Goal: Information Seeking & Learning: Learn about a topic

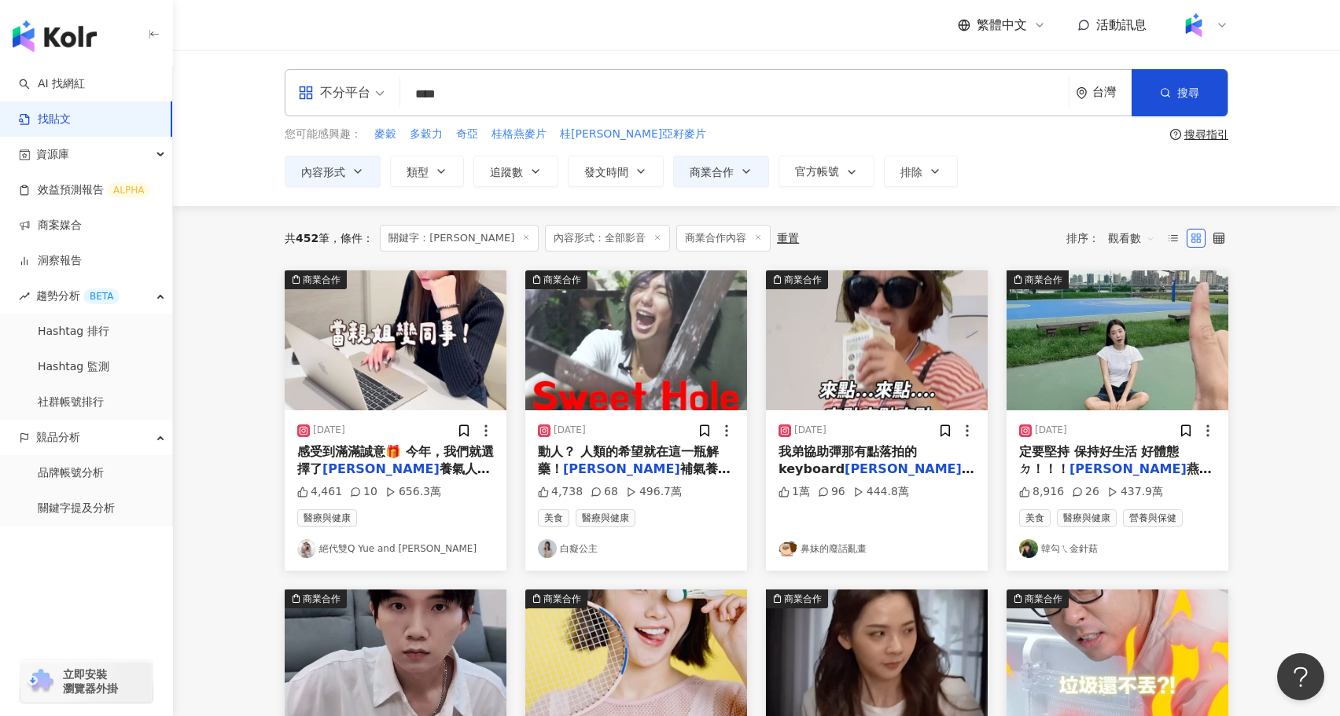
drag, startPoint x: 494, startPoint y: 82, endPoint x: 430, endPoint y: 101, distance: 66.7
click at [424, 101] on input "****" at bounding box center [735, 94] width 656 height 34
drag, startPoint x: 497, startPoint y: 96, endPoint x: 381, endPoint y: 102, distance: 115.8
click at [381, 102] on div "不分平台 瑪榭內褲 **** 台灣 搜尋 searchOperator 插入語法 完全符合 "" 聯集 OR 交集 AND 排除 - 群組 {}" at bounding box center [757, 92] width 944 height 47
type input "**"
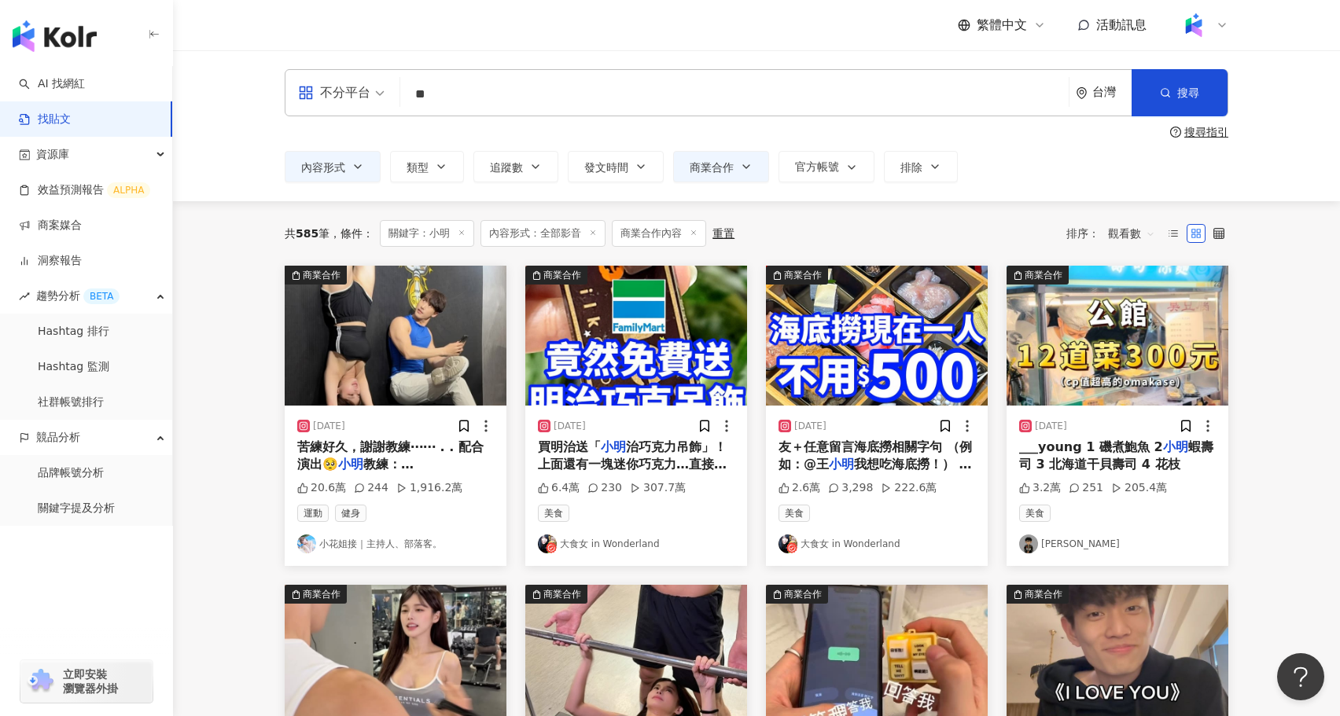
click at [719, 183] on div "不分平台 小明 ** 台灣 搜尋 searchOperator 插入語法 完全符合 "" 聯集 OR 交集 AND 排除 - 群組 {} 搜尋指引 內容形式 …" at bounding box center [756, 125] width 1167 height 151
click at [716, 173] on span "商業合作" at bounding box center [712, 167] width 44 height 13
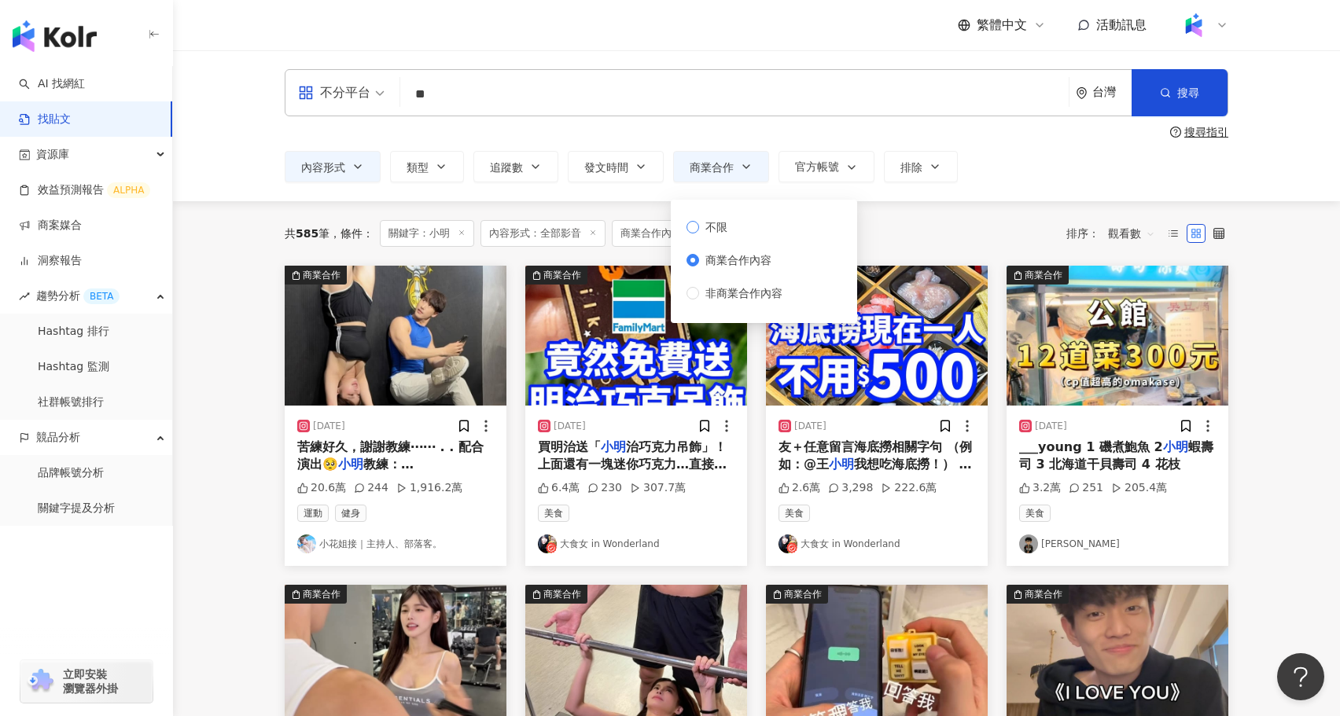
click at [724, 230] on span "不限" at bounding box center [716, 227] width 35 height 17
click at [309, 167] on span "內容形式" at bounding box center [323, 167] width 44 height 13
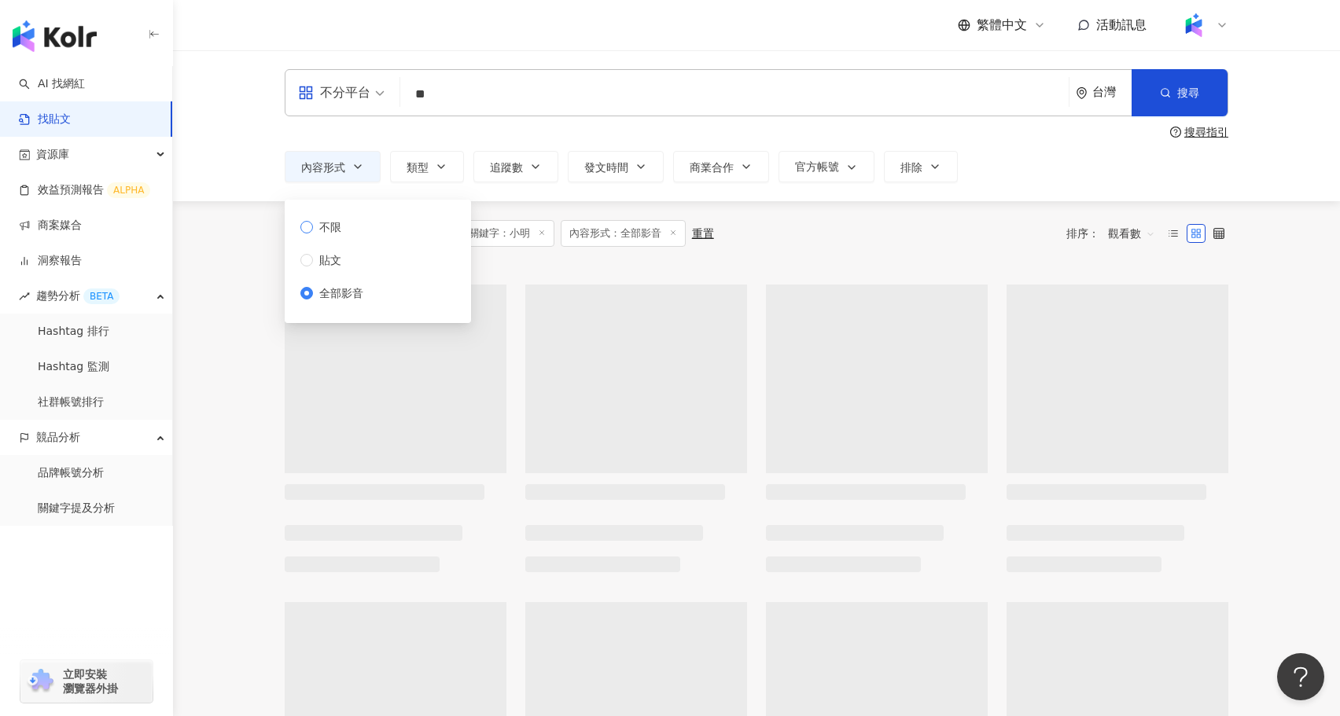
click at [324, 228] on span "不限" at bounding box center [330, 227] width 35 height 17
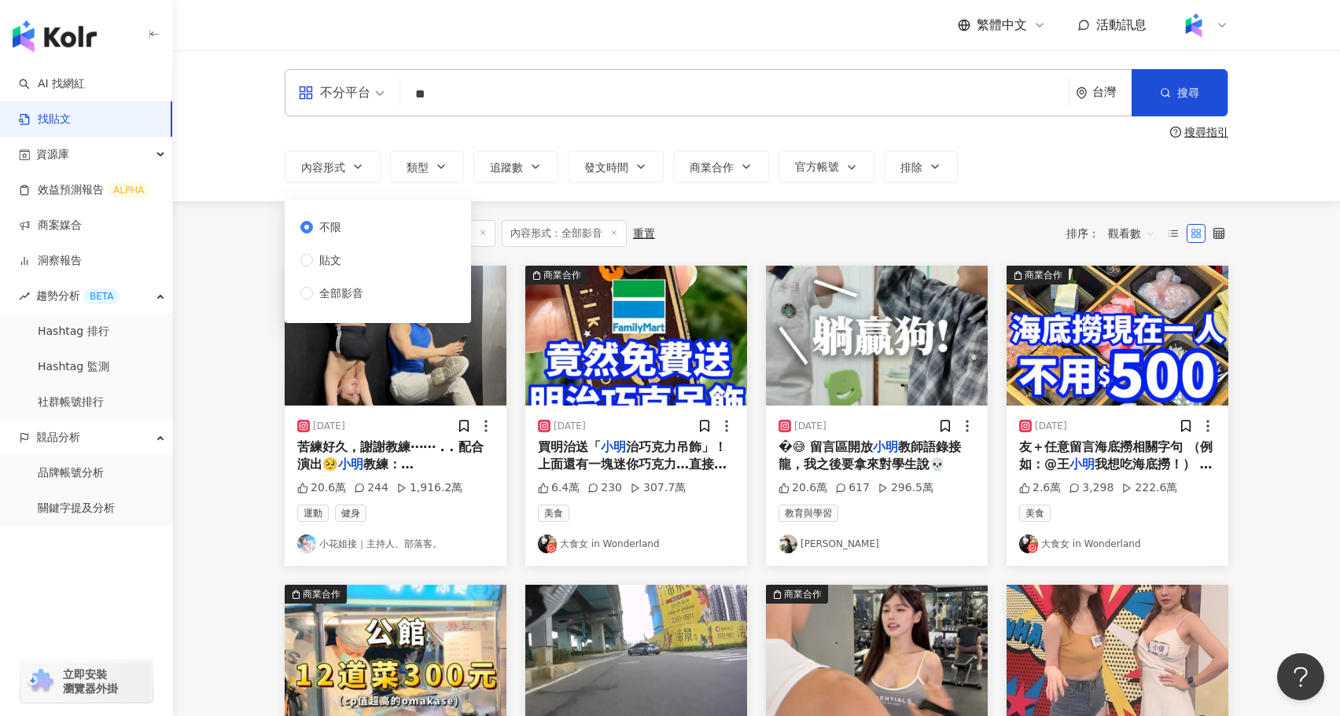
click at [895, 194] on div "不分平台 ** 台灣 搜尋 searchOperator 插入語法 完全符合 "" 聯集 OR 交集 AND 排除 - 群組 {} 搜尋指引 內容形式 類型 …" at bounding box center [756, 125] width 1167 height 151
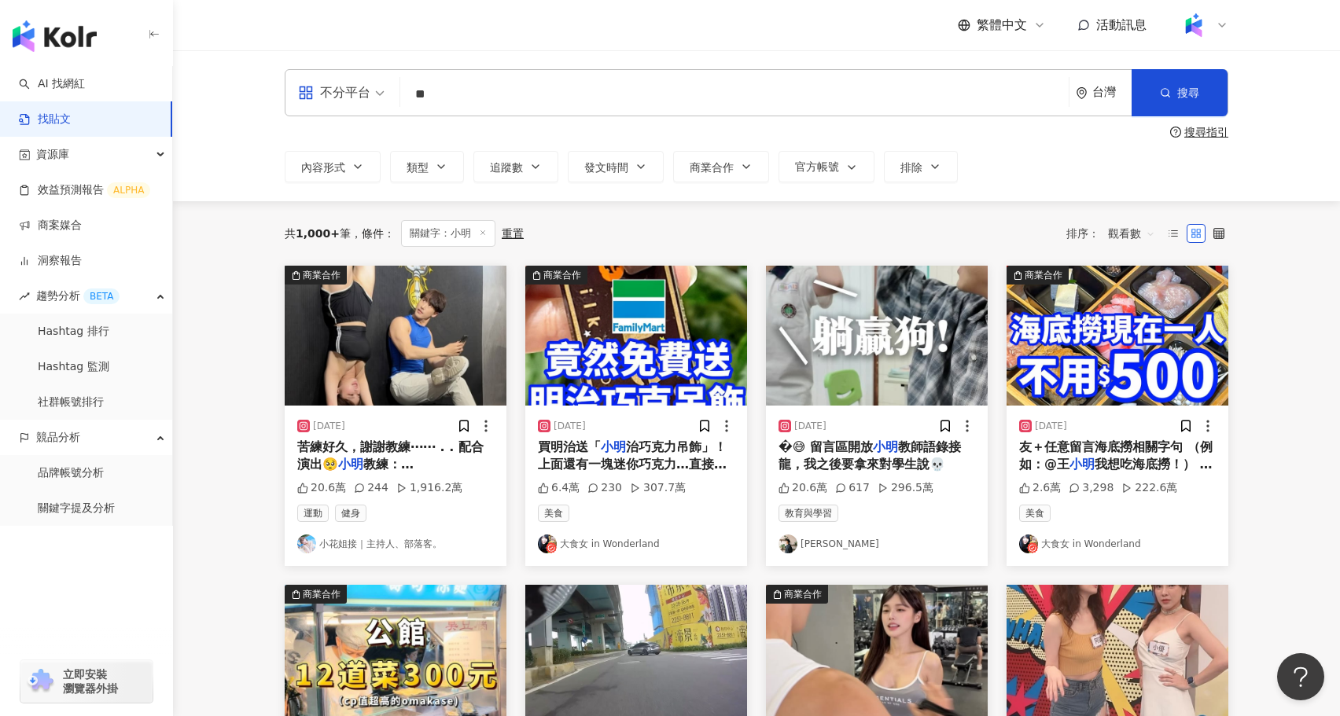
drag, startPoint x: 503, startPoint y: 87, endPoint x: 330, endPoint y: 106, distance: 174.1
click at [330, 106] on div "不分平台 小明 ** 台灣 搜尋 searchOperator 插入語法 完全符合 "" 聯集 OR 交集 AND 排除 - 群組 {}" at bounding box center [757, 92] width 944 height 47
drag, startPoint x: 485, startPoint y: 84, endPoint x: 392, endPoint y: 87, distance: 92.8
click at [392, 87] on div "不分平台 小明 ** 台灣 搜尋 searchOperator 插入語法 完全符合 "" 聯集 OR 交集 AND 排除 - 群組 {}" at bounding box center [757, 92] width 944 height 47
drag, startPoint x: 392, startPoint y: 87, endPoint x: 442, endPoint y: 87, distance: 49.5
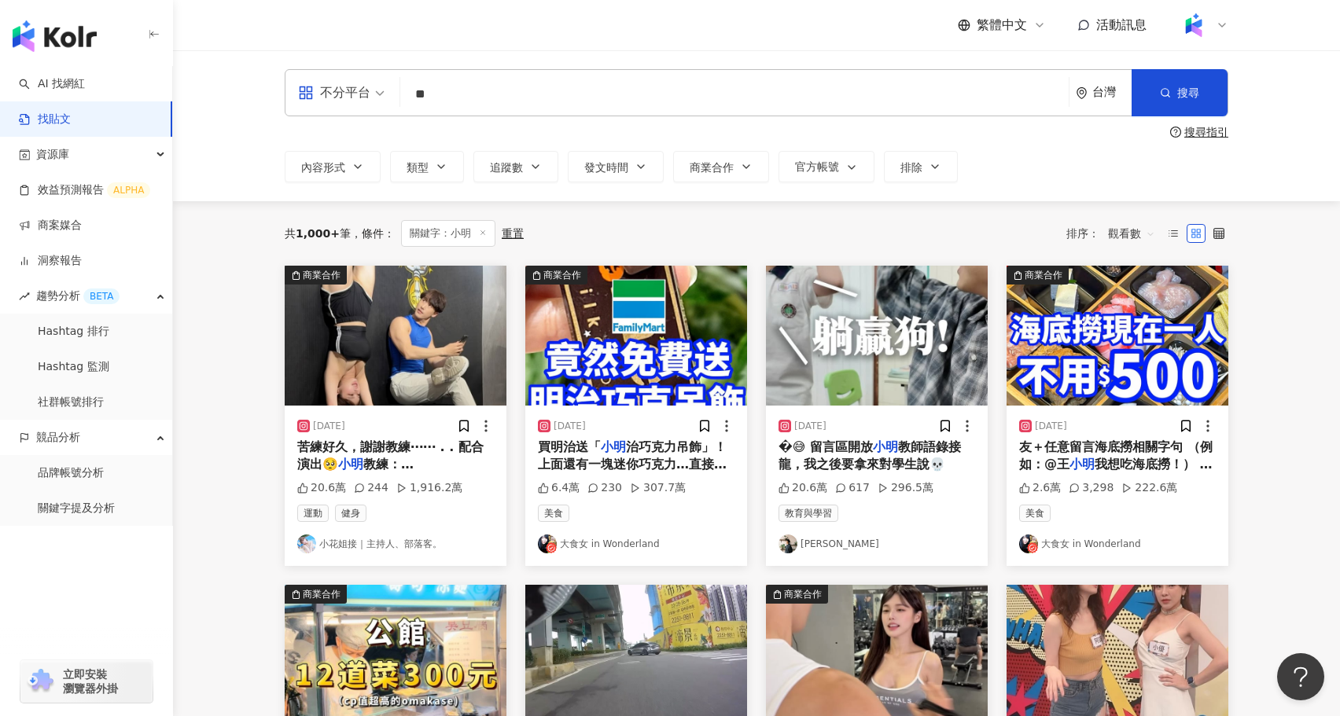
click at [440, 87] on div "不分平台 ** 台灣 搜尋 searchOperator 插入語法 完全符合 "" 聯集 OR 交集 AND 排除 - 群組 {}" at bounding box center [757, 92] width 944 height 47
drag, startPoint x: 455, startPoint y: 88, endPoint x: 414, endPoint y: 88, distance: 40.1
click at [414, 88] on input "**" at bounding box center [735, 94] width 656 height 34
click at [66, 76] on link "AI 找網紅" at bounding box center [52, 84] width 66 height 16
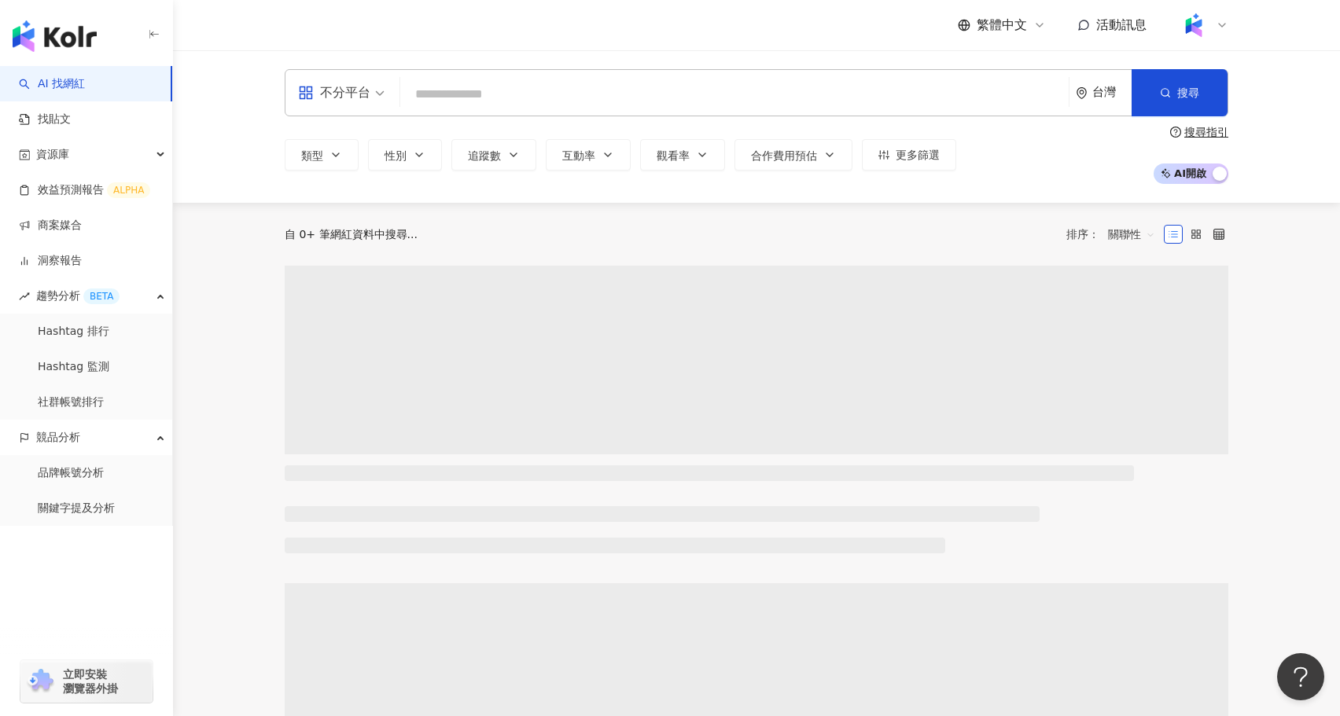
click at [488, 97] on input "search" at bounding box center [735, 94] width 656 height 30
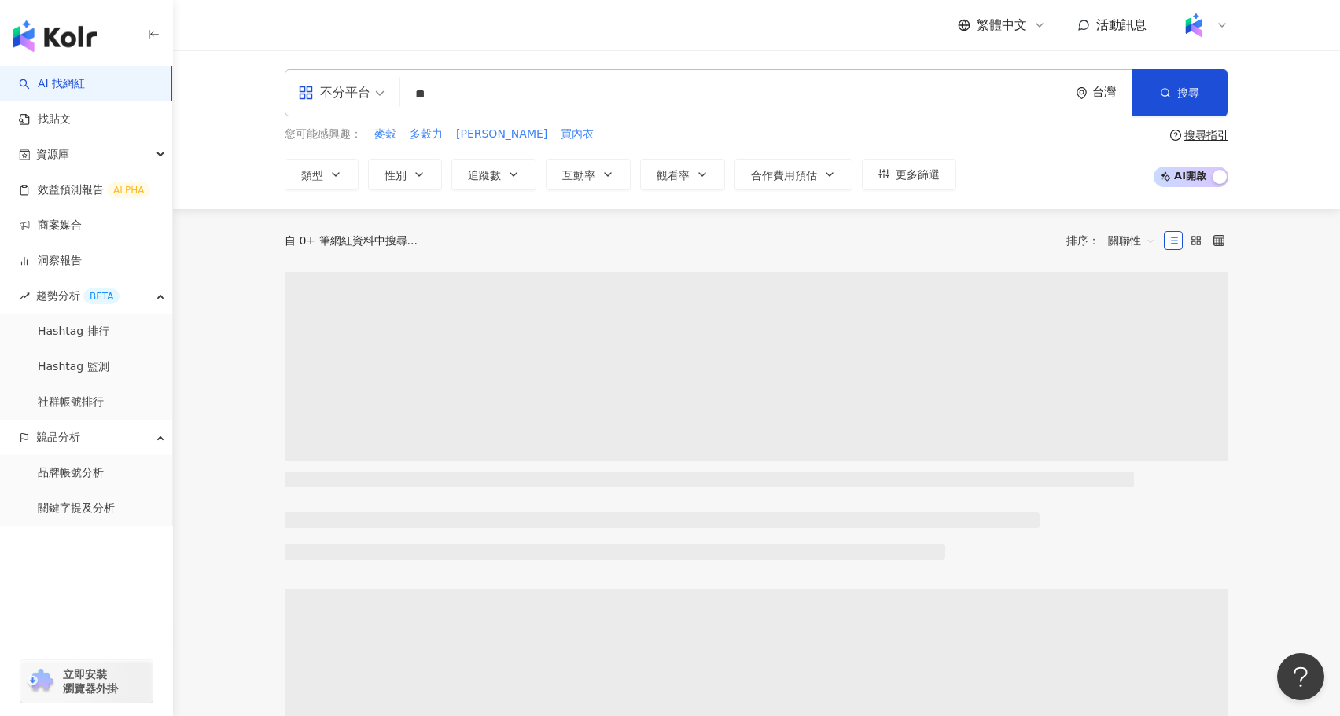
type input "**"
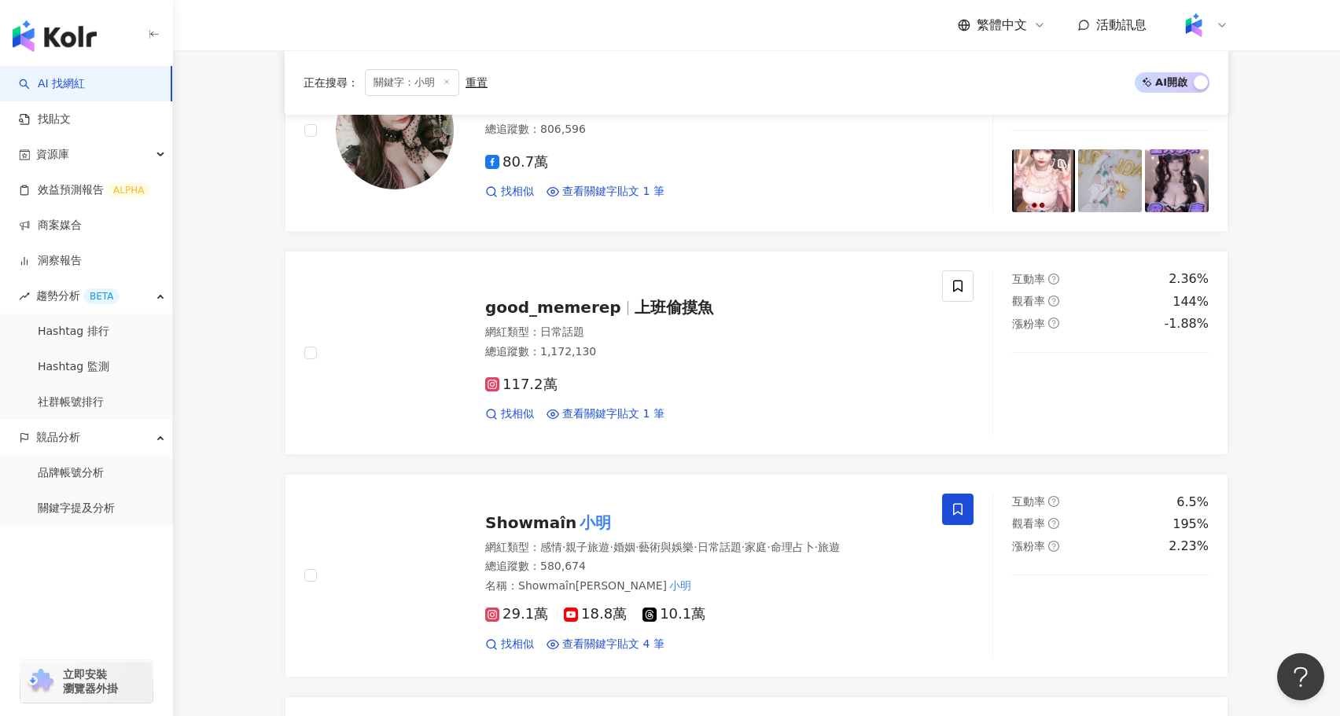
scroll to position [1136, 0]
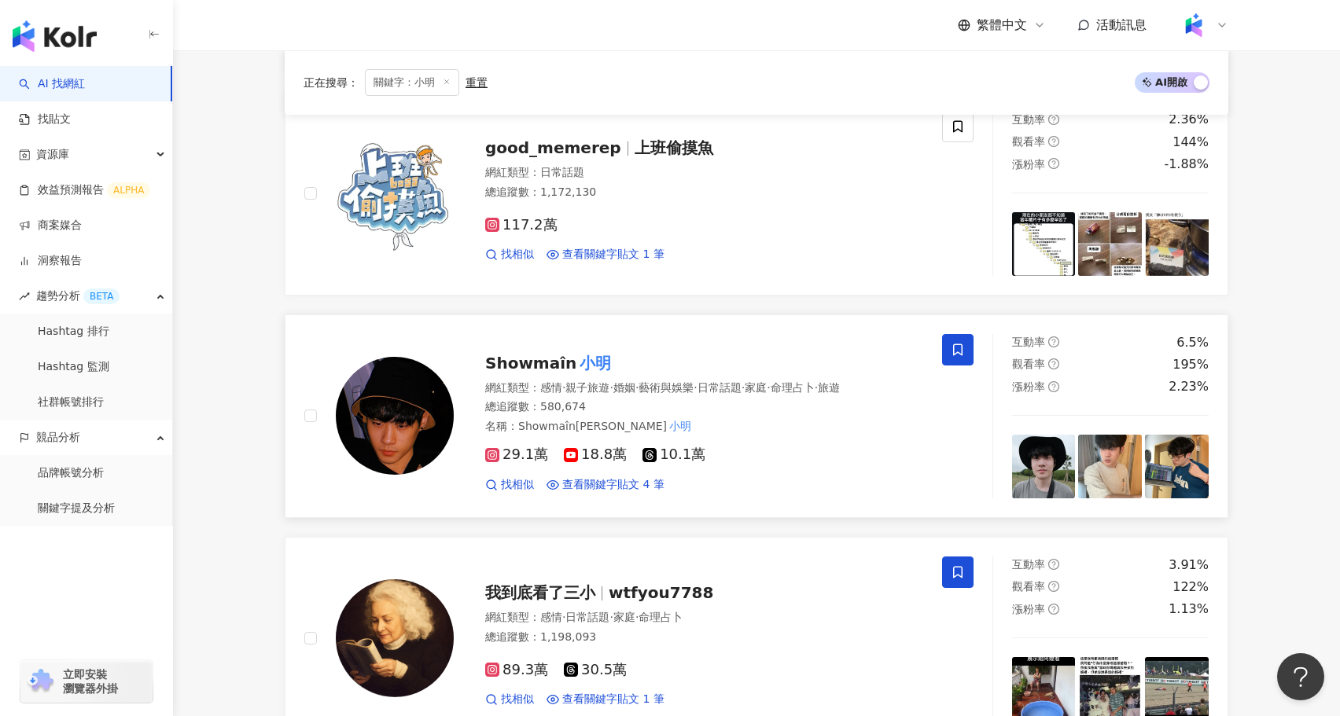
click at [562, 357] on span "Showmaîn" at bounding box center [530, 363] width 91 height 19
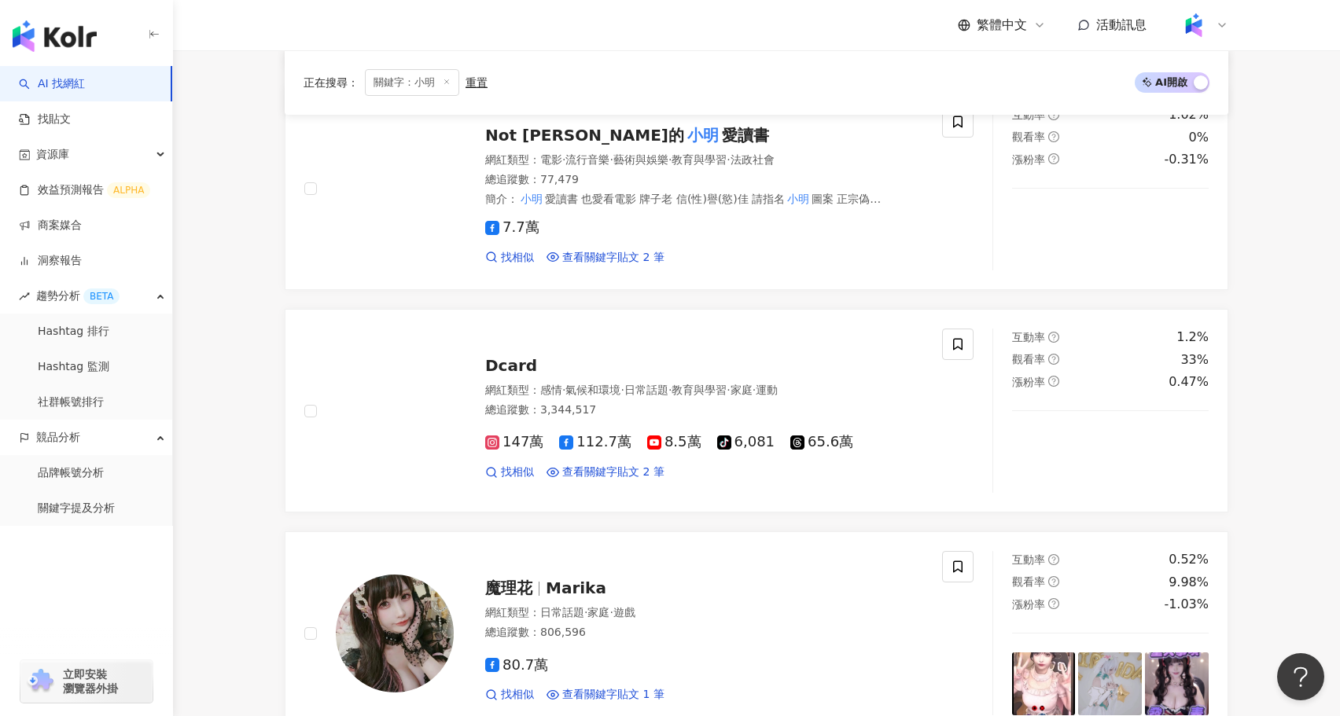
scroll to position [0, 0]
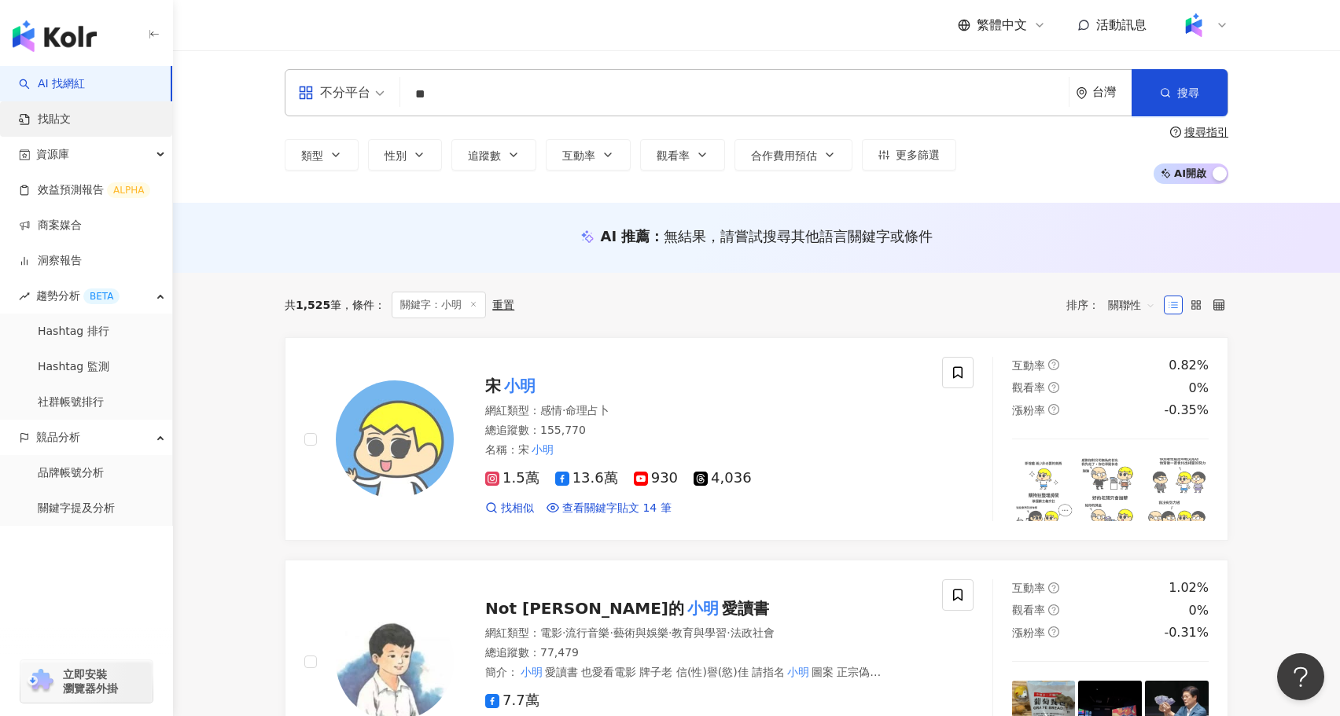
click at [71, 116] on link "找貼文" at bounding box center [45, 120] width 52 height 16
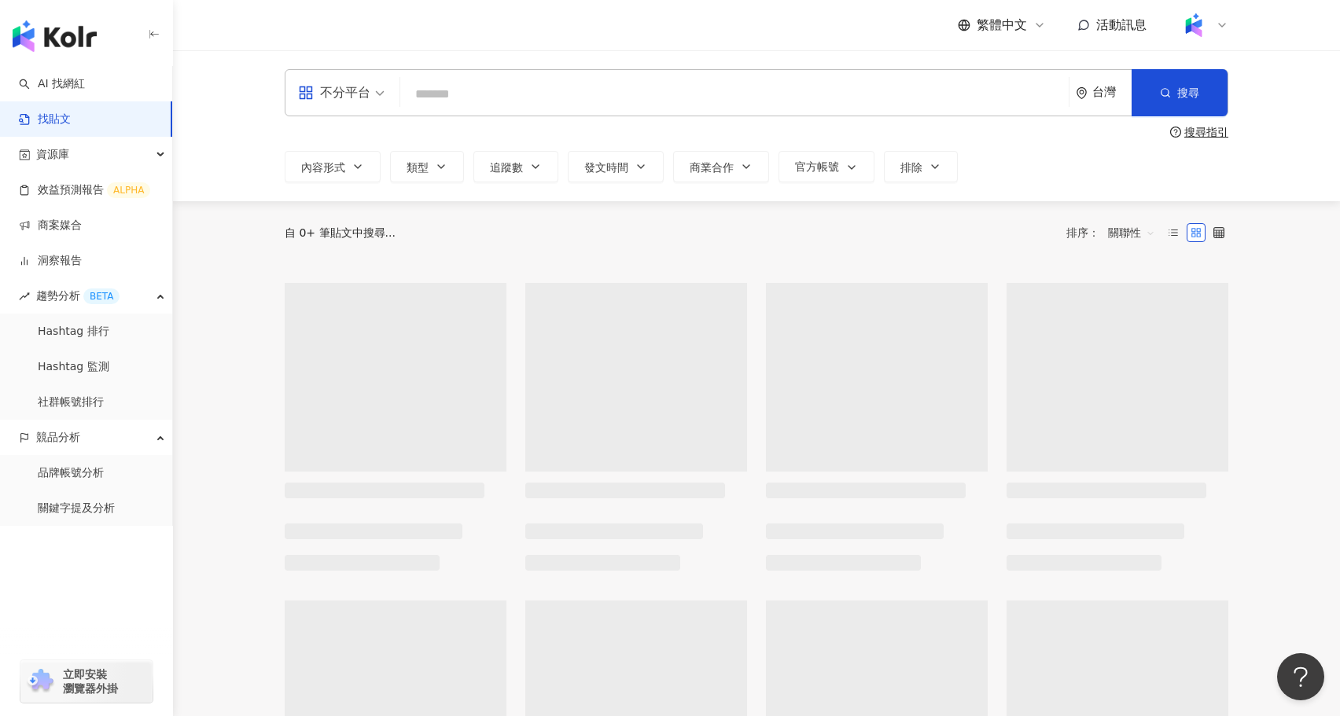
click at [486, 89] on input "search" at bounding box center [735, 94] width 656 height 34
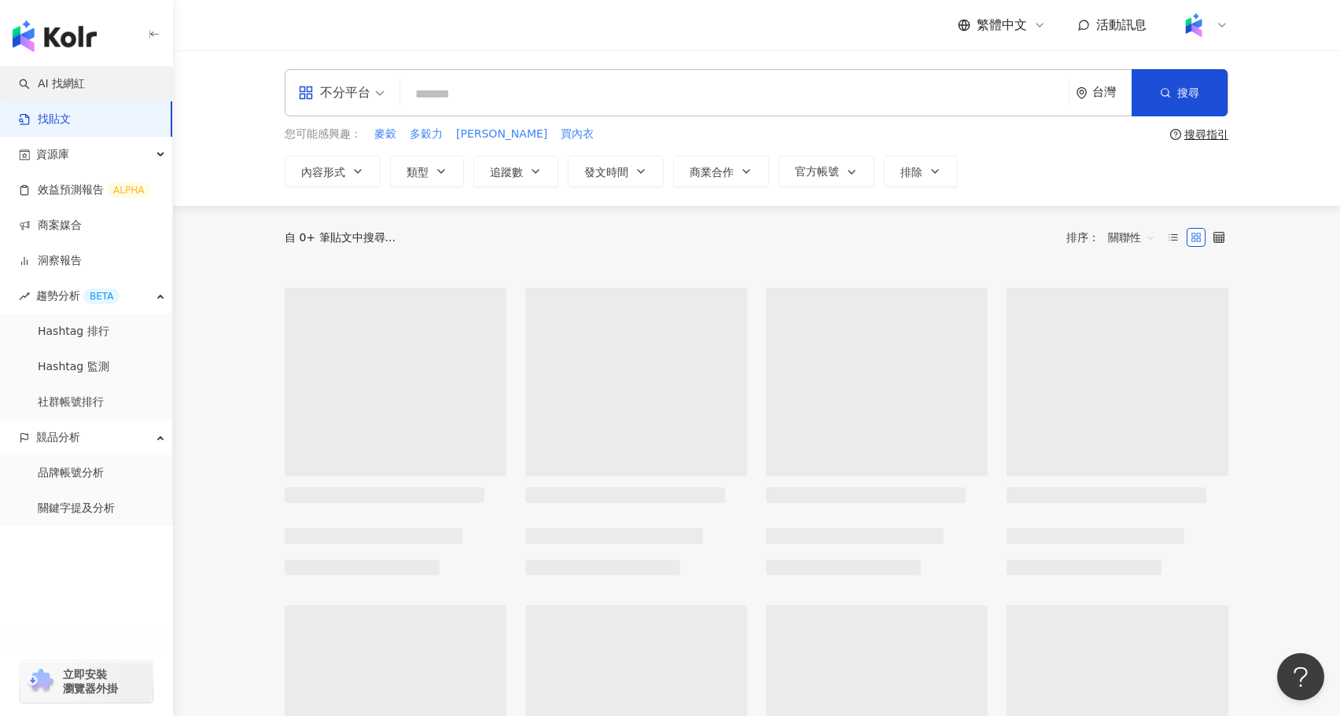
click at [85, 88] on link "AI 找網紅" at bounding box center [52, 84] width 66 height 16
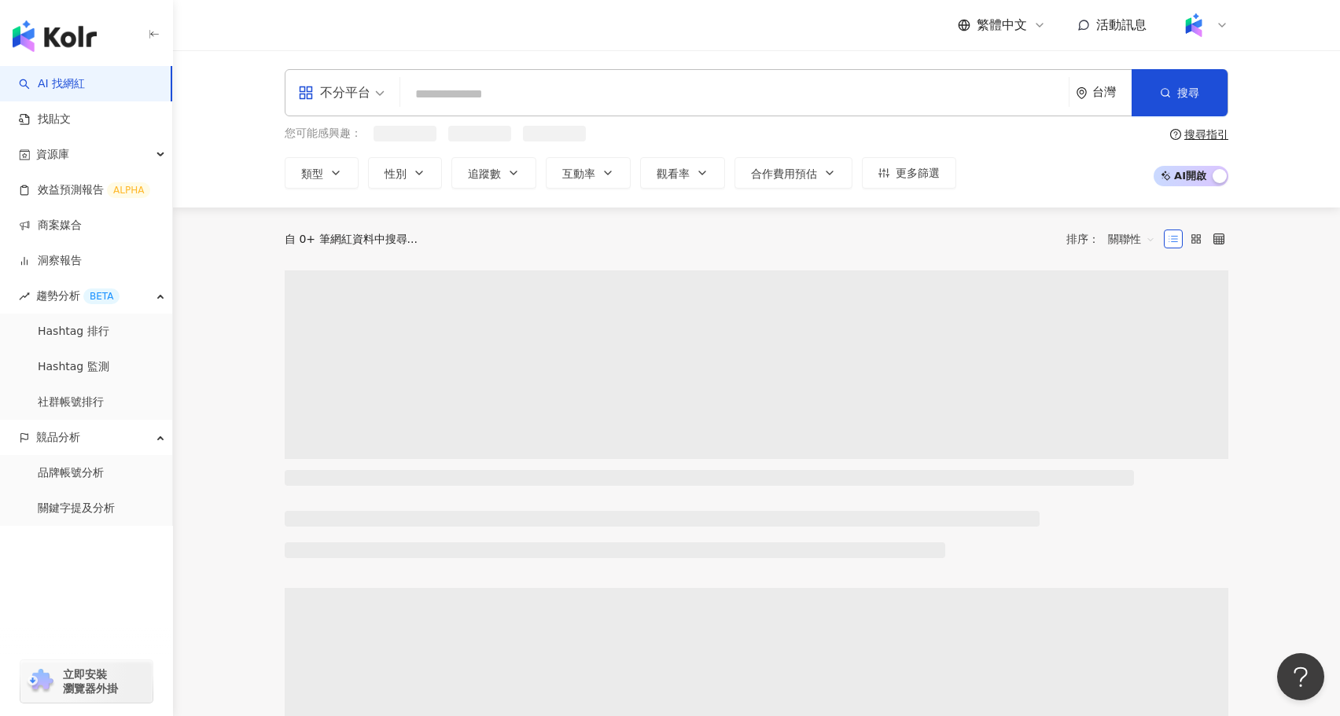
click at [605, 96] on input "search" at bounding box center [735, 94] width 656 height 30
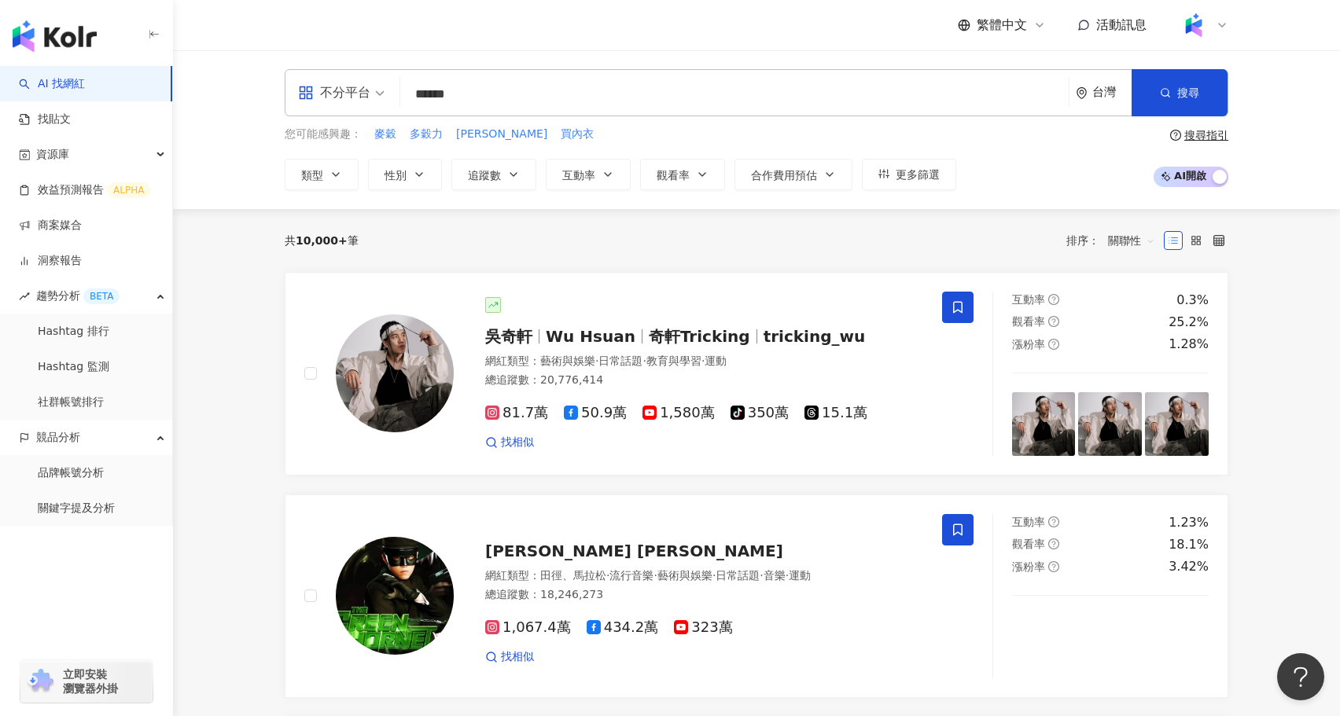
type input "******"
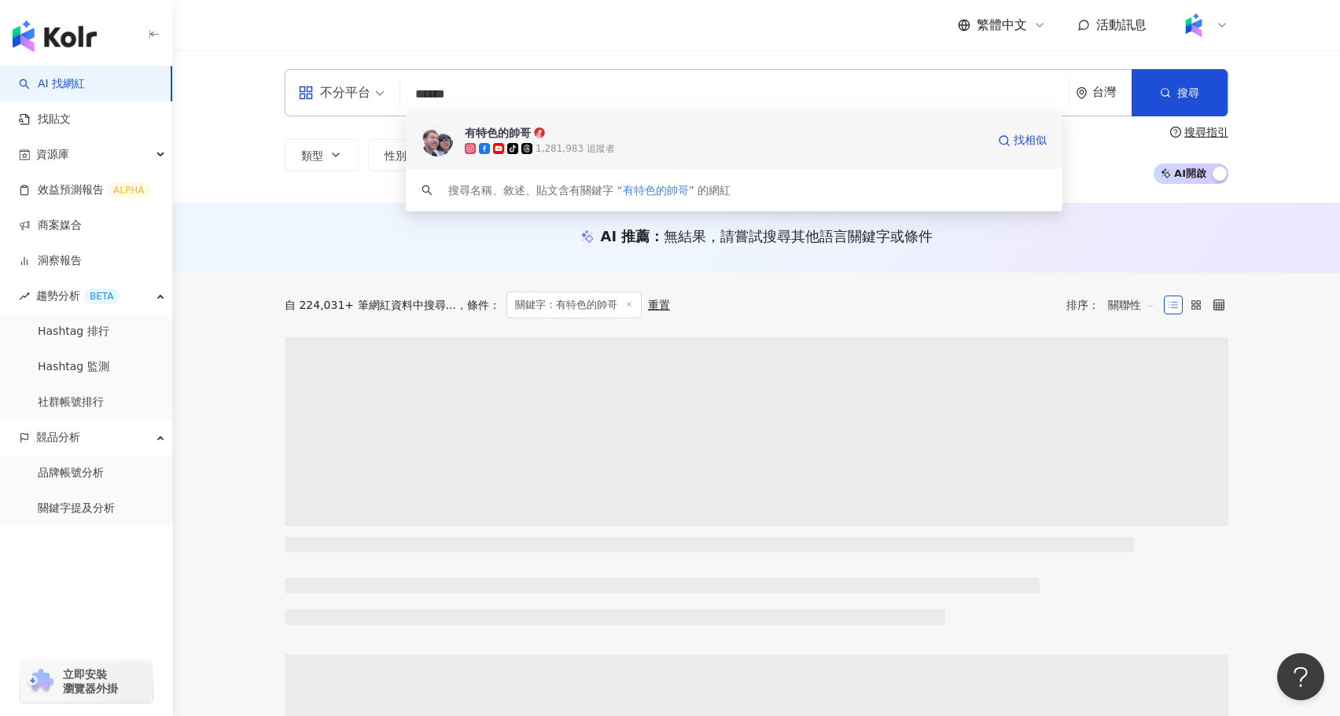
click at [561, 149] on div "1,281,983 追蹤者" at bounding box center [575, 148] width 79 height 13
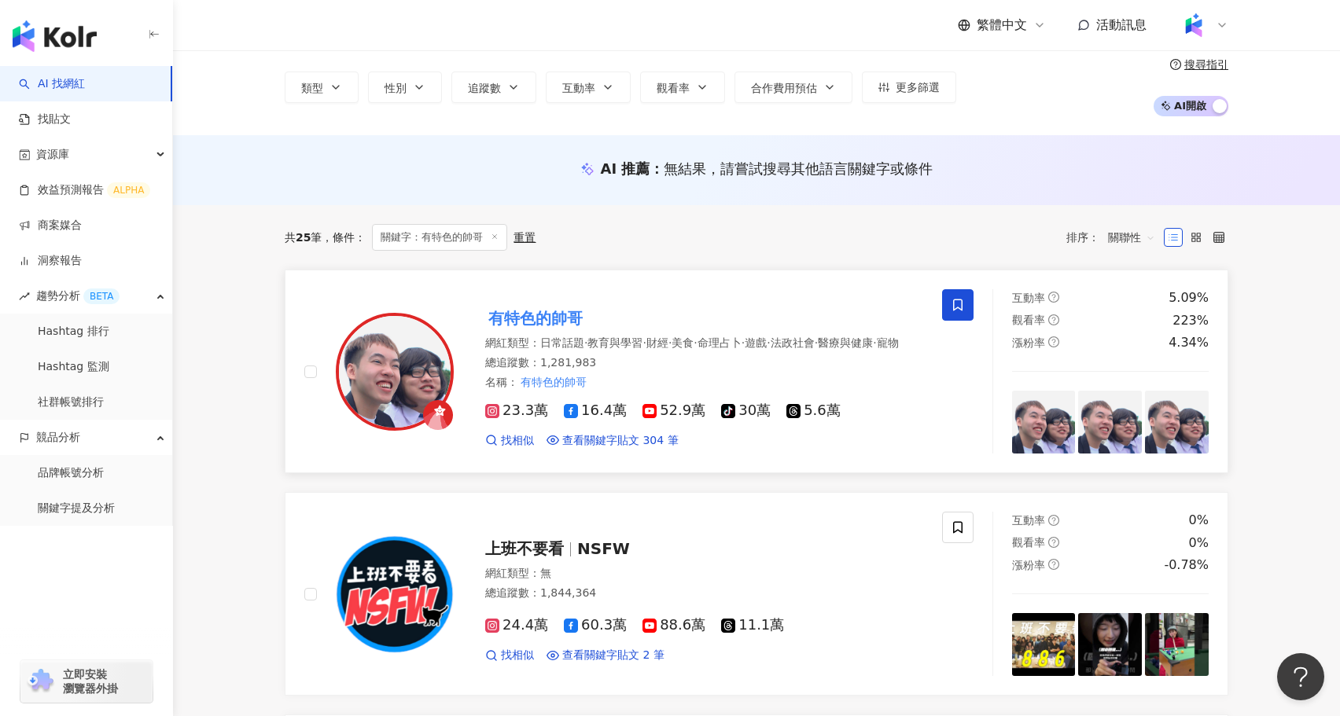
scroll to position [67, 0]
click at [71, 127] on link "找貼文" at bounding box center [45, 120] width 52 height 16
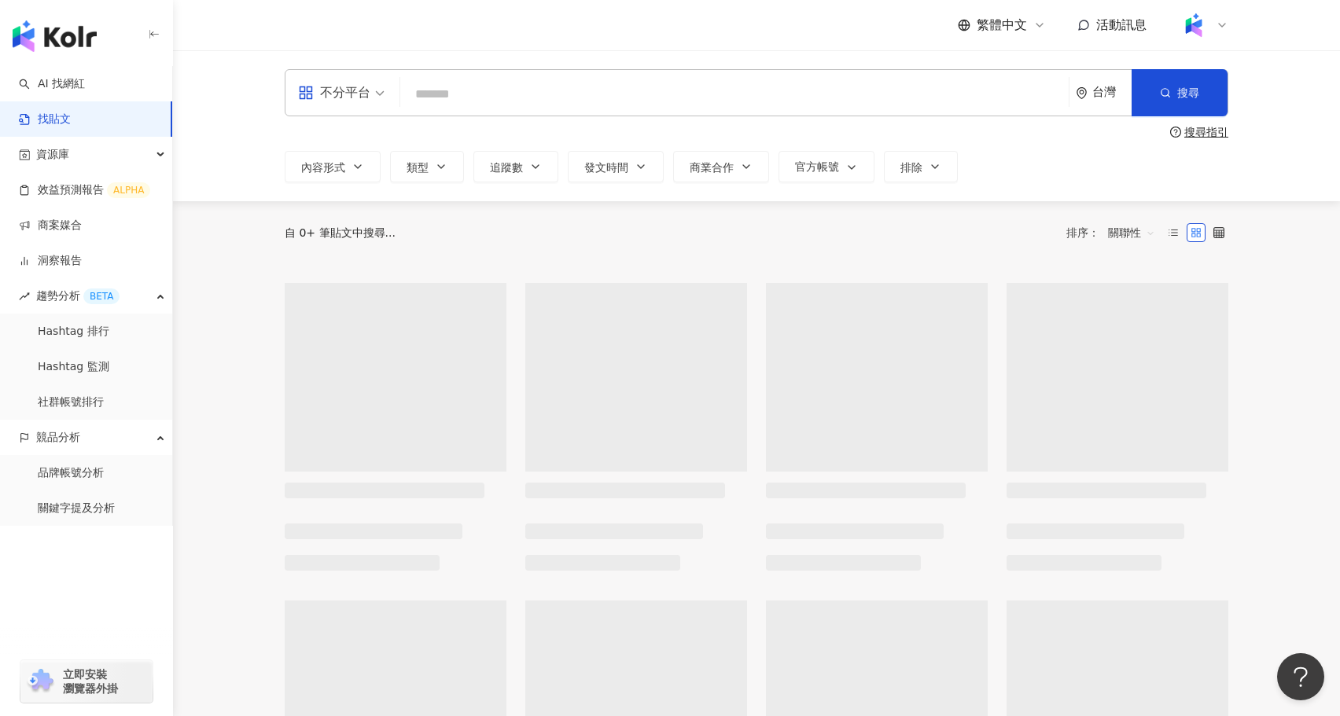
click at [582, 92] on input "search" at bounding box center [735, 94] width 656 height 34
type input "*"
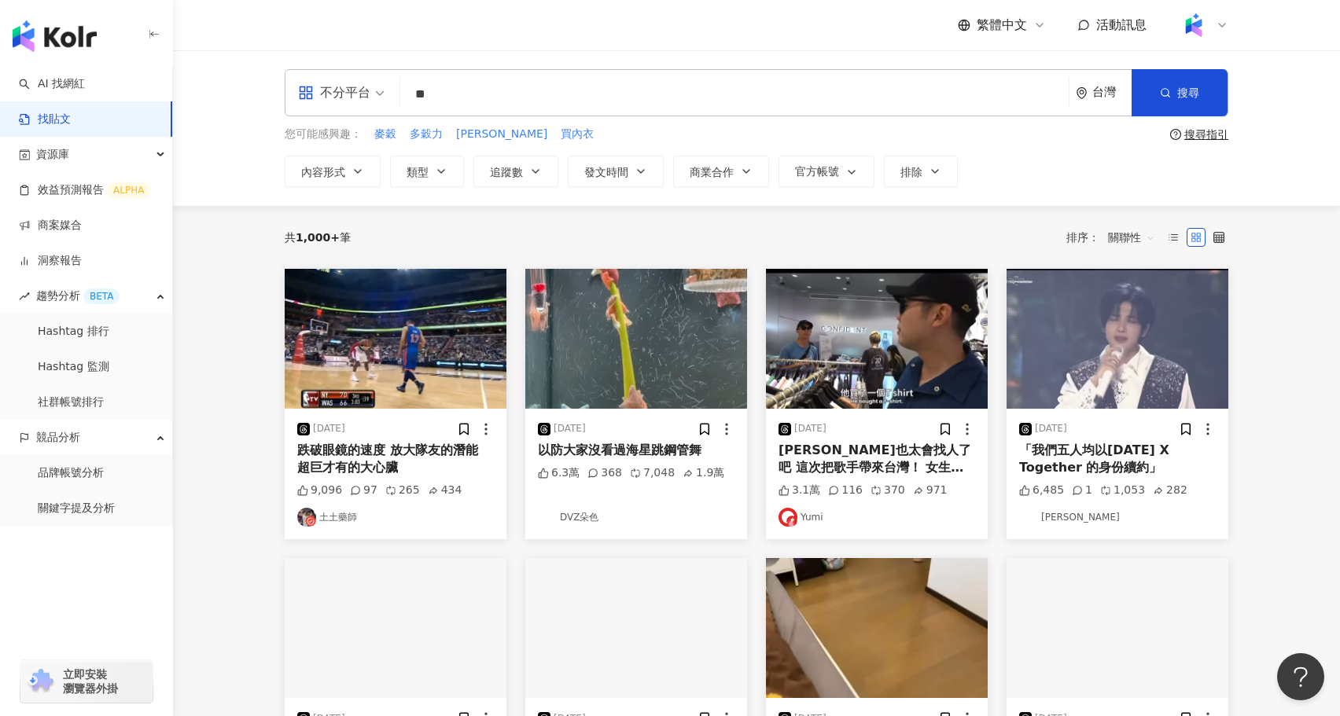
type input "**"
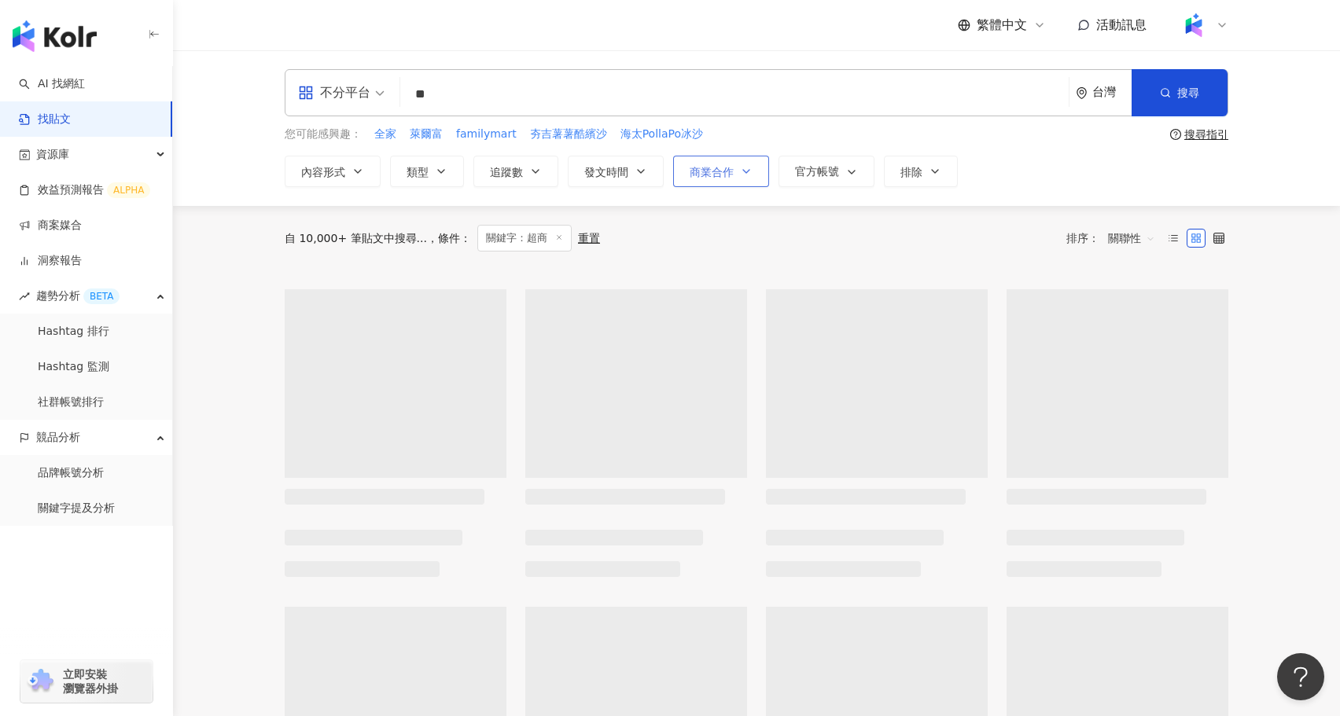
click at [731, 164] on button "商業合作" at bounding box center [721, 171] width 96 height 31
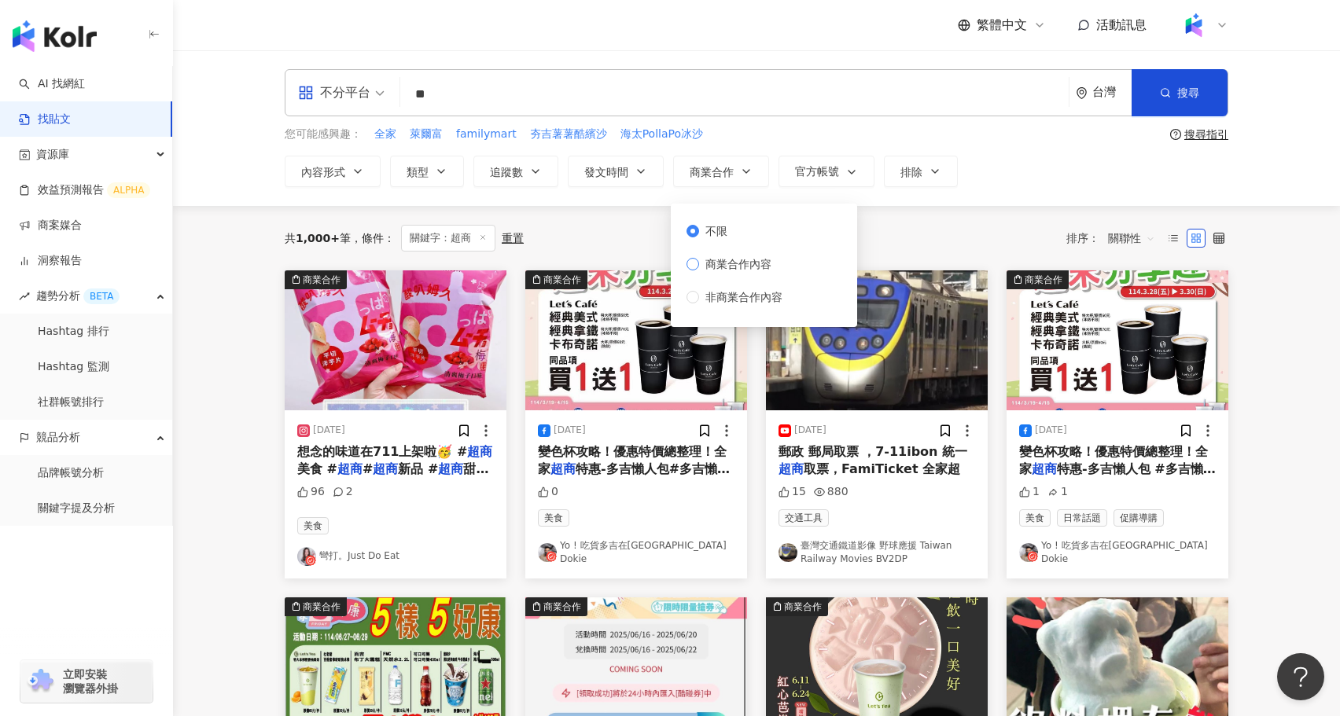
click at [742, 267] on span "商業合作內容" at bounding box center [738, 264] width 79 height 17
click at [598, 170] on span "發文時間" at bounding box center [606, 172] width 44 height 13
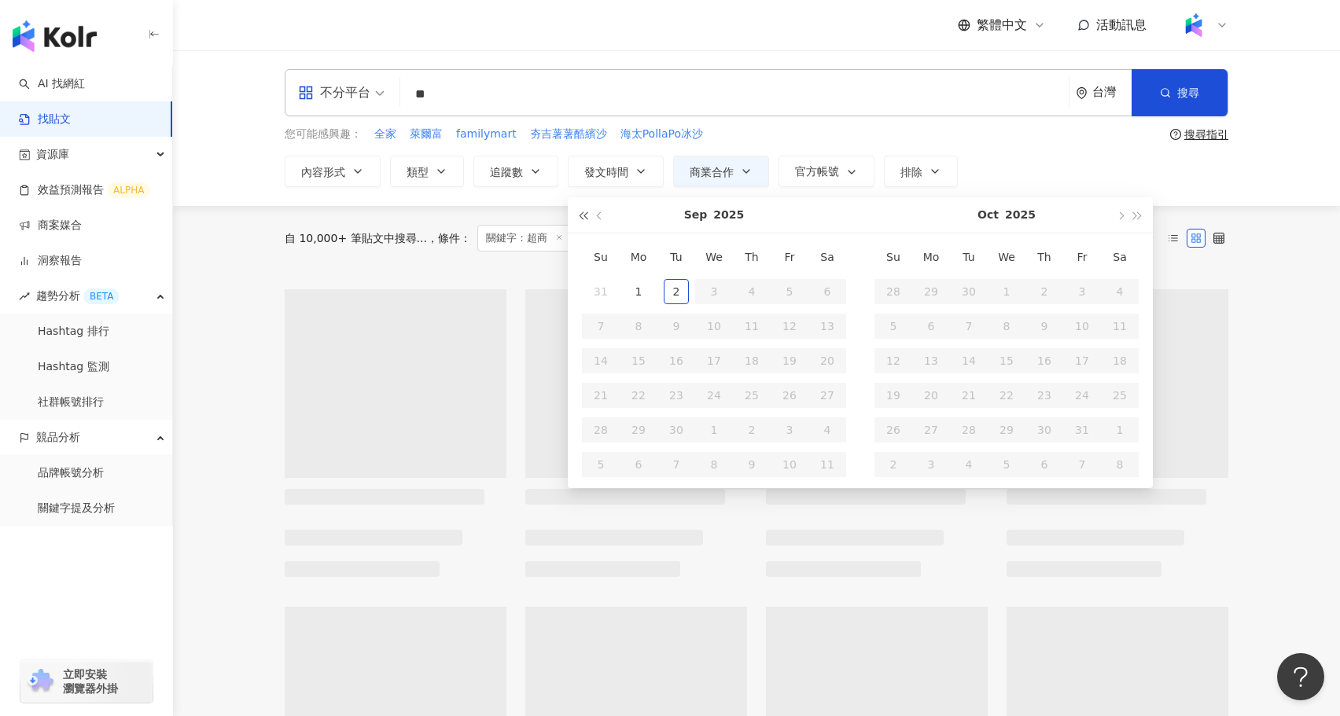
click at [576, 219] on button "button" at bounding box center [582, 214] width 17 height 35
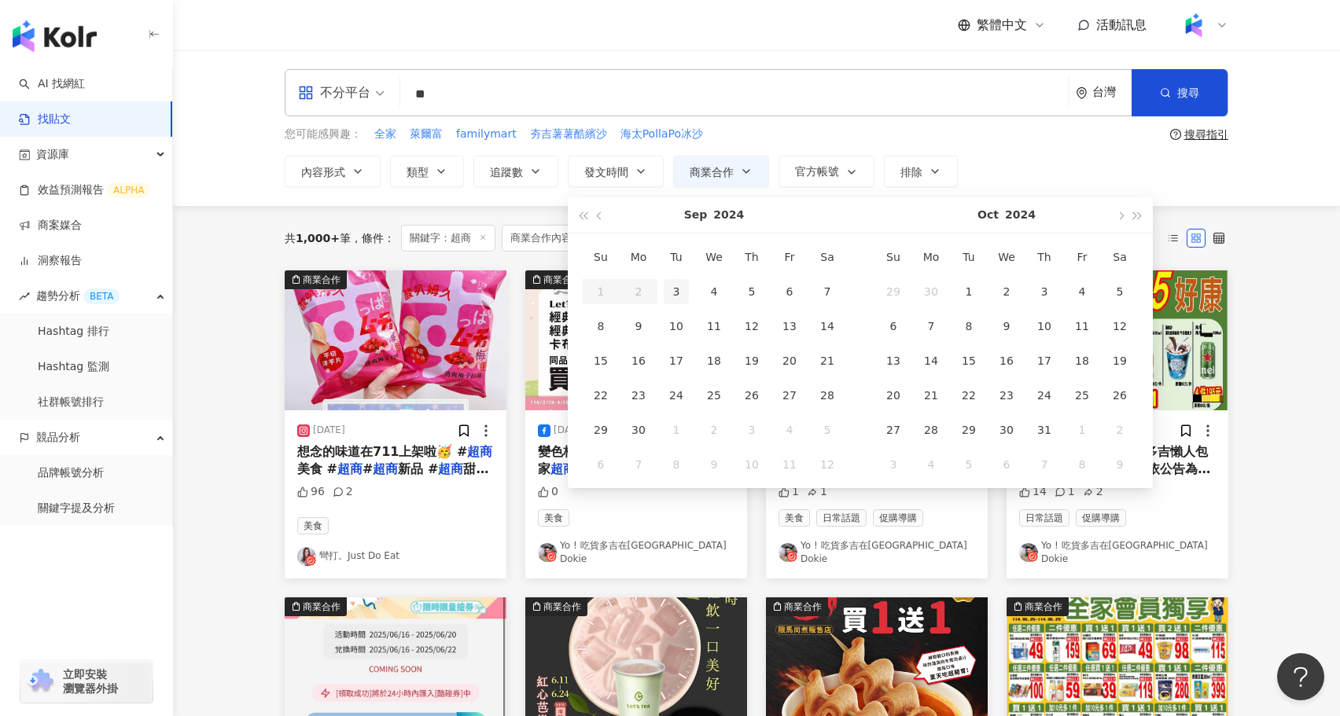
type input "**********"
click at [668, 293] on div "3" at bounding box center [676, 291] width 25 height 25
type input "**********"
click at [1135, 212] on button "button" at bounding box center [1137, 214] width 17 height 35
type input "**********"
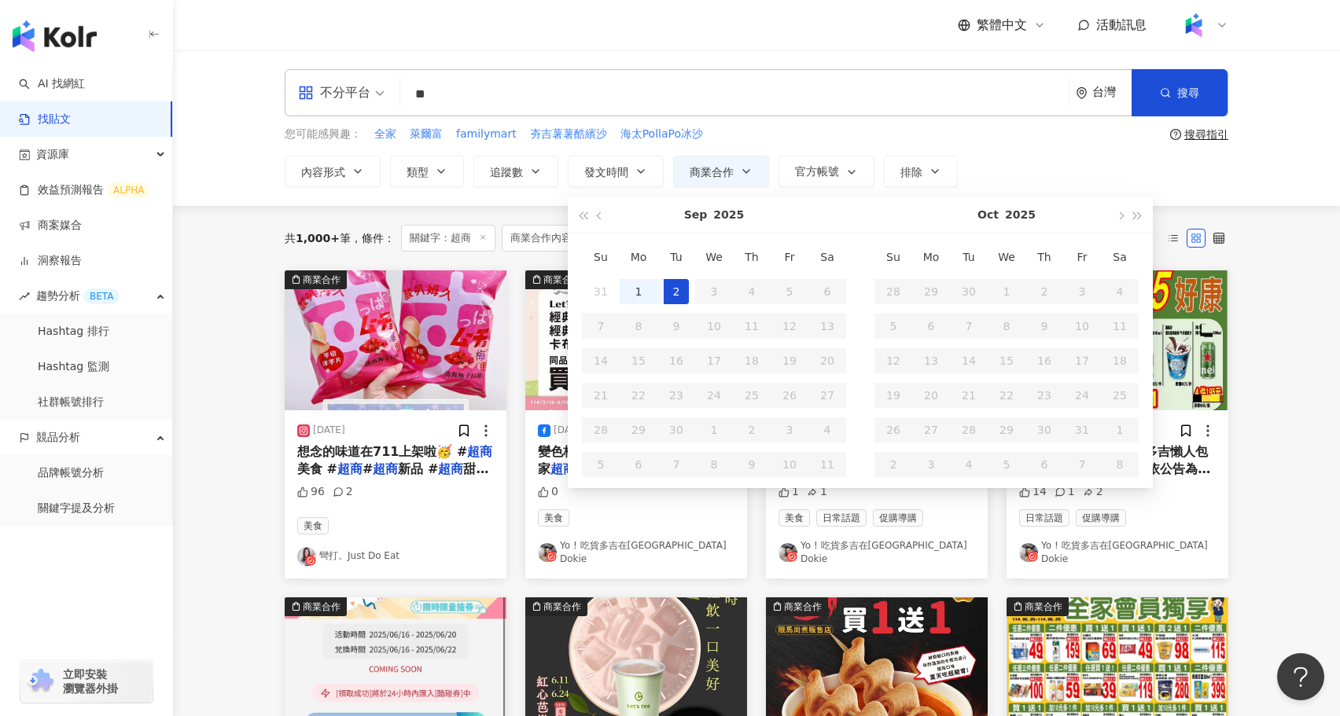
click at [681, 287] on div "2" at bounding box center [676, 291] width 25 height 25
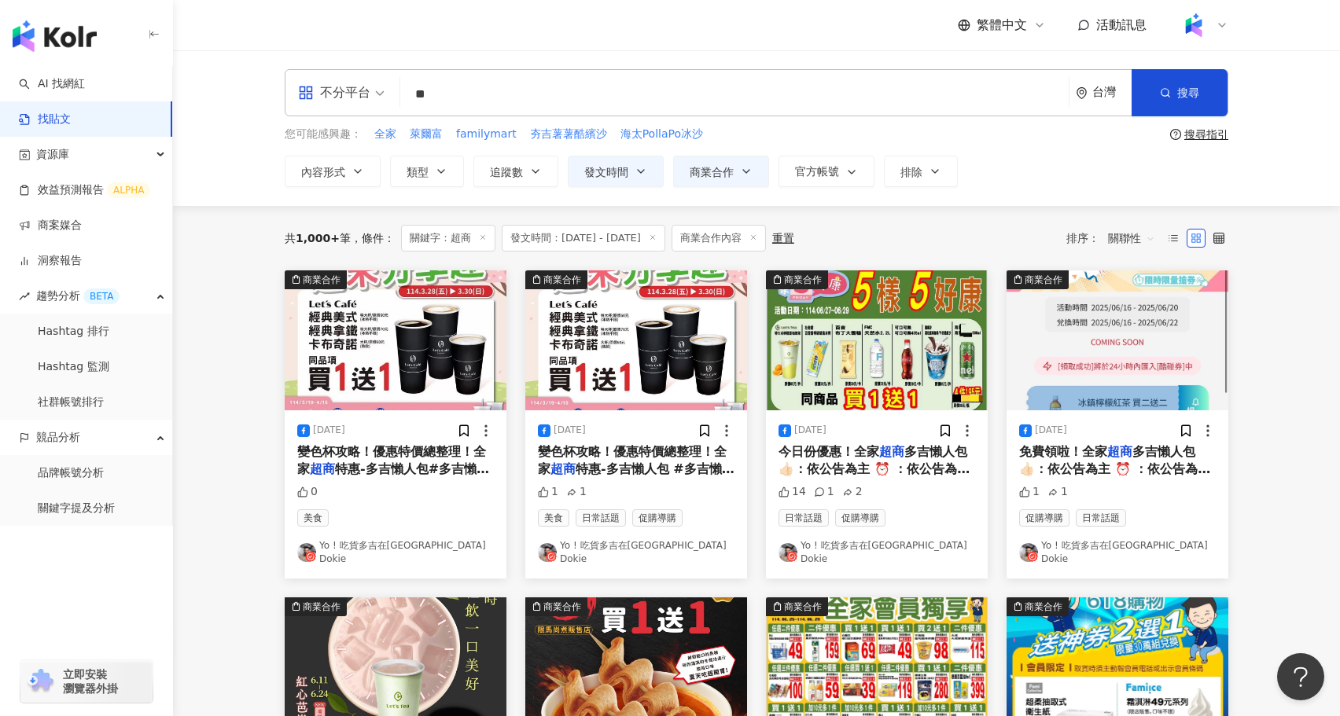
click at [1146, 238] on span "關聯性" at bounding box center [1131, 238] width 47 height 25
click at [1144, 296] on div "互動數" at bounding box center [1134, 296] width 44 height 17
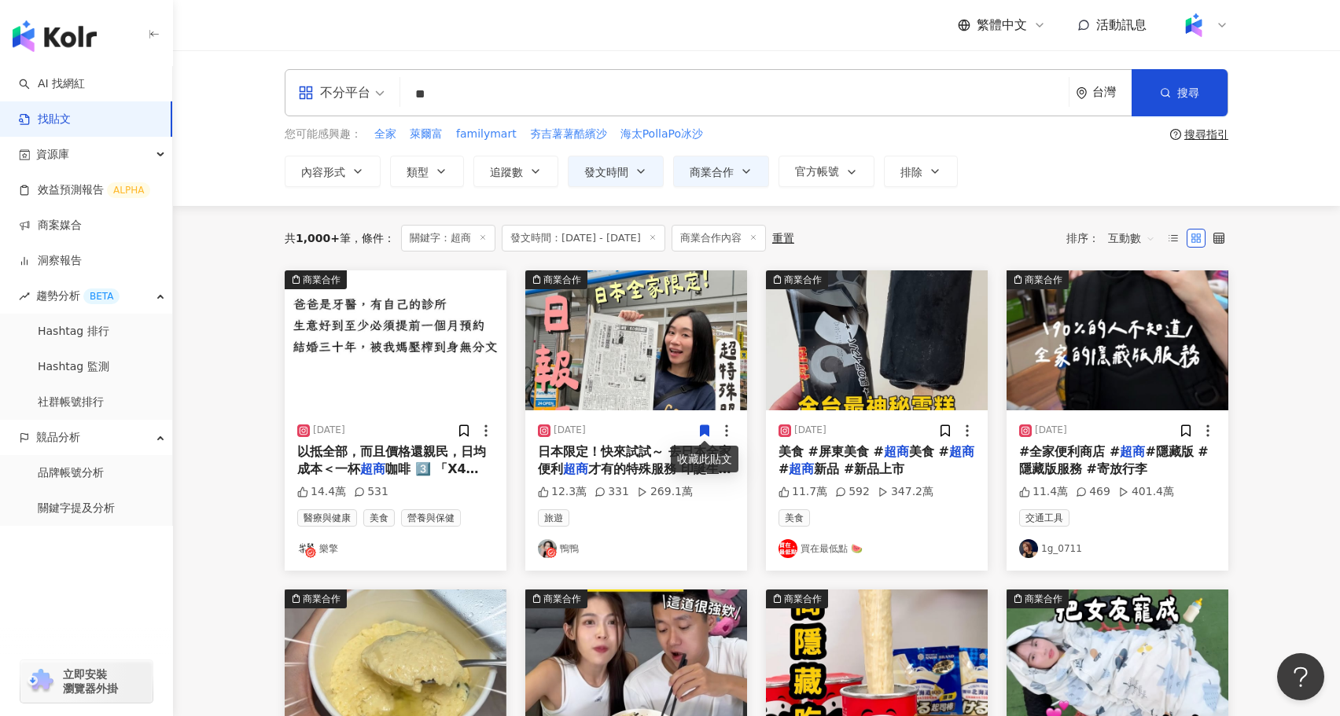
drag, startPoint x: 476, startPoint y: 98, endPoint x: 370, endPoint y: 92, distance: 106.3
click at [370, 92] on div "不分平台 超商 ** 台灣 搜尋" at bounding box center [757, 92] width 944 height 47
type input "*"
type input "****"
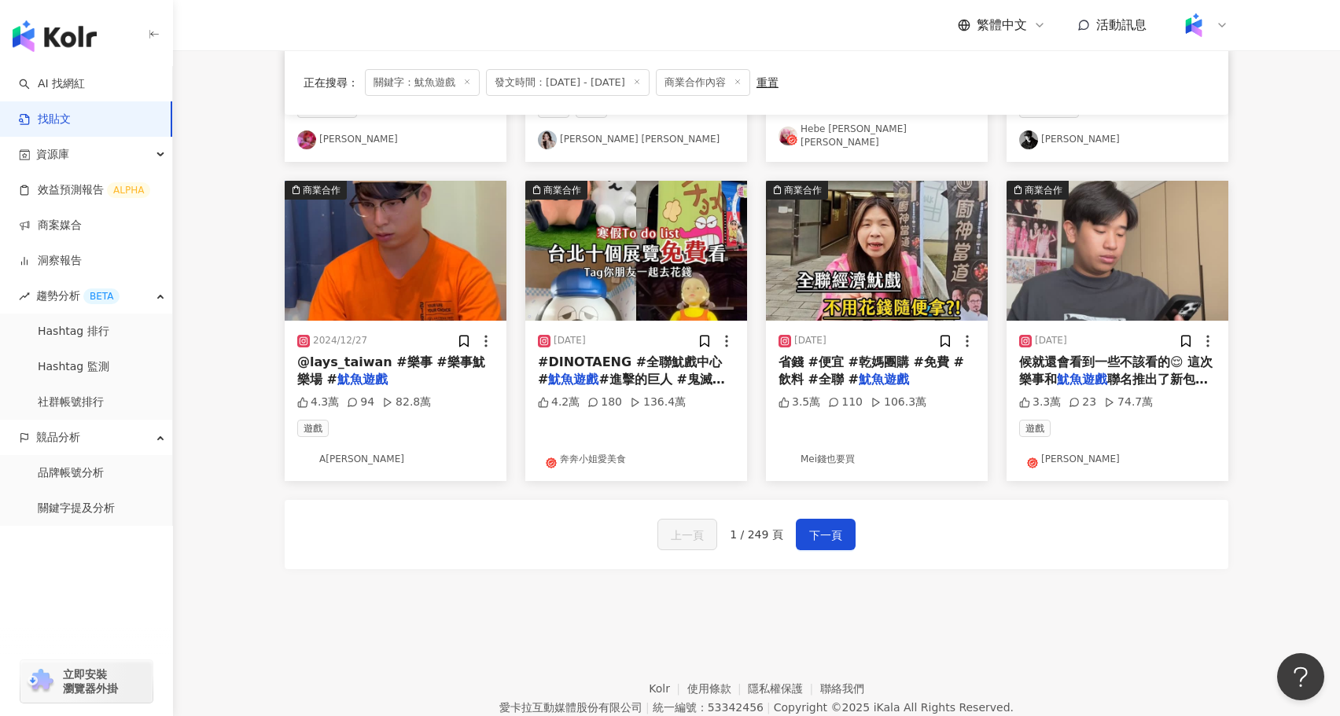
scroll to position [756, 0]
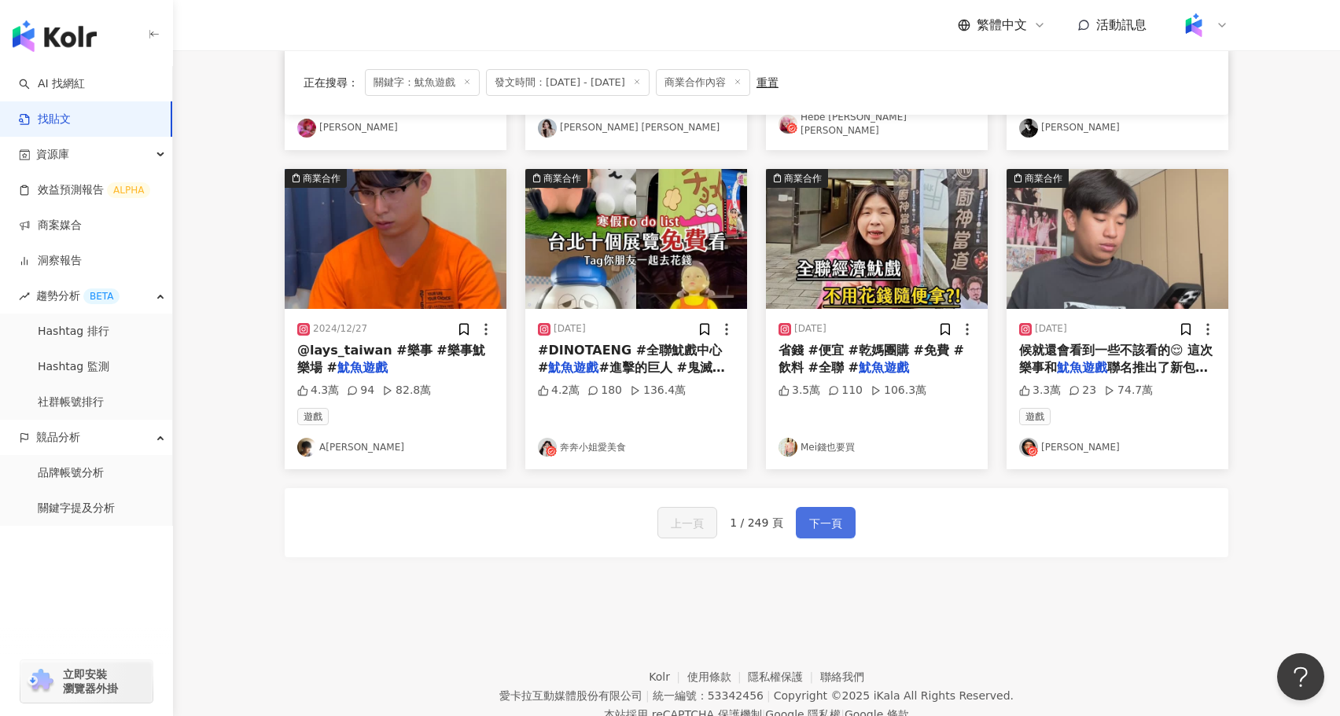
click at [842, 507] on button "下一頁" at bounding box center [826, 522] width 60 height 31
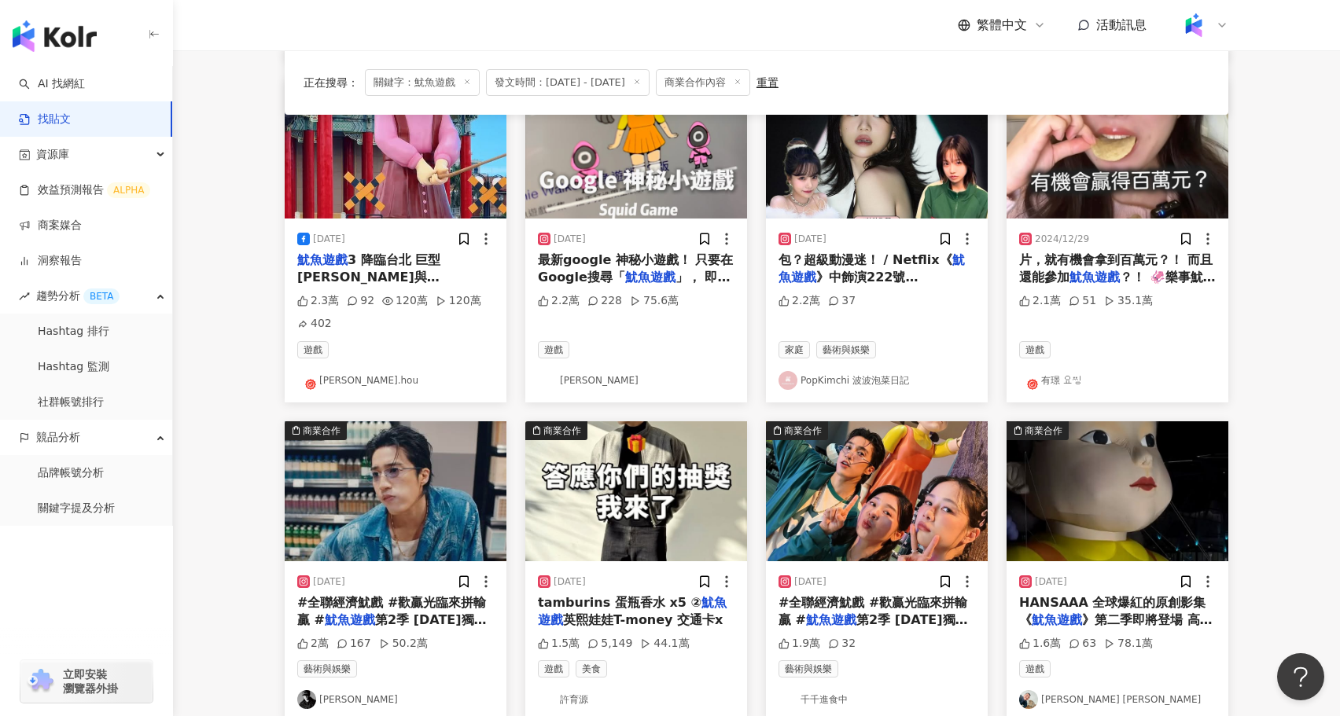
scroll to position [0, 0]
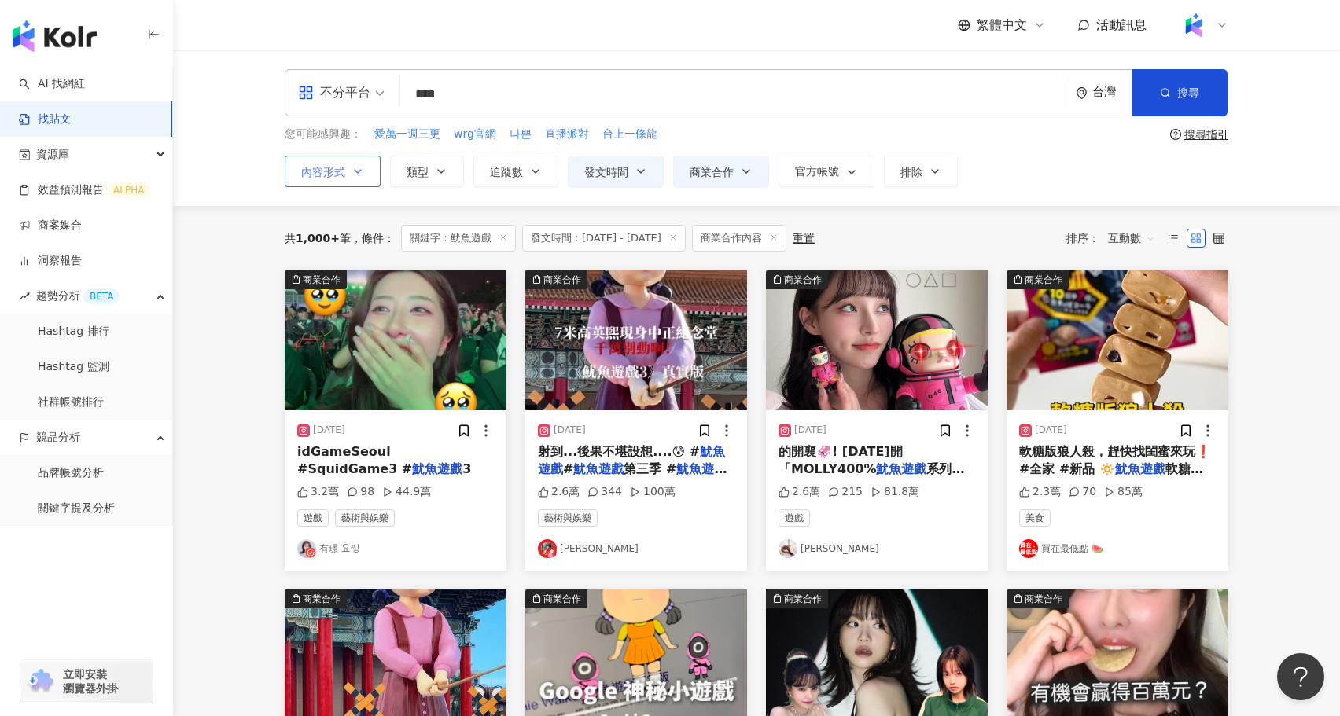
click at [338, 173] on span "內容形式" at bounding box center [323, 172] width 44 height 13
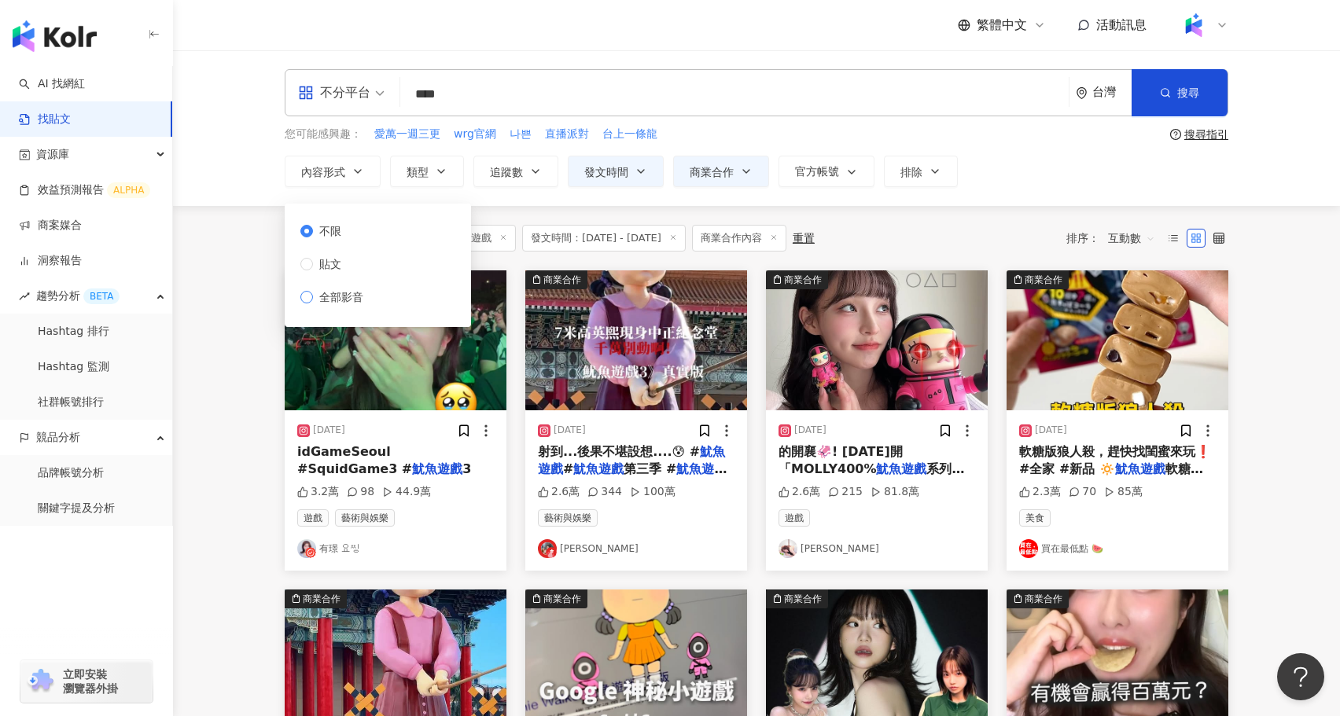
click at [336, 289] on span "全部影音" at bounding box center [341, 297] width 57 height 17
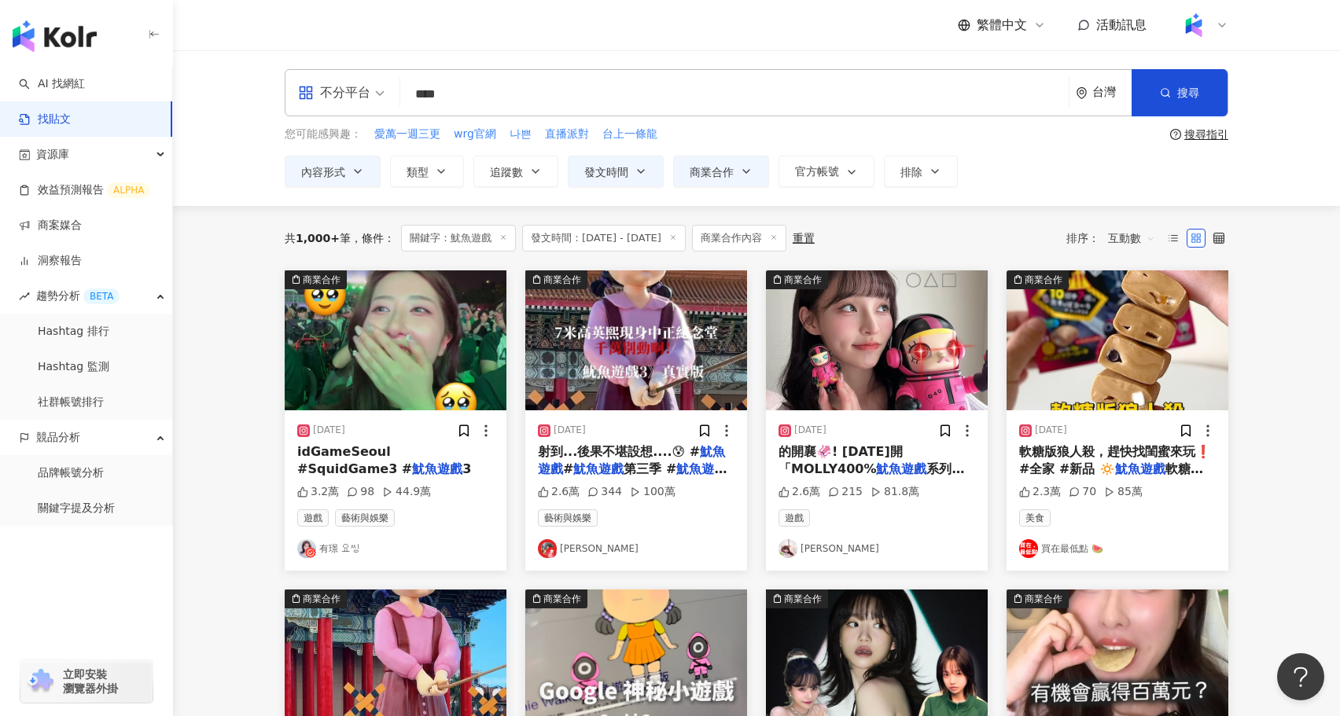
click at [1043, 210] on div "共 1,000+ 筆 條件 ： 關鍵字：魷魚遊戲 發文時間：2024/9/3 - 2025/9/2 商業合作內容 重置 排序： 互動數" at bounding box center [757, 238] width 944 height 64
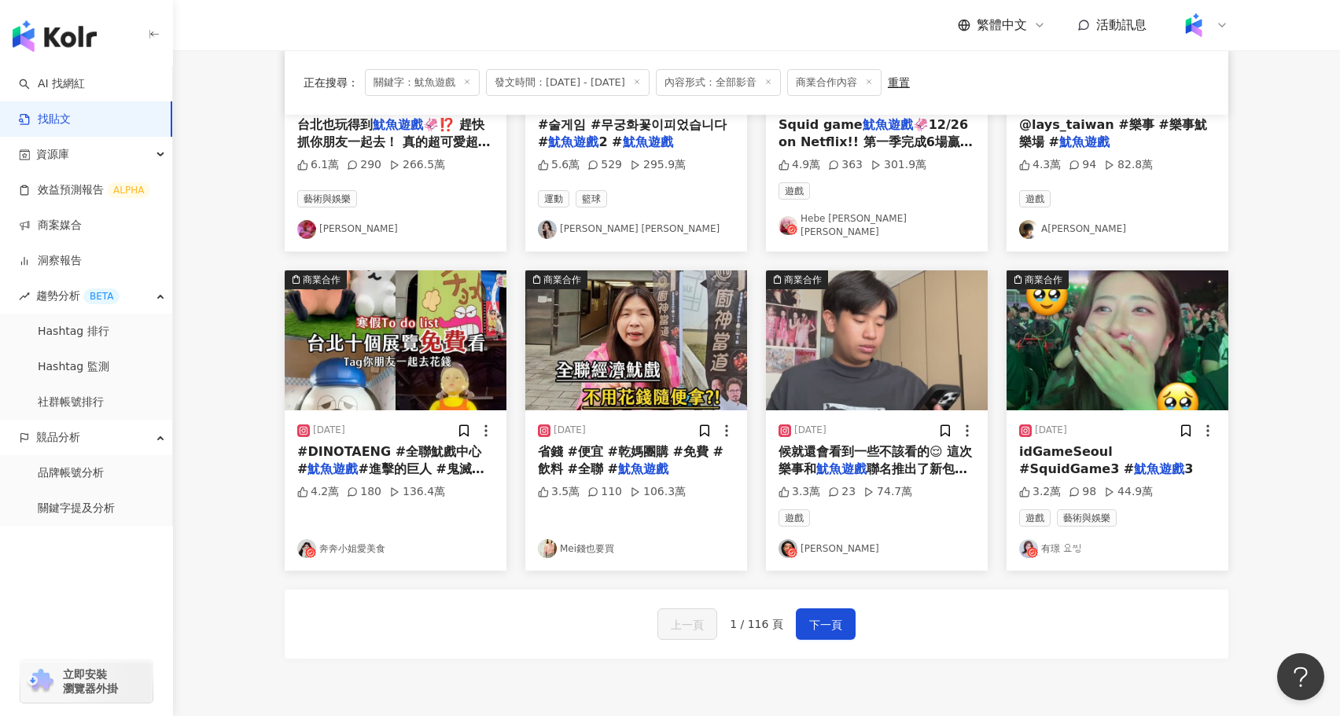
scroll to position [697, 0]
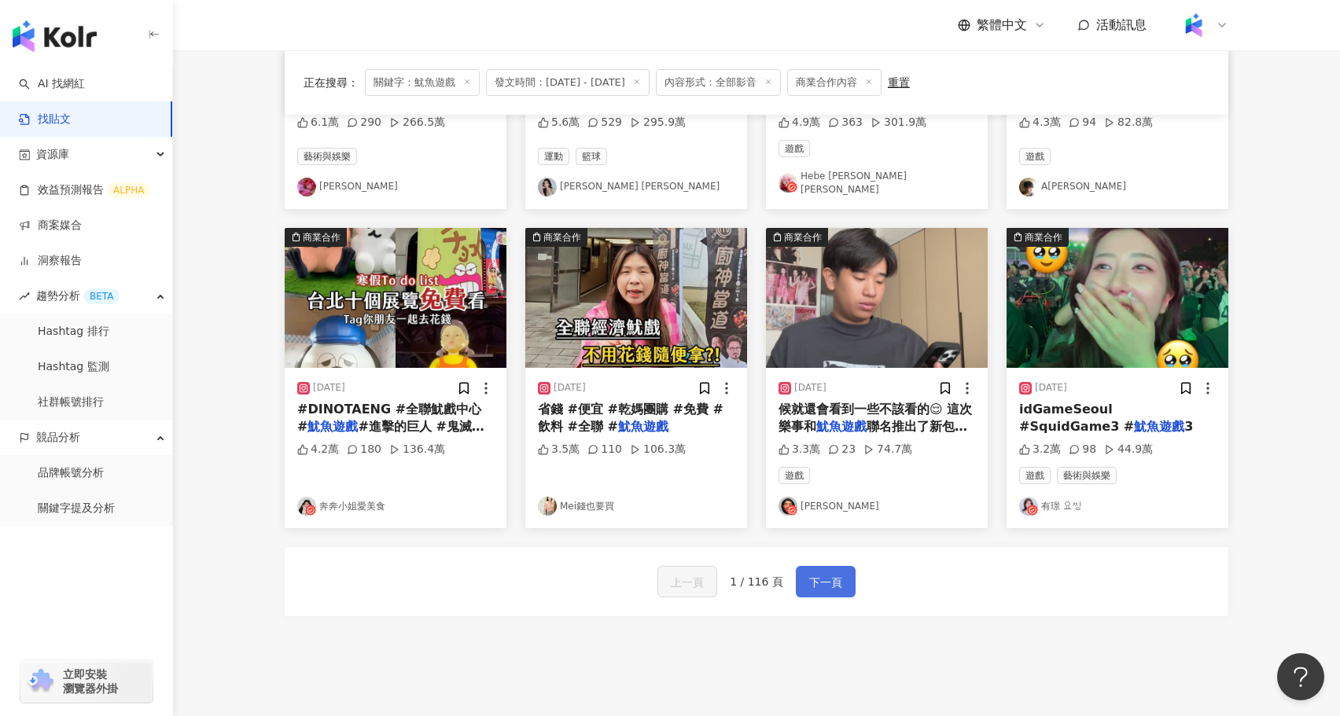
click at [833, 573] on span "下一頁" at bounding box center [825, 582] width 33 height 19
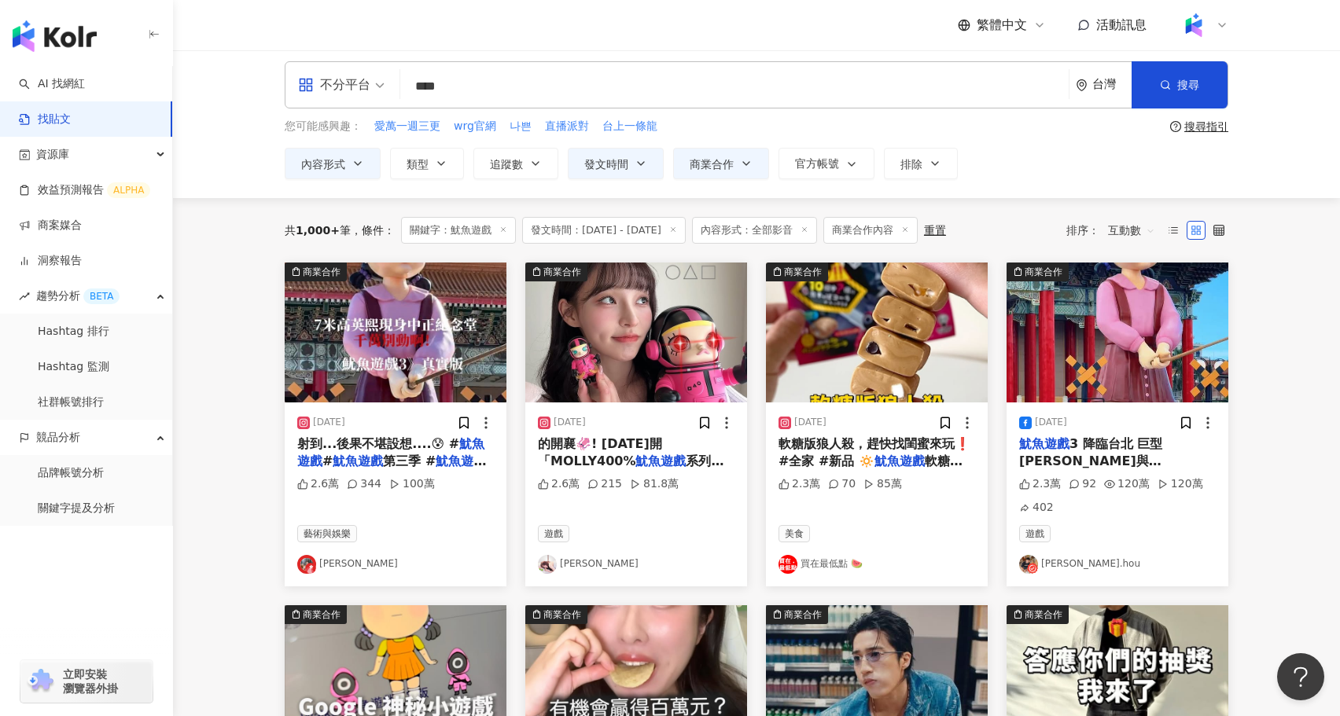
scroll to position [0, 0]
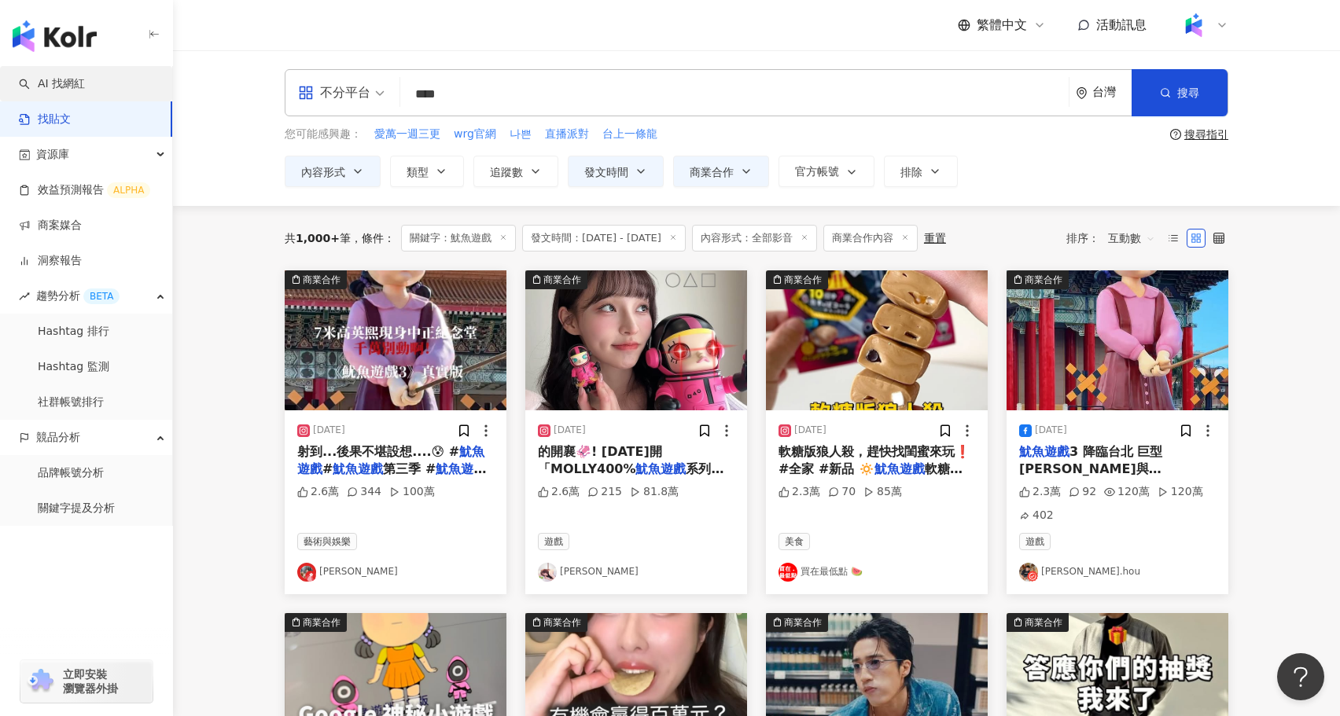
click at [81, 88] on link "AI 找網紅" at bounding box center [52, 84] width 66 height 16
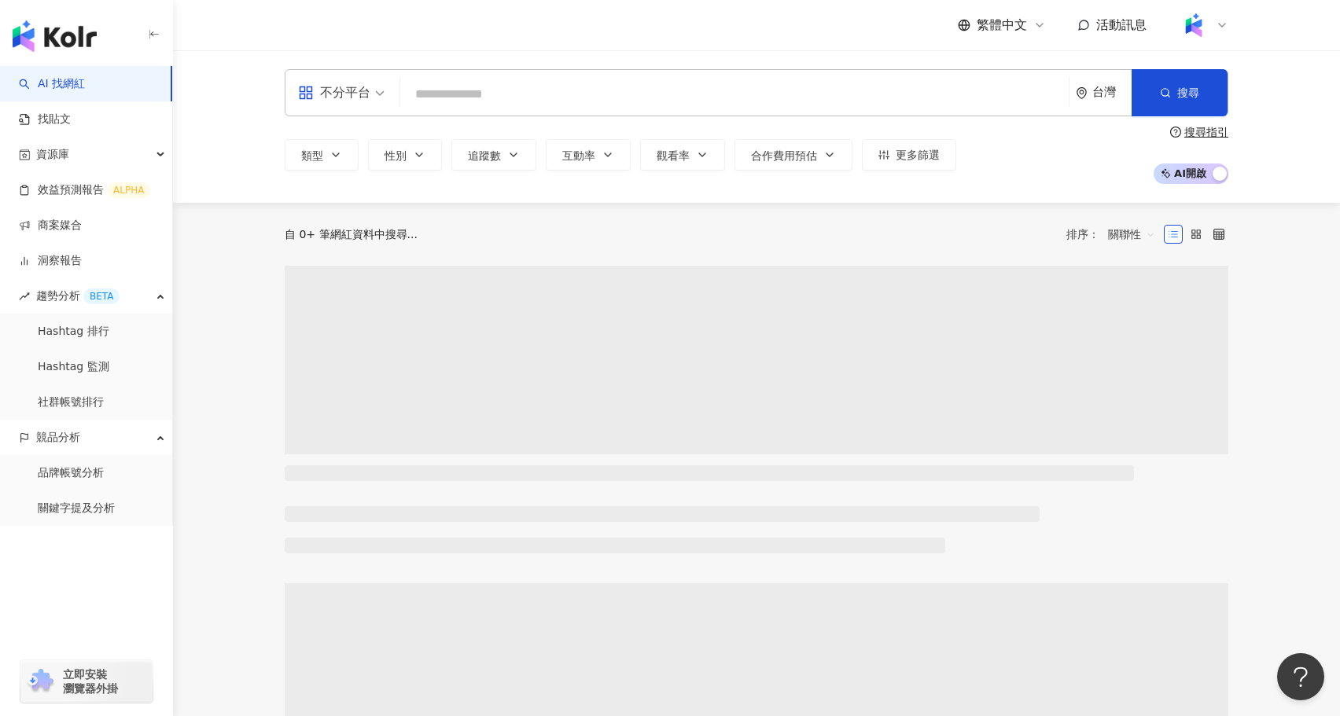
click at [546, 97] on input "search" at bounding box center [735, 94] width 656 height 30
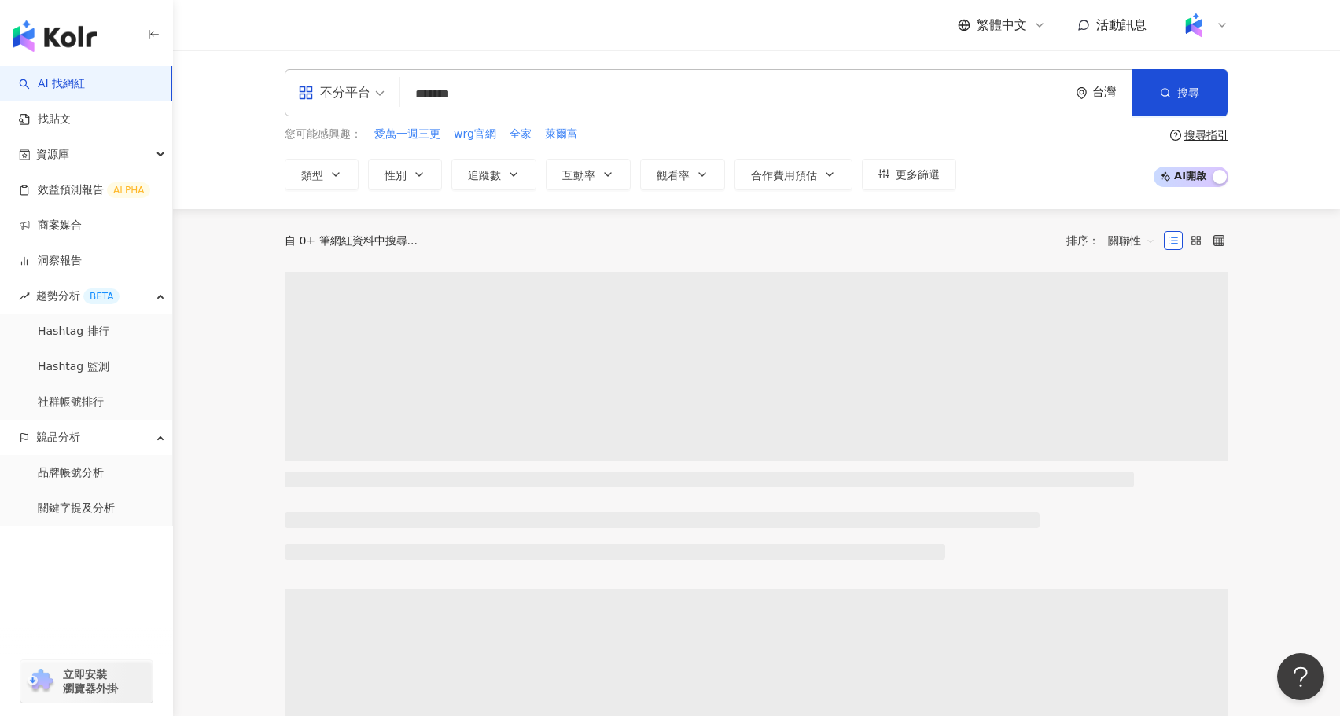
type input "*******"
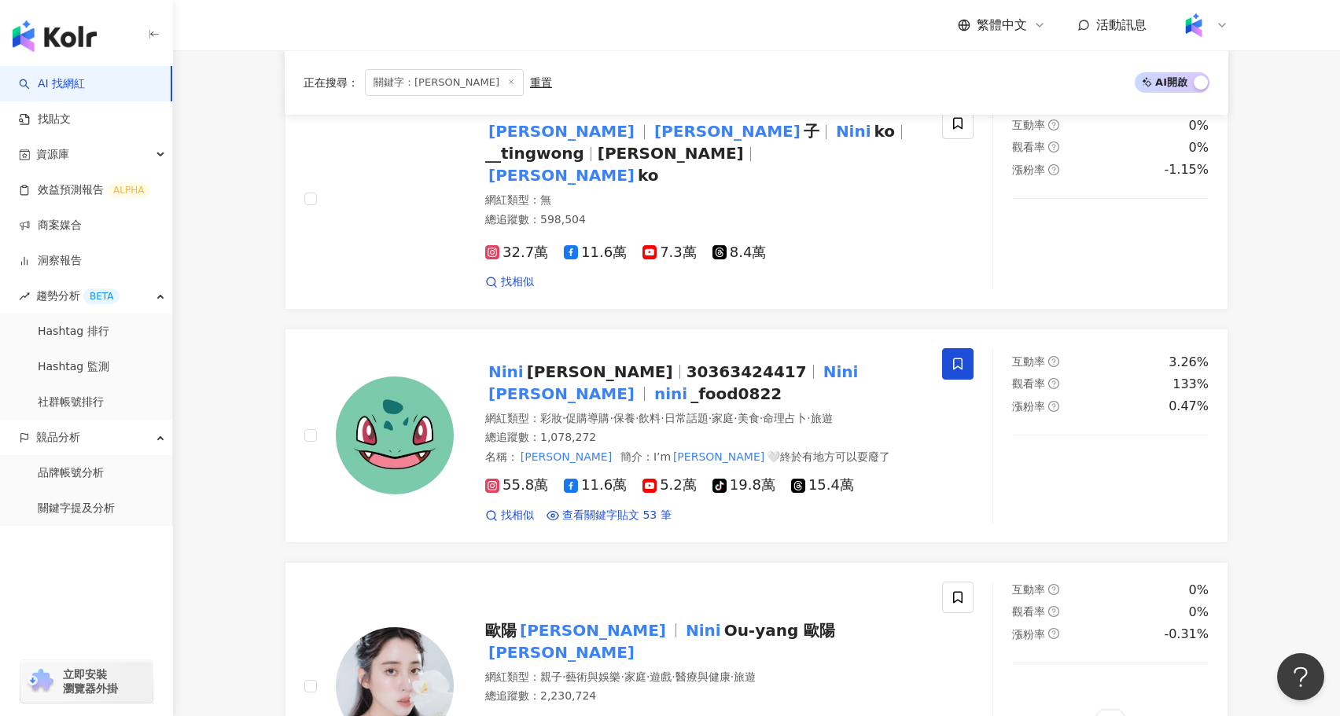
scroll to position [1189, 0]
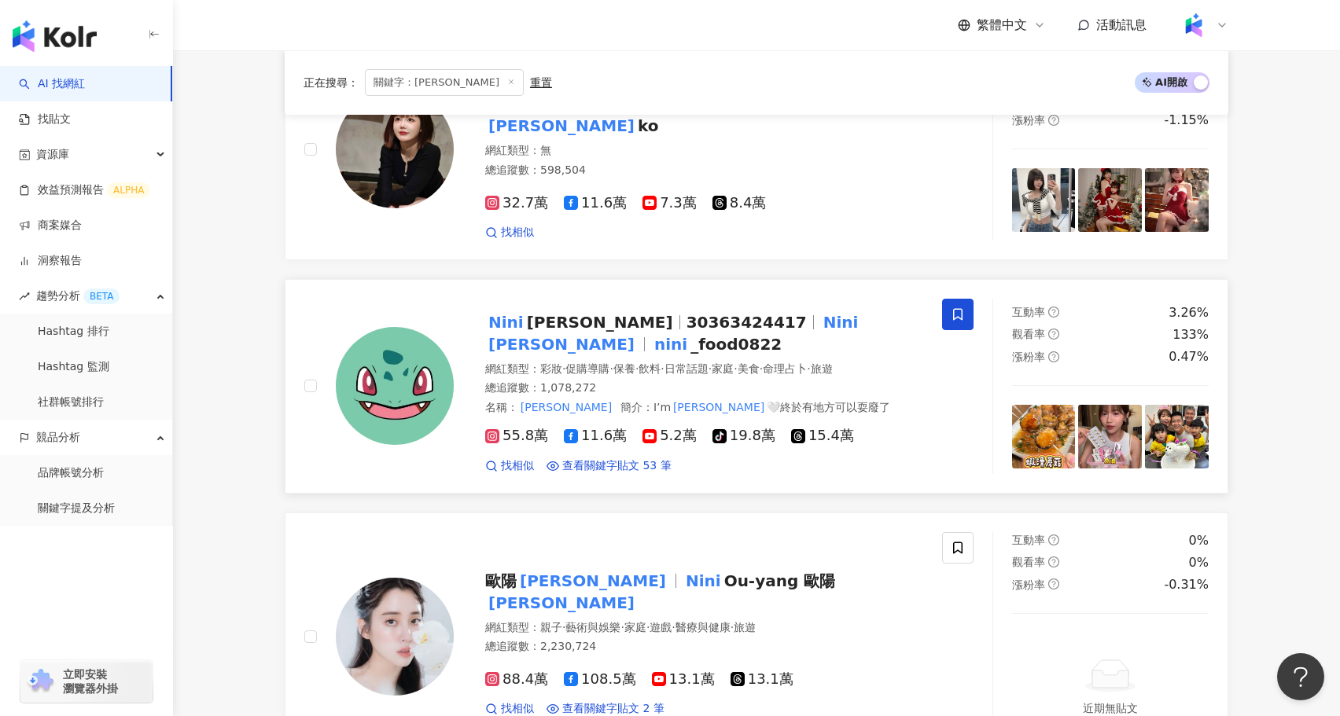
click at [687, 313] on span "30363424417" at bounding box center [747, 322] width 120 height 19
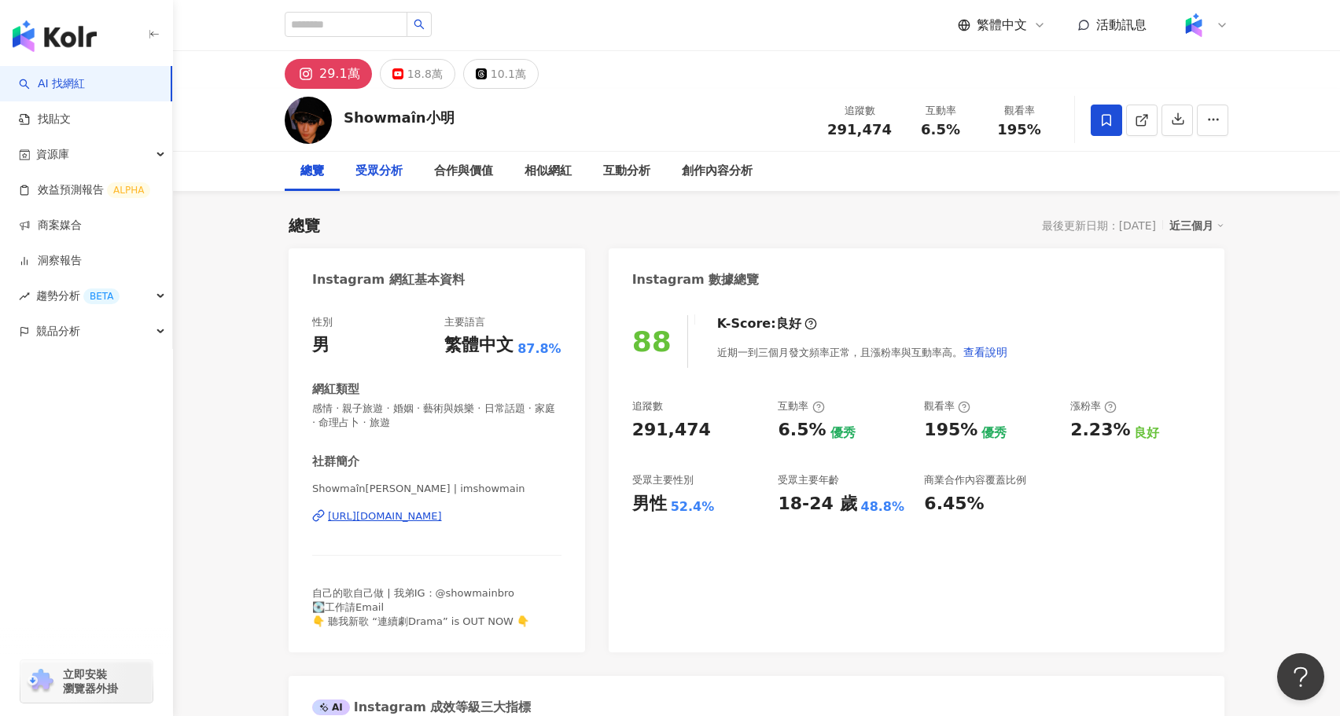
click at [394, 174] on div "受眾分析" at bounding box center [378, 171] width 47 height 19
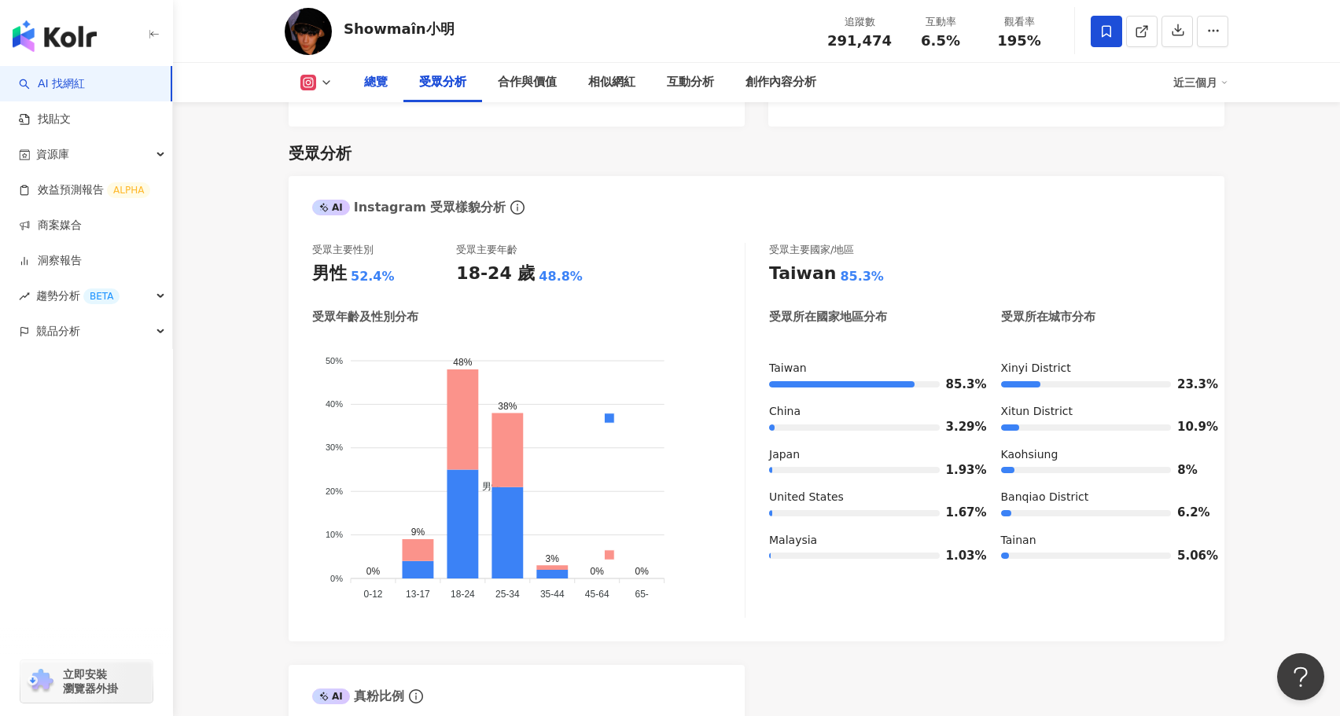
click at [370, 81] on div "總覽" at bounding box center [376, 82] width 24 height 19
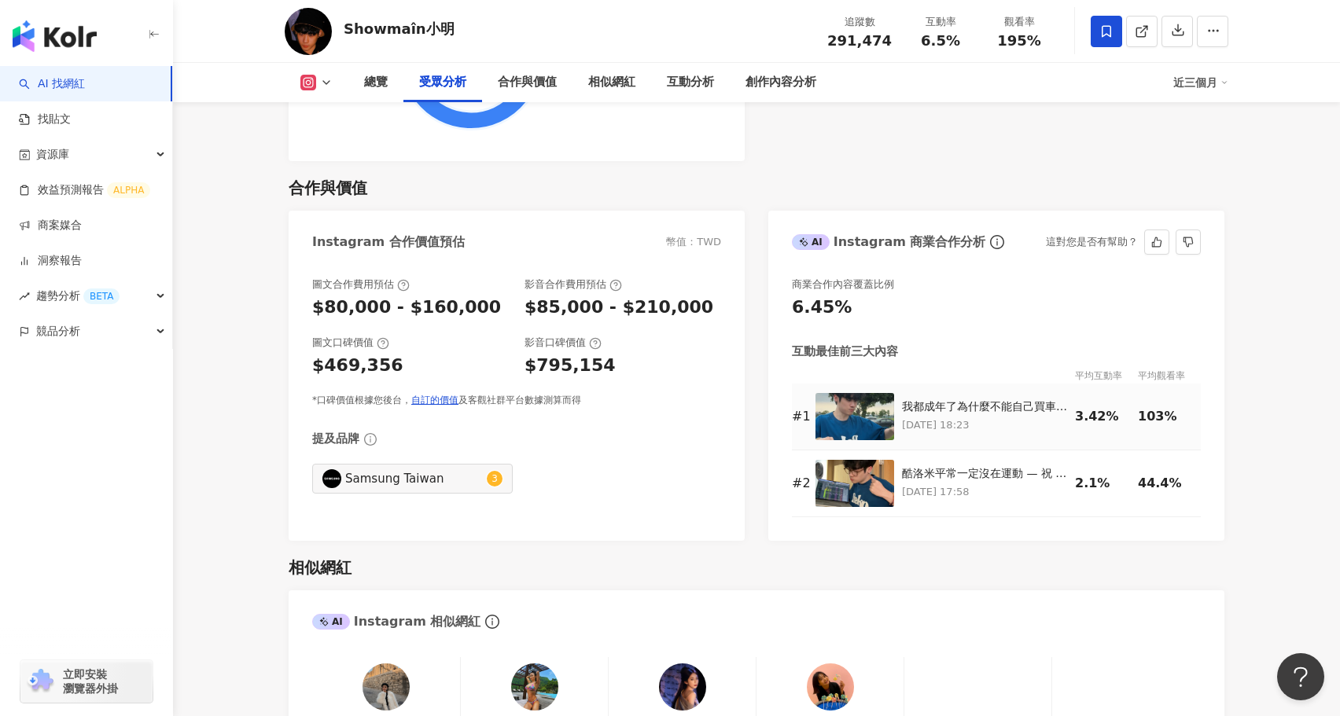
scroll to position [2053, 0]
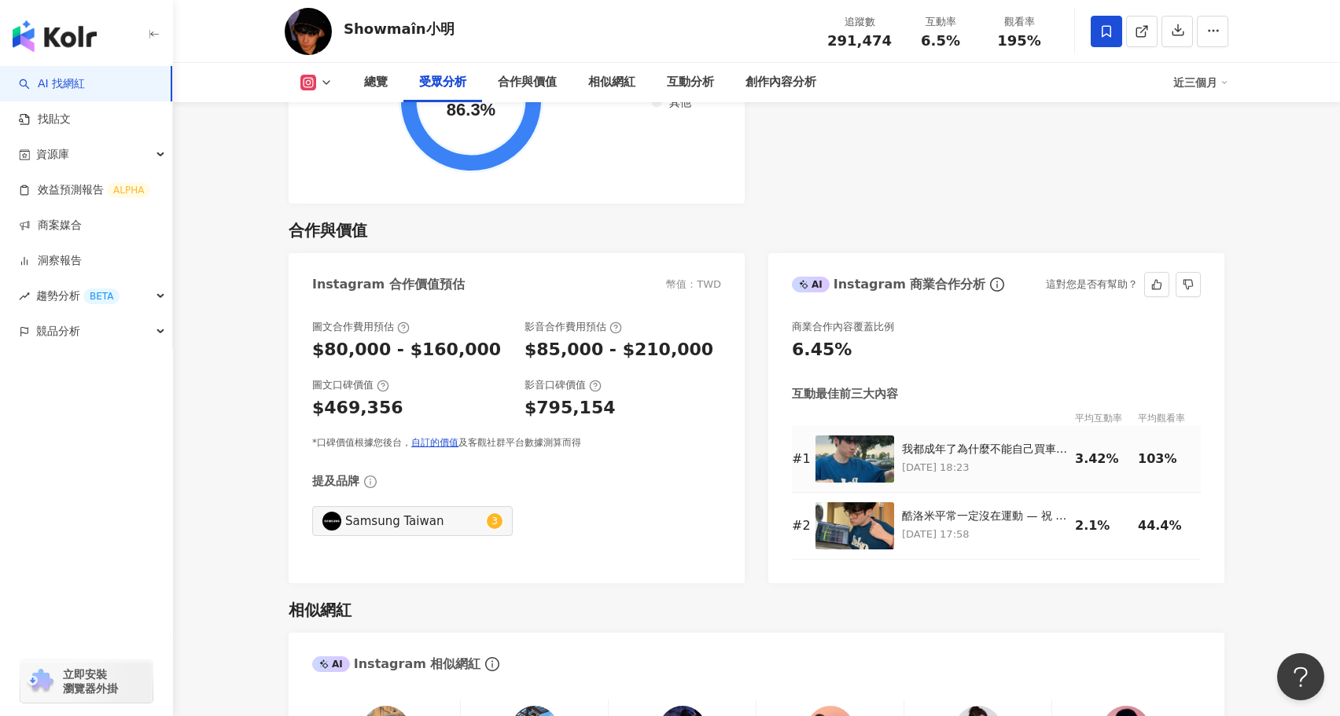
click at [973, 459] on p "[DATE] 18:23" at bounding box center [984, 467] width 165 height 17
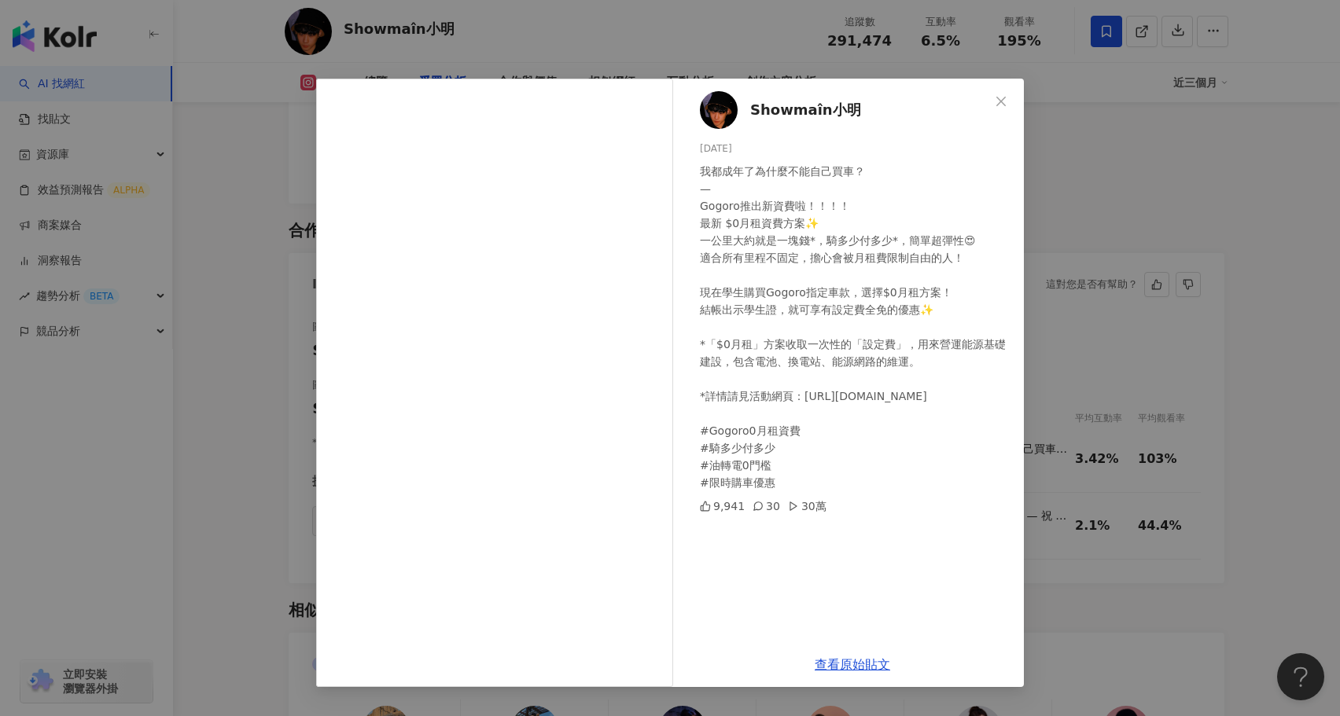
click at [1226, 462] on div "Showmaîn小明 2025/7/23 我都成年了為什麼不能自己買車？ — Gogoro推出新資費啦！！！！ 最新 $0月租資費方案✨ 一公里大約就是一塊錢…" at bounding box center [670, 358] width 1340 height 716
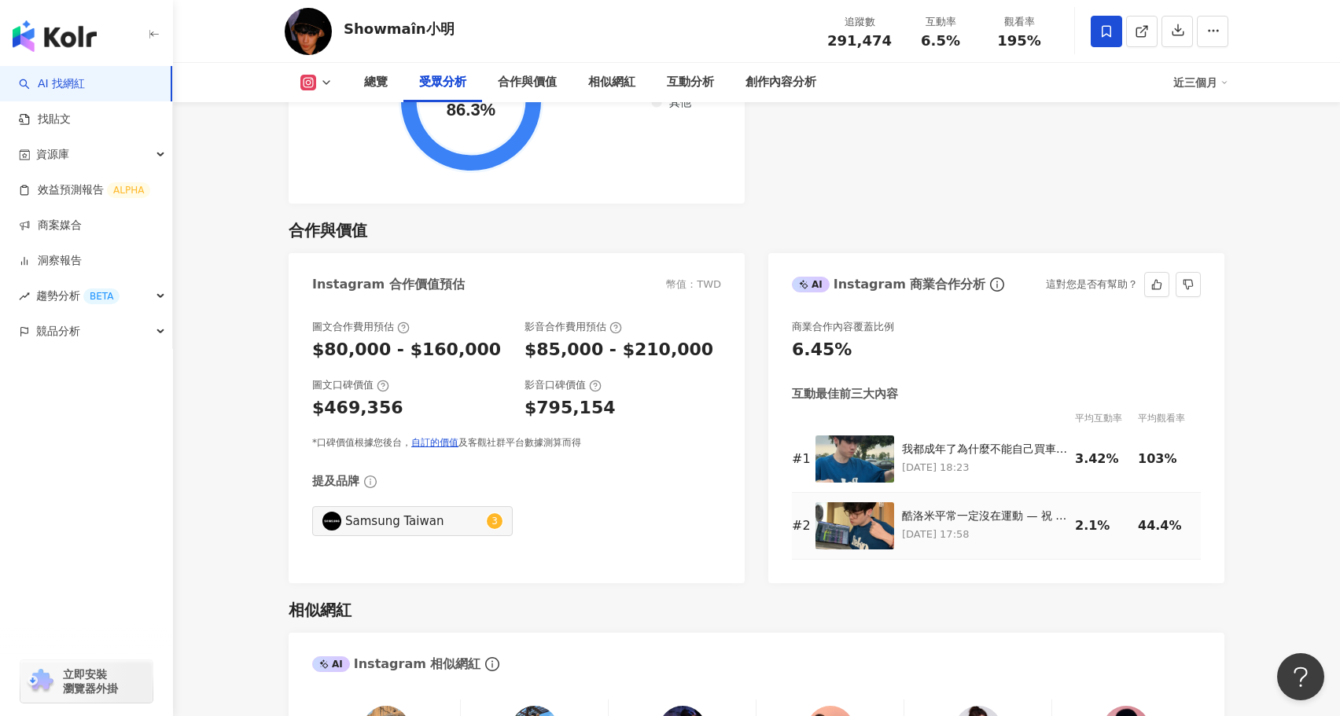
click at [834, 507] on img at bounding box center [855, 526] width 79 height 47
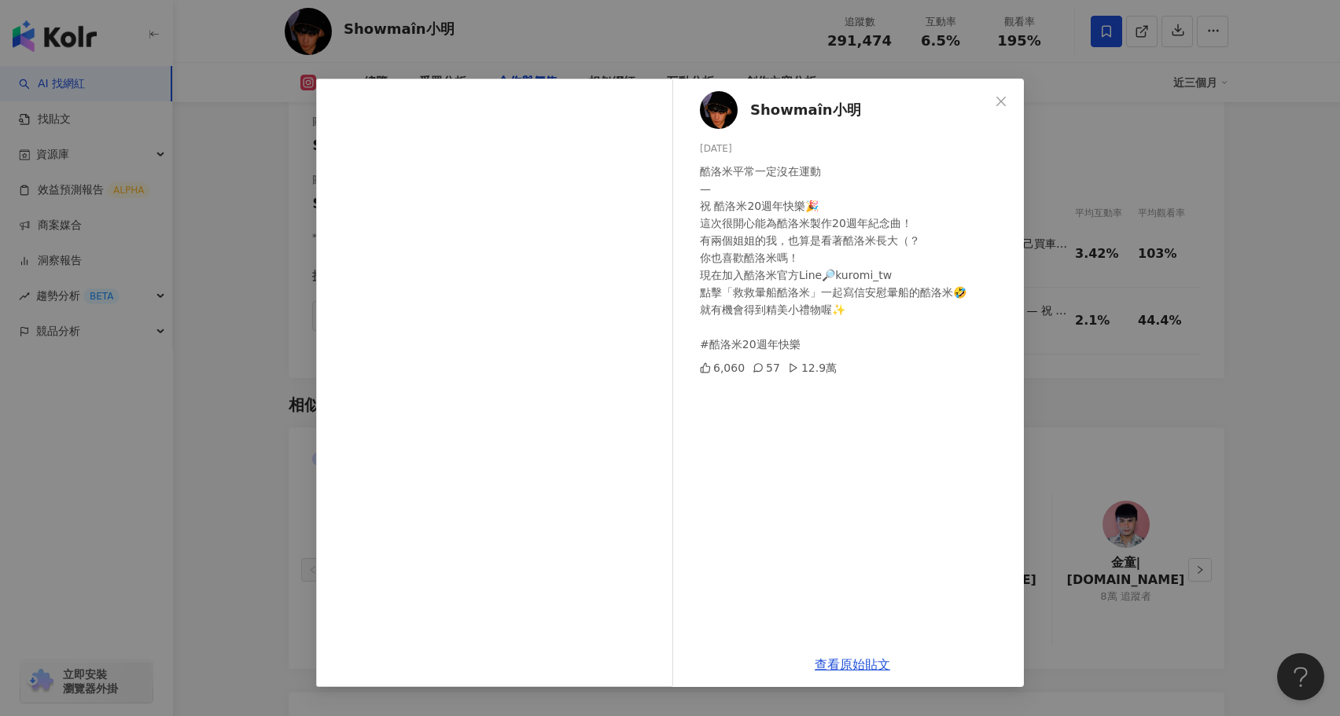
scroll to position [2271, 0]
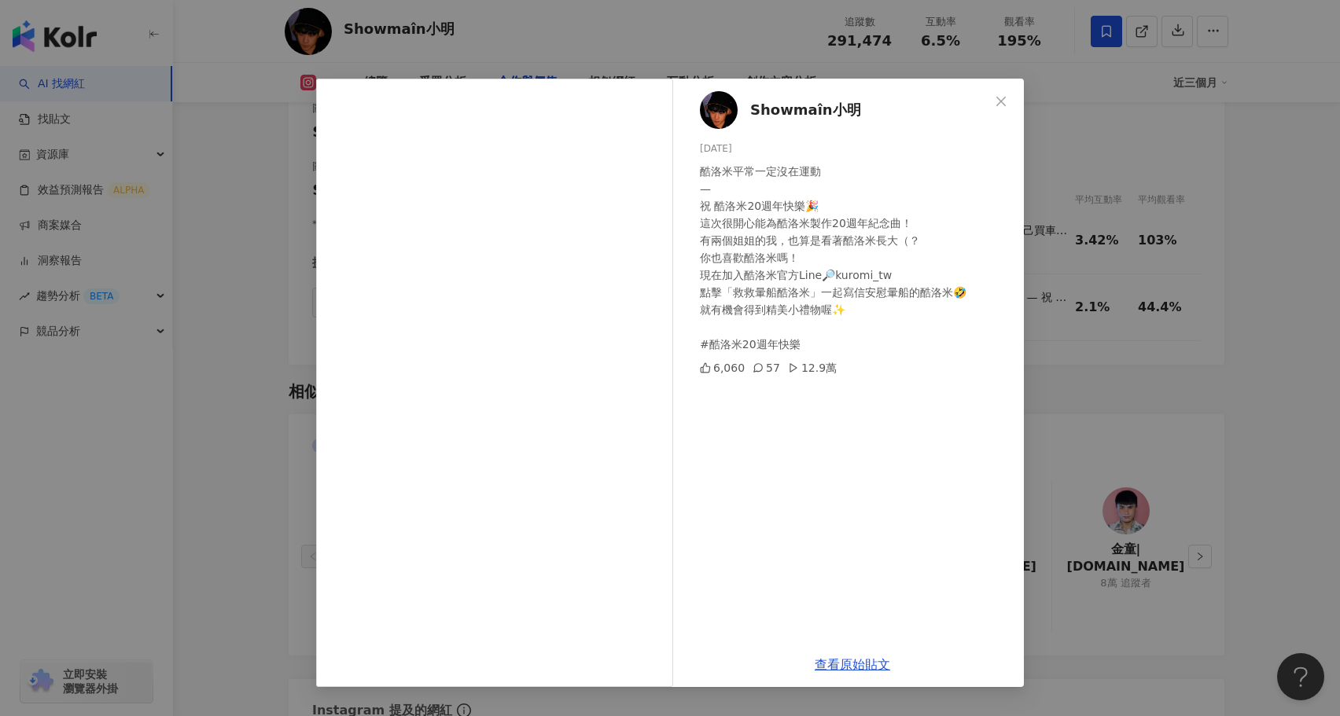
click at [242, 531] on div "Showmaîn小明 2025/8/20 酷洛米平常一定沒在運動 — 祝 酷洛米20週年快樂🎉 這次很開心能為酷洛米製作20週年紀念曲！ 有兩個姐姐的我，也算…" at bounding box center [670, 358] width 1340 height 716
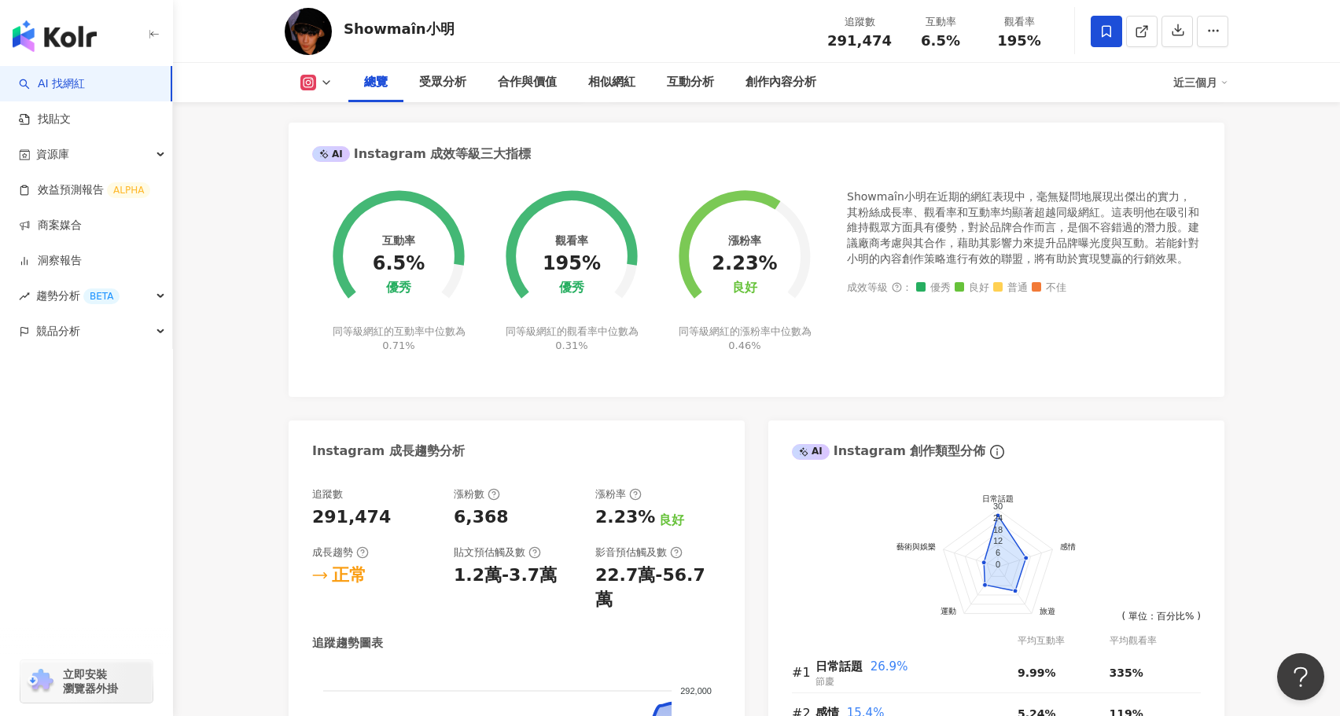
scroll to position [0, 0]
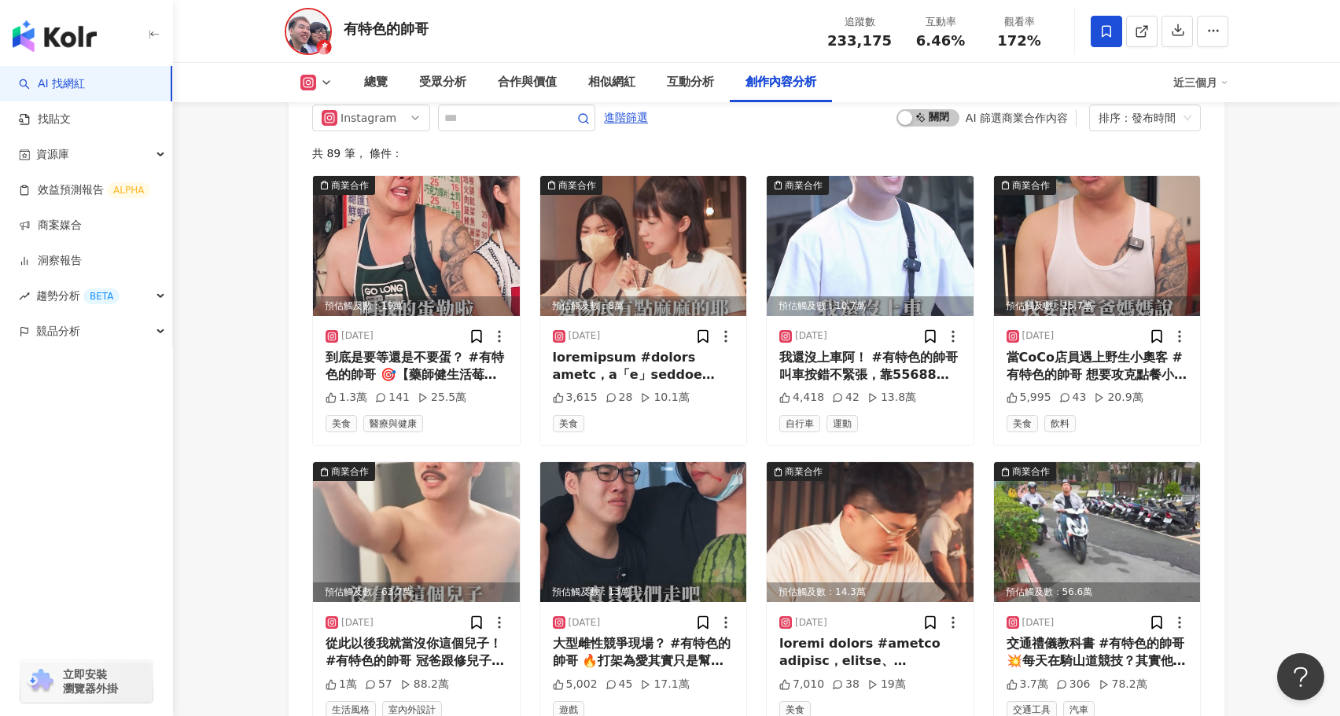
scroll to position [4900, 0]
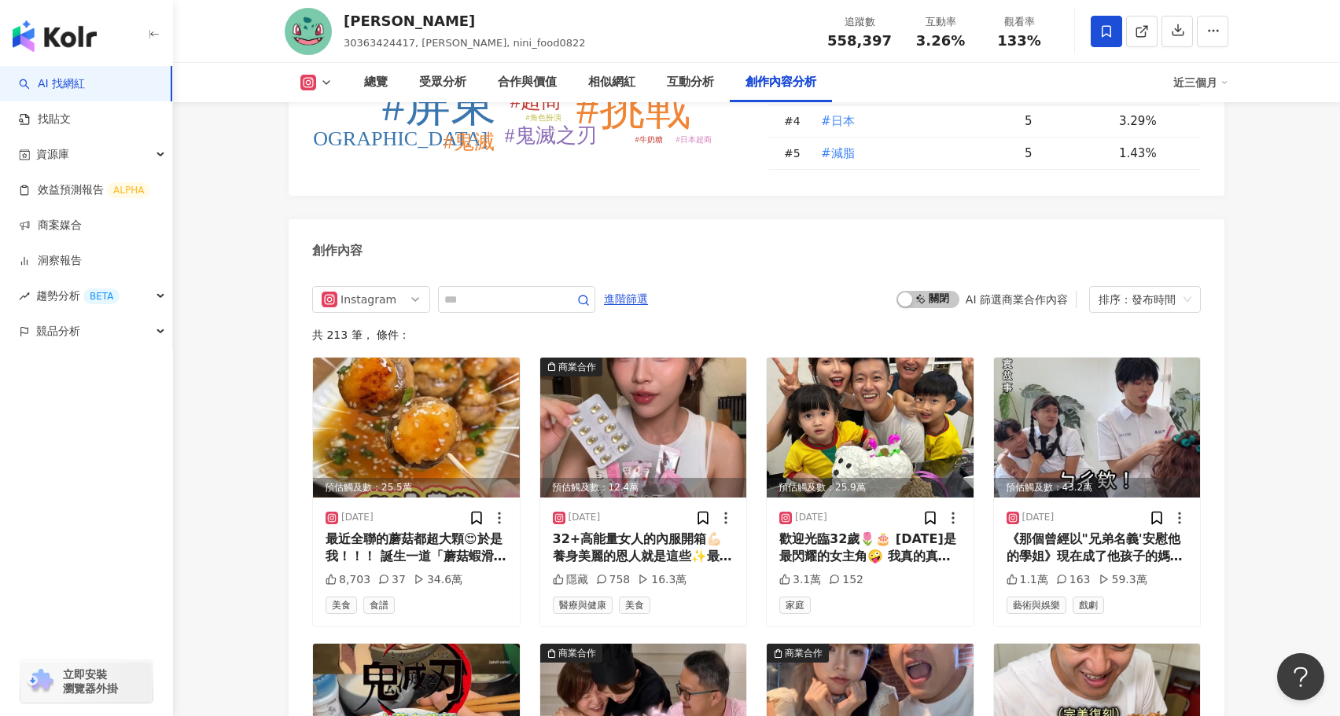
scroll to position [4763, 0]
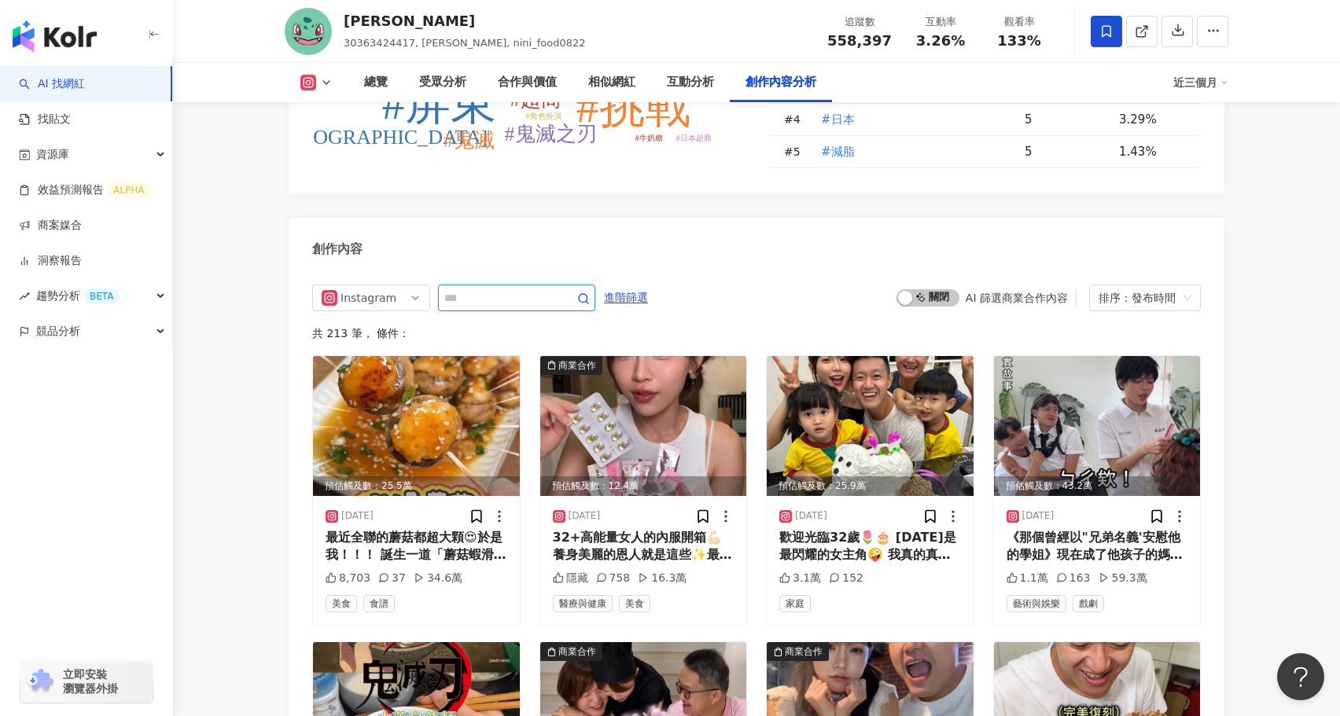
click at [494, 289] on input "text" at bounding box center [499, 298] width 110 height 19
type input "*"
type input "****"
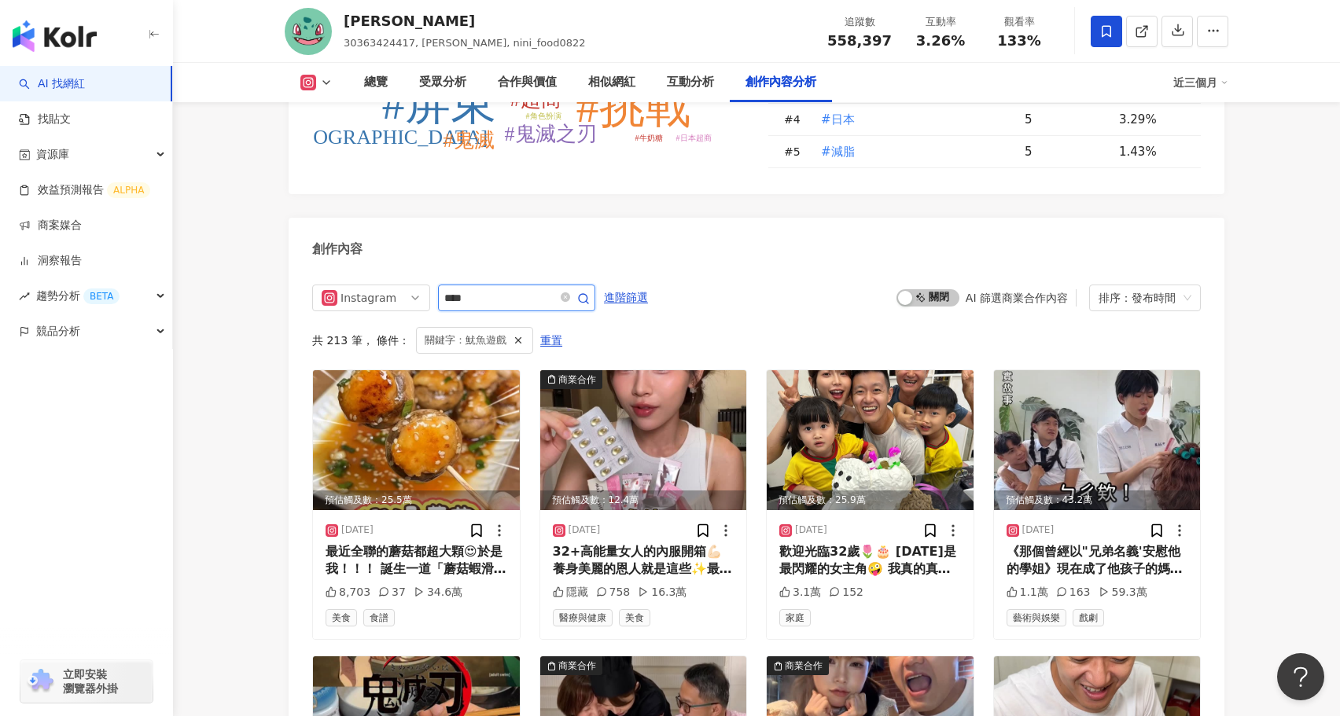
scroll to position [4854, 0]
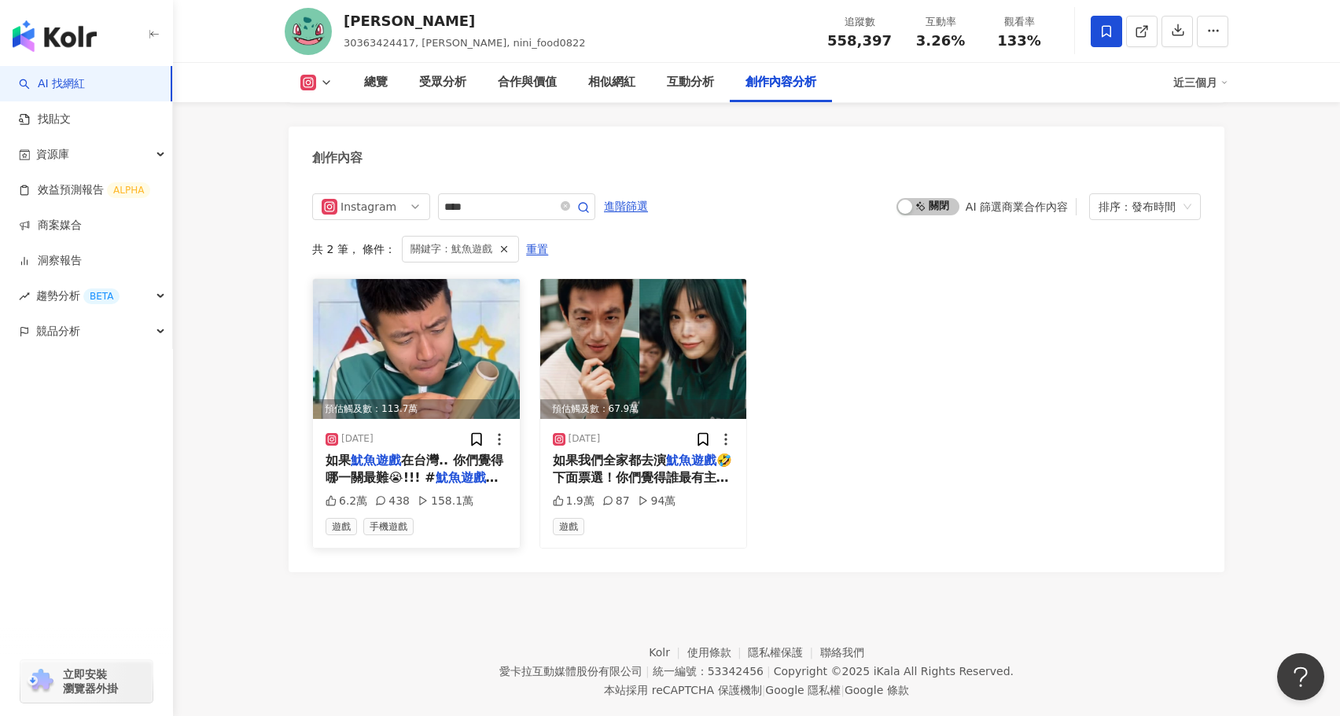
click at [447, 337] on img at bounding box center [416, 349] width 207 height 140
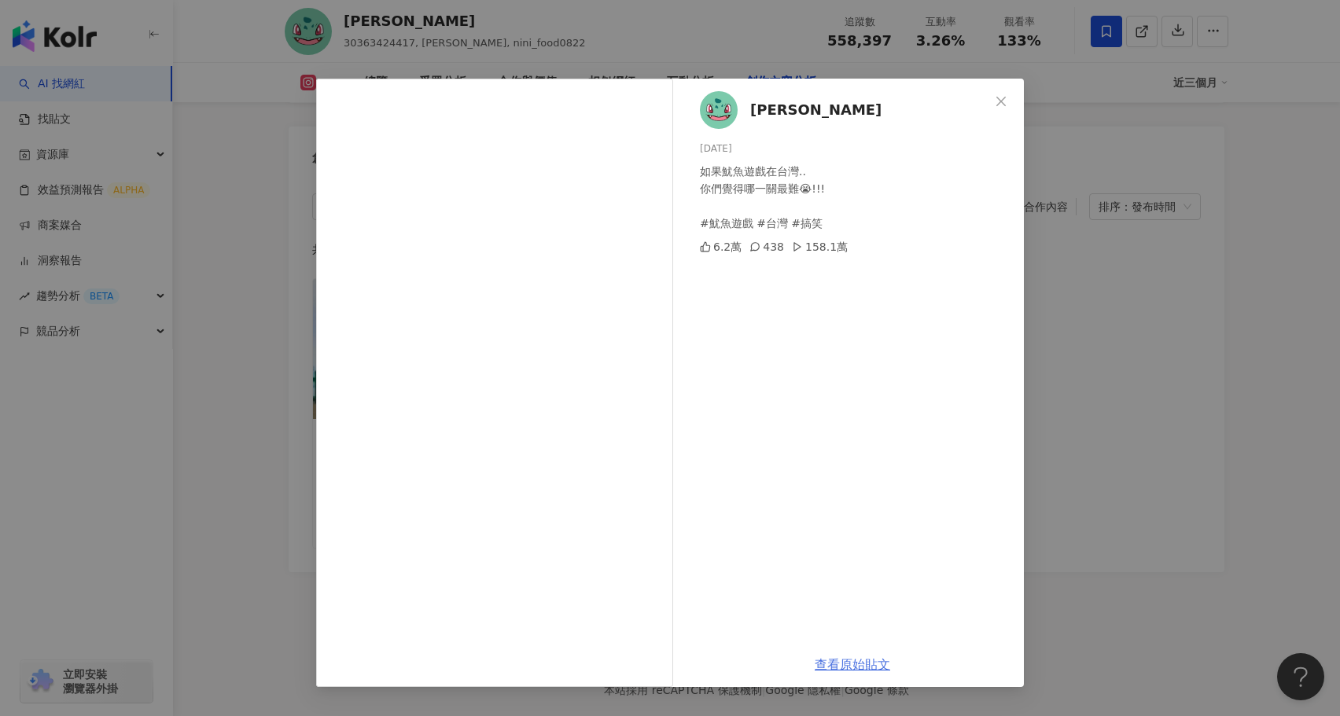
click at [853, 661] on link "查看原始貼文" at bounding box center [852, 664] width 75 height 15
click at [993, 107] on span "Close" at bounding box center [1000, 101] width 31 height 13
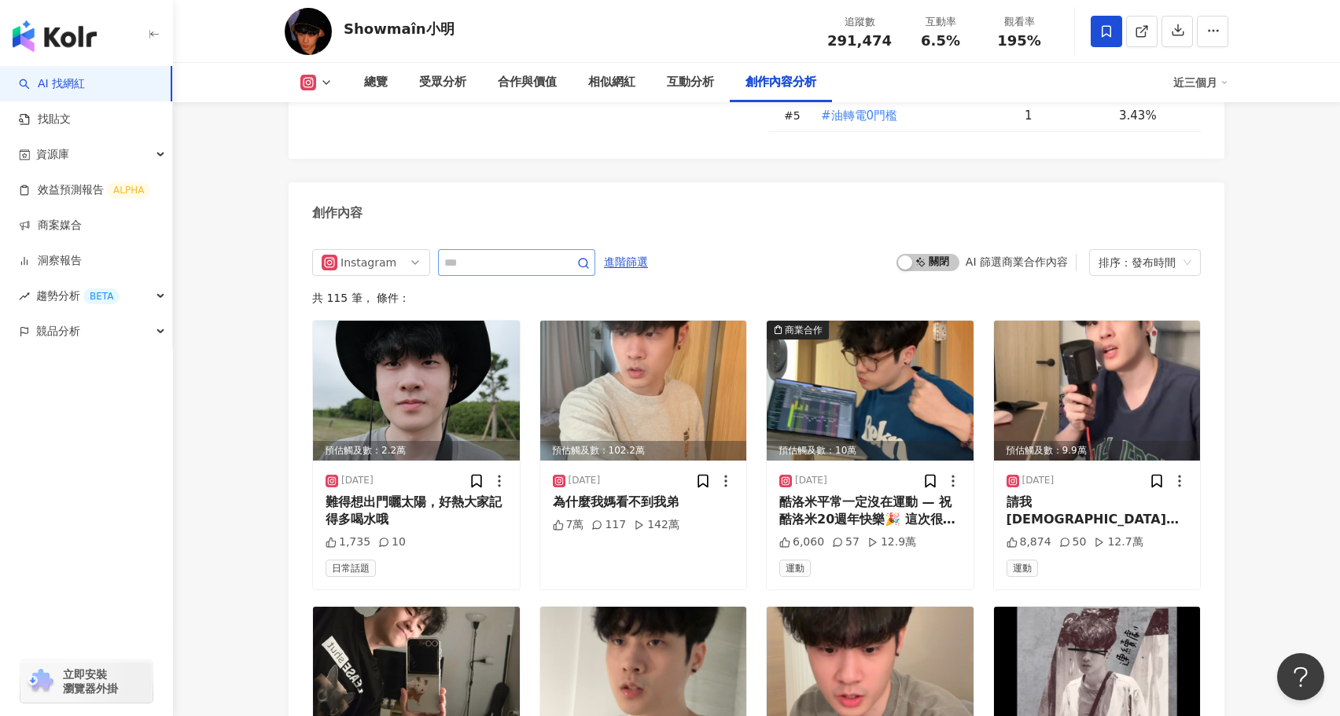
scroll to position [4632, 0]
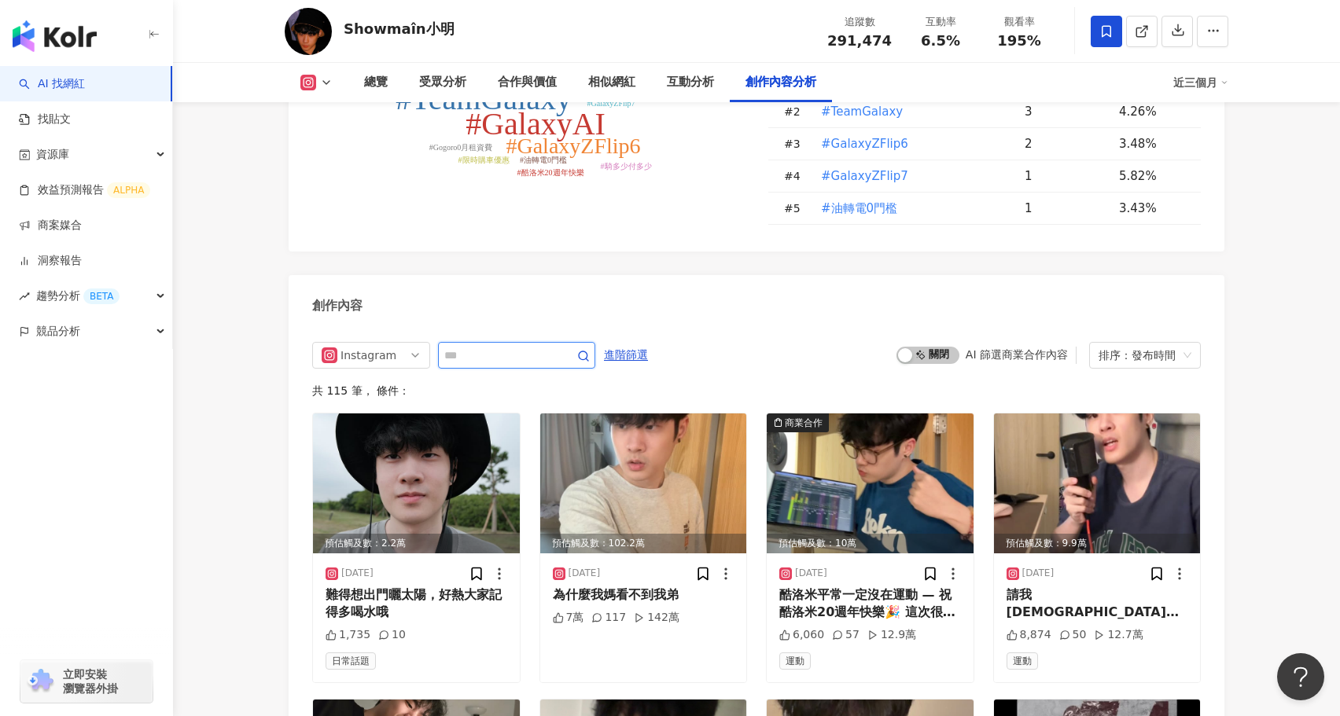
click at [506, 346] on input "text" at bounding box center [499, 355] width 110 height 19
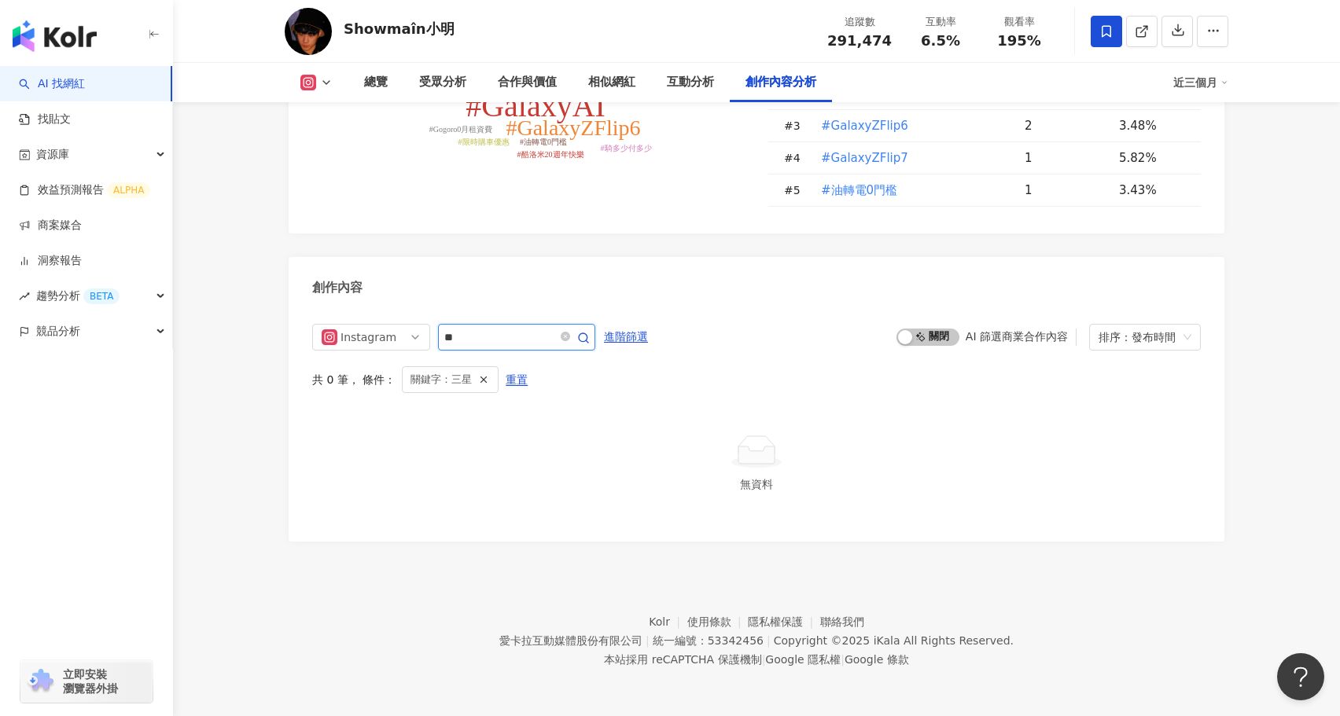
scroll to position [4608, 0]
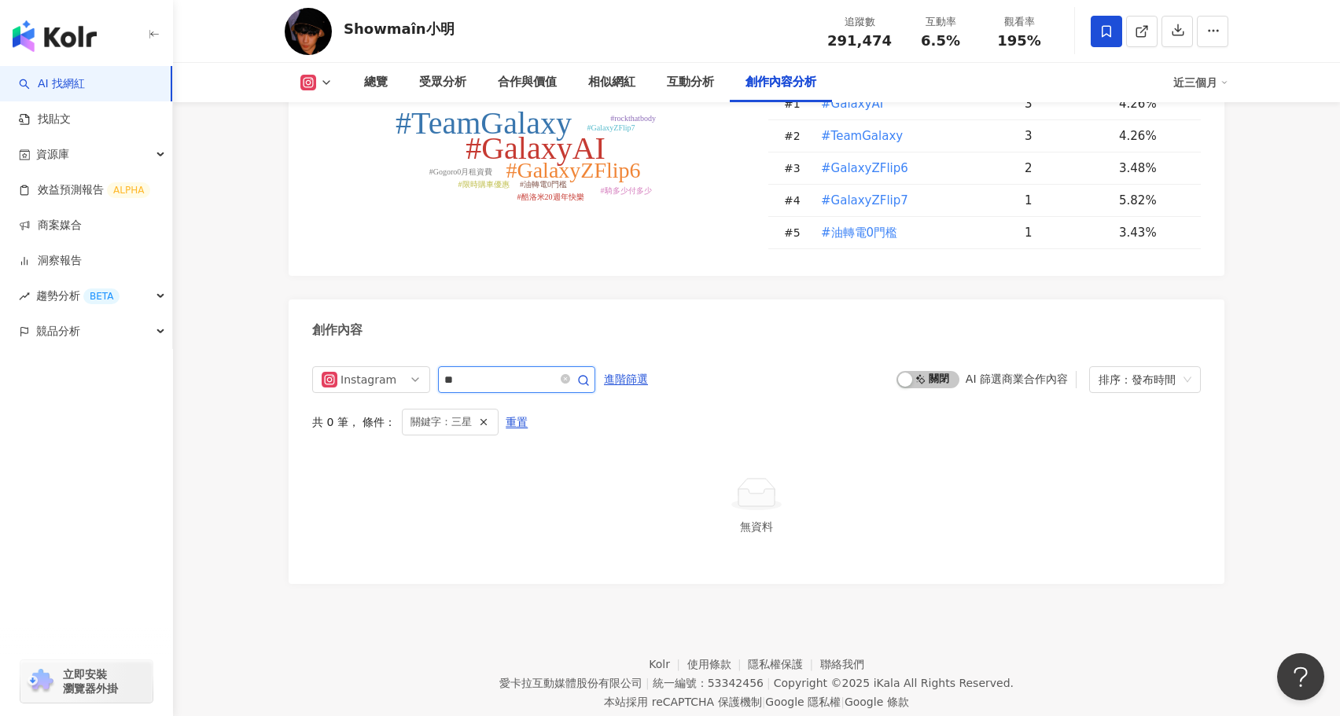
click at [506, 370] on input "**" at bounding box center [499, 379] width 110 height 19
type input "*"
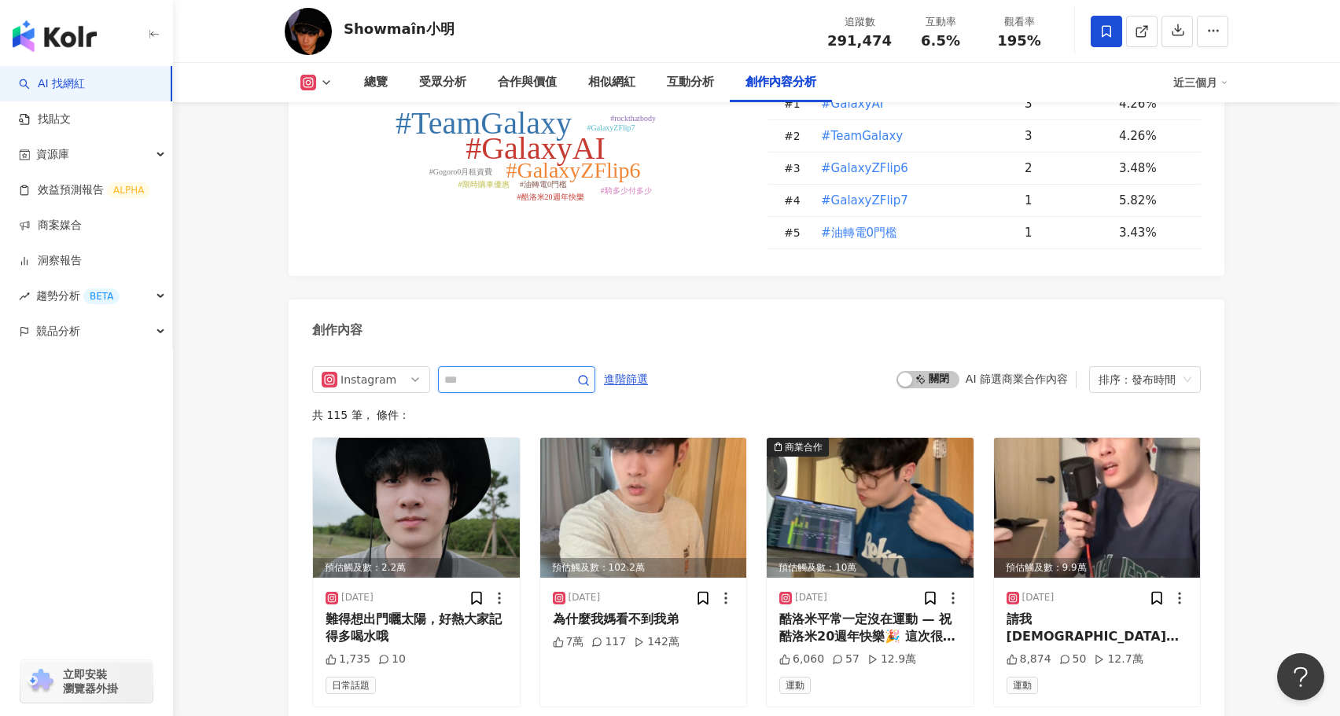
scroll to position [4763, 0]
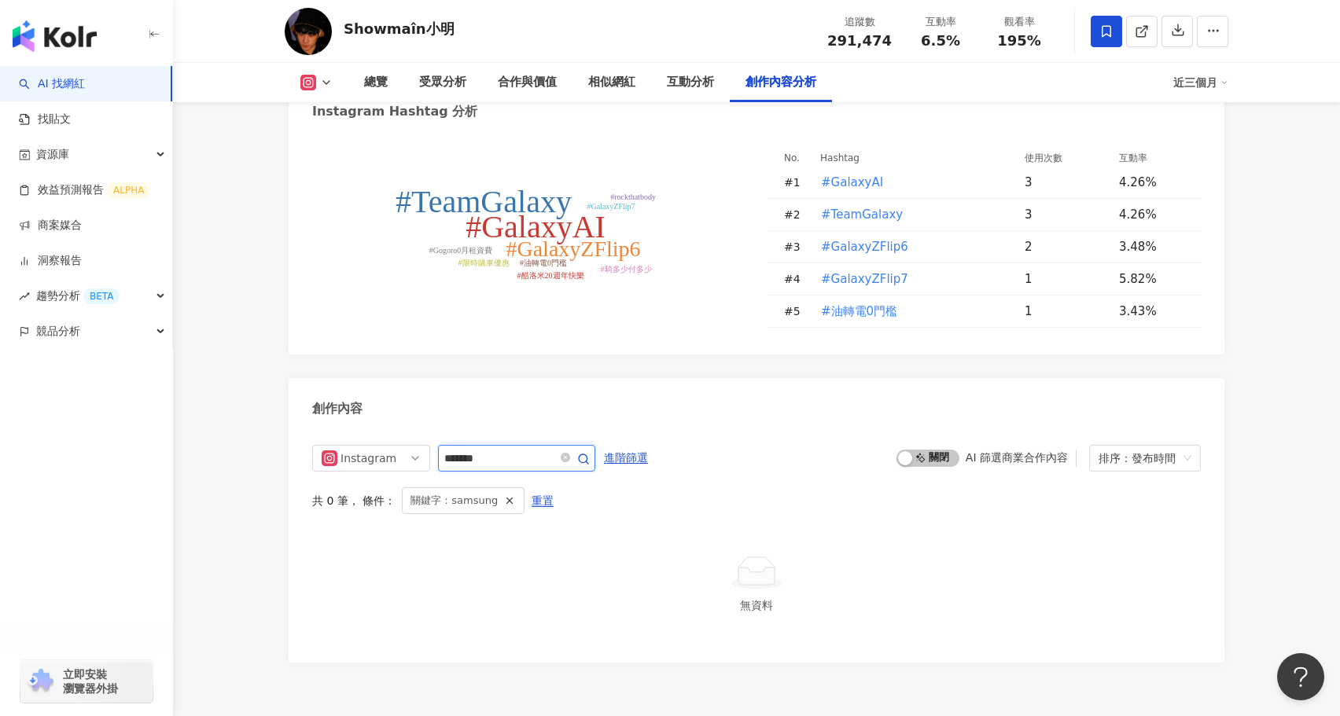
scroll to position [4532, 0]
drag, startPoint x: 505, startPoint y: 419, endPoint x: 398, endPoint y: 419, distance: 107.0
click at [398, 442] on div "Instagram *******" at bounding box center [453, 455] width 283 height 27
paste input "*******"
type input "**********"
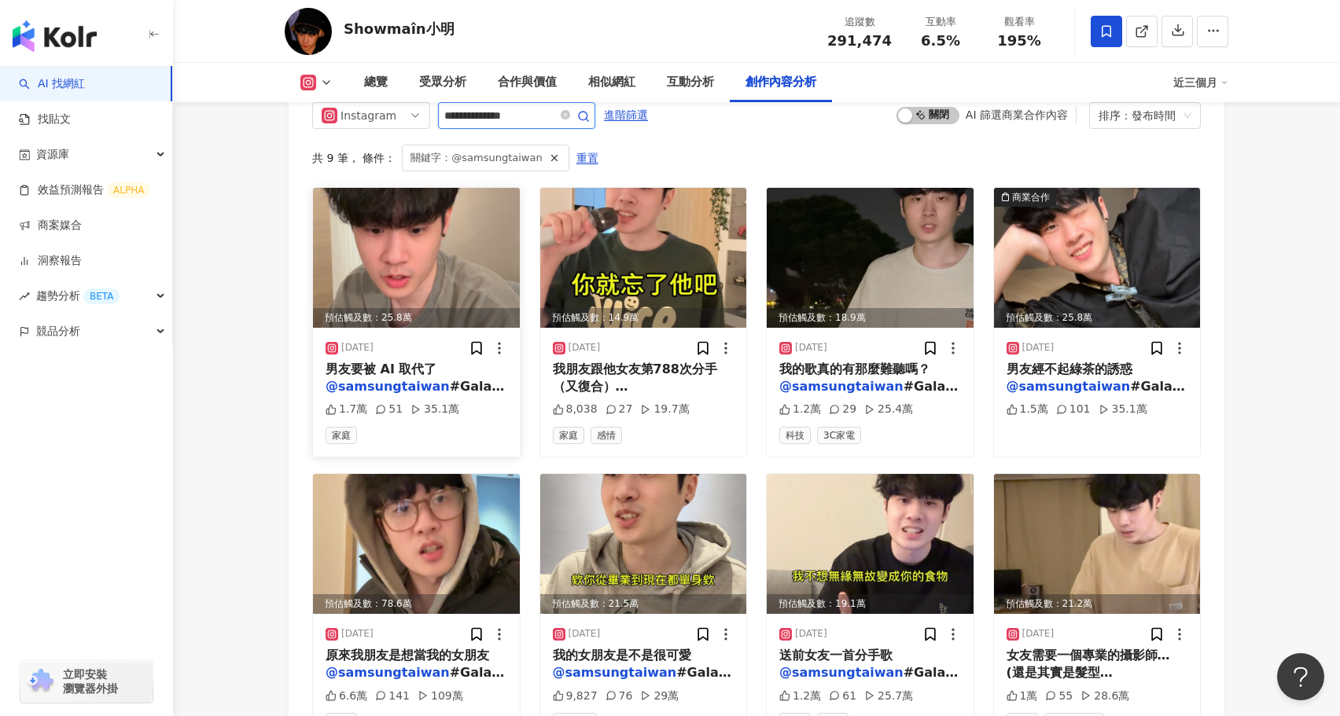
scroll to position [4871, 0]
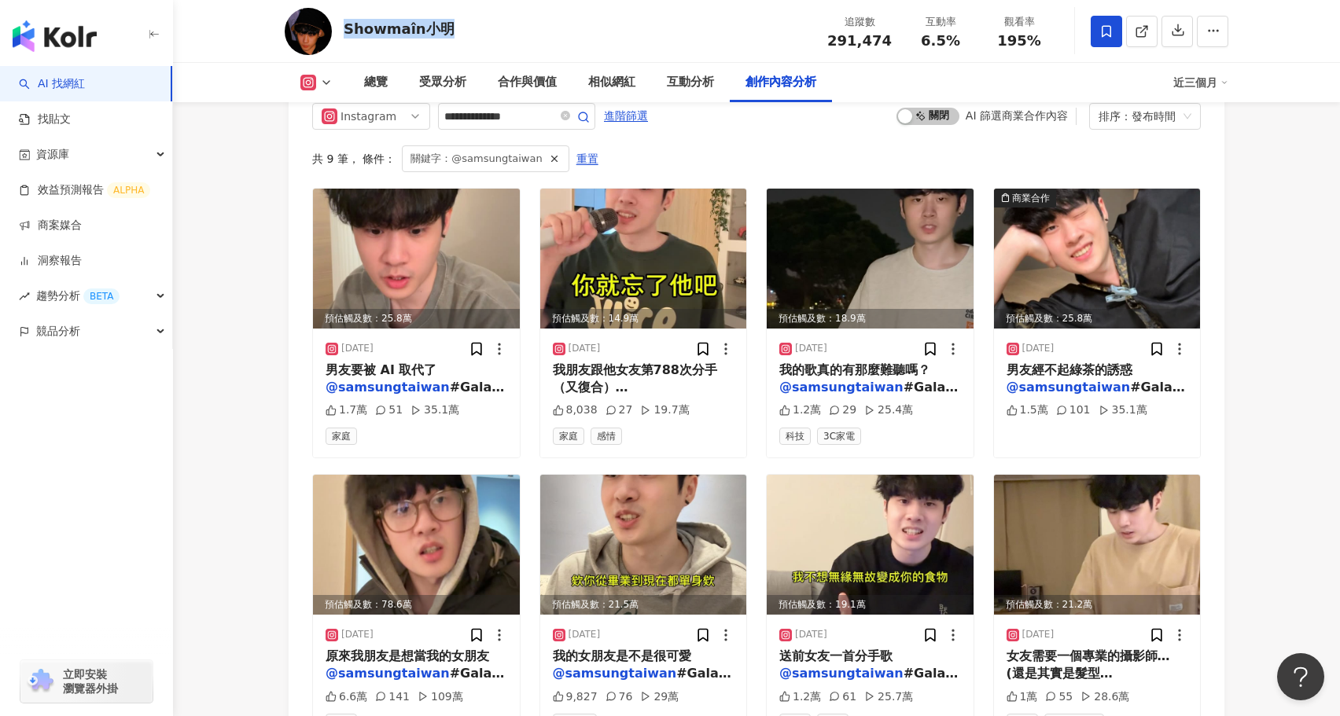
drag, startPoint x: 460, startPoint y: 30, endPoint x: 341, endPoint y: 21, distance: 119.1
click at [341, 21] on div "Showmaîn小明 追蹤數 291,474 互動率 6.5% 觀看率 195%" at bounding box center [756, 31] width 1007 height 62
copy div "Showmaîn小明"
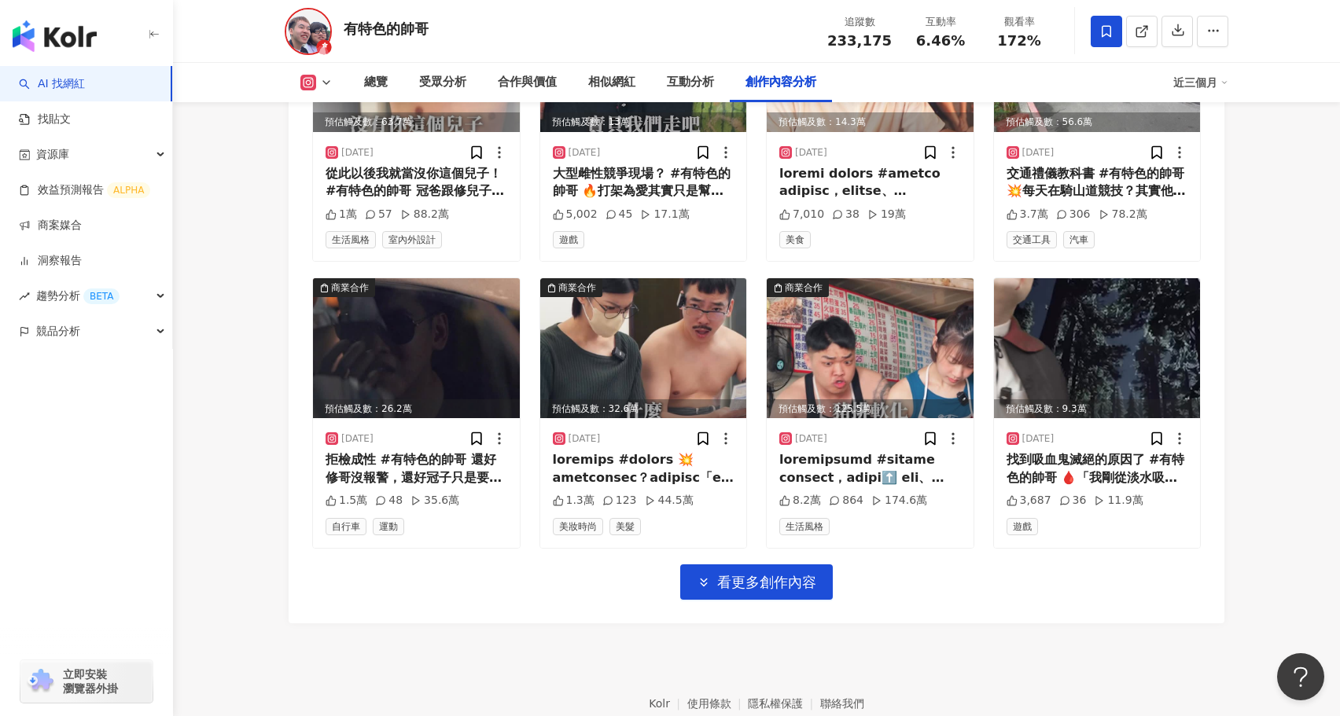
scroll to position [5373, 0]
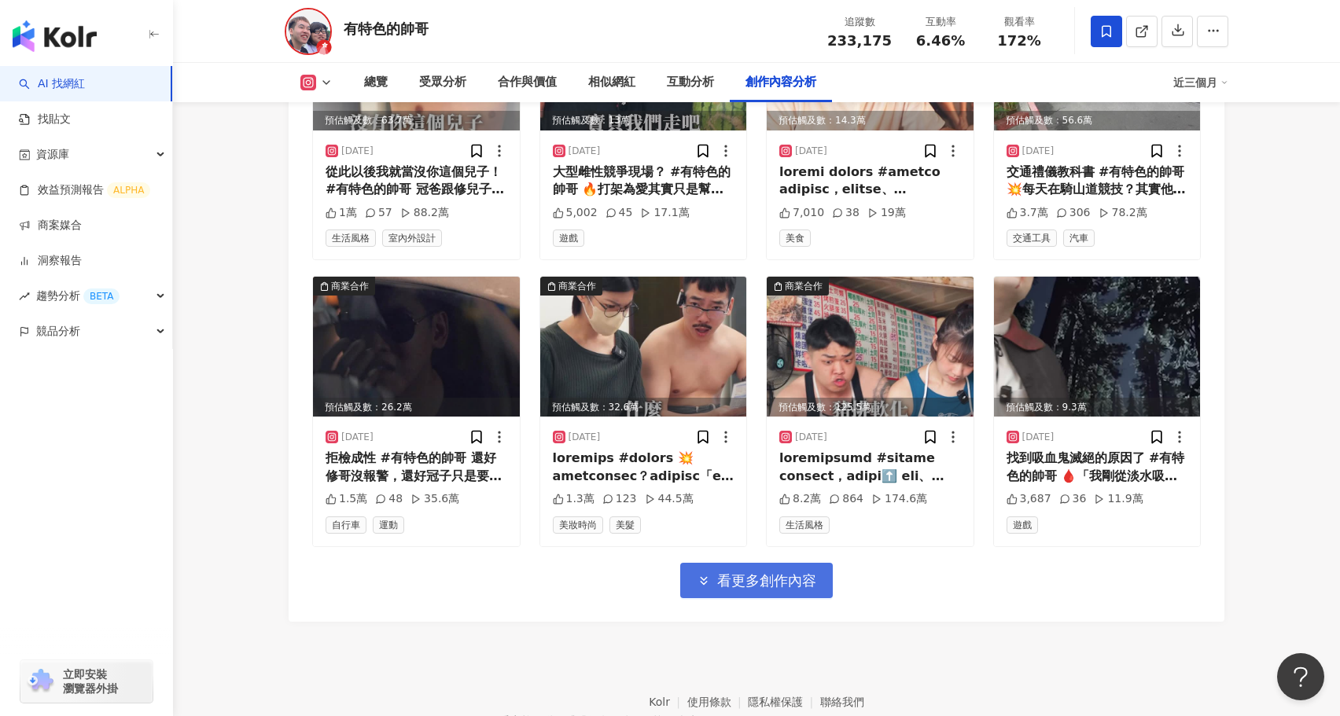
click at [743, 573] on span "看更多創作內容" at bounding box center [766, 581] width 99 height 17
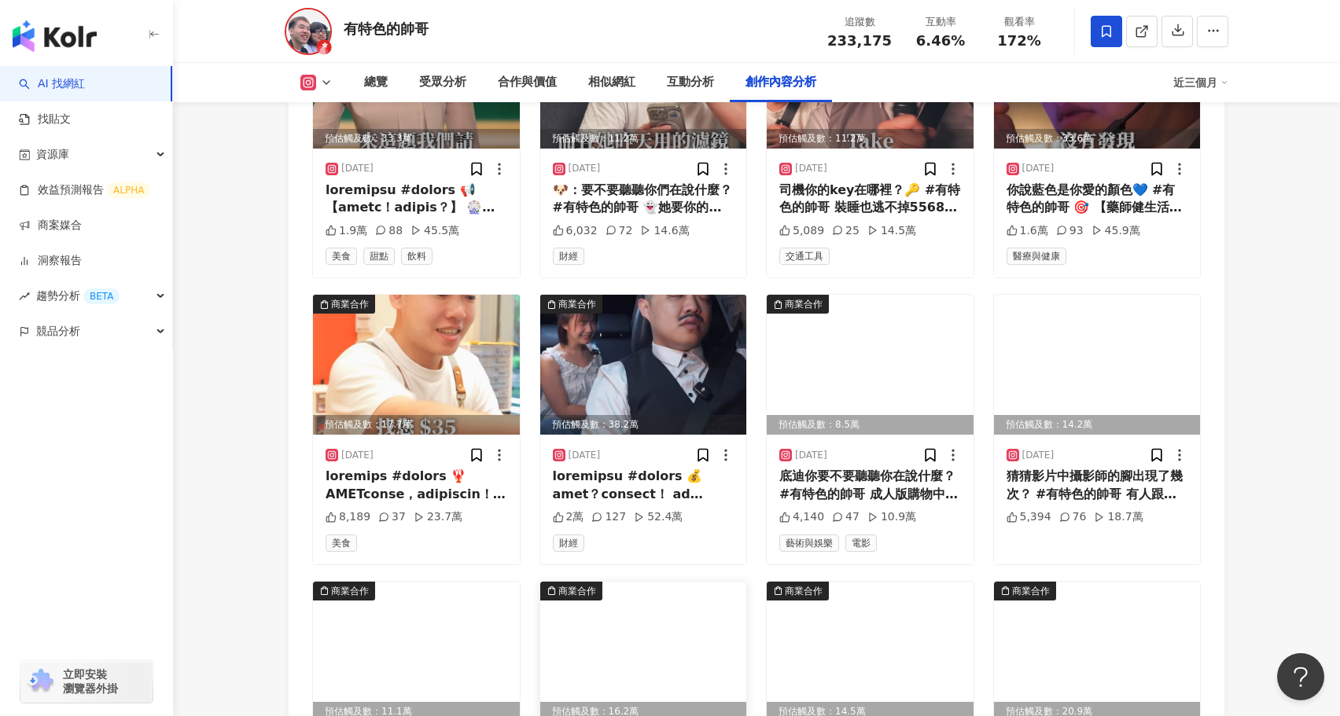
scroll to position [5894, 0]
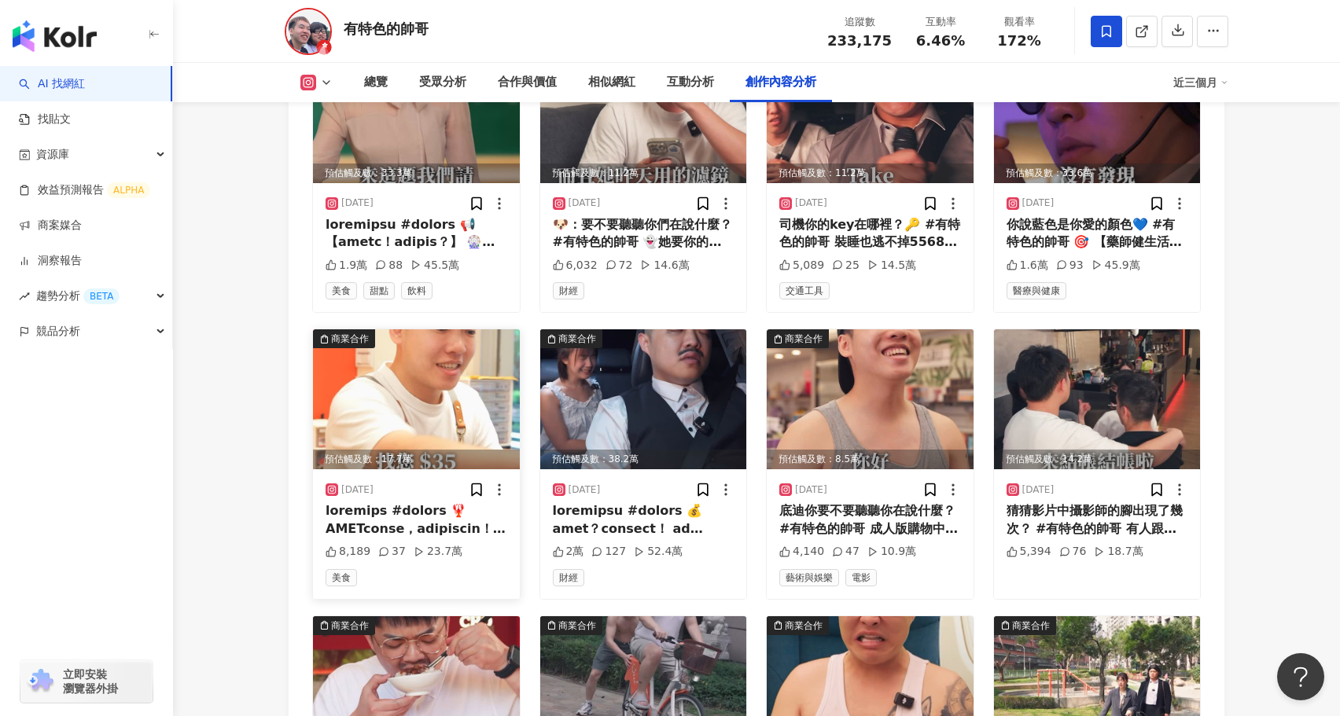
click at [425, 335] on img at bounding box center [416, 400] width 207 height 140
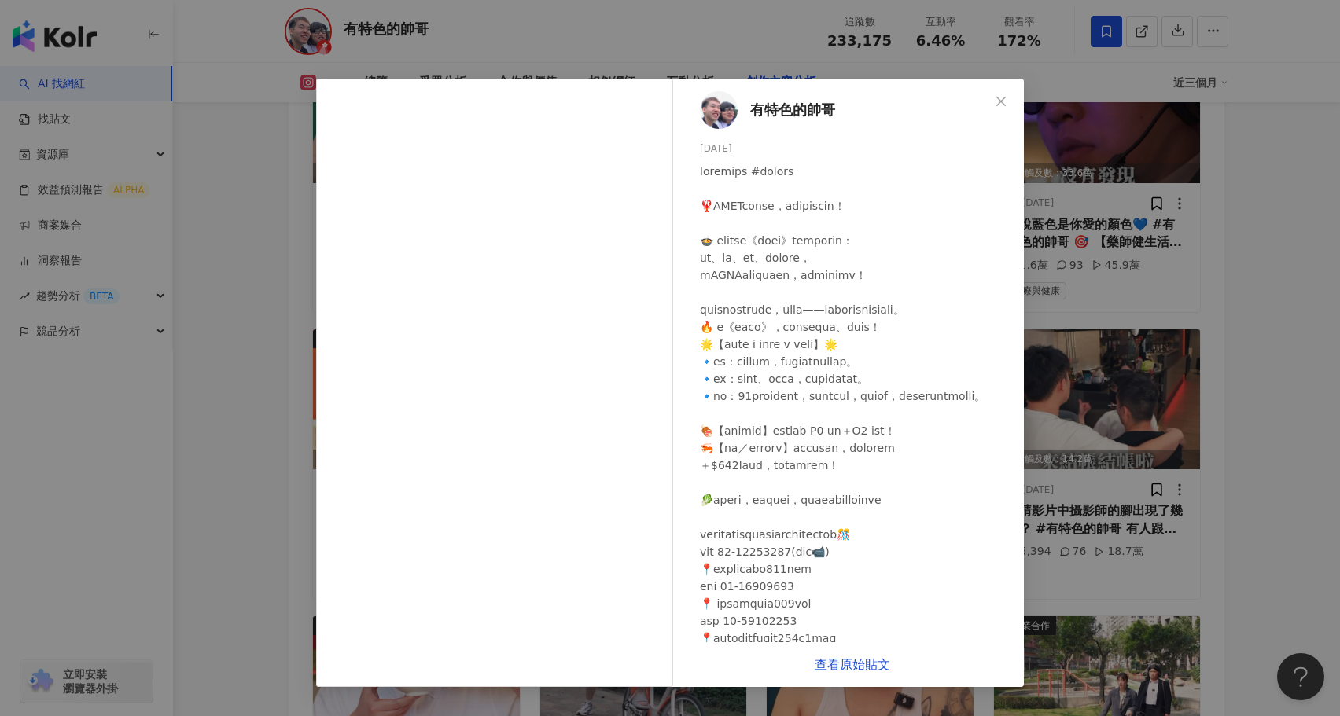
click at [241, 424] on div "有特色的帥哥 2025/6/11 8,189 37 23.7萬 查看原始貼文" at bounding box center [670, 358] width 1340 height 716
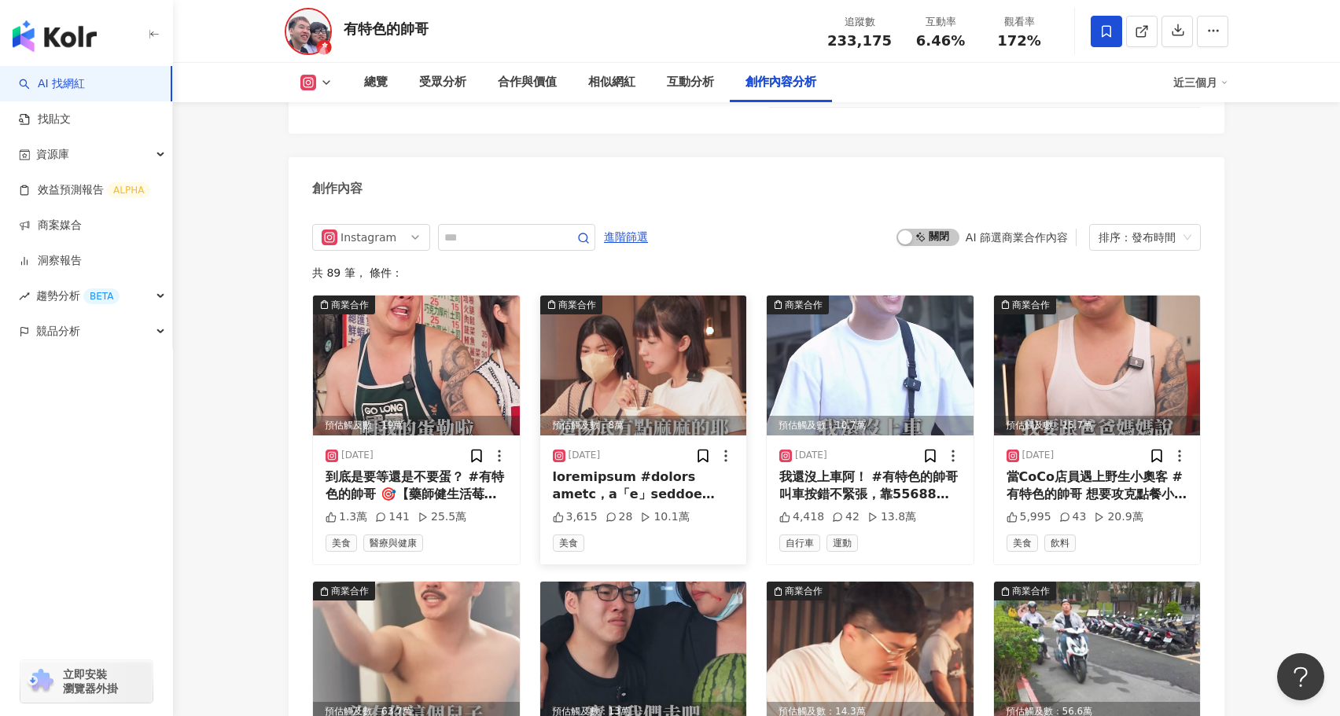
scroll to position [4752, 0]
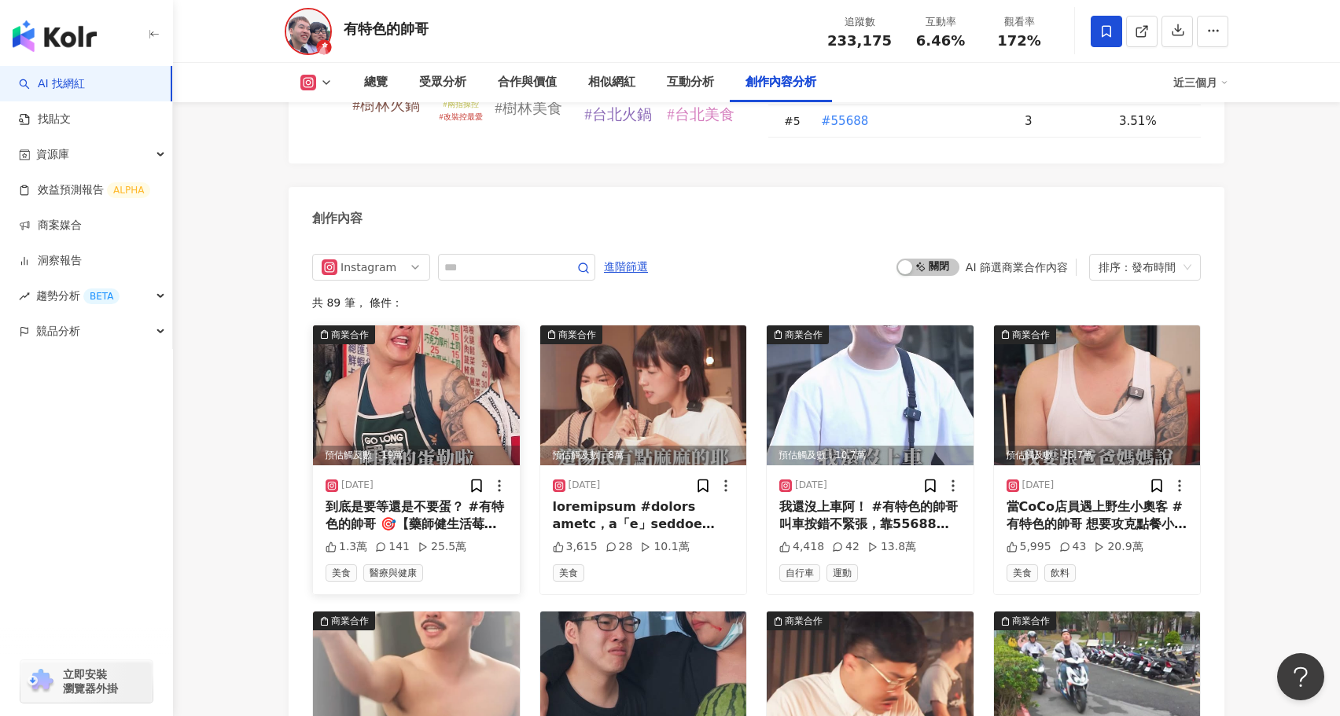
click at [436, 402] on img at bounding box center [416, 396] width 207 height 140
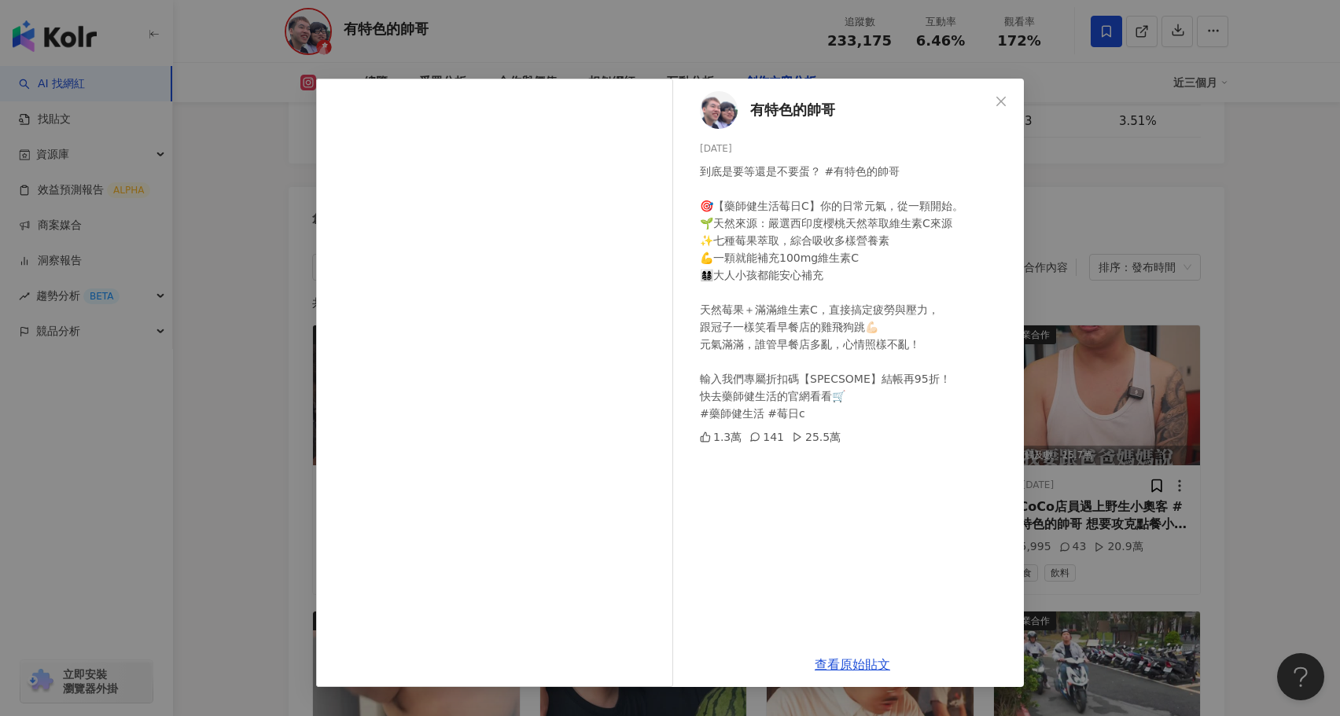
click at [290, 414] on div "有特色的帥哥 2025/8/28 到底是要等還是不要蛋？ #有特色的帥哥 🎯【藥師健生活莓日C】你的日常元氣，從一顆開始。 🌱天然來源：嚴選西印度櫻桃天然萃取…" at bounding box center [670, 358] width 1340 height 716
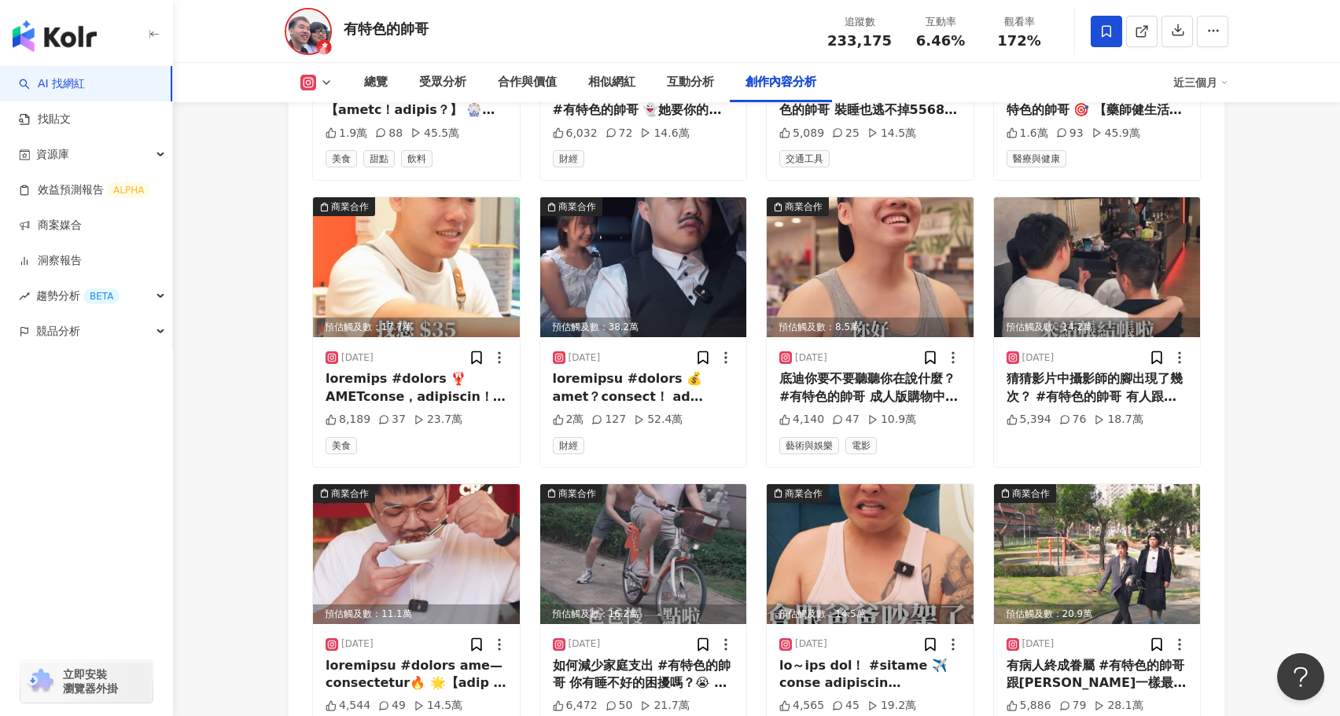
scroll to position [6031, 0]
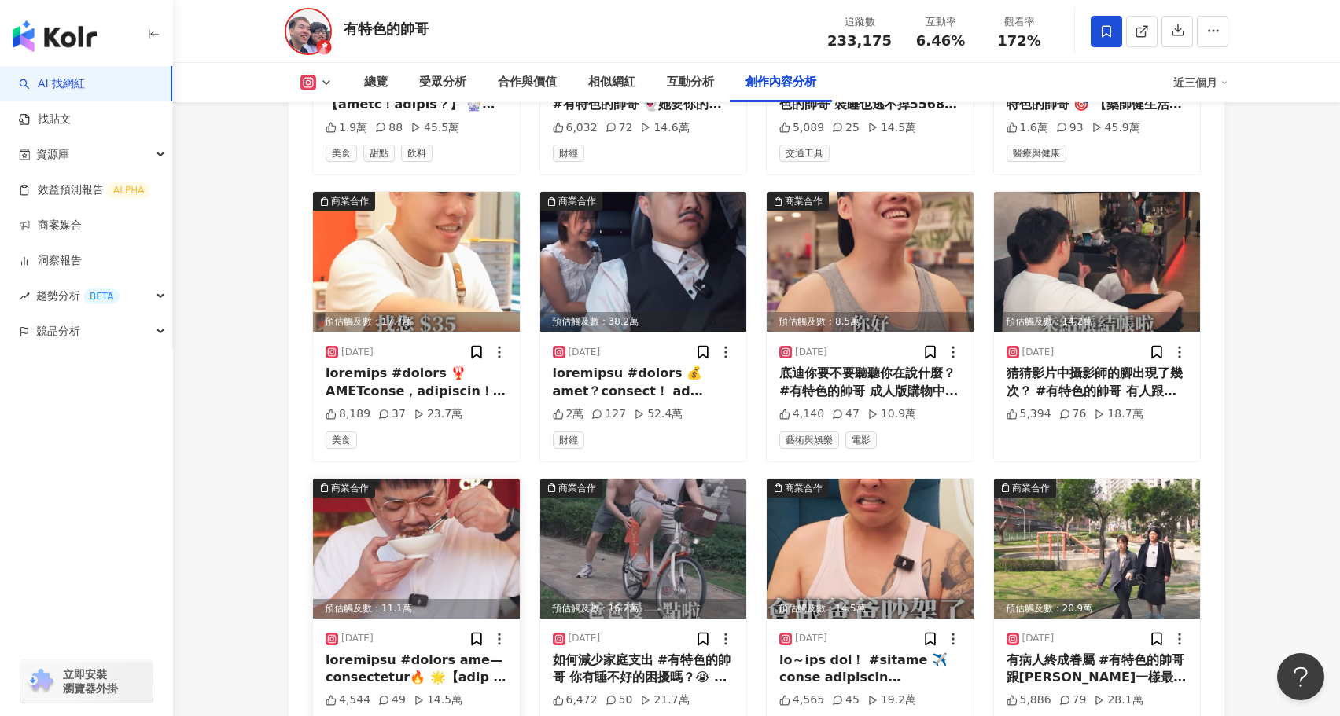
click at [473, 515] on img at bounding box center [416, 549] width 207 height 140
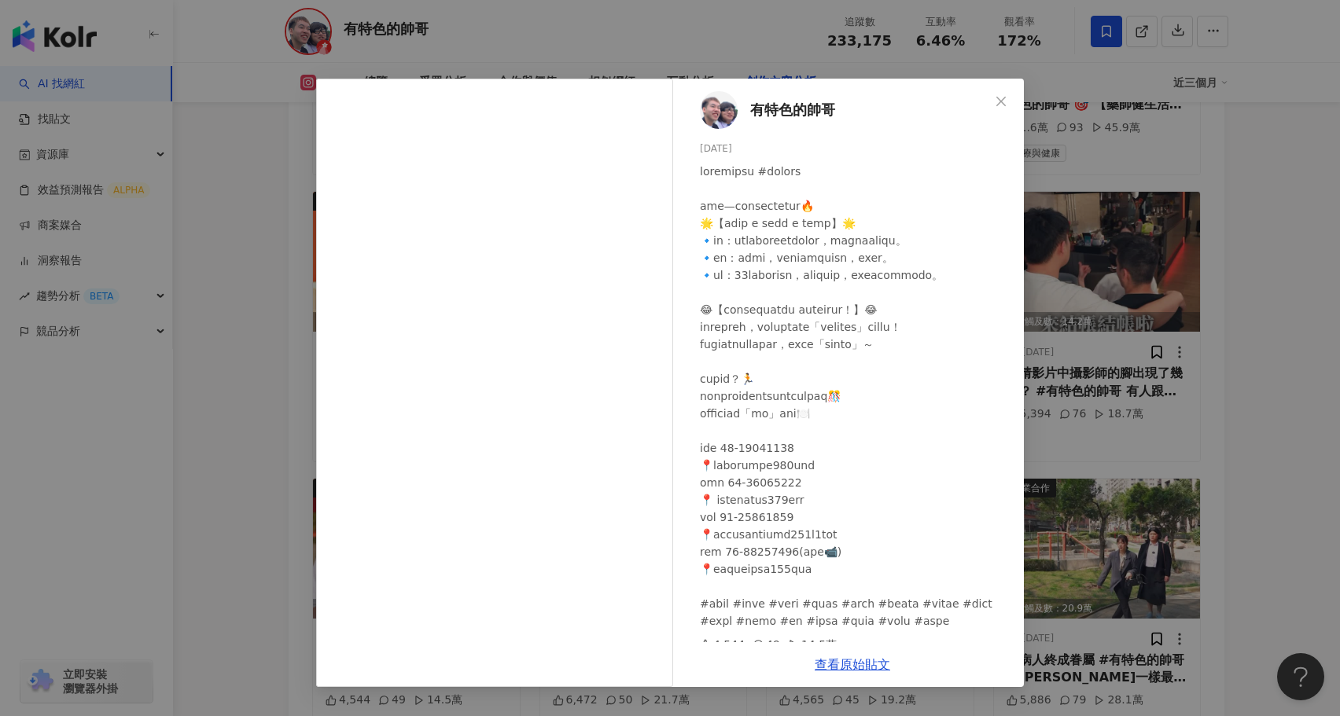
click at [275, 377] on div "有特色的帥哥 2025/5/14 4,544 49 14.5萬 查看原始貼文" at bounding box center [670, 358] width 1340 height 716
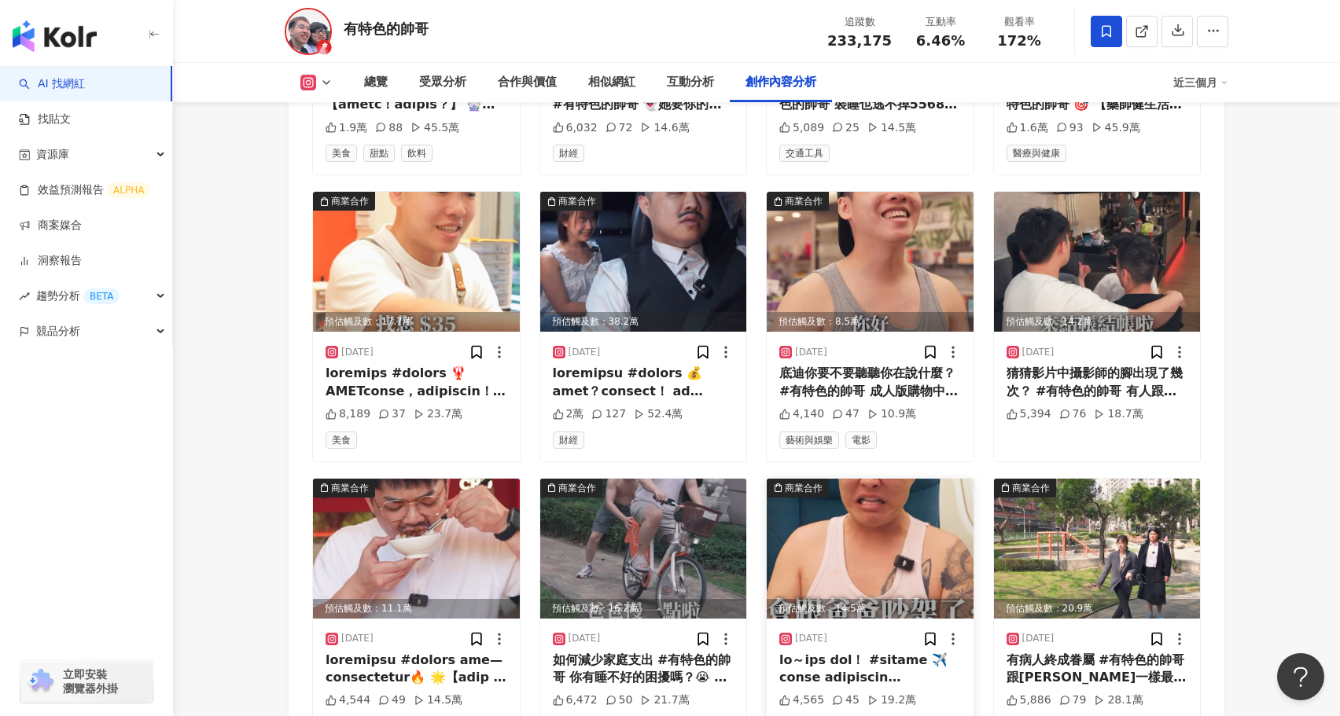
click at [884, 556] on img at bounding box center [870, 549] width 207 height 140
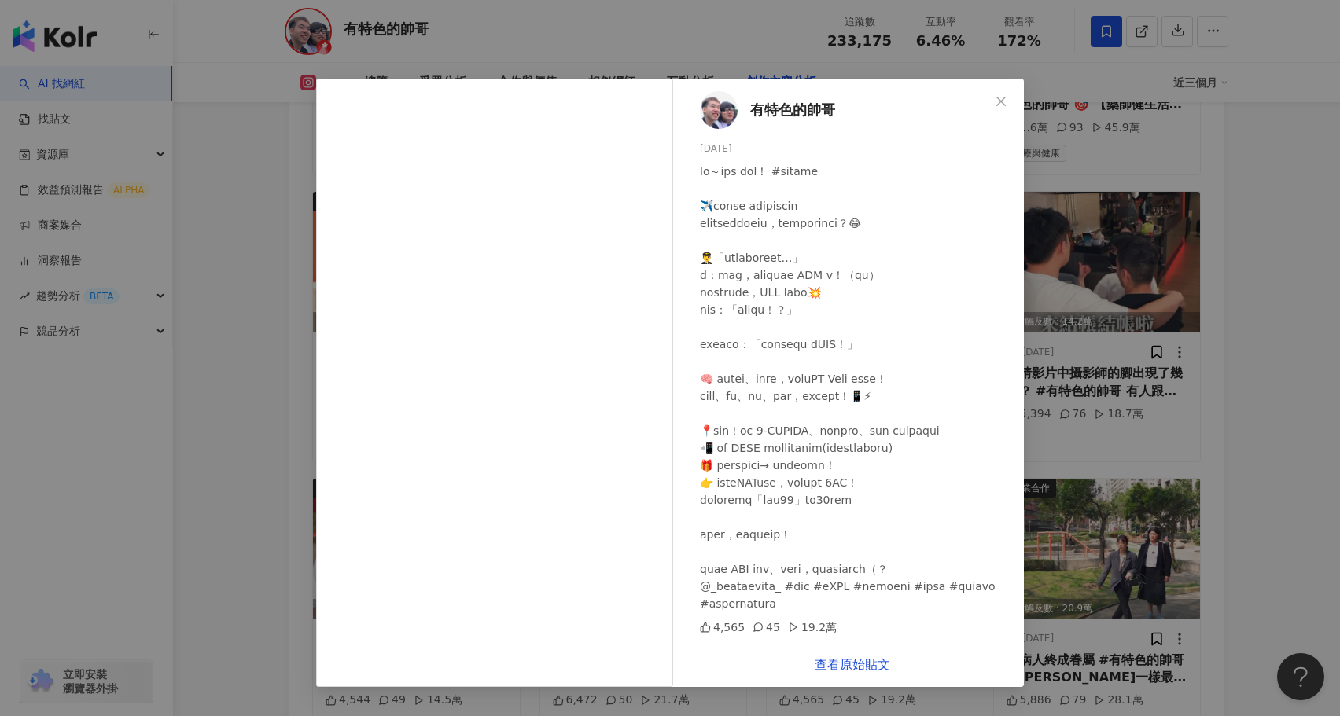
click at [251, 381] on div "有特色的帥哥 2025/5/6 4,565 45 19.2萬 查看原始貼文" at bounding box center [670, 358] width 1340 height 716
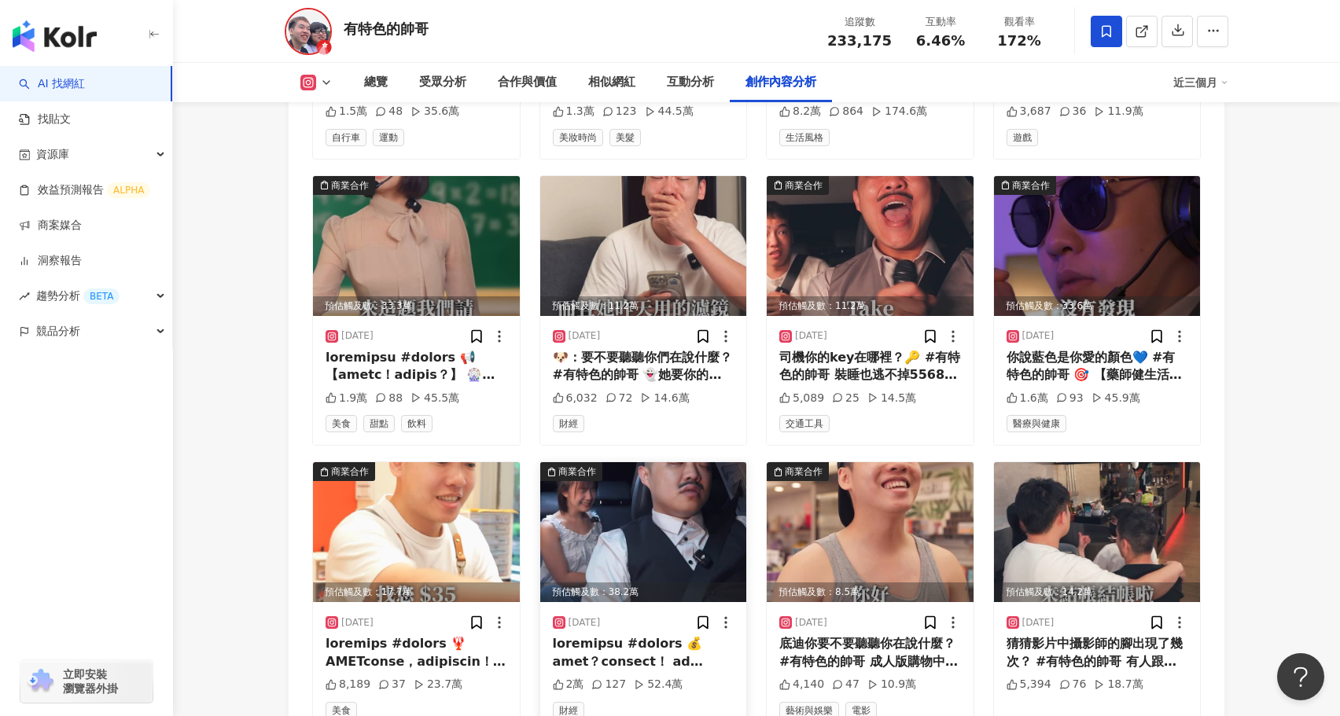
scroll to position [5720, 0]
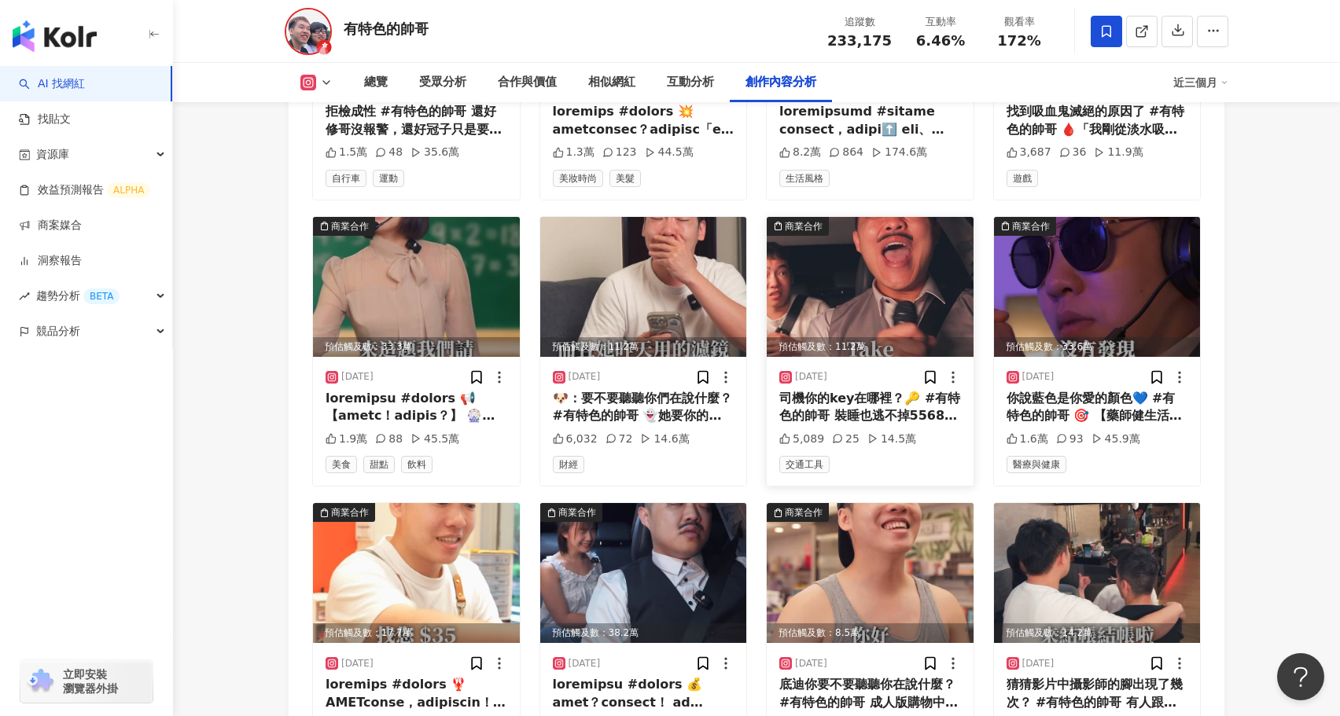
click at [845, 282] on img at bounding box center [870, 287] width 207 height 140
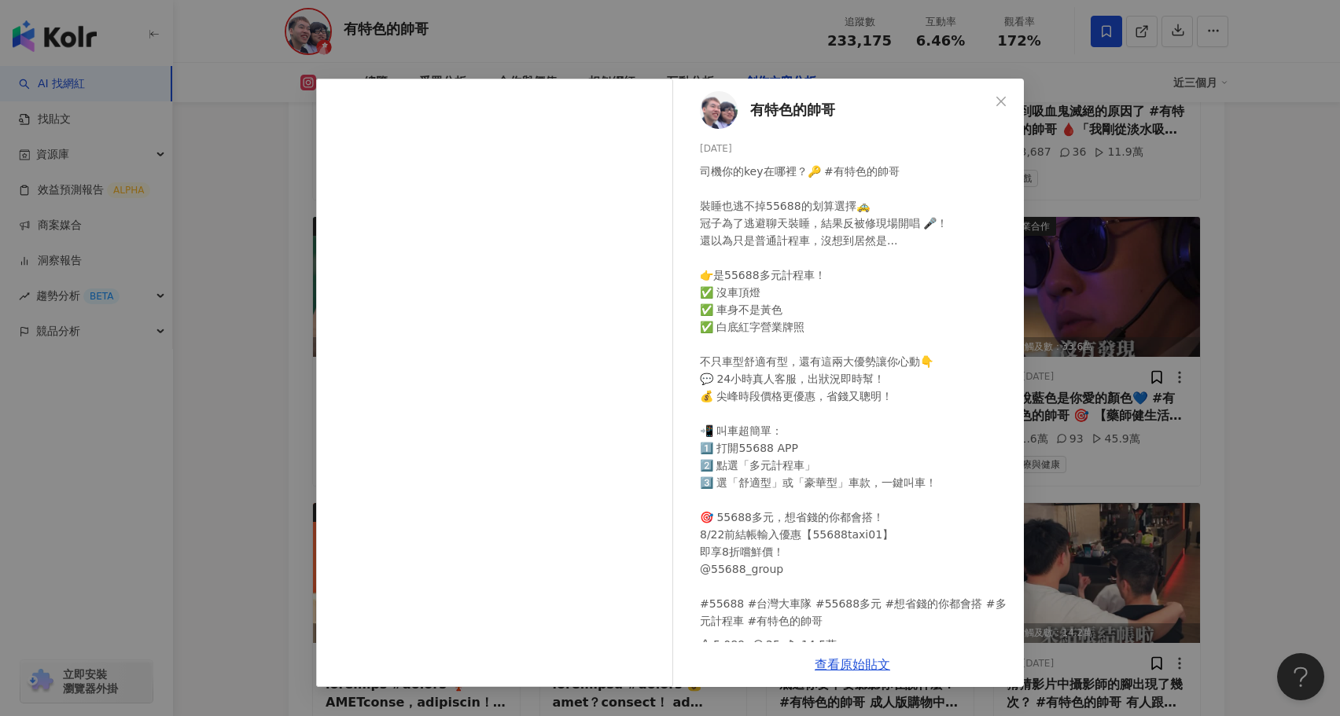
click at [293, 441] on div "有特色的帥哥 2025/6/17 司機你的key在哪裡？🔑 #有特色的帥哥 裝睡也逃不掉55688的划算選擇🚕 冠子為了逃避聊天裝睡，結果反被修現場開唱 🎤！…" at bounding box center [670, 358] width 1340 height 716
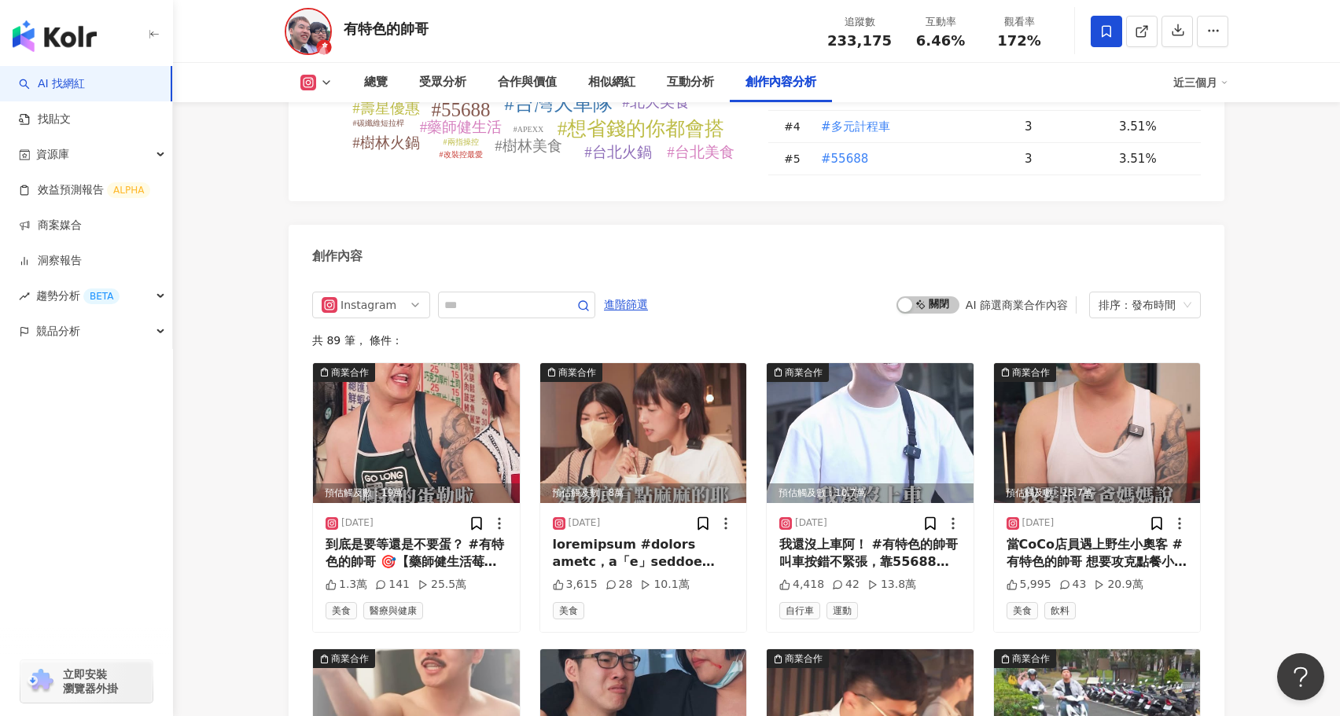
scroll to position [4675, 0]
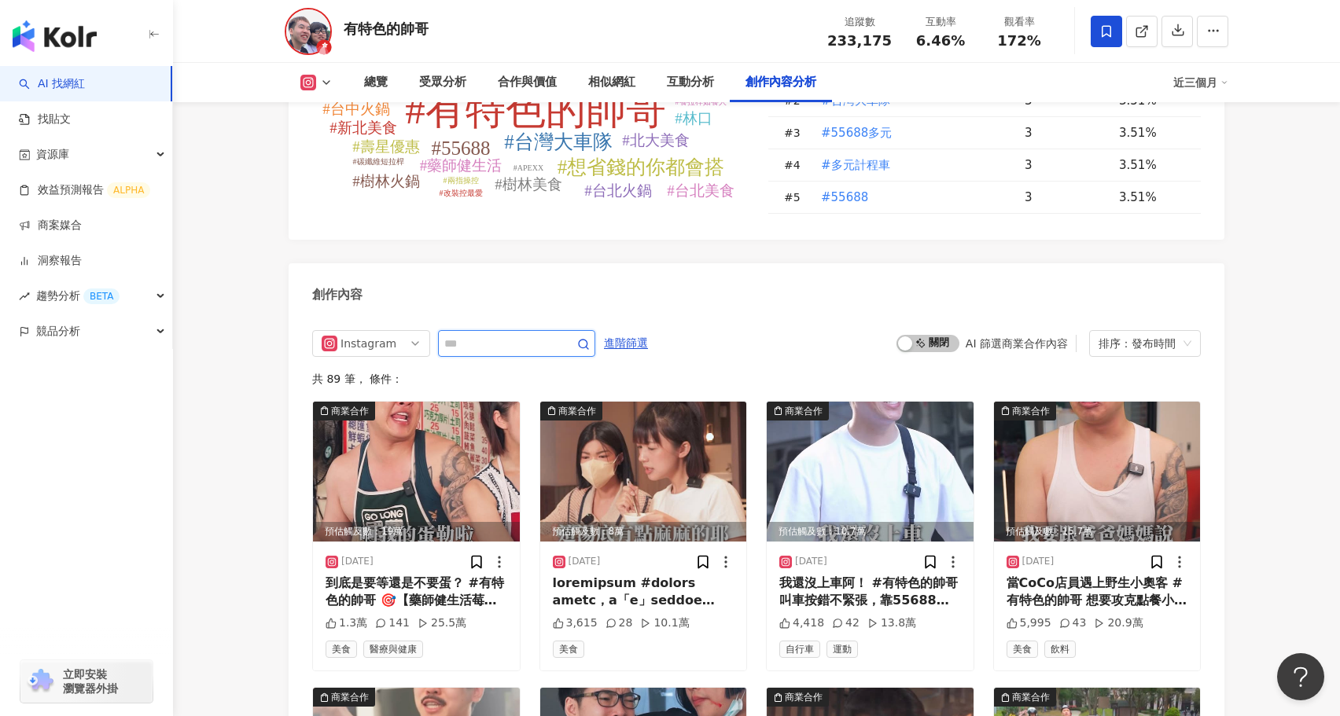
click at [507, 334] on input "text" at bounding box center [499, 343] width 110 height 19
type input "***"
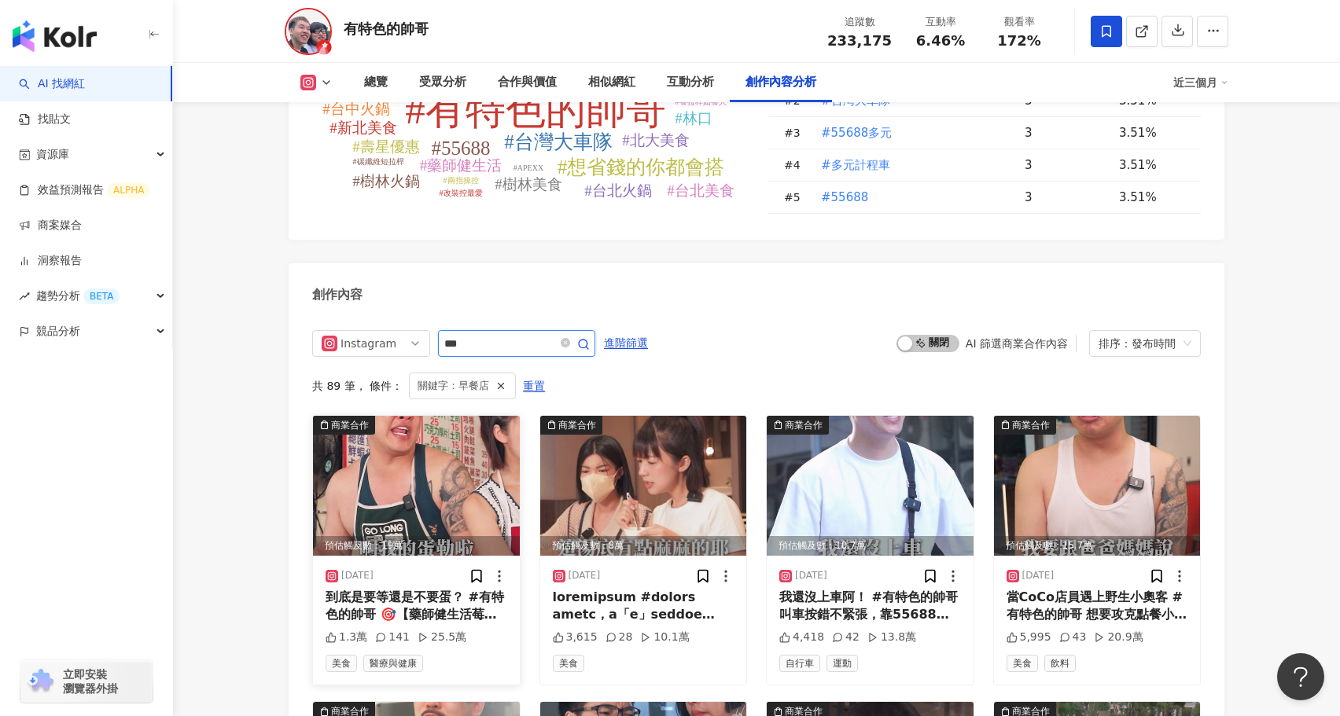
scroll to position [4819, 0]
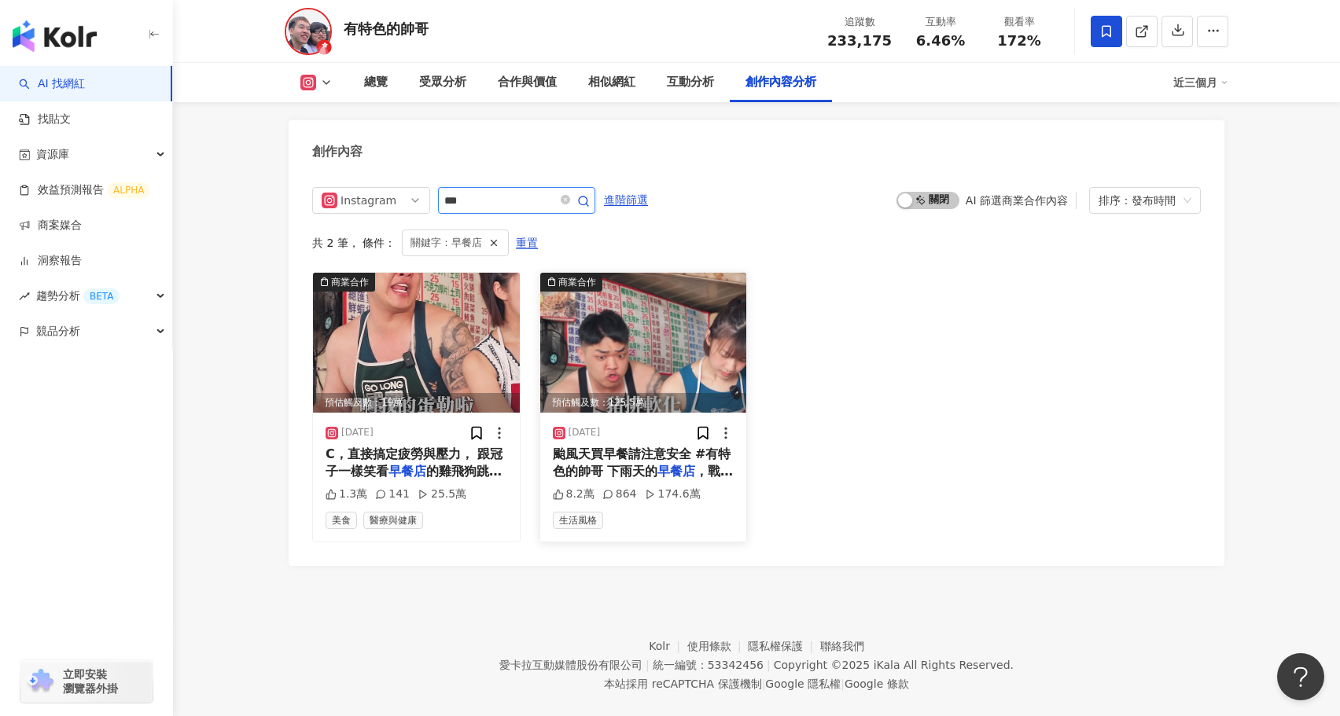
scroll to position [4675, 0]
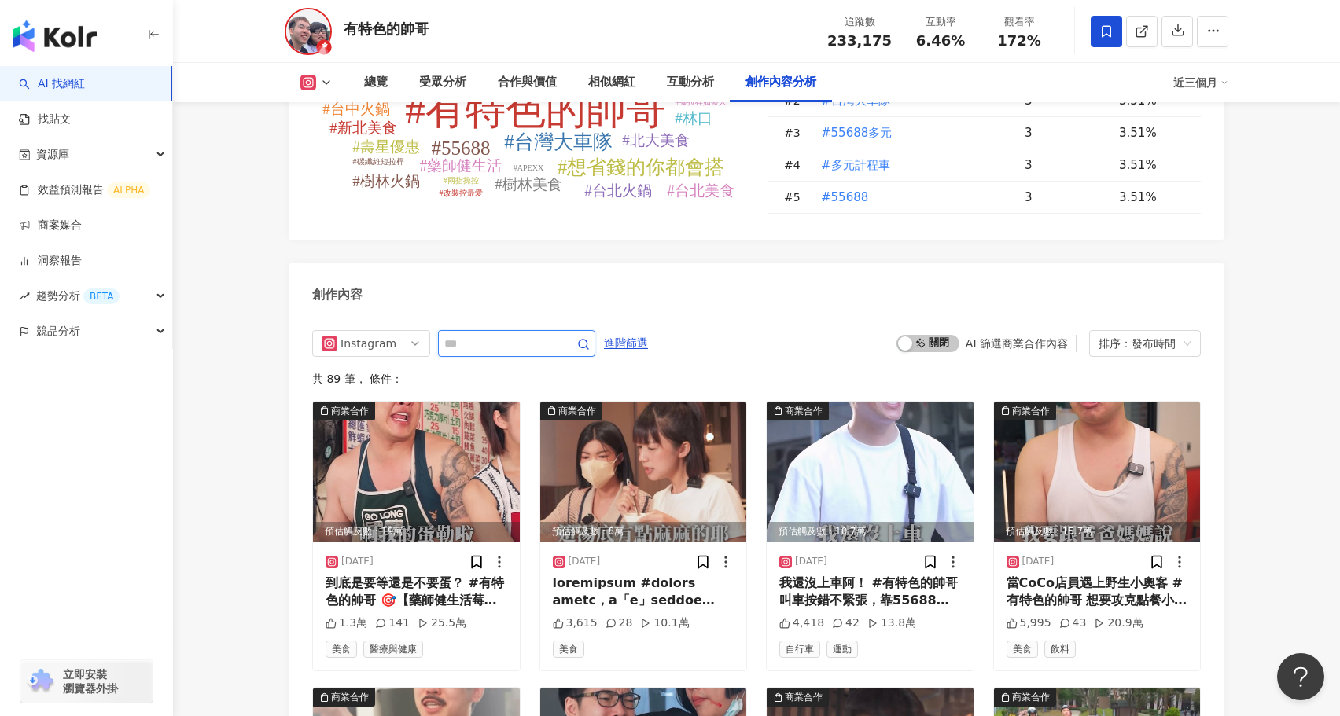
click at [487, 334] on input "text" at bounding box center [499, 343] width 110 height 19
type input "*"
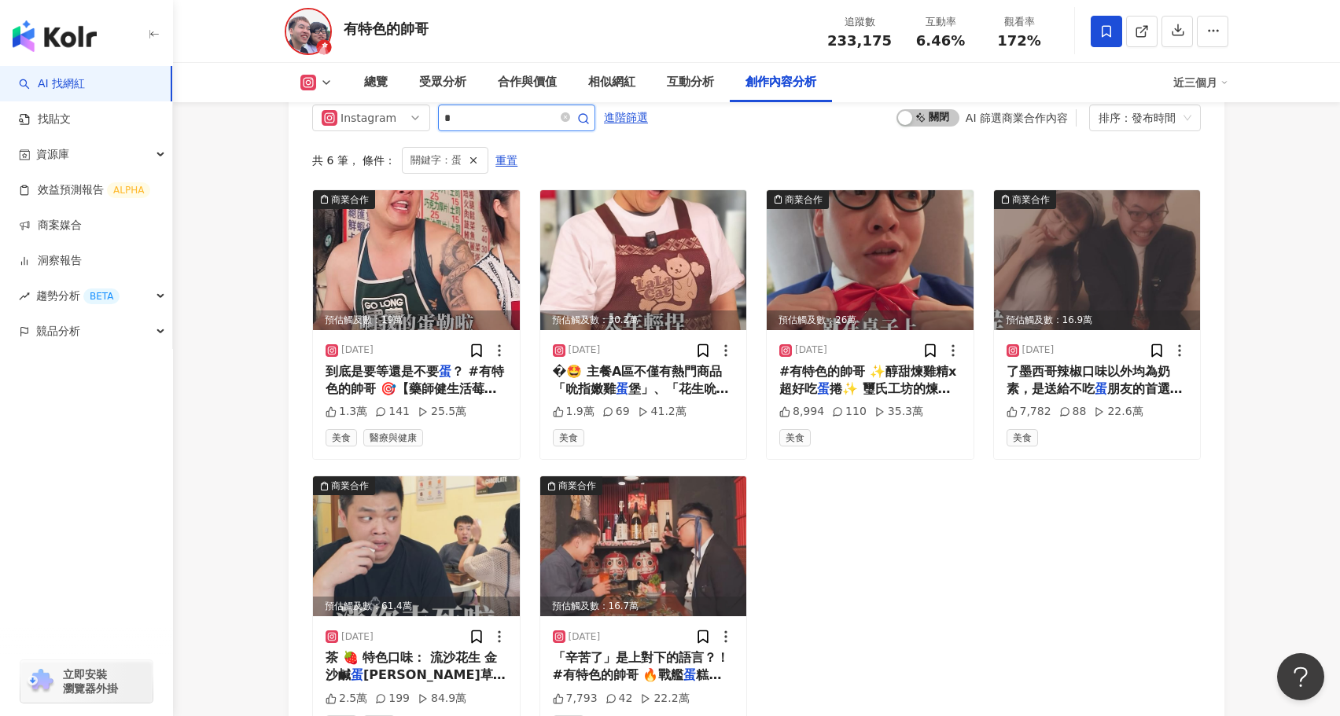
scroll to position [4898, 0]
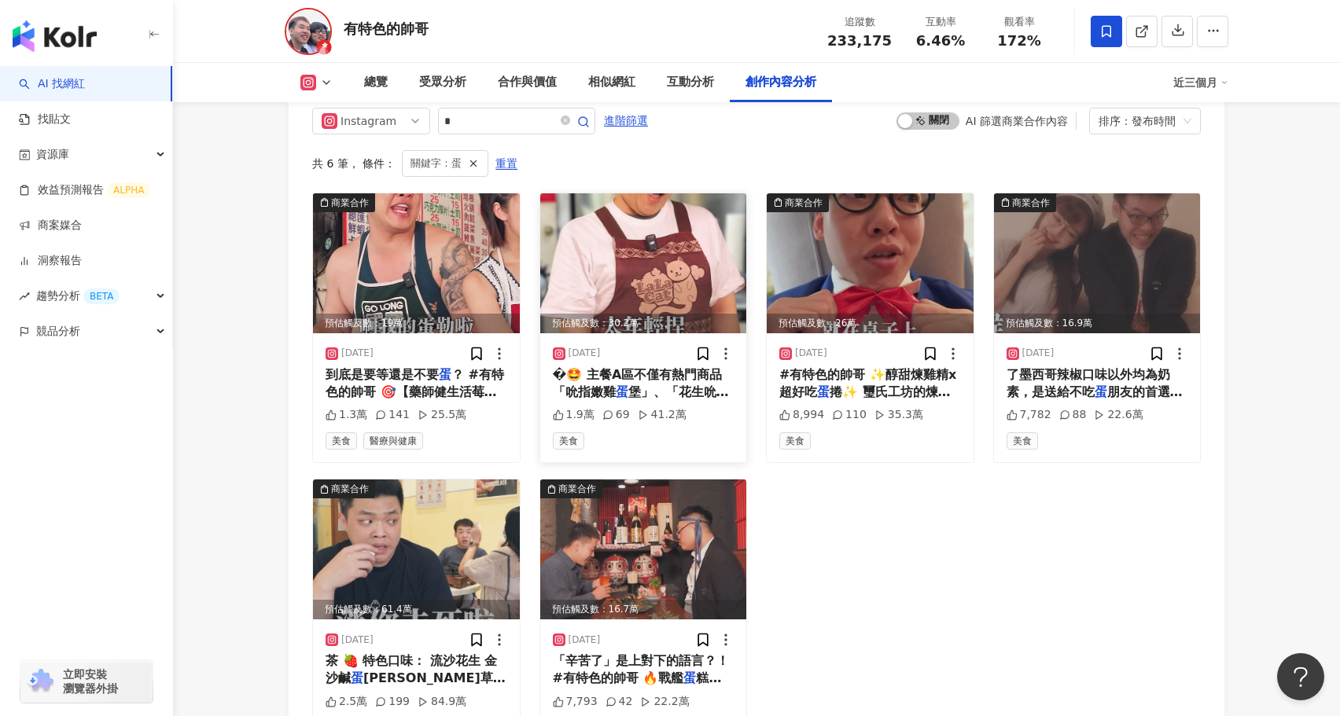
click at [646, 257] on img at bounding box center [643, 263] width 207 height 140
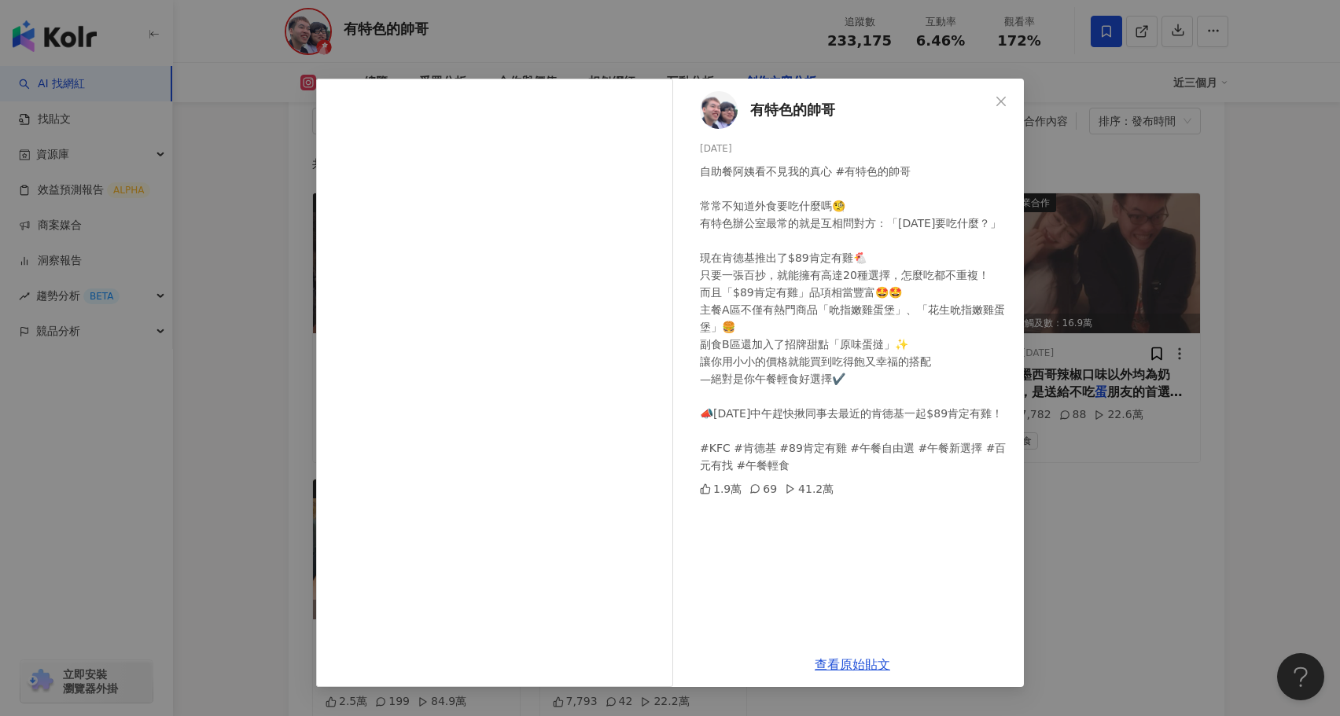
click at [304, 396] on div "有特色的帥哥 2025/4/1 自助餐阿姨看不見我的真心 #有特色的帥哥 常常不知道外食要吃什麼嗎🧐 有特色辦公室最常的就是互相問對方：「今天要吃什麼？」 現…" at bounding box center [670, 358] width 1340 height 716
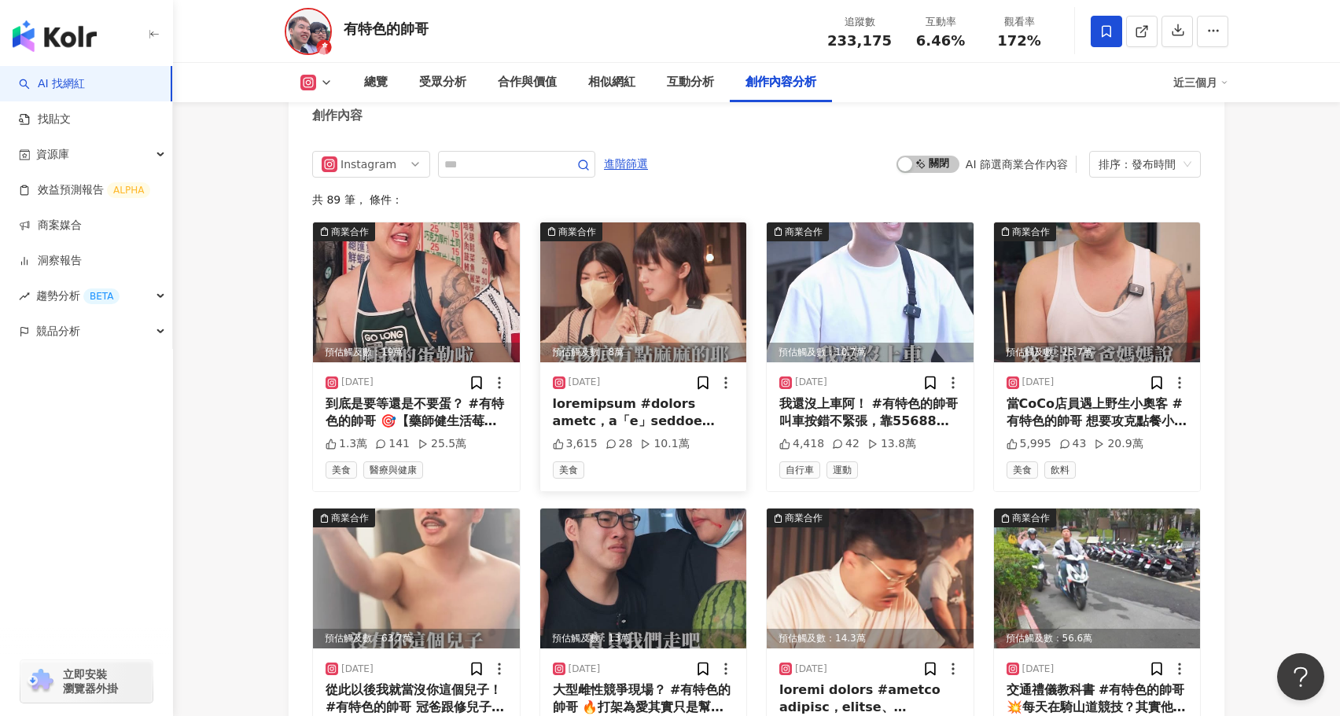
scroll to position [4870, 0]
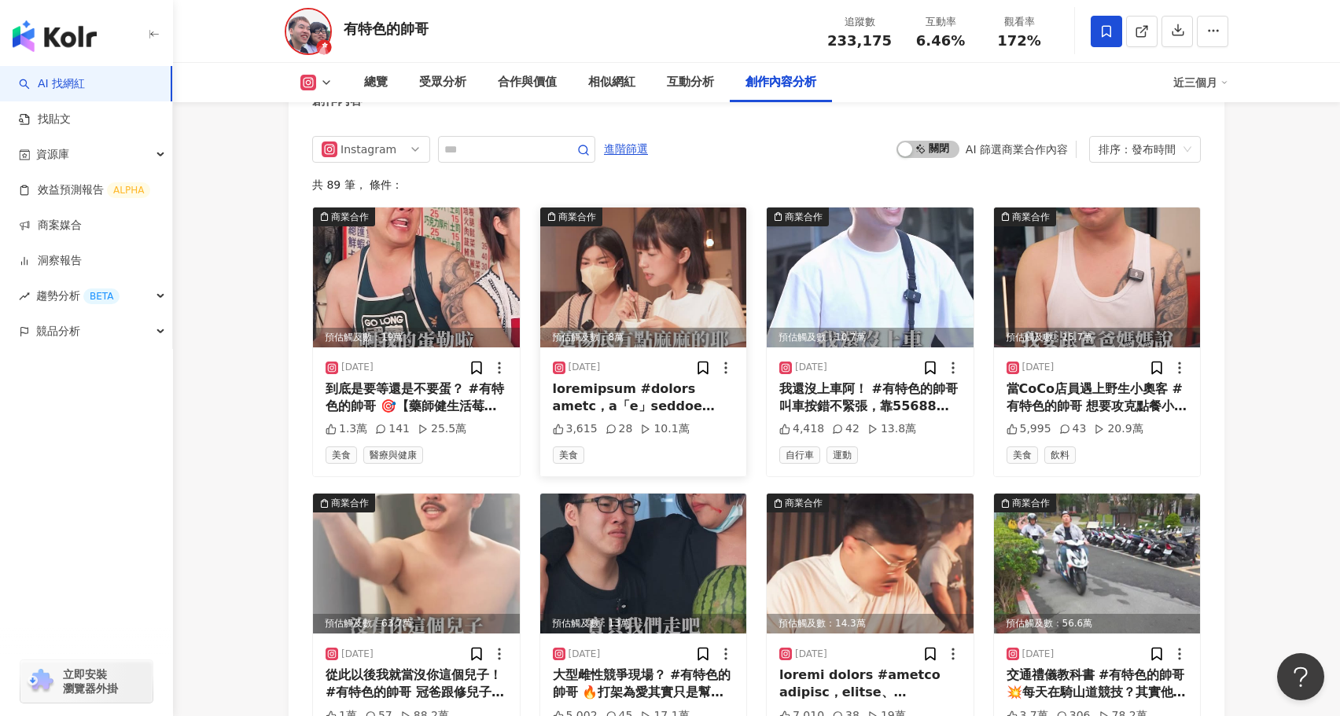
click at [651, 277] on img at bounding box center [643, 278] width 207 height 140
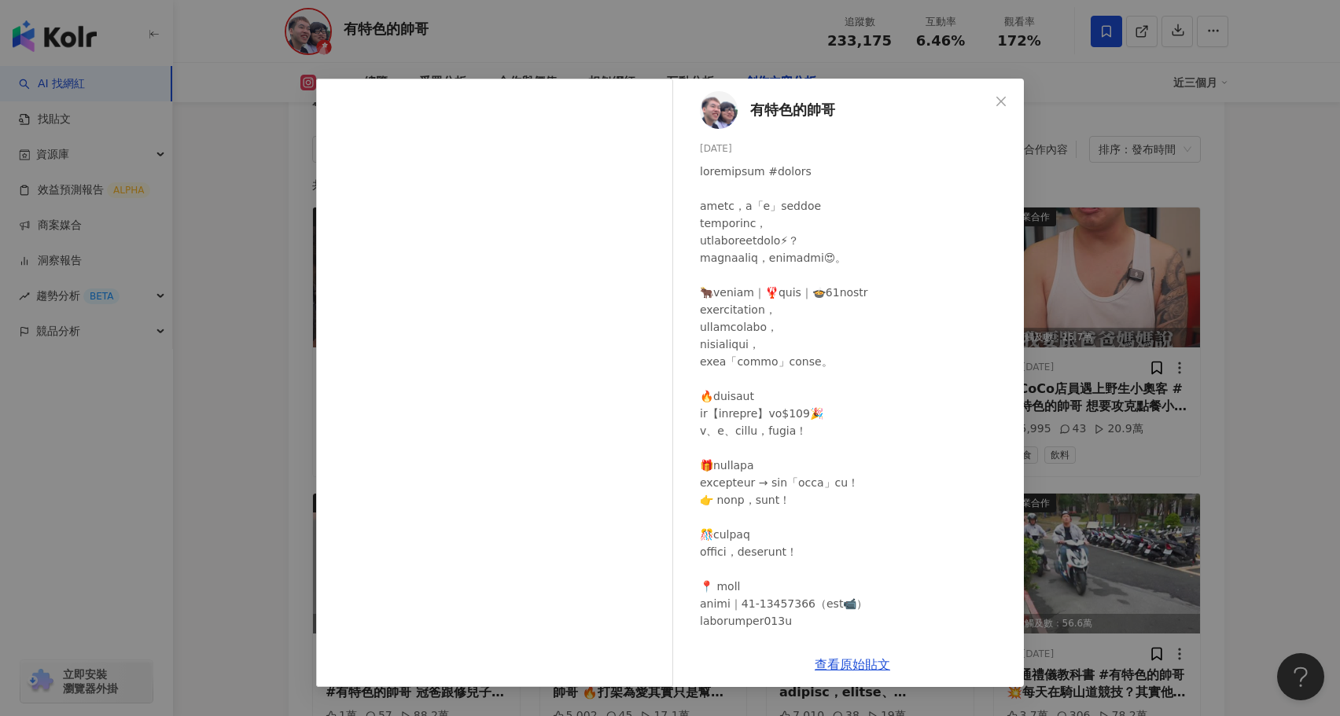
click at [275, 433] on div "有特色的帥哥 2025/8/27 3,615 28 10.1萬 查看原始貼文" at bounding box center [670, 358] width 1340 height 716
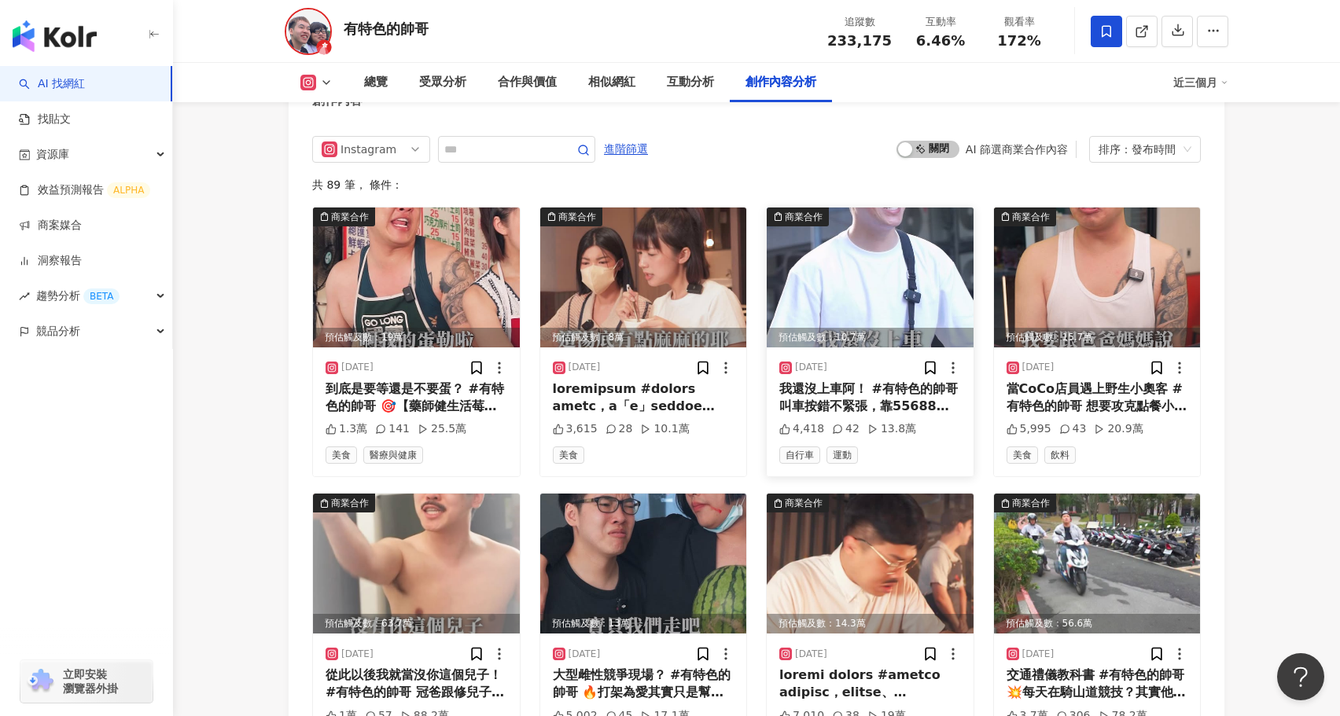
click at [926, 240] on img at bounding box center [870, 278] width 207 height 140
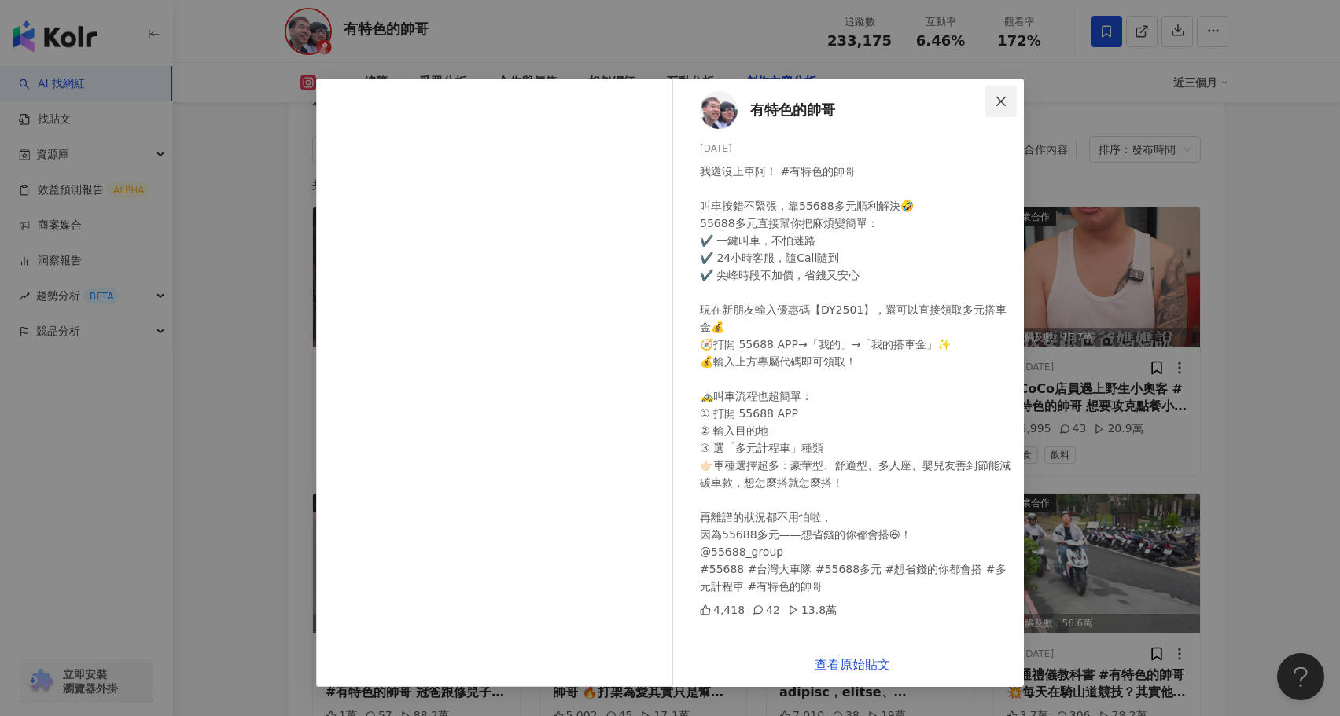
click at [996, 105] on icon "close" at bounding box center [1001, 101] width 13 height 13
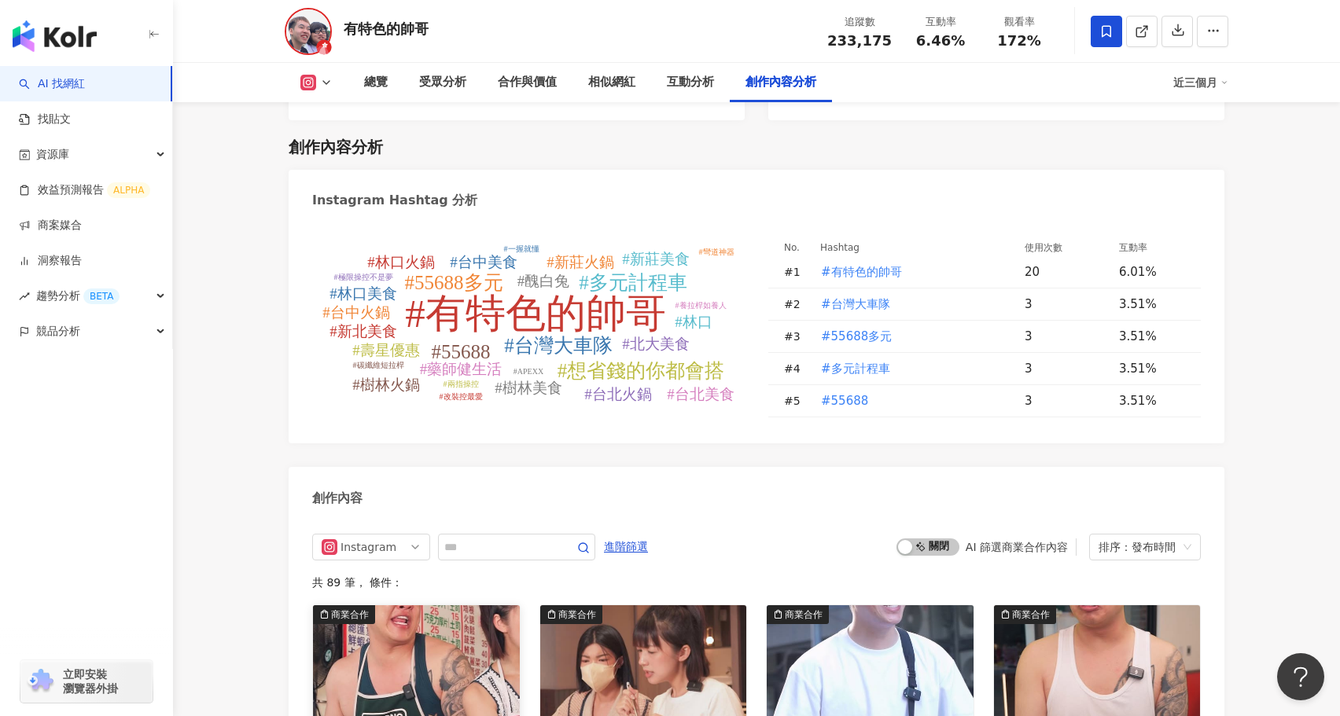
scroll to position [4449, 0]
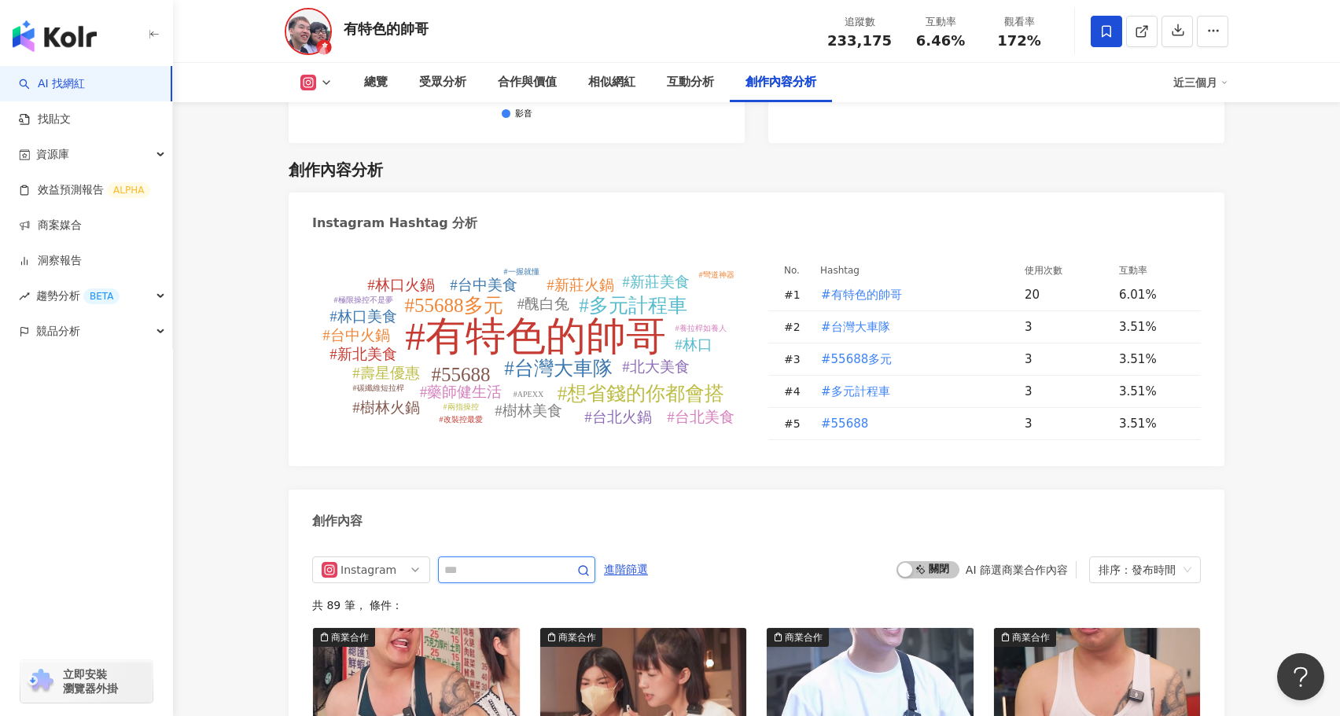
click at [495, 561] on input "text" at bounding box center [499, 570] width 110 height 19
type input "*"
type input "*****"
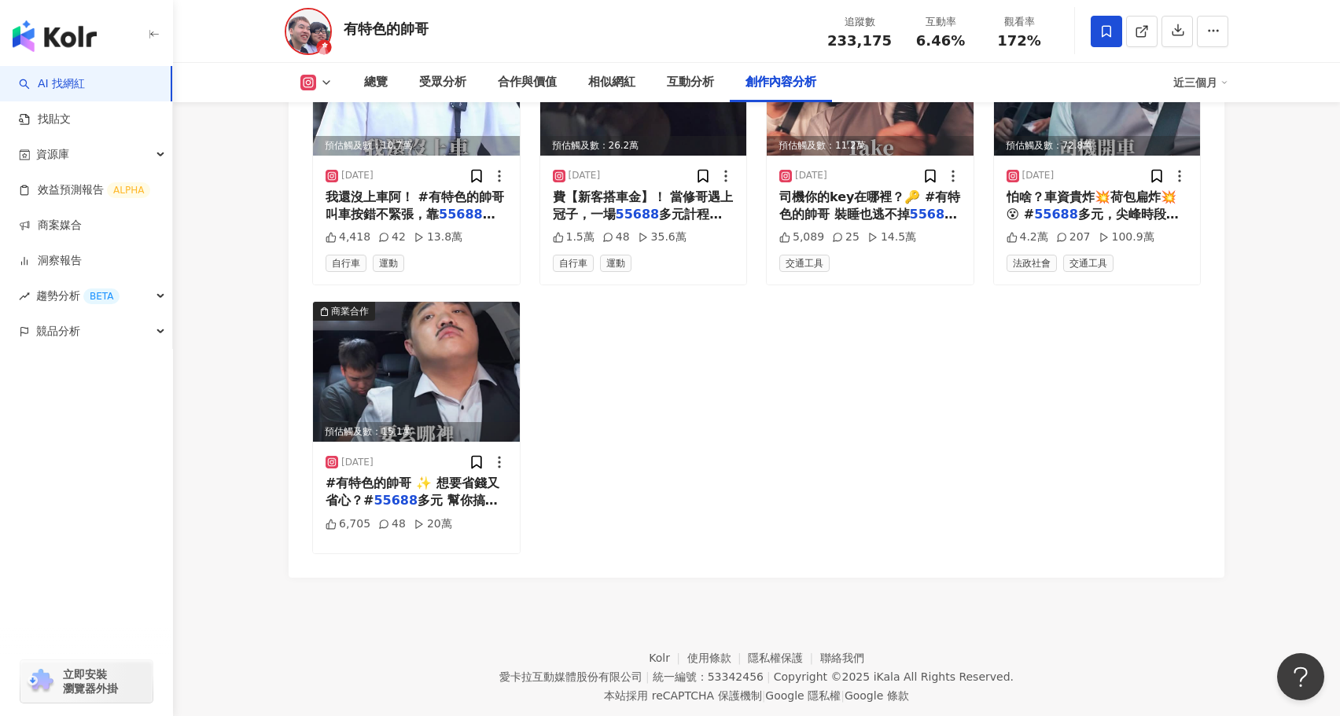
scroll to position [5092, 0]
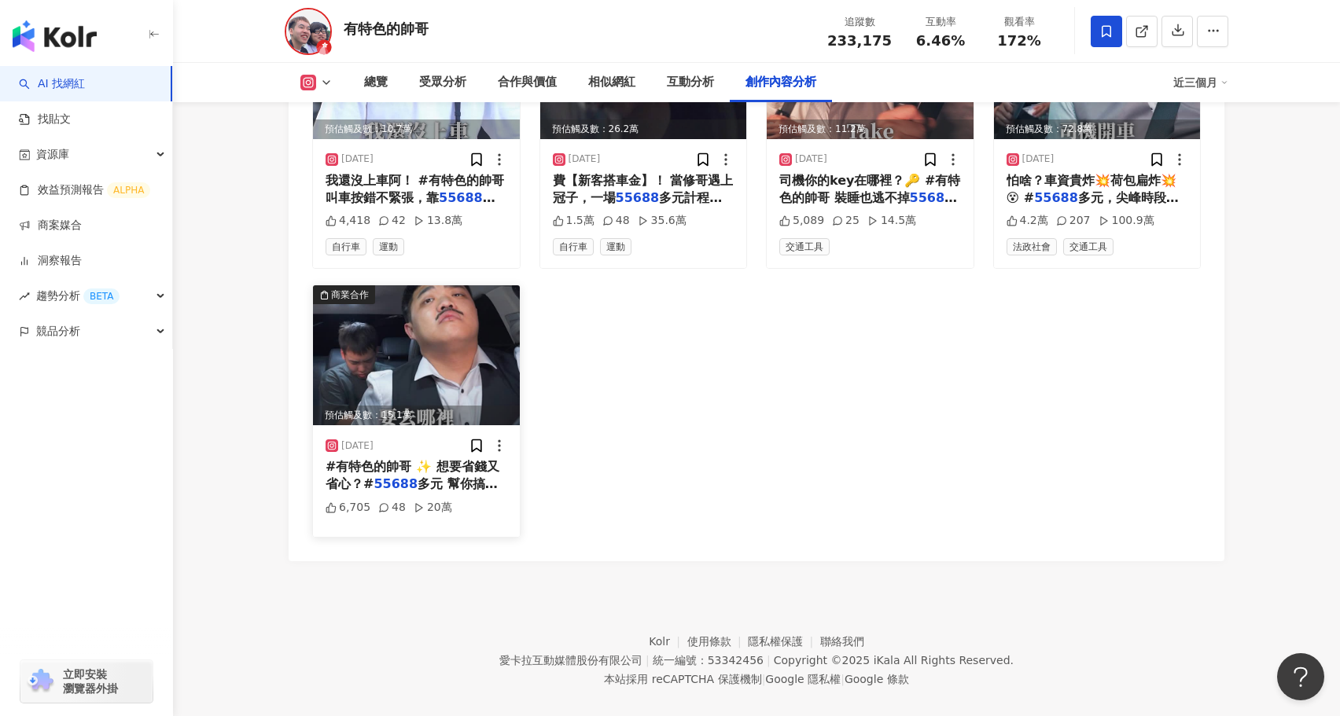
click at [403, 354] on img at bounding box center [416, 355] width 207 height 140
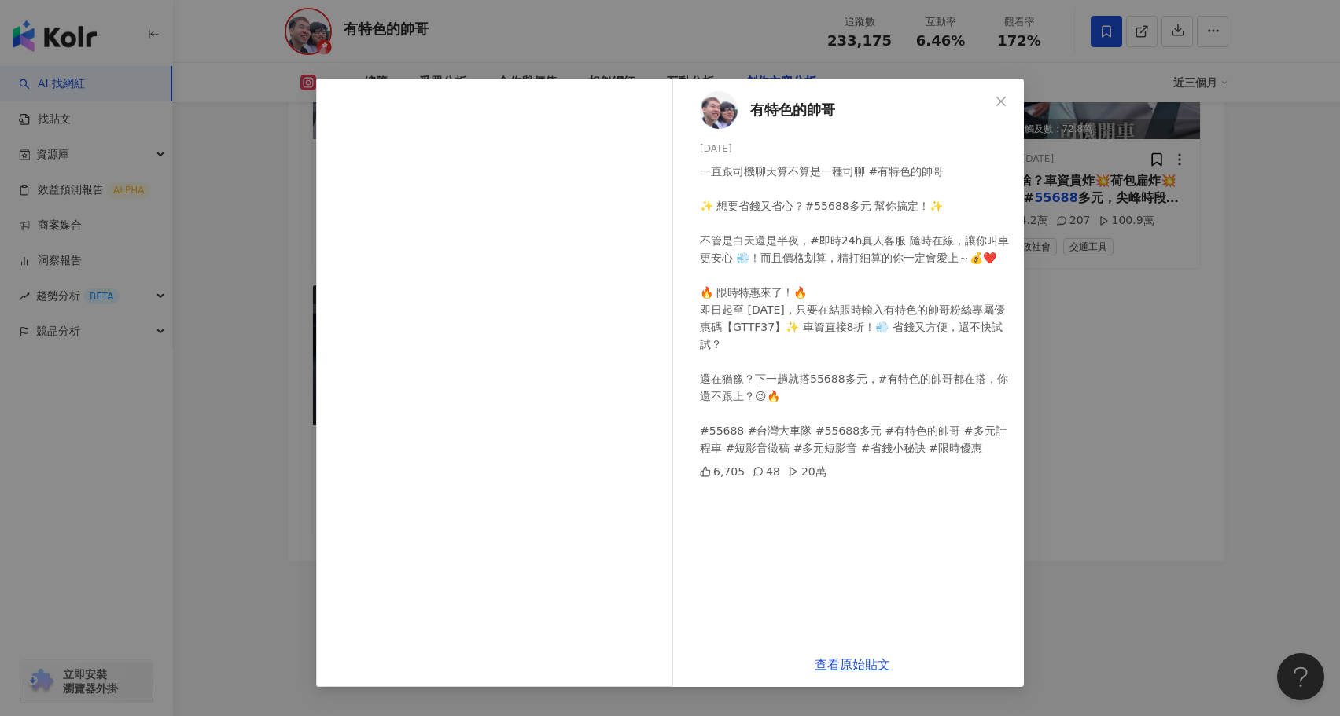
click at [283, 290] on div "有特色的帥哥 2025/2/19 一直跟司機聊天算不算是一種司聊 #有特色的帥哥 ✨ 想要省錢又省心？#55688多元 幫你搞定！✨ 不管是白天還是半夜，#即…" at bounding box center [670, 358] width 1340 height 716
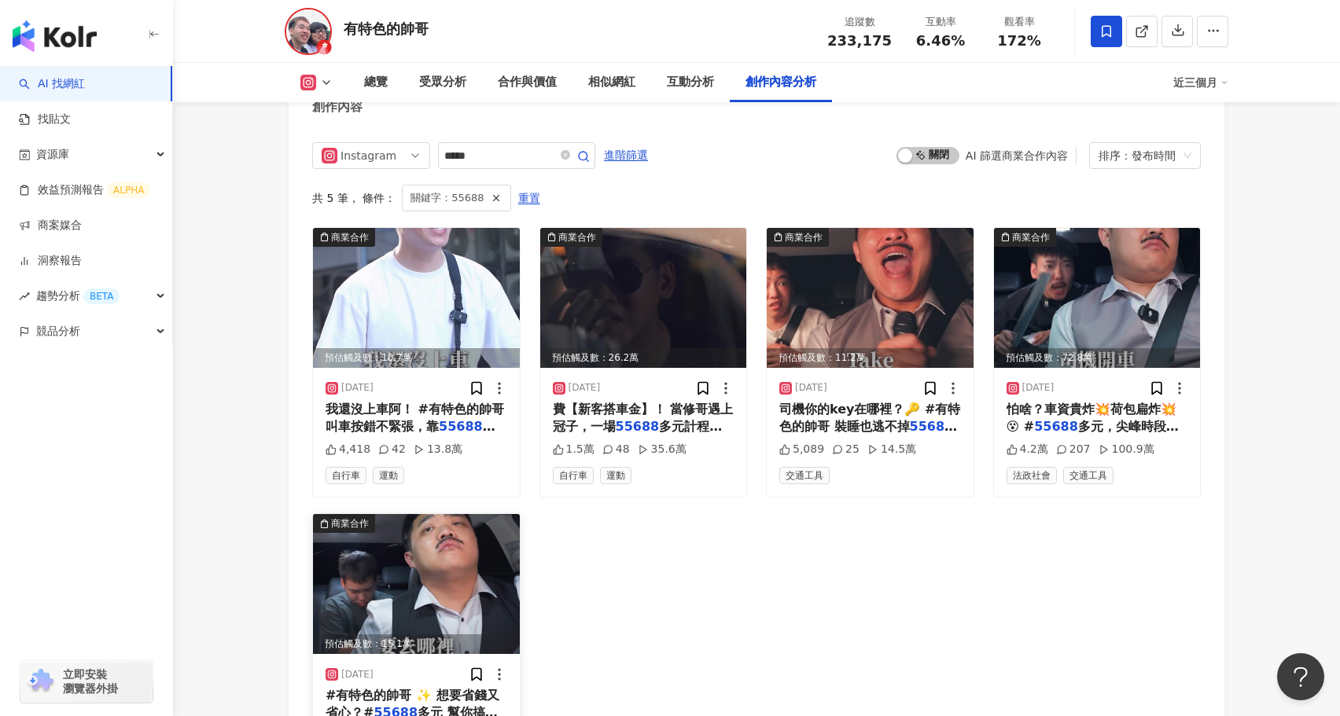
scroll to position [4852, 0]
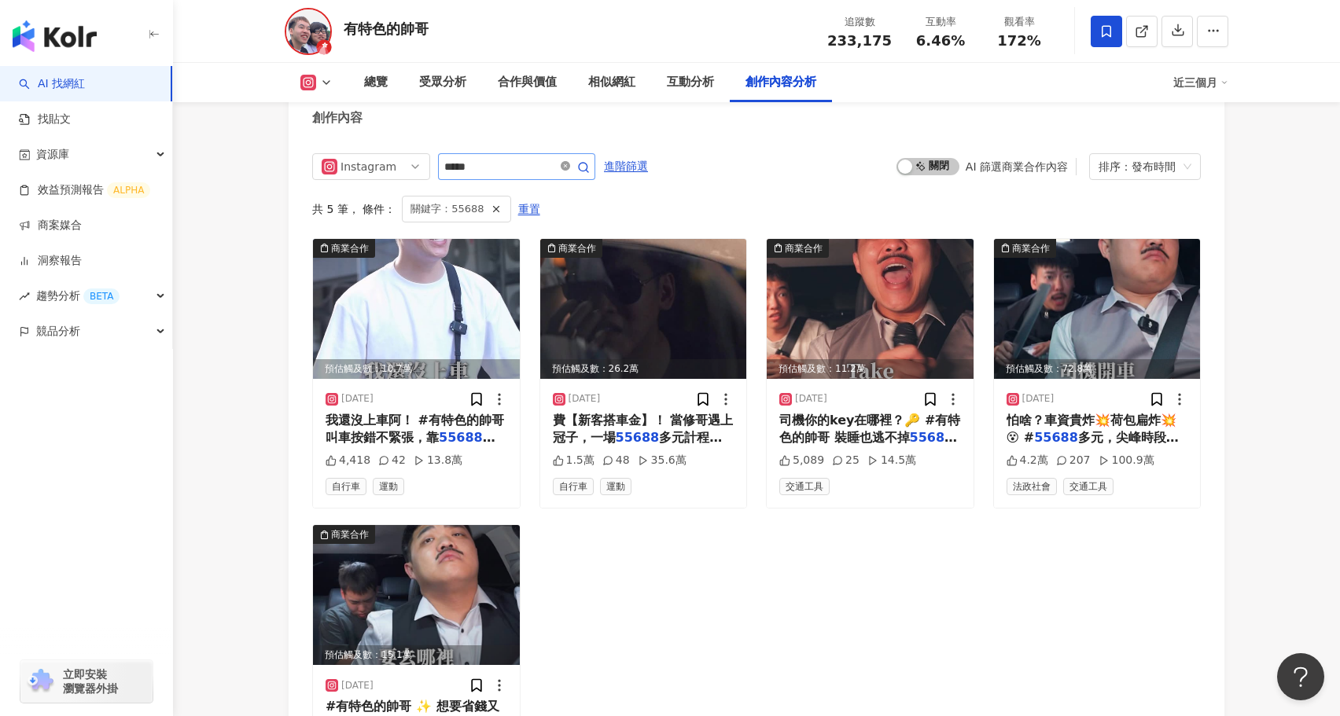
click at [569, 161] on icon "close-circle" at bounding box center [565, 165] width 9 height 9
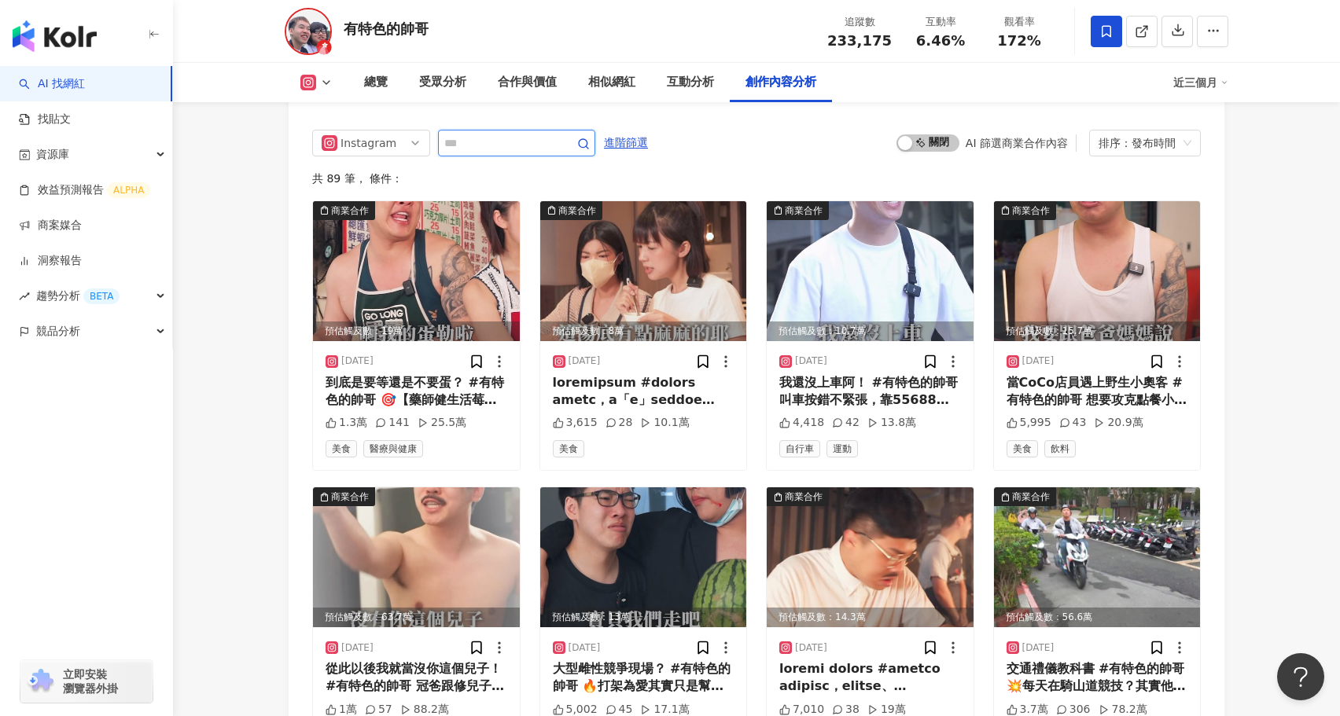
scroll to position [4882, 0]
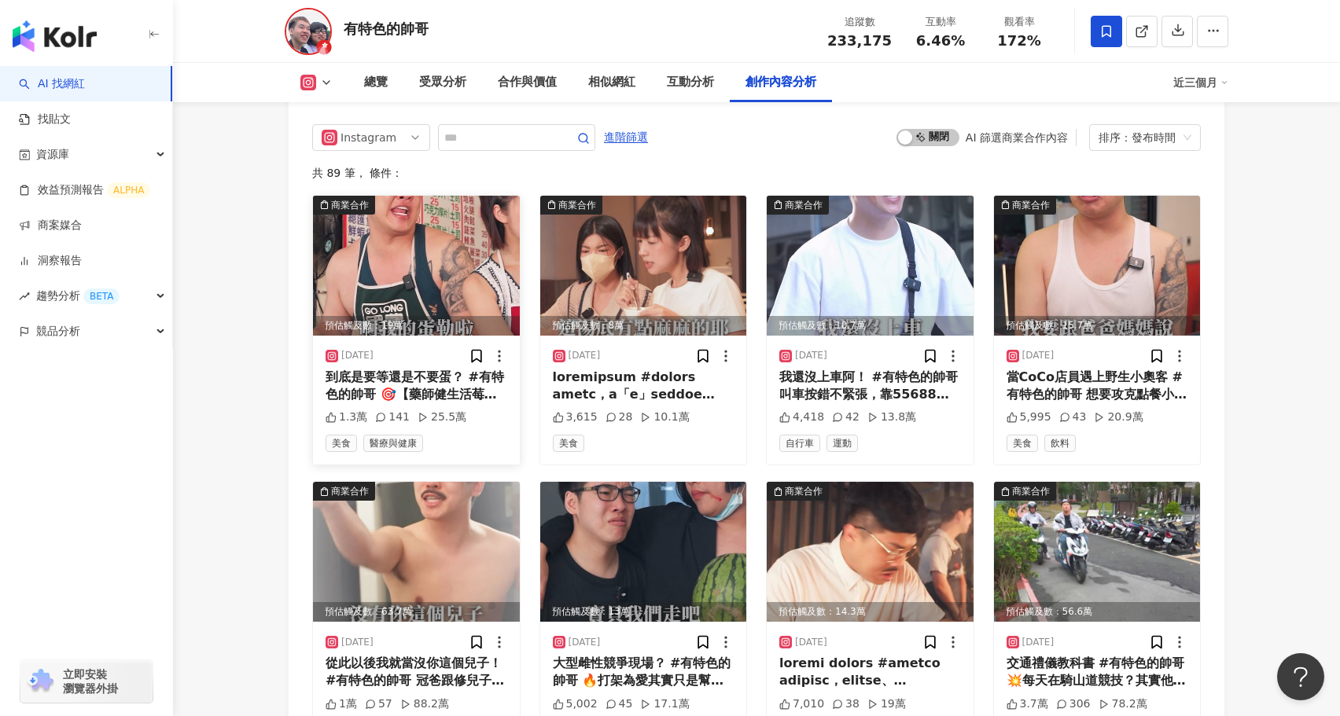
click at [412, 249] on img at bounding box center [416, 266] width 207 height 140
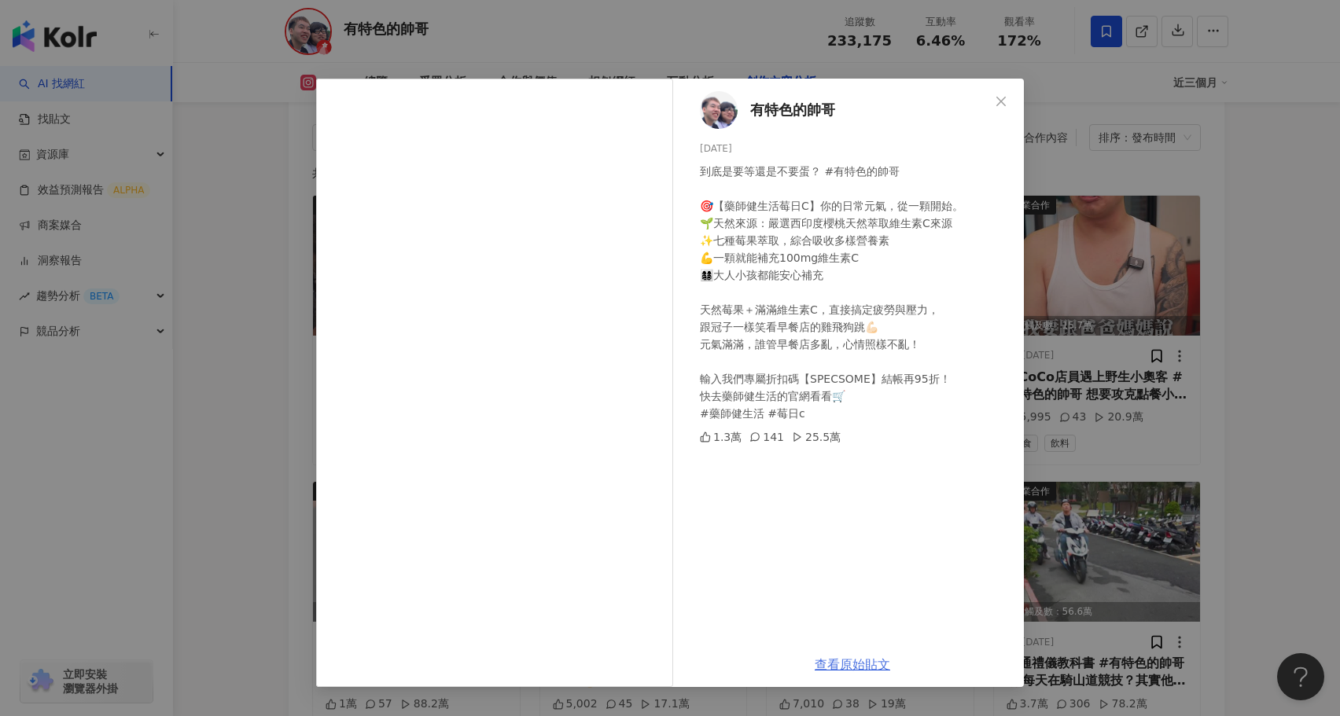
click at [834, 665] on link "查看原始貼文" at bounding box center [852, 664] width 75 height 15
click at [239, 407] on div "有特色的帥哥 2025/8/28 到底是要等還是不要蛋？ #有特色的帥哥 🎯【藥師健生活莓日C】你的日常元氣，從一顆開始。 🌱天然來源：嚴選西印度櫻桃天然萃取…" at bounding box center [670, 358] width 1340 height 716
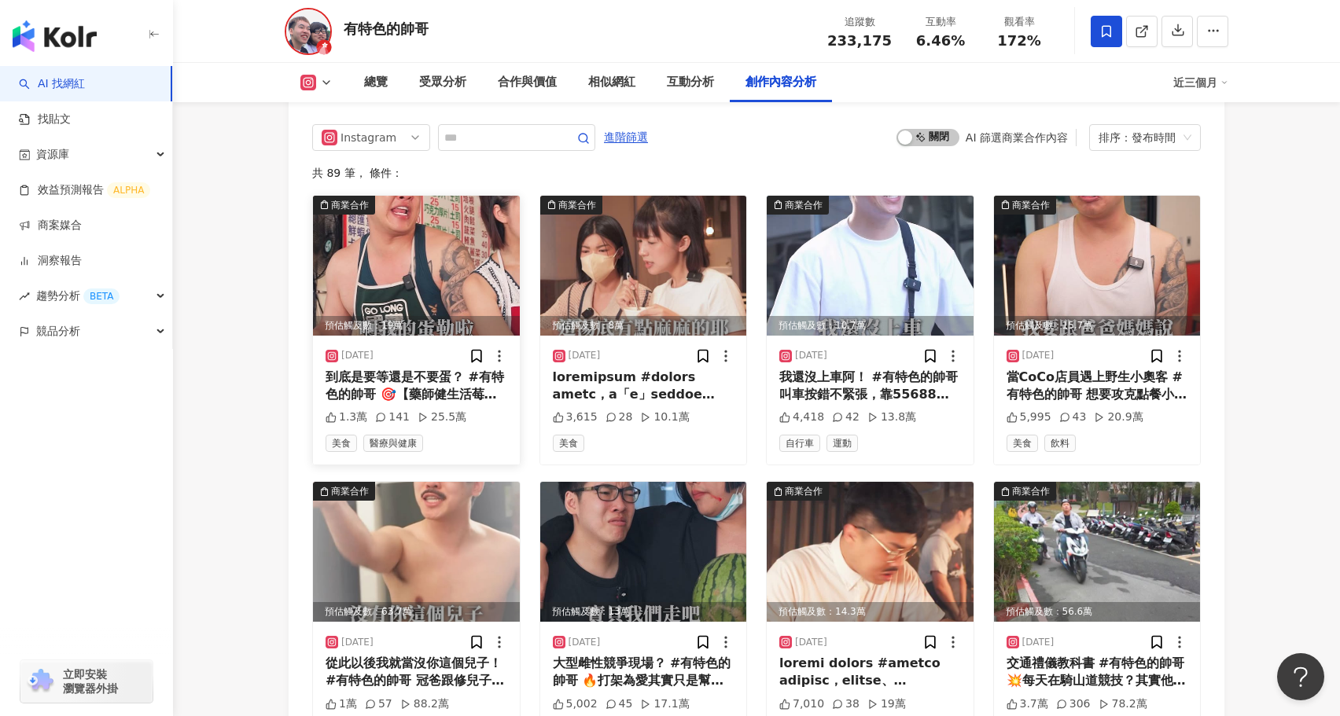
click at [493, 199] on img at bounding box center [416, 266] width 207 height 140
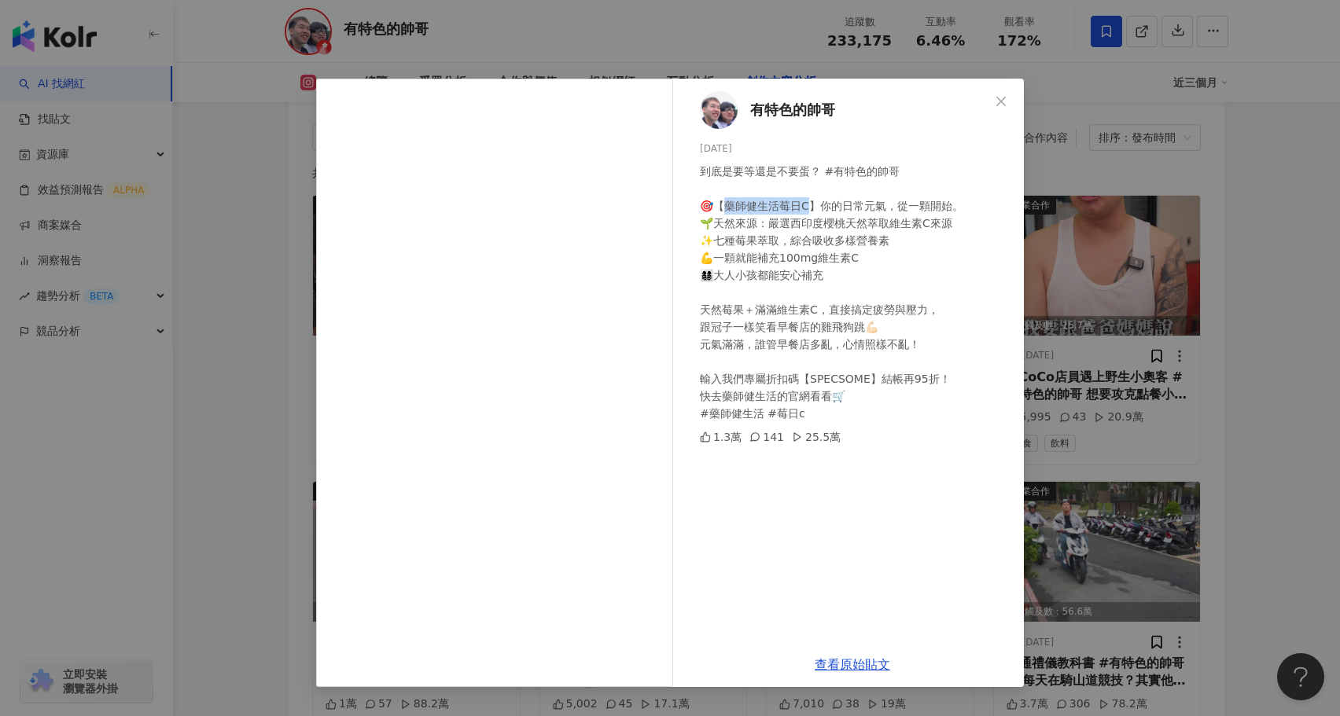
drag, startPoint x: 727, startPoint y: 204, endPoint x: 809, endPoint y: 208, distance: 82.6
click at [809, 208] on div "到底是要等還是不要蛋？ #有特色的帥哥 🎯【藥師健生活莓日C】你的日常元氣，從一顆開始。 🌱天然來源：嚴選西印度櫻桃天然萃取維生素C來源 ✨七種莓果萃取，綜合…" at bounding box center [855, 293] width 311 height 260
copy div "師健生活莓日C】"
click at [260, 322] on div "有特色的帥哥 2025/8/28 到底是要等還是不要蛋？ #有特色的帥哥 🎯【藥師健生活莓日C】你的日常元氣，從一顆開始。 🌱天然來源：嚴選西印度櫻桃天然萃取…" at bounding box center [670, 358] width 1340 height 716
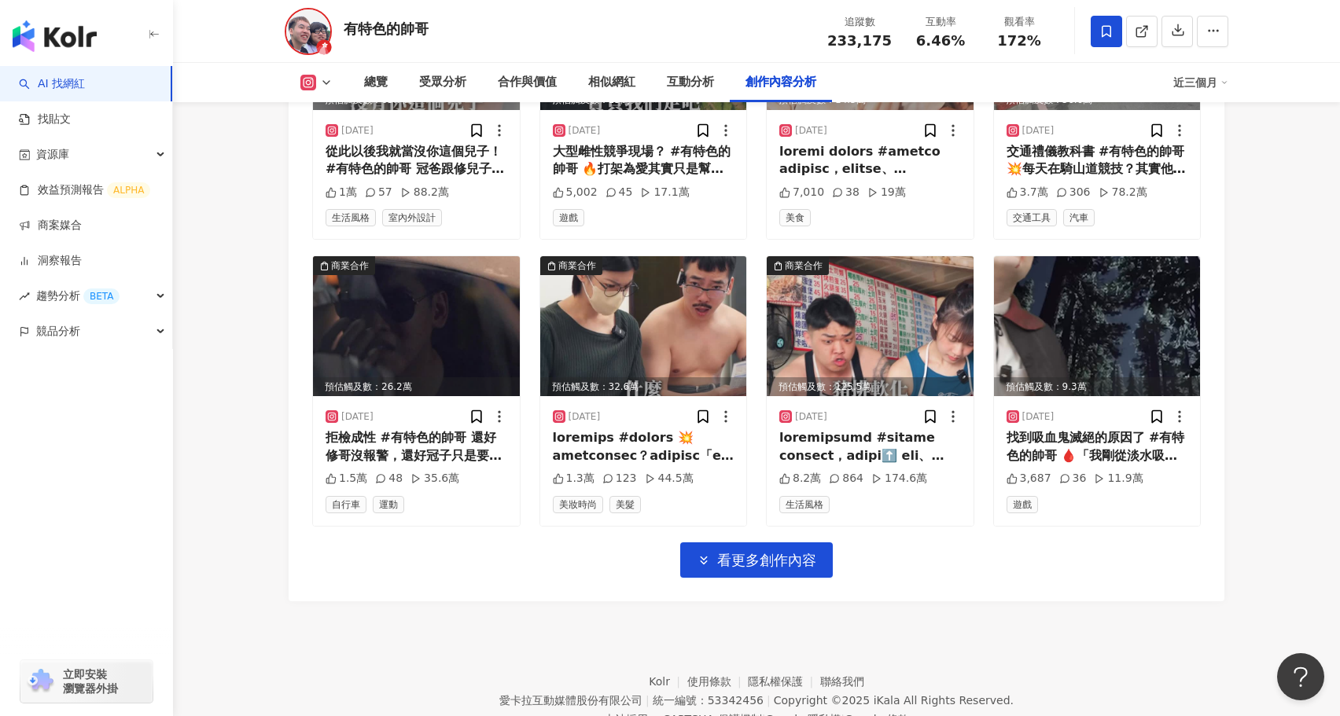
scroll to position [5401, 0]
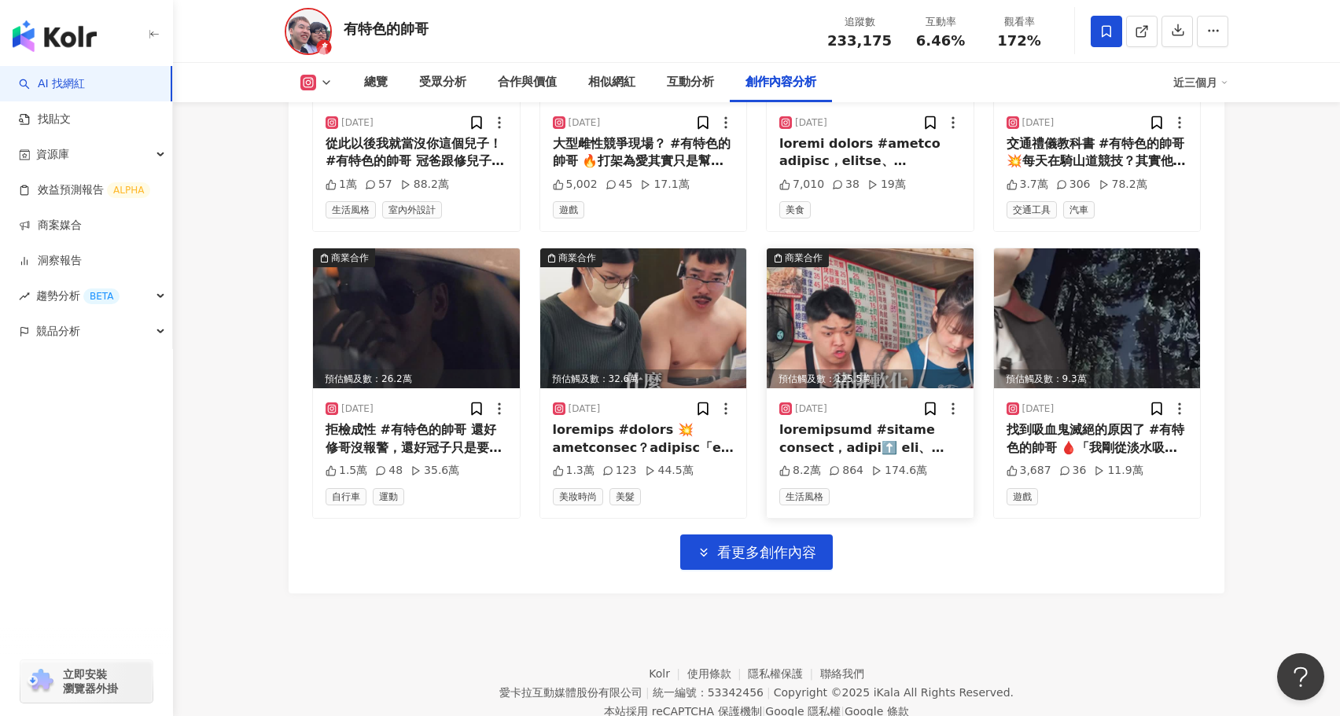
click at [845, 313] on img at bounding box center [870, 319] width 207 height 140
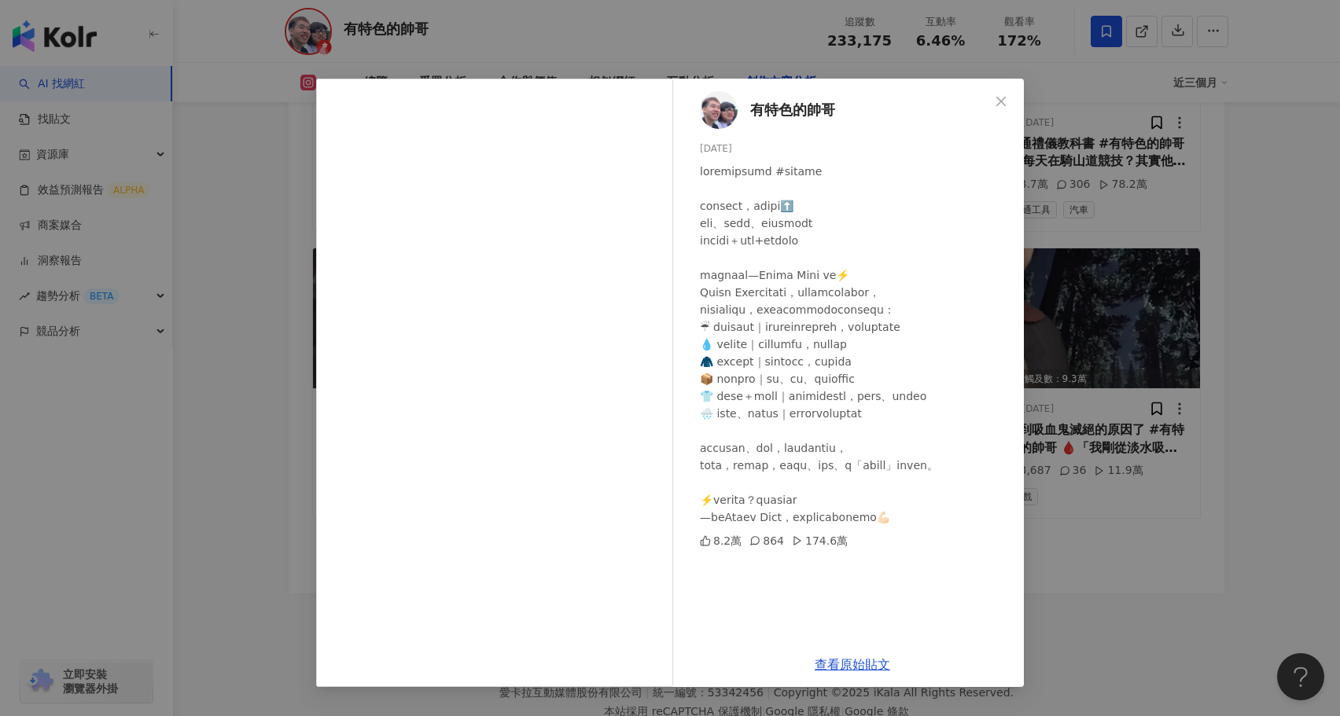
click at [1096, 592] on div "有特色的帥哥 2025/7/7 8.2萬 864 174.6萬 查看原始貼文" at bounding box center [670, 358] width 1340 height 716
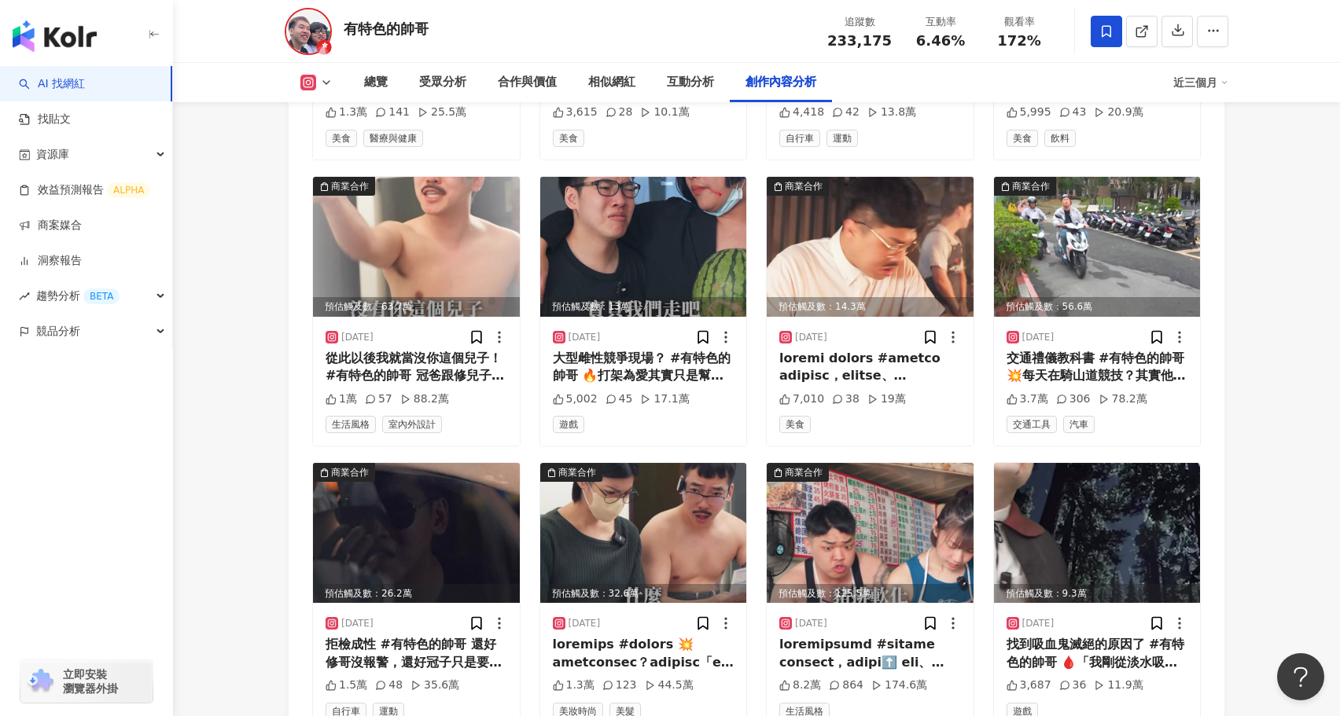
scroll to position [5181, 0]
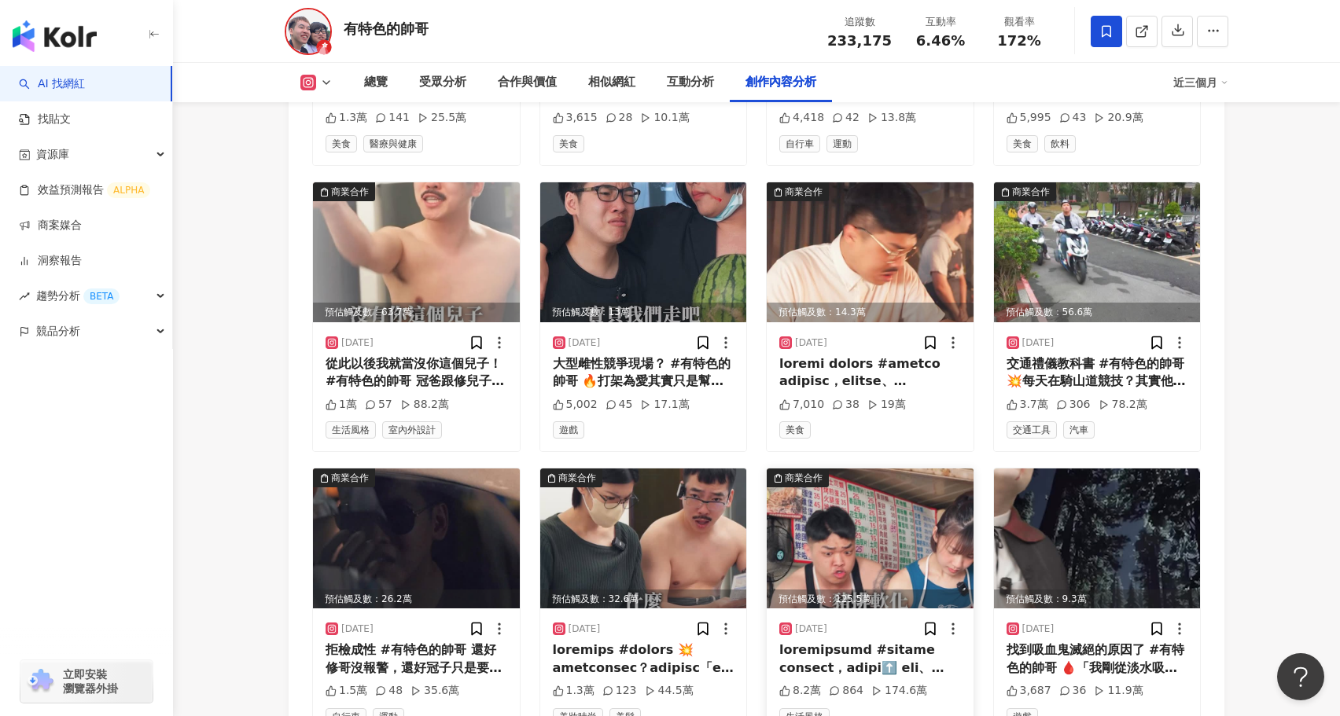
click at [893, 508] on img at bounding box center [870, 539] width 207 height 140
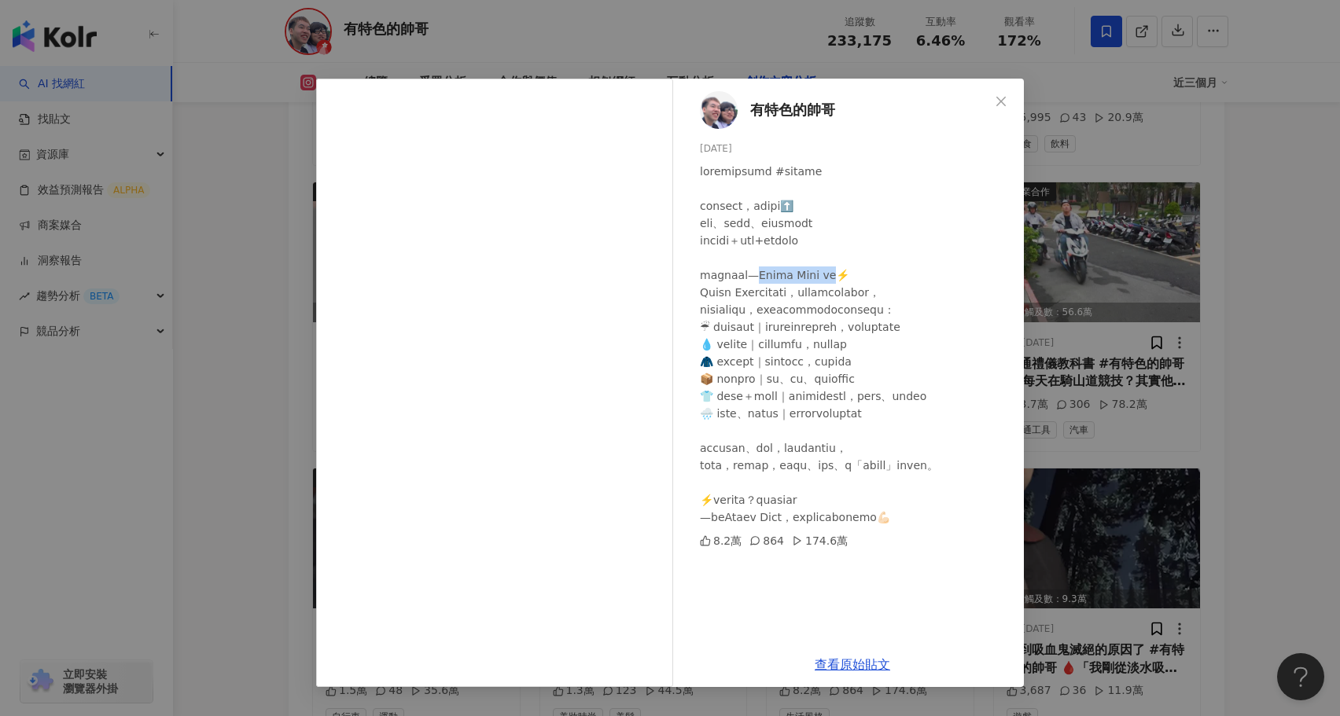
drag, startPoint x: 790, startPoint y: 275, endPoint x: 872, endPoint y: 274, distance: 82.6
click at [872, 274] on div at bounding box center [855, 344] width 311 height 363
copy div "Major Made 雨衣"
click at [837, 659] on link "查看原始貼文" at bounding box center [852, 664] width 75 height 15
click at [1046, 385] on div "有特色的帥哥 2025/7/7 8.2萬 864 174.6萬 查看原始貼文" at bounding box center [670, 358] width 1340 height 716
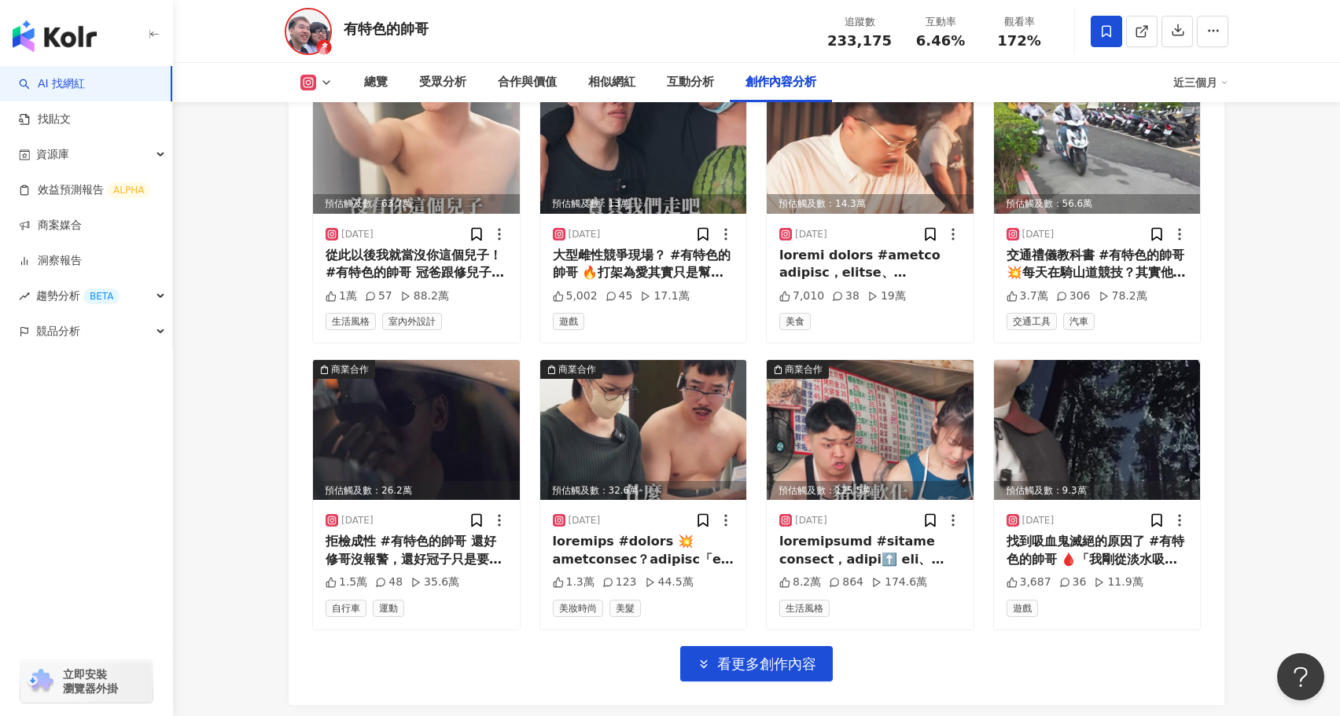
scroll to position [5287, 0]
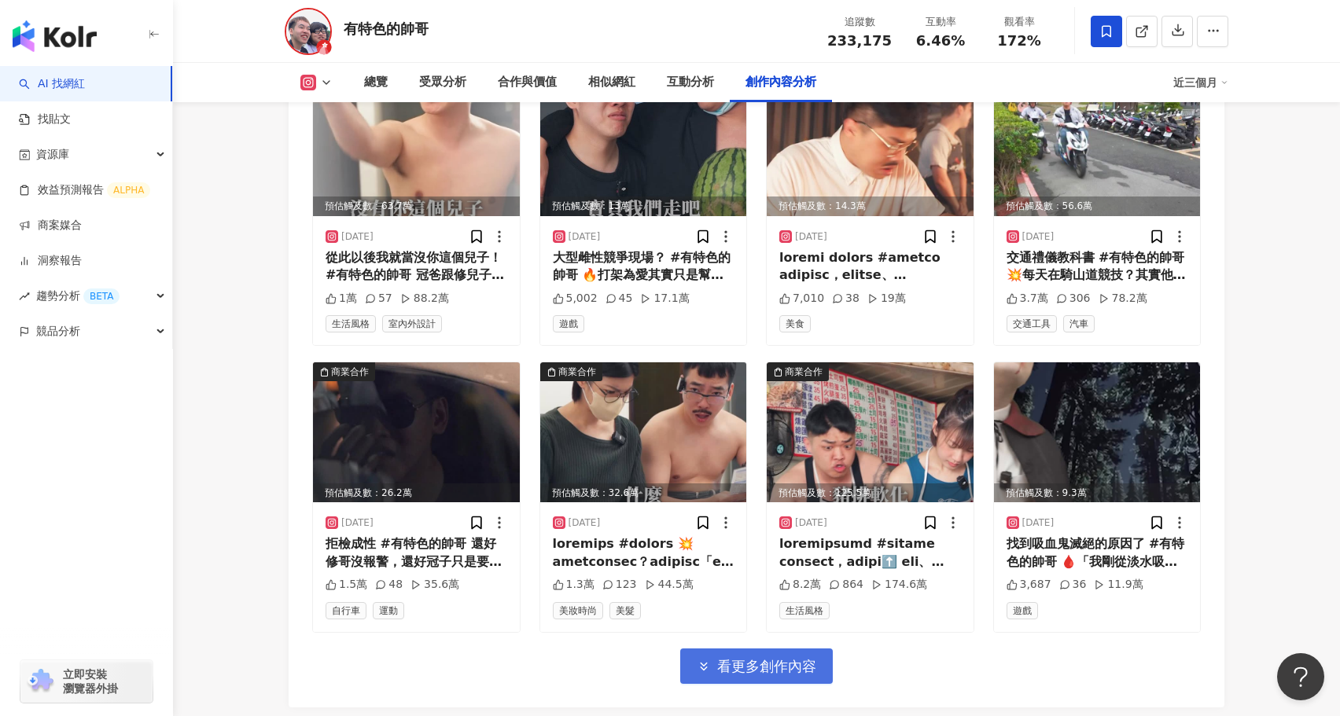
click at [794, 649] on button "看更多創作內容" at bounding box center [756, 666] width 153 height 35
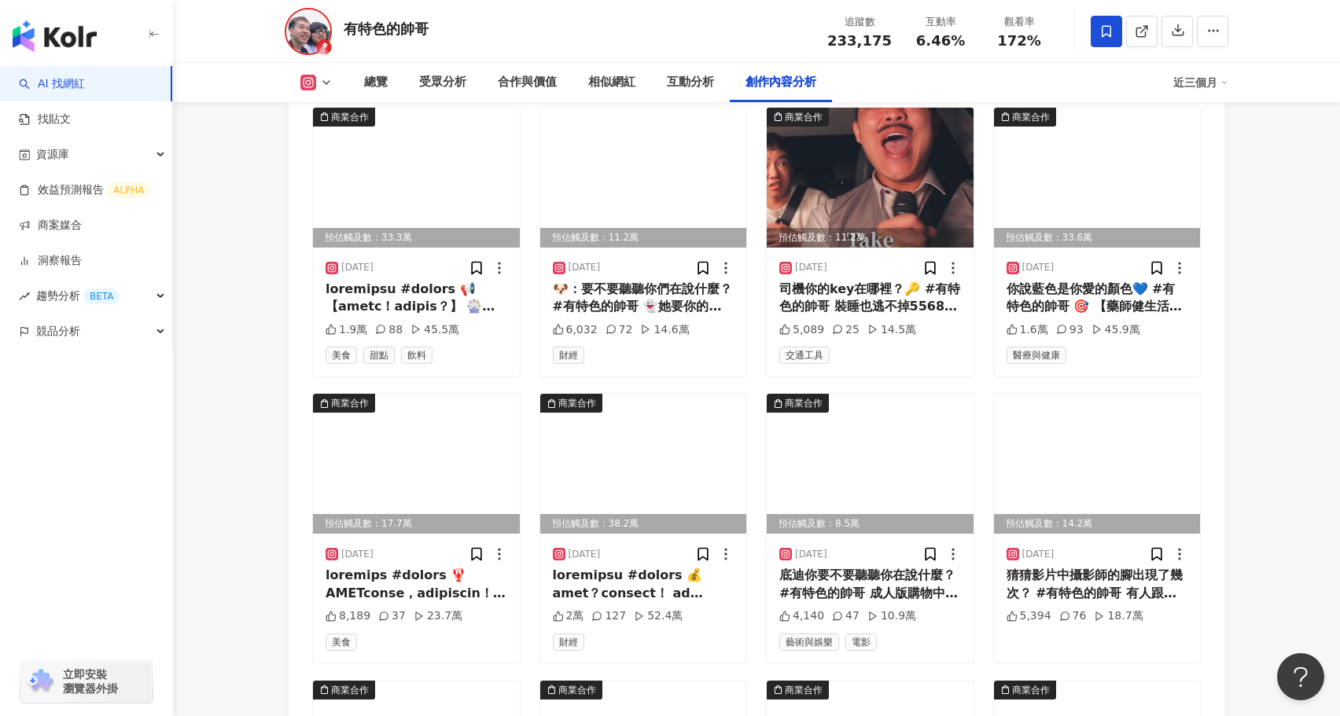
scroll to position [5837, 0]
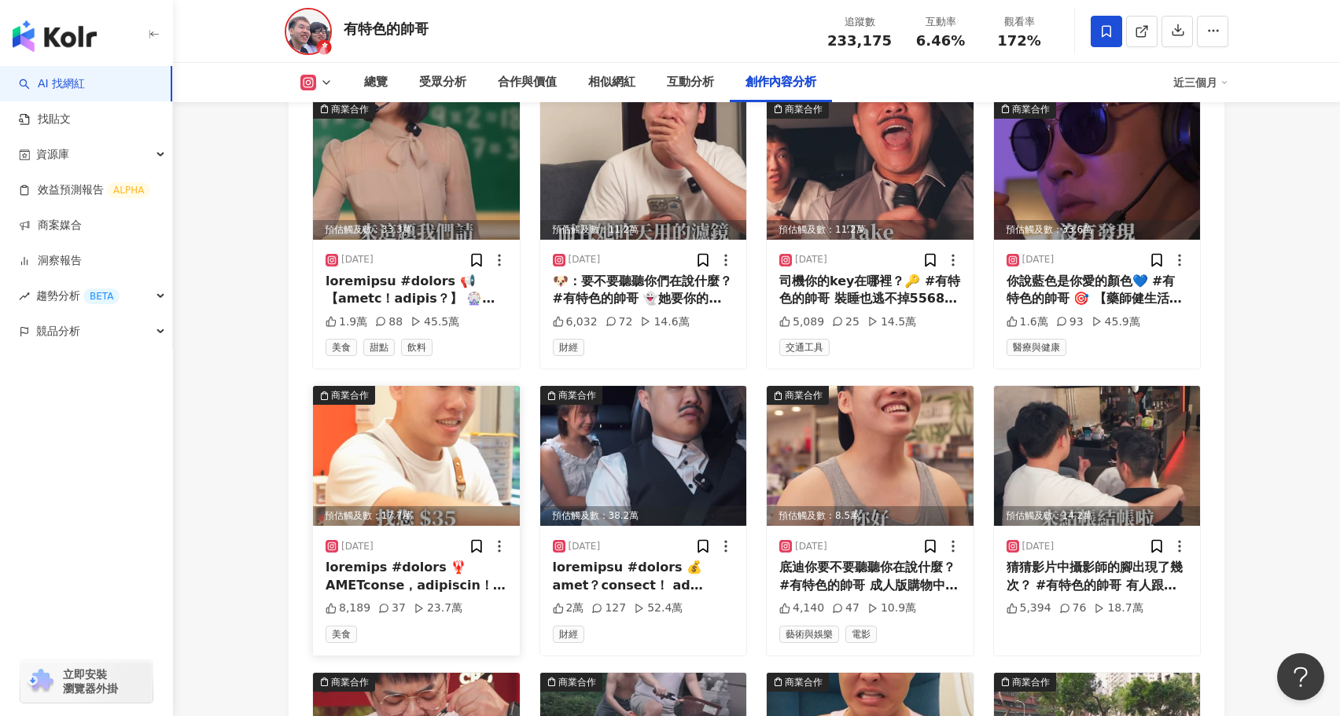
click at [378, 441] on img at bounding box center [416, 456] width 207 height 140
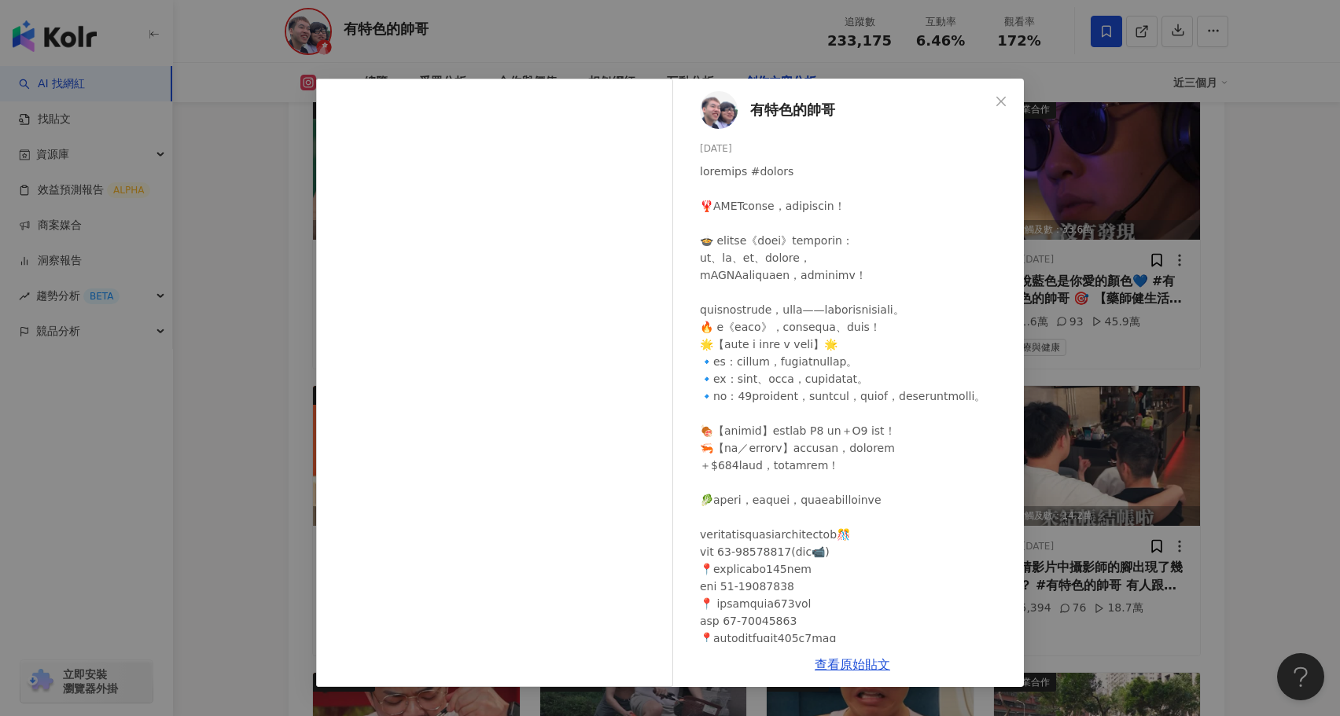
click at [1244, 433] on div "有特色的帥哥 2025/6/11 8,189 37 23.7萬 查看原始貼文" at bounding box center [670, 358] width 1340 height 716
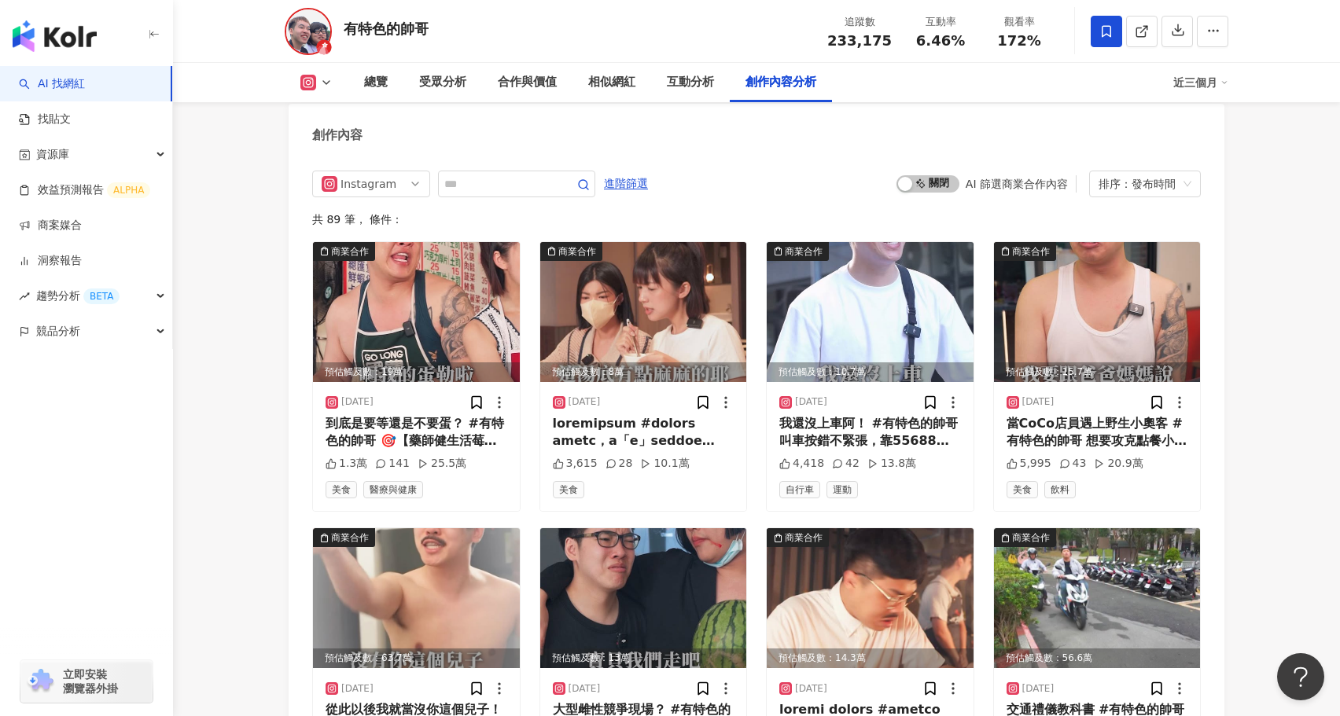
scroll to position [4834, 0]
click at [481, 175] on input "text" at bounding box center [499, 184] width 110 height 19
type input "*"
type input "*****"
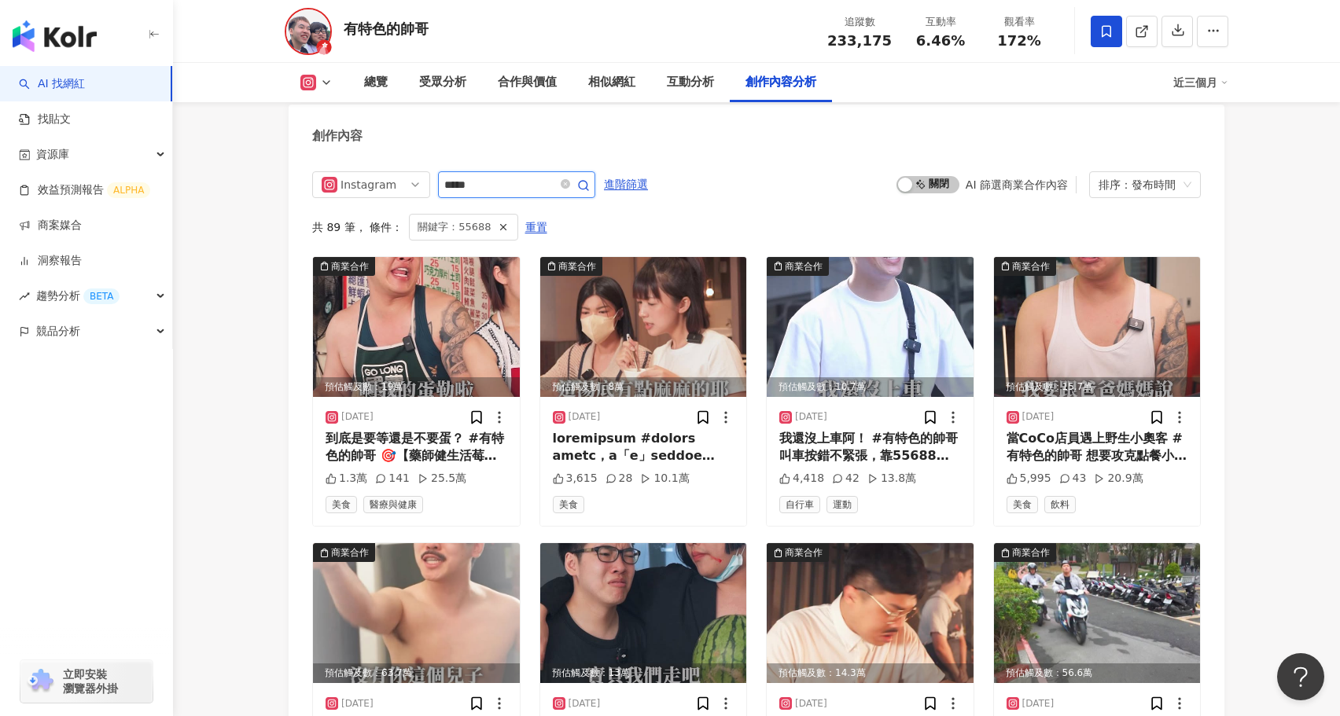
scroll to position [4819, 0]
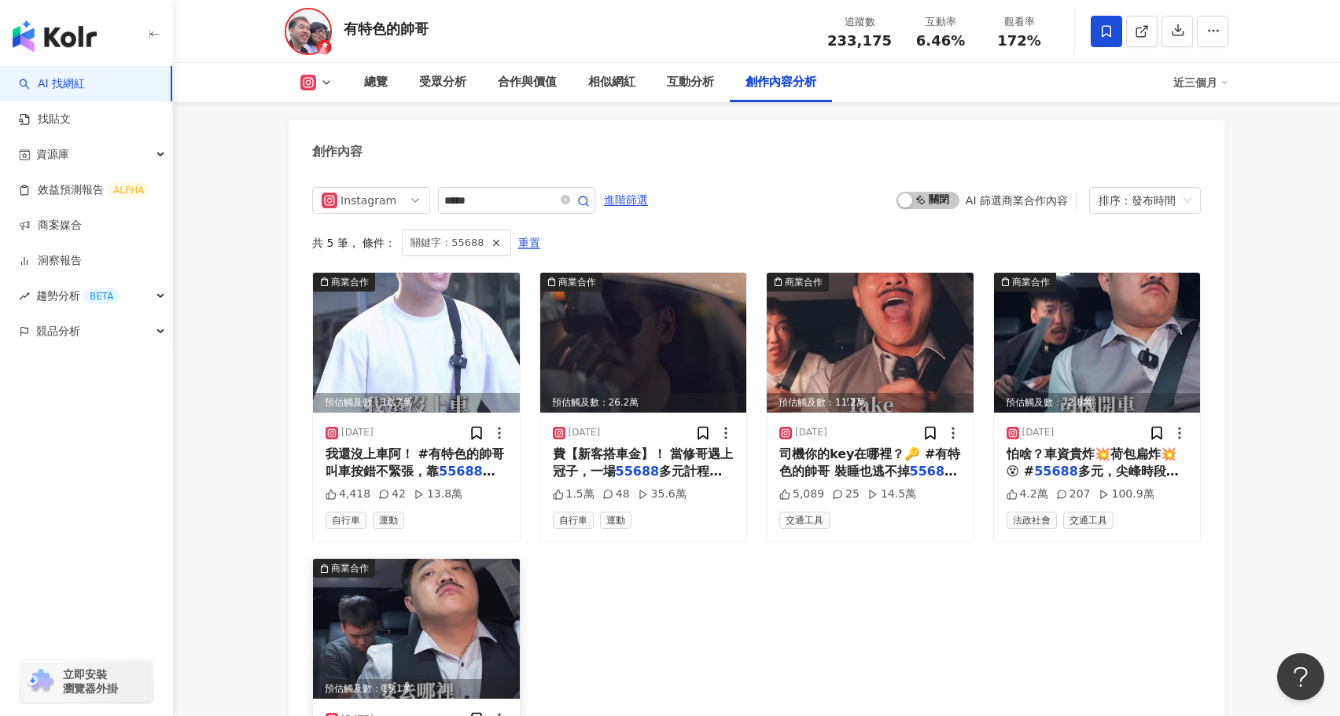
click at [413, 643] on img at bounding box center [416, 629] width 207 height 140
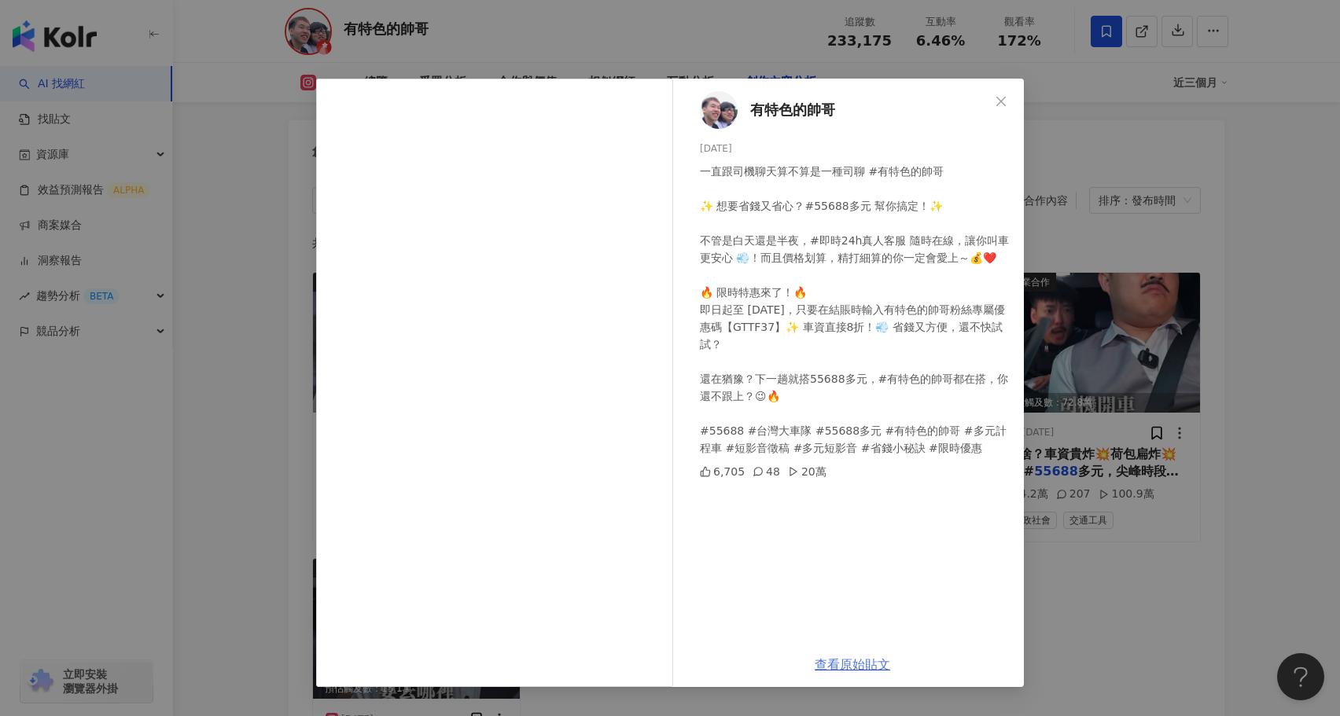
click at [875, 661] on link "查看原始貼文" at bounding box center [852, 664] width 75 height 15
click at [295, 505] on div "有特色的帥哥 2025/2/19 一直跟司機聊天算不算是一種司聊 #有特色的帥哥 ✨ 想要省錢又省心？#55688多元 幫你搞定！✨ 不管是白天還是半夜，#即…" at bounding box center [670, 358] width 1340 height 716
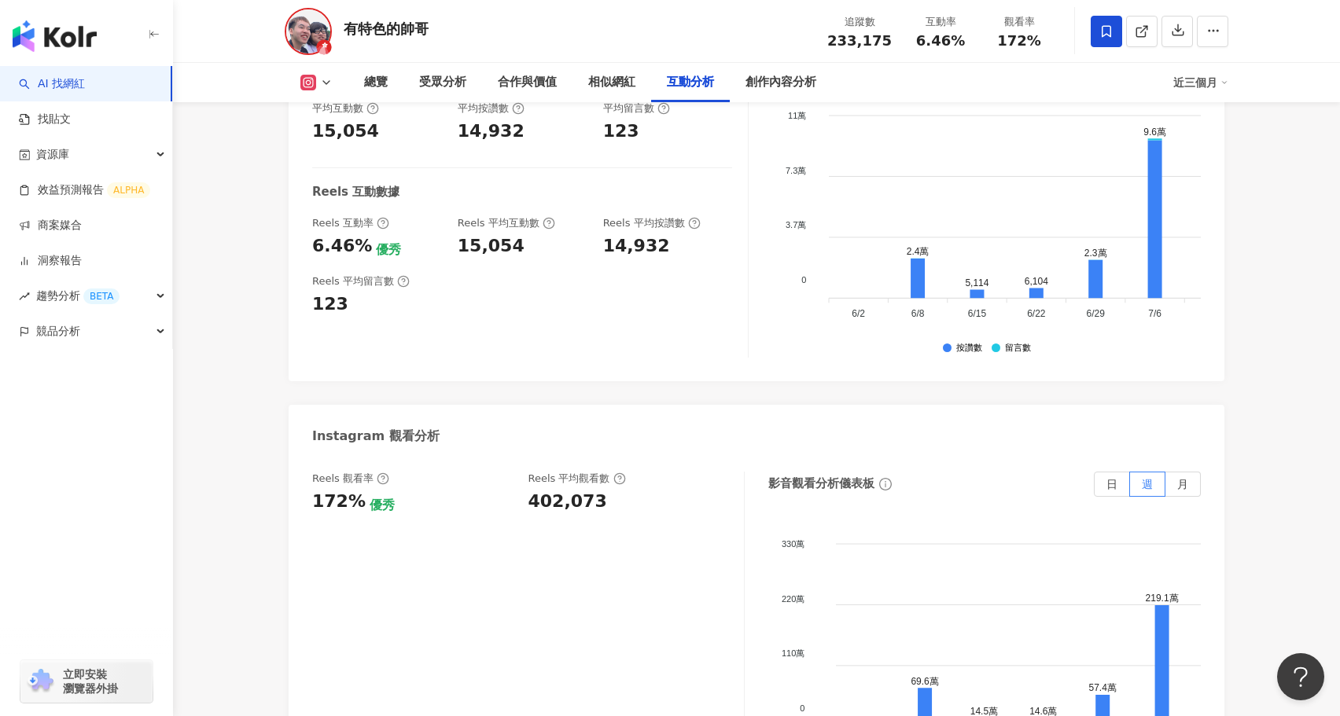
scroll to position [3257, 0]
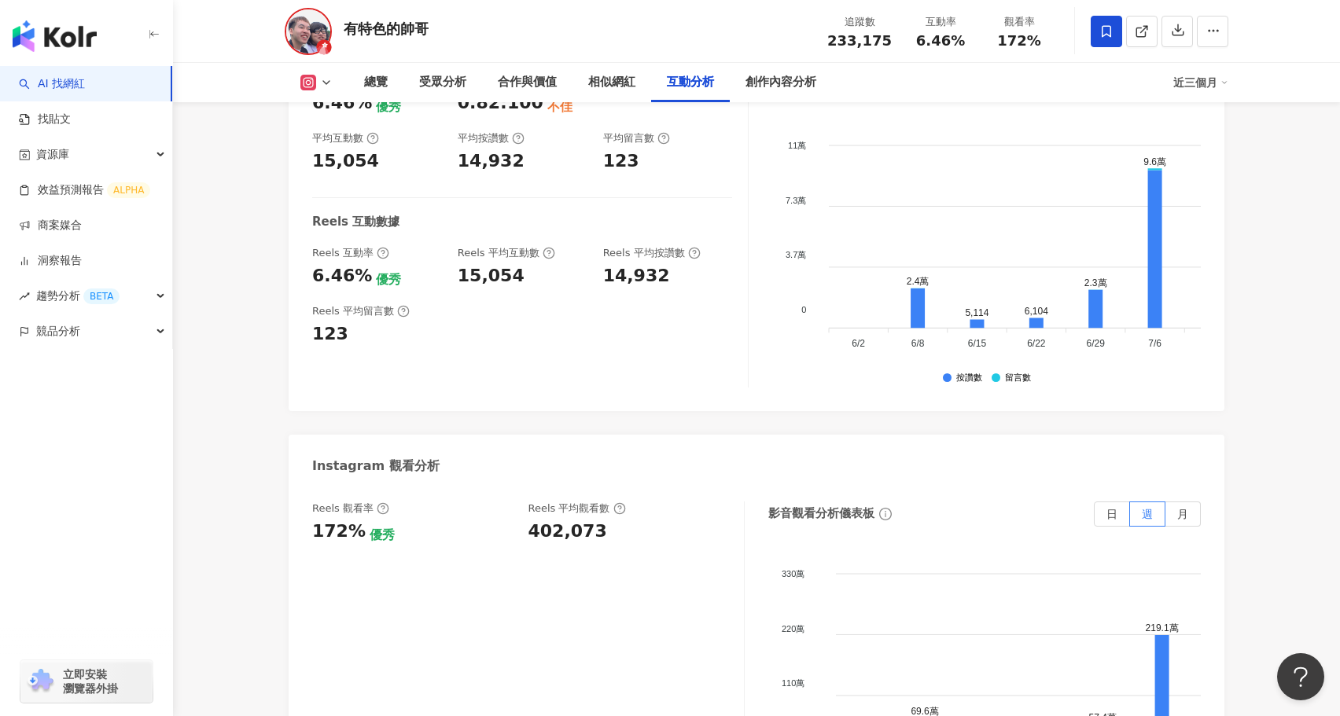
click at [85, 91] on link "AI 找網紅" at bounding box center [52, 84] width 66 height 16
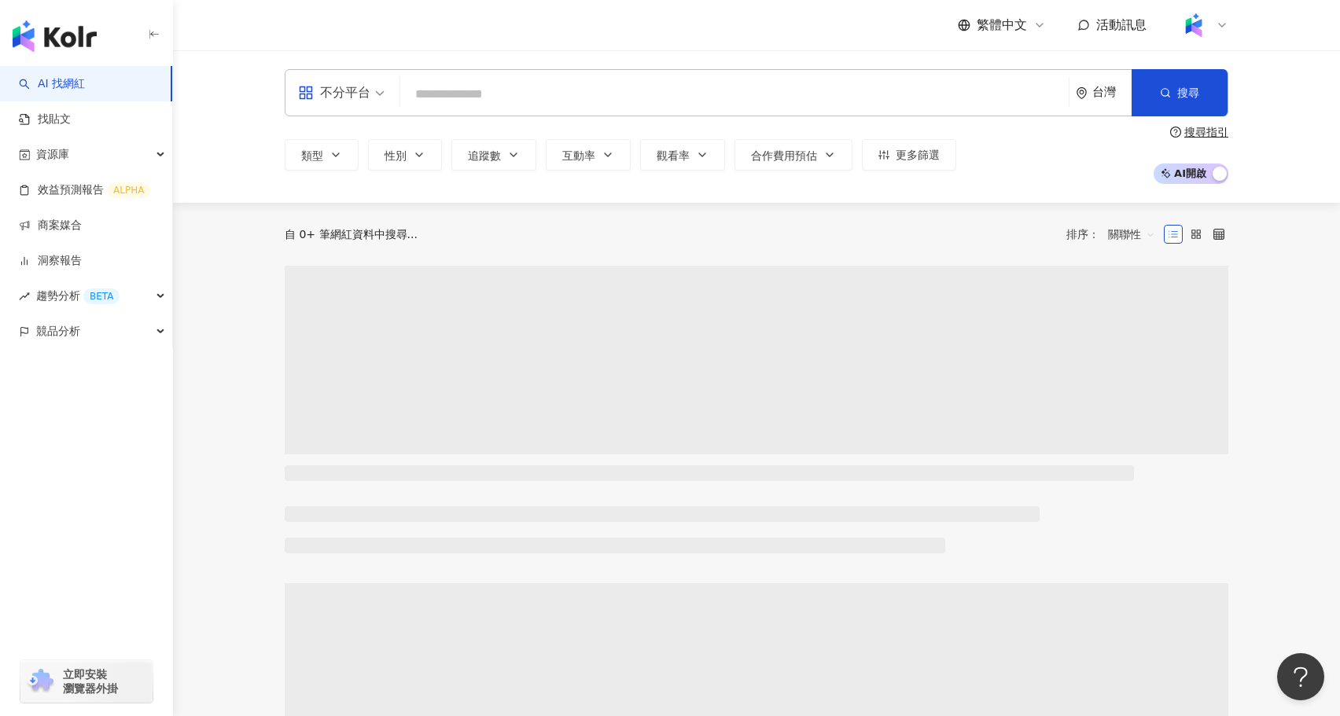
click at [434, 99] on input "search" at bounding box center [735, 94] width 656 height 30
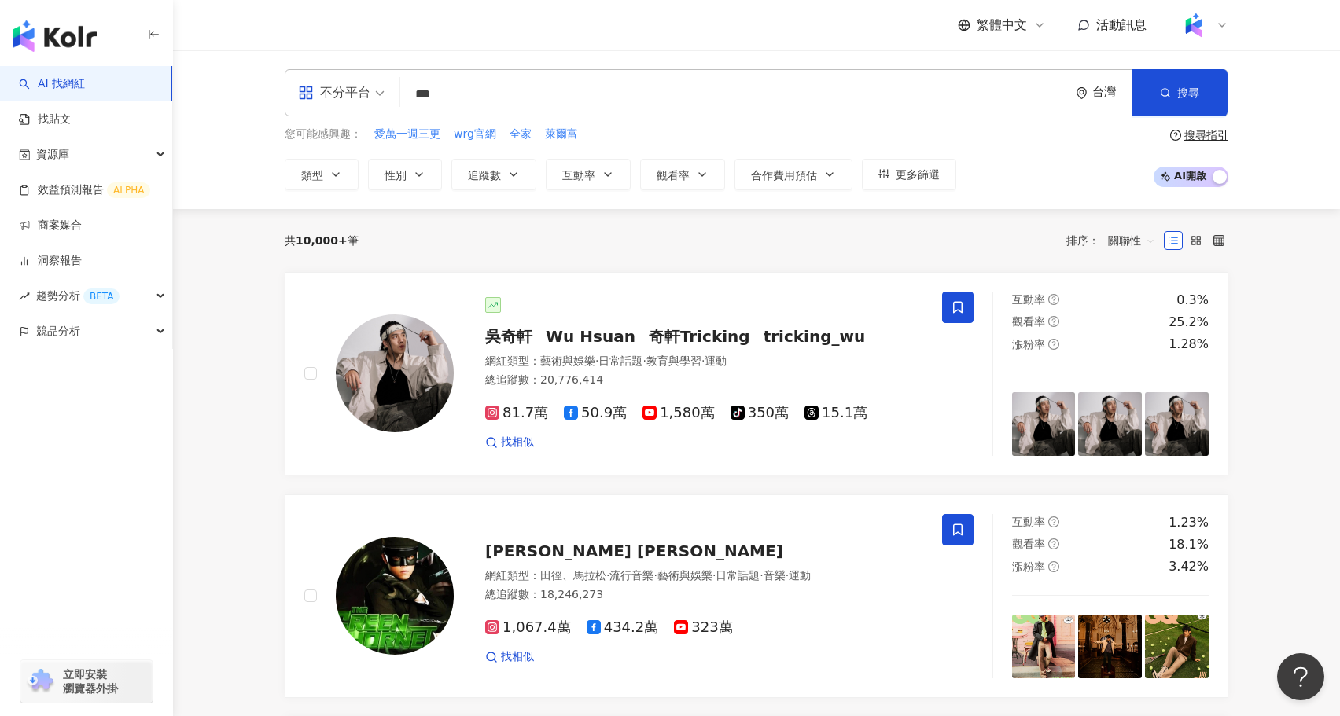
type input "**"
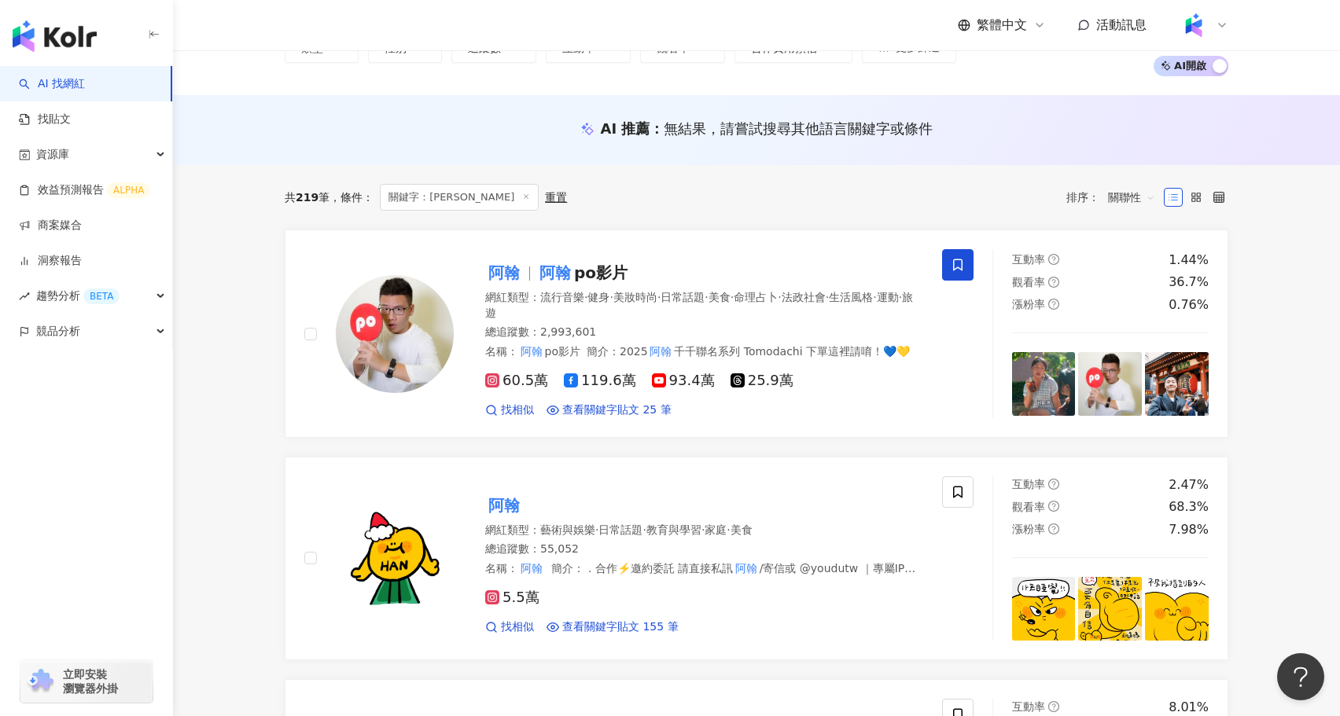
scroll to position [142, 0]
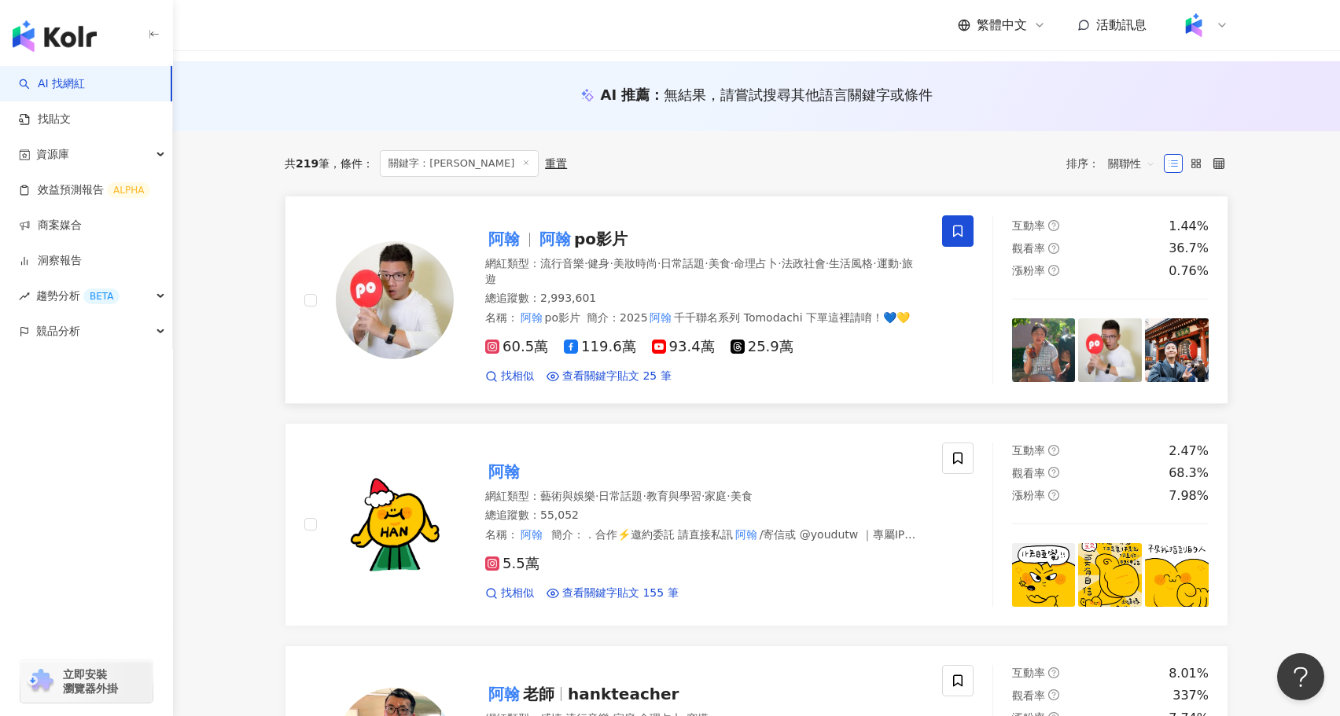
click at [542, 246] on mark "阿翰" at bounding box center [555, 238] width 38 height 25
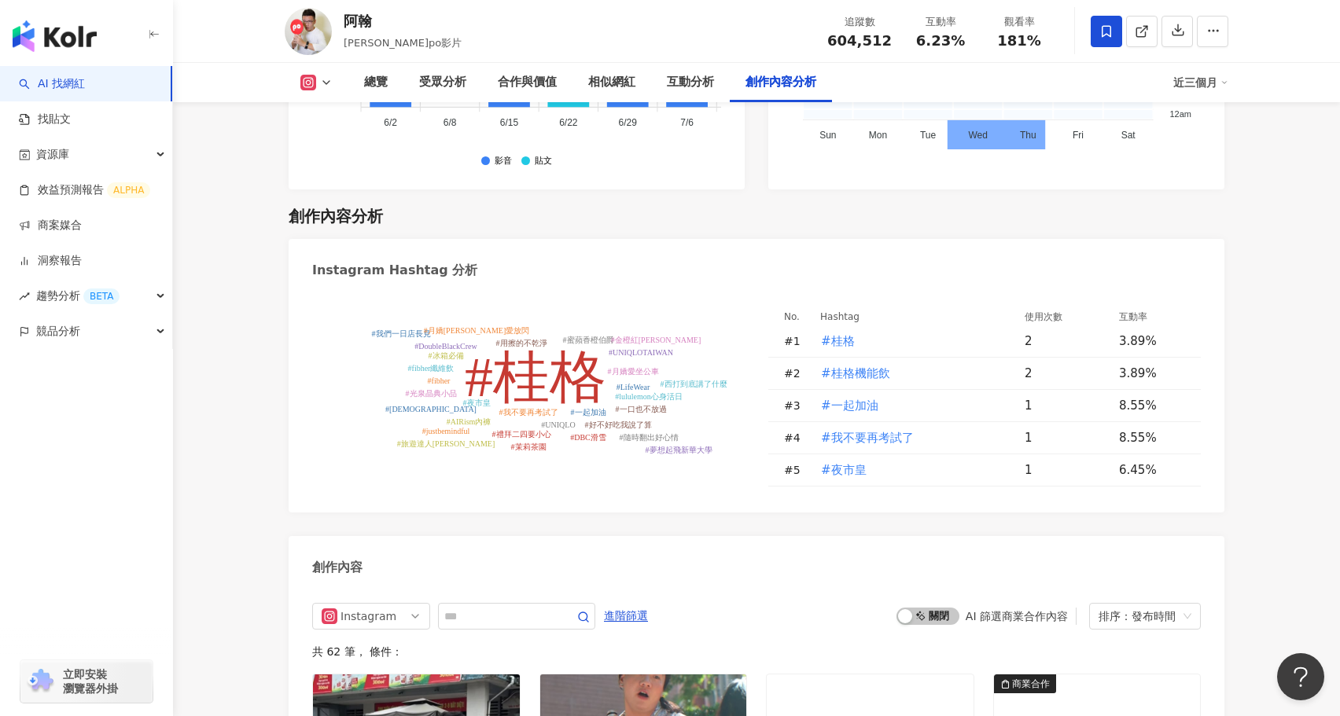
scroll to position [4509, 0]
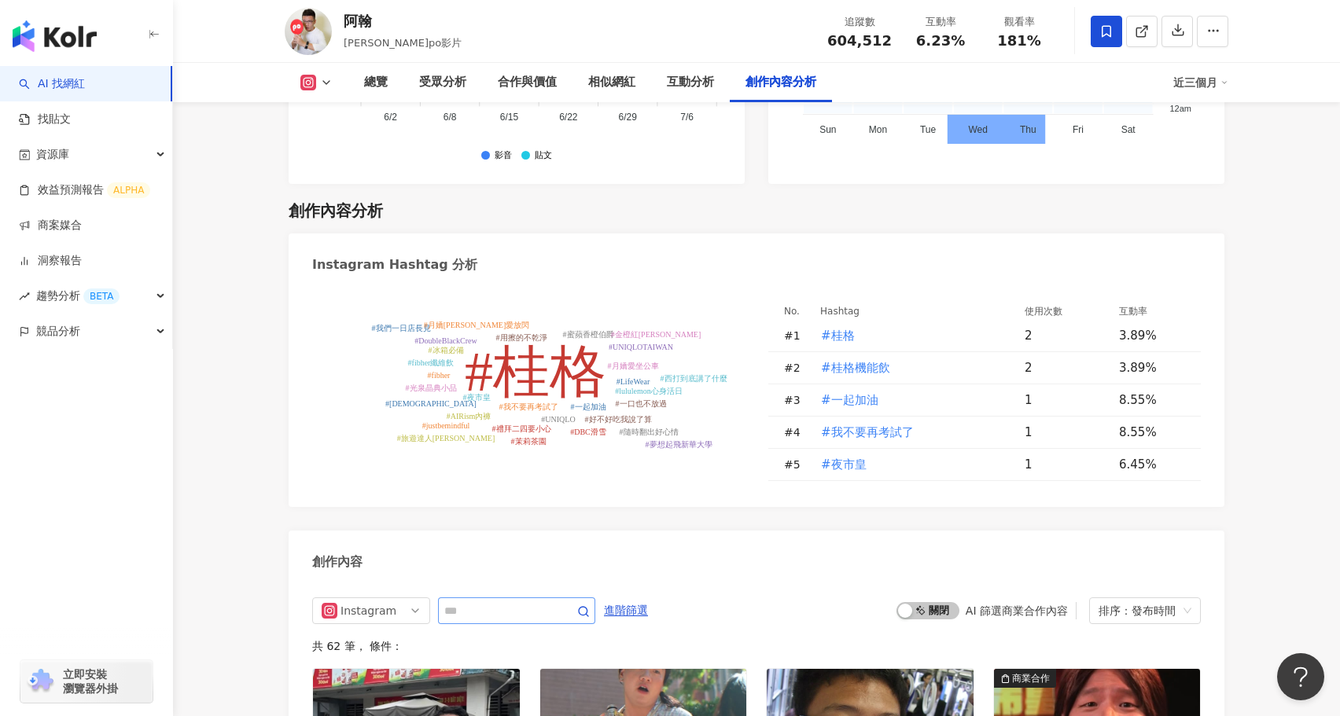
click at [466, 598] on span at bounding box center [516, 611] width 157 height 27
click at [488, 602] on input "text" at bounding box center [499, 611] width 110 height 19
type input "****"
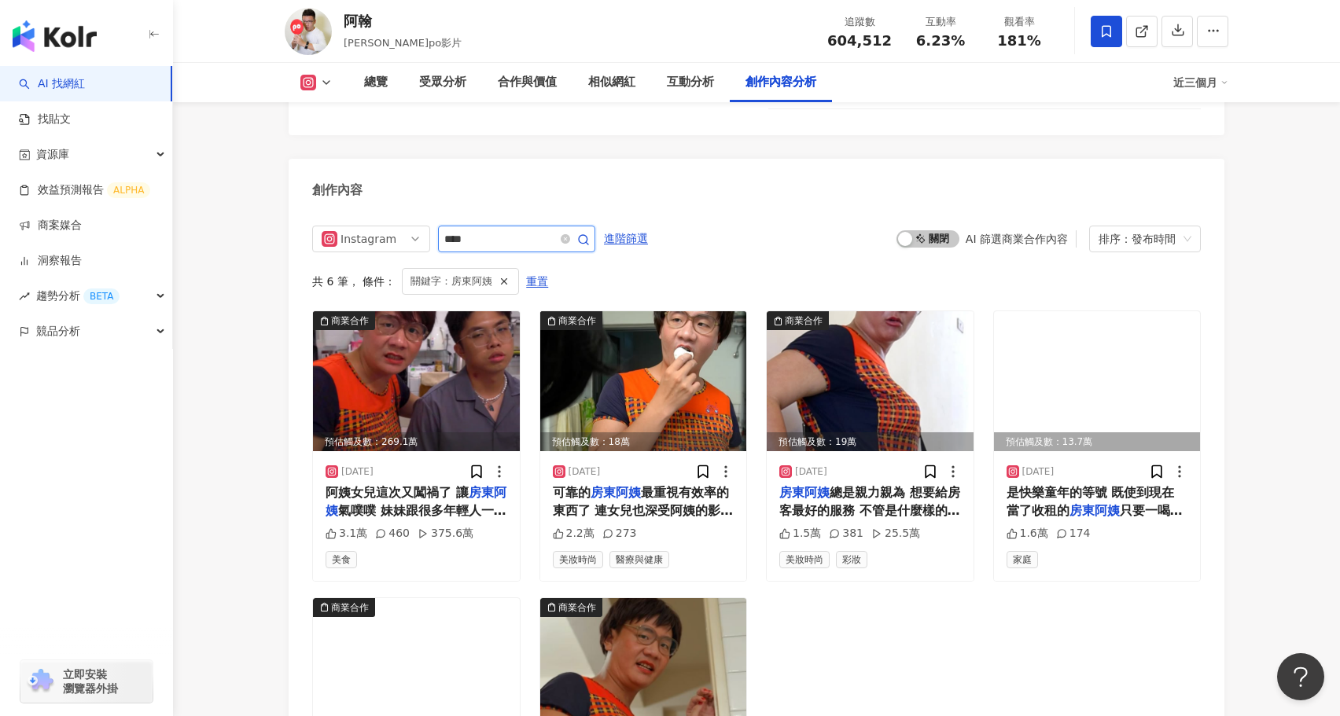
scroll to position [4882, 0]
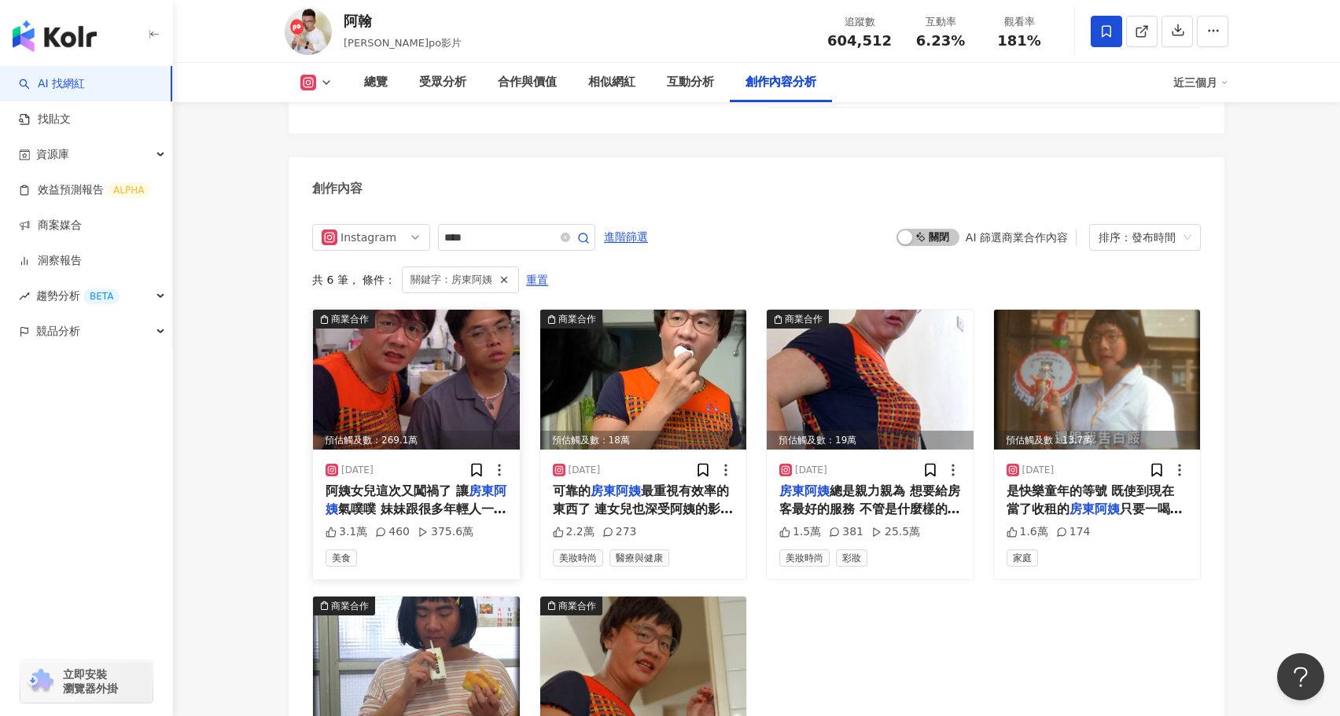
click at [447, 341] on img at bounding box center [416, 380] width 207 height 140
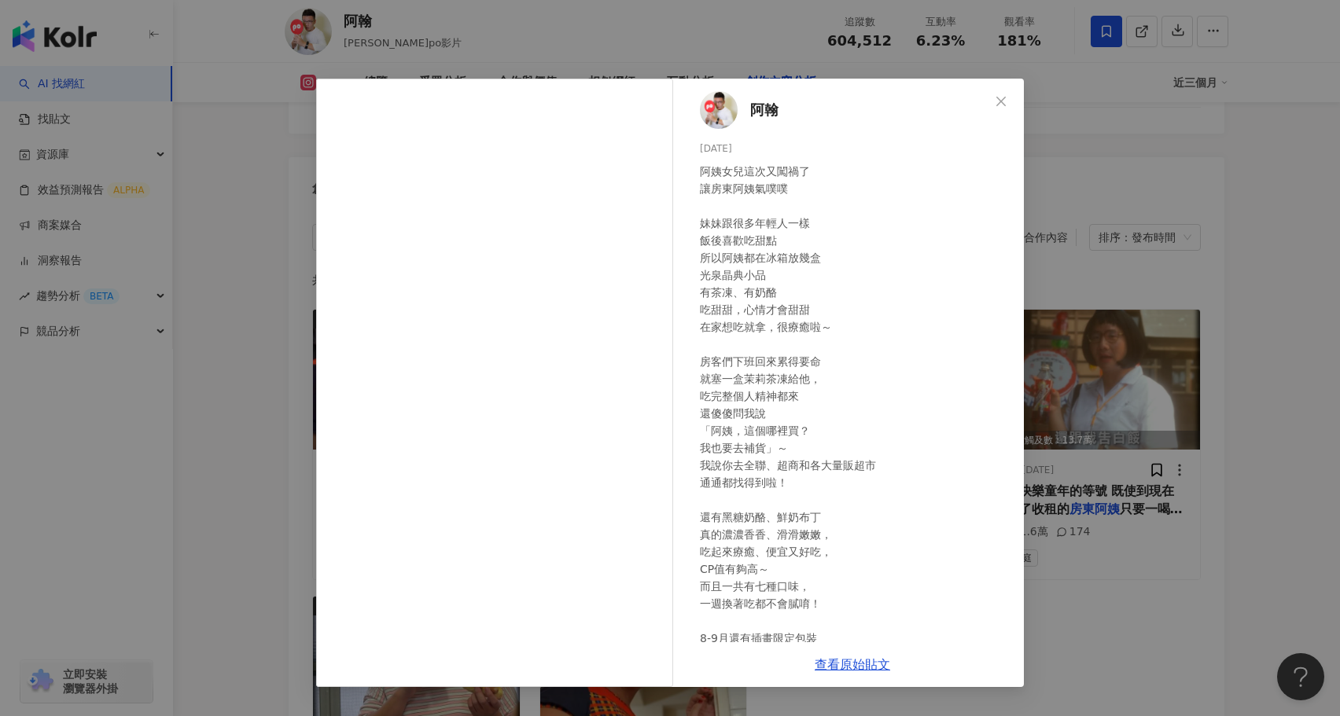
click at [1283, 383] on div "[PERSON_NAME]翰 [DATE] 阿姨女兒這次又闖禍了 讓房東阿姨氣噗噗 妹妹跟很多年輕人一樣 飯後喜歡吃甜點 所以阿姨都在冰箱放幾盒 光泉晶典小品…" at bounding box center [670, 358] width 1340 height 716
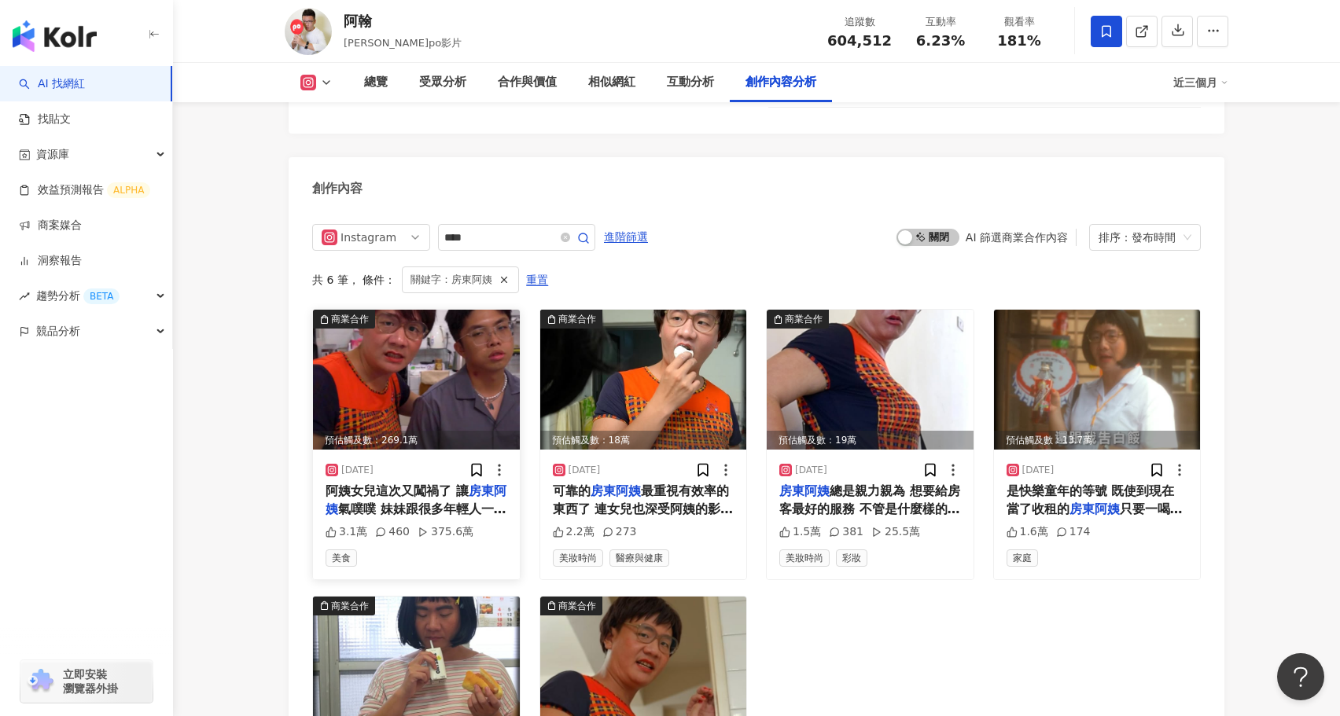
click at [473, 310] on img at bounding box center [416, 380] width 207 height 140
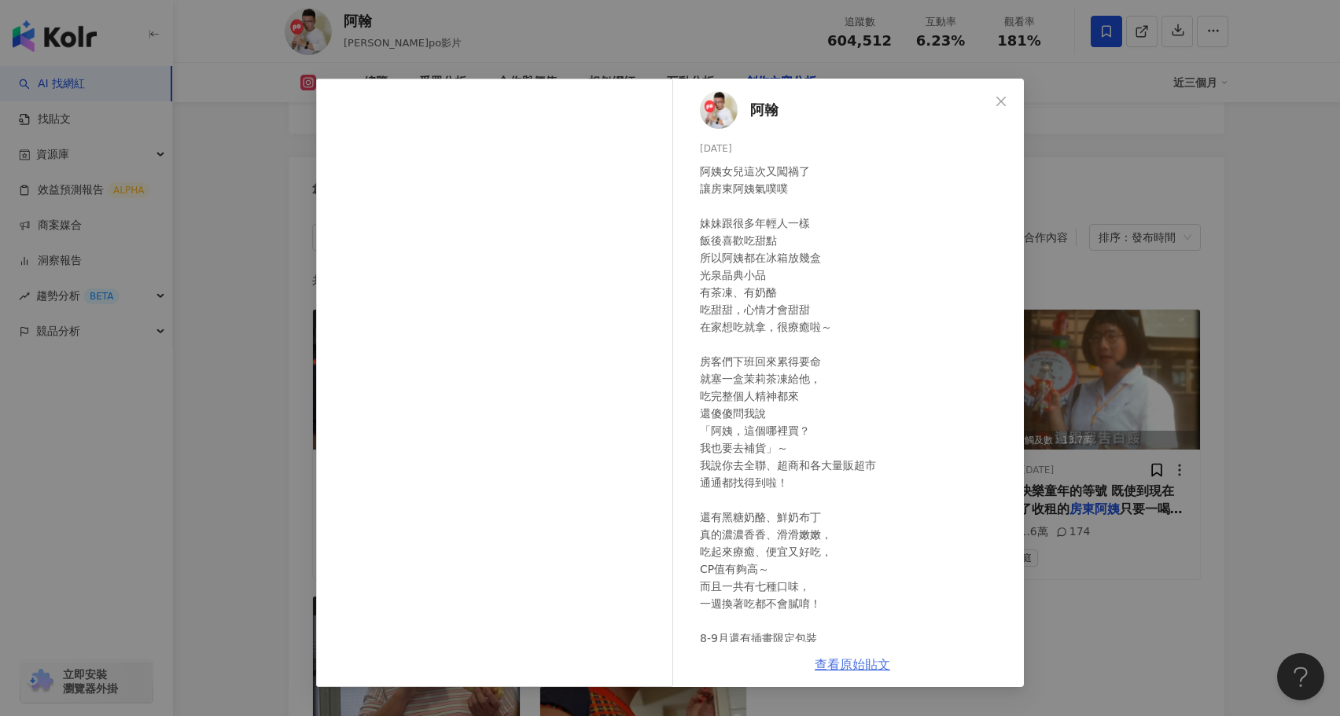
click at [867, 668] on link "查看原始貼文" at bounding box center [852, 664] width 75 height 15
click at [162, 262] on div "[PERSON_NAME]翰 [DATE] 阿姨女兒這次又闖禍了 讓房東阿姨氣噗噗 妹妹跟很多年輕人一樣 飯後喜歡吃甜點 所以阿姨都在冰箱放幾盒 光泉晶典小品…" at bounding box center [670, 358] width 1340 height 716
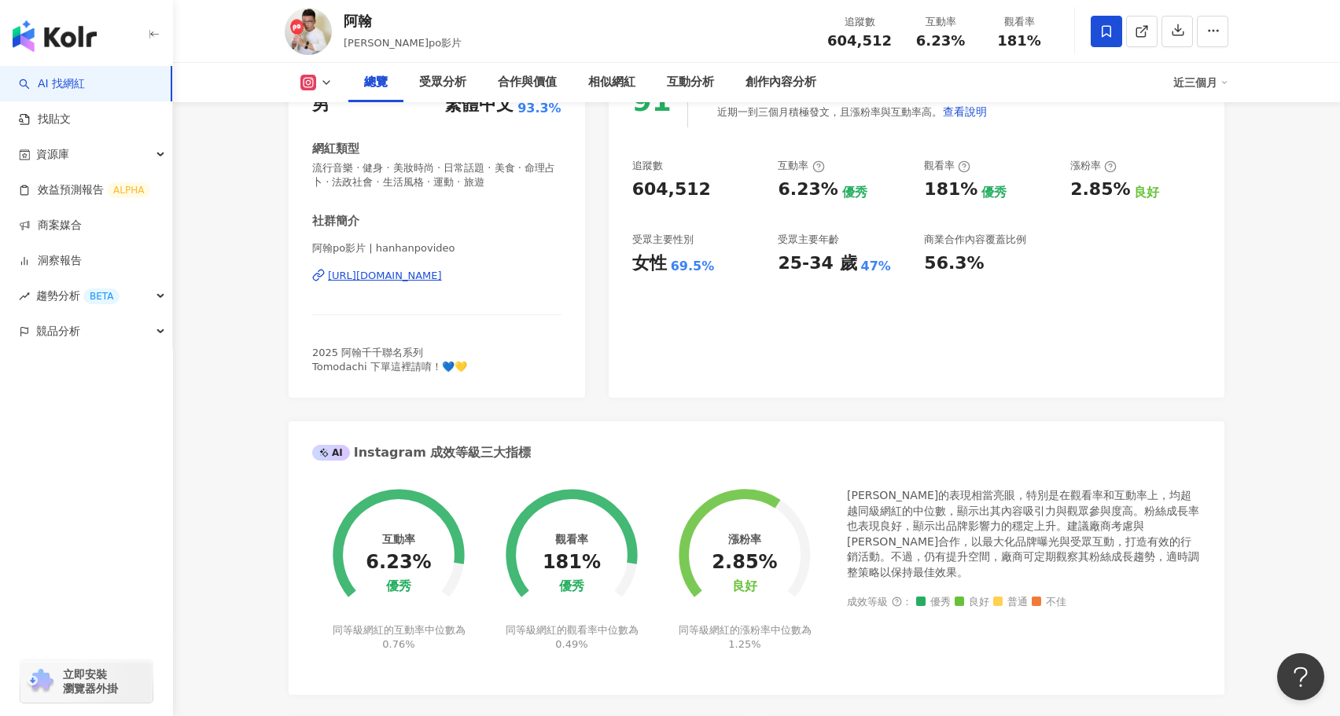
scroll to position [0, 0]
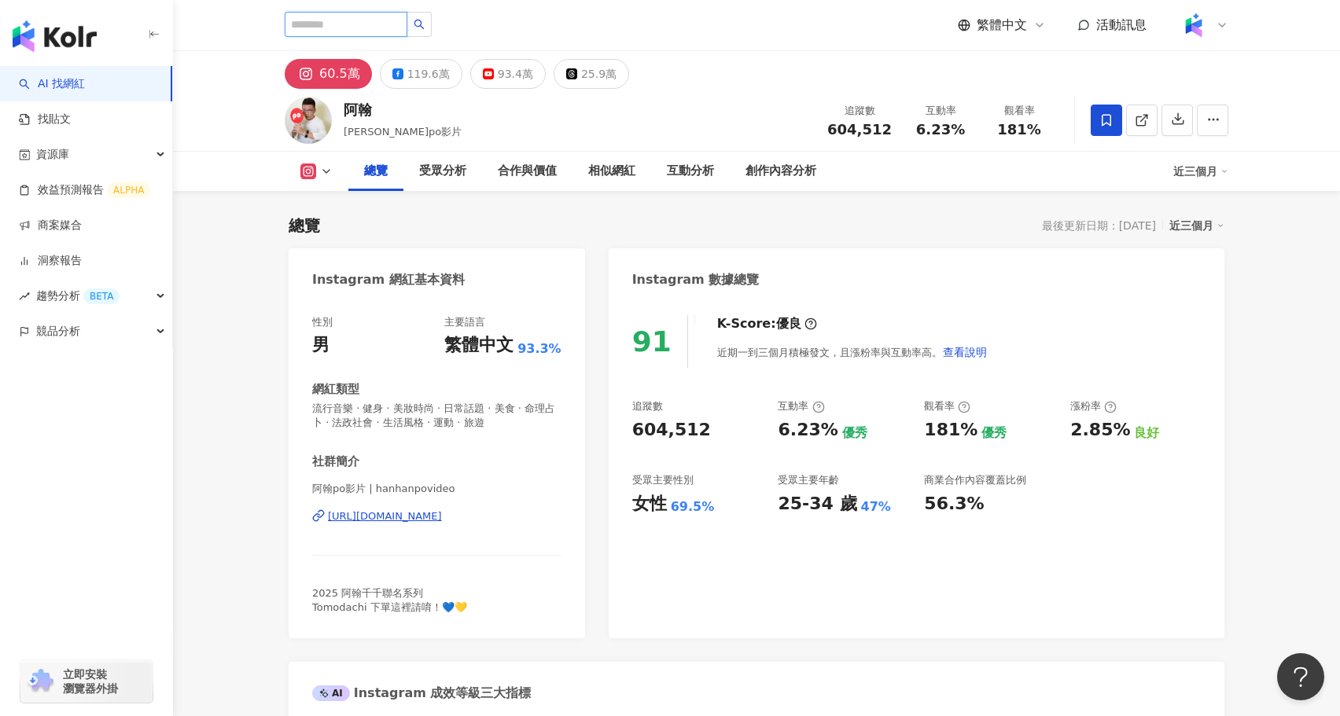
click at [371, 28] on input "search" at bounding box center [346, 24] width 123 height 25
paste input "**********"
type input "**********"
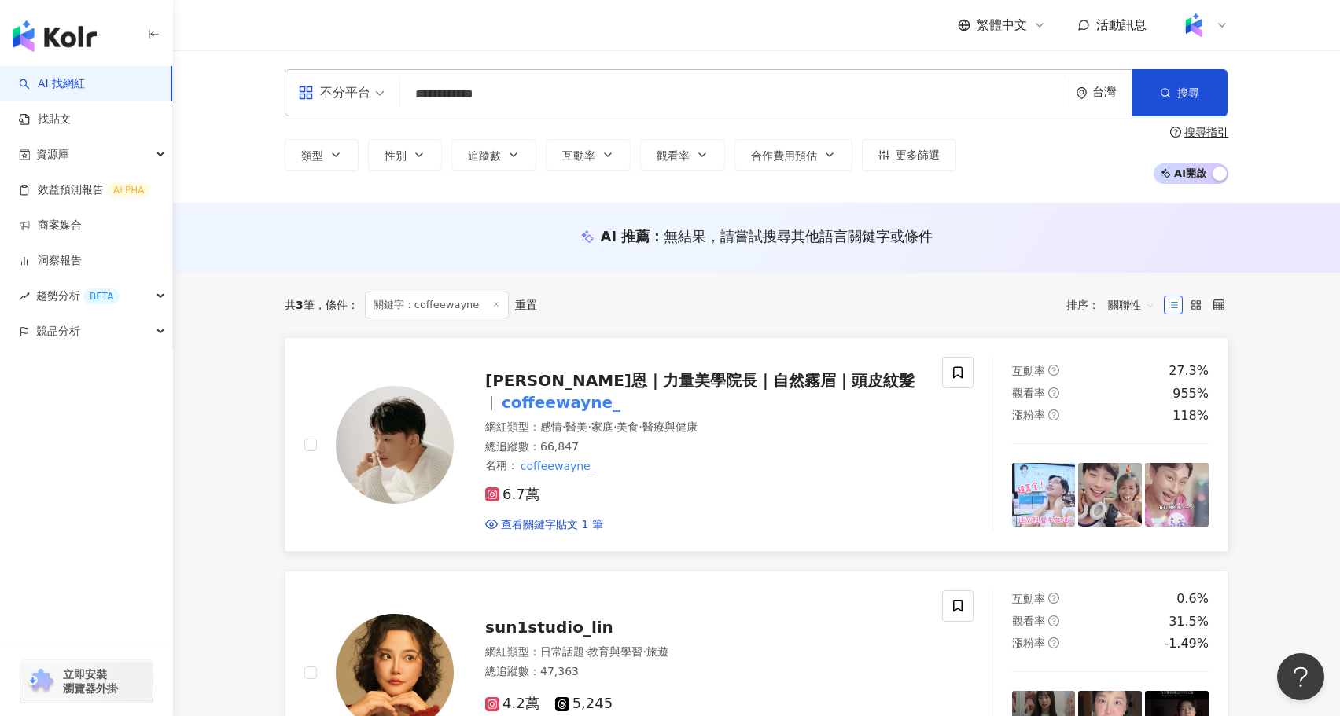
click at [430, 437] on img at bounding box center [395, 445] width 118 height 118
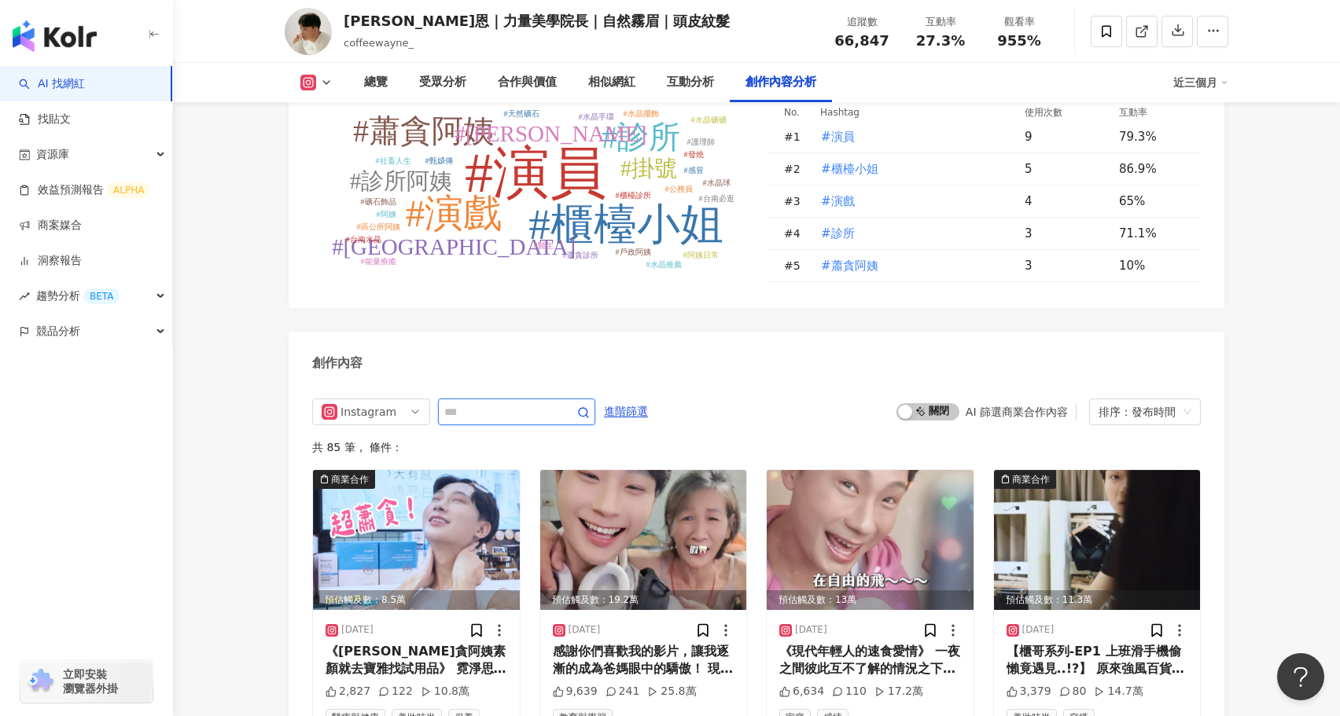
click at [482, 403] on input "text" at bounding box center [499, 412] width 110 height 19
type input "****"
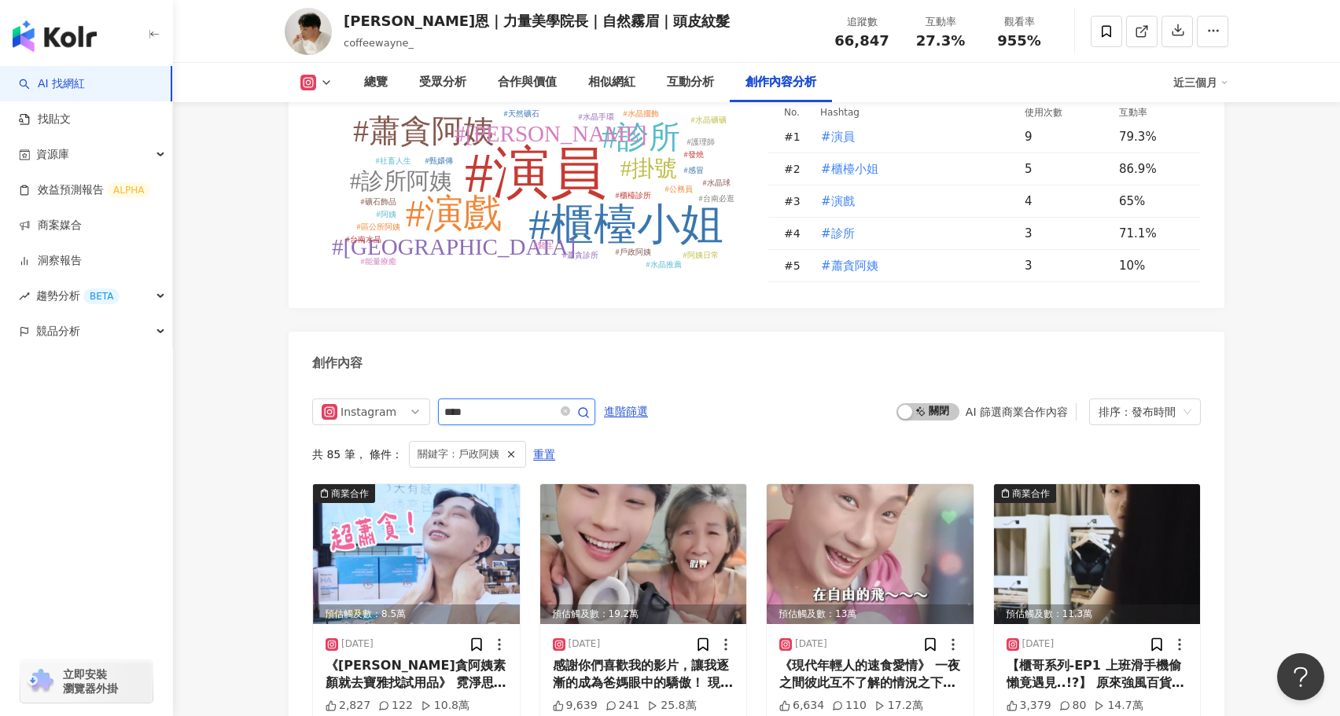
scroll to position [4848, 0]
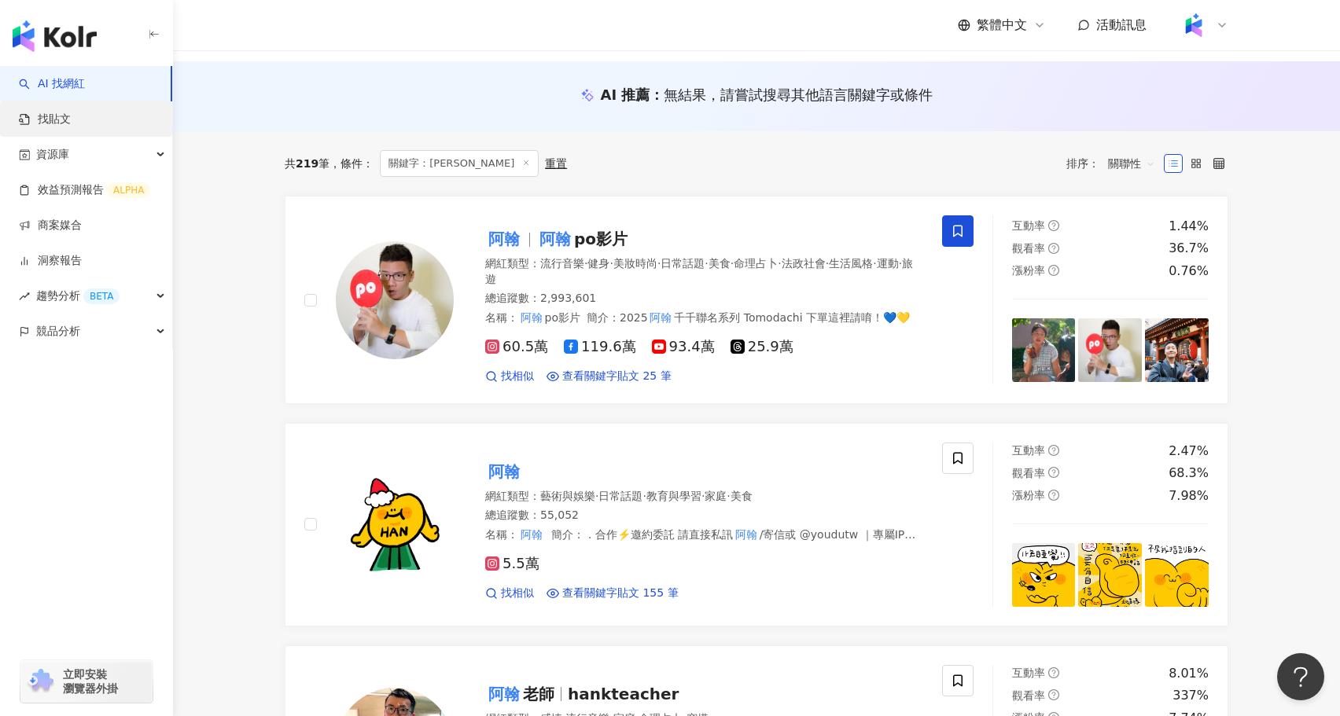
click at [71, 122] on link "找貼文" at bounding box center [45, 120] width 52 height 16
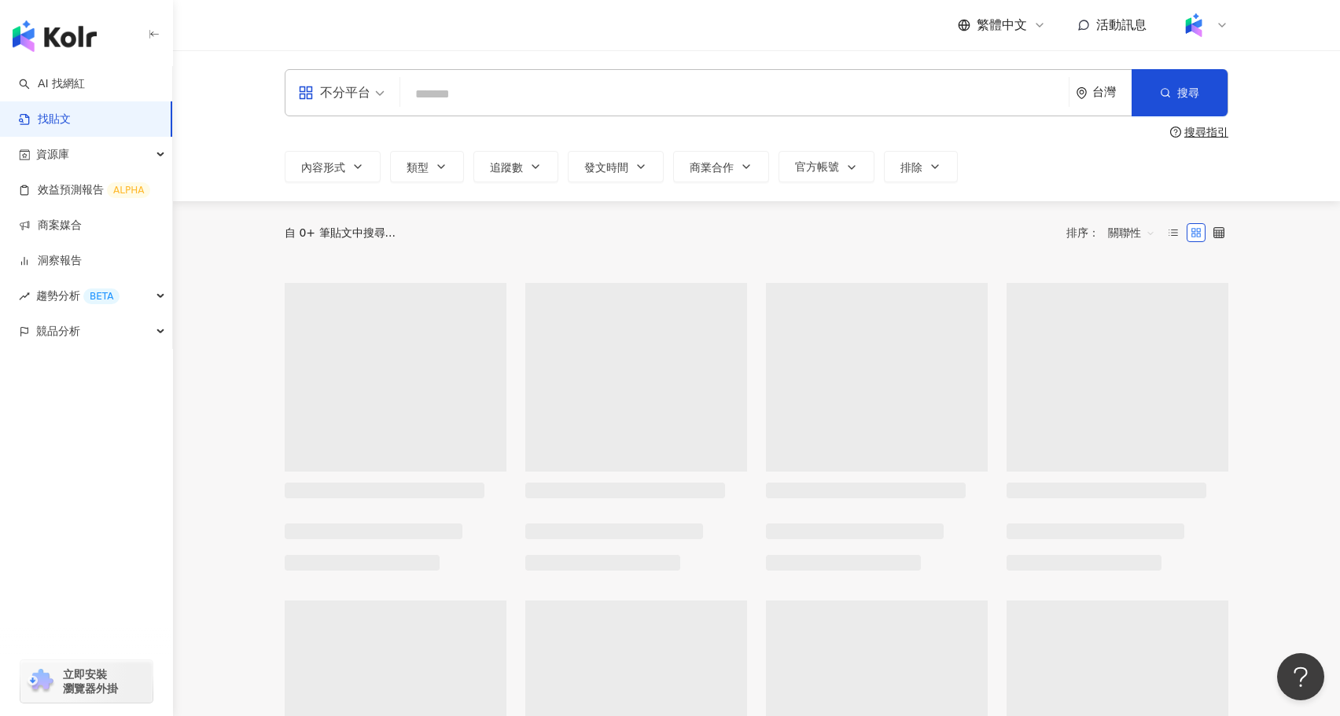
click at [618, 102] on input "search" at bounding box center [735, 94] width 656 height 34
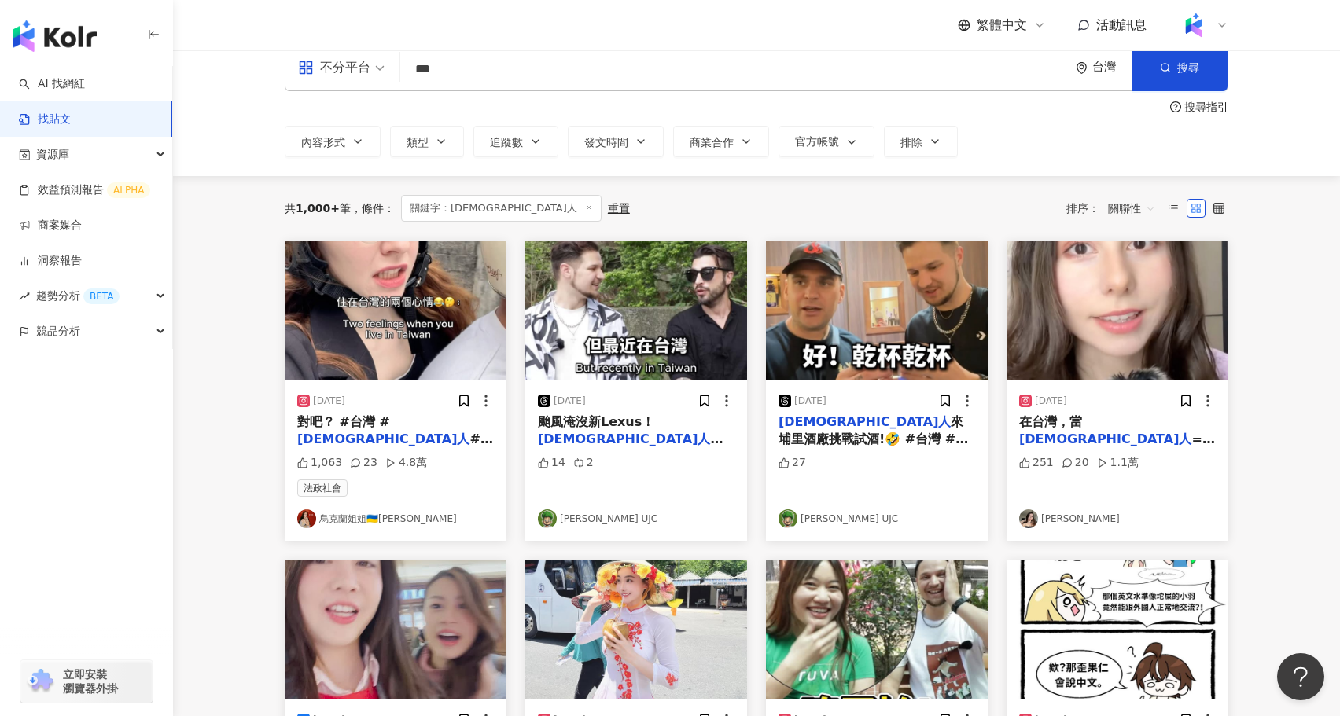
scroll to position [28, 0]
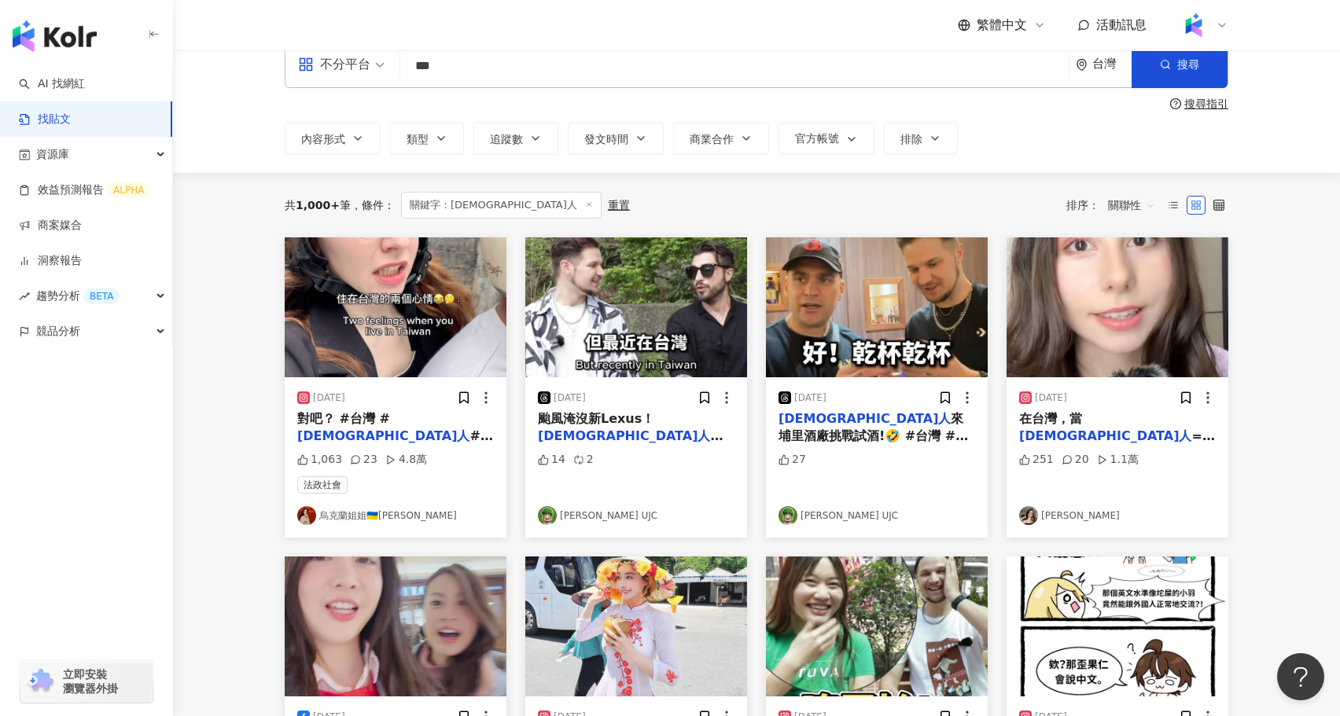
click at [1139, 203] on span "關聯性" at bounding box center [1131, 205] width 47 height 25
click at [1142, 270] on div "互動數" at bounding box center [1134, 264] width 44 height 17
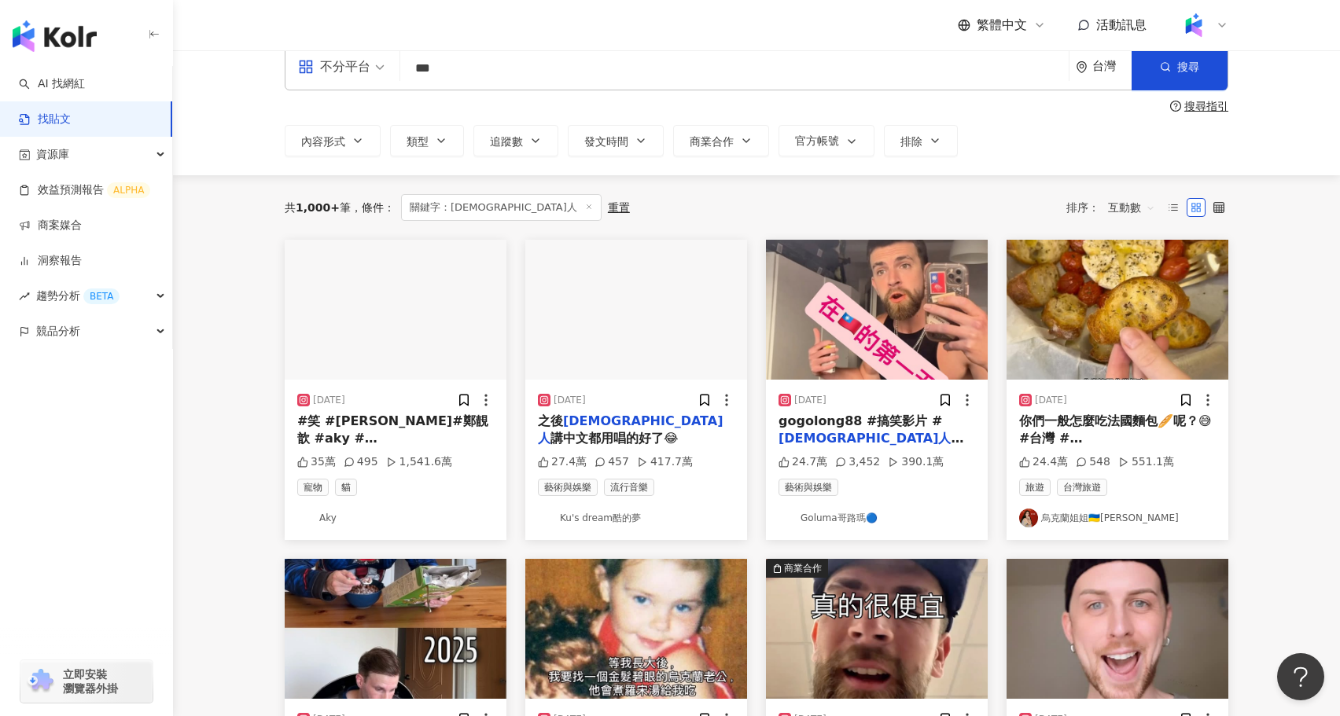
scroll to position [28, 0]
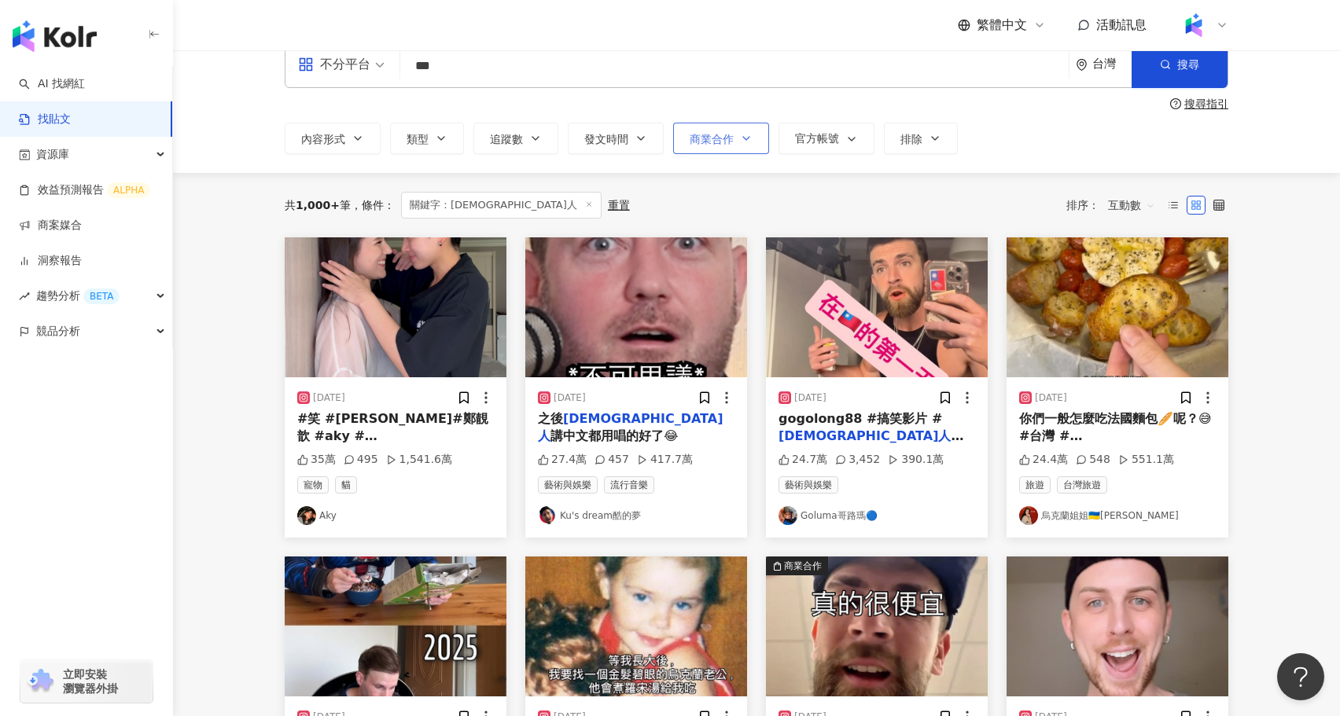
click at [725, 135] on span "商業合作" at bounding box center [712, 139] width 44 height 13
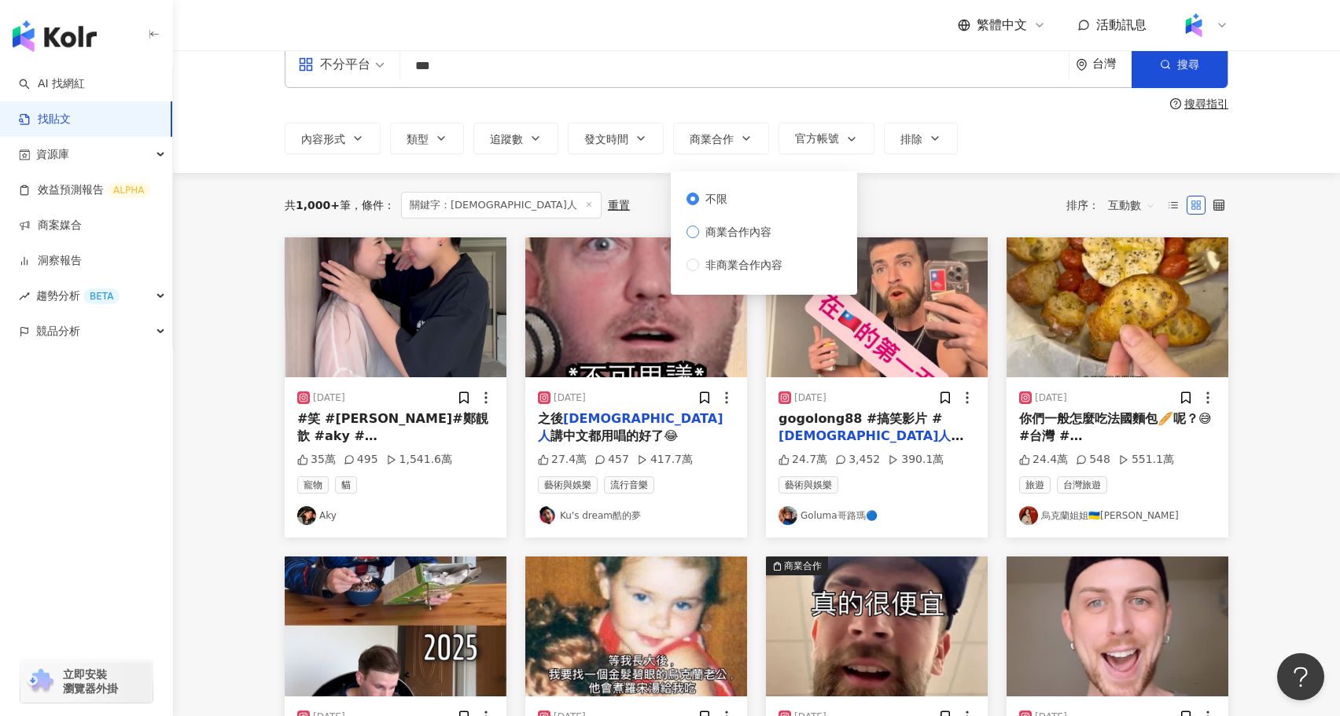
click at [742, 230] on span "商業合作內容" at bounding box center [738, 231] width 79 height 17
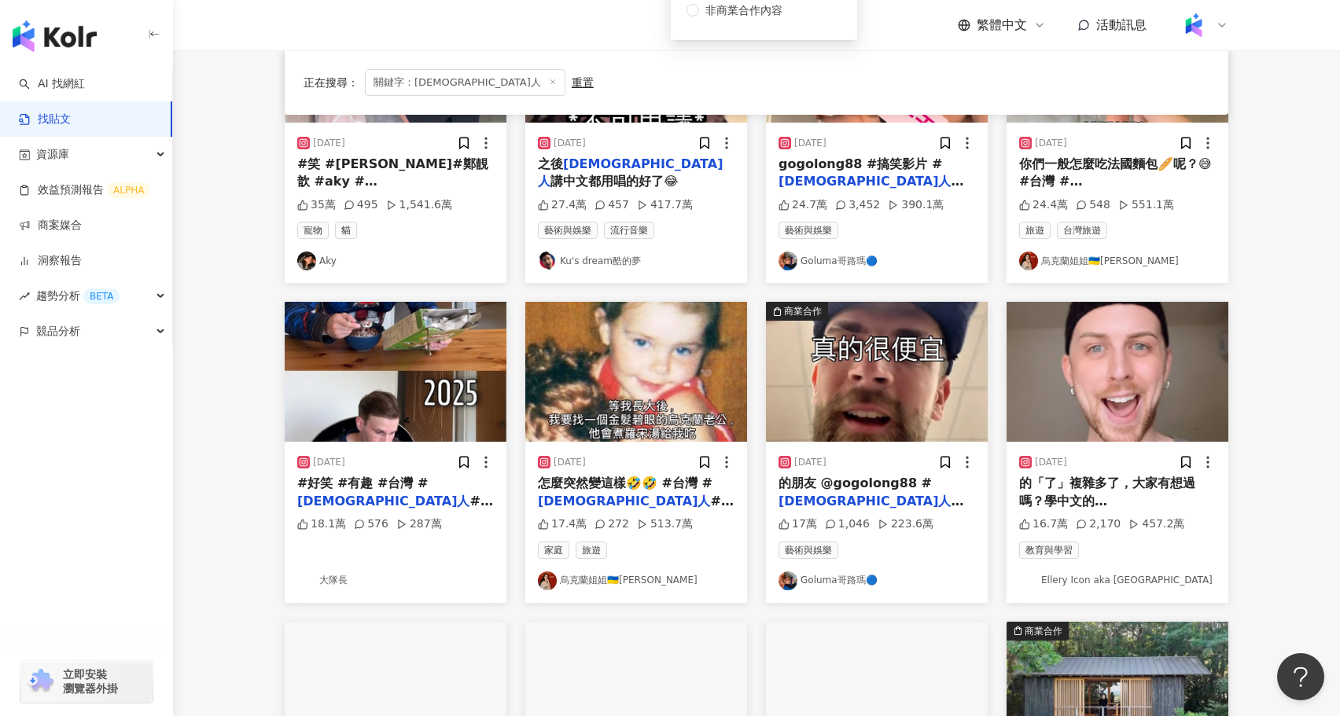
scroll to position [285, 0]
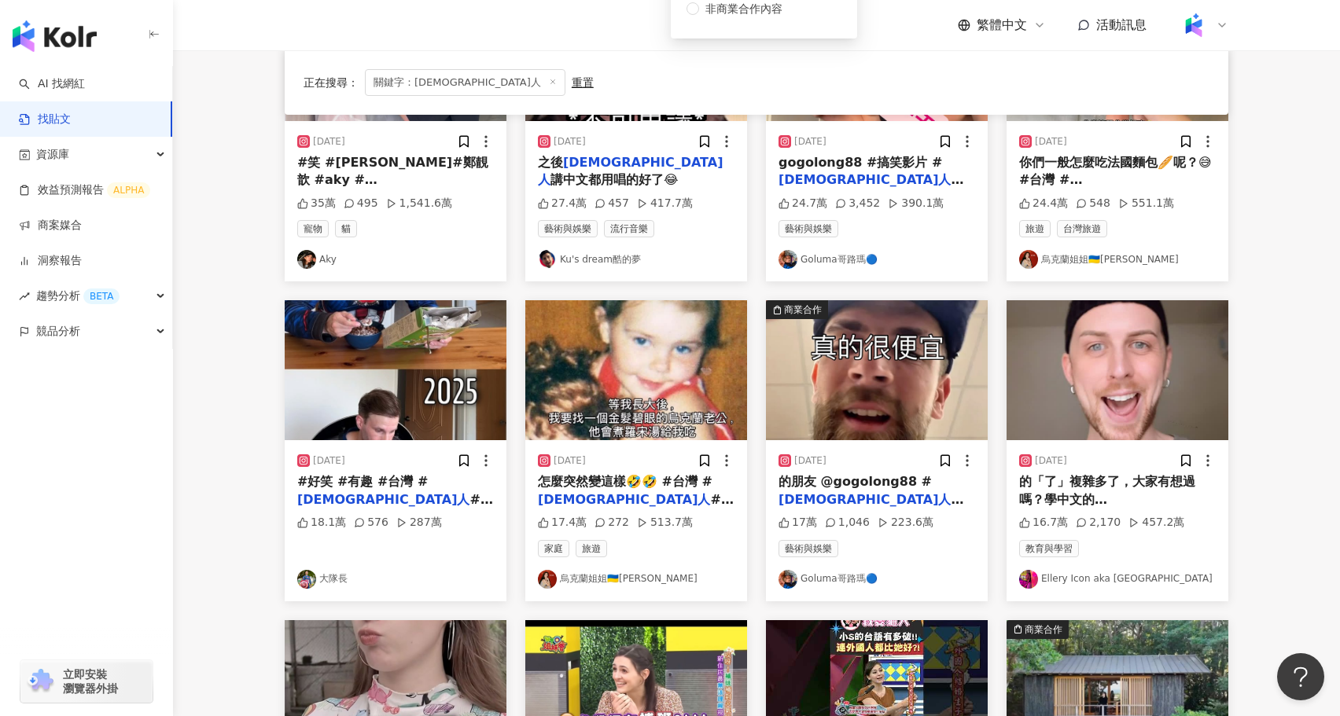
click at [1059, 580] on link "Ellery Icon aka [GEOGRAPHIC_DATA]" at bounding box center [1117, 579] width 197 height 19
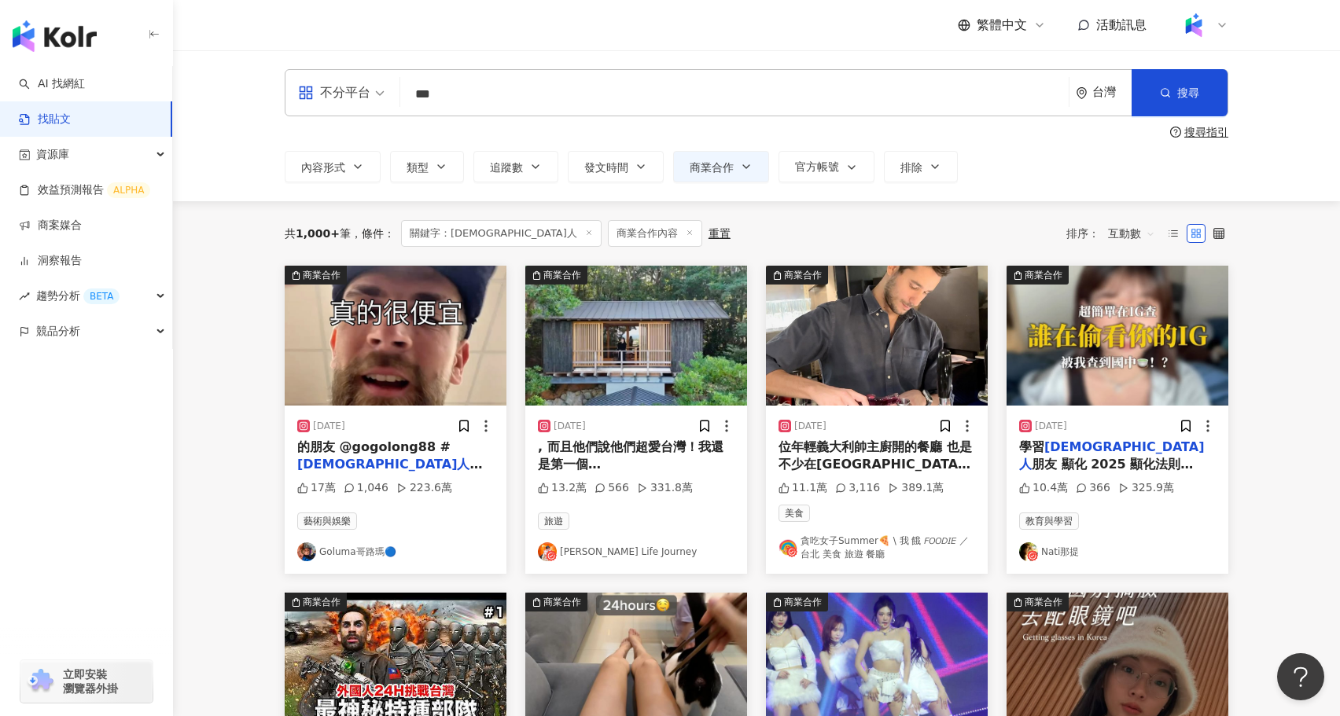
drag, startPoint x: 503, startPoint y: 87, endPoint x: 348, endPoint y: 87, distance: 155.7
click at [348, 87] on div "不分平台 外國人 *** 台灣 搜尋" at bounding box center [757, 92] width 944 height 47
type input "**"
click at [85, 81] on link "AI 找網紅" at bounding box center [52, 84] width 66 height 16
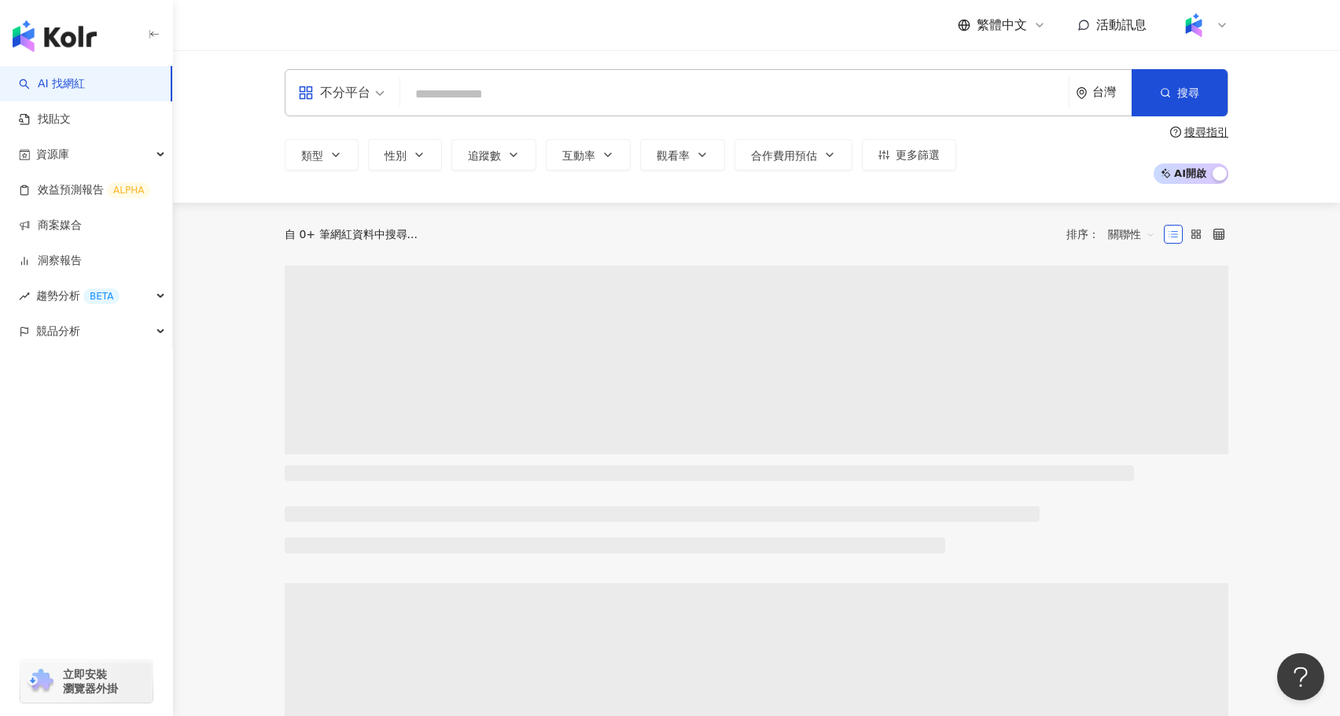
click at [520, 101] on input "search" at bounding box center [735, 94] width 656 height 30
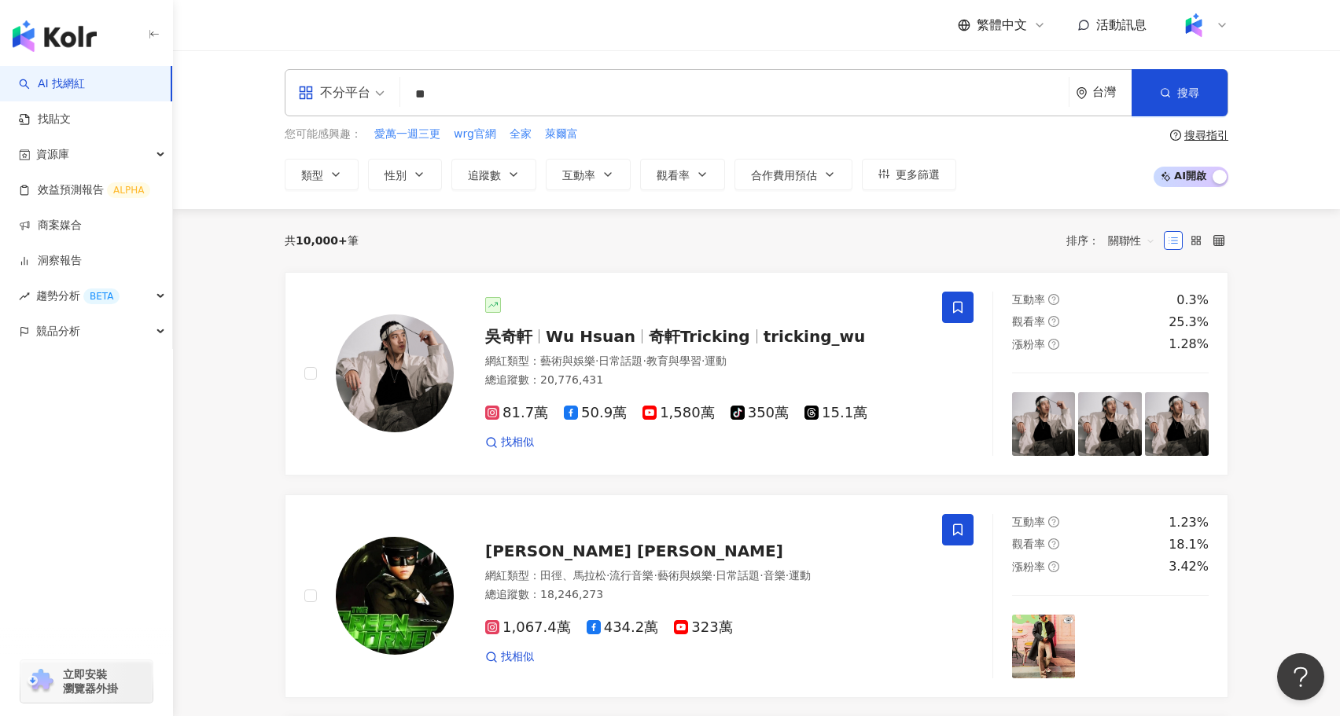
type input "**"
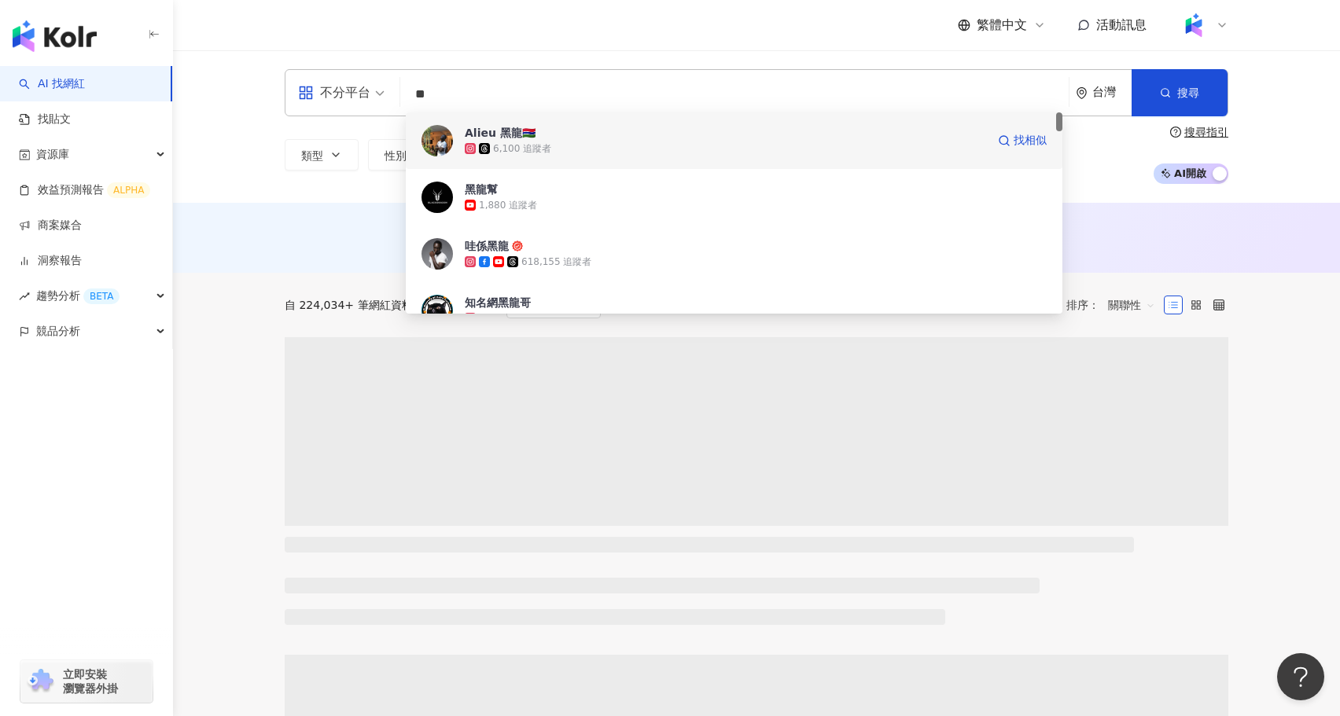
click at [587, 157] on div "Alieu 黑龍🇬🇲 6,100 追蹤者 找相似" at bounding box center [734, 140] width 657 height 57
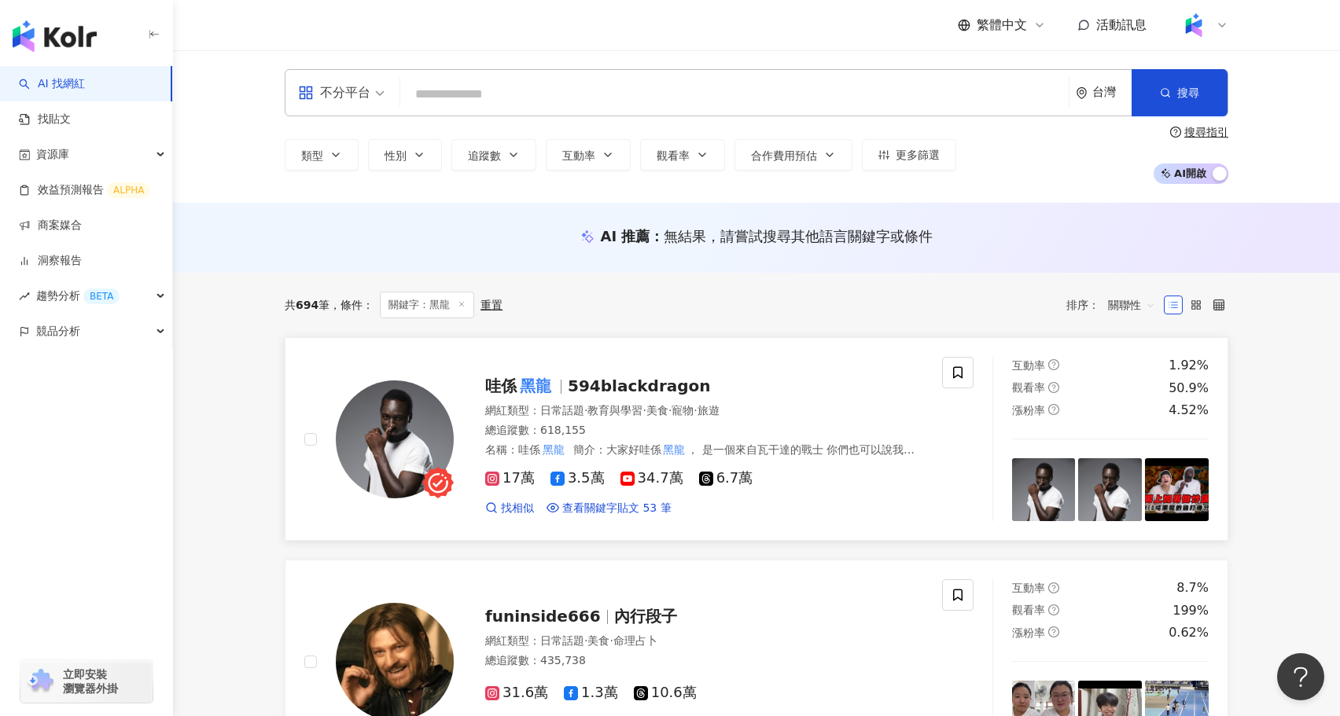
click at [556, 375] on div "哇係 黑龍 594blackdragon" at bounding box center [704, 386] width 438 height 22
click at [71, 127] on link "找貼文" at bounding box center [45, 120] width 52 height 16
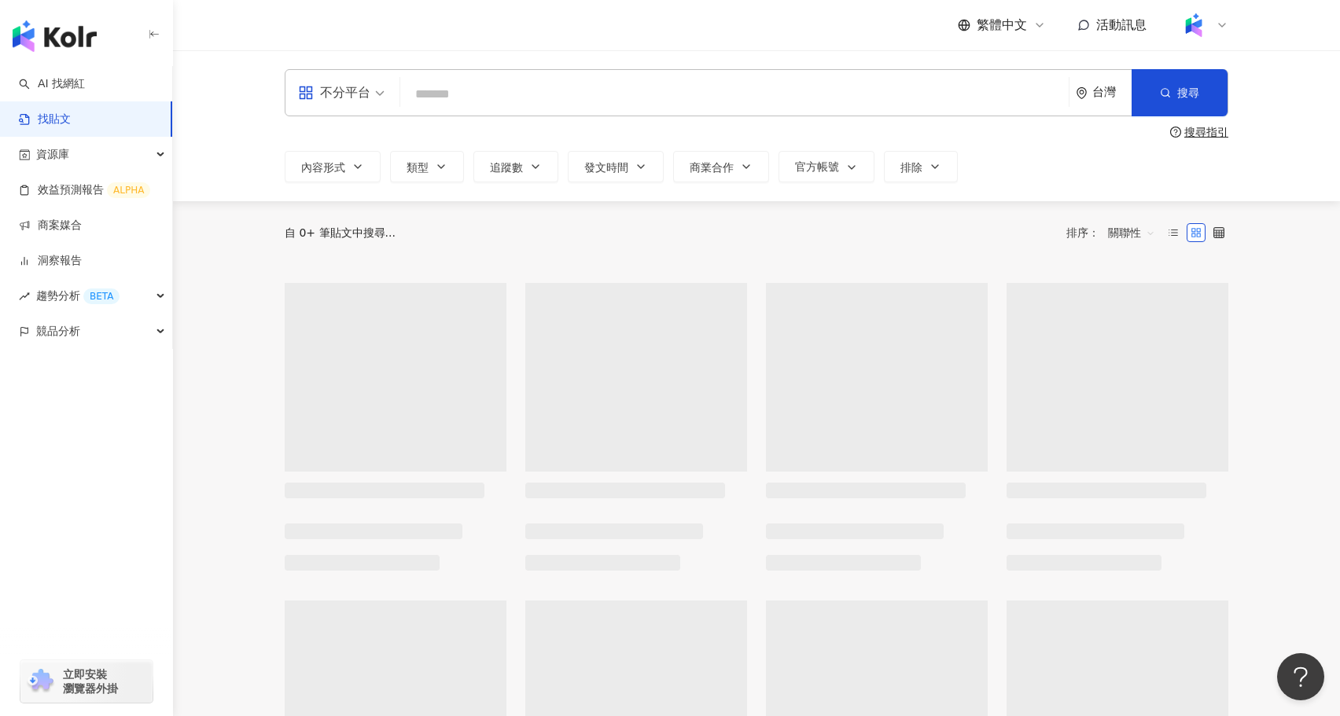
click at [467, 102] on input "search" at bounding box center [735, 94] width 656 height 34
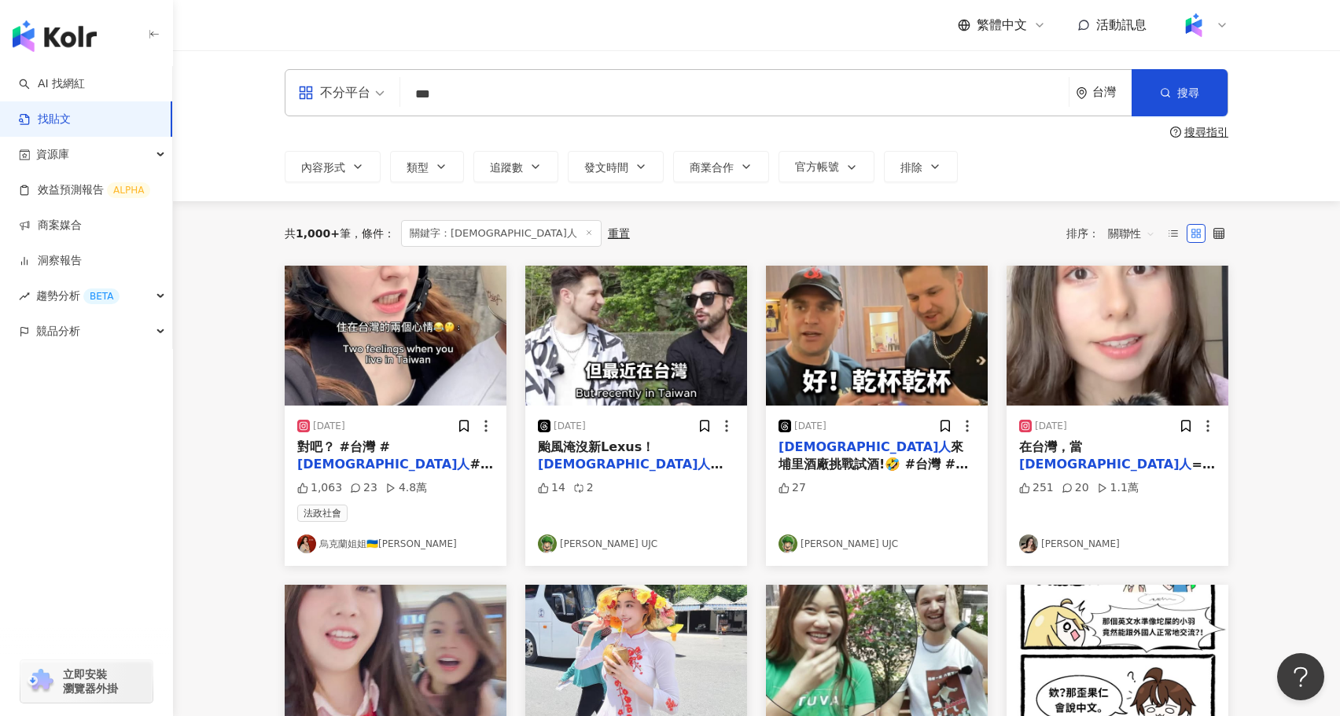
click at [1149, 226] on span "關聯性" at bounding box center [1131, 233] width 47 height 25
click at [1139, 298] on div "互動數" at bounding box center [1134, 292] width 44 height 17
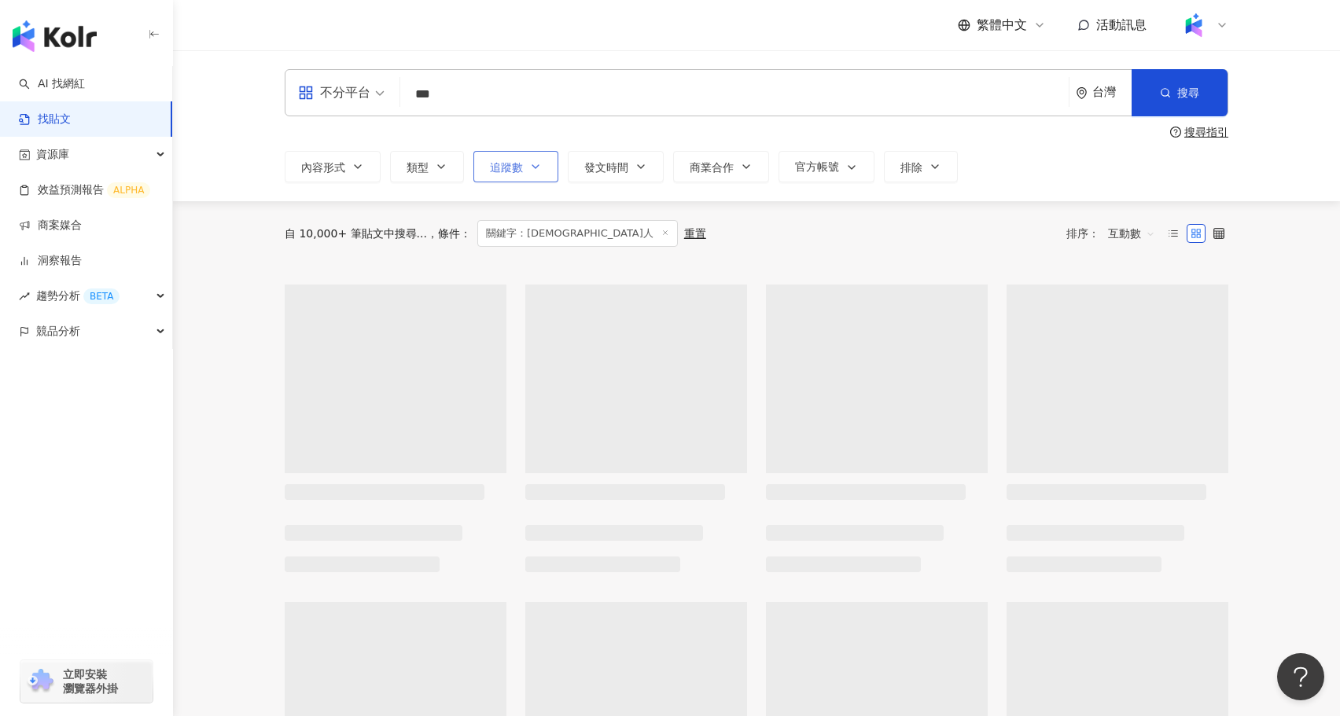
click at [508, 170] on span "追蹤數" at bounding box center [506, 167] width 33 height 13
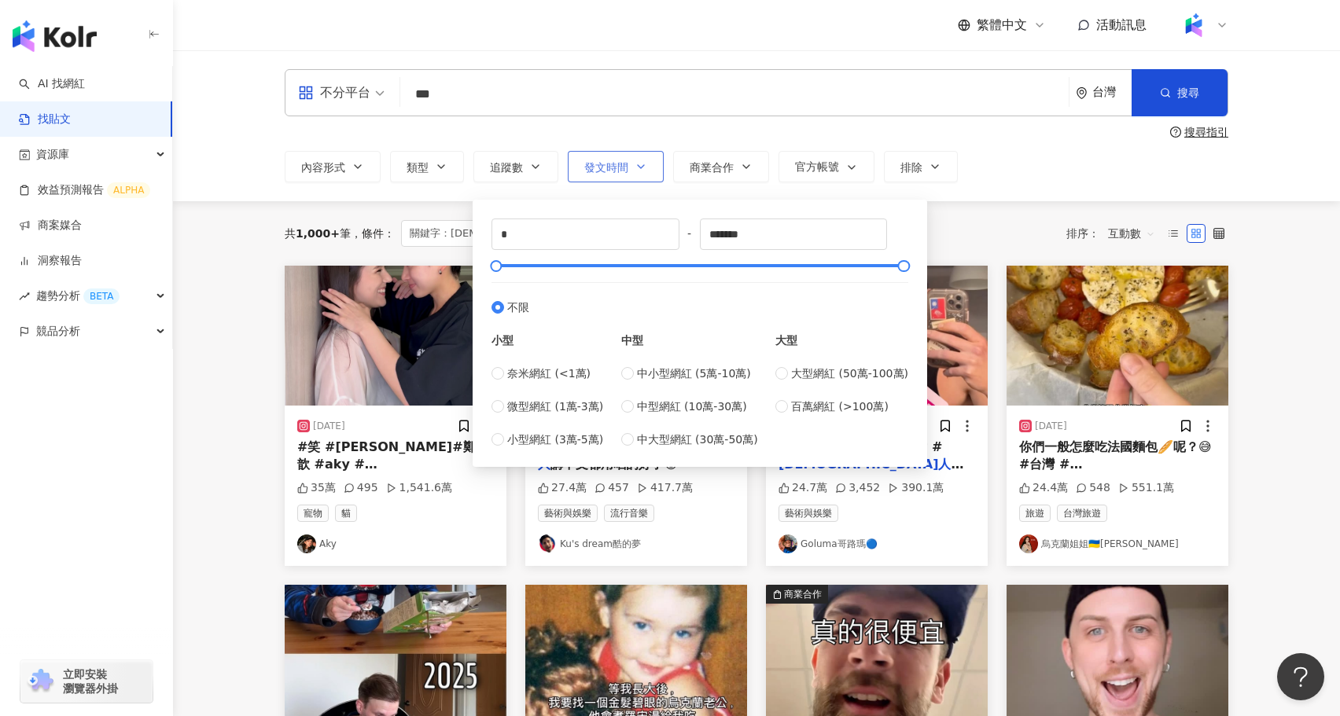
click at [624, 173] on span "發文時間" at bounding box center [606, 167] width 44 height 13
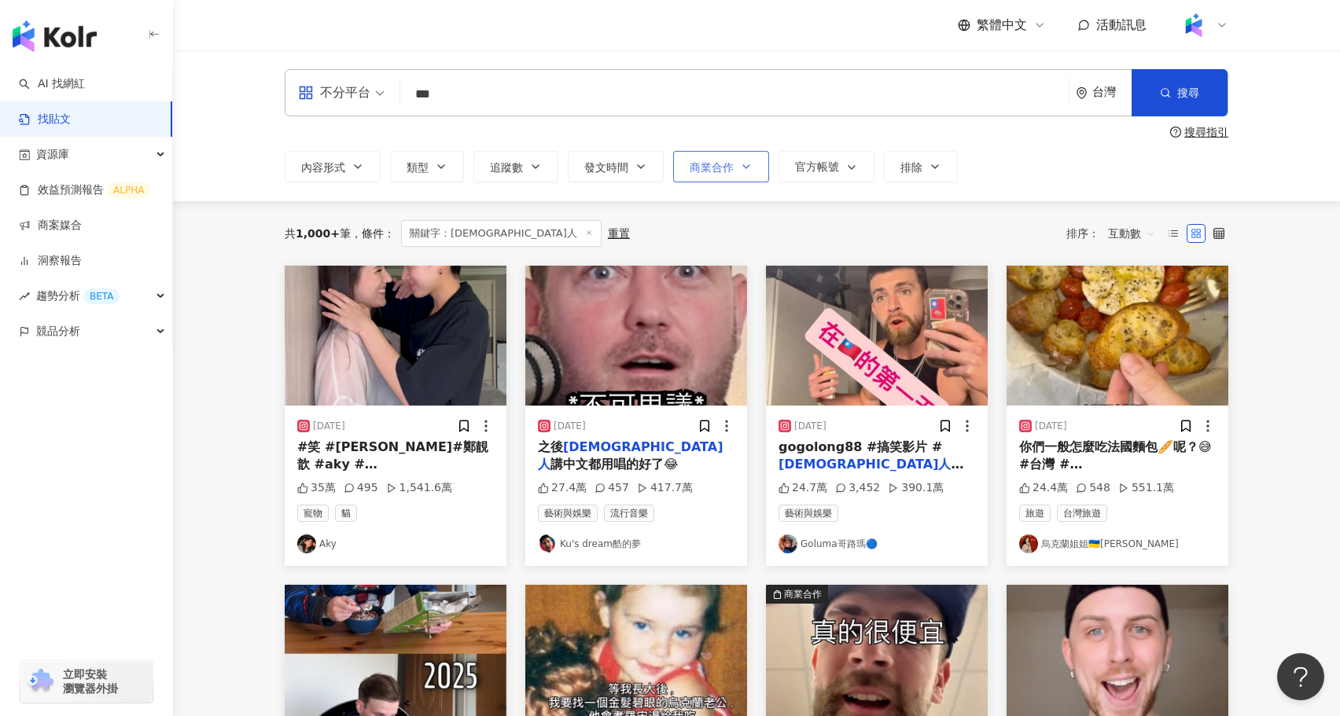
click at [701, 175] on button "商業合作" at bounding box center [721, 166] width 96 height 31
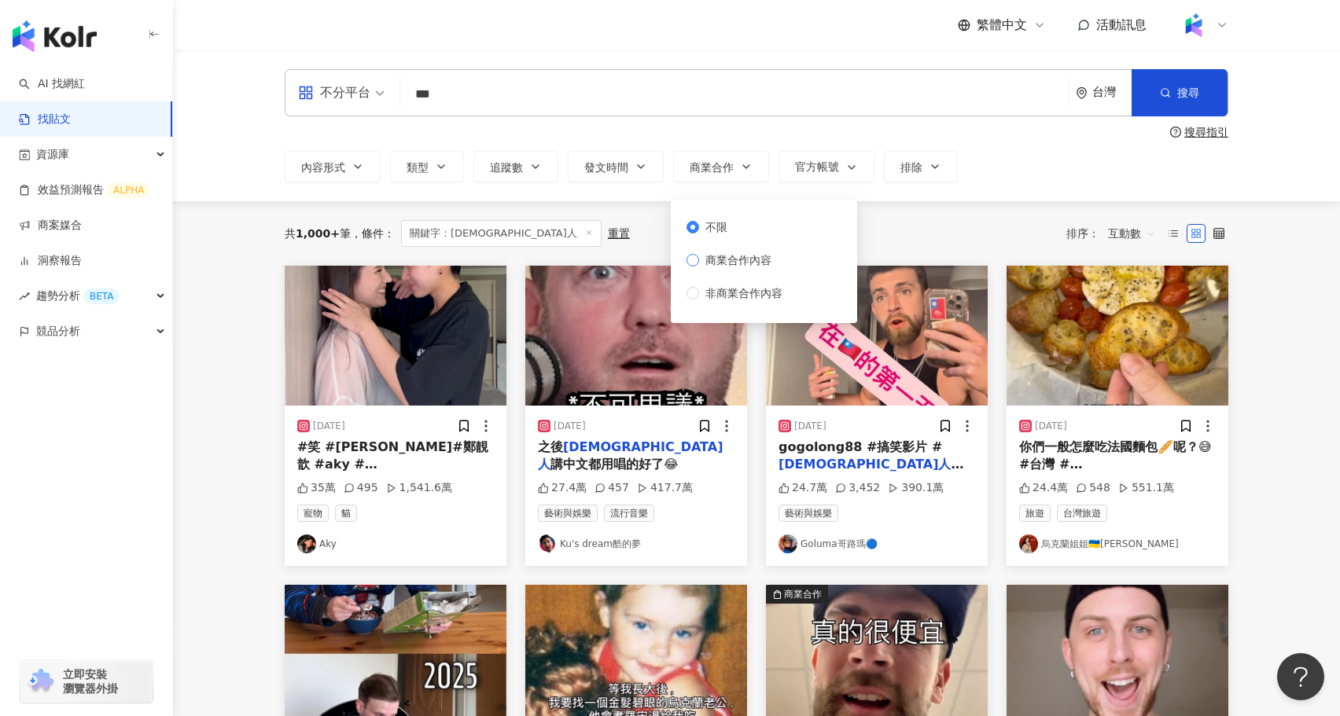
click at [734, 262] on span "商業合作內容" at bounding box center [738, 260] width 79 height 17
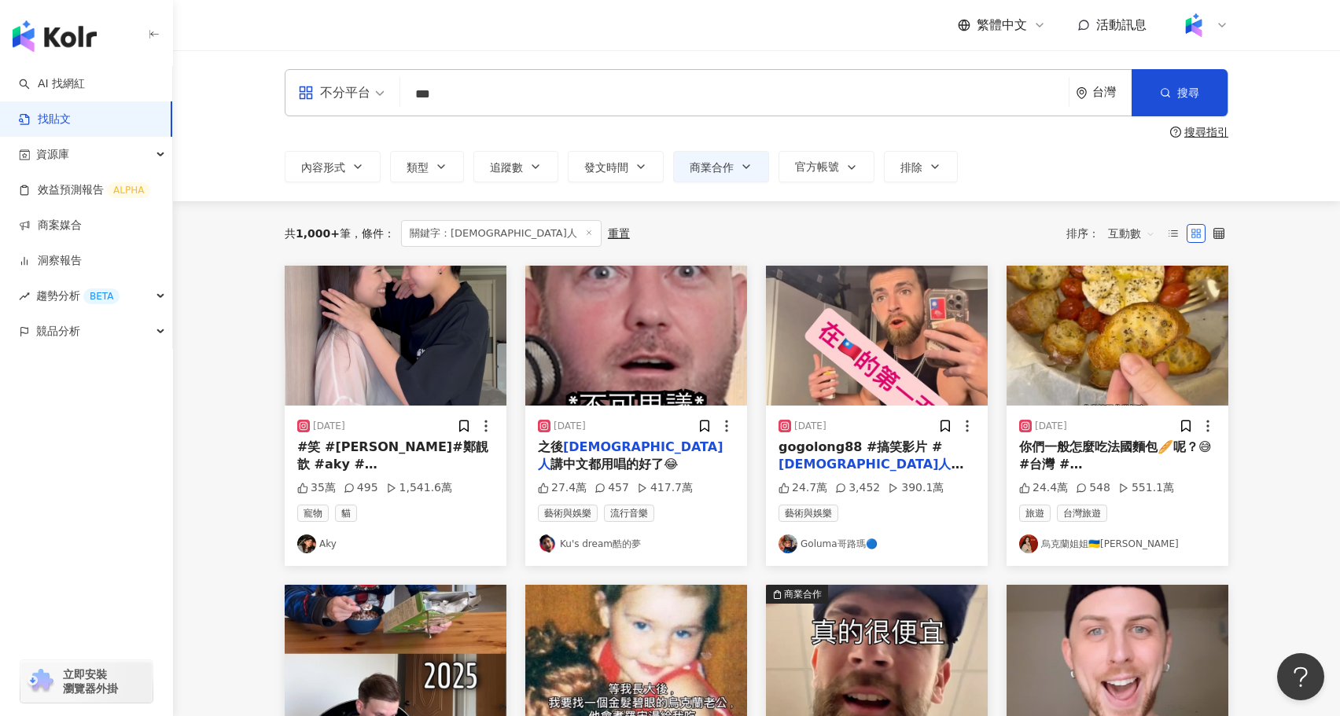
click at [948, 208] on div "共 1,000+ 筆 條件 ： 關鍵字：外國人 重置 排序： 互動數" at bounding box center [757, 233] width 944 height 64
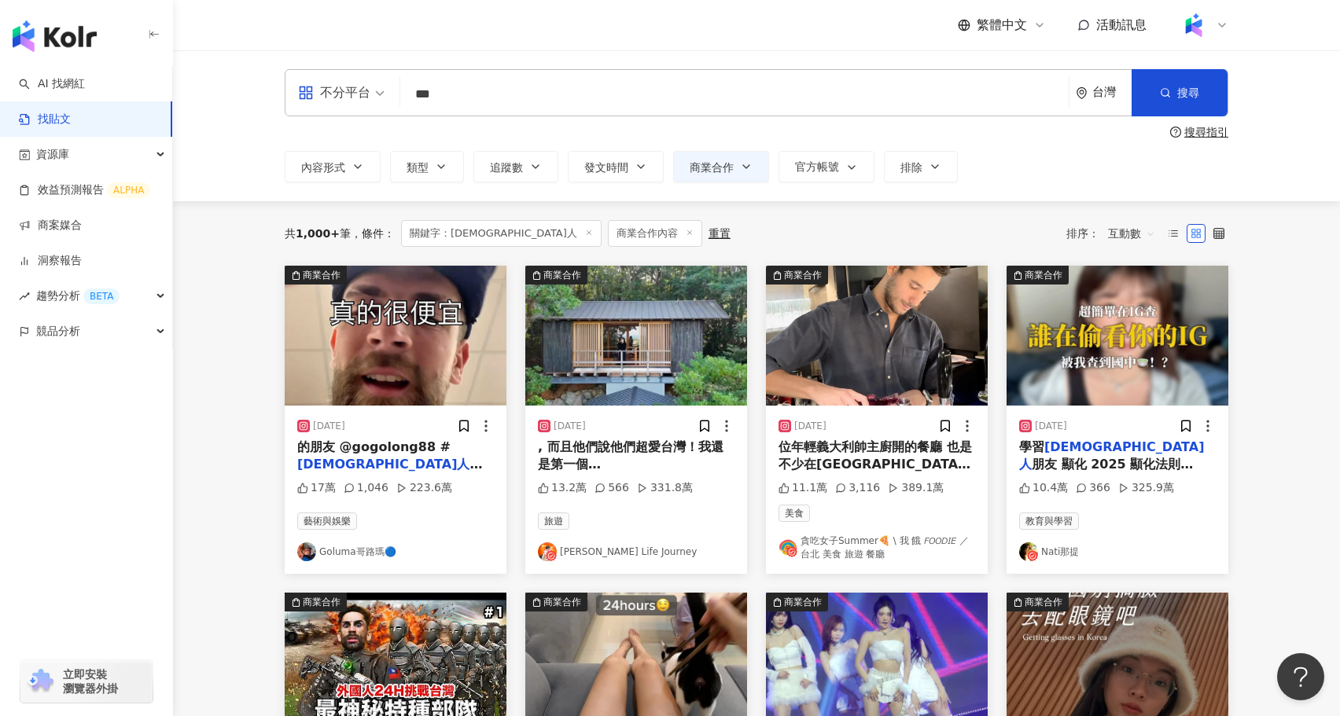
click at [536, 93] on input "***" at bounding box center [735, 94] width 656 height 34
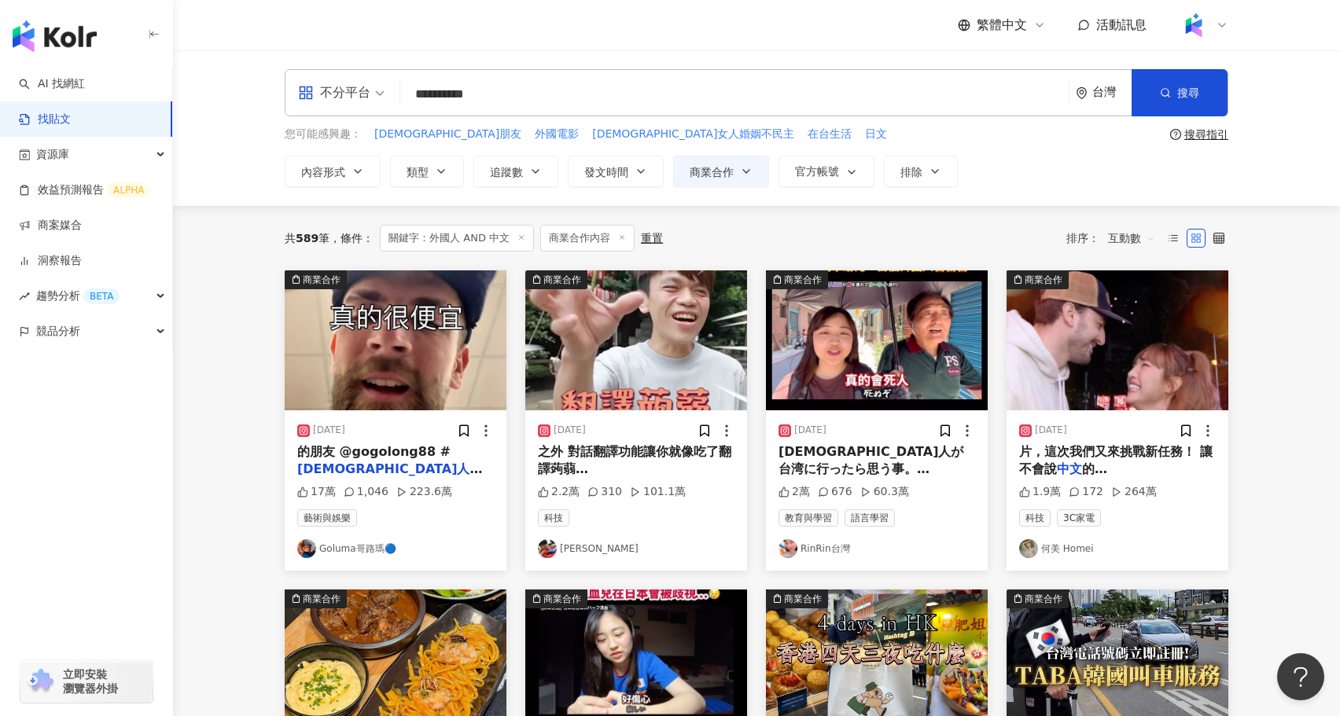
click at [454, 479] on mark "中文" at bounding box center [460, 486] width 25 height 15
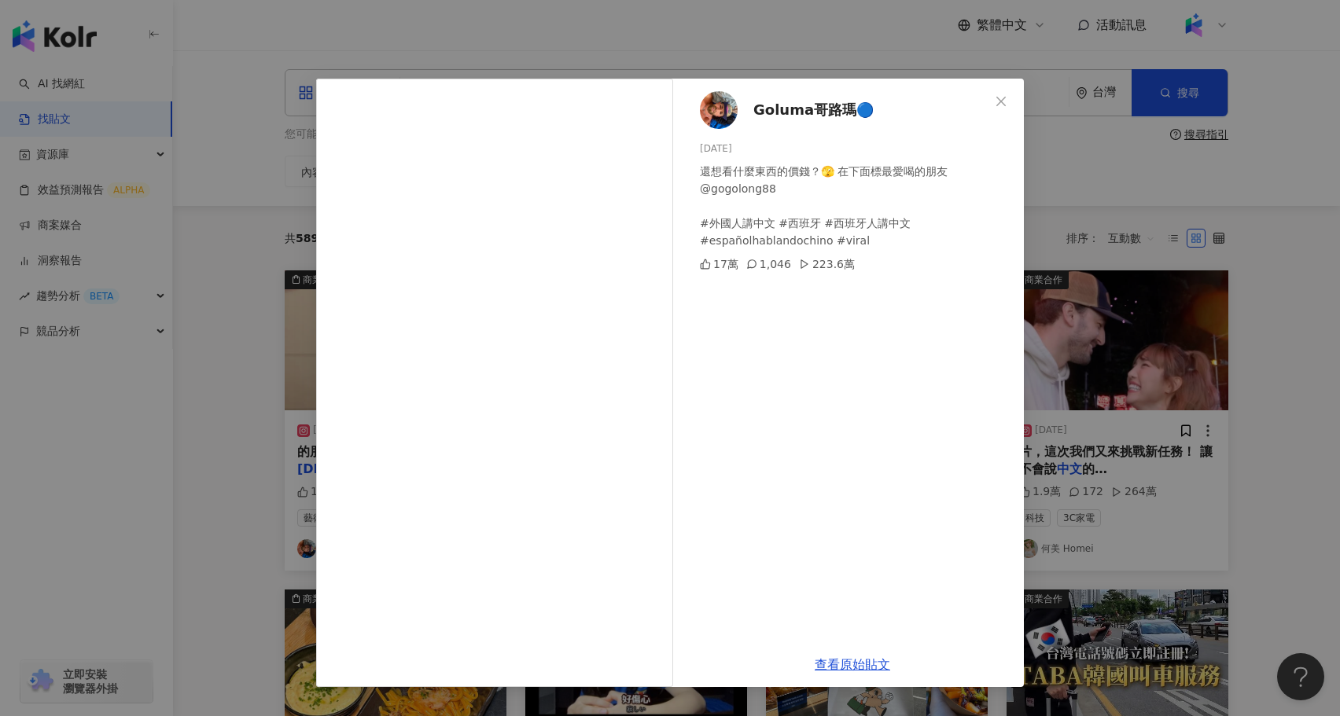
click at [1176, 466] on div "Goluma哥路瑪🔵 2025/5/4 還想看什麼東西的價錢？🫣 在下面標最愛喝的朋友 @gogolong88 #外國人講中文 #西班牙 #西班牙人講中文 #…" at bounding box center [670, 358] width 1340 height 716
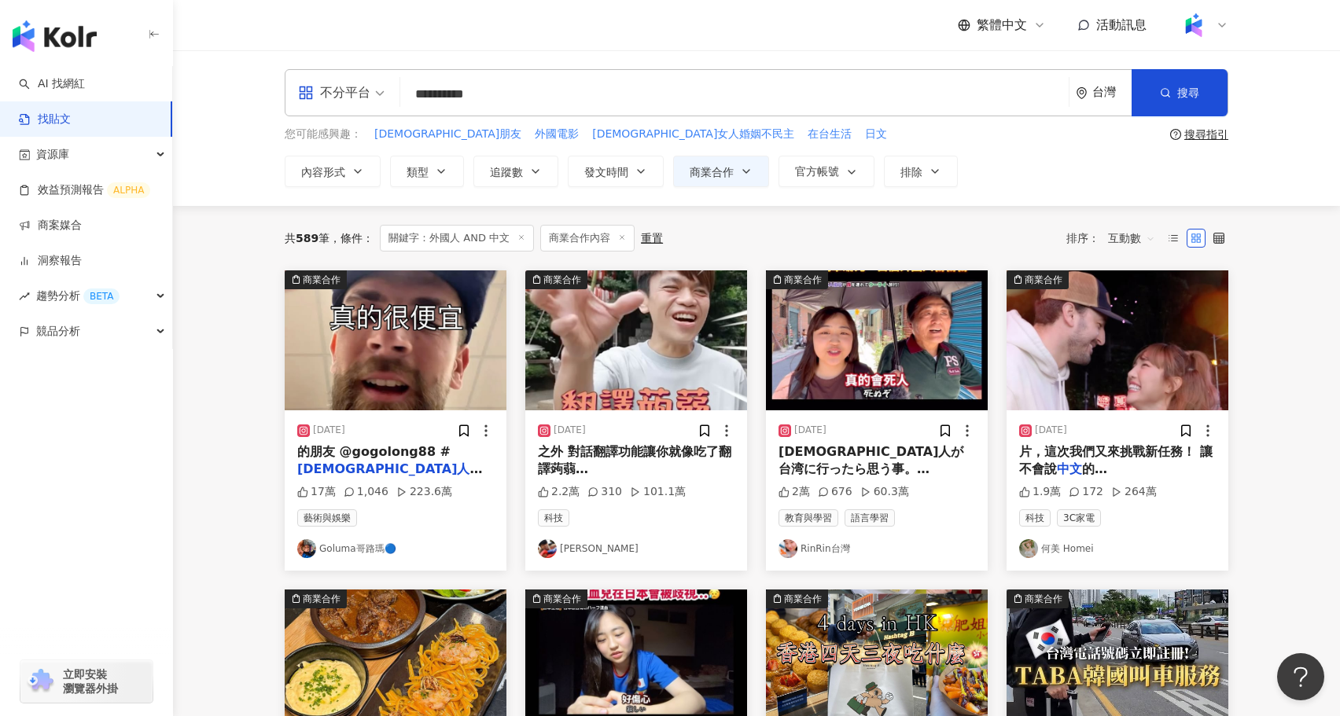
click at [403, 479] on span "#西班牙 #西班牙人講" at bounding box center [385, 486] width 126 height 15
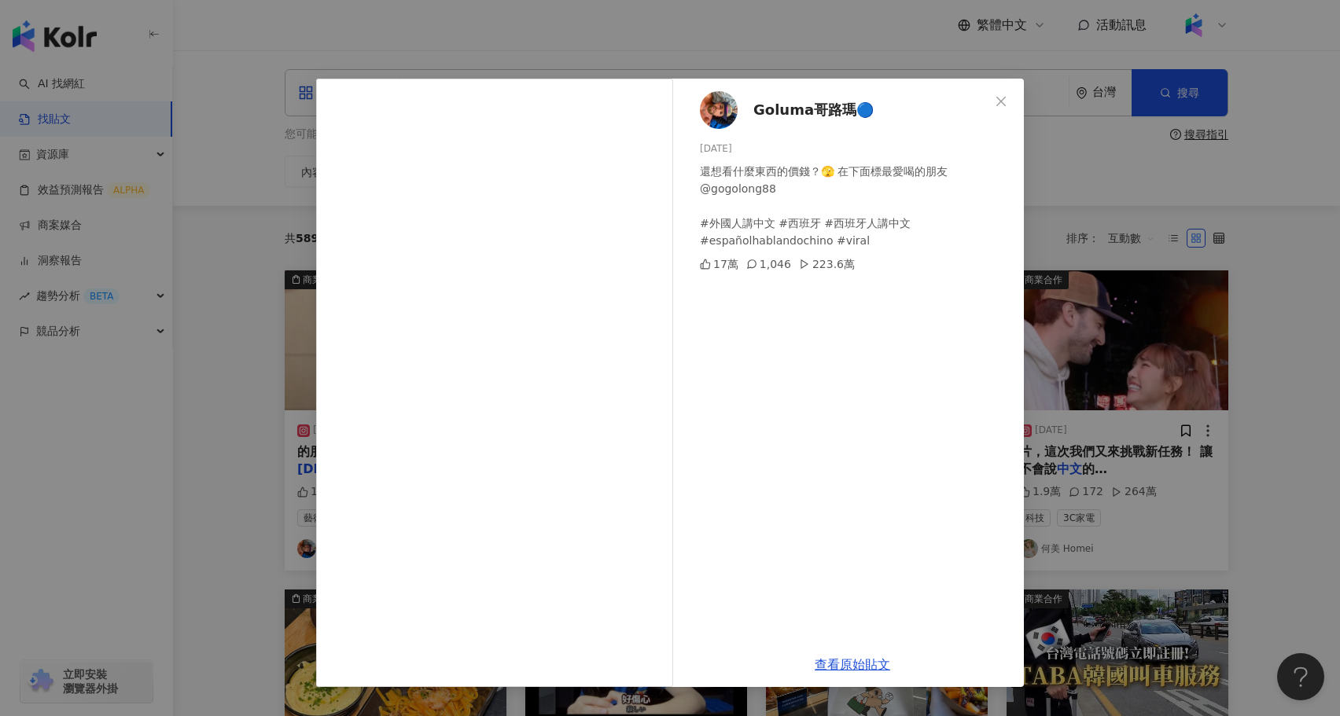
click at [1162, 171] on div "Goluma哥路瑪🔵 2025/5/4 還想看什麼東西的價錢？🫣 在下面標最愛喝的朋友 @gogolong88 #外國人講中文 #西班牙 #西班牙人講中文 #…" at bounding box center [670, 358] width 1340 height 716
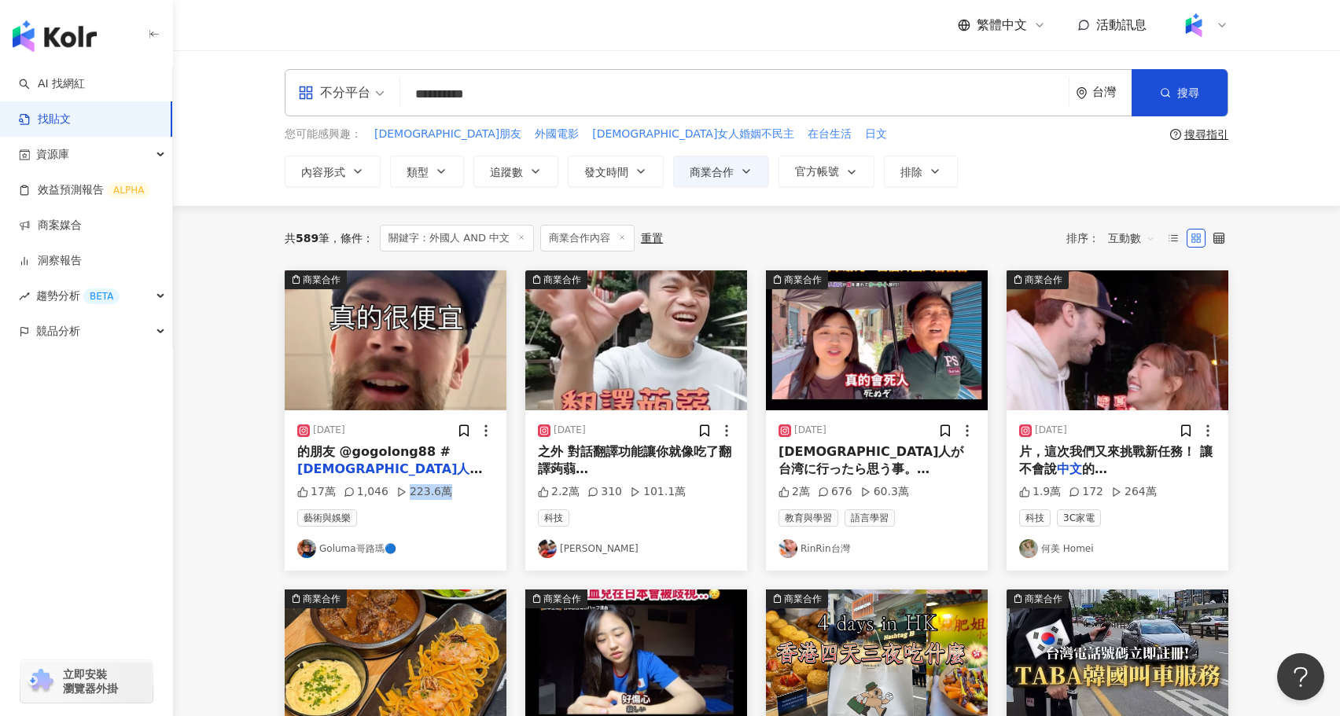
drag, startPoint x: 458, startPoint y: 491, endPoint x: 440, endPoint y: 492, distance: 17.3
click at [440, 492] on div "17萬 1,046 223.6萬" at bounding box center [395, 492] width 197 height 16
copy div "223.6萬"
click at [412, 357] on img at bounding box center [396, 341] width 222 height 140
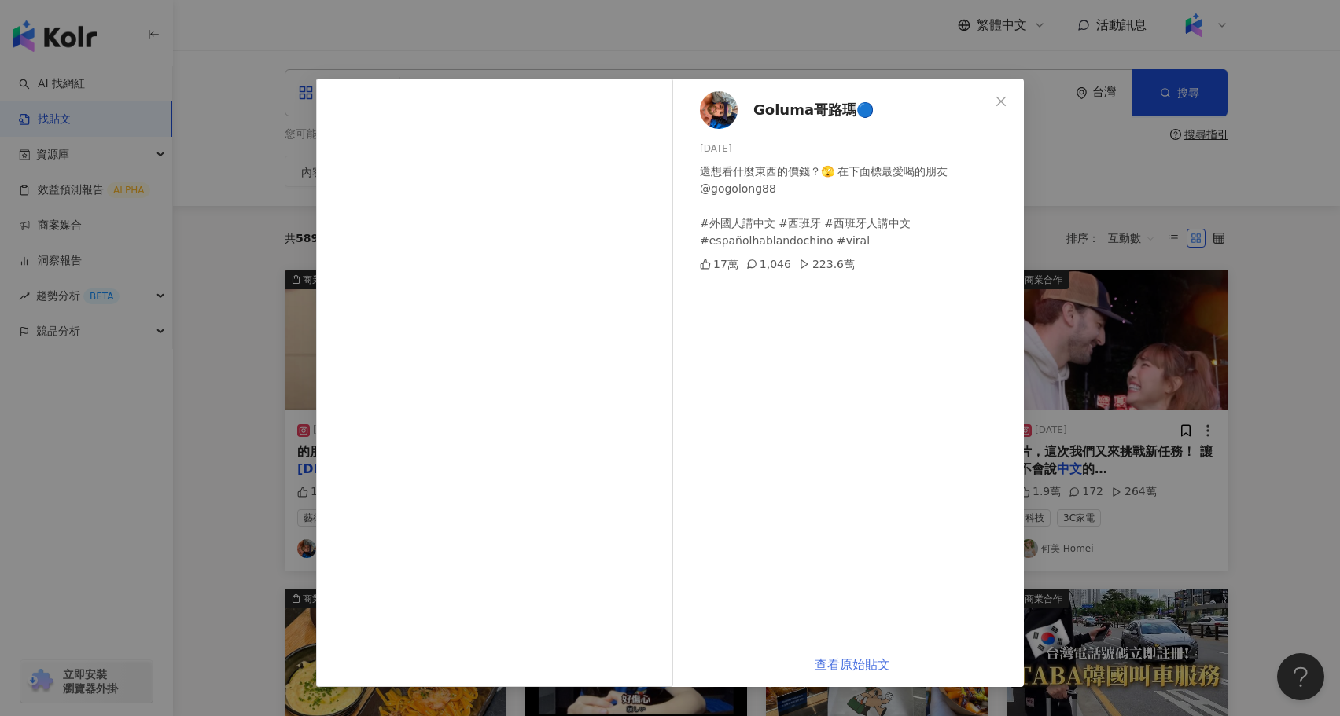
click at [875, 667] on link "查看原始貼文" at bounding box center [852, 664] width 75 height 15
click at [268, 421] on div "Goluma哥路瑪🔵 2025/5/4 還想看什麼東西的價錢？🫣 在下面標最愛喝的朋友 @gogolong88 #外國人講中文 #西班牙 #西班牙人講中文 #…" at bounding box center [670, 358] width 1340 height 716
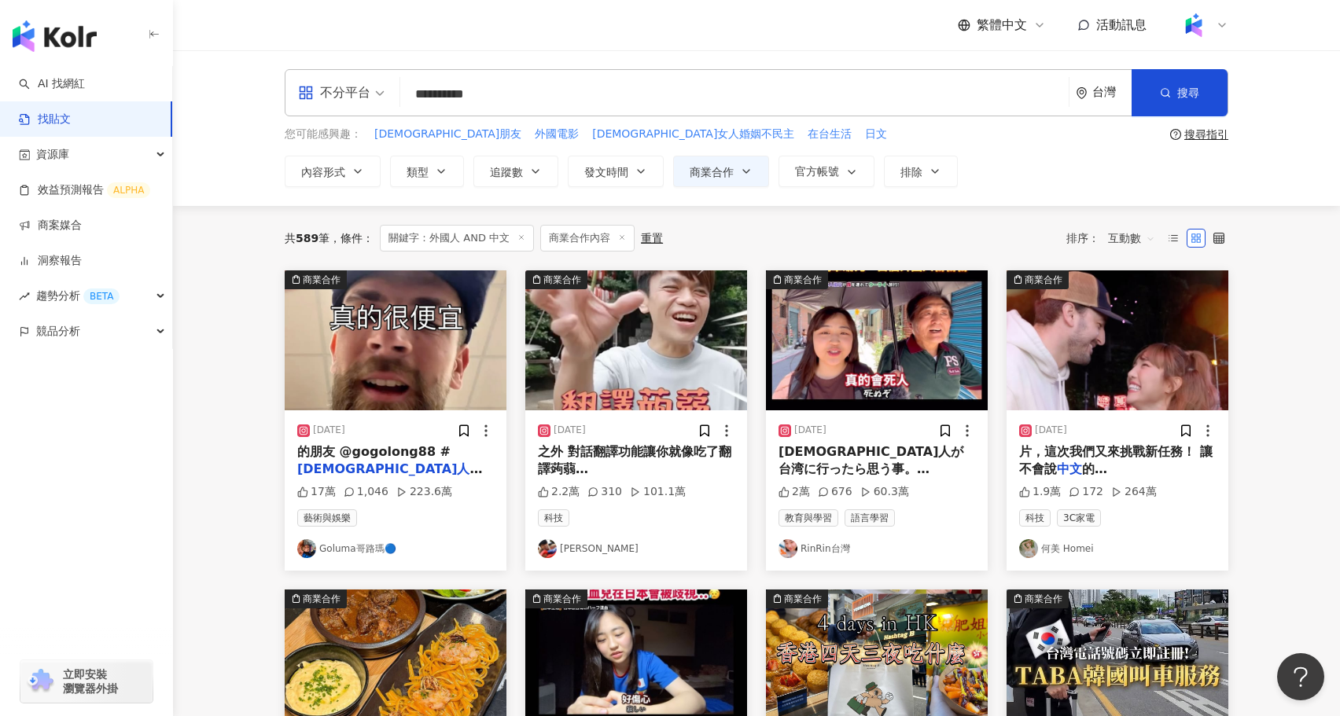
drag, startPoint x: 516, startPoint y: 101, endPoint x: 414, endPoint y: 96, distance: 101.6
click at [414, 96] on input "**********" at bounding box center [735, 94] width 656 height 34
type input "*"
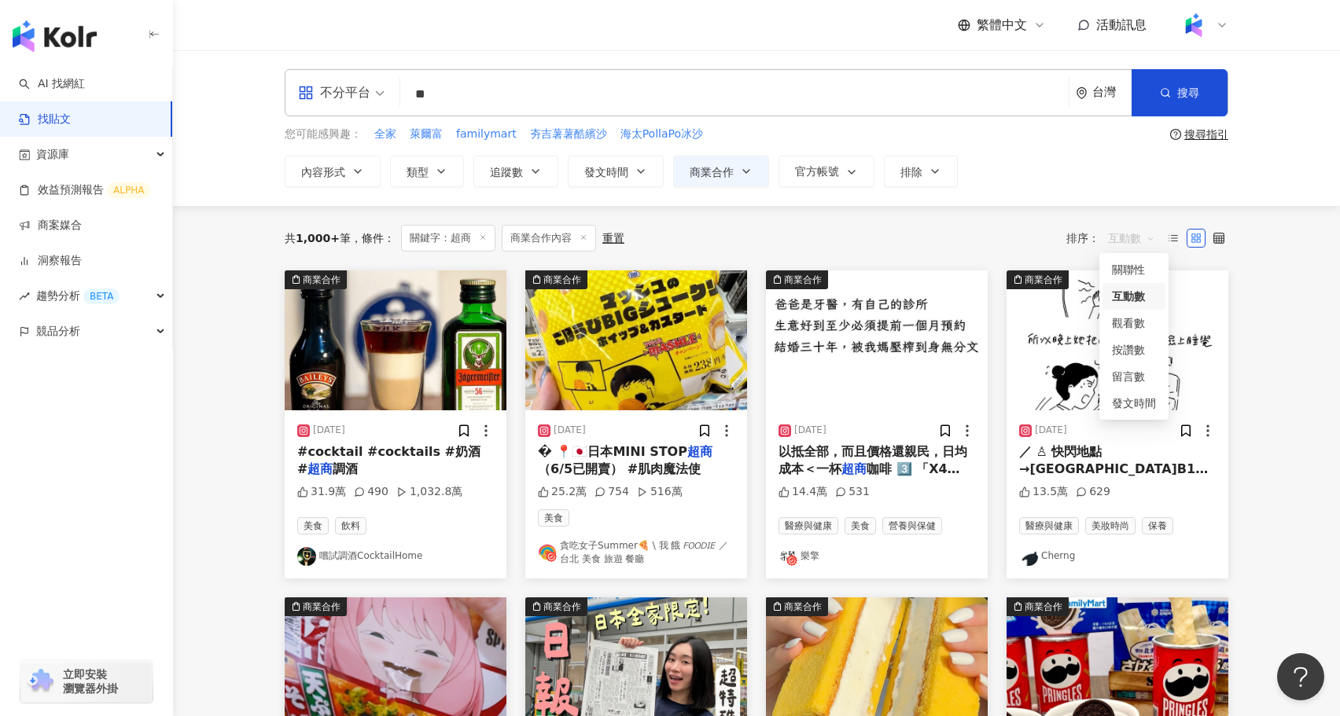
click at [1138, 239] on span "互動數" at bounding box center [1131, 238] width 47 height 25
click at [1138, 319] on div "觀看數" at bounding box center [1134, 323] width 44 height 17
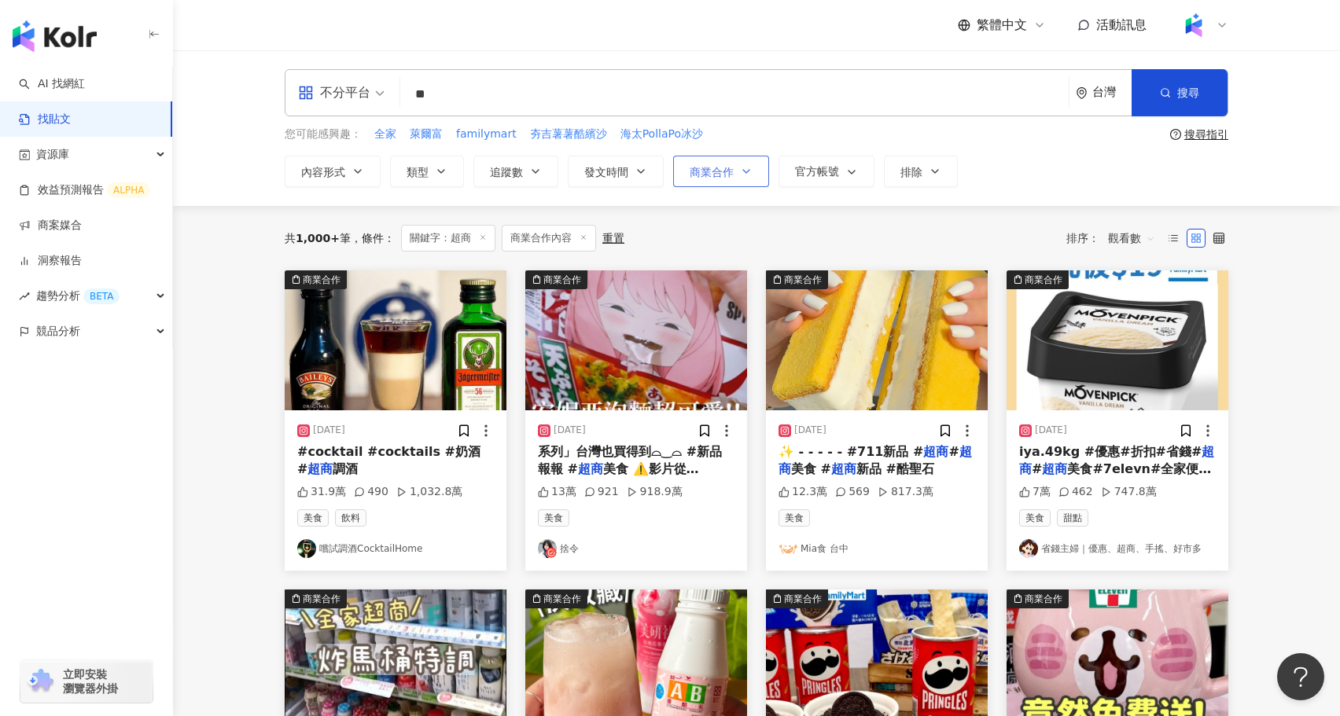
click at [735, 180] on button "商業合作" at bounding box center [721, 171] width 96 height 31
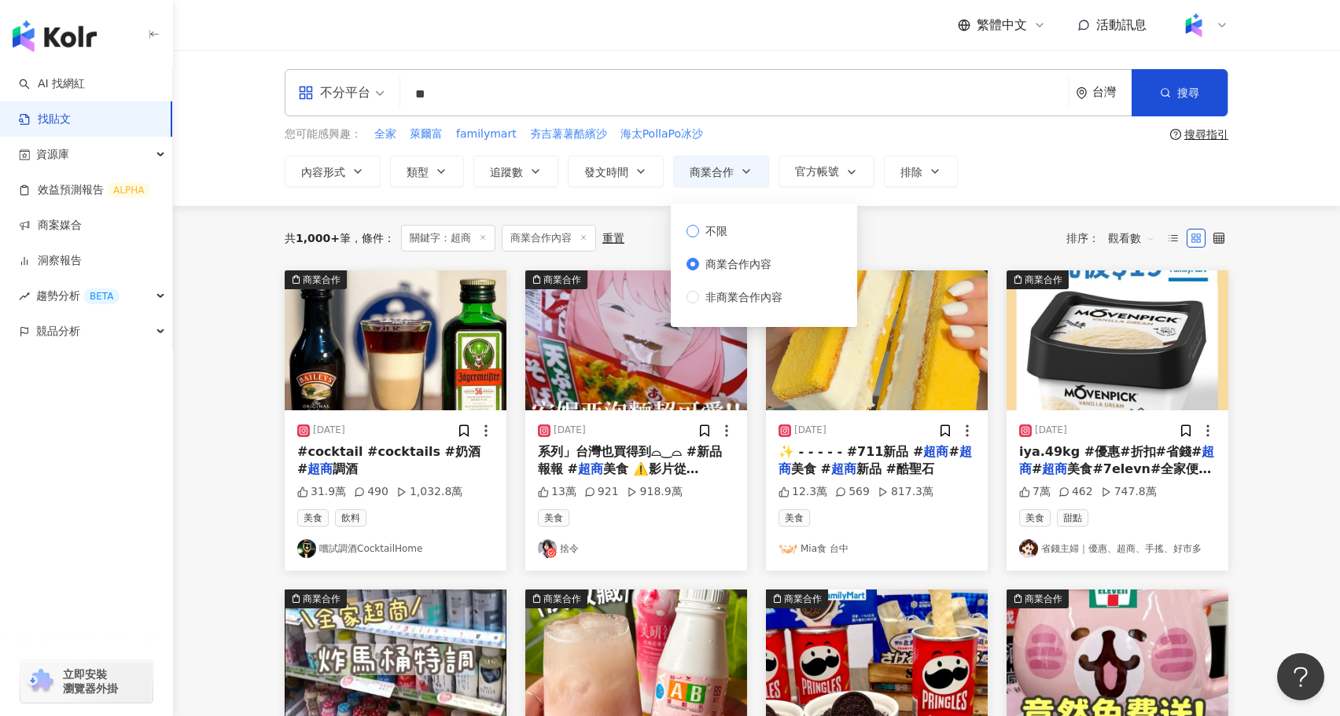
click at [728, 239] on span "不限" at bounding box center [716, 231] width 35 height 17
click at [875, 246] on div "共 1,000+ 筆 條件 ： 關鍵字：超商 商業合作內容 重置 排序： 觀看數" at bounding box center [757, 238] width 944 height 27
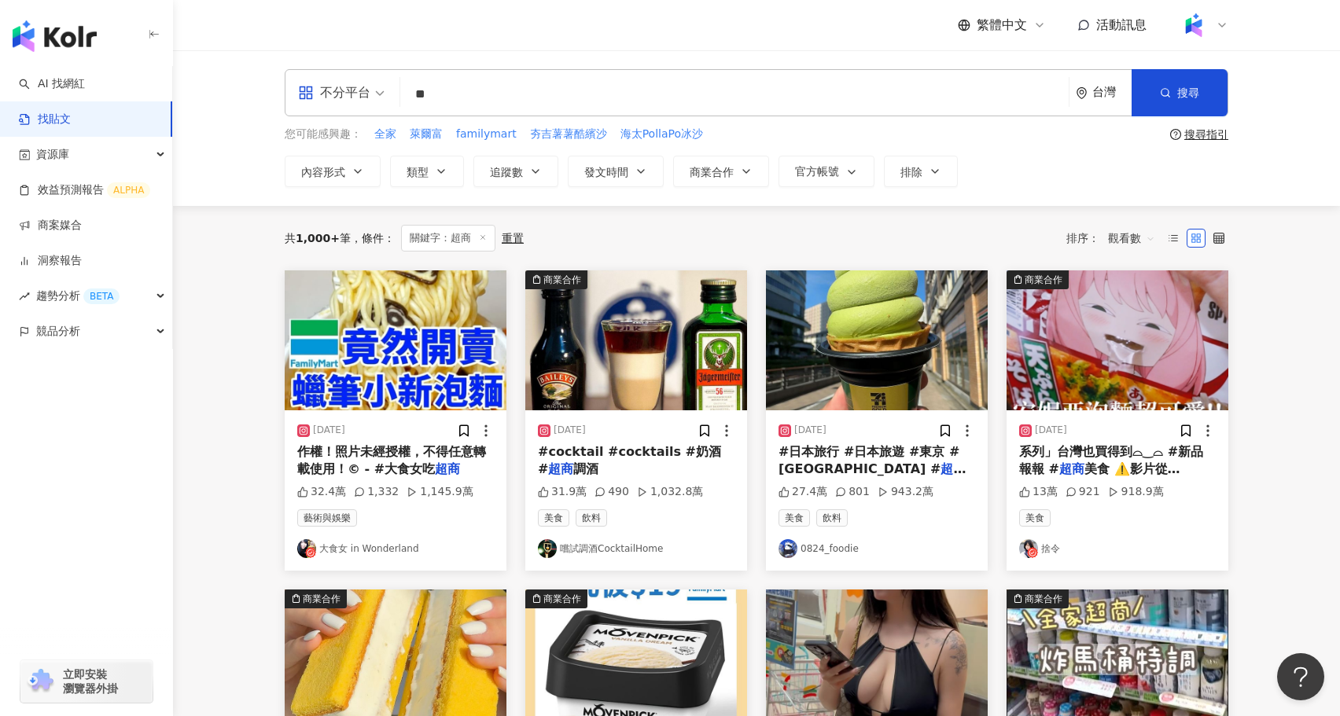
click at [414, 94] on input "**" at bounding box center [735, 94] width 656 height 34
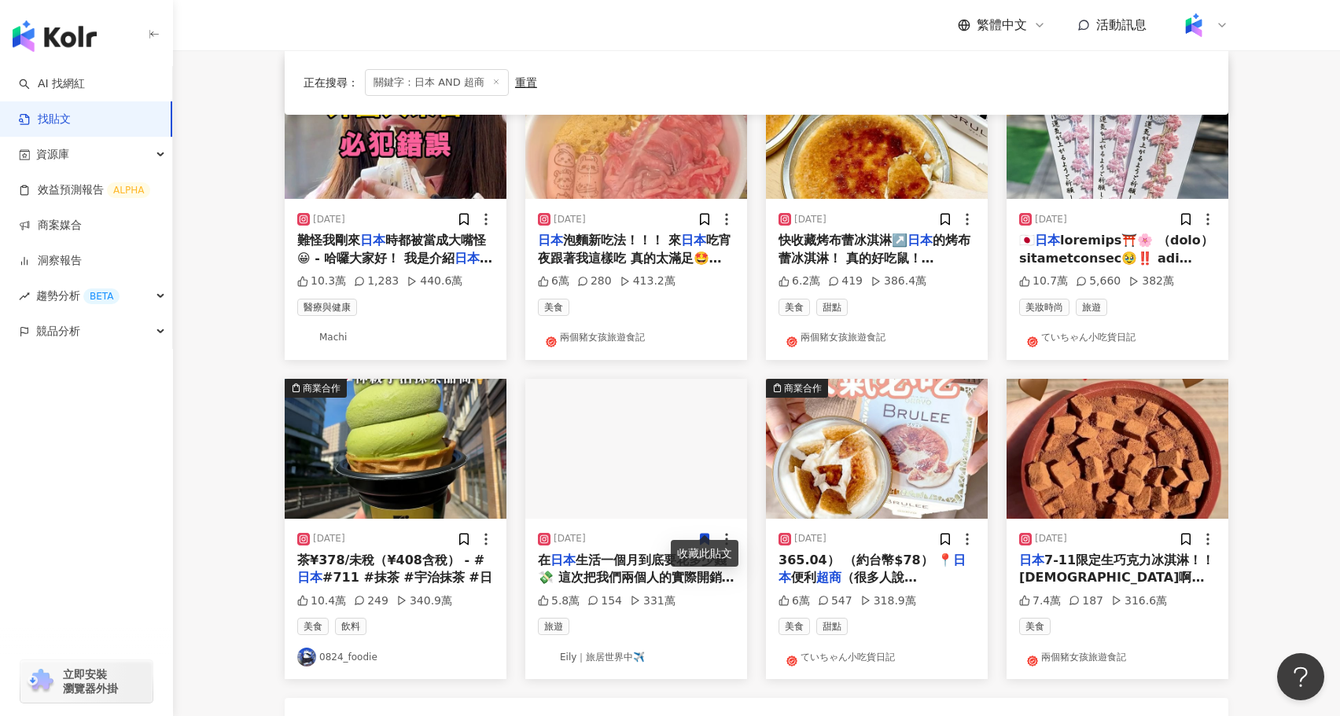
scroll to position [659, 0]
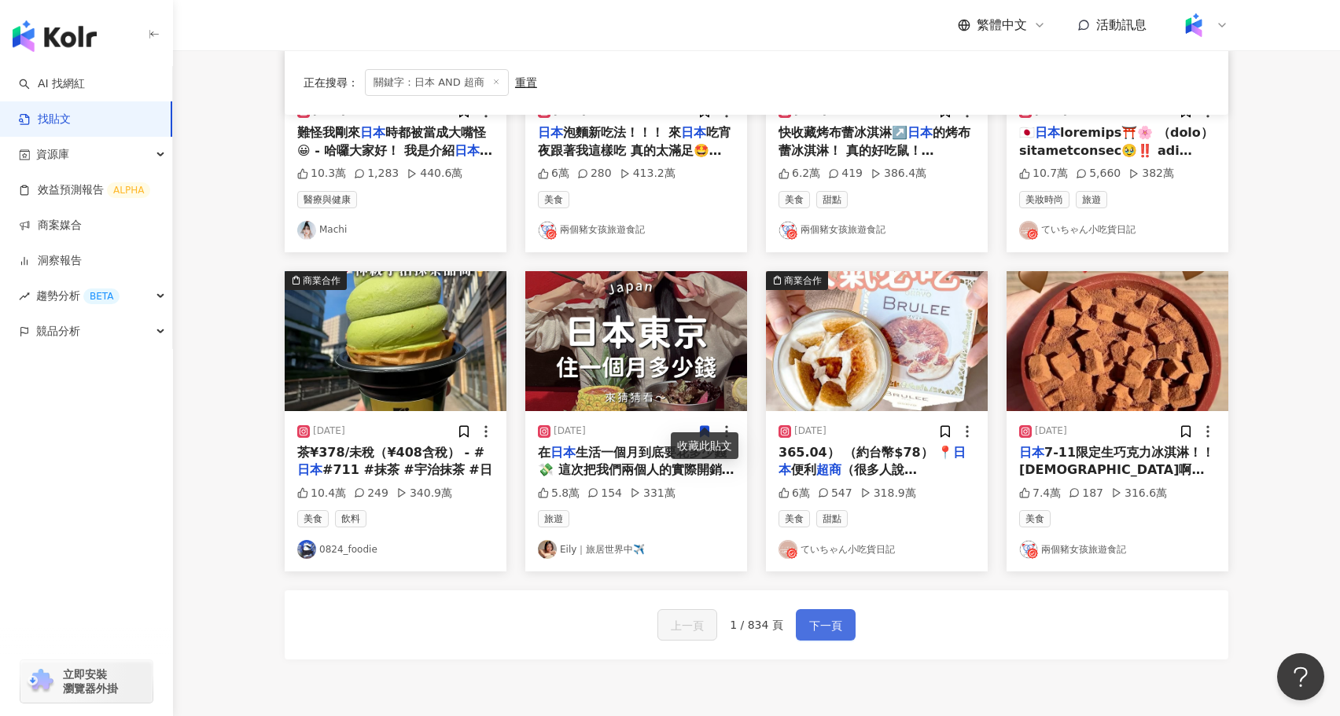
click at [825, 617] on span "下一頁" at bounding box center [825, 626] width 33 height 19
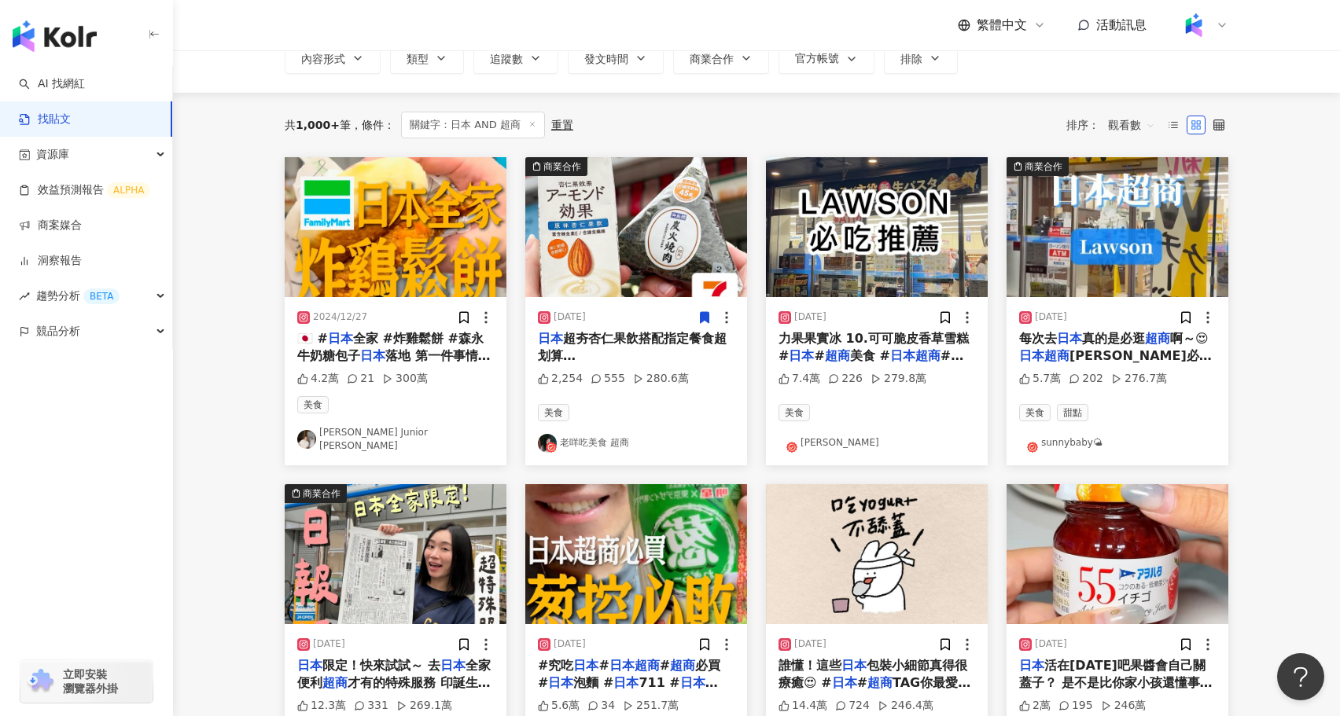
scroll to position [115, 0]
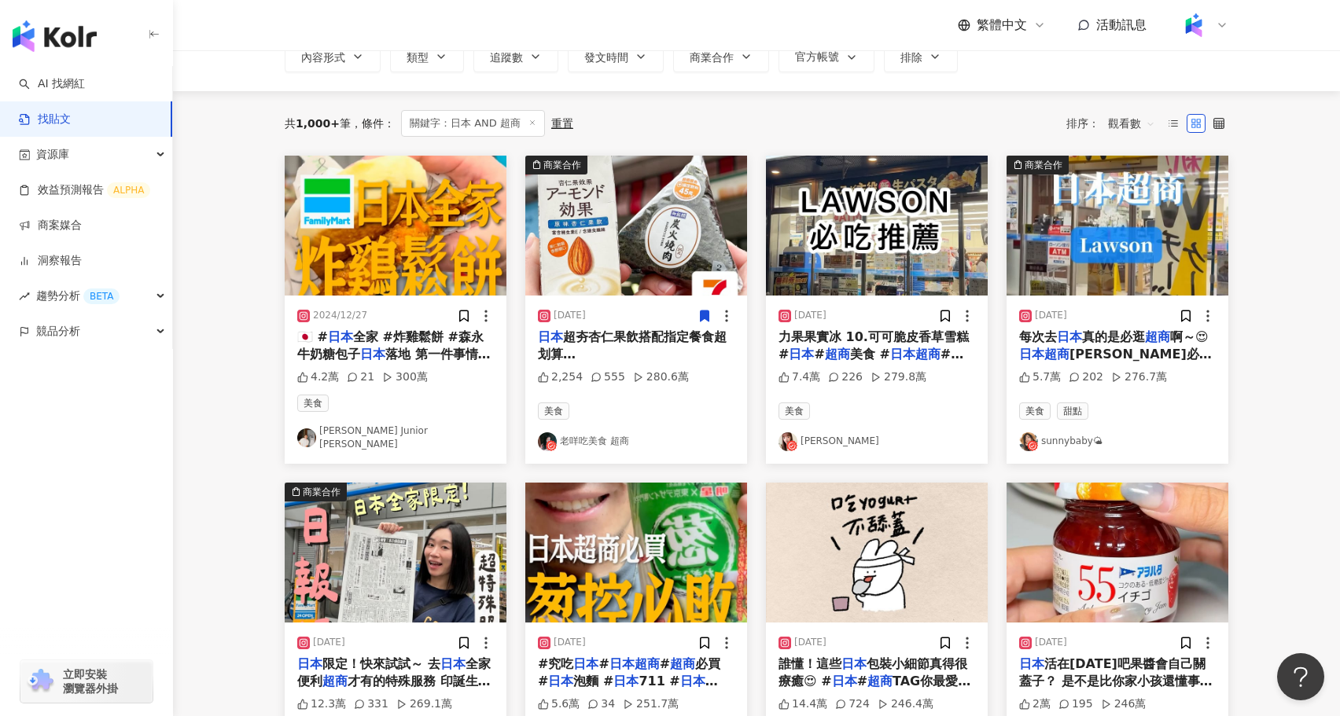
click at [659, 348] on span "超夯杏仁果飲搭配指定餐食超划算耶！ 趕快標記 @那個誰 一起吃吧🥳 🎁 文末送2箱！（已抽出） 𓍯 Glico格力高杏仁果效果 喝起來有濃郁的堅果香🤤 跟南北…" at bounding box center [635, 566] width 195 height 473
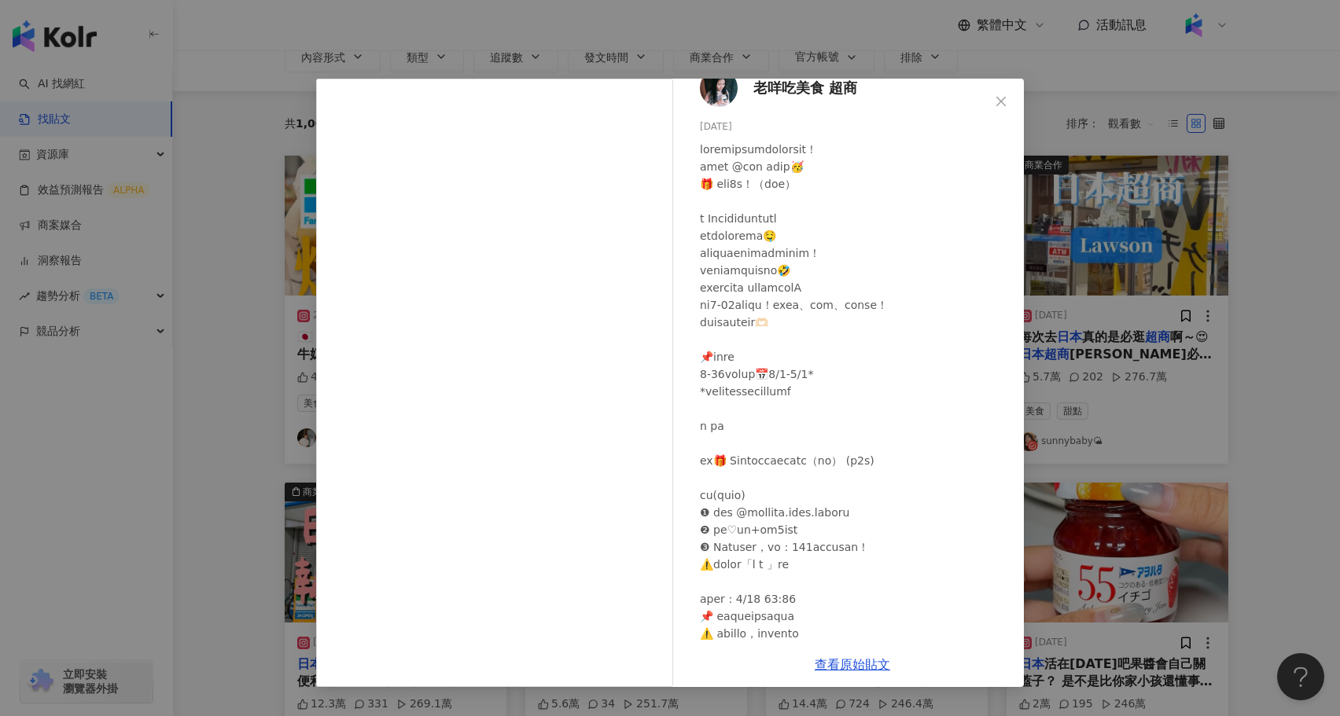
scroll to position [24, 0]
click at [1188, 309] on div "老咩吃美食 超商 2025/3/14 2,254 555 280.6萬 查看原始貼文" at bounding box center [670, 358] width 1340 height 716
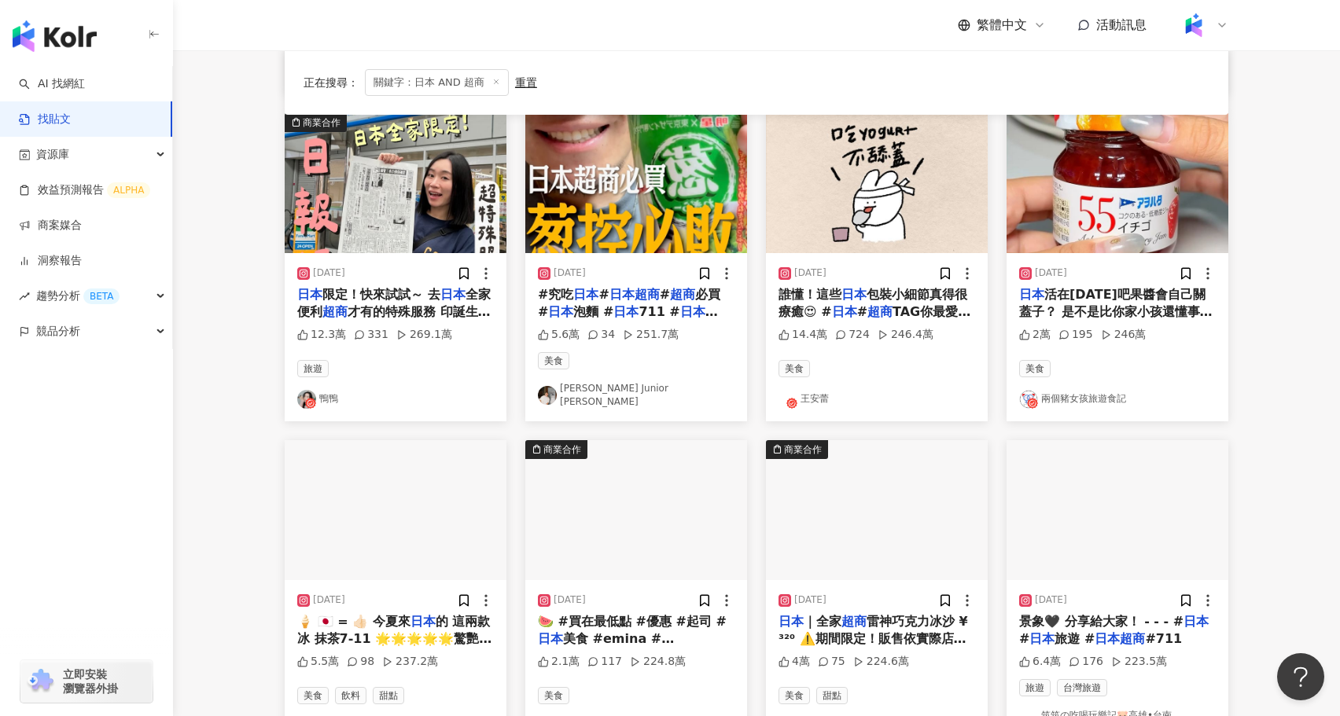
scroll to position [345, 0]
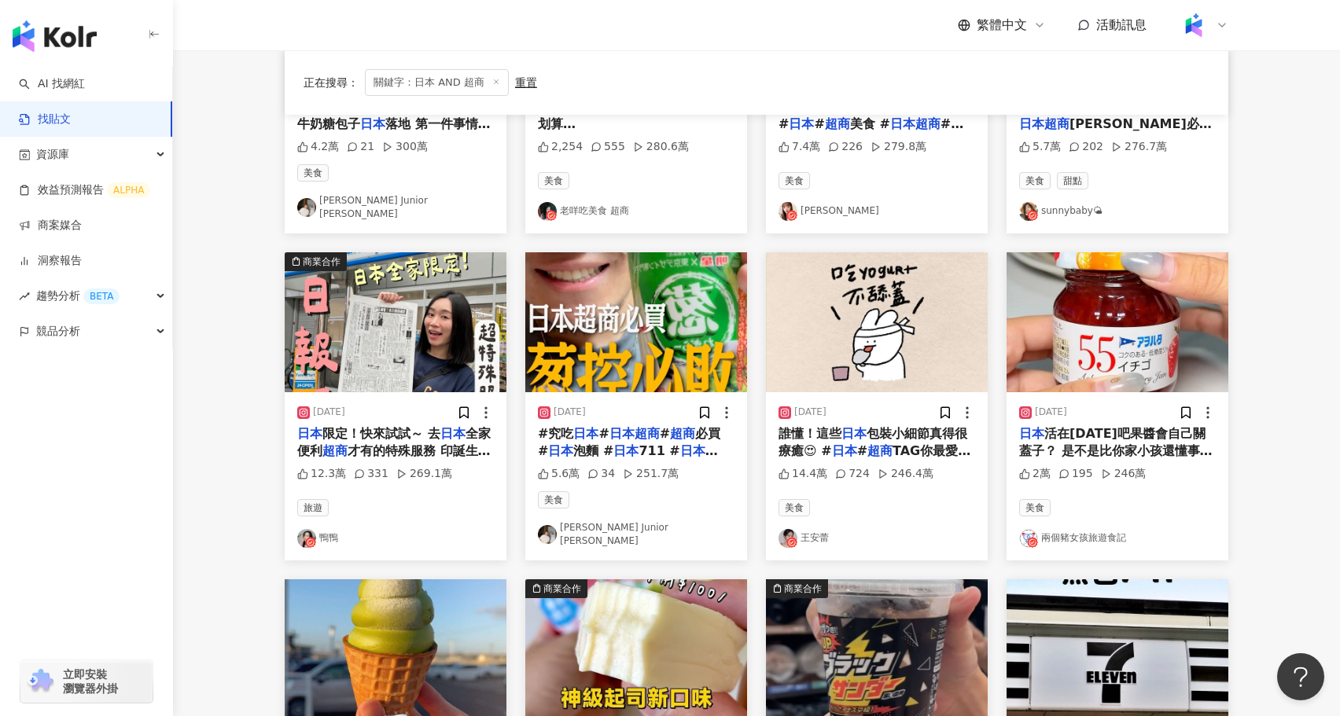
click at [379, 281] on img at bounding box center [396, 322] width 222 height 140
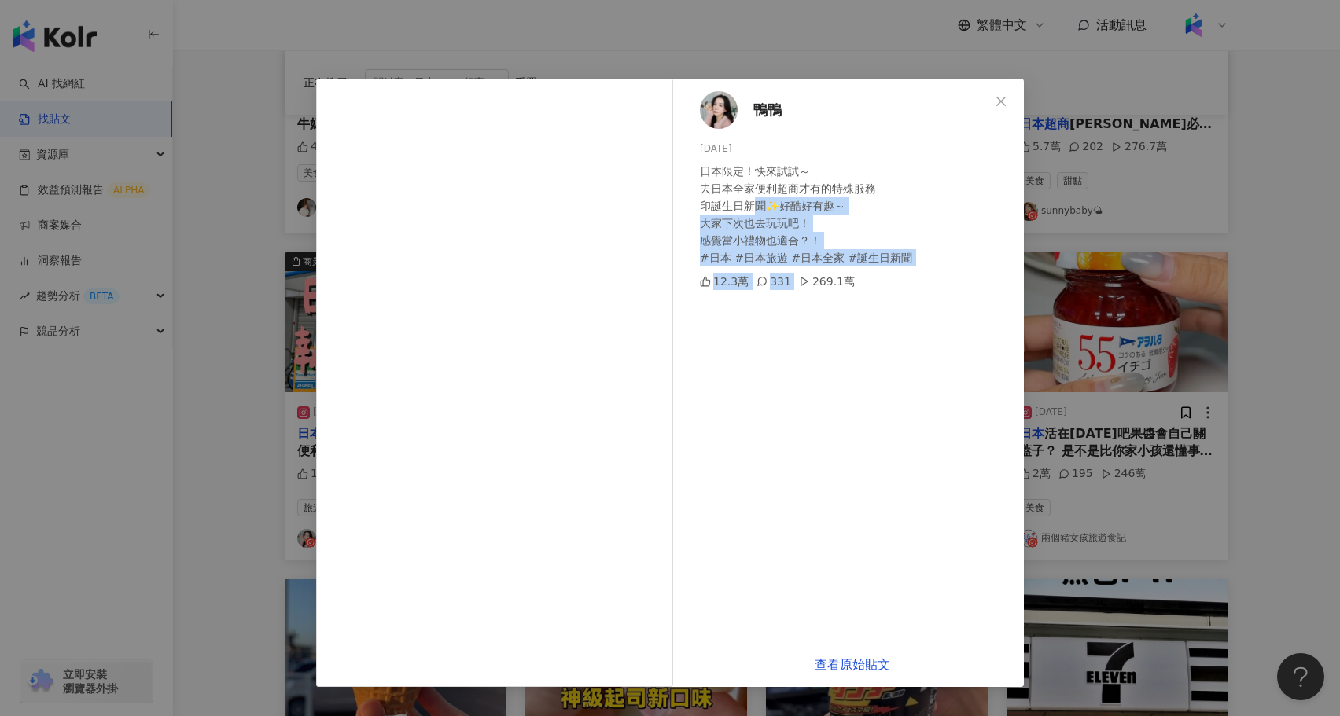
drag, startPoint x: 755, startPoint y: 202, endPoint x: 893, endPoint y: 271, distance: 154.8
click at [893, 271] on div "鴨鴨 2025/4/10 日本限定！快來試試～ 去日本全家便利超商才有的特殊服務 印誕生日新聞✨好酷好有趣～ 大家下次也去玩玩吧！ 感覺當小禮物也適合？！ #…" at bounding box center [852, 361] width 343 height 564
click at [1269, 283] on div "鴨鴨 2025/4/10 日本限定！快來試試～ 去日本全家便利超商才有的特殊服務 印誕生日新聞✨好酷好有趣～ 大家下次也去玩玩吧！ 感覺當小禮物也適合？！ #…" at bounding box center [670, 358] width 1340 height 716
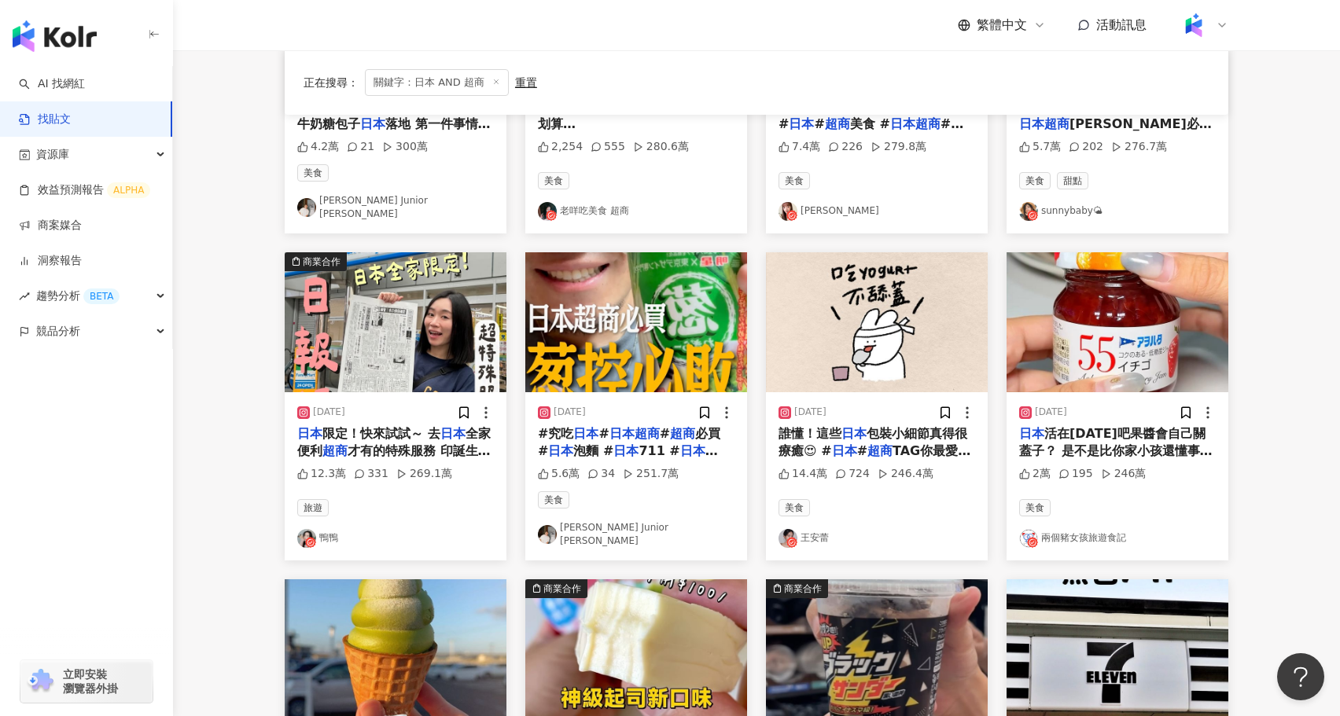
click at [623, 377] on img at bounding box center [636, 322] width 222 height 140
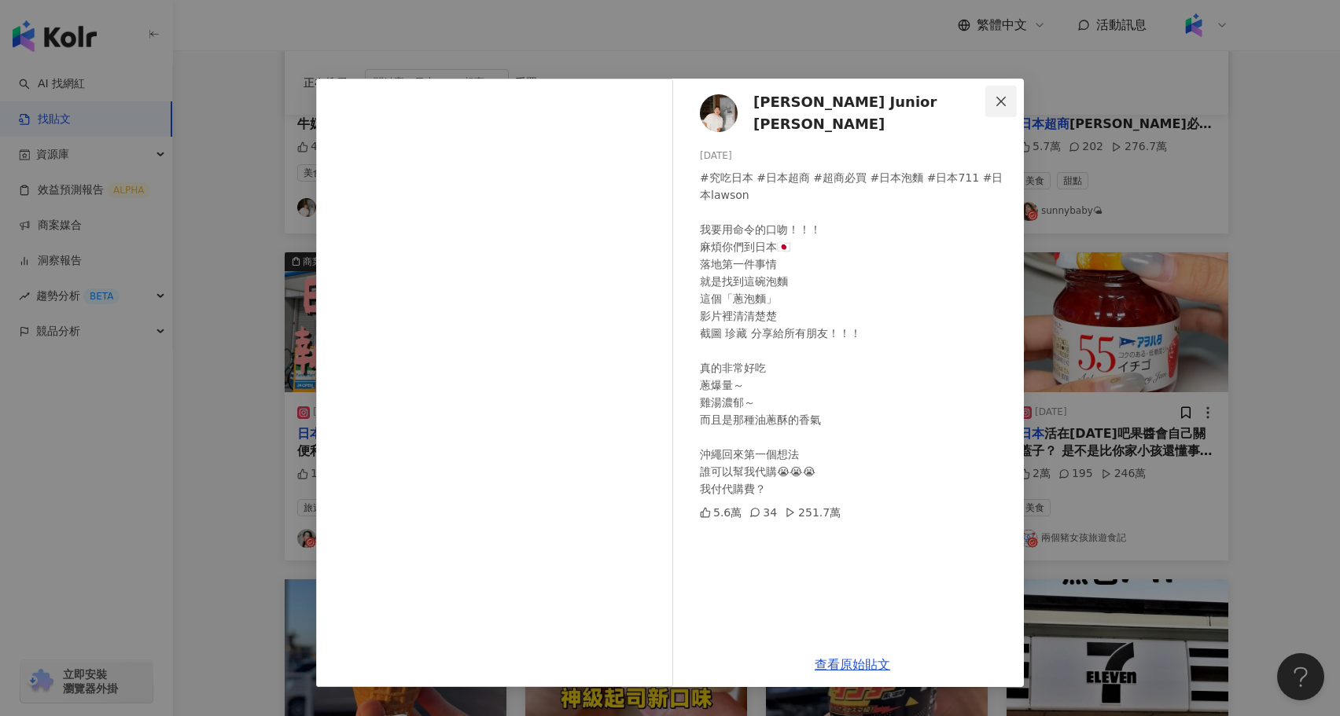
click at [996, 100] on icon "close" at bounding box center [1001, 101] width 13 height 13
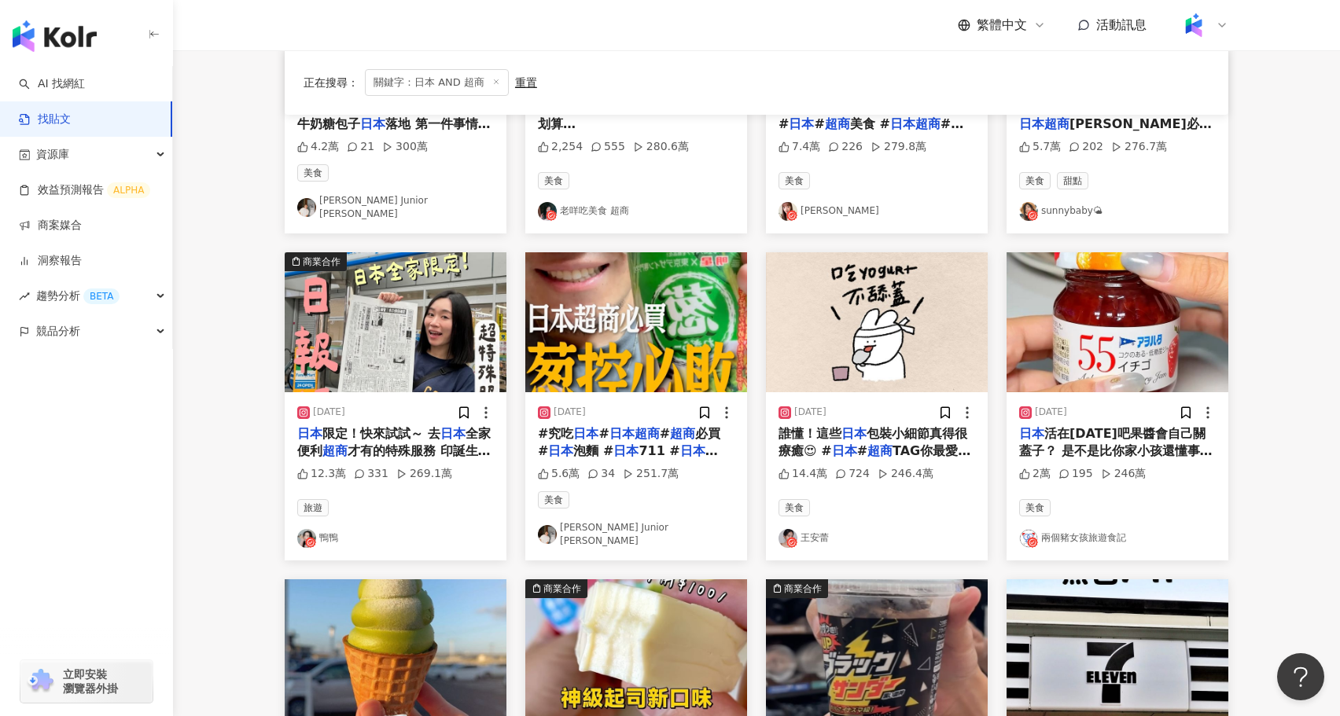
scroll to position [0, 0]
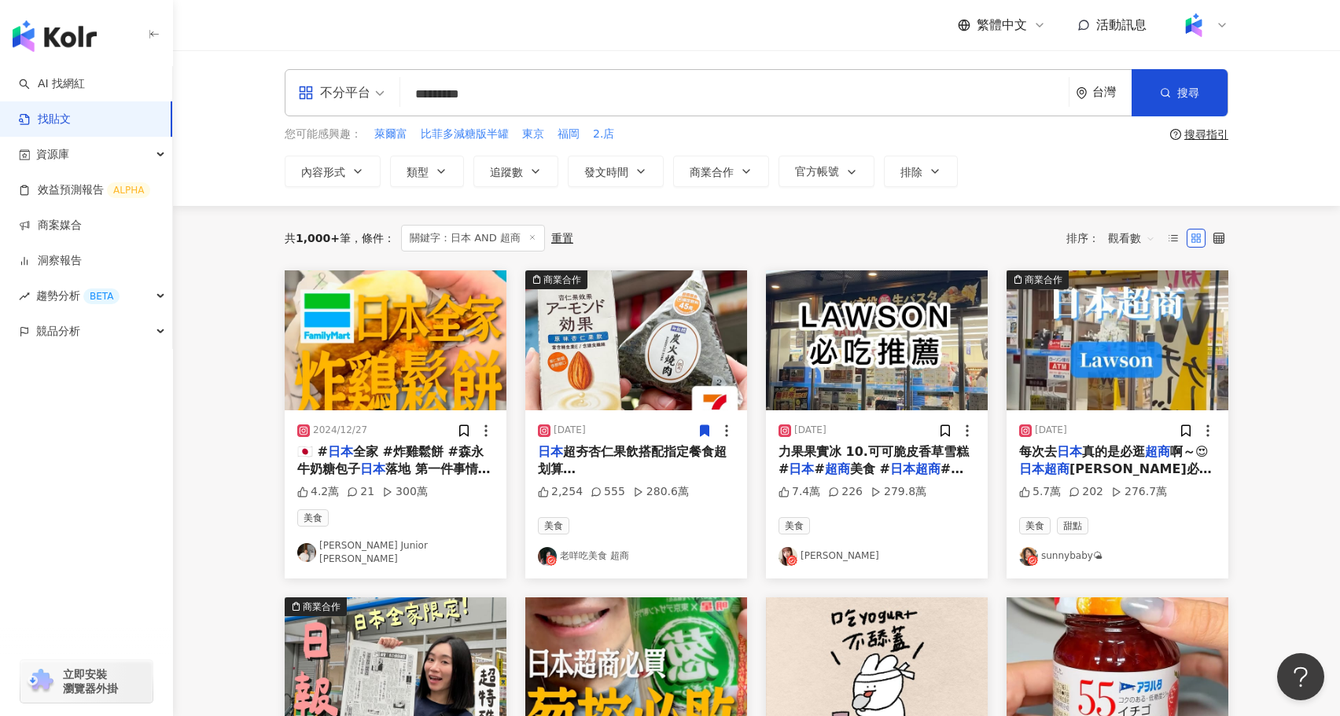
click at [508, 112] on div "不分平台 ********* 台灣 搜尋 searchOperator 插入語法 完全符合 "" 聯集 OR 交集 AND 排除 - 群組 {}" at bounding box center [757, 92] width 944 height 47
click at [508, 107] on input "*********" at bounding box center [735, 94] width 656 height 34
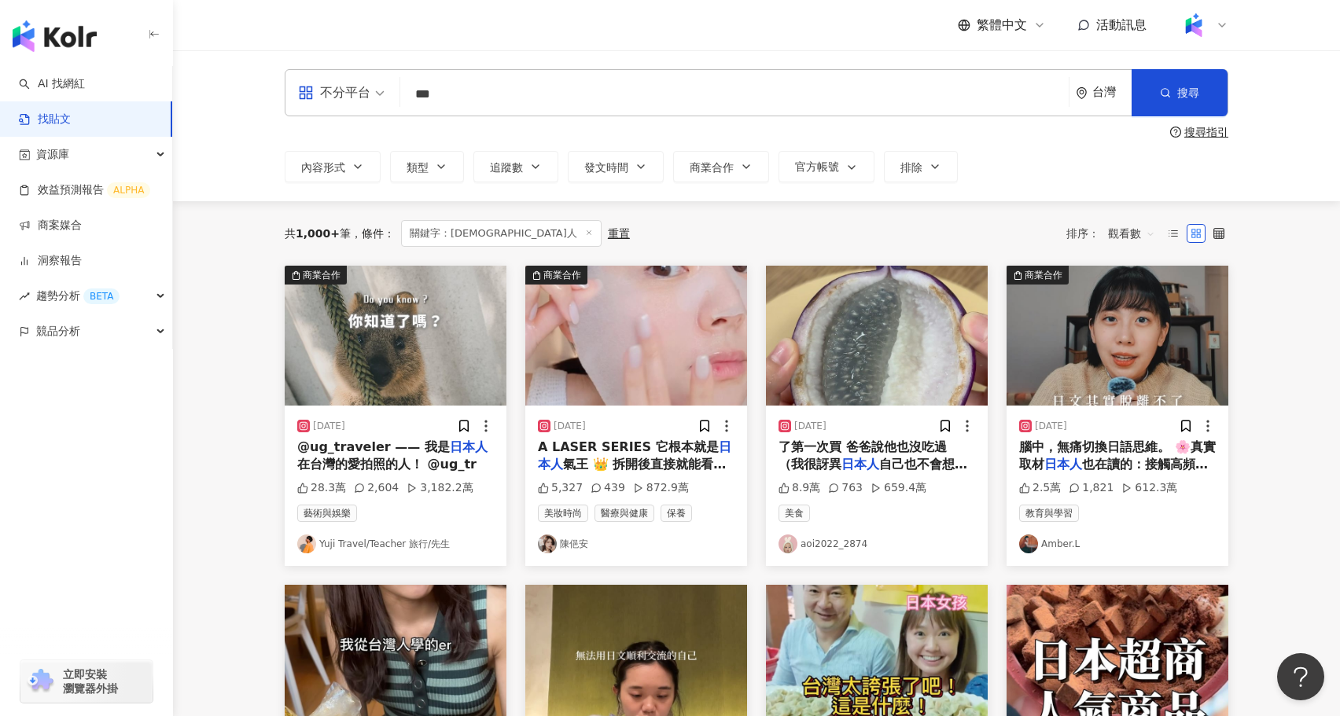
drag, startPoint x: 460, startPoint y: 100, endPoint x: 389, endPoint y: 98, distance: 70.8
click at [389, 98] on div "不分平台 日本人 *** 台灣 搜尋 searchOperator 插入語法 完全符合 "" 聯集 OR 交集 AND 排除 - 群組 {}" at bounding box center [757, 92] width 944 height 47
type input "*"
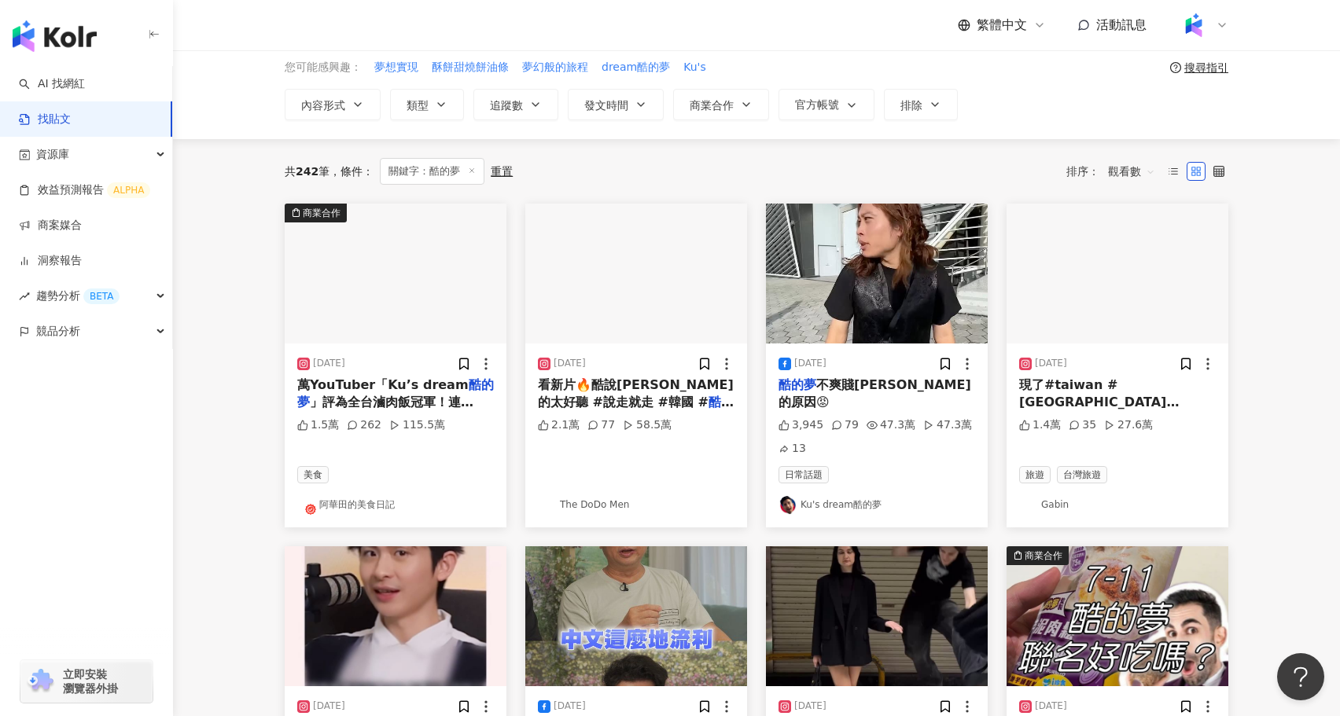
scroll to position [61, 0]
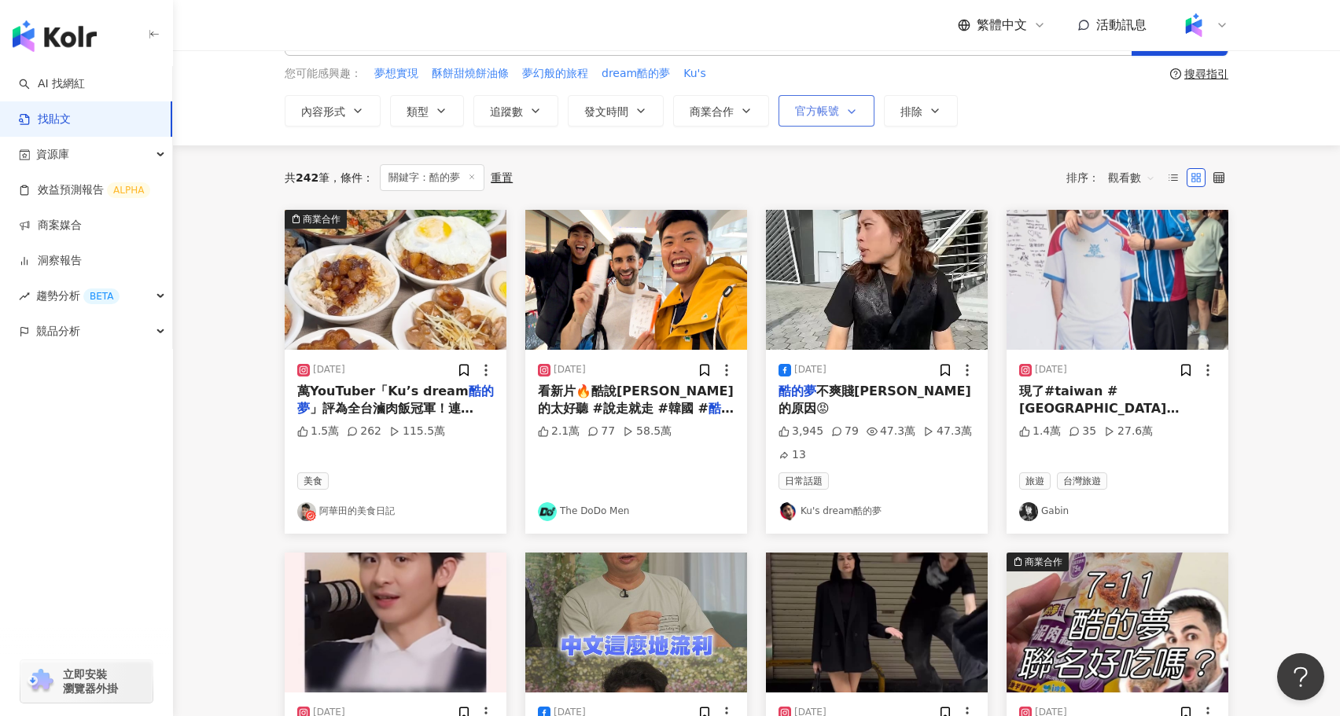
click at [817, 112] on span "官方帳號" at bounding box center [817, 111] width 44 height 13
click at [726, 111] on span "商業合作" at bounding box center [712, 111] width 44 height 13
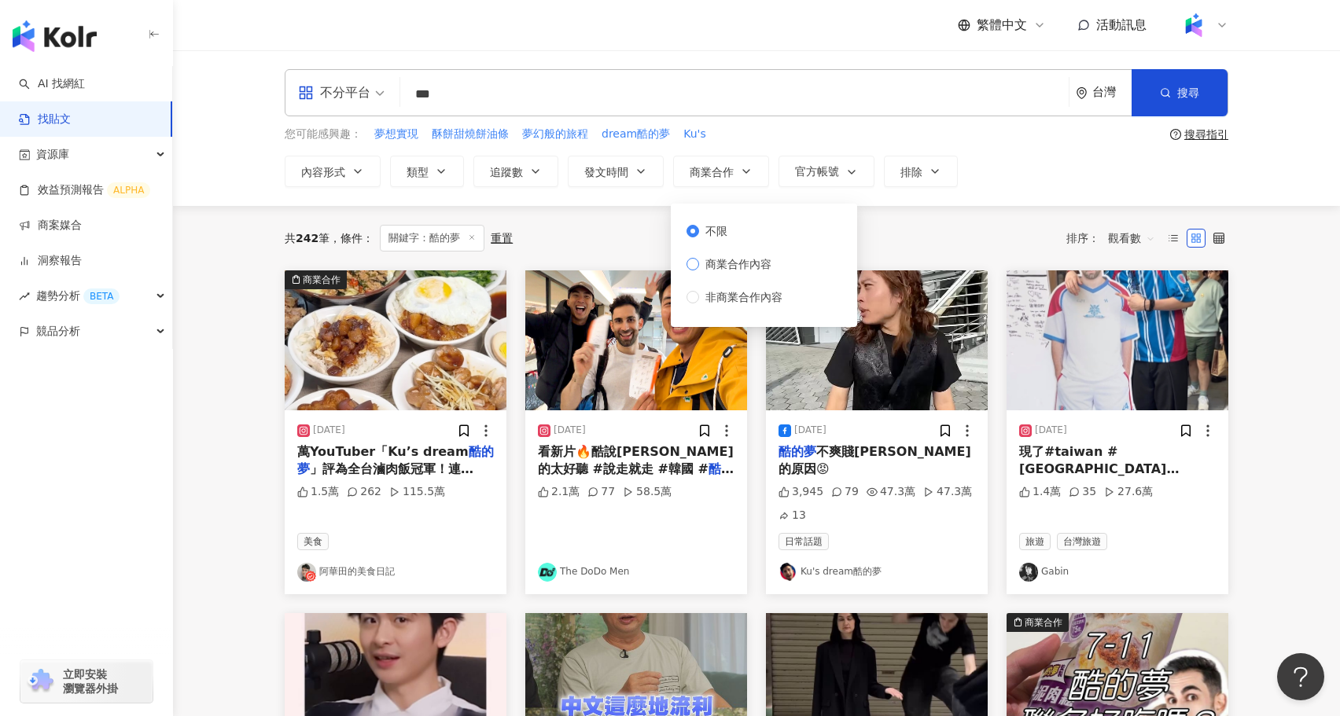
click at [748, 264] on span "商業合作內容" at bounding box center [738, 264] width 79 height 17
click at [628, 213] on div "共 242 筆 條件 ： 關鍵字：酷的夢 重置 排序： 觀看數" at bounding box center [757, 238] width 944 height 64
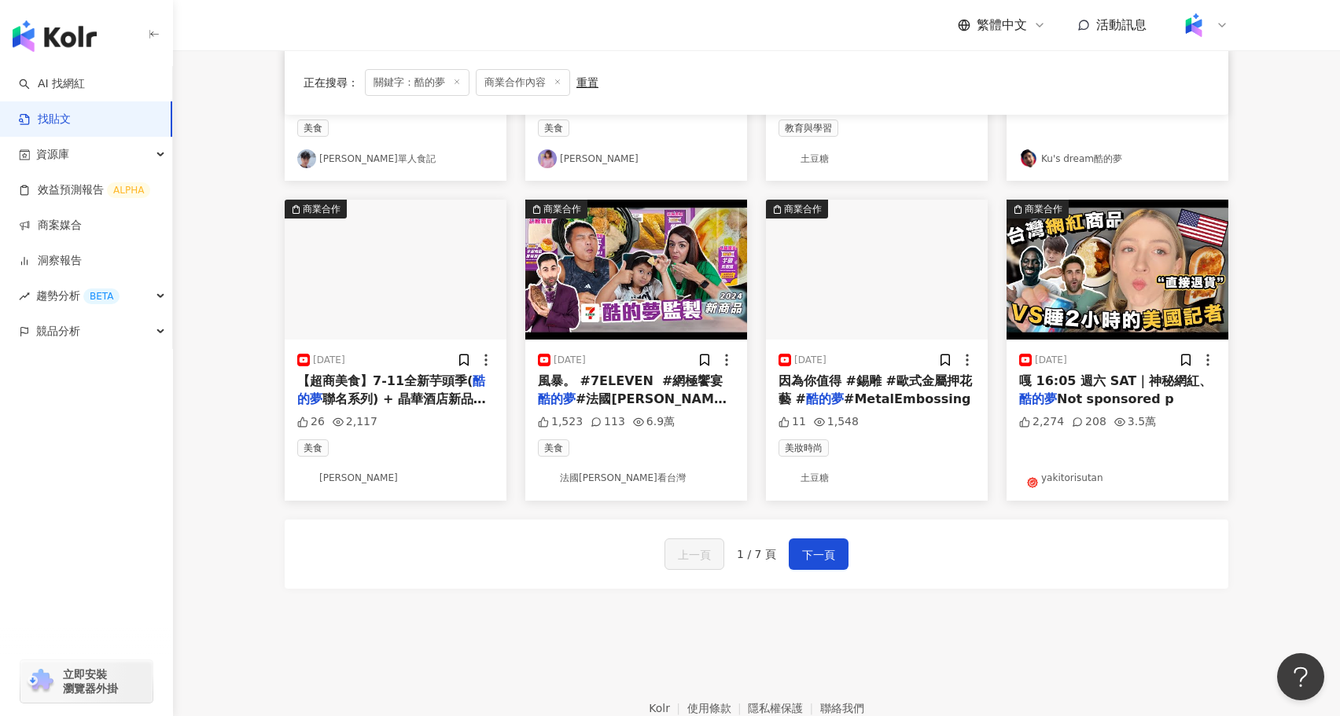
scroll to position [793, 0]
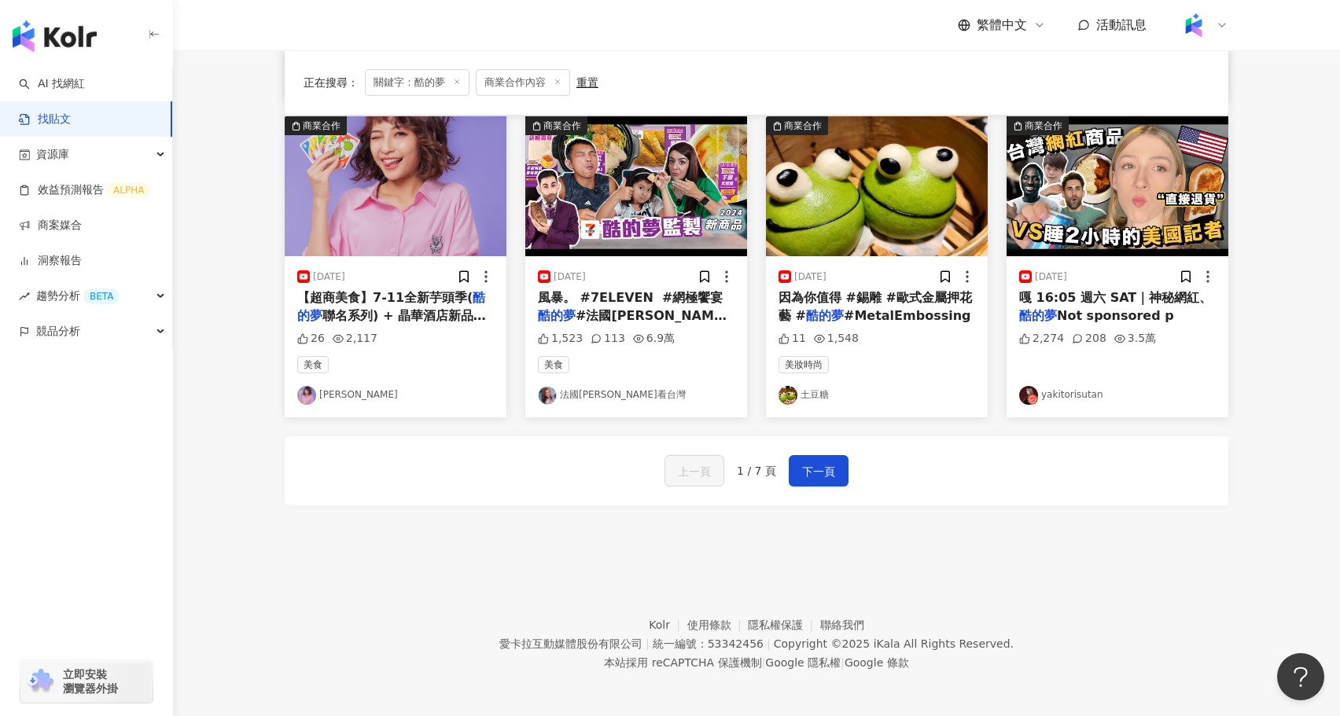
click at [828, 449] on div "上一頁 1 / 7 頁 下一頁" at bounding box center [757, 470] width 944 height 69
click at [818, 465] on span "下一頁" at bounding box center [818, 471] width 33 height 19
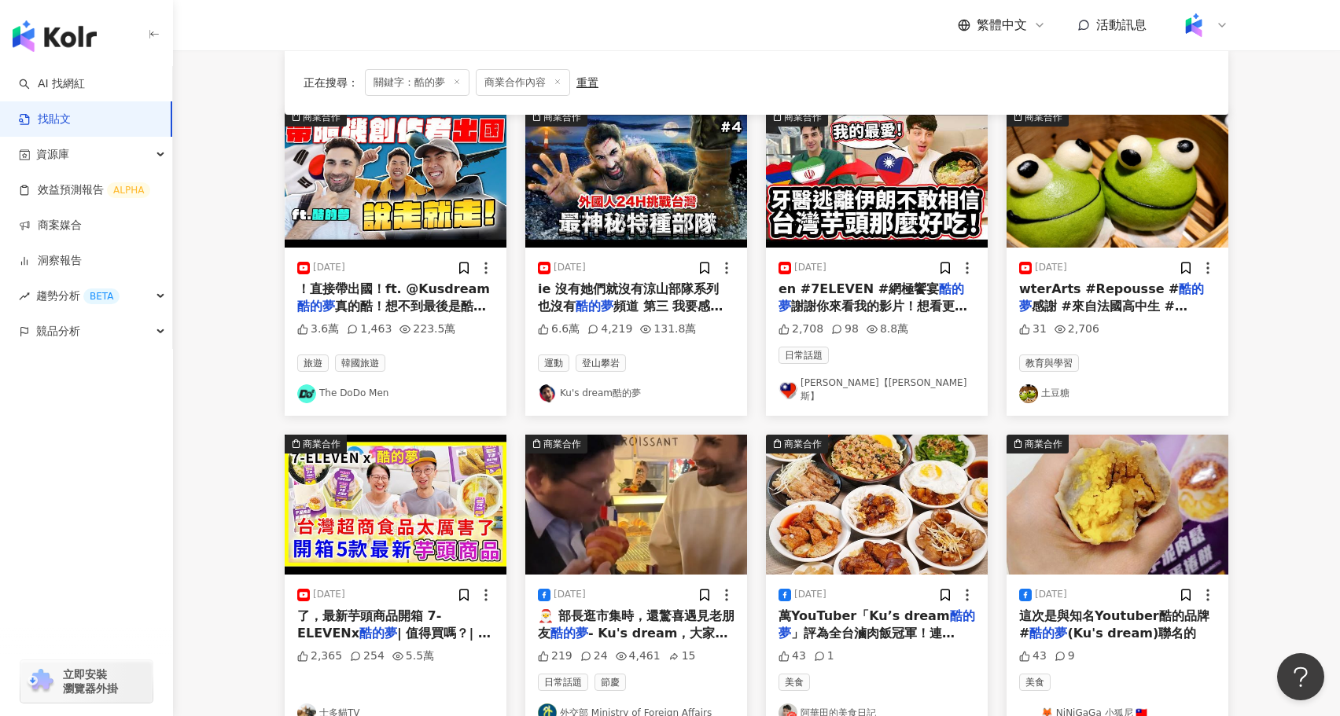
scroll to position [0, 0]
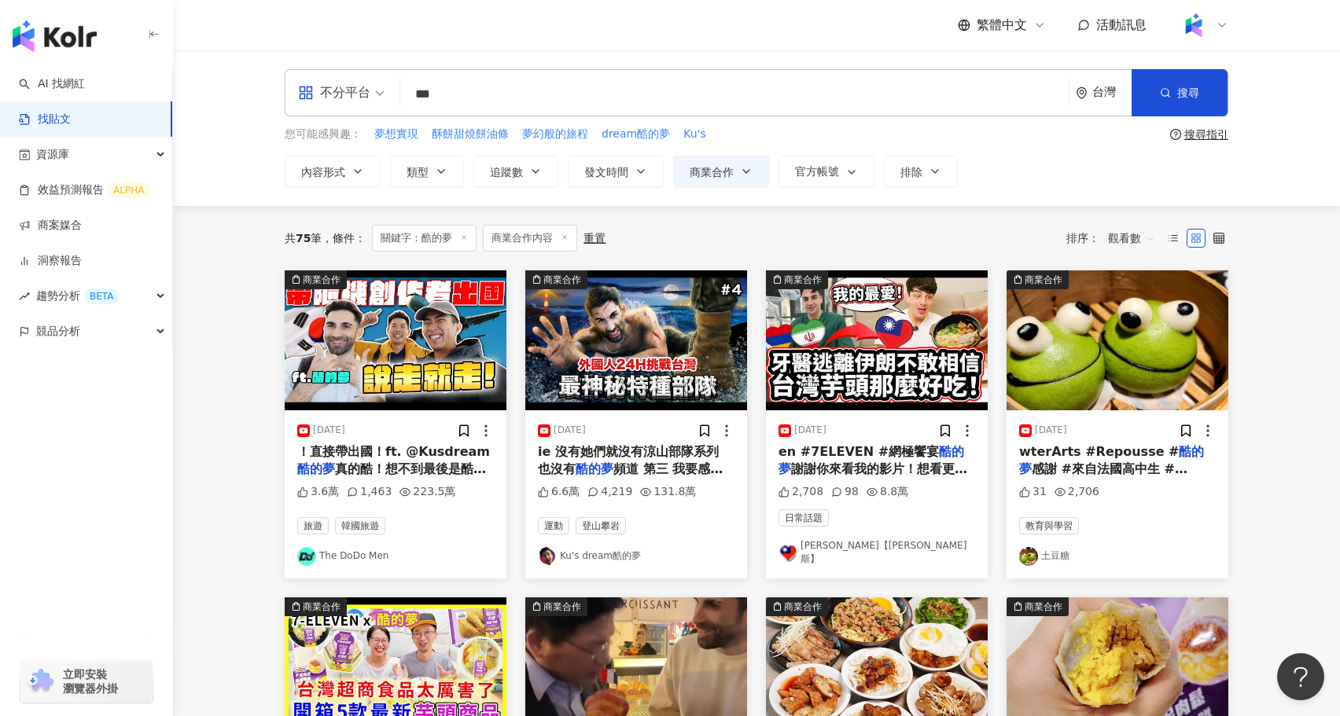
click at [538, 96] on input "***" at bounding box center [735, 94] width 656 height 34
drag, startPoint x: 538, startPoint y: 96, endPoint x: 291, endPoint y: 72, distance: 248.1
click at [291, 72] on div "不分平台 酷的夢 *** 台灣 搜尋 searchOperator 插入語法 完全符合 "" 聯集 OR 交集 AND 排除 - 群組 {}" at bounding box center [757, 92] width 944 height 47
type input "***"
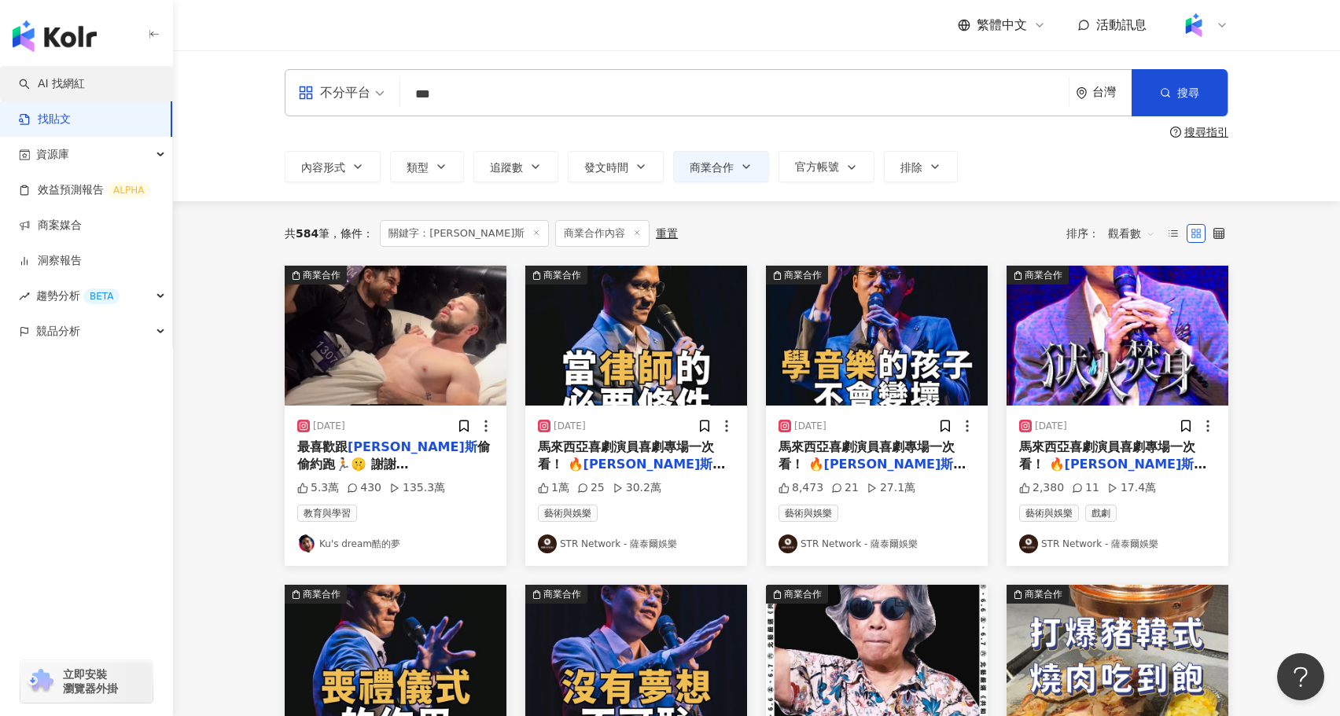
click at [85, 87] on link "AI 找網紅" at bounding box center [52, 84] width 66 height 16
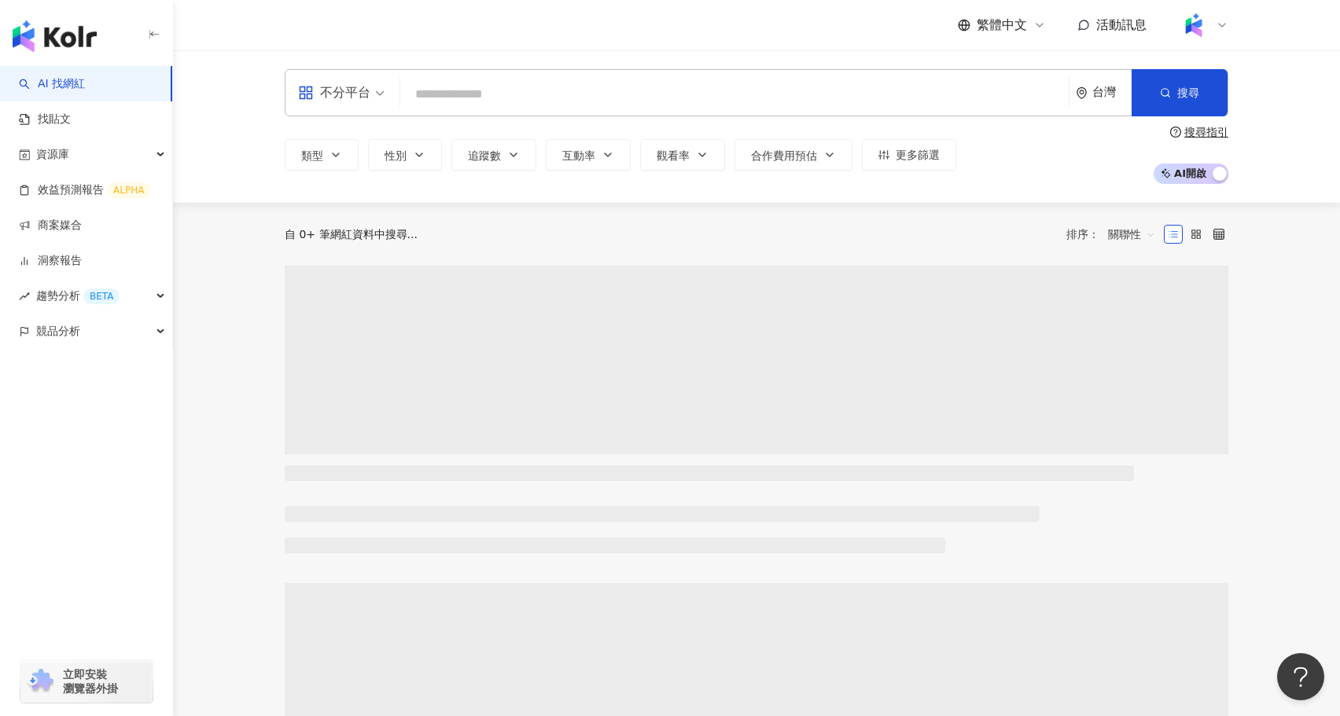
click at [537, 98] on input "search" at bounding box center [735, 94] width 656 height 30
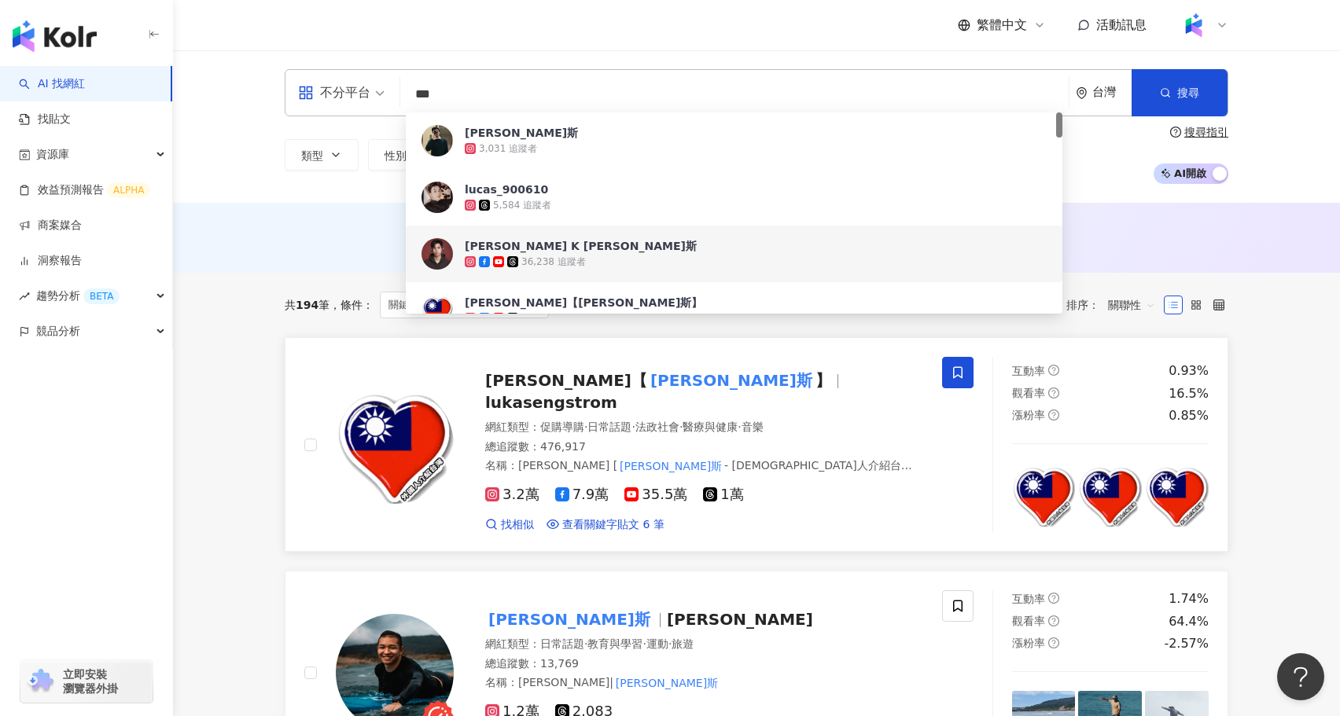
click at [305, 487] on div at bounding box center [378, 444] width 149 height 175
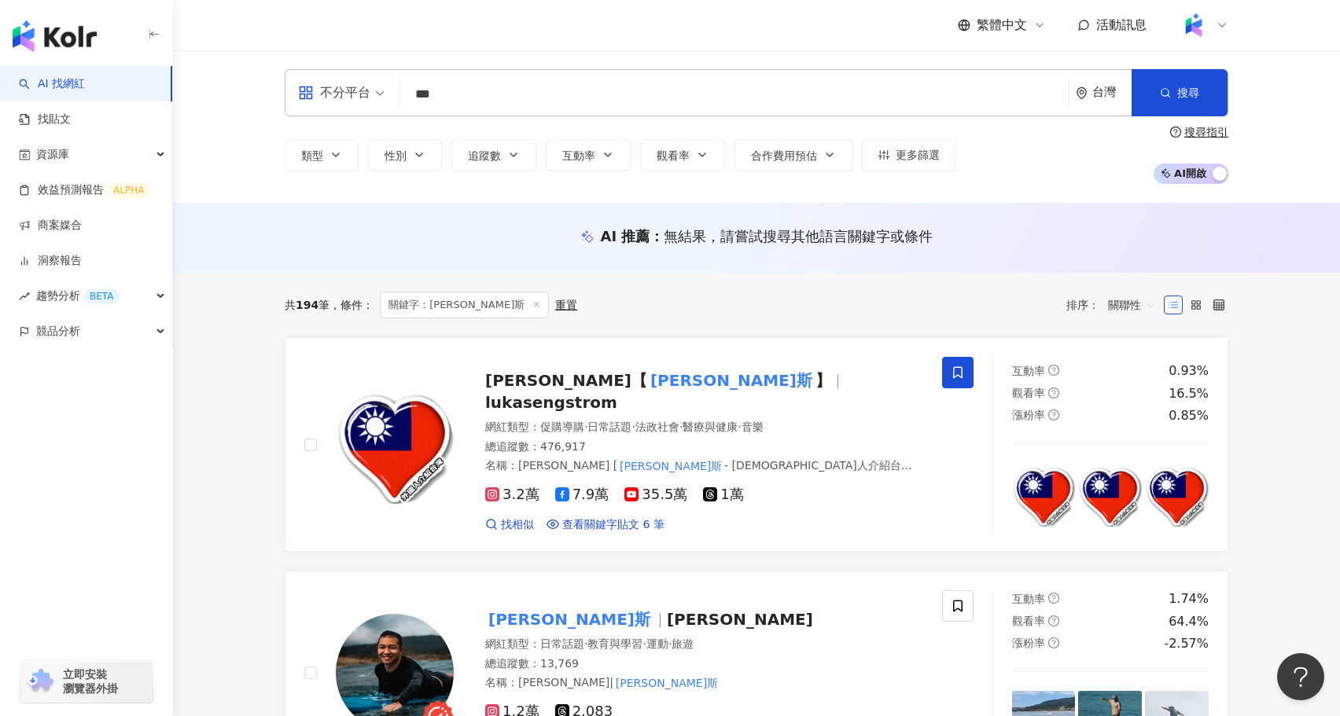
drag, startPoint x: 487, startPoint y: 383, endPoint x: 1096, endPoint y: 9, distance: 715.3
click at [478, 94] on input "***" at bounding box center [735, 94] width 656 height 30
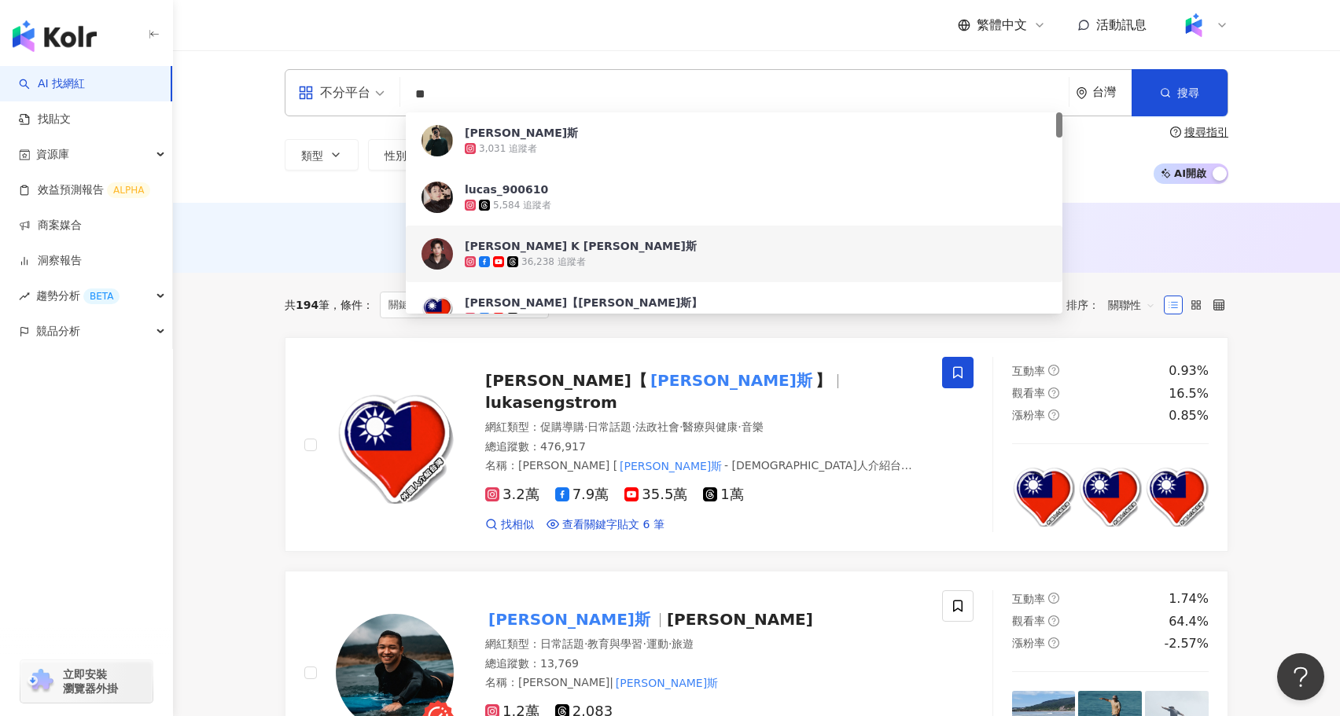
type input "*"
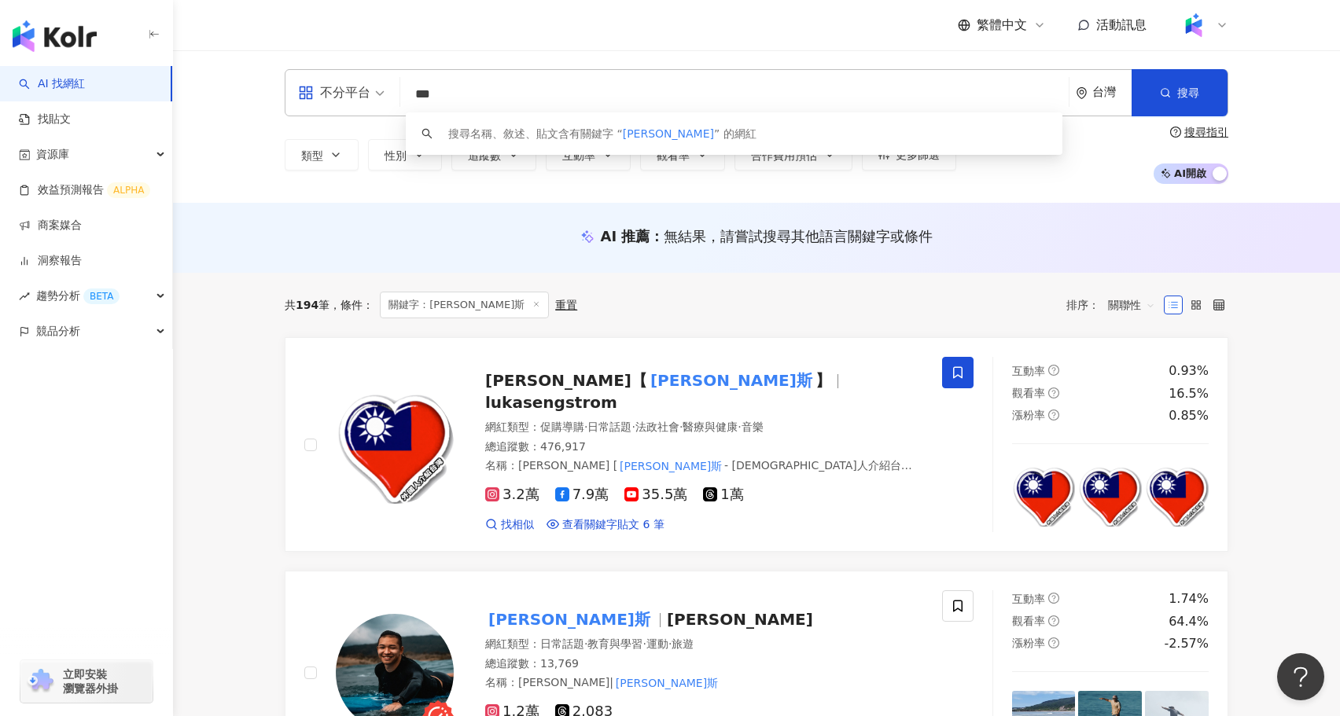
type input "***"
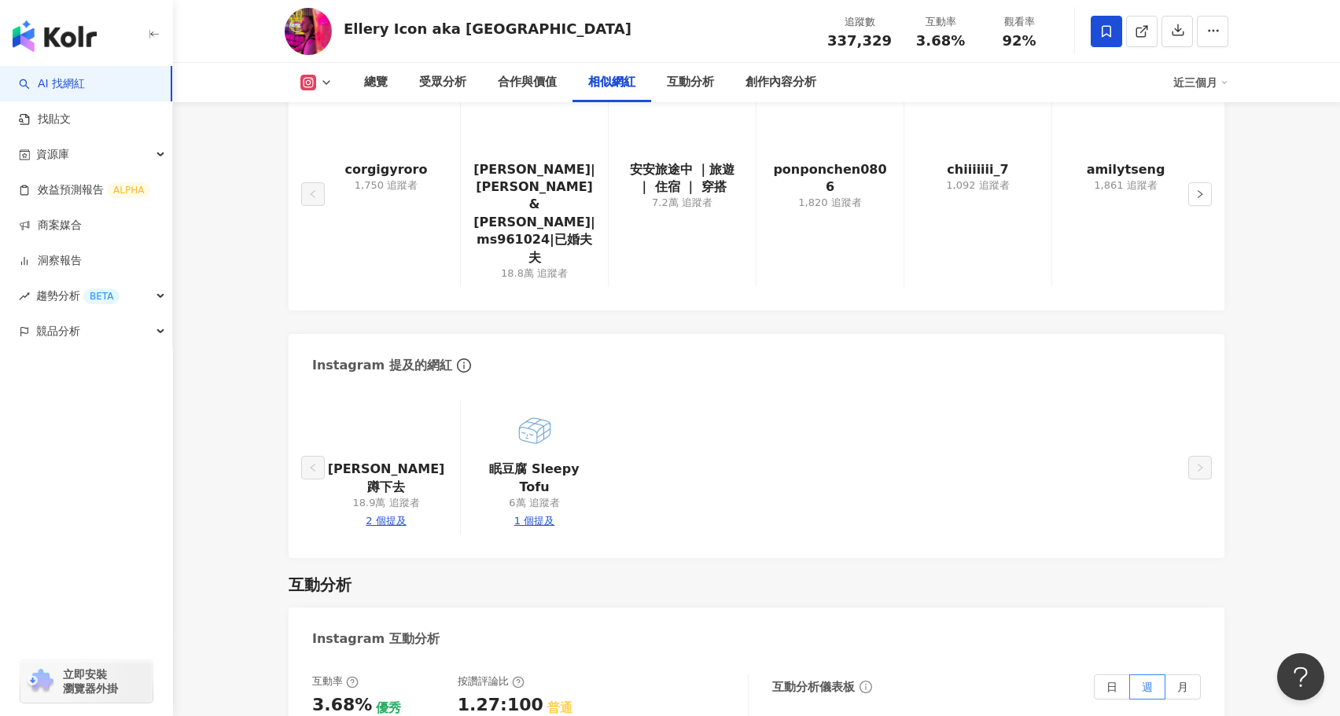
scroll to position [2786, 0]
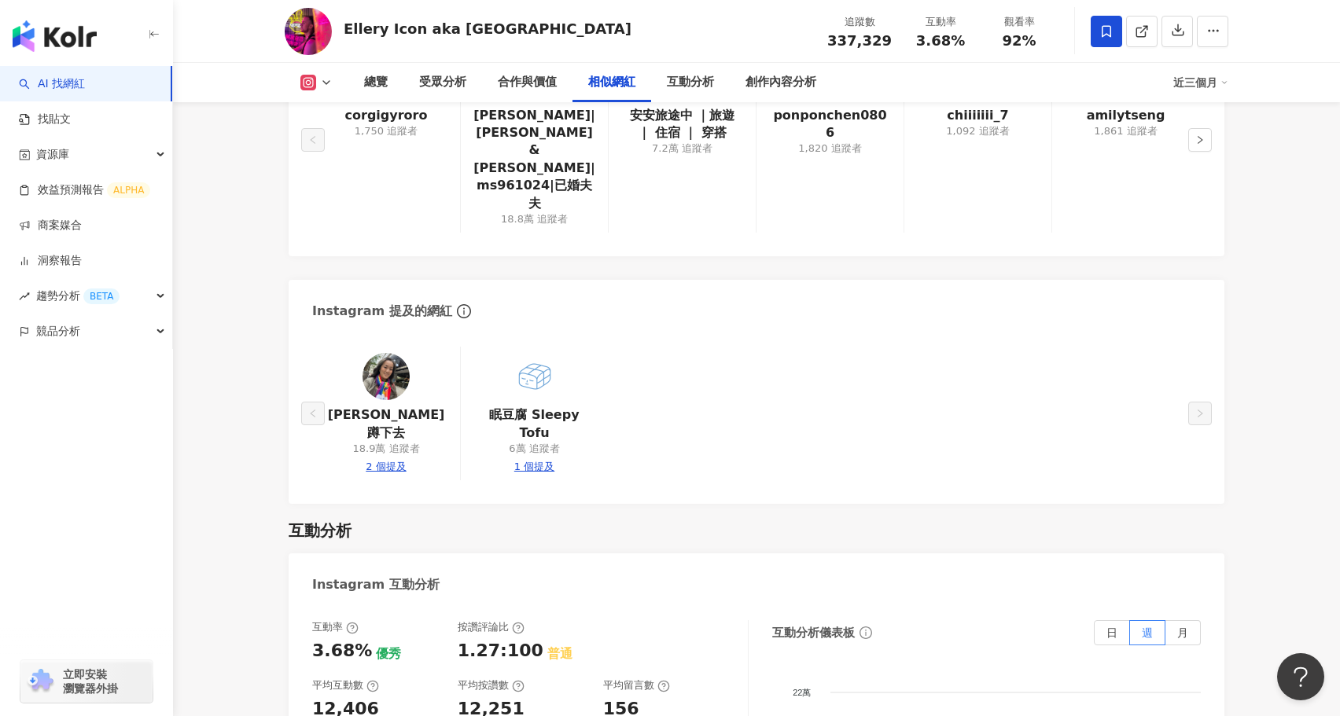
click at [534, 353] on link at bounding box center [534, 379] width 47 height 53
click at [538, 460] on div "1 個提及" at bounding box center [534, 467] width 40 height 14
type input "**********"
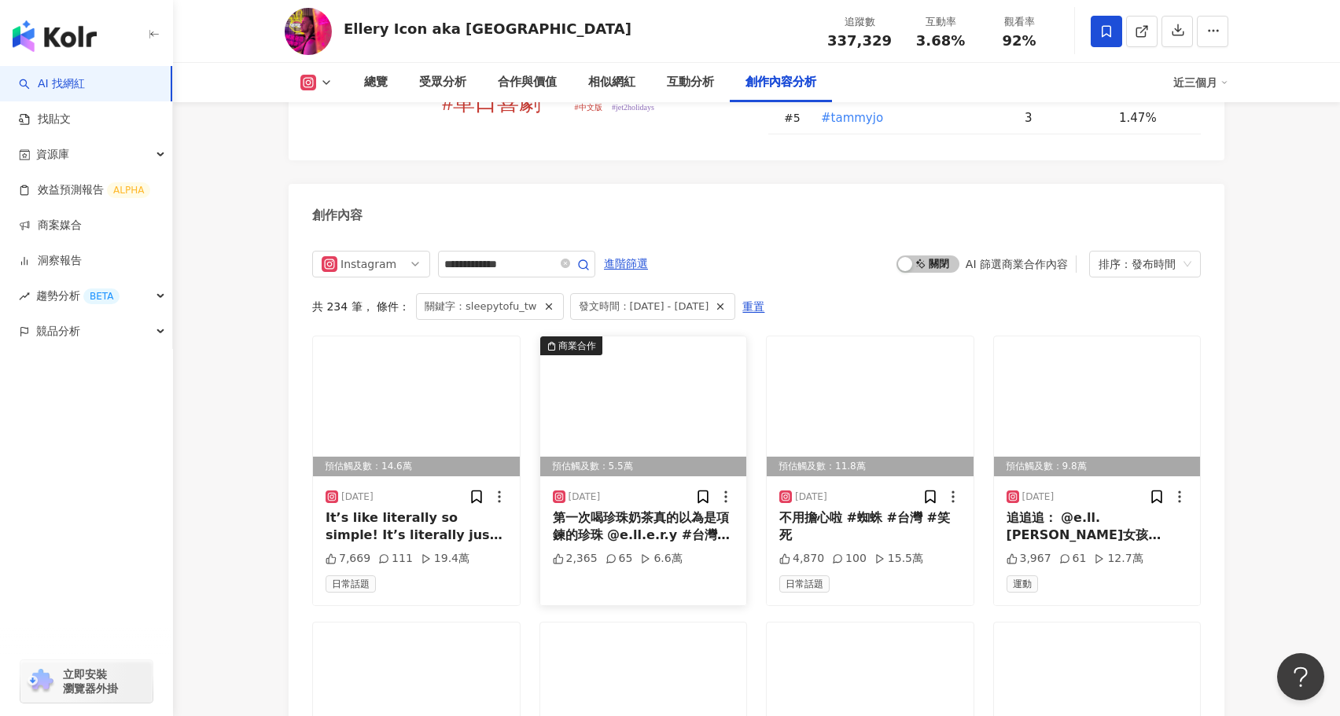
scroll to position [4832, 0]
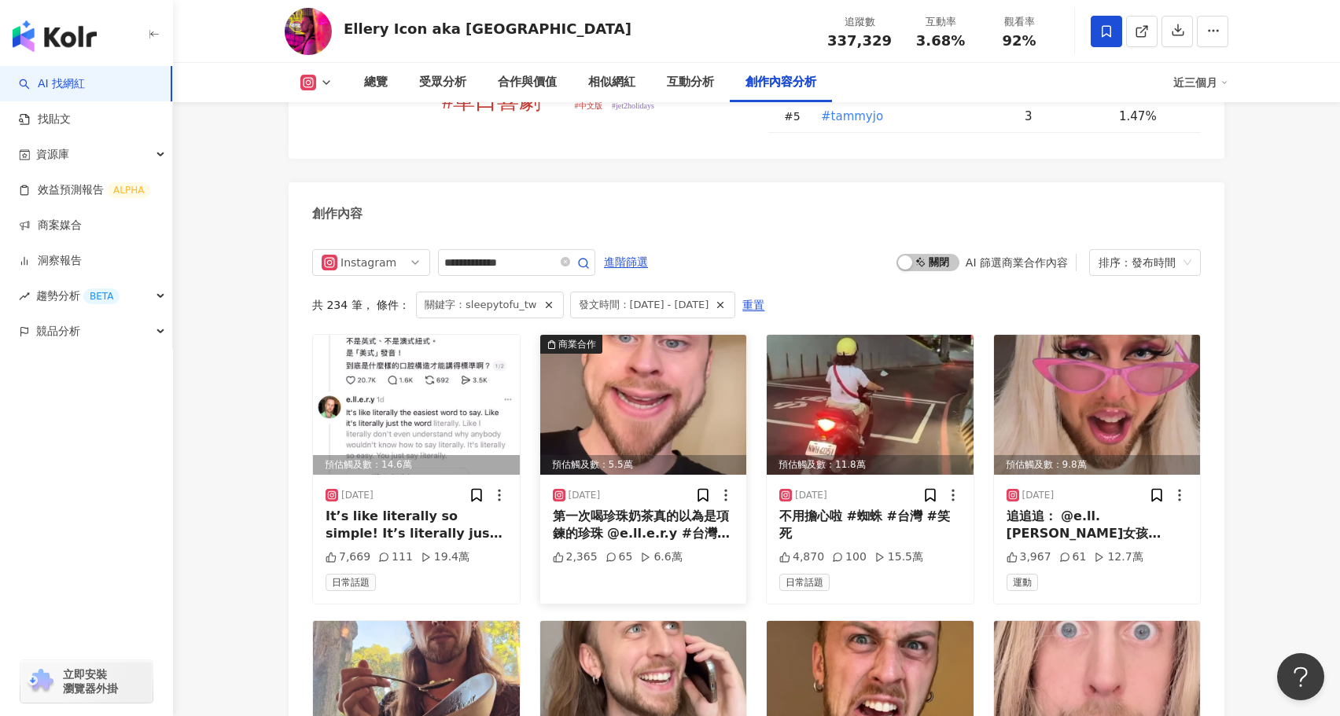
click at [637, 335] on img at bounding box center [643, 405] width 207 height 140
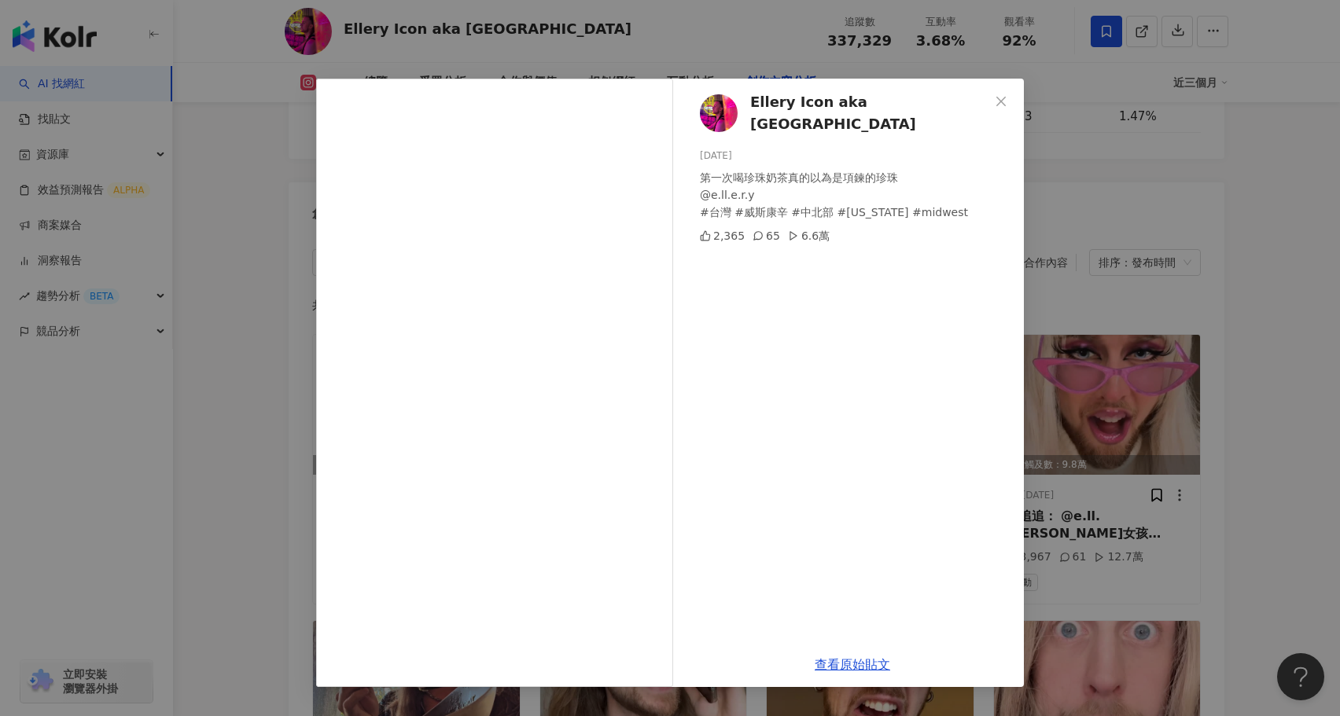
click at [252, 402] on div "Ellery Icon aka [GEOGRAPHIC_DATA] [DATE] 第一次喝珍珠奶茶真的以為是項鍊的珍珠 @e.ll.e.r.y #台灣 #威斯…" at bounding box center [670, 358] width 1340 height 716
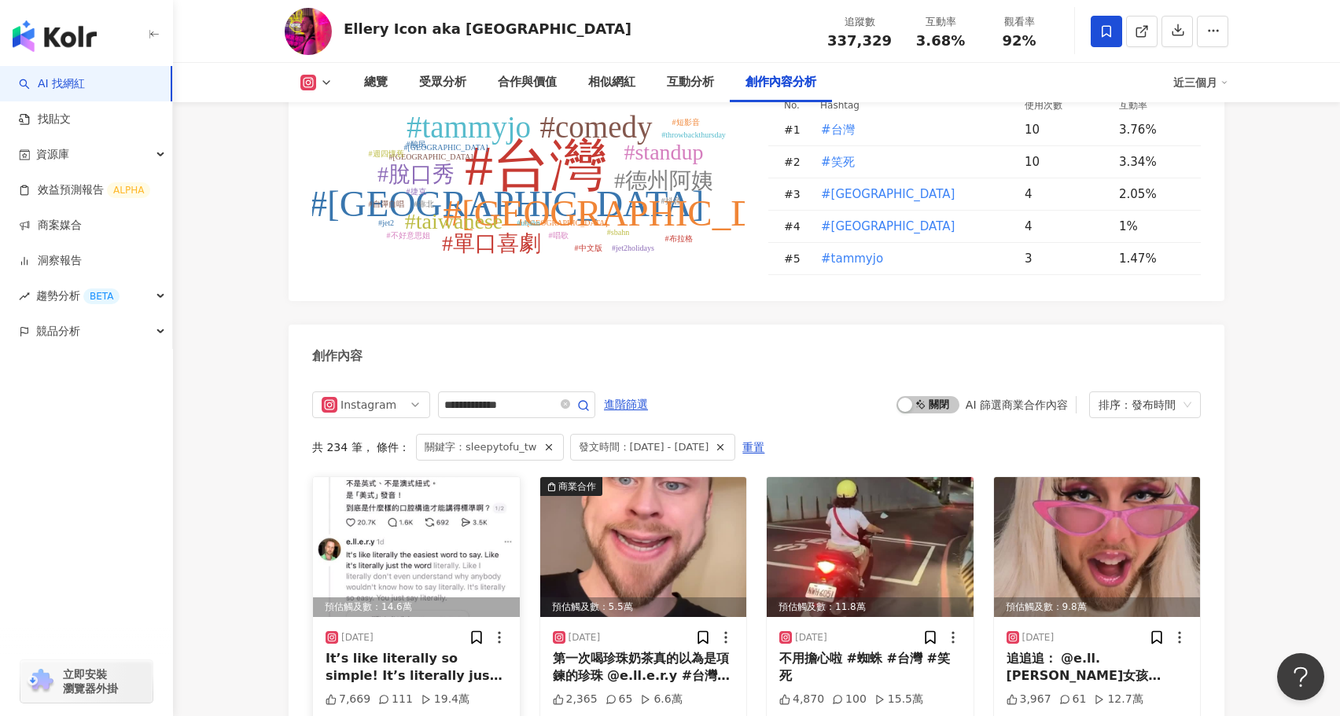
scroll to position [4689, 0]
click at [544, 396] on input "**********" at bounding box center [499, 405] width 110 height 19
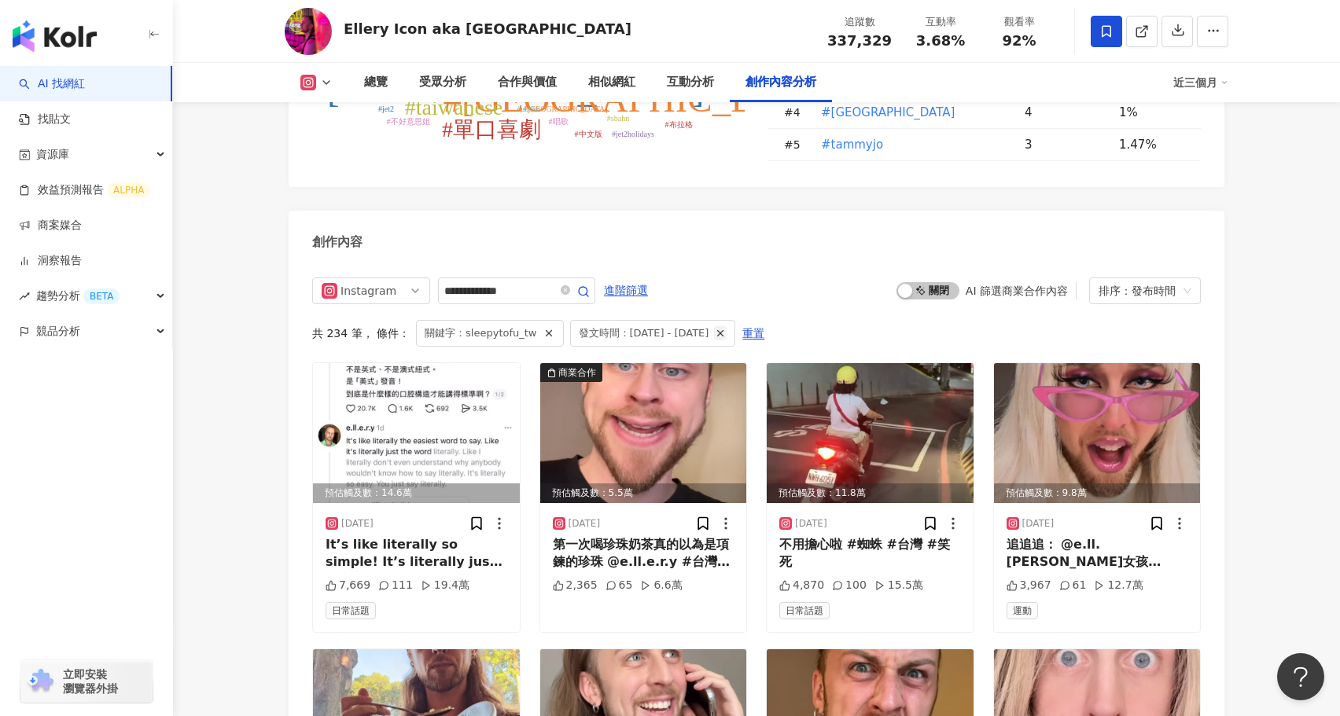
click at [724, 331] on line "button" at bounding box center [721, 334] width 6 height 6
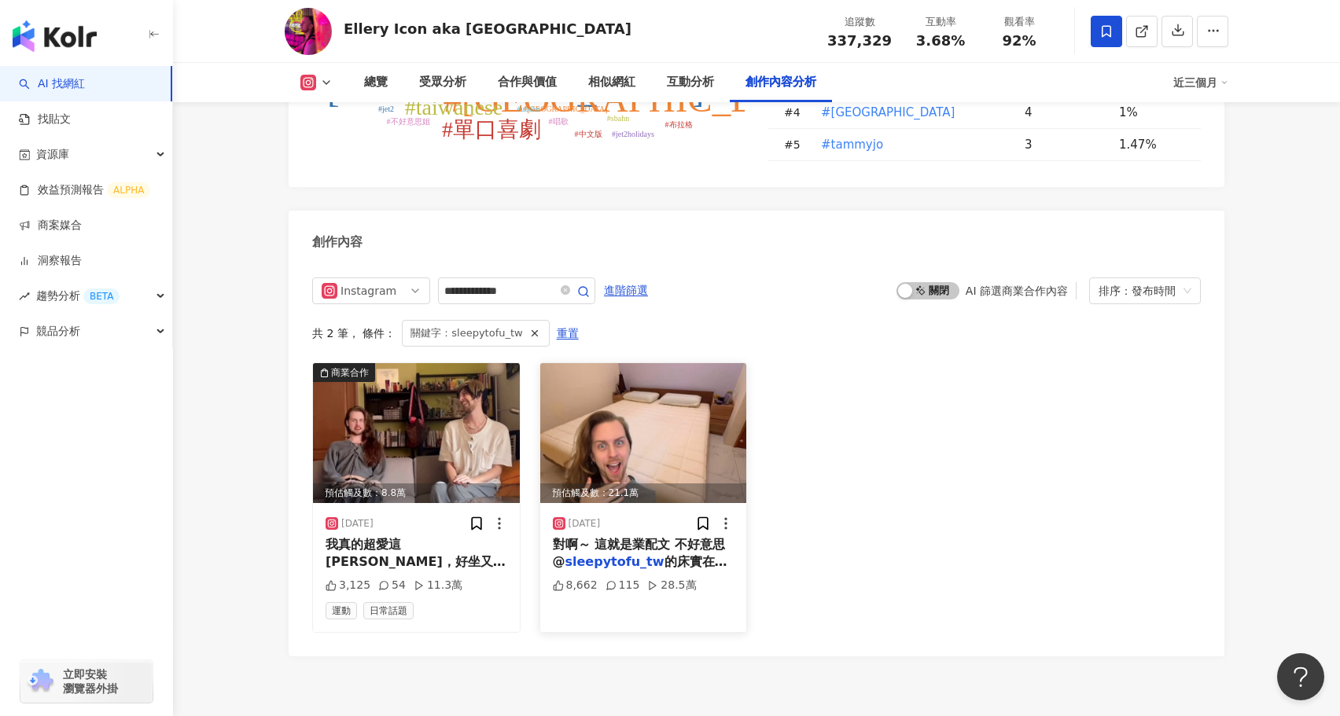
click at [603, 363] on img at bounding box center [643, 433] width 207 height 140
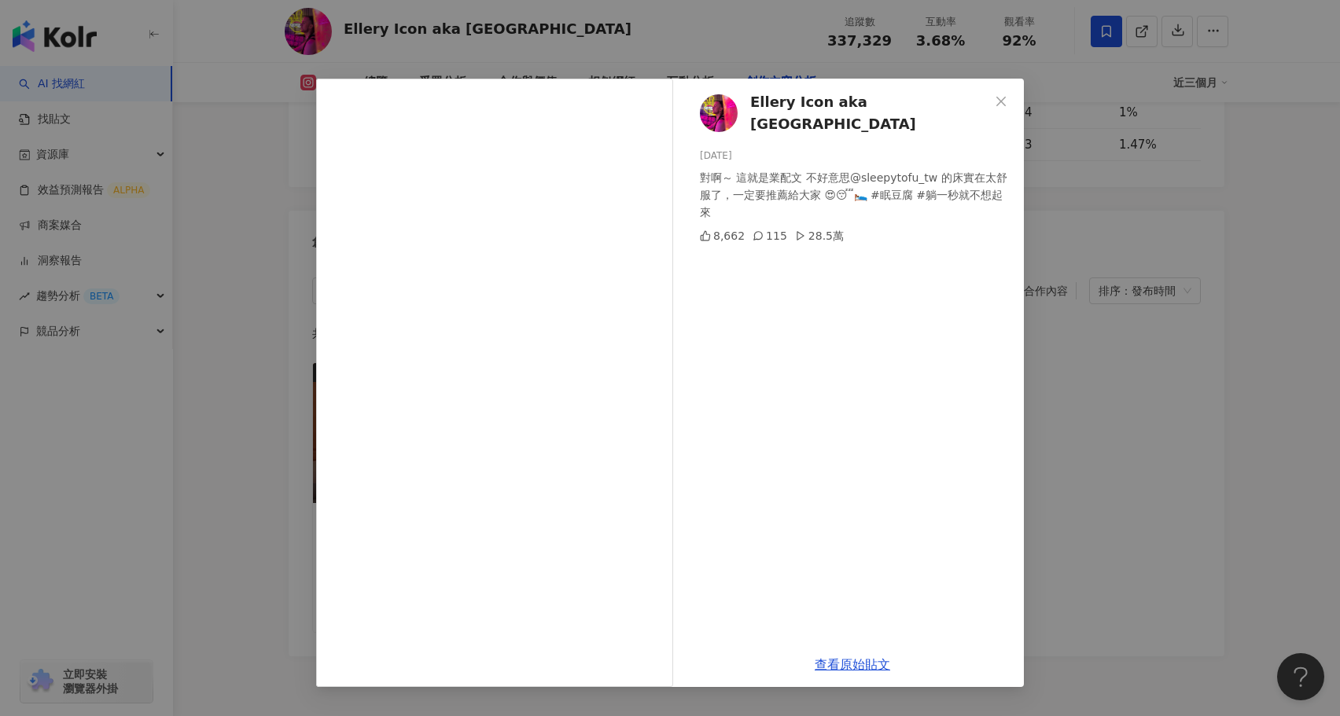
click at [237, 455] on div "Ellery Icon aka Elja Heights 2025/2/23 對啊～ 這就是業配文 不好意思@sleepytofu_tw 的床實在太舒服了，一…" at bounding box center [670, 358] width 1340 height 716
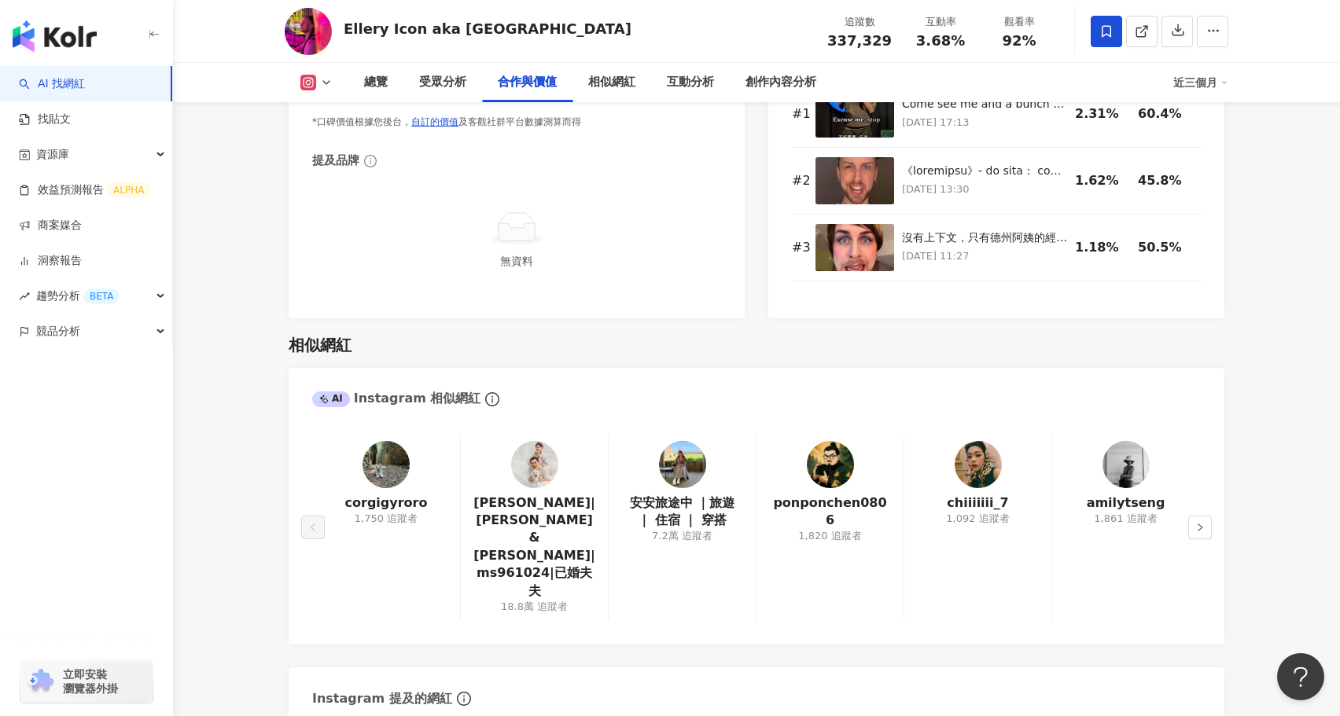
scroll to position [2808, 0]
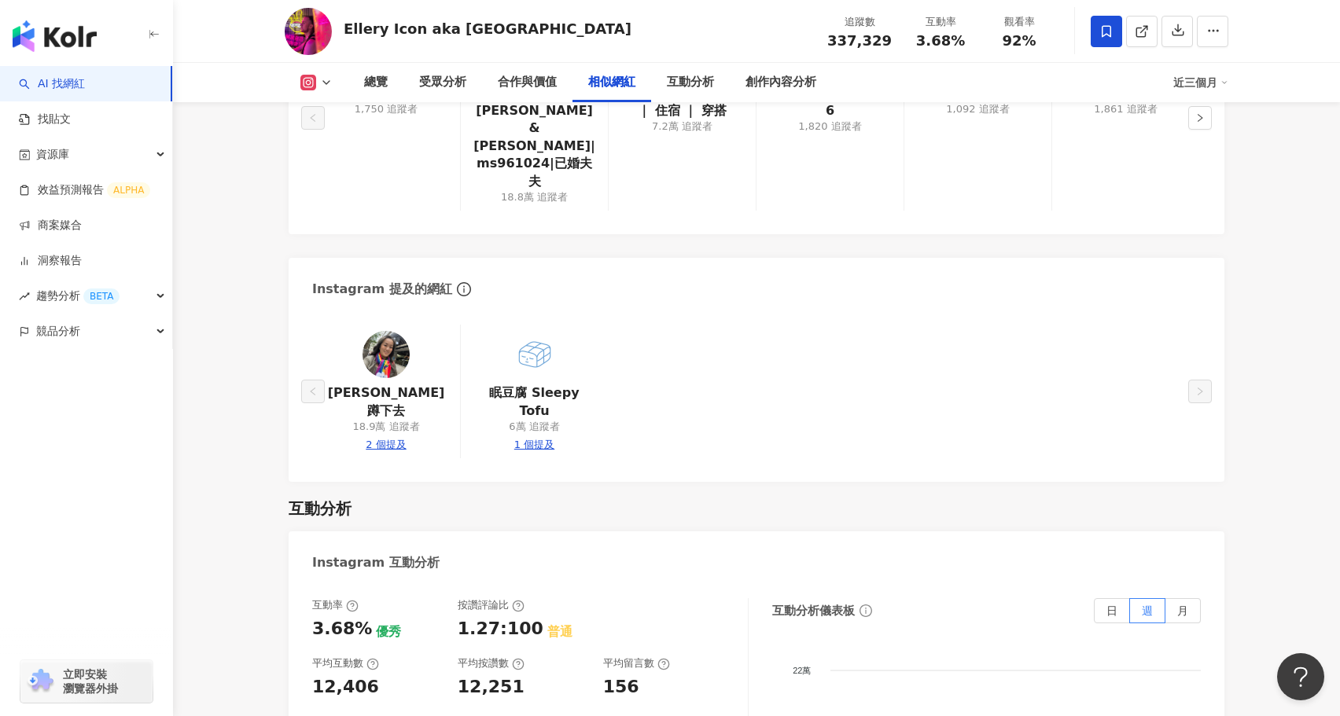
click at [395, 438] on div "2 個提及" at bounding box center [386, 445] width 40 height 14
type input "**********"
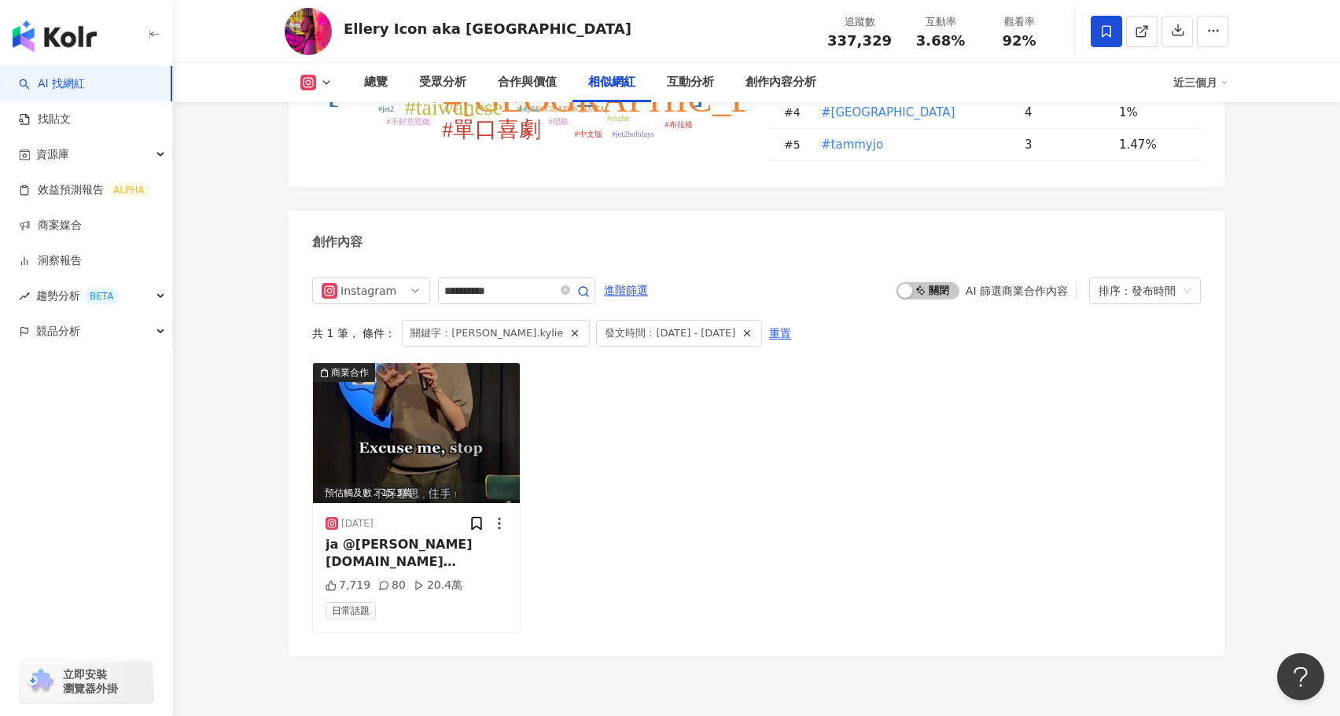
scroll to position [2808, 0]
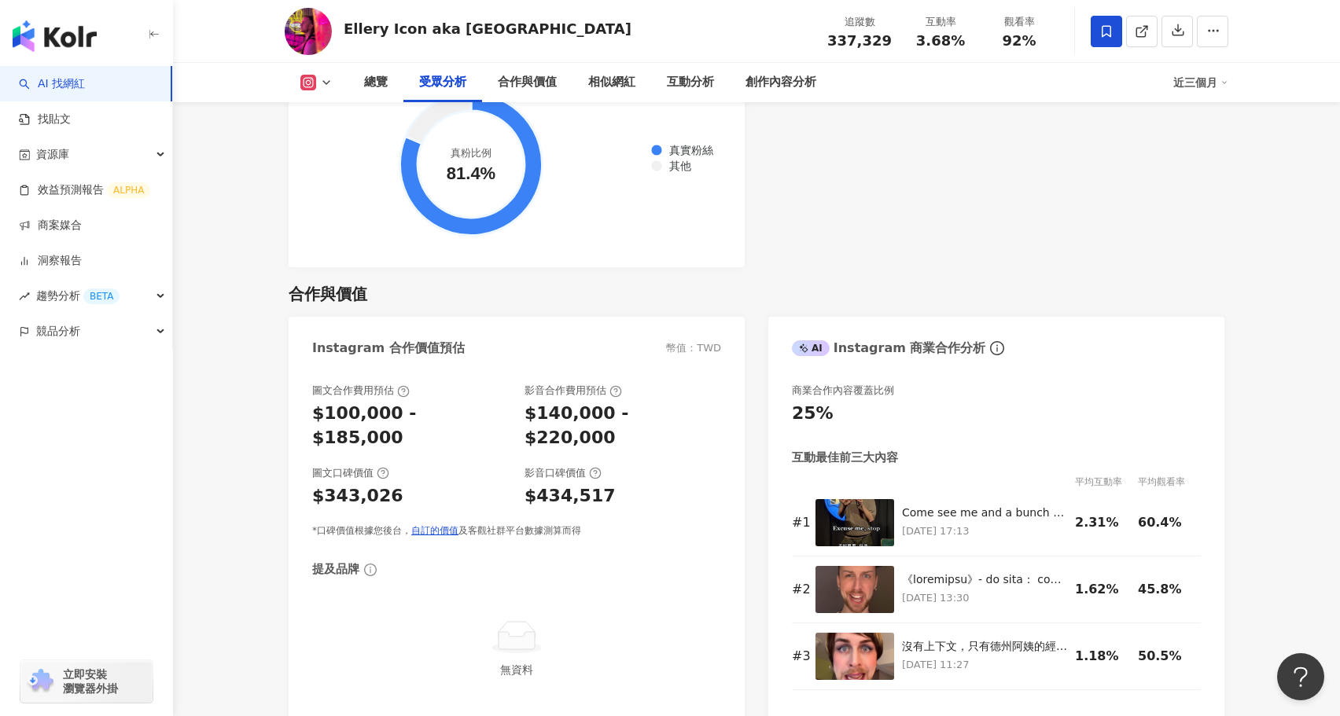
scroll to position [1992, 0]
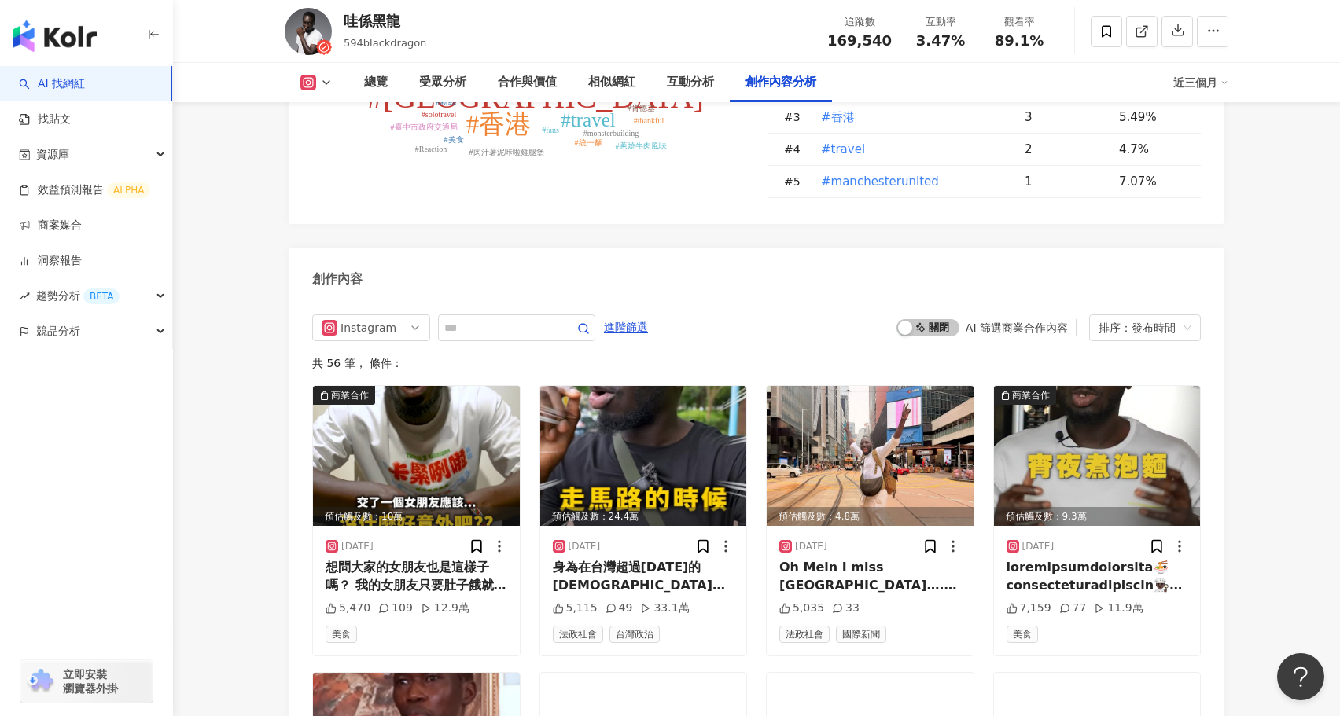
scroll to position [4747, 0]
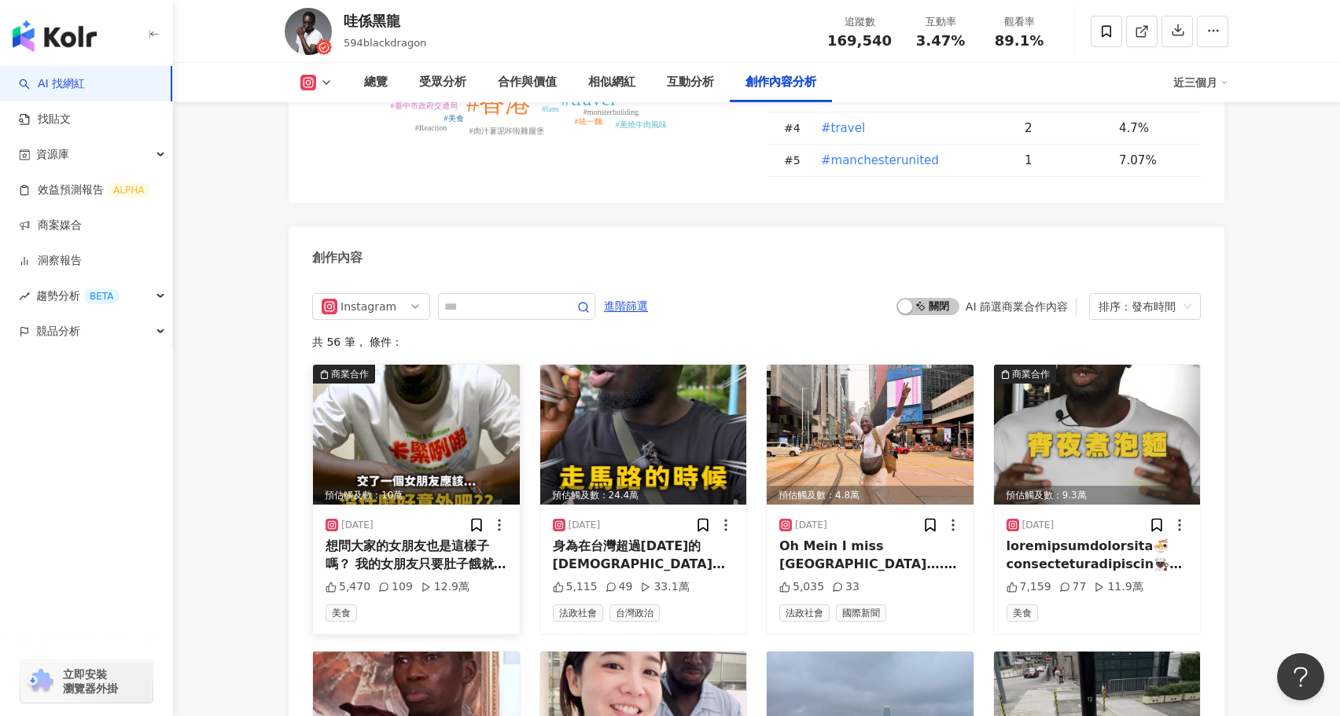
click at [454, 392] on img at bounding box center [416, 435] width 207 height 140
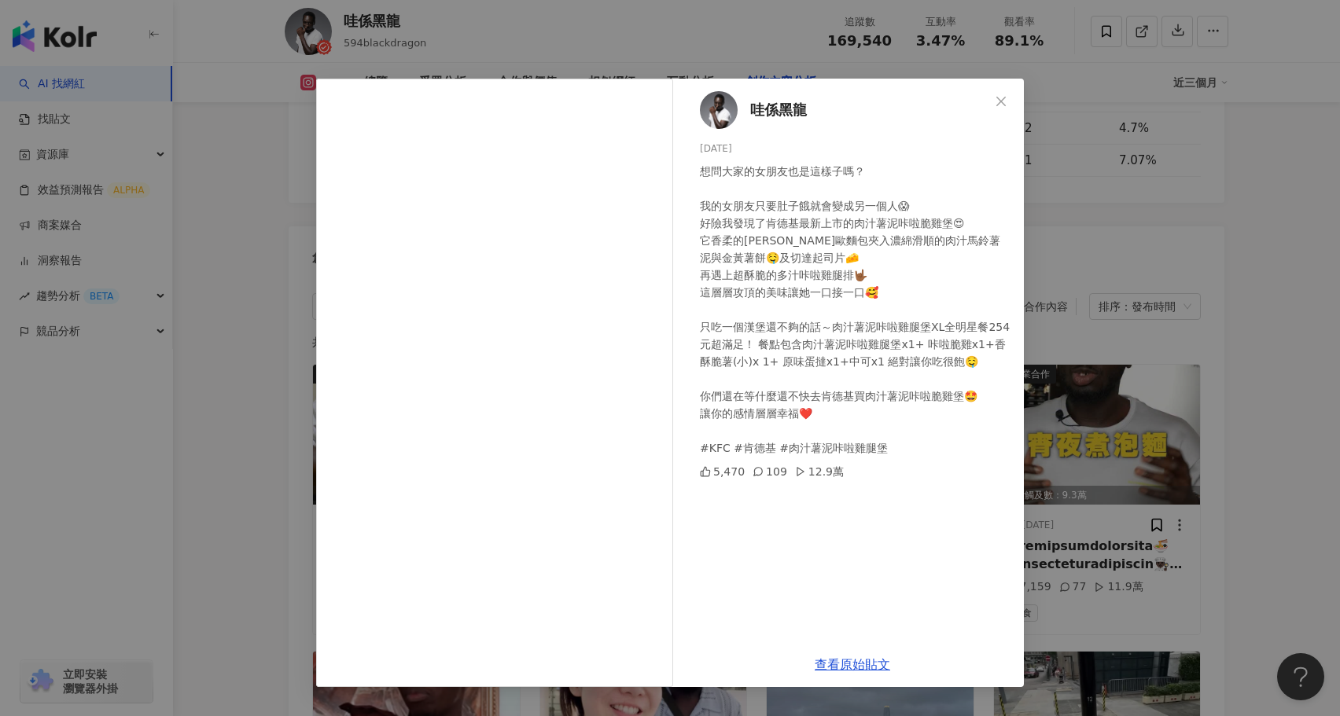
click at [249, 462] on div "哇係黑龍 [DATE] 想問大家的女朋友也是這樣子嗎？ 我的女朋友只要肚子餓就會變成另一個人😱 好險我發現了肯德基最新上市的肉汁薯泥咔啦脆雞堡😍 它香柔的[P…" at bounding box center [670, 358] width 1340 height 716
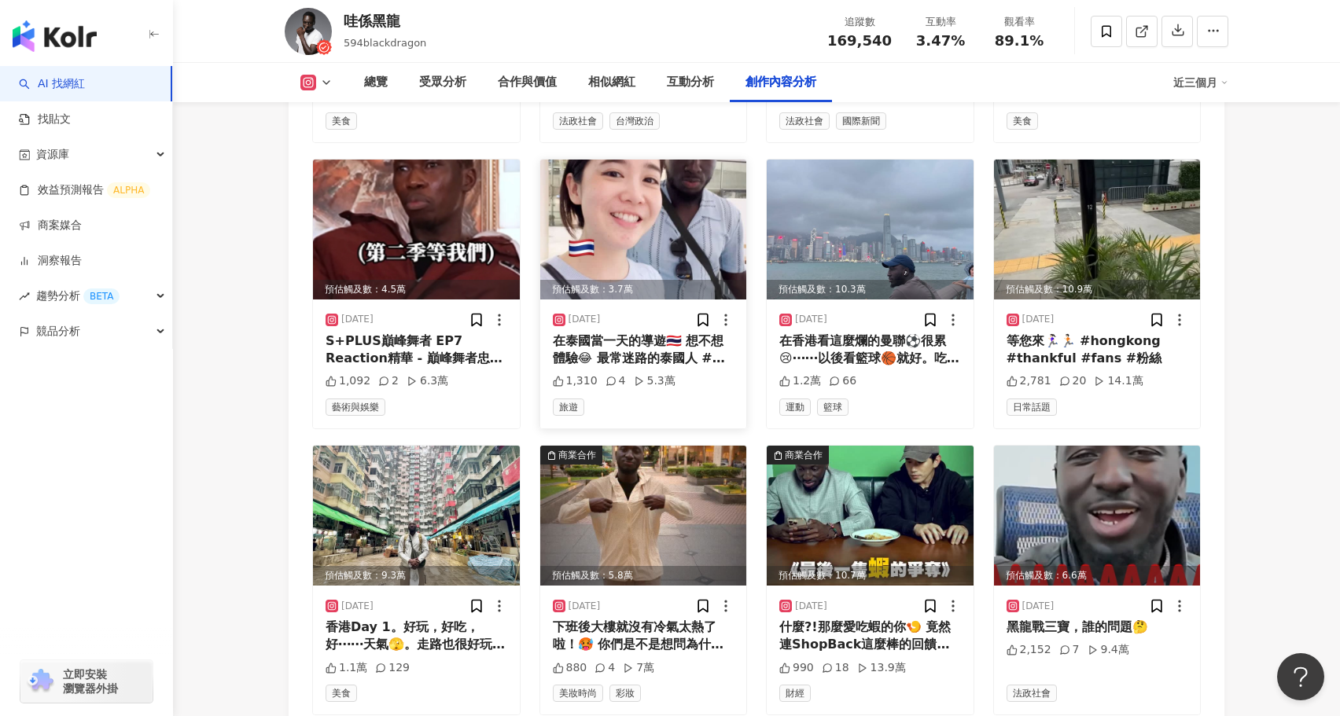
scroll to position [5239, 0]
click at [643, 491] on img at bounding box center [643, 517] width 207 height 140
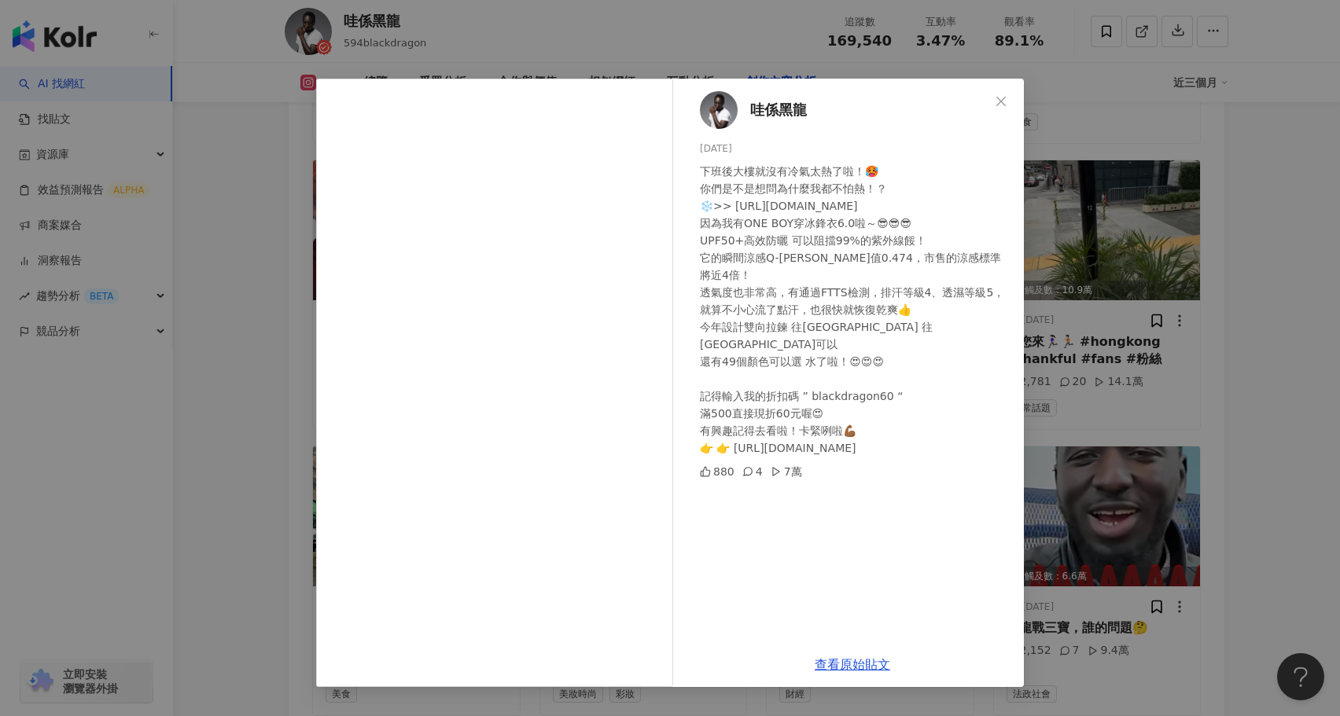
click at [262, 412] on div "哇係黑龍 [DATE] 下班後大樓就沒有冷氣太熱了啦！🥵 你們是不是想問為什麼我都不怕熱！？ ❄️>> [URL][DOMAIN_NAME] 因為我有ONE …" at bounding box center [670, 358] width 1340 height 716
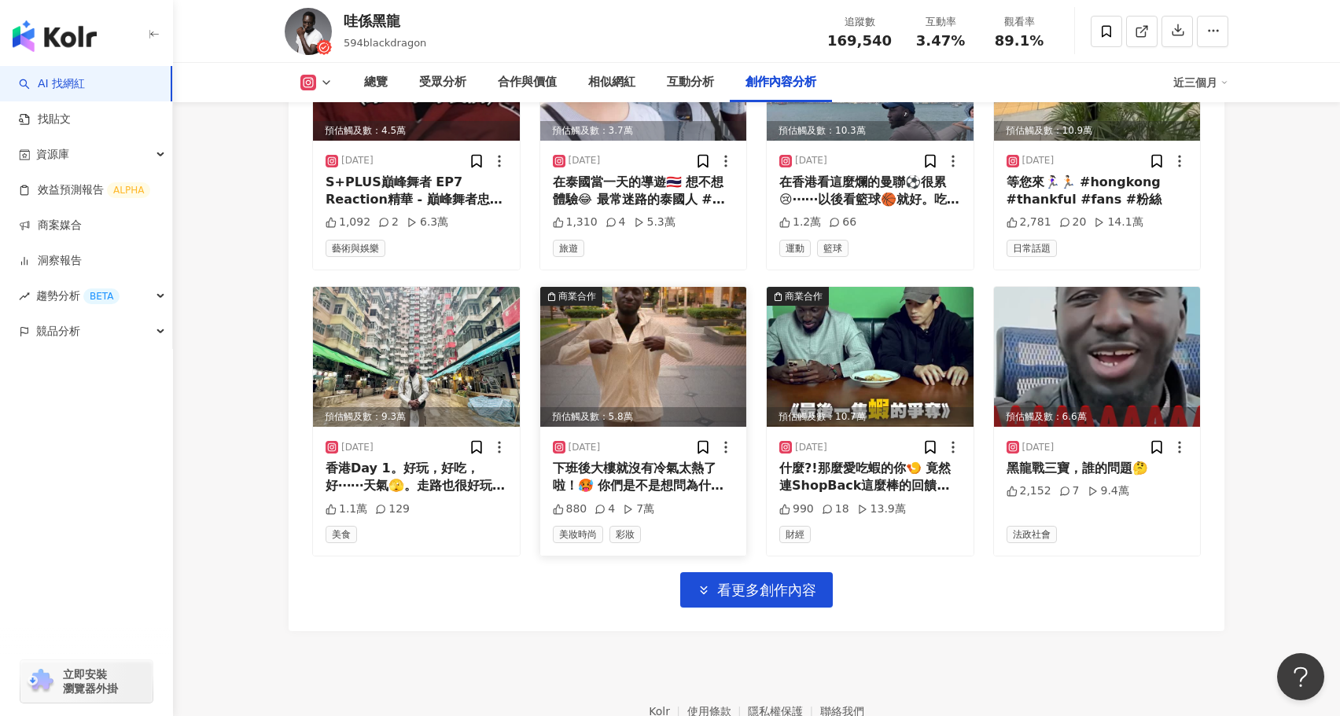
scroll to position [5414, 0]
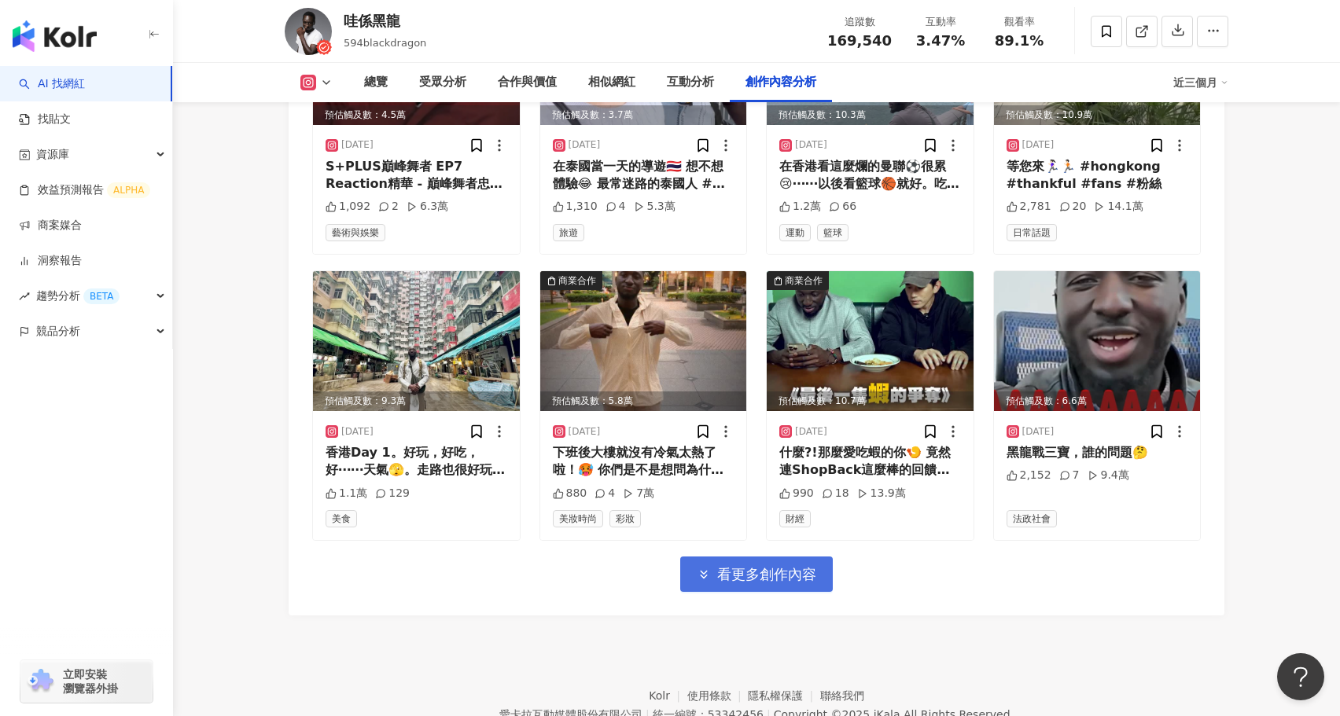
click at [778, 566] on span "看更多創作內容" at bounding box center [766, 574] width 99 height 17
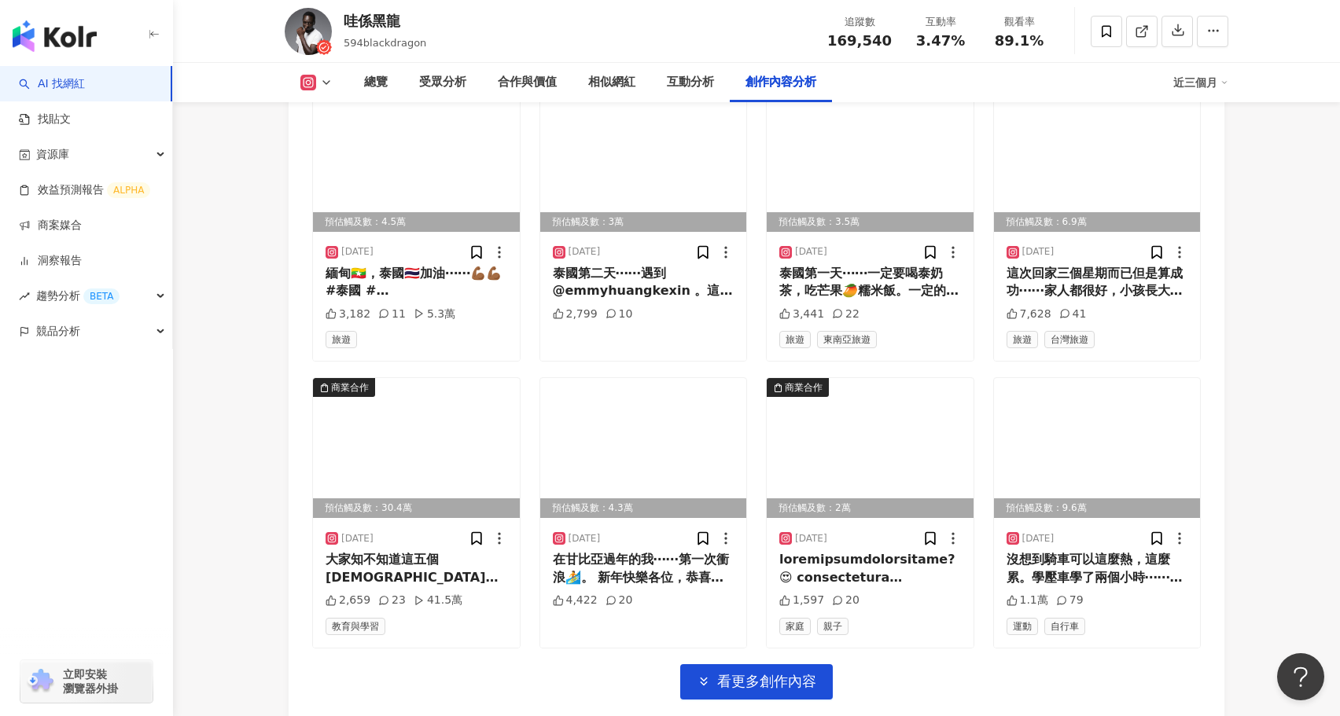
scroll to position [6166, 0]
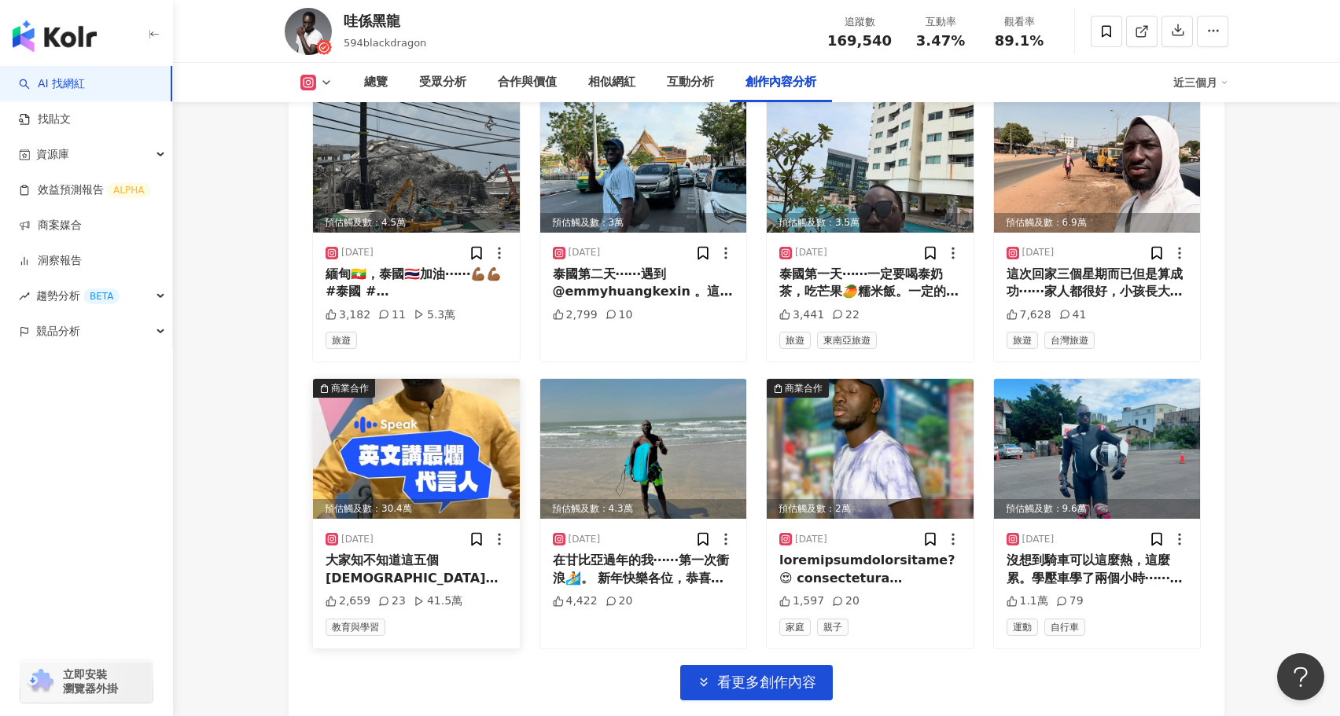
click at [475, 400] on img at bounding box center [416, 449] width 207 height 140
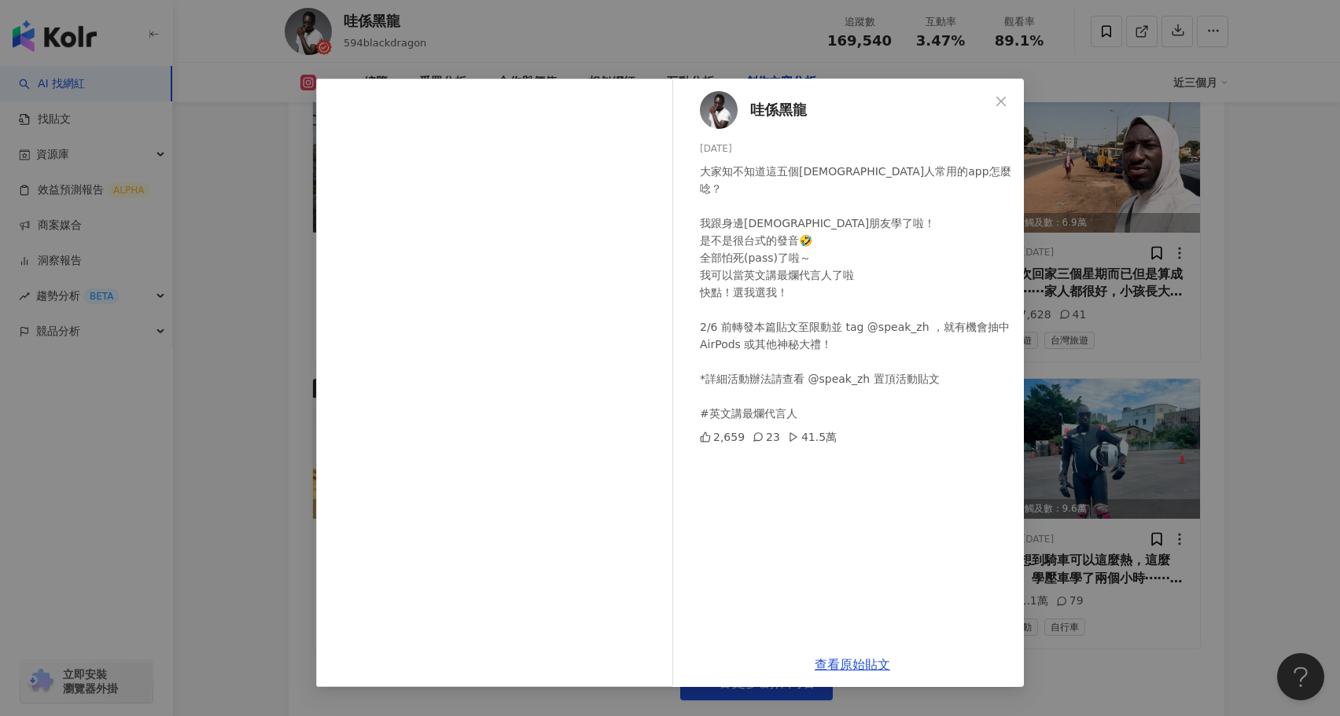
click at [1243, 330] on div "哇係黑龍 2025/2/3 大家知不知道這五個台灣人常用的app怎麼唸？ 我跟身邊台灣朋友學了啦！ 是不是很台式的發音🤣 全部怕死(pass)了啦～ 我可以當…" at bounding box center [670, 358] width 1340 height 716
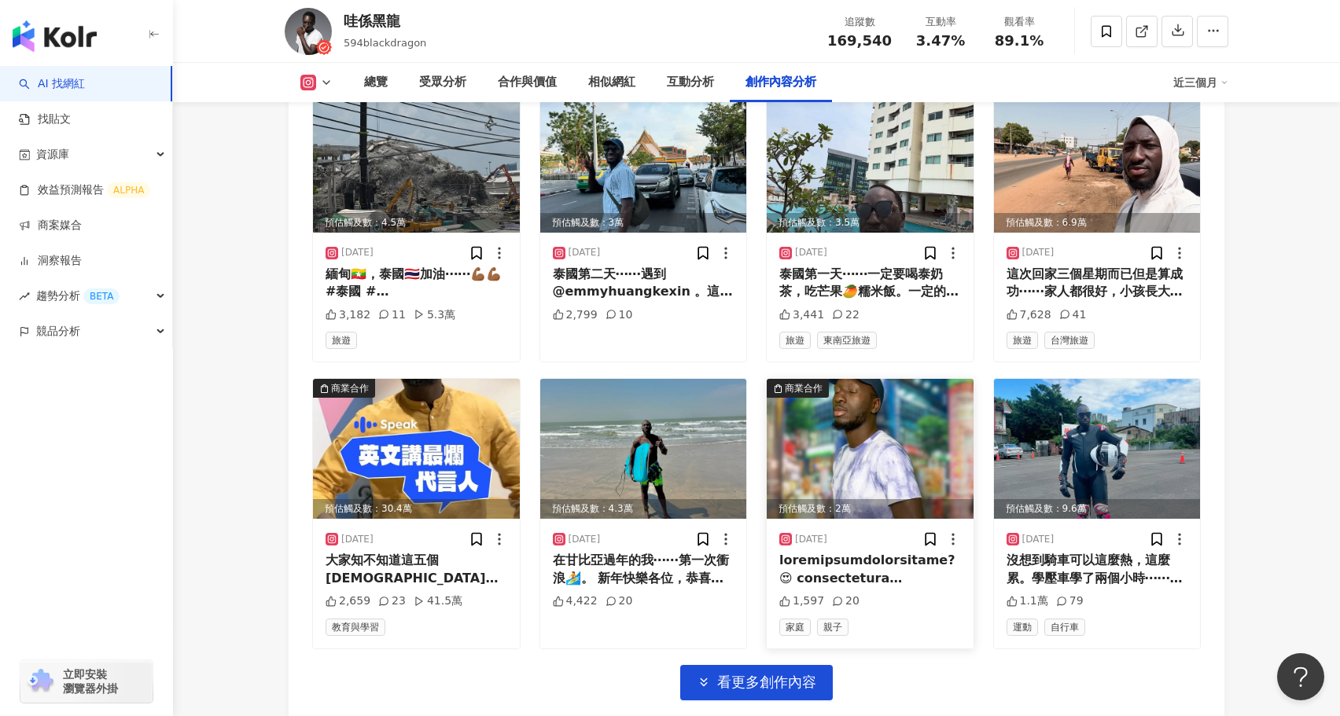
click at [890, 418] on img at bounding box center [870, 449] width 207 height 140
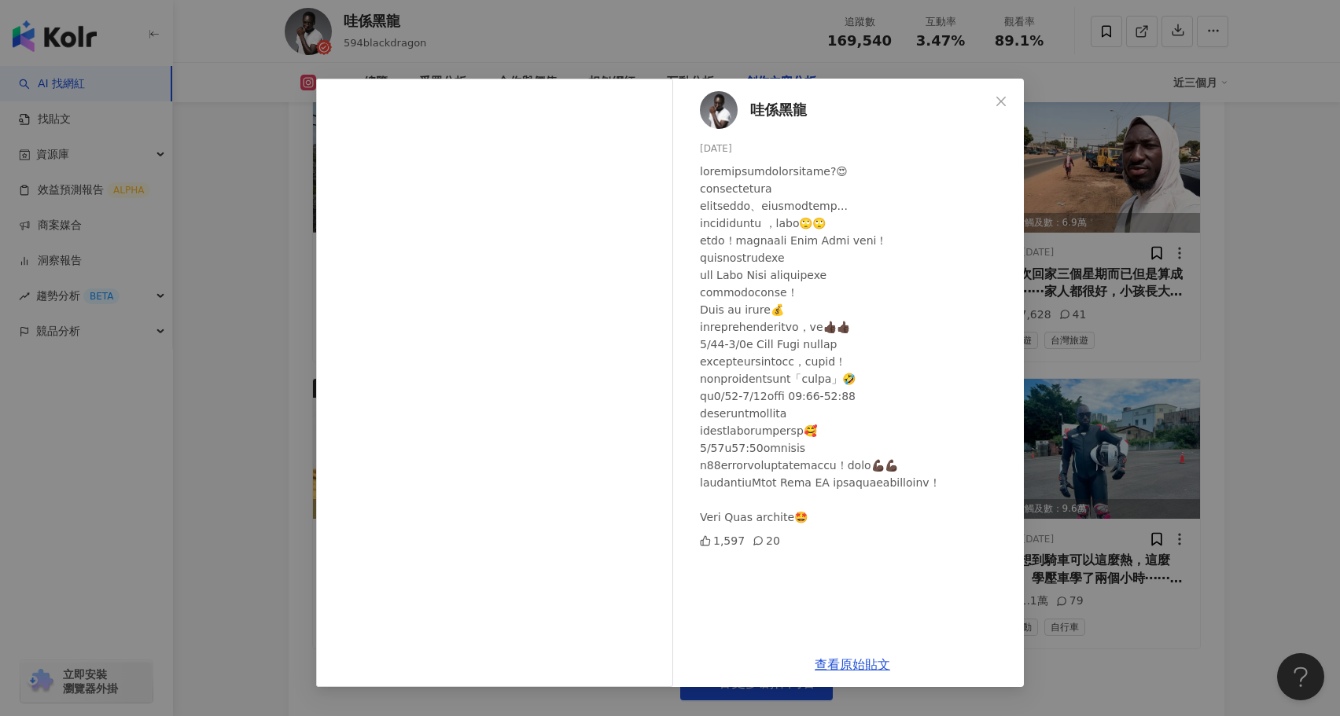
click at [1265, 361] on div "哇係黑龍 2025/1/17 1,597 20 查看原始貼文" at bounding box center [670, 358] width 1340 height 716
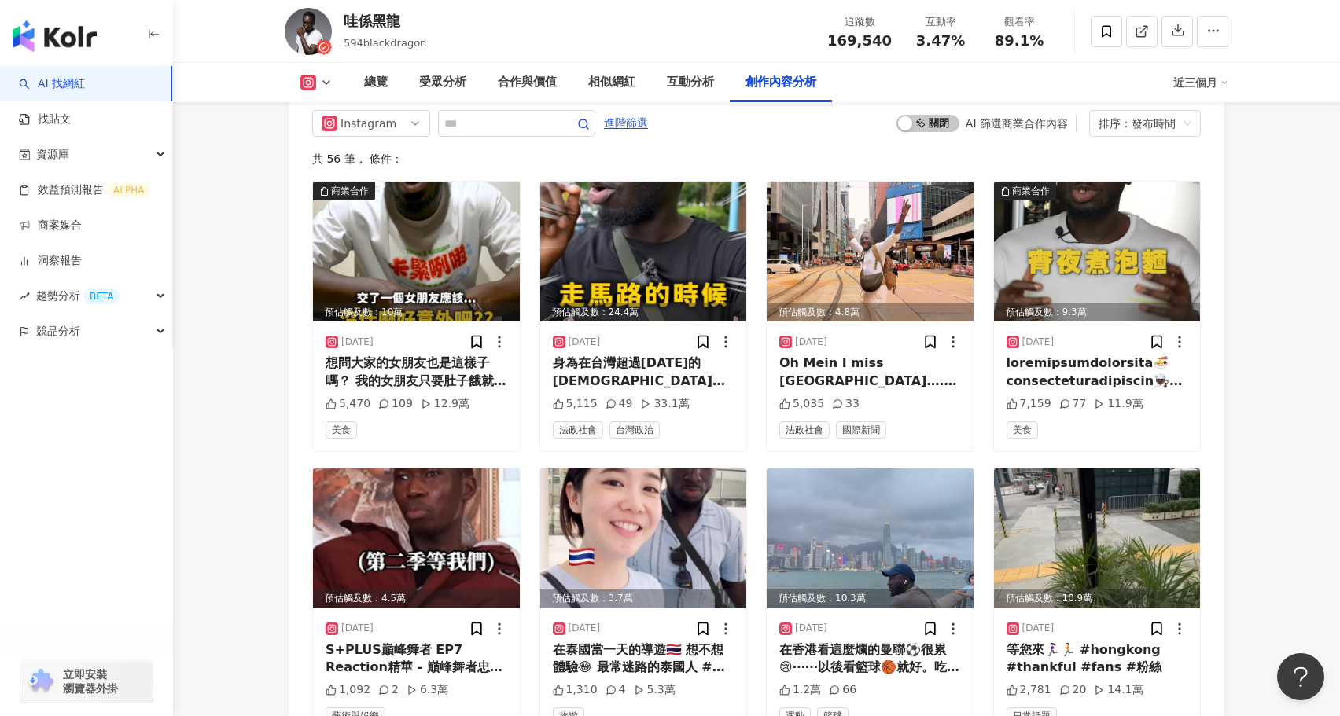
scroll to position [4470, 0]
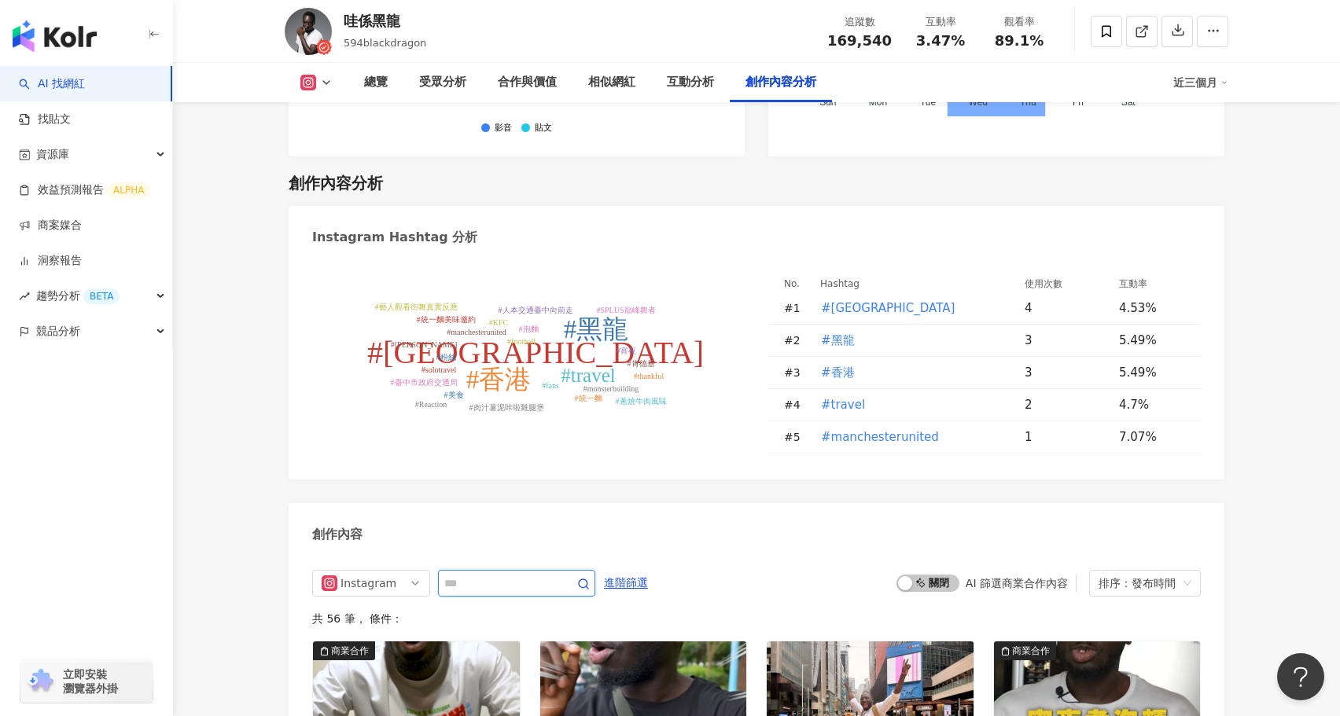
click at [512, 574] on input "text" at bounding box center [499, 583] width 110 height 19
type input "***"
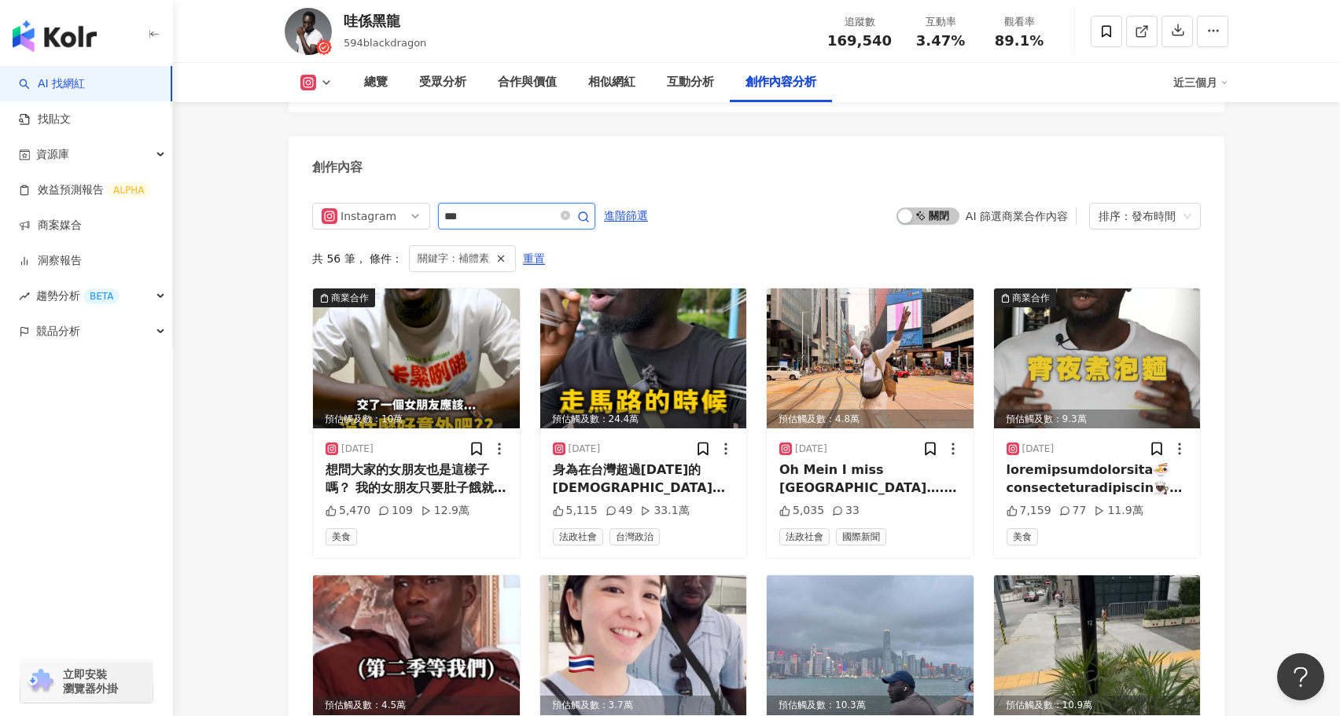
scroll to position [4683, 0]
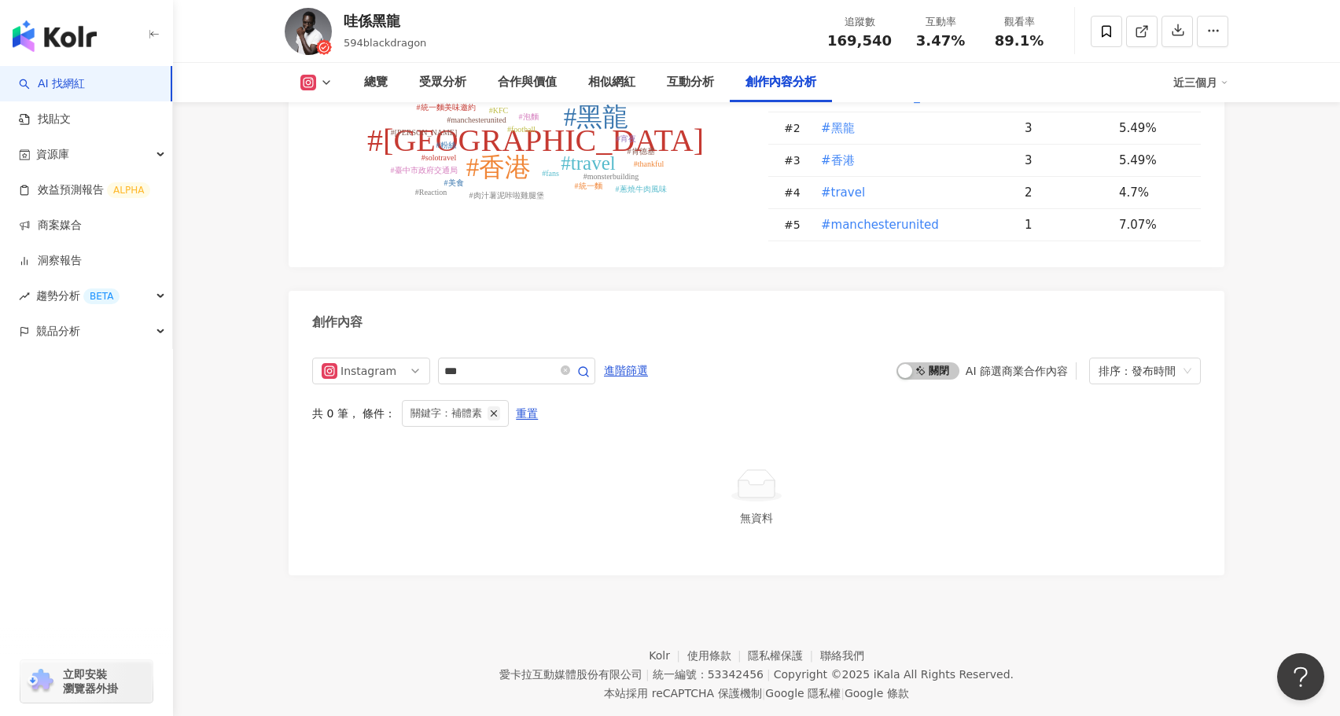
click at [492, 408] on icon "button" at bounding box center [493, 413] width 11 height 11
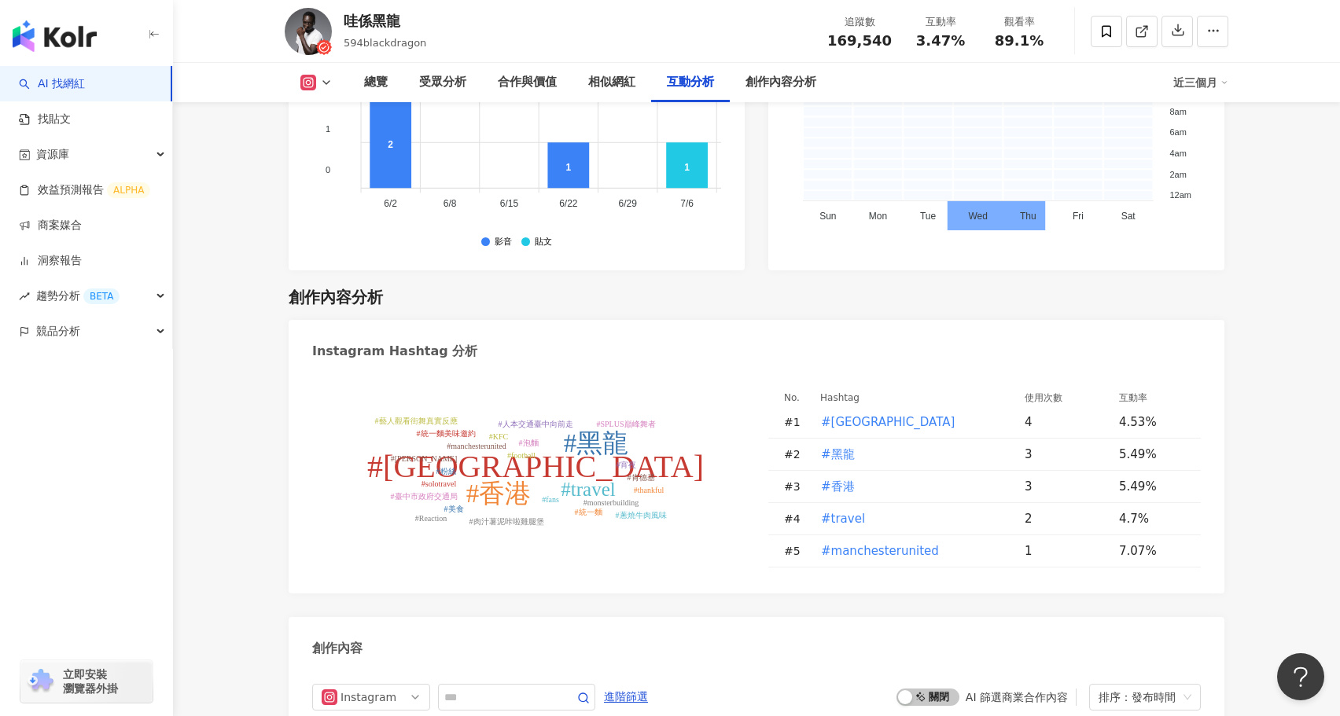
scroll to position [4384, 0]
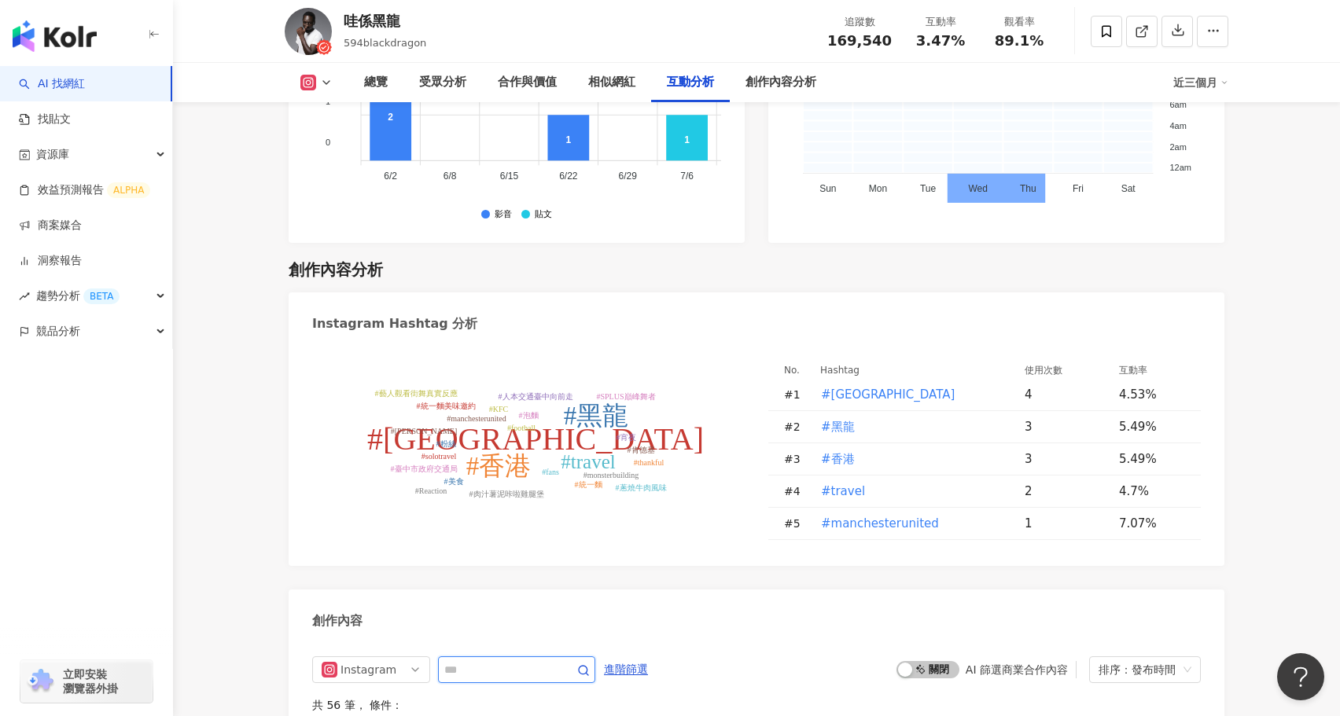
click at [475, 661] on input "text" at bounding box center [499, 670] width 110 height 19
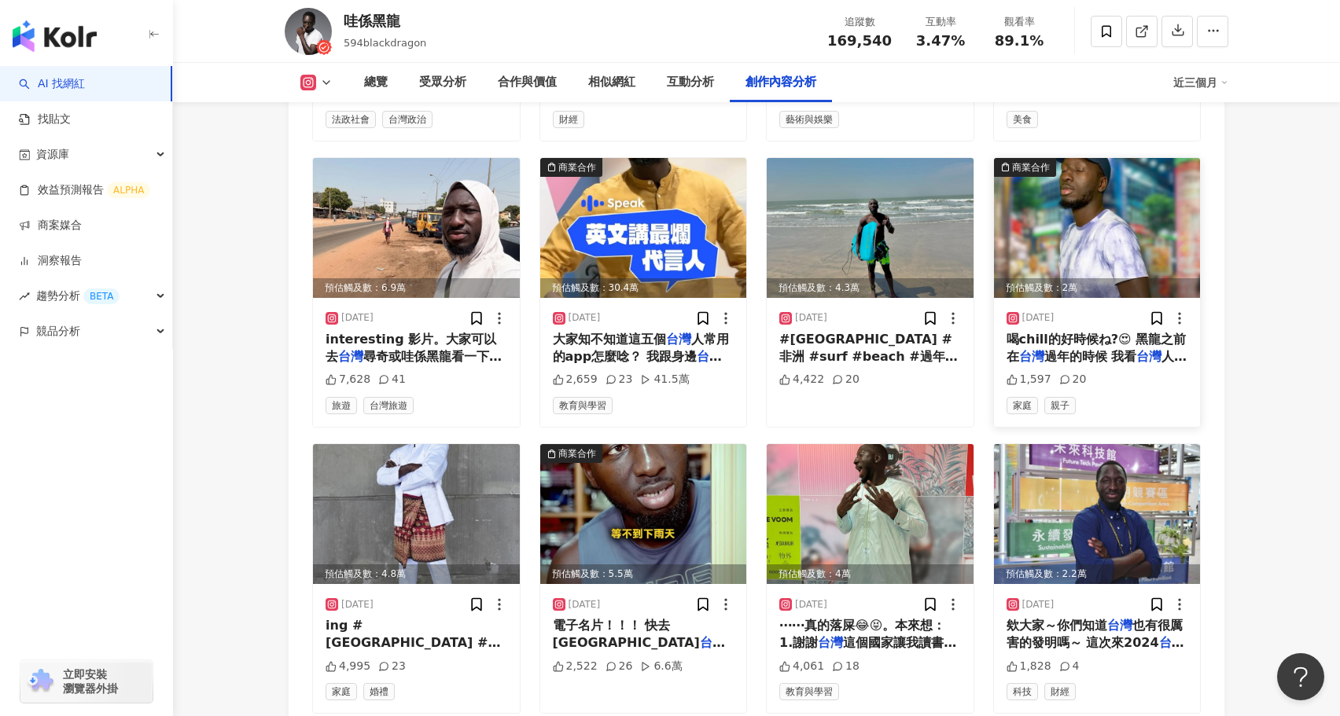
scroll to position [5294, 0]
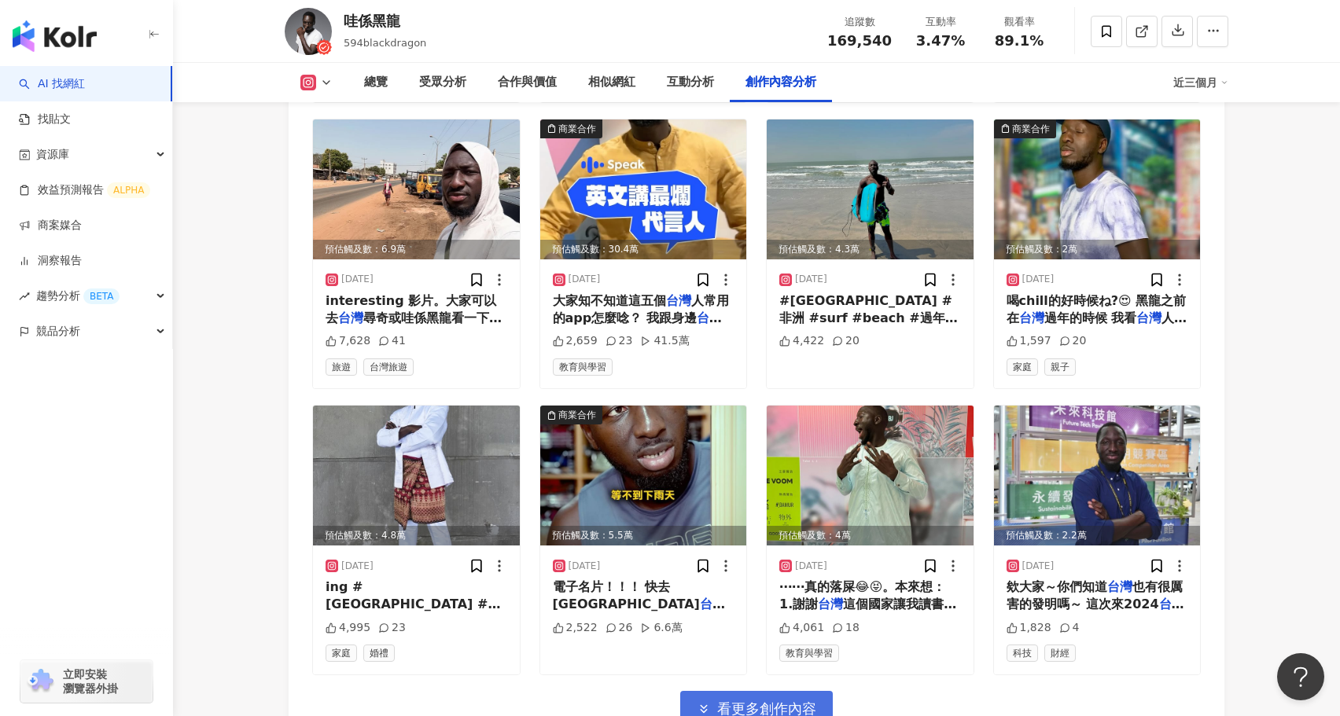
click at [793, 701] on span "看更多創作內容" at bounding box center [766, 709] width 99 height 17
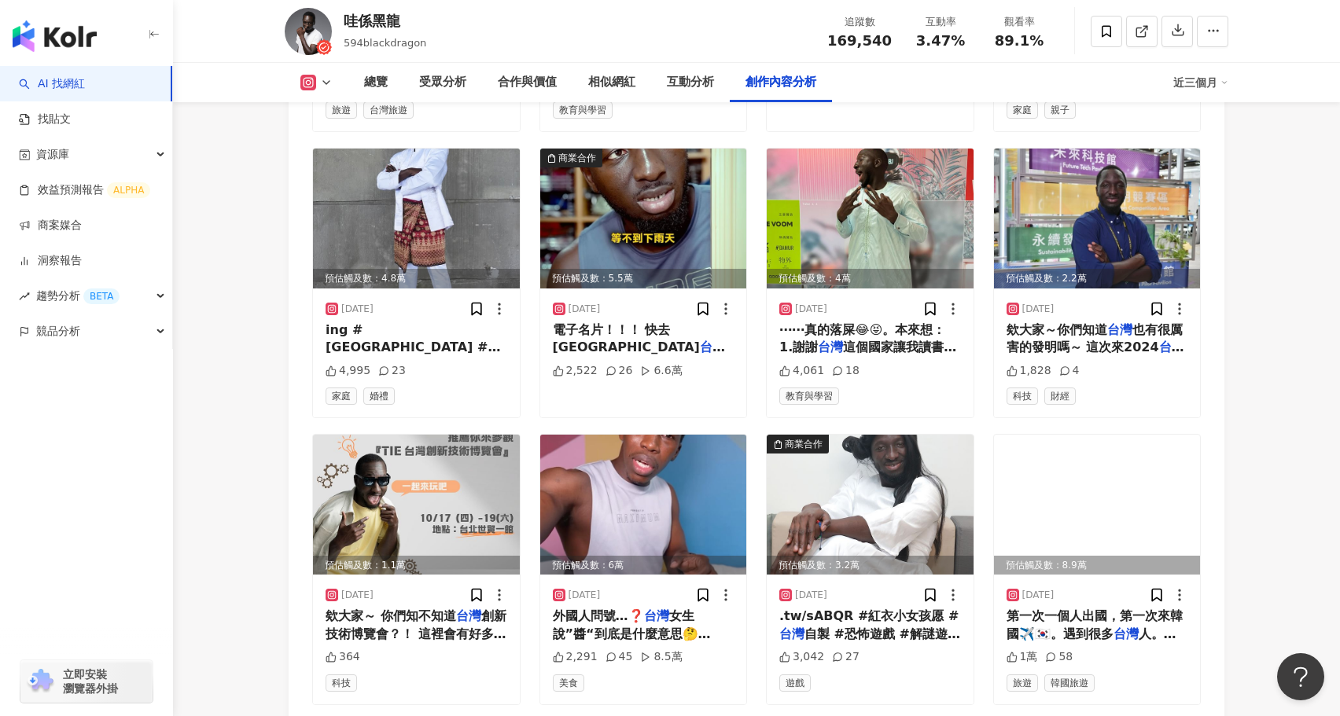
scroll to position [5559, 0]
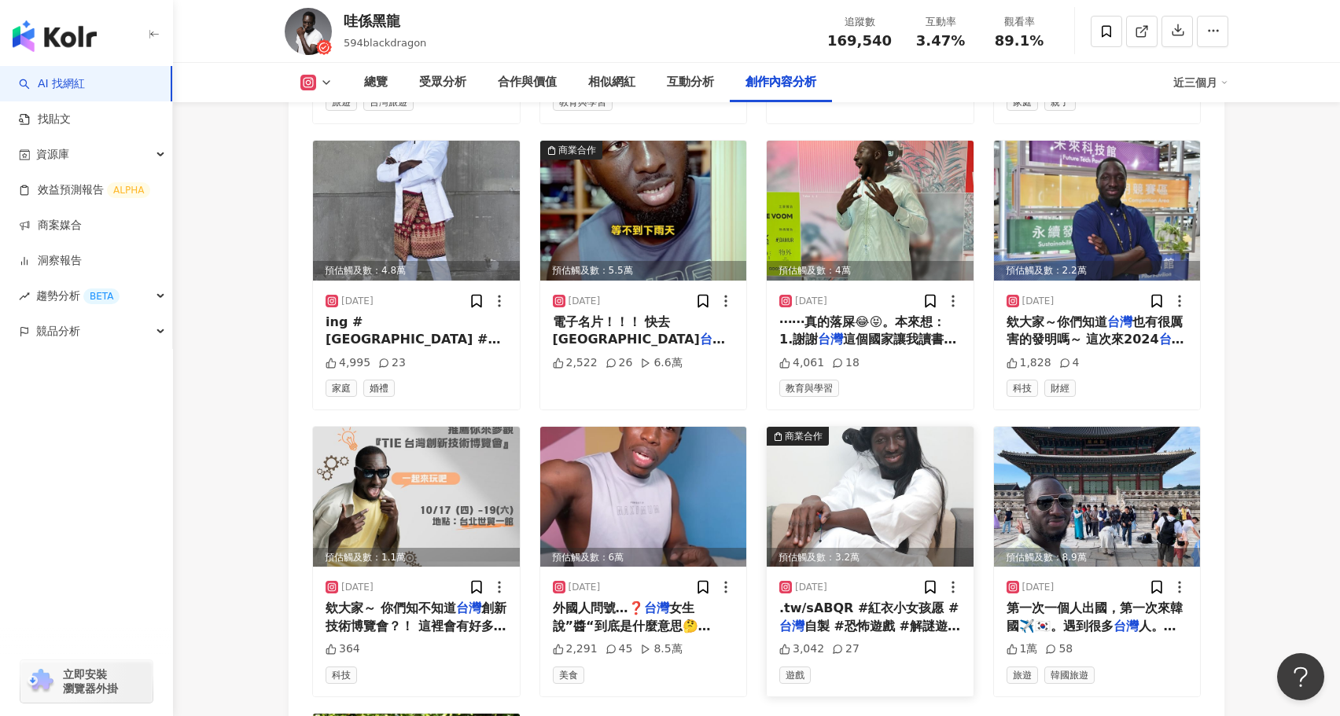
click at [884, 457] on img at bounding box center [870, 497] width 207 height 140
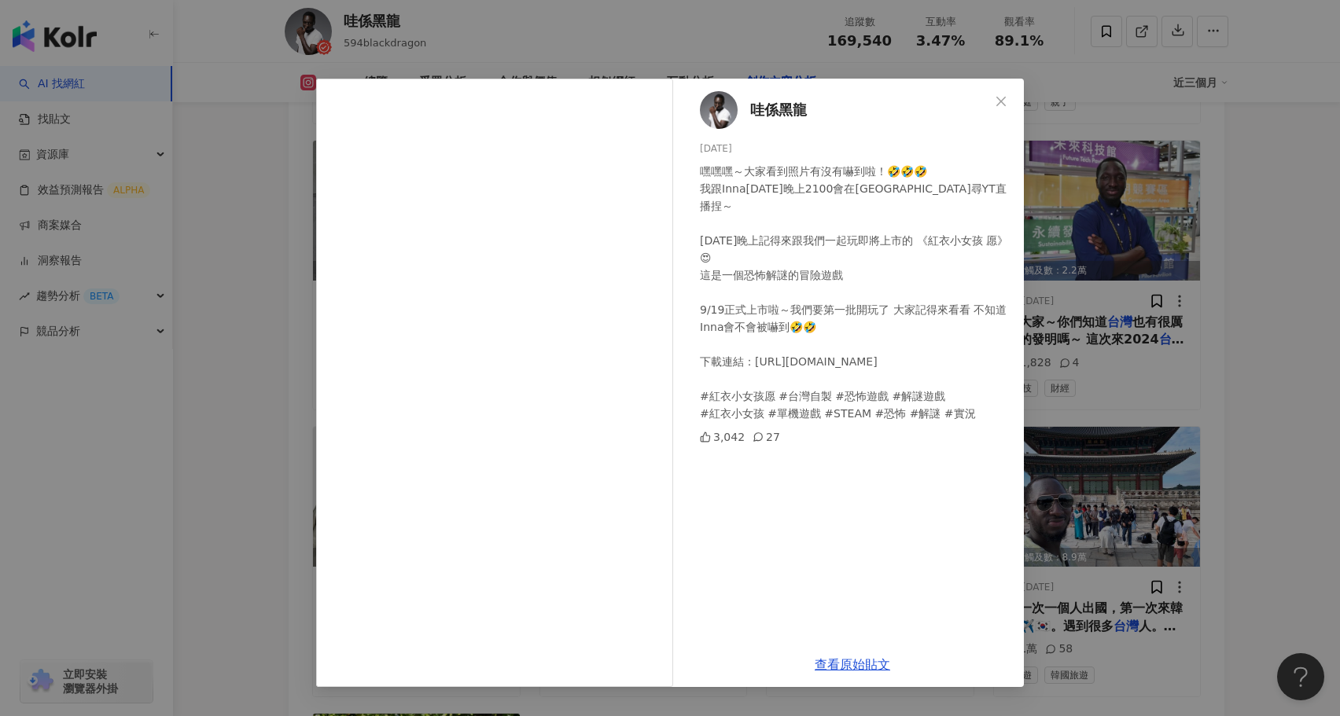
click at [285, 527] on div "哇係黑龍 2024/9/18 嘿嘿嘿～大家看到照片有沒有嚇到啦！🤣🤣🤣 我跟Inna明天晚上2100會在臺尋YT直播捏～ 明天晚上記得來跟我們一起玩即將上市的…" at bounding box center [670, 358] width 1340 height 716
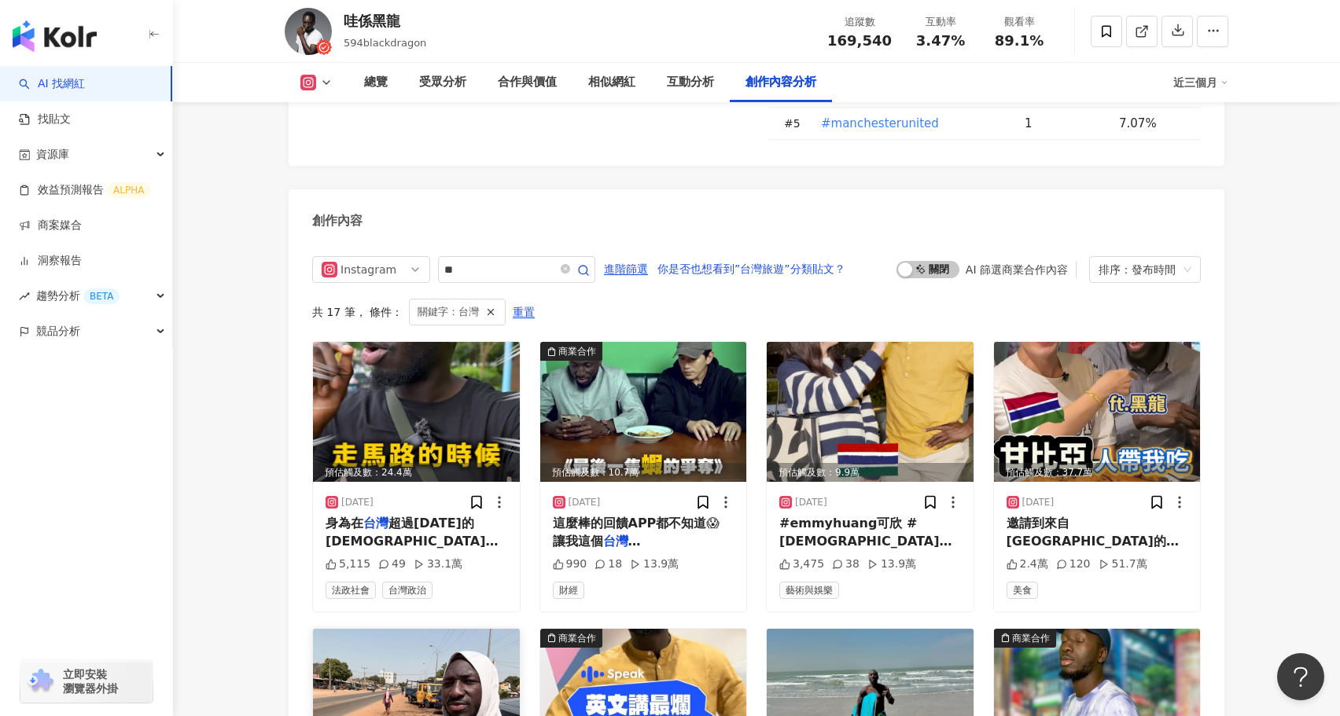
scroll to position [4611, 0]
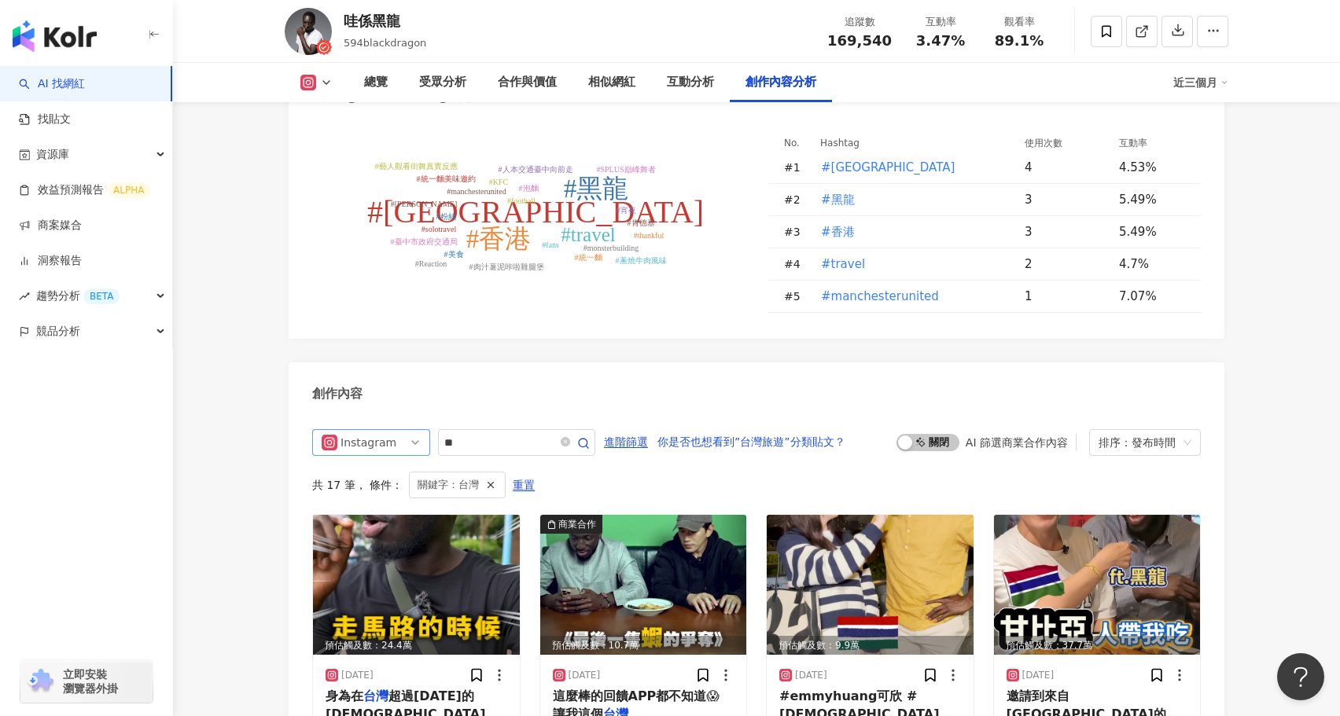
click at [389, 430] on div "Instagram" at bounding box center [366, 442] width 51 height 25
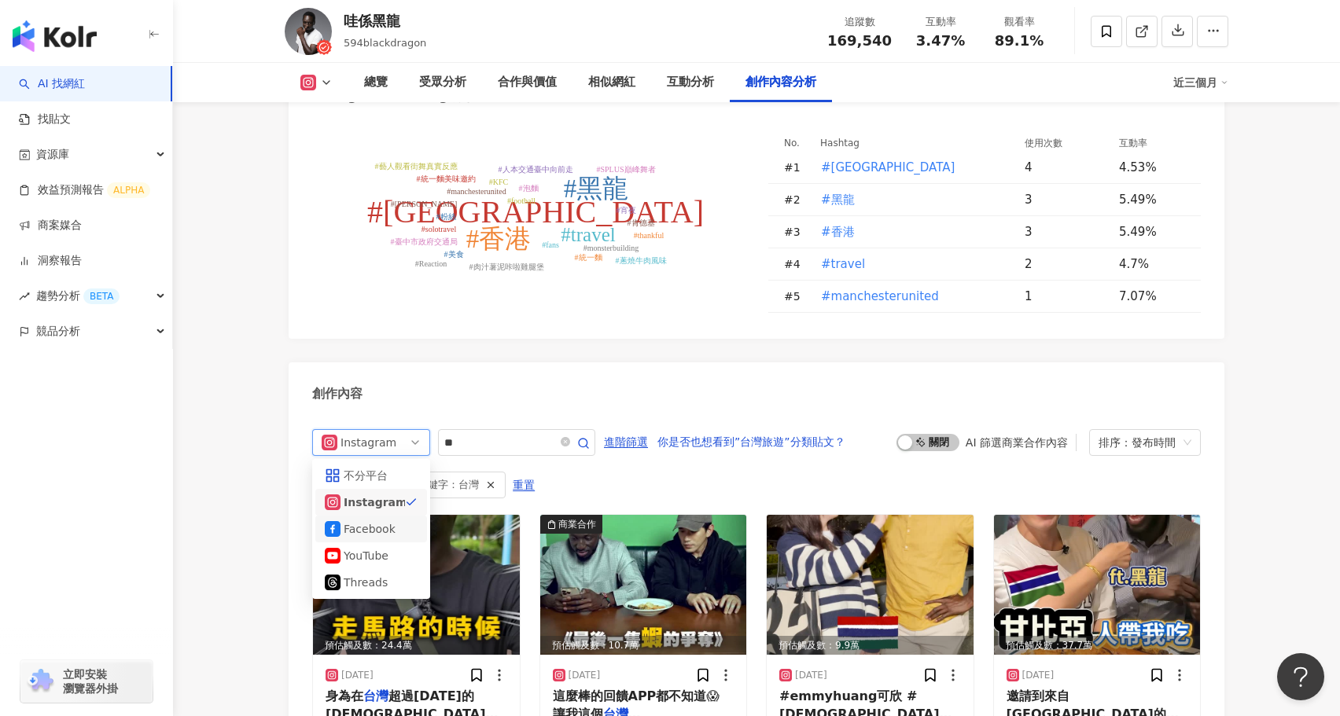
click at [392, 521] on div "Facebook" at bounding box center [369, 529] width 51 height 17
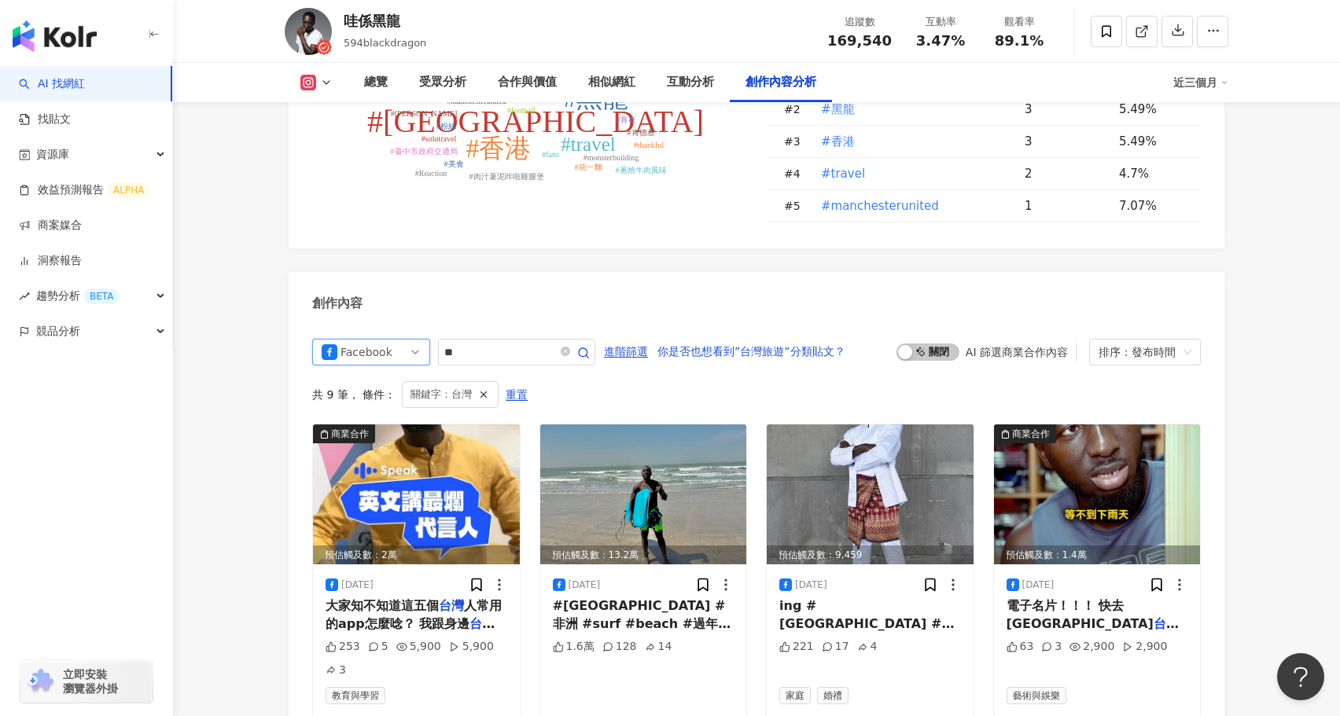
scroll to position [4664, 0]
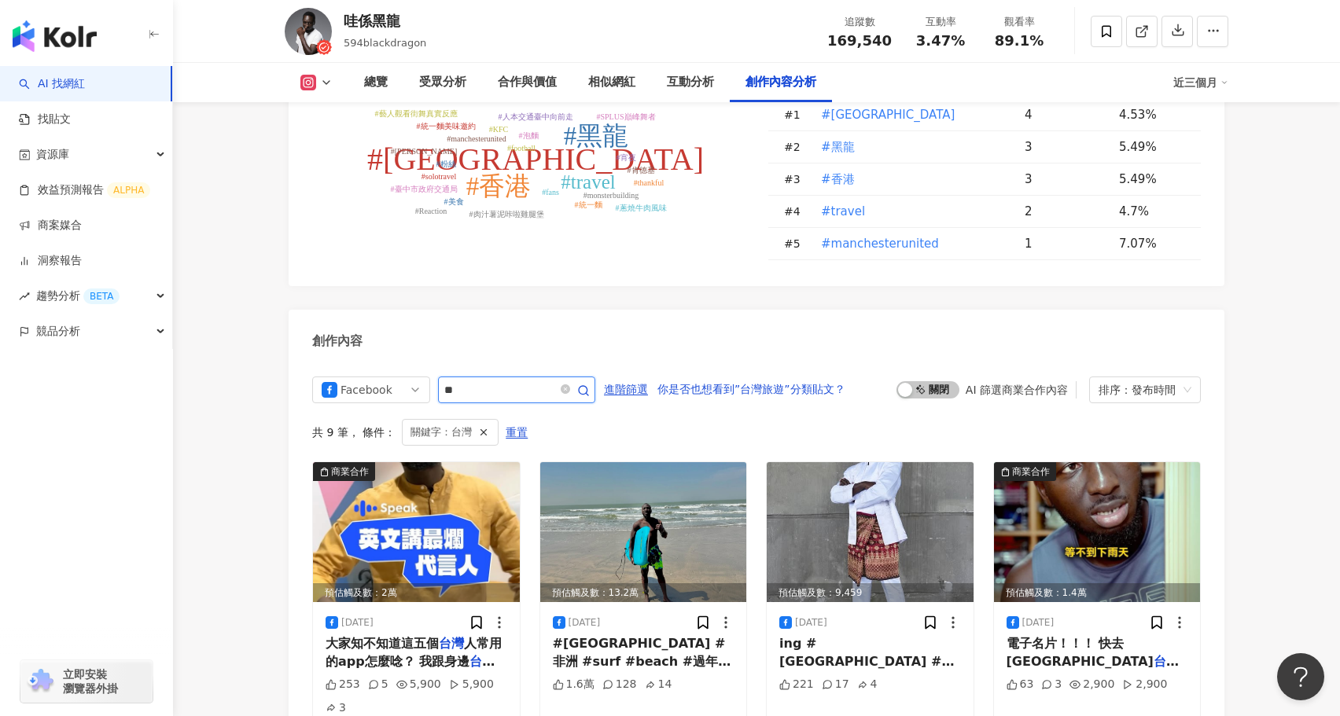
click at [486, 381] on input "**" at bounding box center [499, 390] width 110 height 19
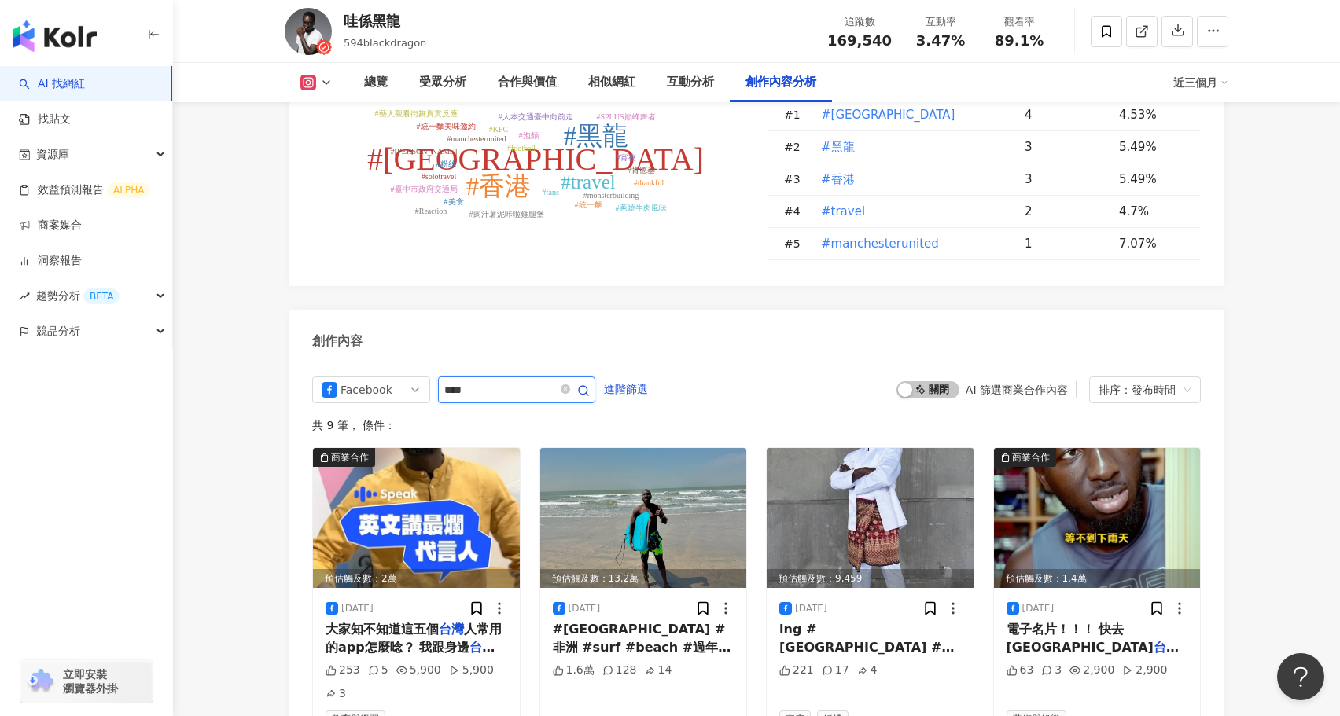
scroll to position [4837, 0]
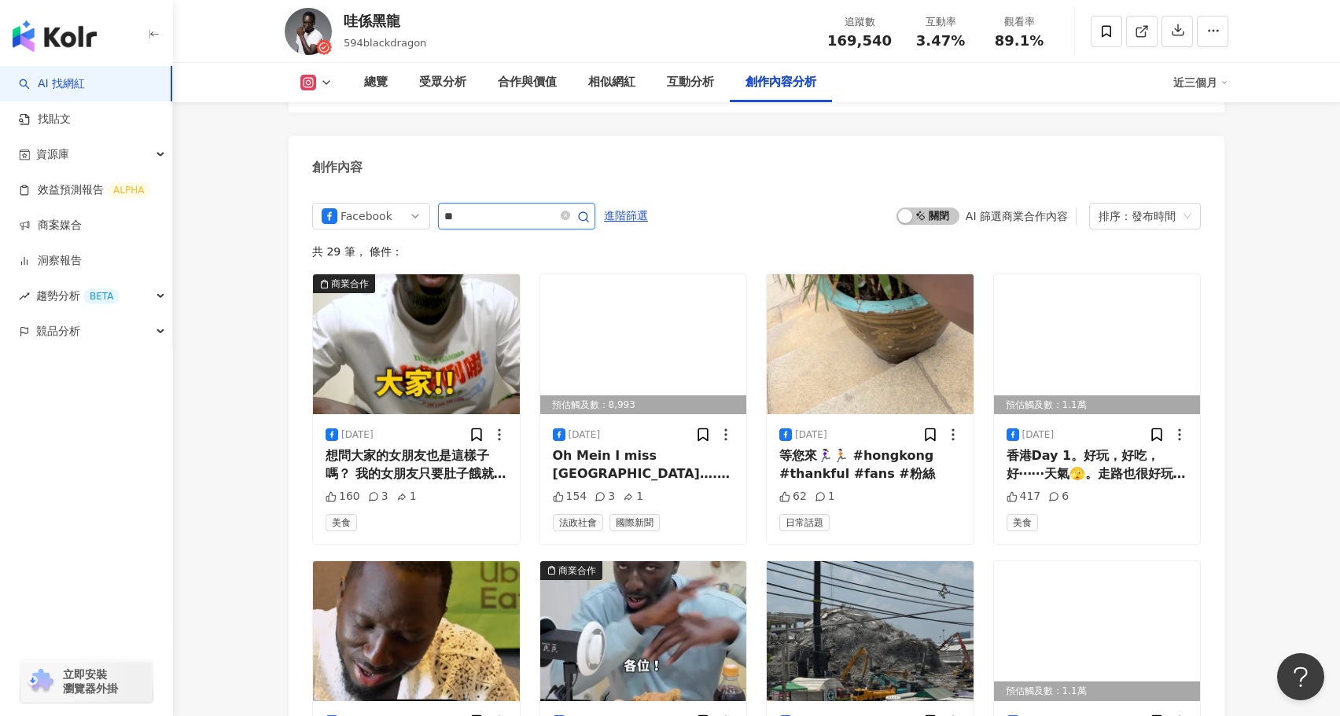
type input "*"
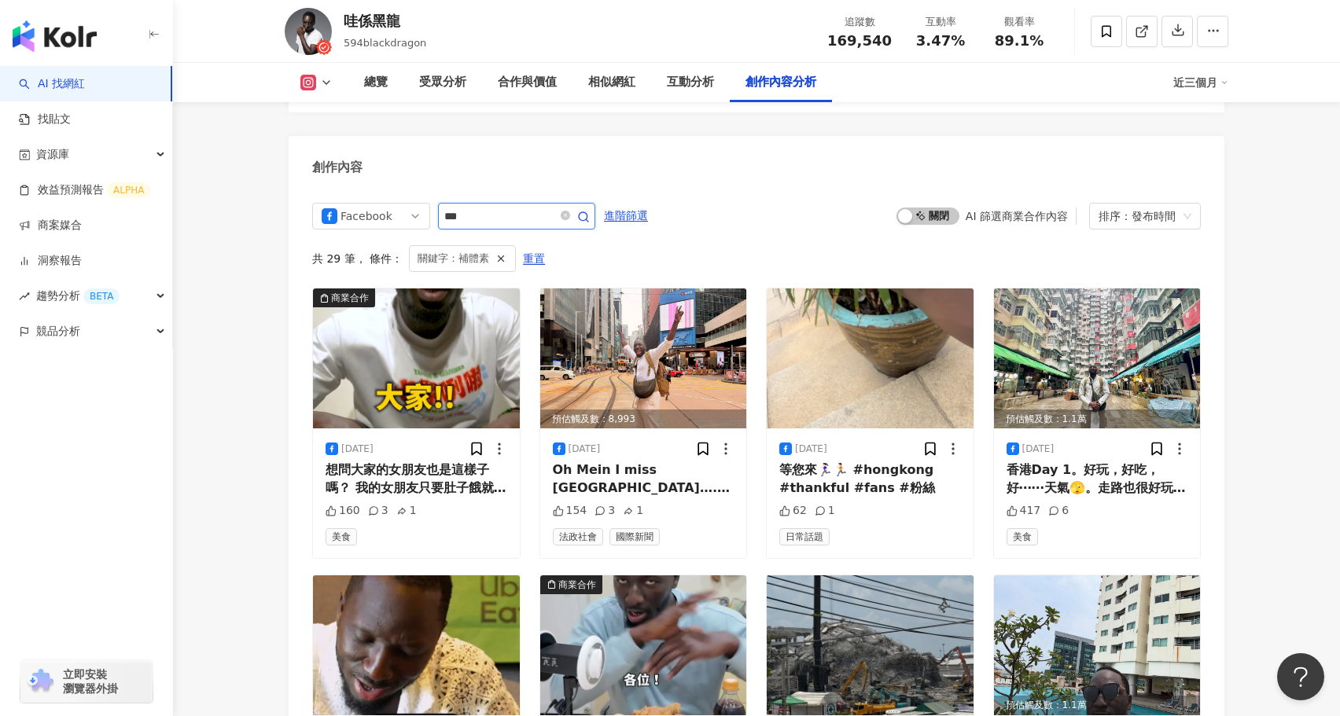
scroll to position [4683, 0]
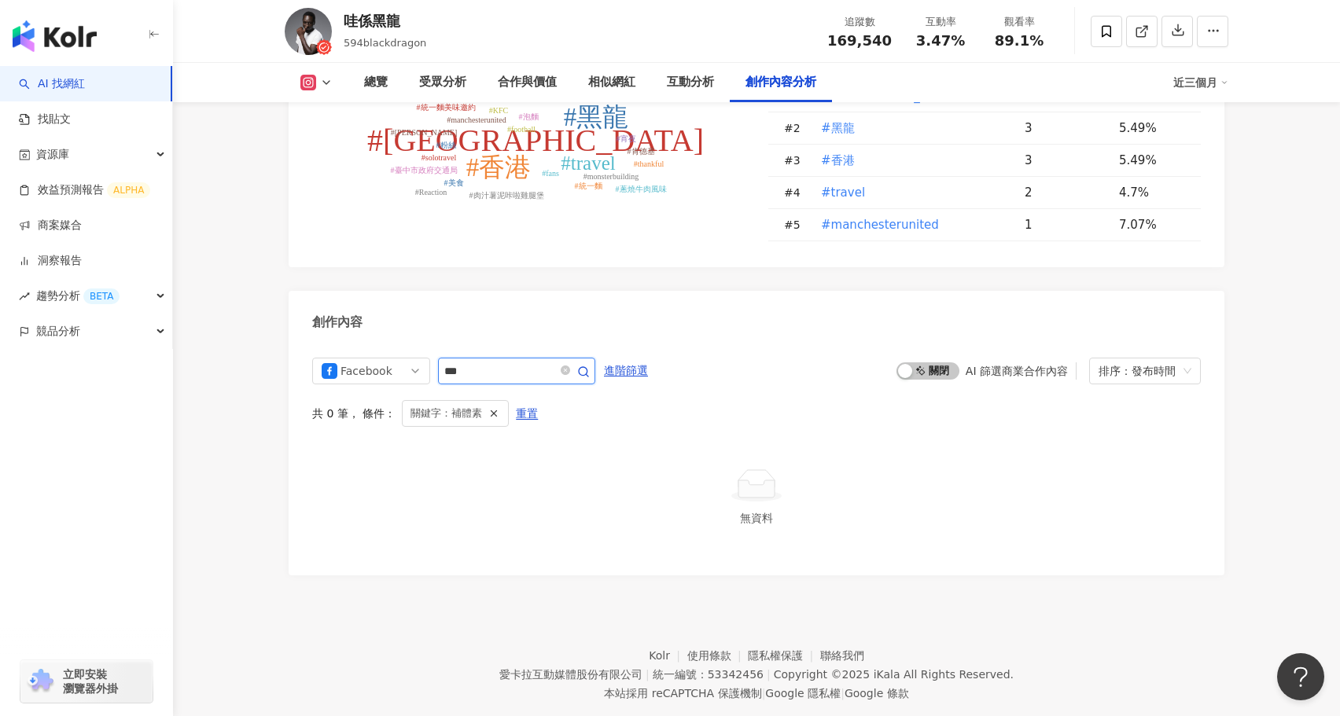
click at [487, 362] on input "***" at bounding box center [499, 371] width 110 height 19
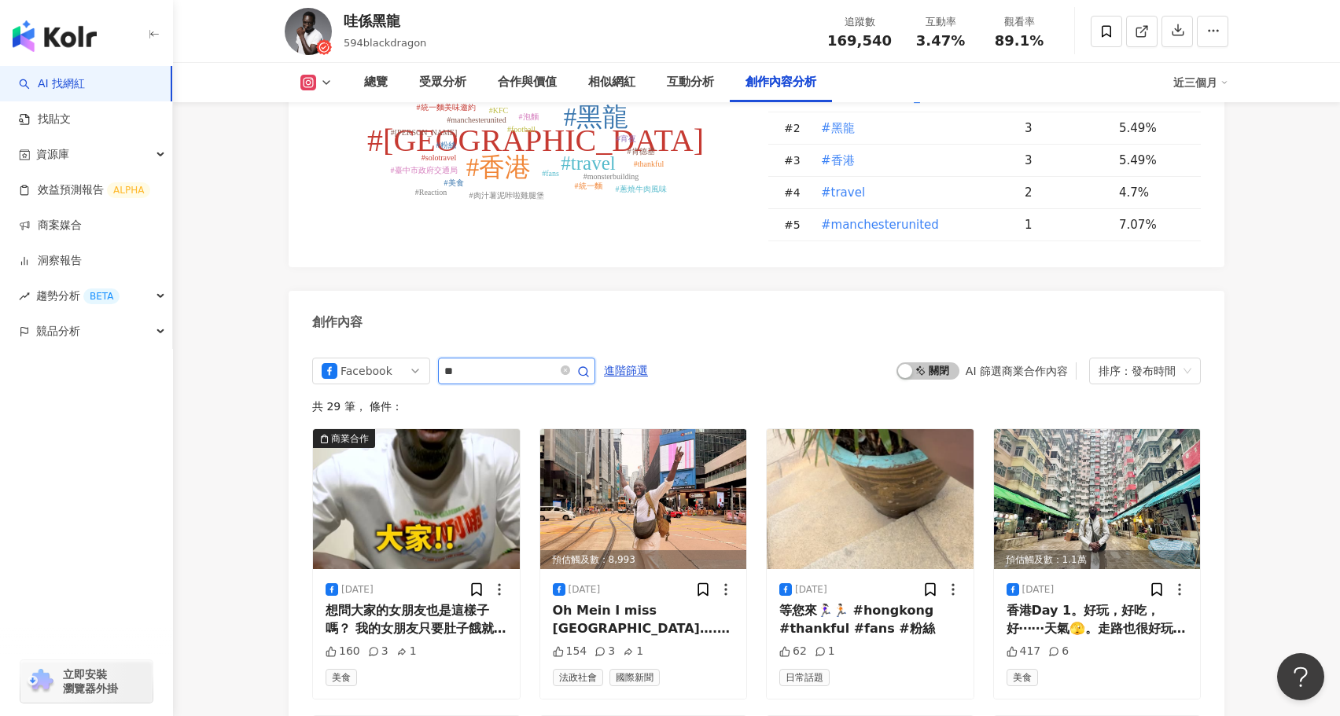
scroll to position [4837, 0]
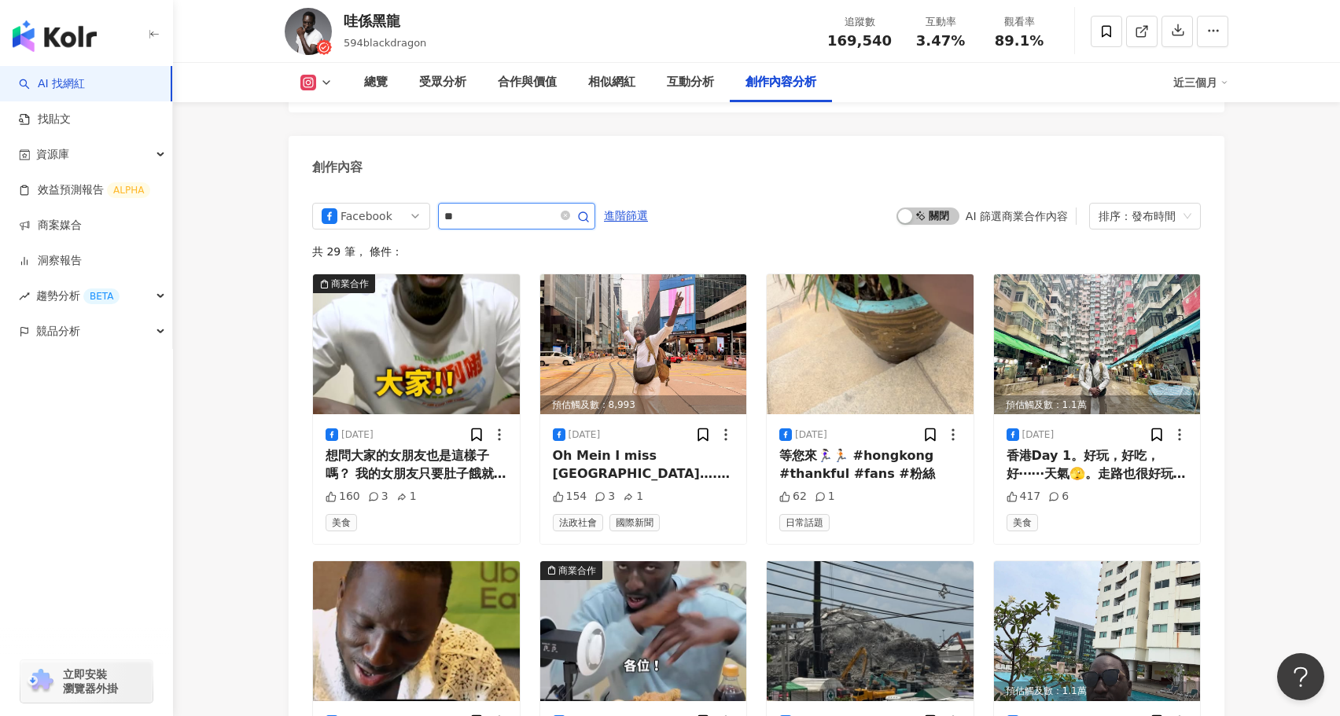
type input "*"
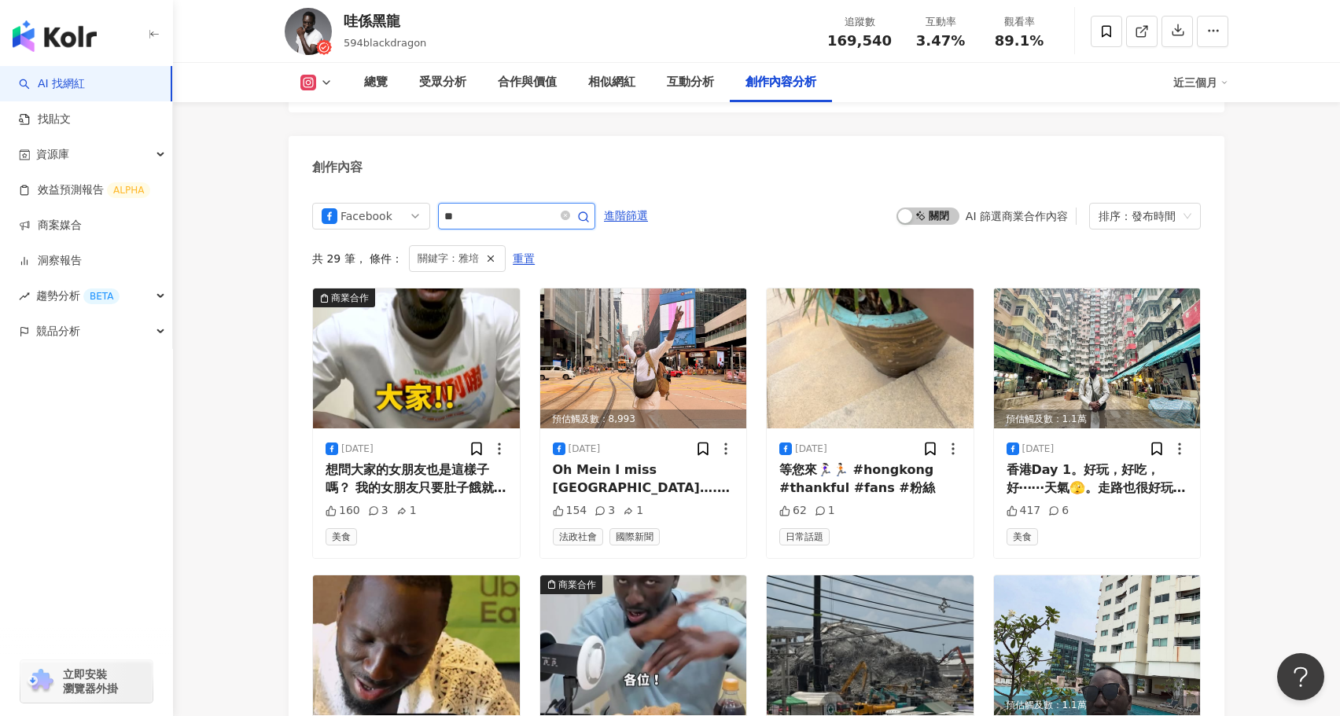
scroll to position [4683, 0]
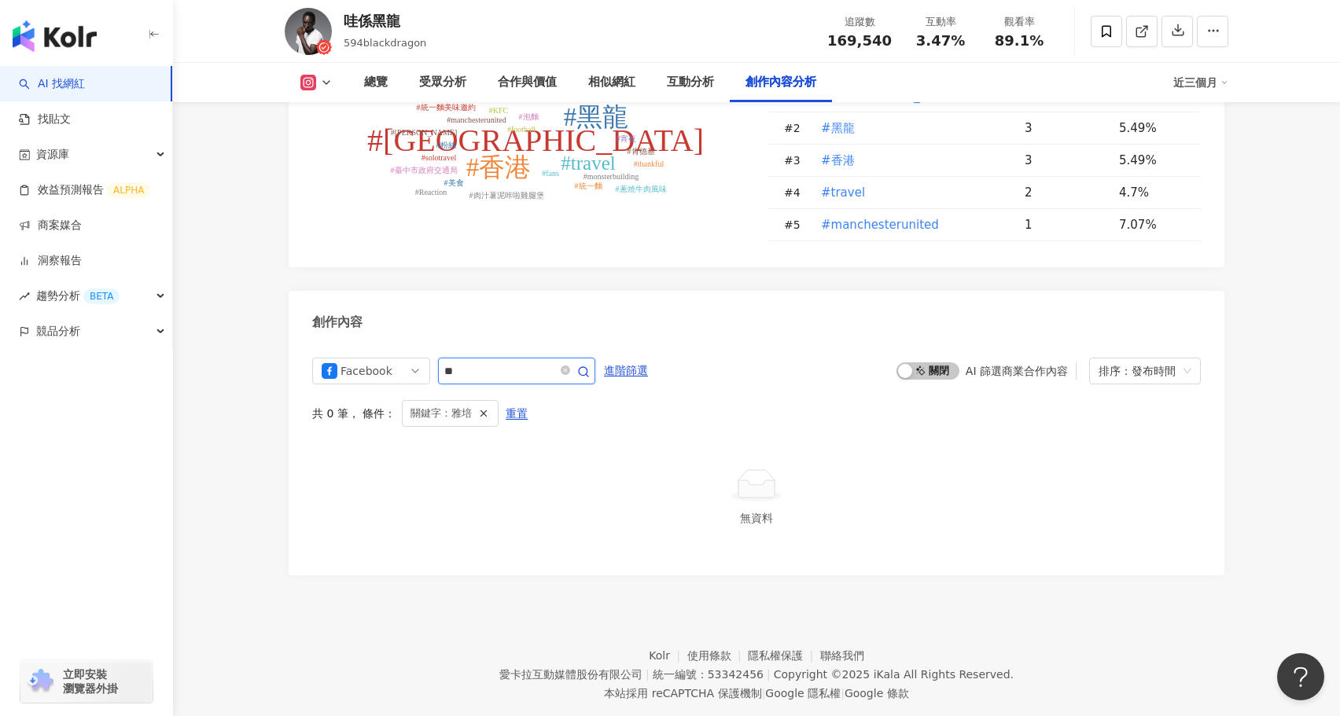
click at [449, 362] on input "**" at bounding box center [499, 371] width 110 height 19
type input "**"
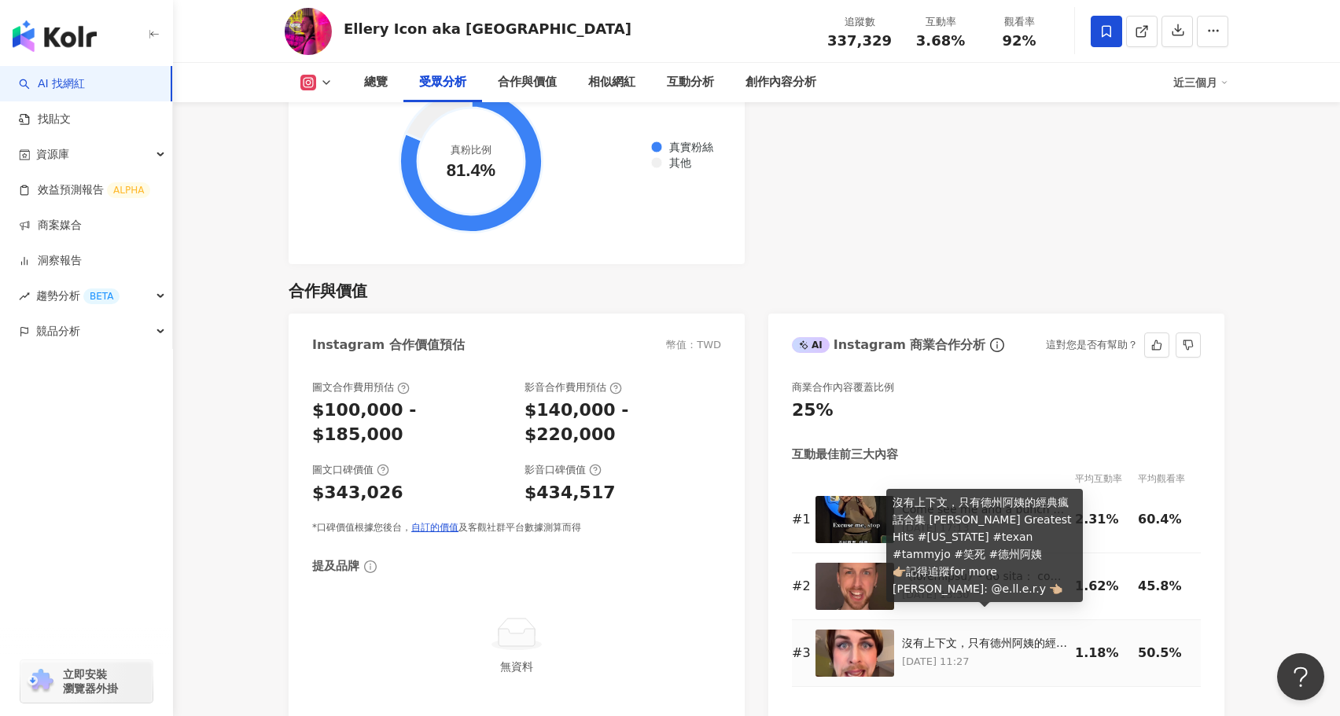
click at [999, 636] on div "沒有上下文，只有德州阿姨的經典瘋話合集 [PERSON_NAME] Greatest Hits #[US_STATE] #texan #tammyjo #笑死…" at bounding box center [984, 644] width 165 height 16
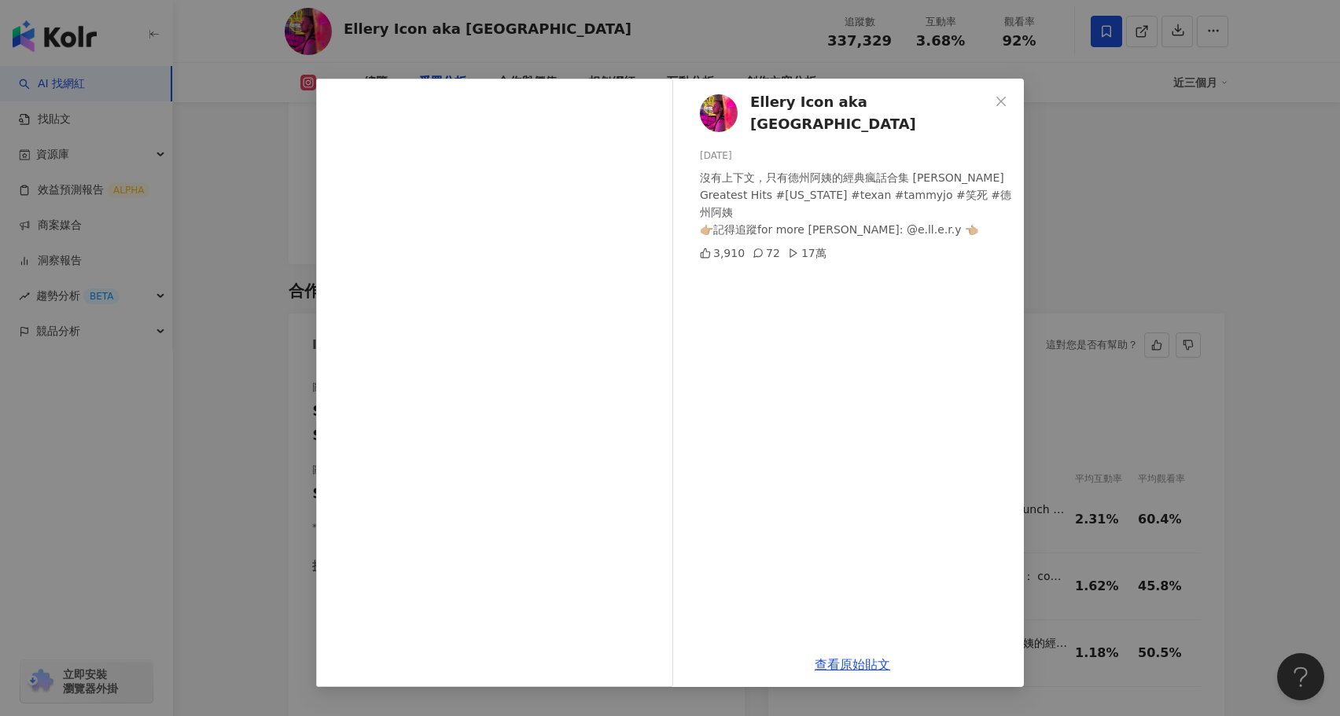
click at [308, 430] on div "Ellery Icon aka [GEOGRAPHIC_DATA] [DATE] 沒有上下文，只有德州阿姨的經典瘋話合集 [PERSON_NAME] Grea…" at bounding box center [670, 358] width 1340 height 716
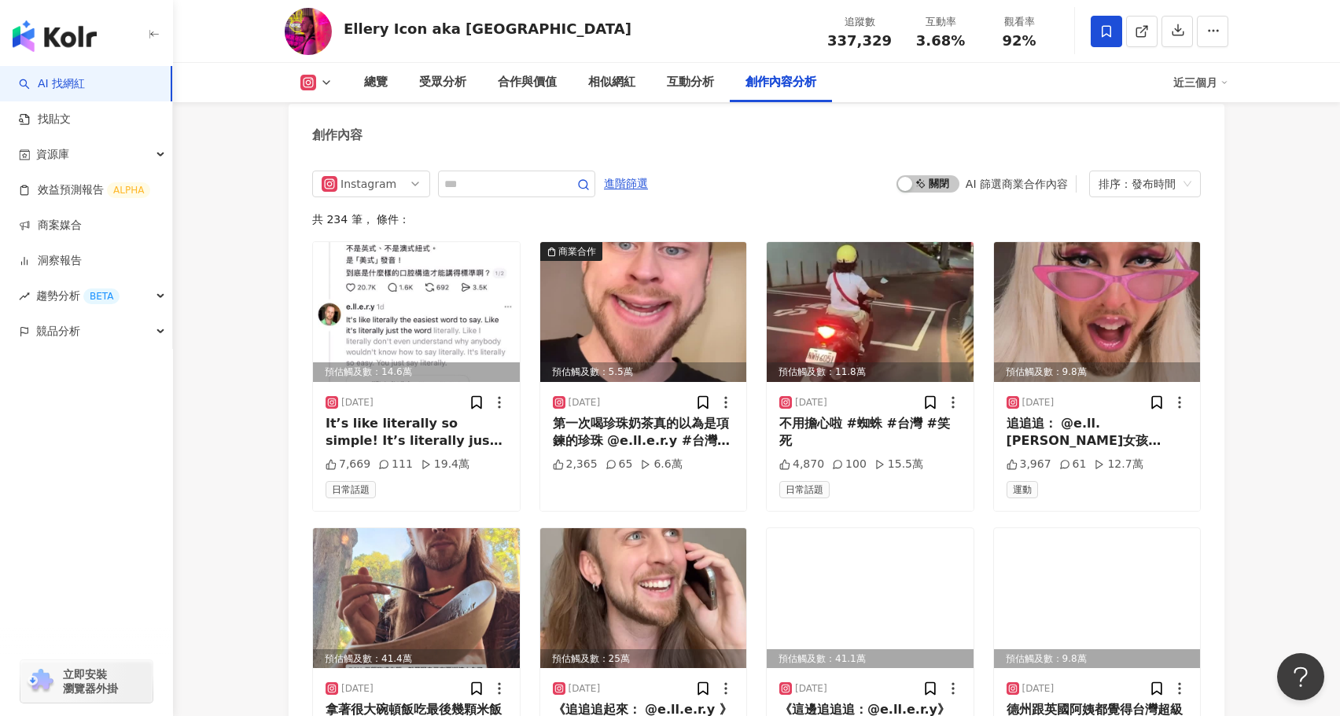
scroll to position [4838, 0]
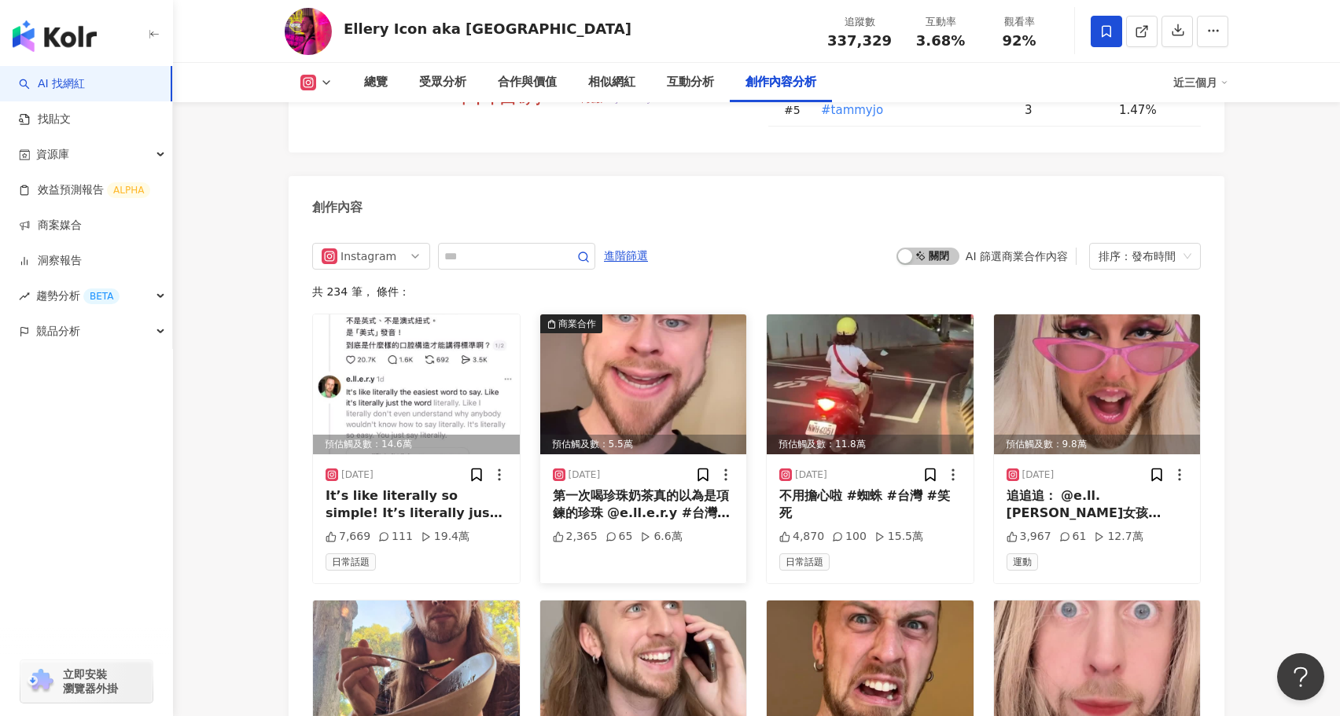
click at [651, 315] on img at bounding box center [643, 385] width 207 height 140
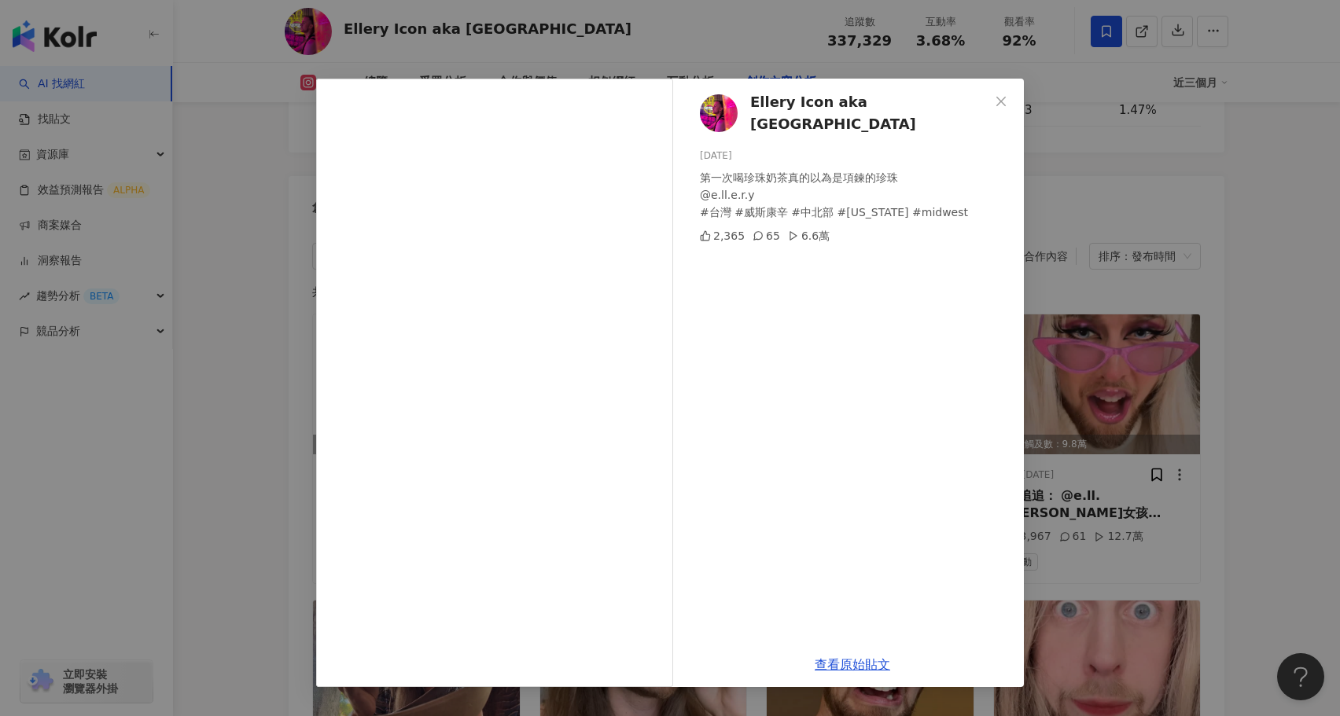
click at [271, 451] on div "Ellery Icon aka [GEOGRAPHIC_DATA] [DATE] 第一次喝珍珠奶茶真的以為是項鍊的珍珠 @e.ll.e.r.y #台灣 #威斯…" at bounding box center [670, 358] width 1340 height 716
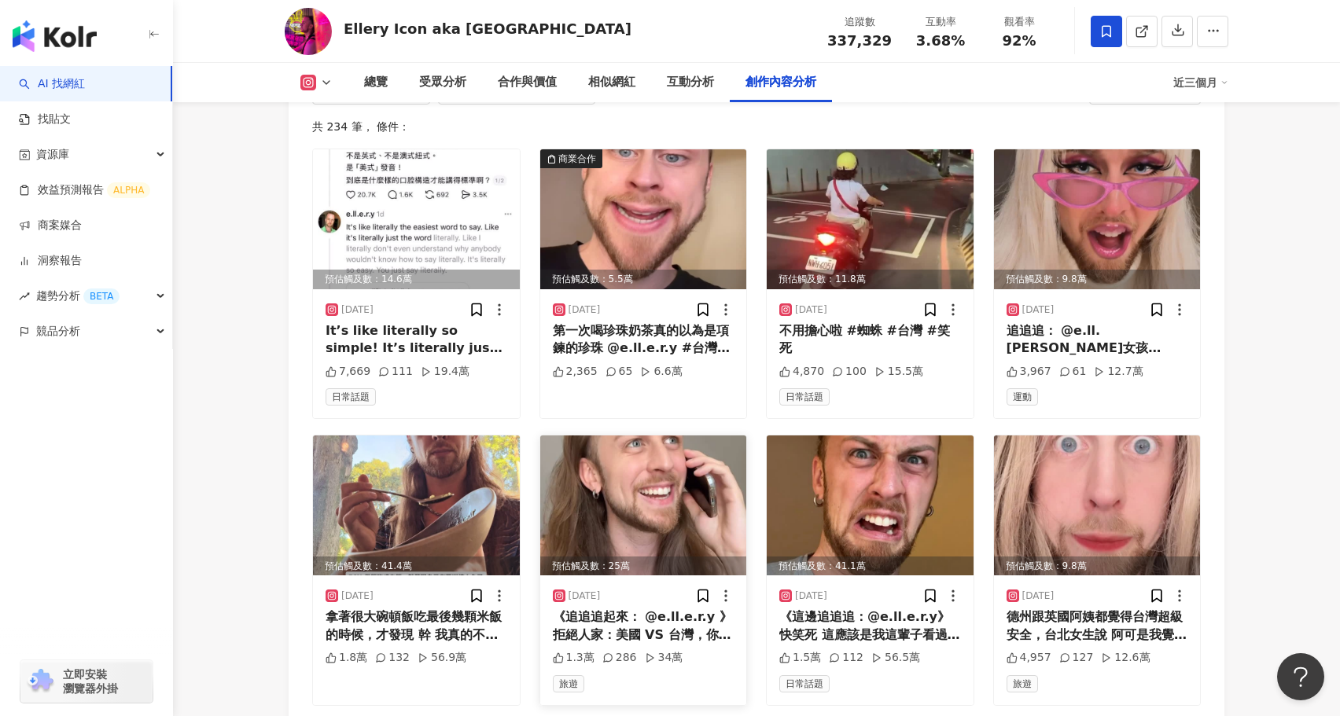
scroll to position [5005, 0]
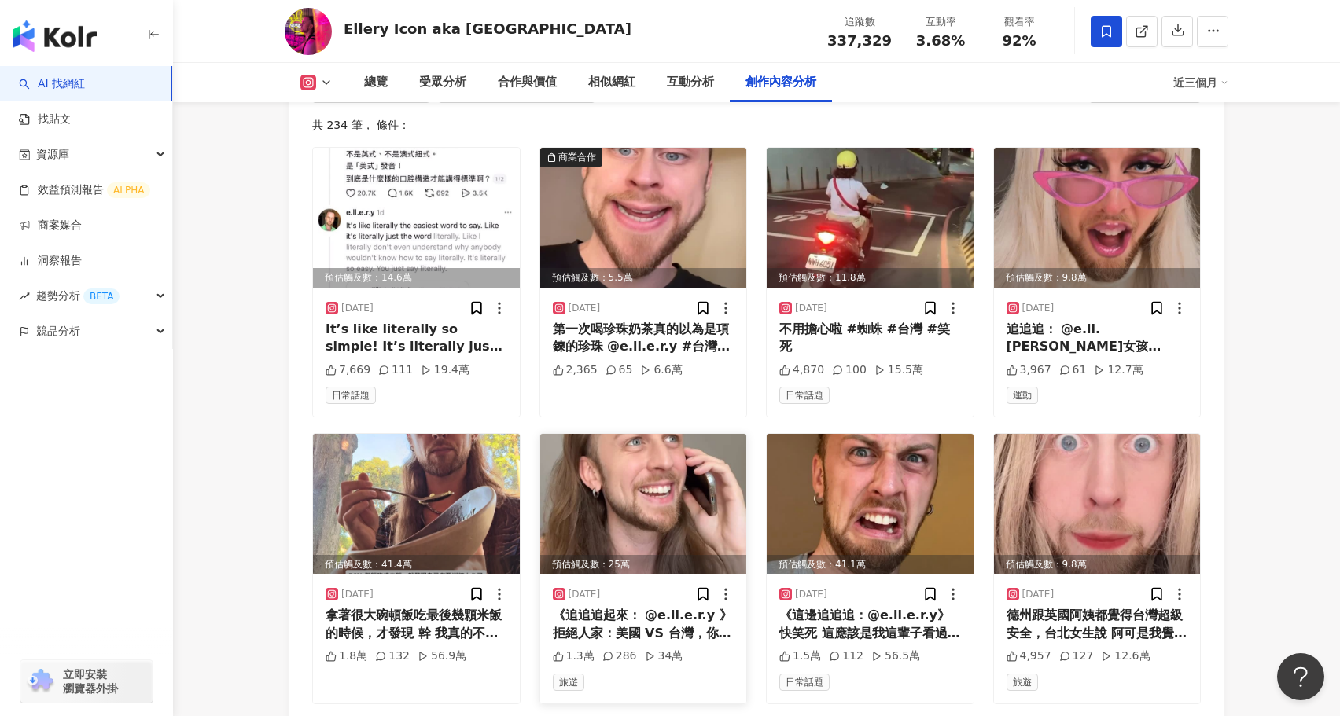
click at [661, 434] on img at bounding box center [643, 504] width 207 height 140
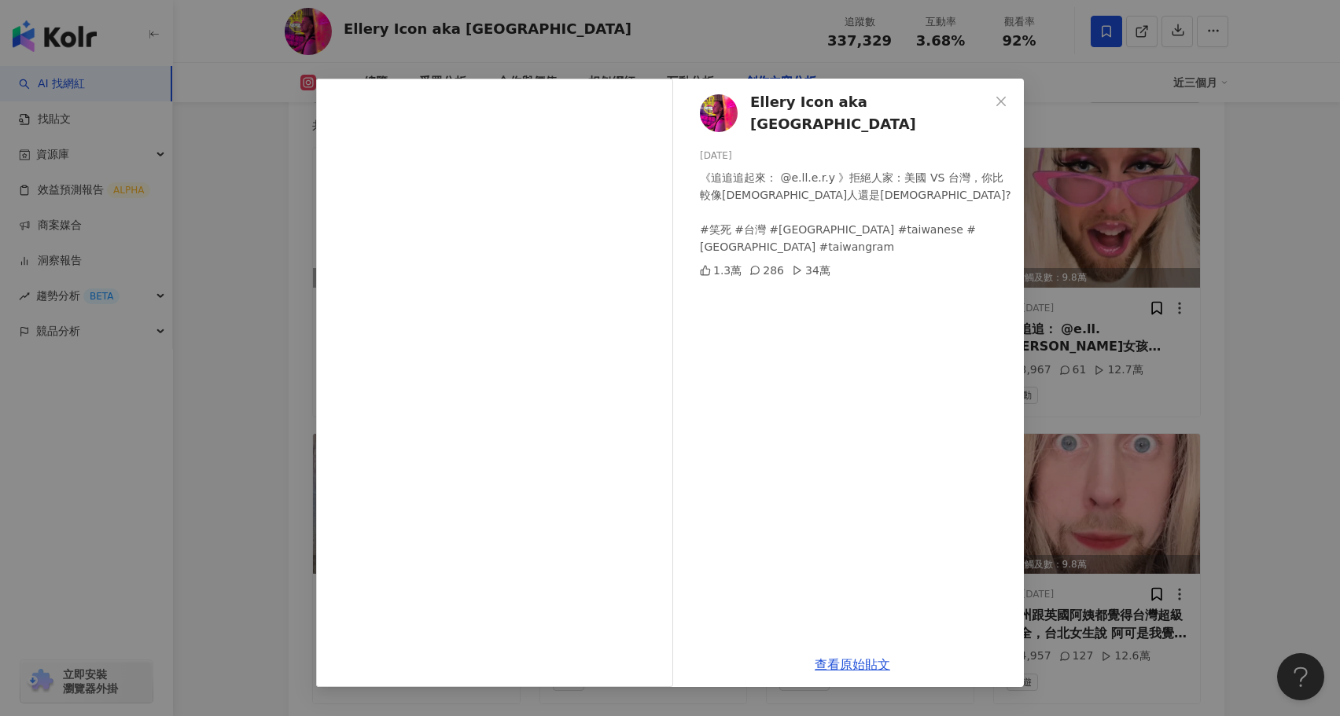
click at [1210, 490] on div "Ellery Icon aka [GEOGRAPHIC_DATA] [DATE] 《追追追起來： @e.ll.e.r.y 》拒絕人家：美國 VS 台灣，你比較…" at bounding box center [670, 358] width 1340 height 716
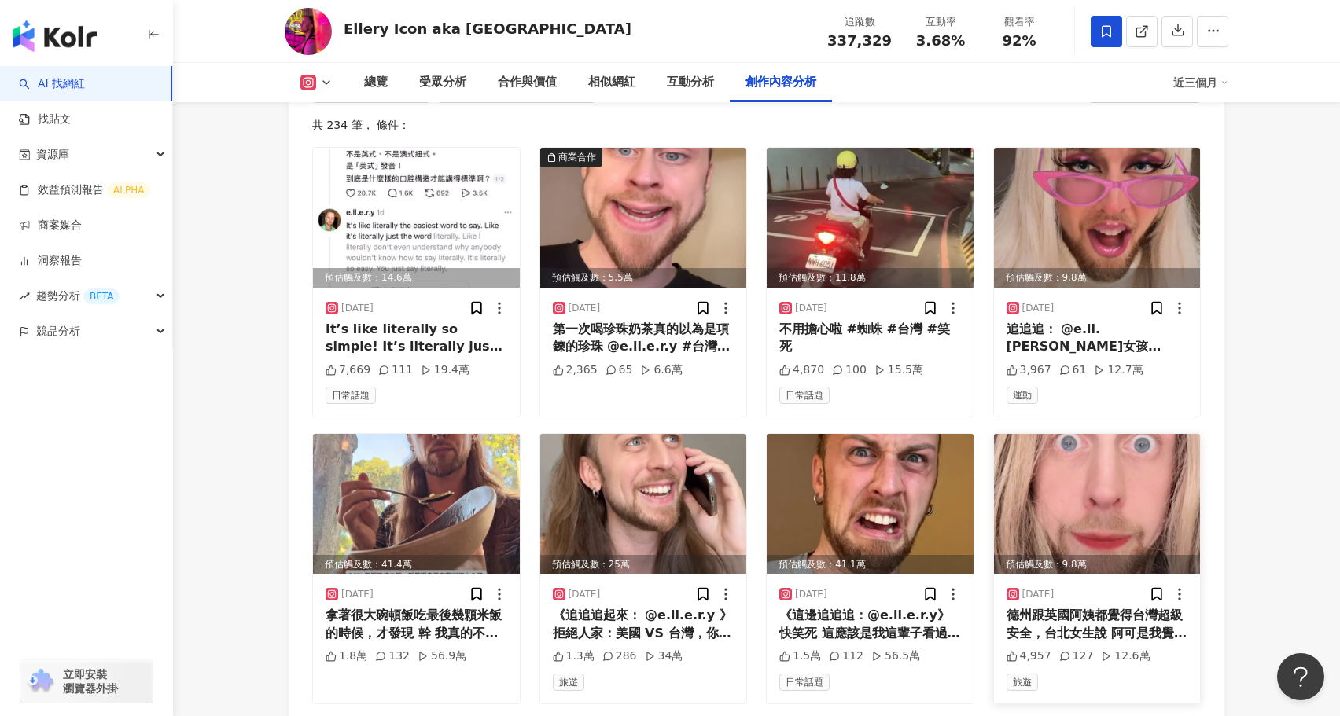
click at [1103, 434] on img at bounding box center [1097, 504] width 207 height 140
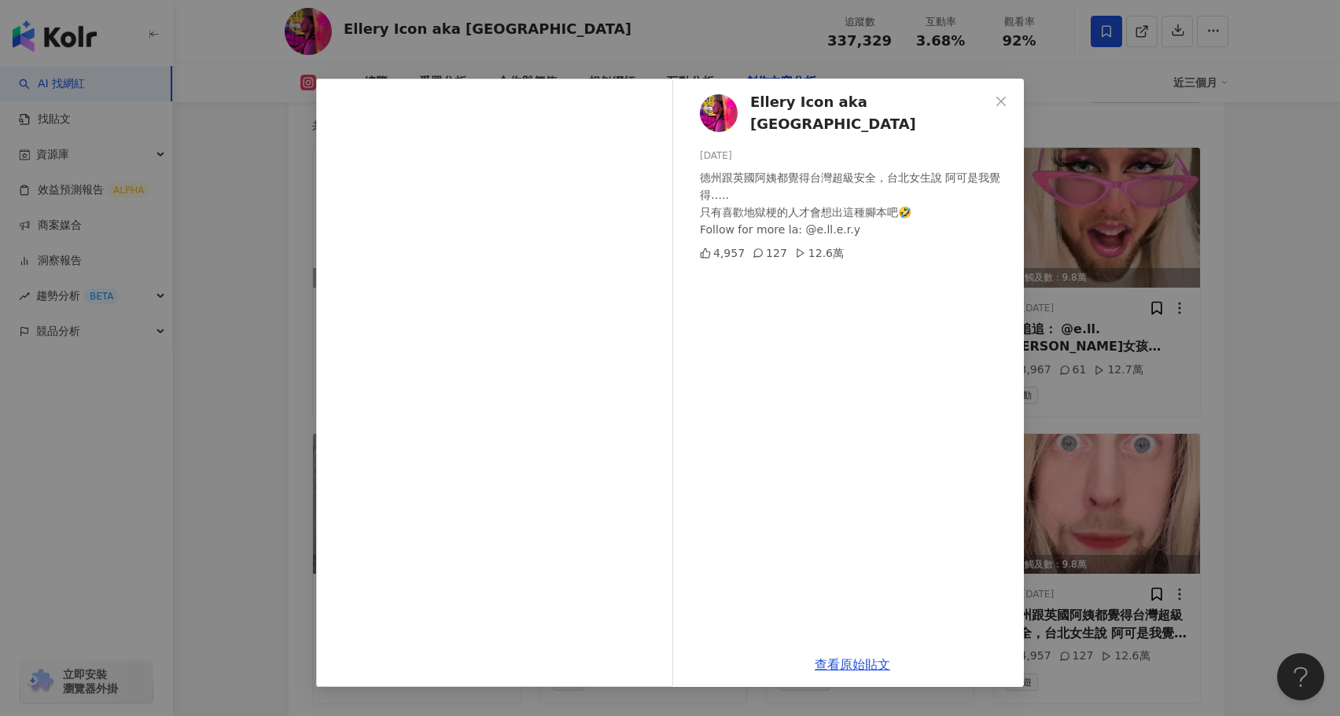
click at [1254, 308] on div "Ellery Icon aka [GEOGRAPHIC_DATA] [DATE] 德州跟英國阿姨都覺得台灣超級安全，台北女生說 阿可是我覺得….. 只有喜歡地…" at bounding box center [670, 358] width 1340 height 716
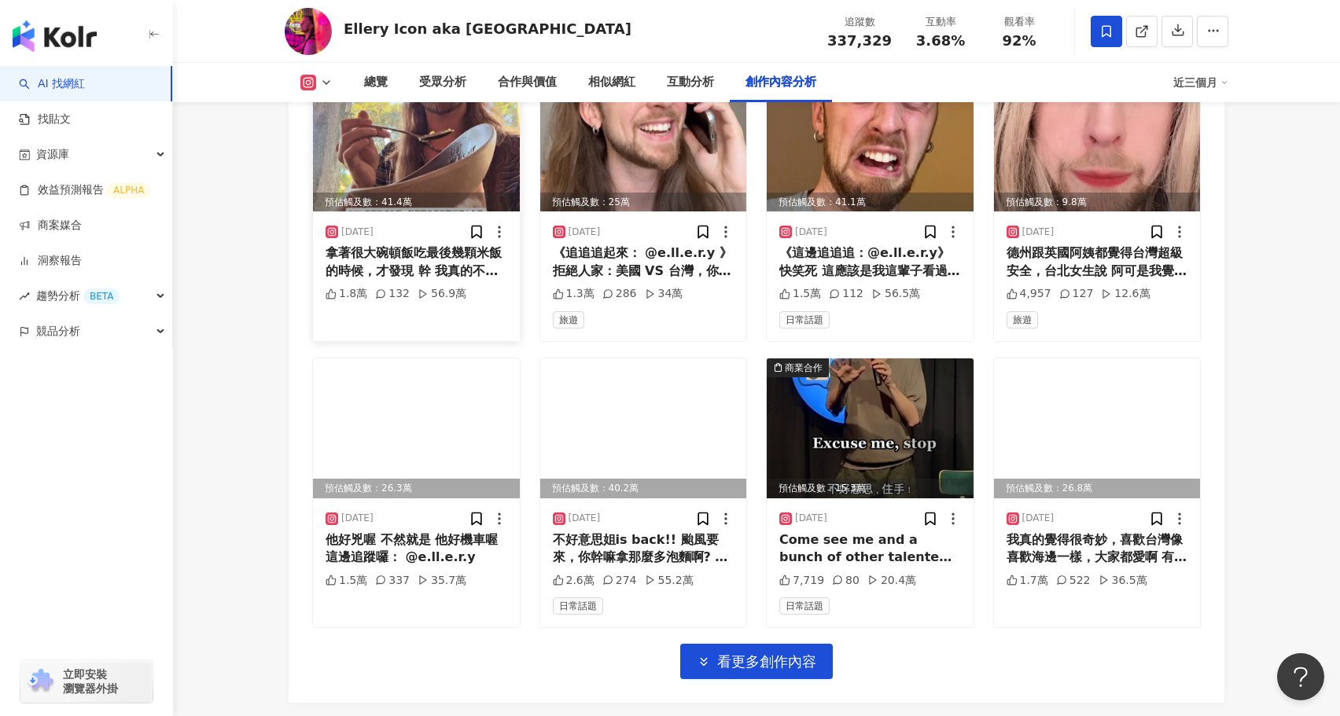
scroll to position [5414, 0]
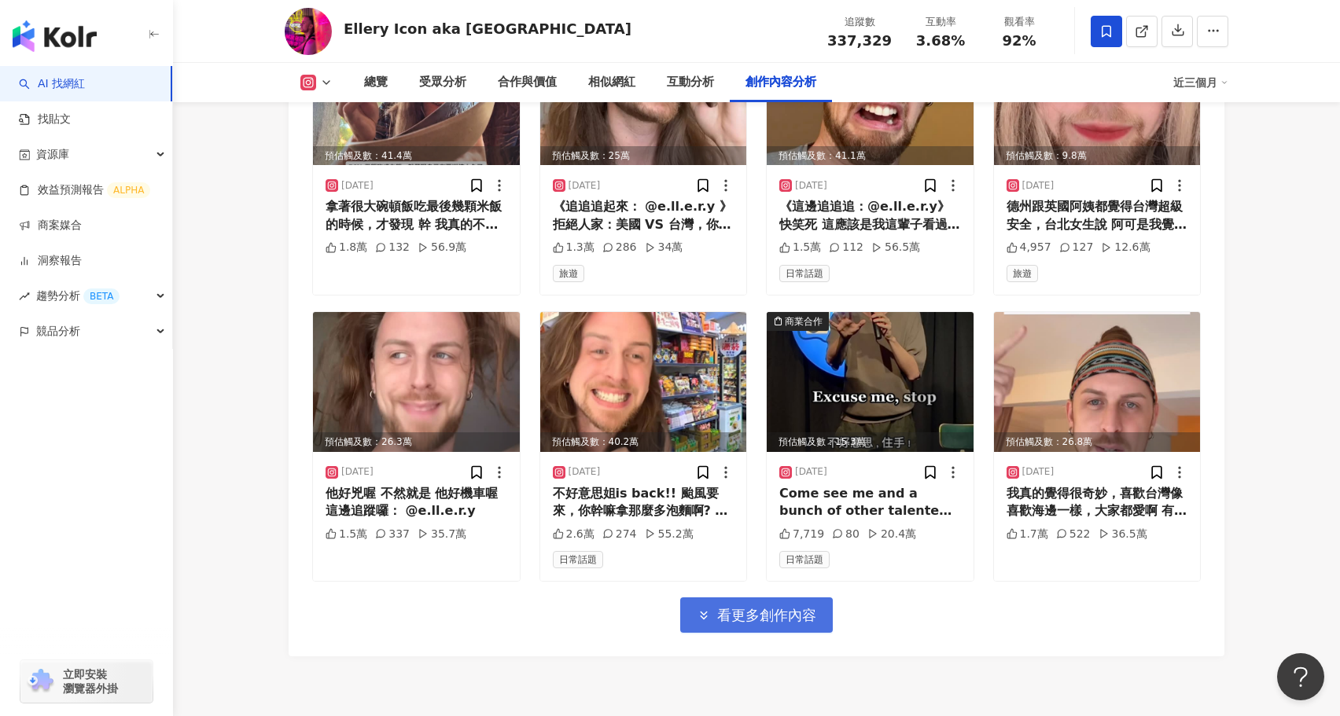
click at [758, 607] on span "看更多創作內容" at bounding box center [766, 615] width 99 height 17
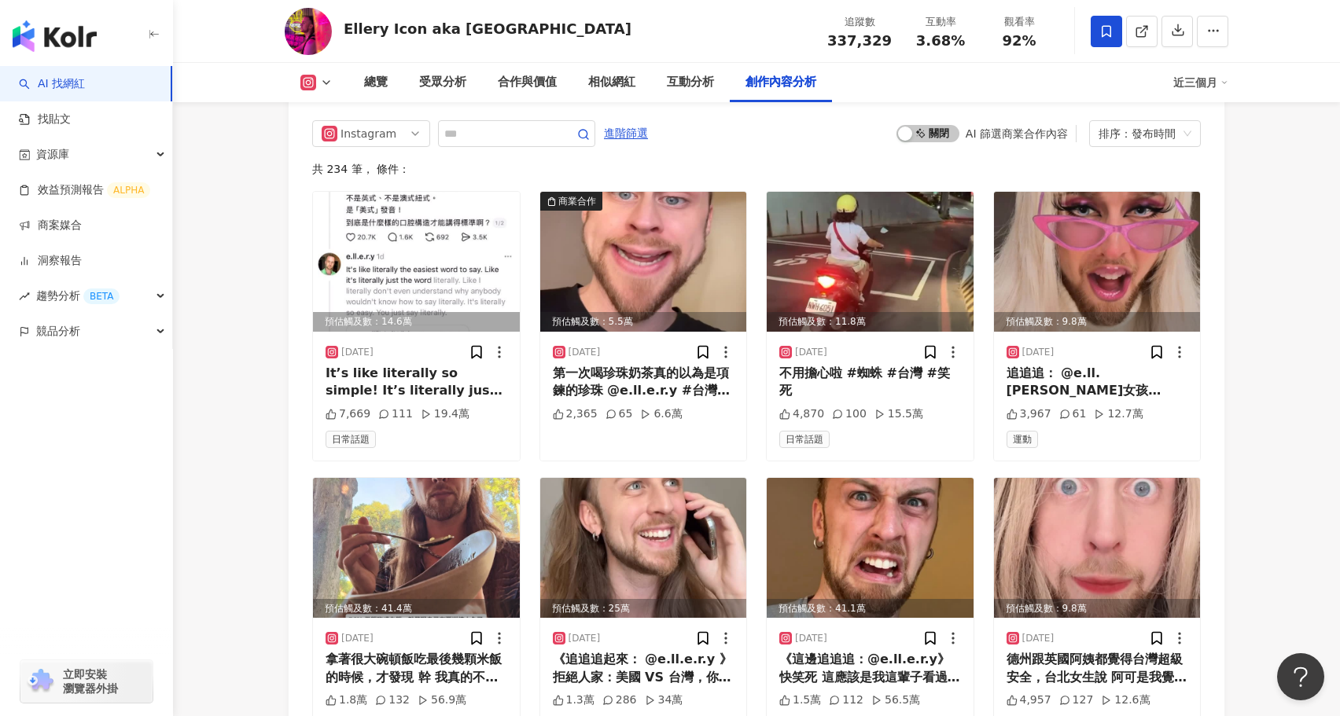
scroll to position [4959, 0]
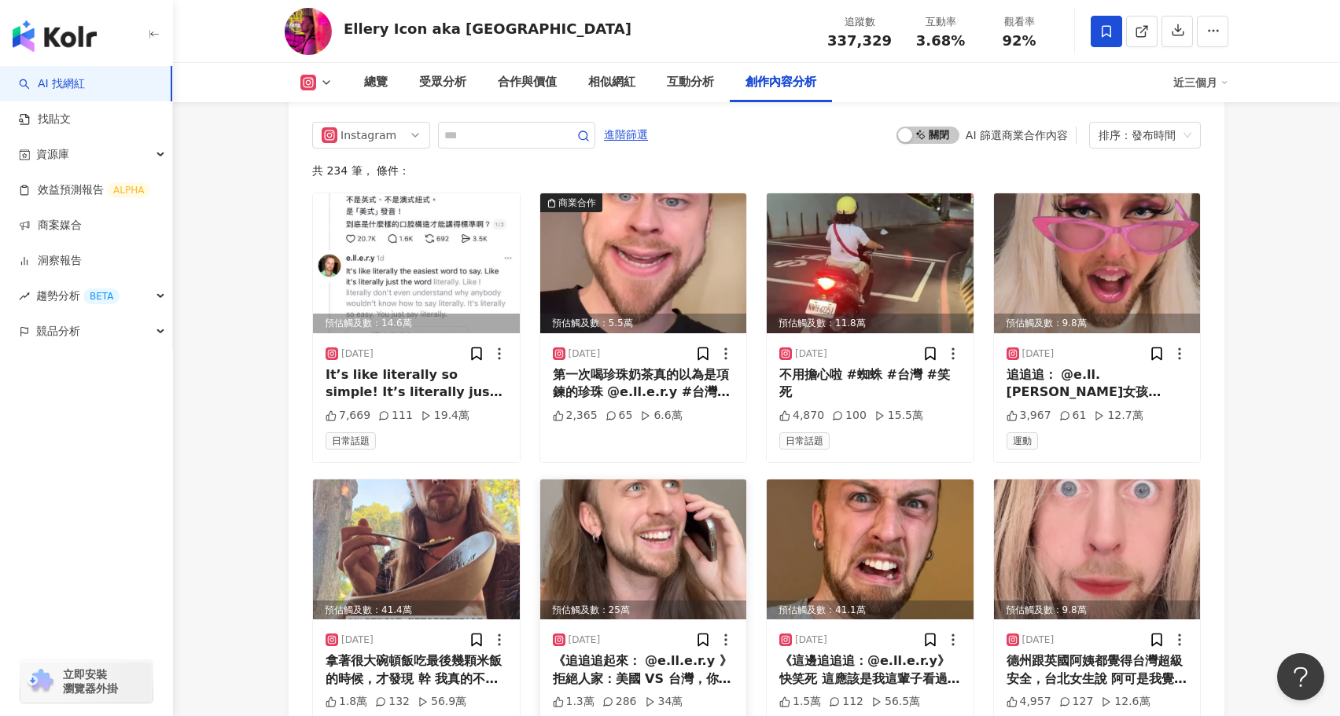
click at [676, 480] on img at bounding box center [643, 550] width 207 height 140
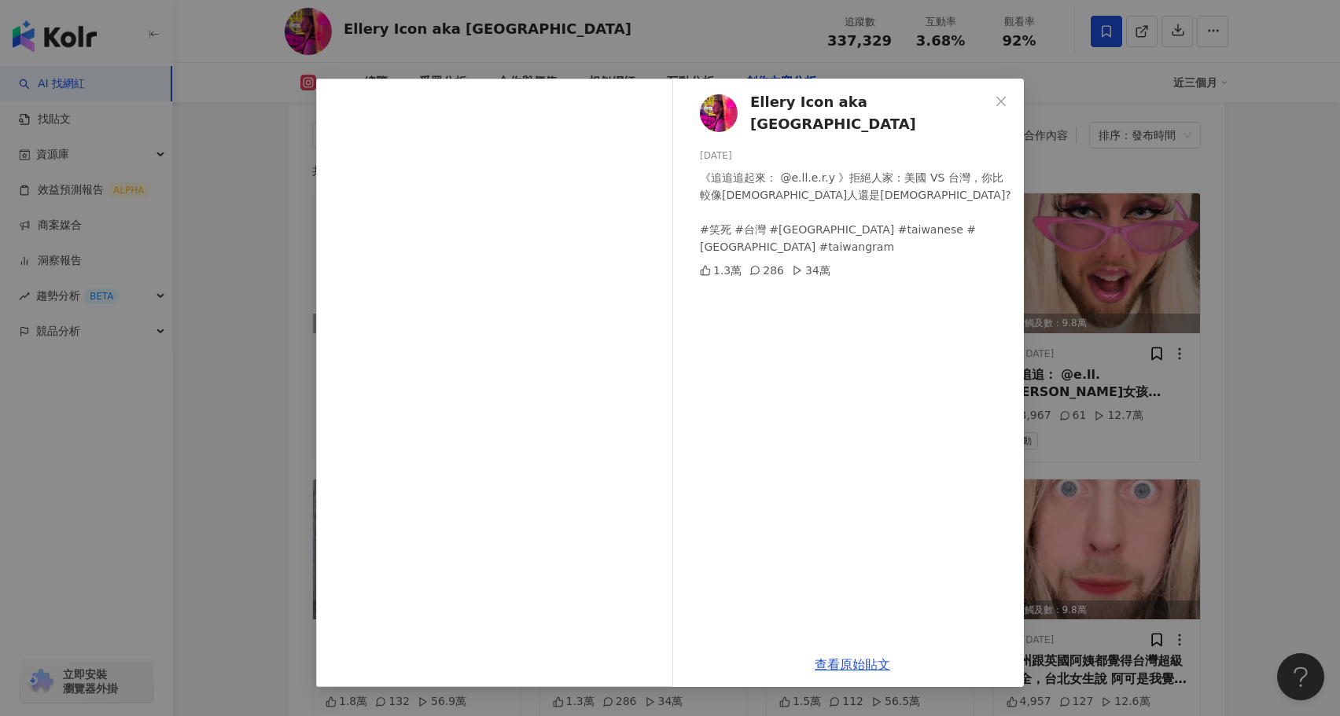
click at [196, 330] on div "Ellery Icon aka Elja Heights 2025/8/15 《追追追起來： @e.ll.e.r.y 》拒絕人家：美國 VS 台灣，你比較像美…" at bounding box center [670, 358] width 1340 height 716
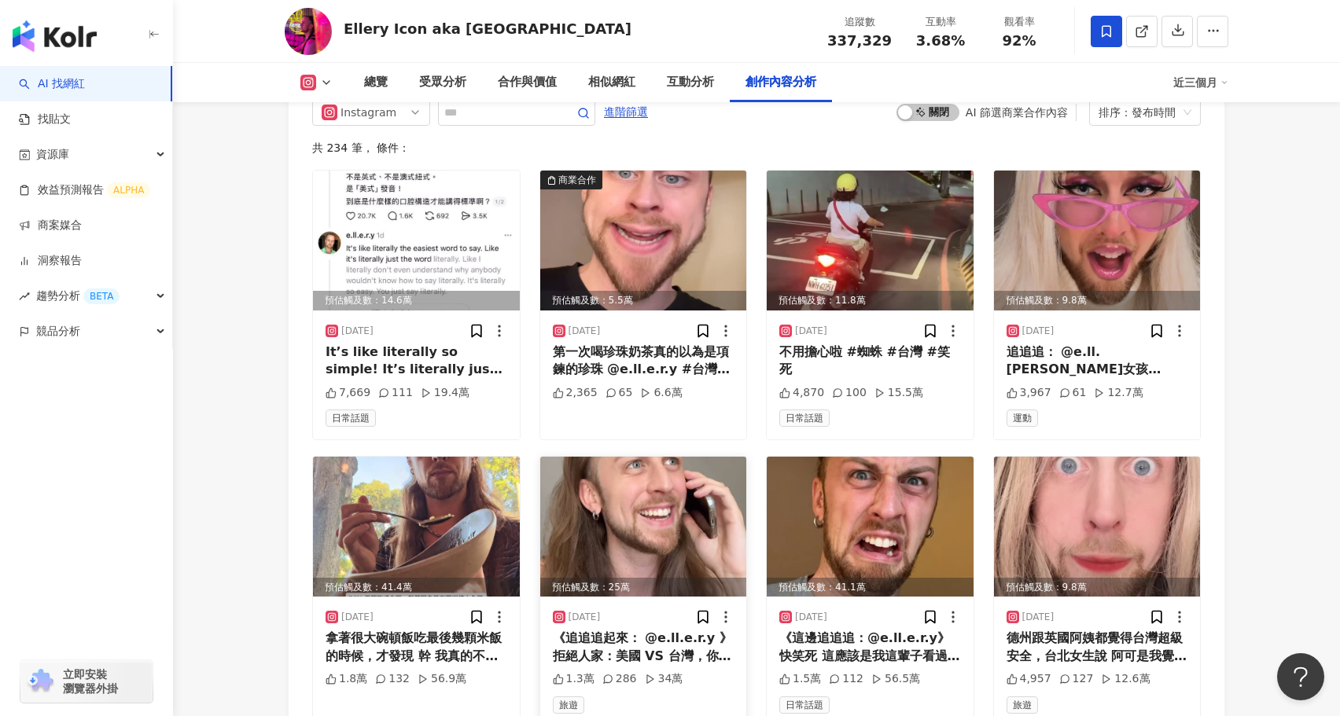
scroll to position [4985, 0]
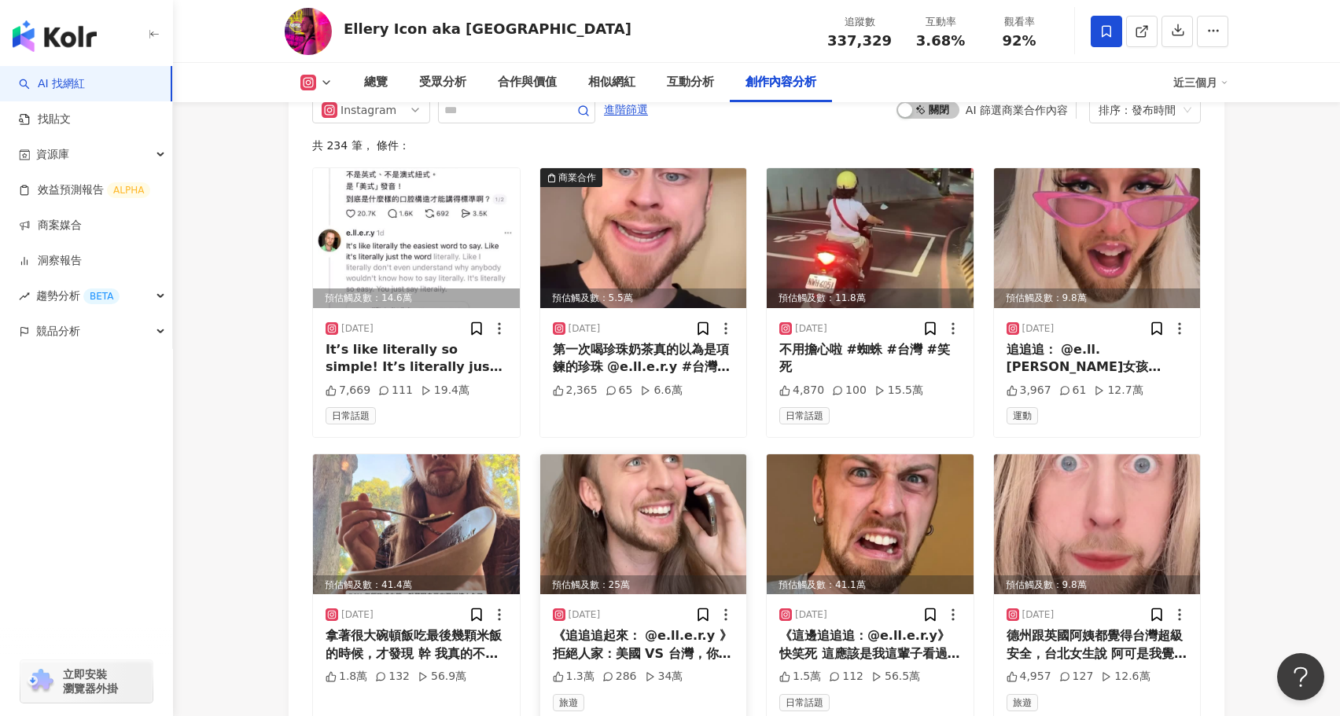
click at [669, 455] on img at bounding box center [643, 525] width 207 height 140
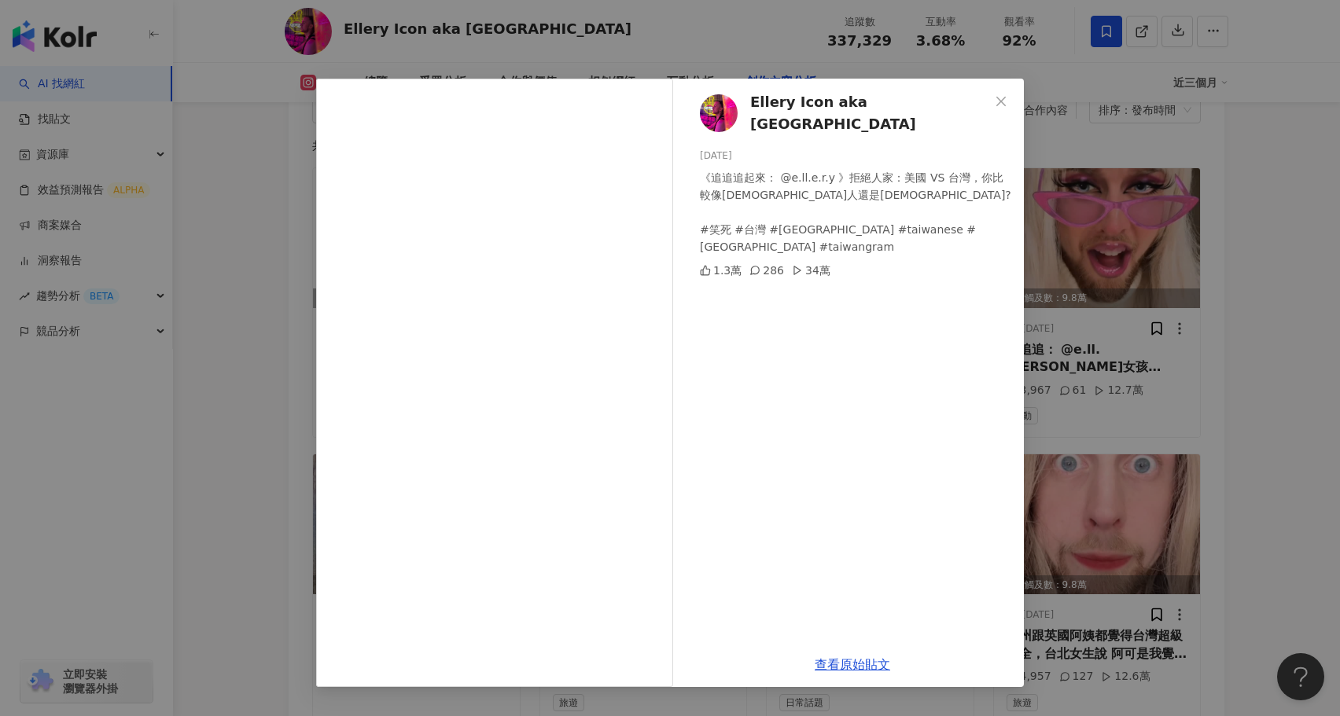
click at [829, 105] on span "Ellery Icon aka Elja Heights" at bounding box center [869, 113] width 239 height 45
click at [846, 664] on link "查看原始貼文" at bounding box center [852, 664] width 75 height 15
click at [237, 449] on div "Ellery Icon aka Elja Heights 2025/8/15 《追追追起來： @e.ll.e.r.y 》拒絕人家：美國 VS 台灣，你比較像美…" at bounding box center [670, 358] width 1340 height 716
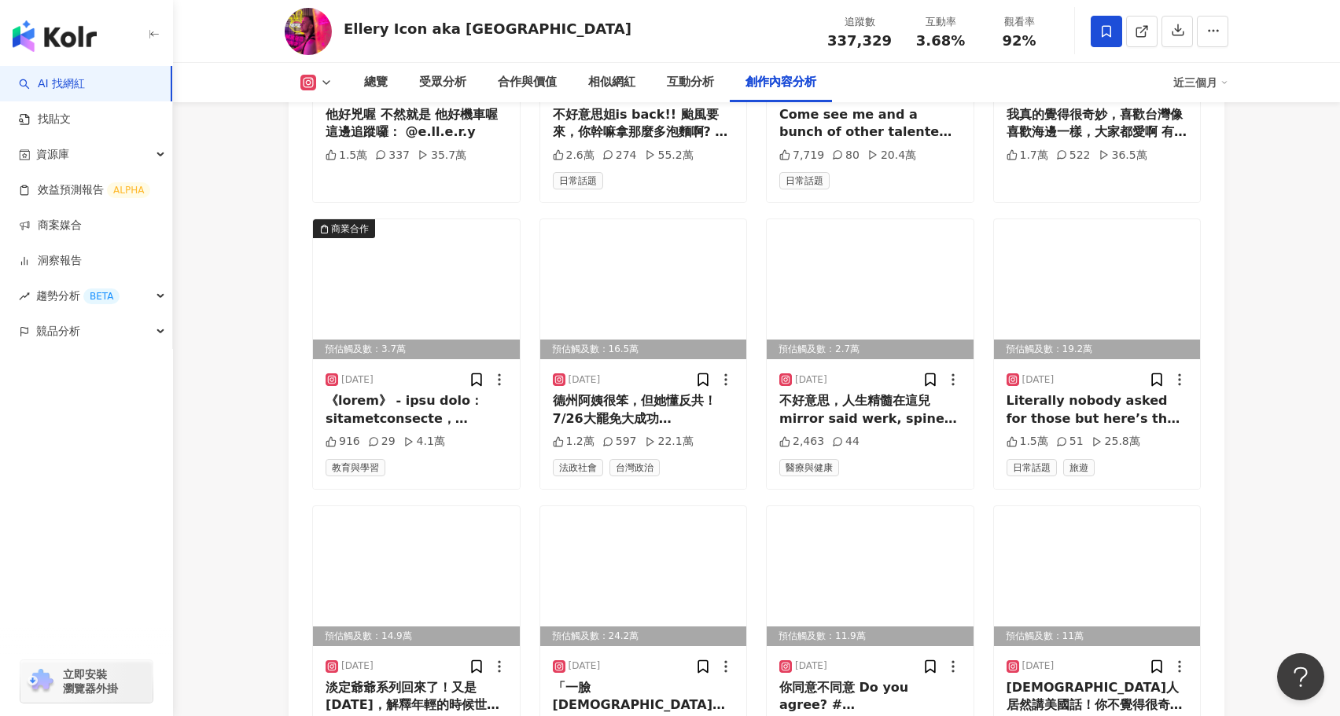
scroll to position [5830, 0]
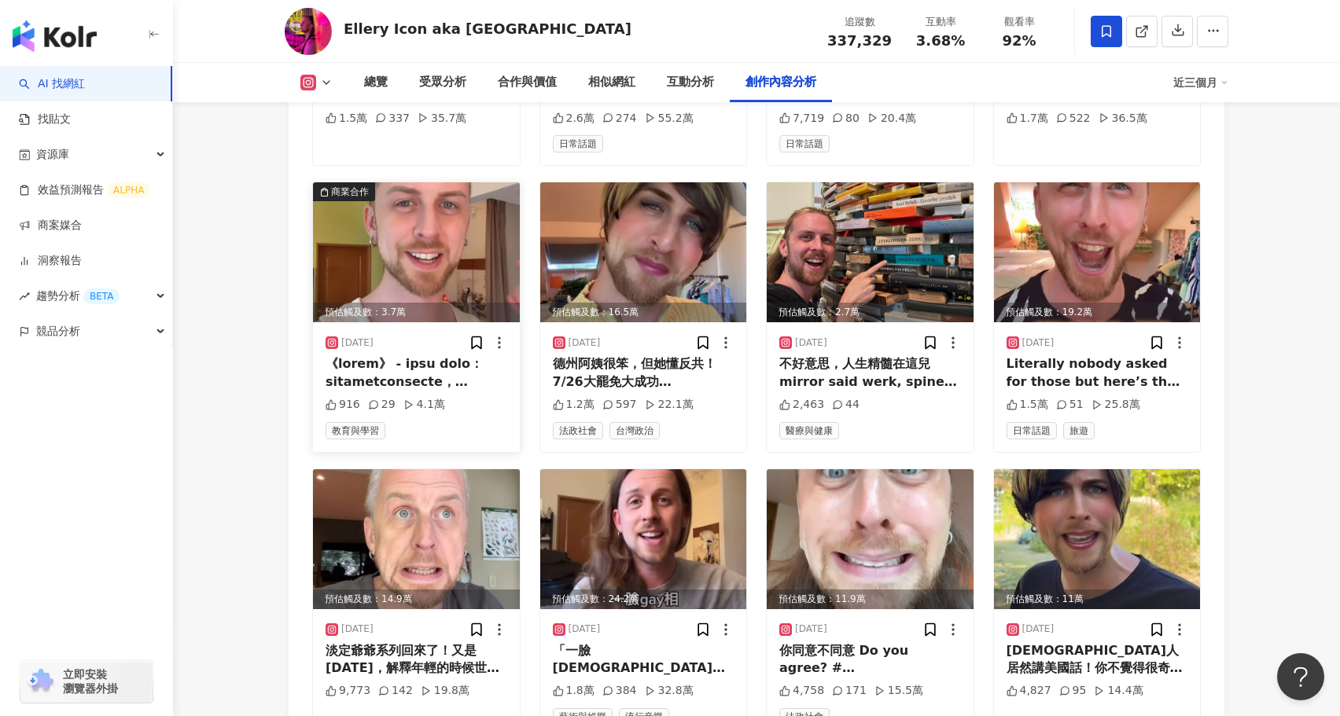
click at [448, 182] on img at bounding box center [416, 252] width 207 height 140
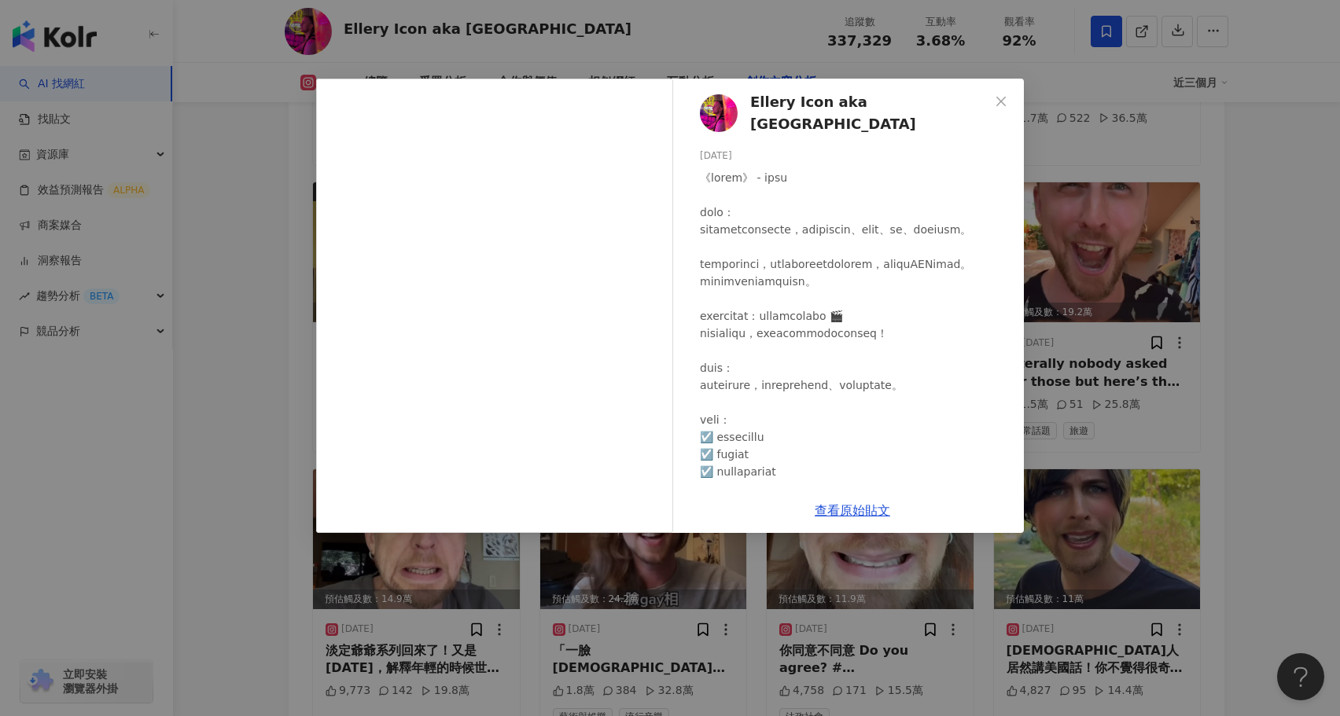
click at [252, 436] on div "Ellery Icon aka Elja Heights 2025/8/4 916 29 4.1萬 查看原始貼文" at bounding box center [670, 358] width 1340 height 716
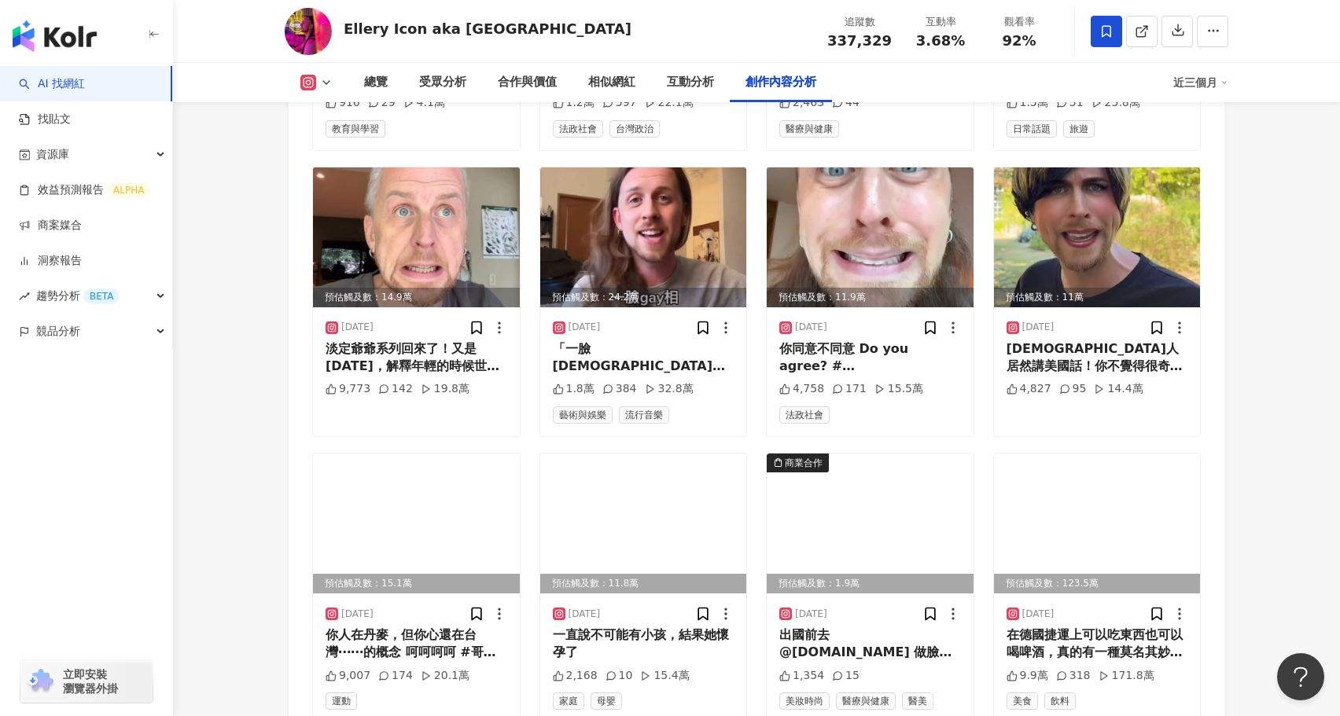
scroll to position [6133, 0]
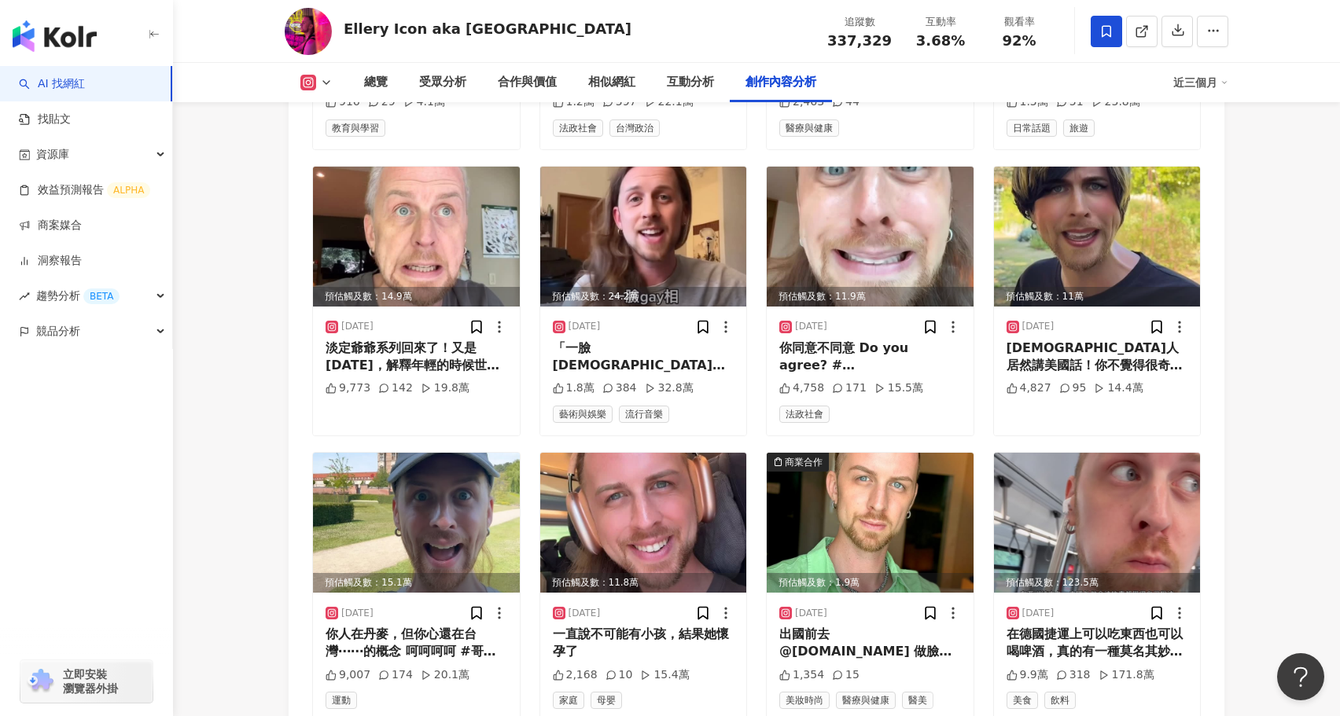
click at [858, 453] on img at bounding box center [870, 523] width 207 height 140
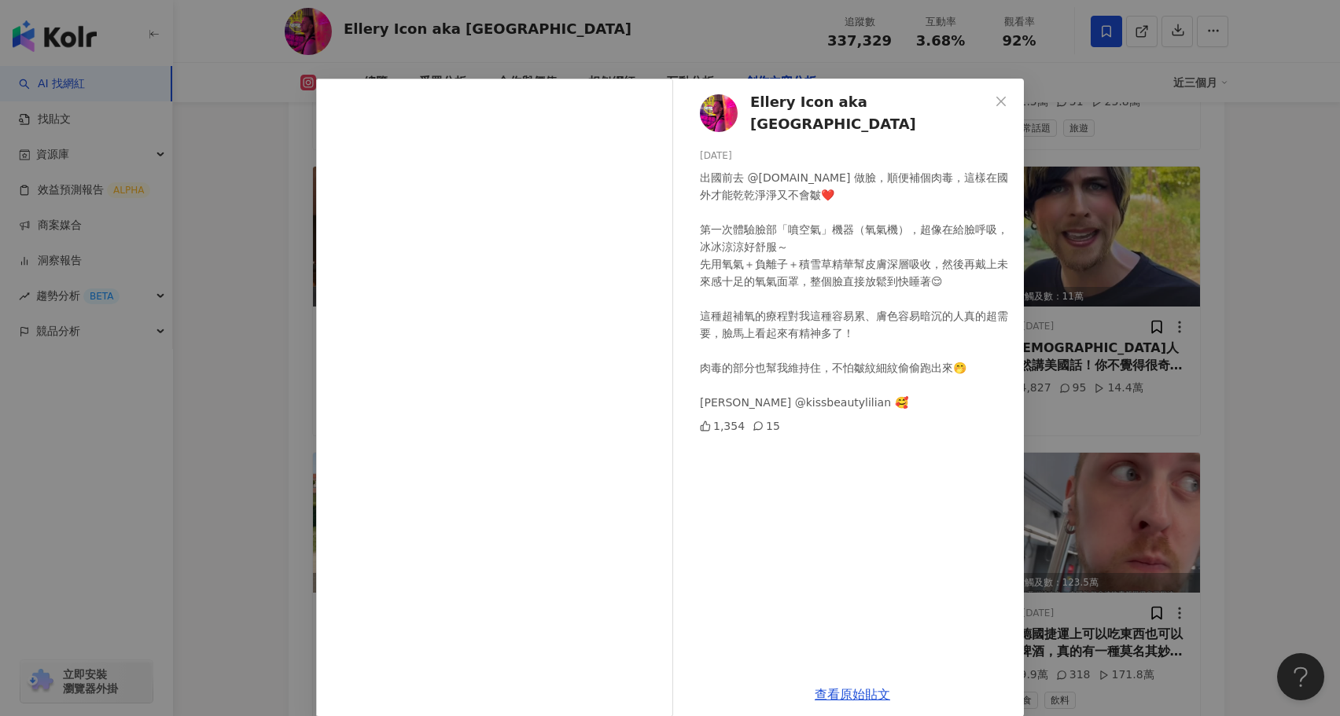
click at [191, 407] on div "Ellery Icon aka Elja Heights 2025/6/30 出國前去 @kiss.clinic.tw 做臉，順便補個肉毒，這樣在國外才能乾乾…" at bounding box center [670, 358] width 1340 height 716
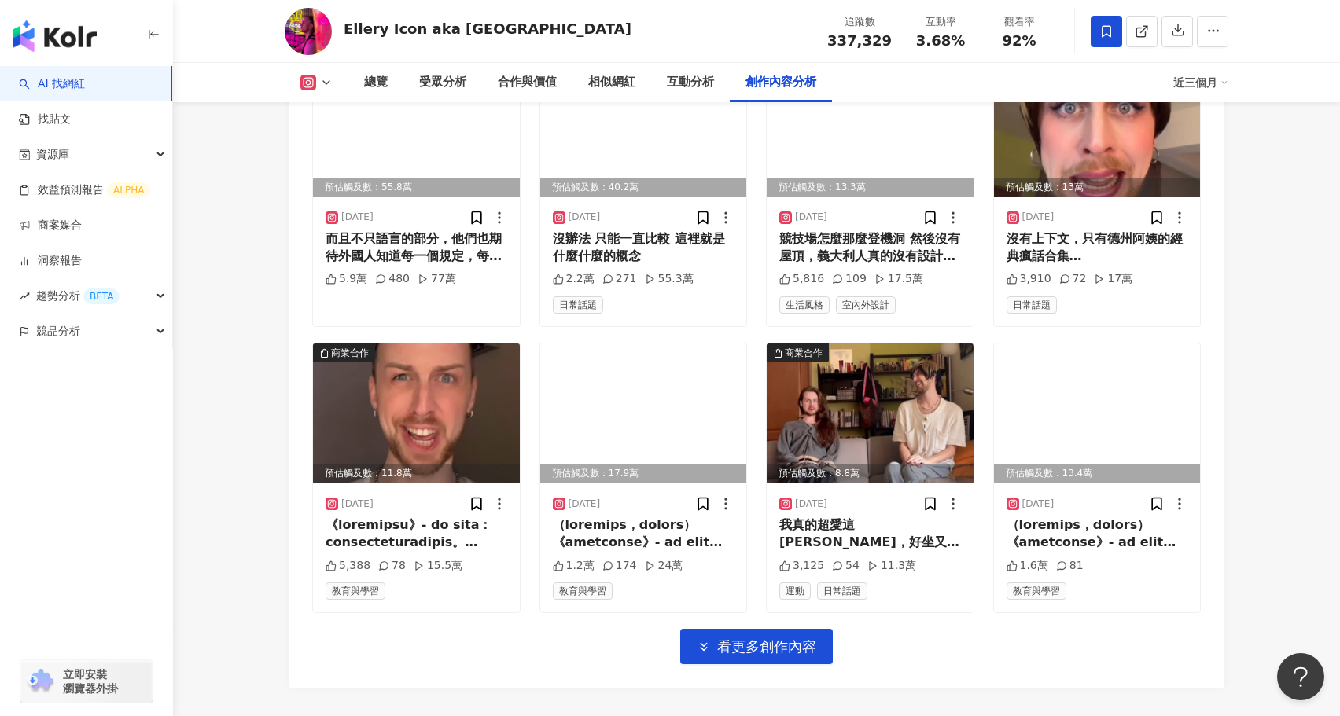
scroll to position [7058, 0]
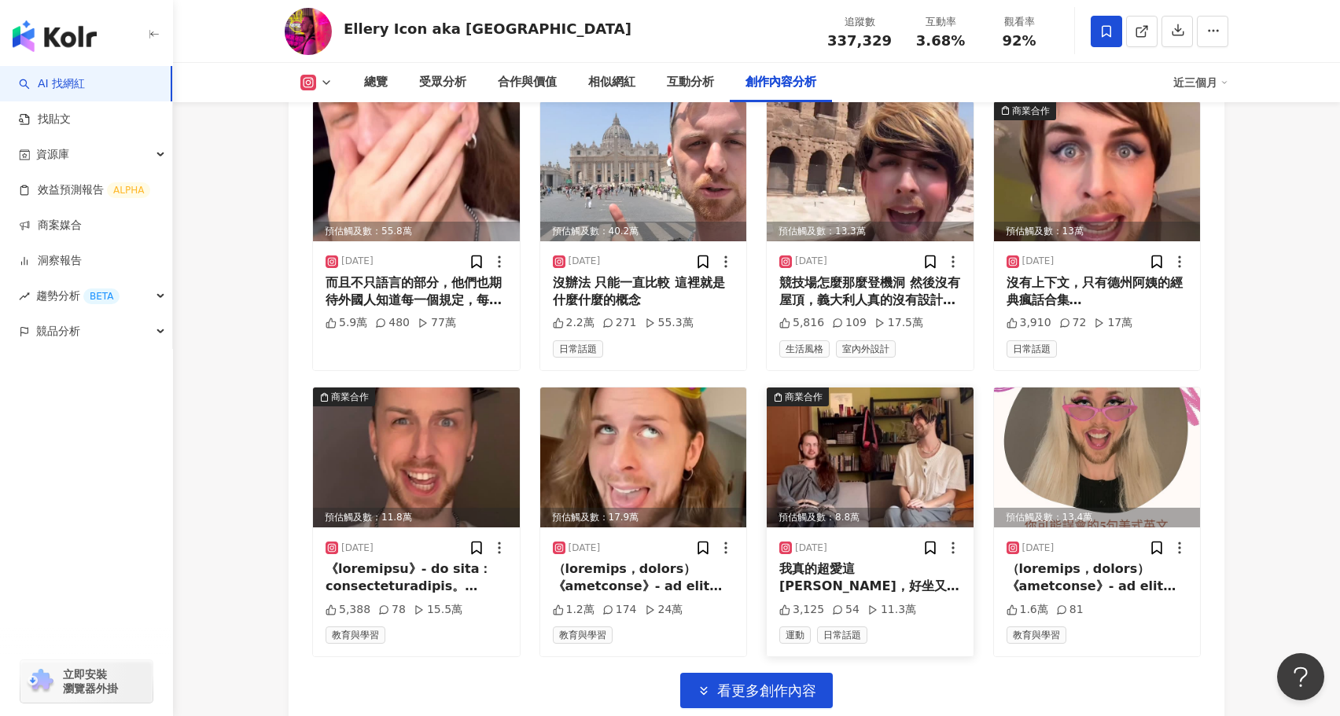
click at [822, 388] on img at bounding box center [870, 458] width 207 height 140
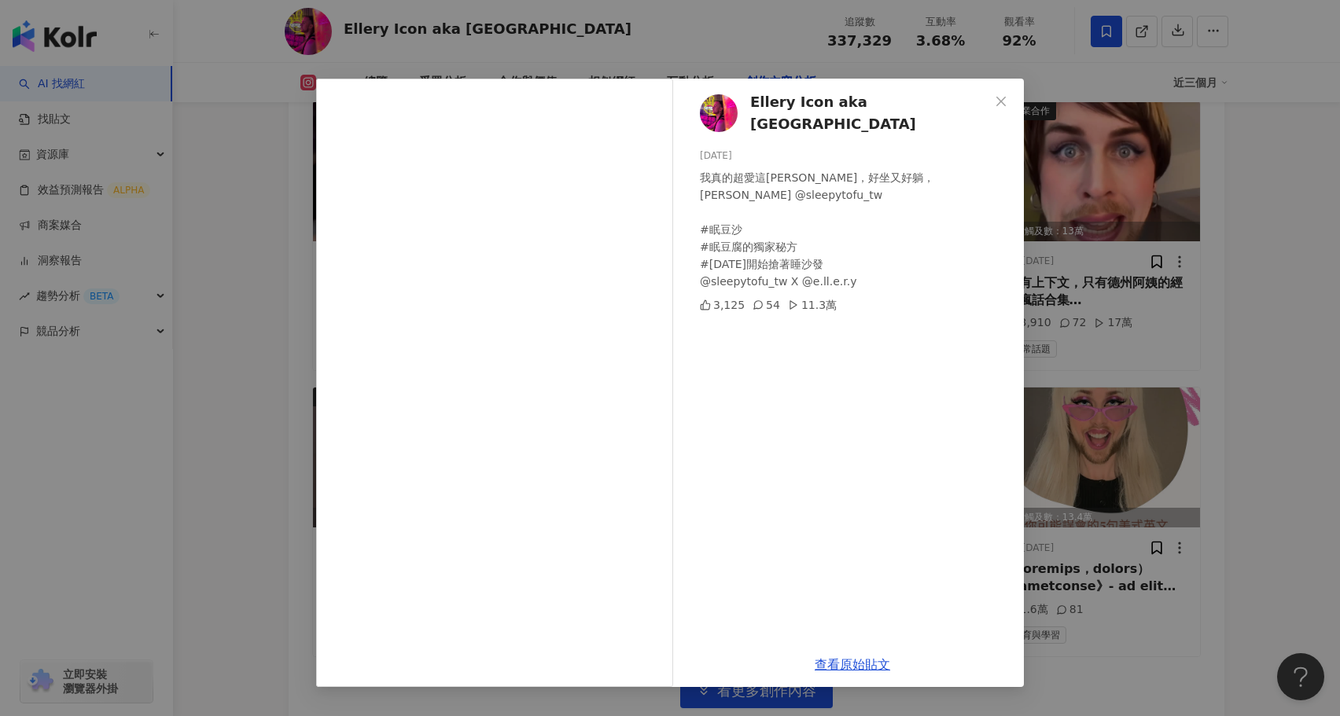
click at [272, 411] on div "Ellery Icon aka Elja Heights 2025/6/5 我真的超愛這張沙發，好坐又好躺，謝謝 @sleepytofu_tw #眠豆沙 #眠…" at bounding box center [670, 358] width 1340 height 716
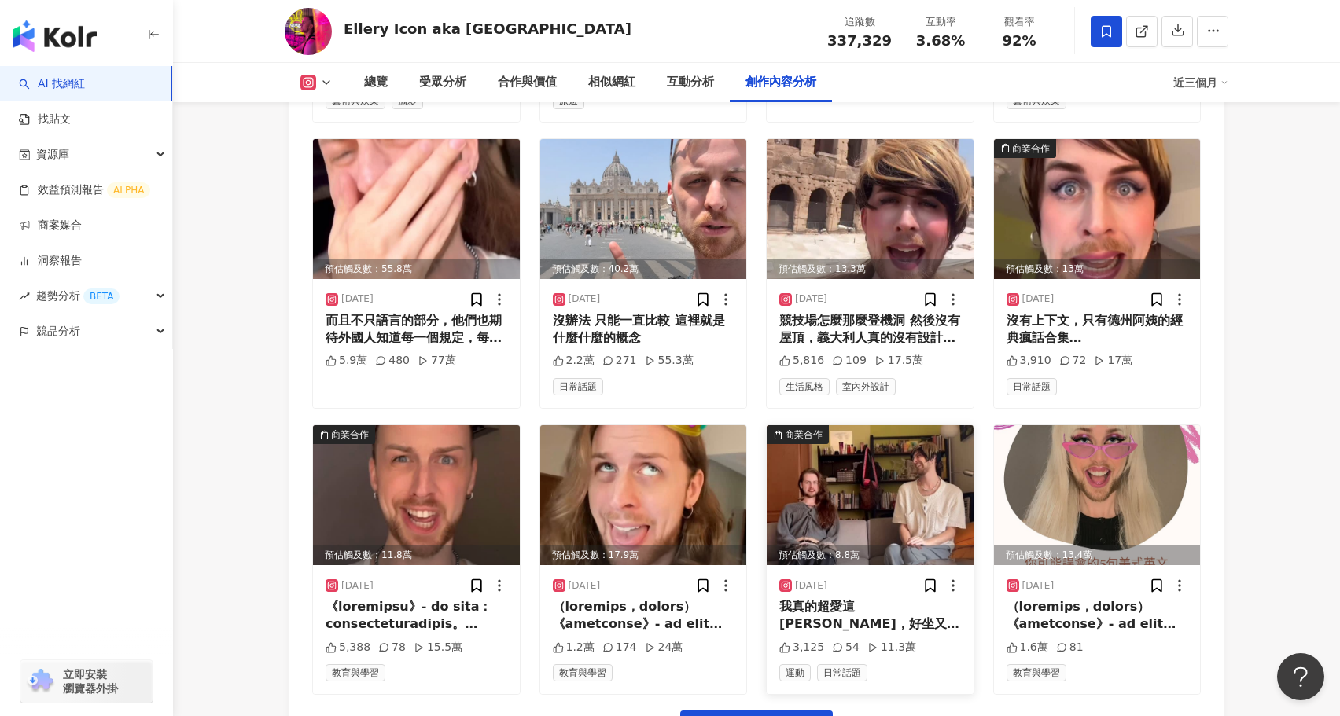
scroll to position [7132, 0]
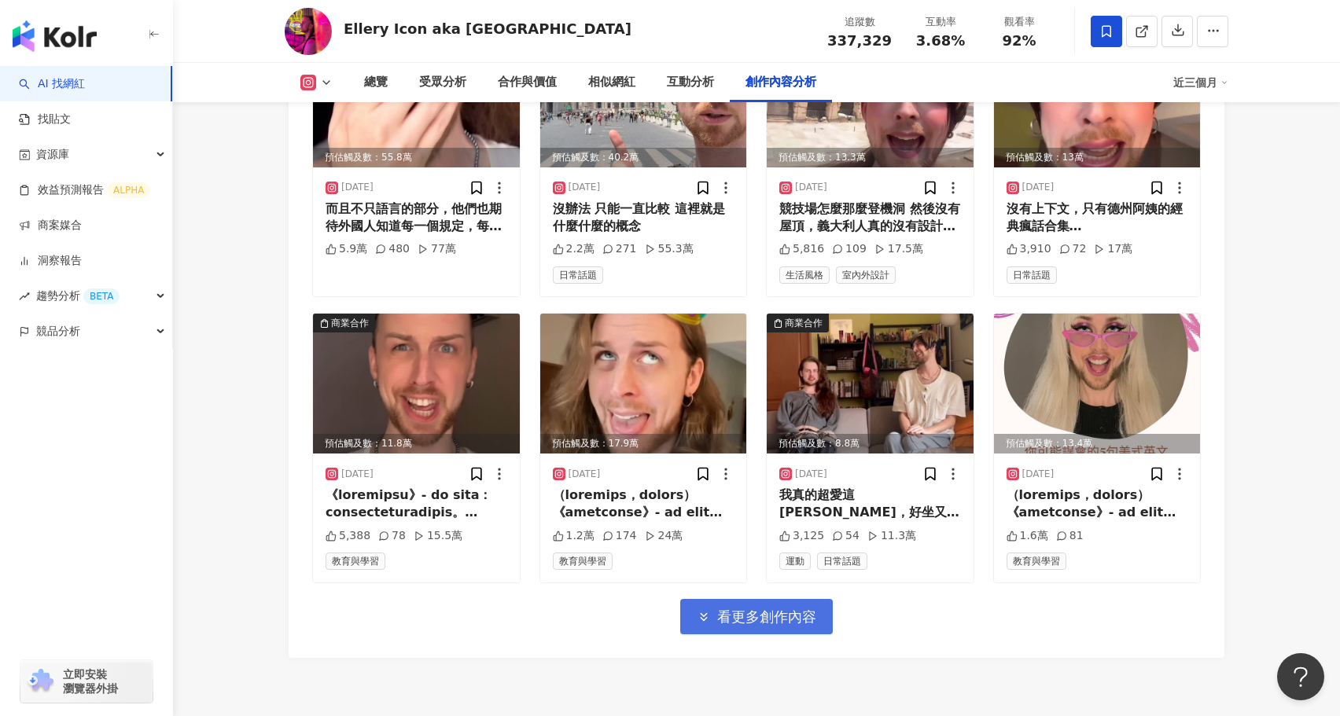
click at [771, 599] on button "看更多創作內容" at bounding box center [756, 616] width 153 height 35
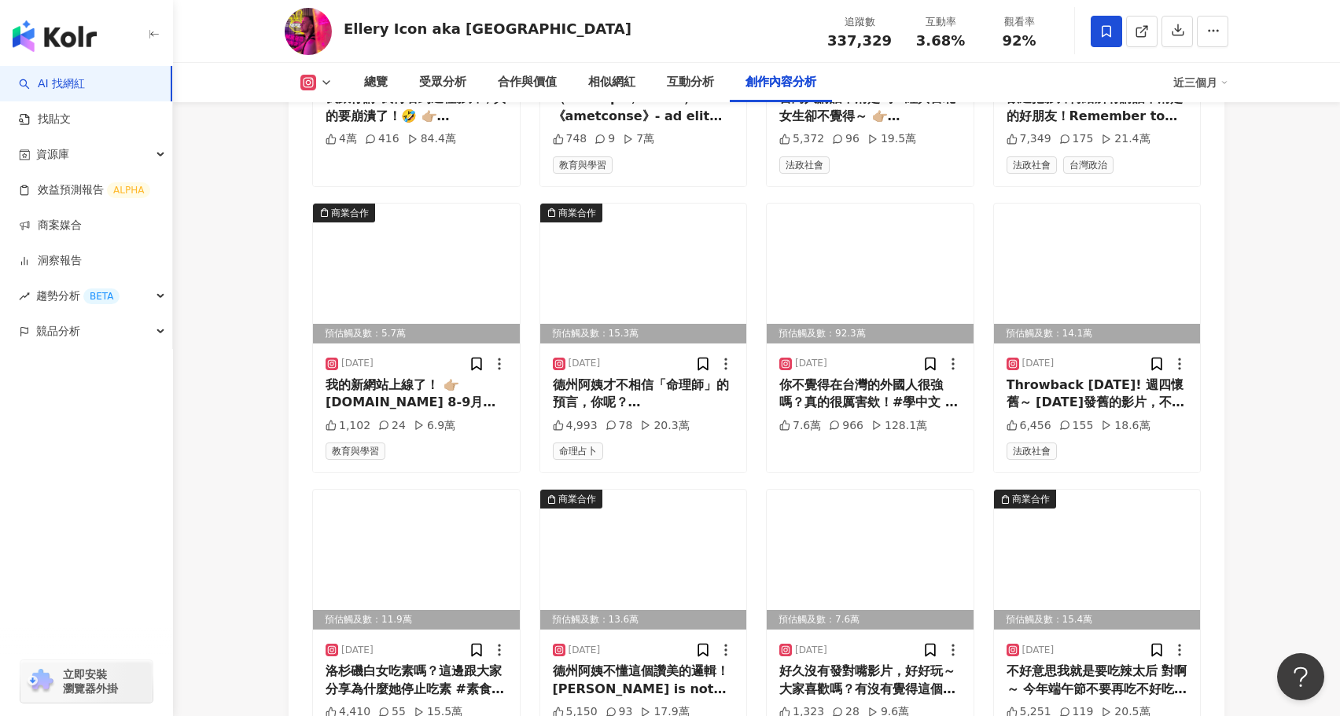
scroll to position [7893, 0]
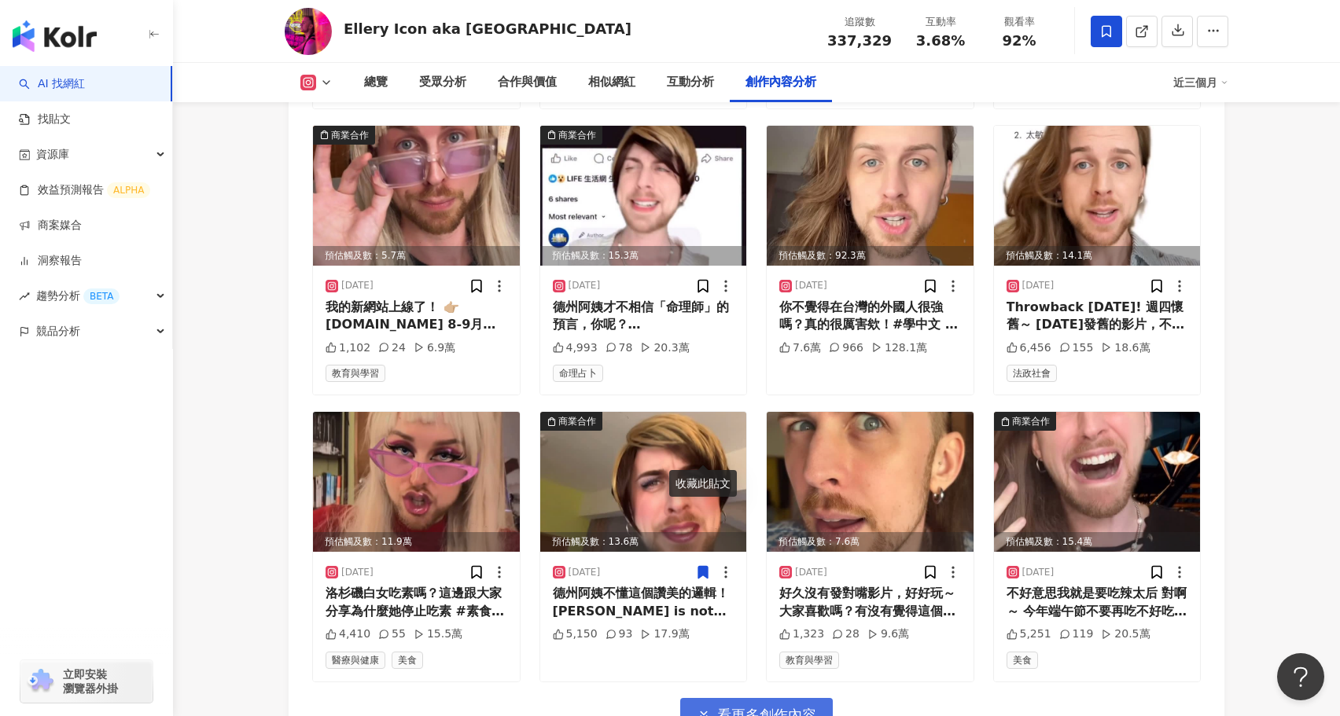
click at [774, 707] on span "看更多創作內容" at bounding box center [766, 715] width 99 height 17
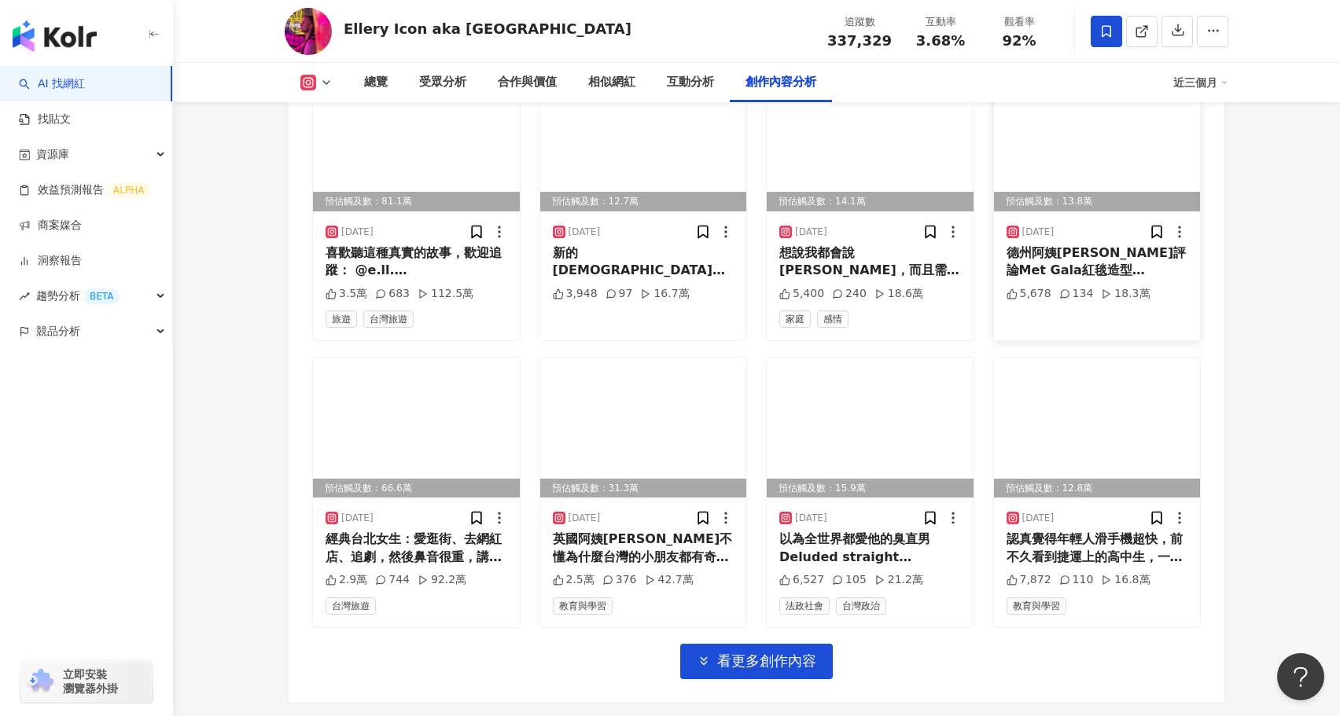
scroll to position [8812, 0]
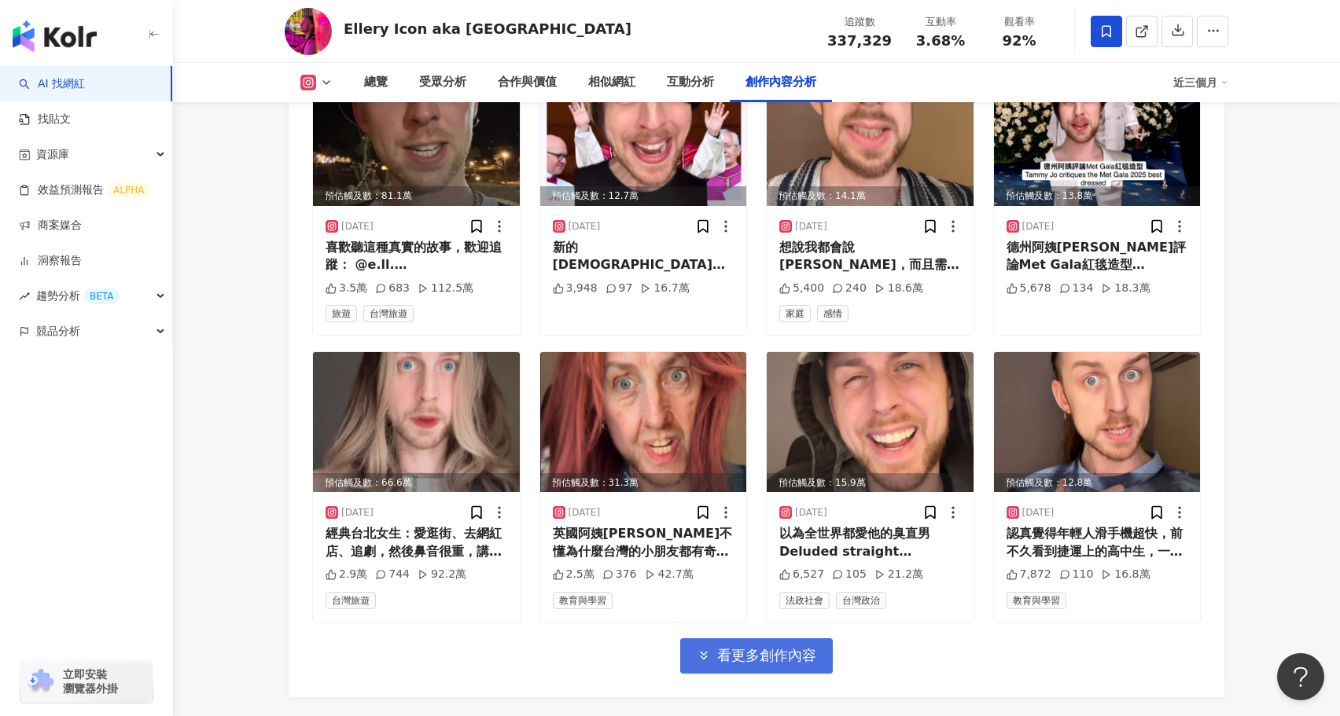
click at [808, 647] on span "看更多創作內容" at bounding box center [766, 655] width 99 height 17
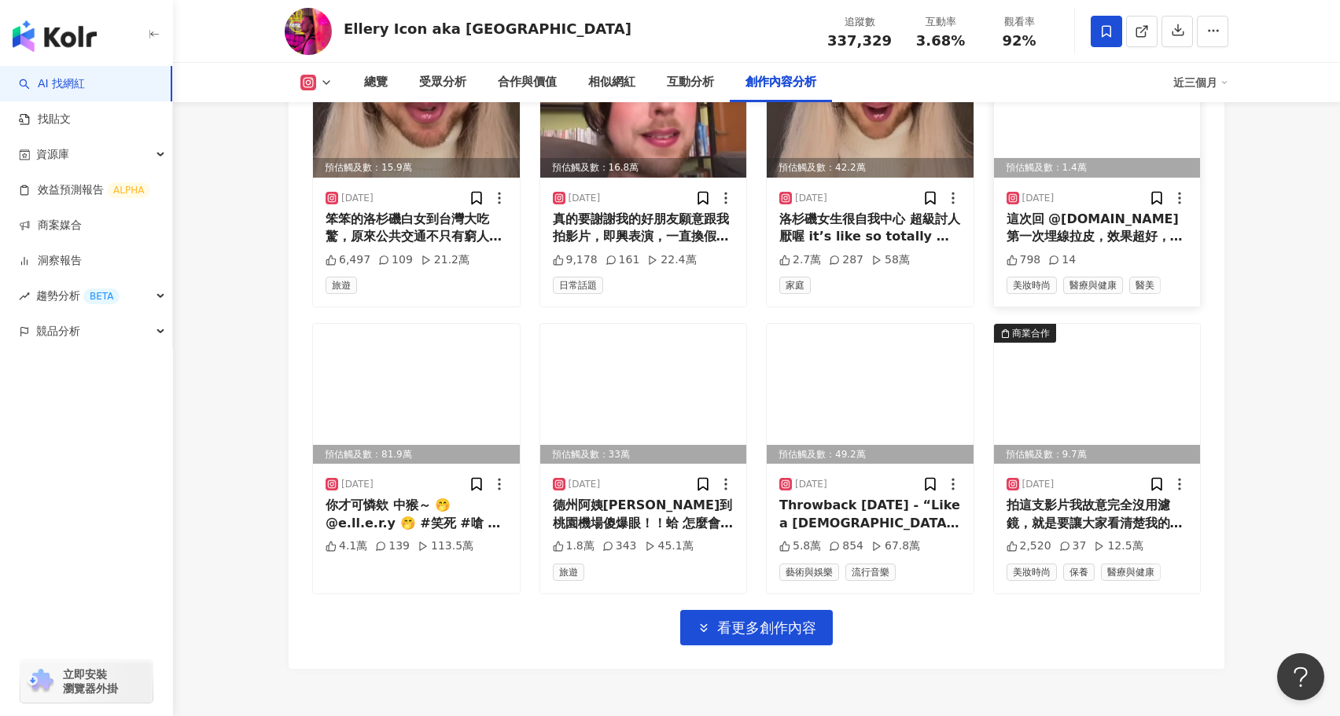
scroll to position [9701, 0]
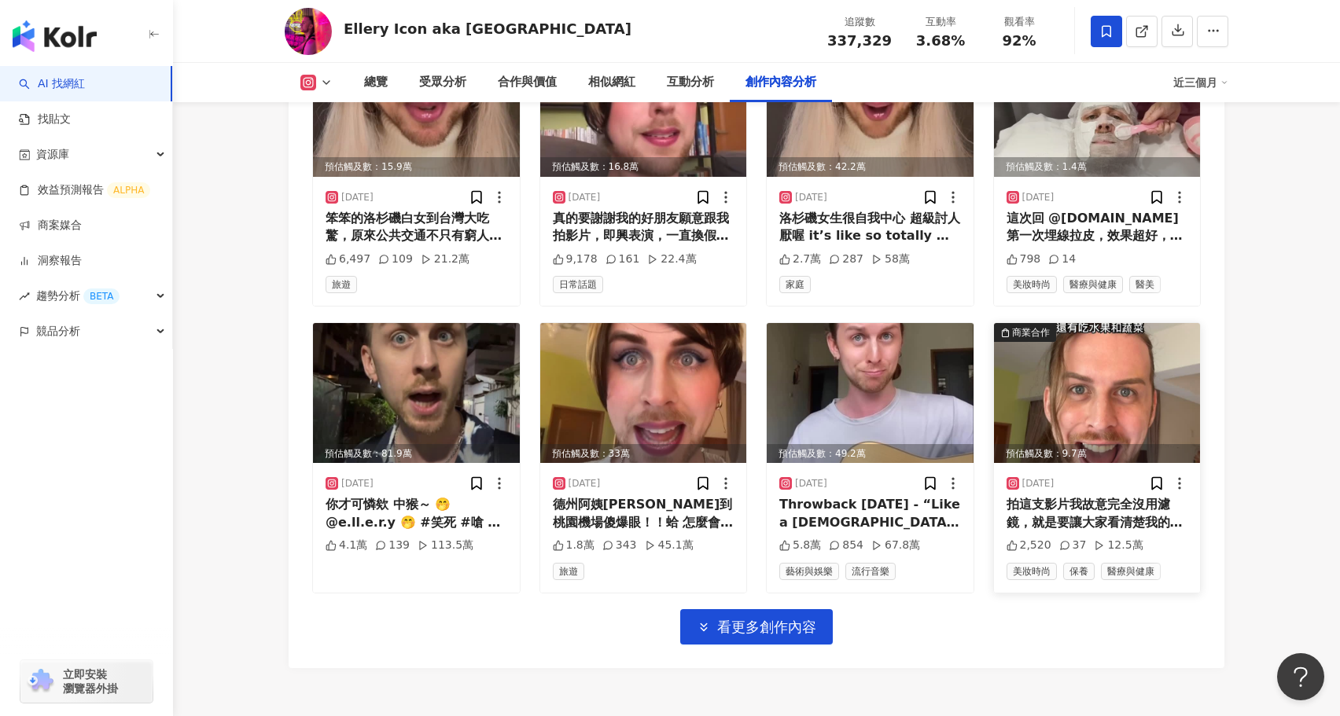
click at [1084, 323] on img at bounding box center [1097, 393] width 207 height 140
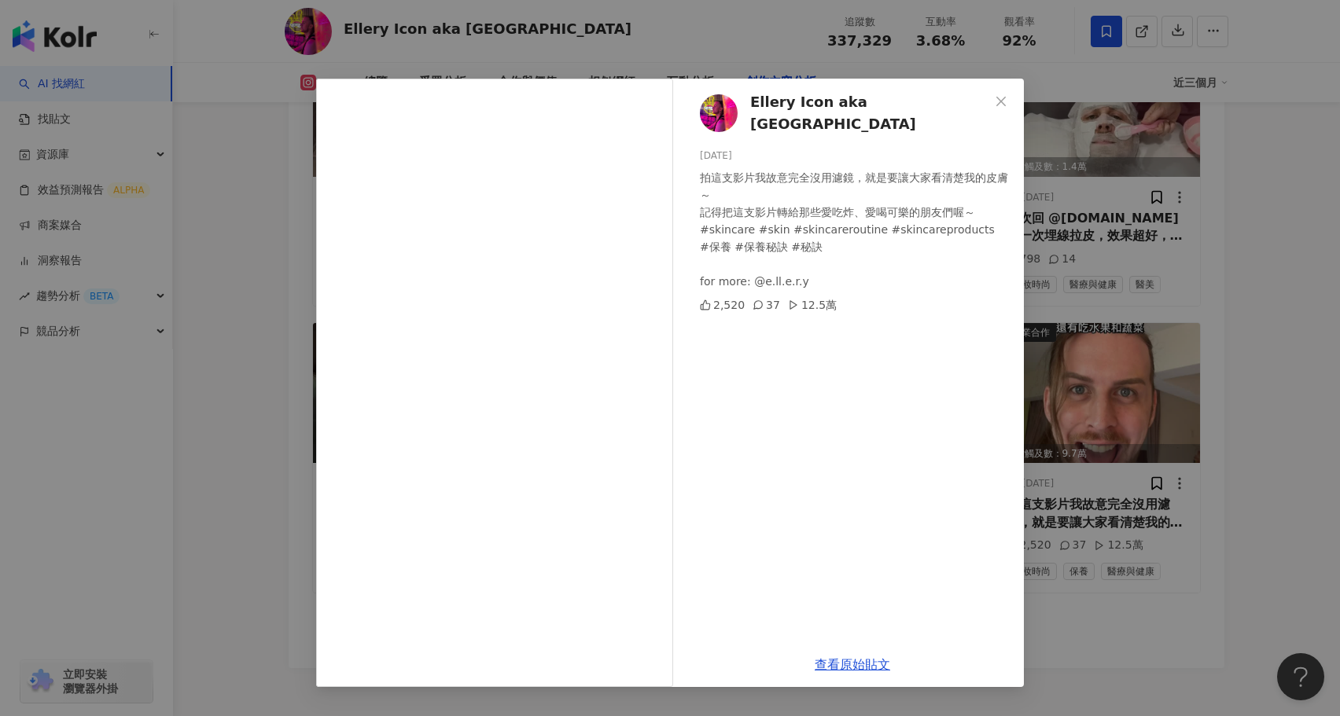
click at [1155, 569] on div "Ellery Icon aka Elja Heights 2025/4/23 拍這支影片我故意完全沒用濾鏡，就是要讓大家看清楚我的皮膚～ 記得把這支影片轉給那…" at bounding box center [670, 358] width 1340 height 716
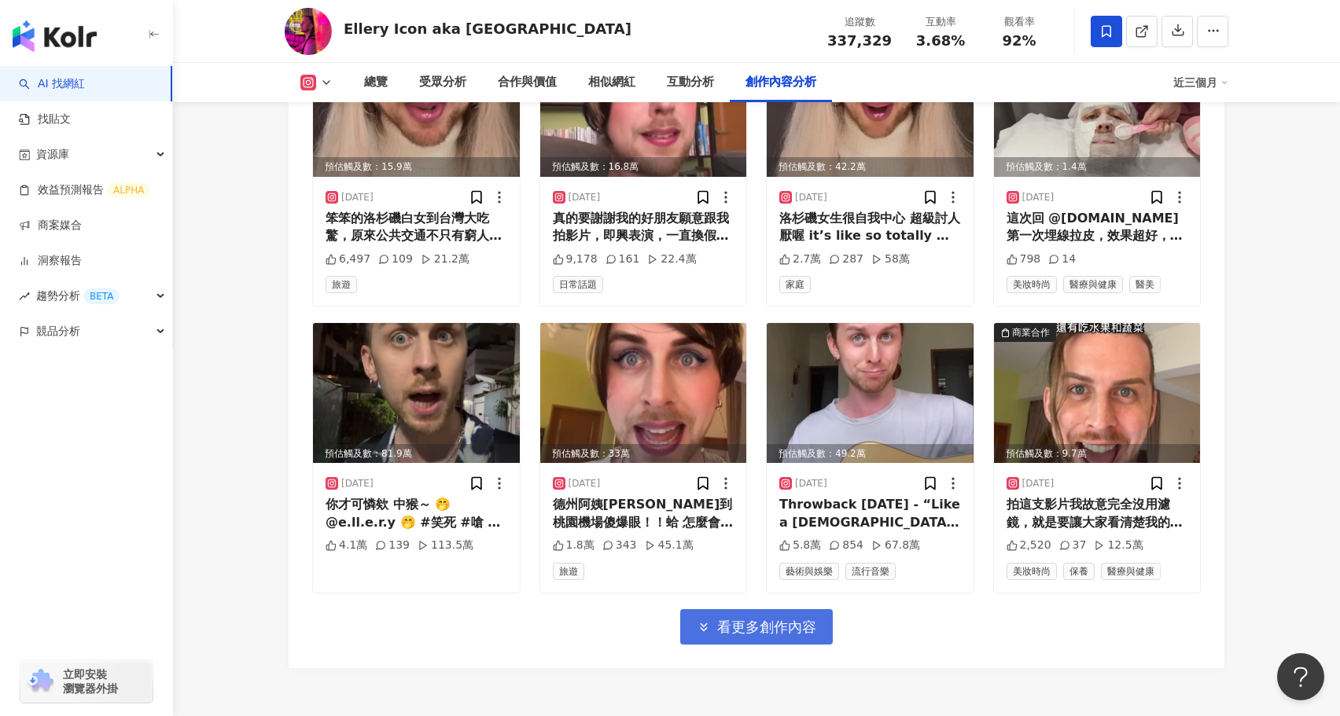
click at [803, 619] on span "看更多創作內容" at bounding box center [766, 627] width 99 height 17
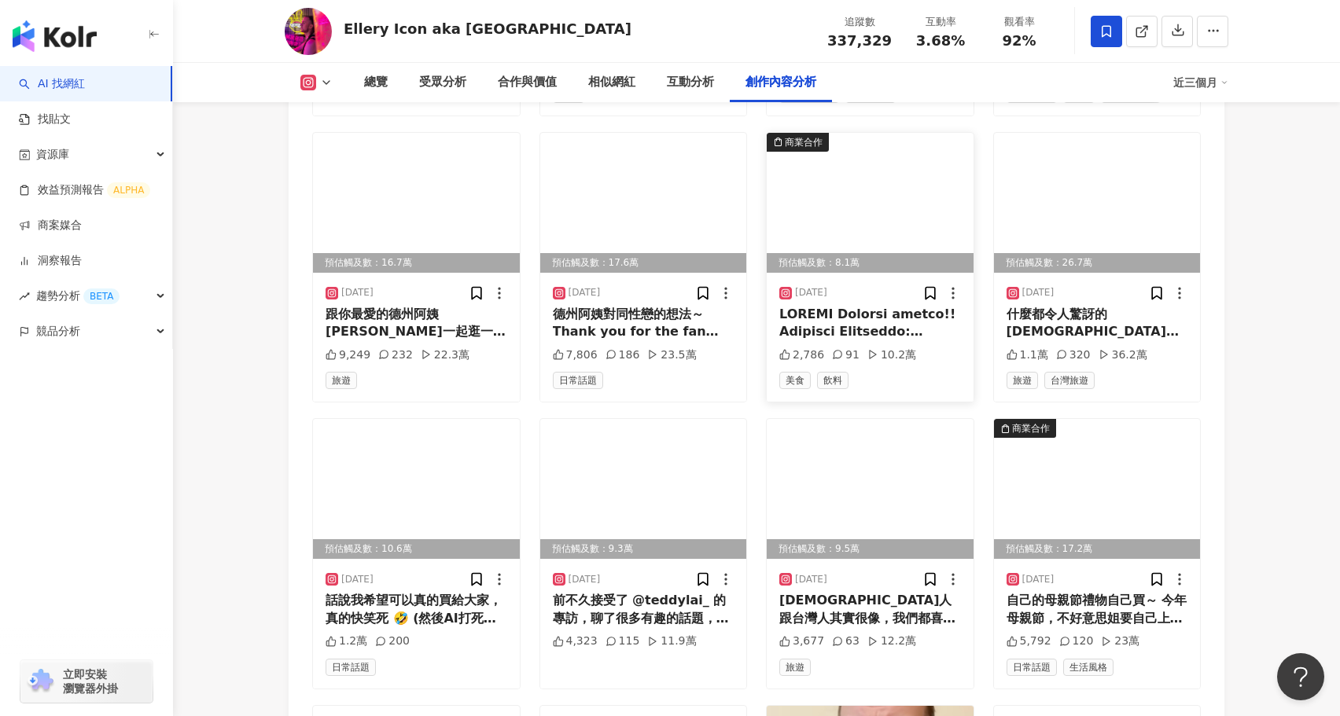
scroll to position [10199, 0]
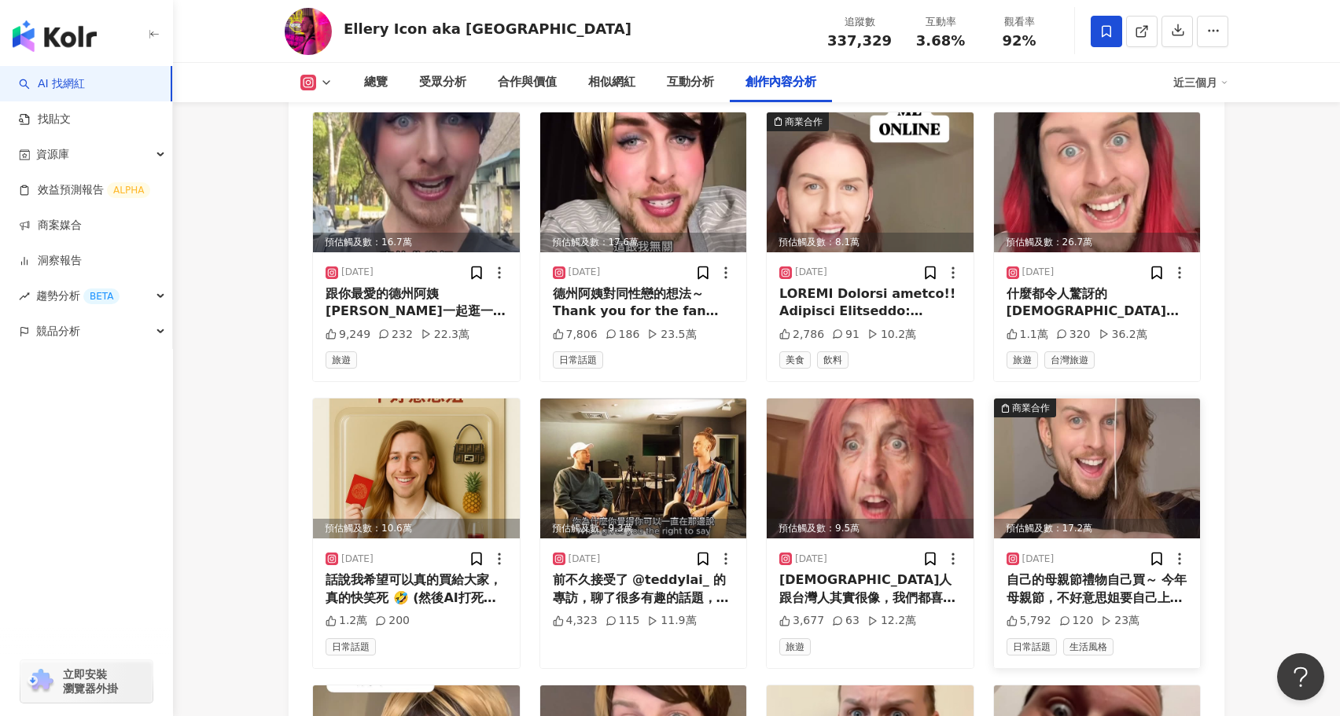
click at [1092, 399] on img at bounding box center [1097, 469] width 207 height 140
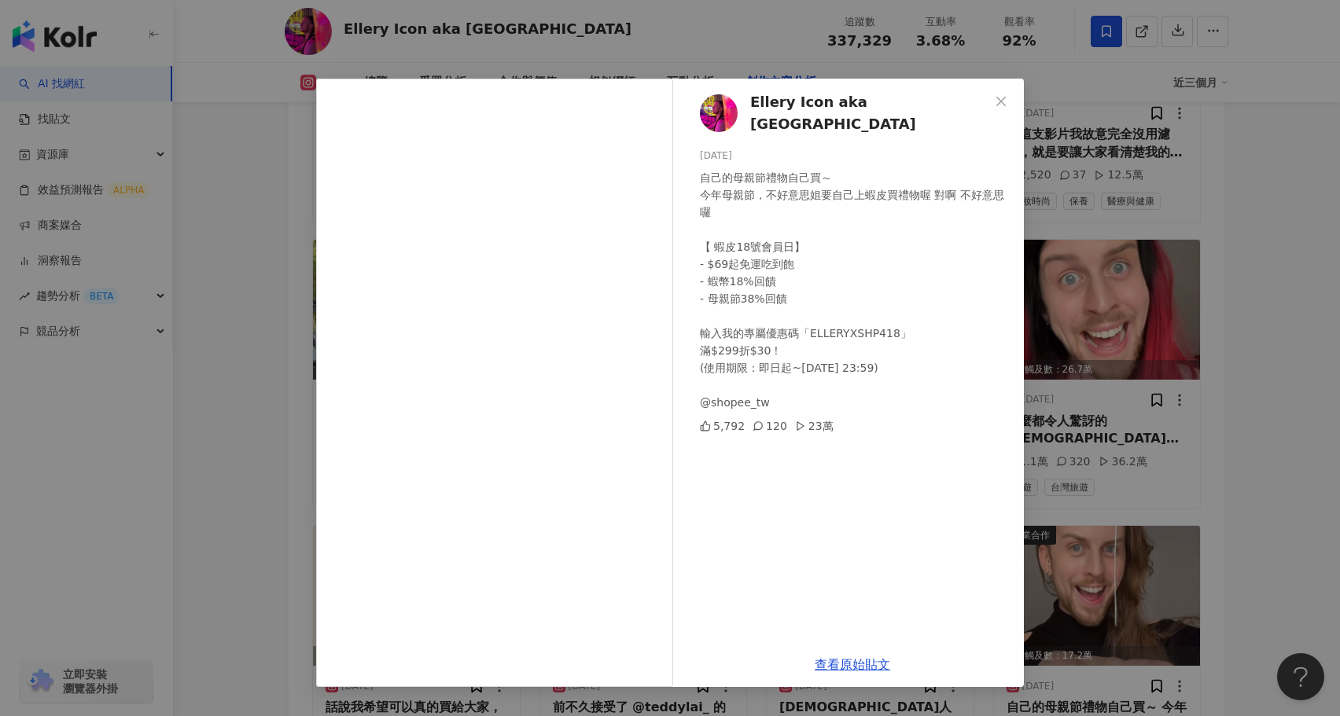
scroll to position [10060, 0]
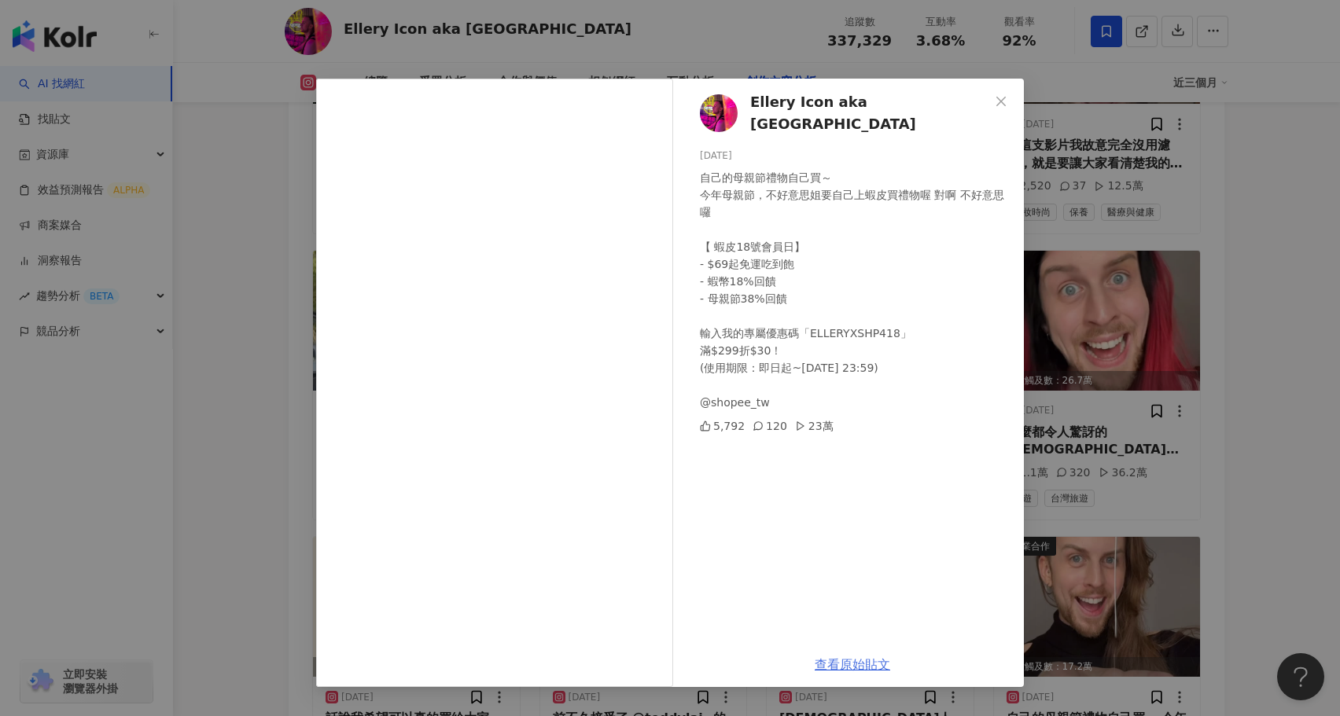
click at [854, 662] on link "查看原始貼文" at bounding box center [852, 664] width 75 height 15
click at [1222, 404] on div "Ellery Icon aka Elja Heights 2025/4/15 自己的母親節禮物自己買～ 今年母親節，不好意思姐要自己上蝦皮買禮物喔 對啊 不好…" at bounding box center [670, 358] width 1340 height 716
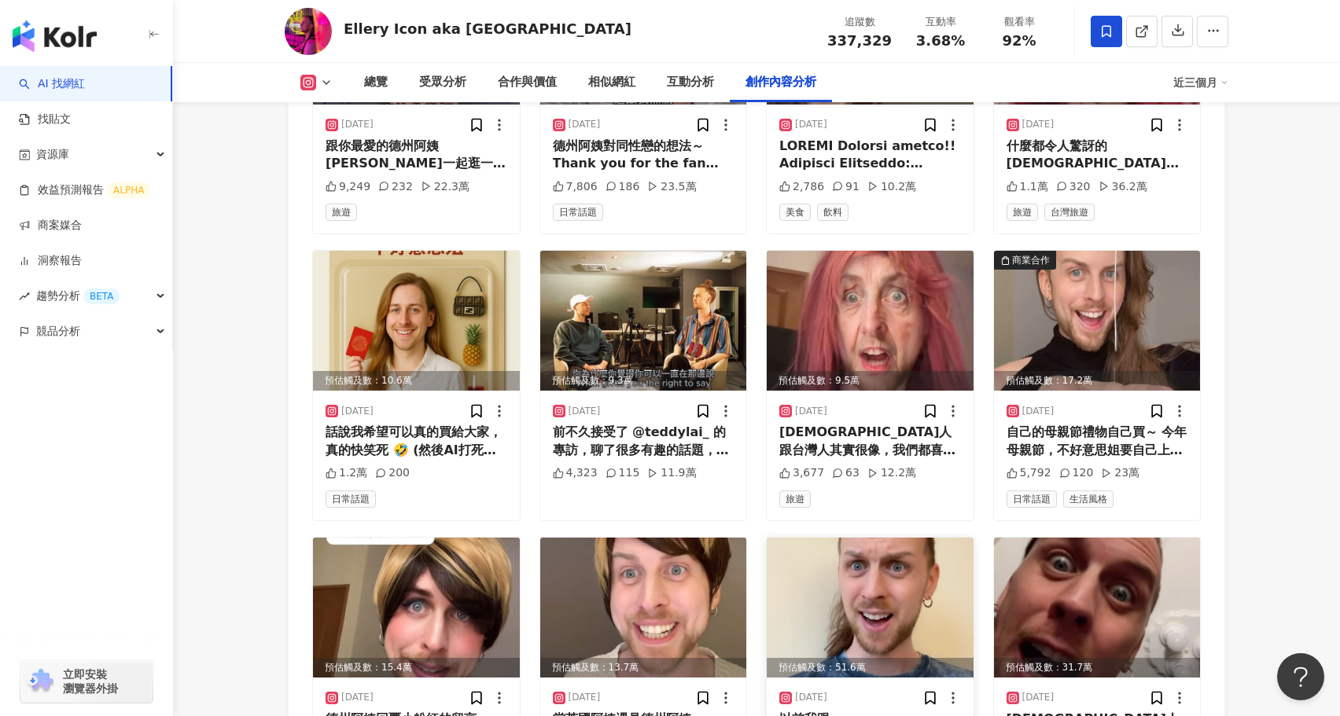
scroll to position [10557, 0]
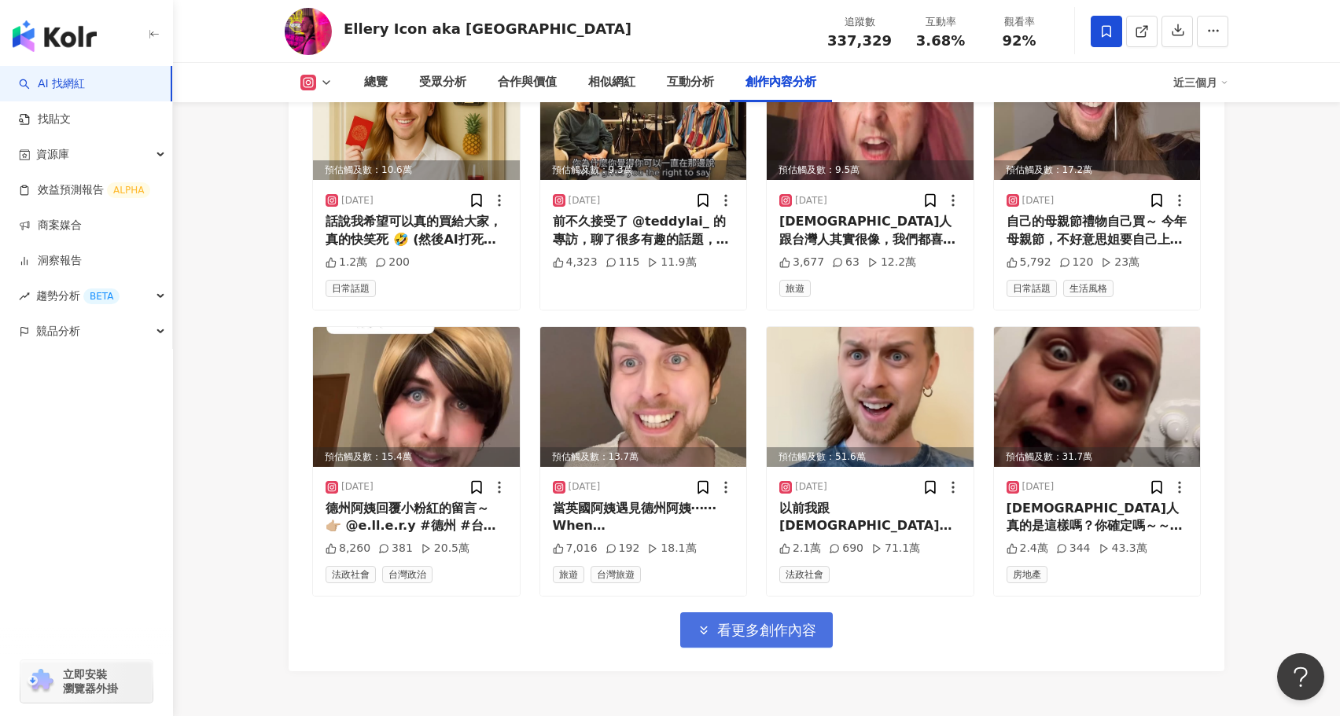
click at [779, 613] on button "看更多創作內容" at bounding box center [756, 630] width 153 height 35
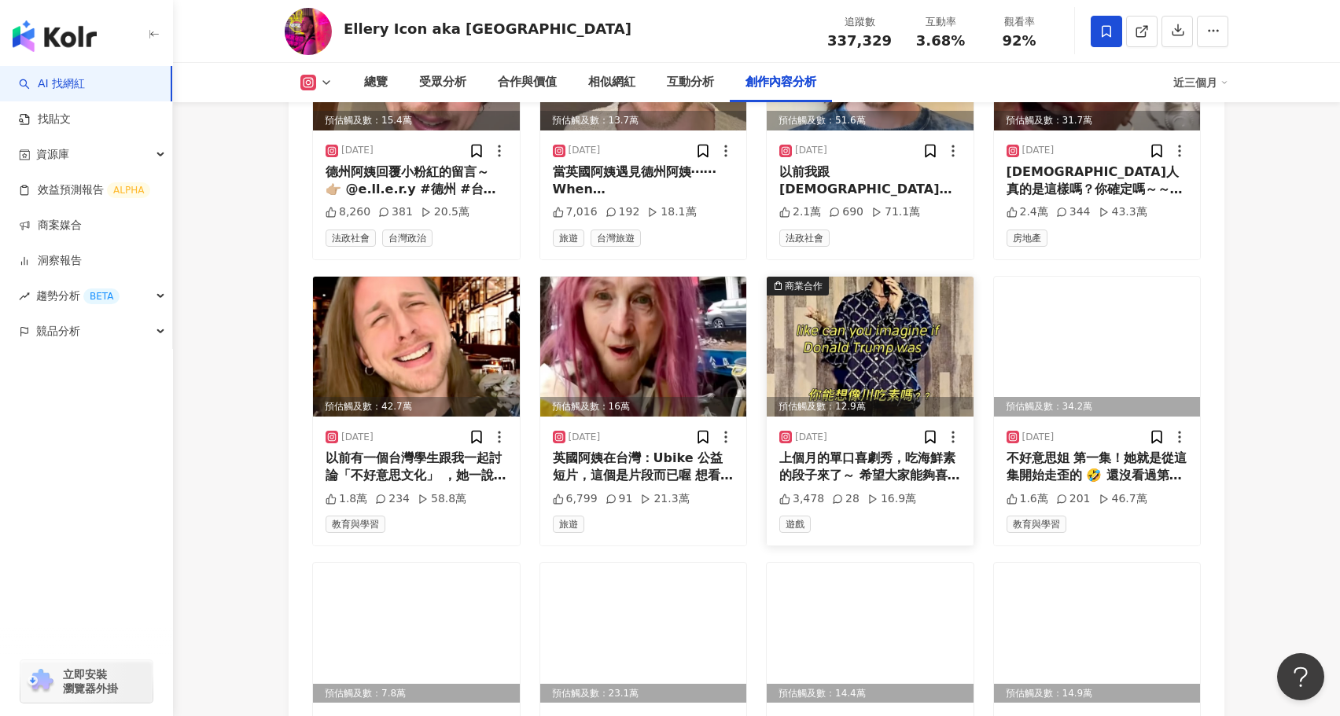
scroll to position [10886, 0]
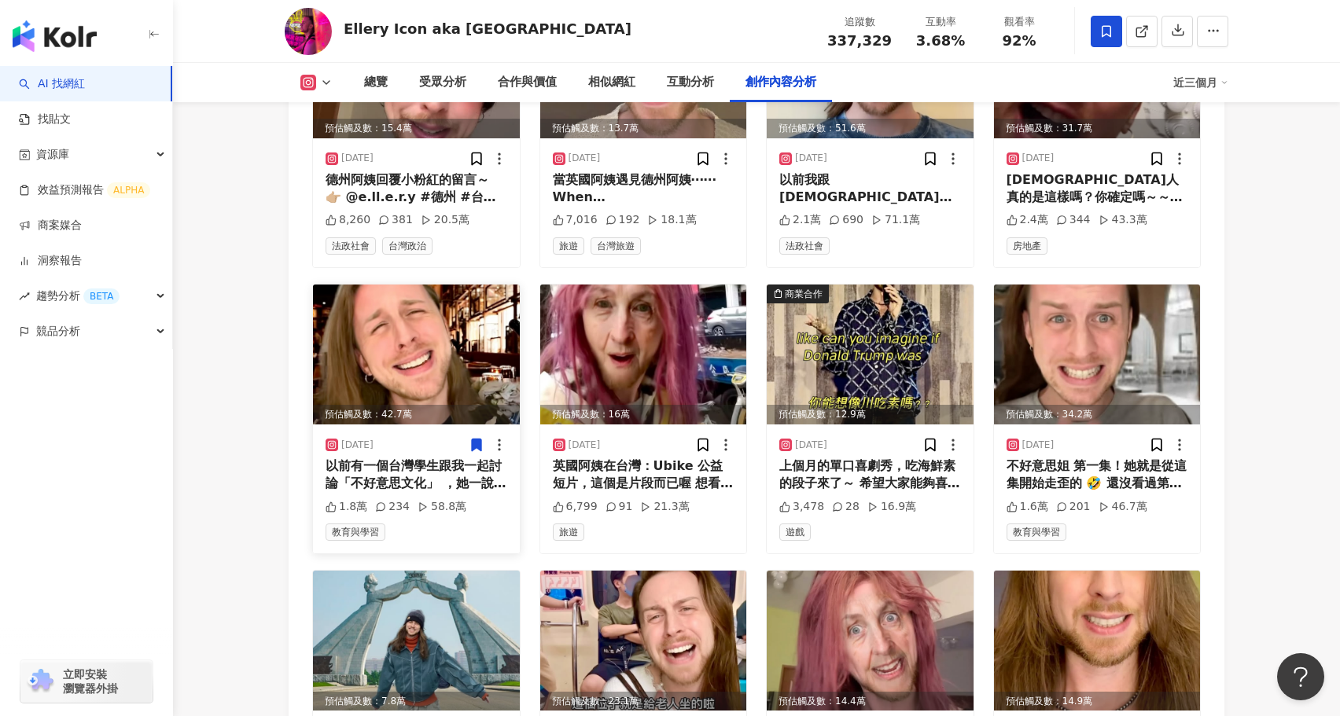
click at [454, 285] on img at bounding box center [416, 355] width 207 height 140
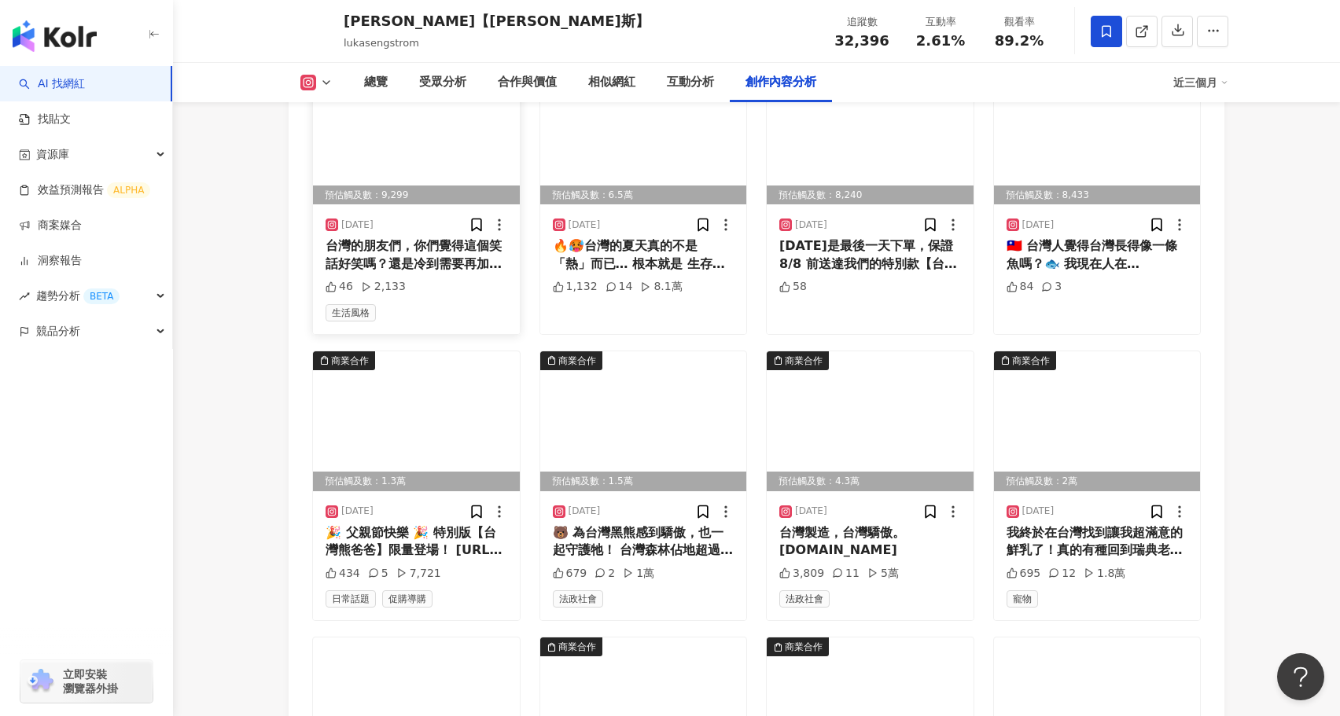
scroll to position [5036, 0]
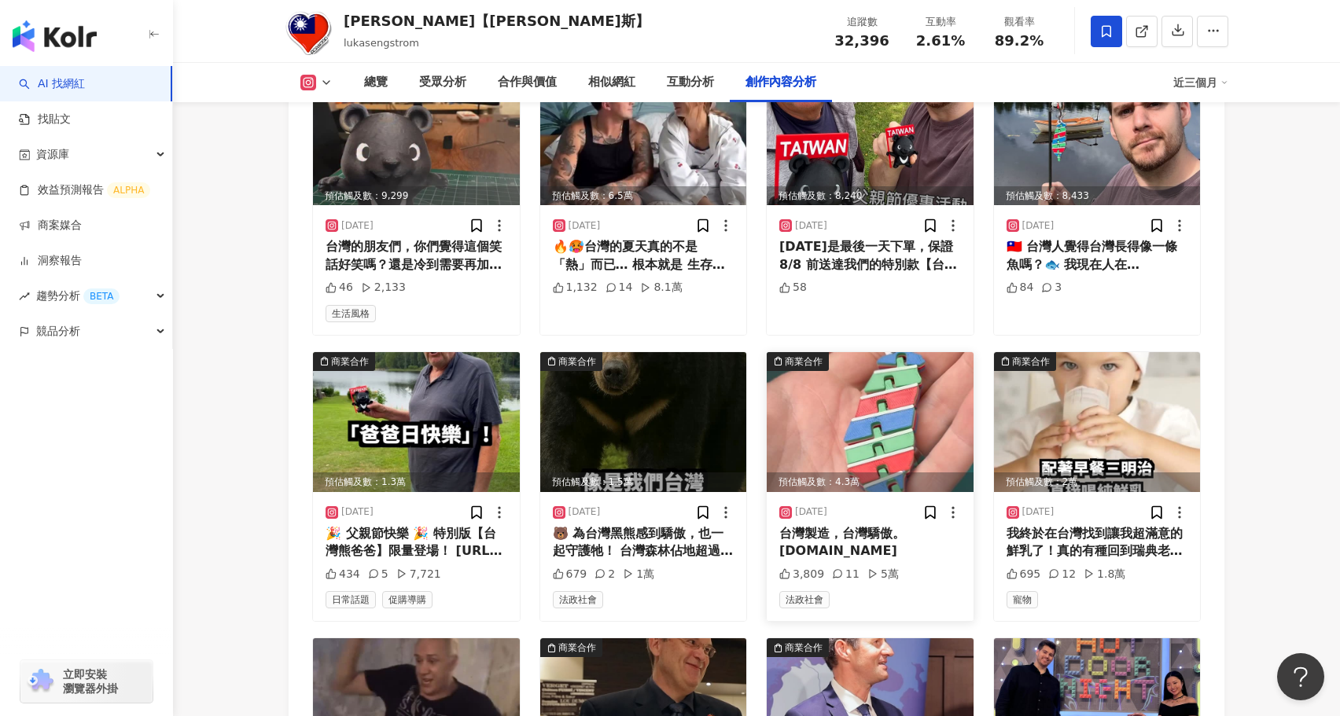
click at [841, 386] on img at bounding box center [870, 422] width 207 height 140
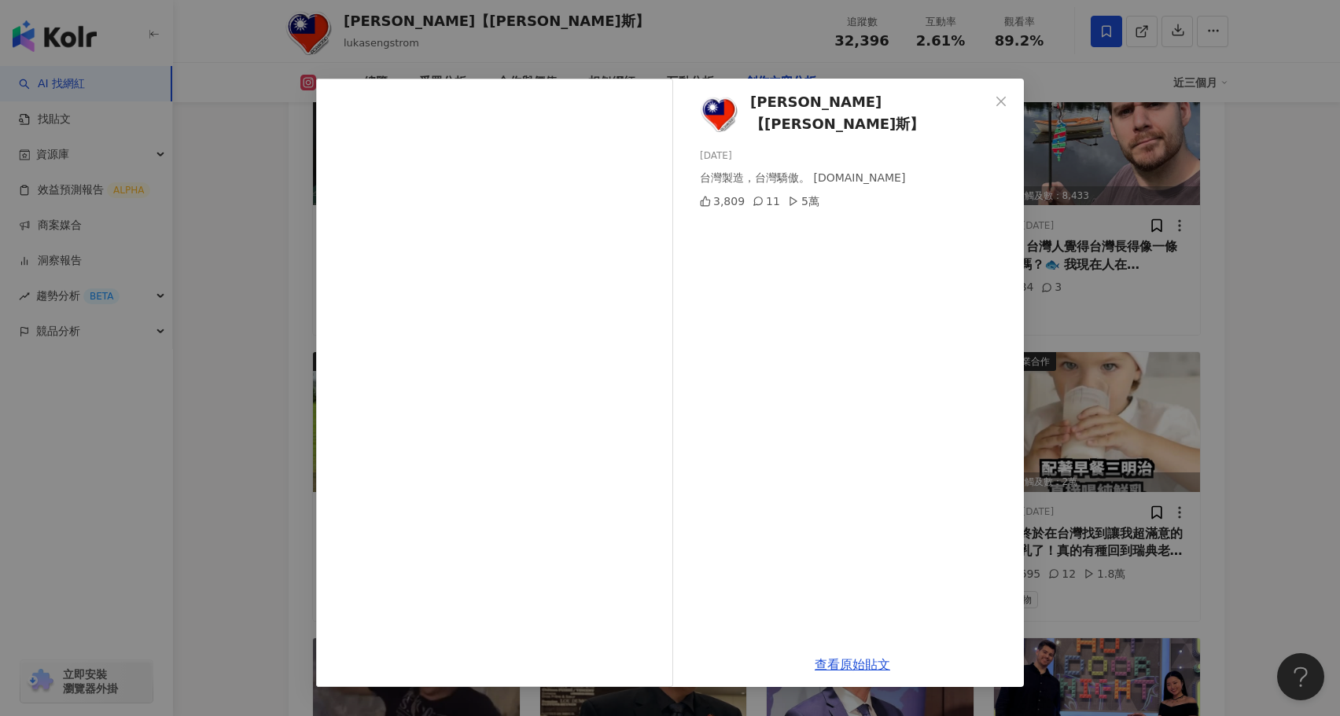
click at [238, 503] on div "[PERSON_NAME]【[PERSON_NAME]斯】 [DATE] 台灣製造，台灣驕傲。 [DOMAIN_NAME] 3,809 11 5萬 查看原始貼文" at bounding box center [670, 358] width 1340 height 716
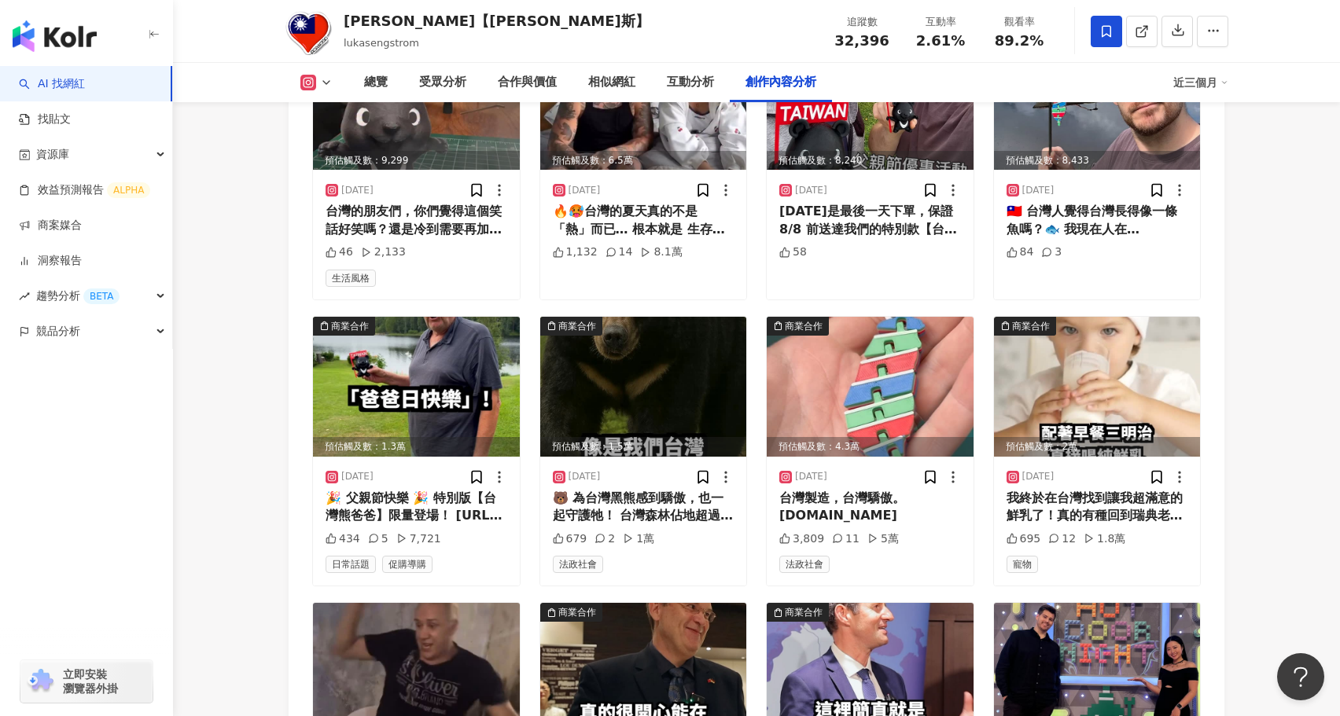
scroll to position [5074, 0]
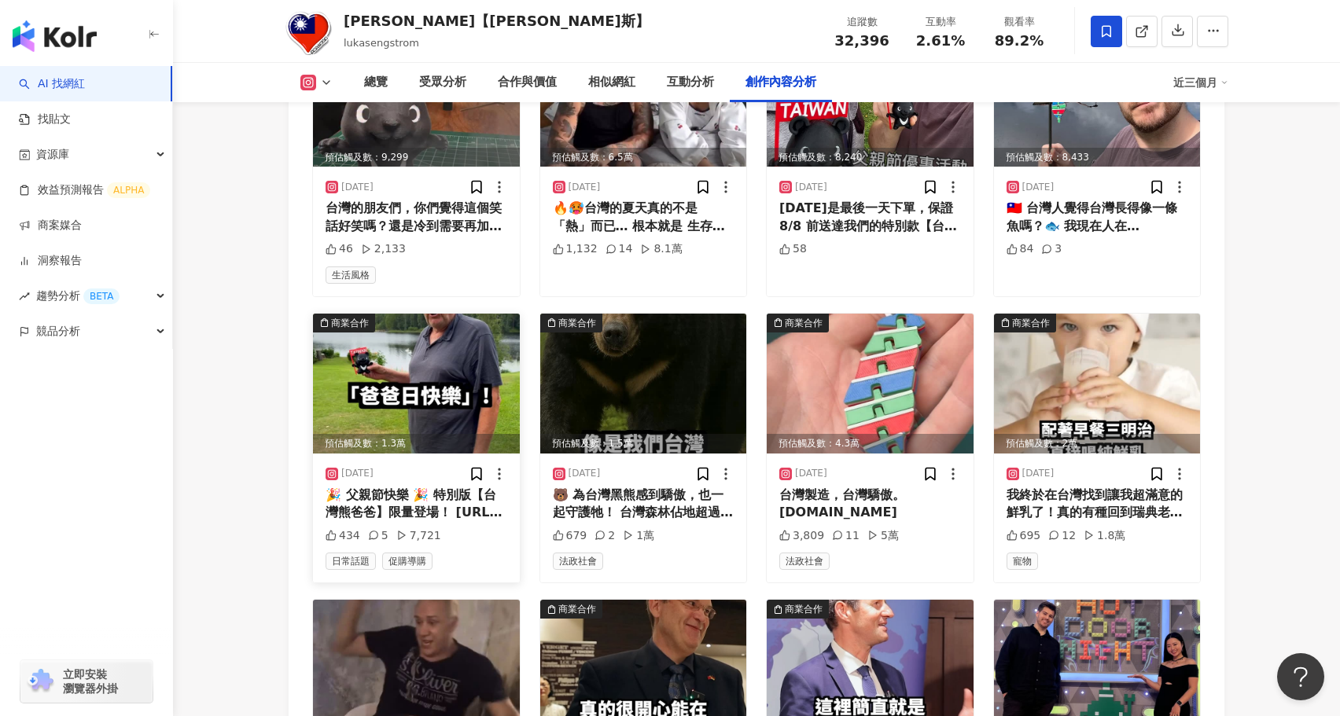
click at [462, 362] on img at bounding box center [416, 384] width 207 height 140
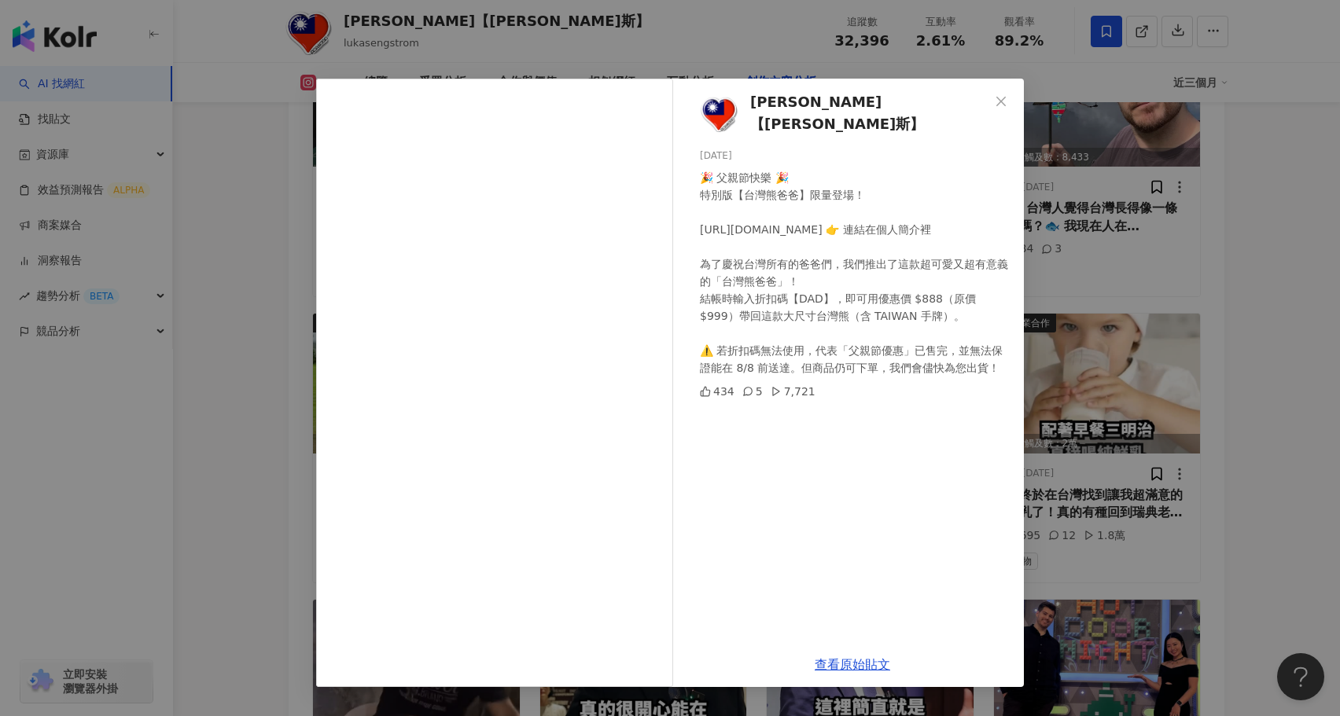
click at [279, 528] on div "[PERSON_NAME]【[PERSON_NAME]斯】 [DATE] 🎉 父親節快樂 🎉 特別版【台灣熊爸爸】限量登場！ [URL][DOMAIN_NAM…" at bounding box center [670, 358] width 1340 height 716
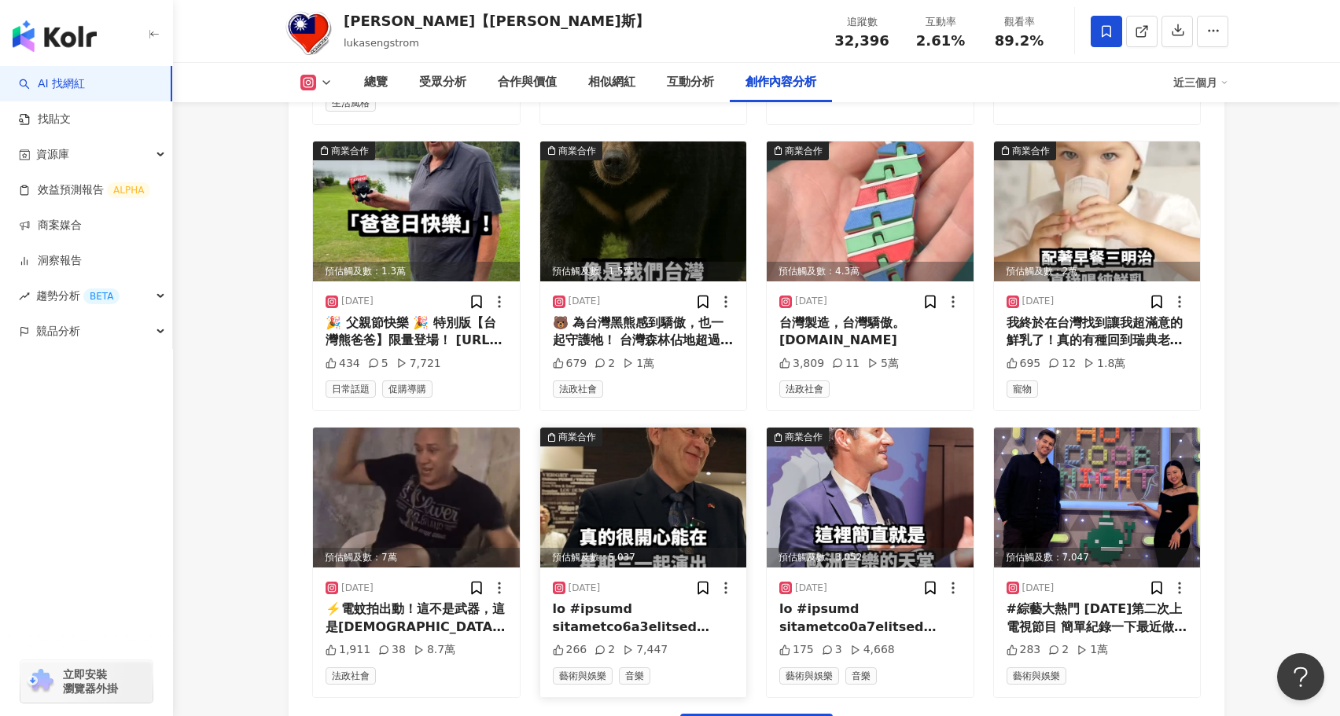
scroll to position [5224, 0]
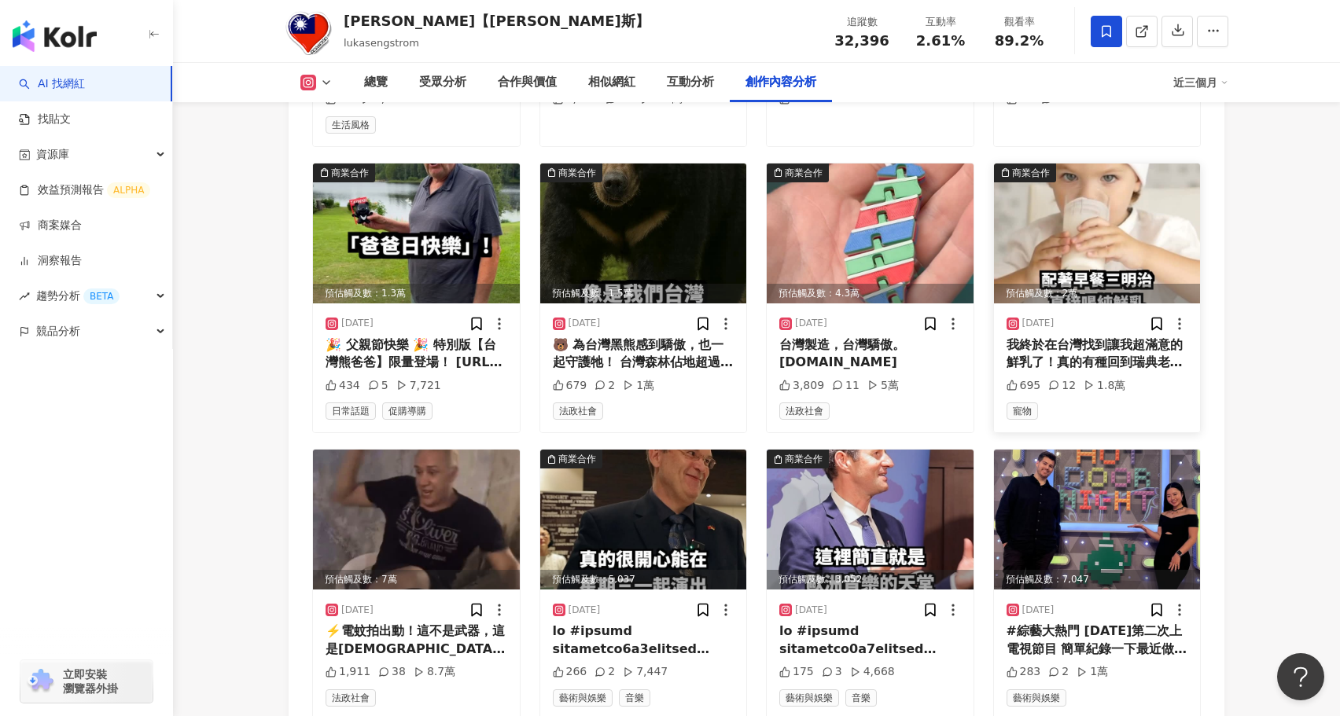
click at [1111, 225] on img at bounding box center [1097, 234] width 207 height 140
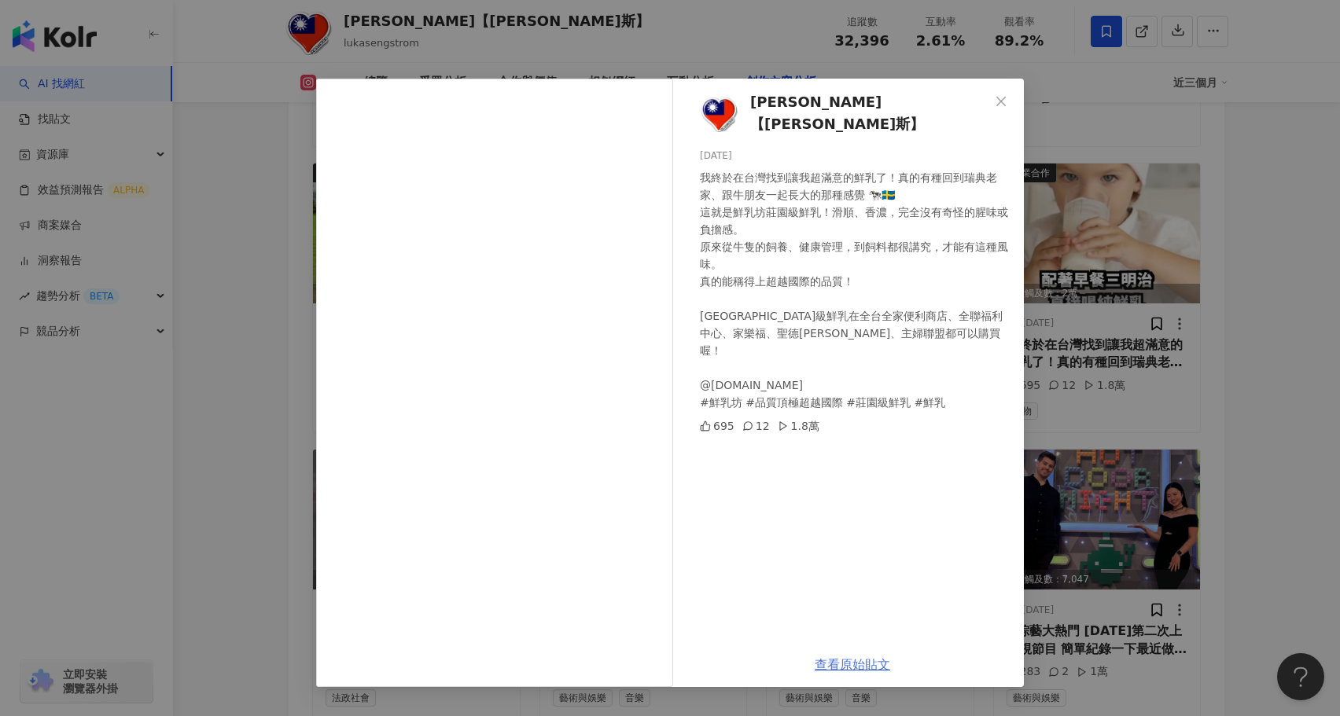
click at [843, 670] on link "查看原始貼文" at bounding box center [852, 664] width 75 height 15
click at [256, 254] on div "[PERSON_NAME]【[PERSON_NAME]斯】 [DATE] 我終於在台灣找到讓我超滿意的鮮乳了！真的有種回到瑞典老家、跟牛朋友一起長大的那種感覺…" at bounding box center [670, 358] width 1340 height 716
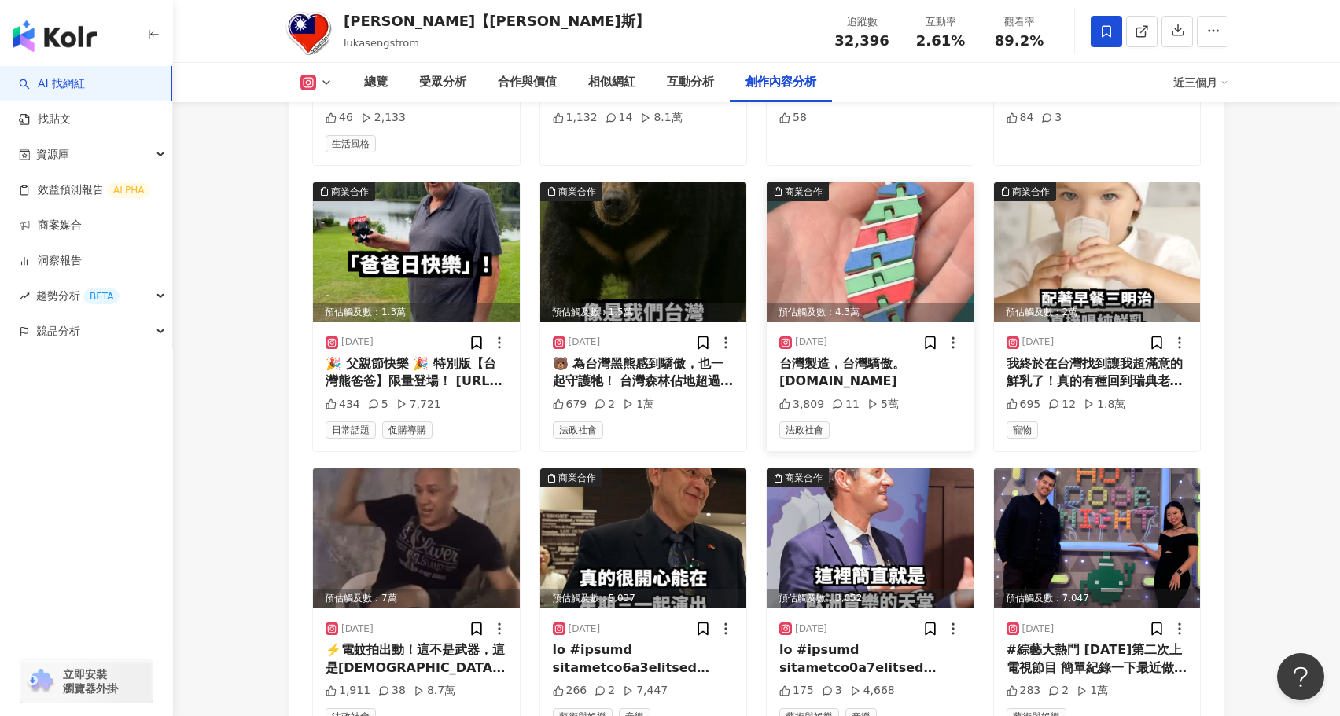
scroll to position [5209, 0]
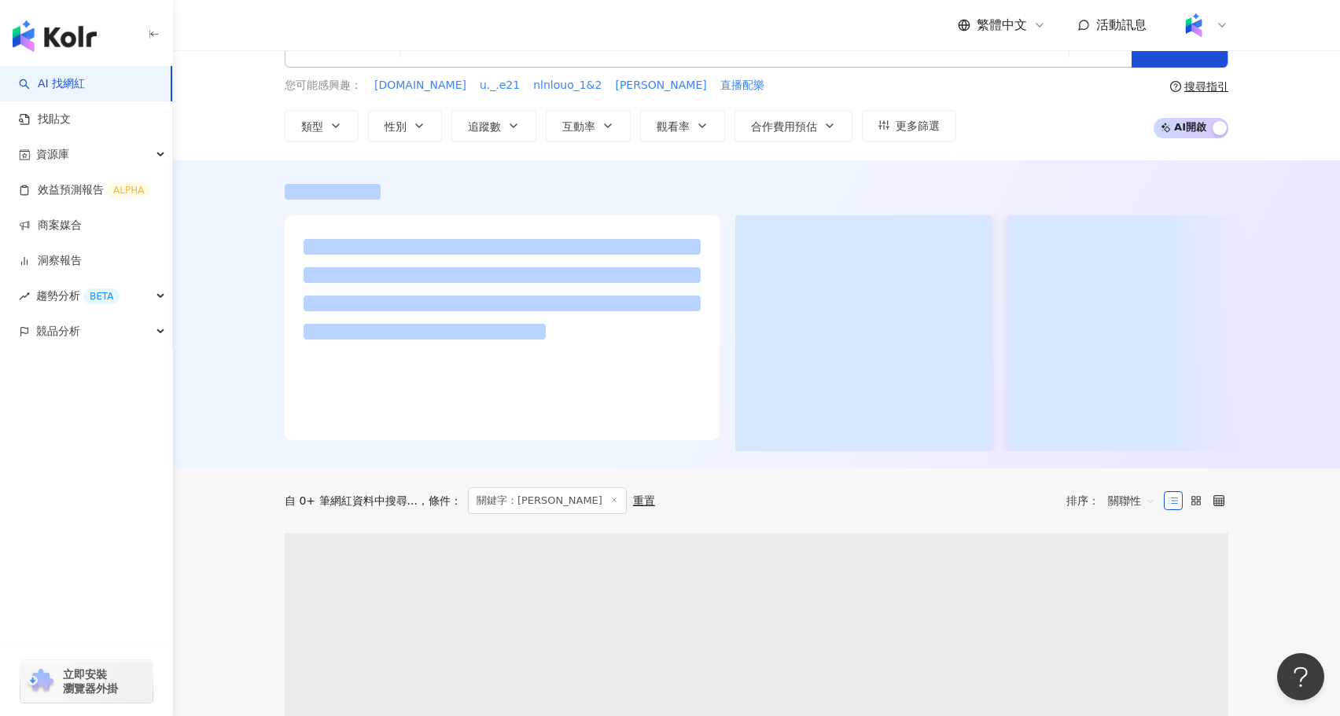
scroll to position [52, 0]
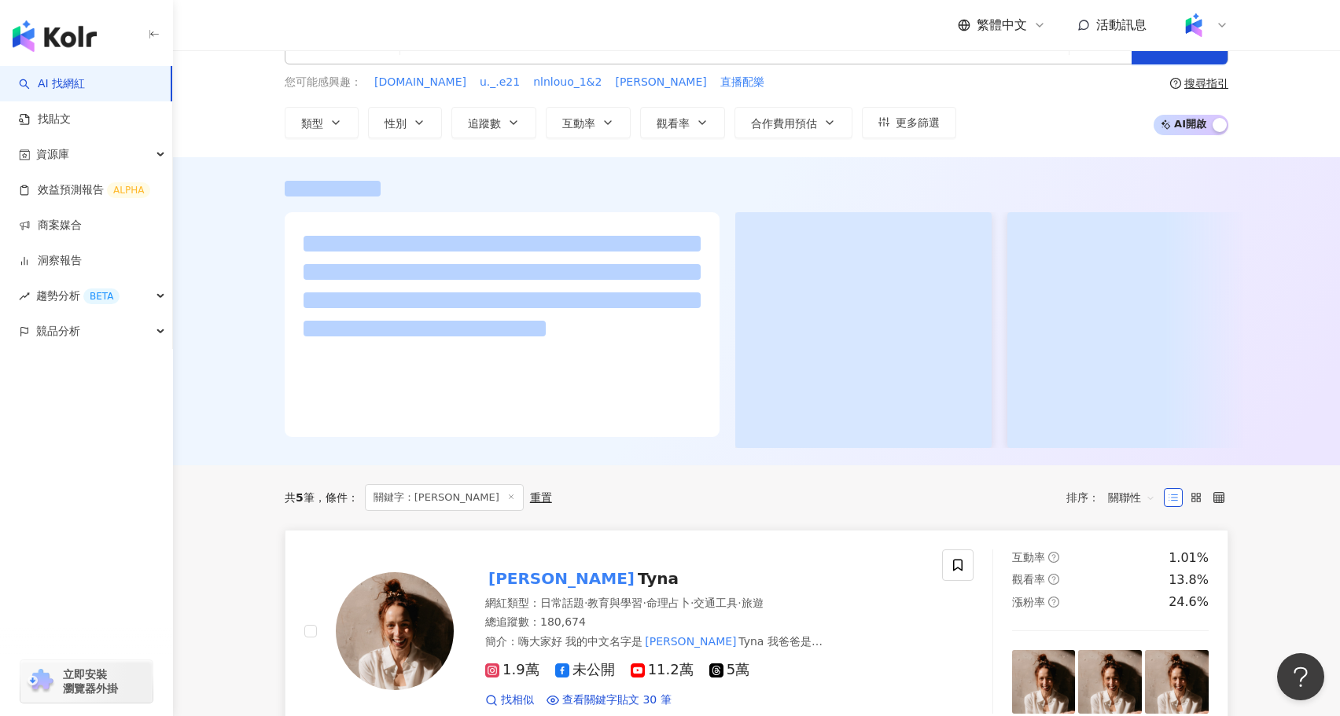
click at [531, 583] on mark "[PERSON_NAME]" at bounding box center [561, 578] width 153 height 25
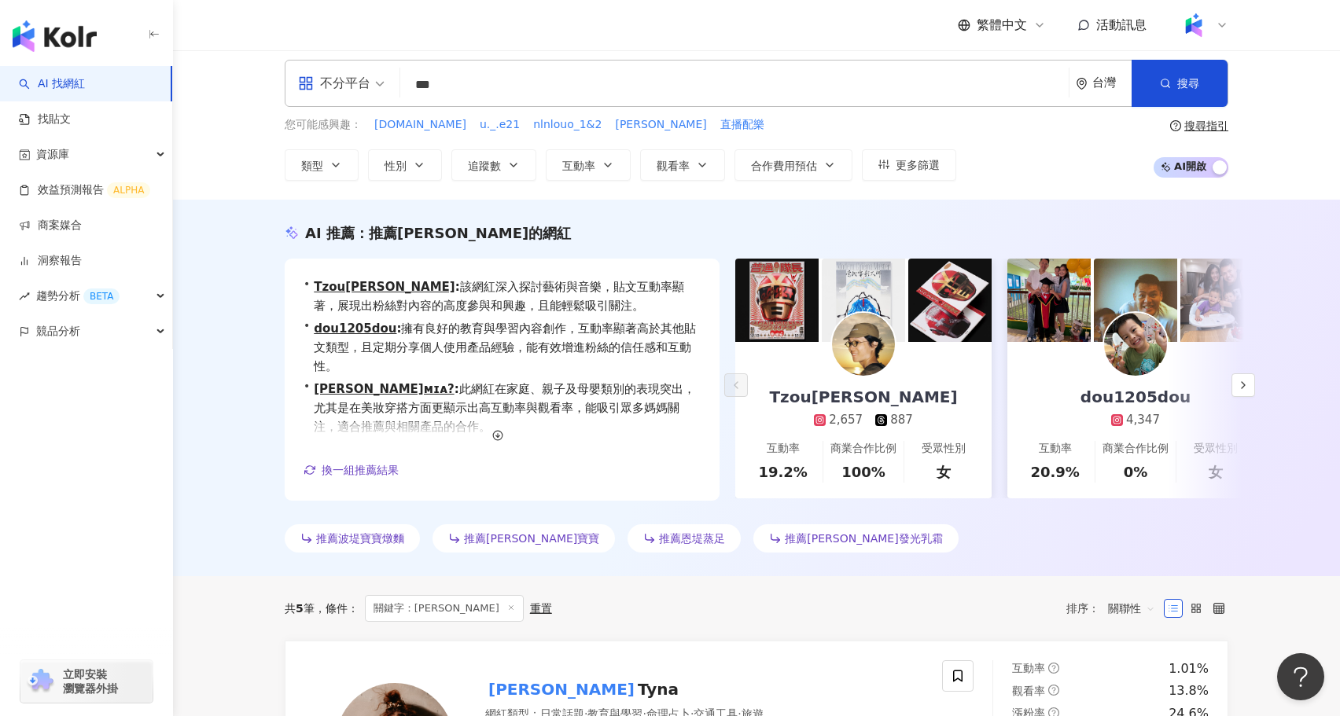
scroll to position [0, 0]
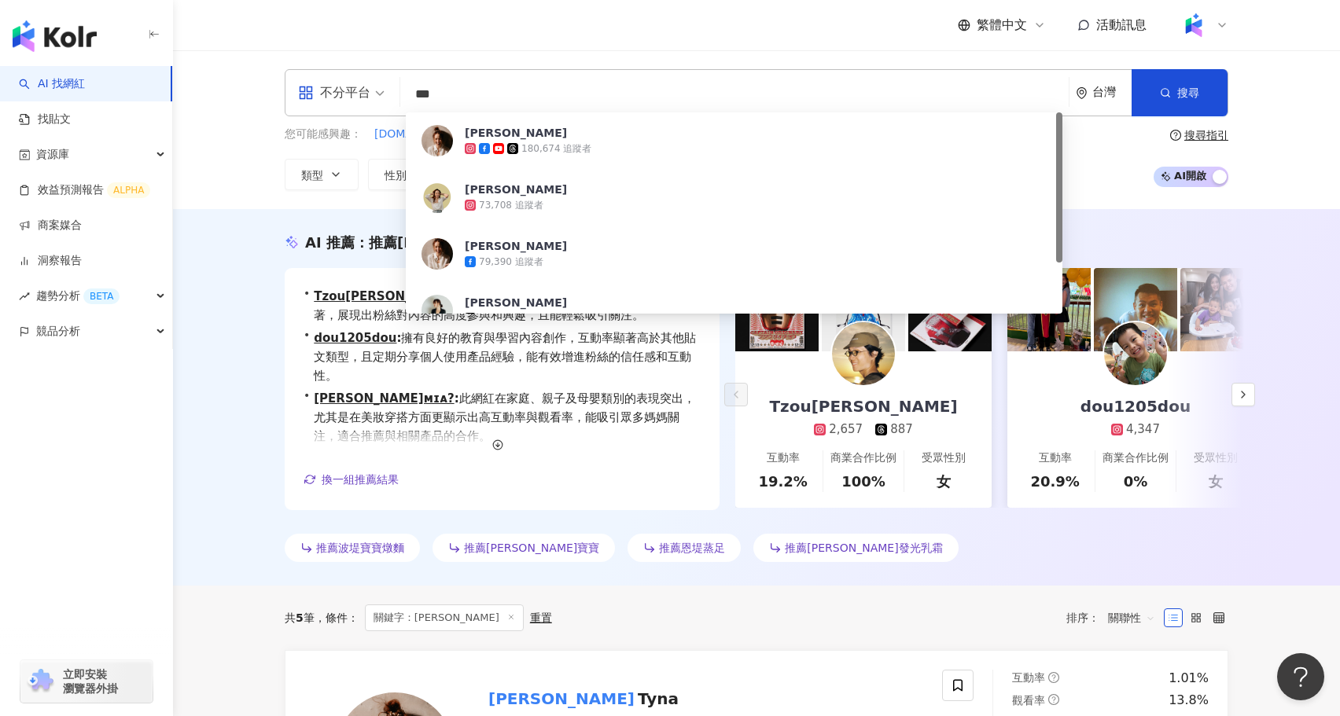
drag, startPoint x: 468, startPoint y: 92, endPoint x: 388, endPoint y: 90, distance: 80.2
click at [386, 92] on div "不分平台 *** 台灣 搜尋 2e52f703-cea7-450c-9969-b4b4e4c59f49 [PERSON_NAME] 180,674 追蹤者 […" at bounding box center [757, 92] width 944 height 47
paste input "***"
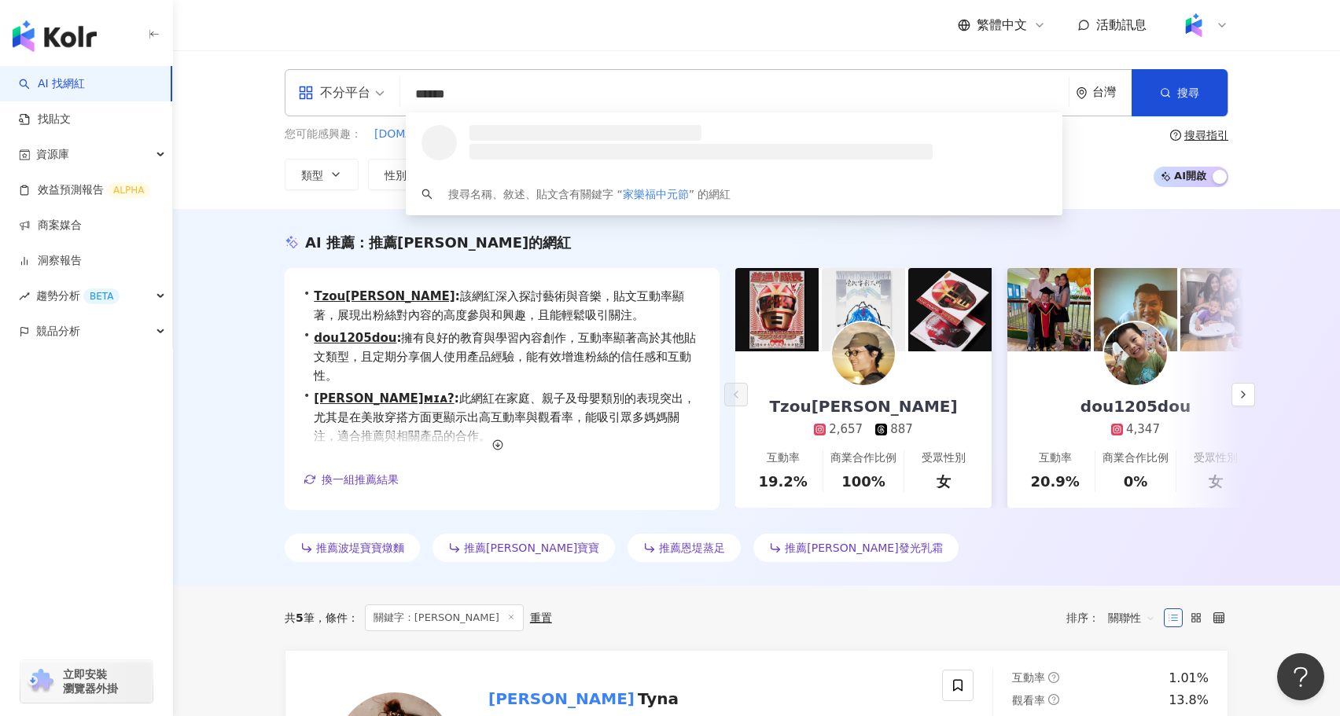
click at [458, 98] on input "******" at bounding box center [735, 94] width 656 height 30
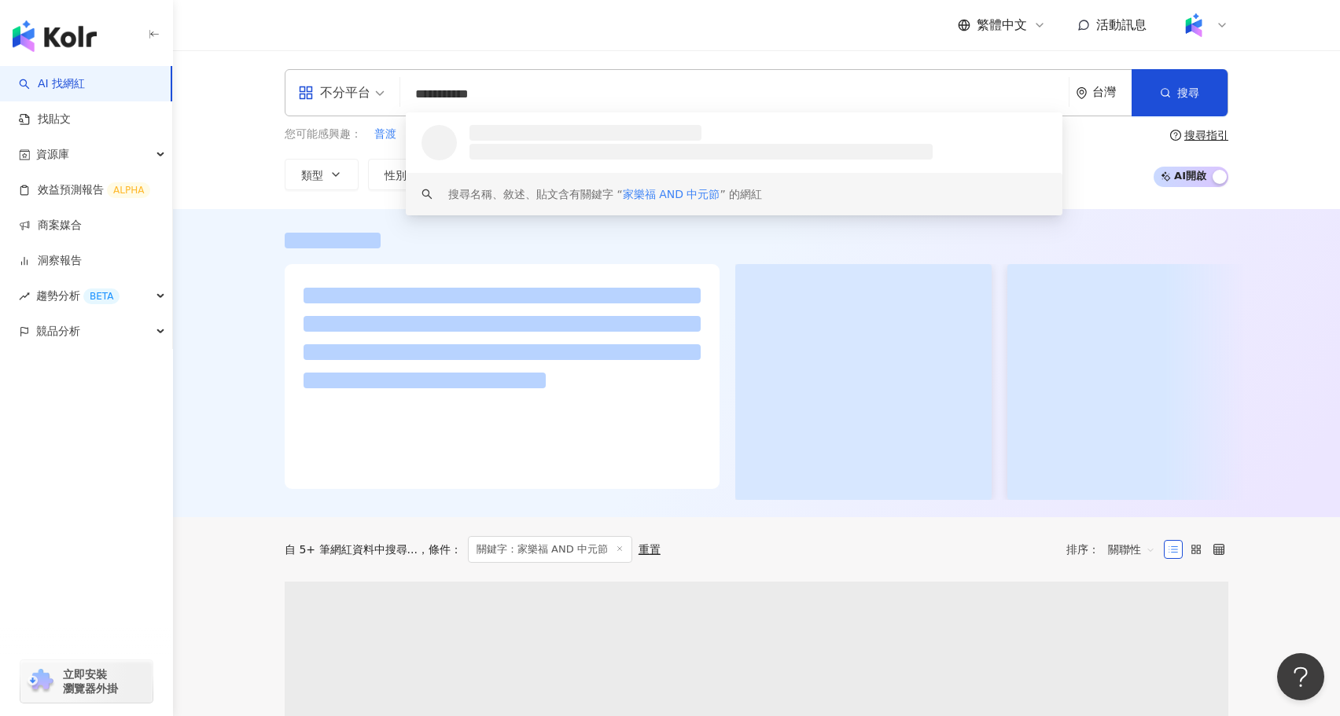
type input "**********"
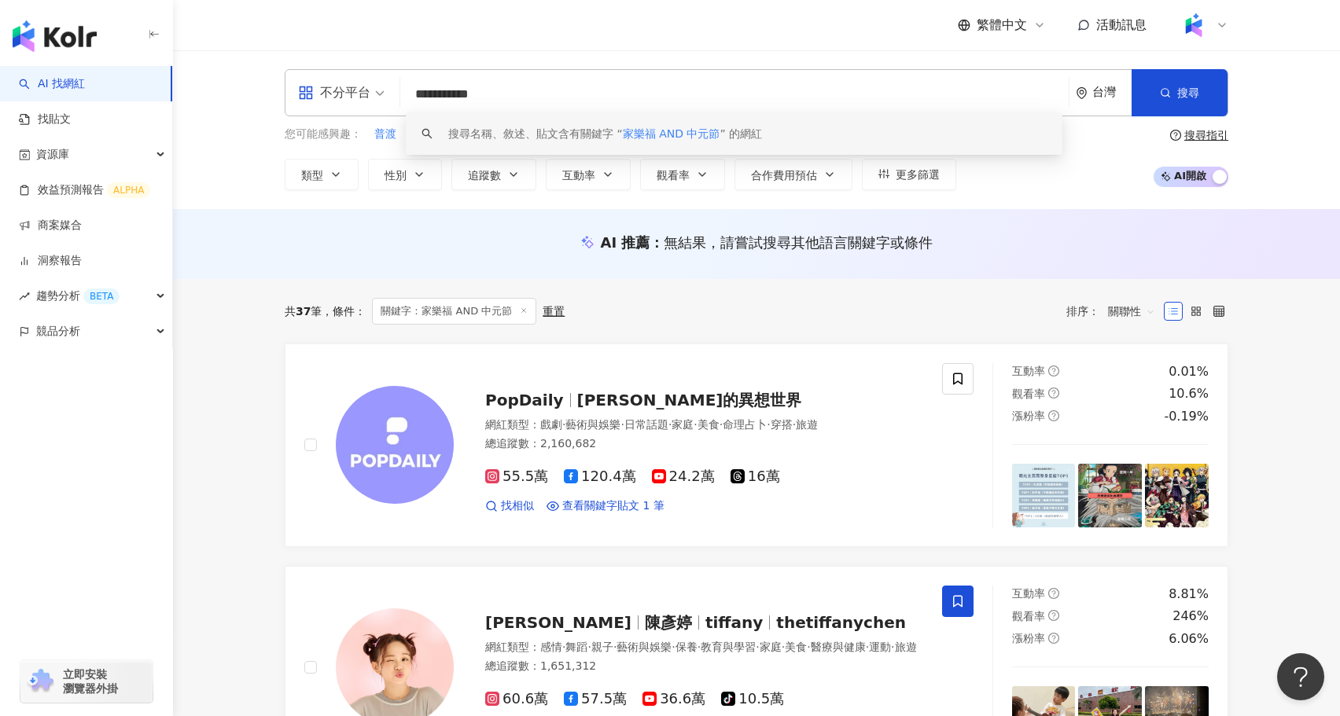
drag, startPoint x: 640, startPoint y: 87, endPoint x: 359, endPoint y: 79, distance: 280.9
click at [359, 79] on div "**********" at bounding box center [757, 92] width 944 height 47
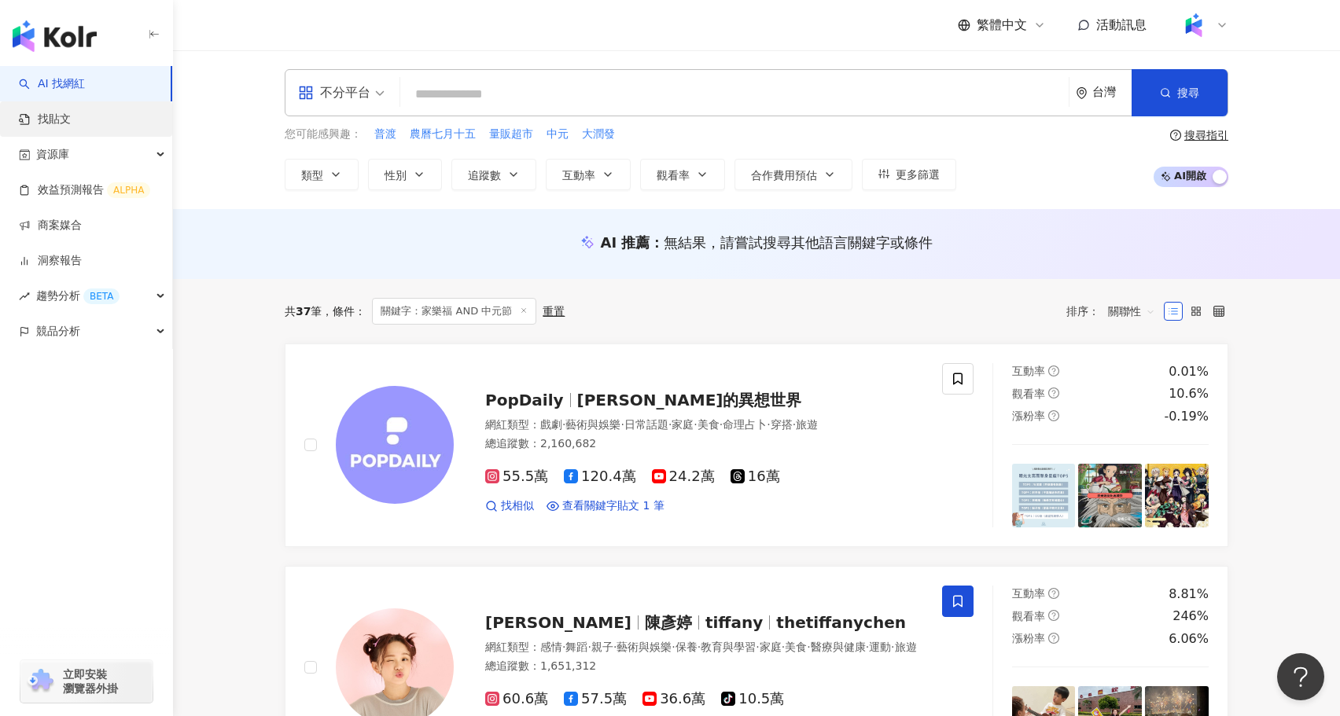
click at [71, 112] on link "找貼文" at bounding box center [45, 120] width 52 height 16
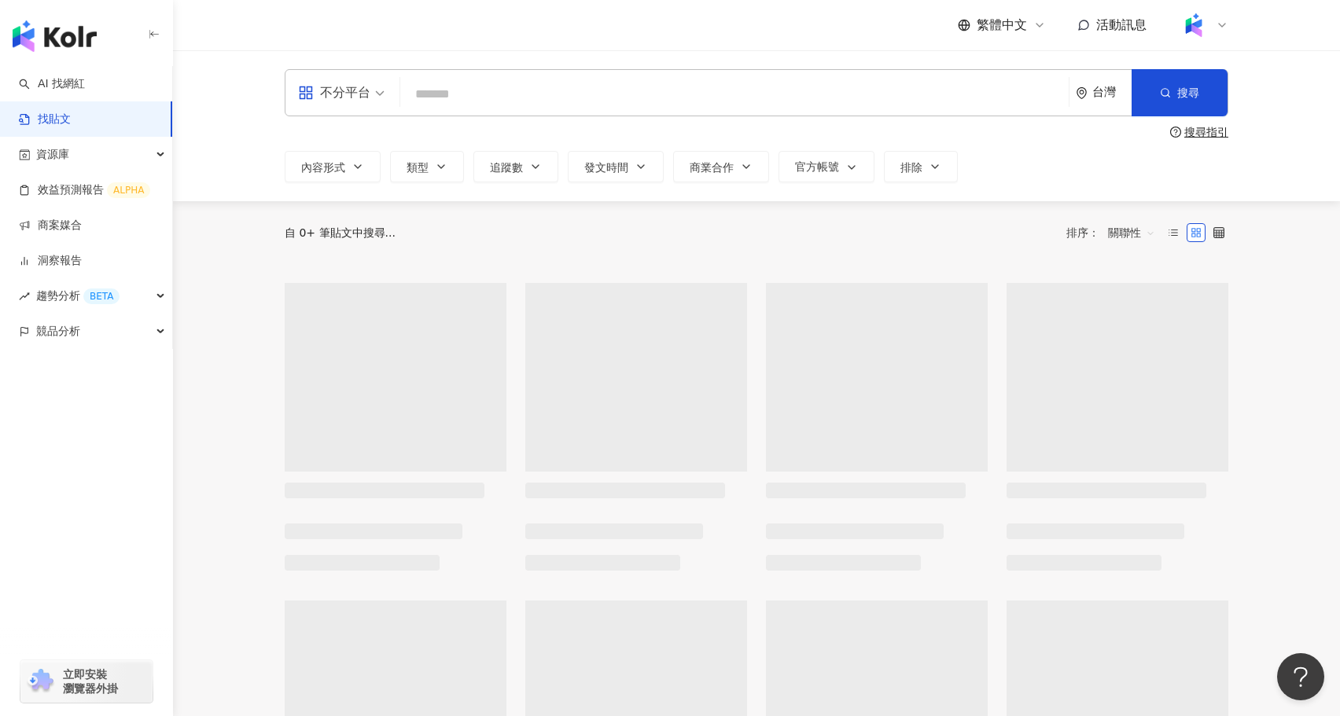
click at [484, 98] on input "search" at bounding box center [735, 94] width 656 height 34
paste input "**********"
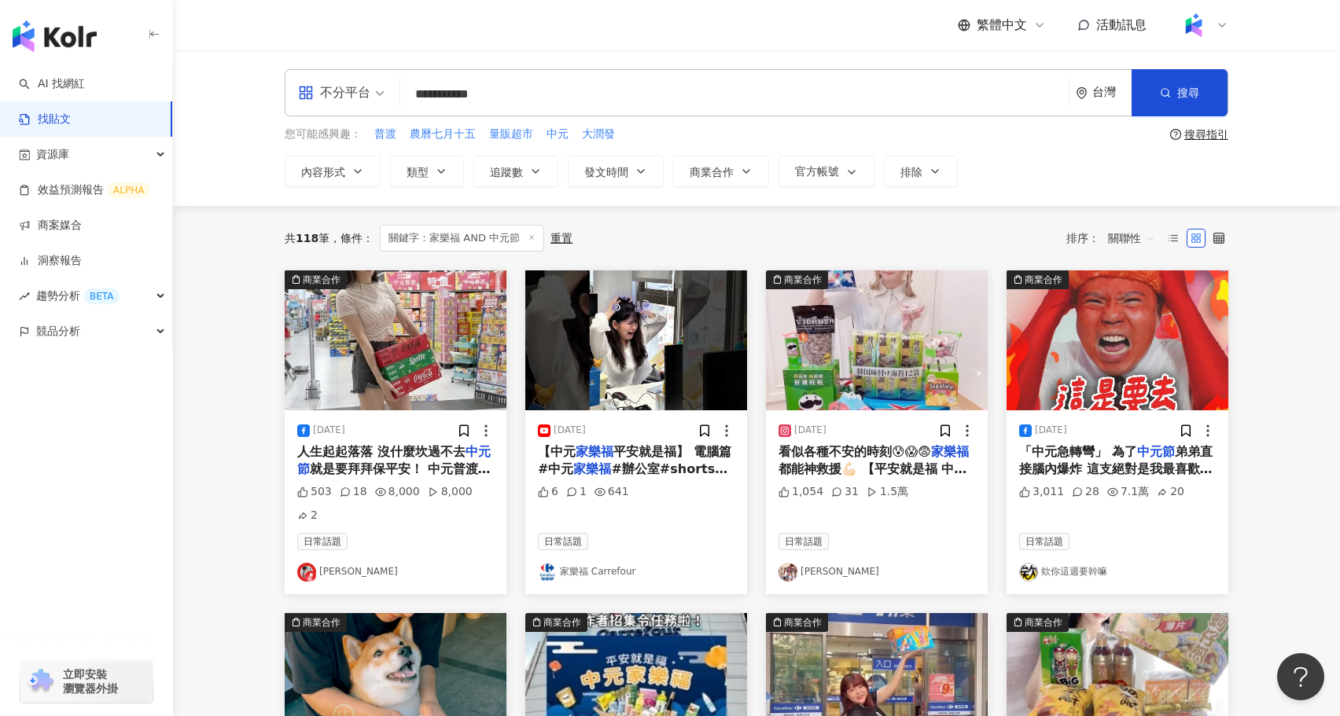
click at [922, 460] on div "看似各種不安的時刻😰😱😨 家樂福 都能神救援💪🏻 【平安就是福 中元 家樂福 】 中元普渡拜拜商品 【異國零食包】【澎湃箱】【生鮮水果類】 通通都有 超多商品…" at bounding box center [877, 461] width 197 height 35
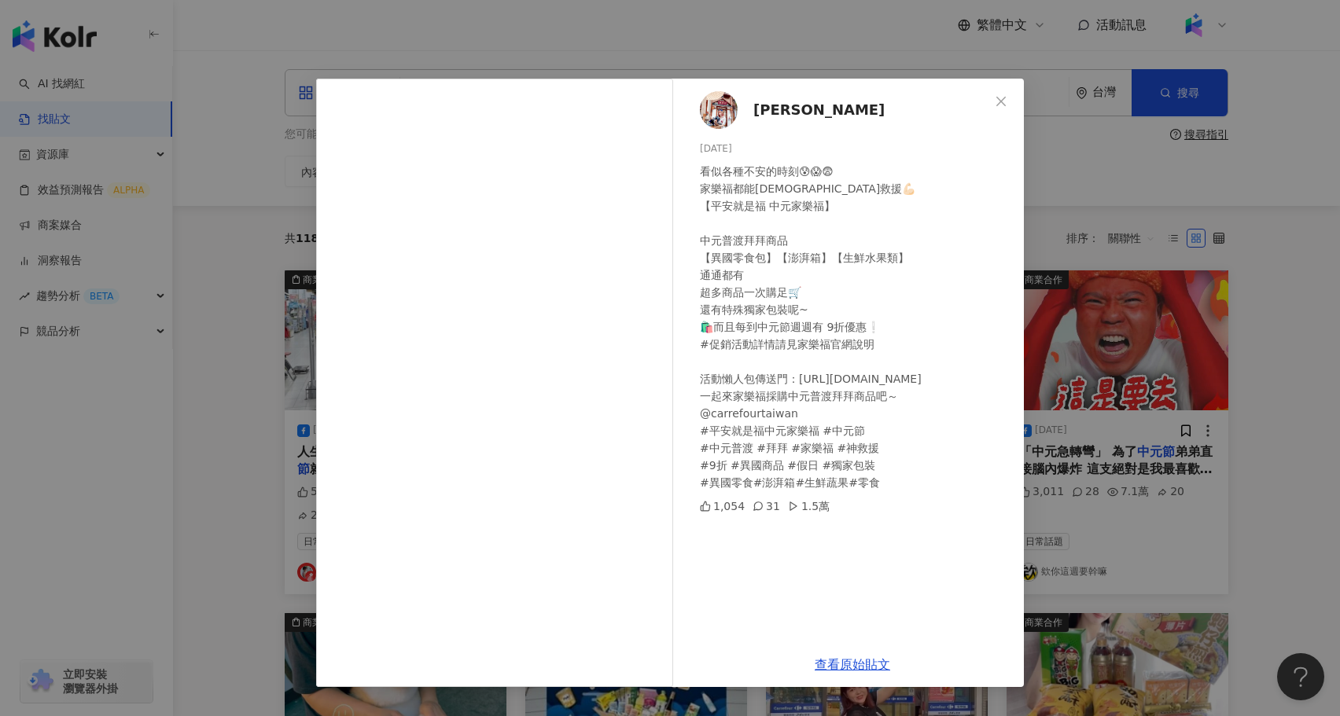
click at [1237, 532] on div "劉俐佳🐲 2024/8/7 看似各種不安的時刻😰😱😨 家樂福都能神救援💪🏻 【平安就是福 中元家樂福】 中元普渡拜拜商品 【異國零食包】【澎湃箱】【生鮮水果類…" at bounding box center [670, 358] width 1340 height 716
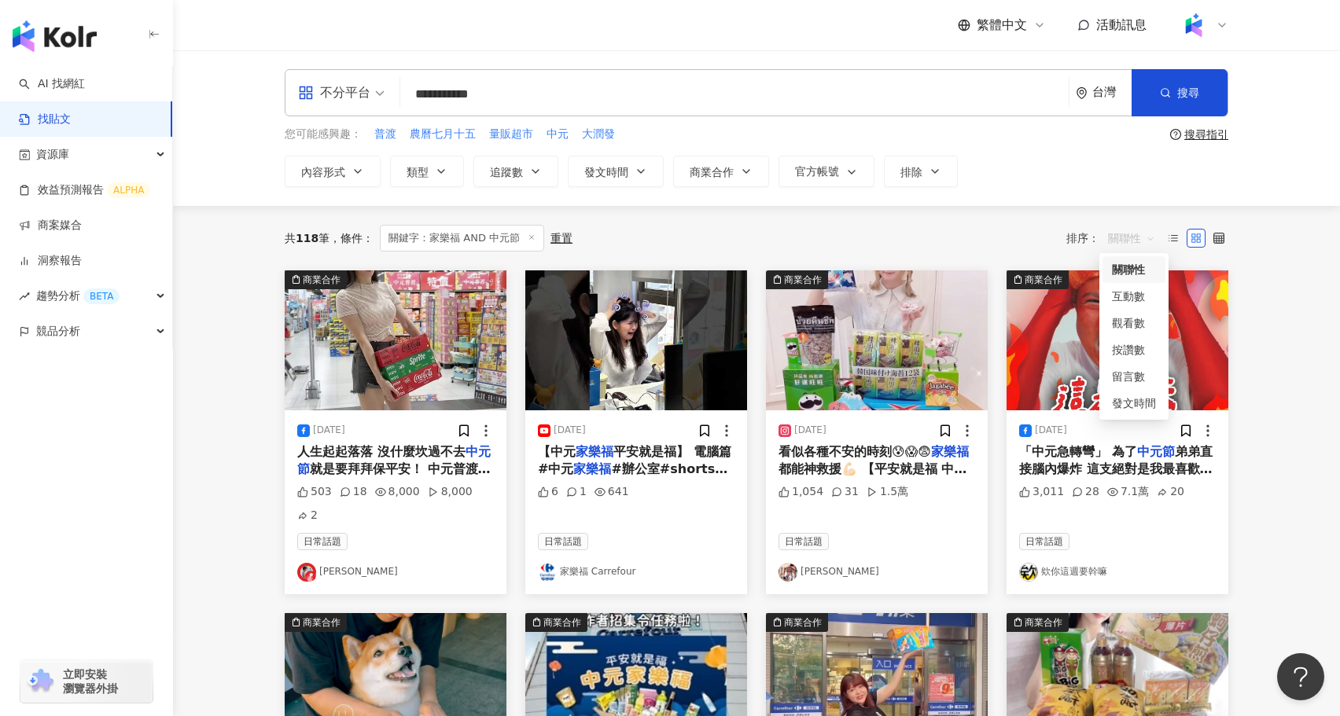
click at [1133, 231] on span "關聯性" at bounding box center [1131, 238] width 47 height 25
click at [1142, 300] on div "互動數" at bounding box center [1134, 296] width 44 height 17
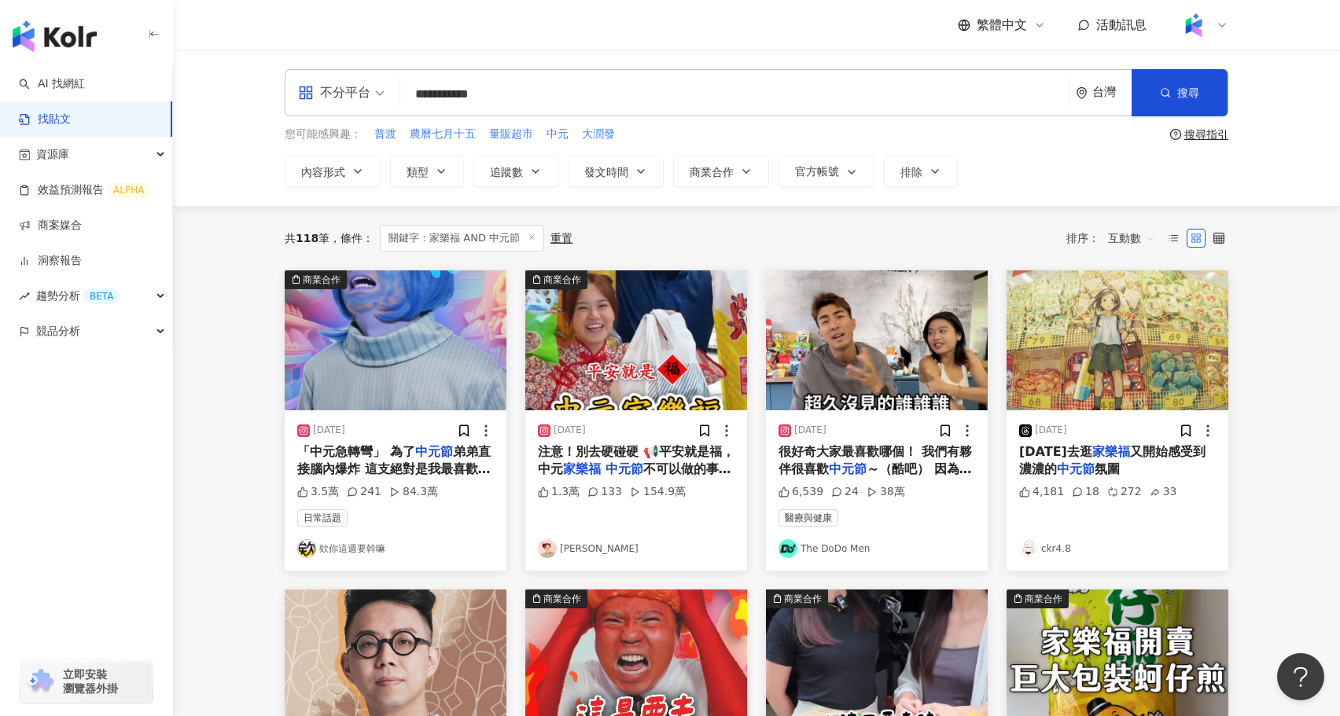
click at [628, 362] on img "button" at bounding box center [636, 341] width 222 height 140
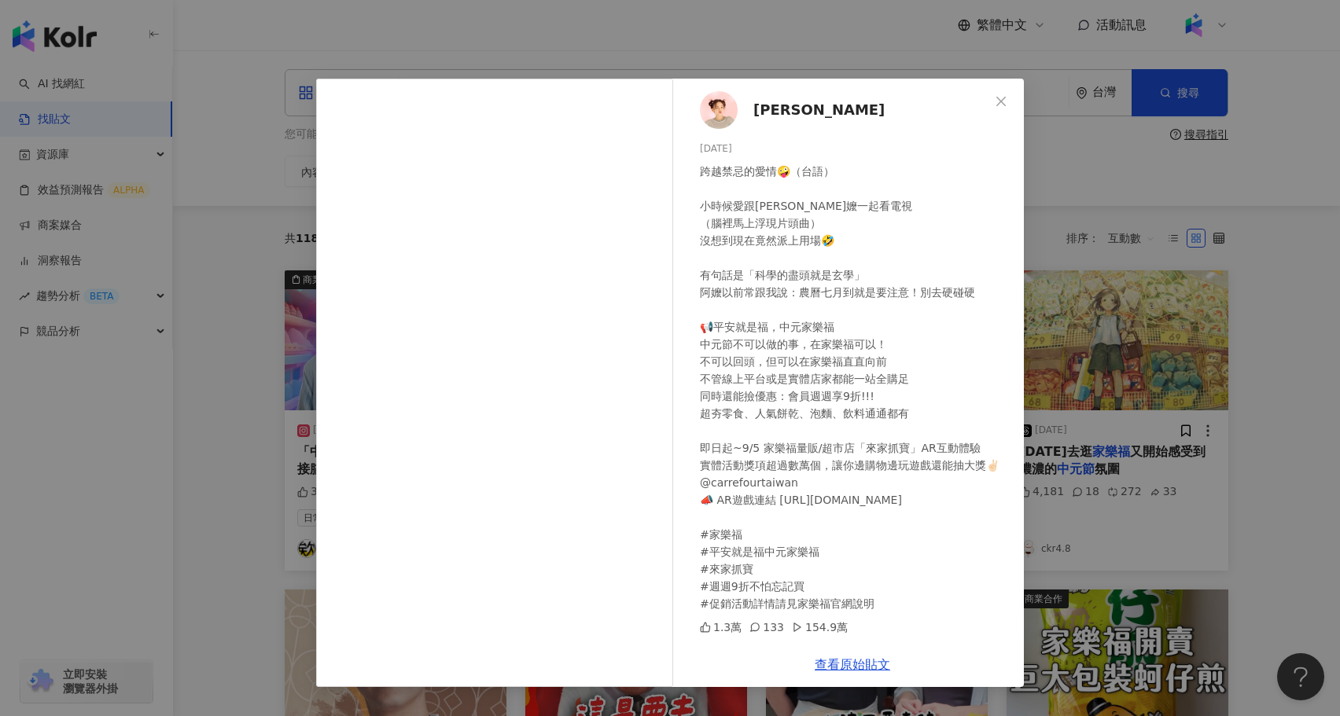
click at [1084, 586] on div "陳彥婷 tiffany 2025/8/21 跨越禁忌的愛情🤪（台語） 小時候愛跟阿嬤一起看電視 （腦裡馬上浮現片頭曲） 沒想到現在竟然派上用場🤣 有句話是「科…" at bounding box center [670, 358] width 1340 height 716
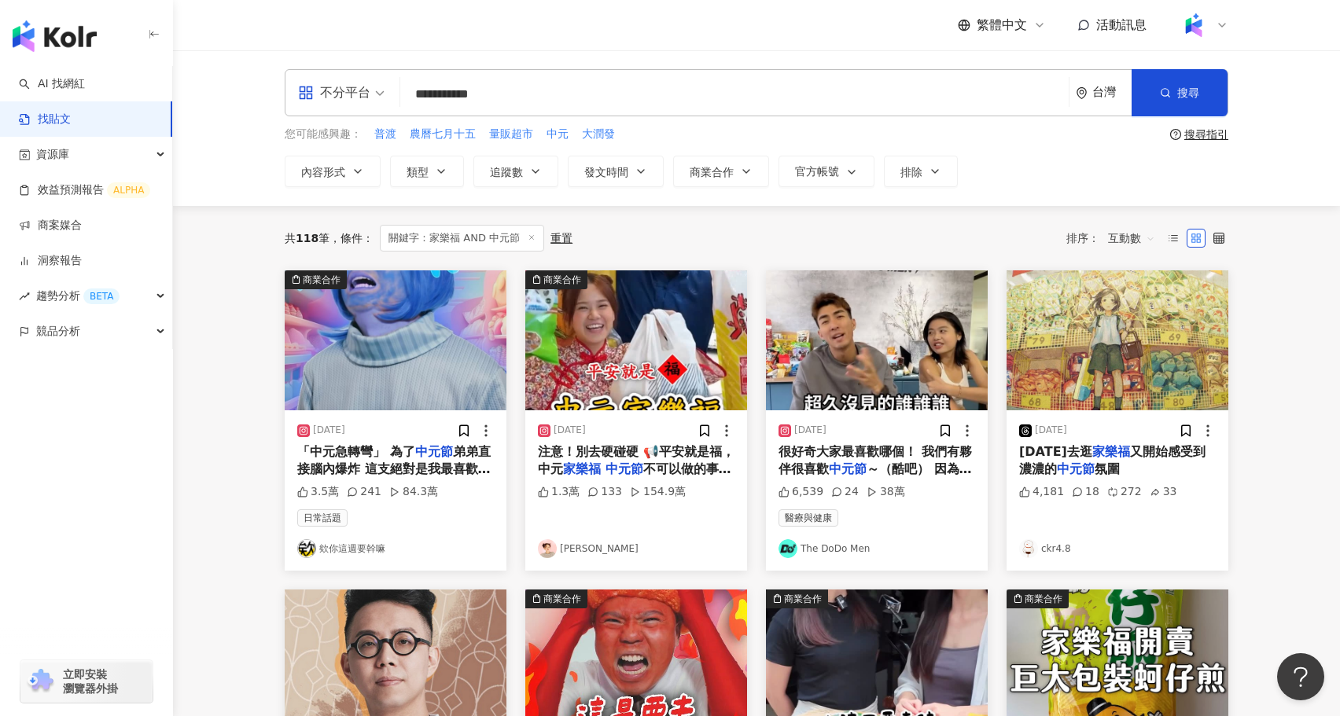
click at [381, 340] on img "button" at bounding box center [396, 341] width 222 height 140
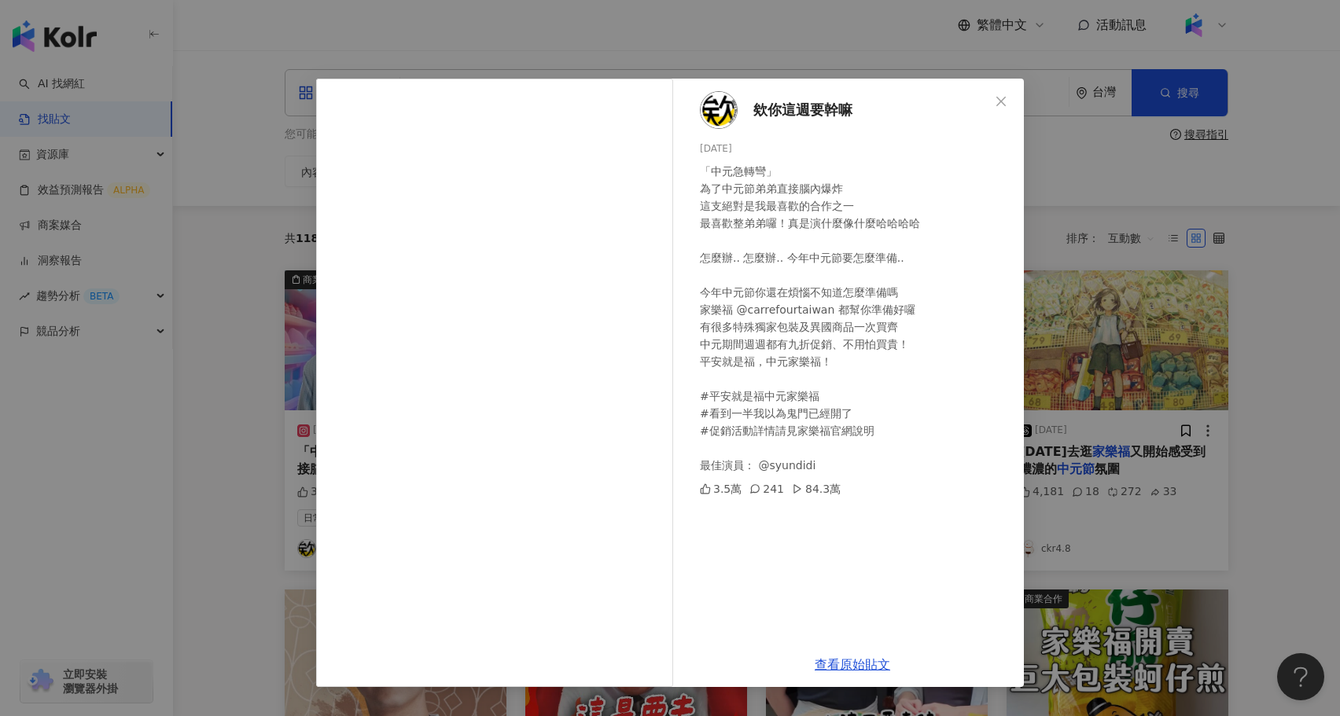
click at [244, 364] on div "欸你這週要幹嘛 2024/8/4 「中元急轉彎」 為了中元節弟弟直接腦內爆炸 這支絕對是我最喜歡的合作之一 最喜歡整弟弟囉！真是演什麼像什麼哈哈哈哈 怎麼辦.…" at bounding box center [670, 358] width 1340 height 716
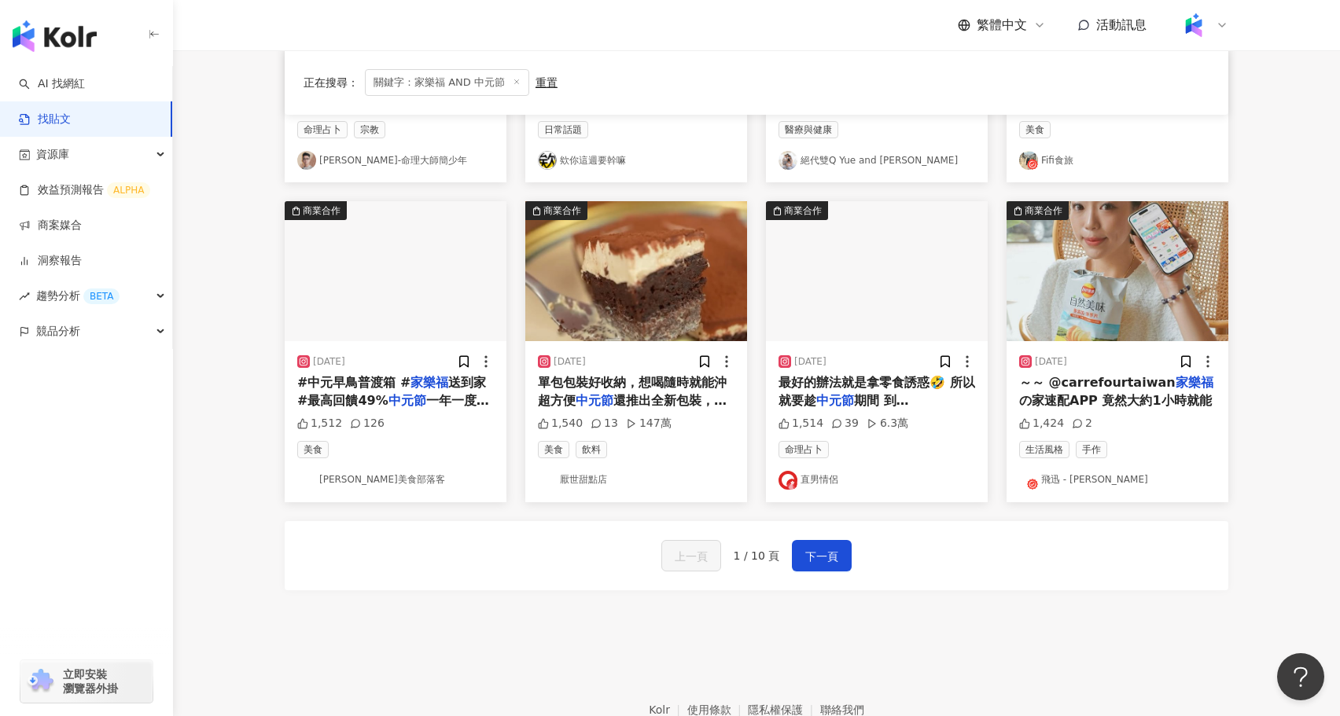
scroll to position [793, 0]
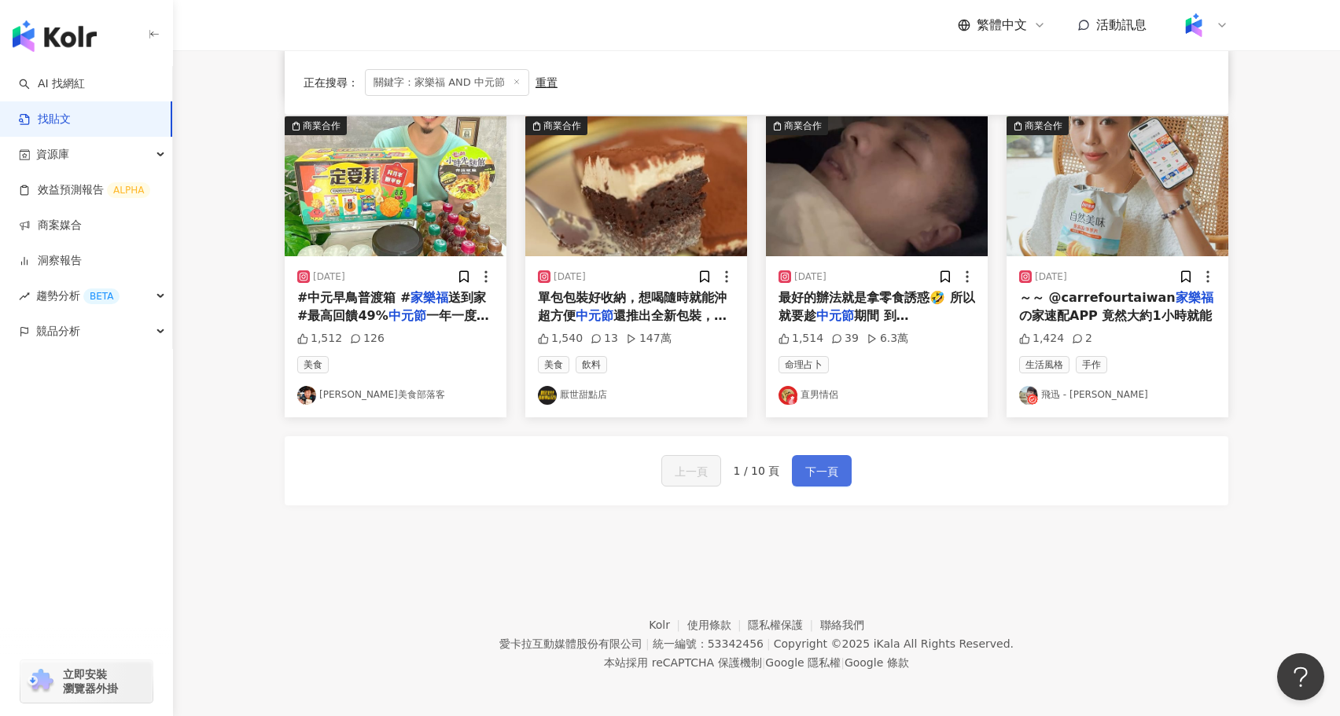
click at [831, 456] on button "下一頁" at bounding box center [822, 470] width 60 height 31
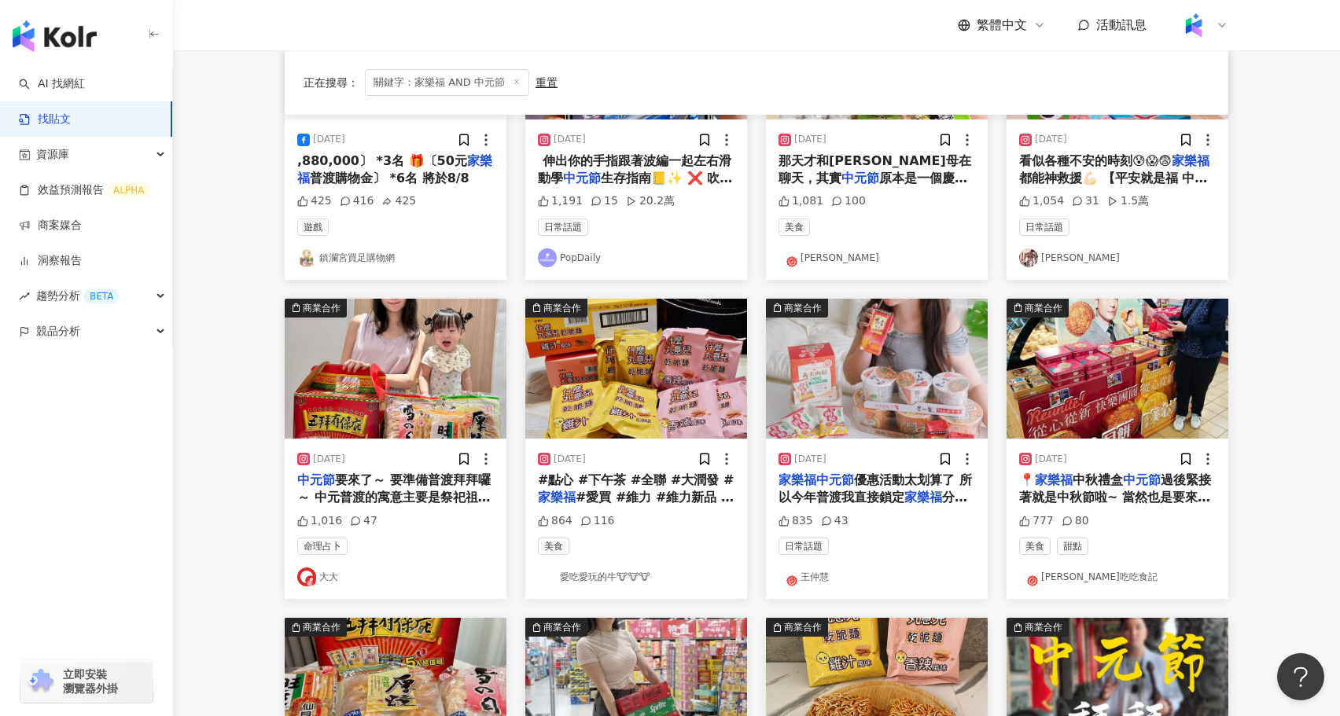
scroll to position [0, 0]
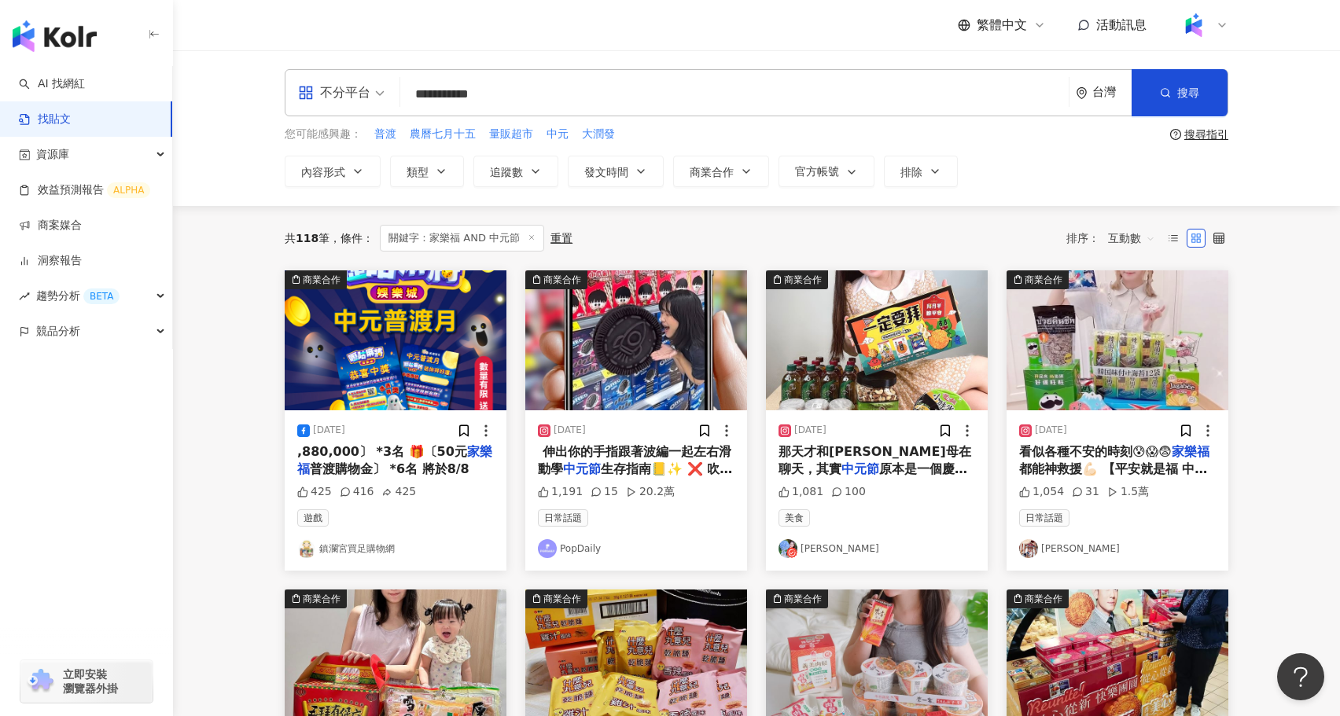
click at [628, 386] on img "button" at bounding box center [636, 341] width 222 height 140
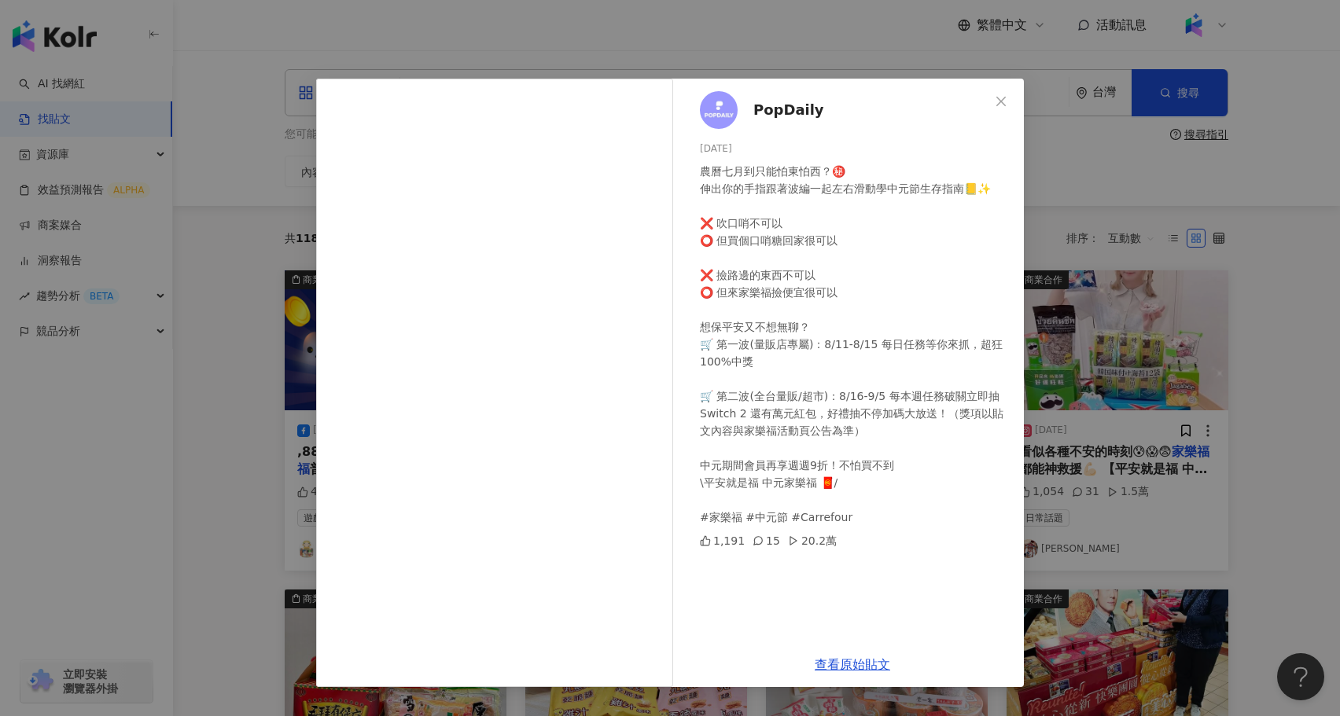
click at [146, 448] on div "PopDaily 2025/8/11 農曆七月到只能怕東怕西？㊙️ 伸出你的手指跟著波編一起左右滑動學中元節生存指南📒✨ ❌ 吹口哨不可以 ⭕ 但買個口哨糖回…" at bounding box center [670, 358] width 1340 height 716
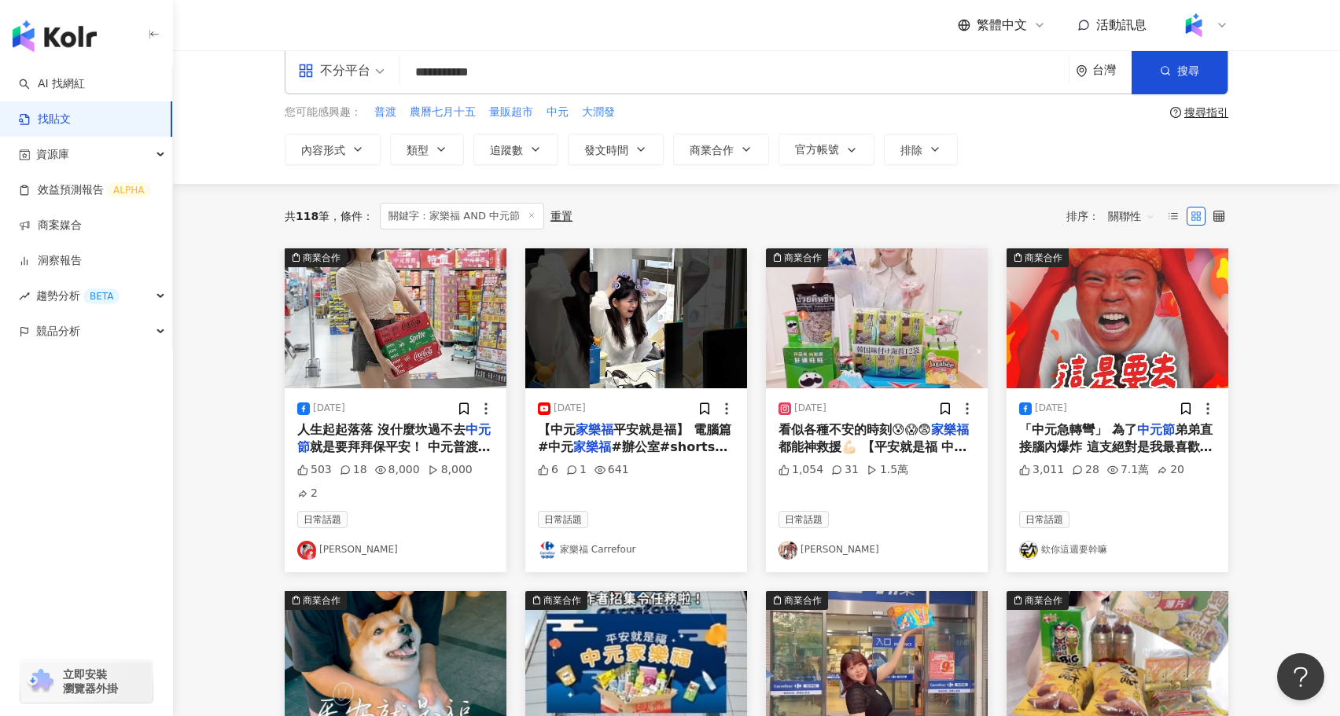
scroll to position [271, 0]
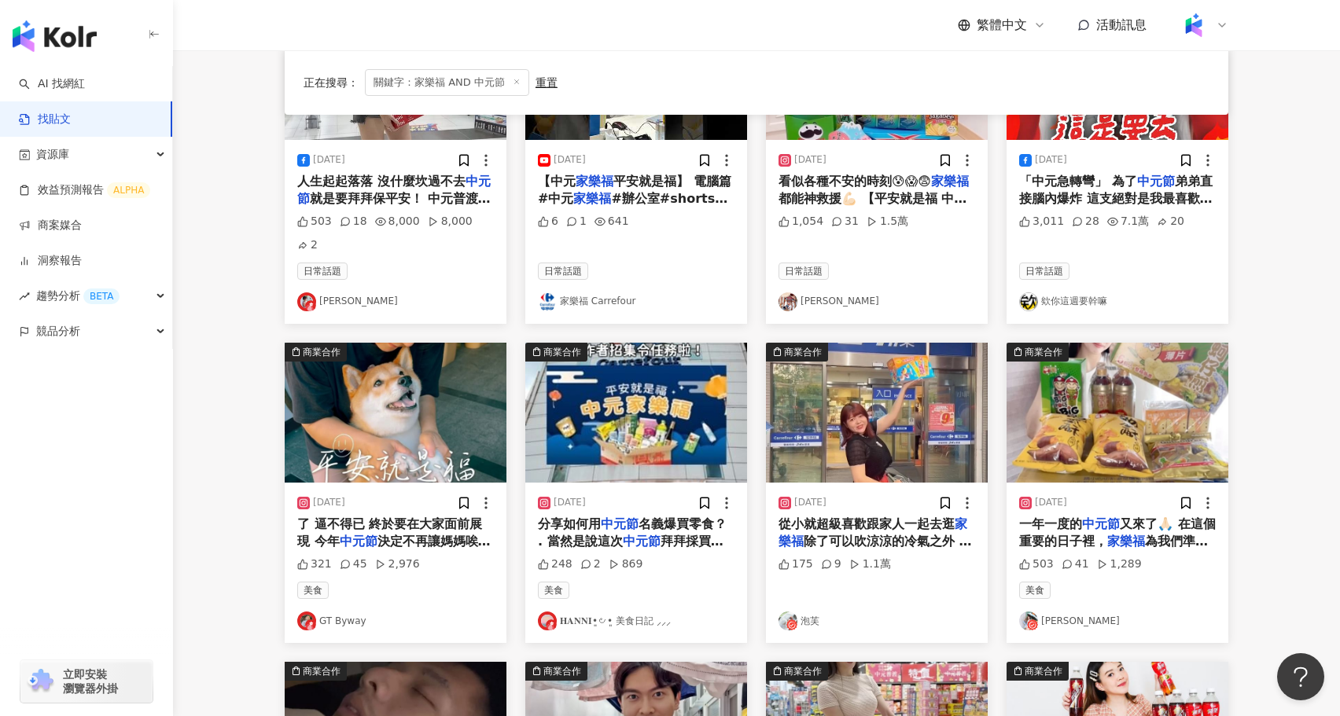
click at [649, 516] on div "分享如何用 中元節 名義爆買零食？ . 當然是說這次 中元節 拜拜採買交給我 然後偷偷報名參加「 家樂福 應援團創作者召集令任務」！！！ . 快到節日時 家樂…" at bounding box center [636, 533] width 197 height 35
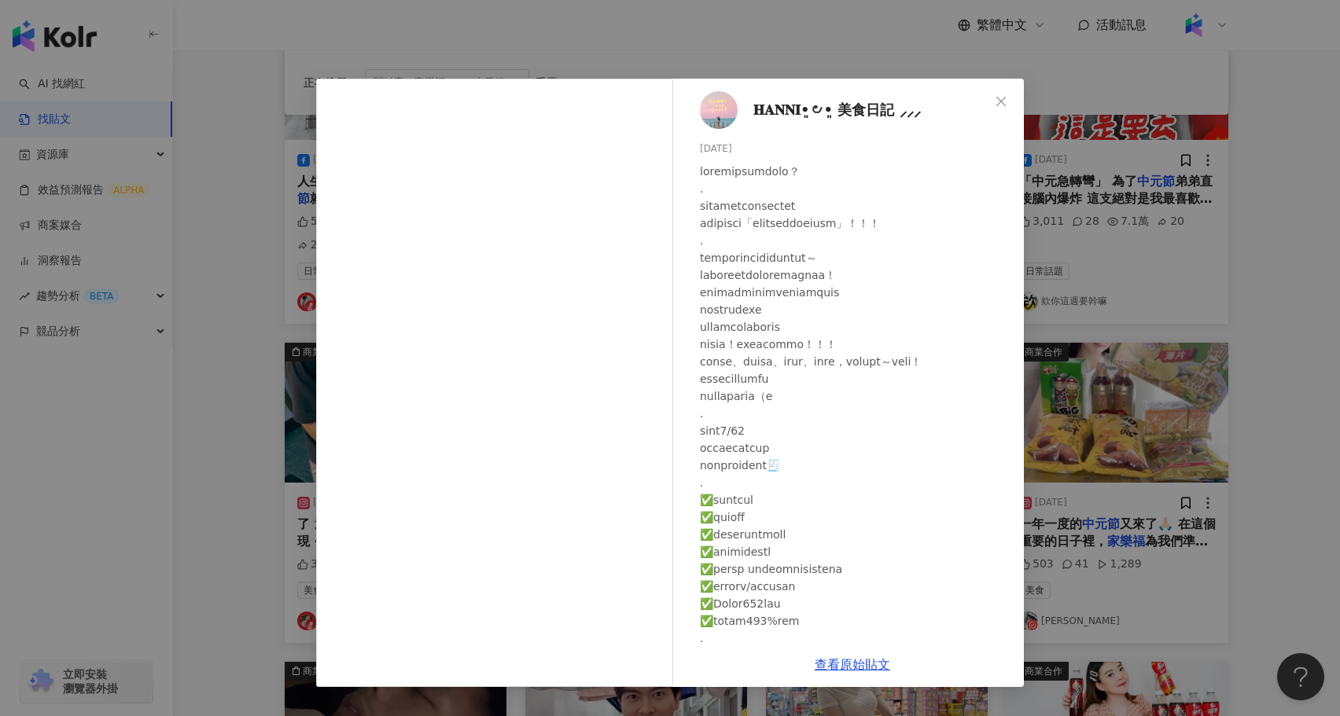
click at [143, 483] on div "𝐇𝐀𝐍𝐍𝐈•͈౿•͈ 美食日記 ⸝⸝⸝ 2024/7/30 248 2 869 查看原始貼文" at bounding box center [670, 358] width 1340 height 716
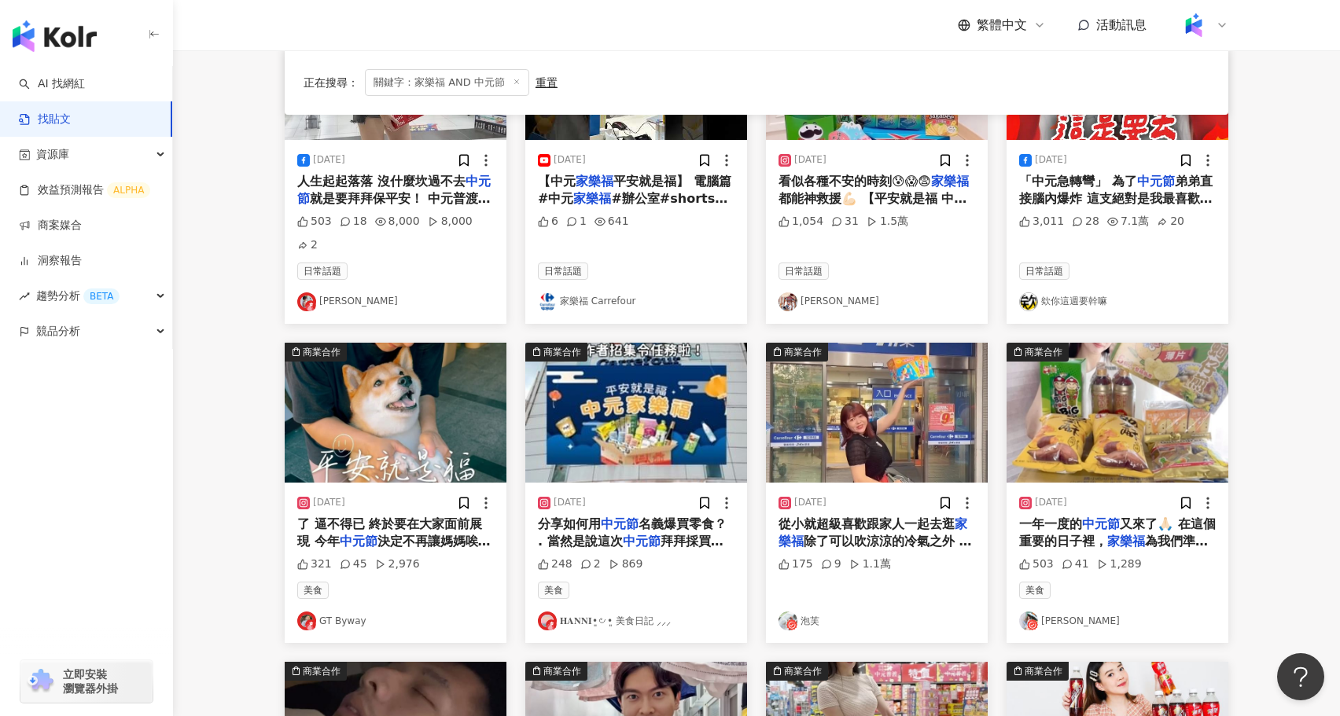
click at [384, 405] on img "button" at bounding box center [396, 413] width 222 height 140
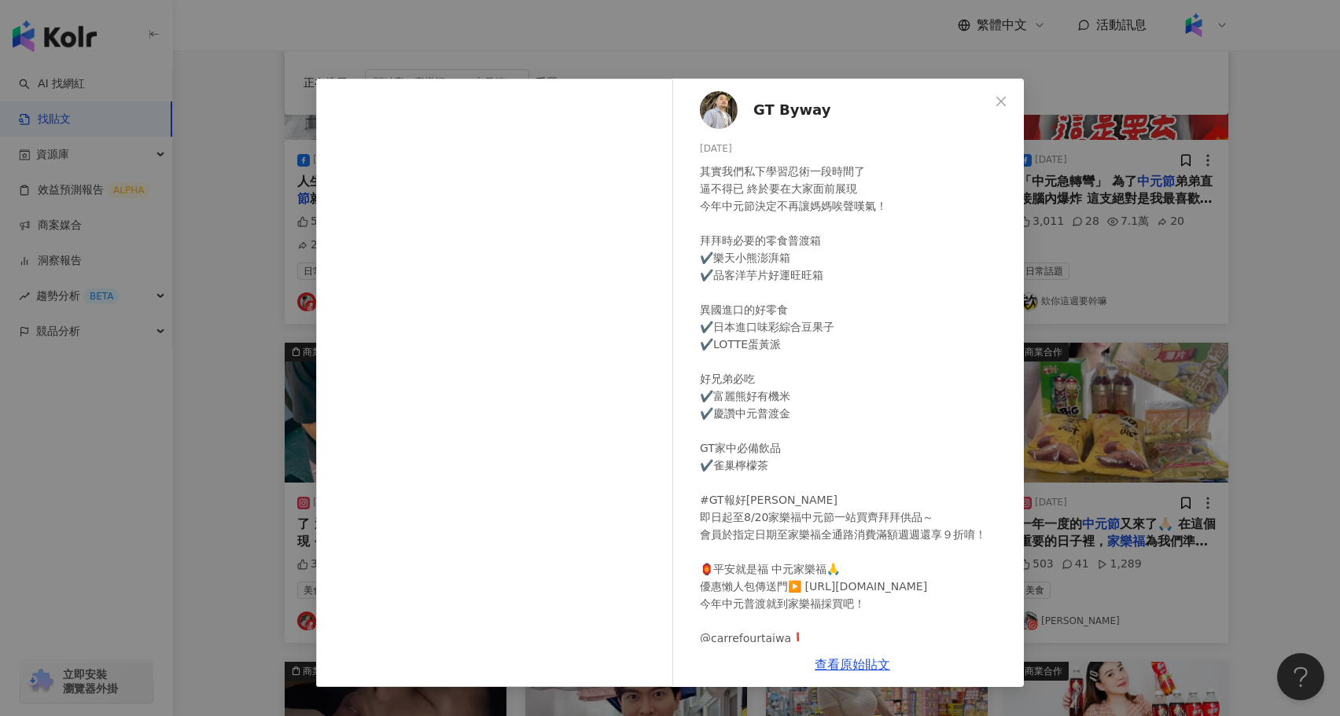
click at [261, 481] on div "GT Byway 2024/7/30 其實我們私下學習忍術一段時間了 逼不得已 終於要在大家面前展現 今年中元節決定不再讓媽媽唉聲嘆氣！ 拜拜時必要的零食普渡…" at bounding box center [670, 358] width 1340 height 716
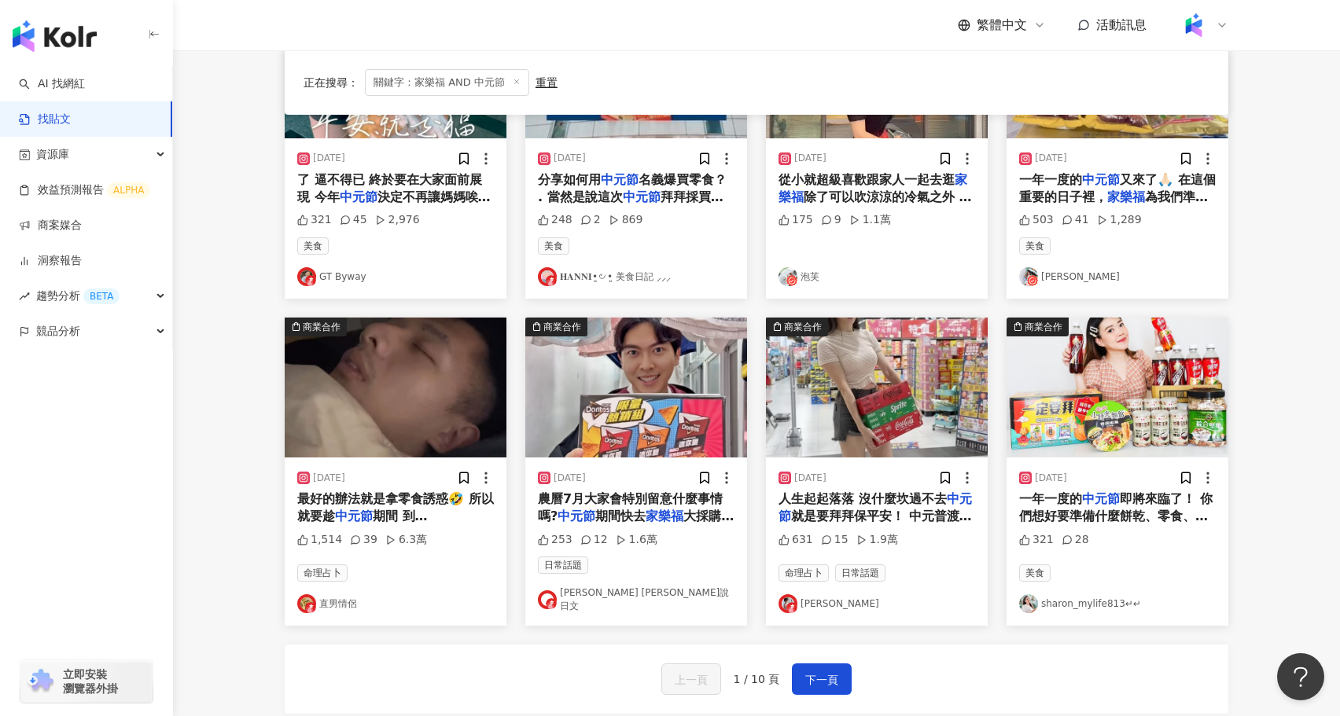
scroll to position [617, 0]
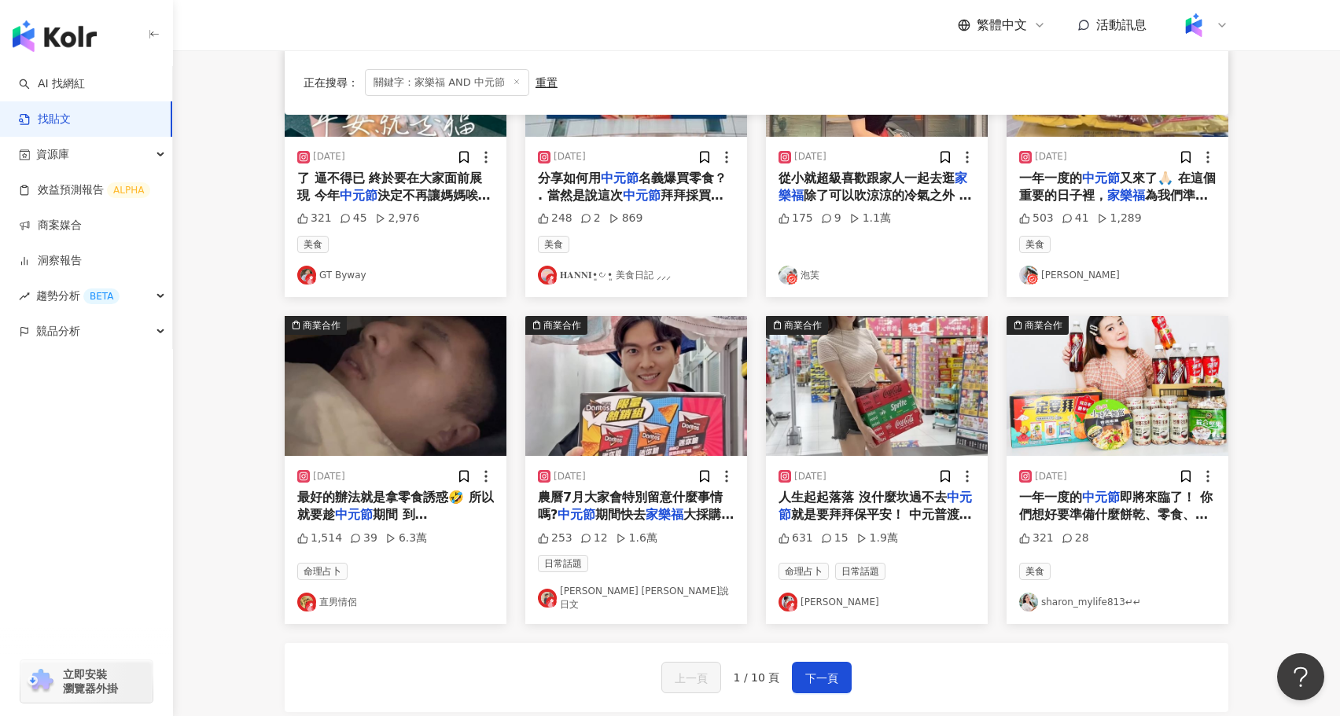
click at [887, 406] on img "button" at bounding box center [877, 386] width 222 height 140
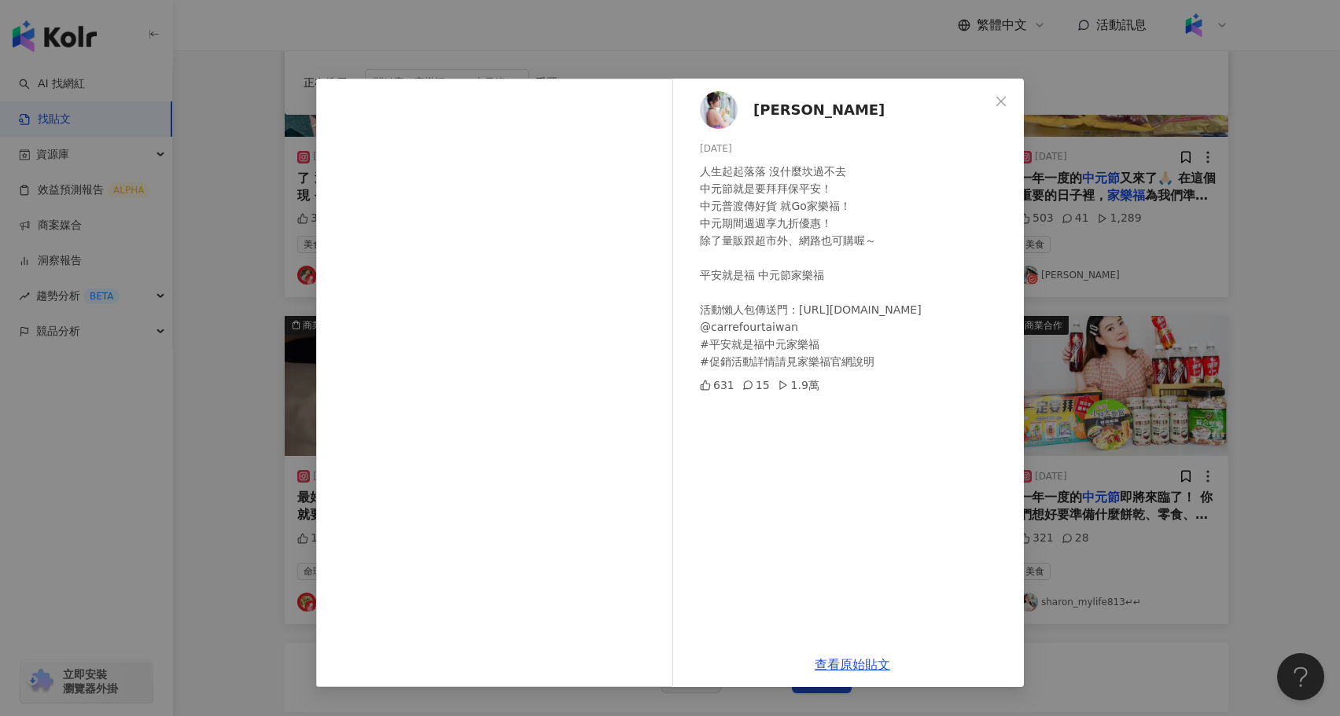
click at [208, 427] on div "劉璇 2024/8/7 人生起起落落 沒什麼坎過不去 中元節就是要拜拜保平安！ 中元普渡傳好貨 就Go家樂福！ 中元期間週週享九折優惠！ 除了量販跟超市外、網…" at bounding box center [670, 358] width 1340 height 716
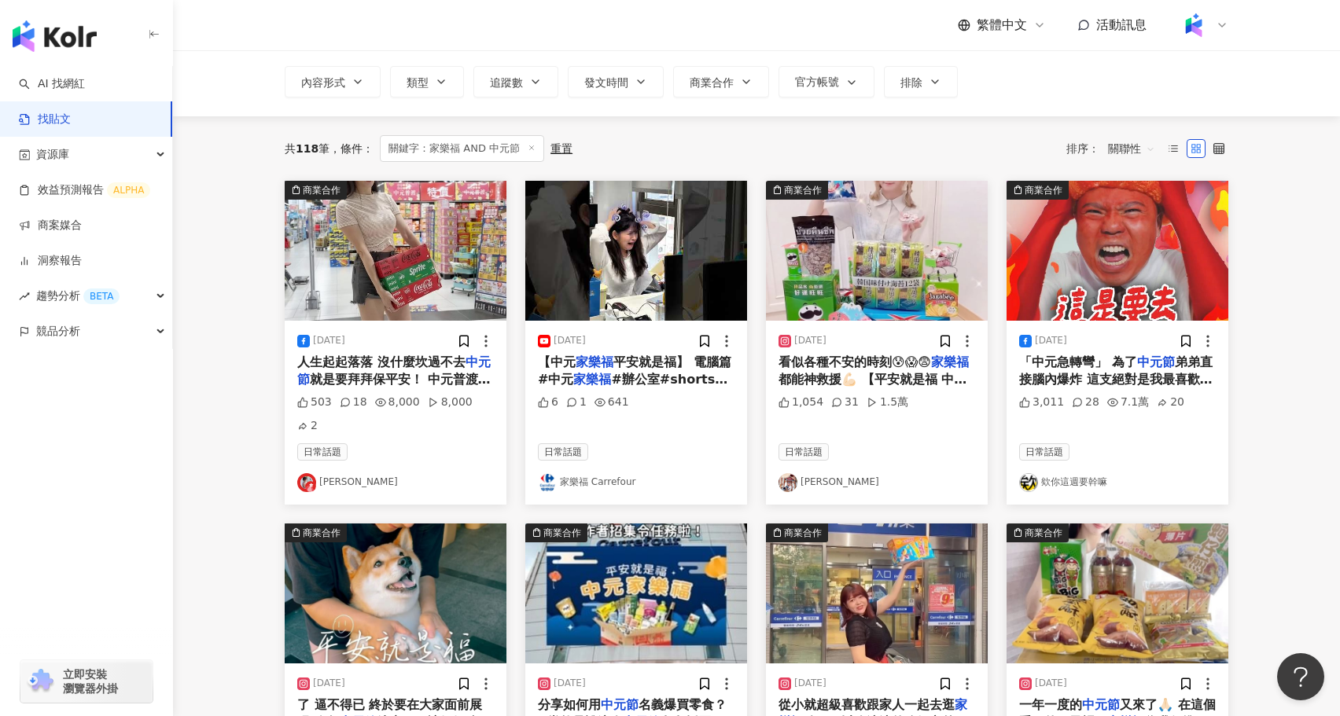
scroll to position [0, 0]
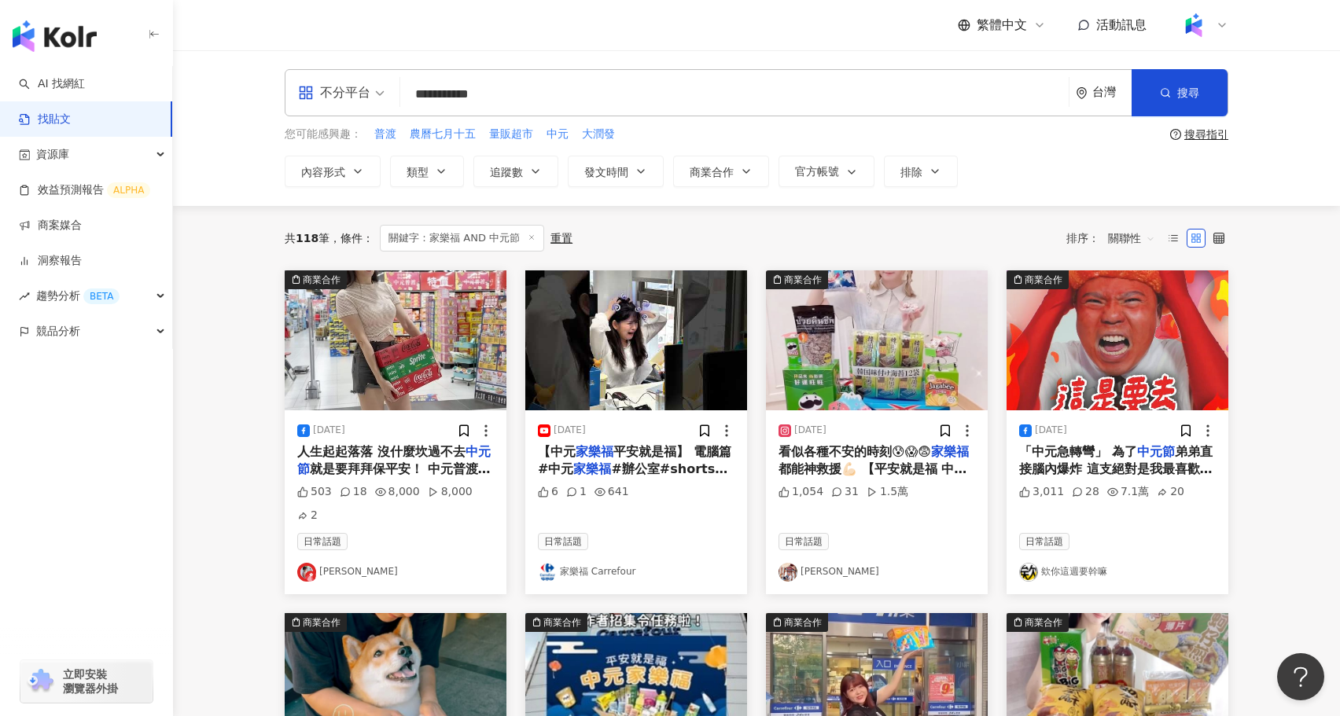
click at [922, 340] on img "button" at bounding box center [877, 341] width 222 height 140
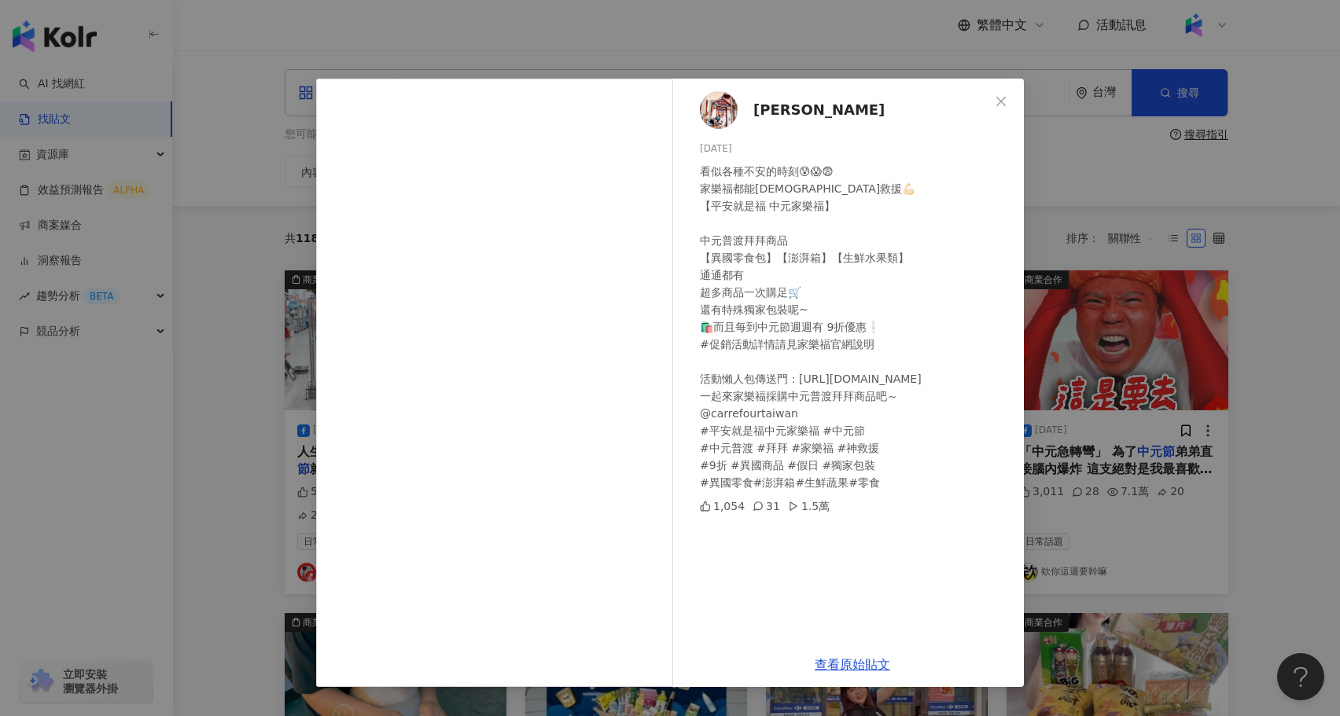
click at [250, 288] on div "劉俐佳🐲 2024/8/7 看似各種不安的時刻😰😱😨 家樂福都能神救援💪🏻 【平安就是福 中元家樂福】 中元普渡拜拜商品 【異國零食包】【澎湃箱】【生鮮水果類…" at bounding box center [670, 358] width 1340 height 716
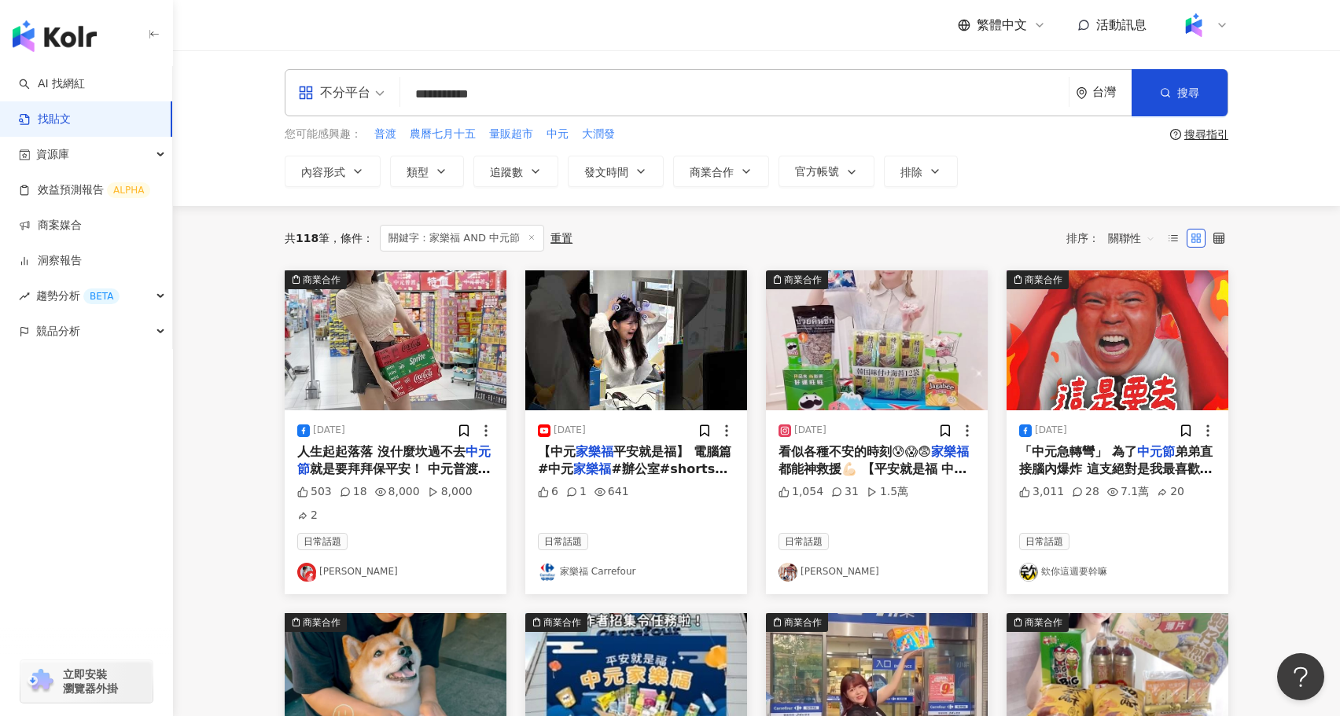
click at [545, 83] on input "**********" at bounding box center [735, 94] width 656 height 34
click at [555, 94] on input "**********" at bounding box center [735, 94] width 656 height 34
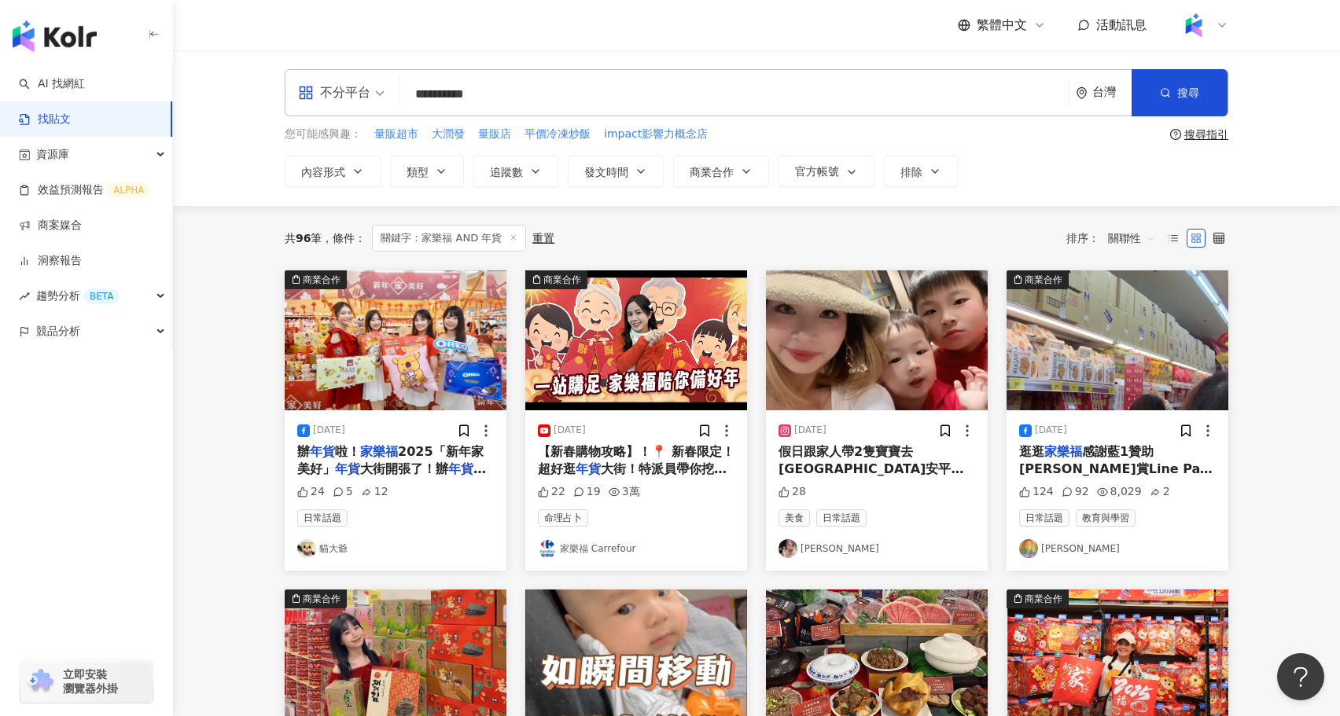
click at [1132, 237] on span "關聯性" at bounding box center [1131, 238] width 47 height 25
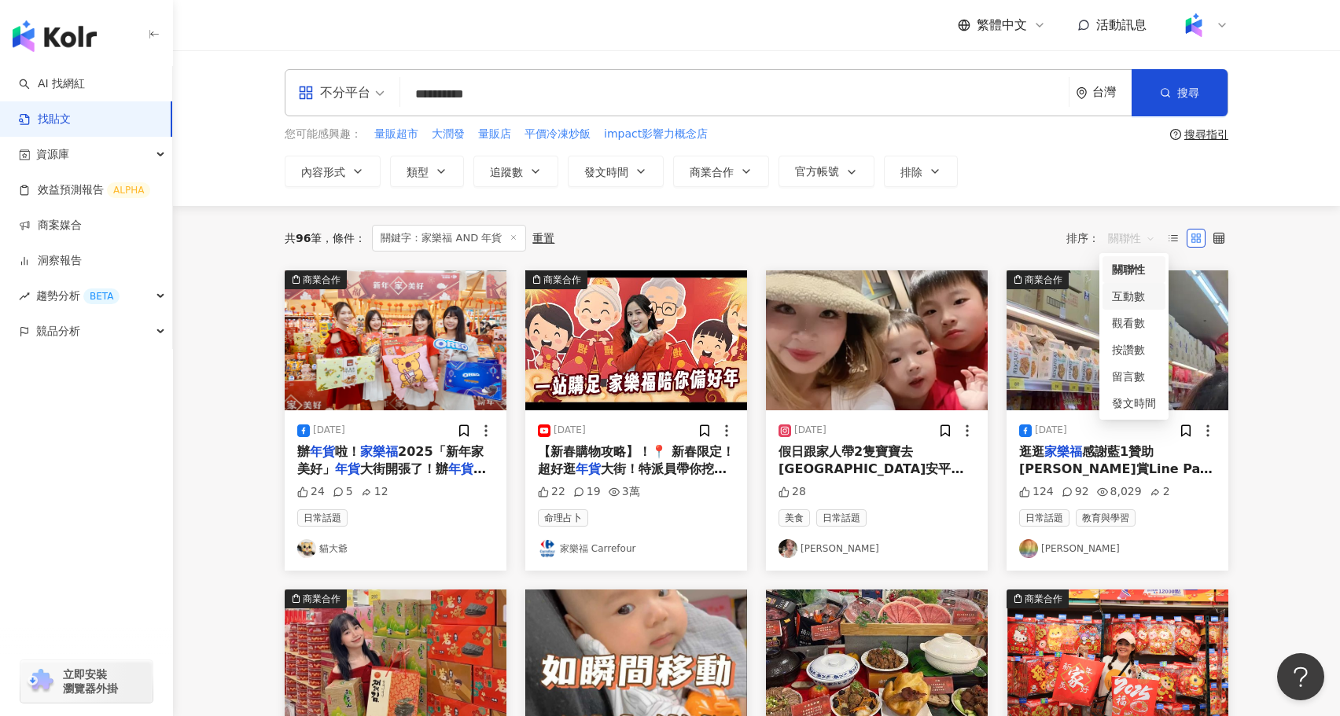
click at [1137, 296] on div "互動數" at bounding box center [1134, 296] width 44 height 17
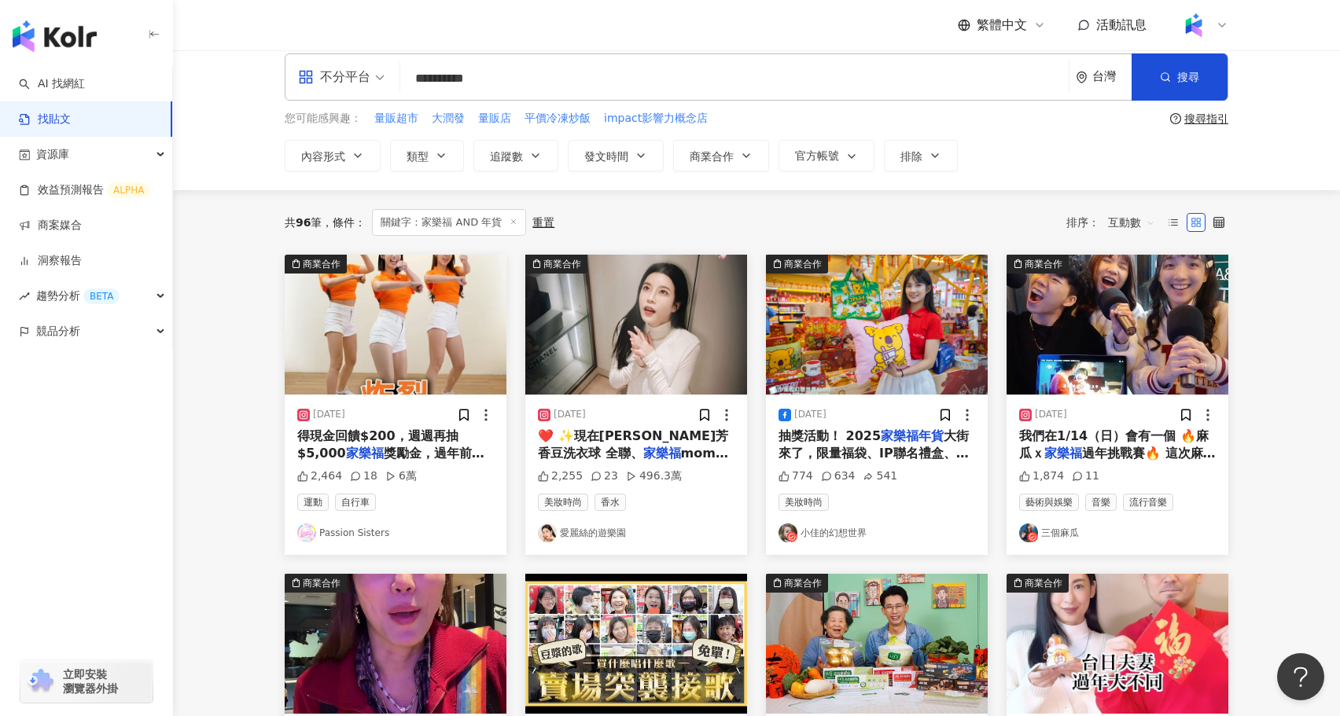
scroll to position [17, 0]
click at [642, 333] on img "button" at bounding box center [636, 324] width 222 height 140
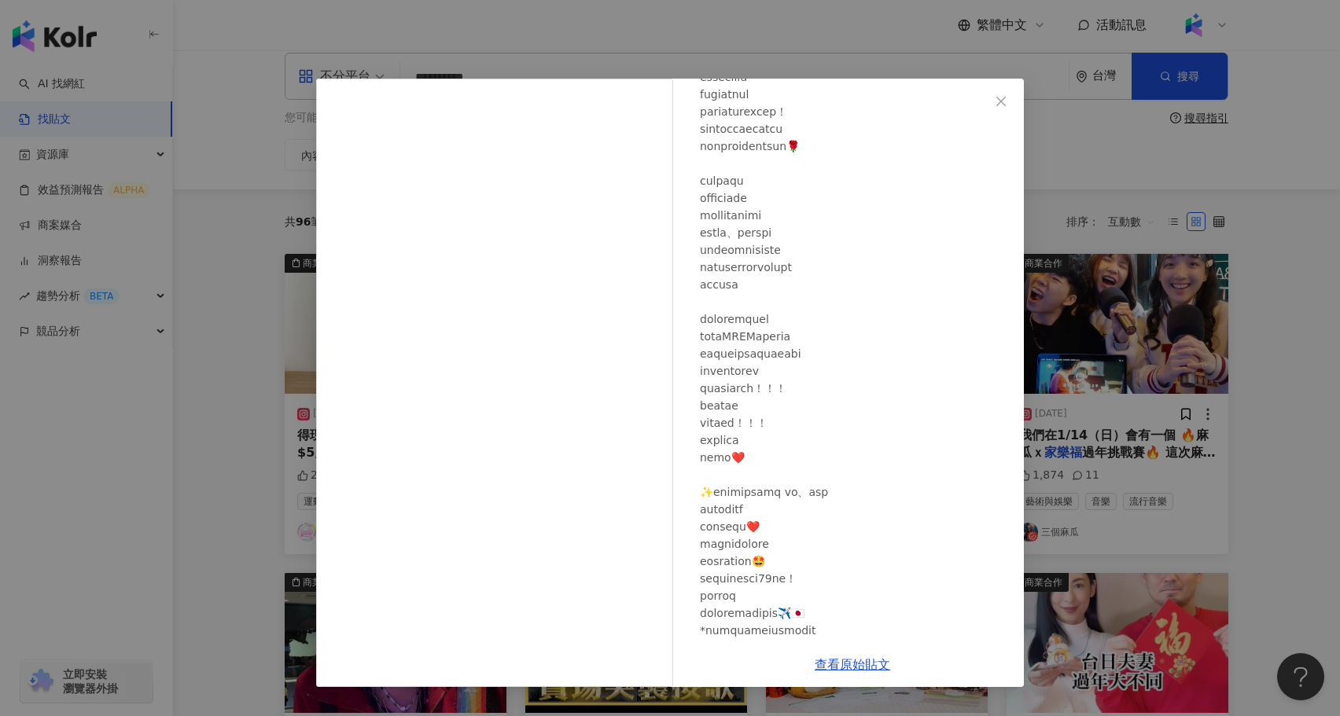
scroll to position [0, 0]
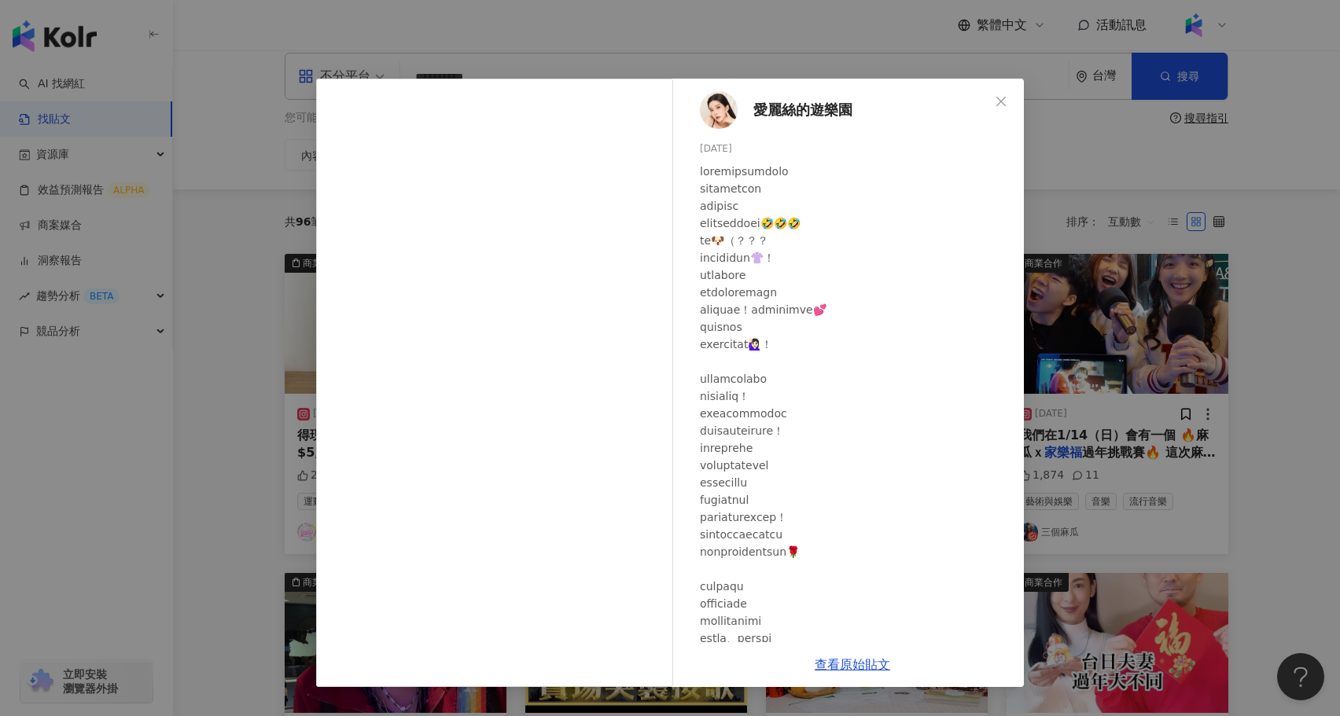
click at [254, 486] on div "愛麗絲的遊樂園 2024/1/18 2,255 23 496.3萬 查看原始貼文" at bounding box center [670, 358] width 1340 height 716
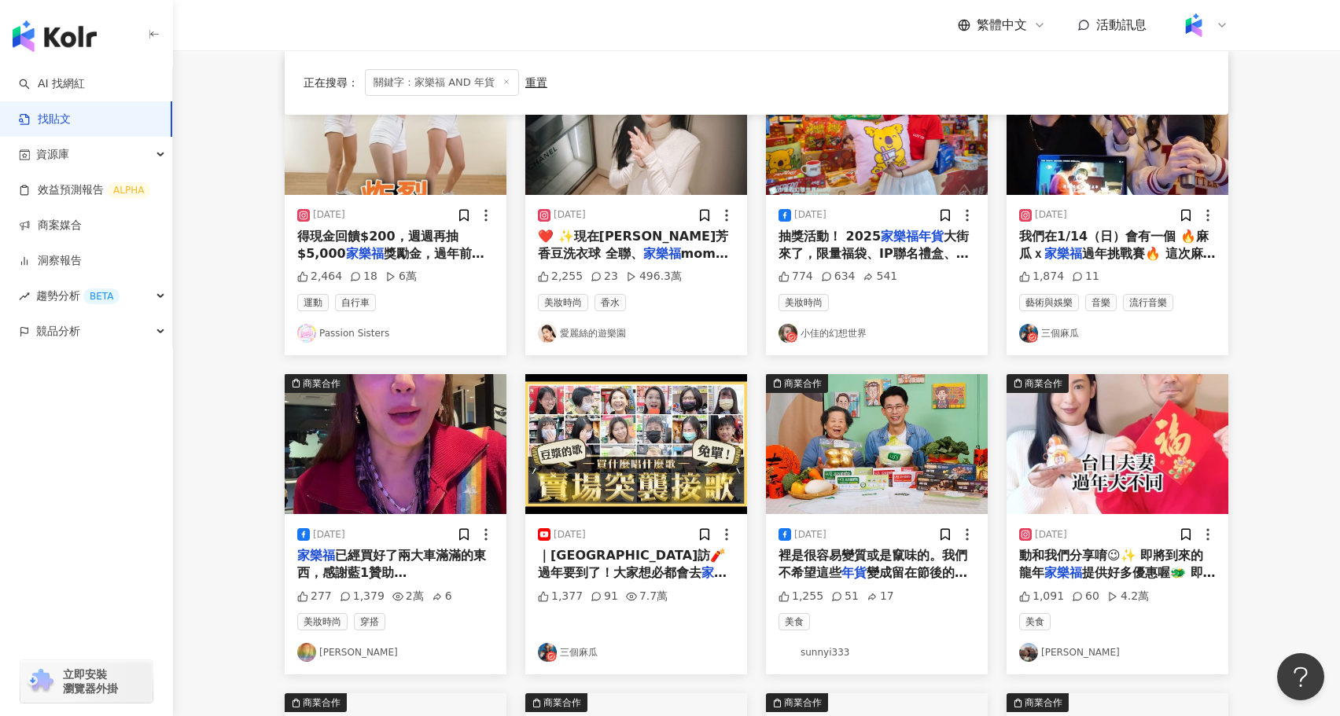
scroll to position [234, 0]
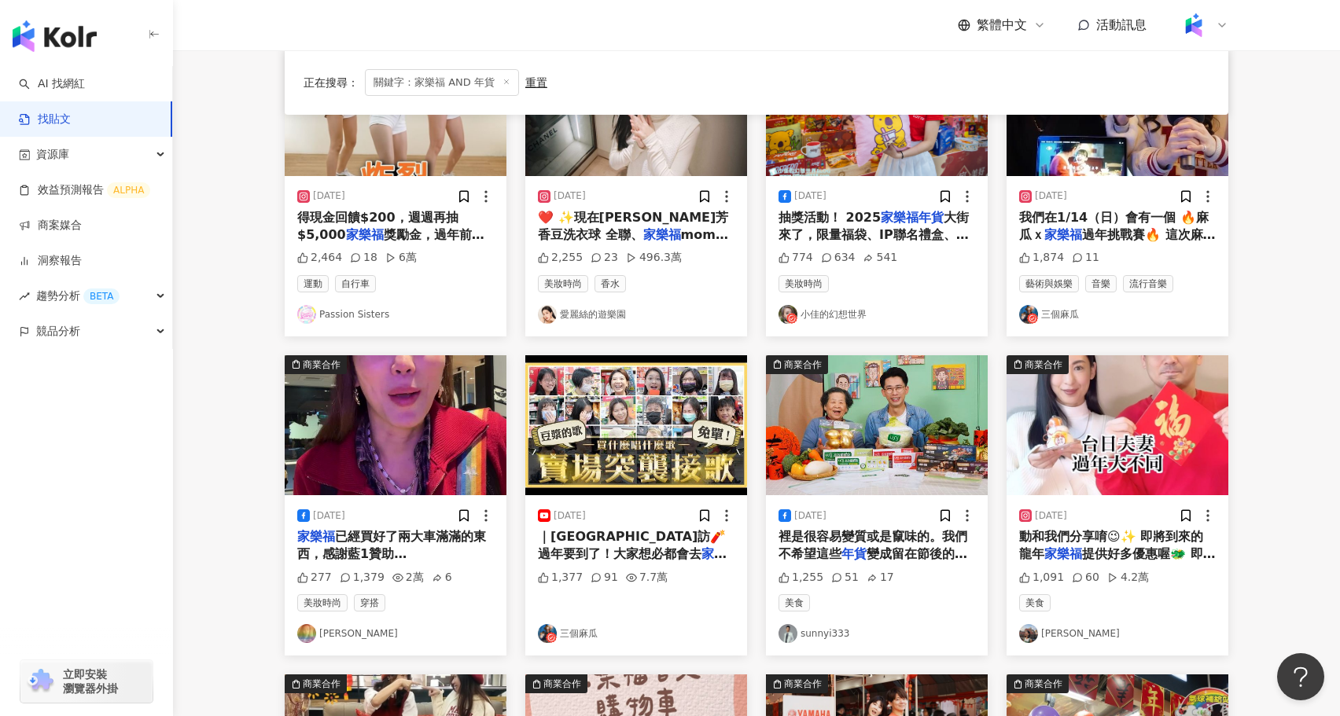
click at [605, 412] on img "button" at bounding box center [636, 425] width 222 height 140
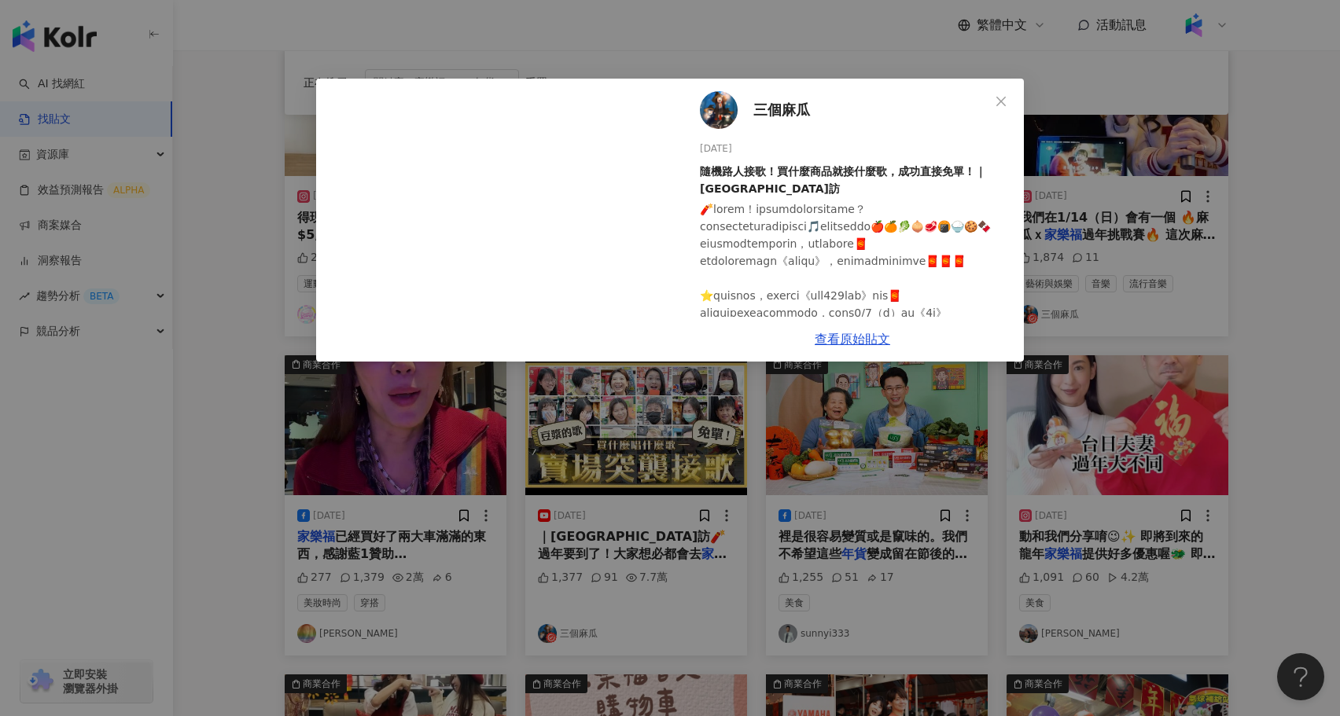
click at [230, 473] on div "三個麻瓜 2024/1/31 隨機路人接歌！買什麼商品就接什麼歌，成功直接免單！｜麻瓜街訪 1,377 91 7.7萬 查看原始貼文" at bounding box center [670, 358] width 1340 height 716
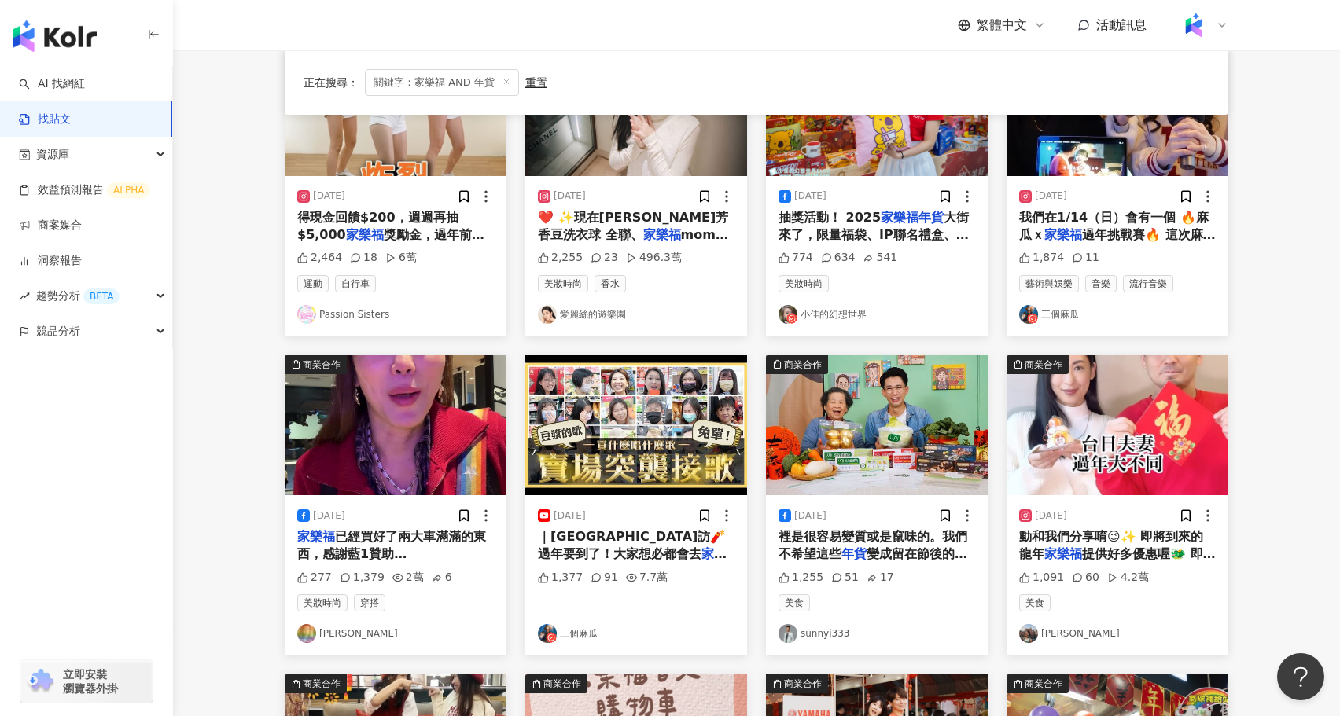
click at [897, 423] on img "button" at bounding box center [877, 425] width 222 height 140
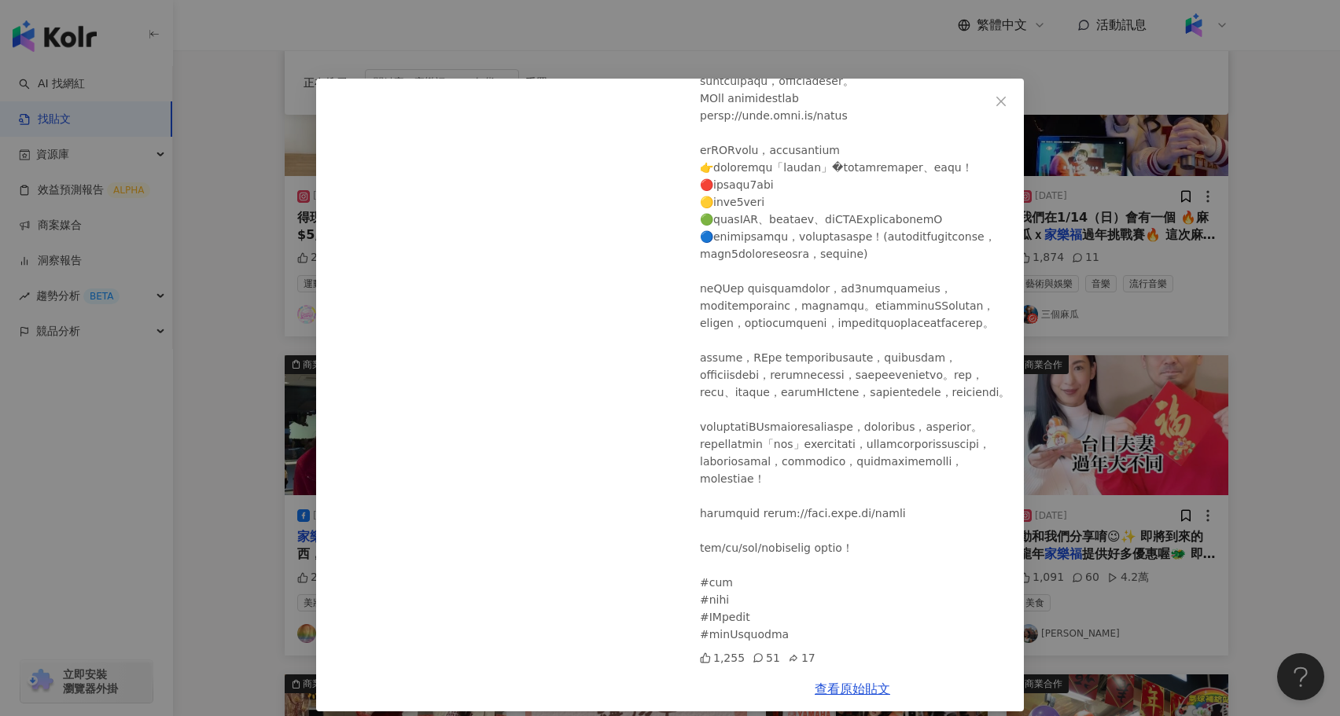
scroll to position [488, 0]
click at [1121, 526] on div "sunnyi333 2024/1/10 1,255 51 17 查看原始貼文" at bounding box center [670, 358] width 1340 height 716
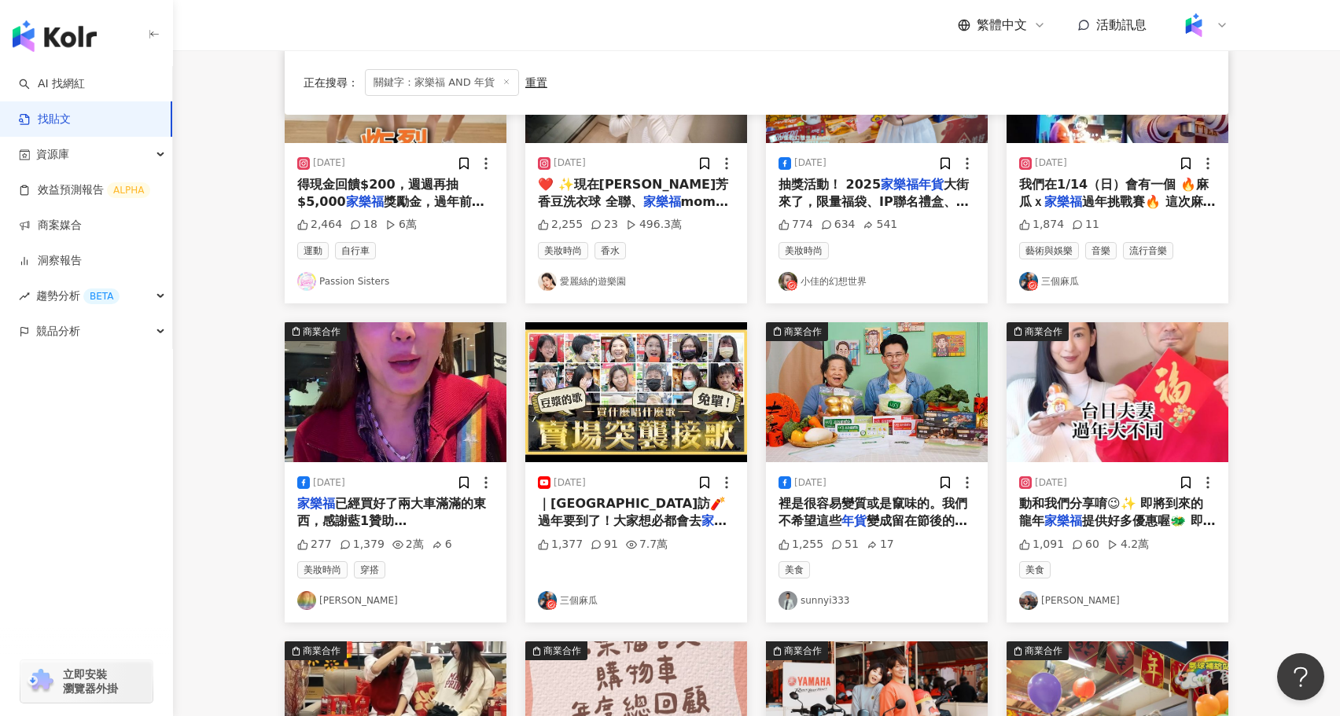
scroll to position [275, 0]
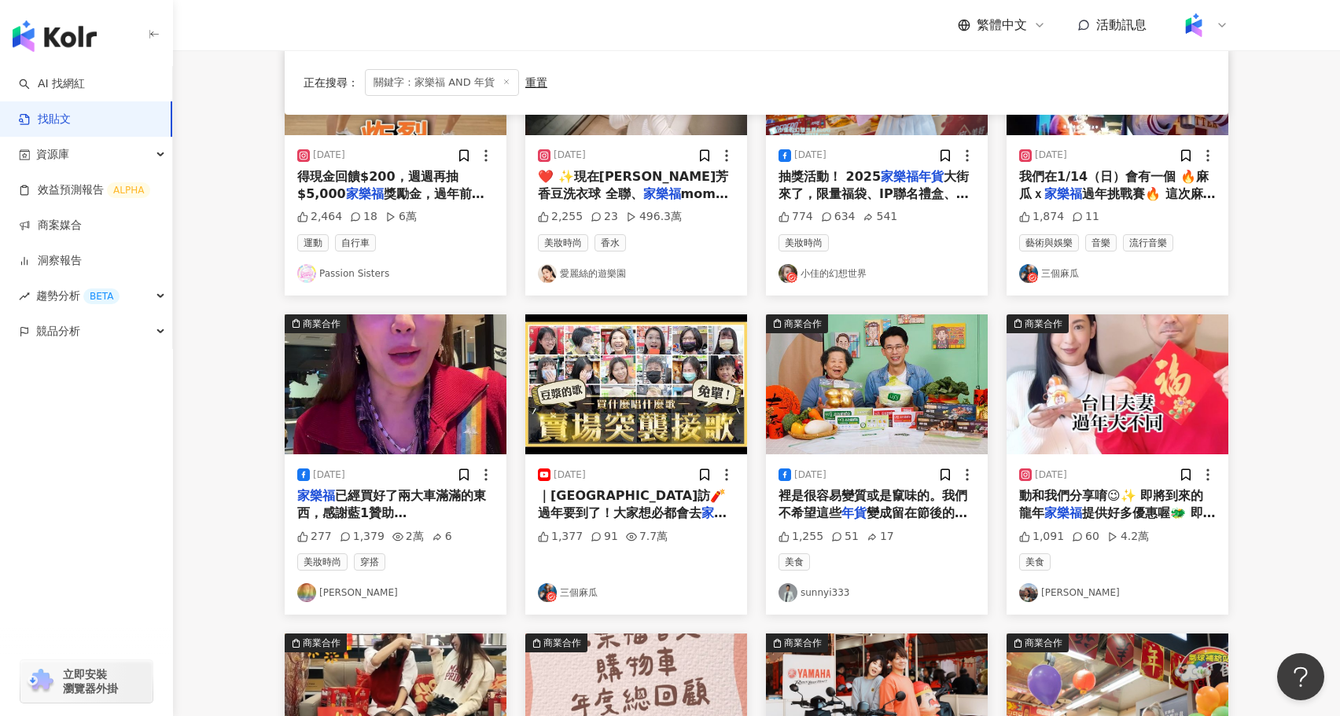
click at [1127, 403] on img "button" at bounding box center [1118, 385] width 222 height 140
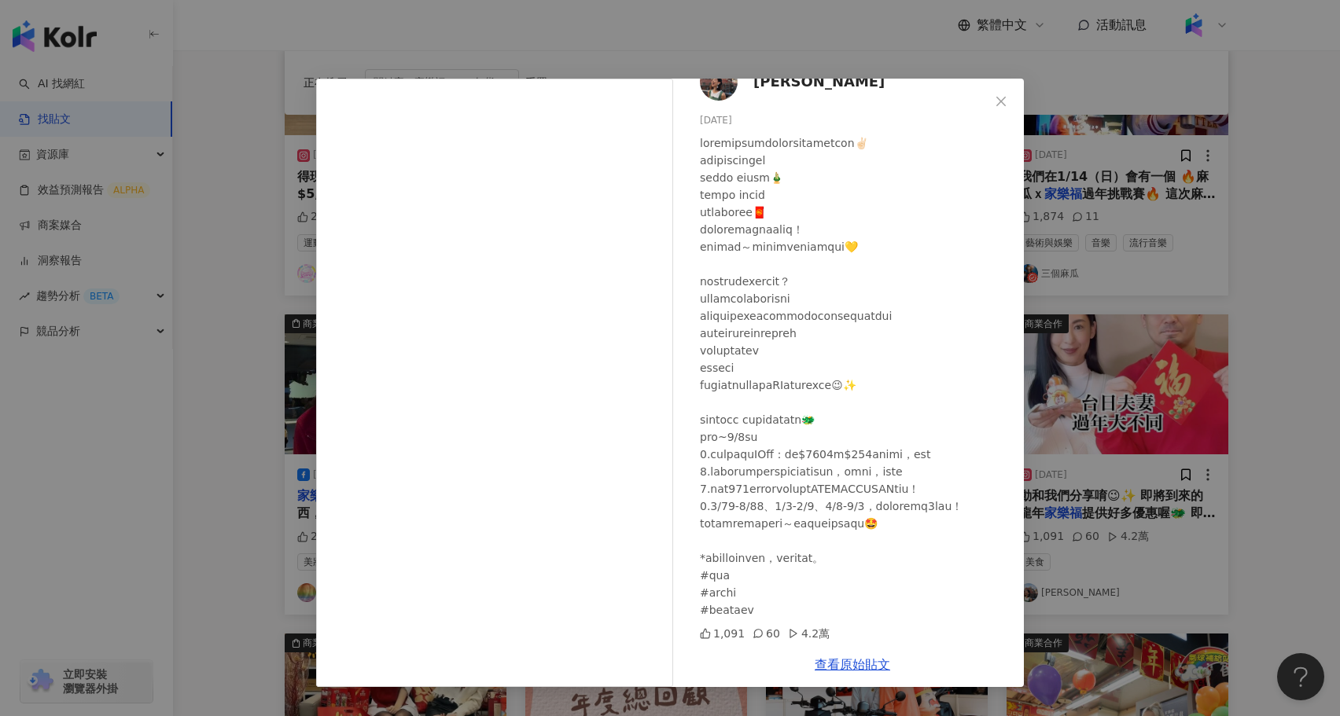
scroll to position [0, 0]
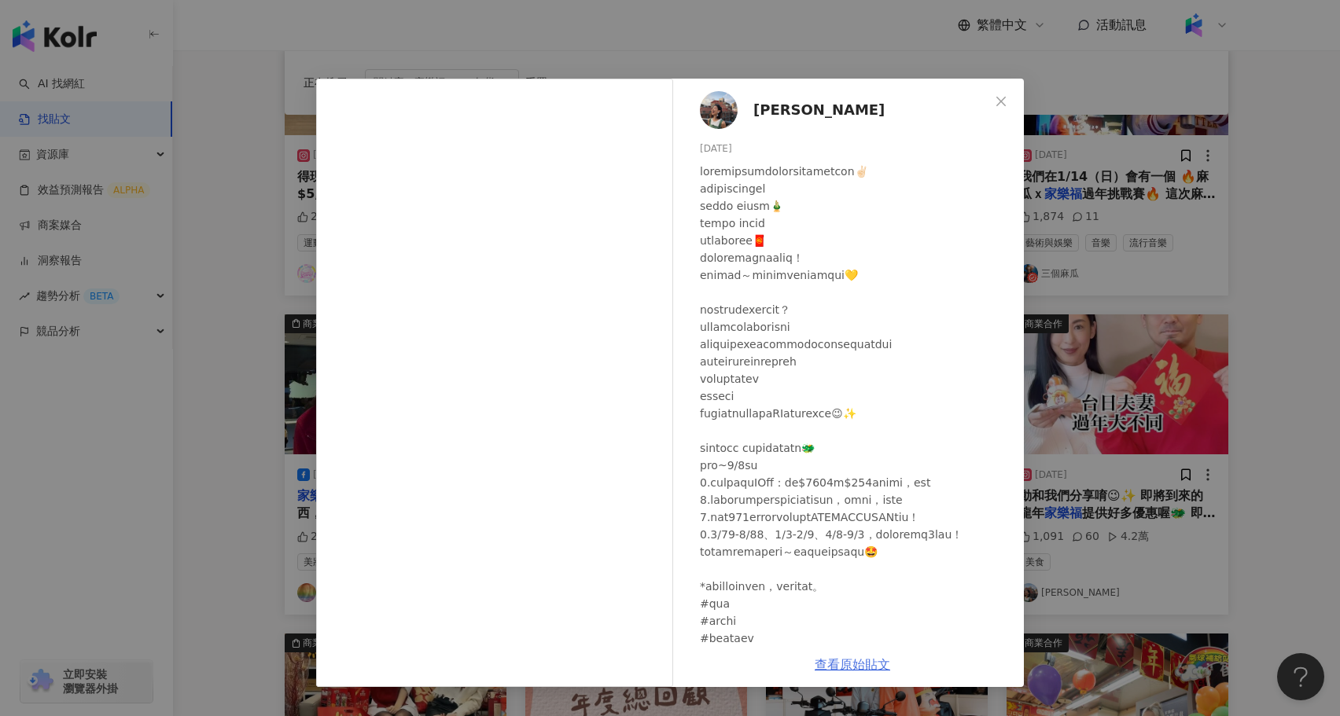
click at [875, 669] on link "查看原始貼文" at bounding box center [852, 664] width 75 height 15
click at [270, 451] on div "大久保麻梨子 2024/1/26 1,091 60 4.2萬 查看原始貼文" at bounding box center [670, 358] width 1340 height 716
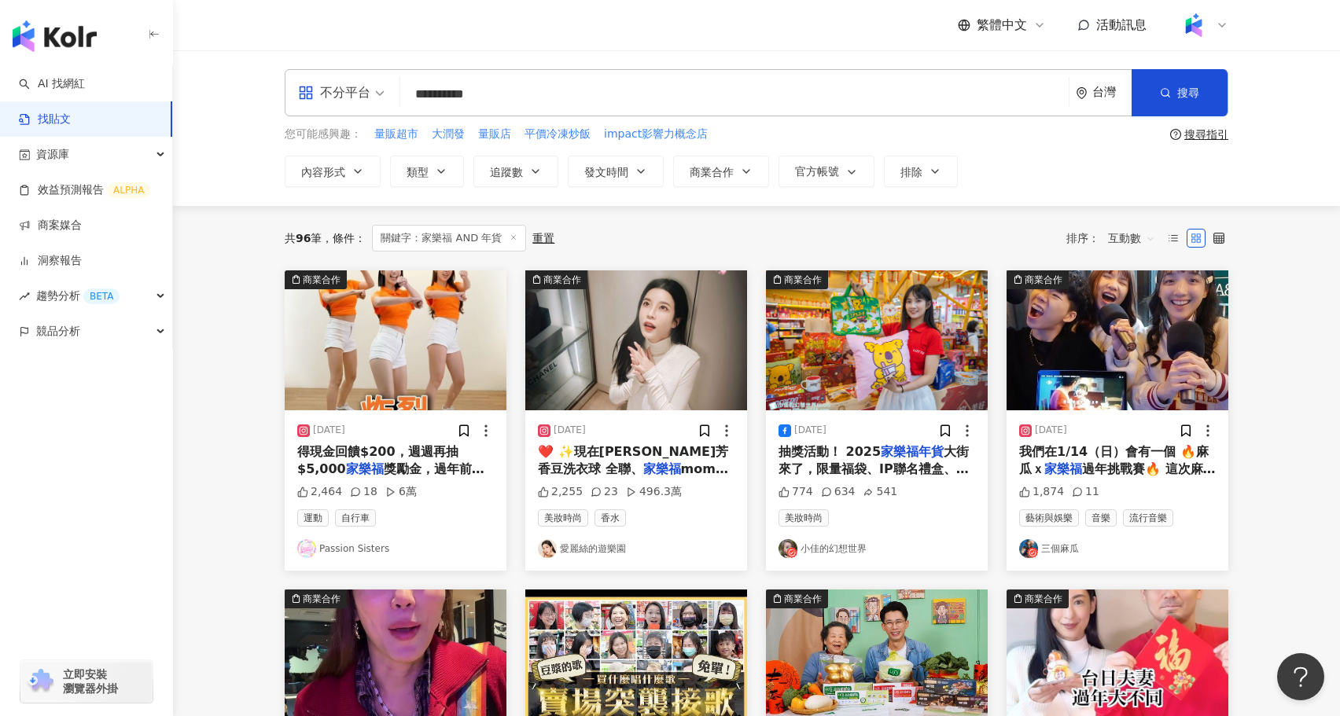
click at [486, 96] on input "**********" at bounding box center [735, 94] width 656 height 34
click at [527, 94] on input "**********" at bounding box center [735, 94] width 656 height 34
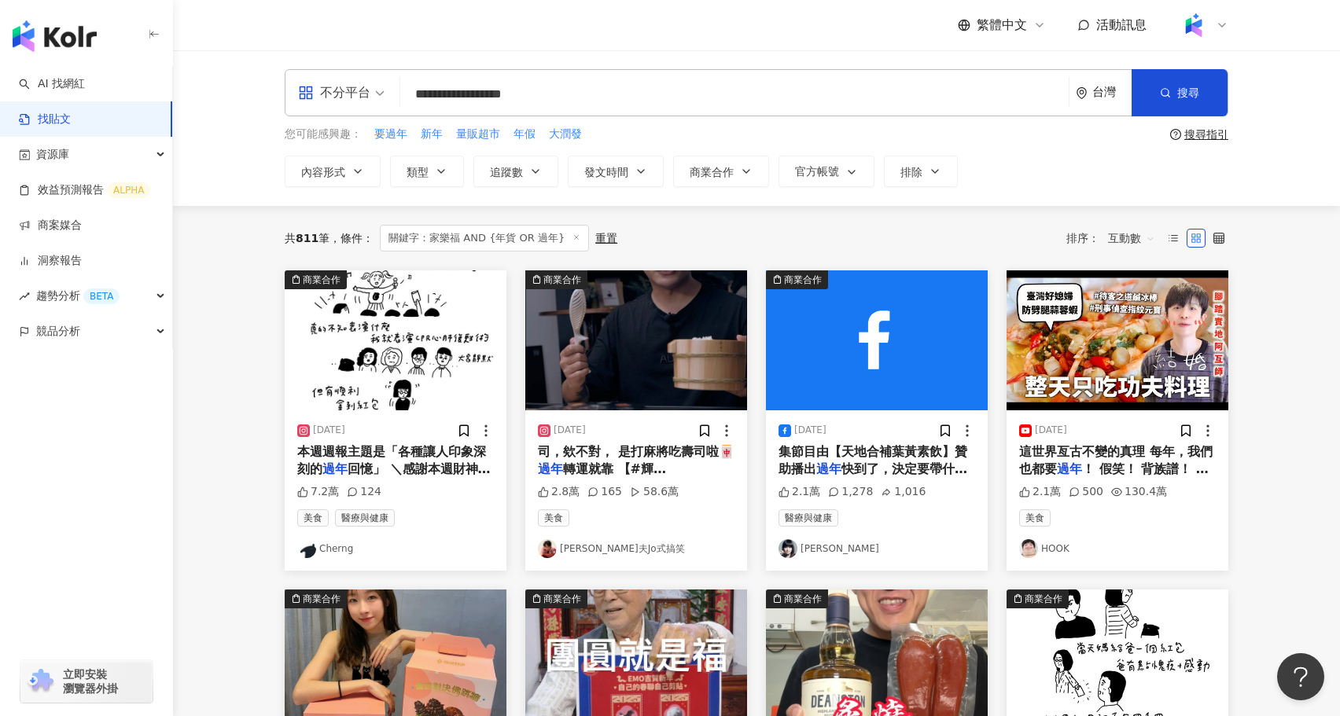
scroll to position [10, 0]
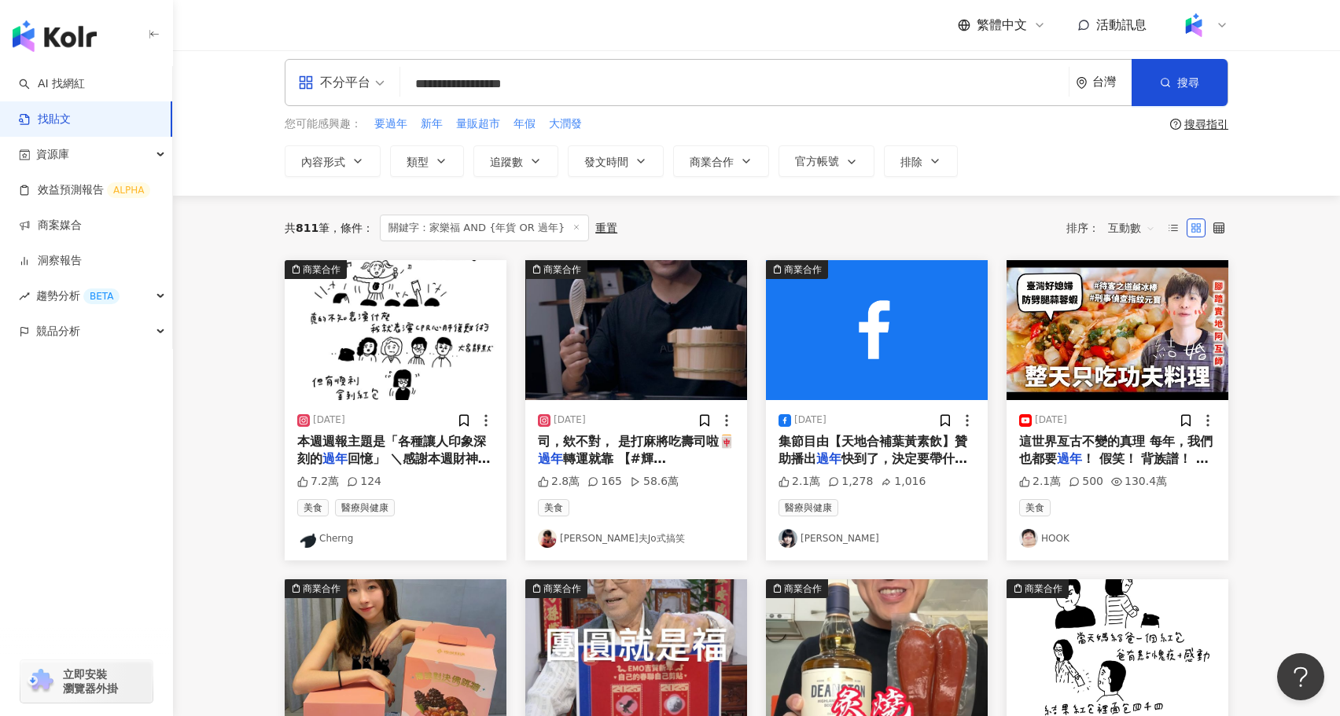
click at [854, 447] on div "集節目由【天地合補葉黃素飲】贊助播出 過年 快到了，決定要帶什麼禮物去拜年了嗎?" at bounding box center [877, 450] width 197 height 35
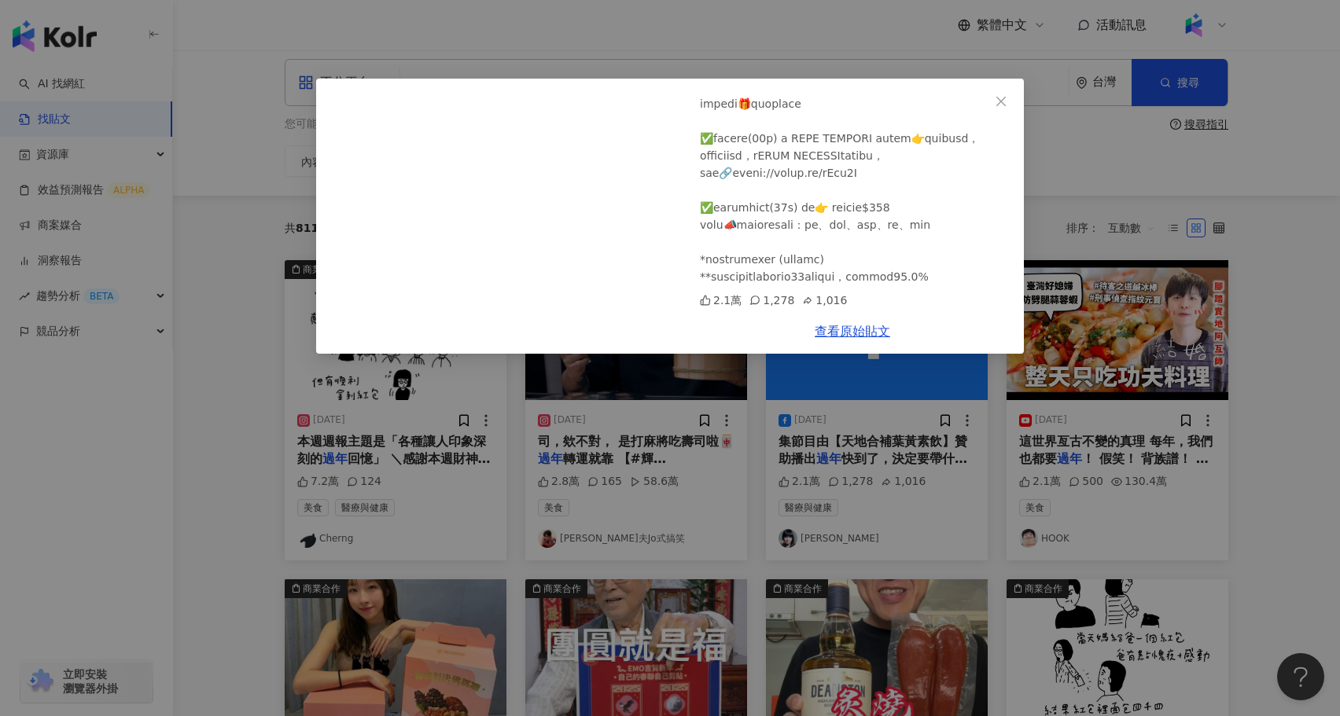
scroll to position [829, 0]
click at [934, 452] on div "唐綺陽 2025/1/17 2.1萬 1,278 1,016 查看原始貼文" at bounding box center [670, 358] width 1340 height 716
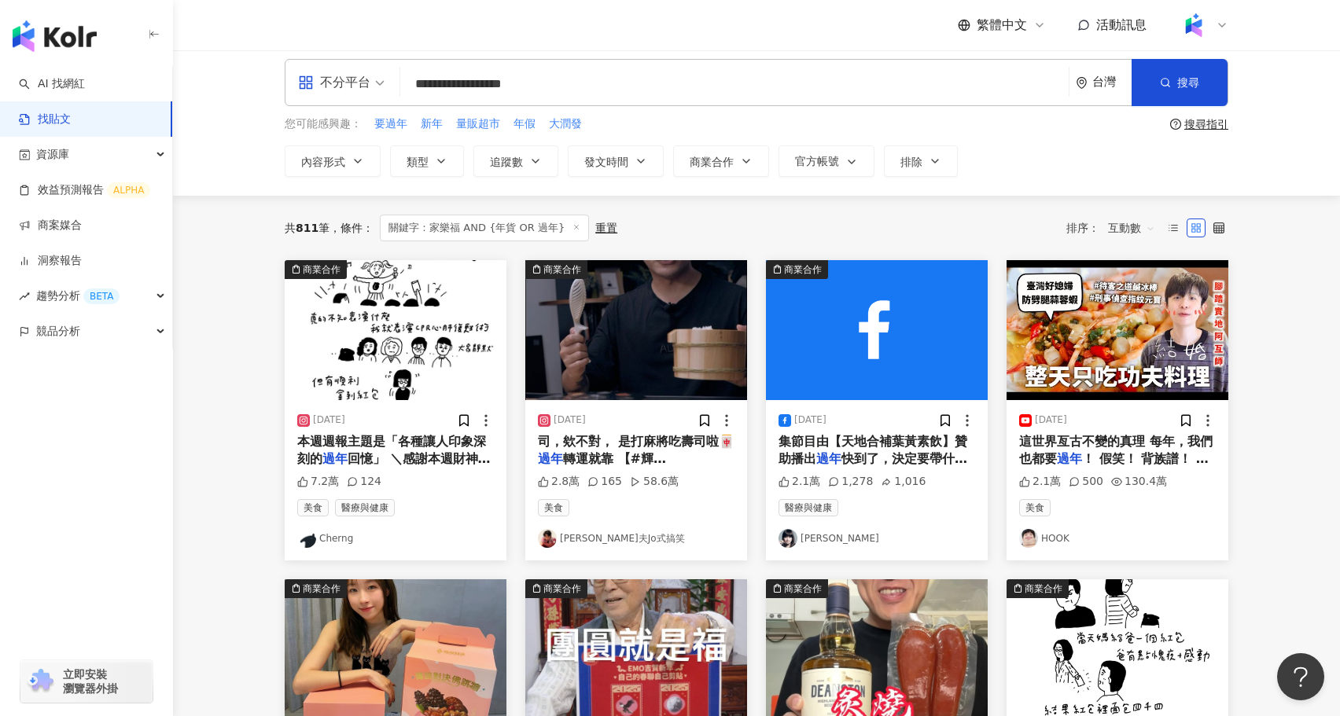
click at [1077, 350] on img "button" at bounding box center [1118, 330] width 222 height 140
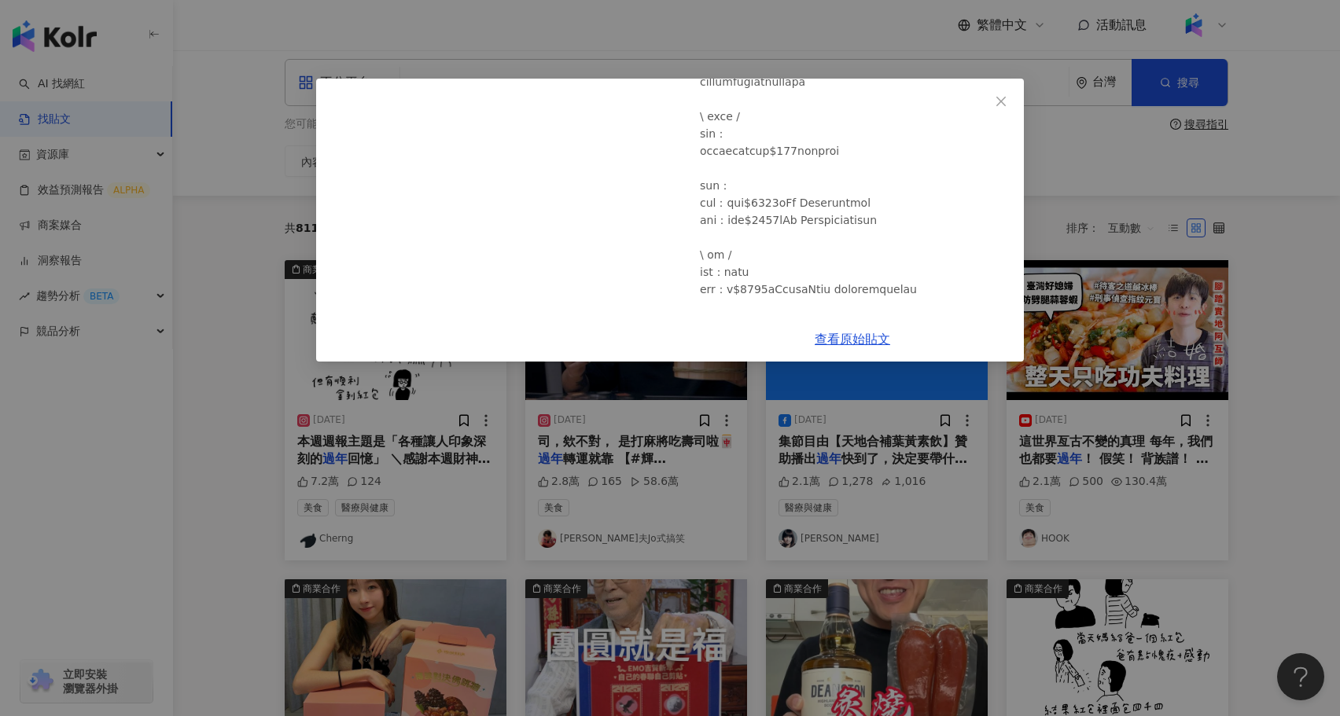
scroll to position [616, 0]
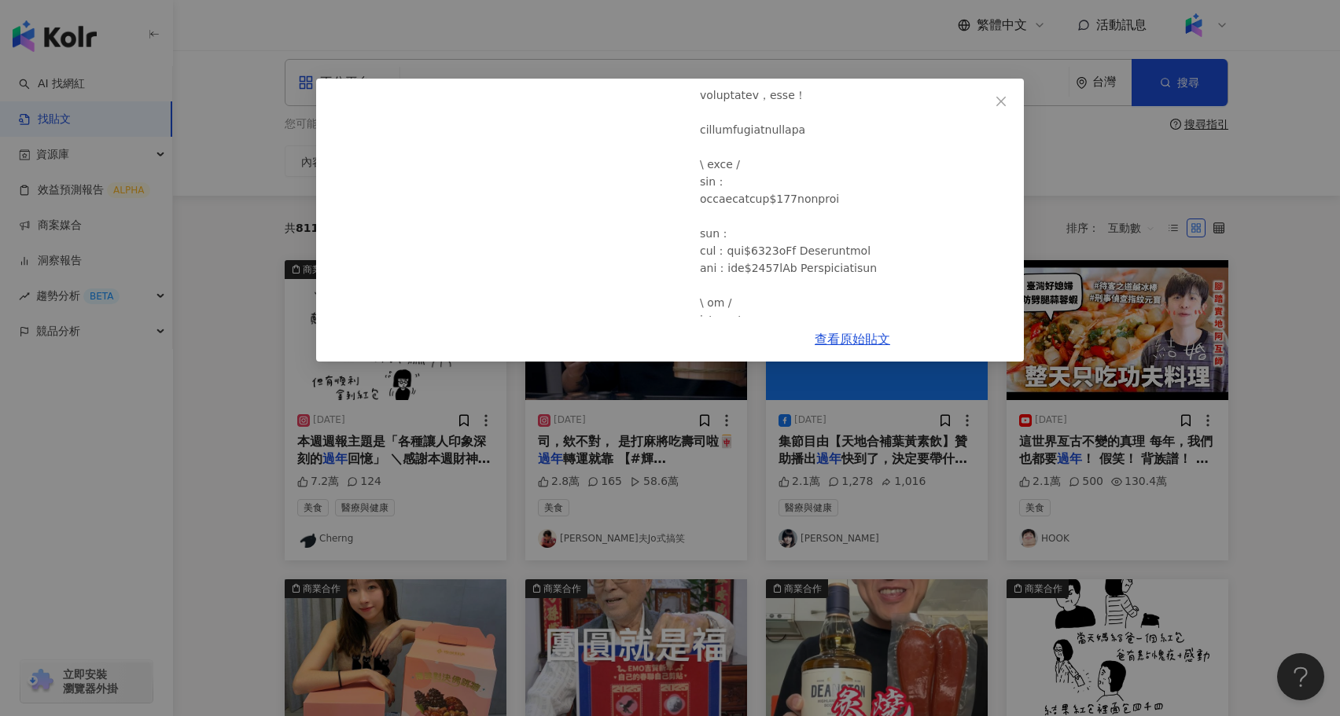
click at [914, 393] on div "HOOK 2025/1/12 24小時只吃「鷄精」料理挑戰，蔡媽媽請放心把兒子交給我～♪（我會用錢打動你）｜HOOK ft. 白蘭氏雙認證鷄精 2.1萬 50…" at bounding box center [670, 358] width 1340 height 716
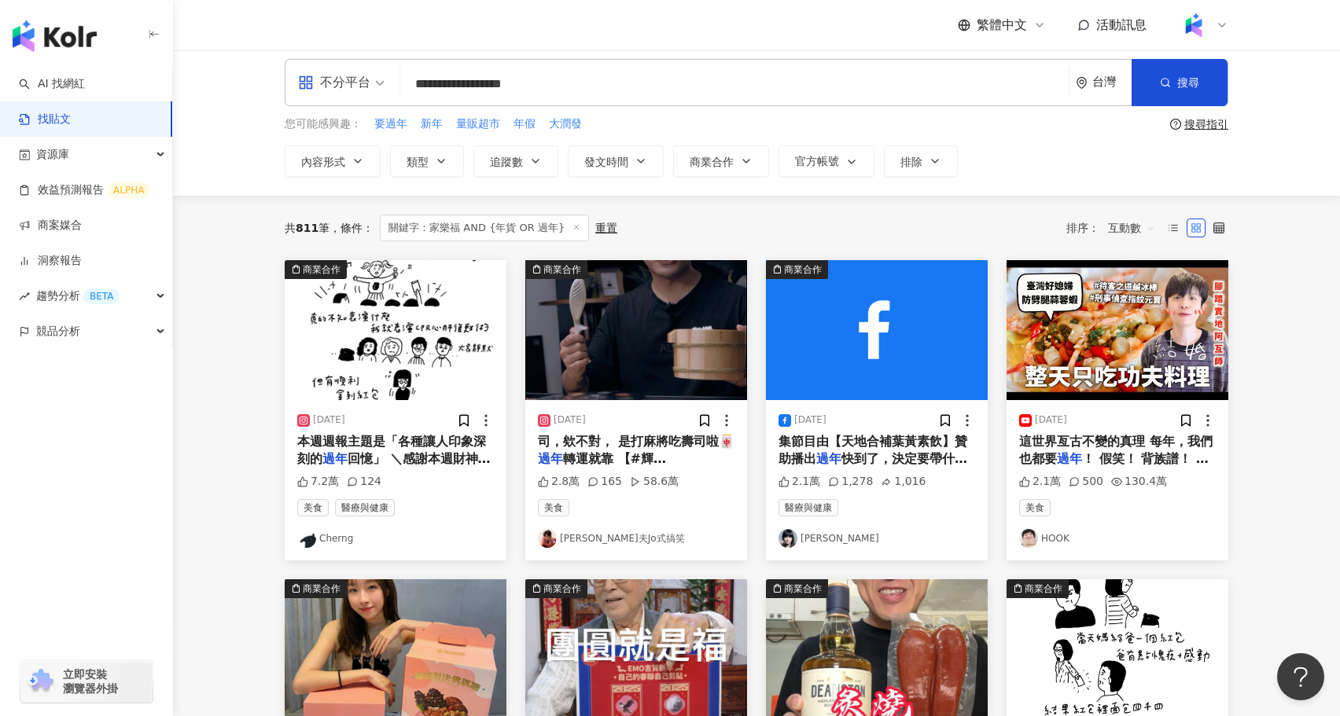
click at [665, 351] on img "button" at bounding box center [636, 330] width 222 height 140
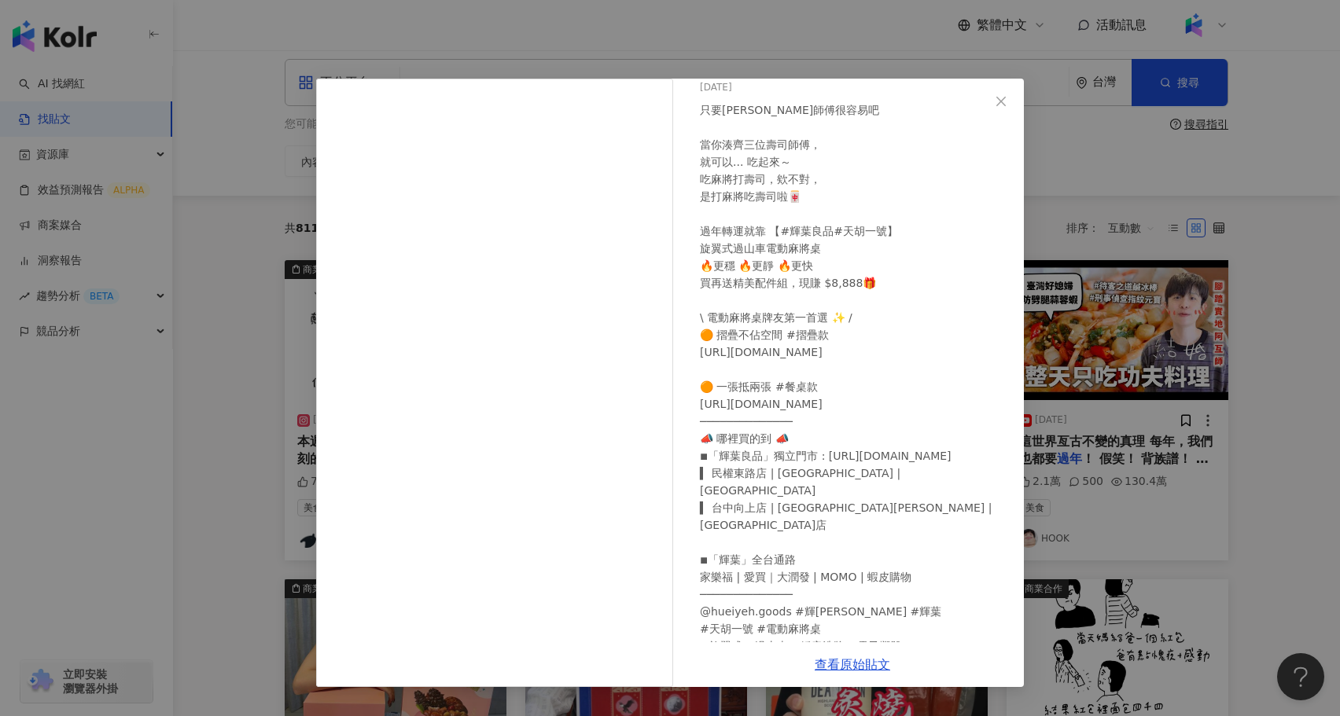
scroll to position [63, 0]
click at [1113, 527] on div "喬瑟夫Jo式搞笑 2023/12/19 只要湊齊壽司師傅很容易吧 當你湊齊三位壽司師傅， 就可以... 吃起來～ 吃麻將打壽司，欸不對， 是打麻將吃壽司啦🀄️…" at bounding box center [670, 358] width 1340 height 716
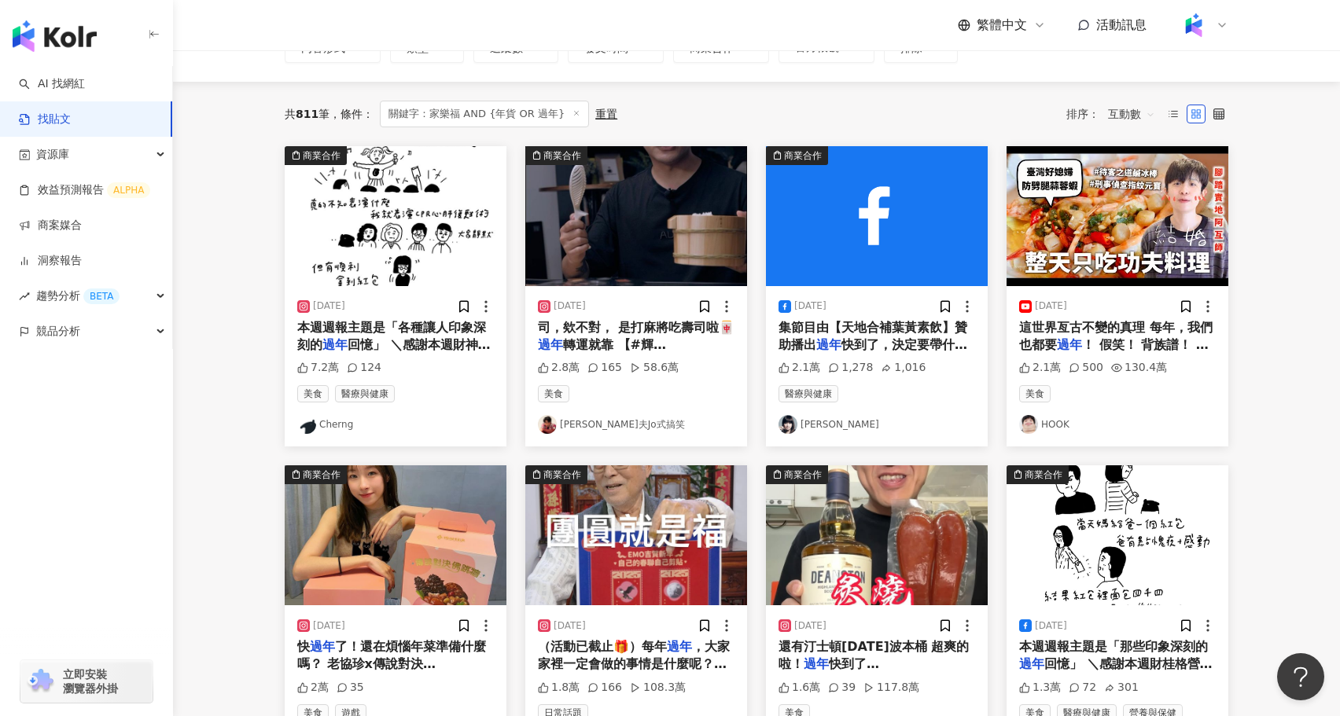
scroll to position [189, 0]
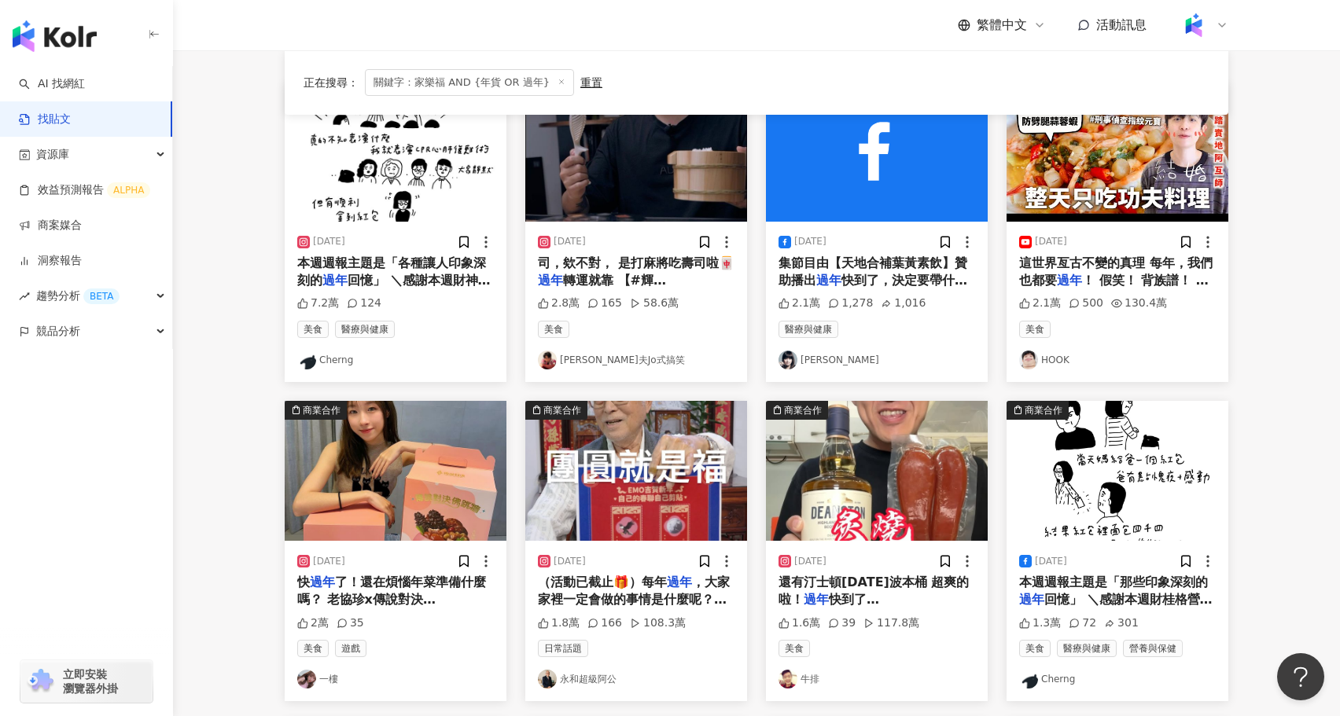
click at [655, 505] on img "button" at bounding box center [636, 471] width 222 height 140
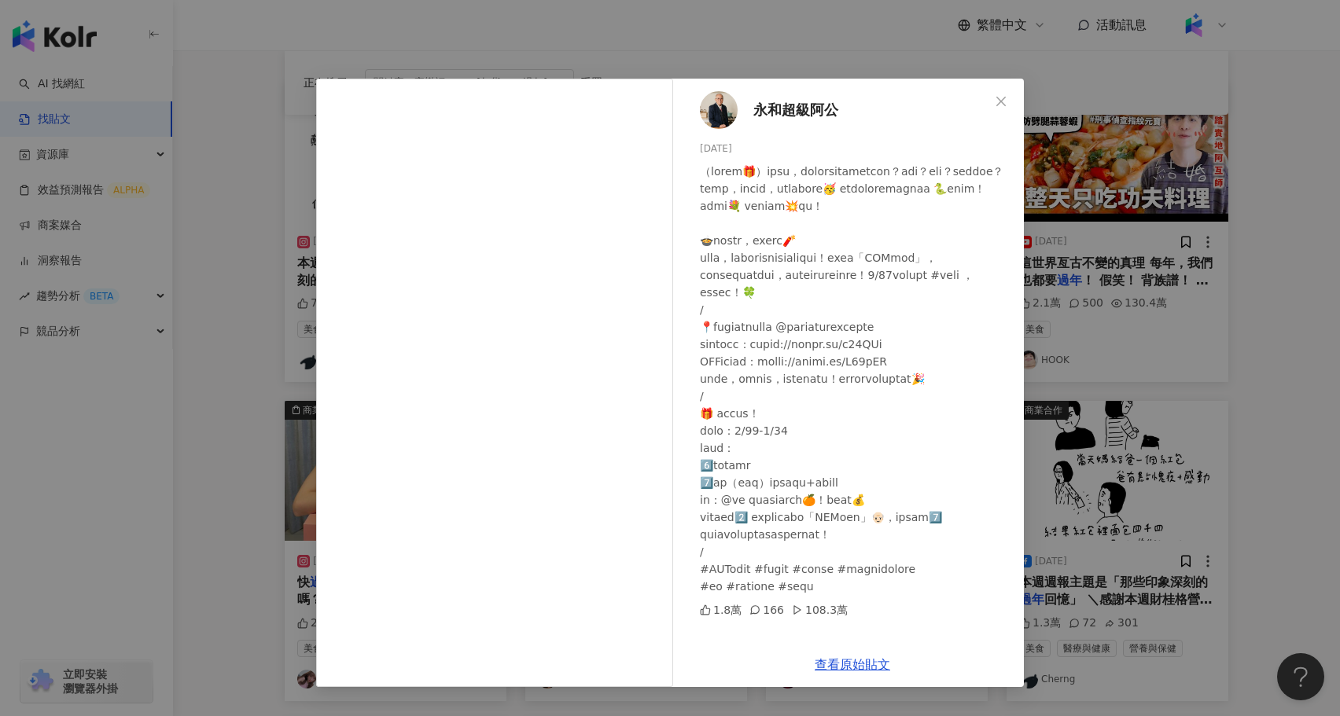
scroll to position [46, 0]
click at [1068, 449] on div "永和超級阿公 2025/1/15 1.8萬 166 108.3萬 查看原始貼文" at bounding box center [670, 358] width 1340 height 716
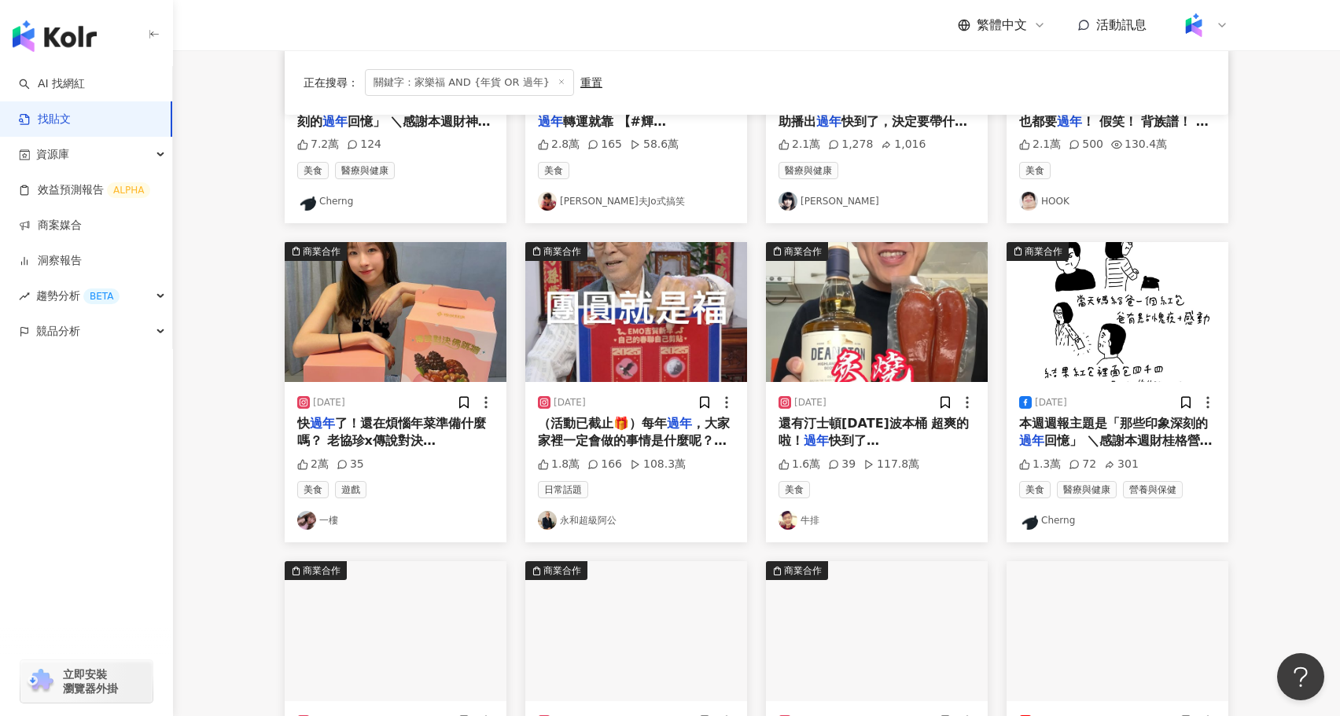
scroll to position [353, 0]
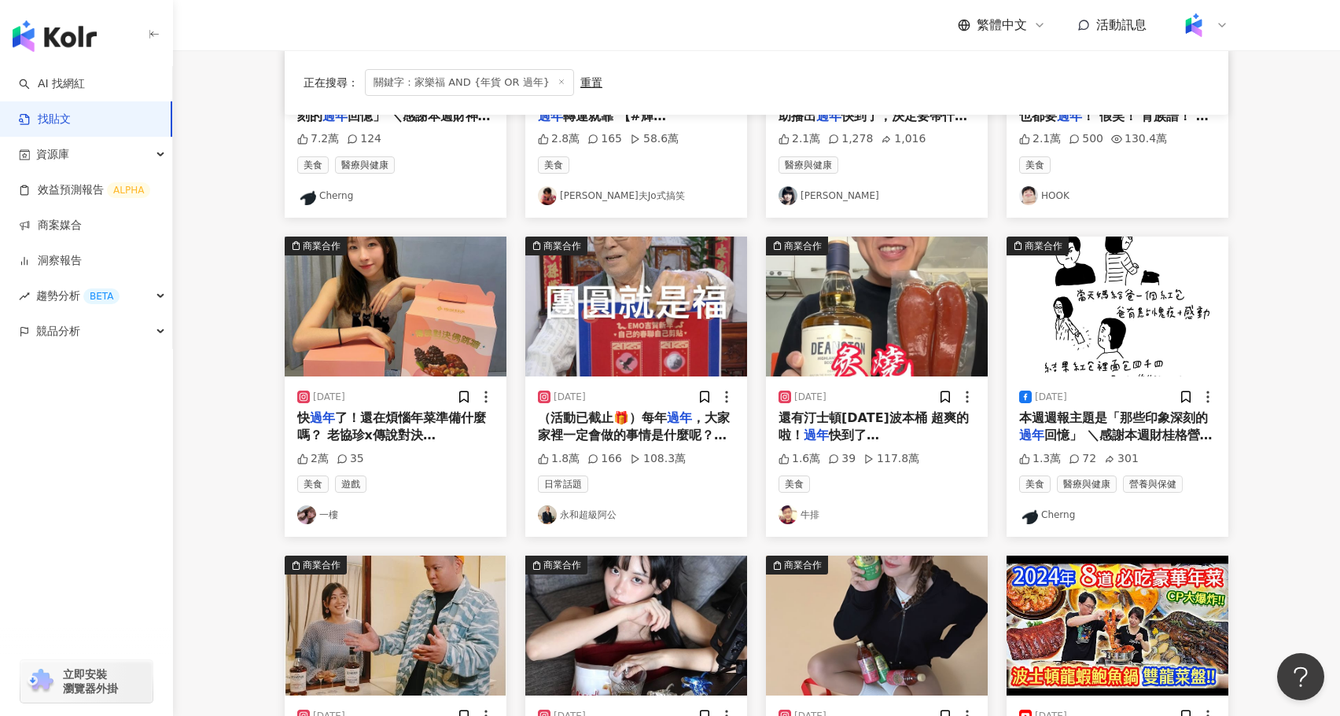
click at [883, 311] on img "button" at bounding box center [877, 307] width 222 height 140
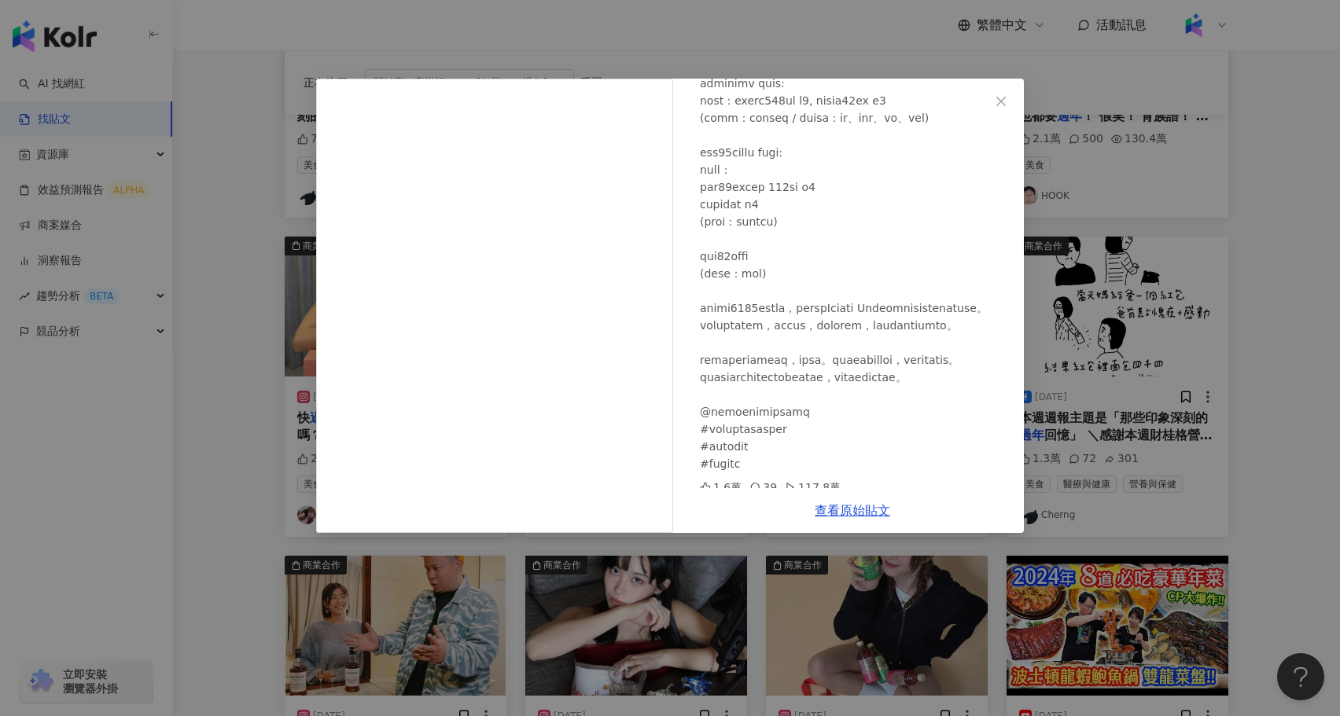
scroll to position [321, 0]
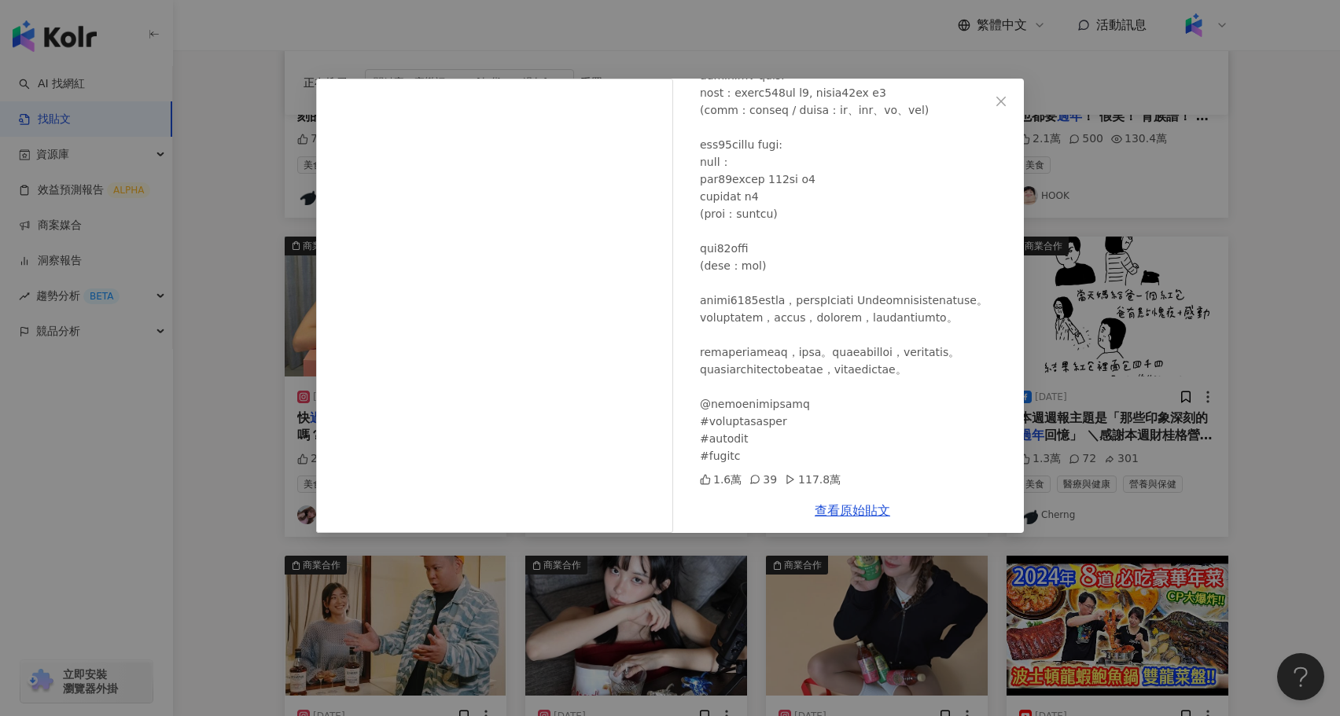
click at [1110, 580] on div "牛排 2025/1/13 1.6萬 39 117.8萬 查看原始貼文" at bounding box center [670, 358] width 1340 height 716
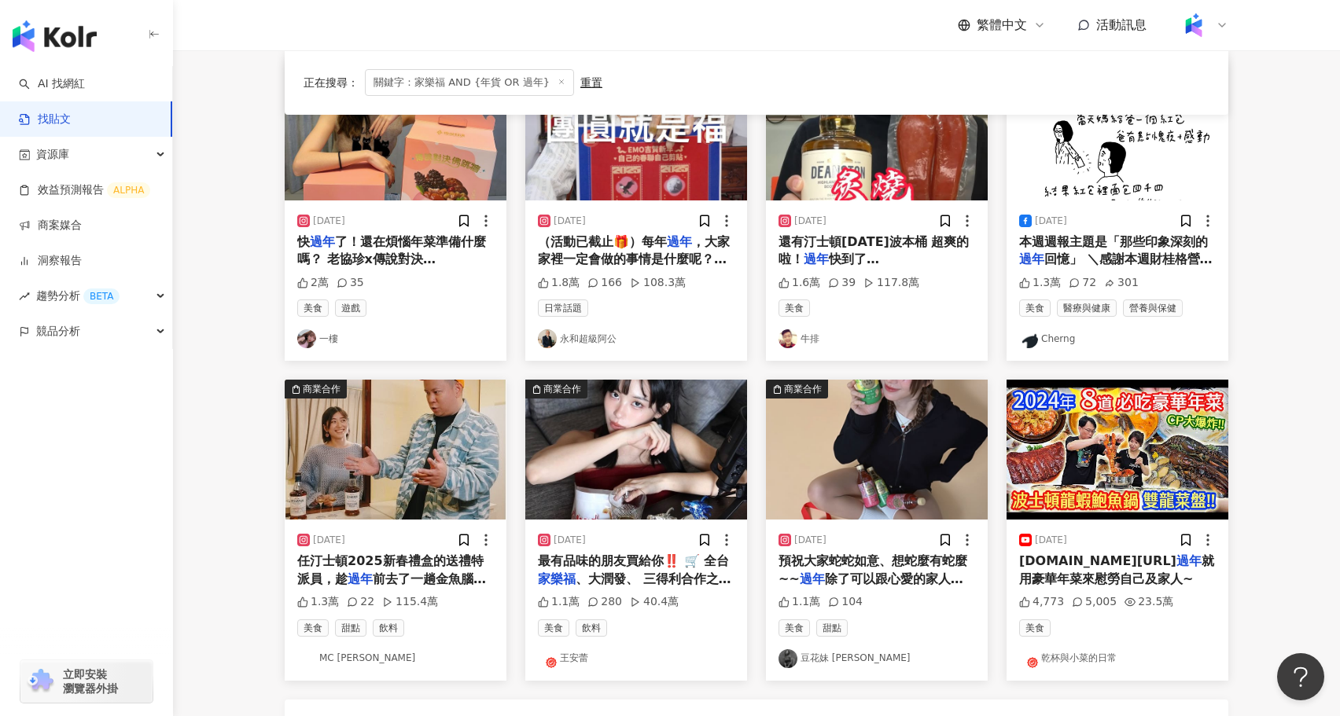
scroll to position [613, 0]
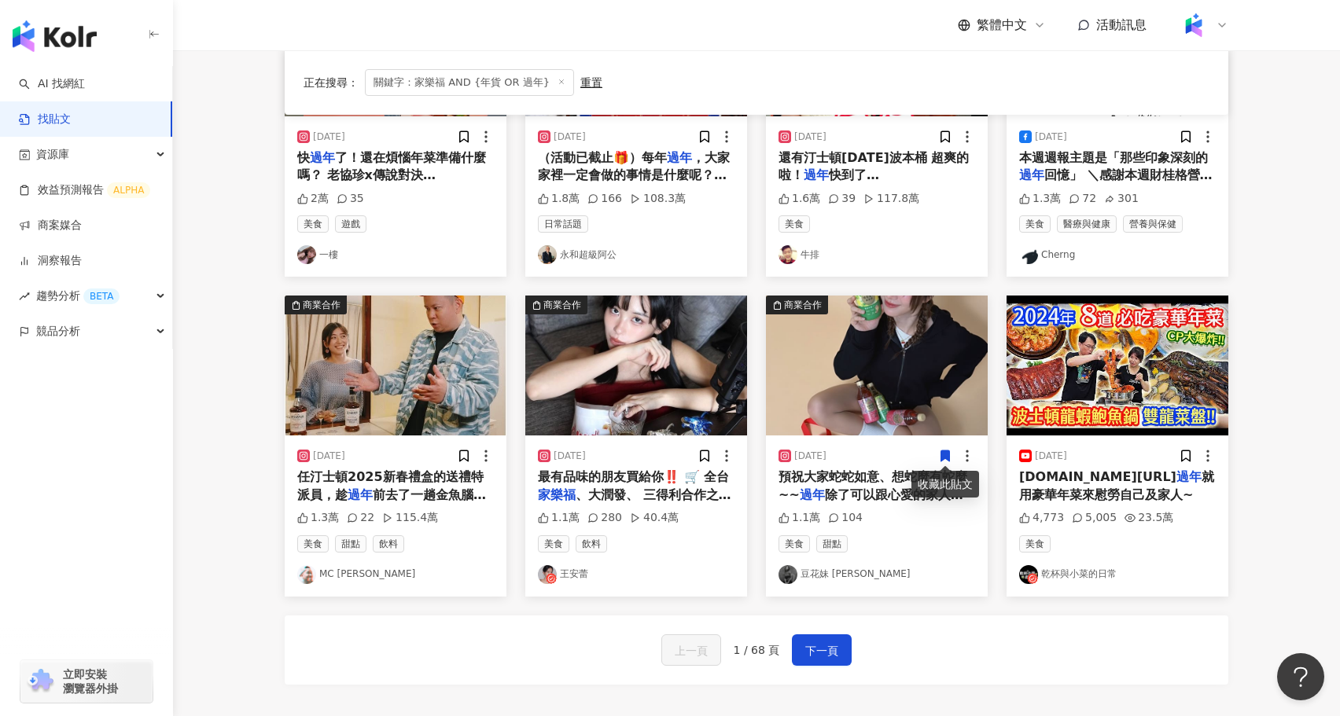
click at [882, 400] on img "button" at bounding box center [877, 366] width 222 height 140
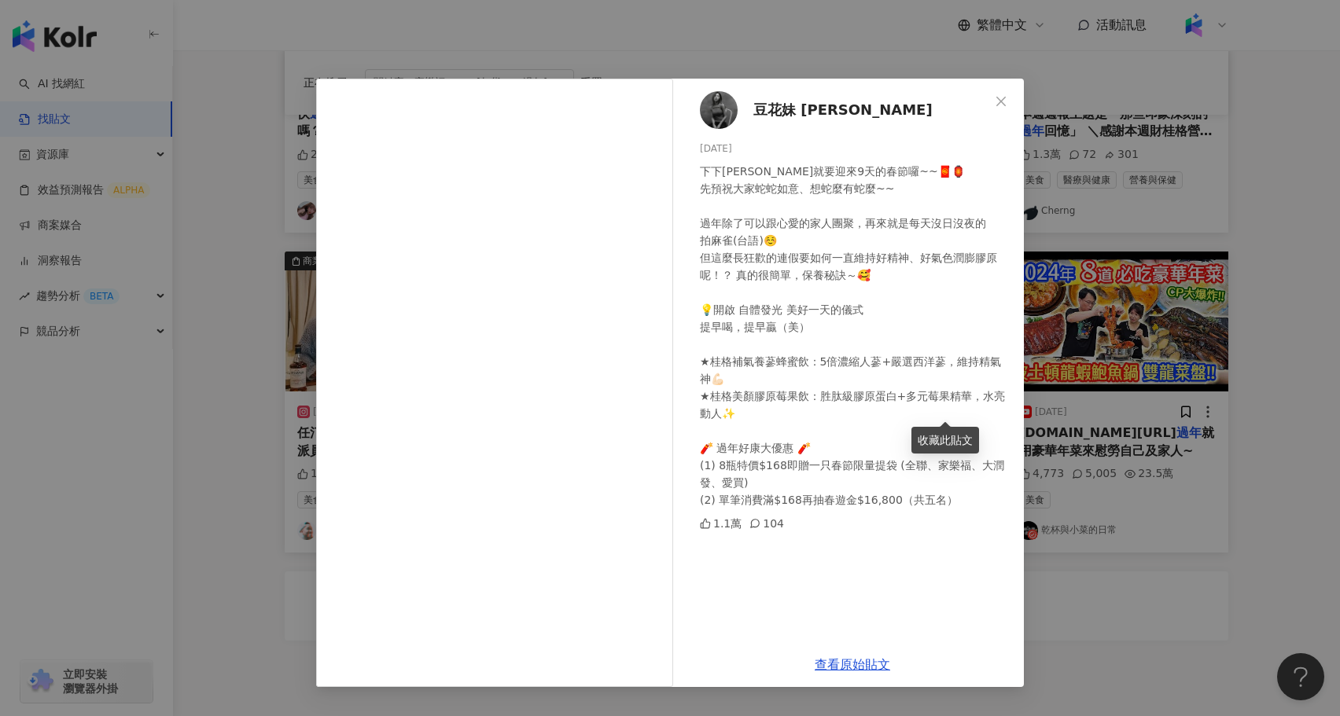
scroll to position [656, 0]
click at [1040, 598] on div "豆花妹 蔡黃汝 2025/1/14 下下周就要迎來9天的春節囉~~🧧🏮 先預祝大家蛇蛇如意、想蛇麼有蛇麼~~ 過年除了可以跟心愛的家人團聚，再來就是每天沒日沒…" at bounding box center [670, 358] width 1340 height 716
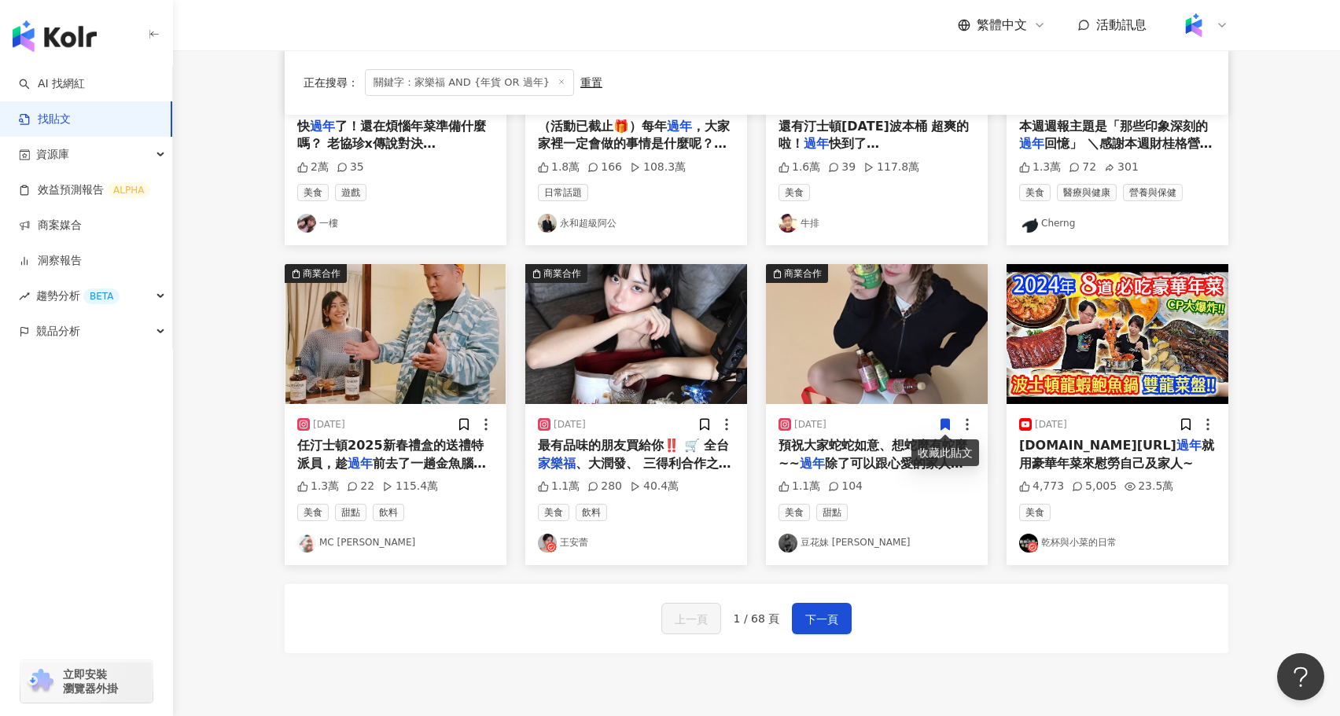
scroll to position [0, 0]
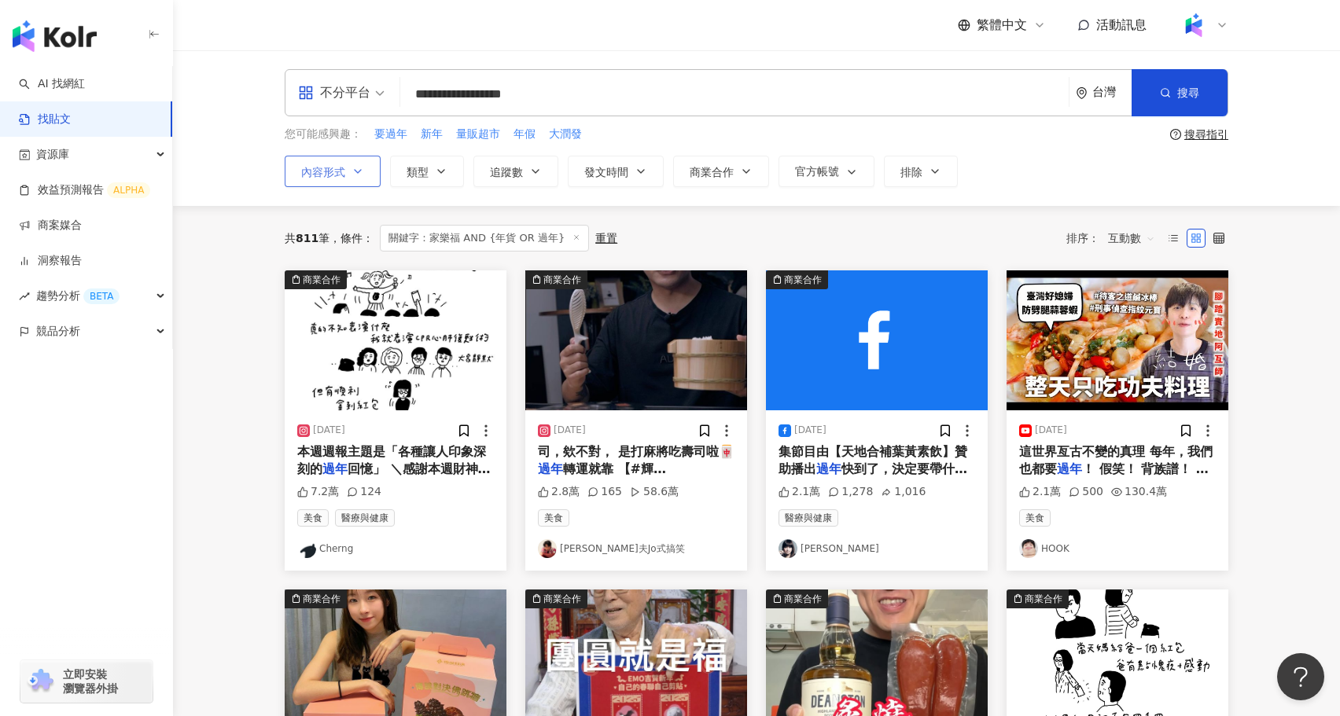
click at [349, 164] on button "內容形式" at bounding box center [333, 171] width 96 height 31
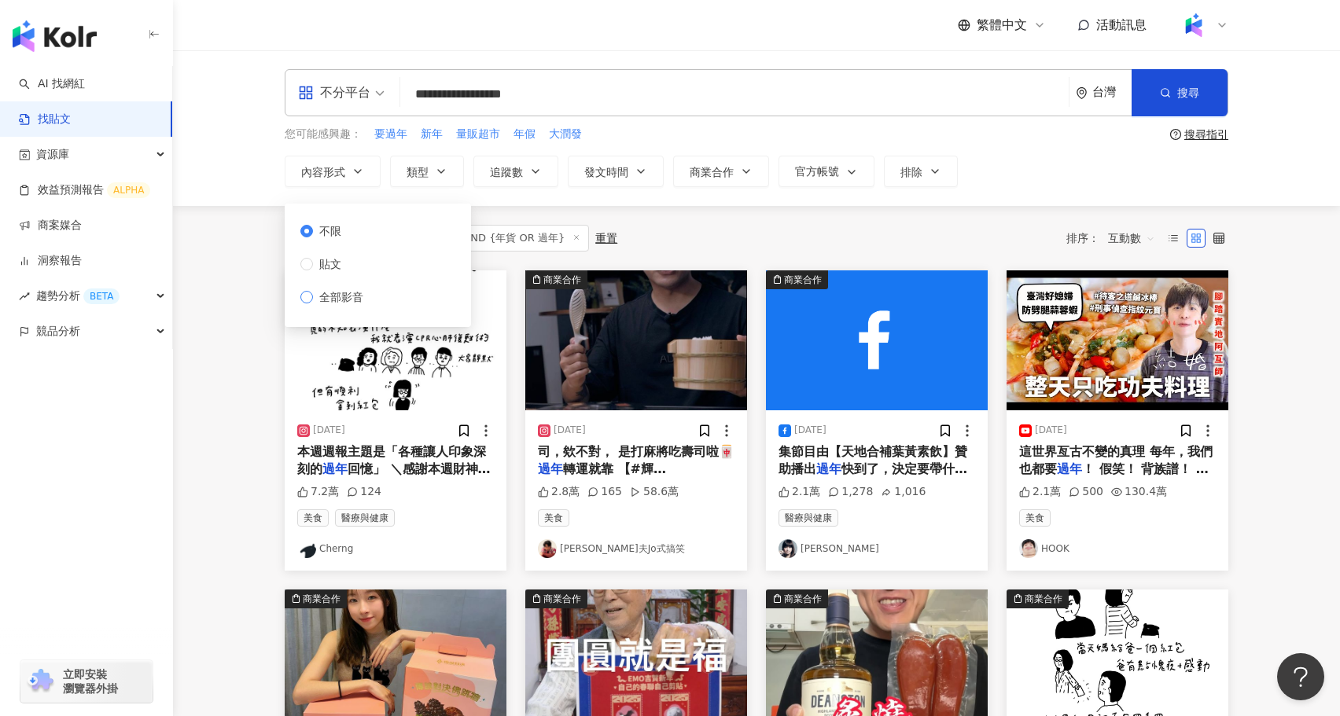
click at [330, 293] on span "全部影音" at bounding box center [341, 297] width 57 height 17
click at [246, 397] on main "**********" at bounding box center [756, 693] width 1167 height 1287
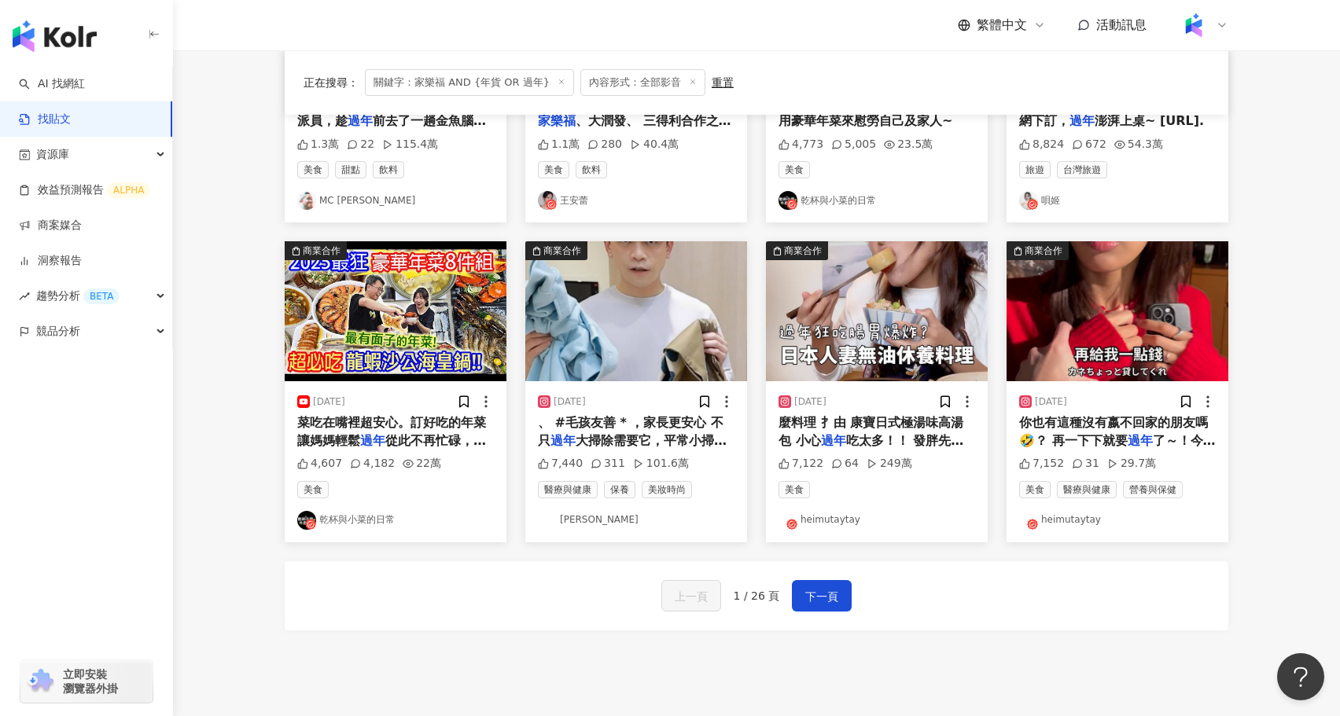
scroll to position [668, 0]
click at [824, 580] on button "下一頁" at bounding box center [822, 595] width 60 height 31
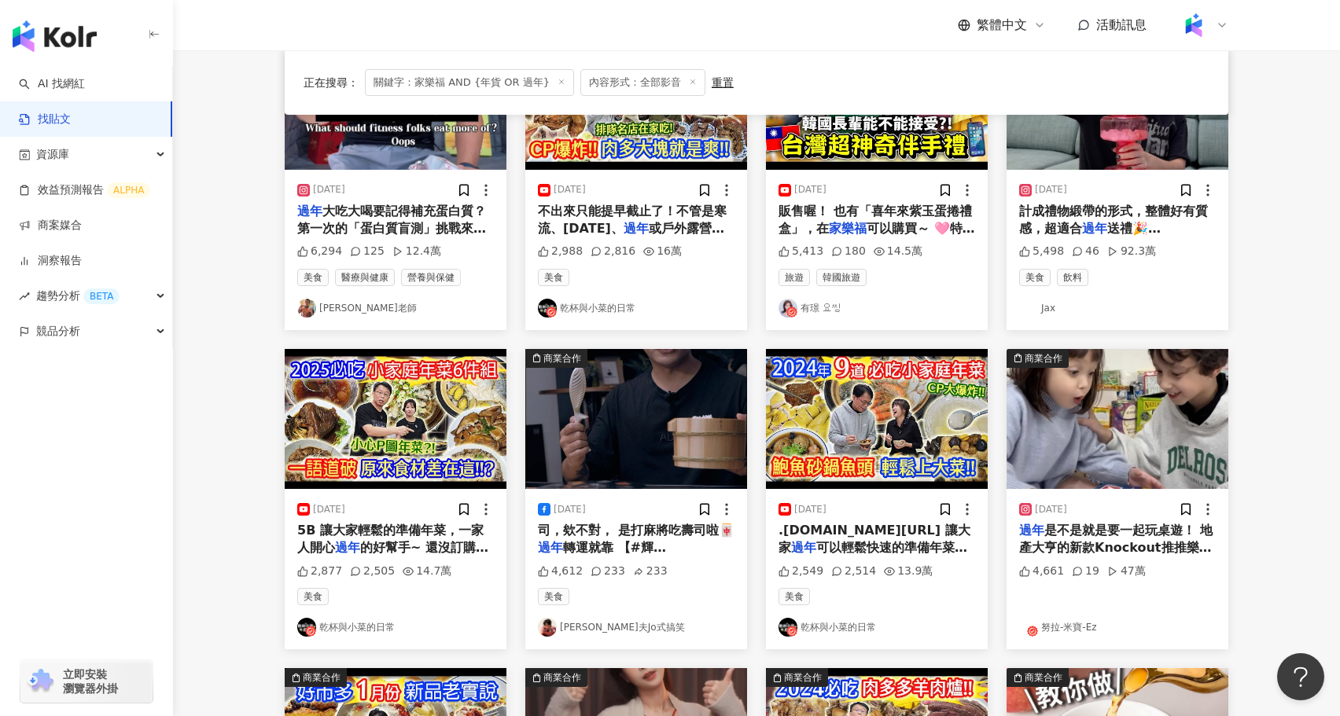
scroll to position [0, 0]
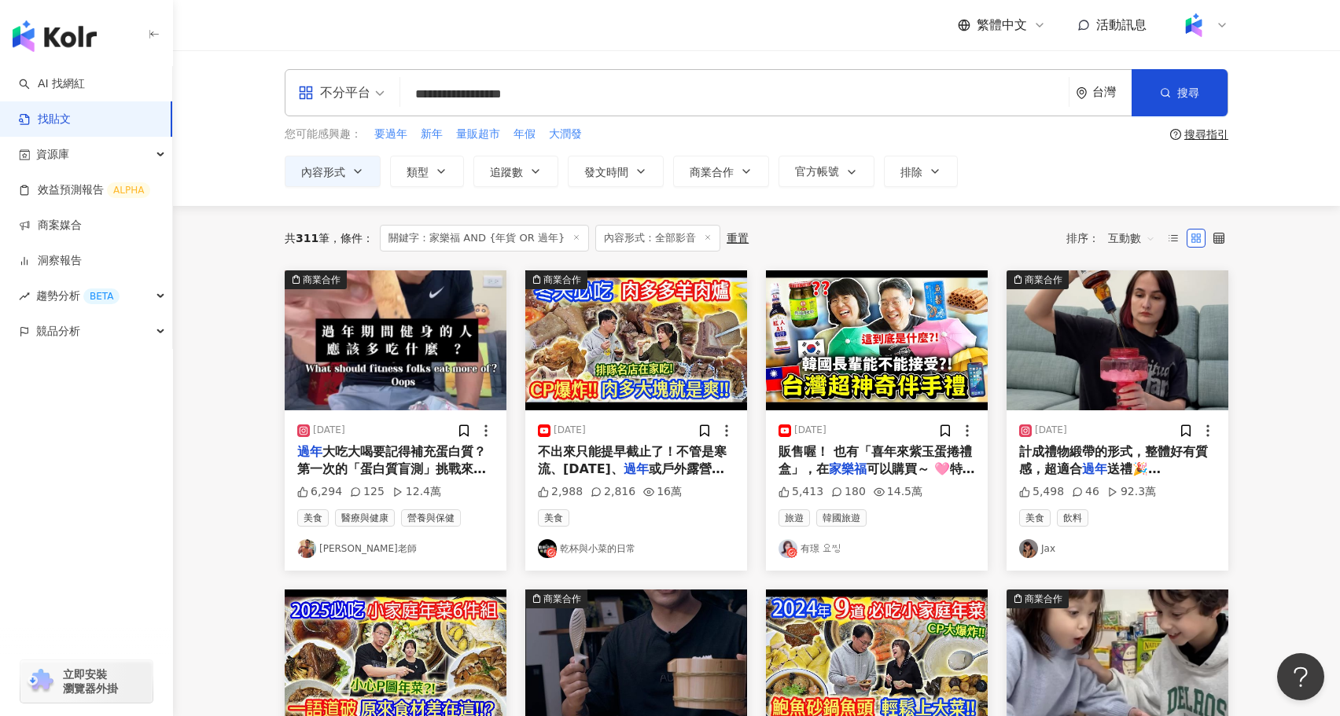
click at [414, 357] on img "button" at bounding box center [396, 341] width 222 height 140
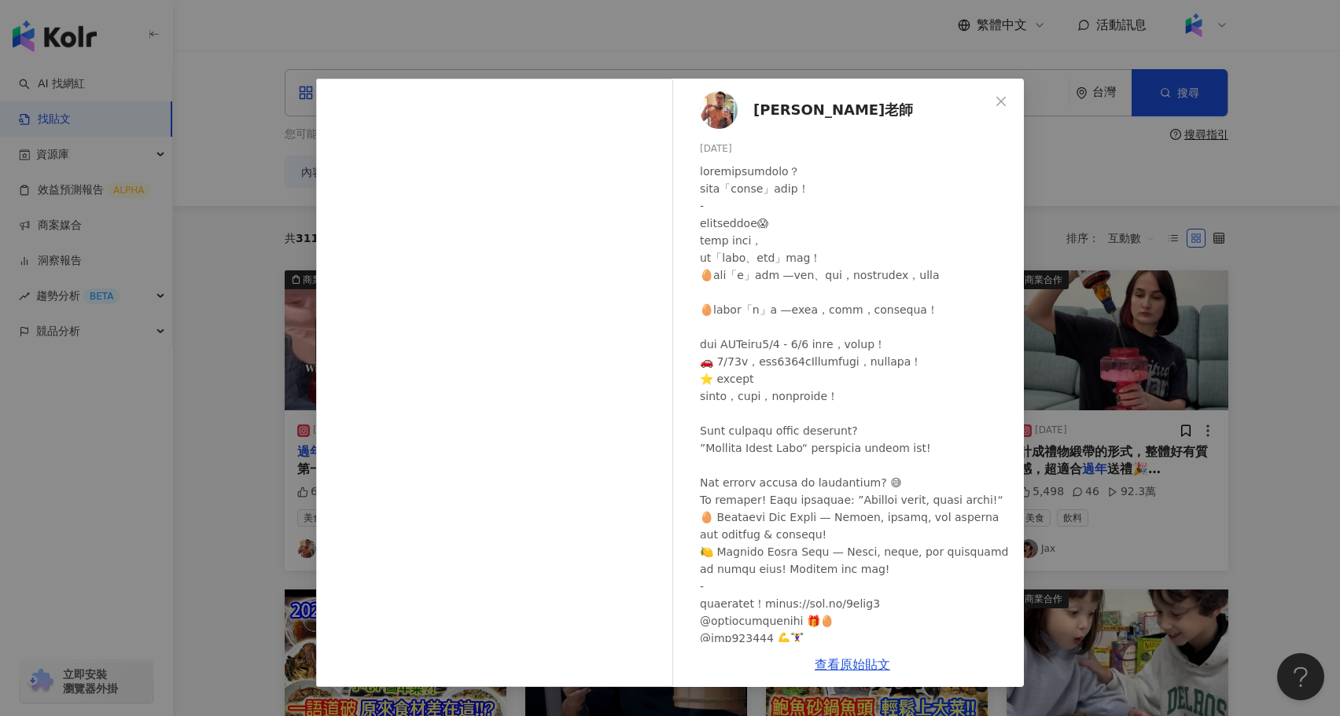
click at [1263, 527] on div "阿翰老師 2025/1/21 6,294 125 12.4萬 查看原始貼文" at bounding box center [670, 358] width 1340 height 716
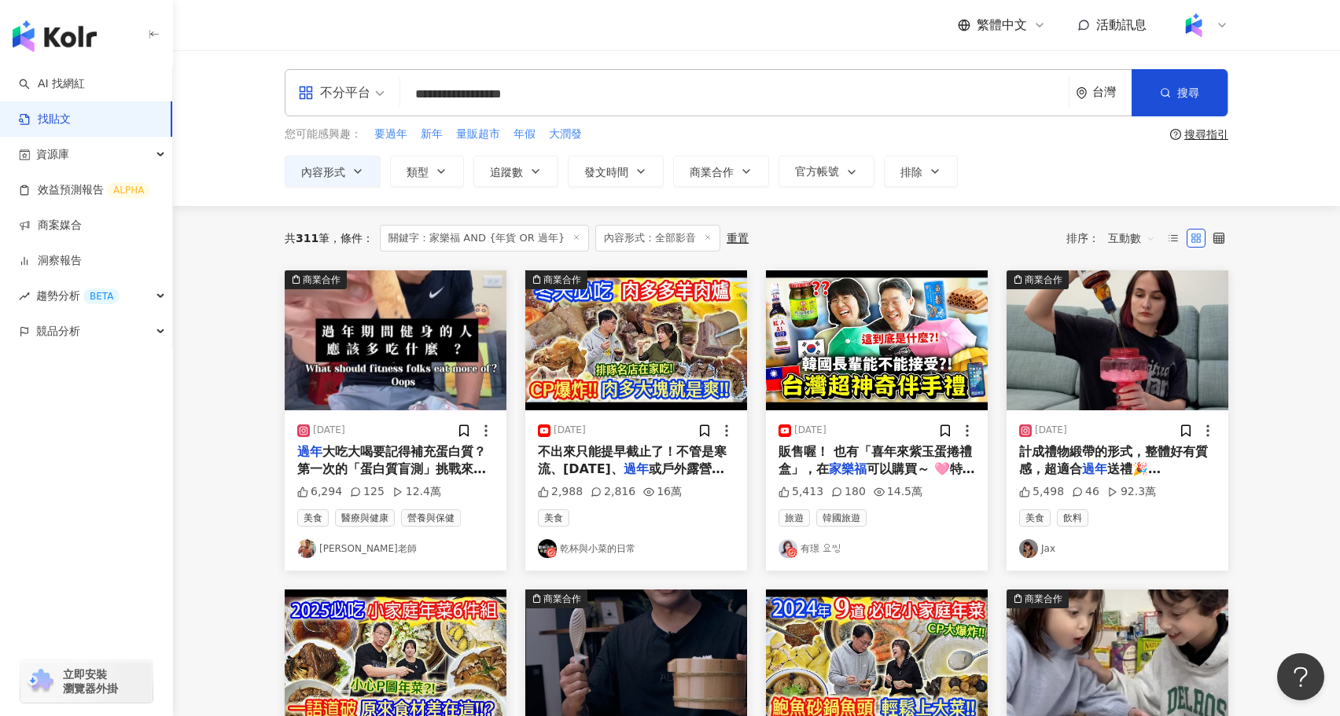
click at [1137, 354] on img "button" at bounding box center [1118, 341] width 222 height 140
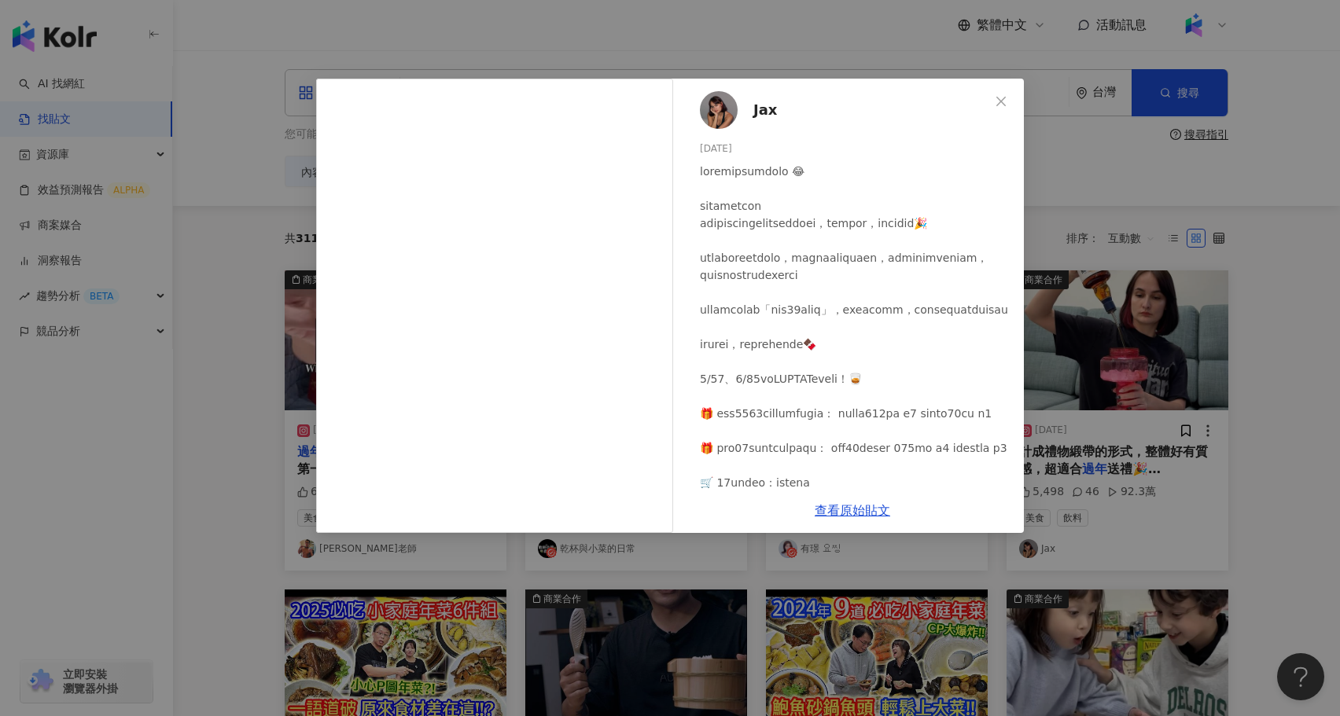
click at [954, 602] on div "Jax 2025/1/13 5,498 46 92.3萬 查看原始貼文" at bounding box center [670, 358] width 1340 height 716
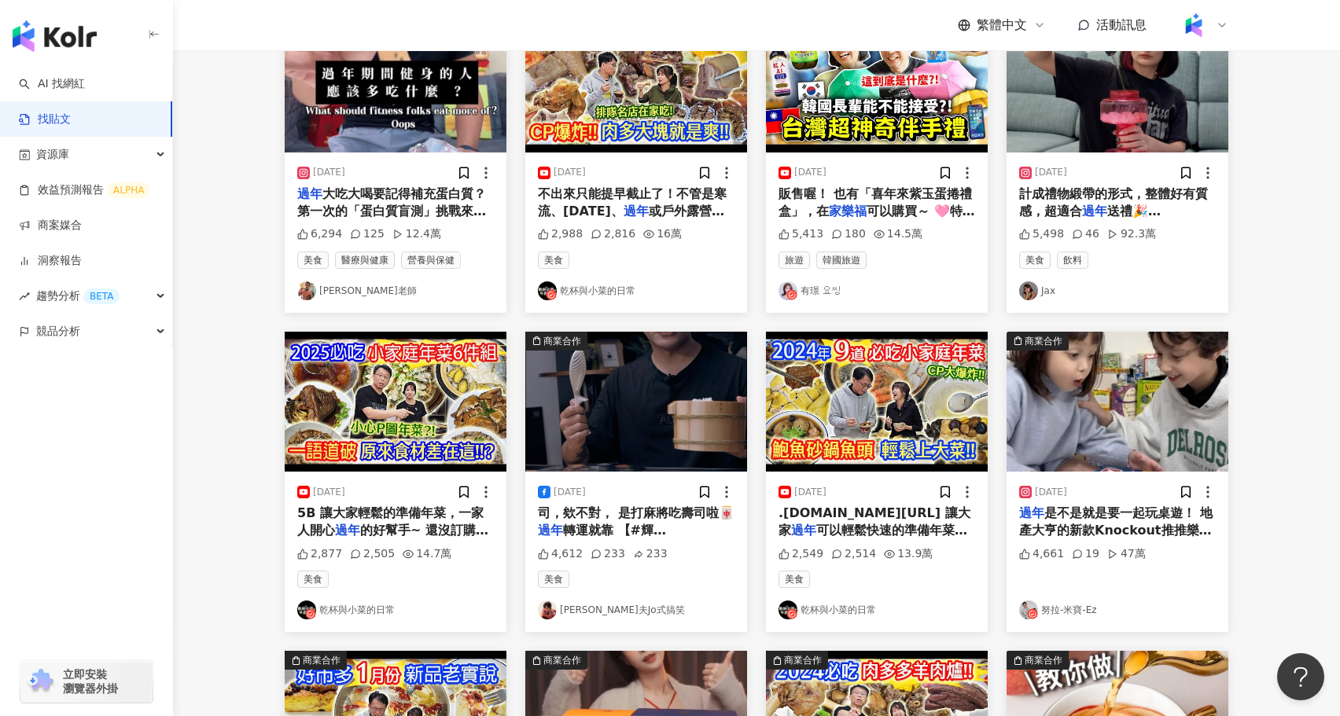
scroll to position [329, 0]
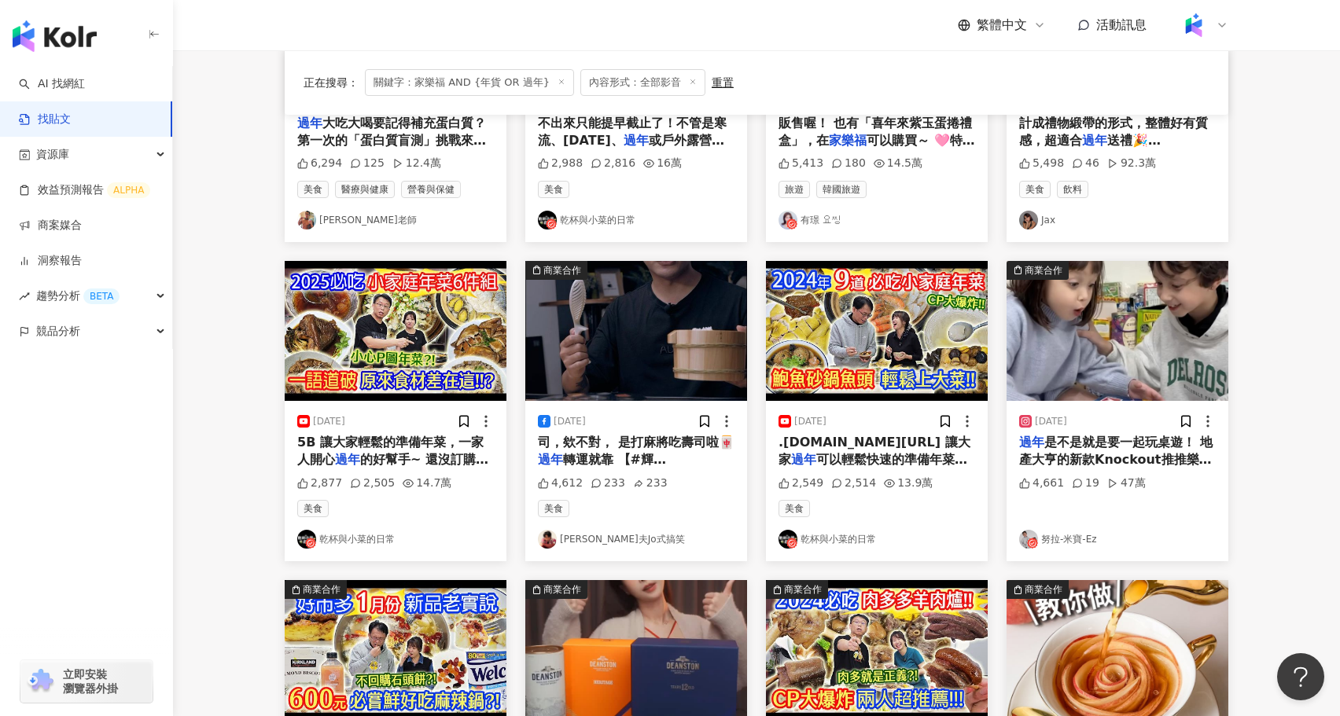
click at [1092, 389] on img "button" at bounding box center [1118, 331] width 222 height 140
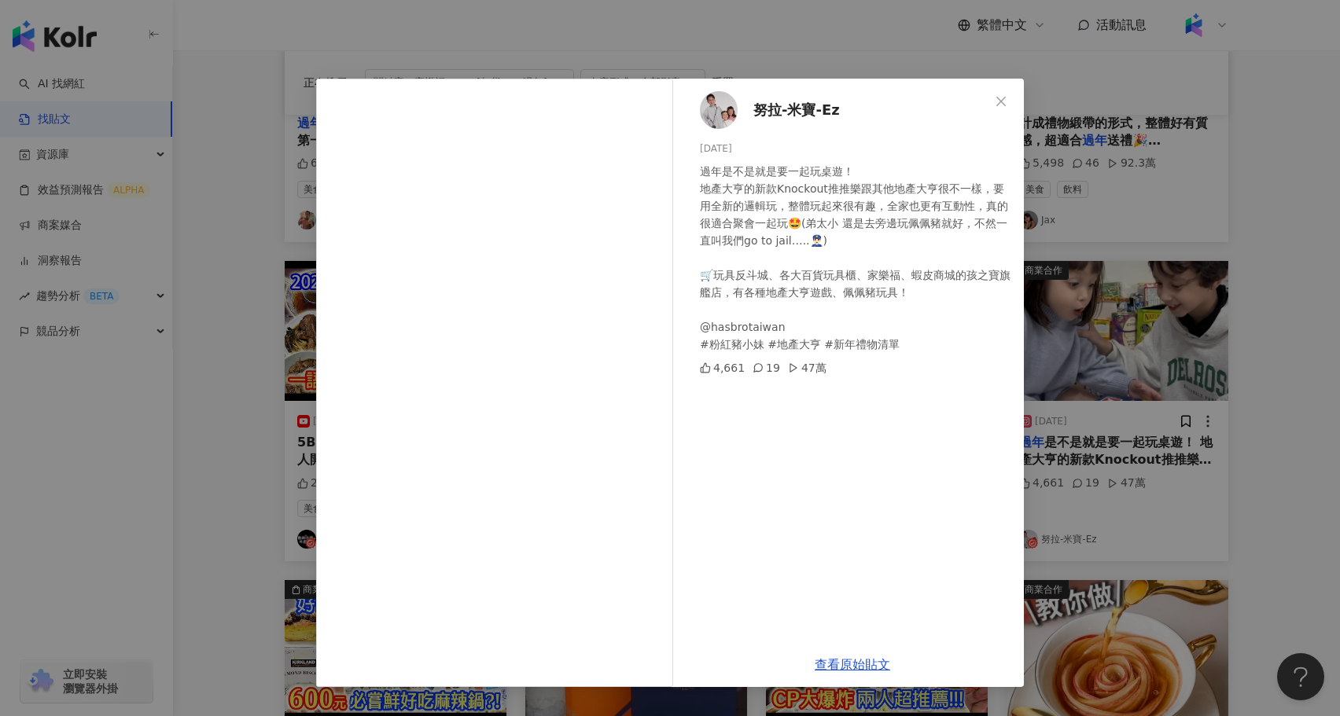
click at [271, 495] on div "努拉-米寶-Ez 2024/2/2 過年是不是就是要一起玩桌遊！ 地產大亨的新款Knockout推推樂跟其他地產大亨很不一樣，要用全新的邏輯玩，整體玩起來很有…" at bounding box center [670, 358] width 1340 height 716
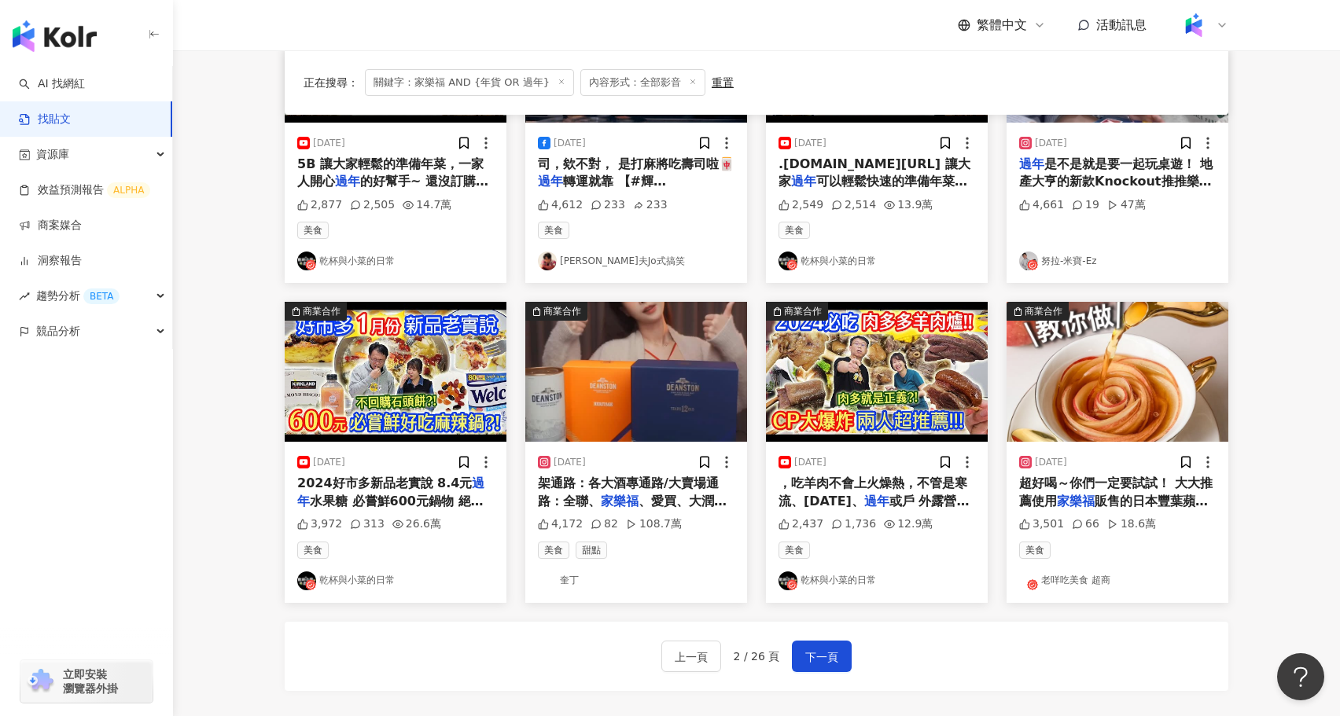
scroll to position [618, 0]
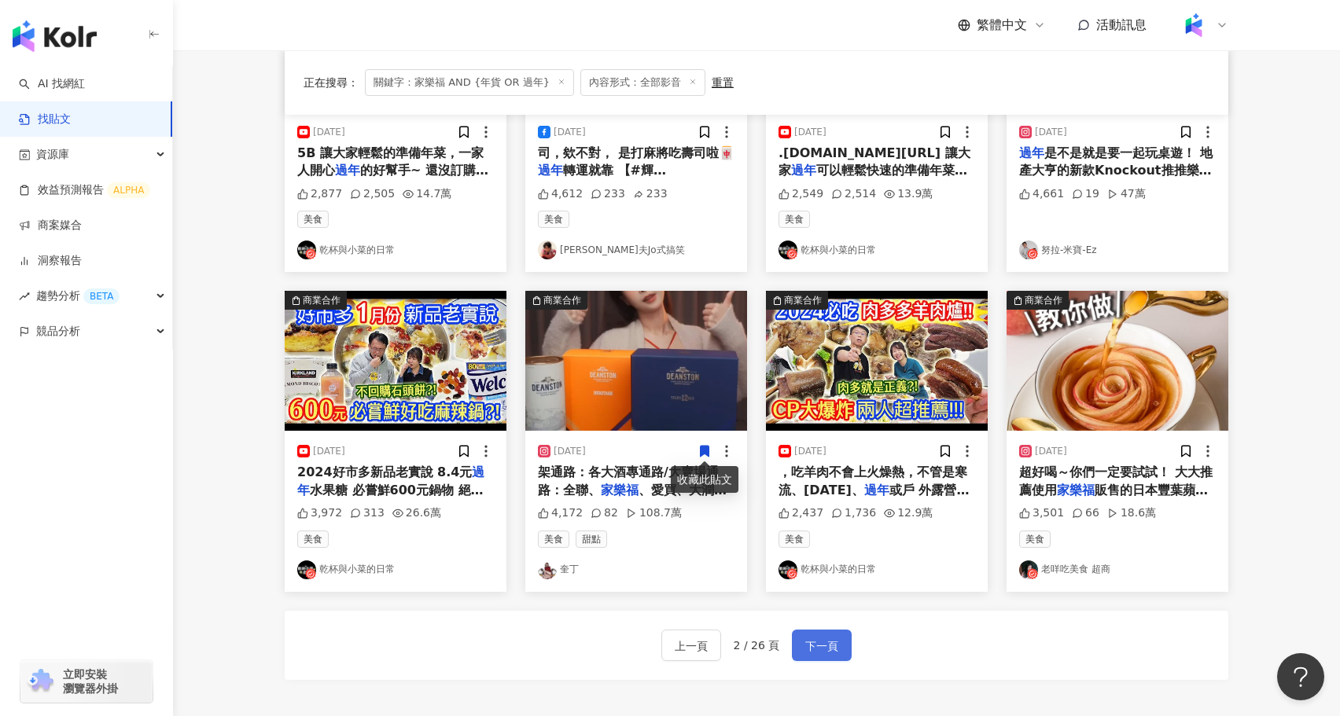
click at [821, 637] on span "下一頁" at bounding box center [821, 646] width 33 height 19
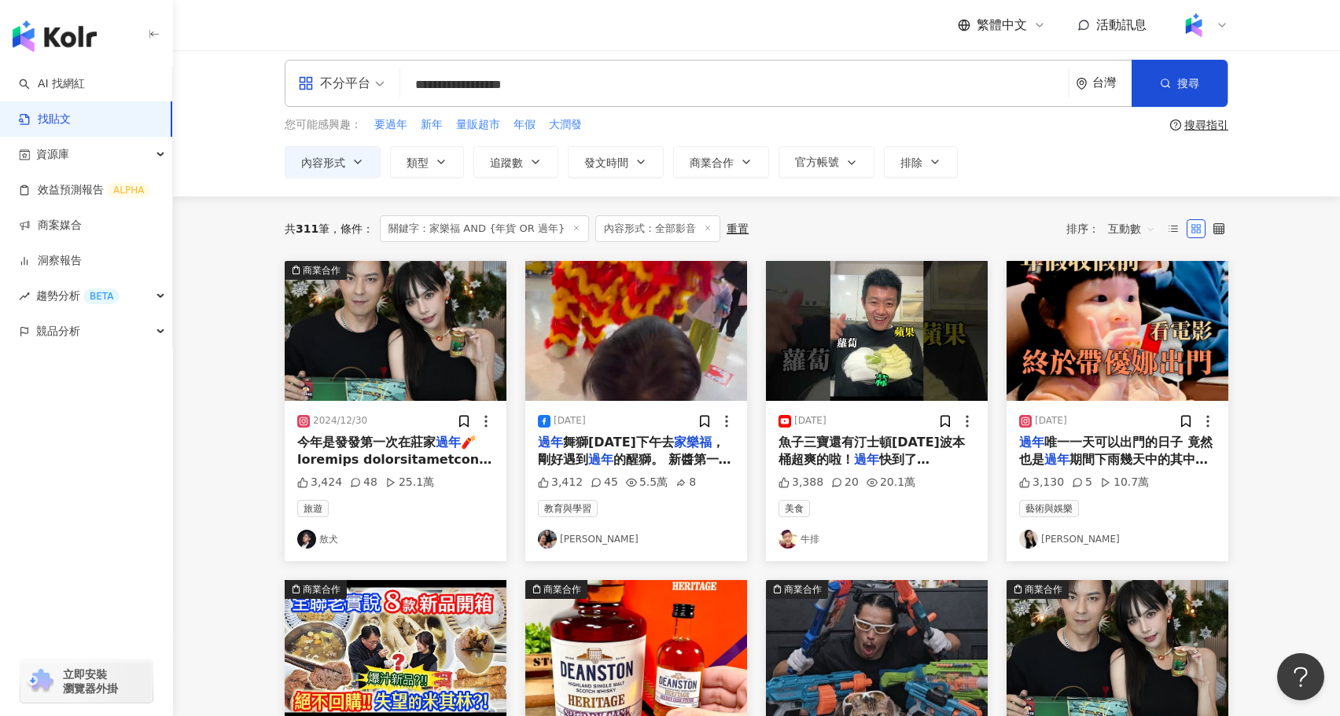
scroll to position [0, 0]
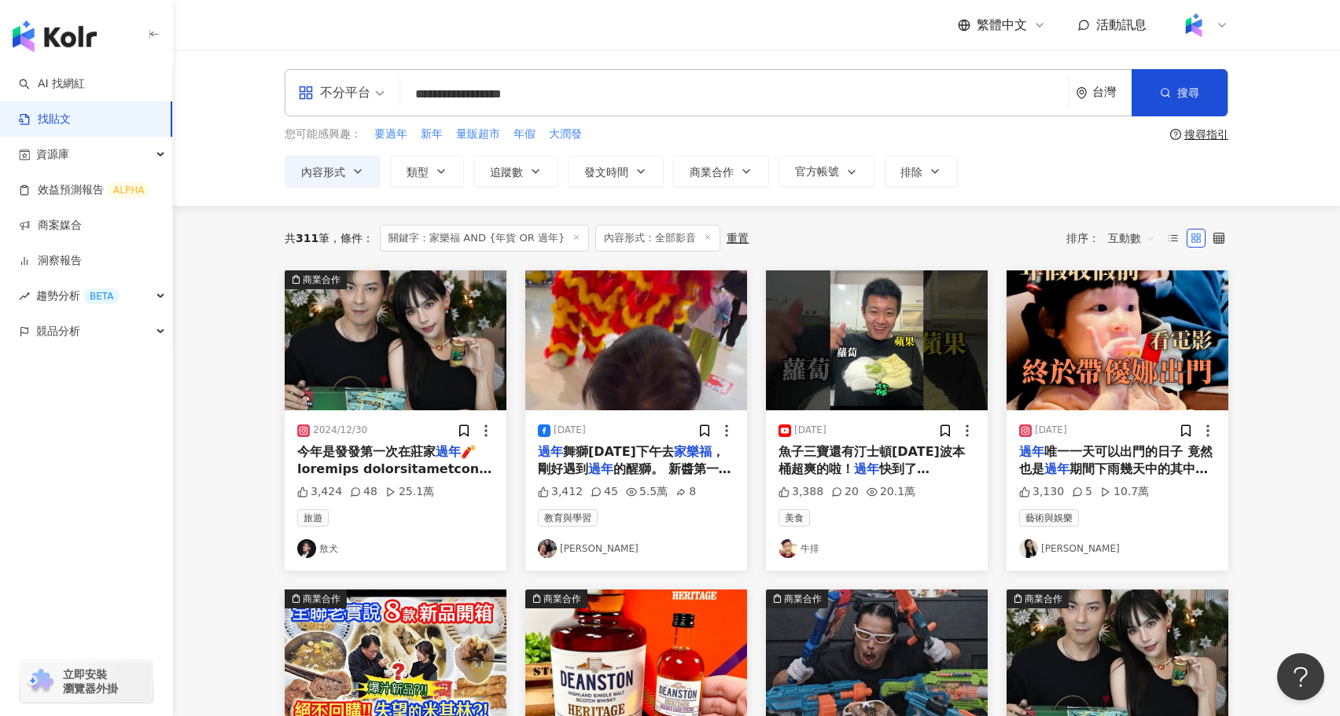
drag, startPoint x: 606, startPoint y: 105, endPoint x: 340, endPoint y: 101, distance: 265.8
click at [340, 101] on div "**********" at bounding box center [757, 92] width 944 height 47
type input "*"
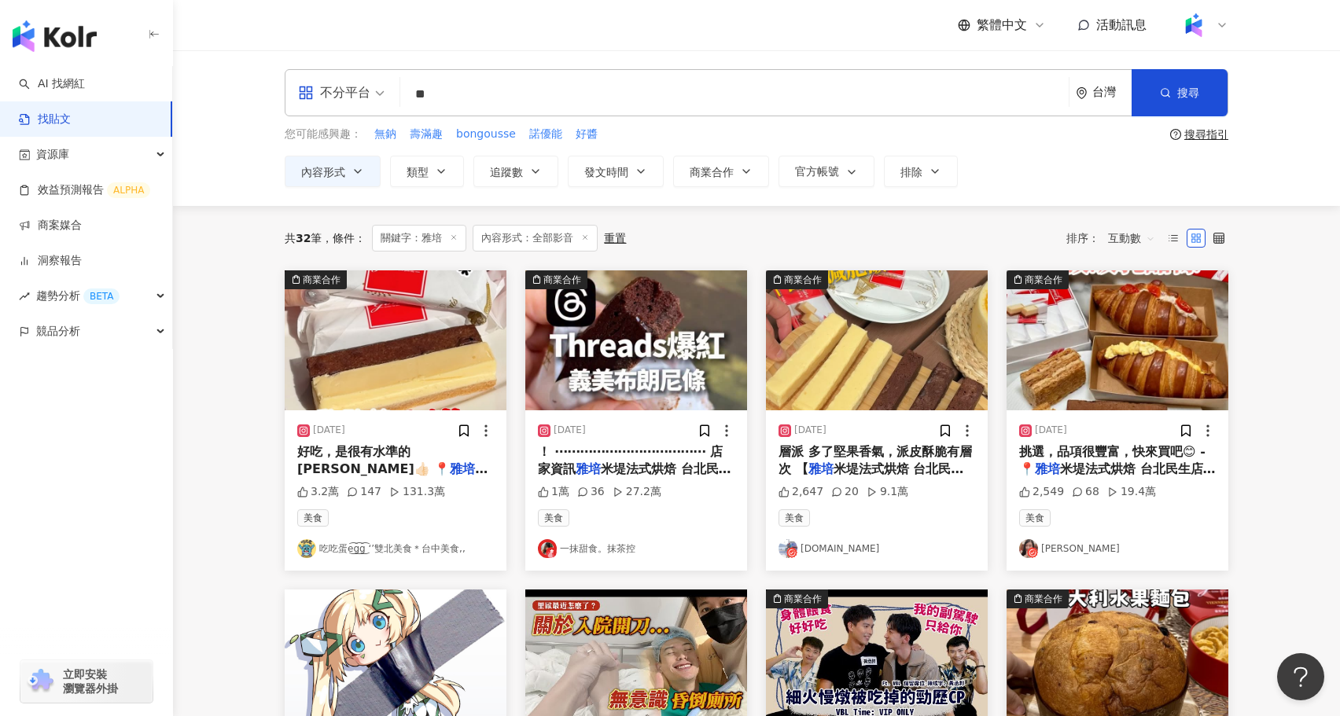
click at [424, 103] on input "**" at bounding box center [735, 94] width 656 height 34
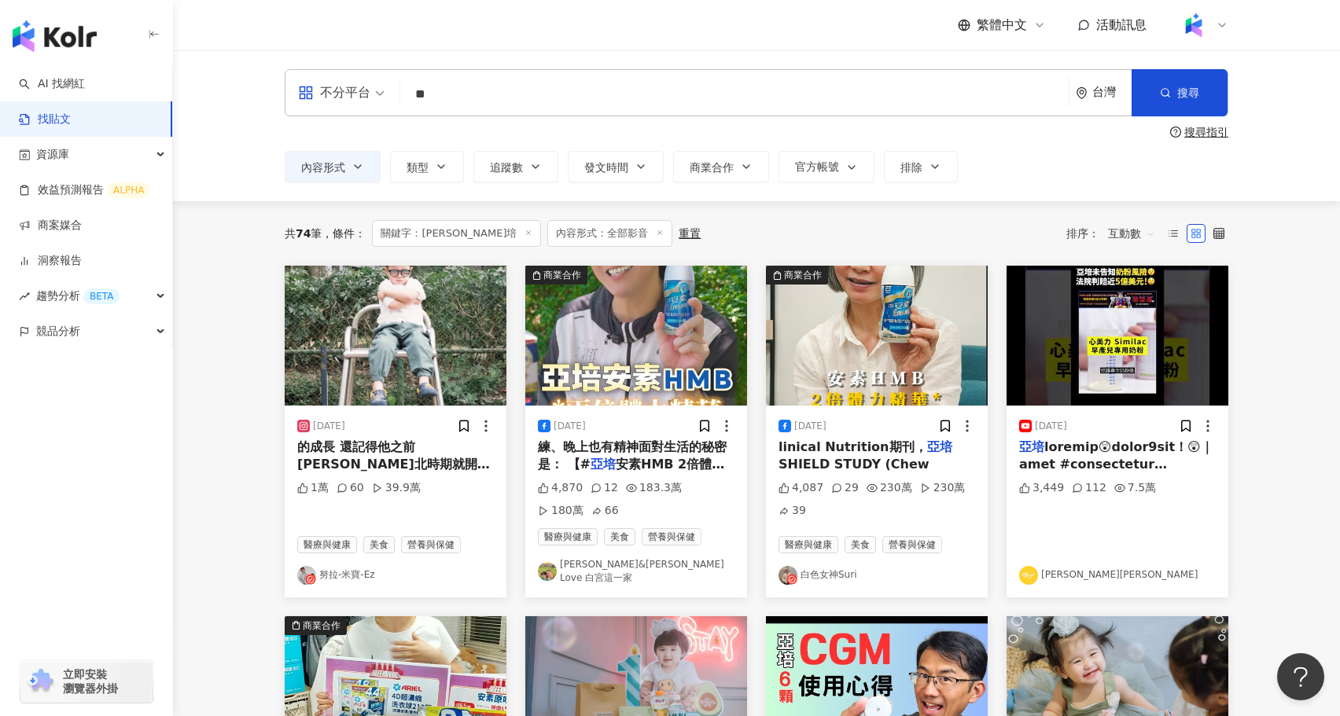
click at [434, 351] on img "button" at bounding box center [396, 336] width 222 height 140
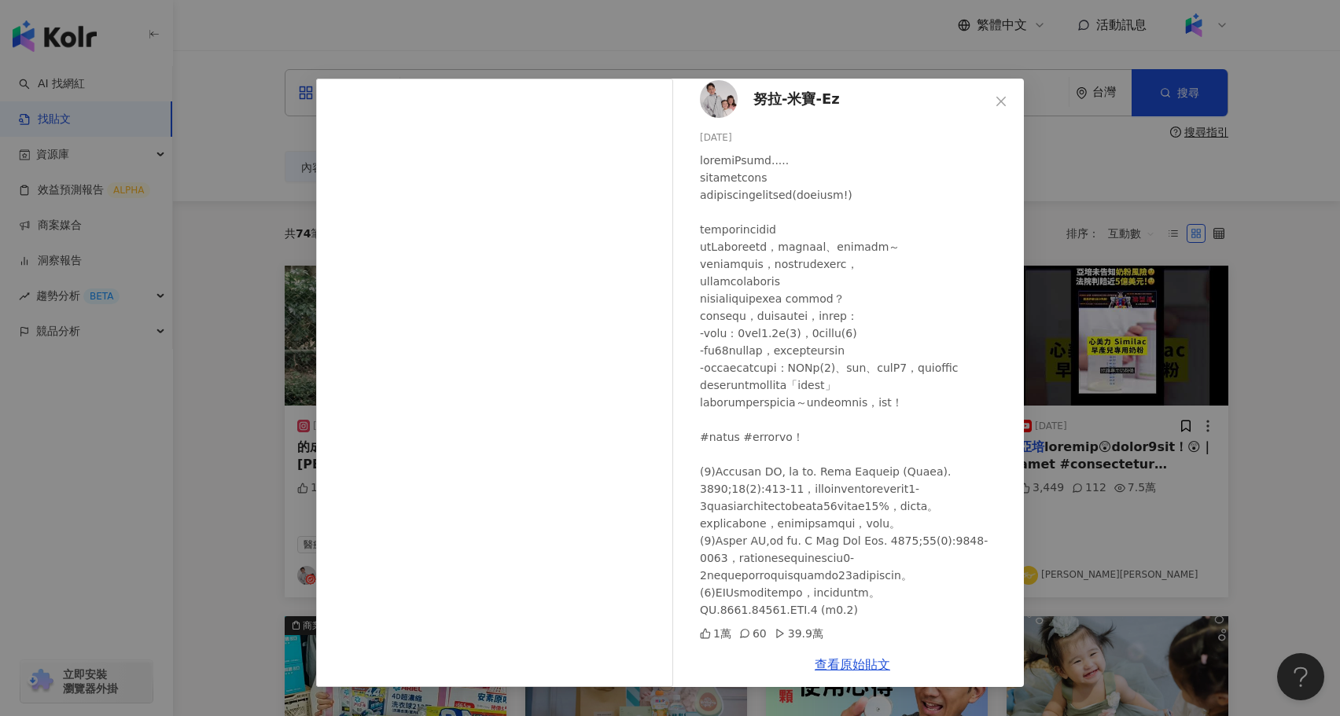
scroll to position [30, 0]
click at [1138, 506] on div "努拉-米寶-Ez 2025/4/22 1萬 60 39.9萬 查看原始貼文" at bounding box center [670, 358] width 1340 height 716
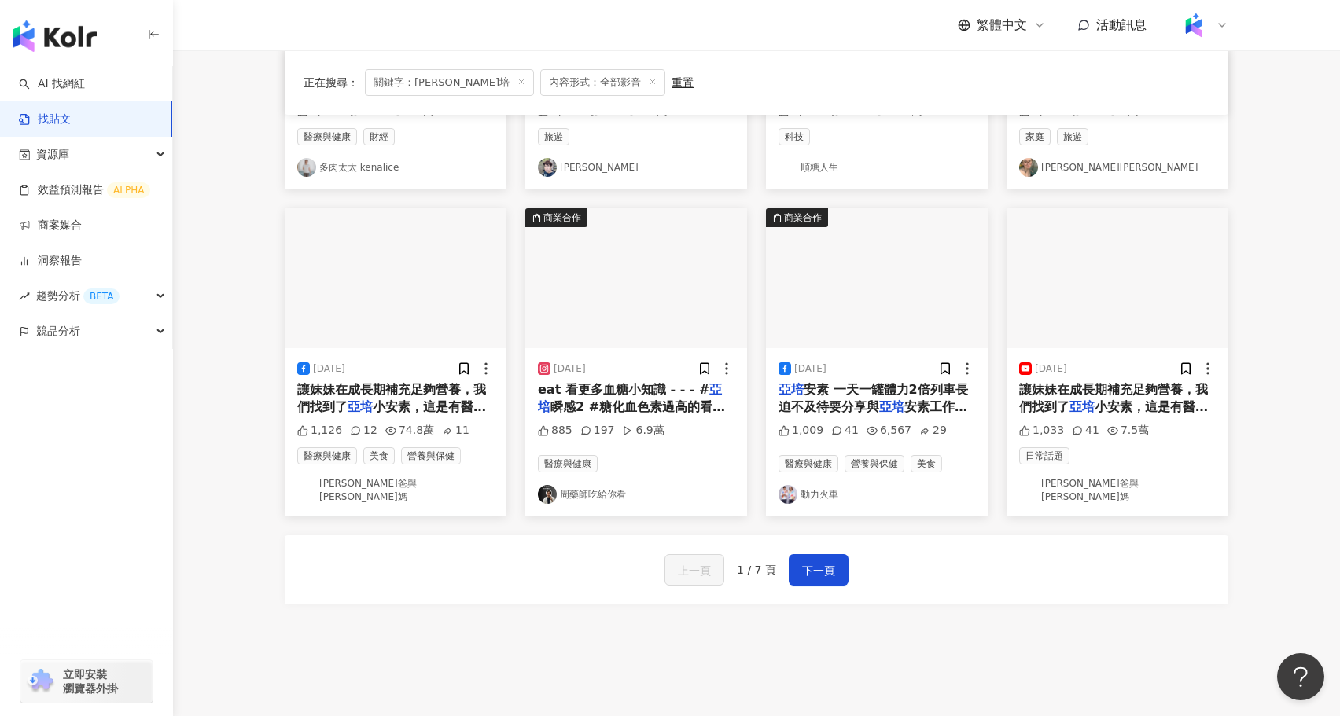
scroll to position [730, 0]
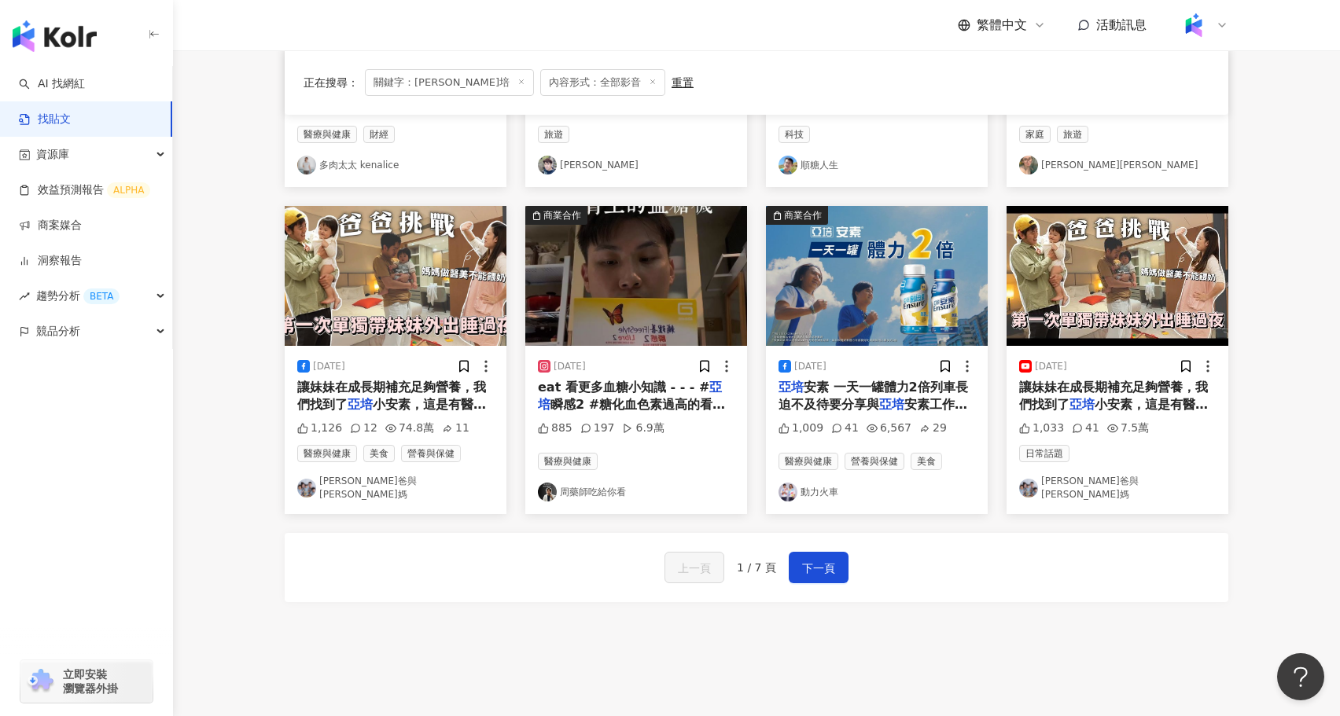
click at [667, 275] on img "button" at bounding box center [636, 276] width 222 height 140
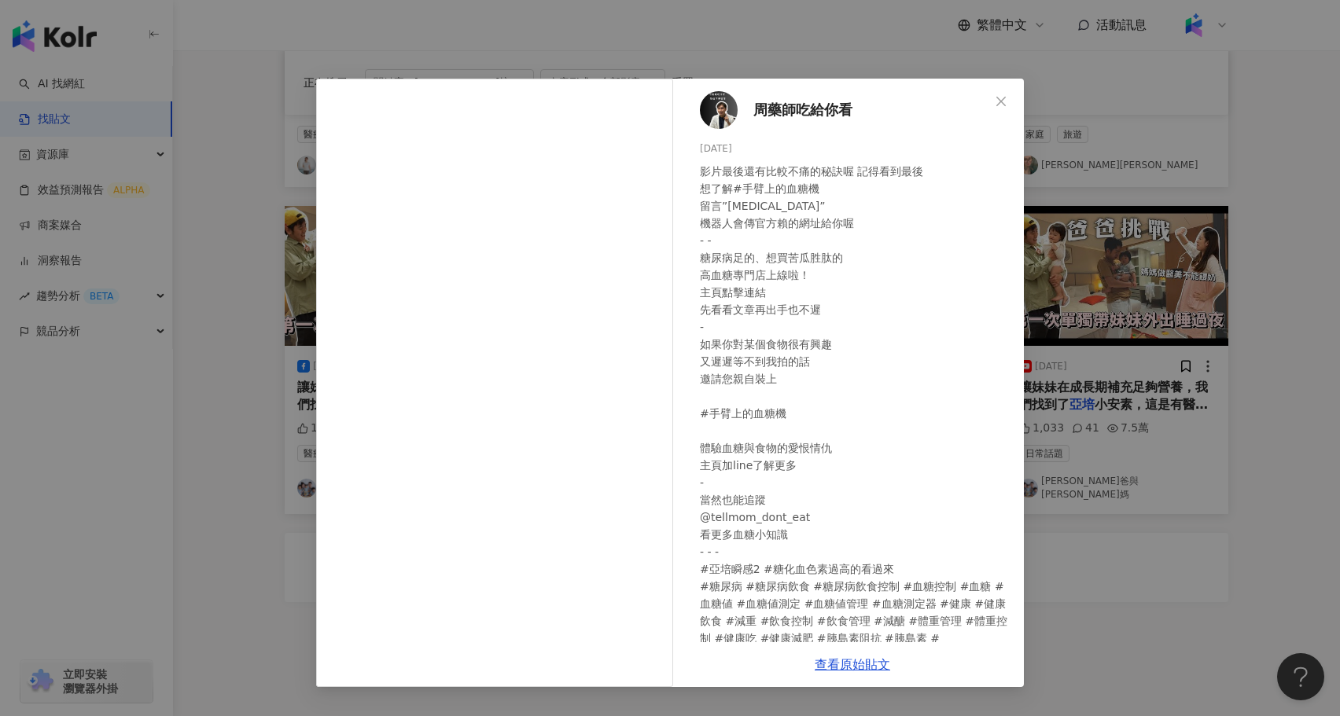
click at [256, 488] on div "周藥師吃給你看 2024/2/28 影片最後還有比較不痛的秘訣喔 記得看到最後 想了解#手臂上的血糖機 留言”cgm” 機器人會傳官方賴的網址給你喔 - - …" at bounding box center [670, 358] width 1340 height 716
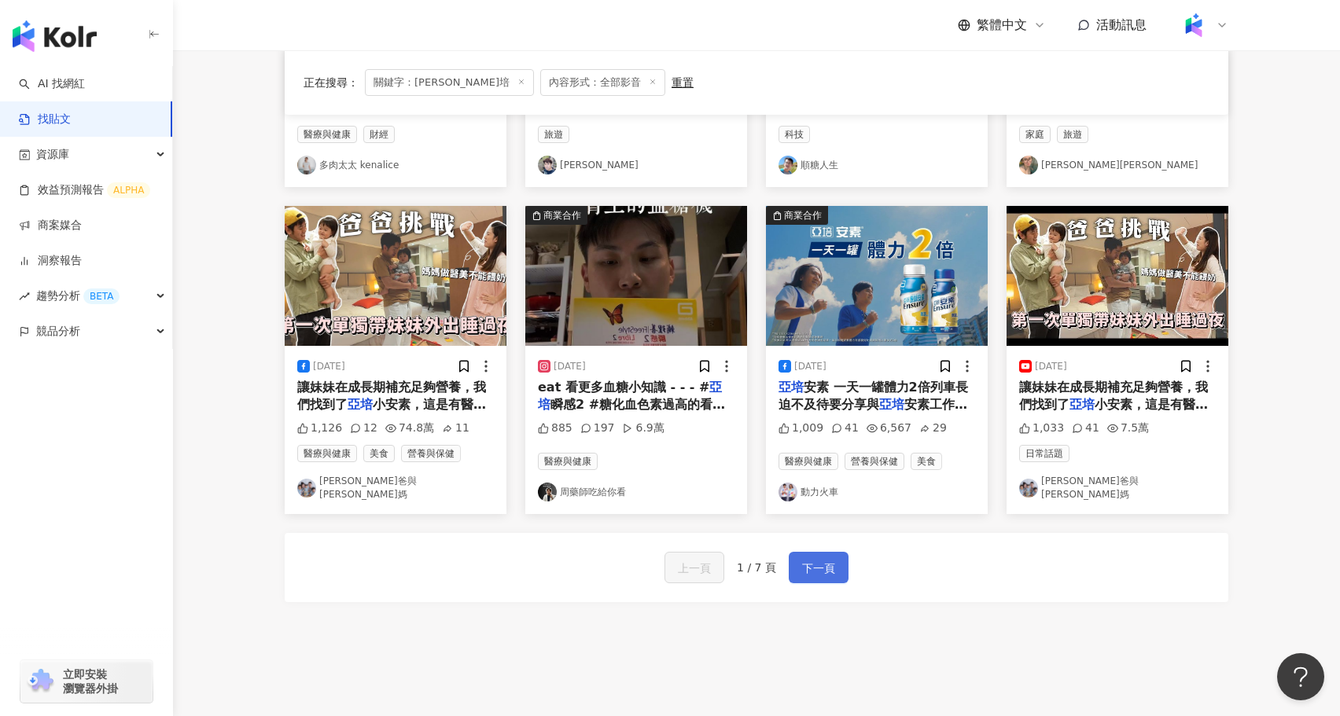
click at [794, 552] on button "下一頁" at bounding box center [819, 567] width 60 height 31
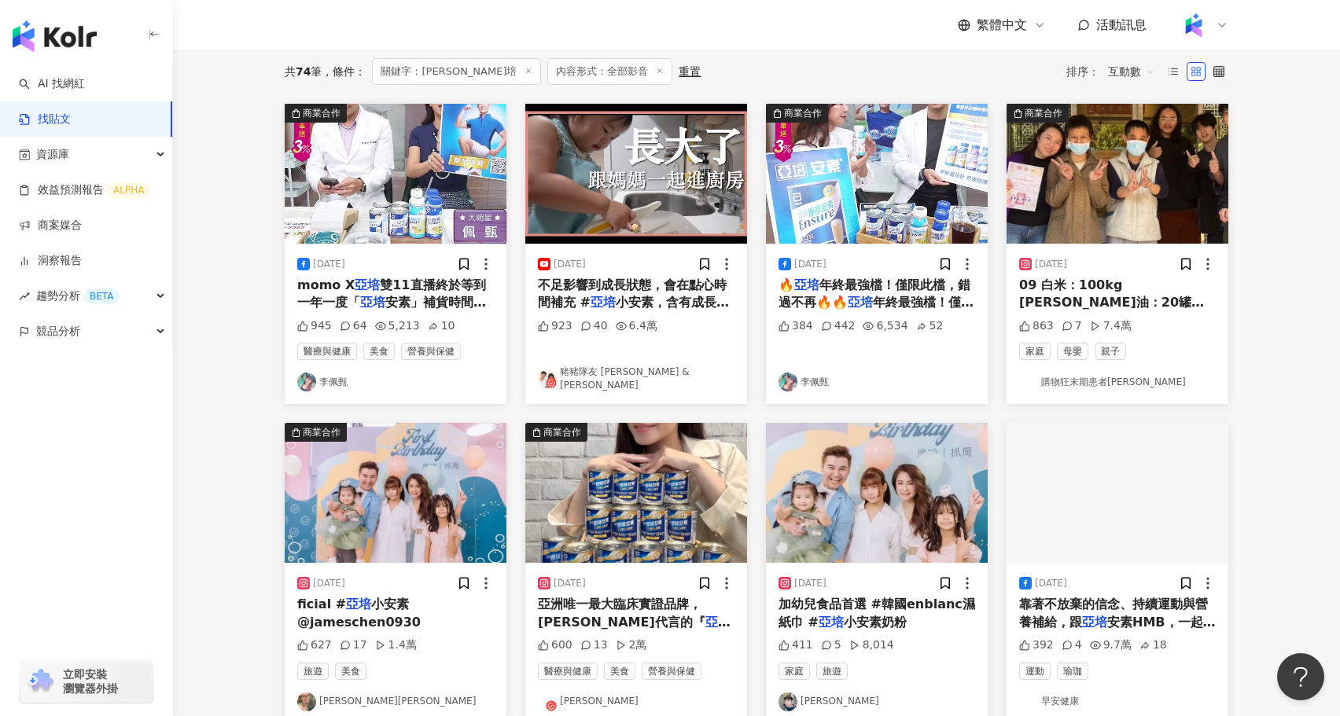
scroll to position [134, 0]
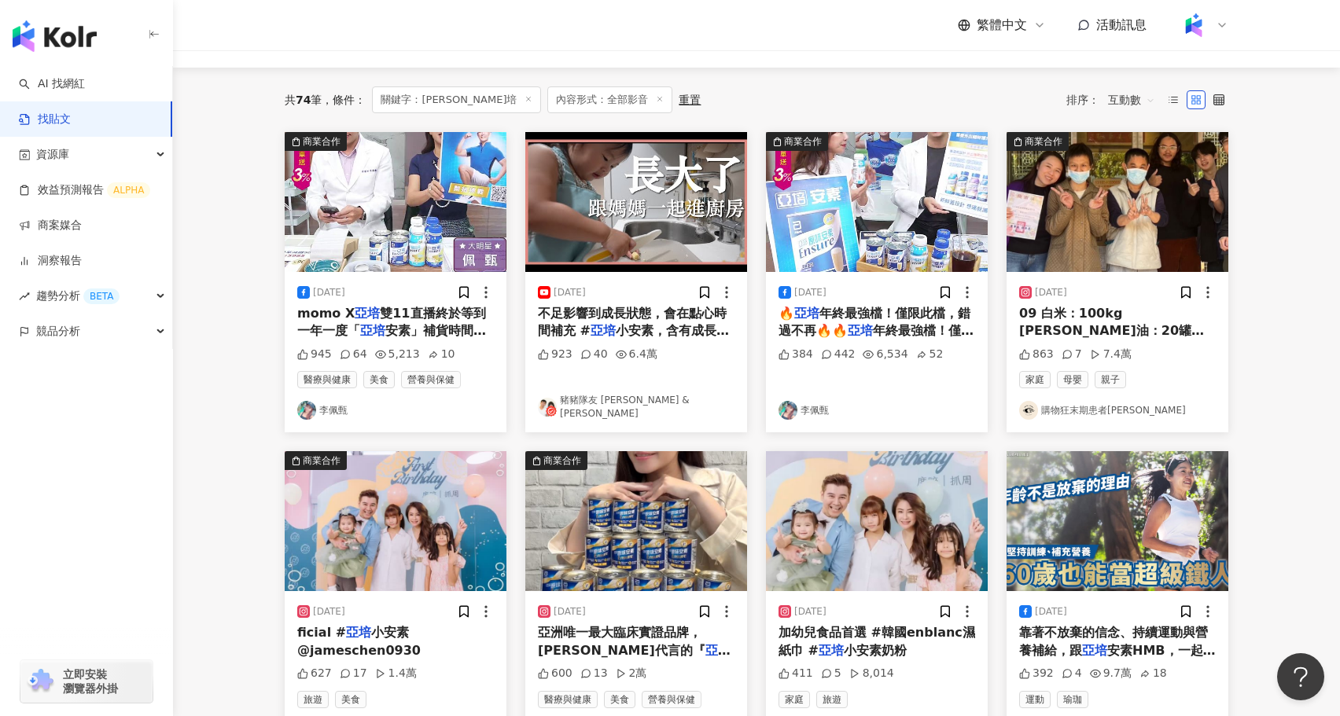
click at [618, 190] on img "button" at bounding box center [636, 202] width 222 height 140
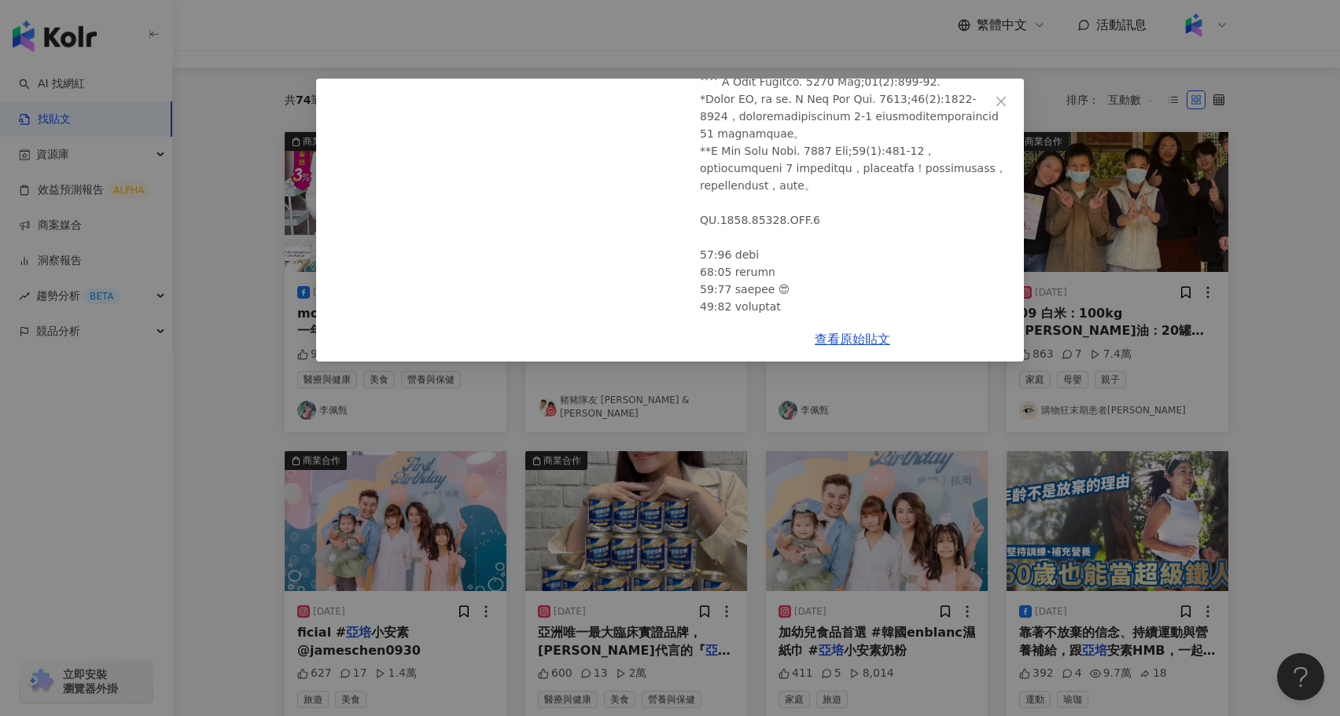
scroll to position [397, 0]
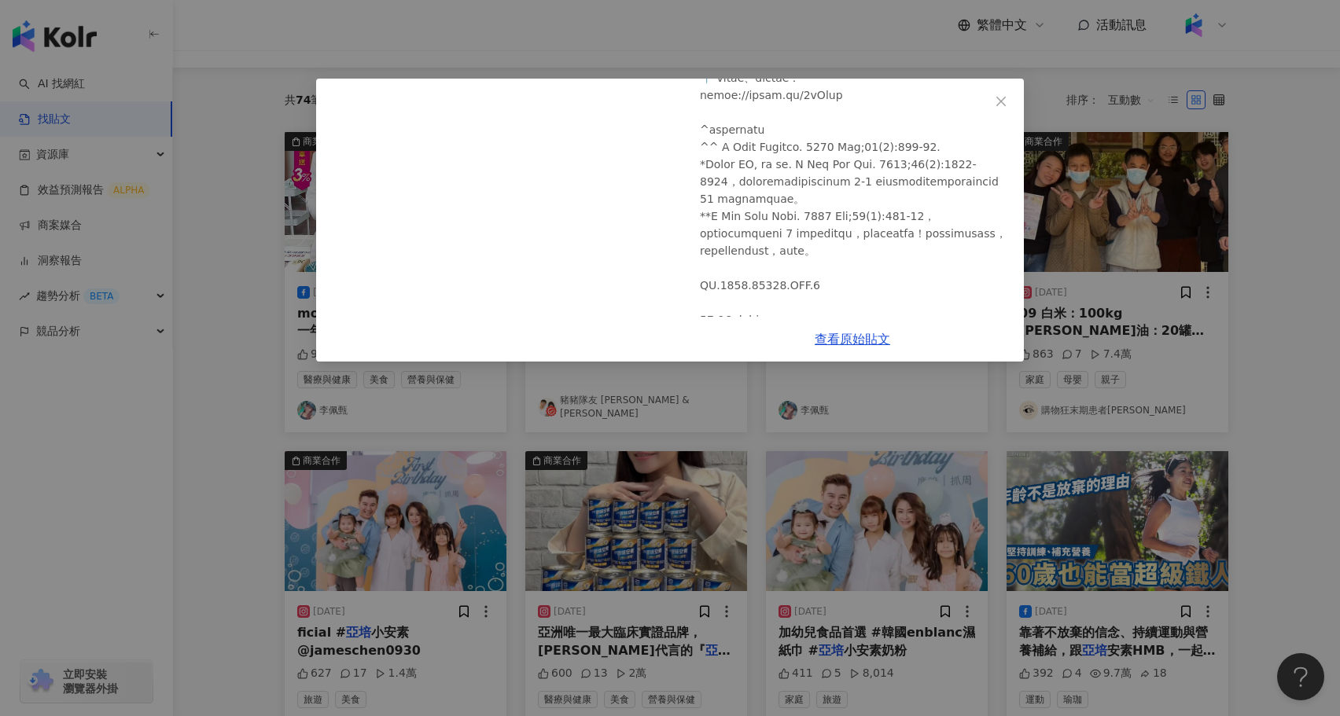
click at [996, 462] on div "豬豬隊友 Scott & Wendy 2024/5/2 一打二怎麼煮飯？兩歲孩子也能進廚房，跟媽媽一起完成四菜！｜豬豬隊友 Scott & Wendy 923…" at bounding box center [670, 358] width 1340 height 716
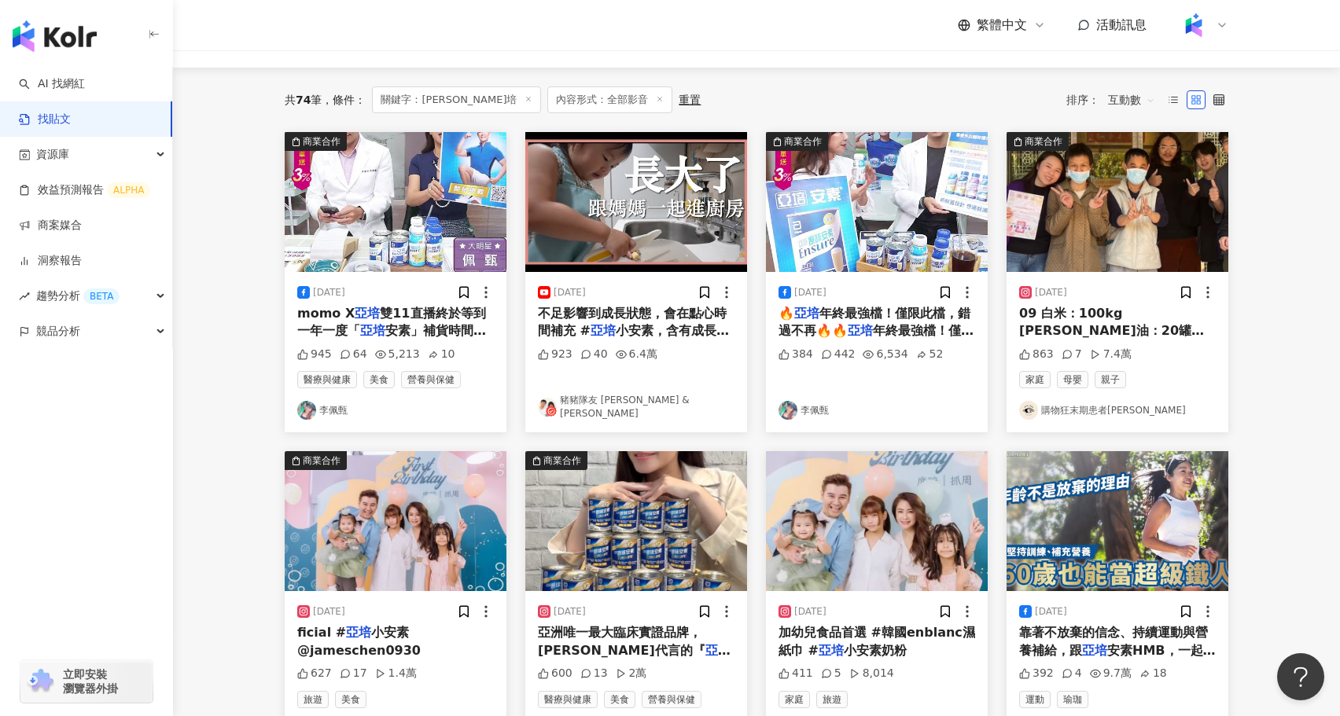
click at [889, 226] on img "button" at bounding box center [877, 202] width 222 height 140
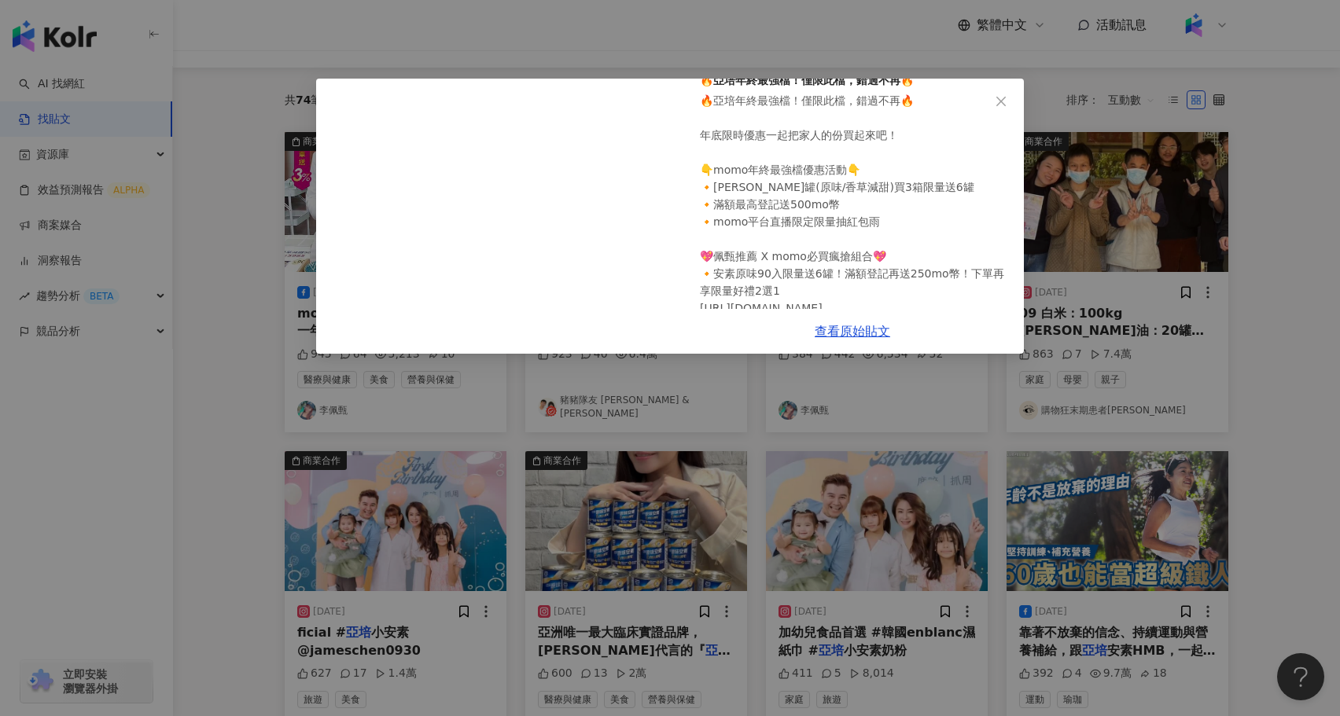
scroll to position [0, 0]
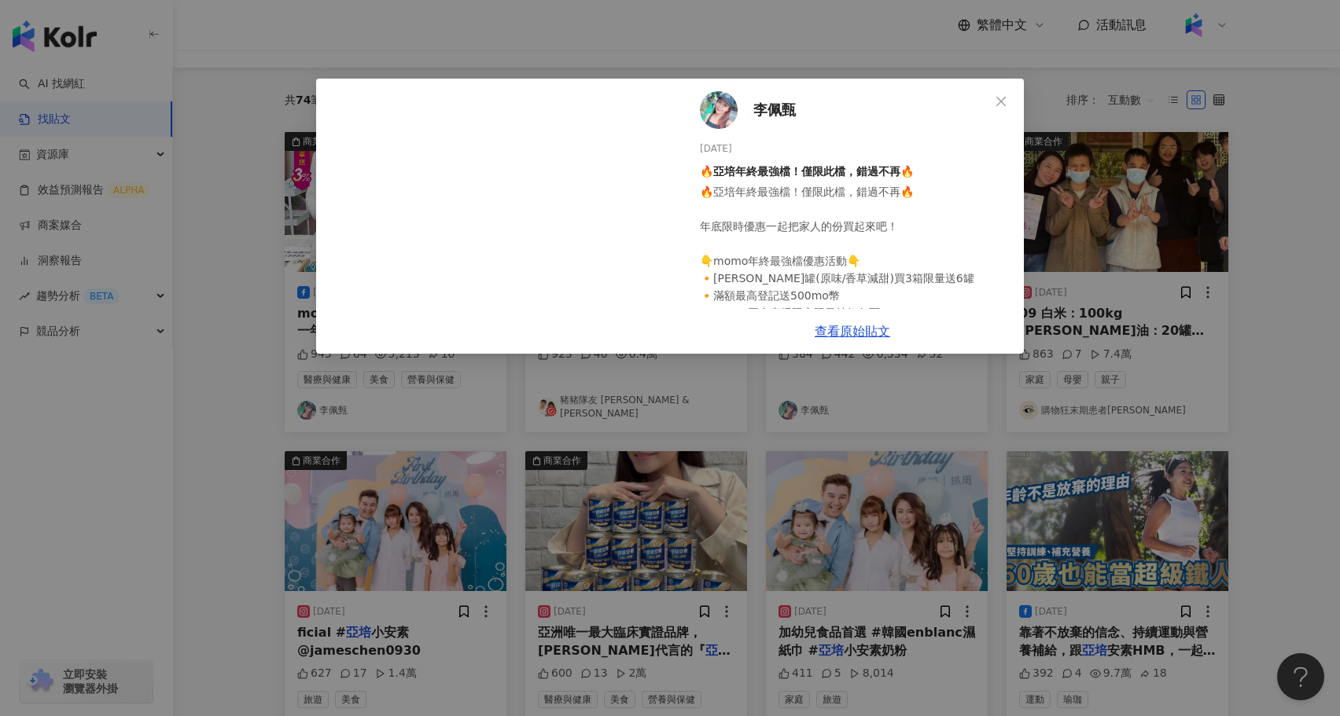
click at [984, 435] on div "李佩甄 2023/12/6 🔥亞培年終最強檔！僅限此檔，錯過不再🔥 384 442 6,534 52 查看原始貼文" at bounding box center [670, 358] width 1340 height 716
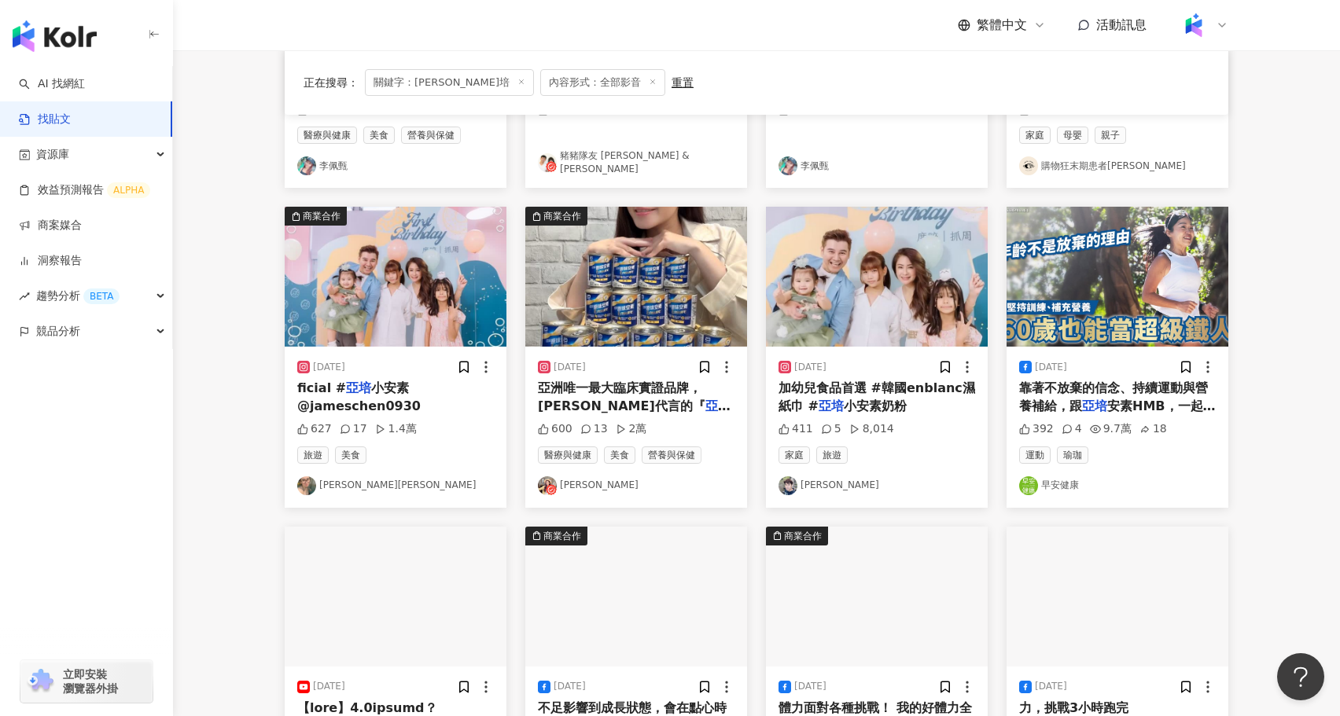
scroll to position [379, 0]
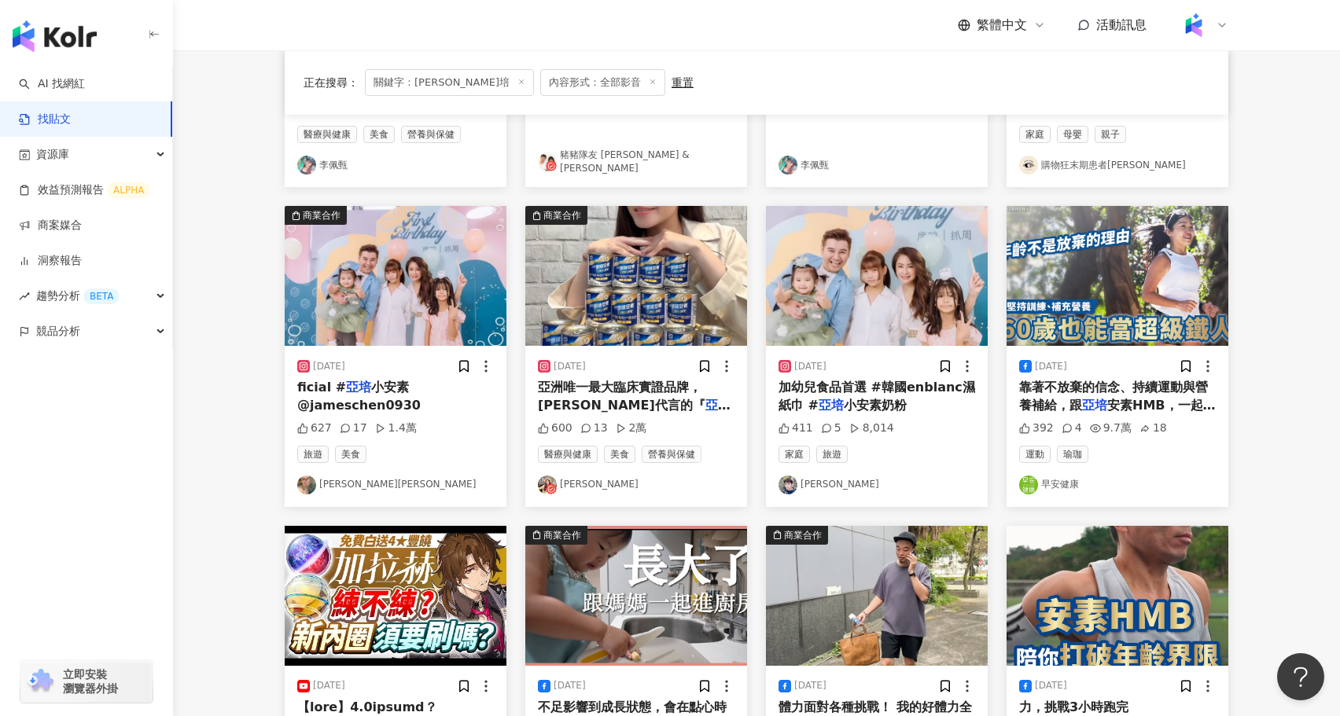
click at [851, 300] on img "button" at bounding box center [877, 276] width 222 height 140
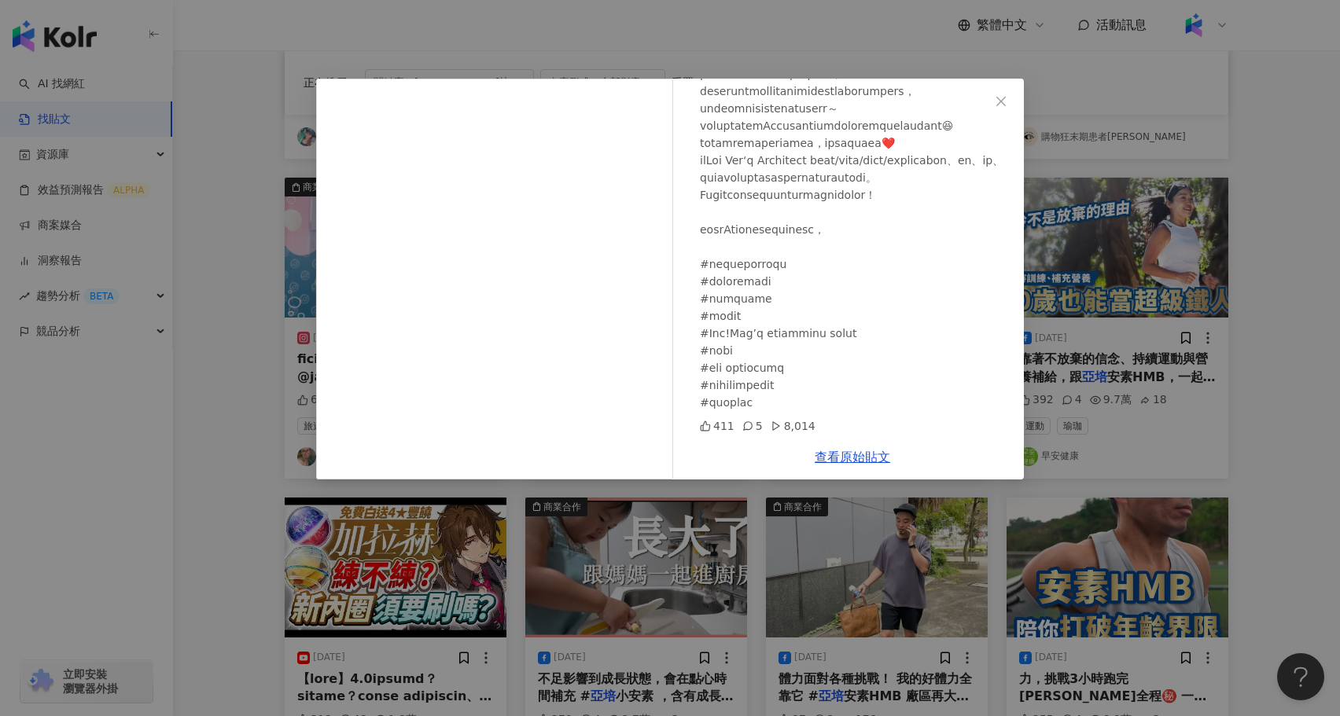
scroll to position [414, 0]
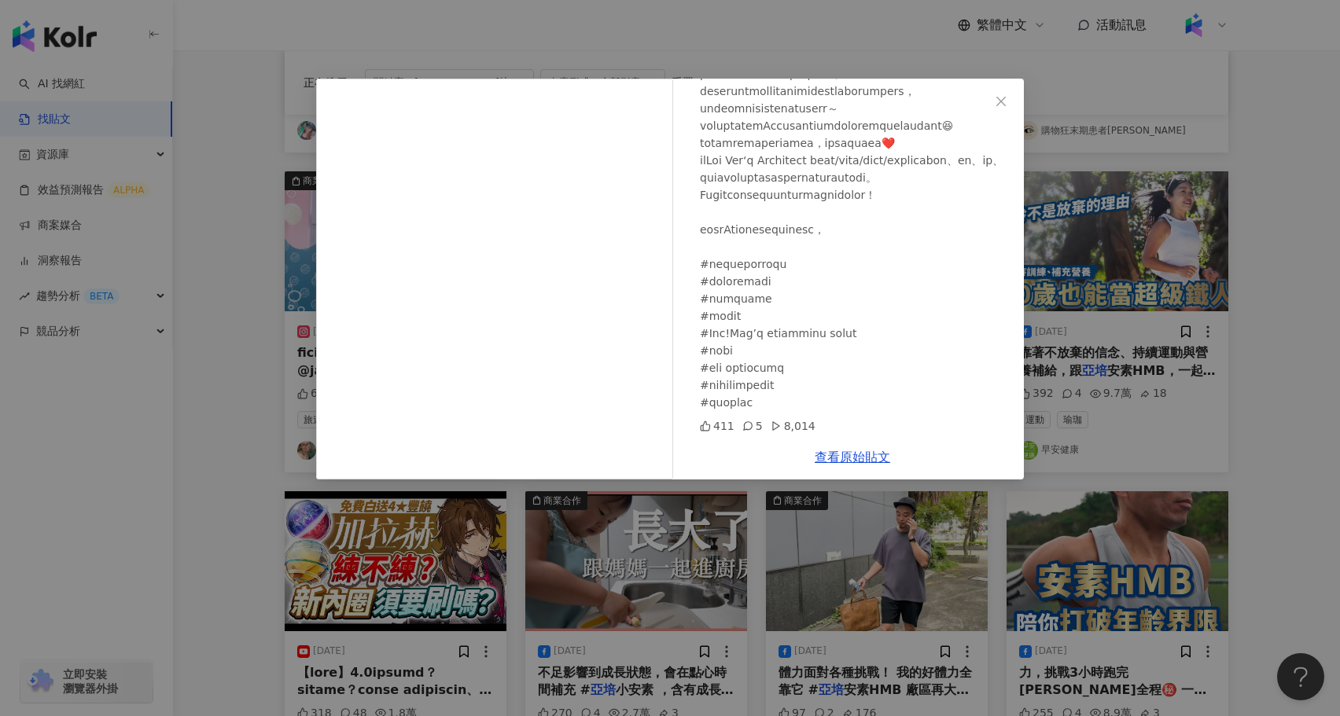
click at [923, 535] on div "陳宇風 2024/11/13 411 5 8,014 查看原始貼文" at bounding box center [670, 358] width 1340 height 716
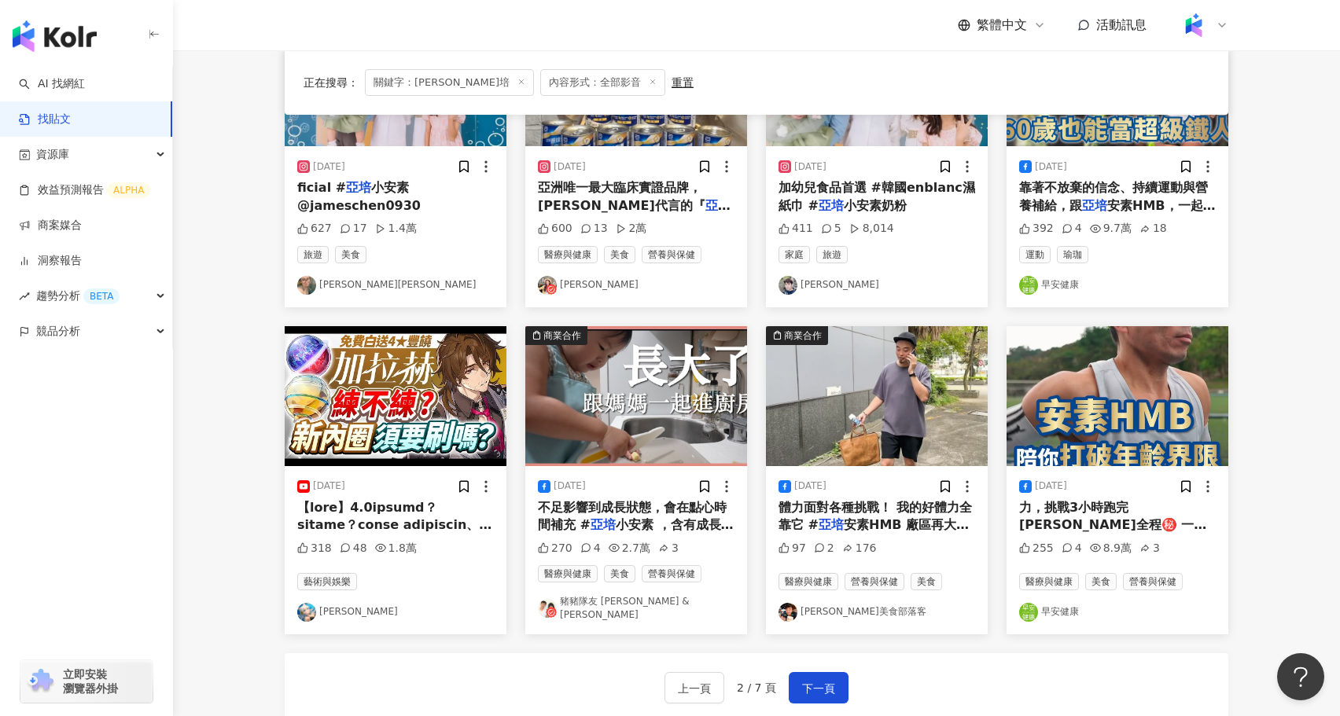
scroll to position [595, 0]
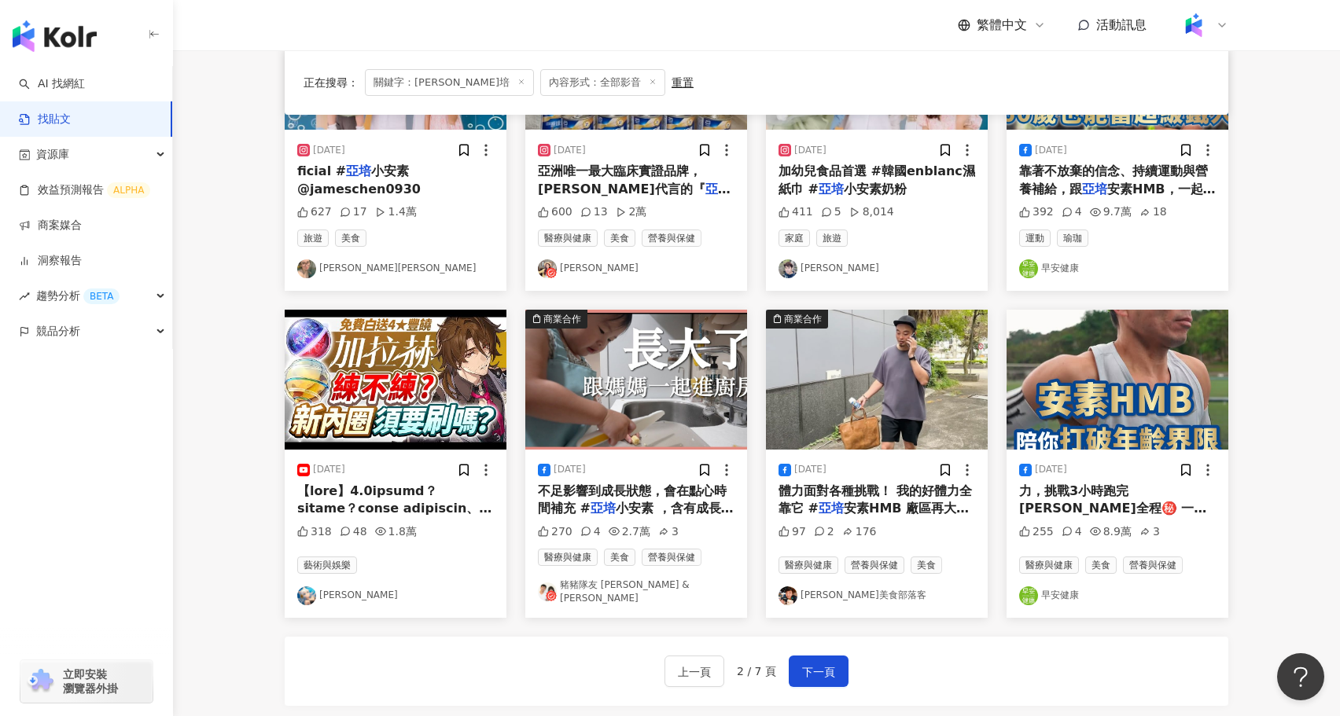
click at [908, 366] on img "button" at bounding box center [877, 380] width 222 height 140
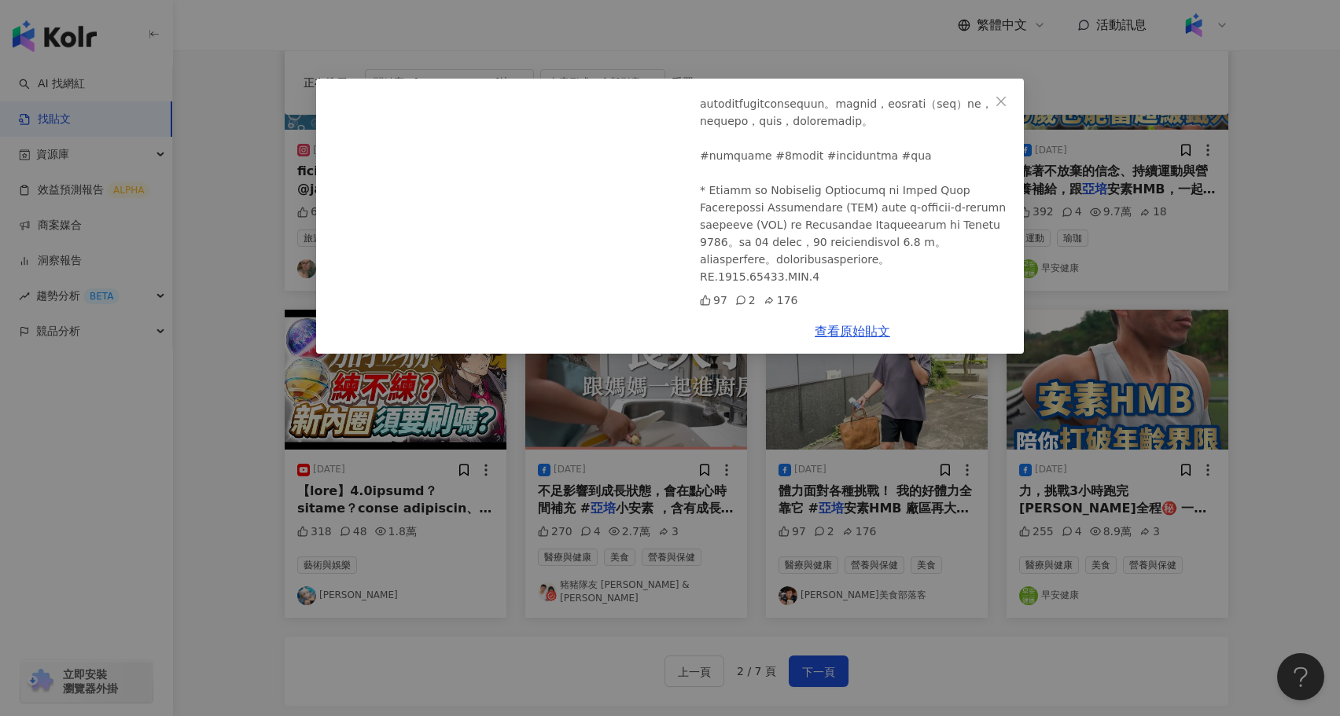
scroll to position [691, 0]
click at [555, 503] on div "林大偉美食部落客 2025/5/15 97 2 176 查看原始貼文" at bounding box center [670, 358] width 1340 height 716
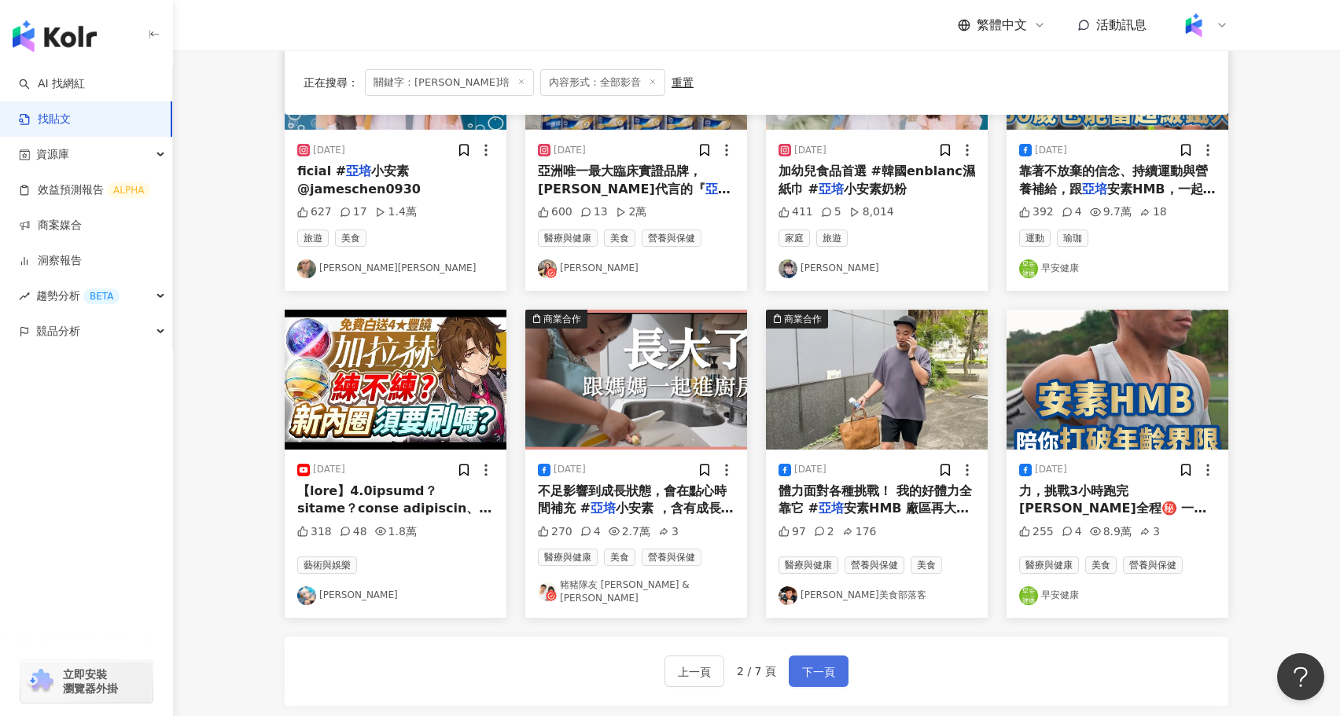
click at [818, 656] on button "下一頁" at bounding box center [819, 671] width 60 height 31
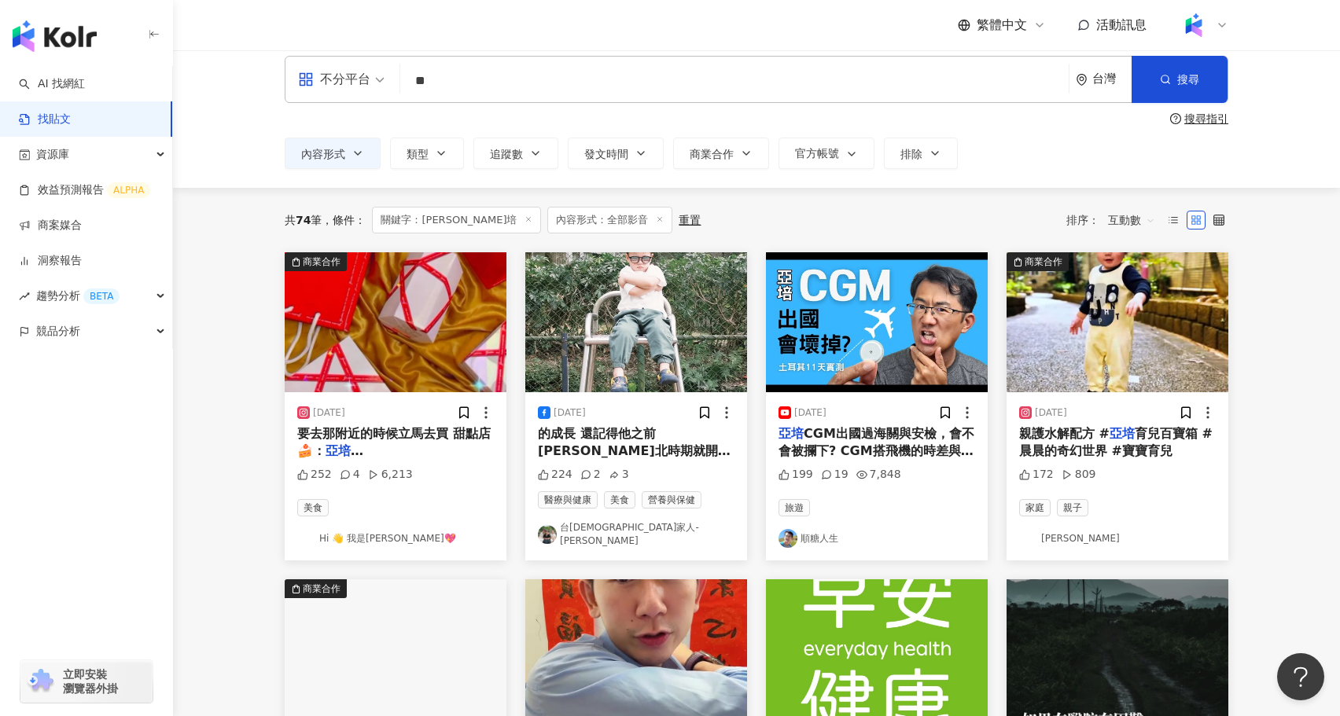
scroll to position [11, 0]
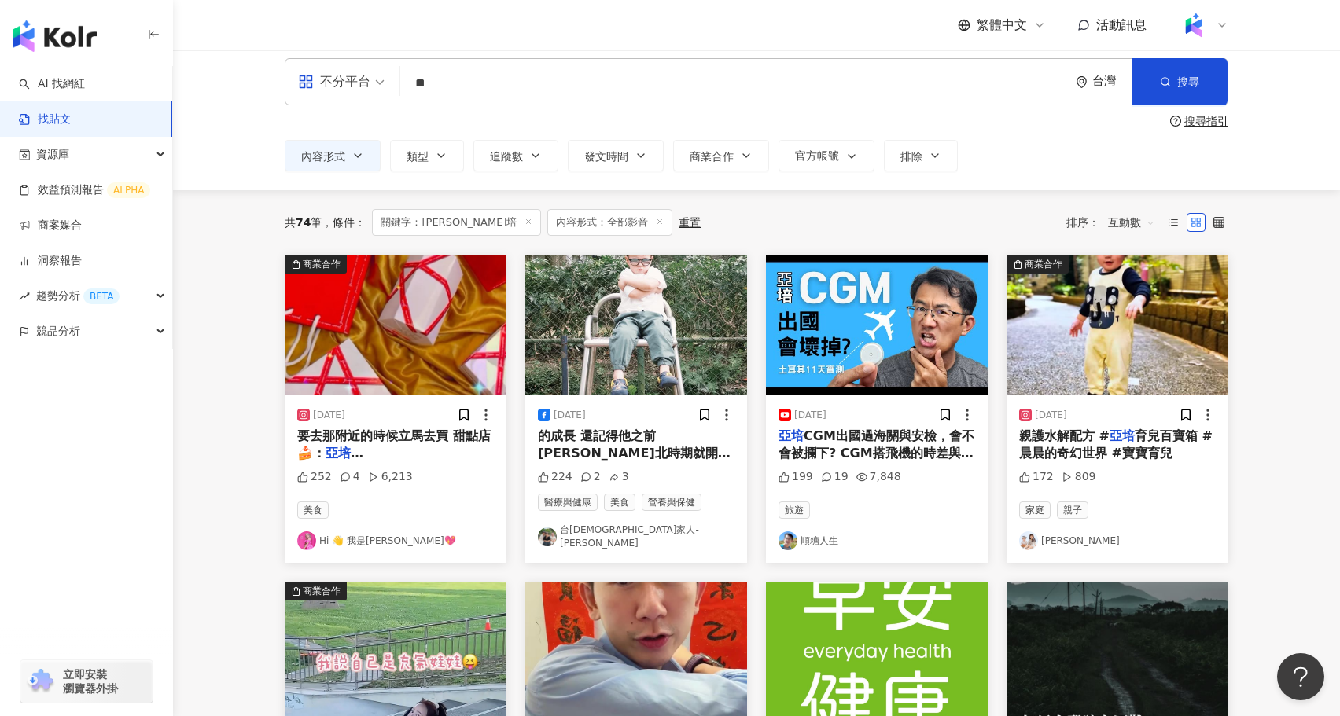
click at [481, 83] on input "**" at bounding box center [735, 83] width 656 height 34
type input "*"
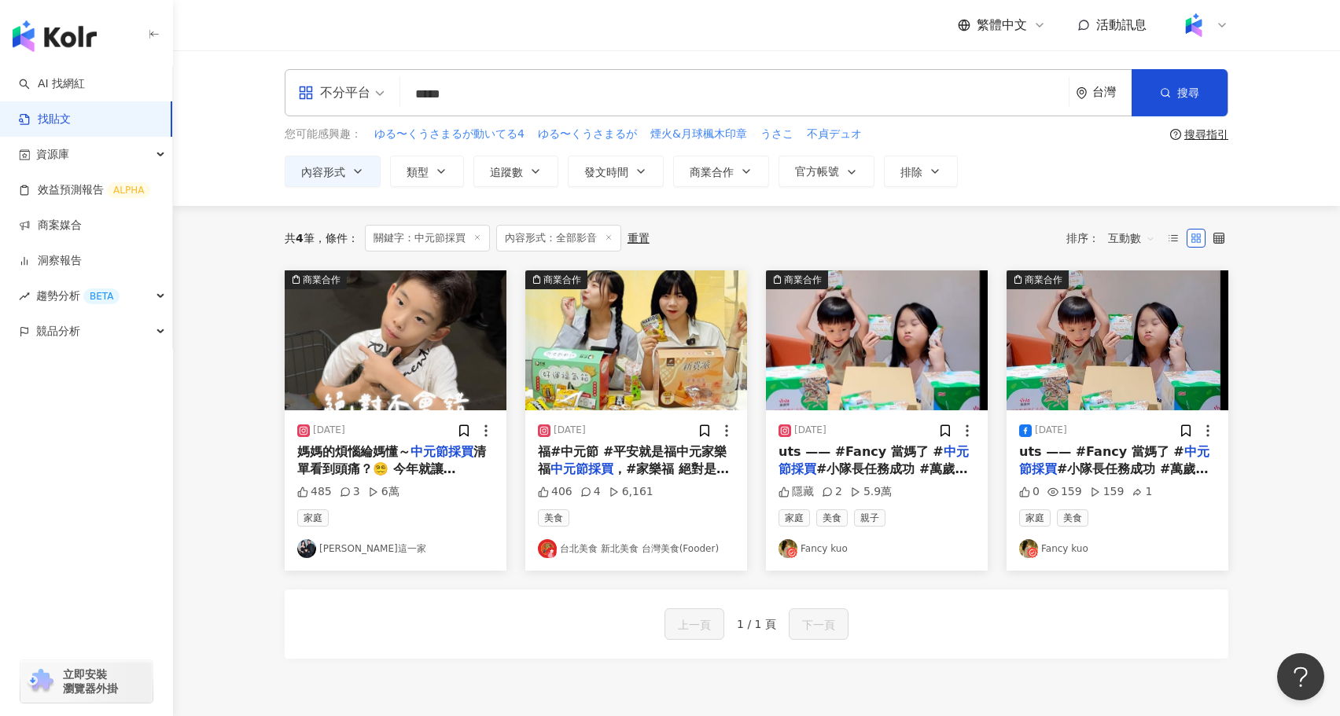
click at [849, 363] on img "button" at bounding box center [877, 341] width 222 height 140
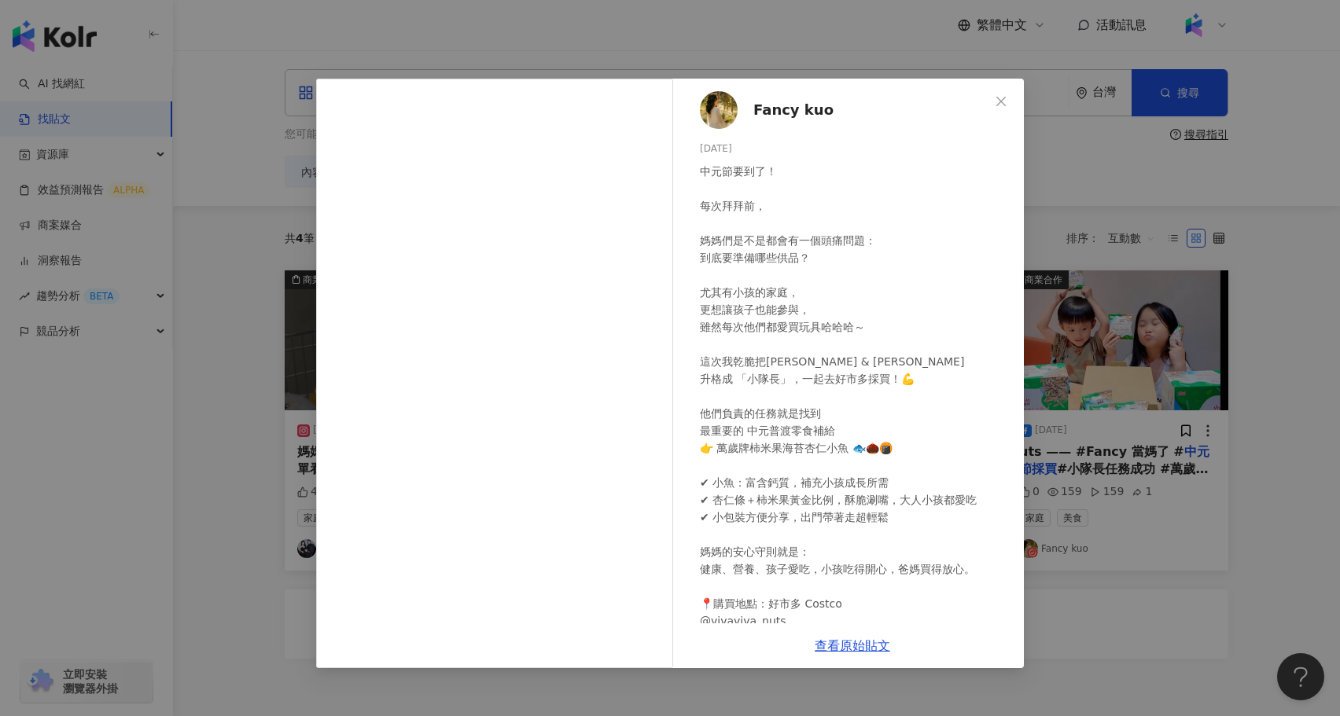
click at [1134, 392] on div "Fancy kuo 2025/8/28 中元節要到了！ 每次拜拜前， 媽媽們是不是都會有一個頭痛問題： 到底要準備哪些供品？ 尤其有小孩的家庭， 更想讓孩子也…" at bounding box center [670, 358] width 1340 height 716
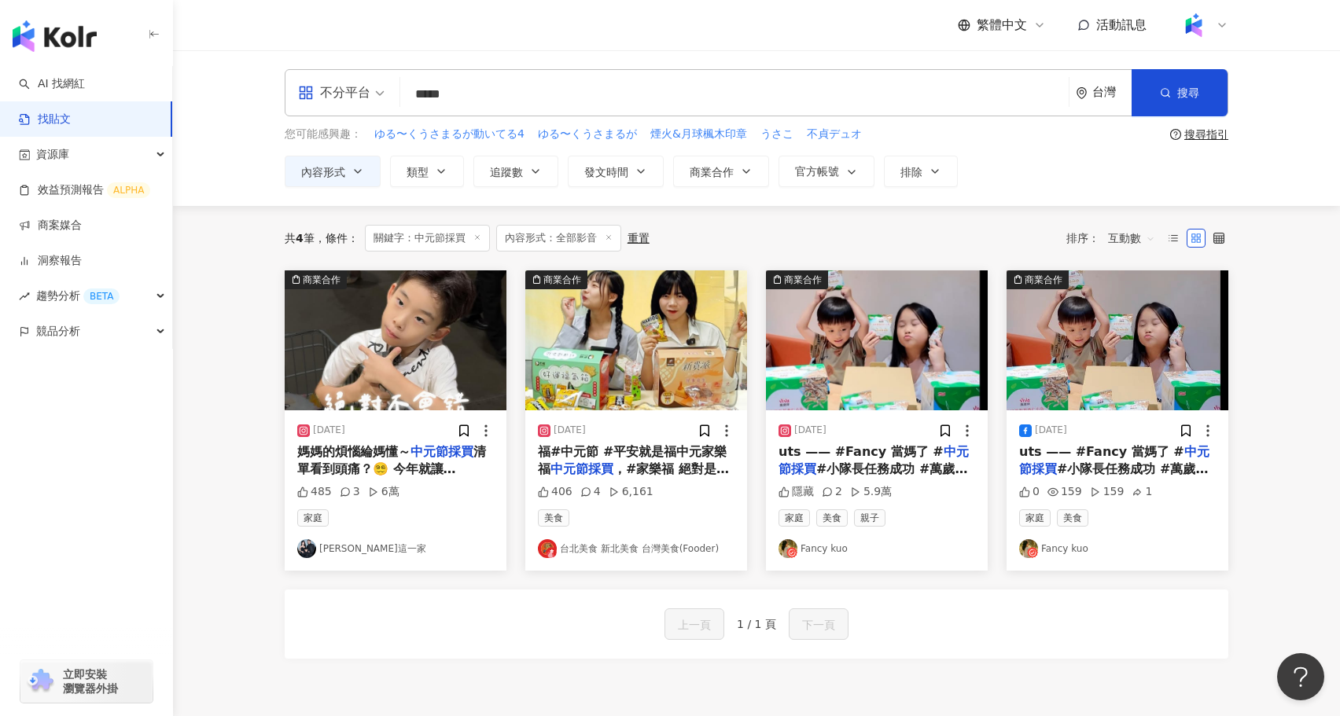
click at [1136, 362] on img "button" at bounding box center [1118, 341] width 222 height 140
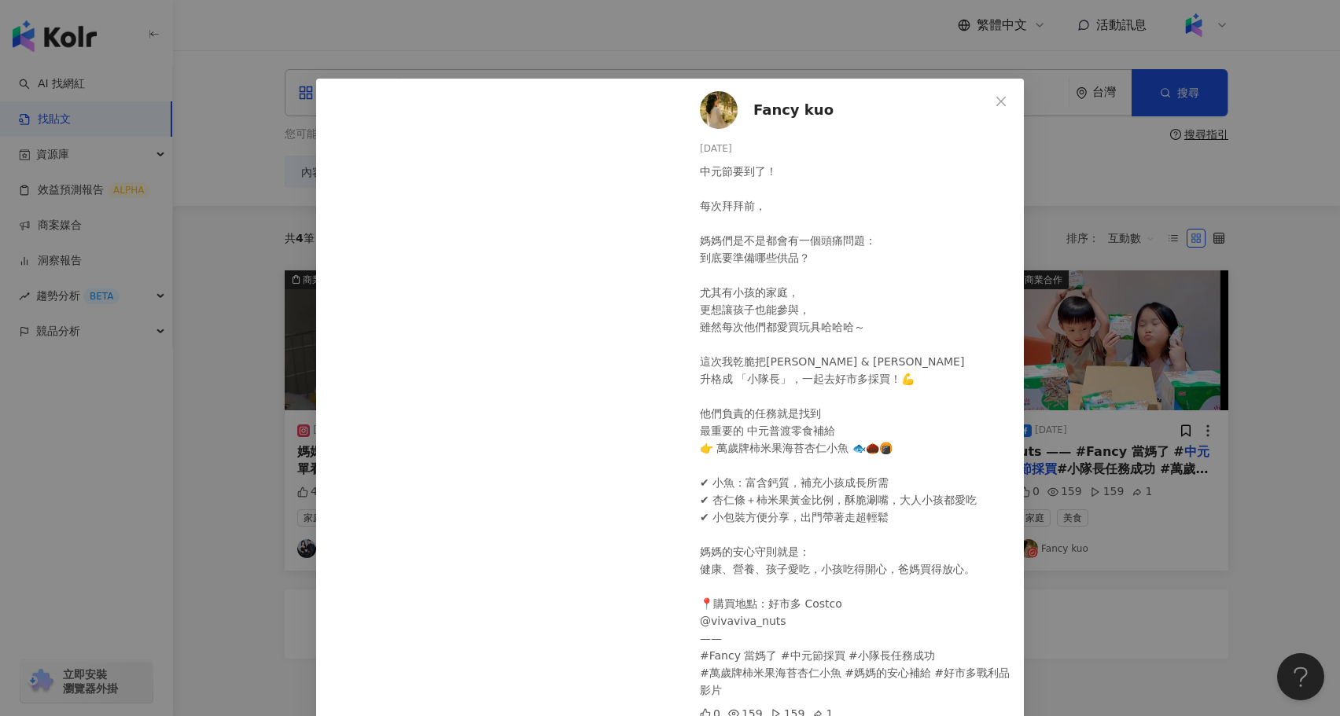
scroll to position [129, 0]
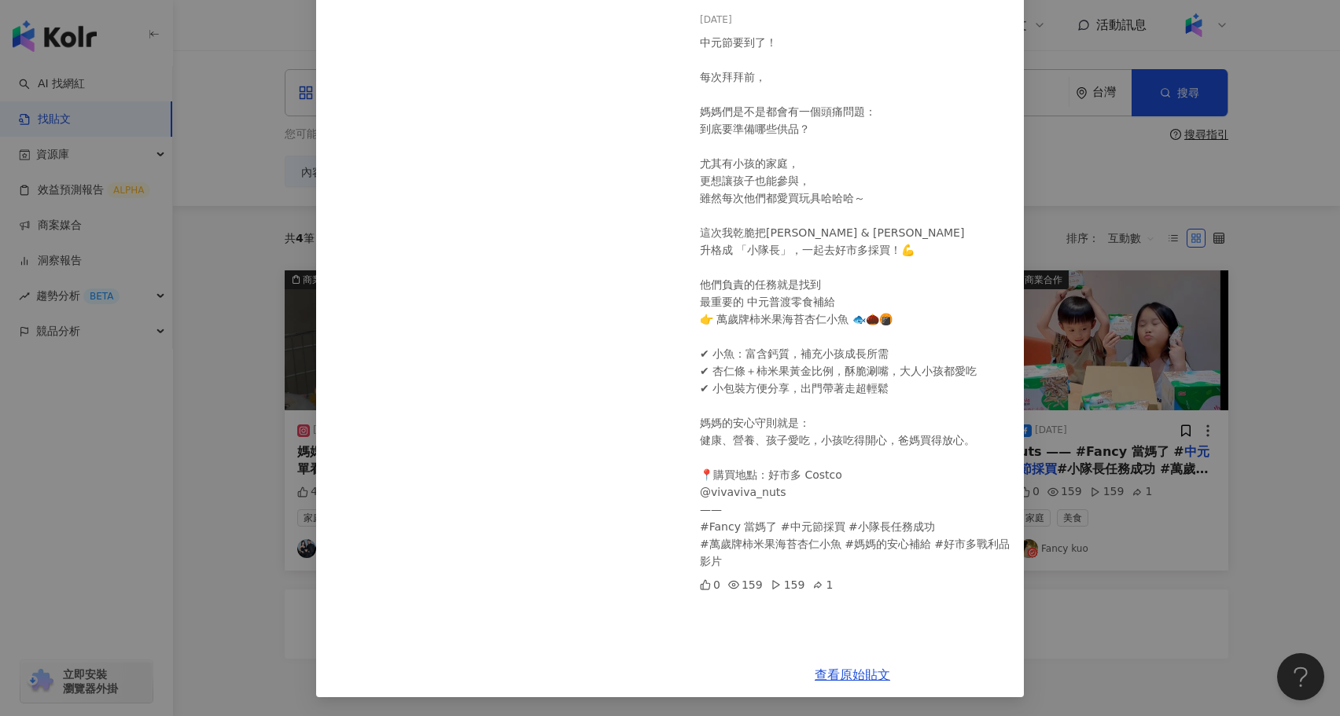
click at [1108, 569] on div "Fancy kuo 2025/8/28 中元節要到了！ 每次拜拜前， 媽媽們是不是都會有一個頭痛問題： 到底要準備哪些供品？ 尤其有小孩的家庭， 更想讓孩子也…" at bounding box center [670, 358] width 1340 height 716
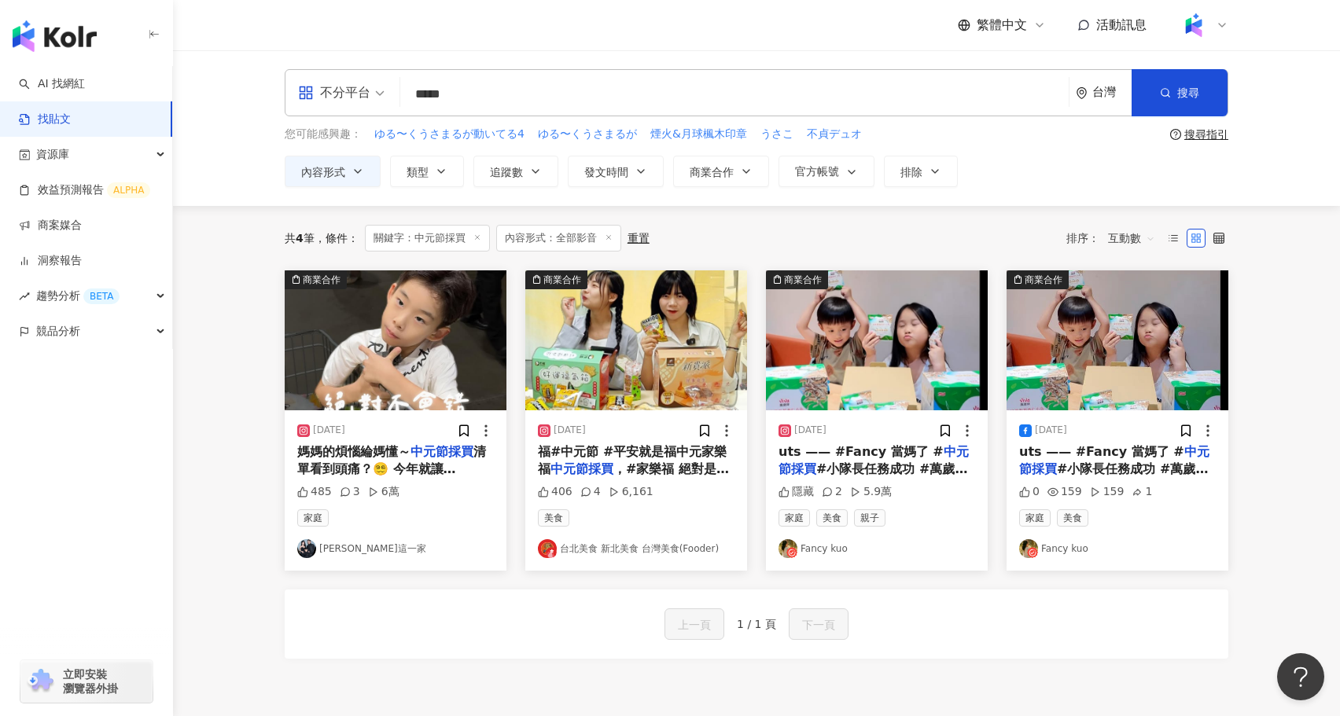
click at [653, 341] on img "button" at bounding box center [636, 341] width 222 height 140
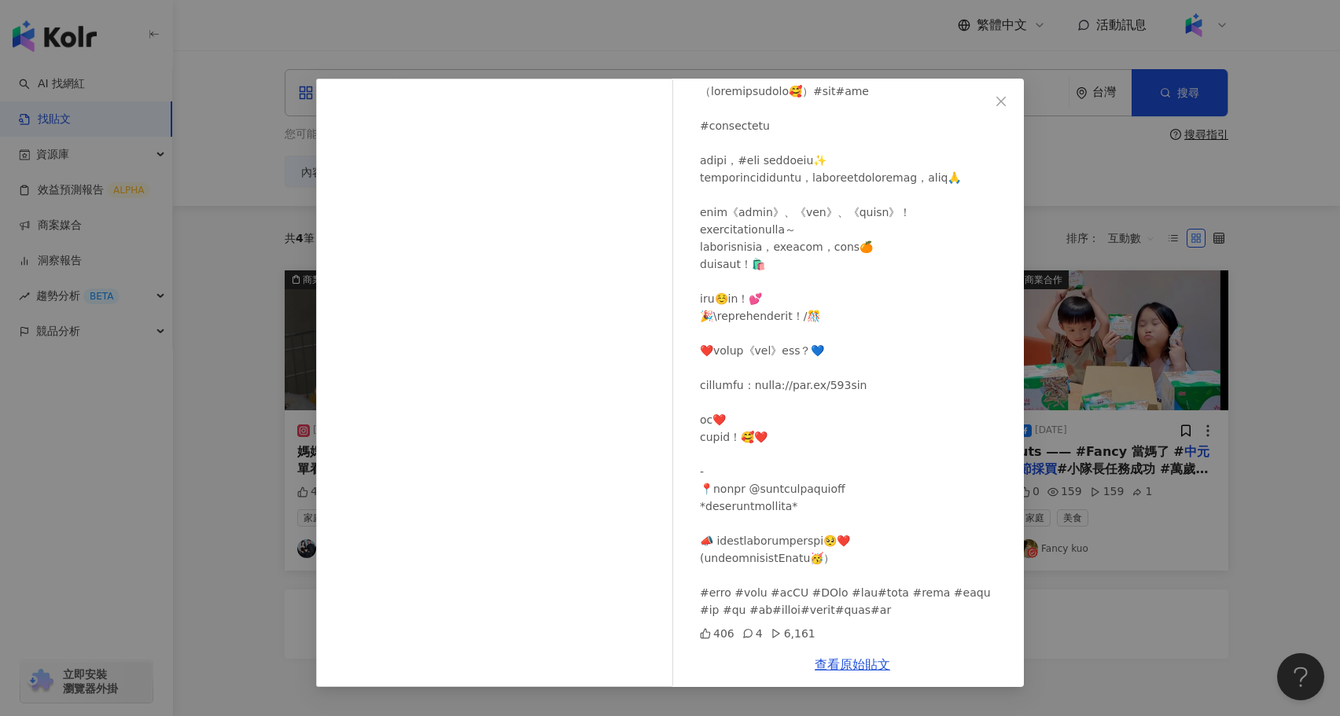
scroll to position [0, 0]
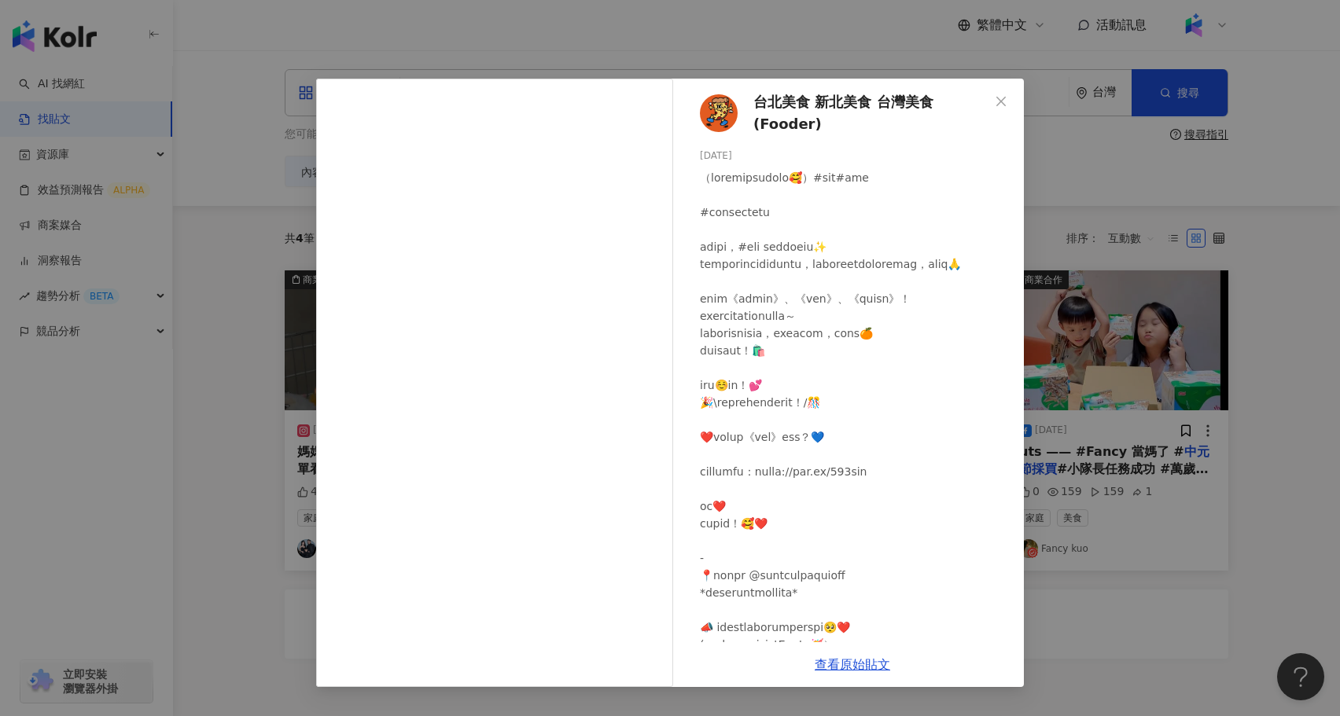
click at [1121, 548] on div "台北美食 新北美食 台灣美食(Fooder) 2024/8/7 406 4 6,161 查看原始貼文" at bounding box center [670, 358] width 1340 height 716
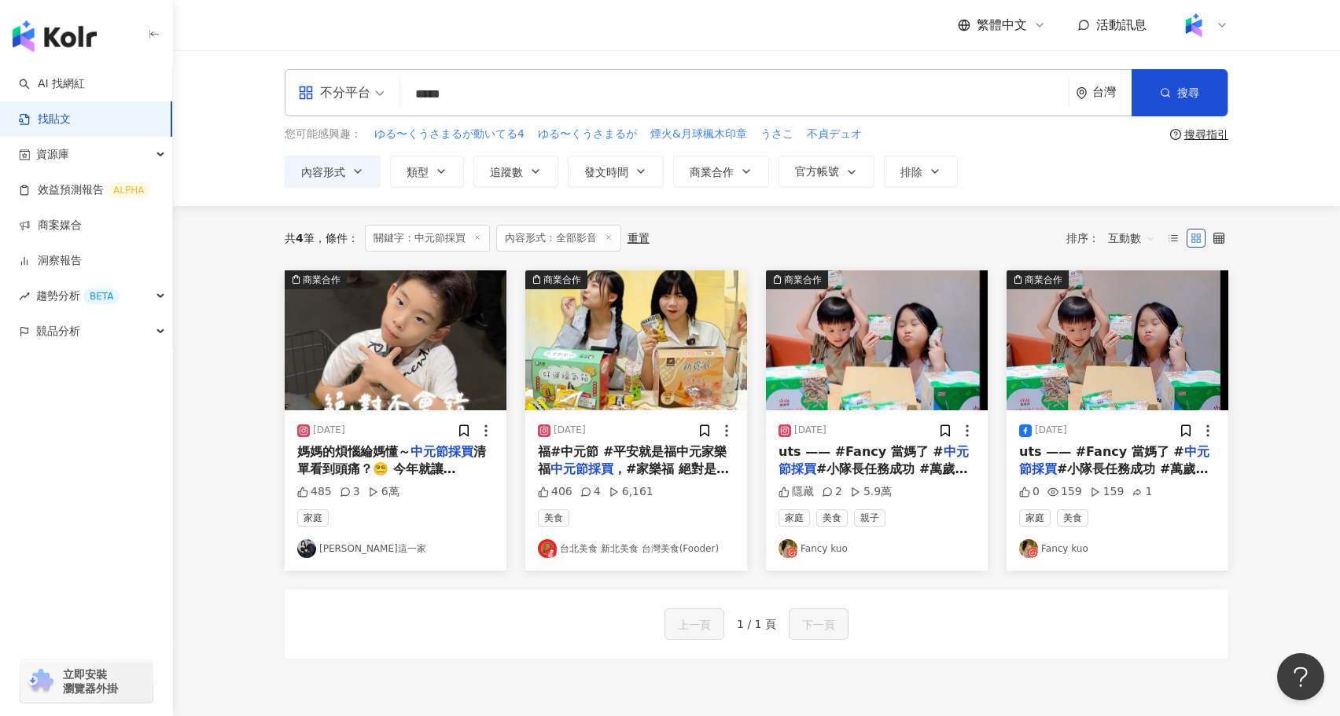
drag, startPoint x: 502, startPoint y: 95, endPoint x: 372, endPoint y: 93, distance: 129.8
click at [372, 93] on div "不分平台 中元節採買 ***** 台灣 搜尋 searchOperator 插入語法 完全符合 "" 聯集 OR 交集 AND 排除 - 群組 {}" at bounding box center [757, 92] width 944 height 47
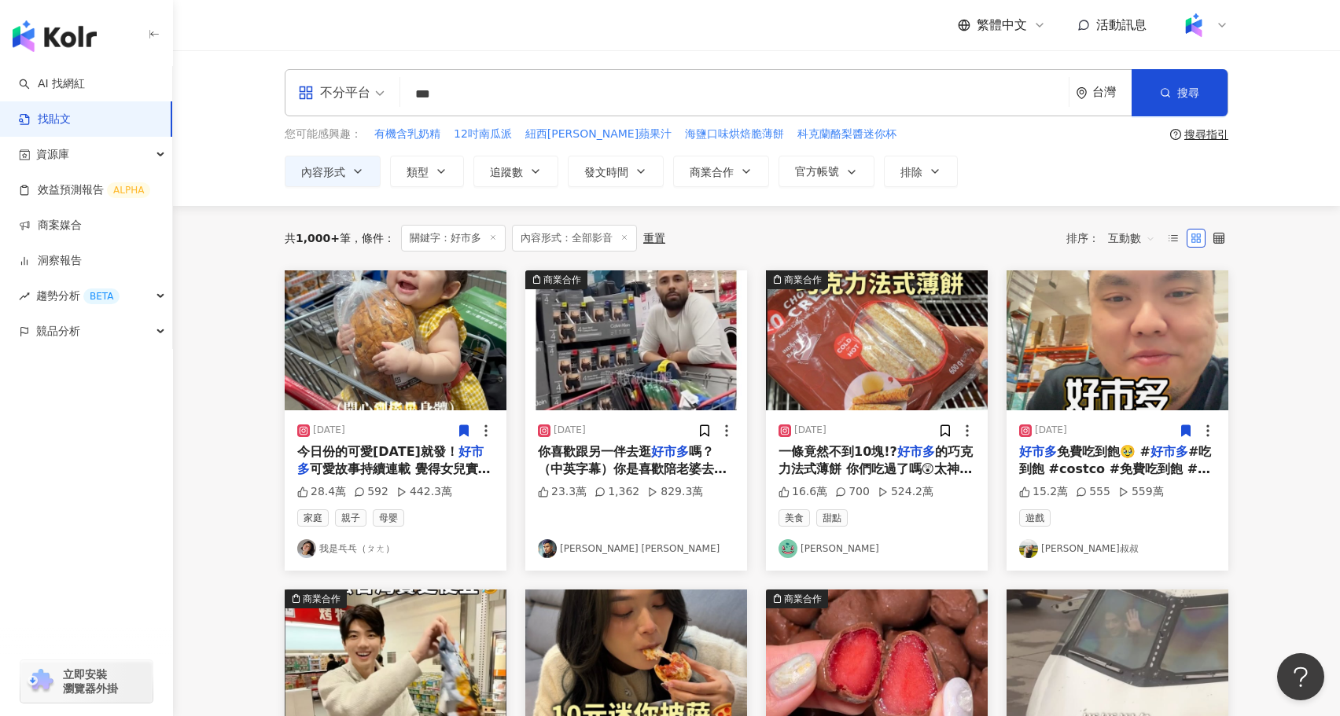
click at [422, 377] on img "button" at bounding box center [396, 341] width 222 height 140
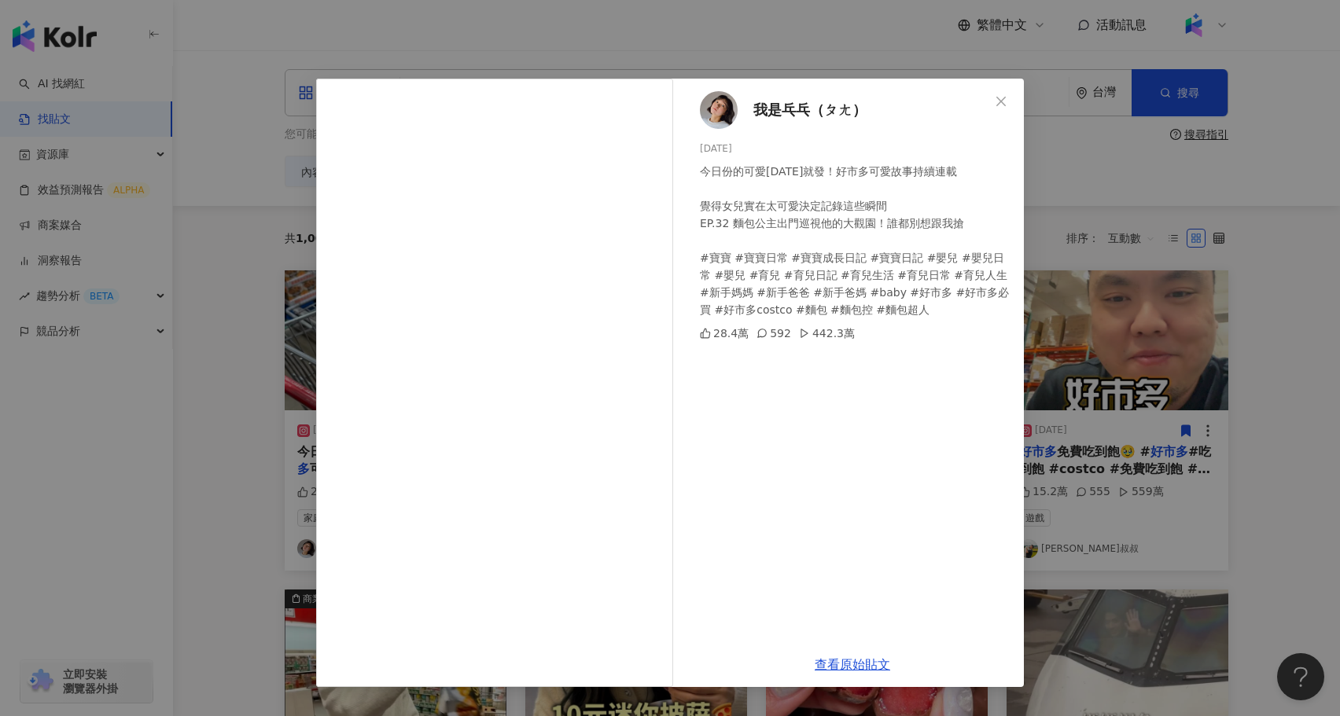
click at [1125, 510] on div "我是乓乓（ㄆㄤ） 2024/10/26 今日份的可愛今天就發！好市多可愛故事持續連載 覺得女兒實在太可愛決定記錄這些瞬間 EP.32 麵包公主出門巡視他的大觀…" at bounding box center [670, 358] width 1340 height 716
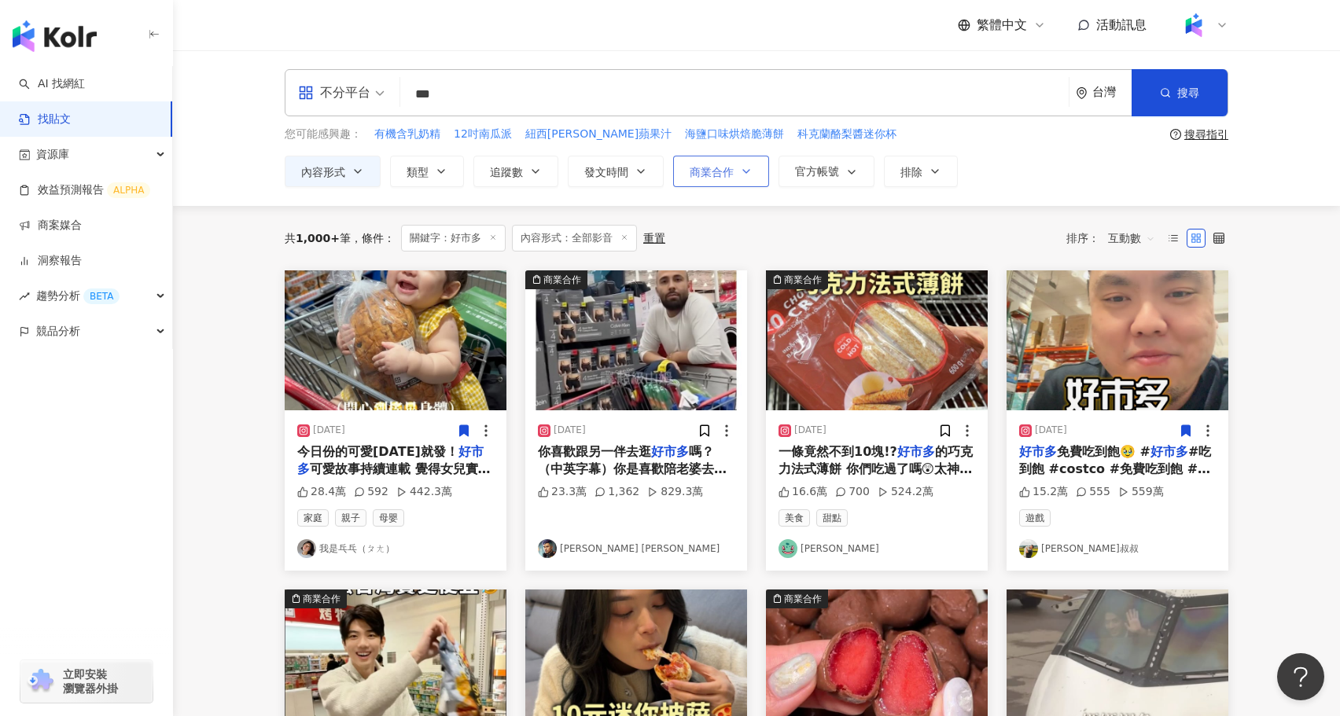
click at [719, 166] on span "商業合作" at bounding box center [712, 172] width 44 height 13
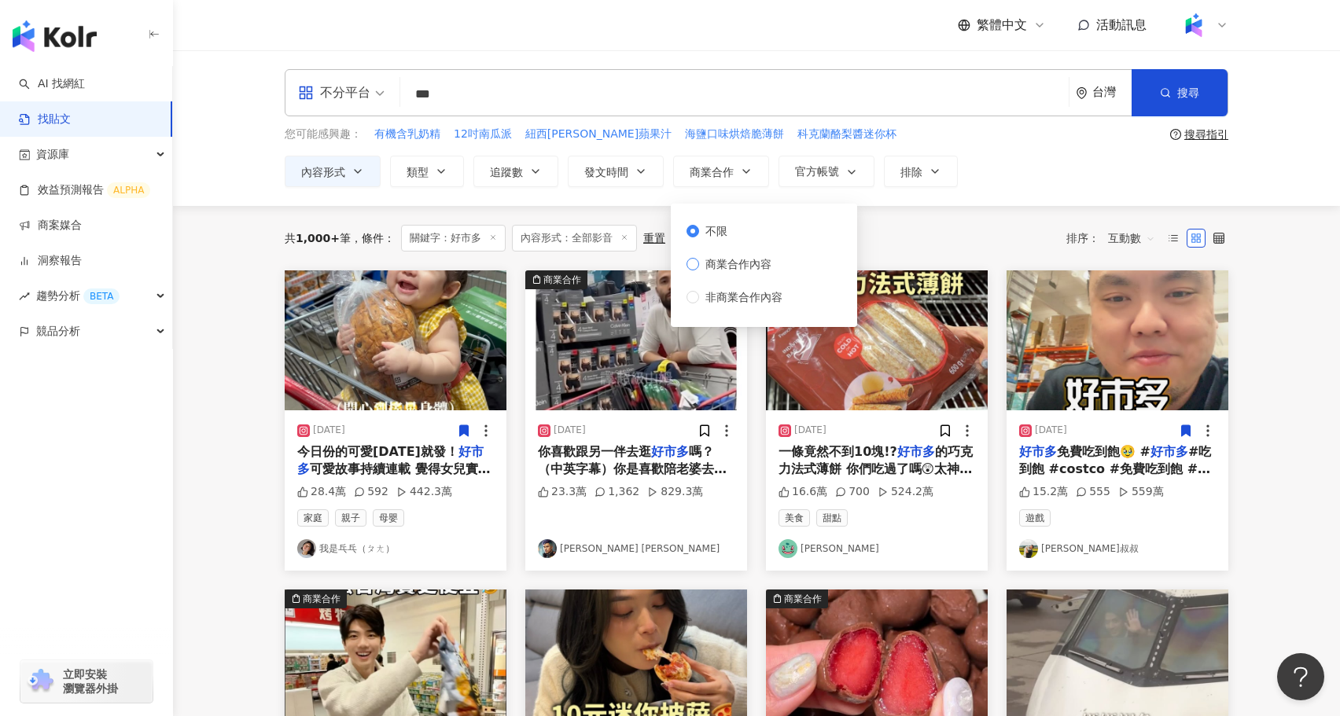
click at [755, 269] on span "商業合作內容" at bounding box center [738, 264] width 79 height 17
click at [1001, 201] on div "不分平台 *** 台灣 搜尋 searchOperator 插入語法 完全符合 "" 聯集 OR 交集 AND 排除 - 群組 {} 您可能感興趣： 有機含乳…" at bounding box center [756, 128] width 1167 height 156
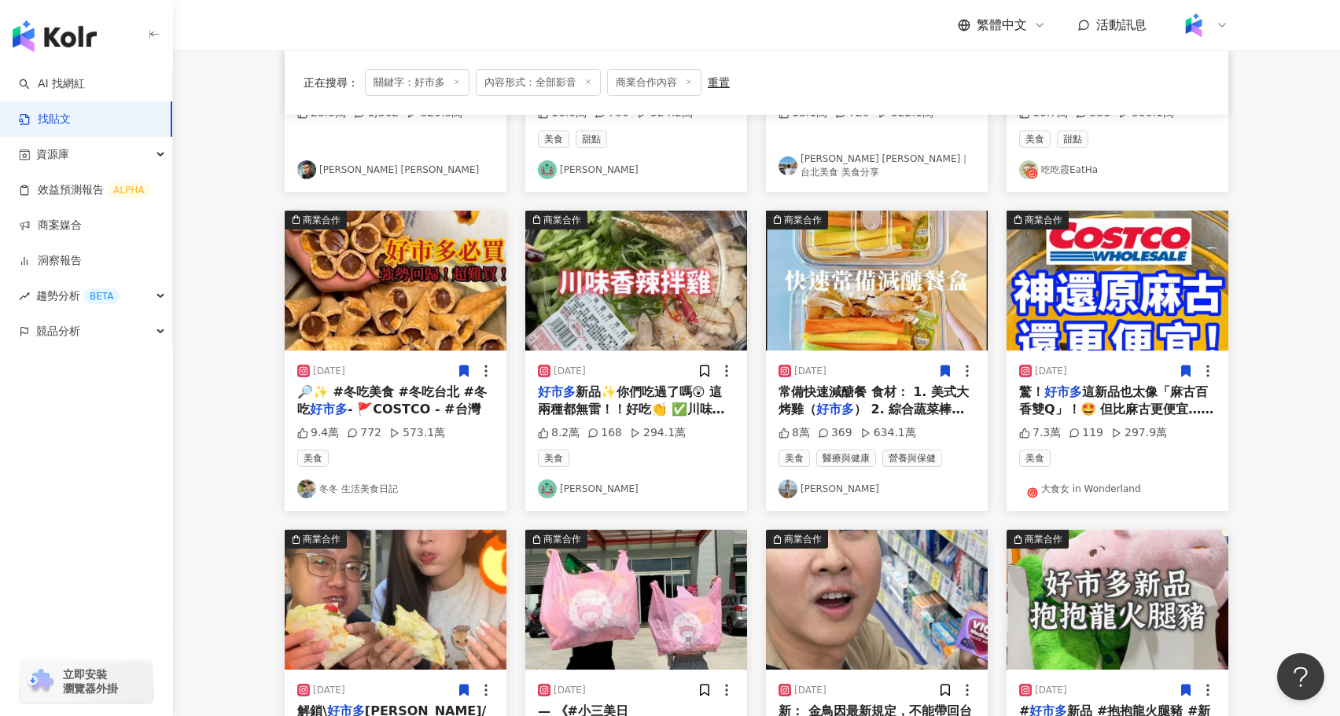
scroll to position [385, 0]
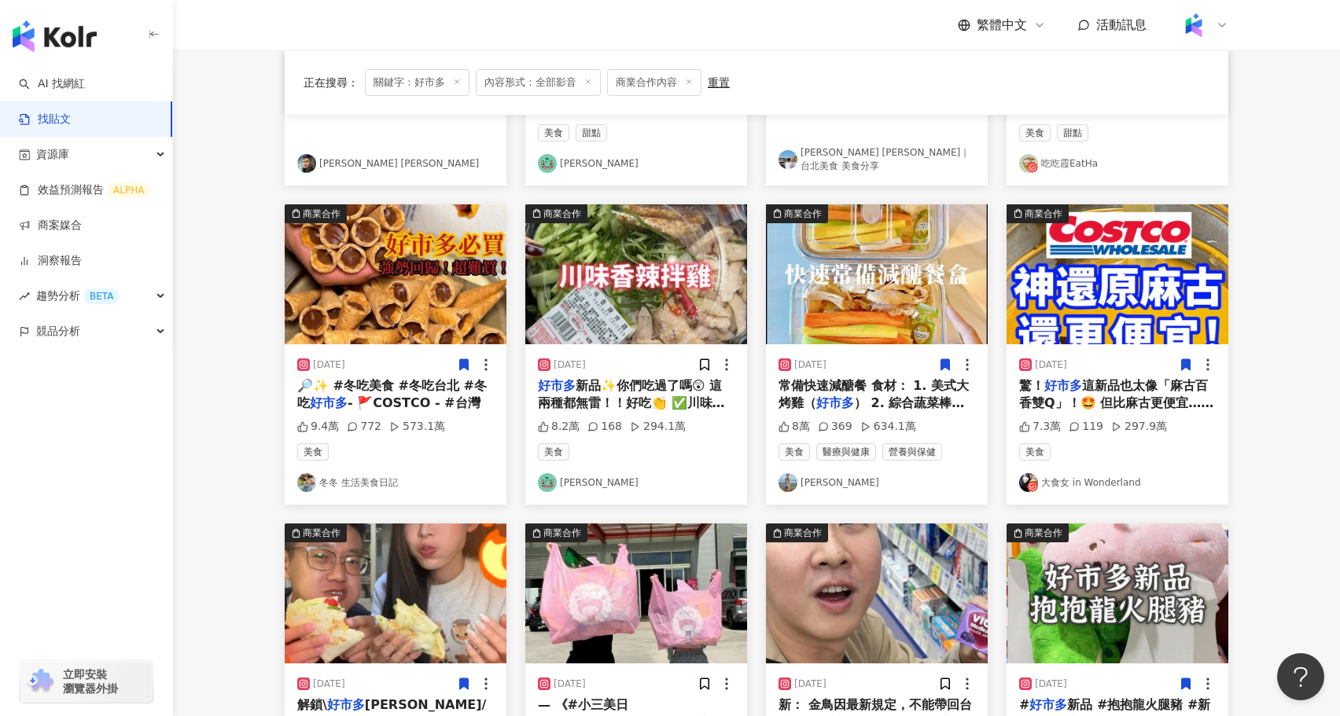
click at [1136, 385] on span "這新品也太像「麻古百香雙Q」！🤩 但比麻古更便宜…🤣🤣🤣 - 這「百香蘋果雙Q飲」簡單說： 就是多了蘋果甜香的麻古百香雙Q！ 而 且 裡 面 料 超 多！ 每…" at bounding box center [1116, 482] width 194 height 208
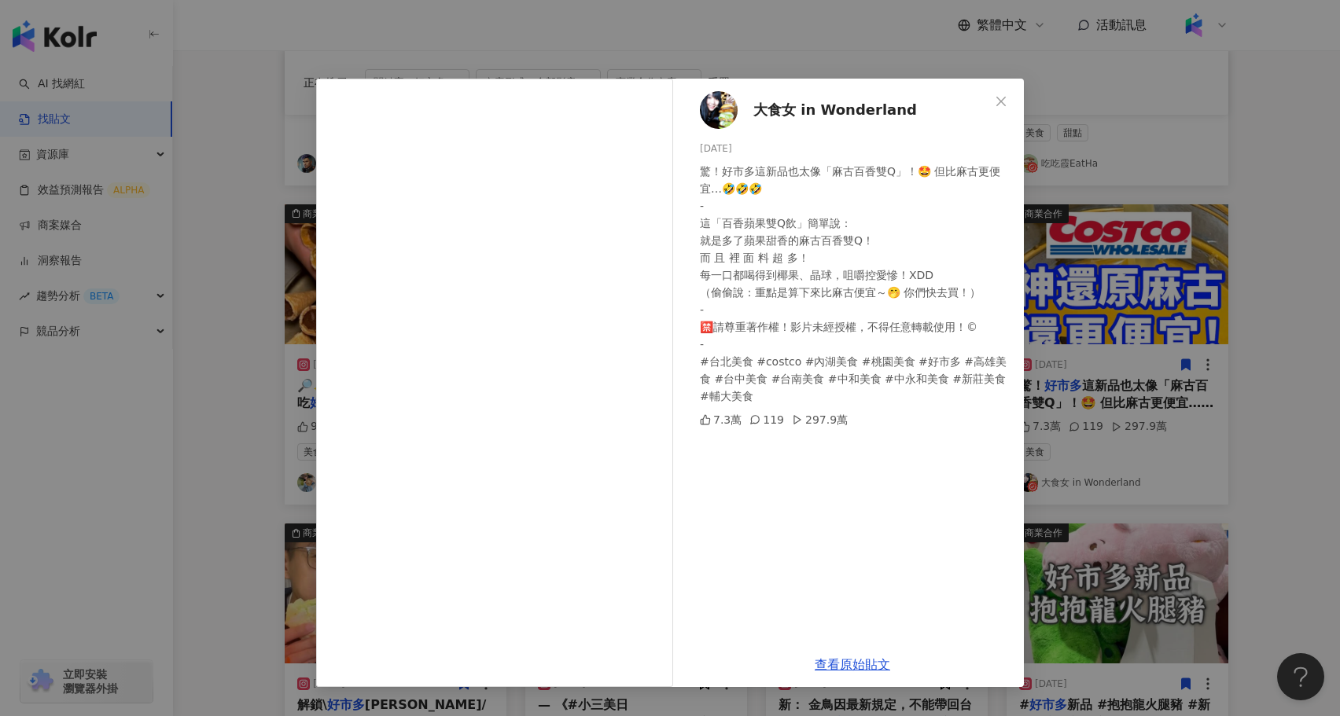
click at [1111, 504] on div "大食女 in Wonderland 2025/3/17 驚！好市多這新品也太像「麻古百香雙Q」！🤩 但比麻古更便宜…🤣🤣🤣 - 這「百香蘋果雙Q飲」簡單說： …" at bounding box center [670, 358] width 1340 height 716
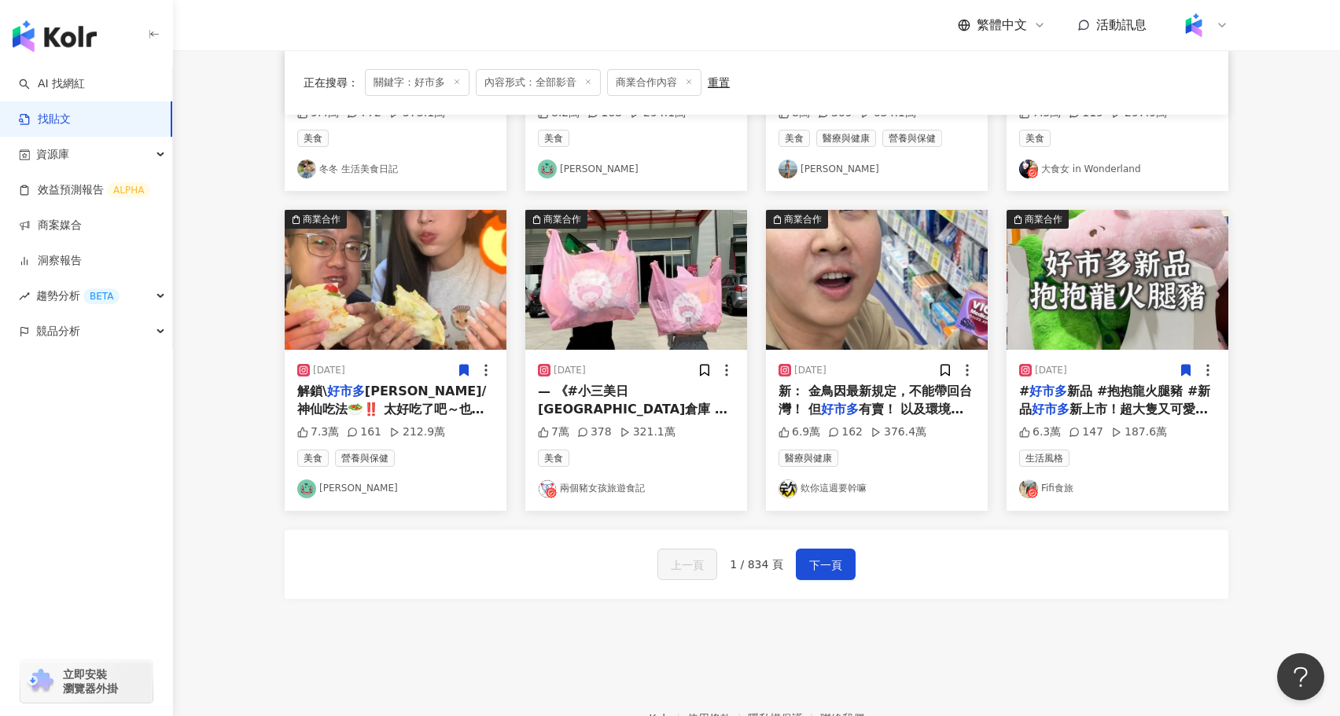
scroll to position [712, 0]
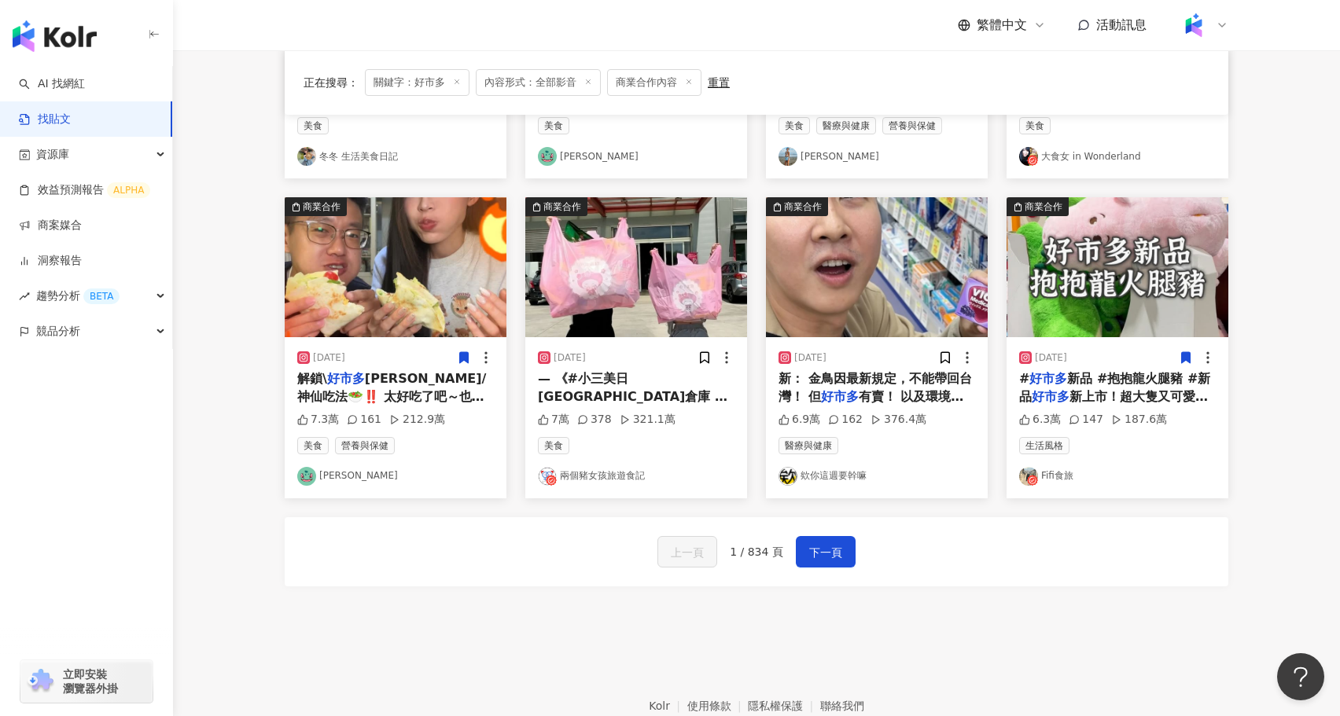
click at [427, 384] on div "解鎖\ 好市多 沙拉/神仙吃法🥗‼️ 太好吃了吧～也可以當成減脂餐唷💪🏻 全聯墨西哥餅皮+酪梨雞肉沙拉 # 好市多 #沙拉 #減脂餐 #減脂 #全聯 #墨西哥…" at bounding box center [395, 387] width 197 height 35
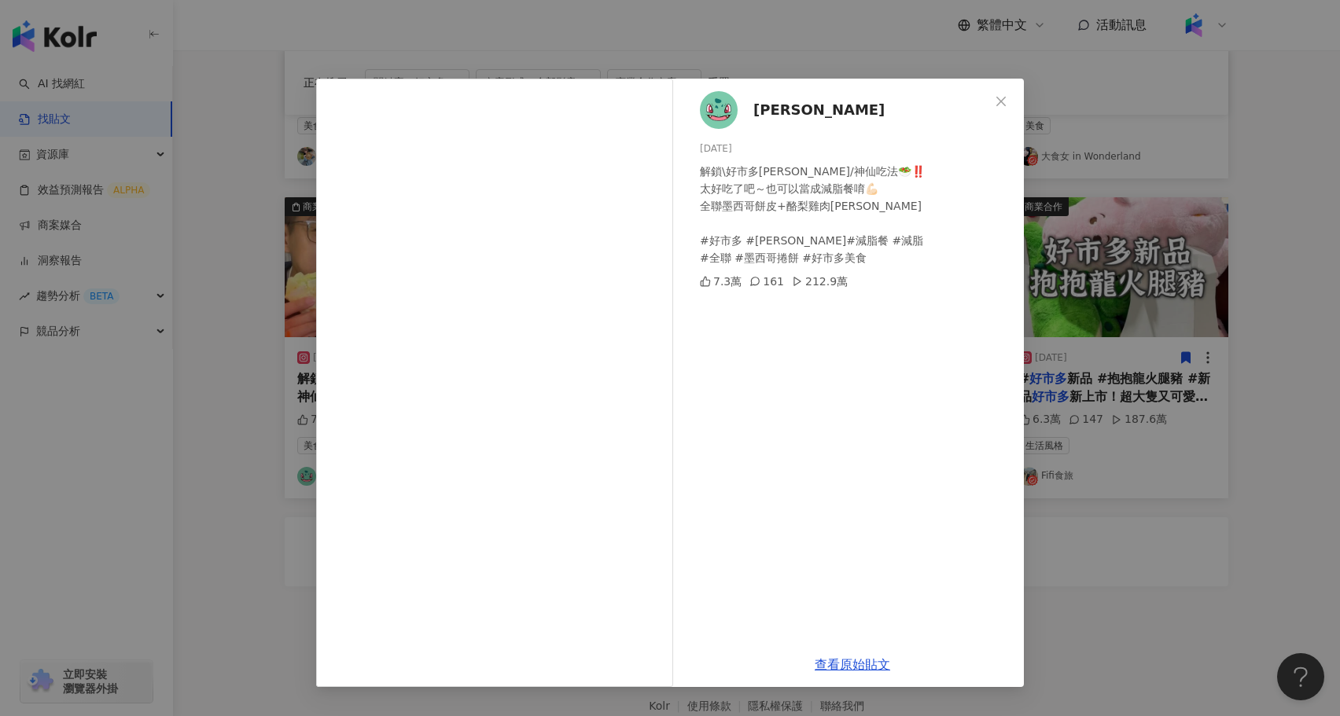
click at [203, 457] on div "Nini Xie 2025/4/17 解鎖\好市多沙拉/神仙吃法🥗‼️ 太好吃了吧～也可以當成減脂餐唷💪🏻 全聯墨西哥餅皮+酪梨雞肉沙拉 #好市多 #沙拉 #…" at bounding box center [670, 358] width 1340 height 716
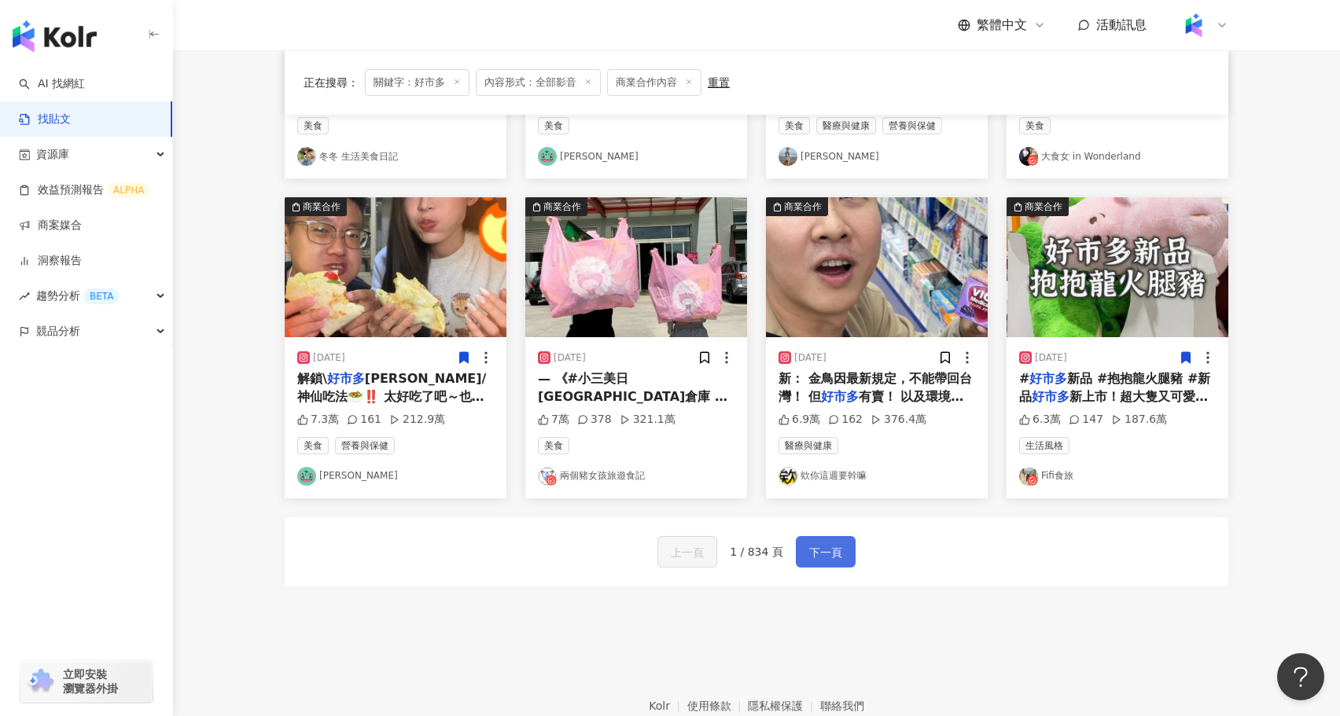
click at [834, 538] on button "下一頁" at bounding box center [826, 551] width 60 height 31
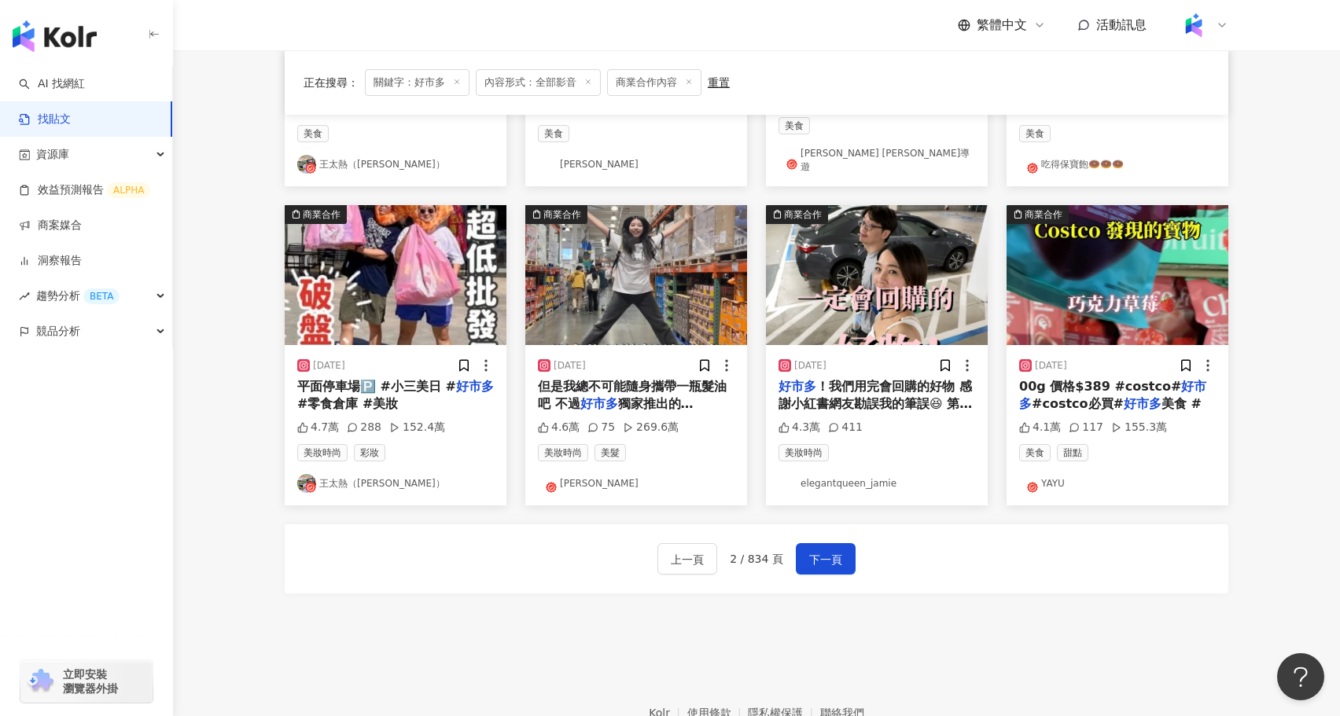
scroll to position [687, 0]
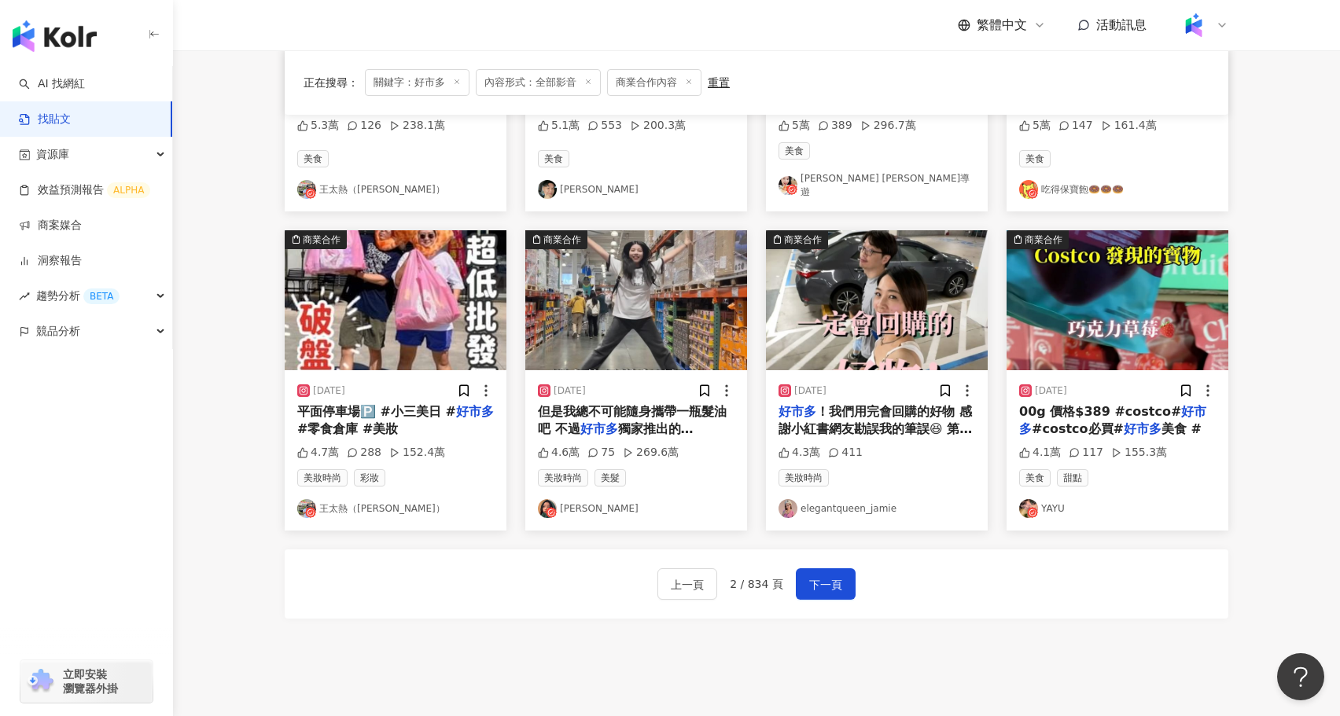
click at [658, 411] on div "但是我總不可能隨身攜帶一瓶髮油吧 不過 好市多 獨家推出的潘婷爆水膠囊髮油新包裝" at bounding box center [636, 420] width 197 height 35
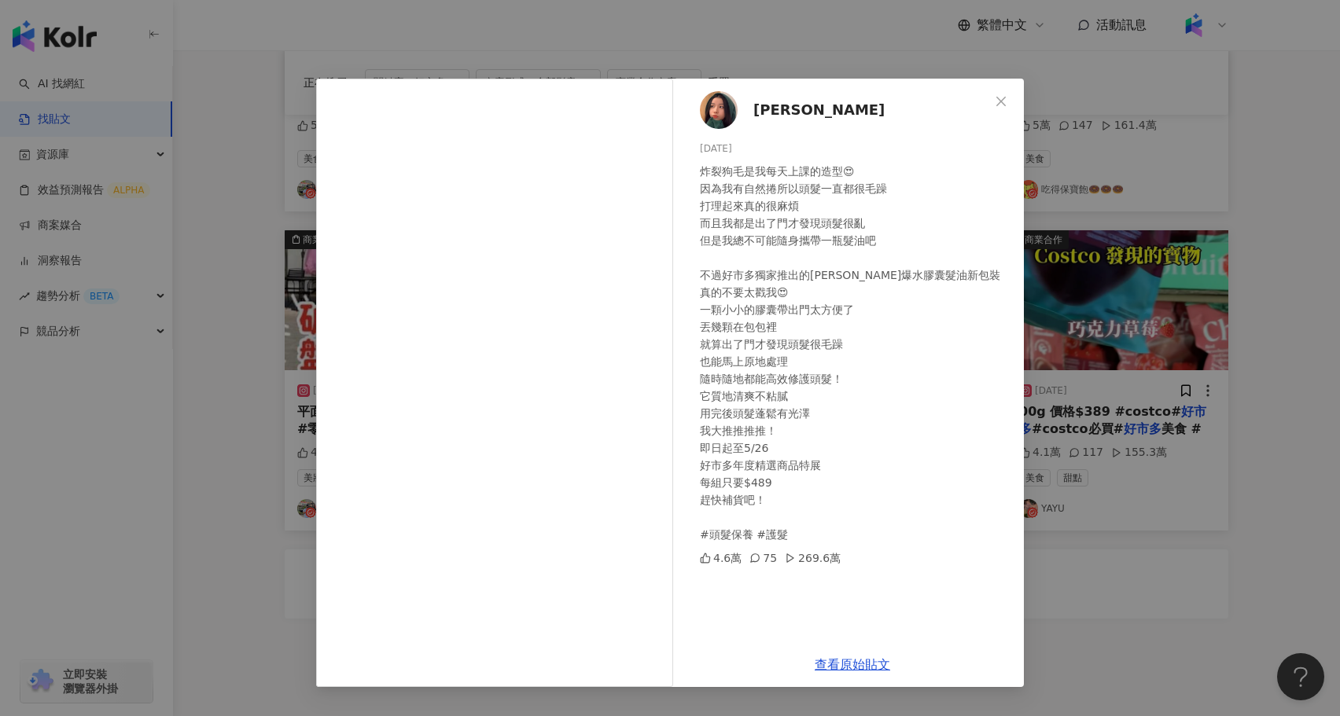
click at [232, 433] on div "Joanne Lin 2024/5/17 炸裂狗毛是我每天上課的造型😍 因為我有自然捲所以頭髮一直都很毛躁 打理起來真的很麻煩 而且我都是出了門才發現頭髮很亂…" at bounding box center [670, 358] width 1340 height 716
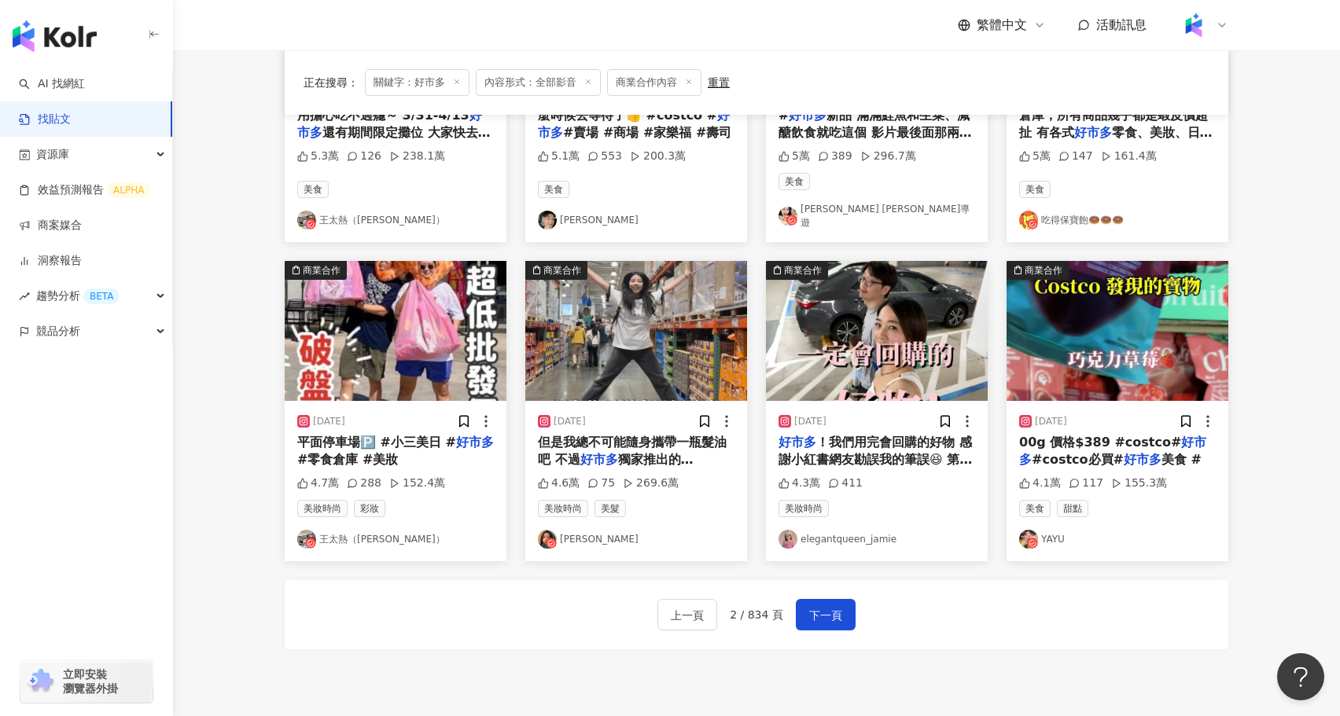
scroll to position [654, 0]
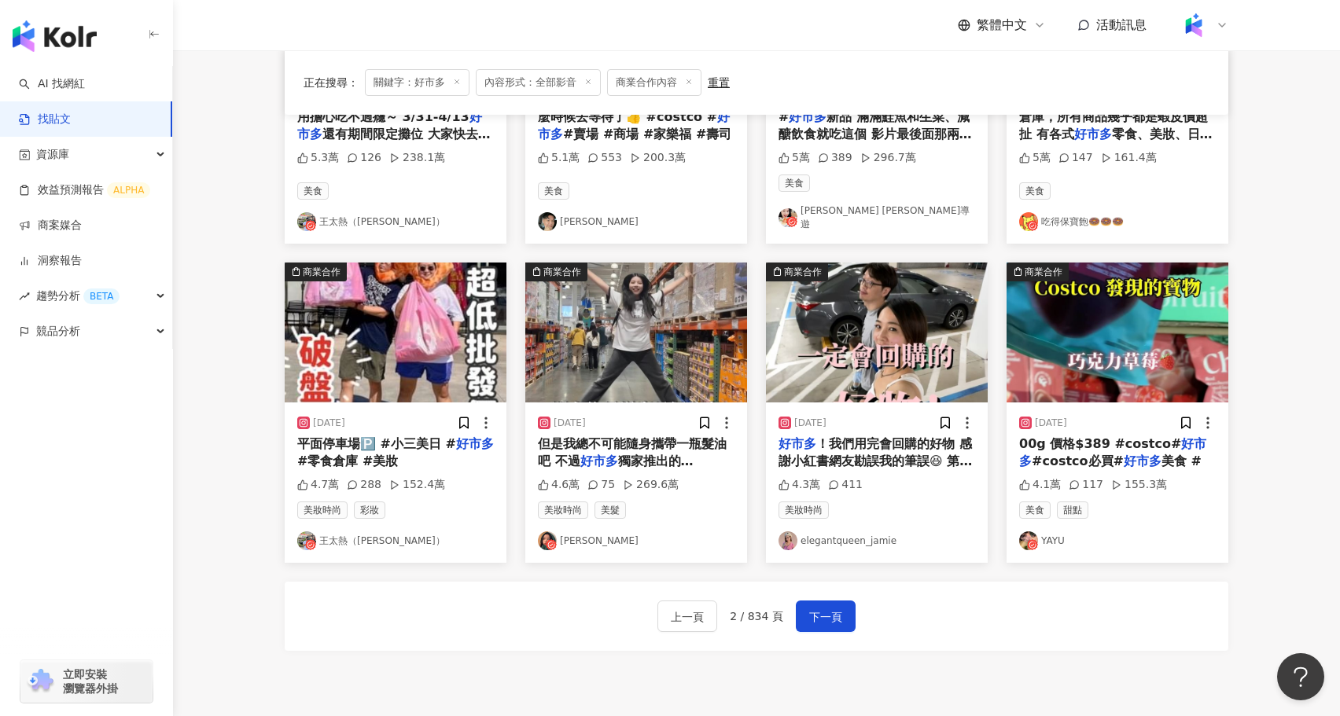
click at [831, 329] on img "button" at bounding box center [877, 333] width 222 height 140
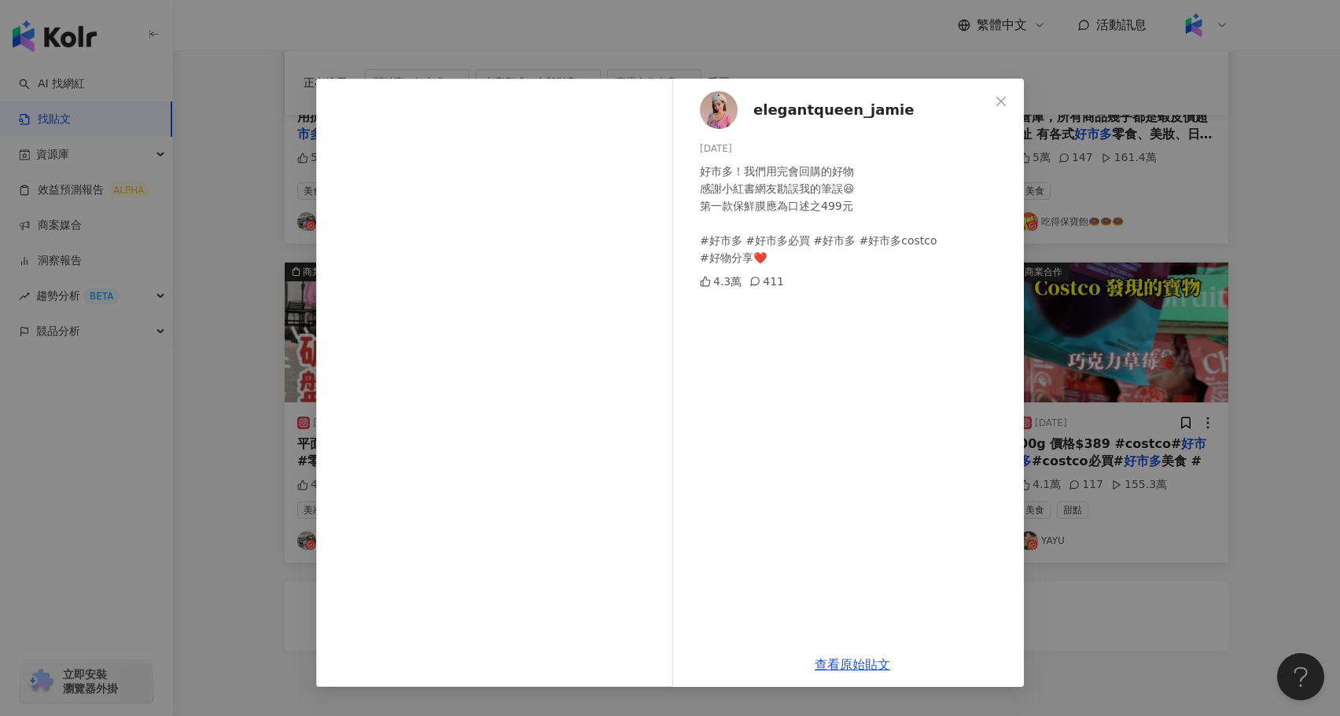
click at [183, 495] on div "elegantqueen_jamie 2024/7/9 好市多！我們用完會回購的好物 感謝小紅書網友勘誤我的筆誤😆 第一款保鮮膜應為口述之499元 #好市多 …" at bounding box center [670, 358] width 1340 height 716
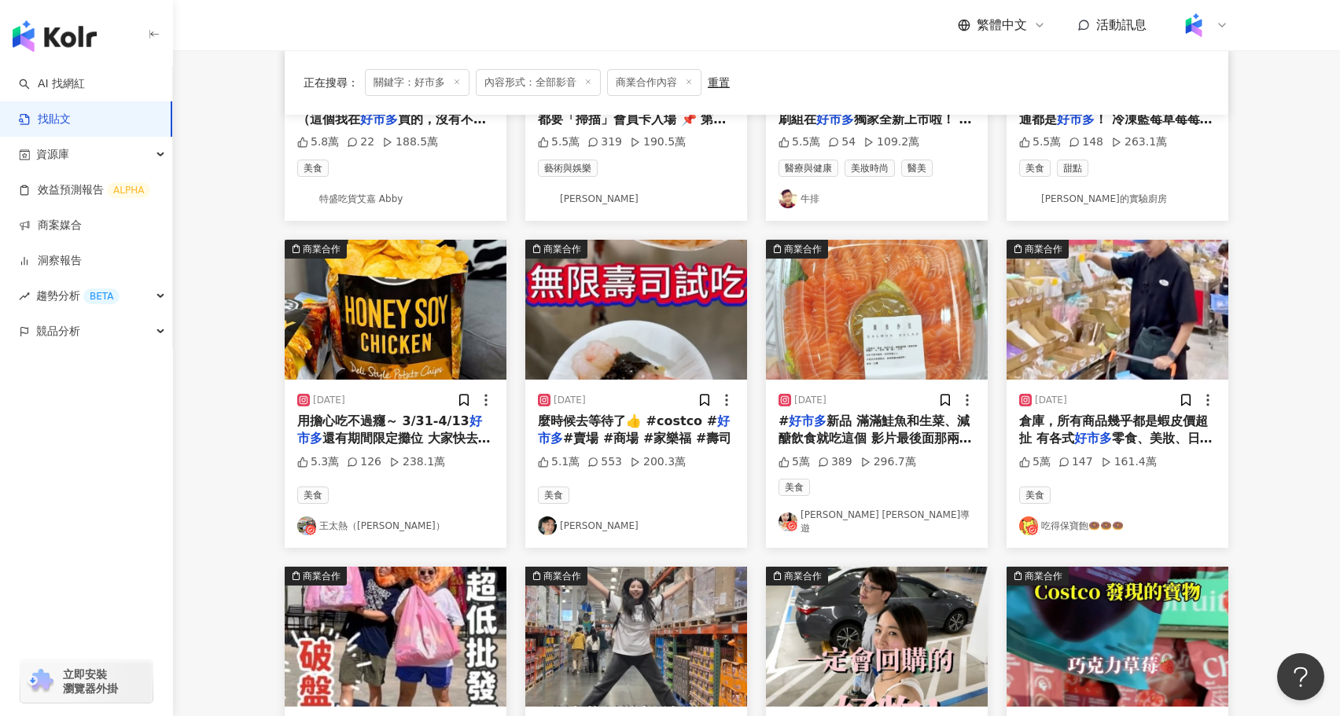
scroll to position [351, 0]
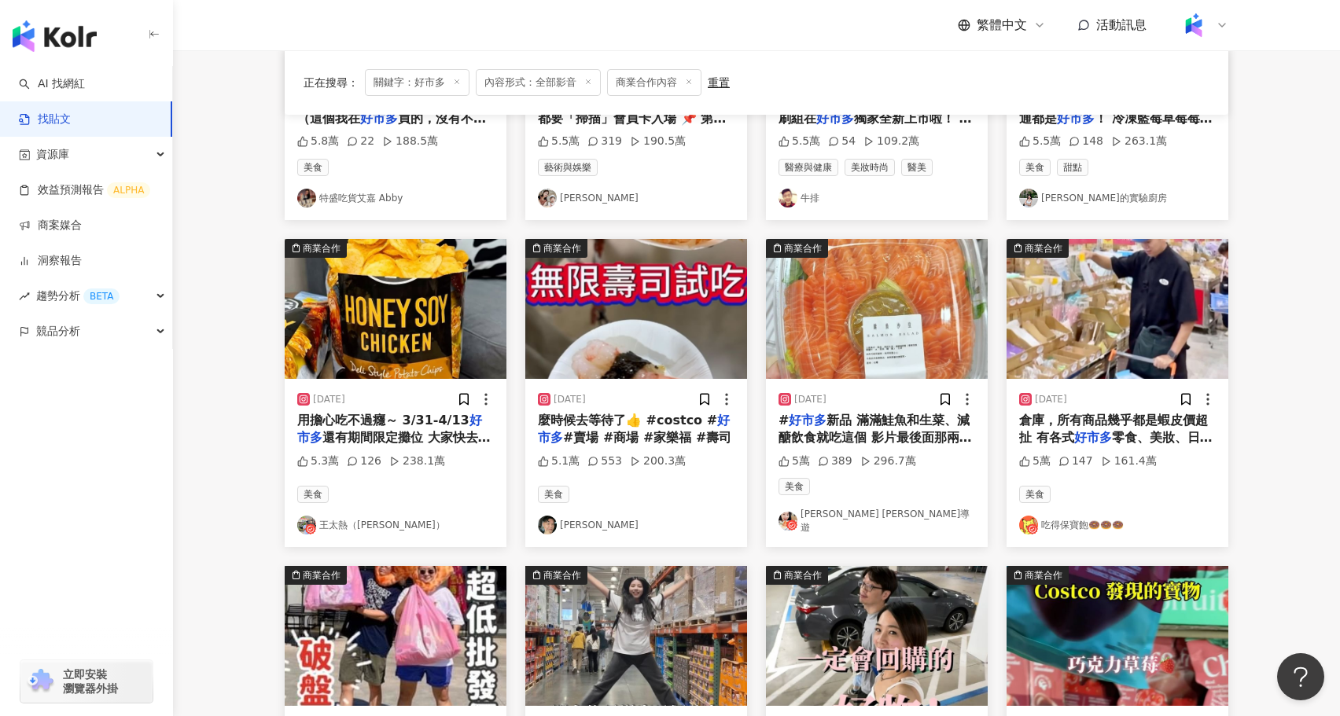
click at [420, 319] on img "button" at bounding box center [396, 309] width 222 height 140
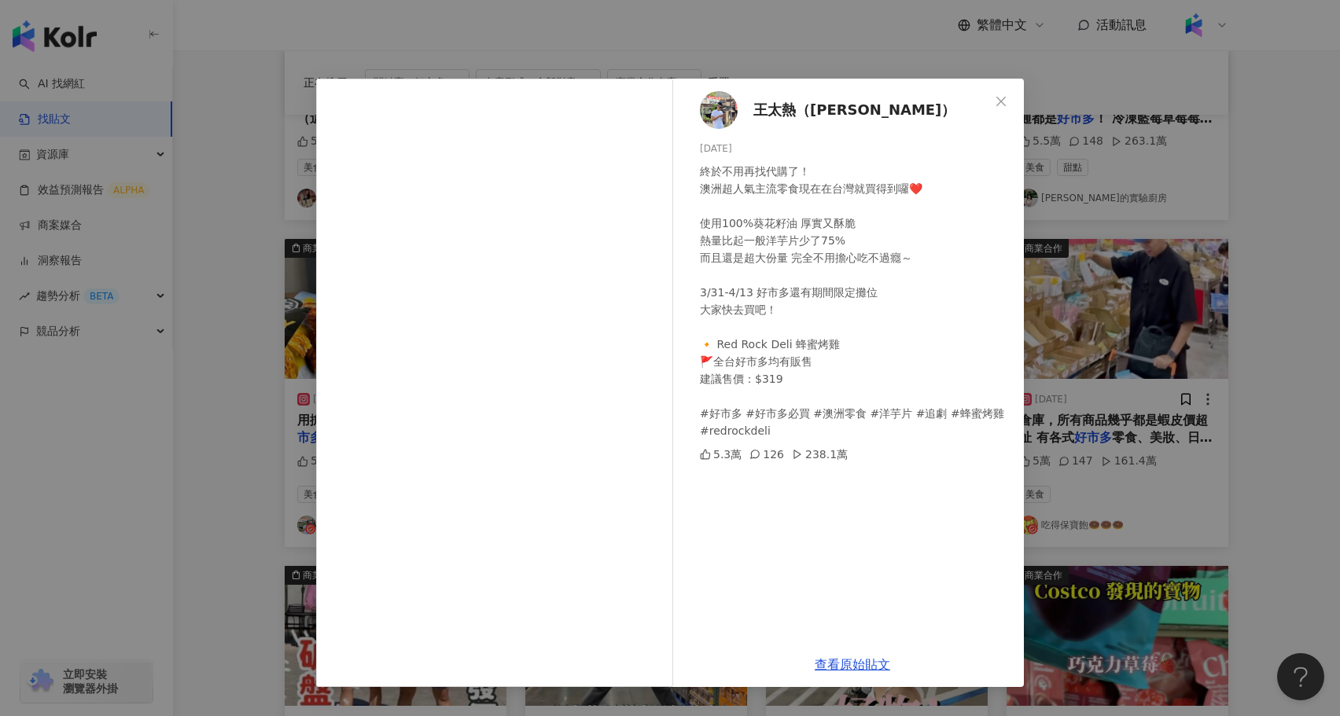
click at [243, 411] on div "王太熱（Taylor） 2025/4/2 終於不用再找代購了！ 澳洲超人氣主流零食現在在台灣就買得到囉❤️ 使用100%葵花籽油 厚實又酥脆 熱量比起一般洋芋…" at bounding box center [670, 358] width 1340 height 716
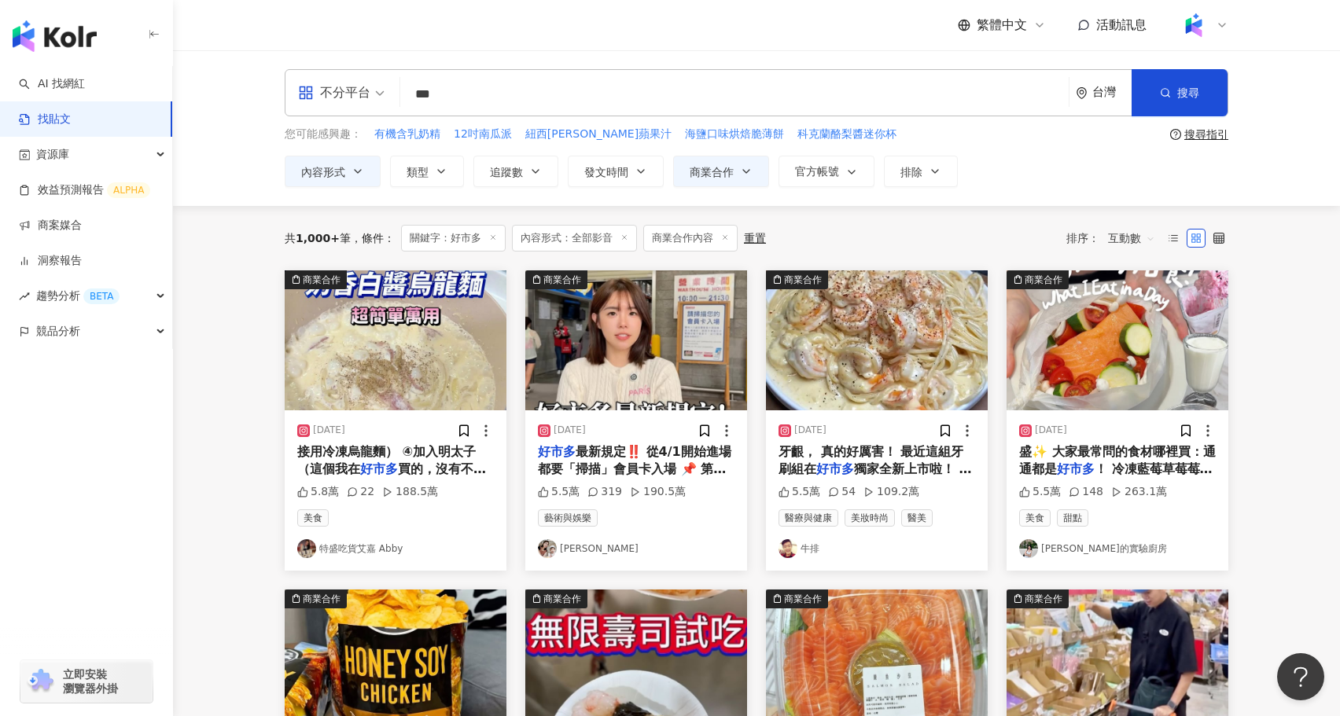
scroll to position [793, 0]
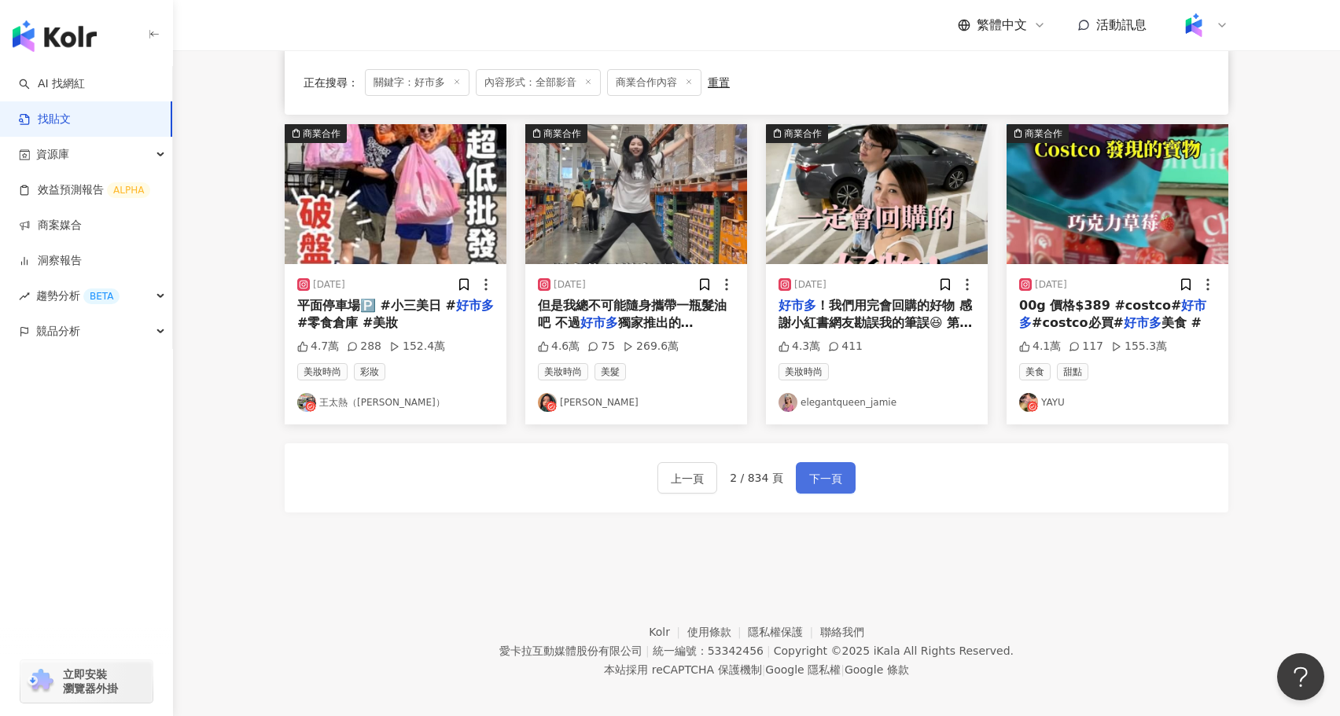
click at [809, 462] on button "下一頁" at bounding box center [826, 477] width 60 height 31
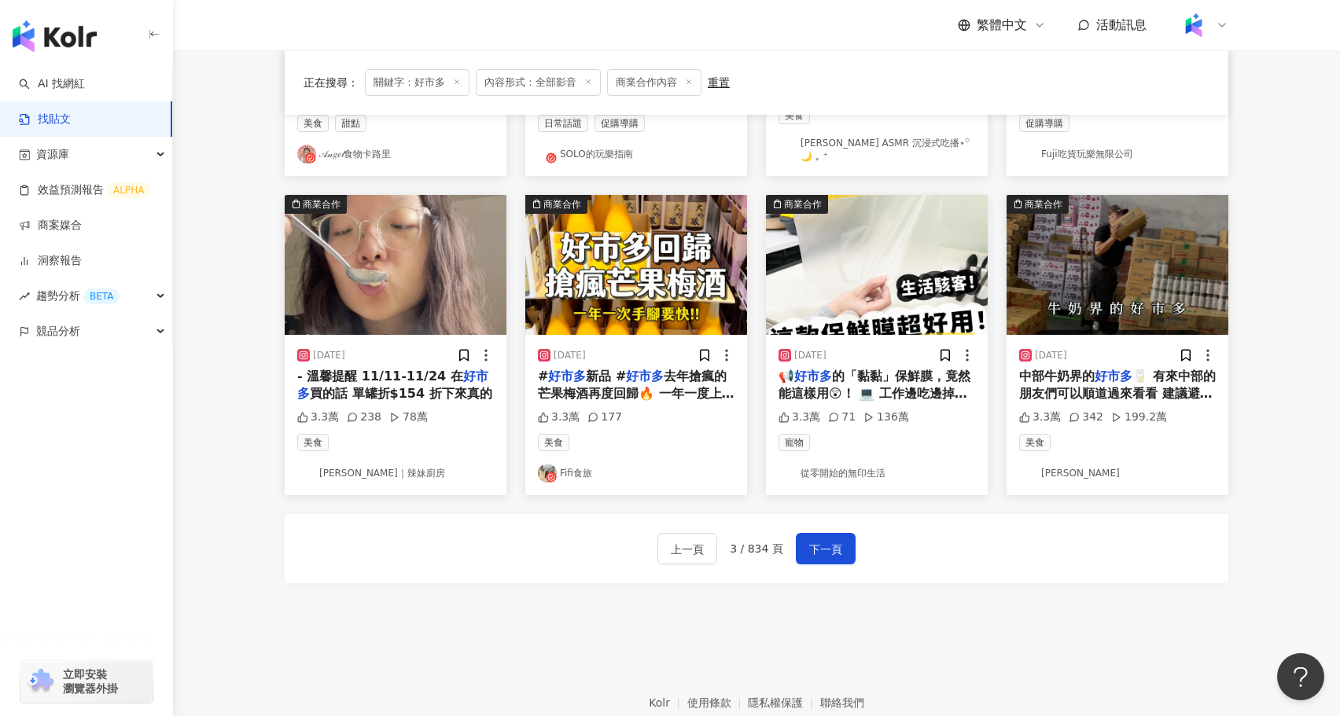
scroll to position [725, 0]
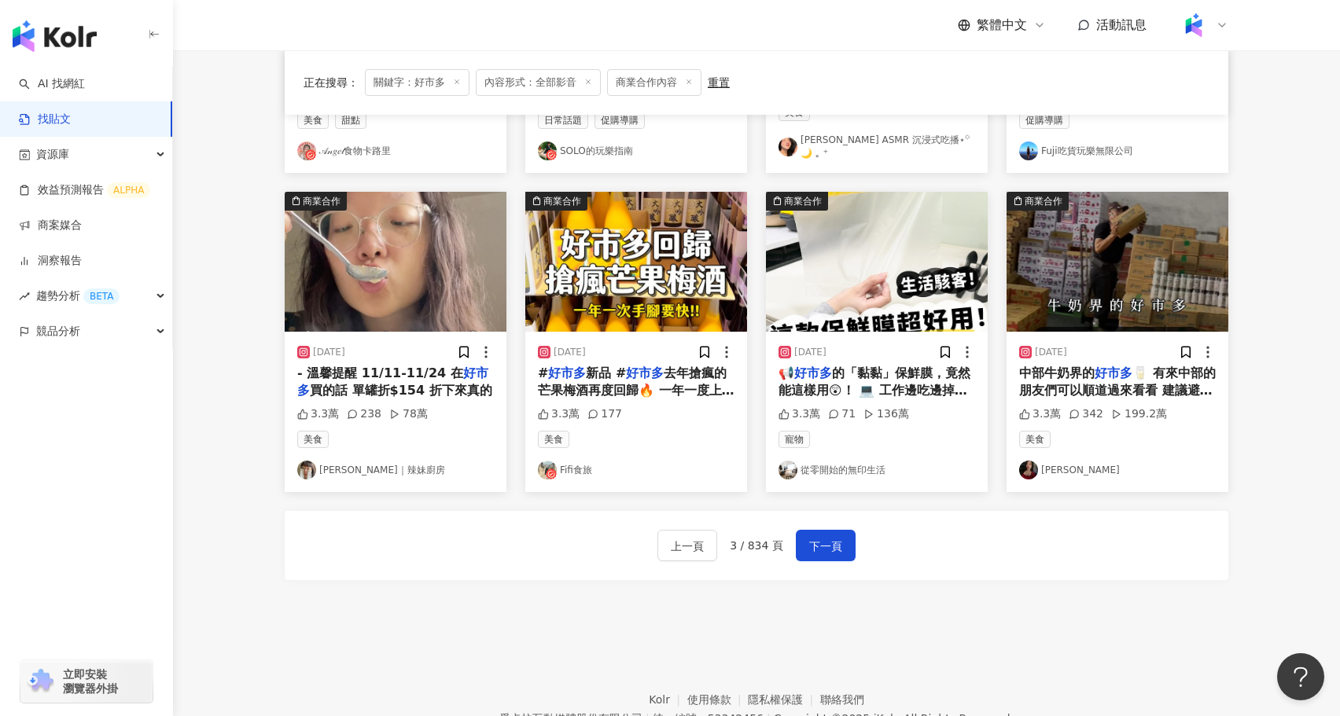
click at [353, 291] on img "button" at bounding box center [396, 262] width 222 height 140
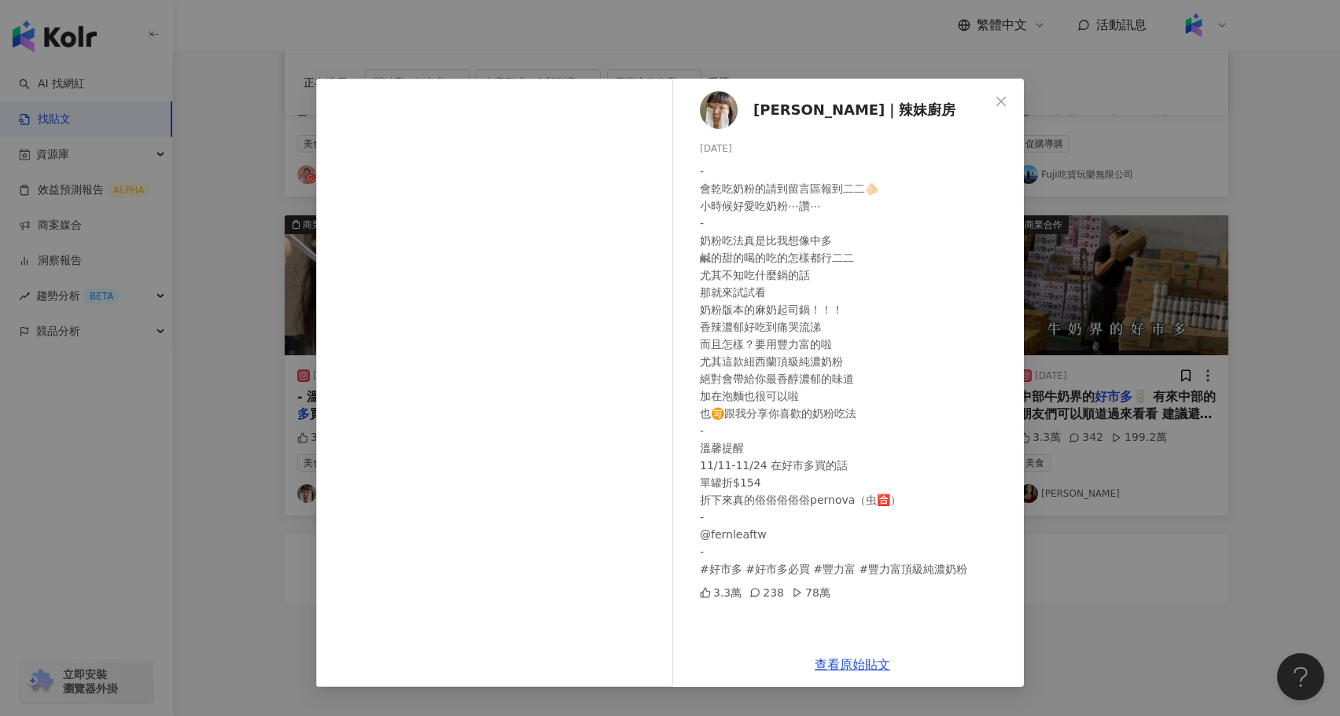
scroll to position [698, 0]
click at [806, 110] on span "陳姿靜｜辣妹廚房" at bounding box center [854, 110] width 202 height 22
click at [304, 208] on div "陳姿靜｜辣妹廚房 2024/11/16 - 會乾吃奶粉的請到留言區報到二二🫵🏻 小時候好愛吃奶粉⋯讚⋯ - 奶粉吃法真是比我想像中多 鹹的甜的喝的吃的怎樣都行…" at bounding box center [670, 358] width 1340 height 716
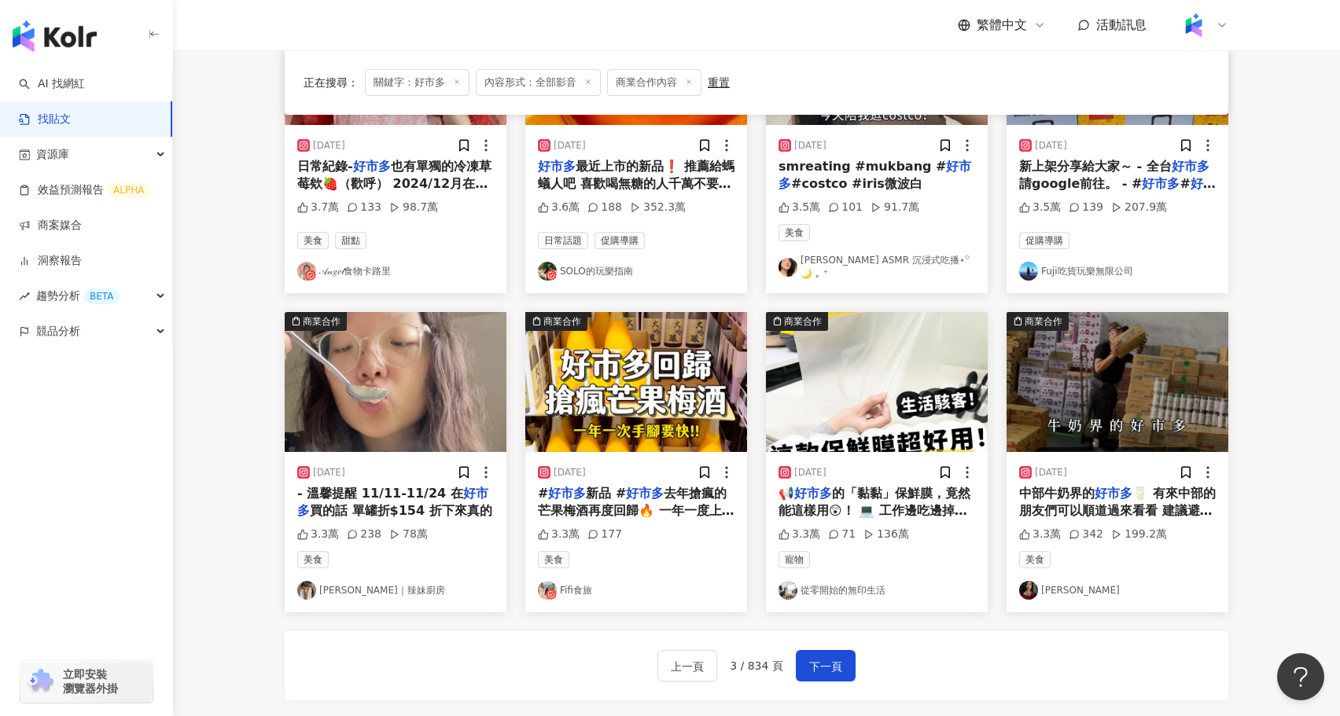
scroll to position [0, 0]
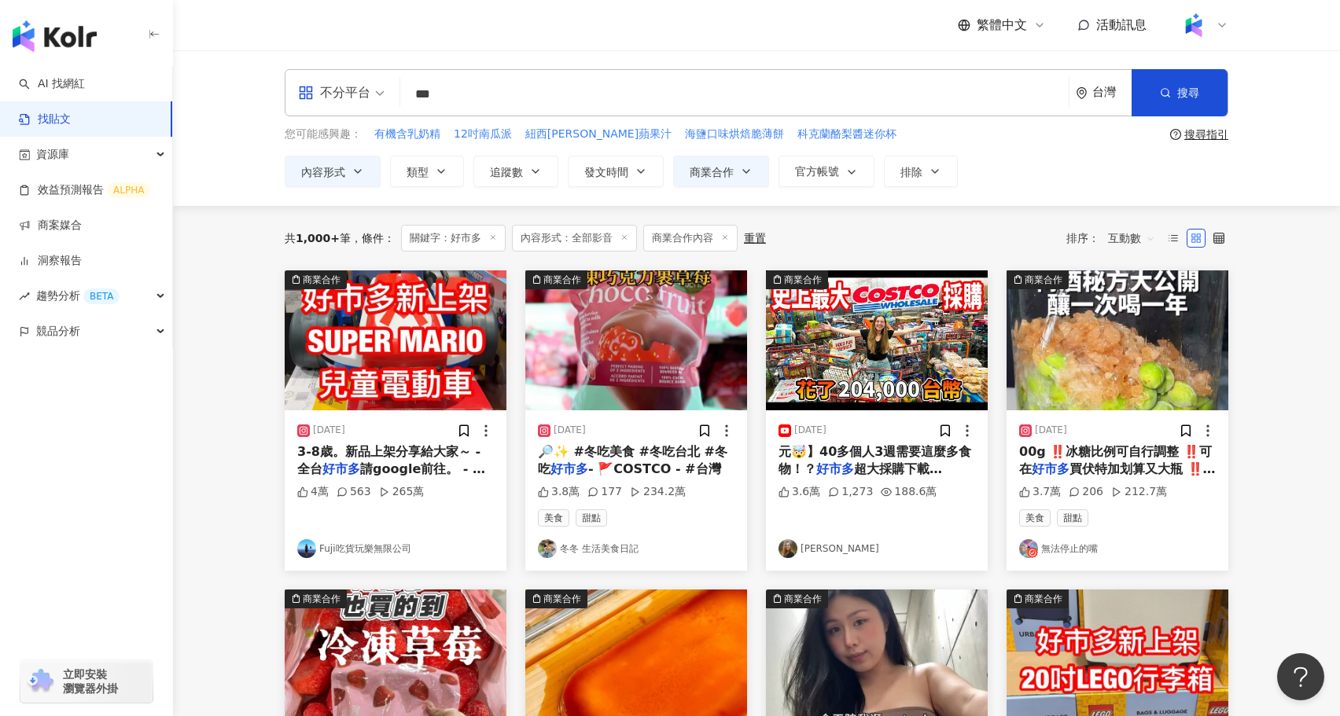
drag, startPoint x: 507, startPoint y: 91, endPoint x: 367, endPoint y: 90, distance: 140.0
click at [367, 90] on div "不分平台 好市多 *** 台灣 搜尋 searchOperator 插入語法 完全符合 "" 聯集 OR 交集 AND 排除 - 群組 {}" at bounding box center [757, 92] width 944 height 47
paste input "***"
click at [456, 93] on input "******" at bounding box center [735, 94] width 656 height 34
click at [529, 95] on input "**********" at bounding box center [735, 94] width 656 height 34
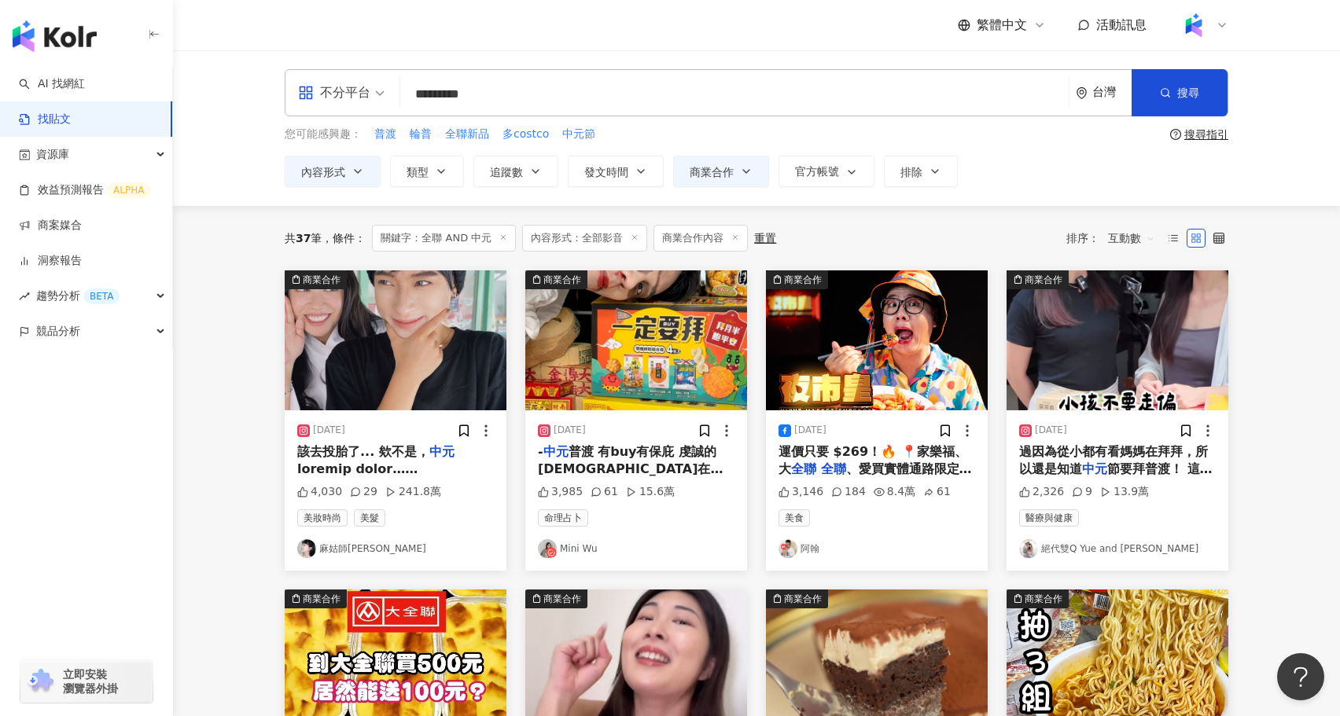
click at [632, 377] on img "button" at bounding box center [636, 341] width 222 height 140
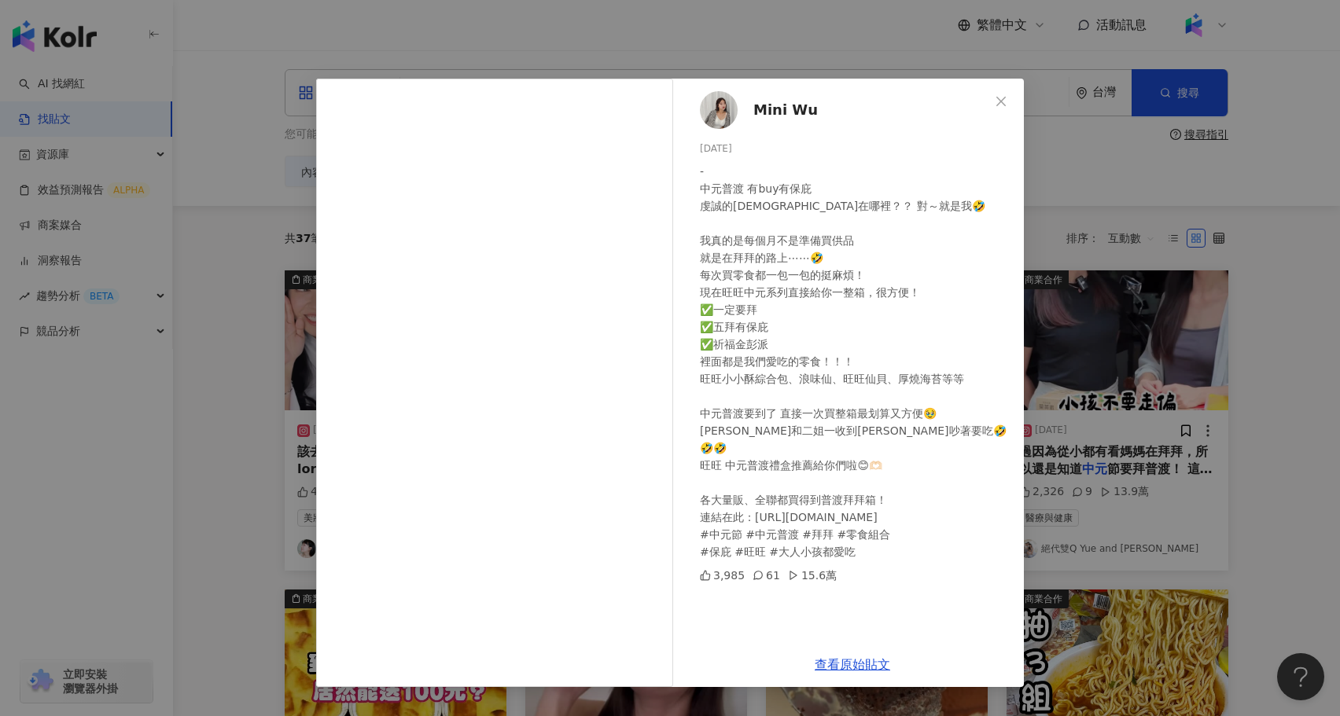
click at [1118, 484] on div "Mini Wu 2024/7/26 - 中元普渡 有buy有保庇 虔誠的信徒在哪裡？？ 對～就是我🤣 我真的是每個月不是準備買供品 就是在拜拜的路上⋯⋯🤣 每…" at bounding box center [670, 358] width 1340 height 716
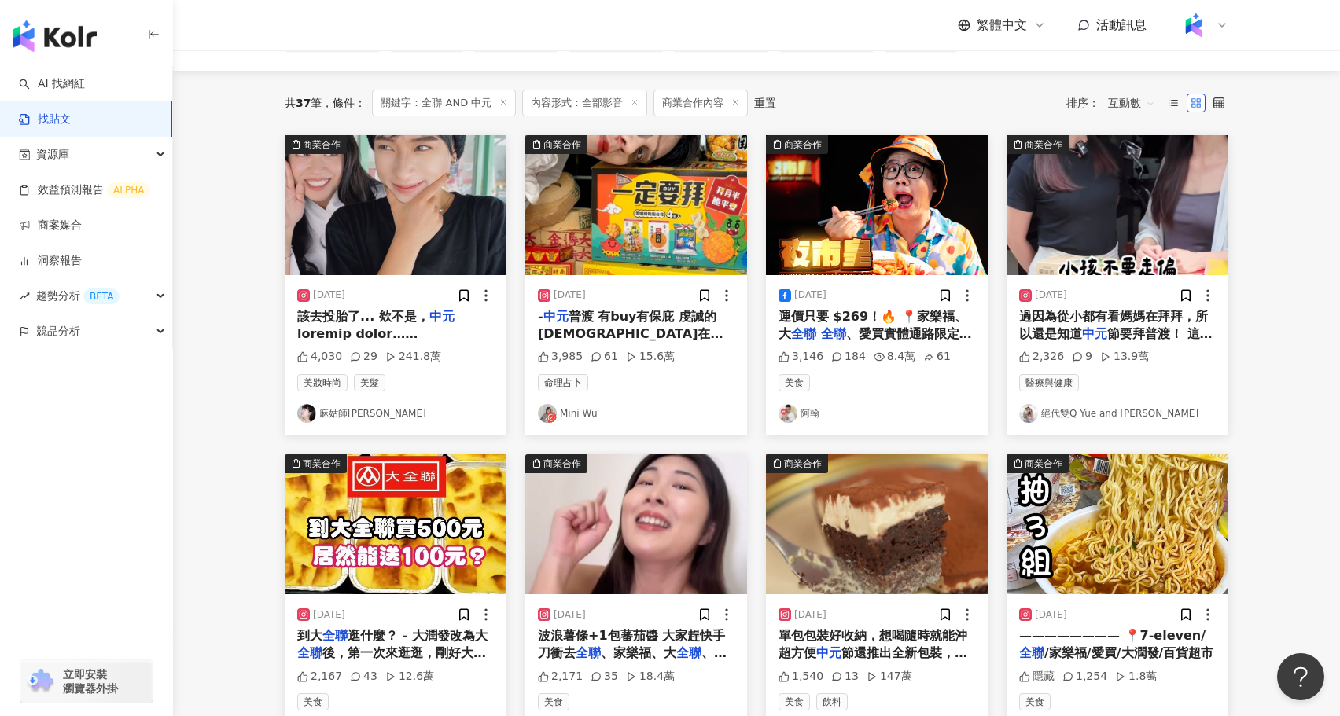
scroll to position [137, 0]
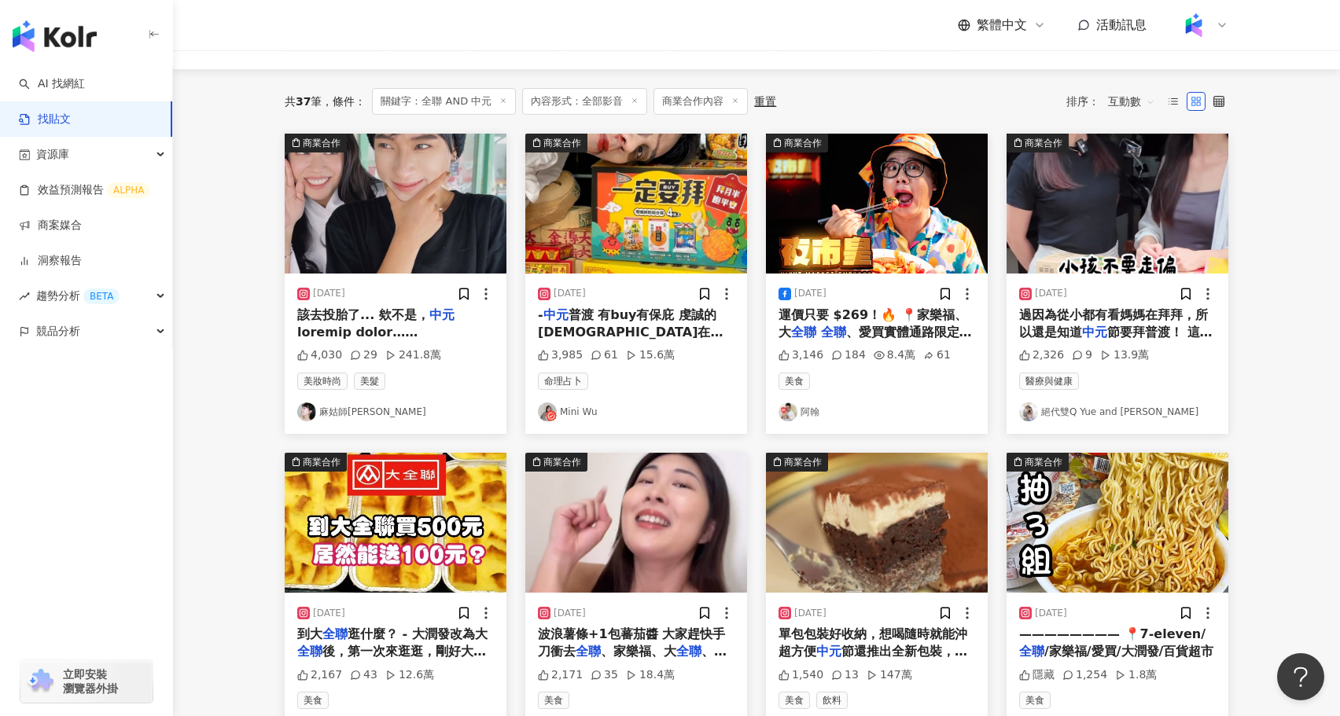
click at [917, 323] on div "運價只要 $269！🔥 📍家樂福、大 全聯 全聯 、愛買實體通路限定！ 這一回合" at bounding box center [877, 324] width 197 height 35
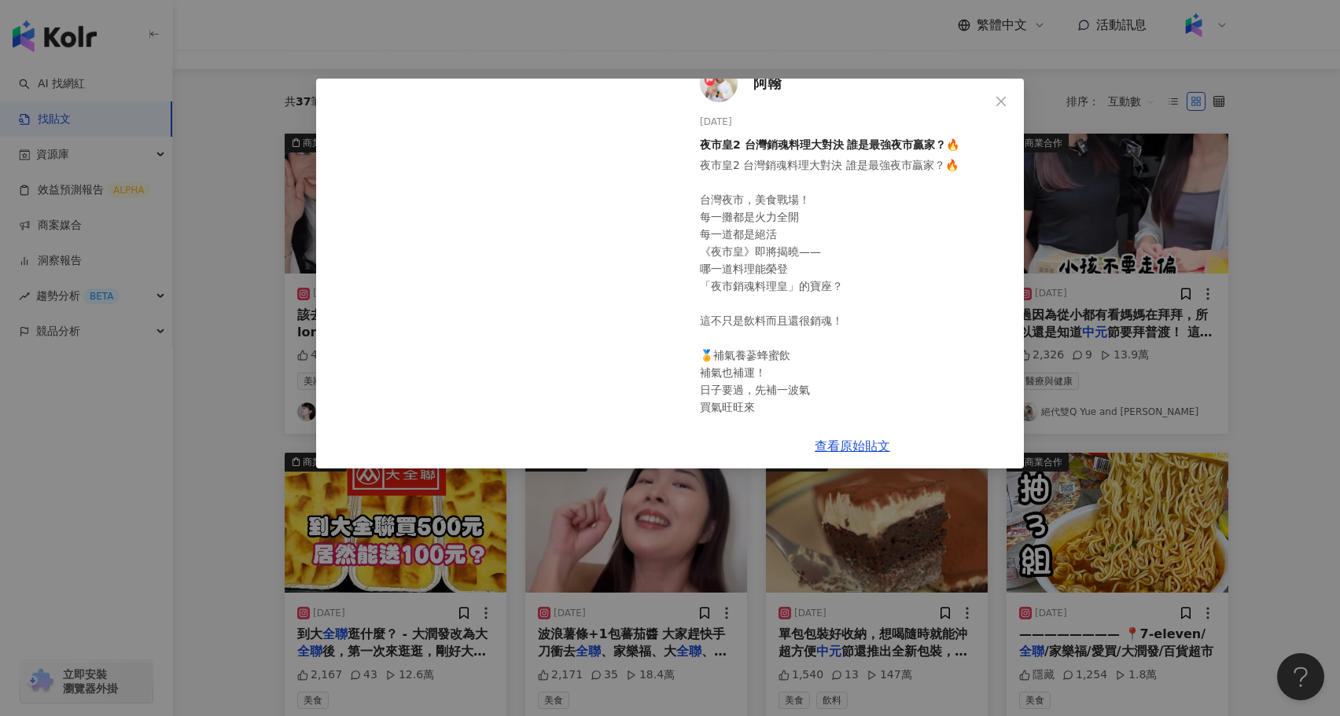
scroll to position [0, 0]
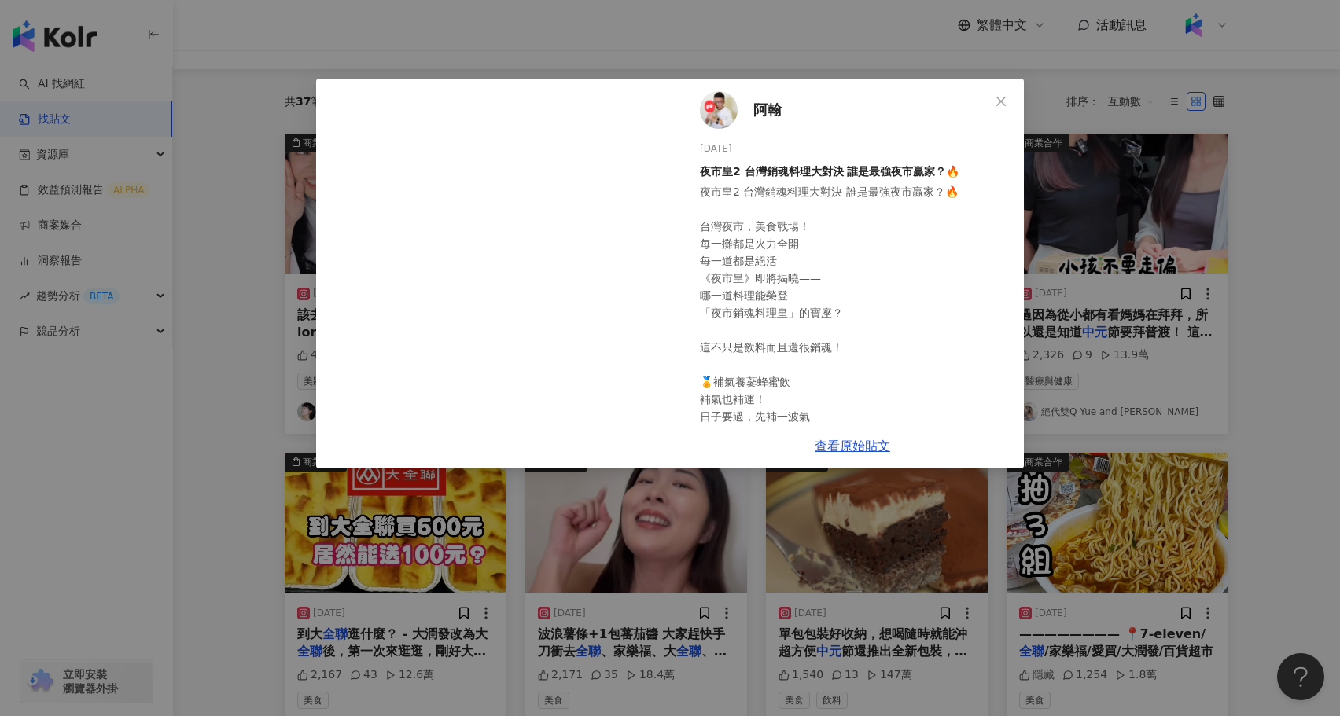
click at [222, 391] on div "阿翰 2025/8/20 夜市皇2 台灣銷魂料理大對決 誰是最強夜市贏家？🔥 3,146 184 8.4萬 61 查看原始貼文" at bounding box center [670, 358] width 1340 height 716
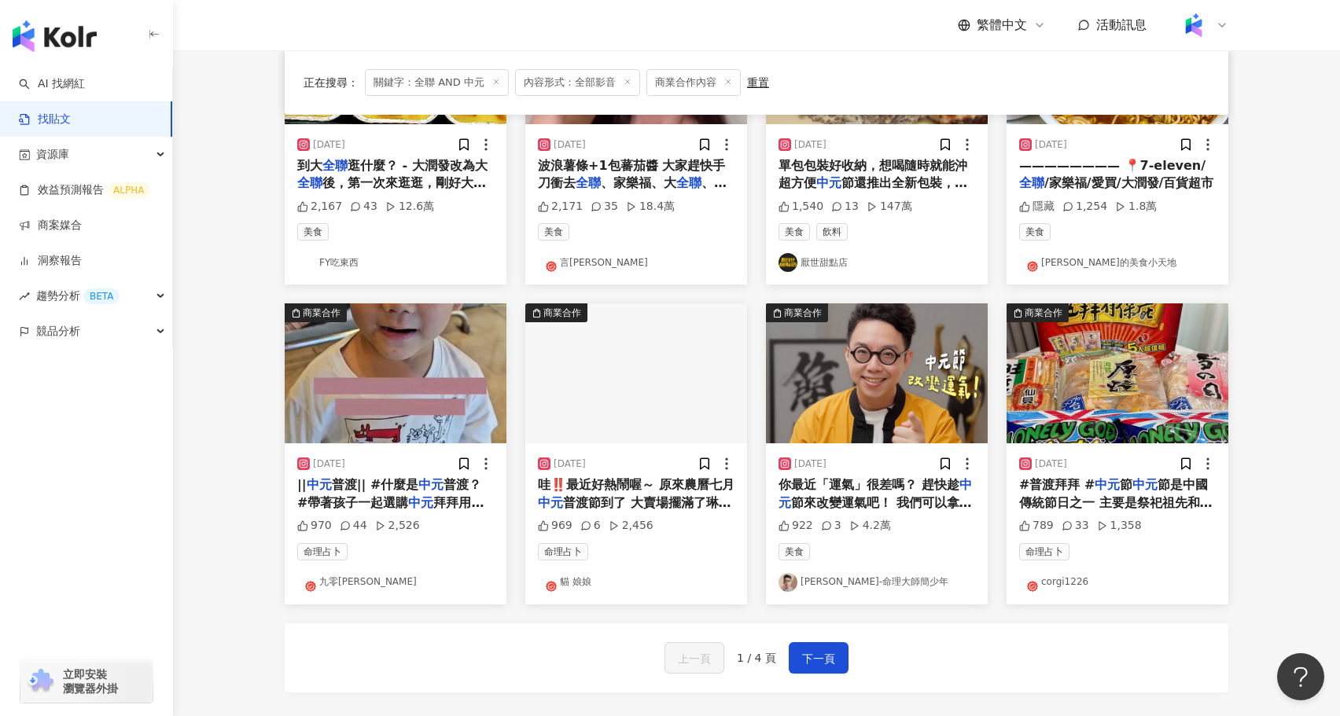
scroll to position [664, 0]
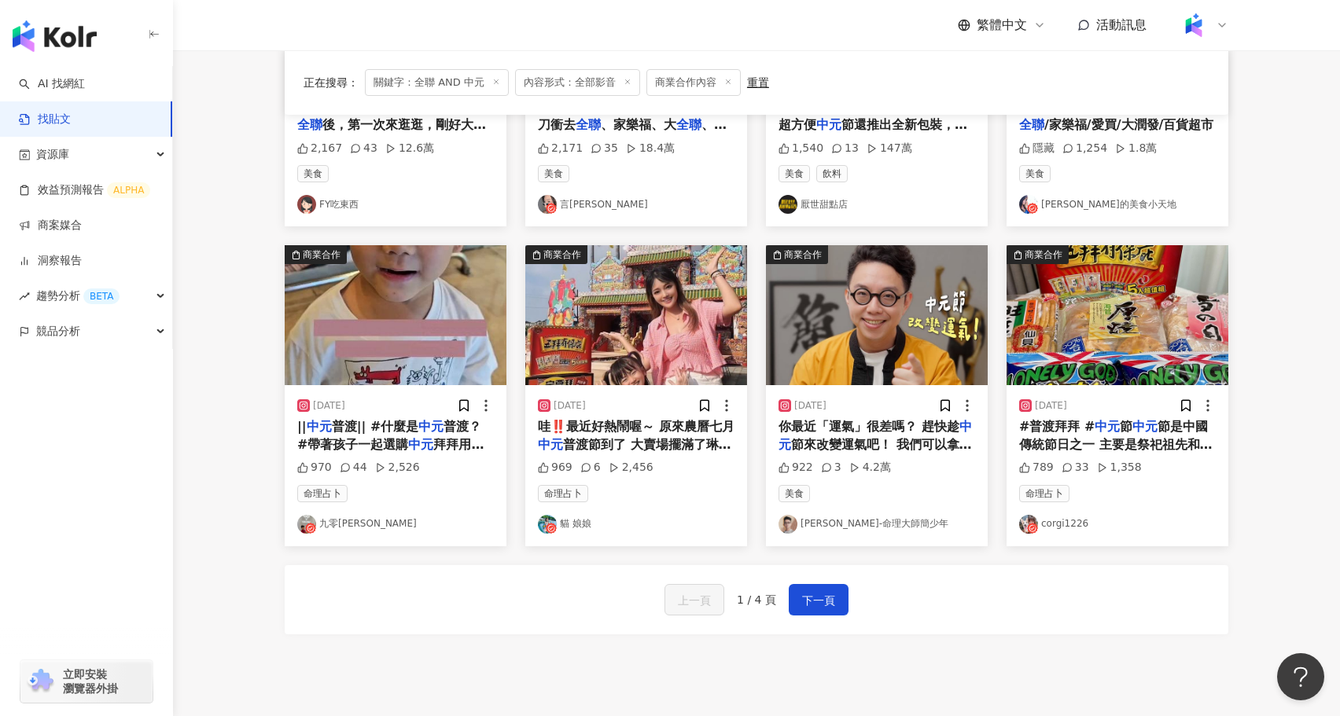
click at [1147, 325] on img "button" at bounding box center [1118, 315] width 222 height 140
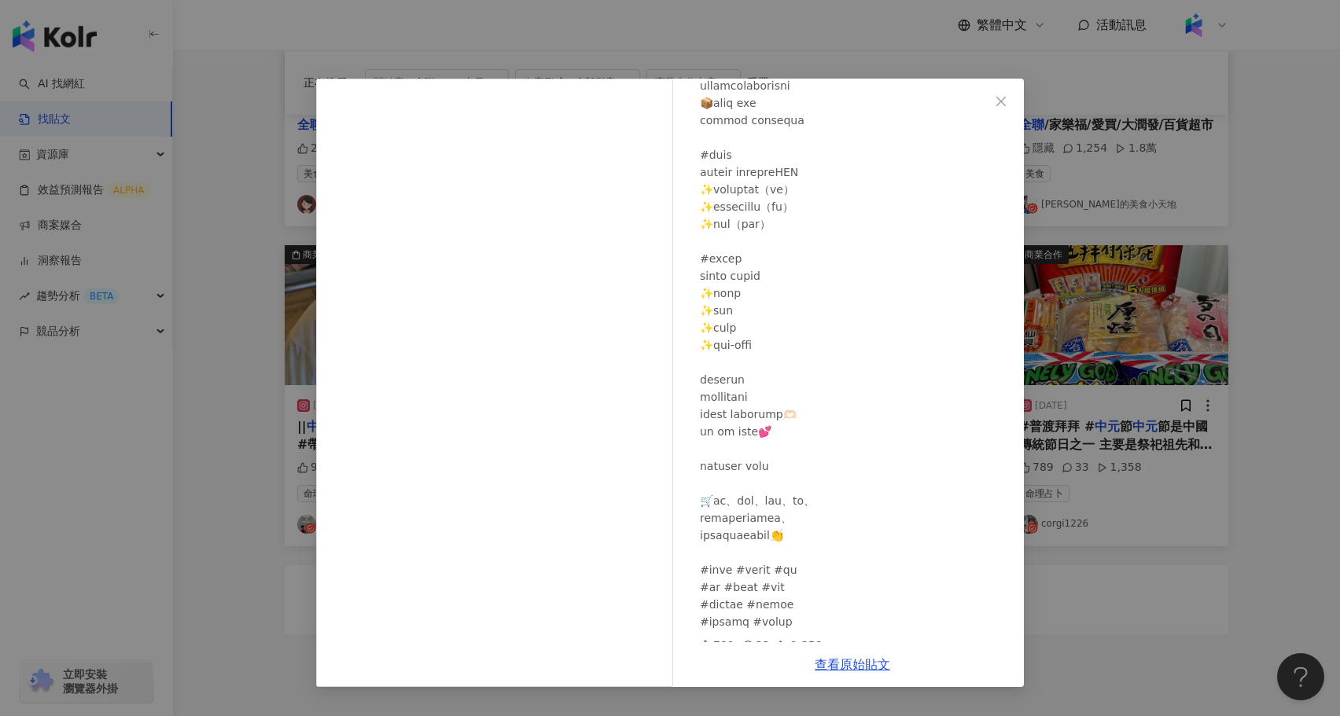
scroll to position [305, 0]
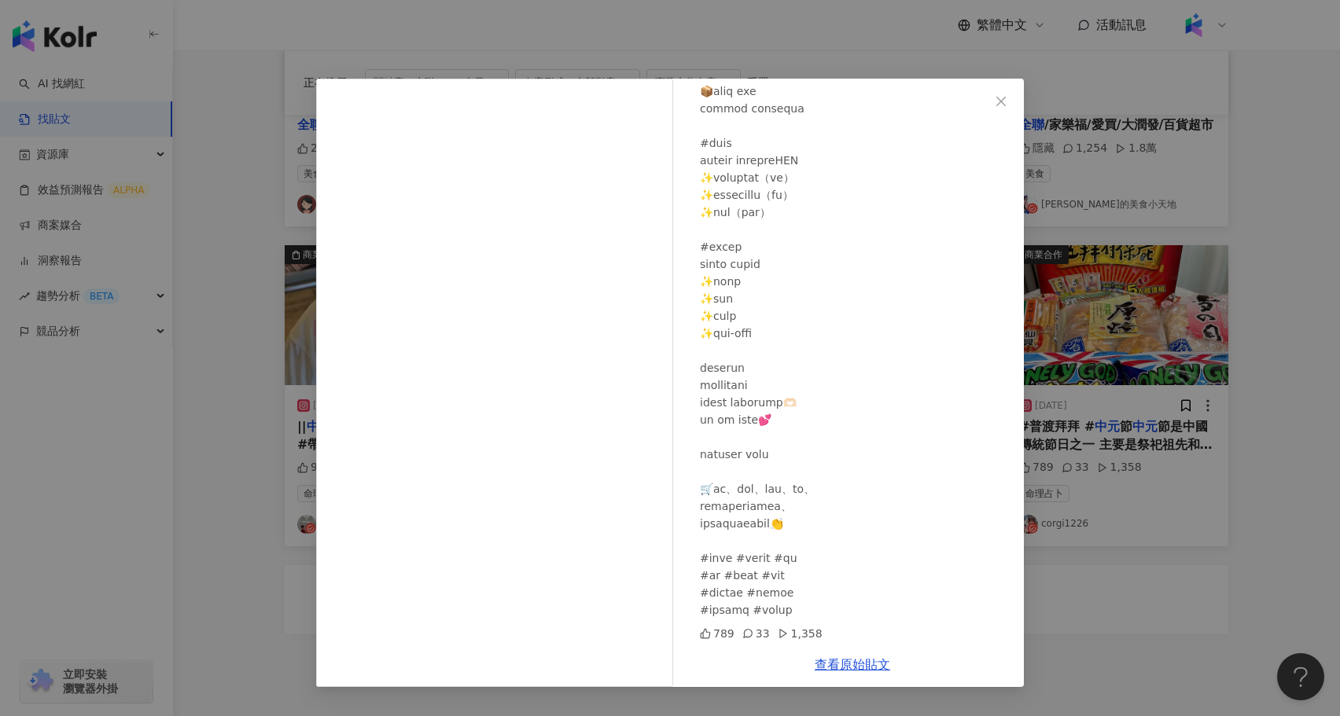
click at [1158, 589] on div "corgi1226 2024/8/13 789 33 1,358 查看原始貼文" at bounding box center [670, 358] width 1340 height 716
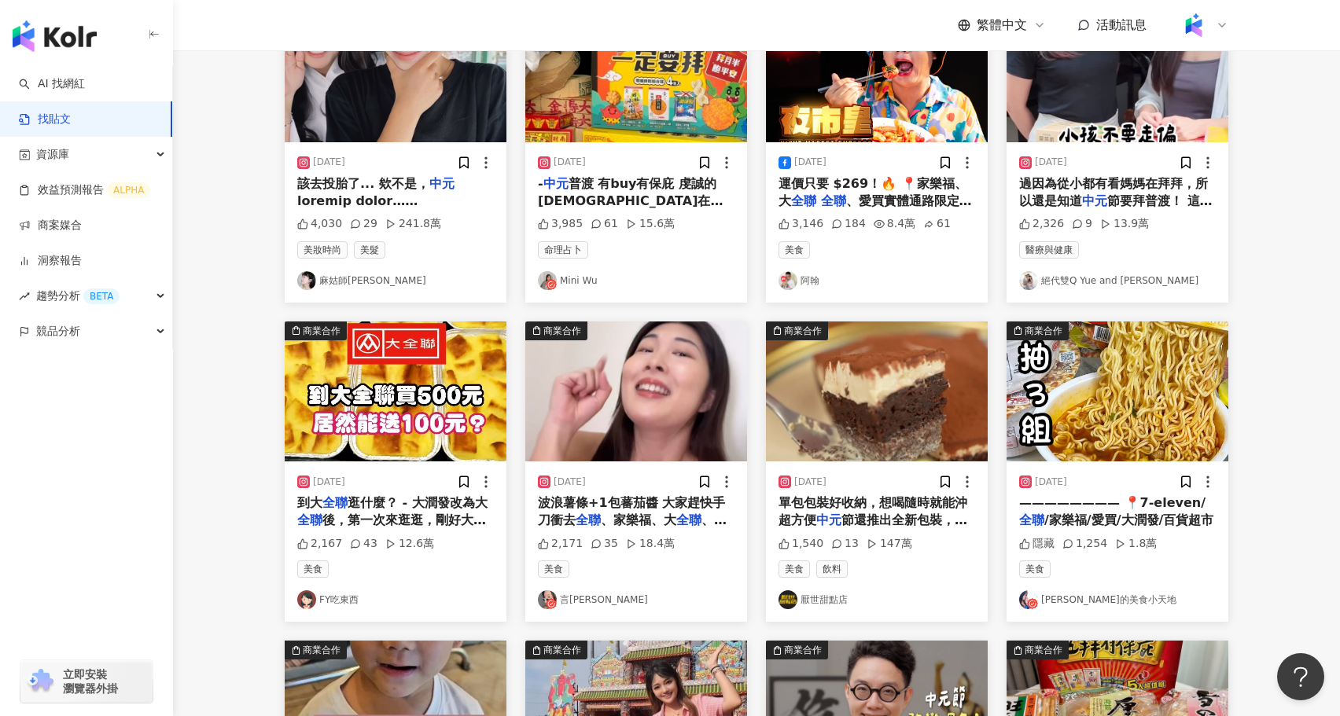
scroll to position [0, 0]
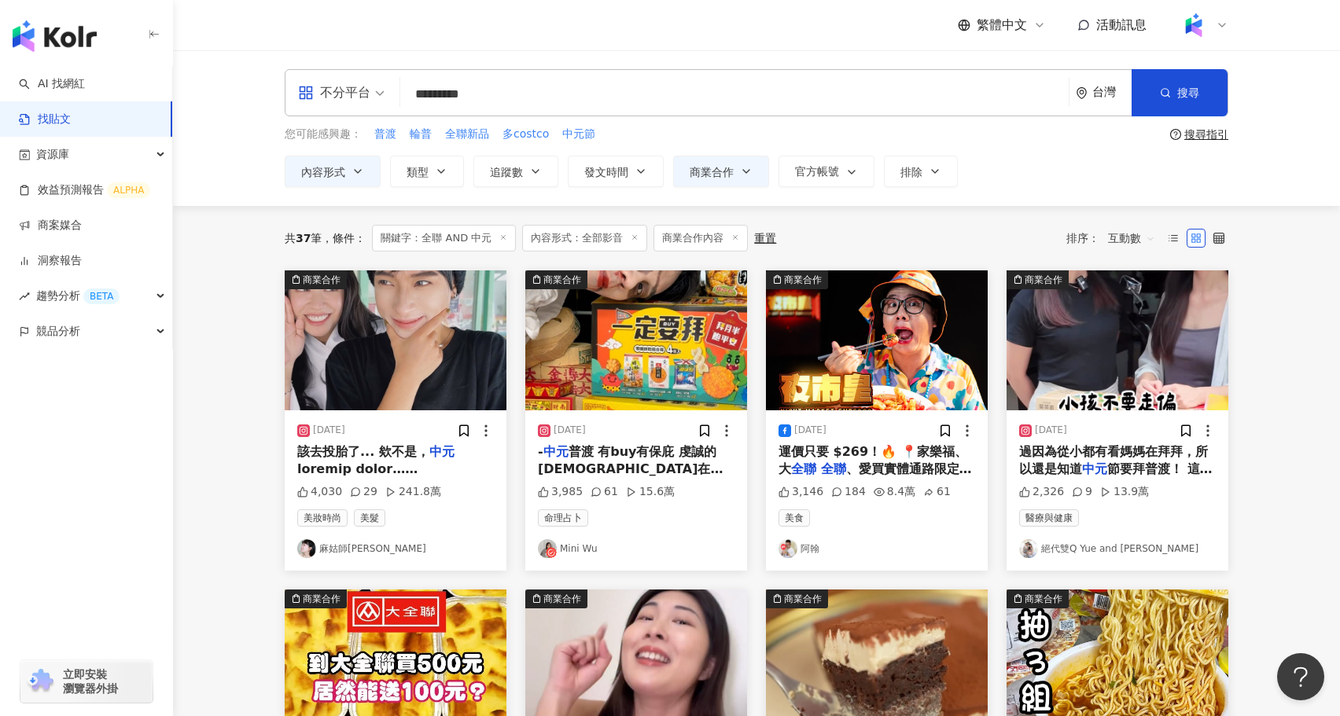
click at [546, 90] on input "*********" at bounding box center [735, 94] width 656 height 34
click at [437, 94] on input "*********" at bounding box center [735, 94] width 656 height 34
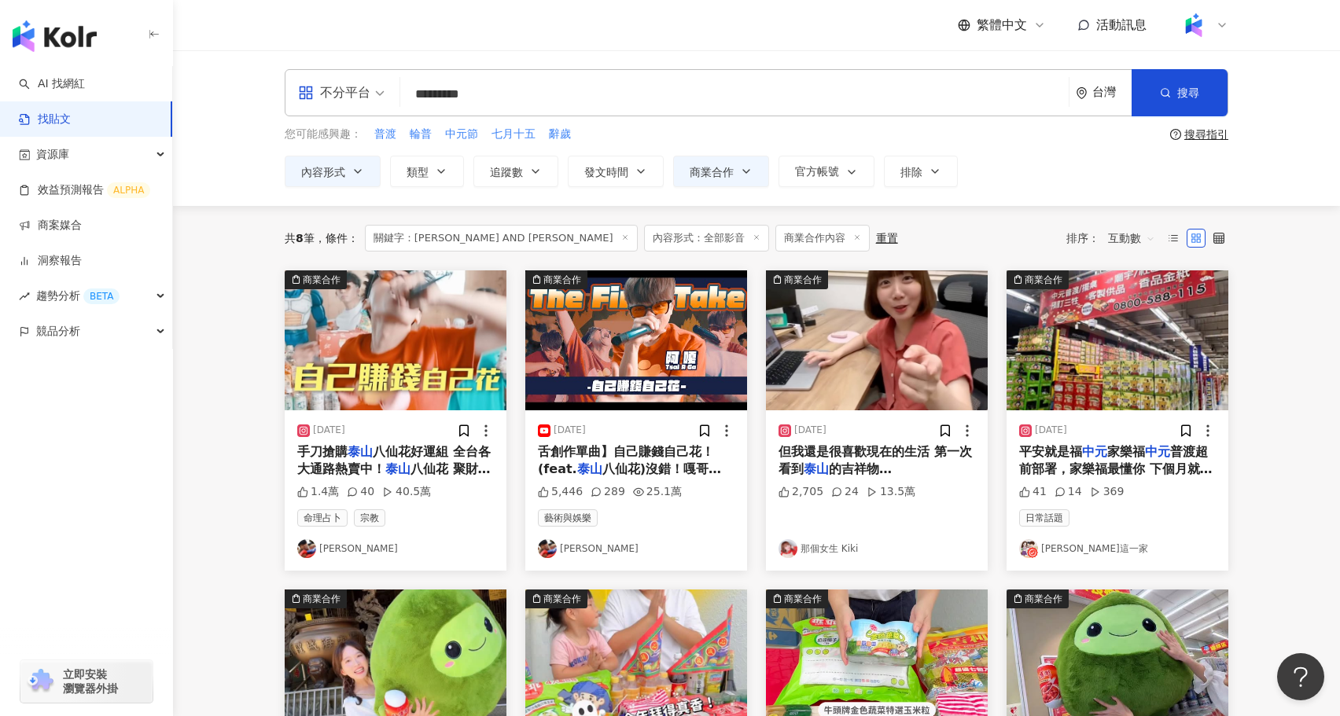
click at [453, 470] on span "八仙花 聚財運勢發" at bounding box center [393, 478] width 193 height 32
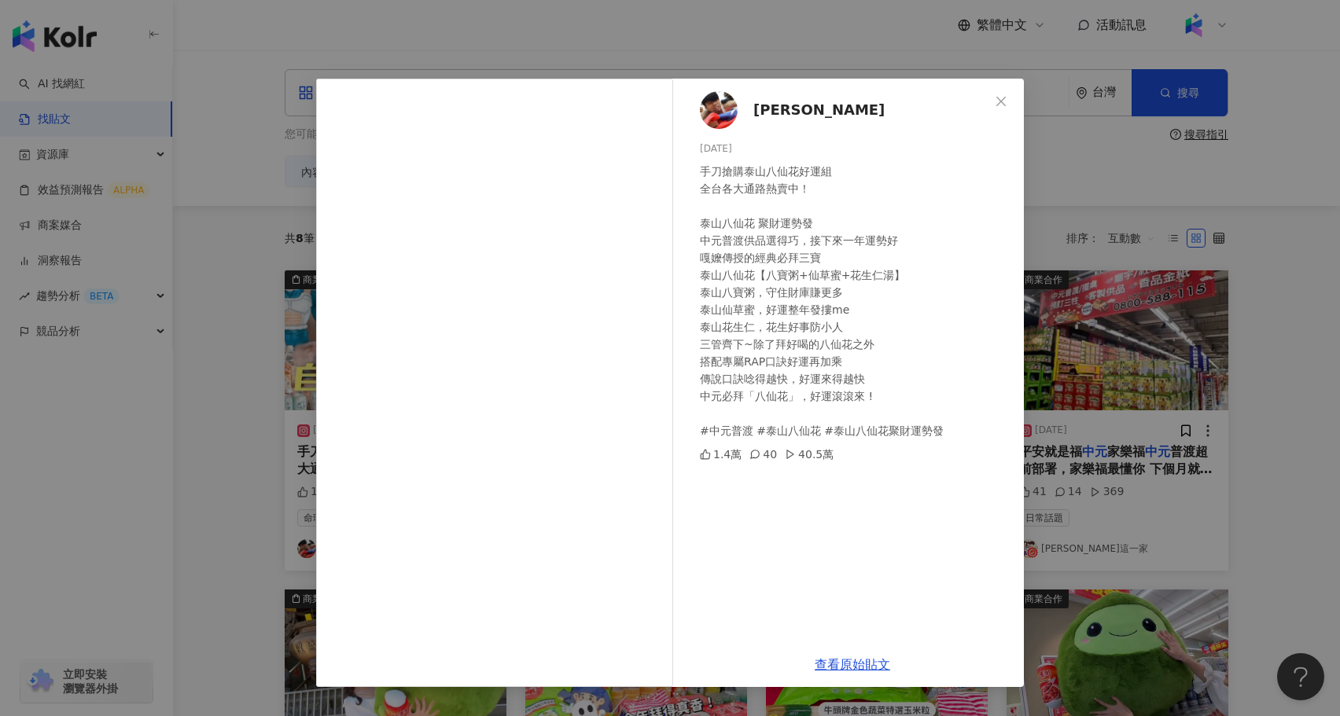
click at [241, 433] on div "蔡阿嘎 2024/8/5 手刀搶購泰山八仙花好運組 全台各大通路熱賣中！ 泰山八仙花 聚財運勢發 中元普渡供品選得巧，接下來一年運勢好 嘎嬤傳授的經典必拜三寶…" at bounding box center [670, 358] width 1340 height 716
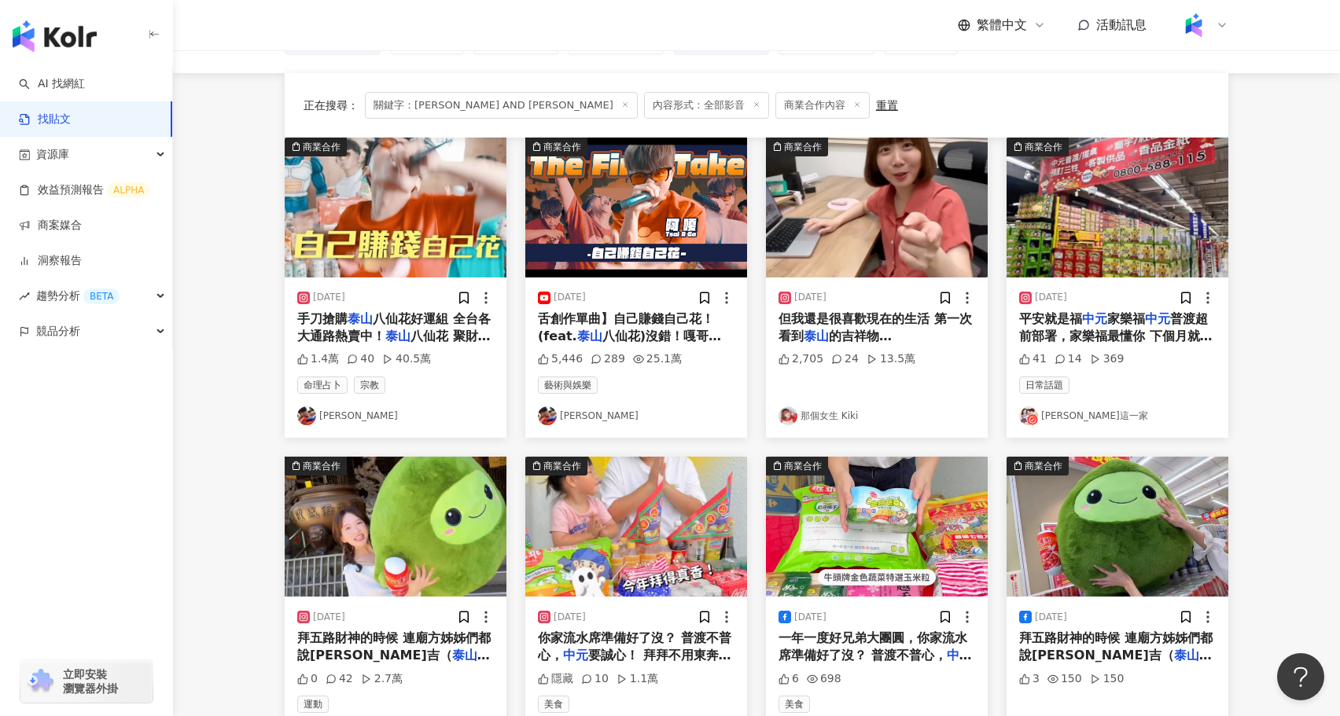
scroll to position [118, 0]
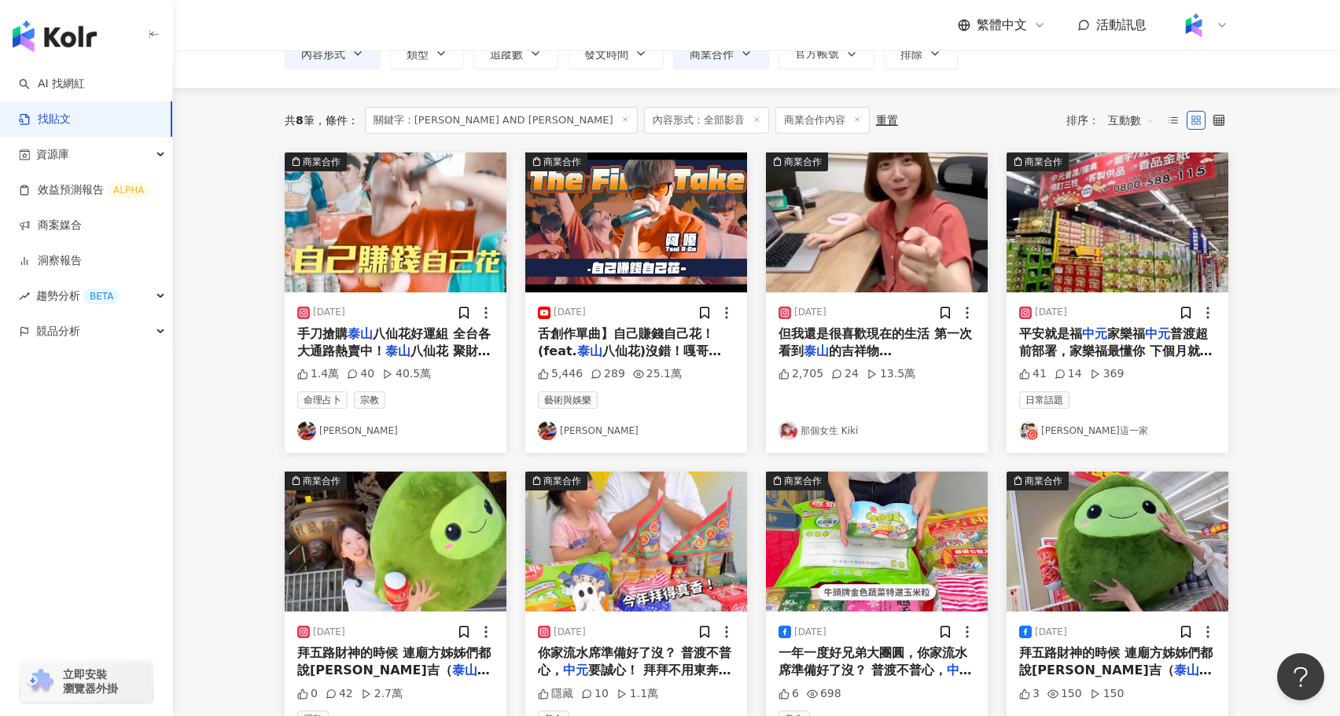
click at [443, 229] on img "button" at bounding box center [396, 223] width 222 height 140
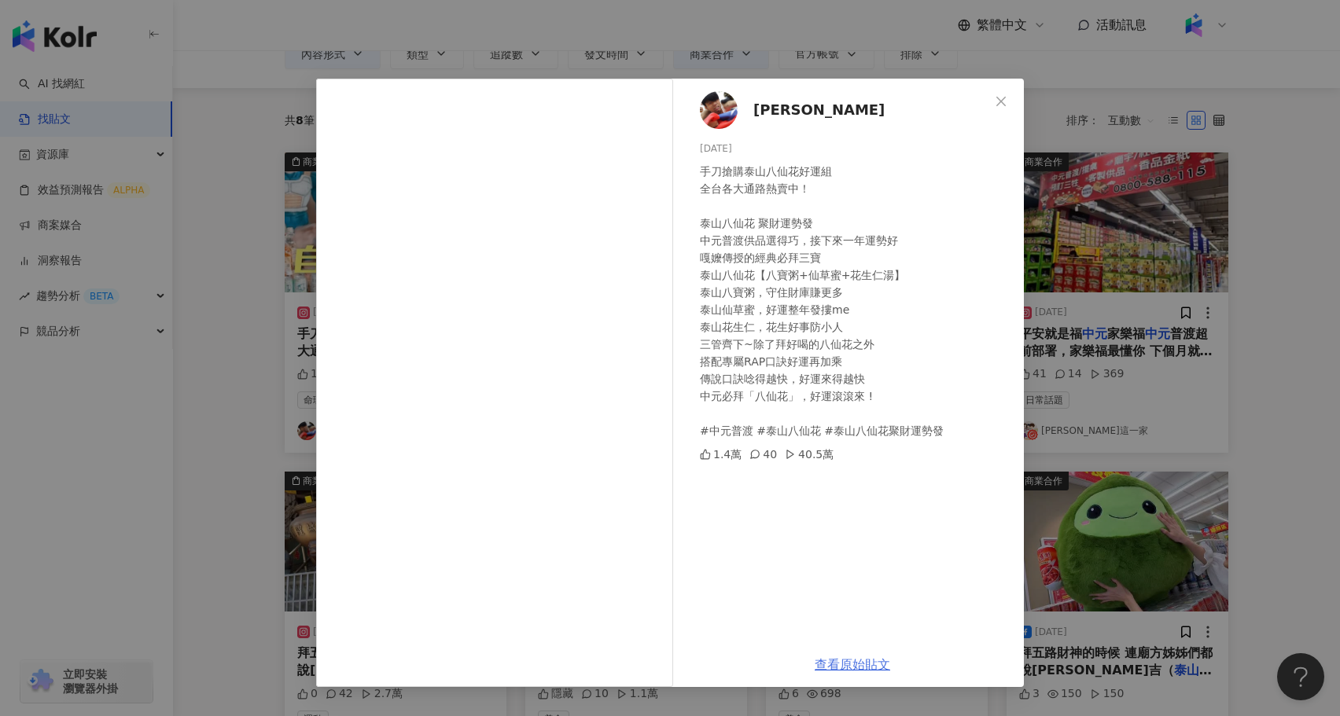
click at [873, 662] on link "查看原始貼文" at bounding box center [852, 664] width 75 height 15
click at [267, 233] on div "蔡阿嘎 2024/8/5 手刀搶購泰山八仙花好運組 全台各大通路熱賣中！ 泰山八仙花 聚財運勢發 中元普渡供品選得巧，接下來一年運勢好 嘎嬤傳授的經典必拜三寶…" at bounding box center [670, 358] width 1340 height 716
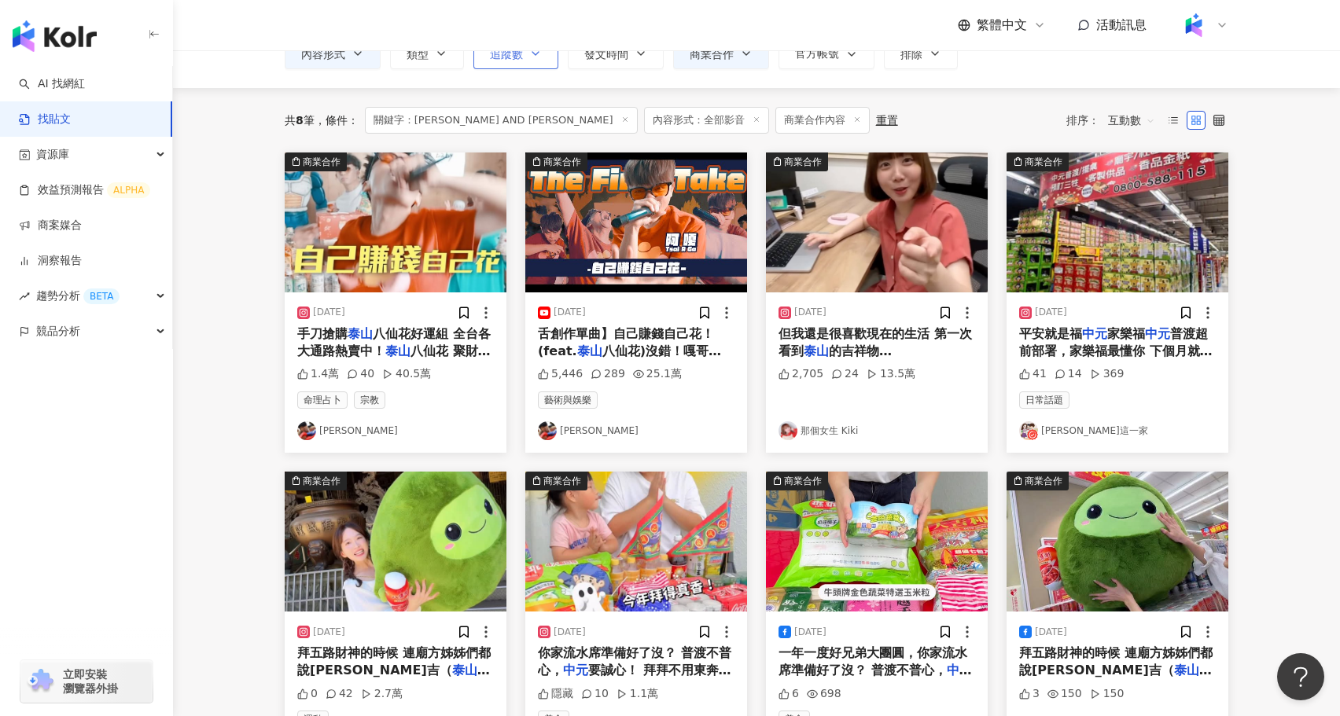
scroll to position [0, 0]
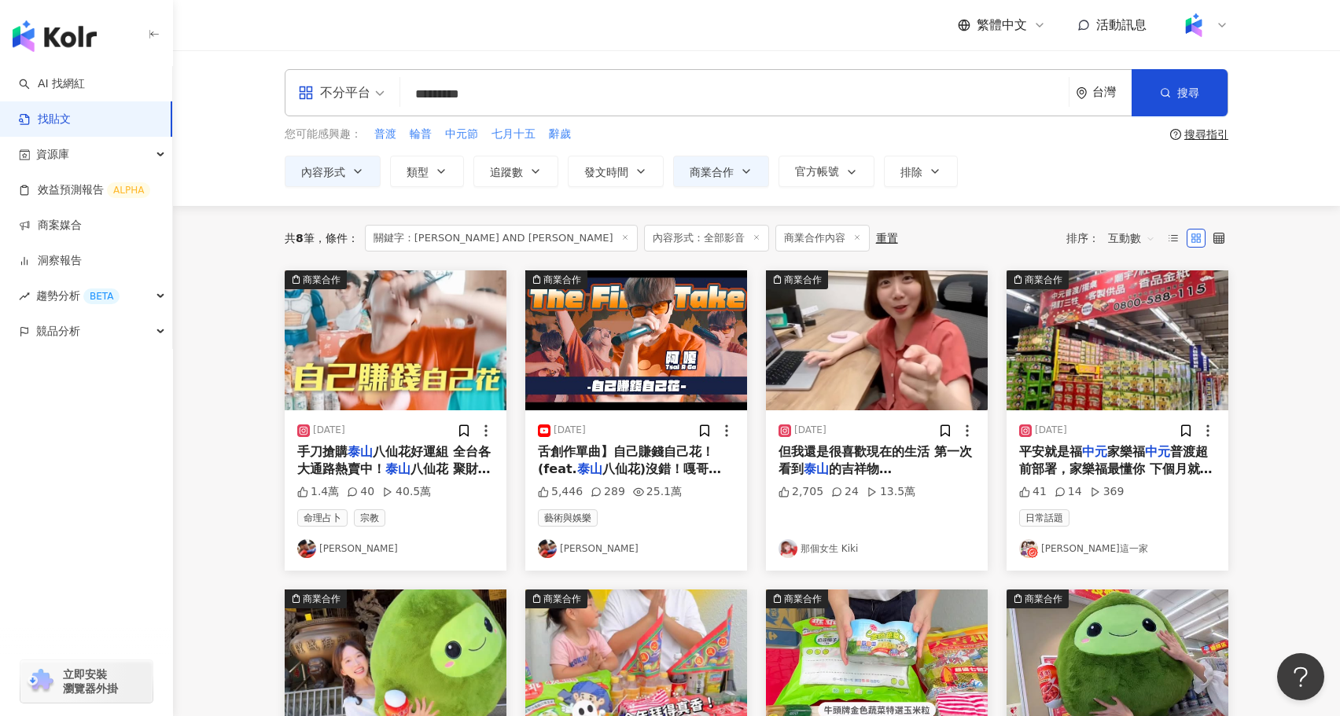
drag, startPoint x: 514, startPoint y: 101, endPoint x: 396, endPoint y: 100, distance: 118.0
click at [396, 100] on div "不分平台 泰山 AND 中元 ********* 台灣 搜尋 searchOperator 插入語法 完全符合 "" 聯集 OR 交集 AND 排除 - 群組…" at bounding box center [757, 92] width 944 height 47
type input "**"
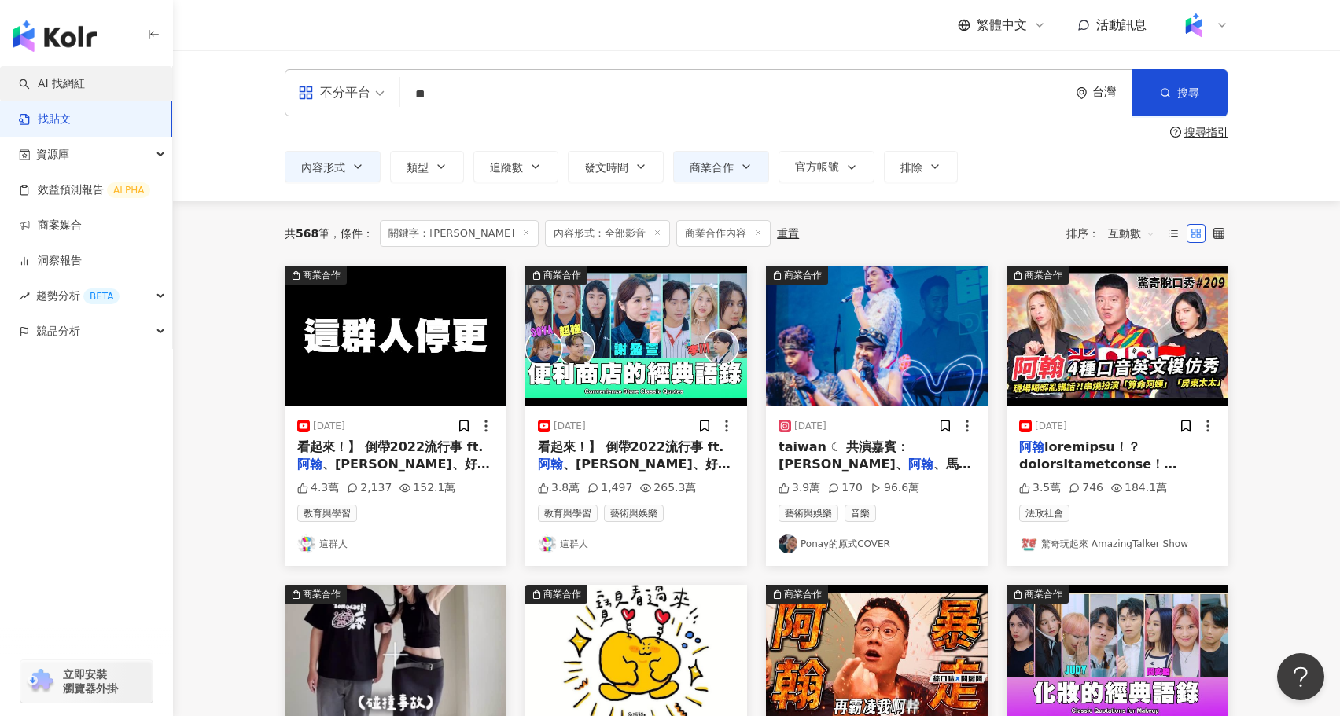
click at [85, 92] on link "AI 找網紅" at bounding box center [52, 84] width 66 height 16
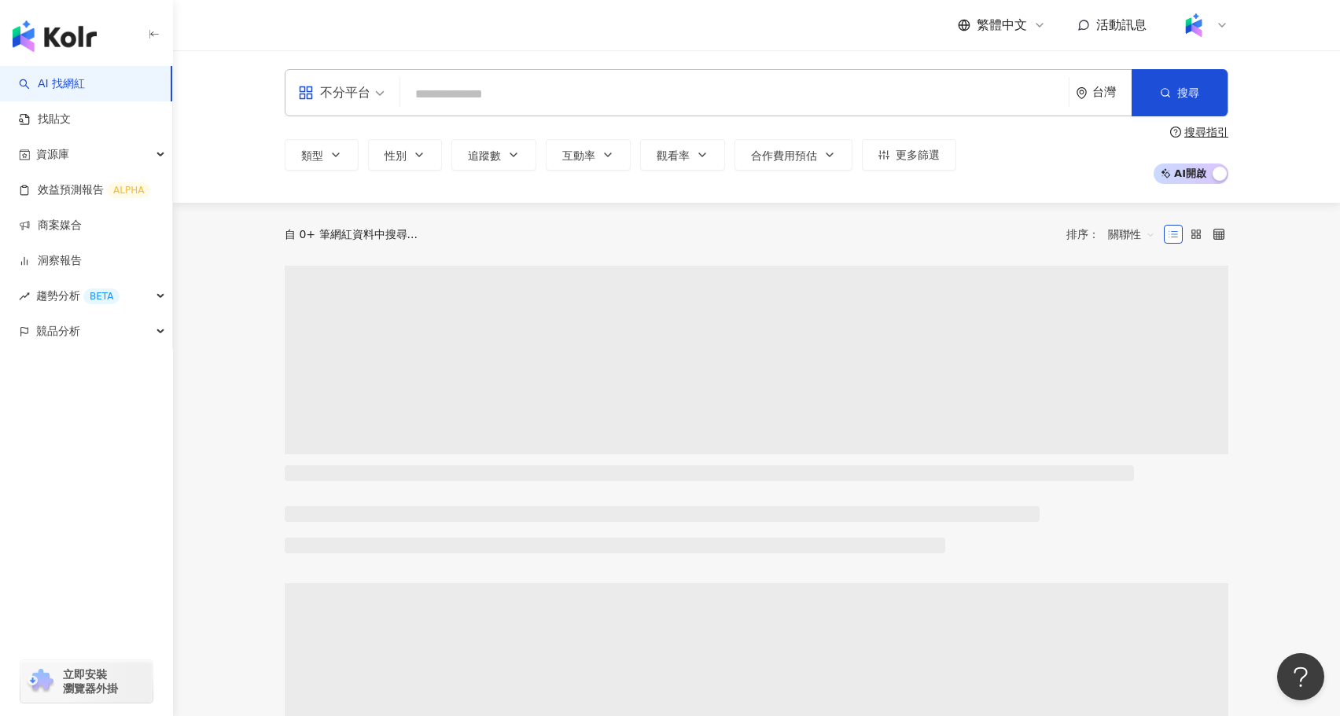
click at [469, 98] on input "search" at bounding box center [735, 94] width 656 height 30
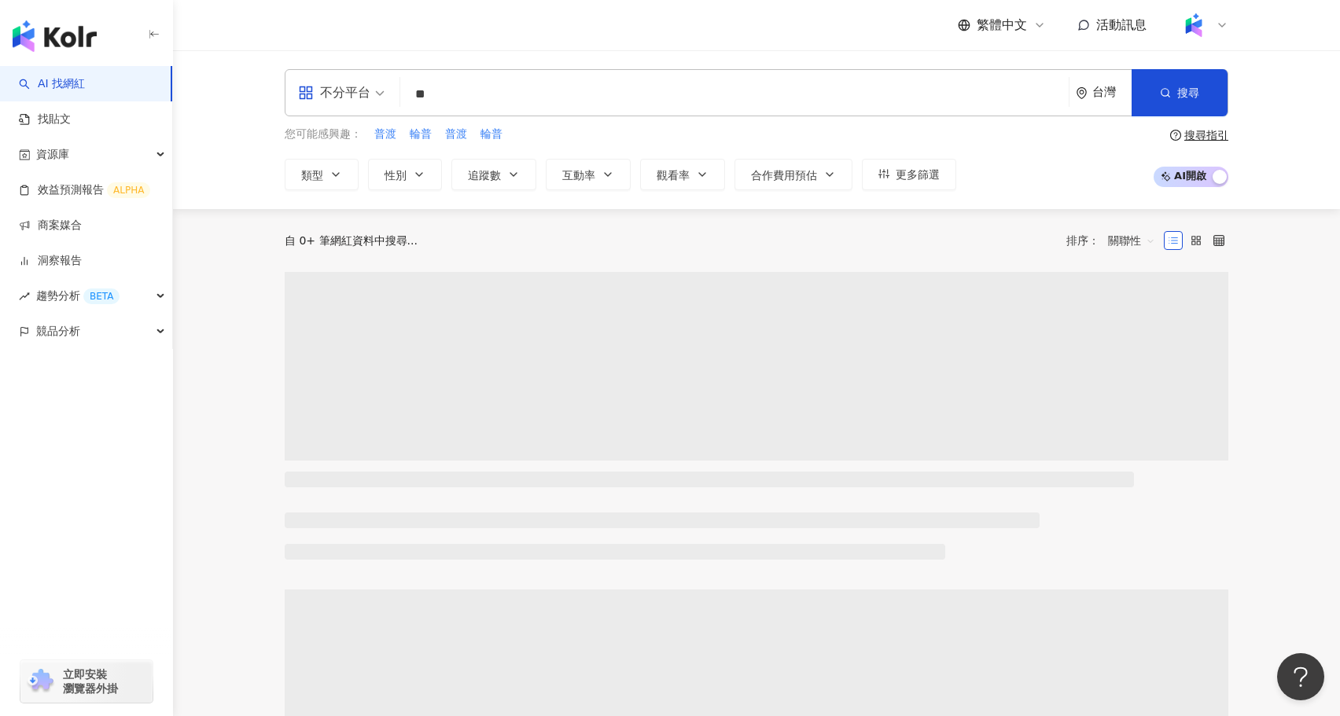
type input "**"
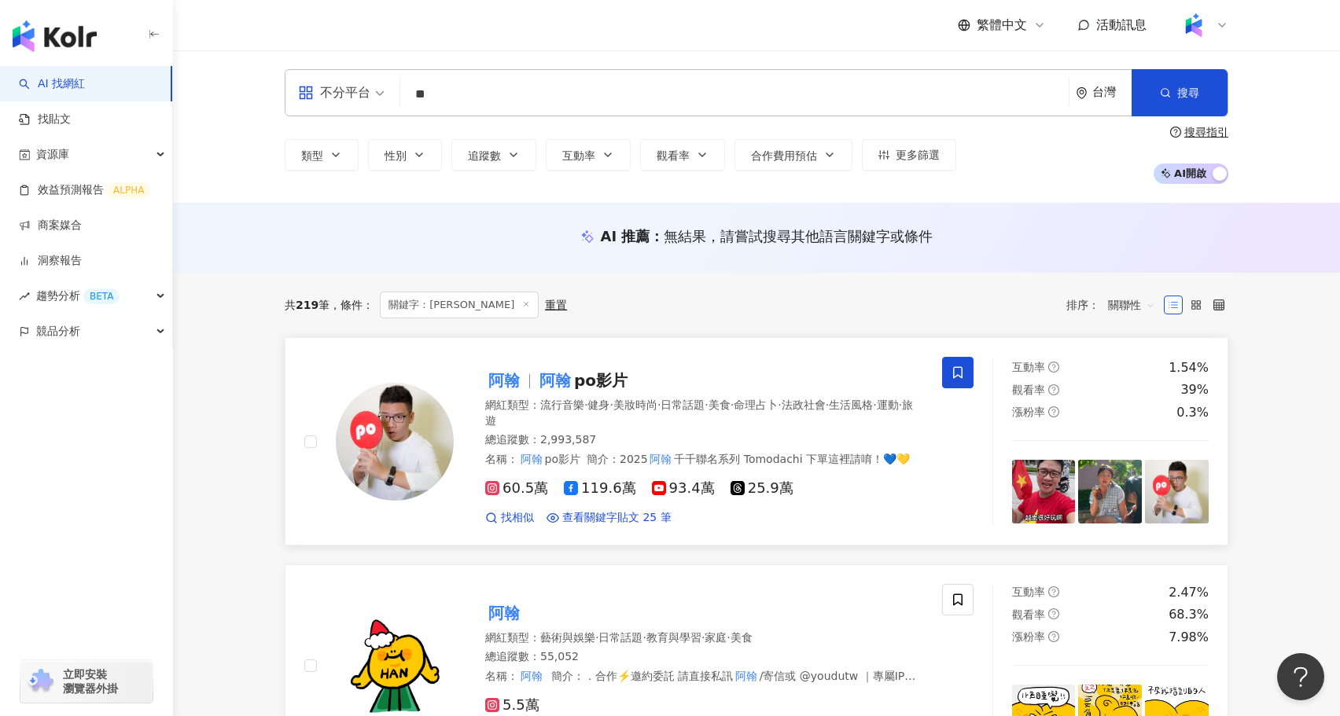
click at [525, 374] on span "阿翰" at bounding box center [510, 380] width 51 height 19
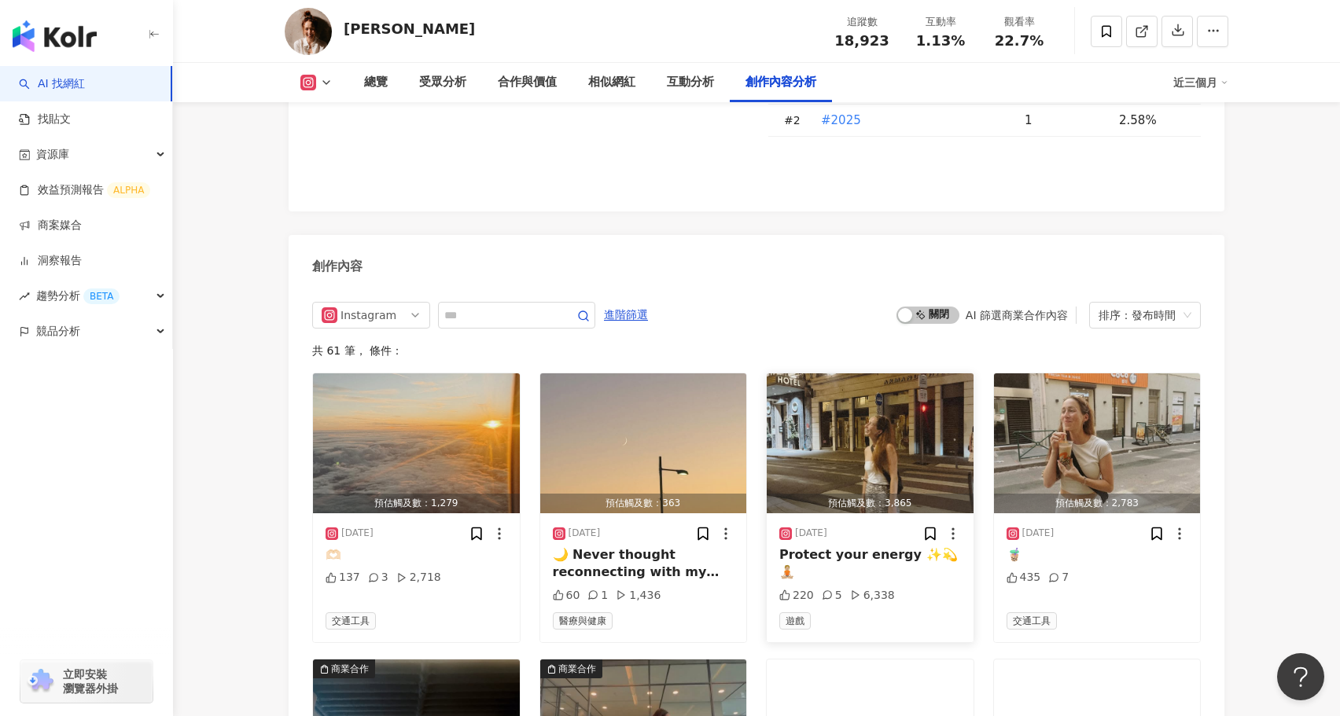
scroll to position [4930, 0]
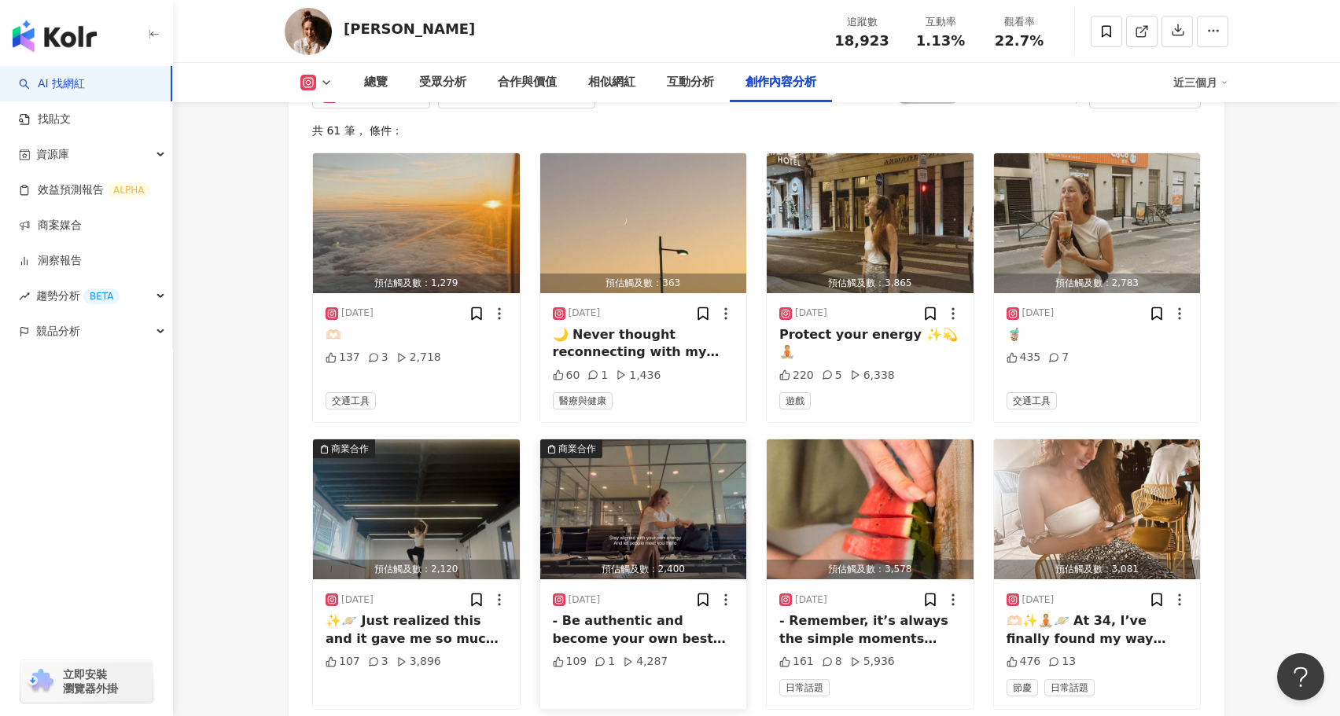
click at [640, 462] on img "button" at bounding box center [643, 510] width 207 height 140
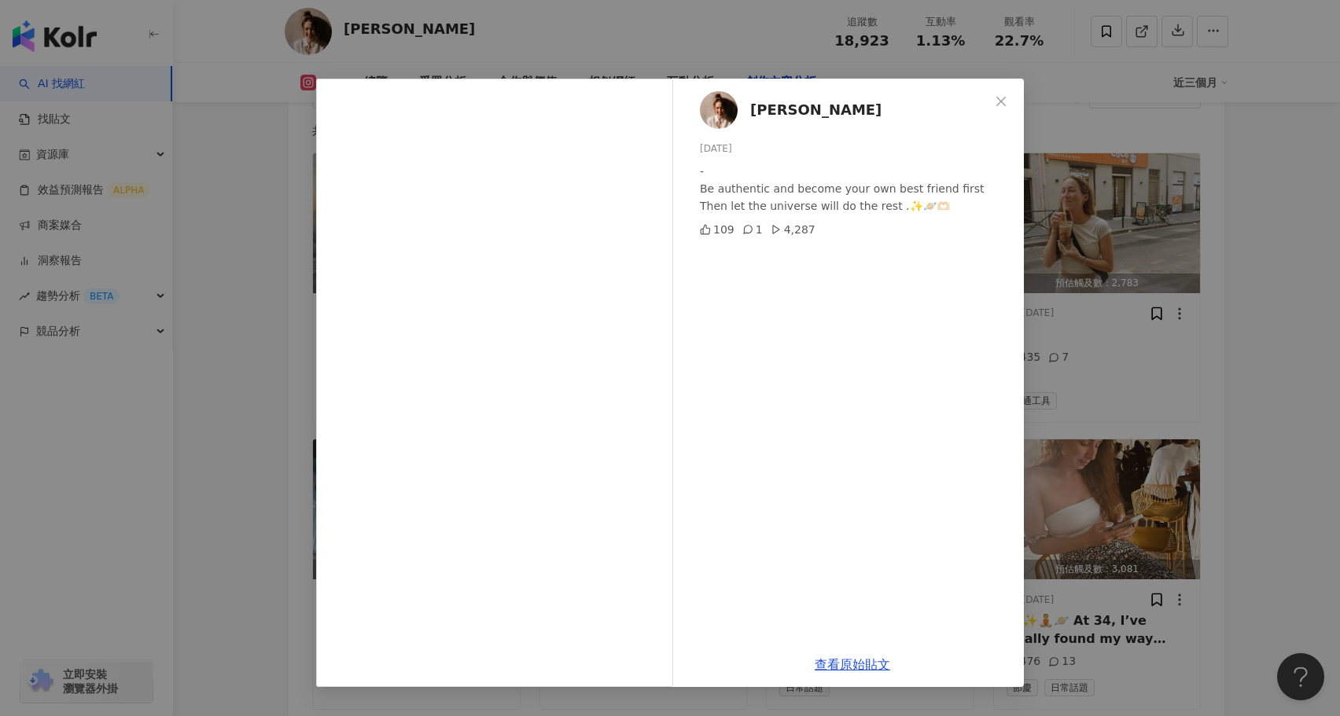
click at [225, 506] on div "[PERSON_NAME] [DATE] - Be authentic and become your own best friend first Then …" at bounding box center [670, 358] width 1340 height 716
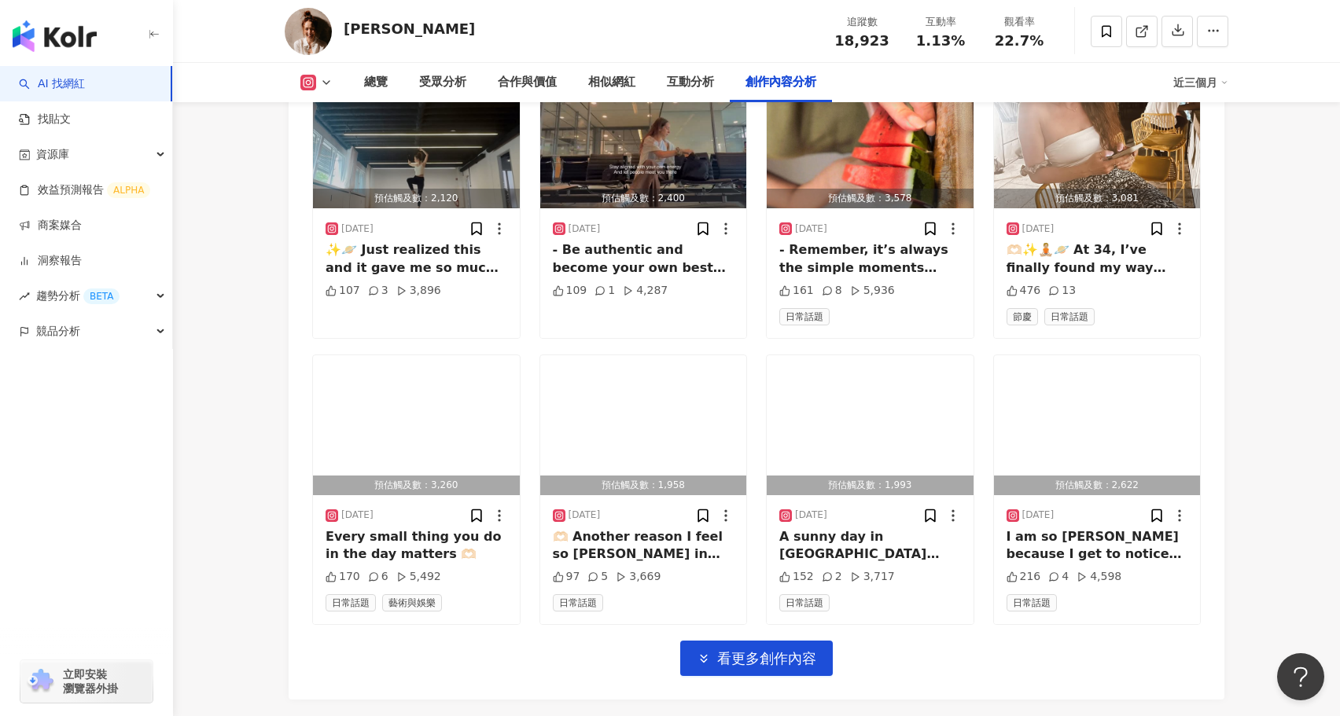
scroll to position [5327, 0]
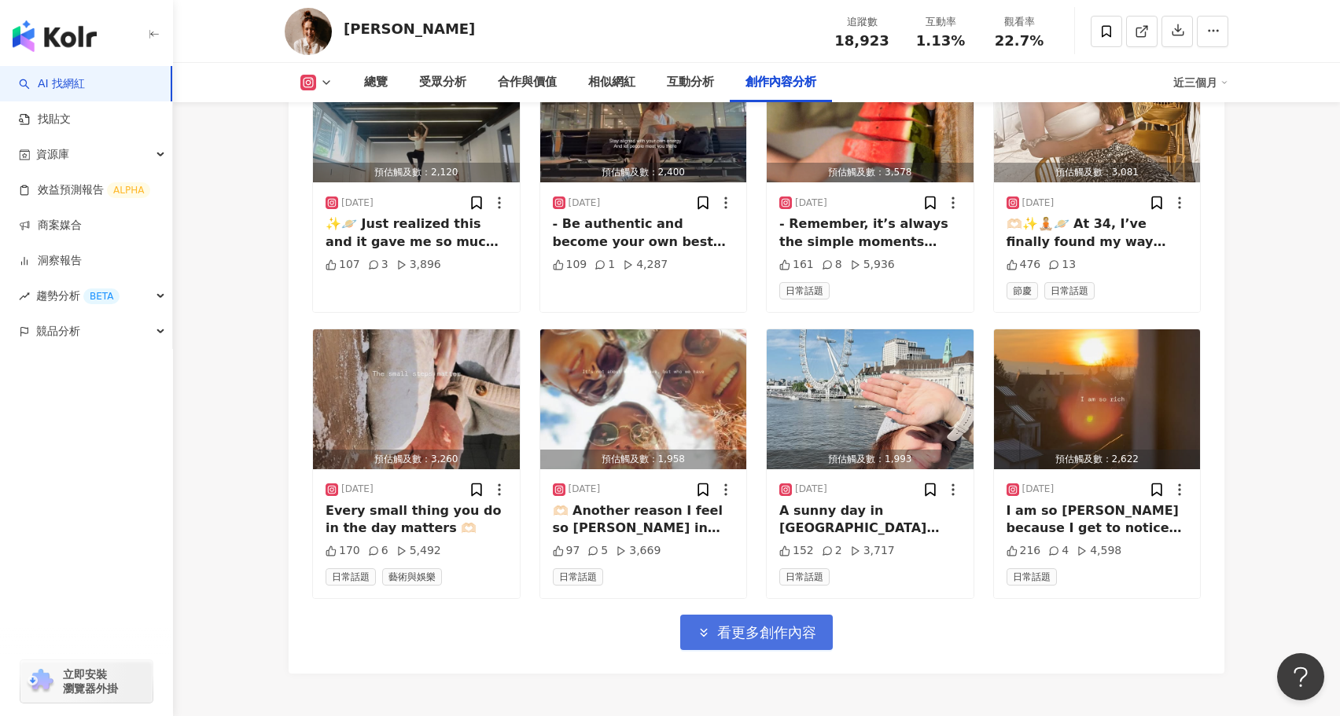
click at [745, 624] on span "看更多創作內容" at bounding box center [766, 632] width 99 height 17
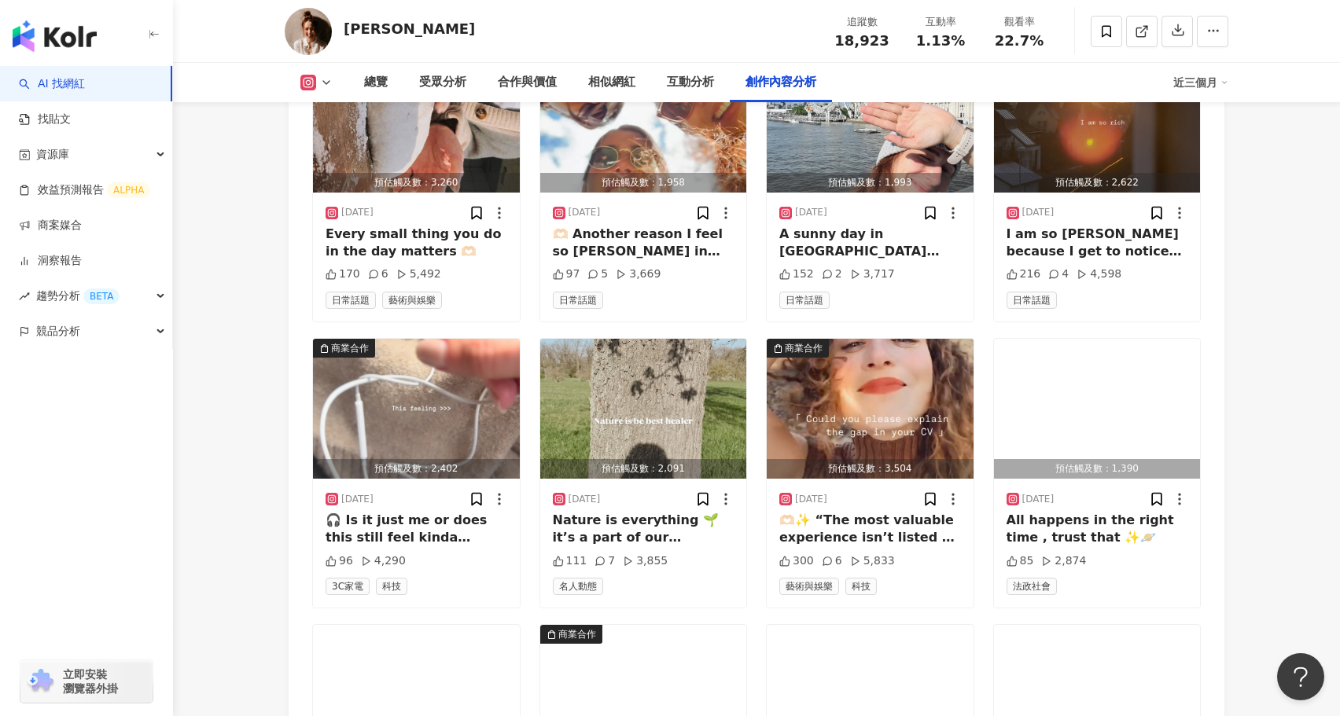
scroll to position [5619, 0]
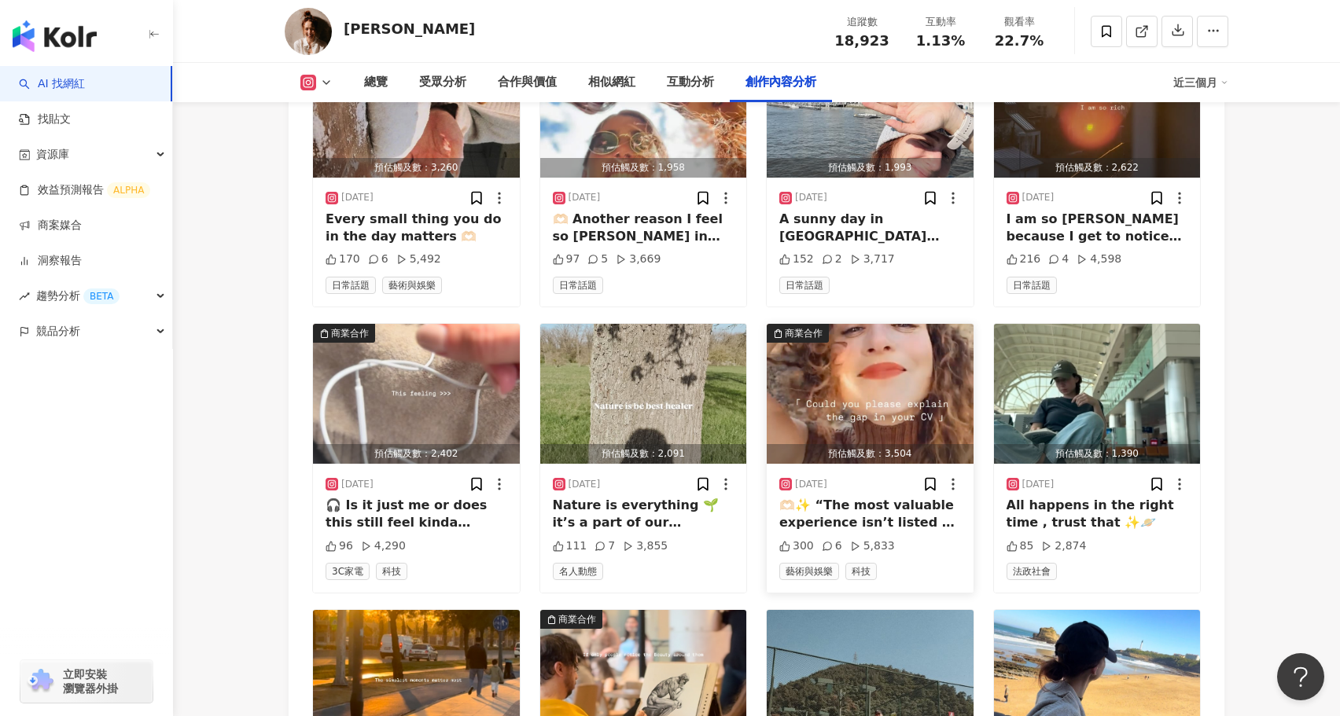
click at [884, 359] on img "button" at bounding box center [870, 394] width 207 height 140
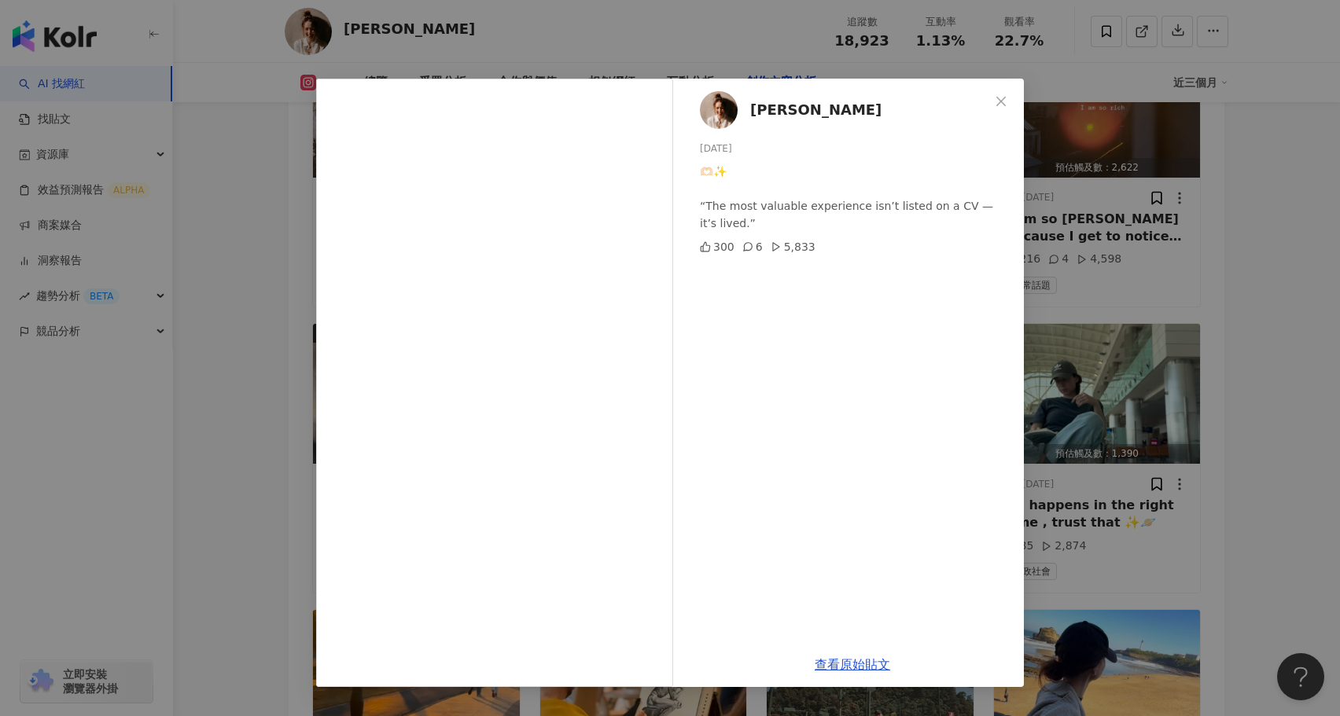
click at [225, 459] on div "雷堤娜 Tyna 2025/5/15 🫶🏻✨ “The most valuable experience isn’t listed on a CV — it’…" at bounding box center [670, 358] width 1340 height 716
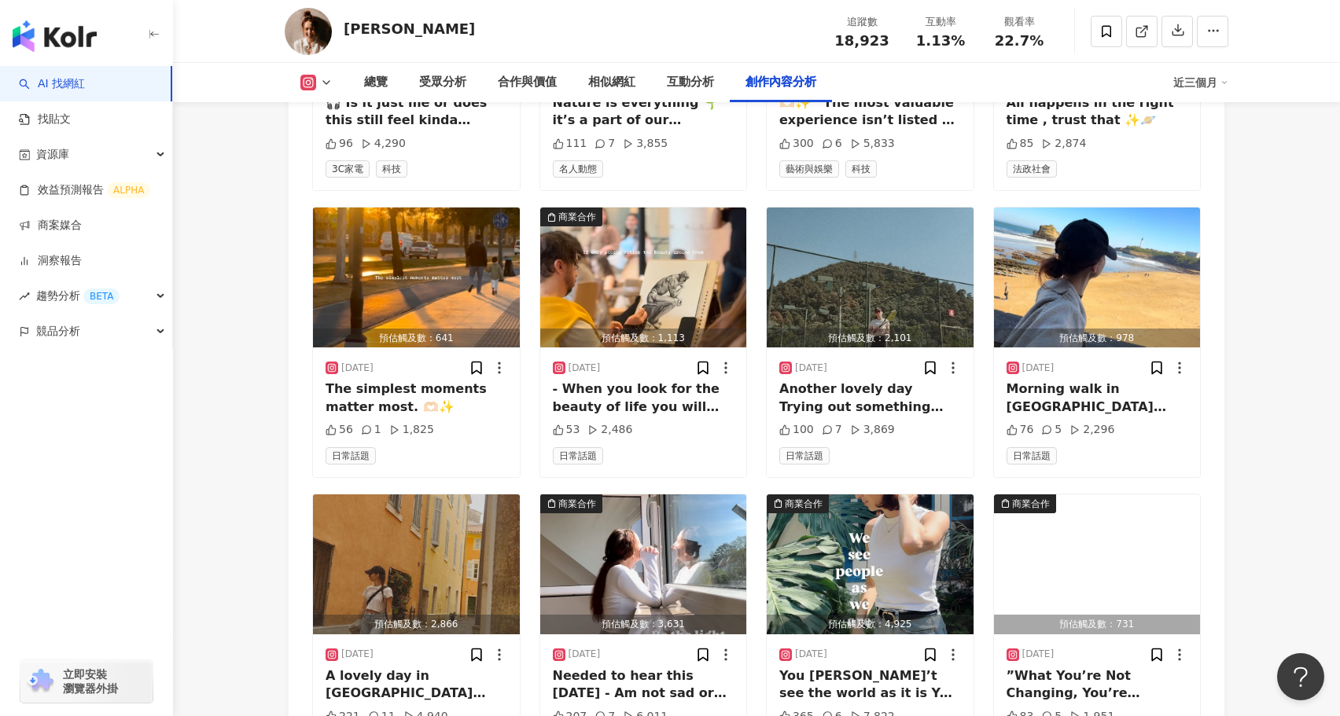
scroll to position [6031, 0]
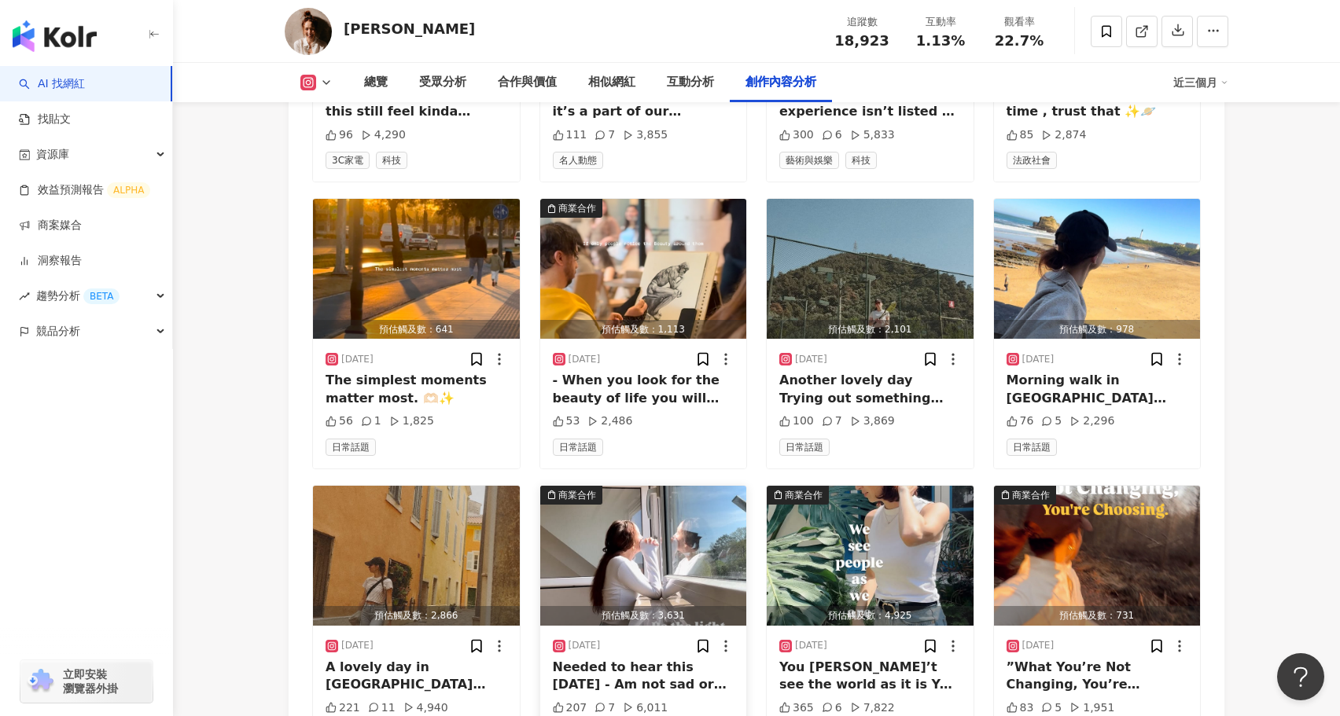
click at [650, 486] on img "button" at bounding box center [643, 556] width 207 height 140
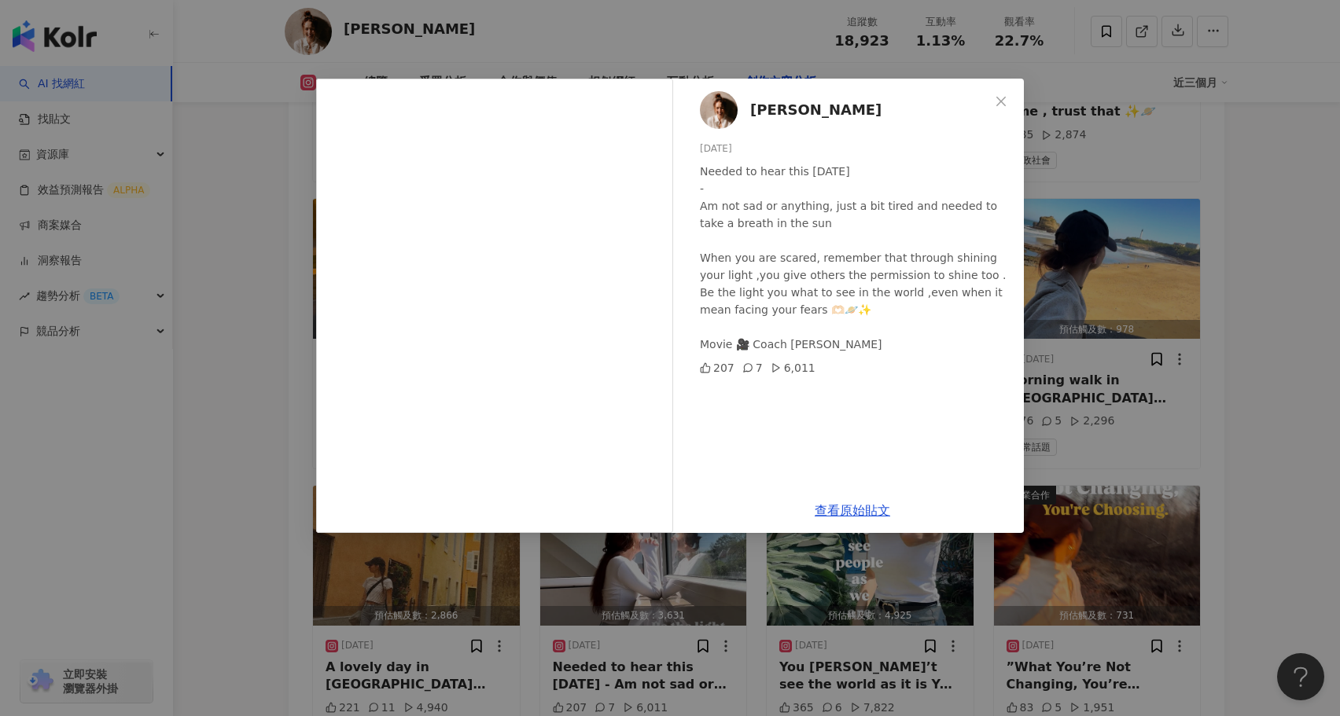
click at [267, 433] on div "雷堤娜 Tyna 2025/4/20 Needed to hear this today - Am not sad or anything, just a b…" at bounding box center [670, 358] width 1340 height 716
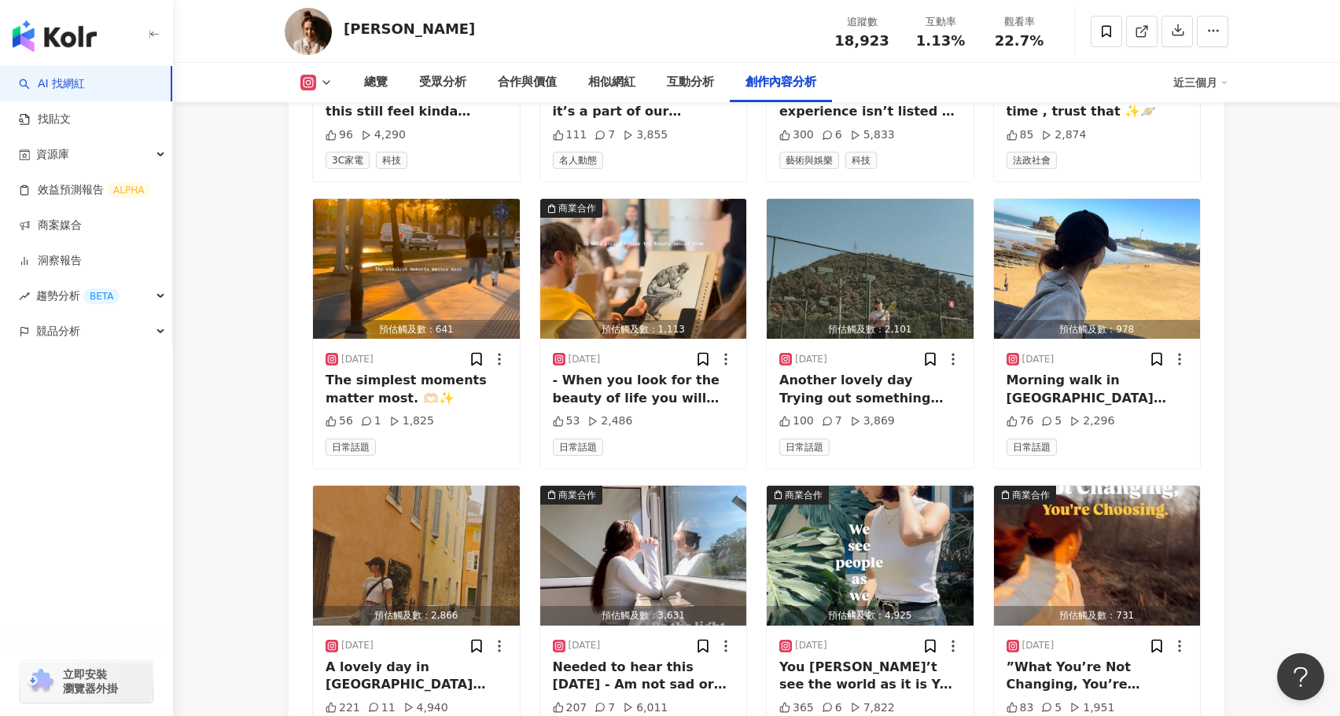
scroll to position [6244, 0]
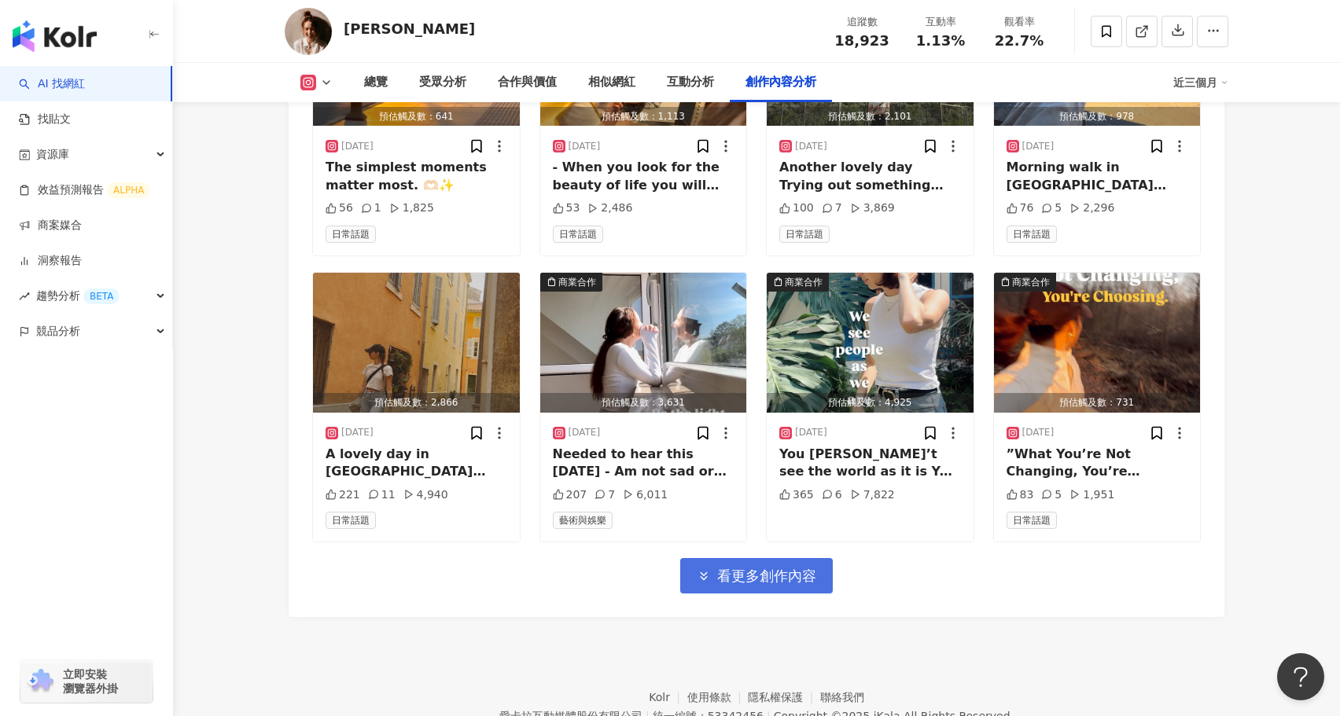
click at [717, 568] on span "看更多創作內容" at bounding box center [766, 576] width 99 height 17
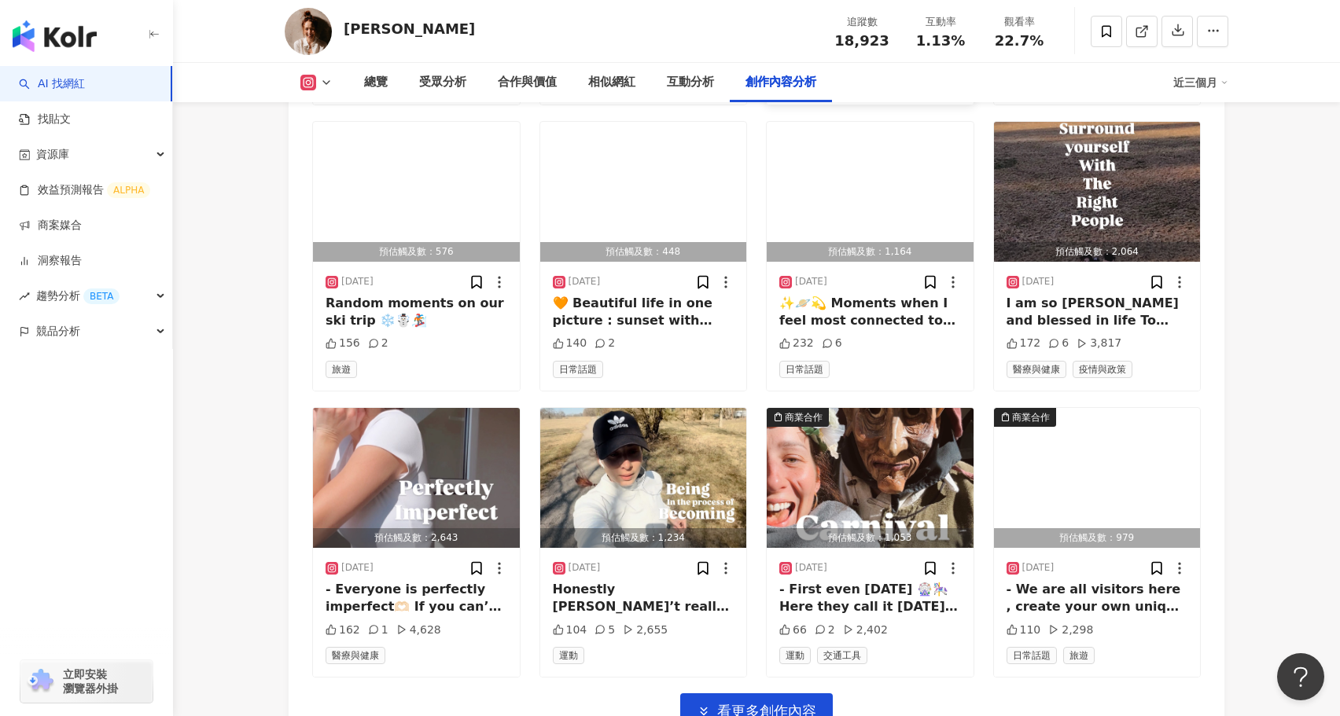
scroll to position [6965, 0]
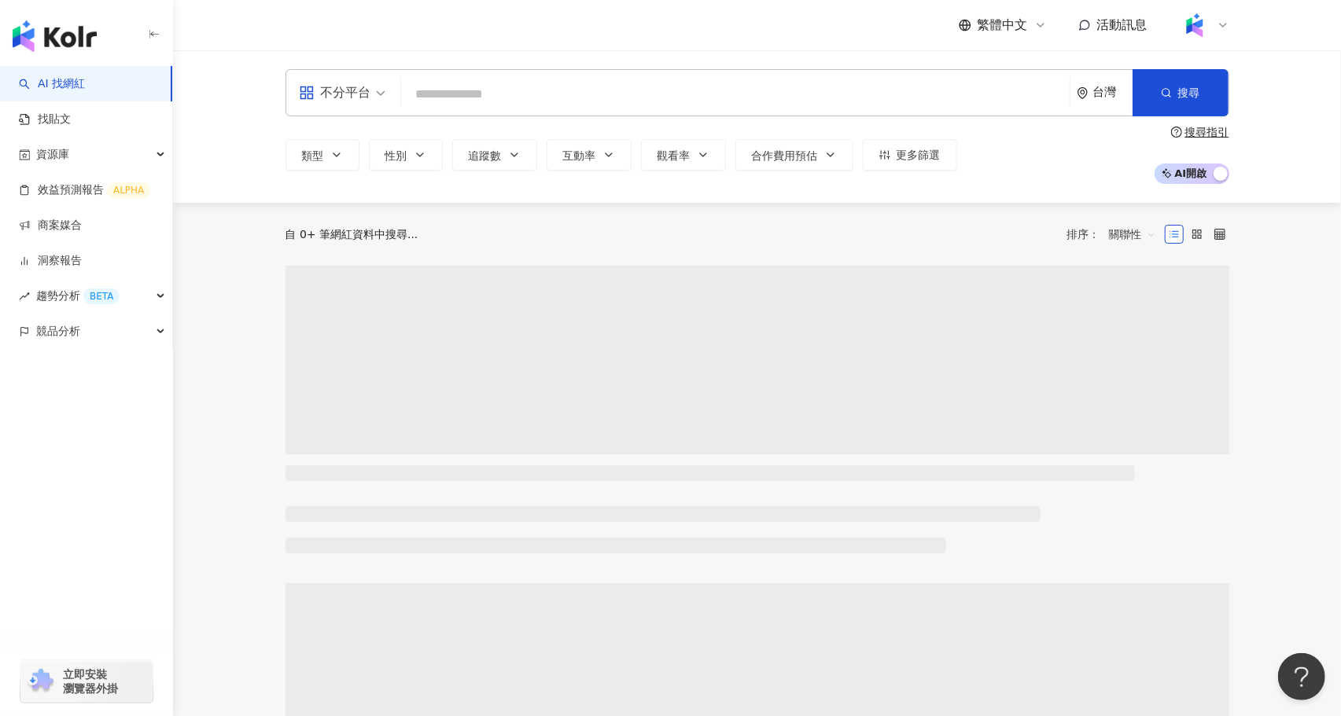
click at [471, 88] on input "search" at bounding box center [735, 94] width 656 height 30
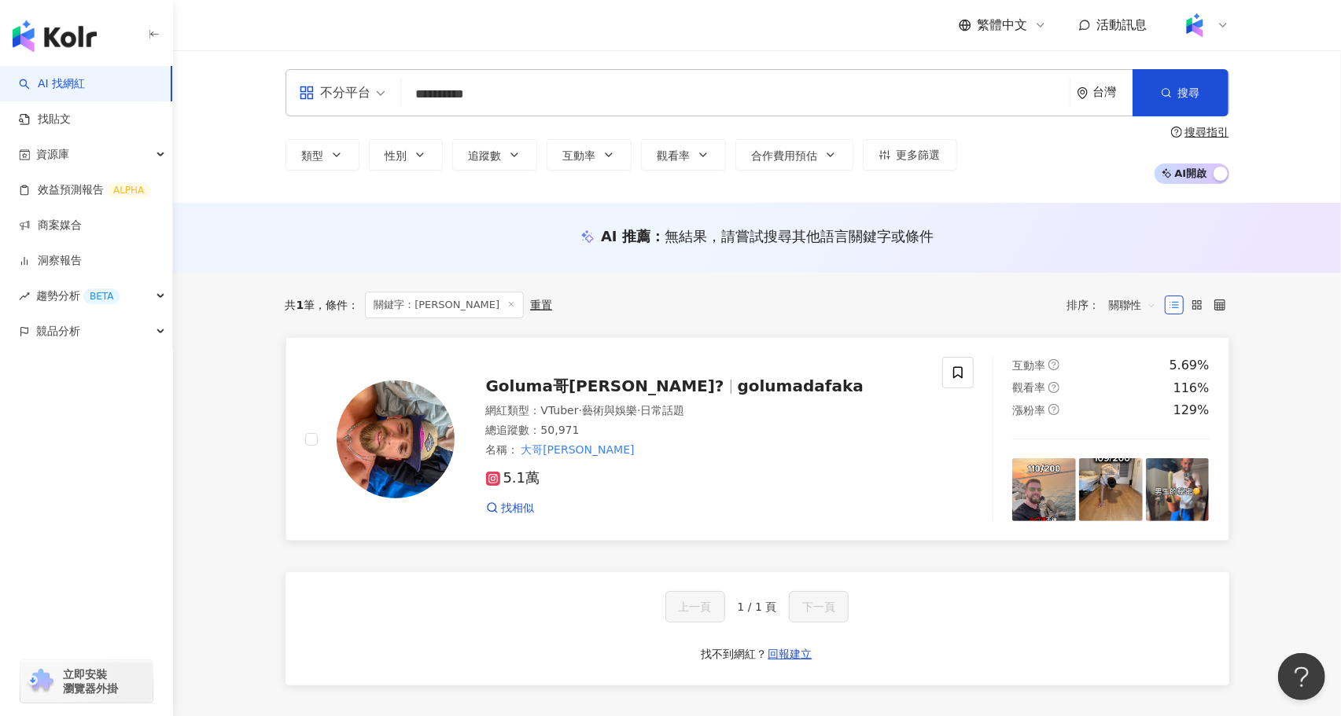
type input "**********"
click at [403, 435] on img at bounding box center [396, 440] width 118 height 118
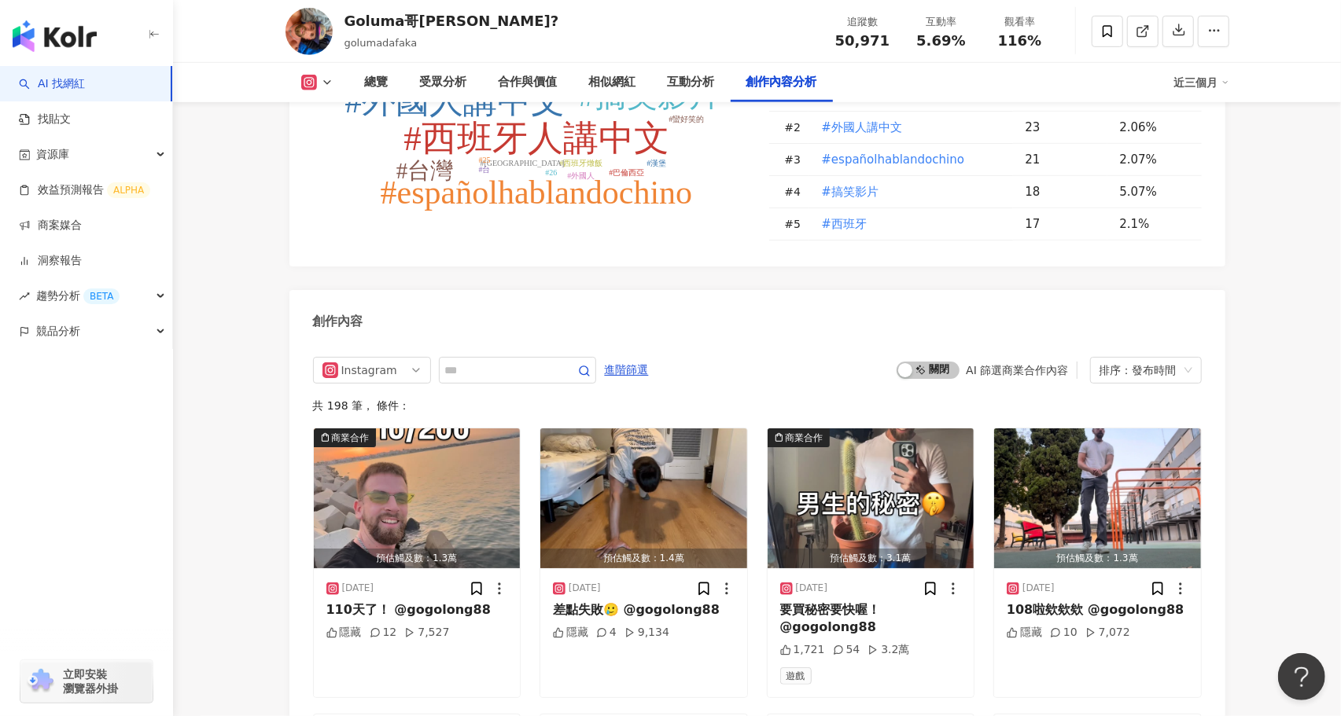
scroll to position [4616, 0]
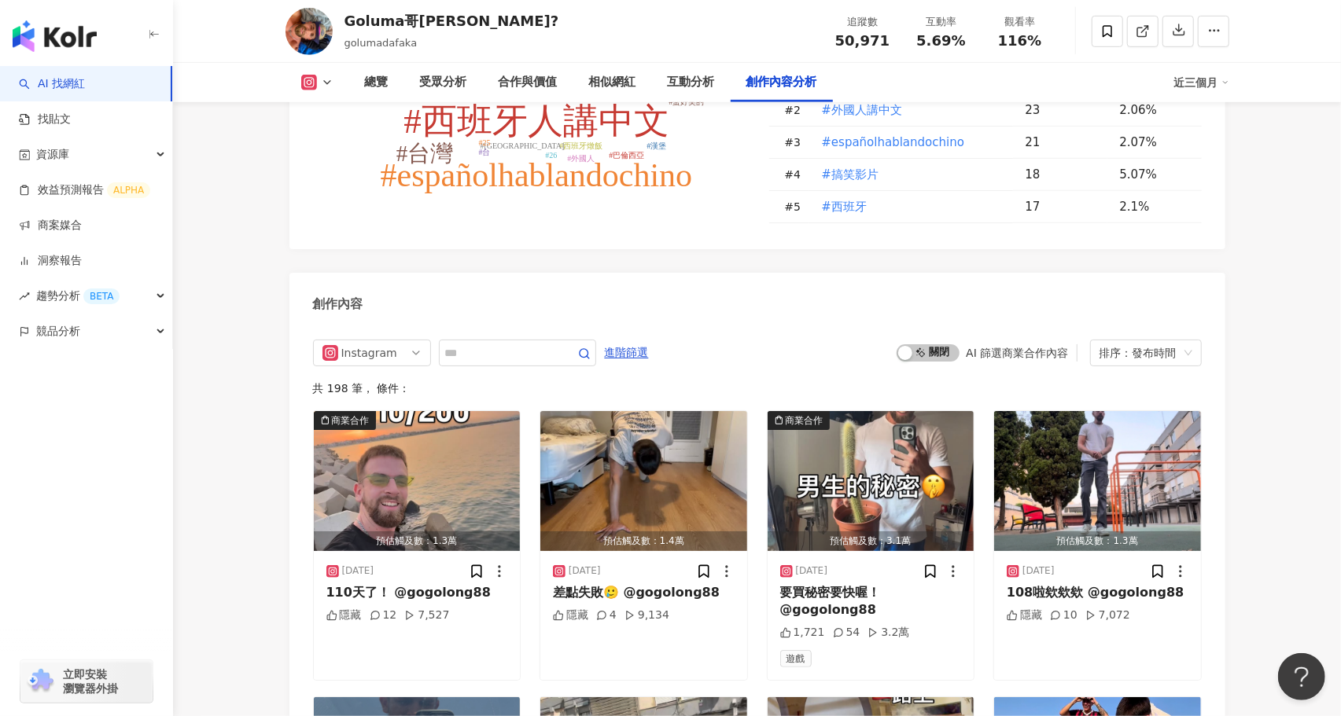
click at [1002, 347] on div "AI 篩選商業合作內容" at bounding box center [1017, 353] width 102 height 13
click at [941, 344] on span "啟動 關閉" at bounding box center [928, 352] width 63 height 17
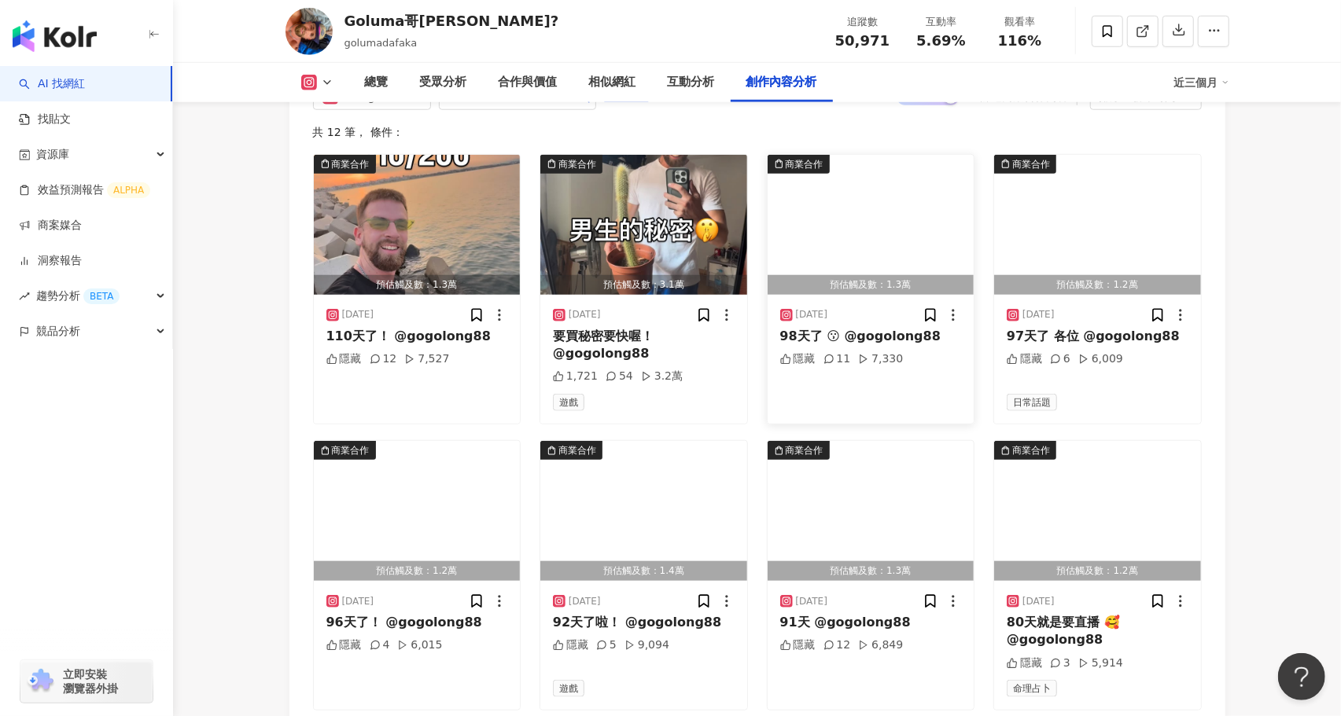
scroll to position [4880, 0]
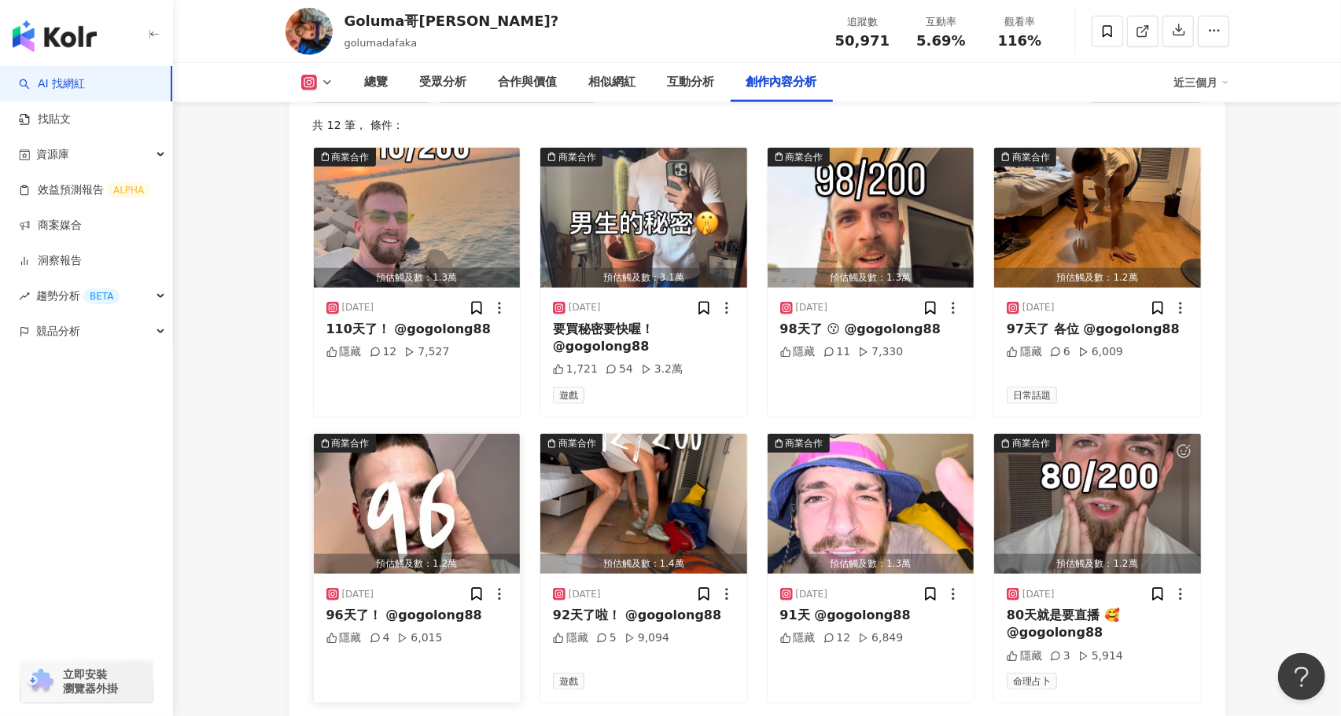
click at [417, 507] on img "button" at bounding box center [417, 504] width 207 height 140
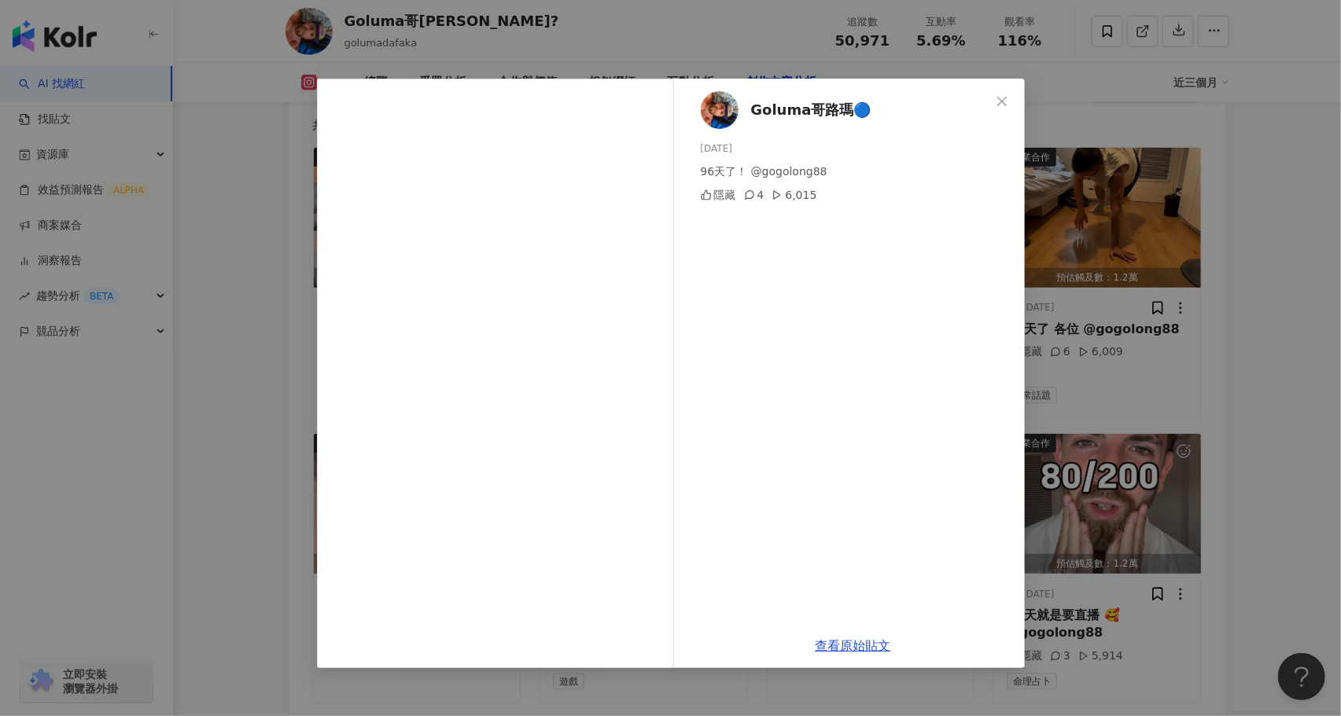
click at [268, 453] on div "Goluma哥路瑪🔵 [DATE] 96天了！ @gogolong88 隱藏 4 6,015 查看原始貼文" at bounding box center [670, 358] width 1341 height 716
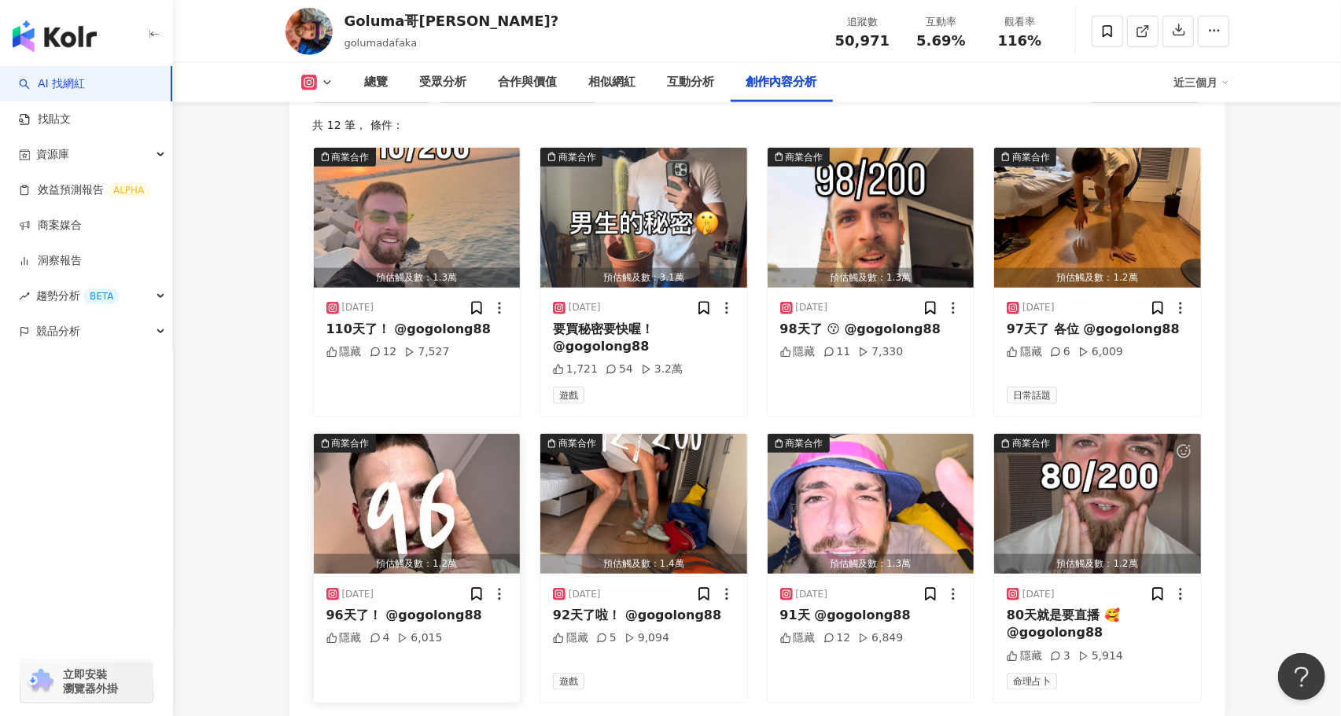
scroll to position [4939, 0]
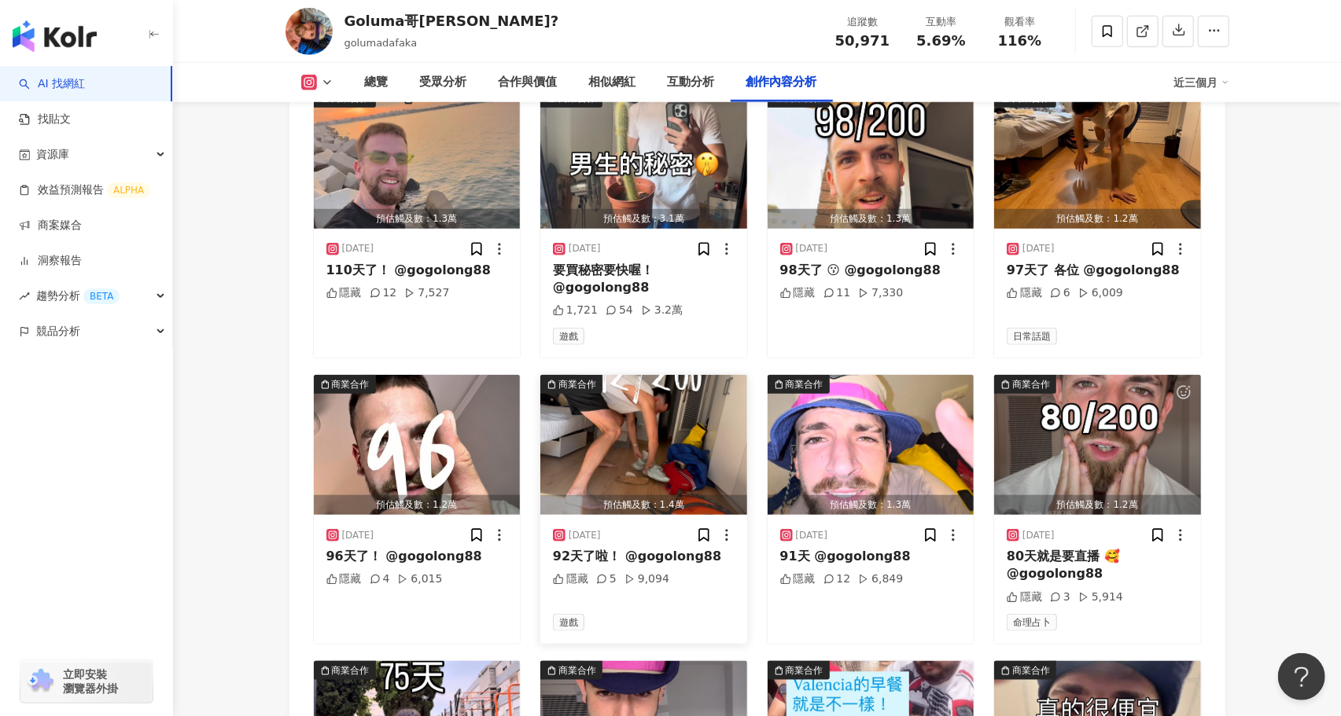
click at [636, 449] on img "button" at bounding box center [643, 445] width 207 height 140
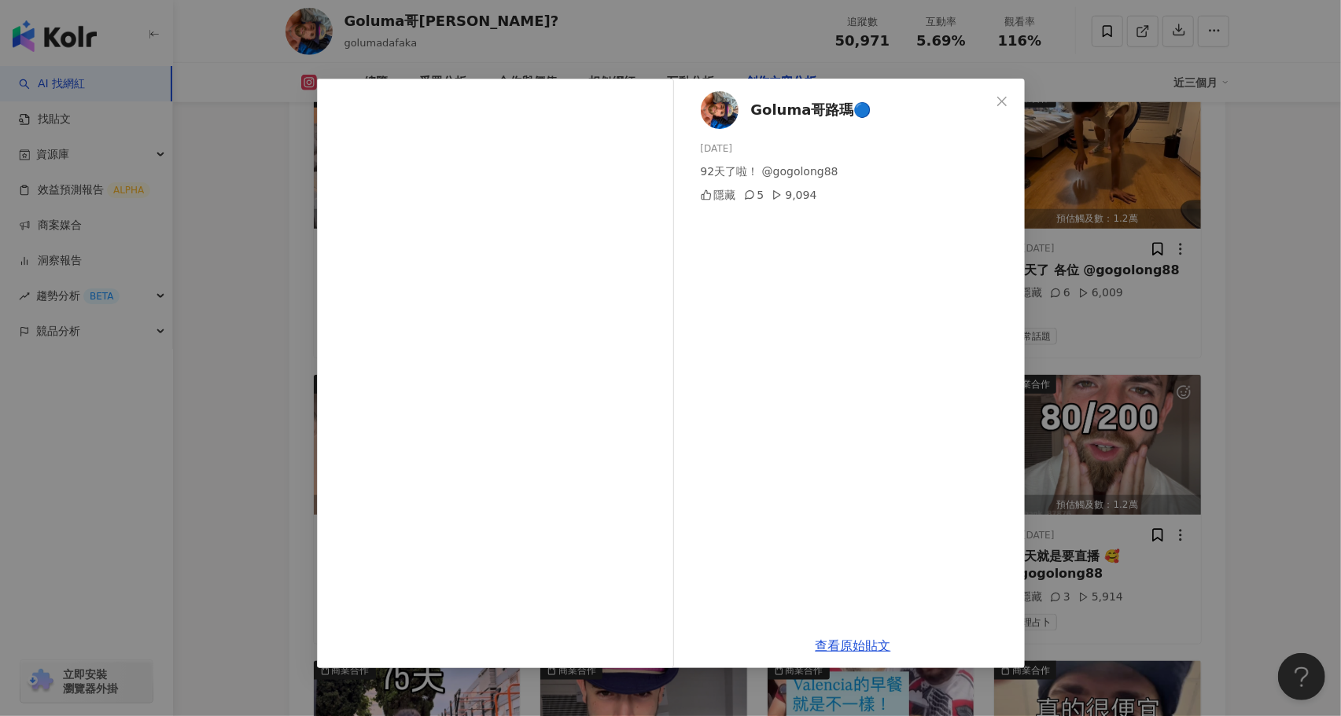
click at [267, 434] on div "Goluma哥路瑪🔵 [DATE] 92天了啦！ @gogolong88 隱藏 5 9,094 查看原始貼文" at bounding box center [670, 358] width 1341 height 716
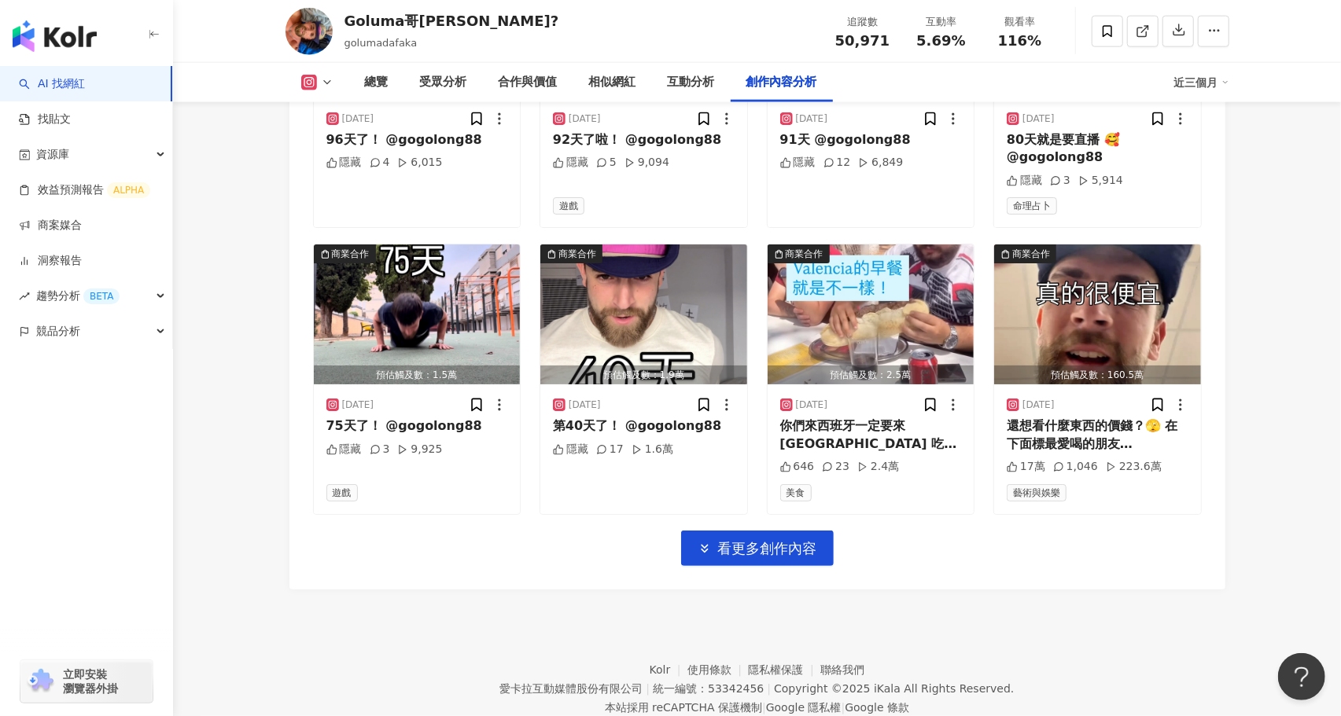
scroll to position [5358, 0]
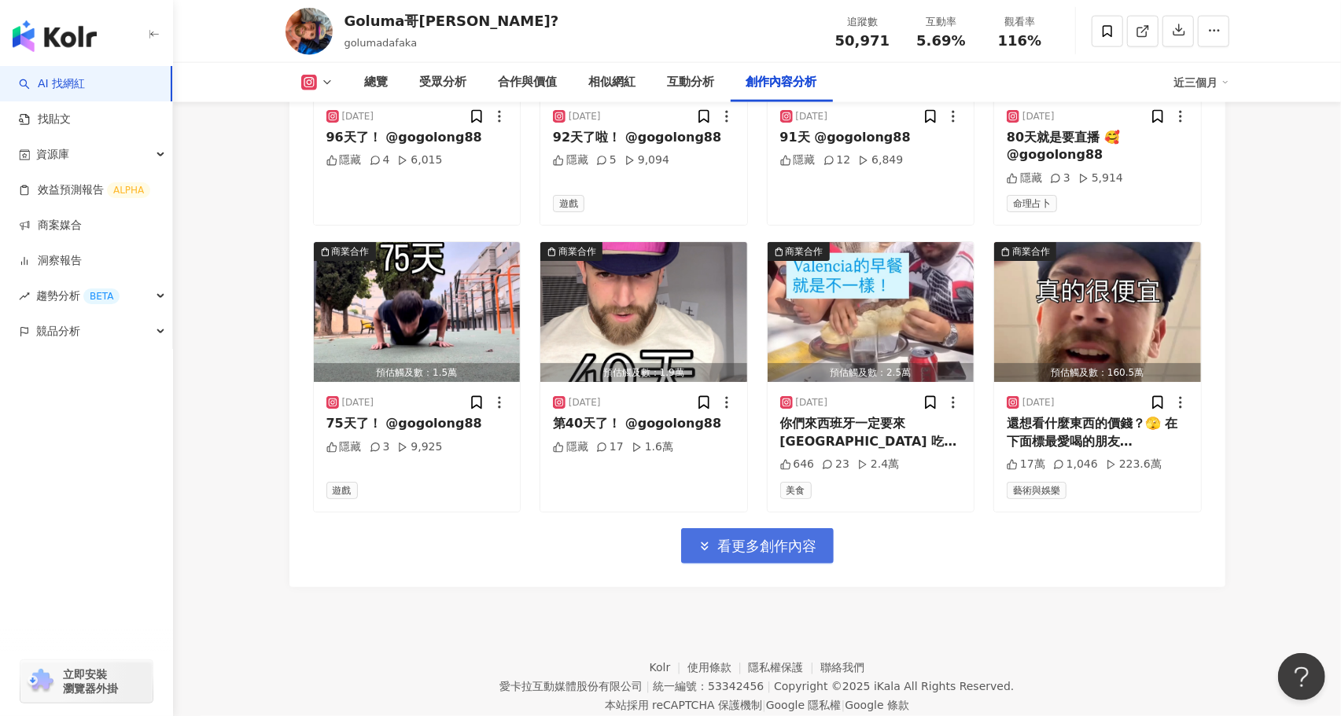
click at [783, 538] on span "看更多創作內容" at bounding box center [767, 546] width 99 height 17
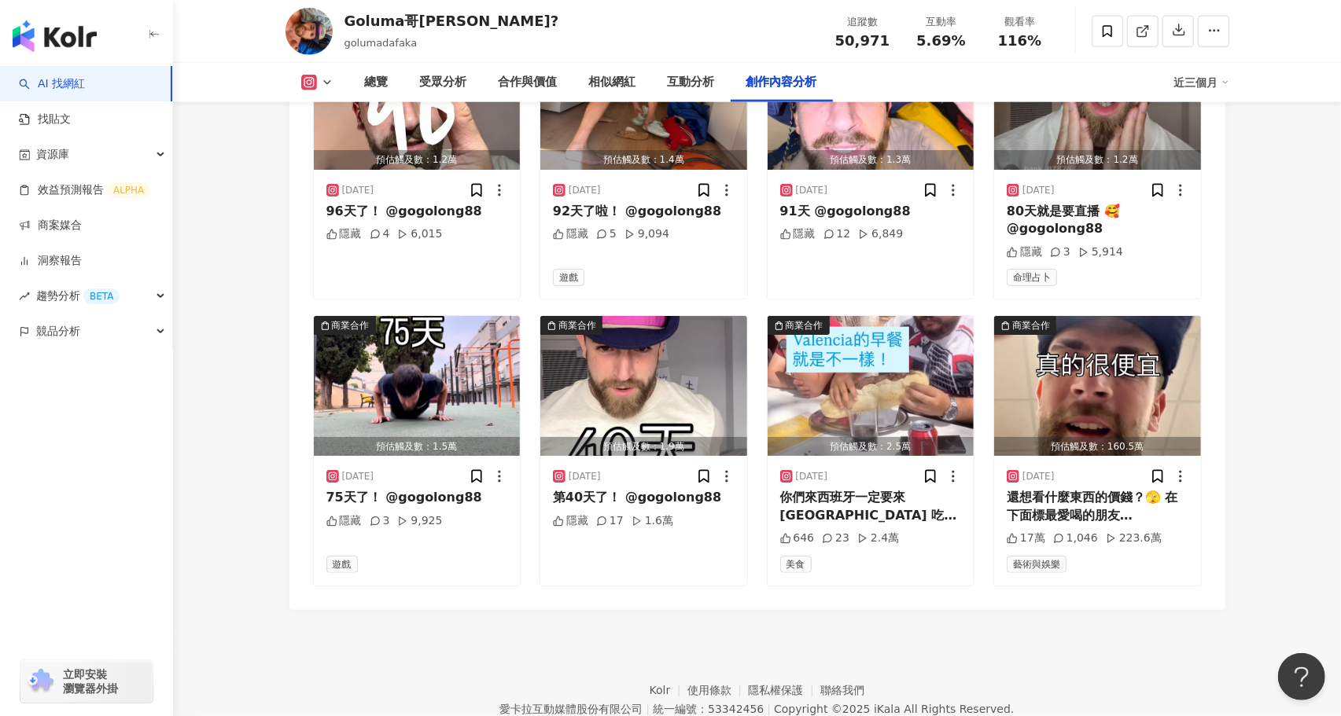
scroll to position [5282, 0]
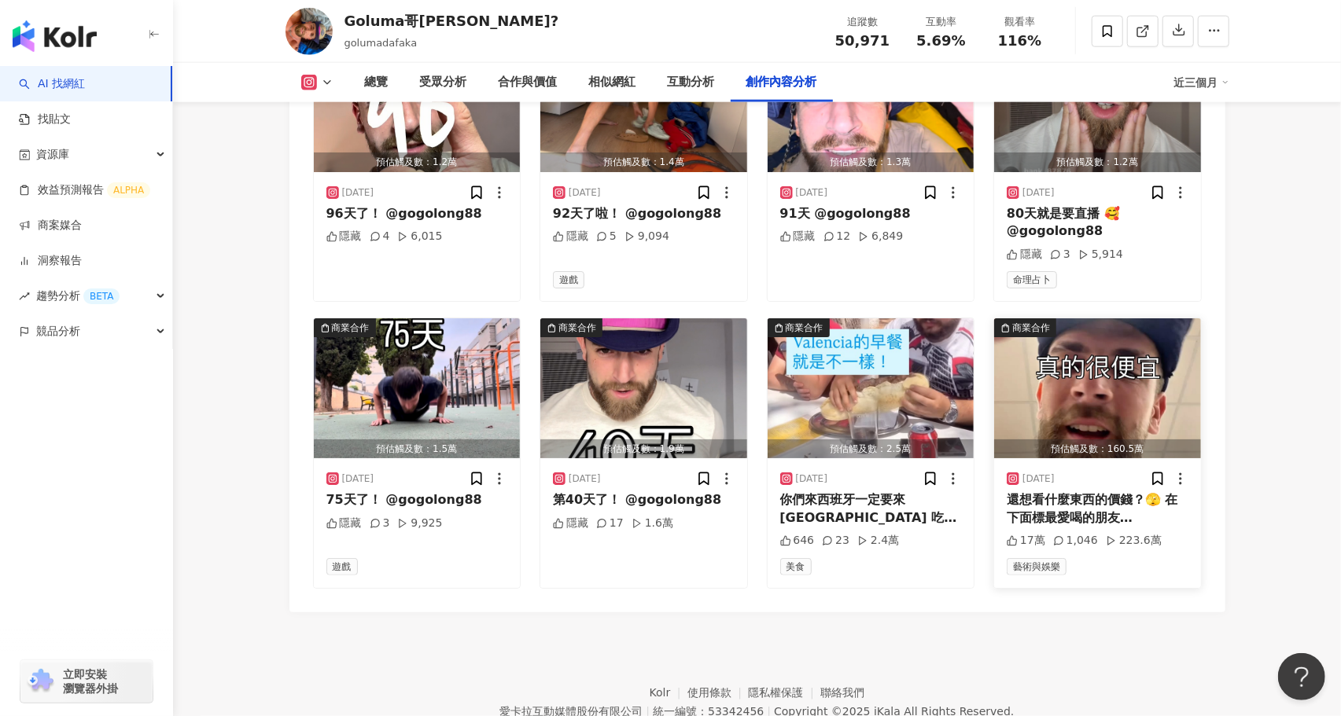
click at [1097, 400] on img "button" at bounding box center [1097, 389] width 207 height 140
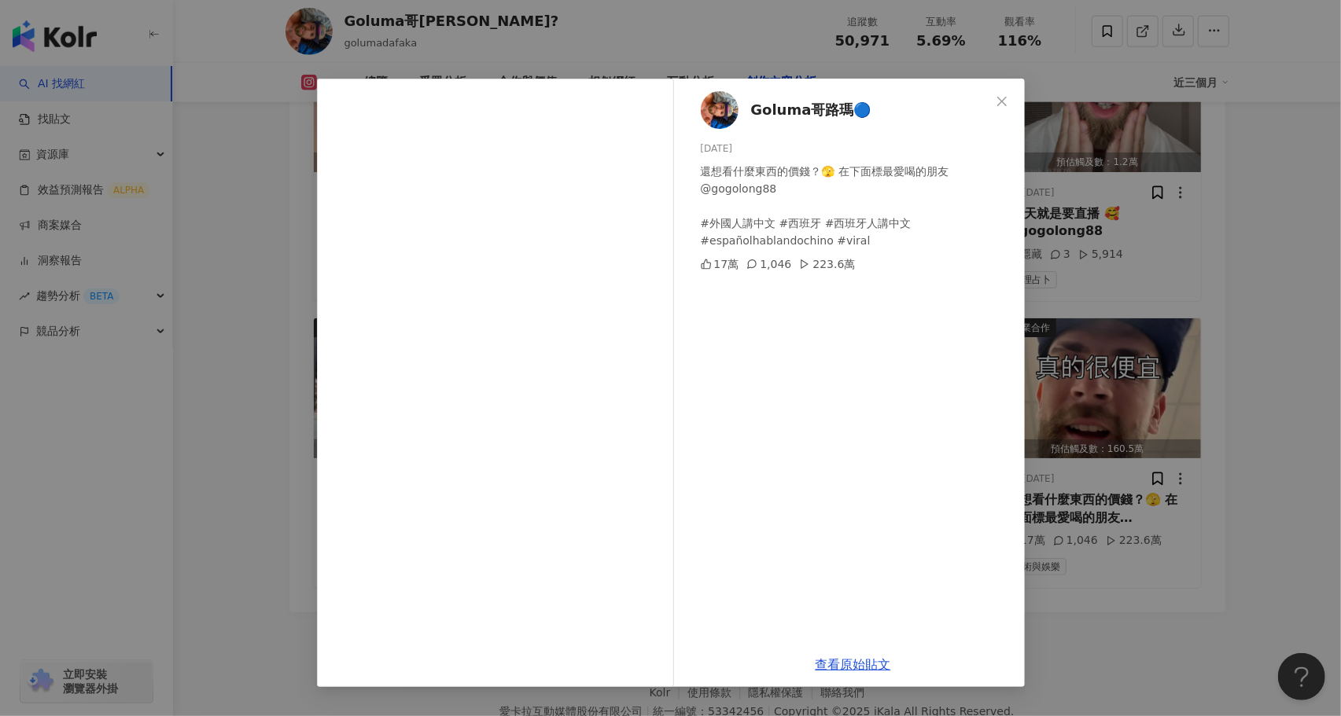
click at [257, 386] on div "Goluma哥路瑪🔵 [DATE] 還想看什麼東西的價錢？🫣 在下面標最愛喝的朋友 @gogolong88 #外國人講中文 #西班牙 #西班牙人講中文 #es…" at bounding box center [670, 358] width 1341 height 716
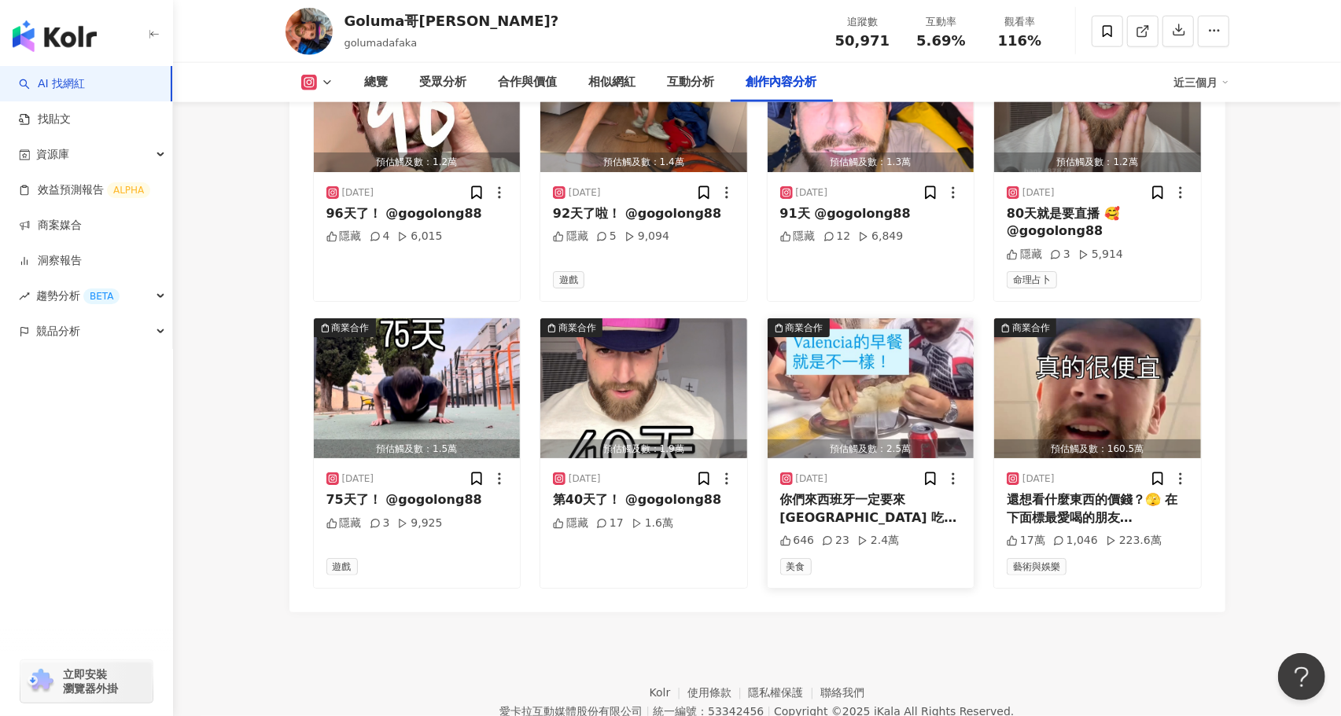
click at [885, 370] on img "button" at bounding box center [871, 389] width 207 height 140
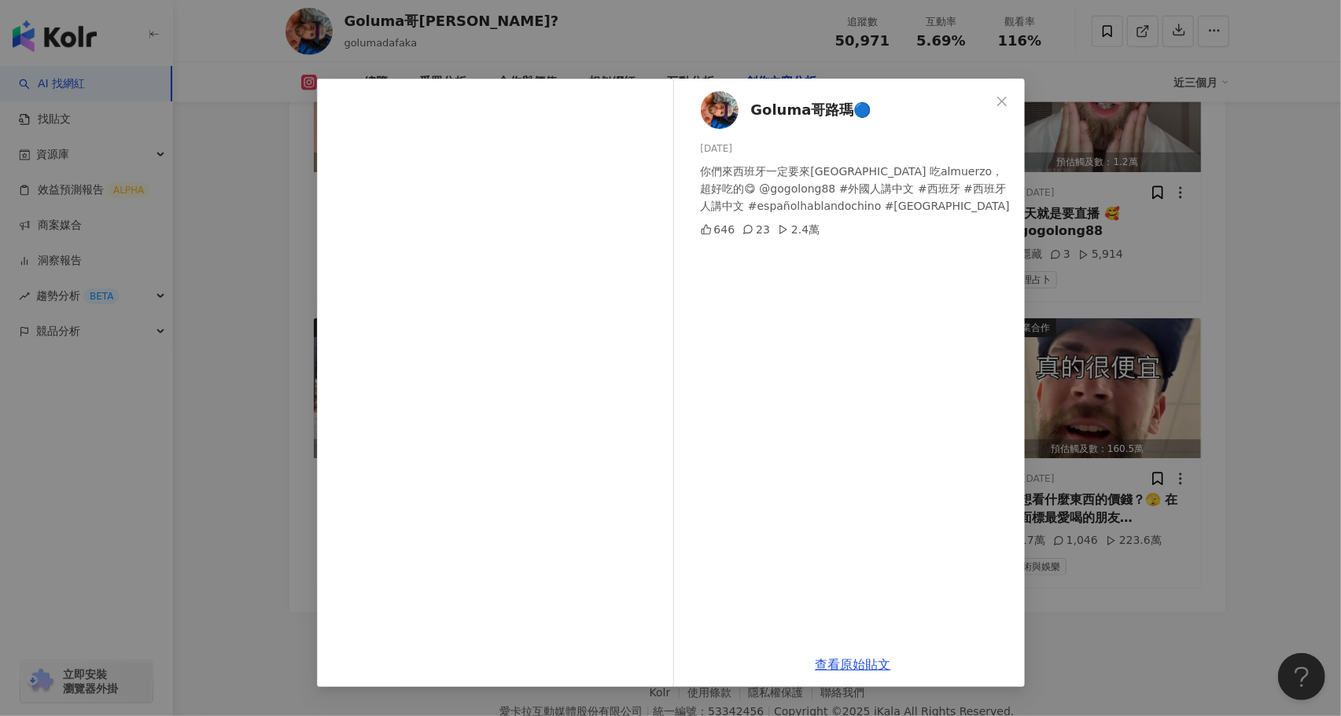
click at [240, 387] on div "Goluma哥路瑪🔵 [DATE] 你們來西班牙一定要來[GEOGRAPHIC_DATA] 吃almuerzo， 超好吃的😋 @gogolong88 #外國人…" at bounding box center [670, 358] width 1341 height 716
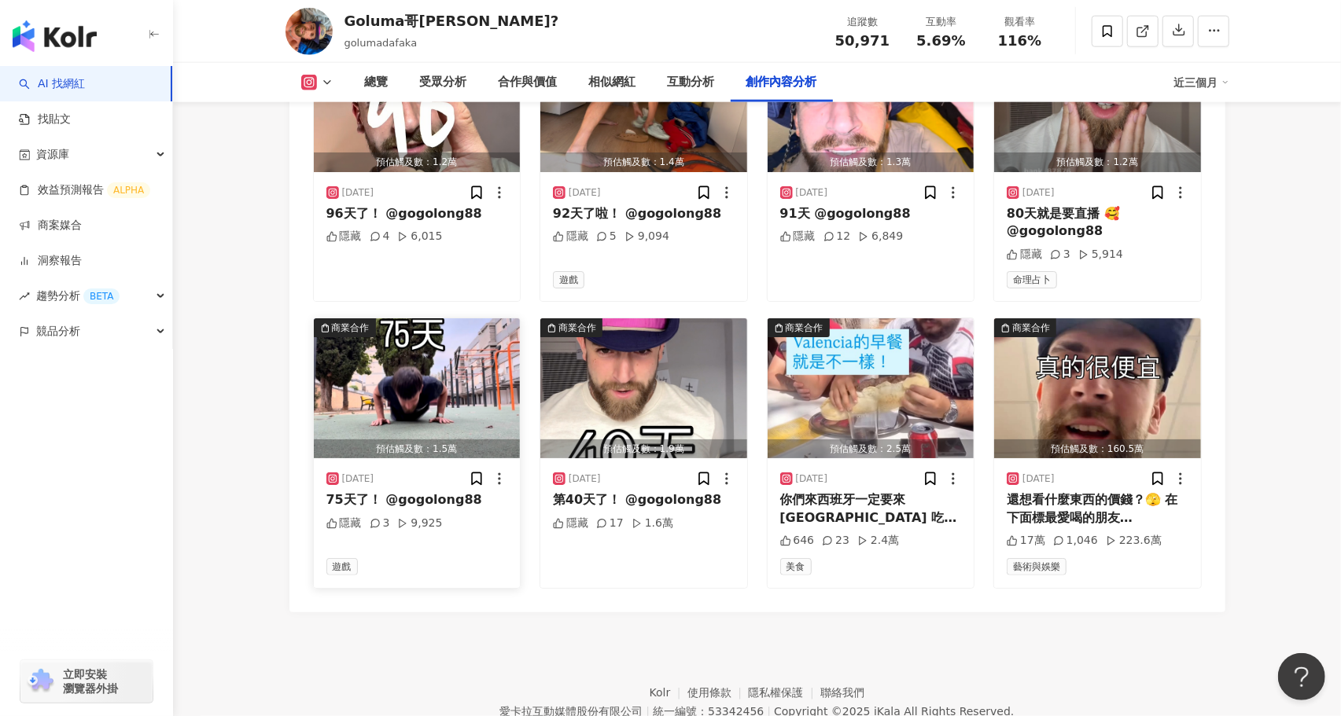
click at [466, 358] on img "button" at bounding box center [417, 389] width 207 height 140
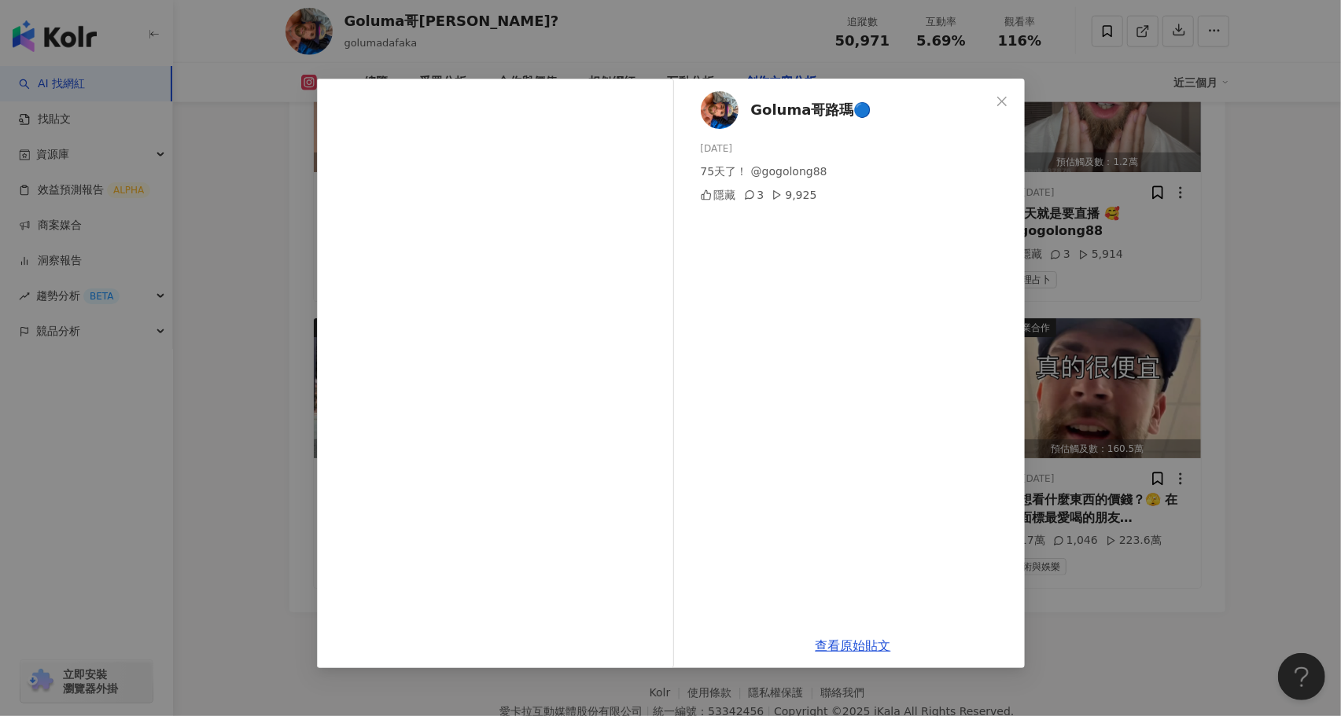
click at [245, 390] on div "Goluma哥路瑪🔵 2025/7/8 75天了！ @gogolong88 隱藏 3 9,925 查看原始貼文" at bounding box center [670, 358] width 1341 height 716
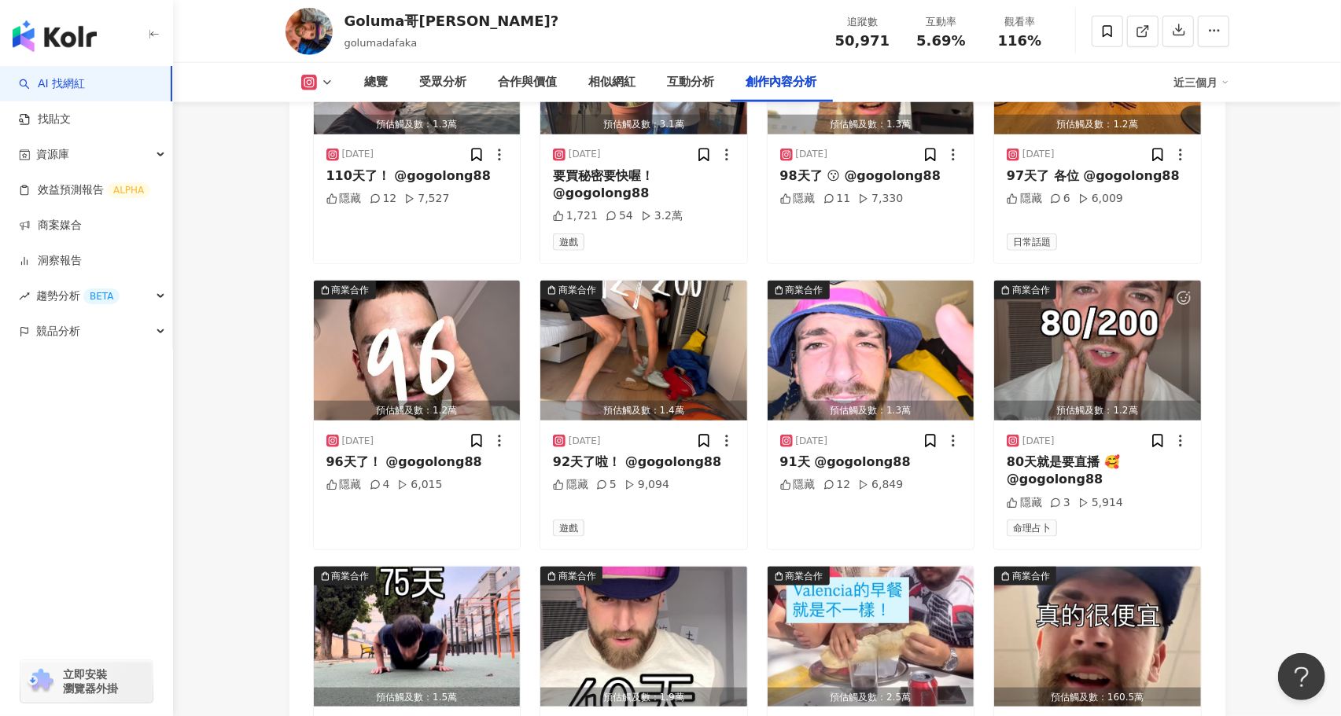
scroll to position [5000, 0]
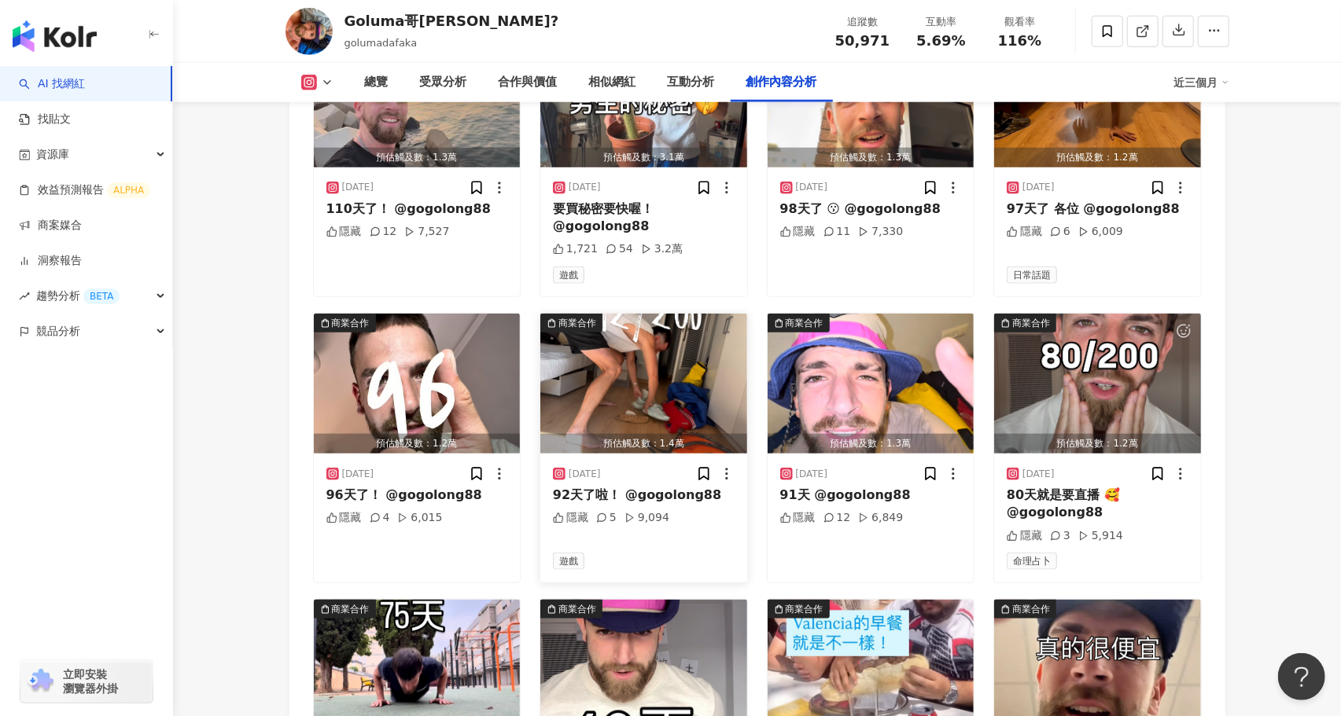
click at [613, 377] on img "button" at bounding box center [643, 384] width 207 height 140
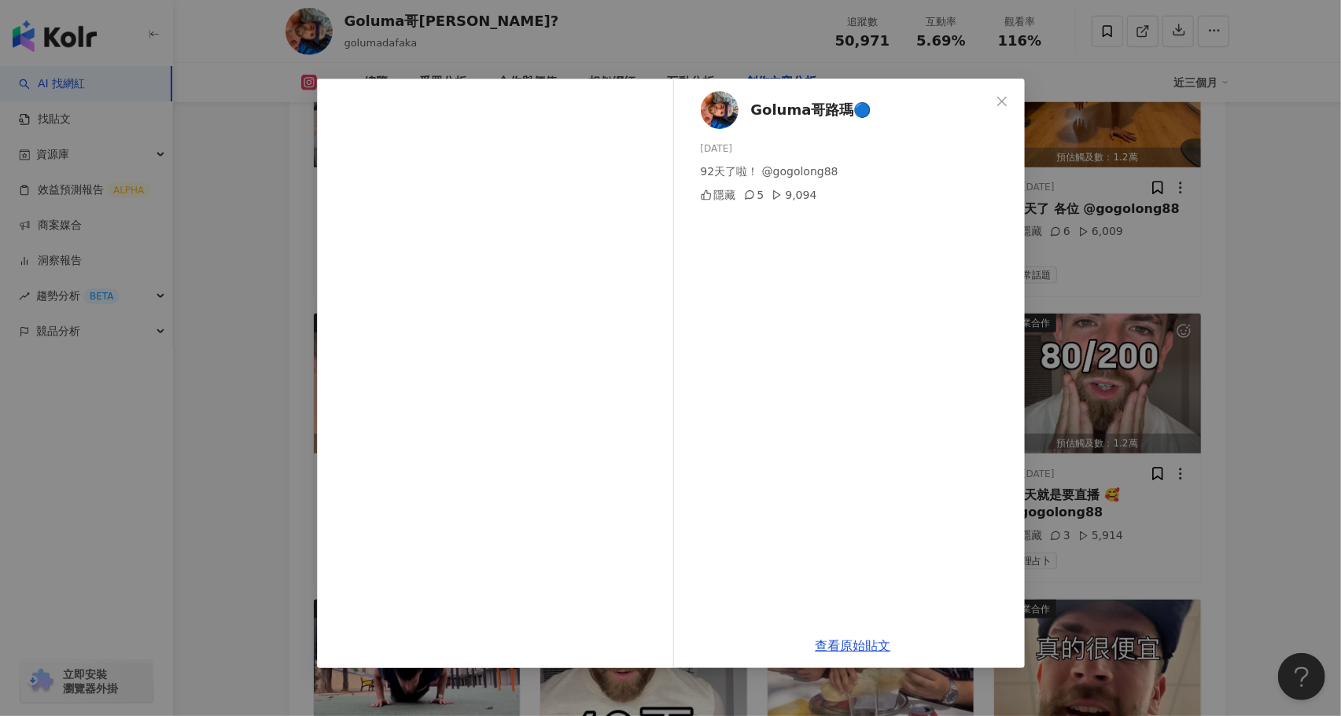
click at [277, 452] on div "Goluma哥路瑪🔵 2025/7/26 92天了啦！ @gogolong88 隱藏 5 9,094 查看原始貼文" at bounding box center [670, 358] width 1341 height 716
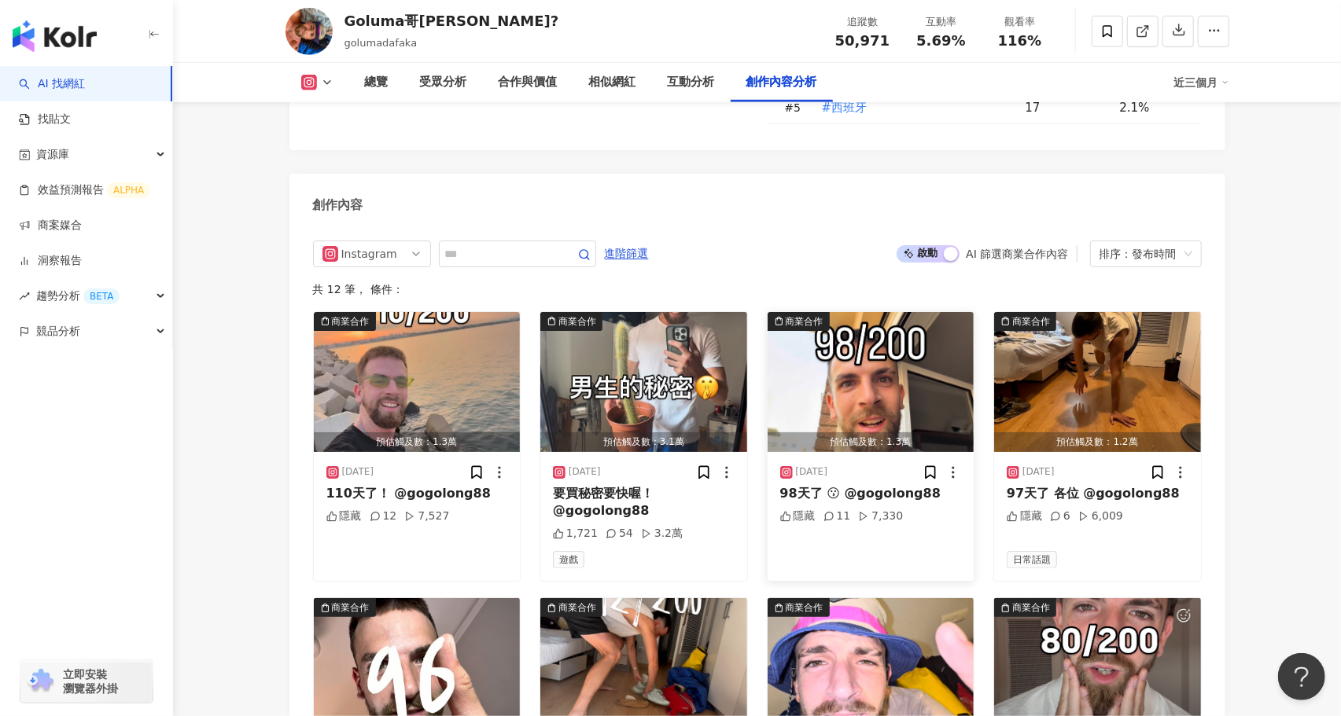
scroll to position [4708, 0]
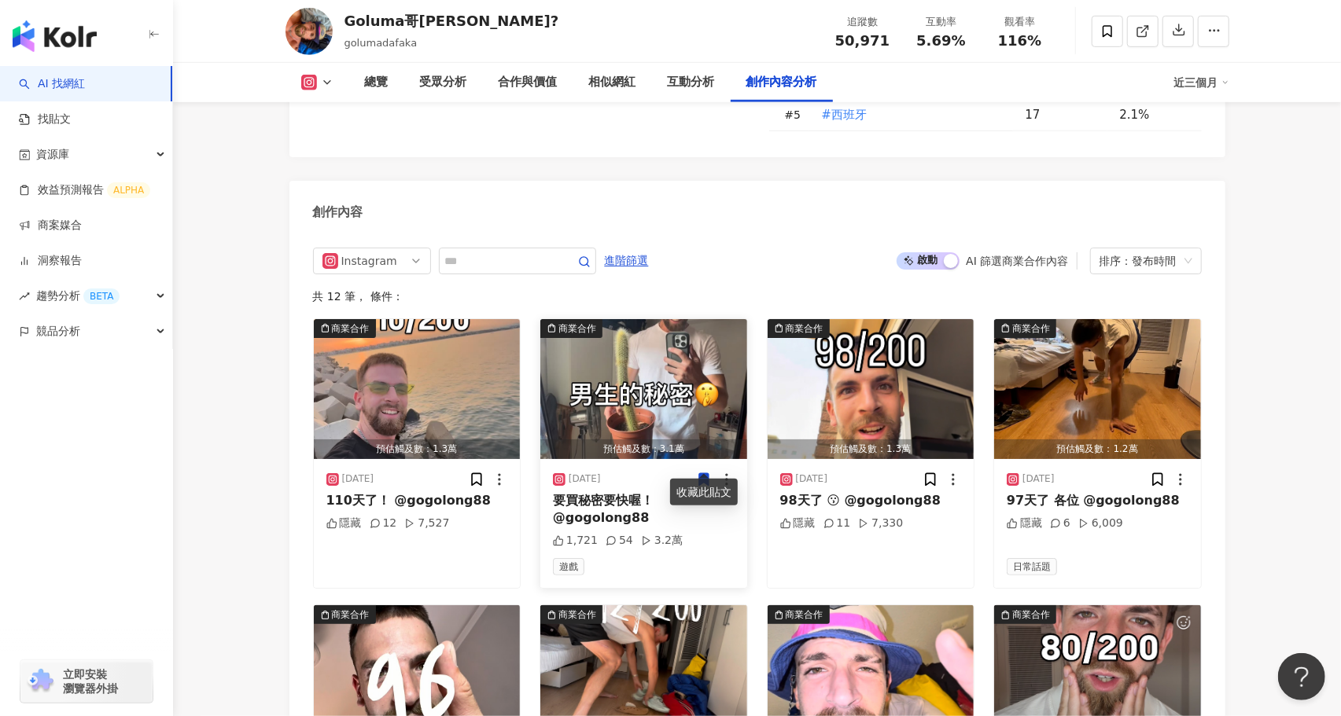
click at [704, 395] on img "button" at bounding box center [643, 389] width 207 height 140
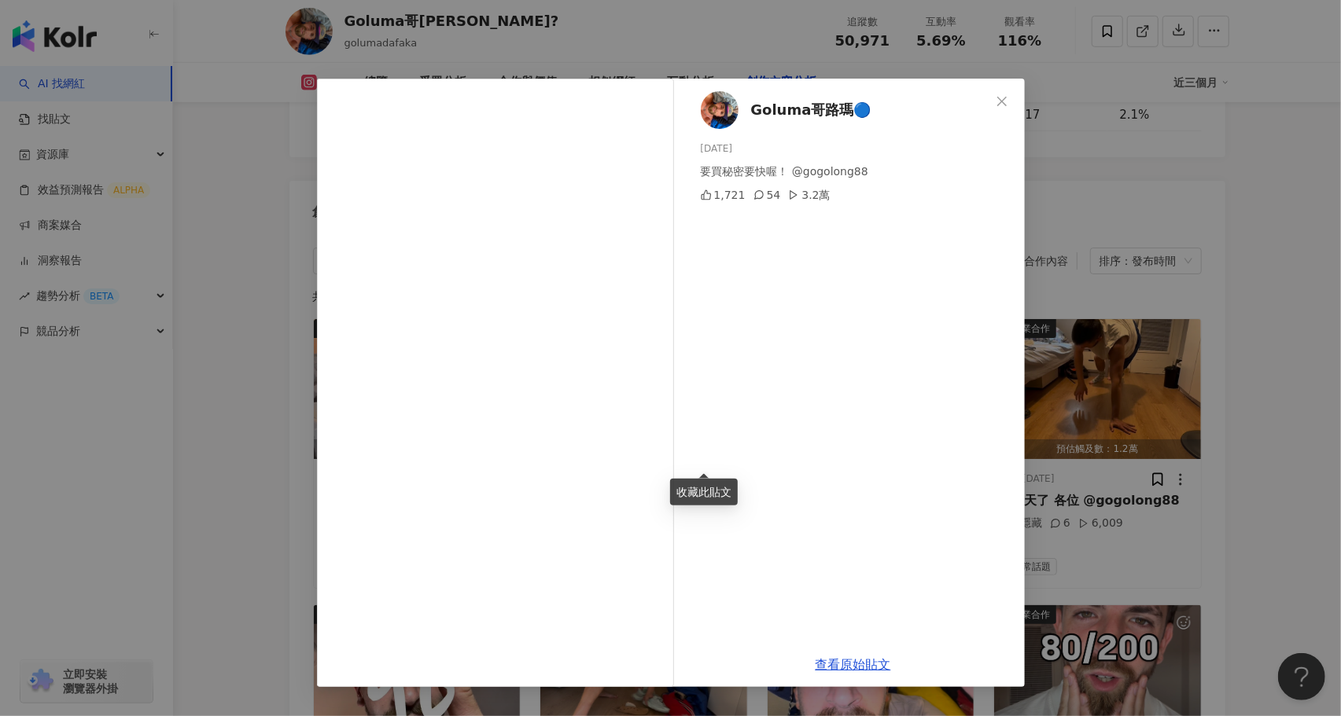
click at [235, 397] on div "Goluma哥路瑪🔵 2025/8/13 要買秘密要快喔！ @gogolong88 1,721 54 3.2萬 查看原始貼文" at bounding box center [670, 358] width 1341 height 716
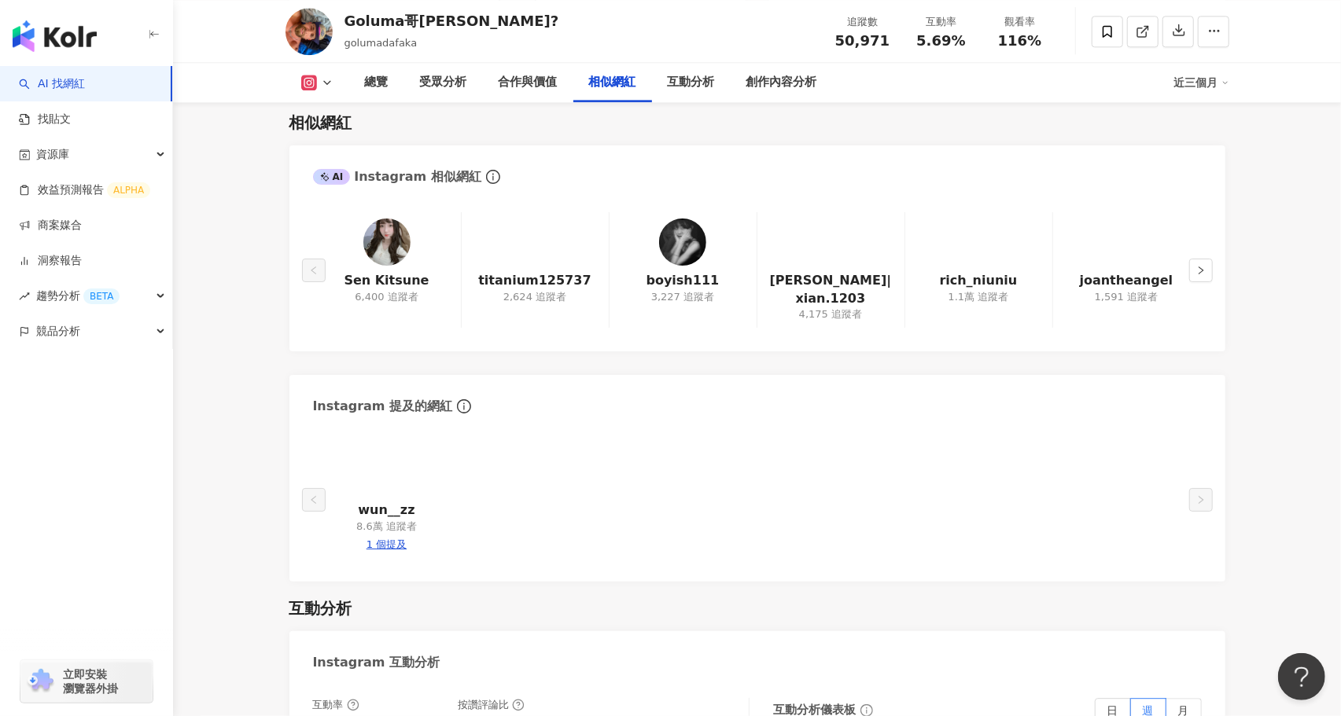
scroll to position [2576, 0]
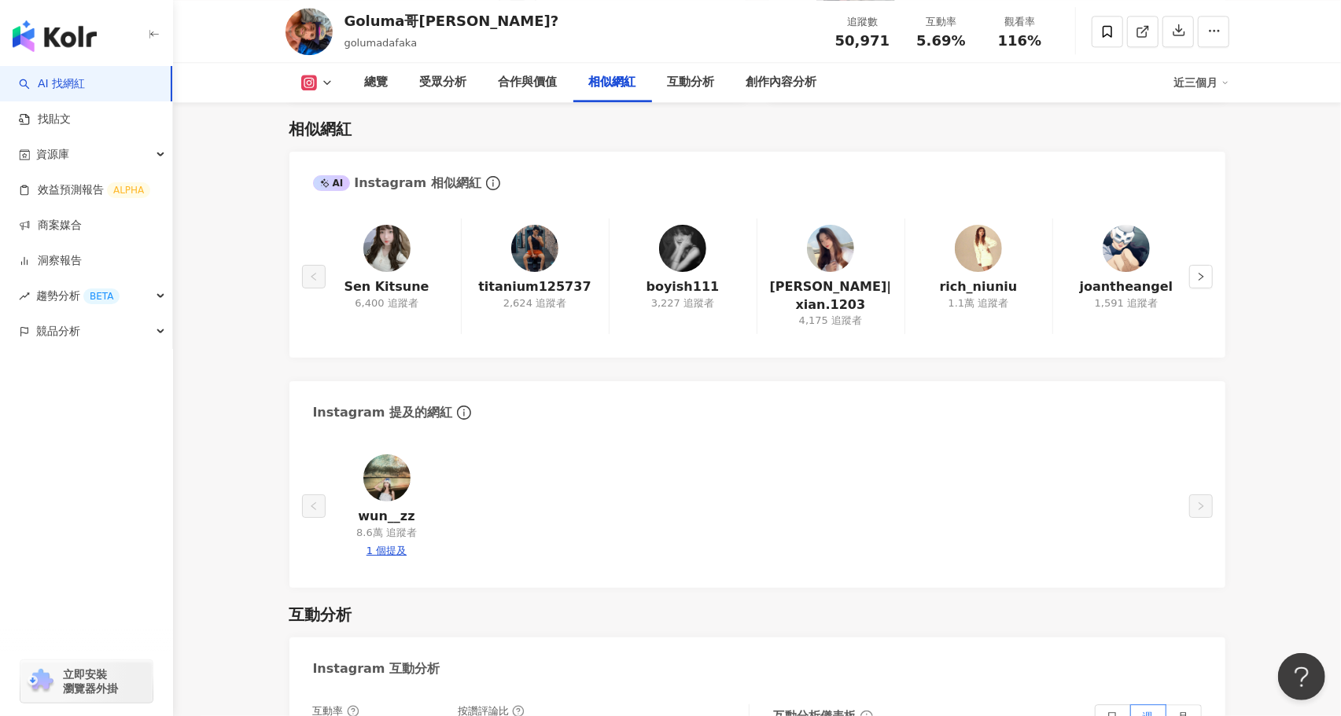
click at [378, 37] on span "golumadafaka" at bounding box center [380, 43] width 73 height 12
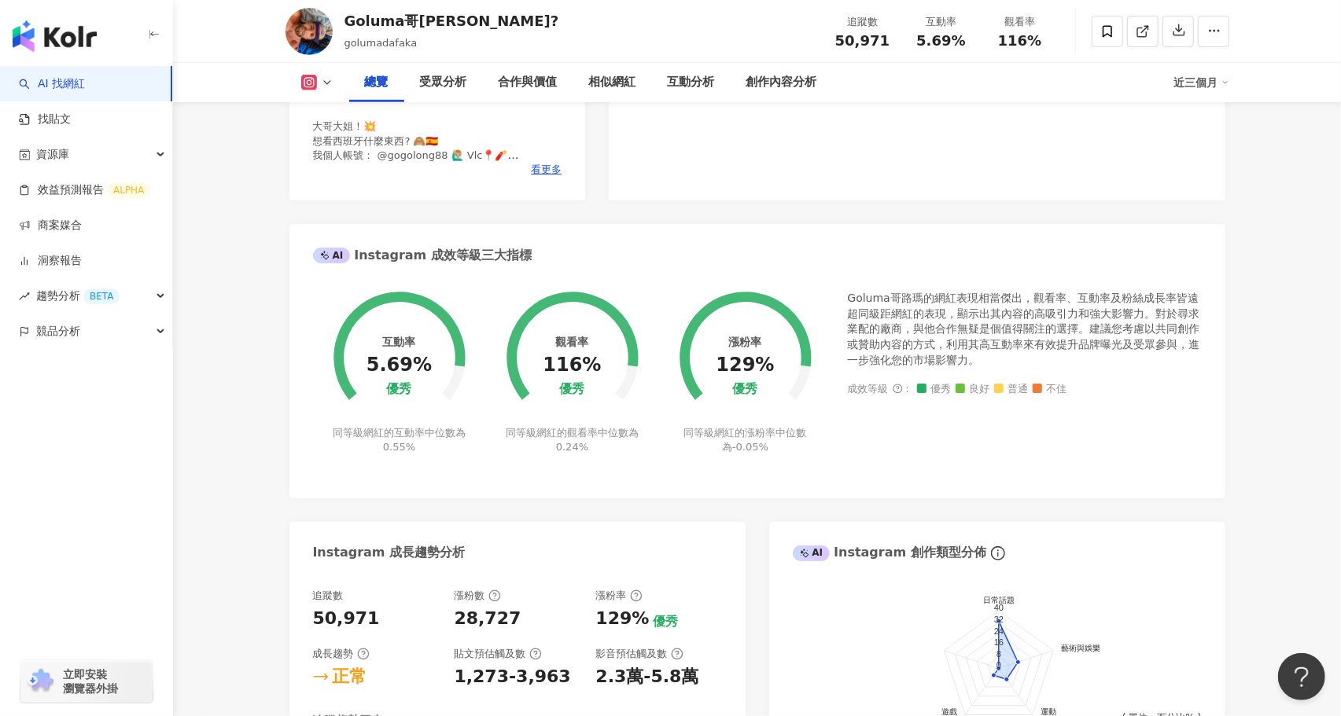
scroll to position [0, 0]
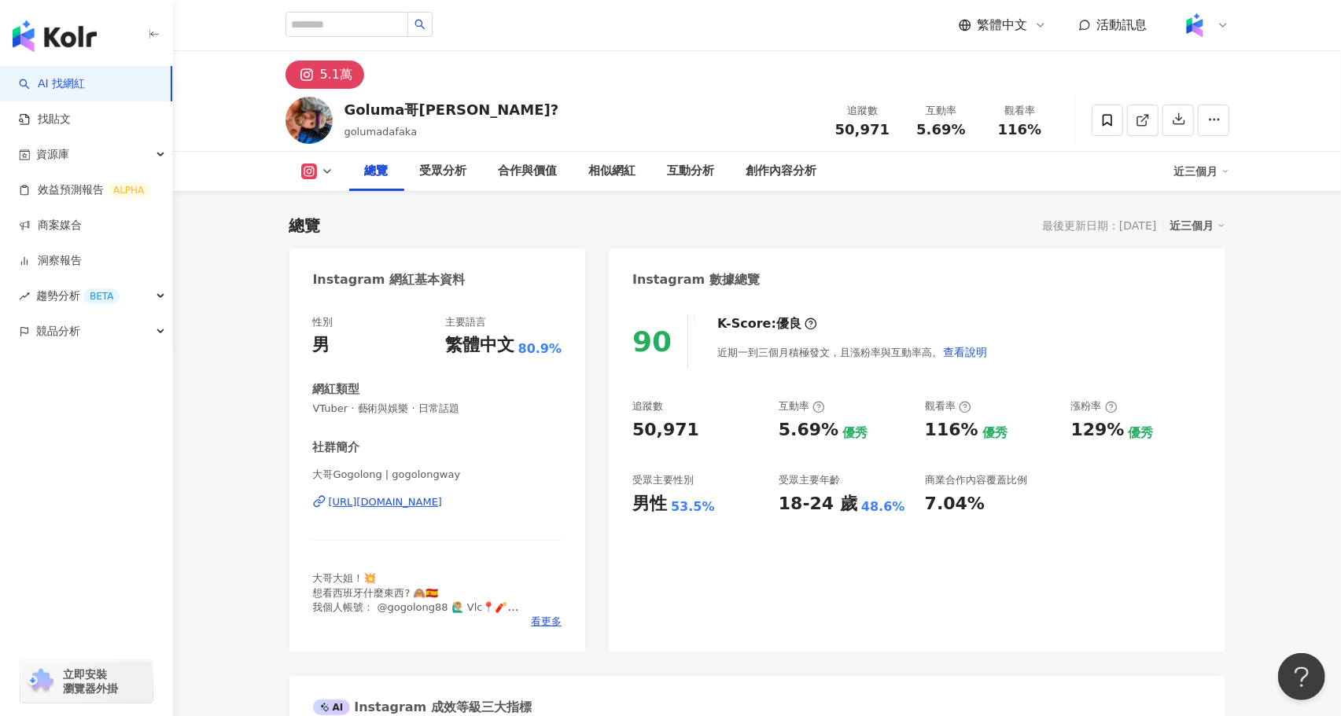
click at [323, 173] on icon at bounding box center [327, 171] width 13 height 13
click at [329, 70] on div "5.1萬" at bounding box center [336, 75] width 32 height 22
click at [333, 81] on div "5.1萬" at bounding box center [336, 75] width 32 height 22
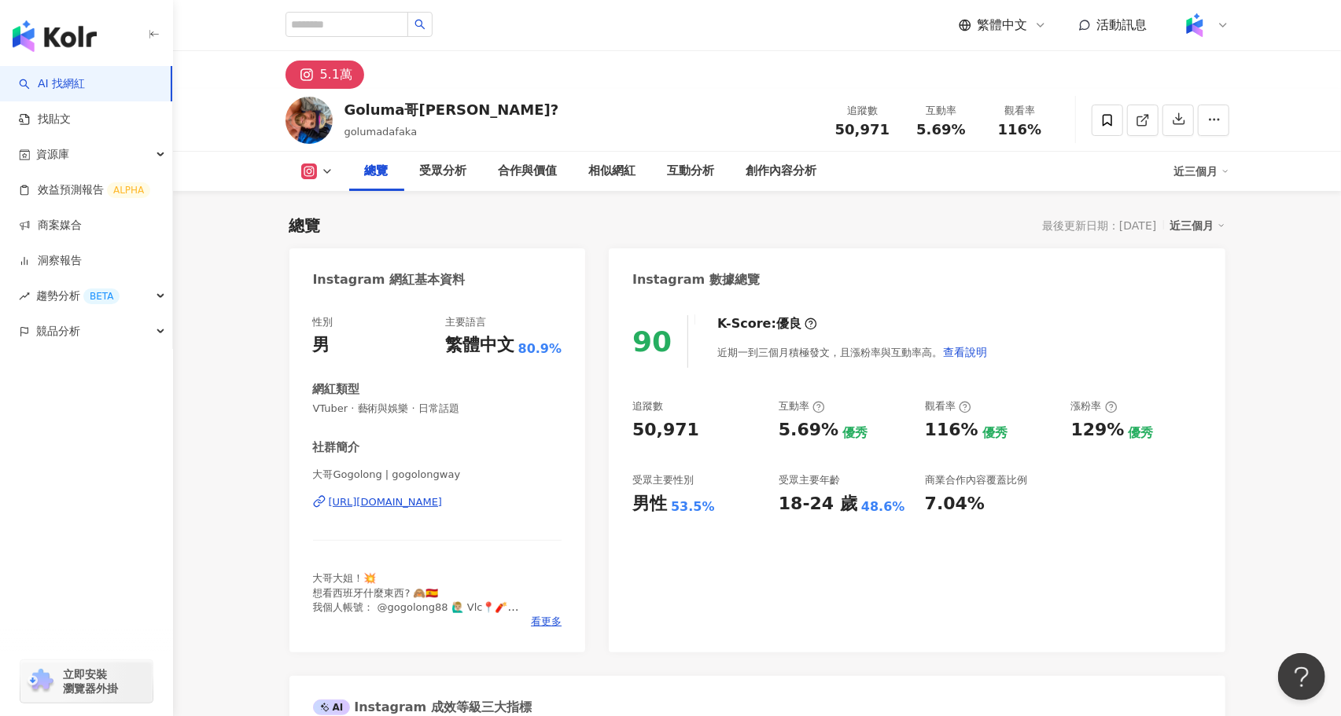
click at [443, 505] on div "https://www.instagram.com/gogolongway/" at bounding box center [386, 502] width 114 height 14
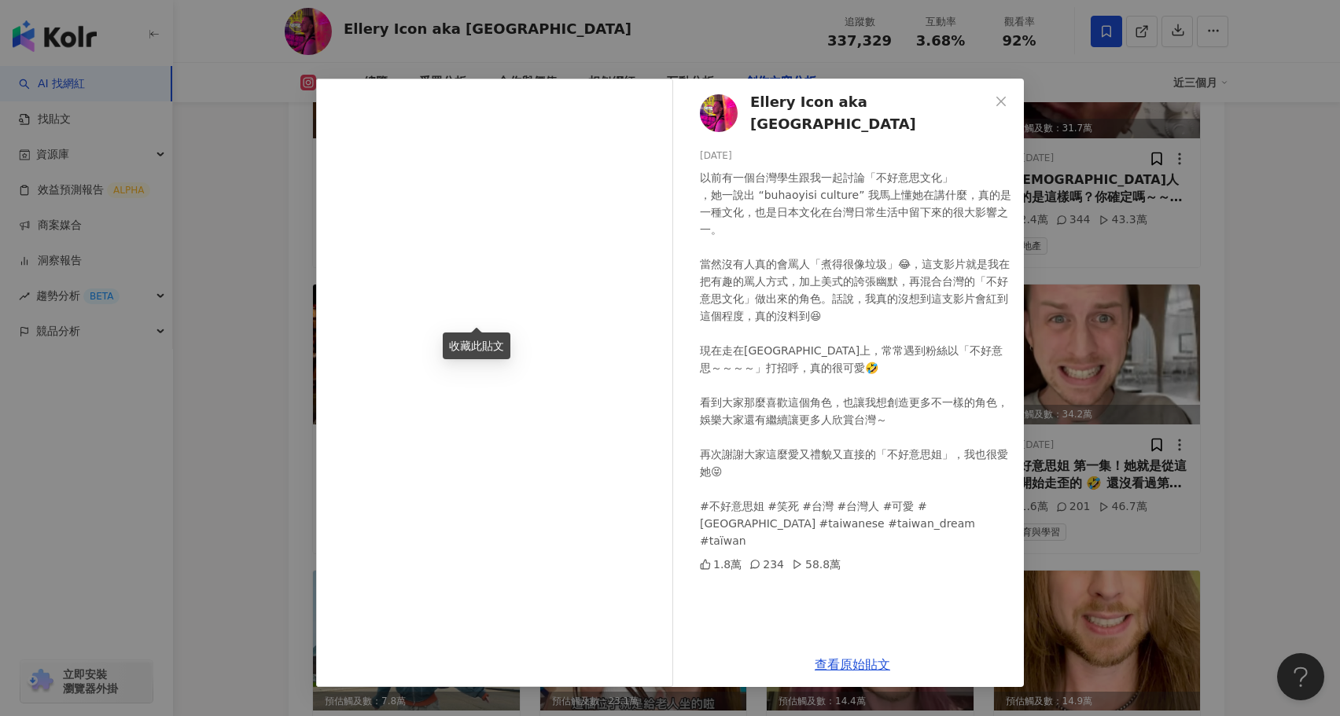
click at [262, 396] on div "Ellery Icon aka Elja Heights 2025/4/7 以前有一個台灣學生跟我一起討論「不好意思文化」 ，她一說出 “buhaoyisi …" at bounding box center [670, 358] width 1340 height 716
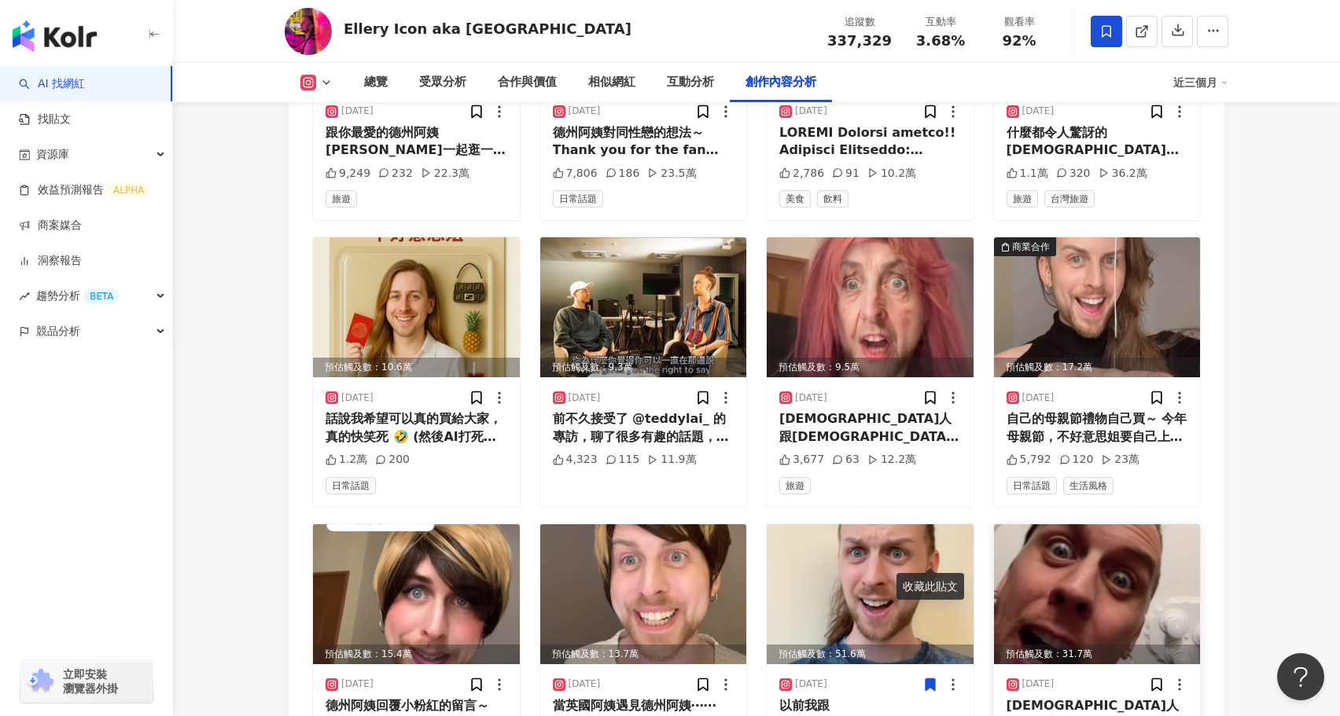
scroll to position [10359, 0]
click at [1091, 238] on img at bounding box center [1097, 308] width 207 height 140
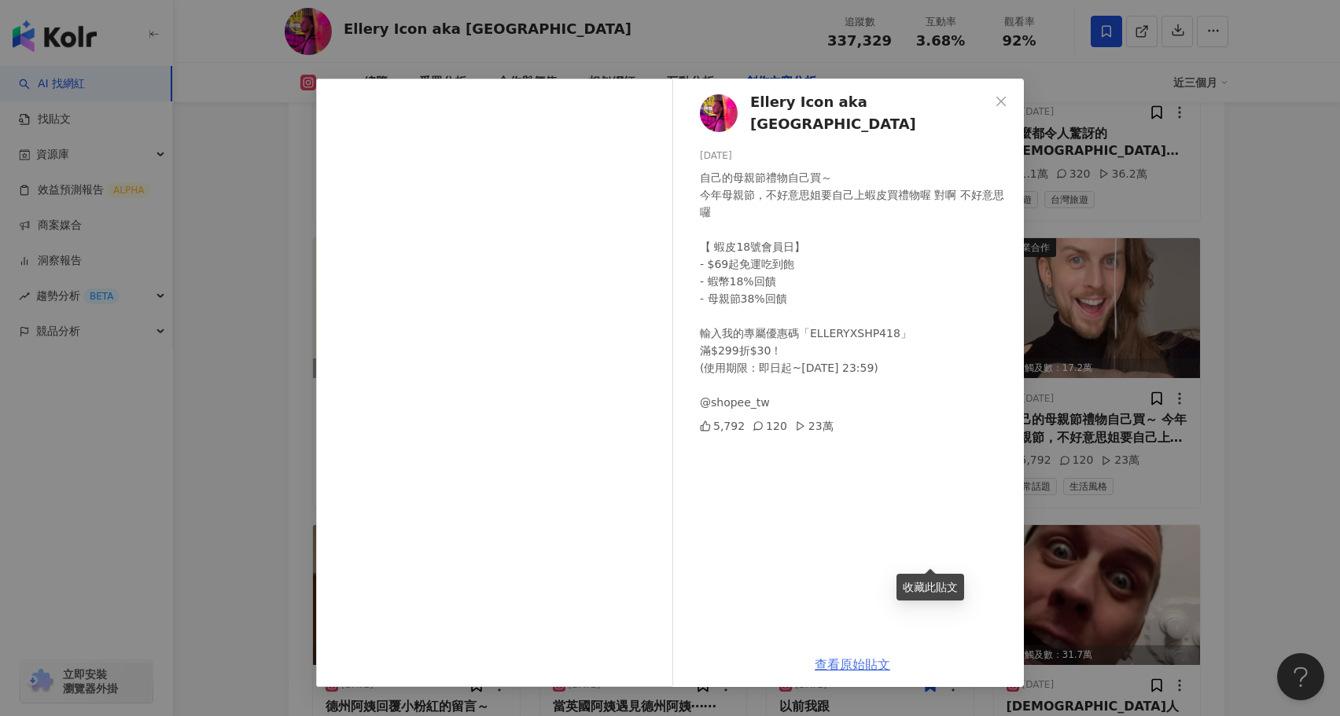
click at [854, 657] on link "查看原始貼文" at bounding box center [852, 664] width 75 height 15
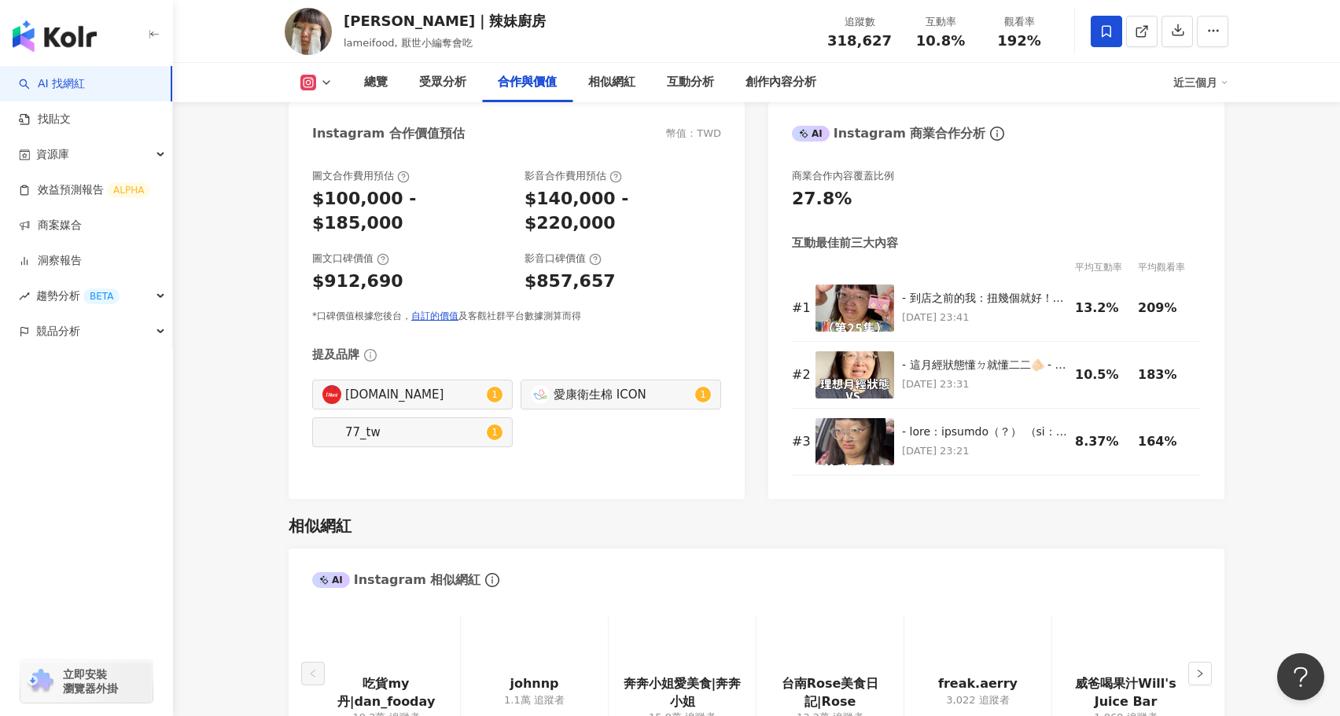
scroll to position [2295, 0]
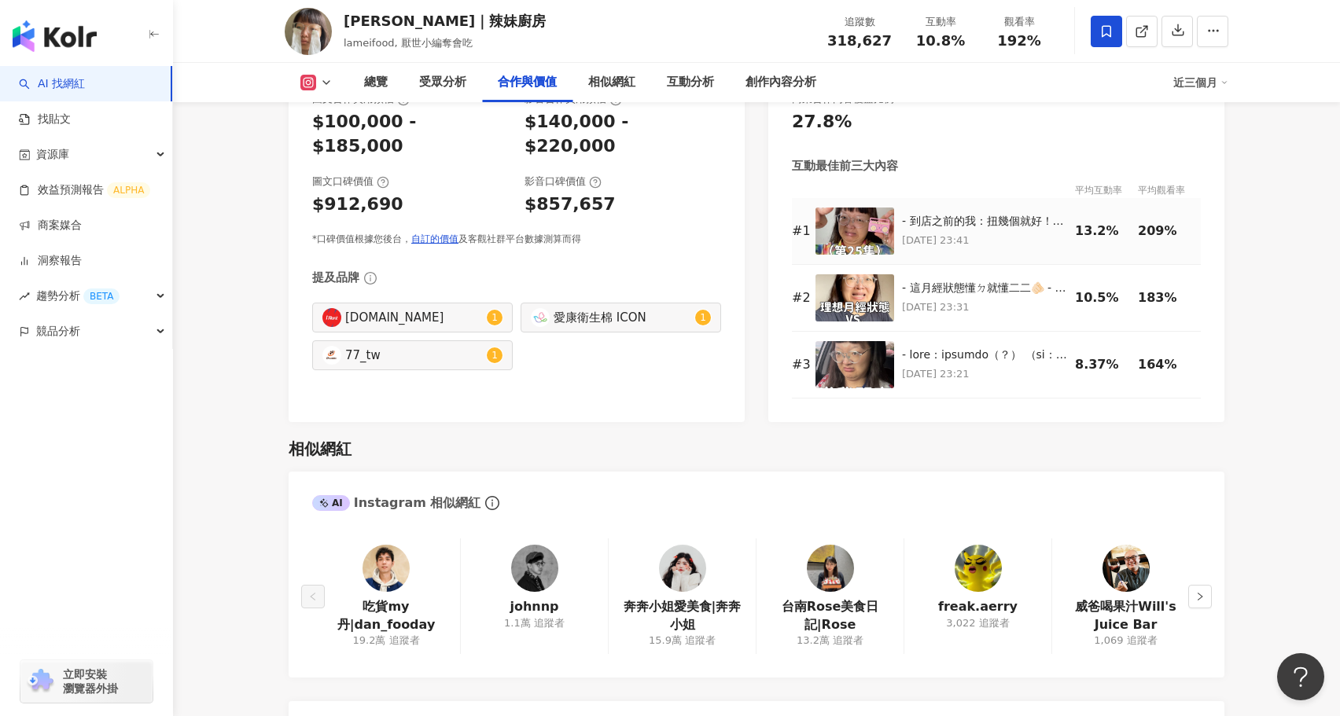
click at [861, 208] on img at bounding box center [855, 231] width 79 height 47
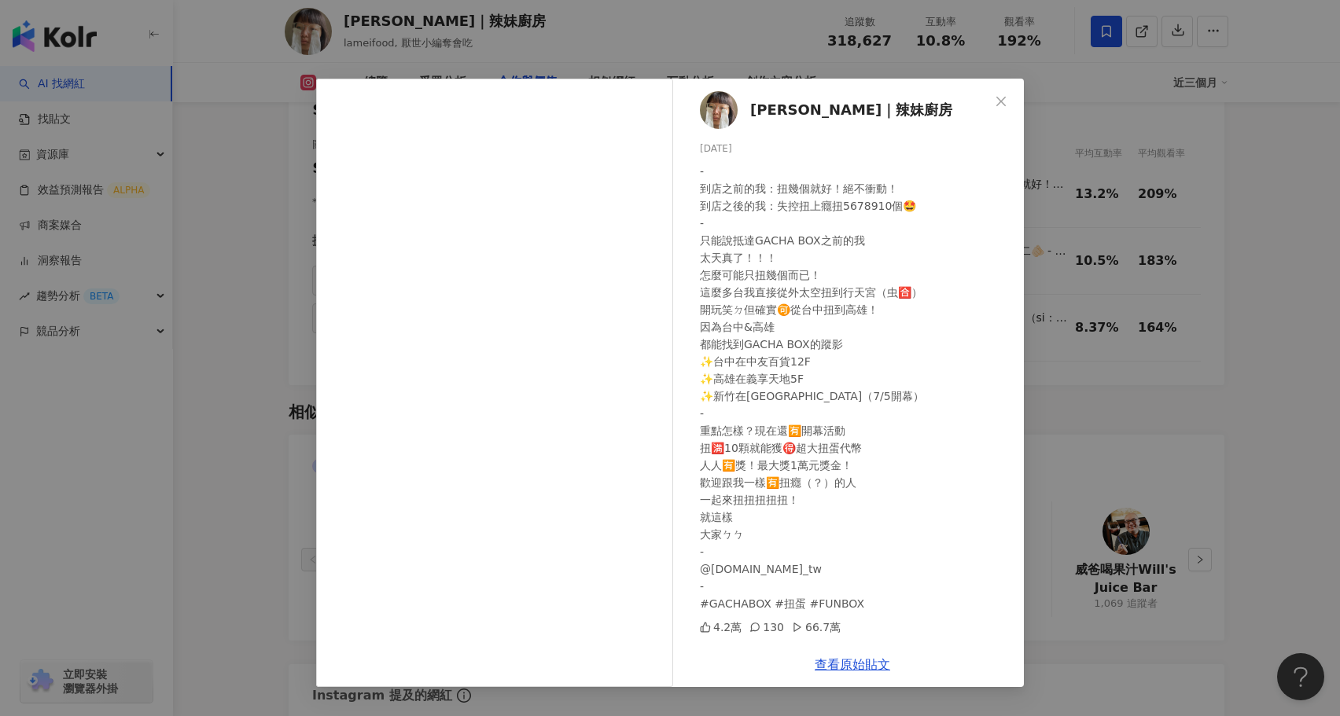
scroll to position [2338, 0]
click at [1135, 432] on div "[PERSON_NAME]｜辣妹廚房 [DATE] - 到店之前的我：扭幾個就好！絕不衝動！ 到店之後的我：失控扭上癮扭5678910個🤩 - 只能說抵達GA…" at bounding box center [670, 358] width 1340 height 716
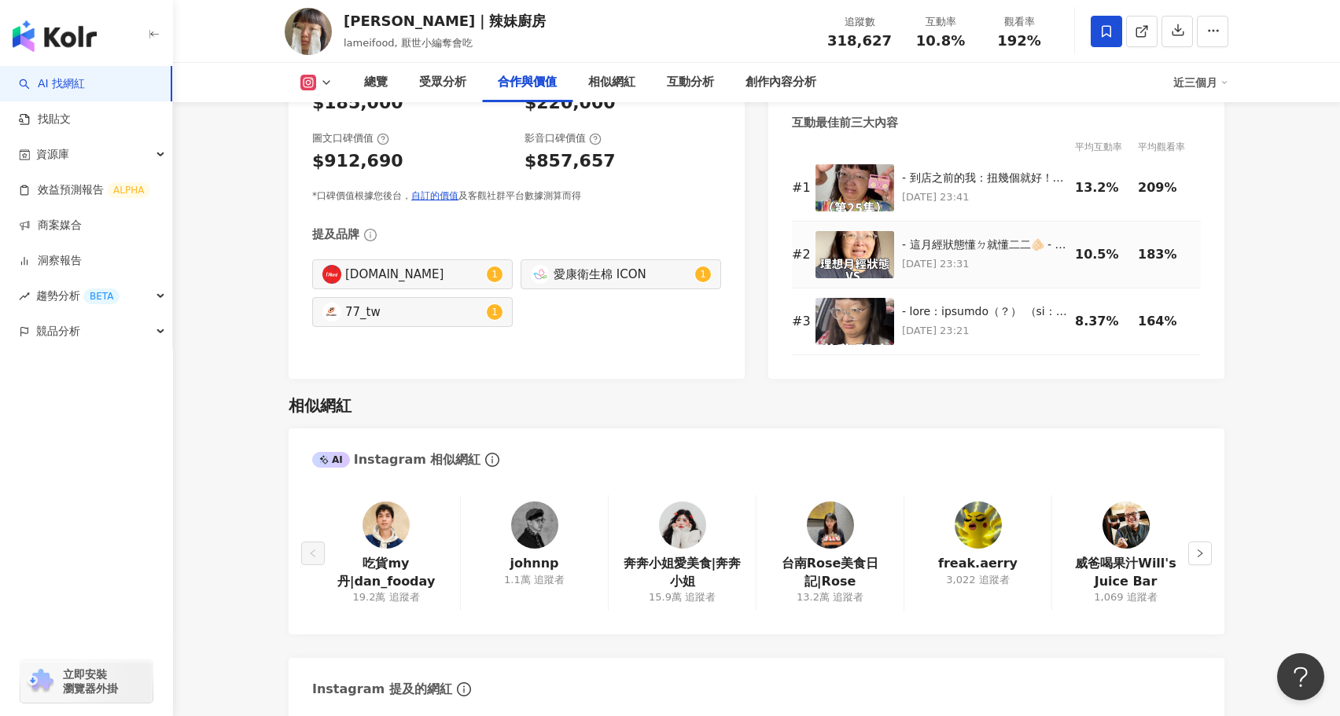
click at [915, 238] on div "- 這月經狀態懂ㄉ就懂二二🫵🏻 - 大會報告！大會報告！ 愛康外包裝變身了😍 沒錯他們最近出了DINOTAENG特別款 整個包裝真的是卡哇伊伊伊伊之外呢 甚至…" at bounding box center [984, 246] width 165 height 16
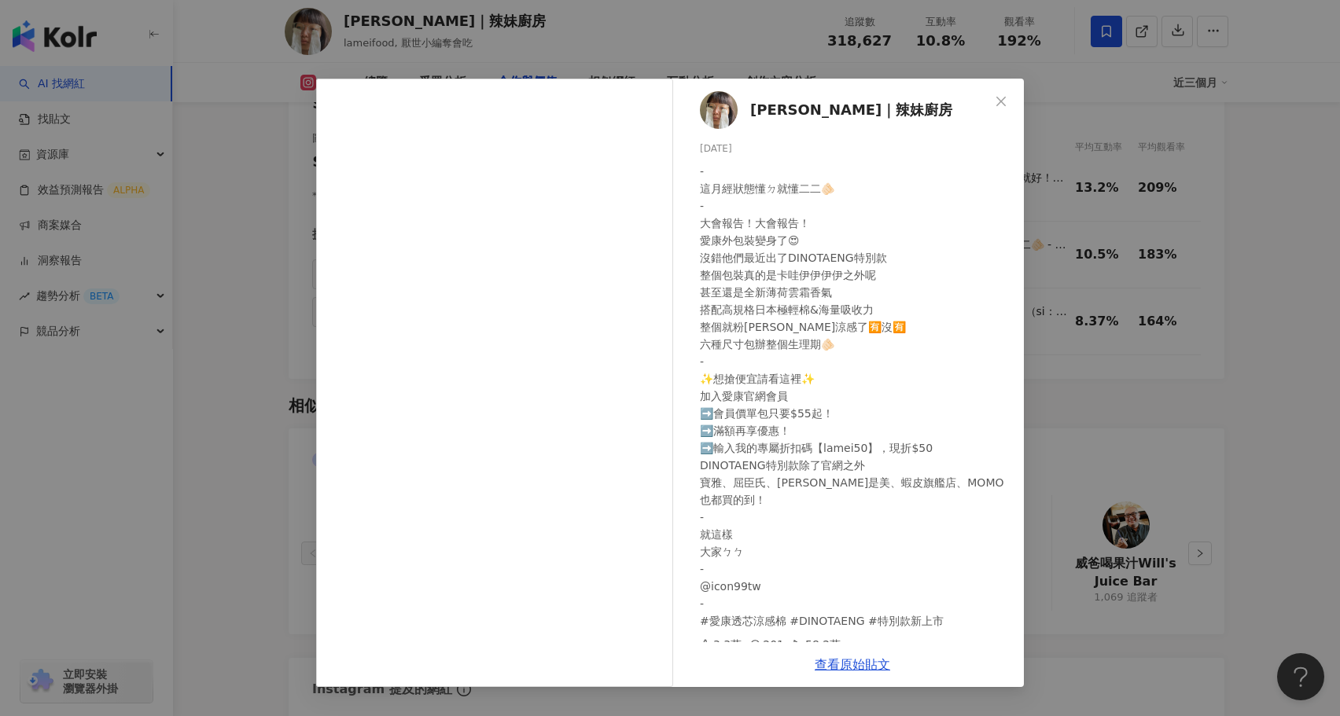
scroll to position [11, 0]
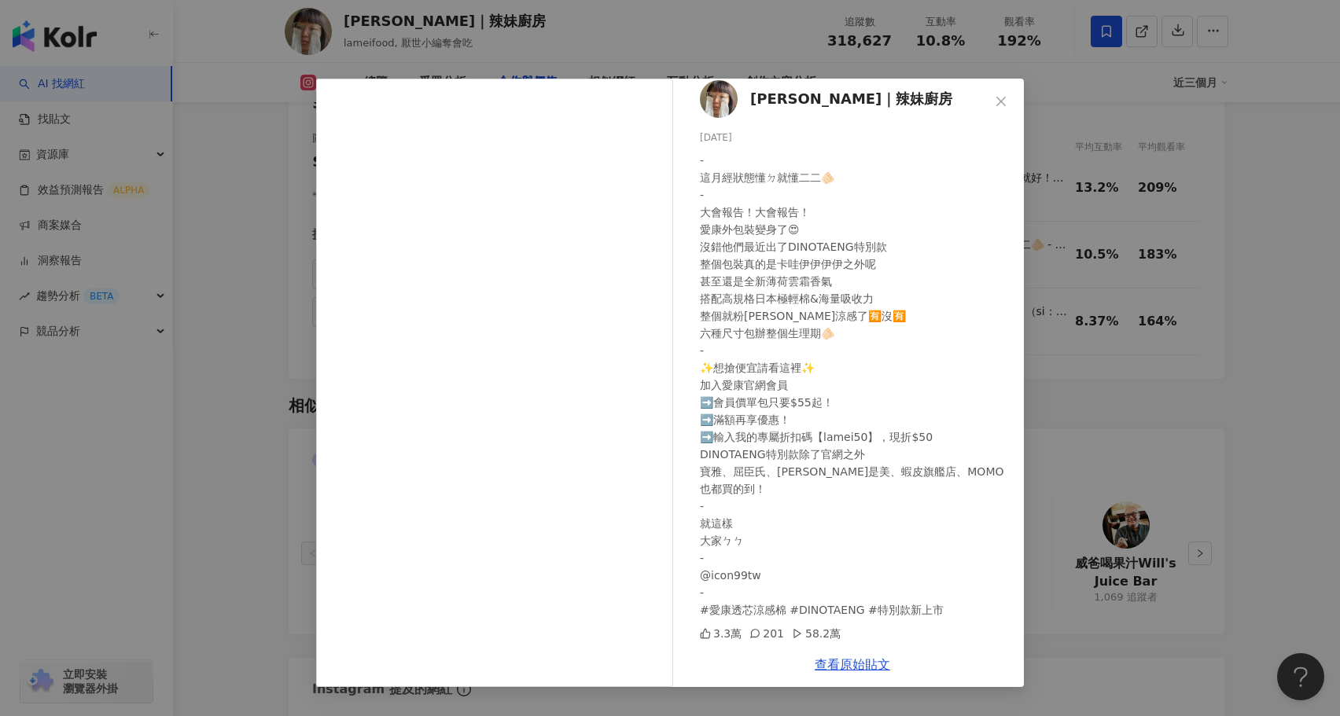
click at [1104, 455] on div "[PERSON_NAME]｜辣妹廚房 [DATE] - 這月經狀態懂ㄉ就懂二二🫵🏻 - 大會報告！大會報告！ 愛康外包裝變身了😍 沒錯他們最近出了DINOTA…" at bounding box center [670, 358] width 1340 height 716
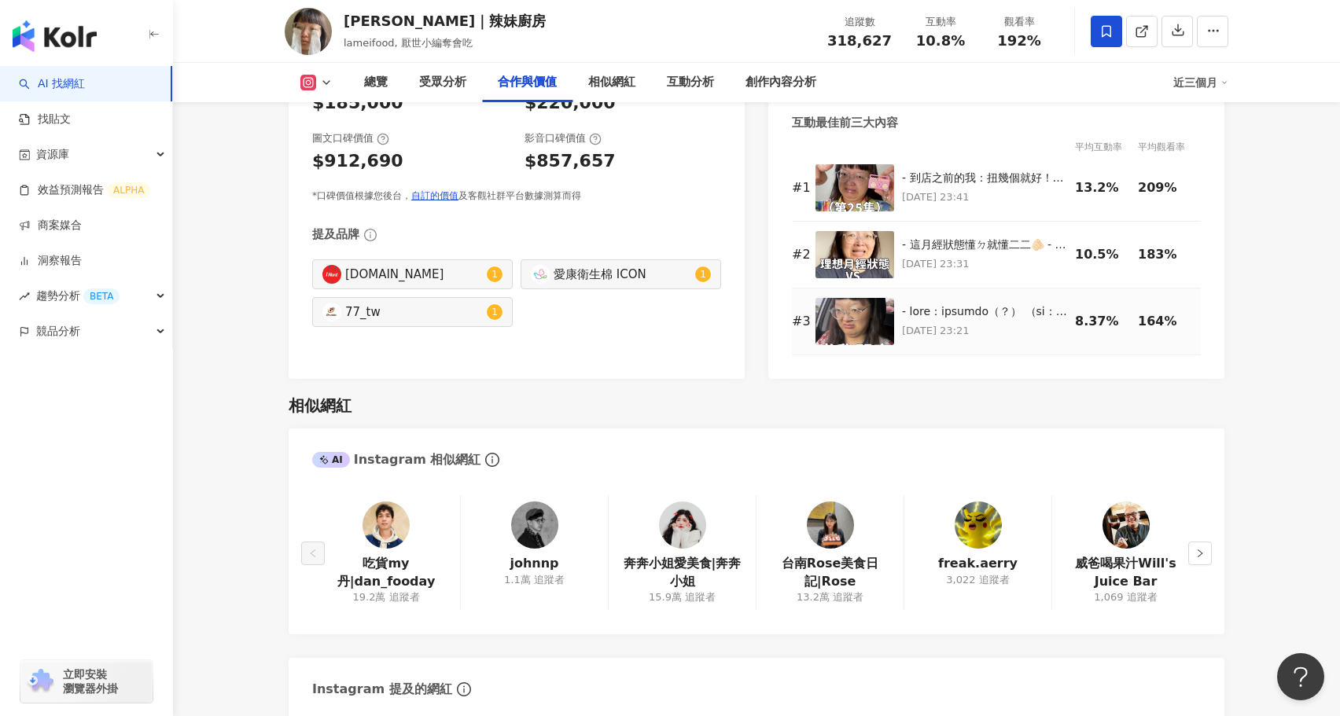
click at [897, 289] on td at bounding box center [859, 322] width 87 height 67
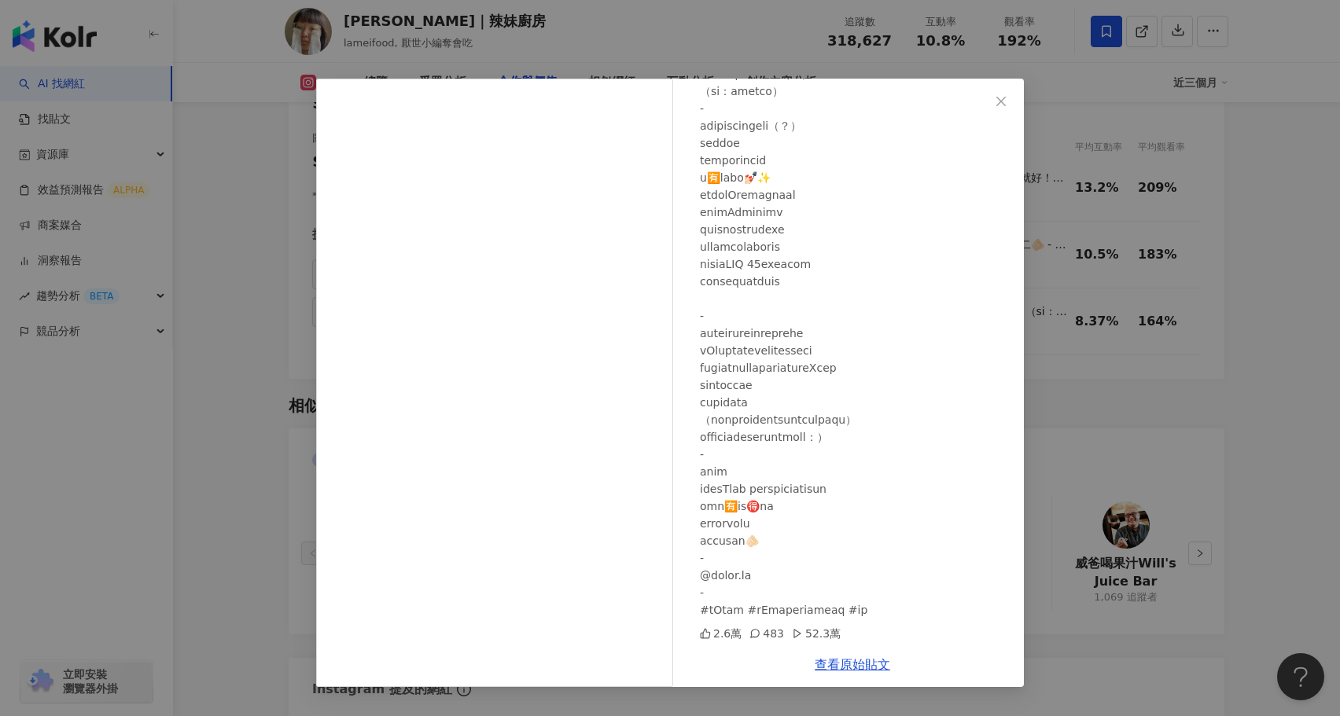
scroll to position [110, 0]
click at [1051, 395] on div "[PERSON_NAME]｜辣妹廚房 [DATE] 2.6萬 483 52.3萬 查看原始貼文" at bounding box center [670, 358] width 1340 height 716
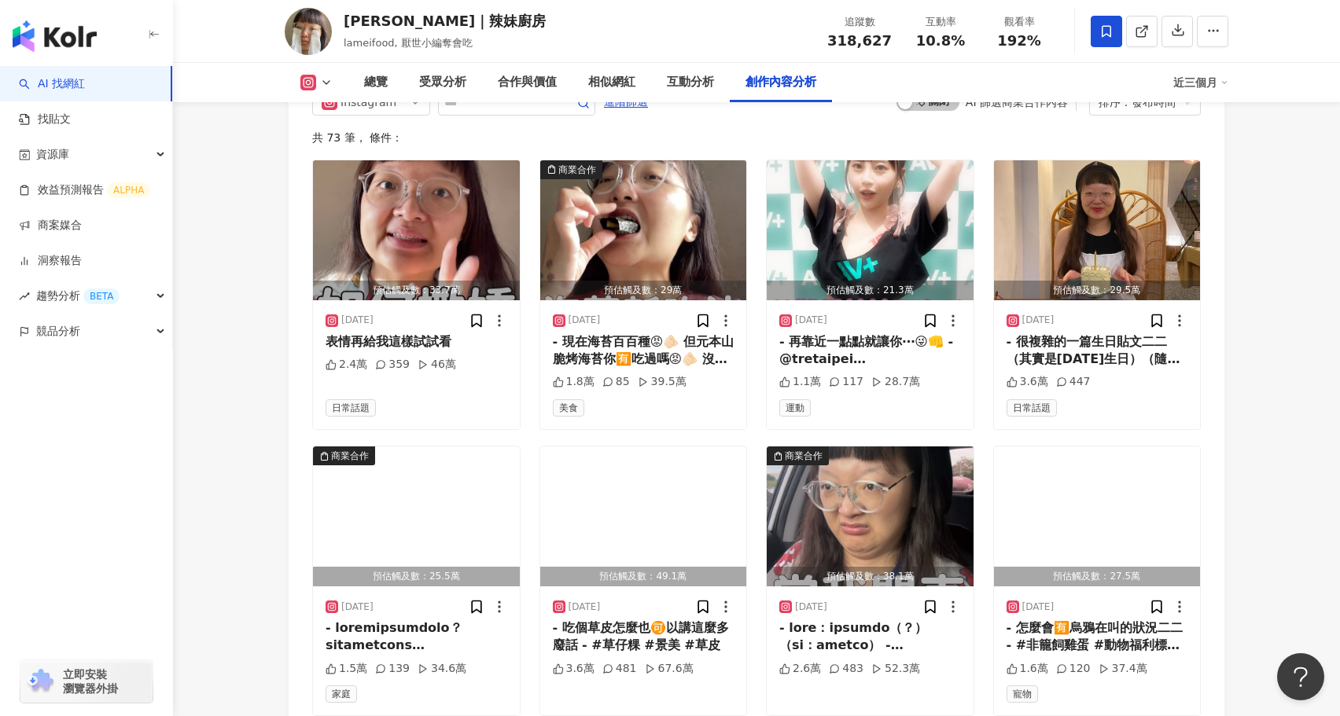
scroll to position [4907, 0]
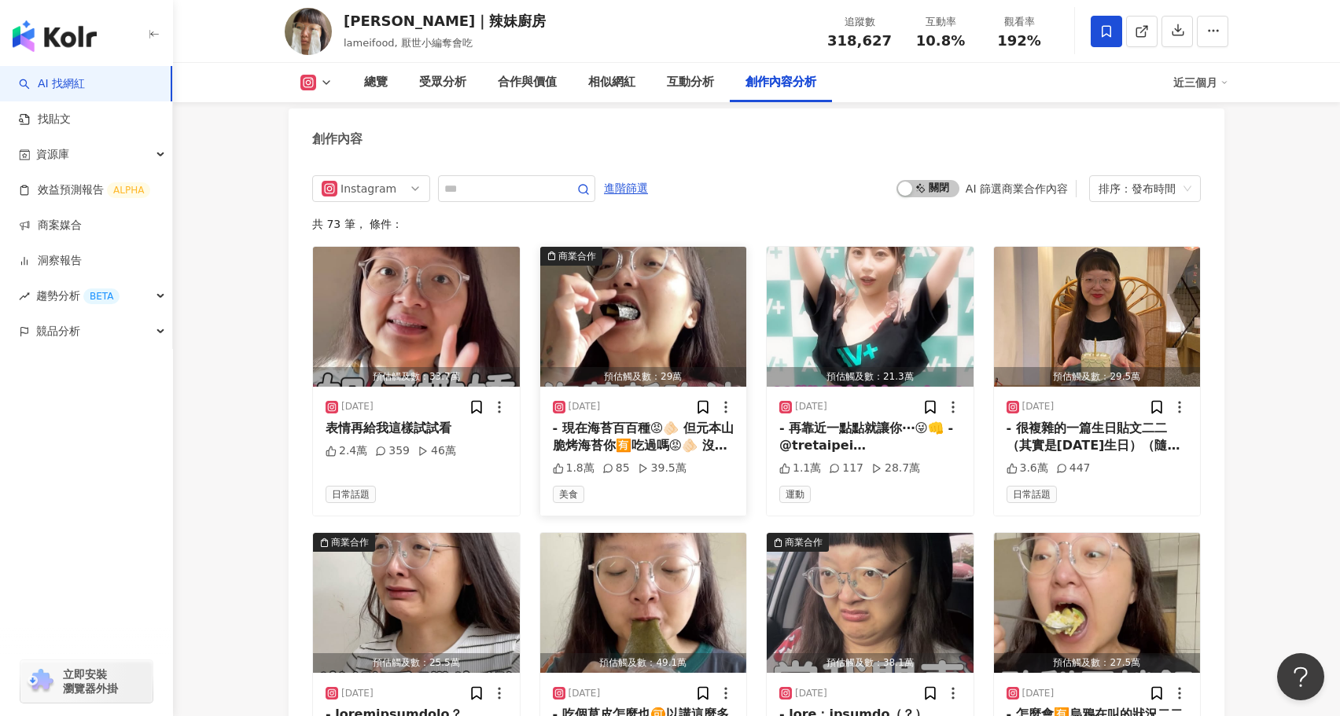
click at [647, 278] on img "button" at bounding box center [643, 317] width 207 height 140
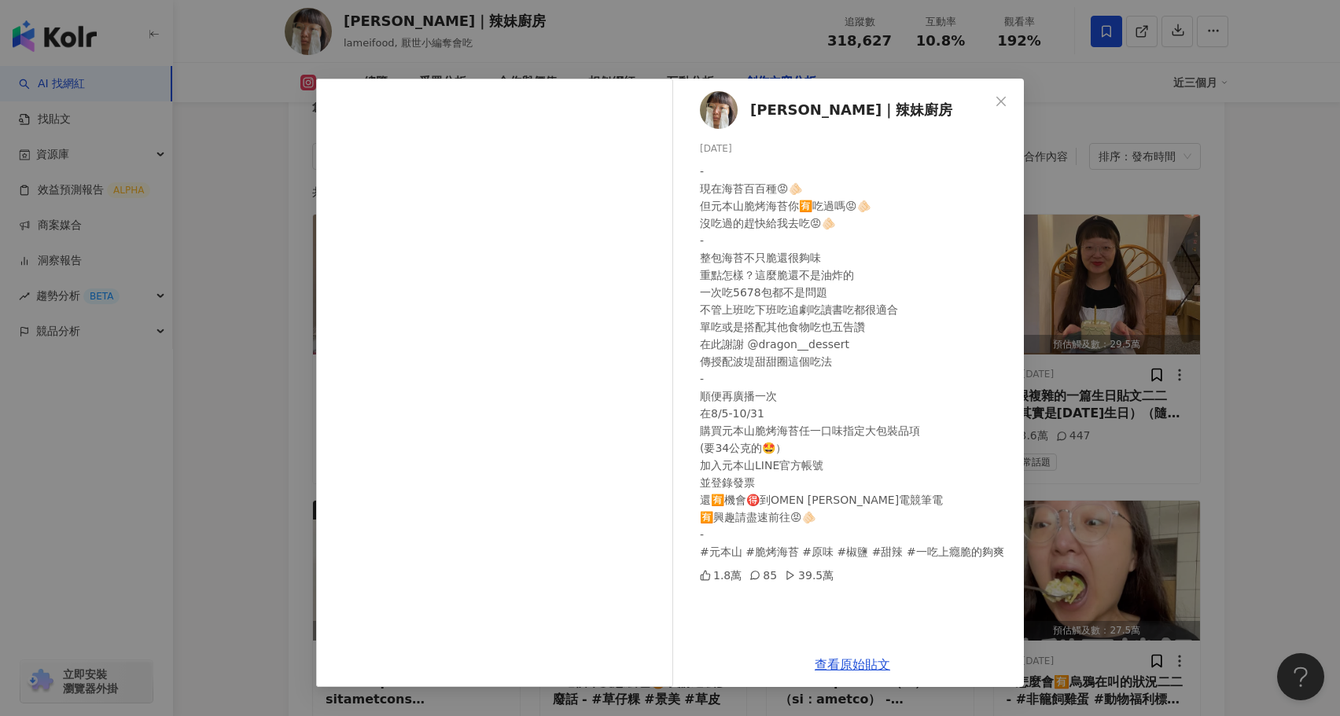
scroll to position [4939, 0]
click at [1051, 459] on div "陳姿靜｜辣妹廚房 2025/8/17 - 現在海苔百百種😡🫵🏻 但元本山脆烤海苔你🈶吃過嗎😡🫵🏻 沒吃過的趕快給我去吃😡🫵🏻 - 整包海苔不只脆還很夠味 重點…" at bounding box center [670, 358] width 1340 height 716
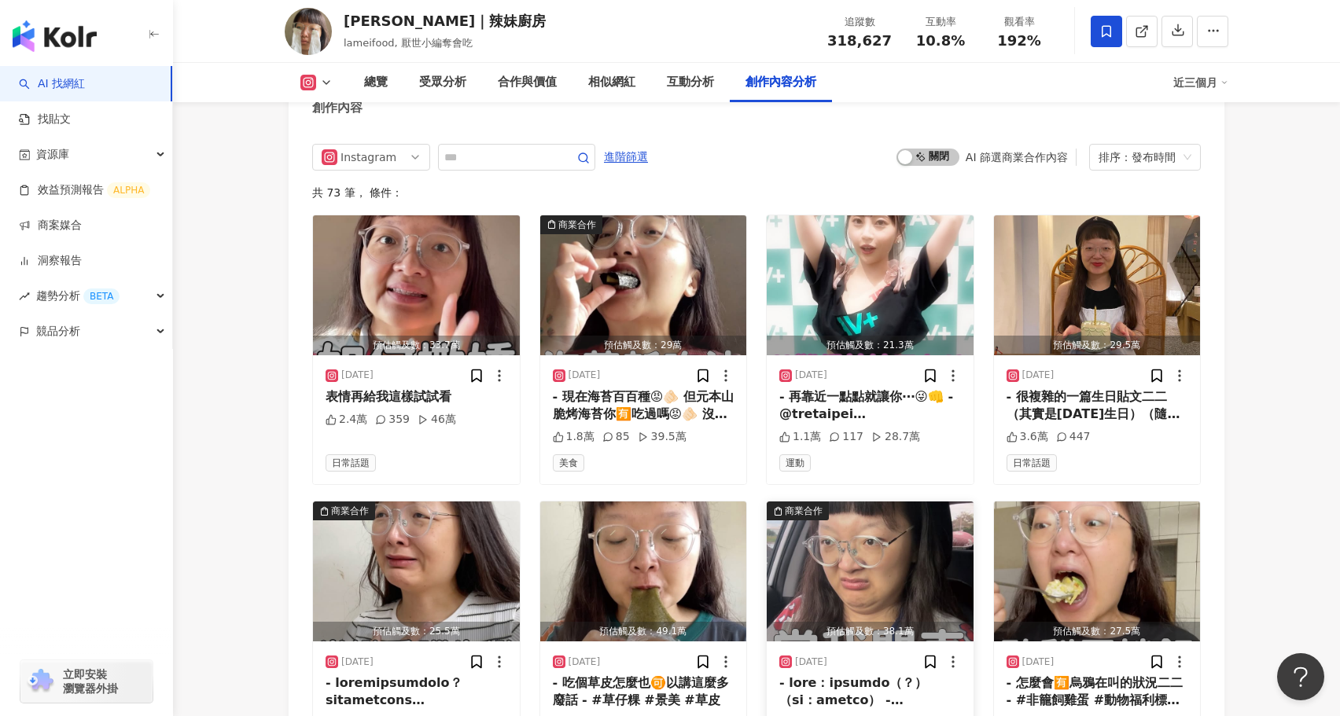
click at [802, 514] on img "button" at bounding box center [870, 572] width 207 height 140
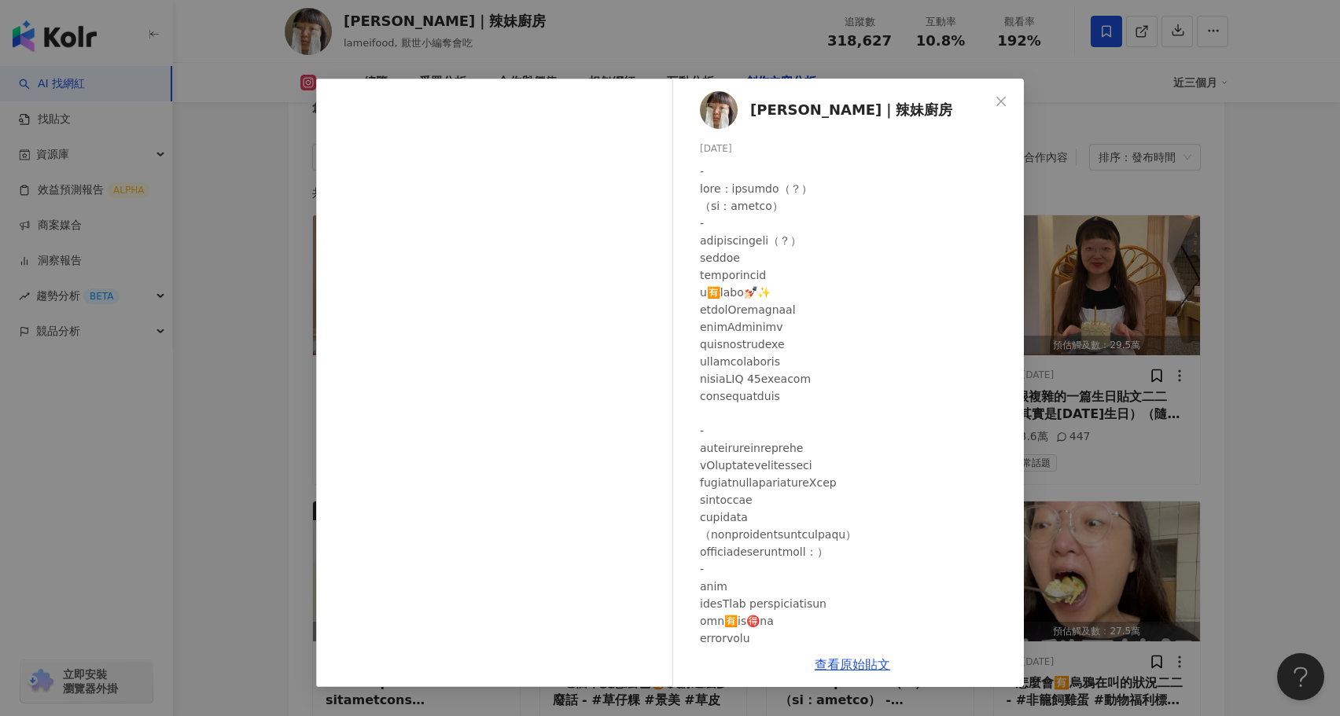
scroll to position [115, 0]
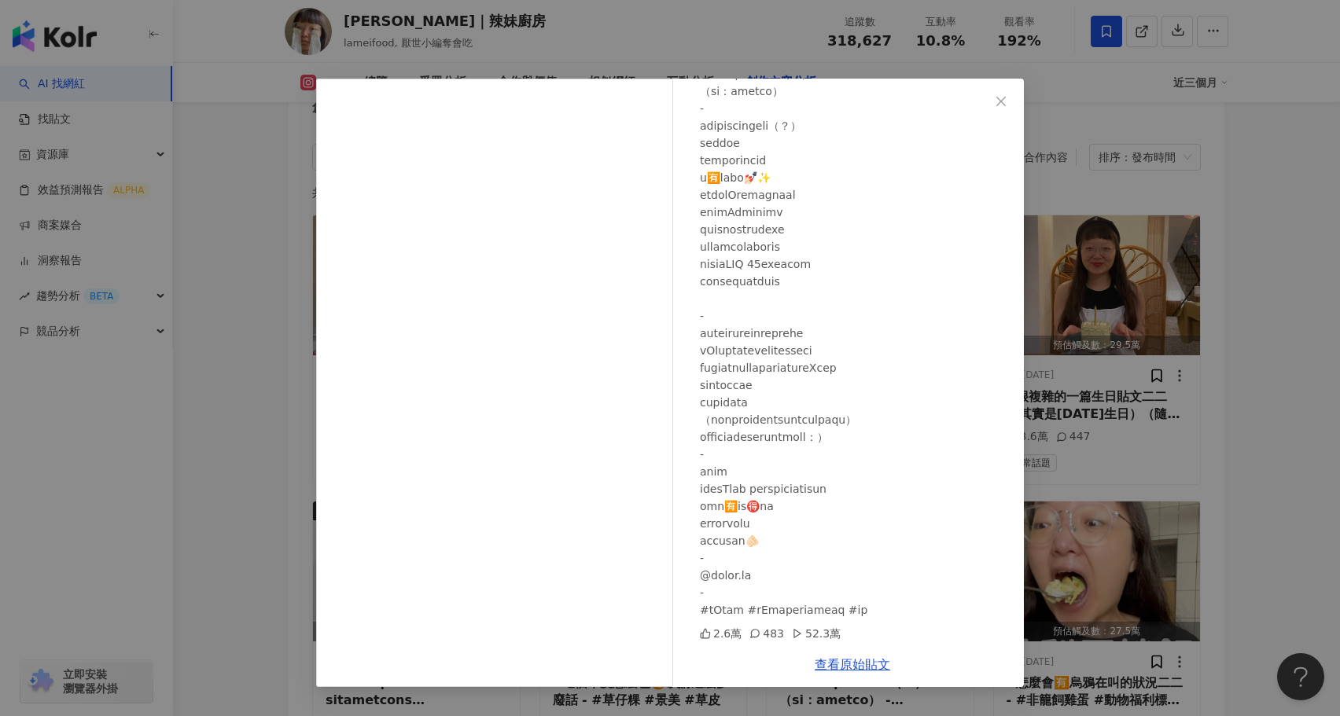
click at [1171, 443] on div "陳姿靜｜辣妹廚房 2025/8/3 2.6萬 483 52.3萬 查看原始貼文" at bounding box center [670, 358] width 1340 height 716
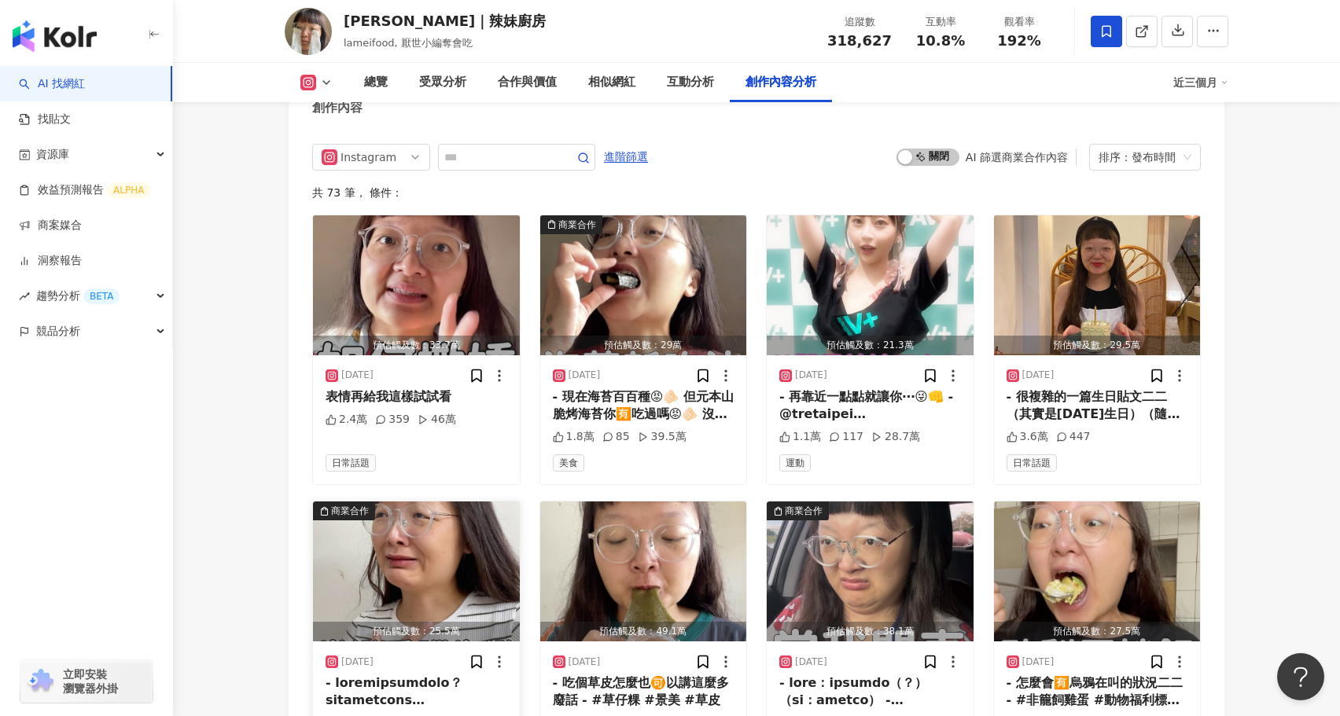
click at [417, 502] on img "button" at bounding box center [416, 572] width 207 height 140
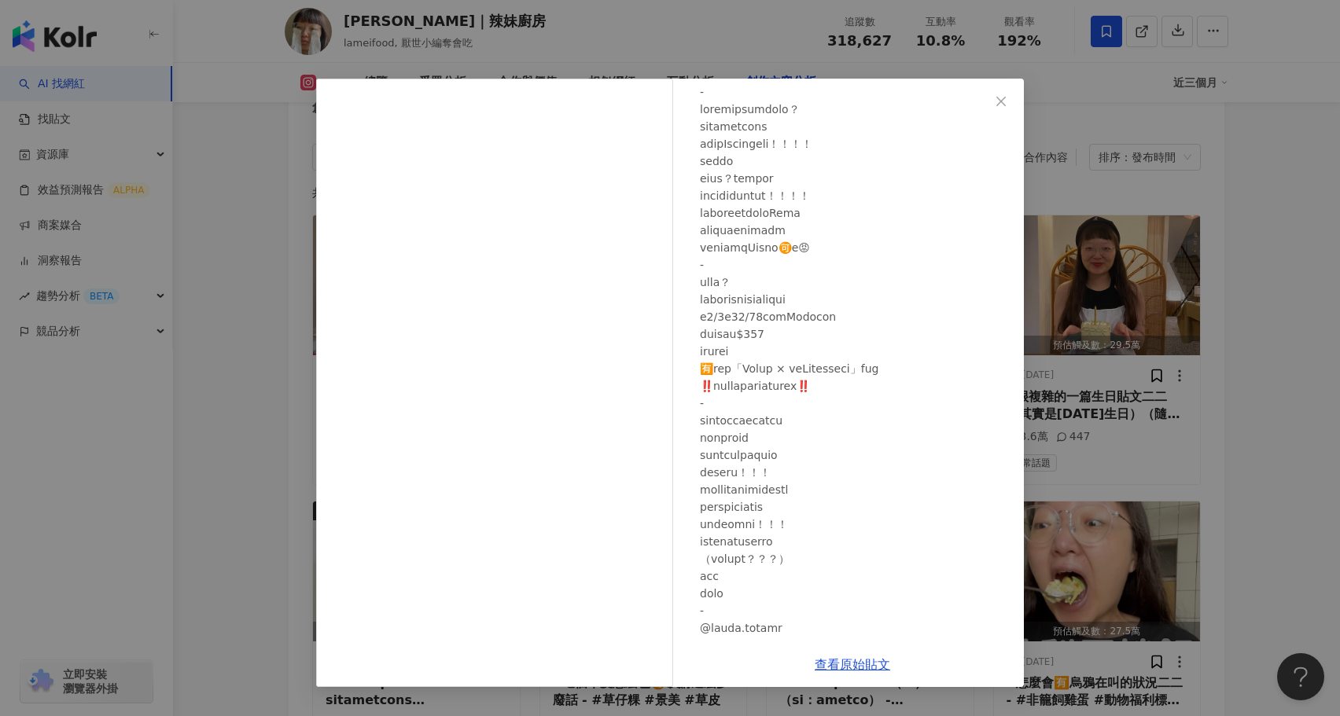
scroll to position [149, 0]
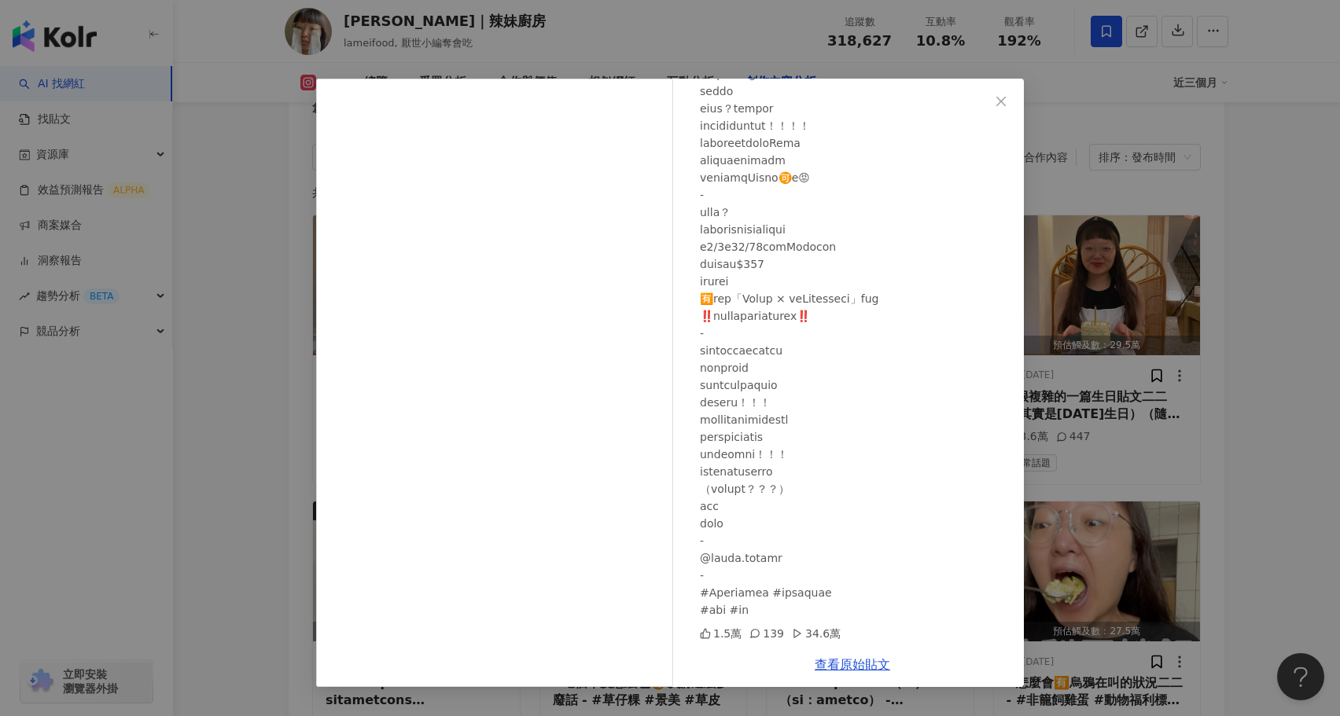
click at [1043, 400] on div "陳姿靜｜辣妹廚房 2025/8/10 1.5萬 139 34.6萬 查看原始貼文" at bounding box center [670, 358] width 1340 height 716
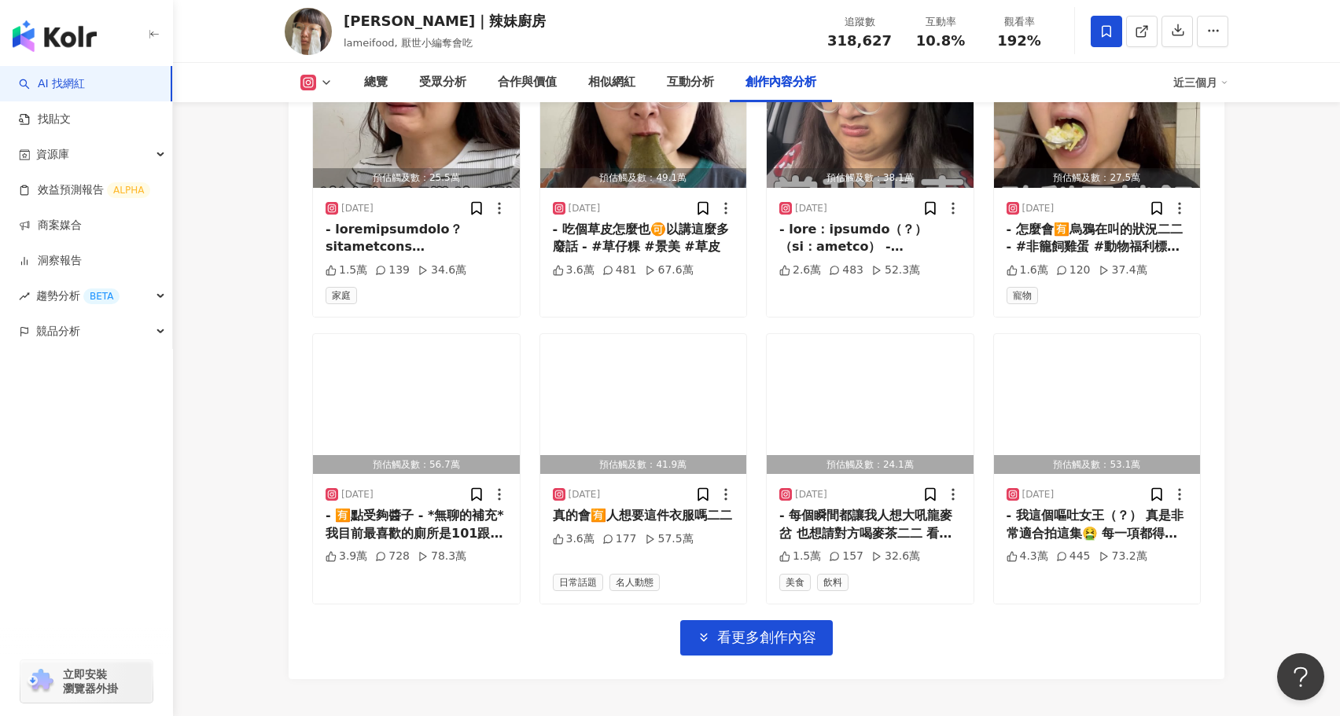
scroll to position [5467, 0]
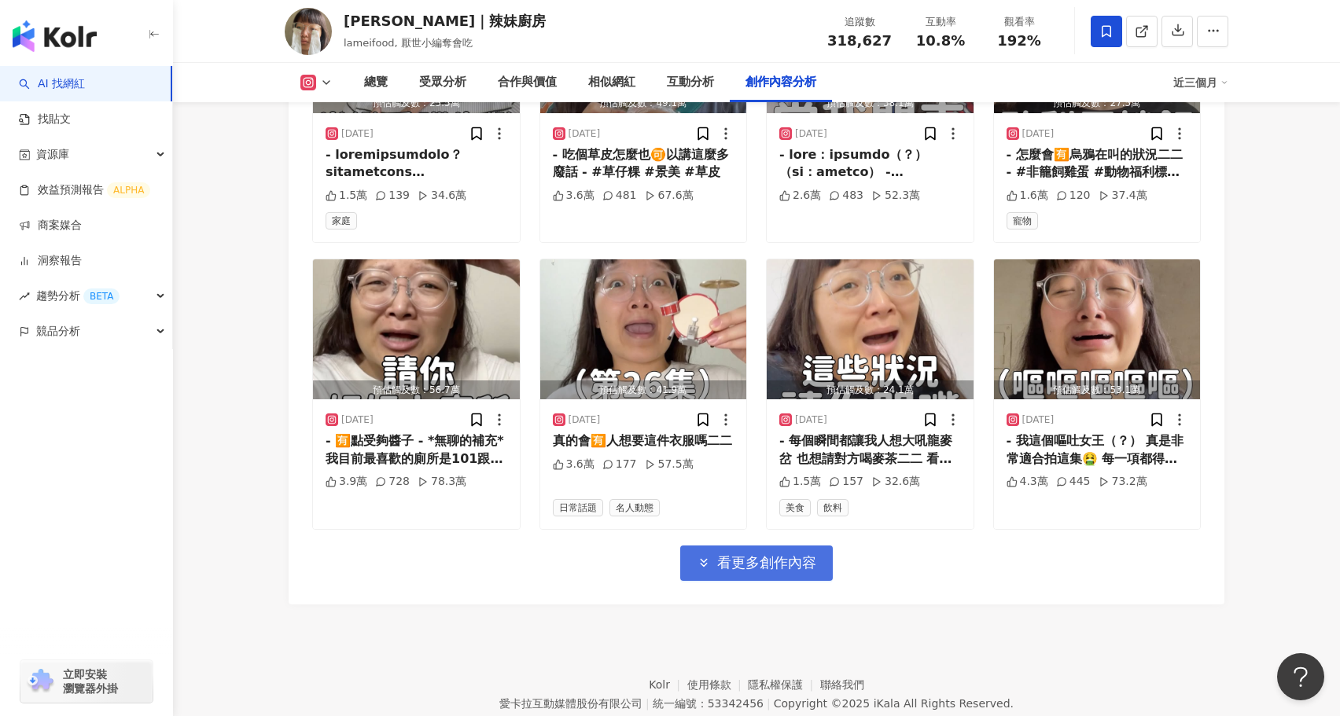
click at [741, 554] on span "看更多創作內容" at bounding box center [766, 562] width 99 height 17
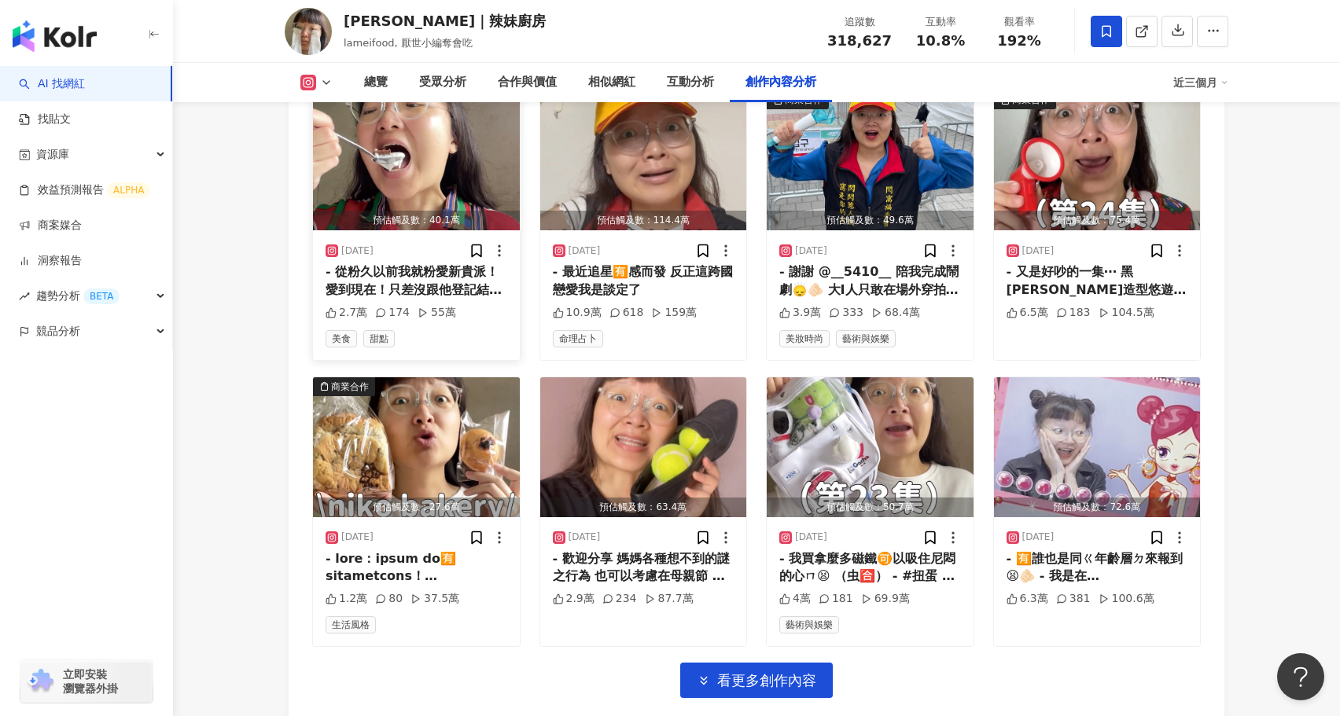
scroll to position [6211, 0]
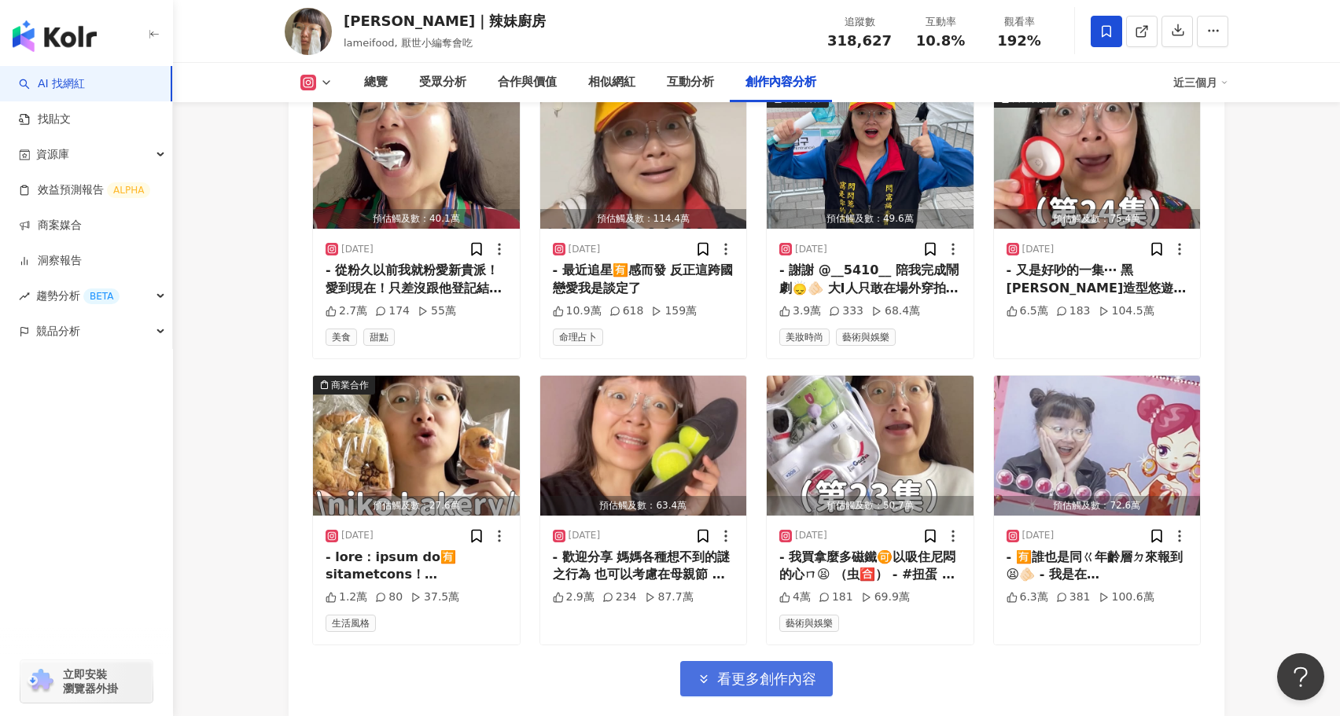
click at [764, 671] on span "看更多創作內容" at bounding box center [766, 679] width 99 height 17
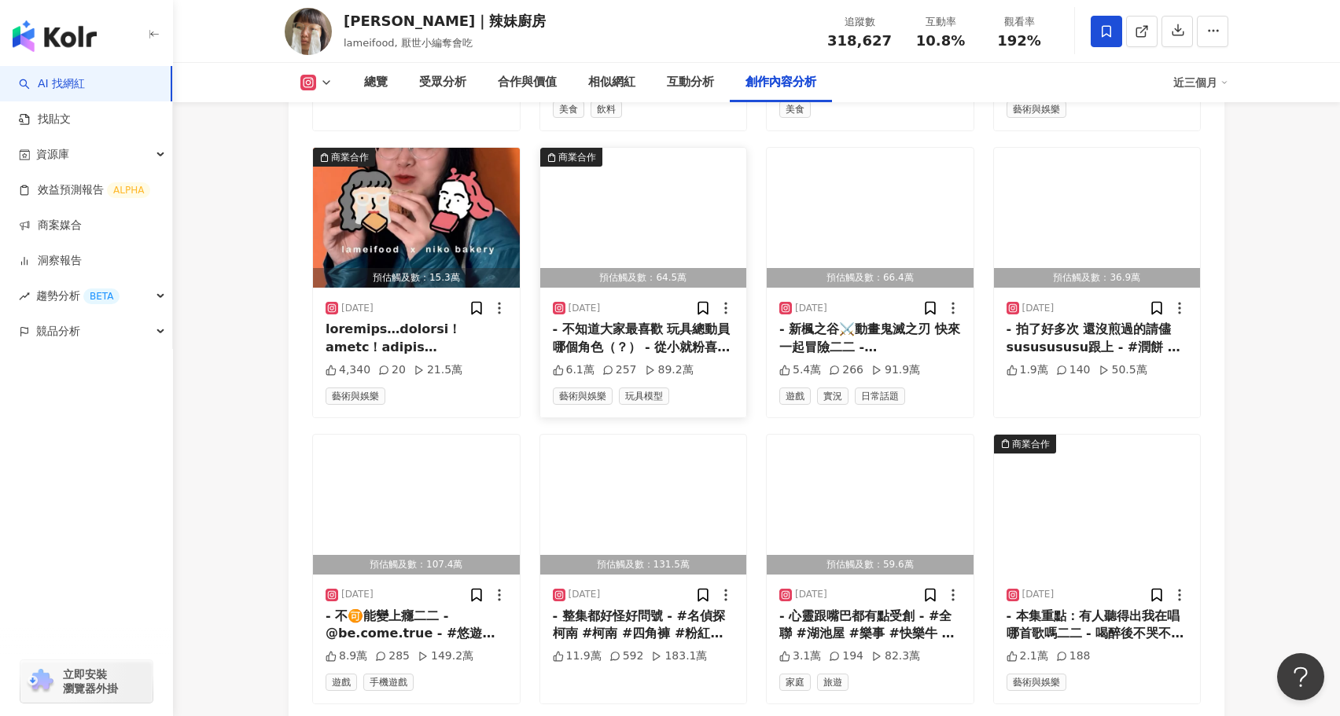
scroll to position [7014, 0]
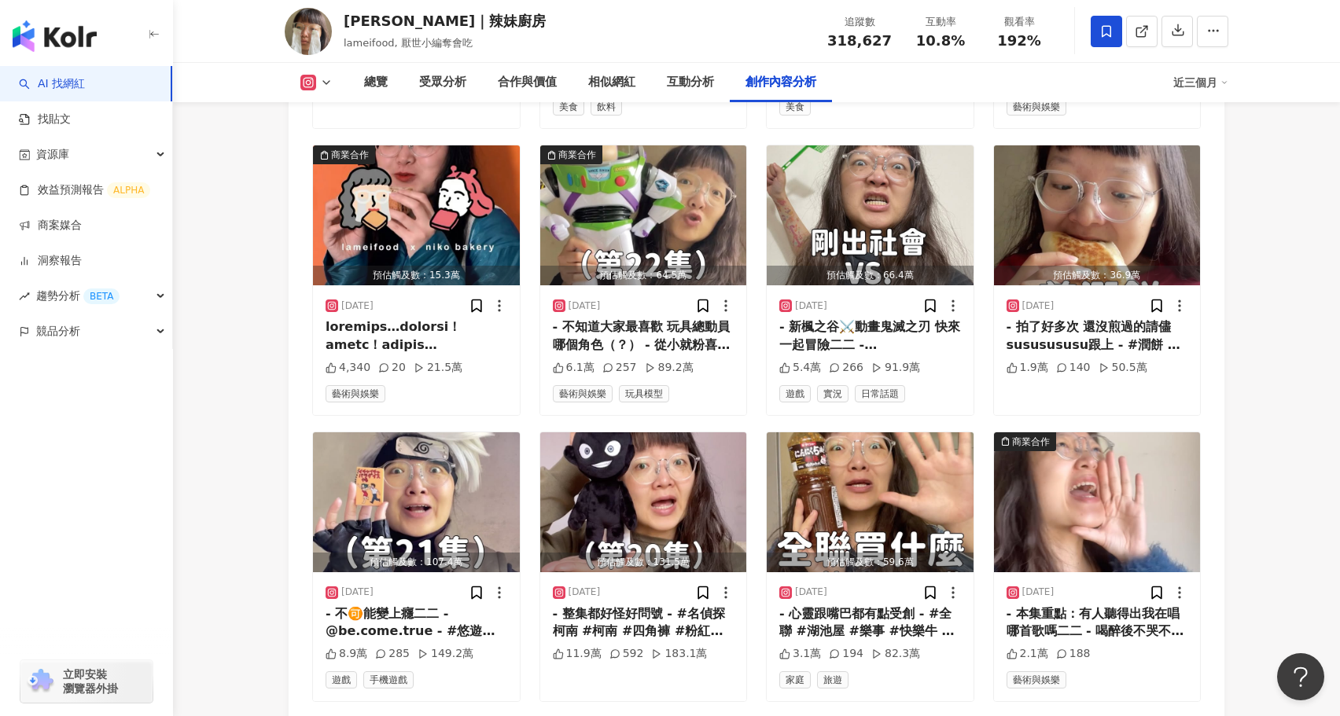
click at [864, 433] on img "button" at bounding box center [870, 503] width 207 height 140
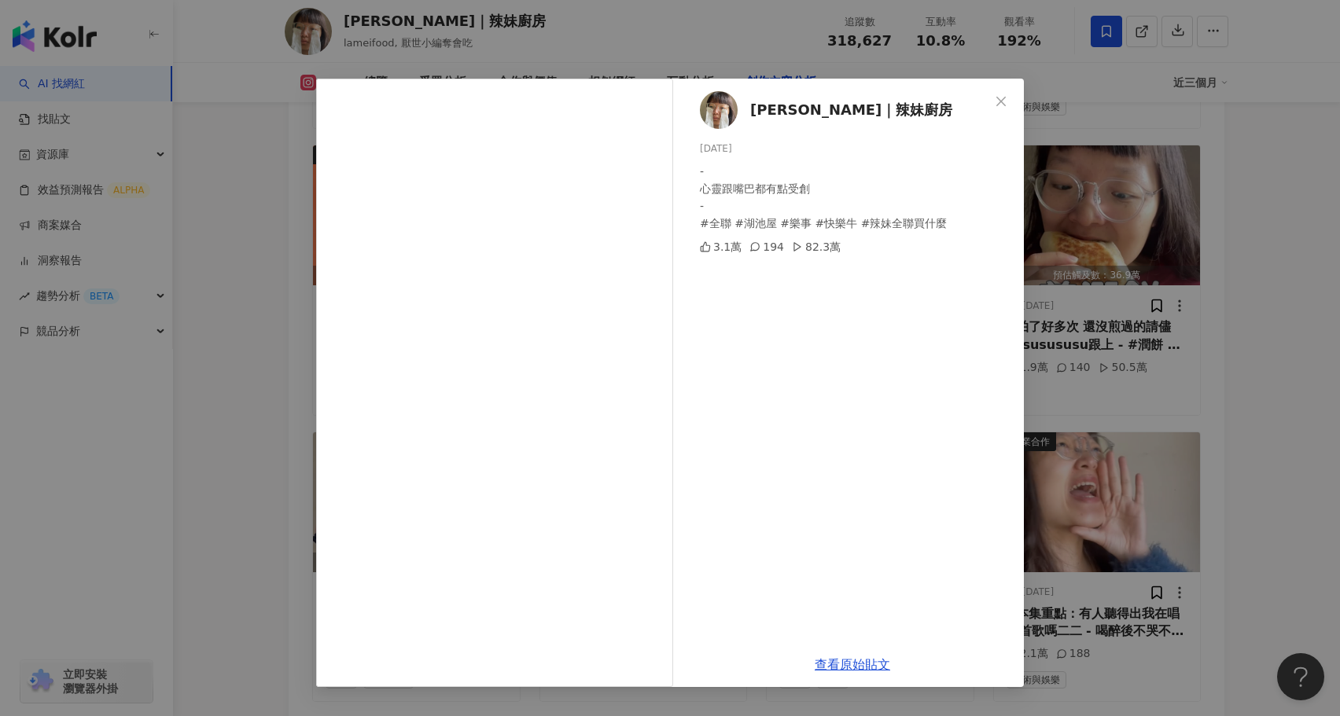
click at [258, 418] on div "陳姿靜｜辣妹廚房 2025/3/16 - 心靈跟嘴巴都有點受創 - #全聯 #湖池屋 #樂事 #快樂牛 #辣妹全聯買什麼 3.1萬 194 82.3萬 查看原…" at bounding box center [670, 358] width 1340 height 716
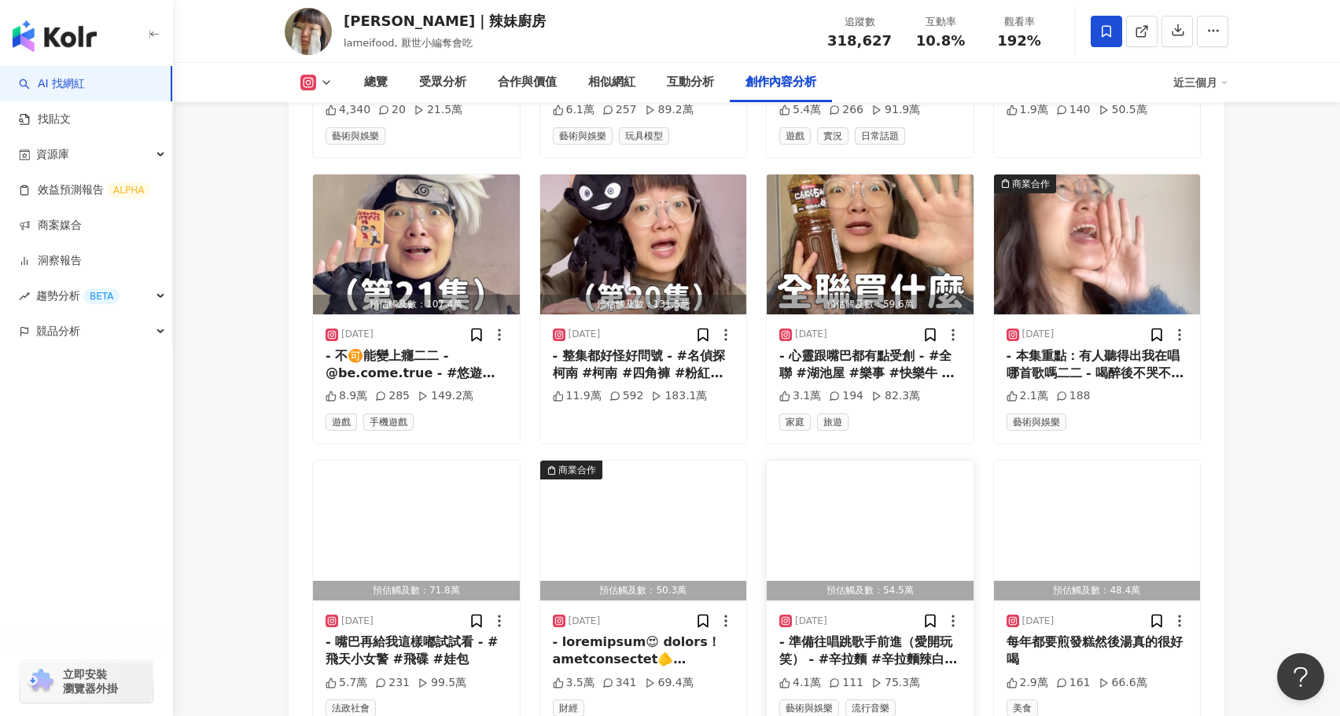
scroll to position [7515, 0]
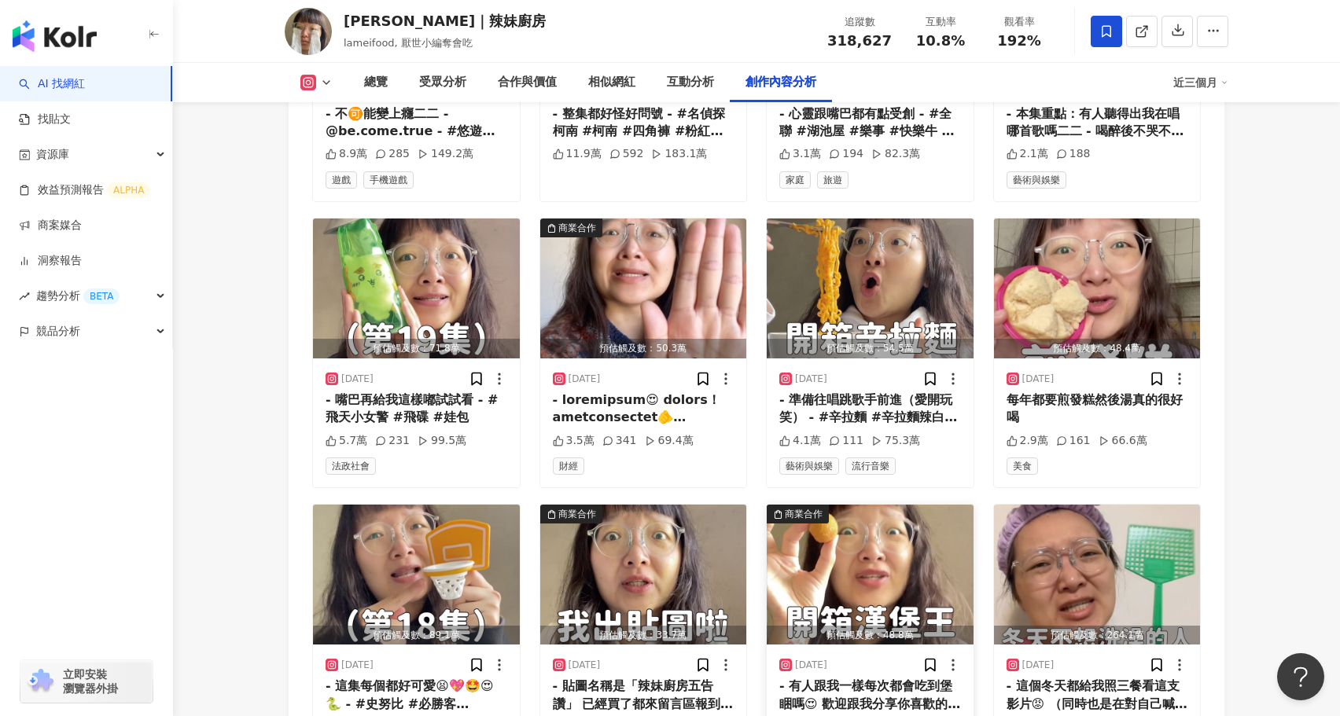
click at [901, 505] on img "button" at bounding box center [870, 575] width 207 height 140
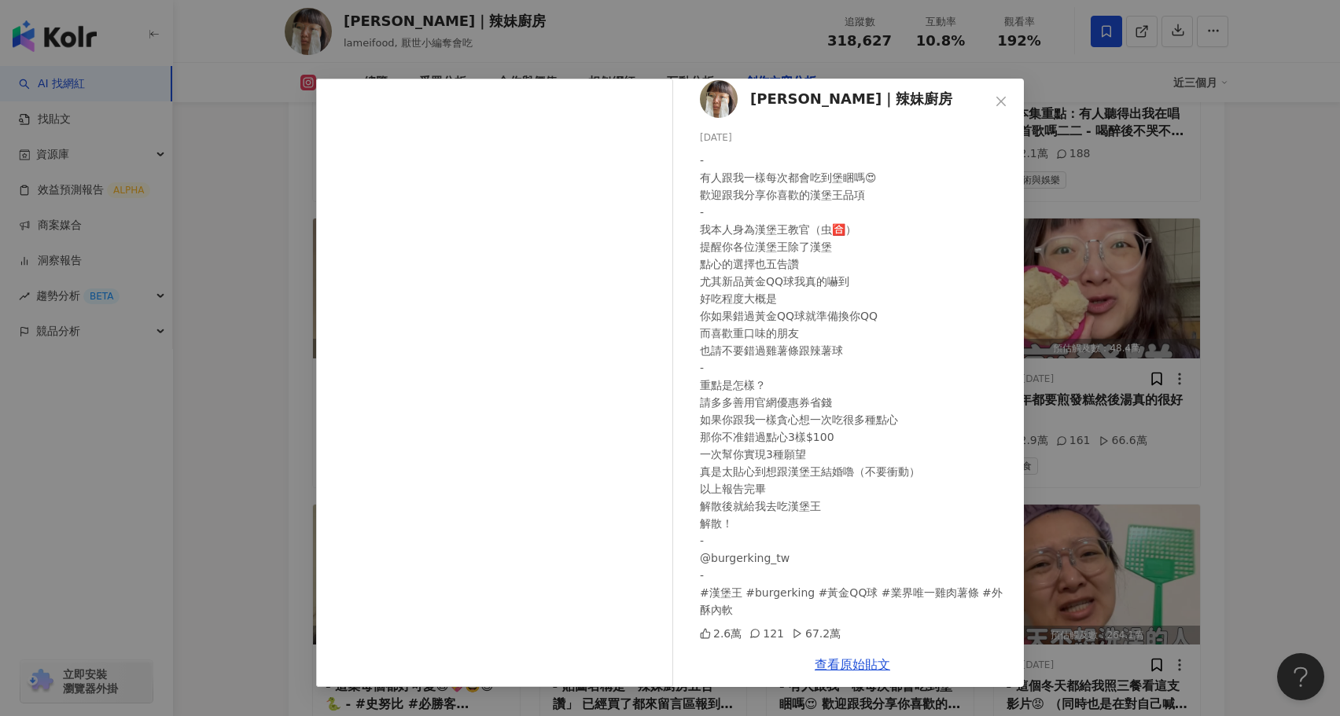
scroll to position [0, 0]
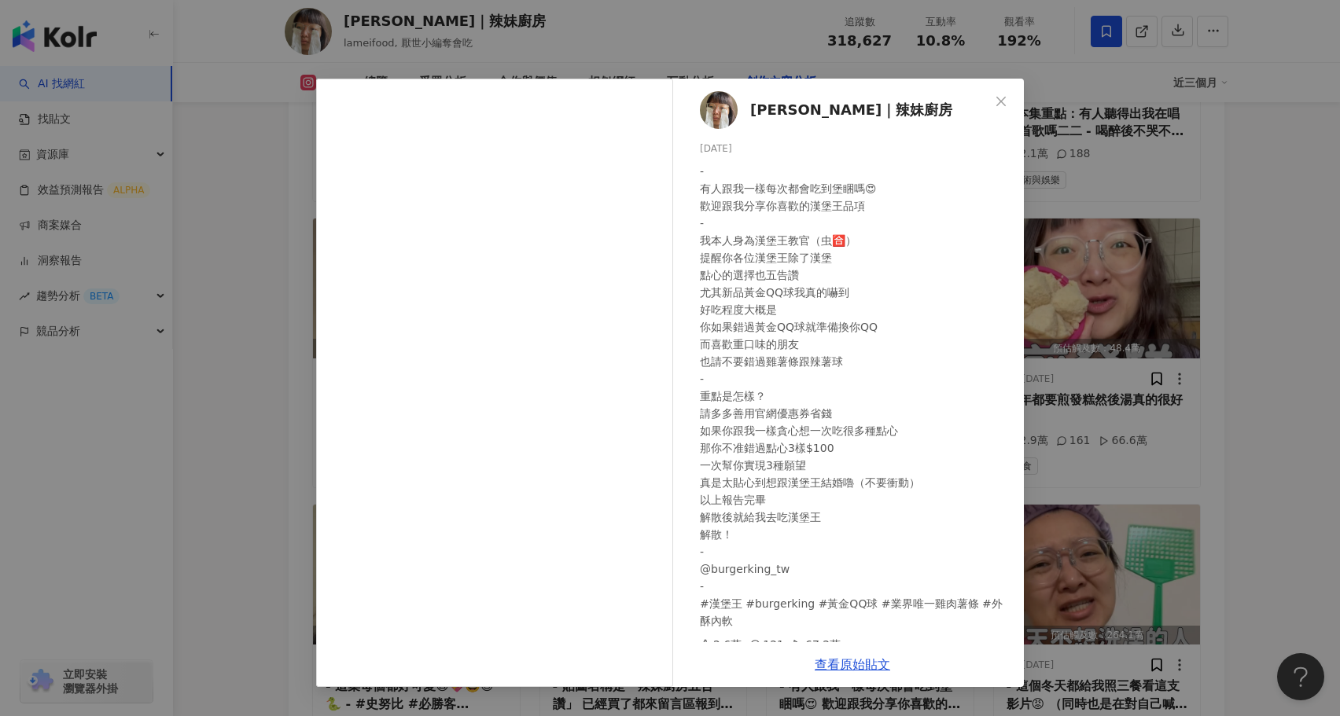
click at [272, 389] on div "陳姿靜｜辣妹廚房 2025/1/18 - 有人跟我一樣每次都會吃到堡睏嗎😍 歡迎跟我分享你喜歡的漢堡王品項 - 我本人身為漢堡王教官（虫🈴） 提醒你各位漢堡王…" at bounding box center [670, 358] width 1340 height 716
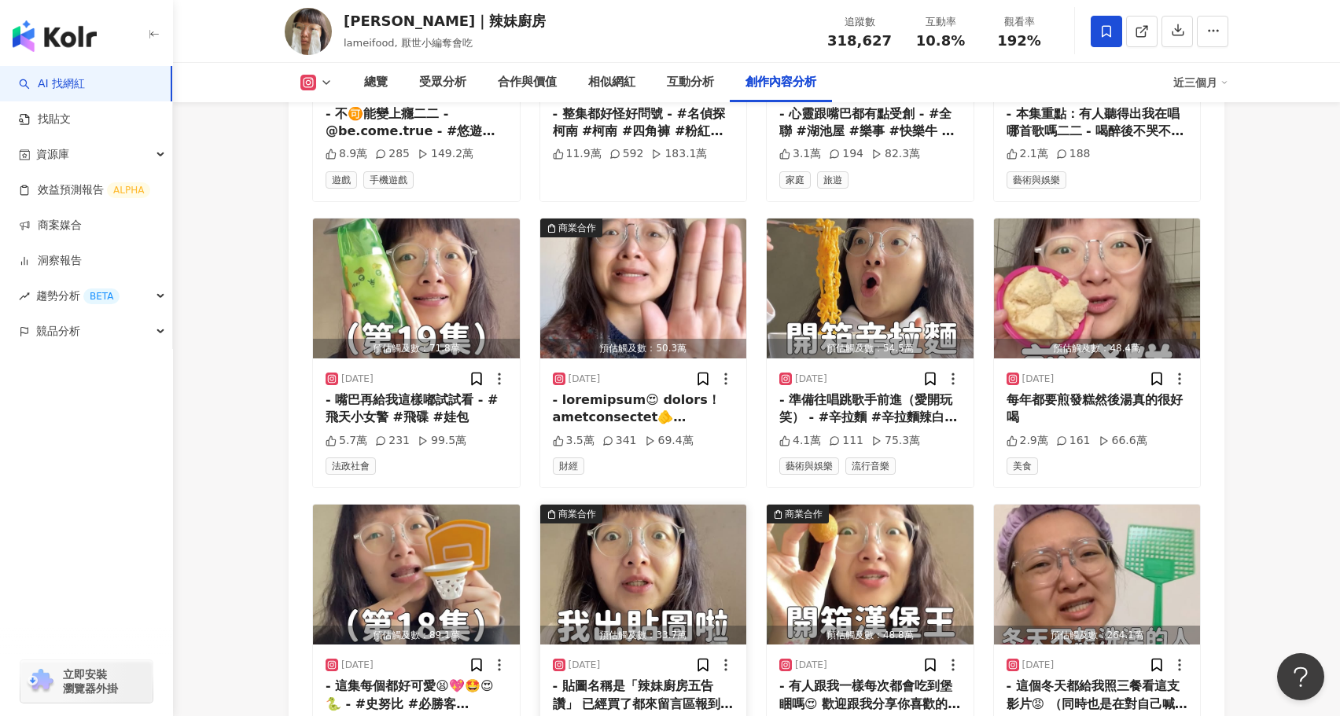
click at [644, 505] on img "button" at bounding box center [643, 575] width 207 height 140
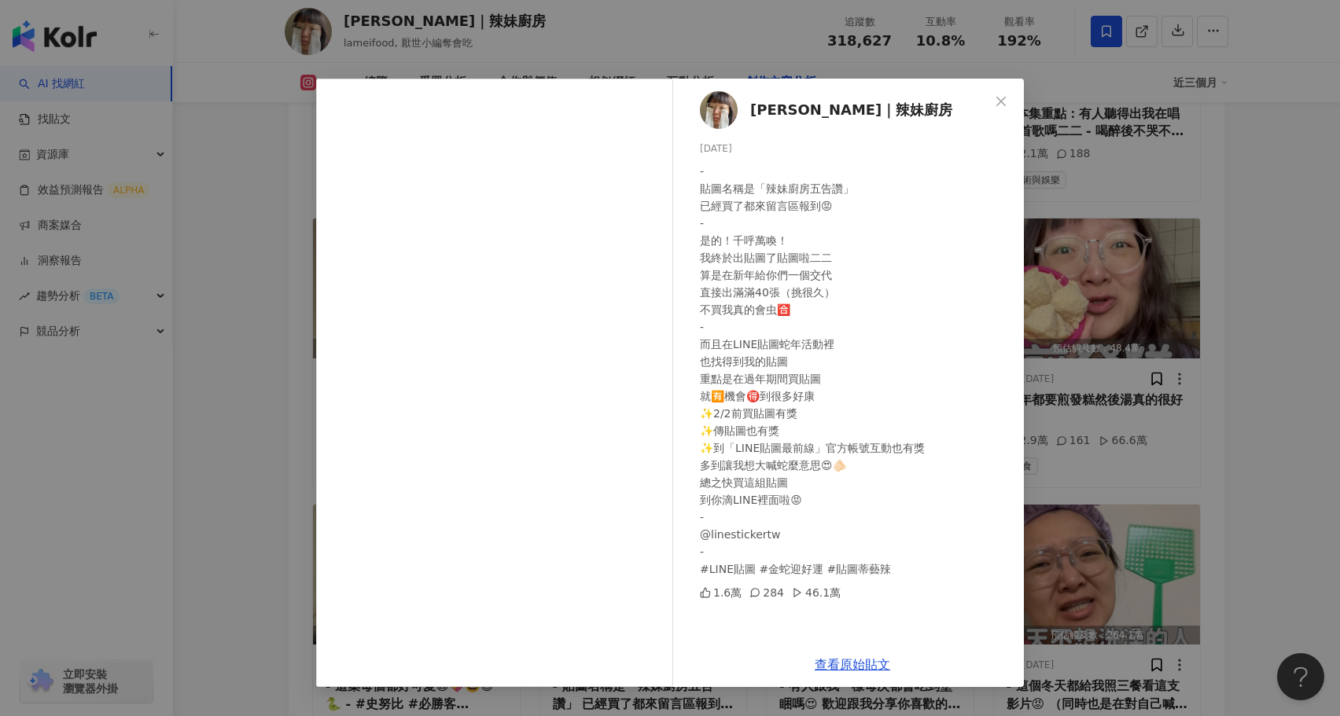
click at [277, 497] on div "陳姿靜｜辣妹廚房 2025/1/23 - 貼圖名稱是「辣妹廚房五告讚」 已經買了都來留言區報到😡 - 是的！千呼萬喚！ 我終於出貼圖了貼圖啦二二 算是在新年給…" at bounding box center [670, 358] width 1340 height 716
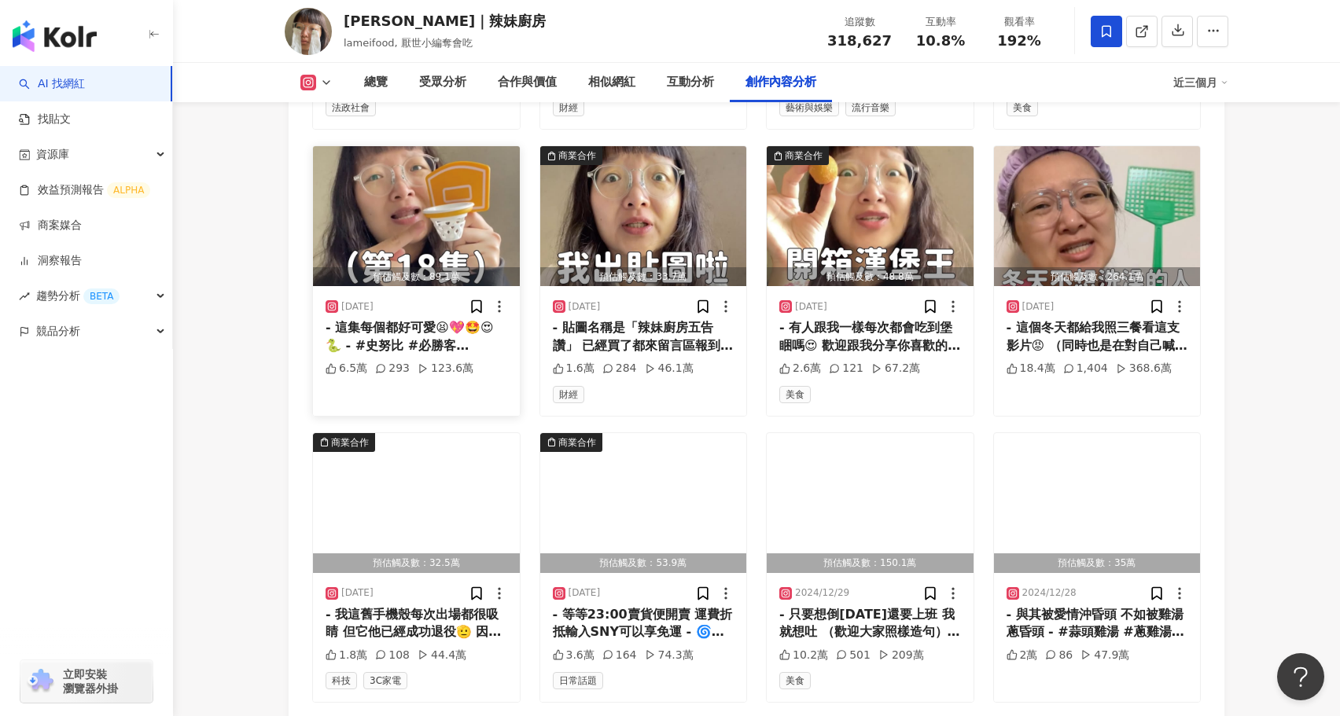
scroll to position [7877, 0]
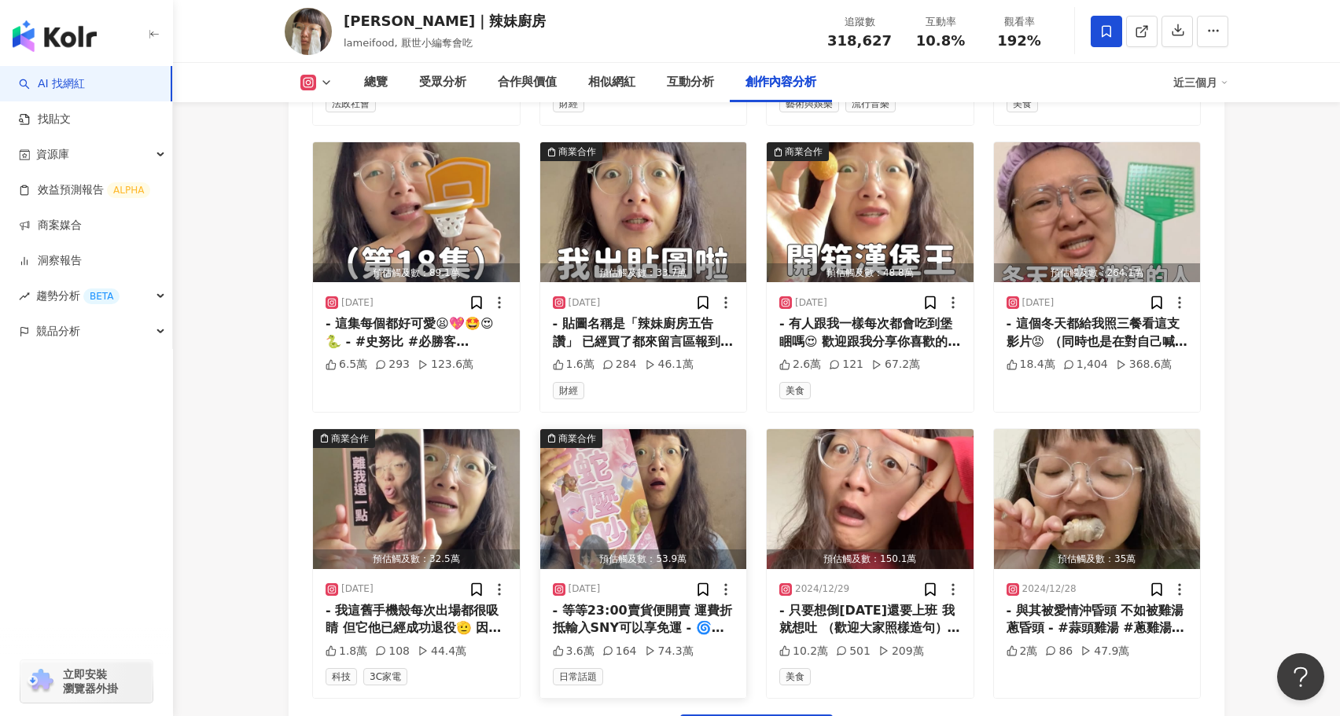
click at [594, 429] on img "button" at bounding box center [643, 499] width 207 height 140
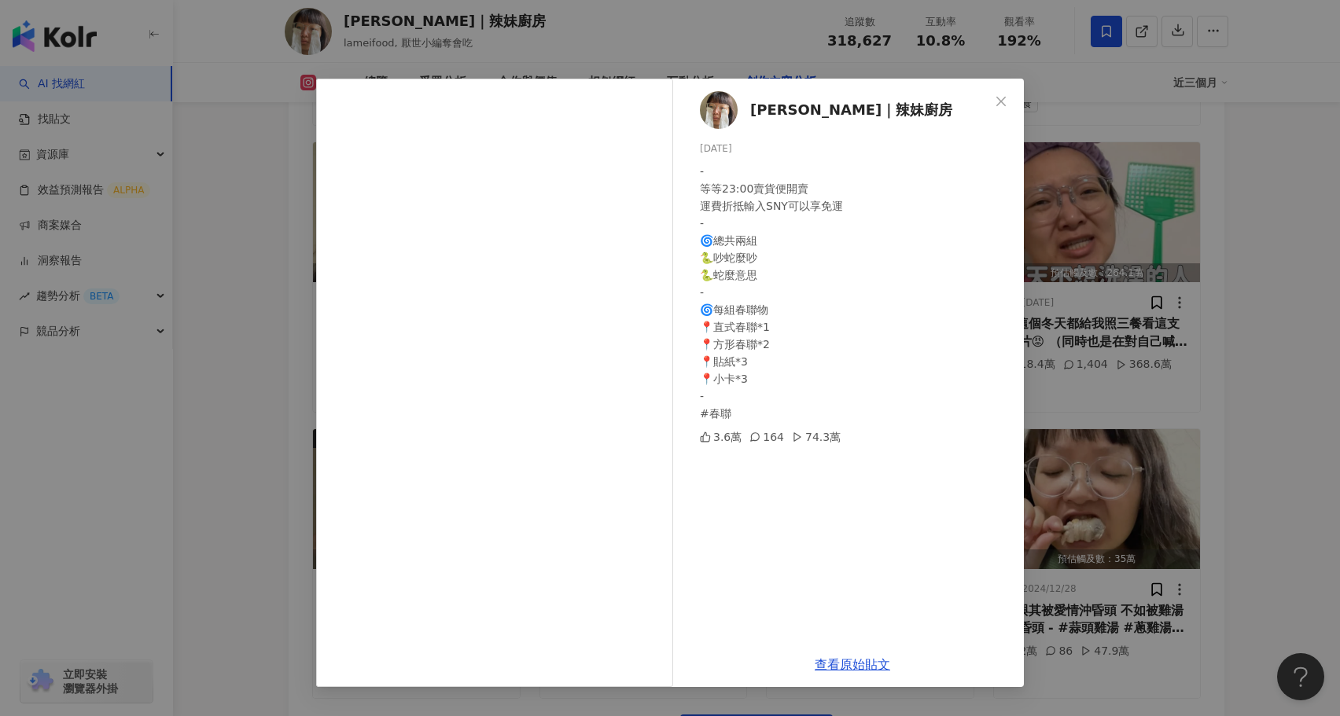
click at [263, 444] on div "陳姿靜｜辣妹廚房 2025/1/4 - 等等23:00賣貨便開賣 運費折抵輸入SNY可以享免運 - 🌀總共兩組 🐍吵蛇麼吵 🐍蛇麼意思 - 🌀每組春聯物 📍直…" at bounding box center [670, 358] width 1340 height 716
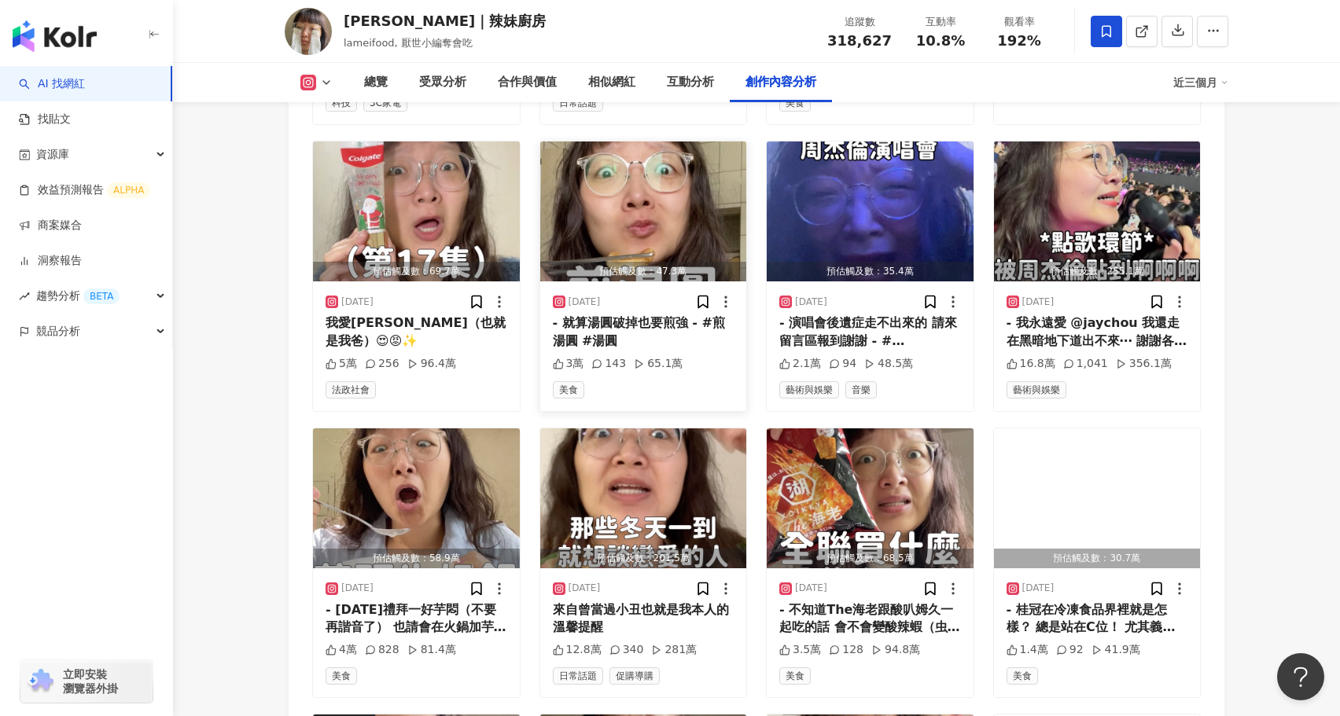
scroll to position [8454, 0]
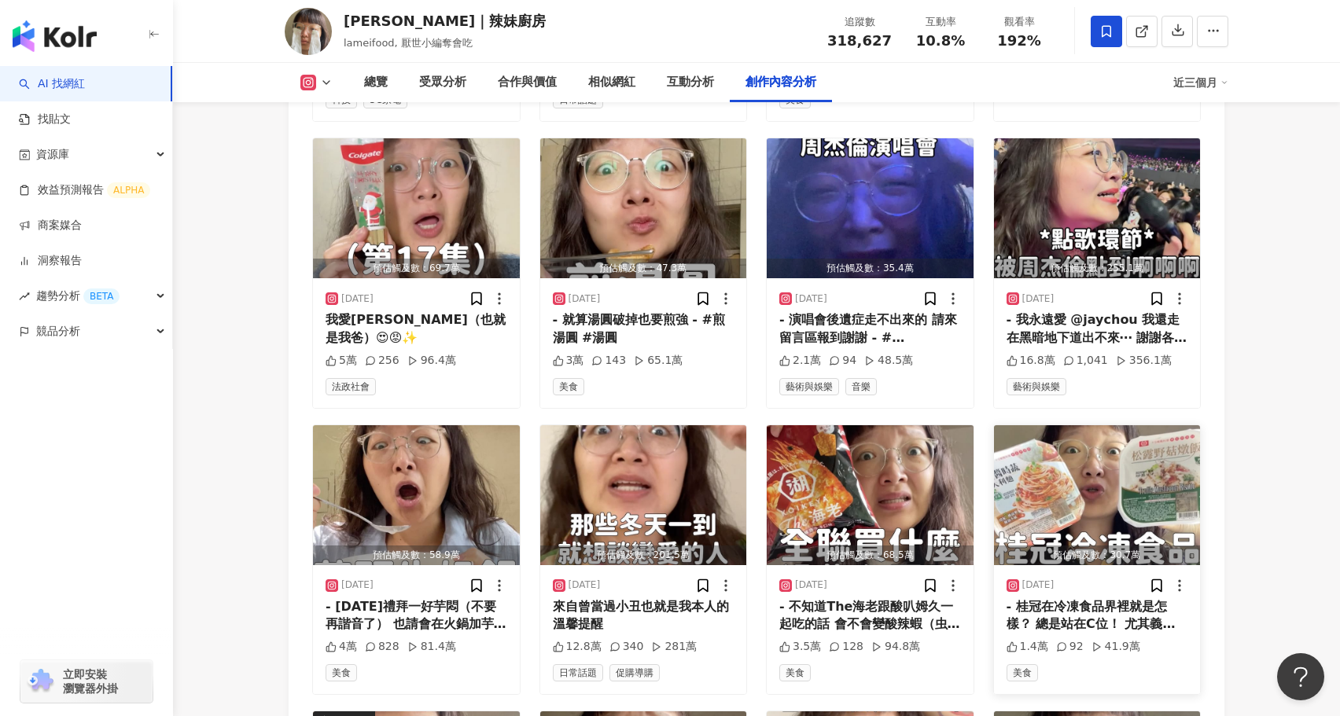
click at [1092, 433] on img "button" at bounding box center [1097, 495] width 207 height 140
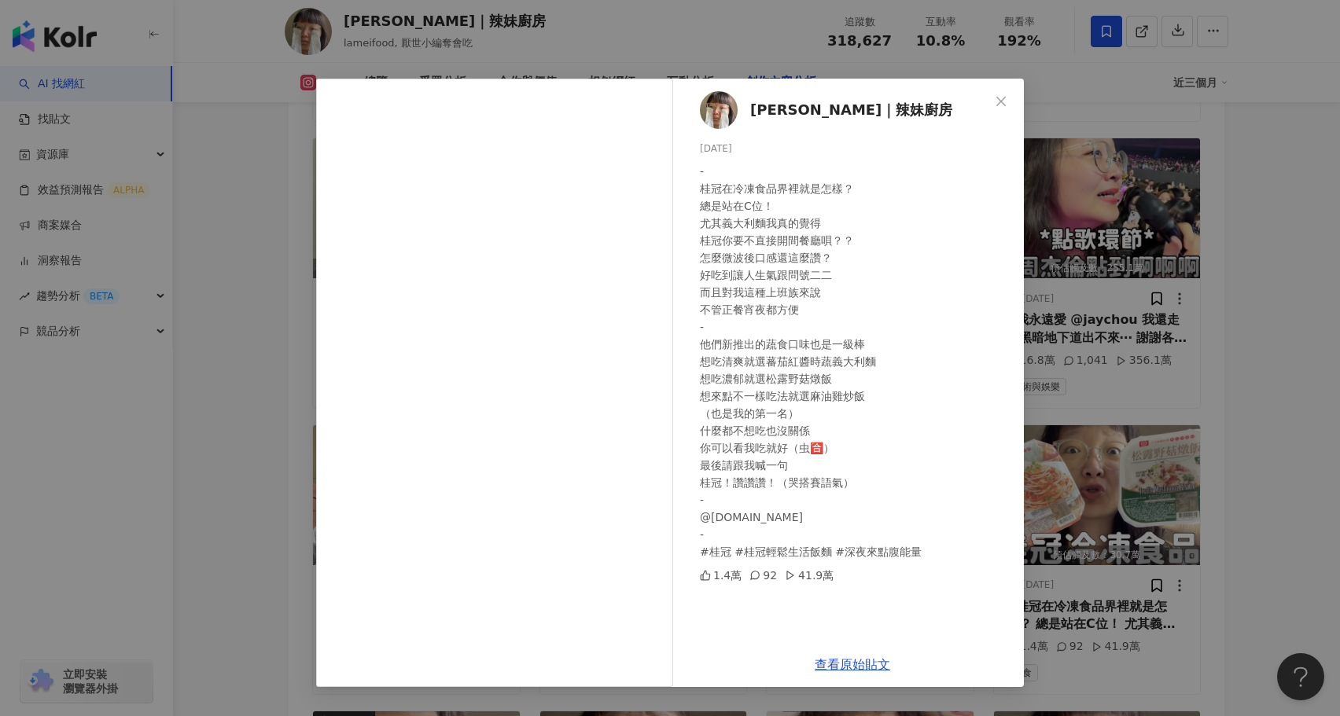
click at [256, 456] on div "陳姿靜｜辣妹廚房 2024/11/17 - 桂冠在冷凍食品界裡就是怎樣？ 總是站在C位！ 尤其義大利麵我真的覺得 桂冠你要不直接開間餐廳唄？？ 怎麼微波後口感…" at bounding box center [670, 358] width 1340 height 716
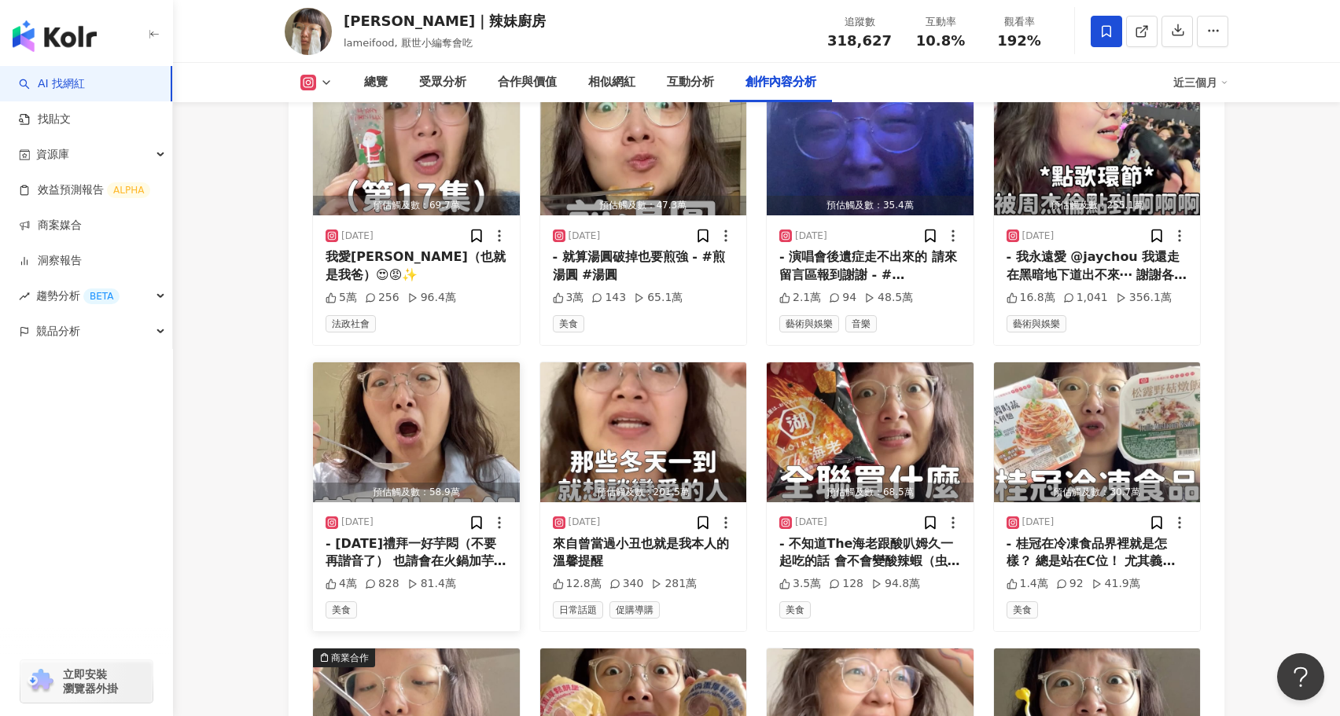
scroll to position [8522, 0]
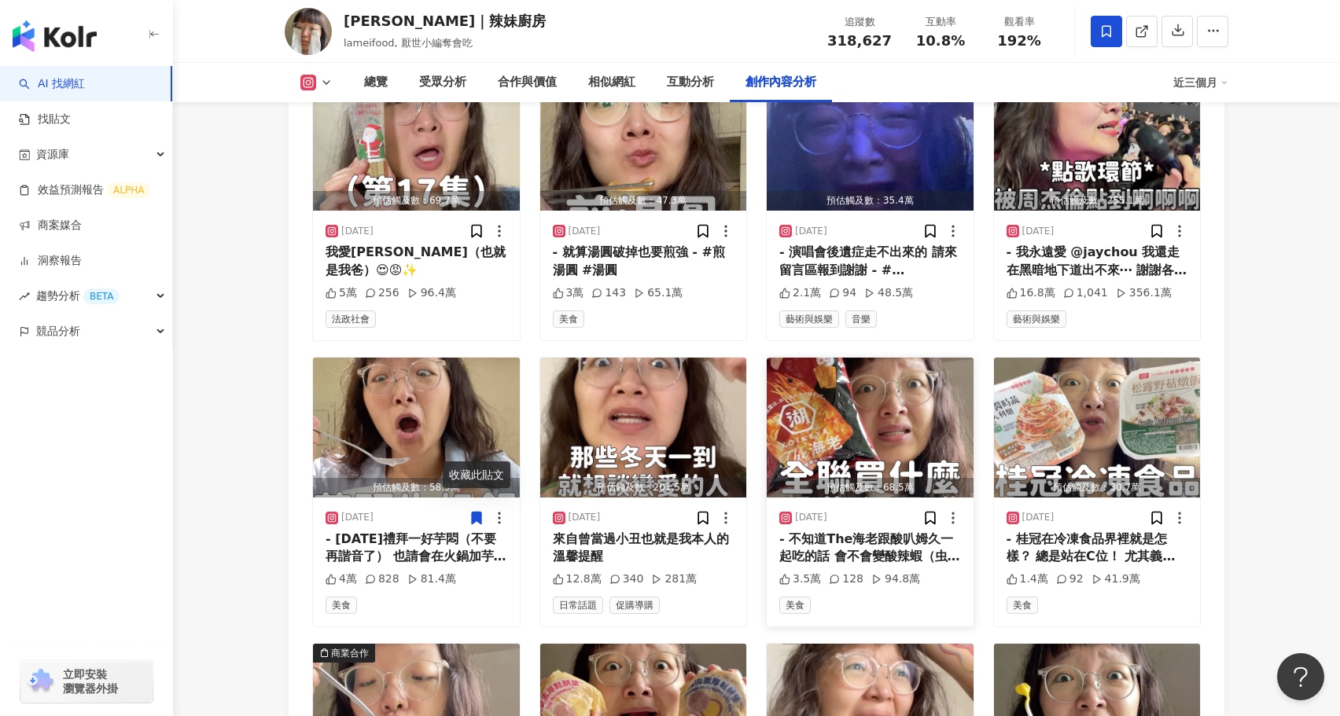
click at [856, 358] on img "button" at bounding box center [870, 428] width 207 height 140
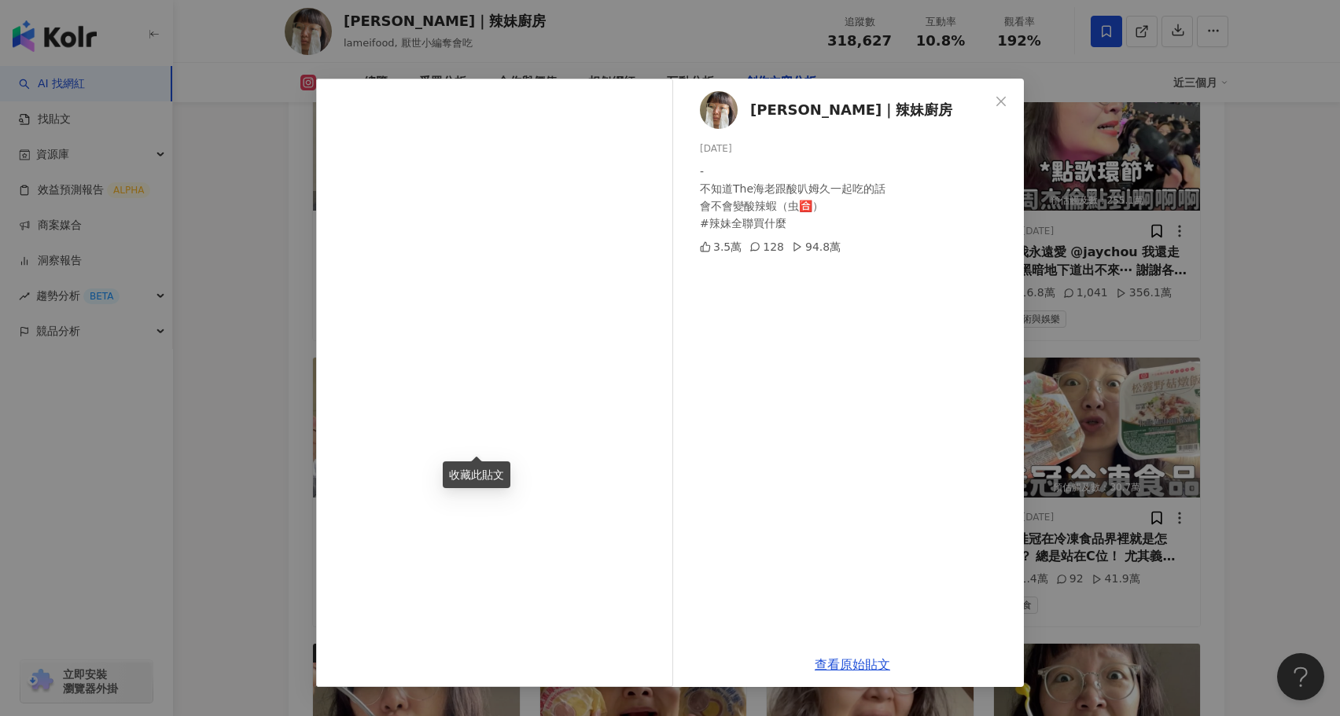
click at [231, 447] on div "陳姿靜｜辣妹廚房 2024/11/25 - 不知道The海老跟酸叭姆久一起吃的話 會不會變酸辣蝦（虫🈴️） #辣妹全聯買什麼 3.5萬 128 94.8萬 查…" at bounding box center [670, 358] width 1340 height 716
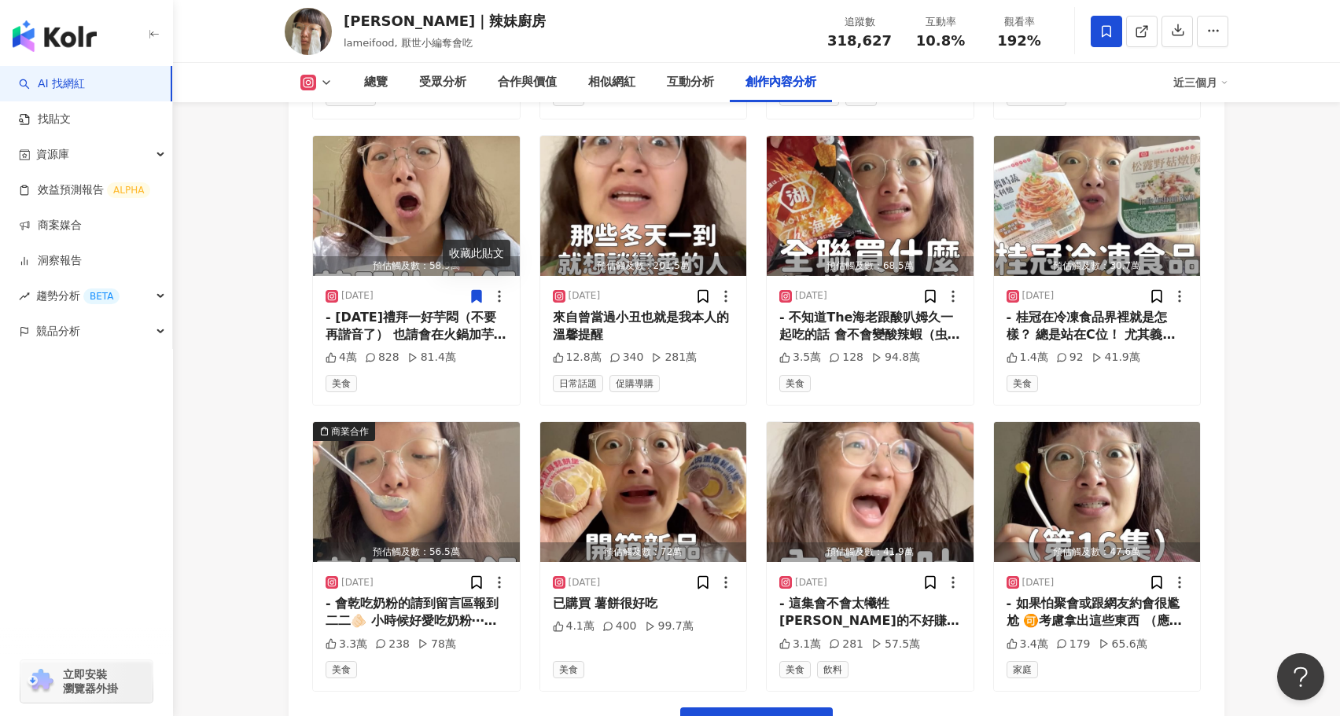
scroll to position [8793, 0]
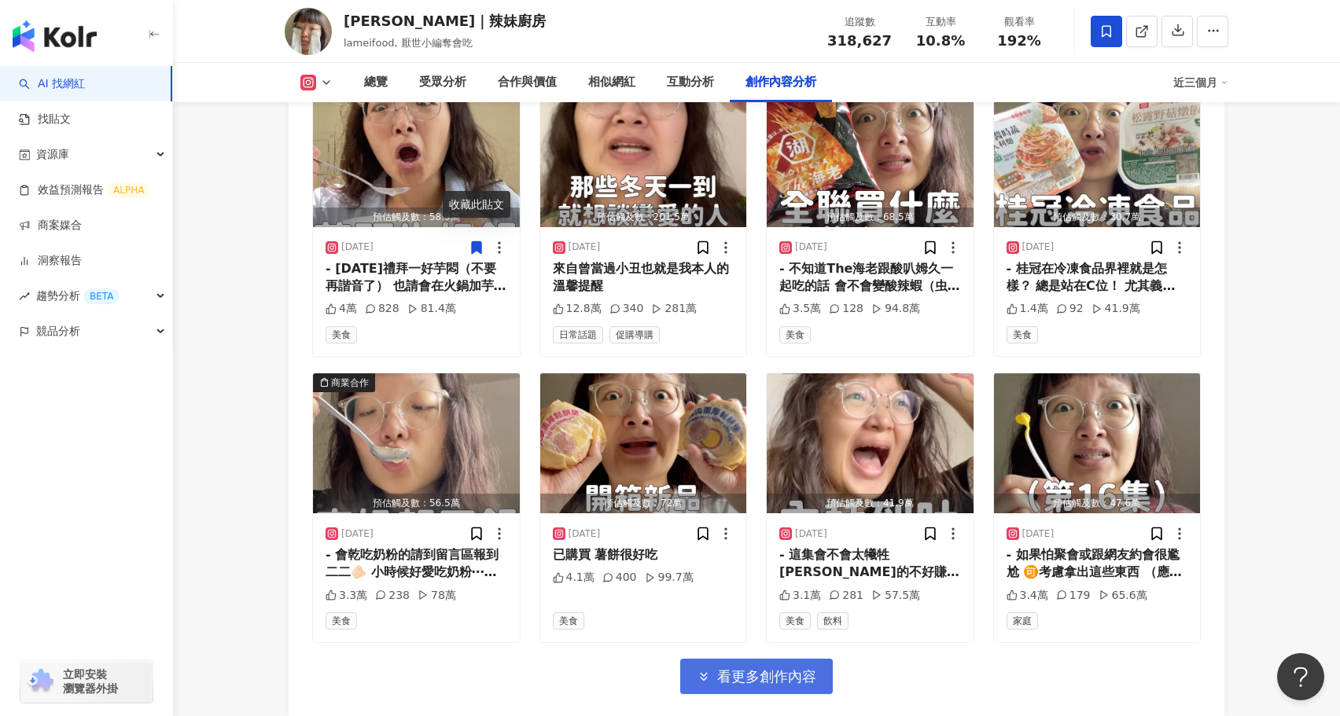
click at [742, 659] on button "看更多創作內容" at bounding box center [756, 676] width 153 height 35
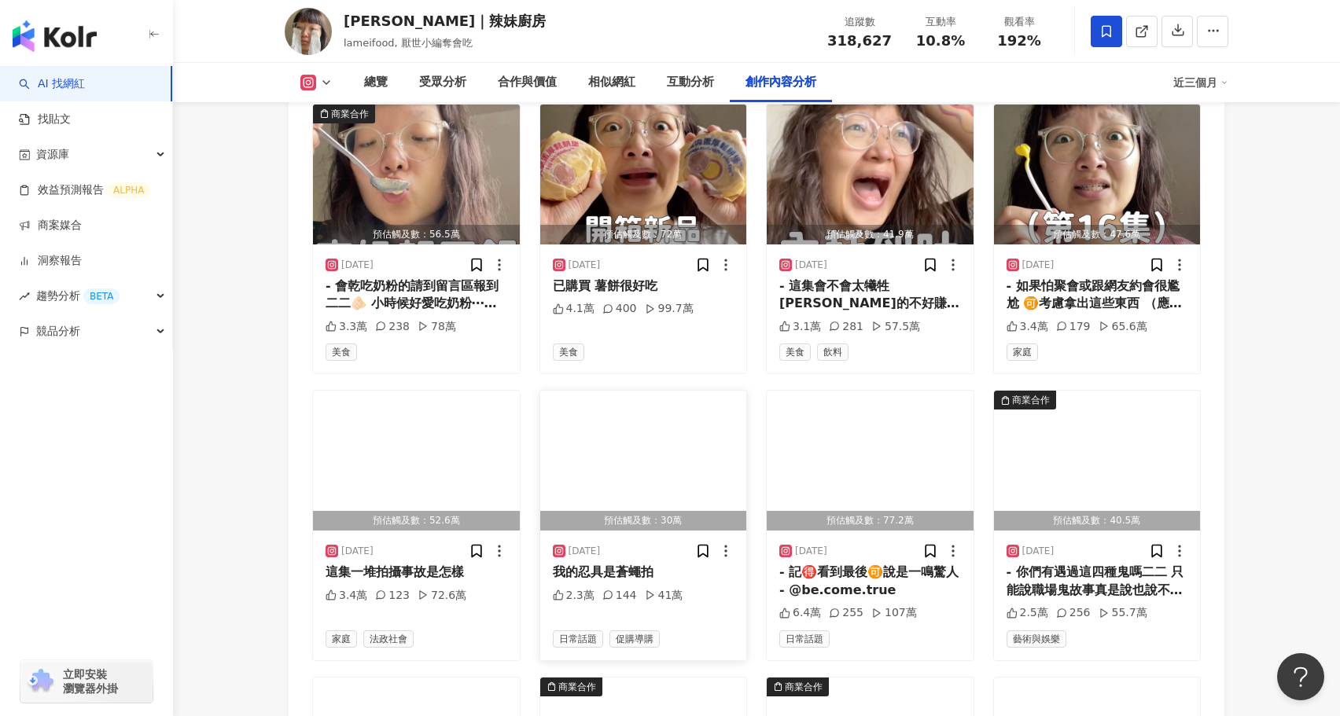
scroll to position [9072, 0]
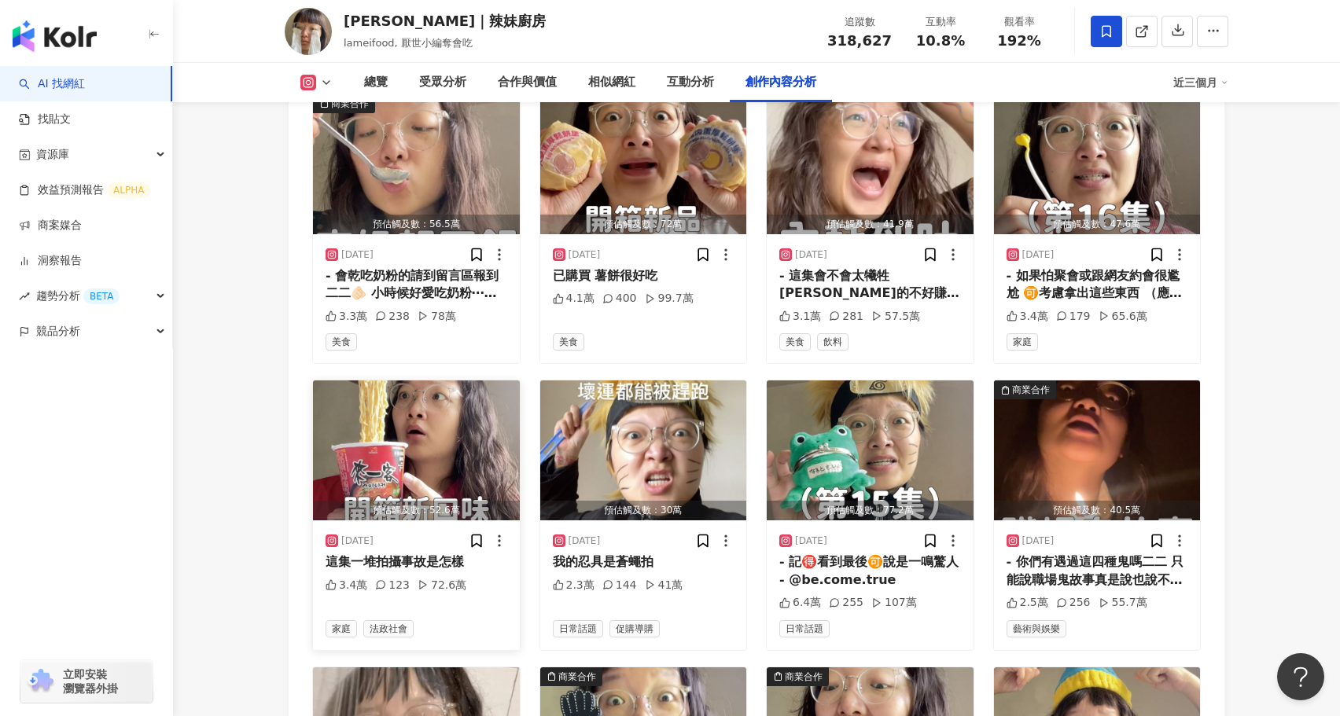
click at [435, 384] on img "button" at bounding box center [416, 451] width 207 height 140
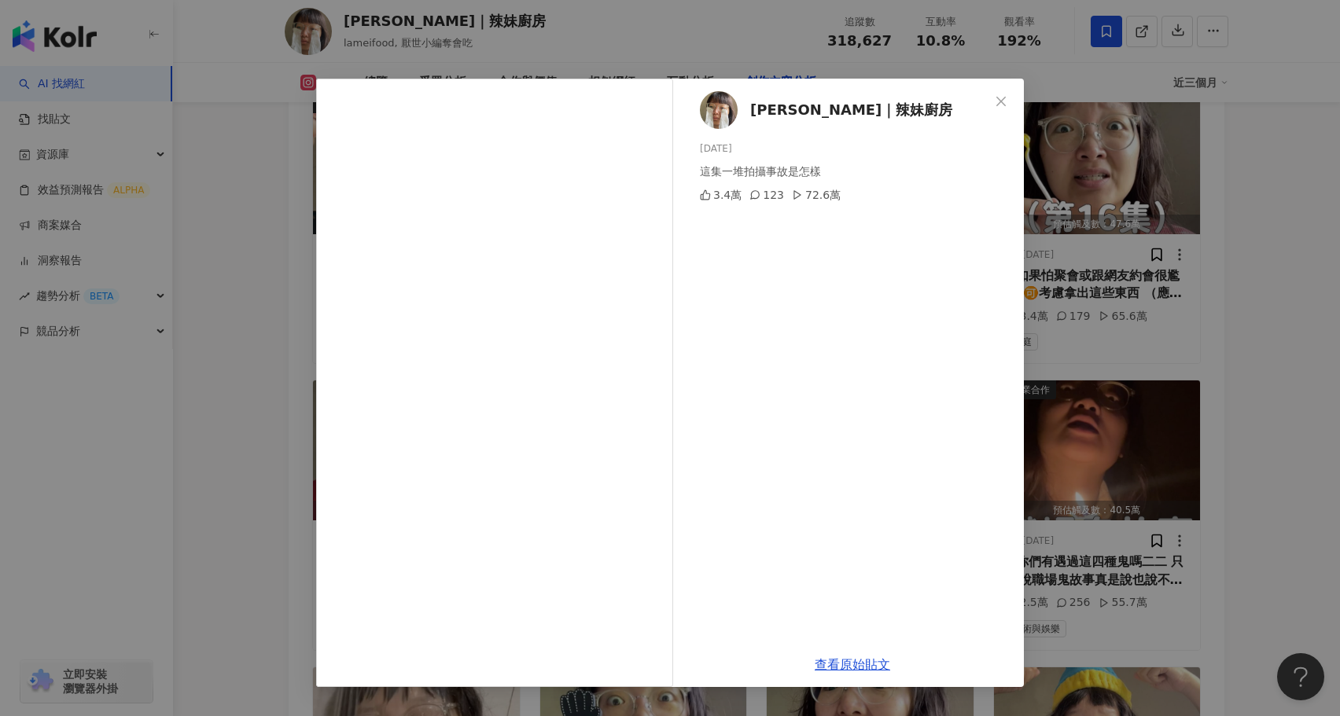
click at [259, 425] on div "陳姿靜｜辣妹廚房 2024/11/2 這集一堆拍攝事故是怎樣 3.4萬 123 72.6萬 查看原始貼文" at bounding box center [670, 358] width 1340 height 716
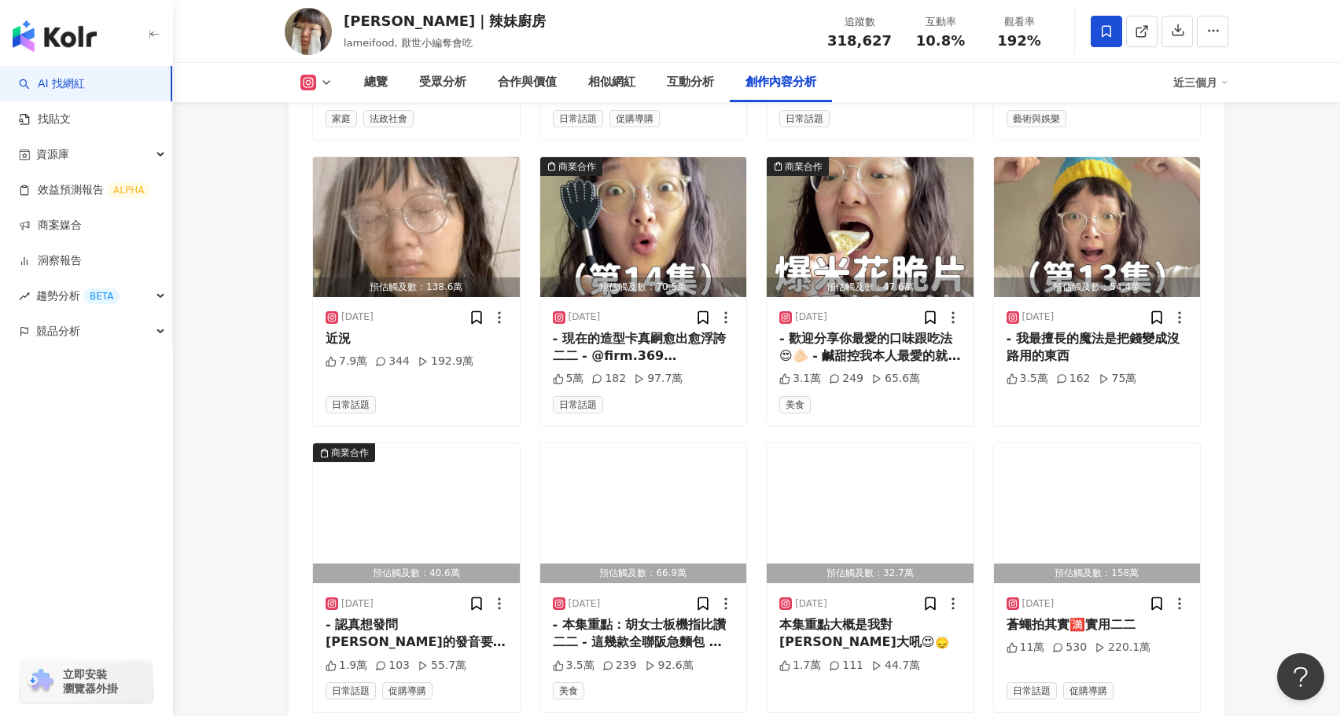
scroll to position [9588, 0]
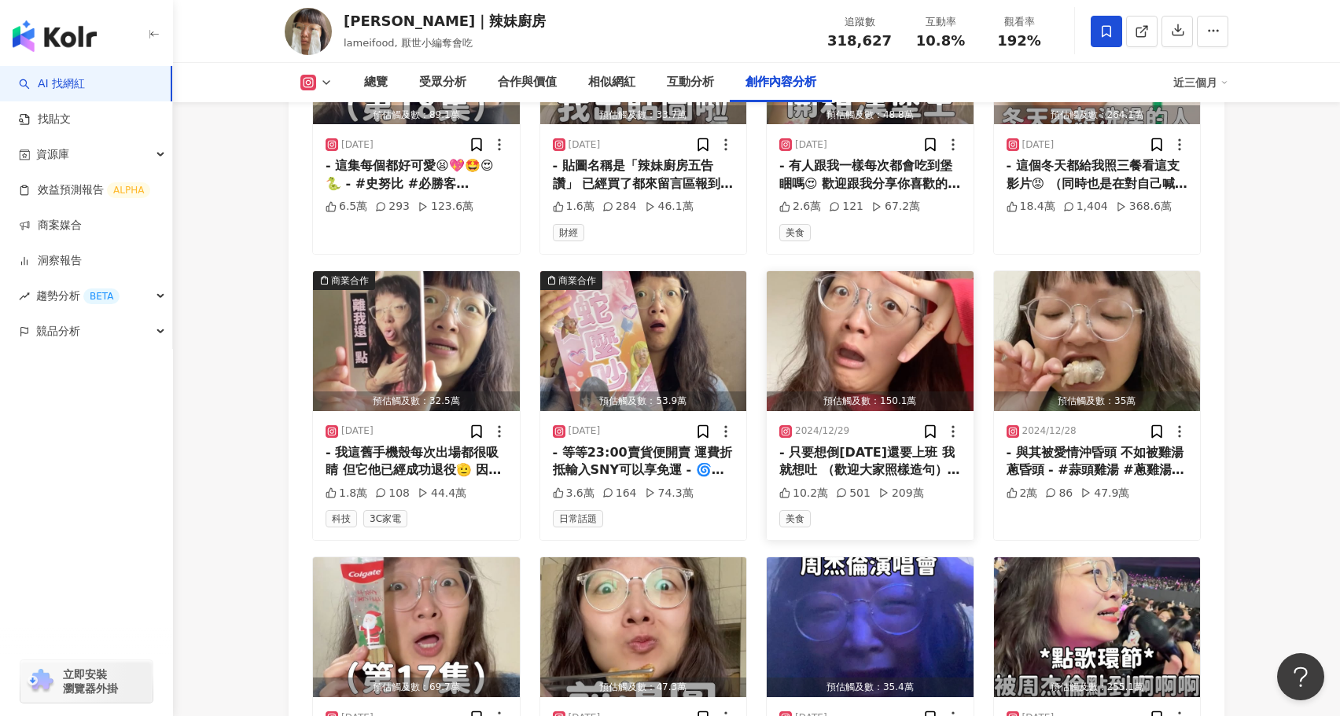
scroll to position [8017, 0]
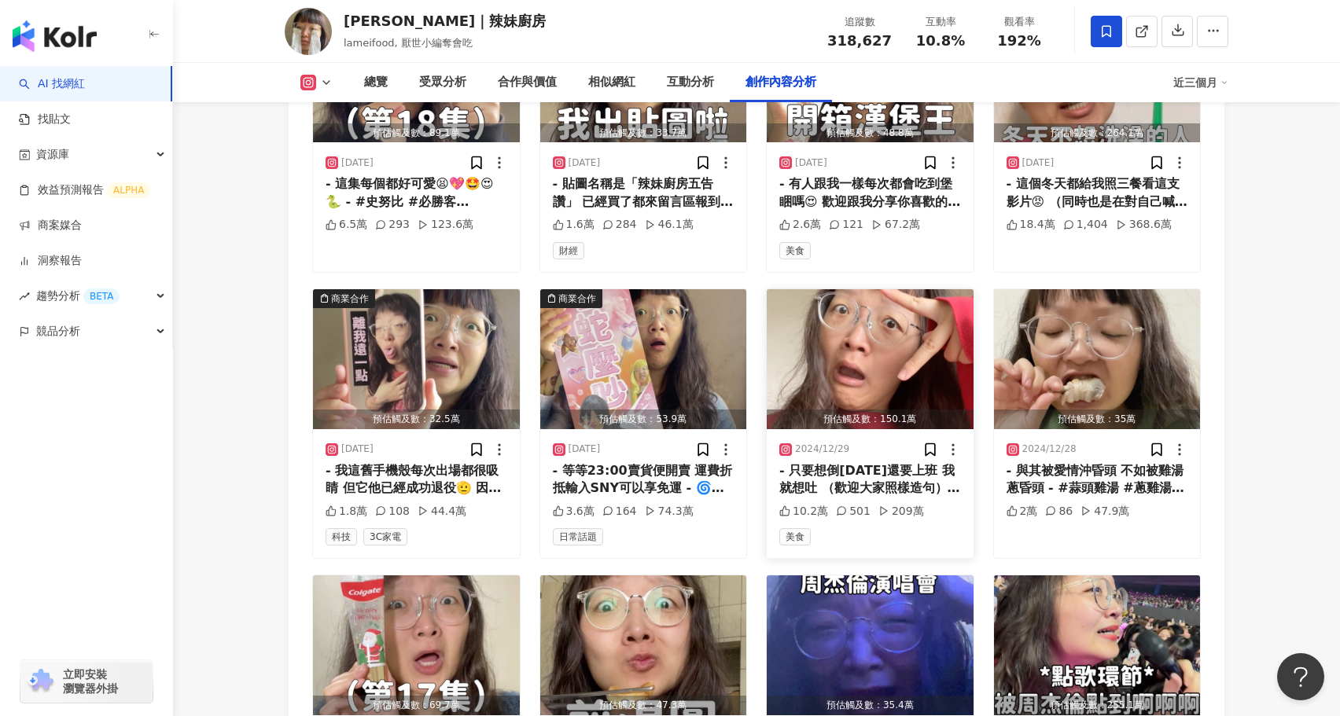
click at [843, 289] on img "button" at bounding box center [870, 359] width 207 height 140
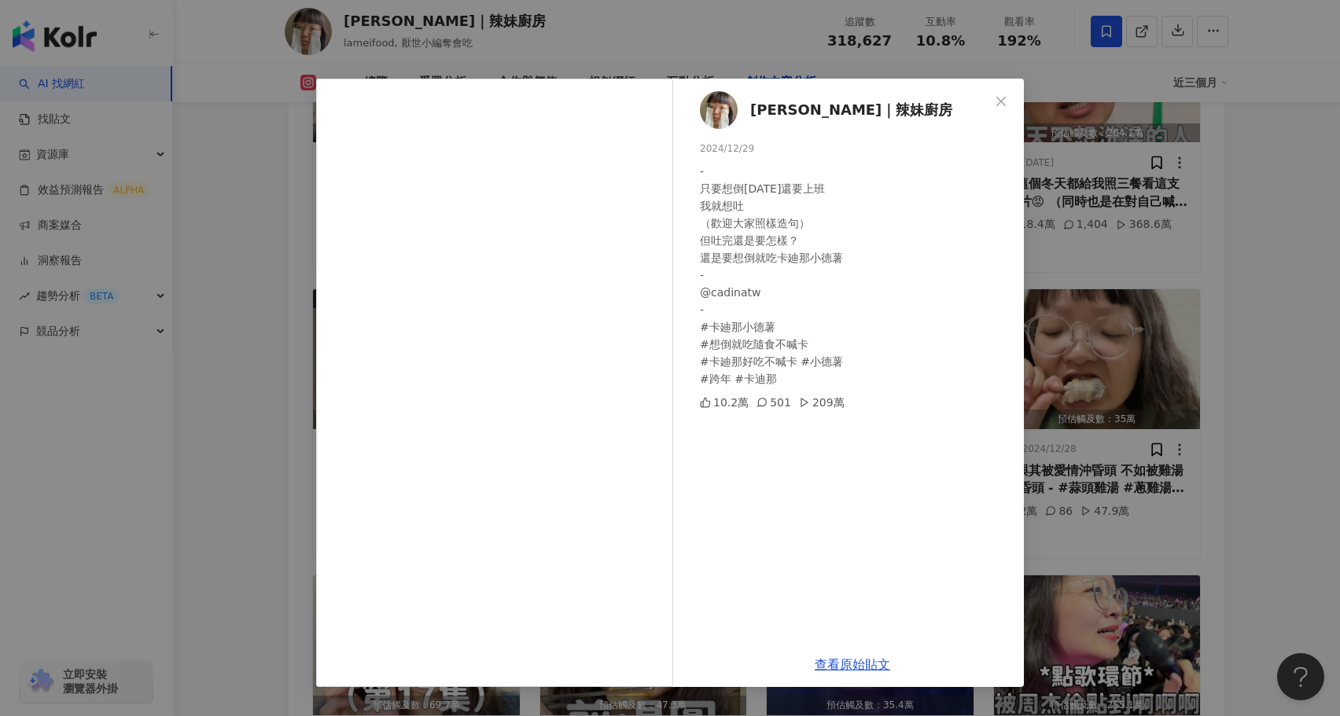
click at [255, 426] on div "陳姿靜｜辣妹廚房 2024/12/29 - 只要想倒明天還要上班 我就想吐 （歡迎大家照樣造句） 但吐完還是要怎樣？ 還是要想倒就吃卡廸那小德薯 - @cad…" at bounding box center [670, 358] width 1340 height 716
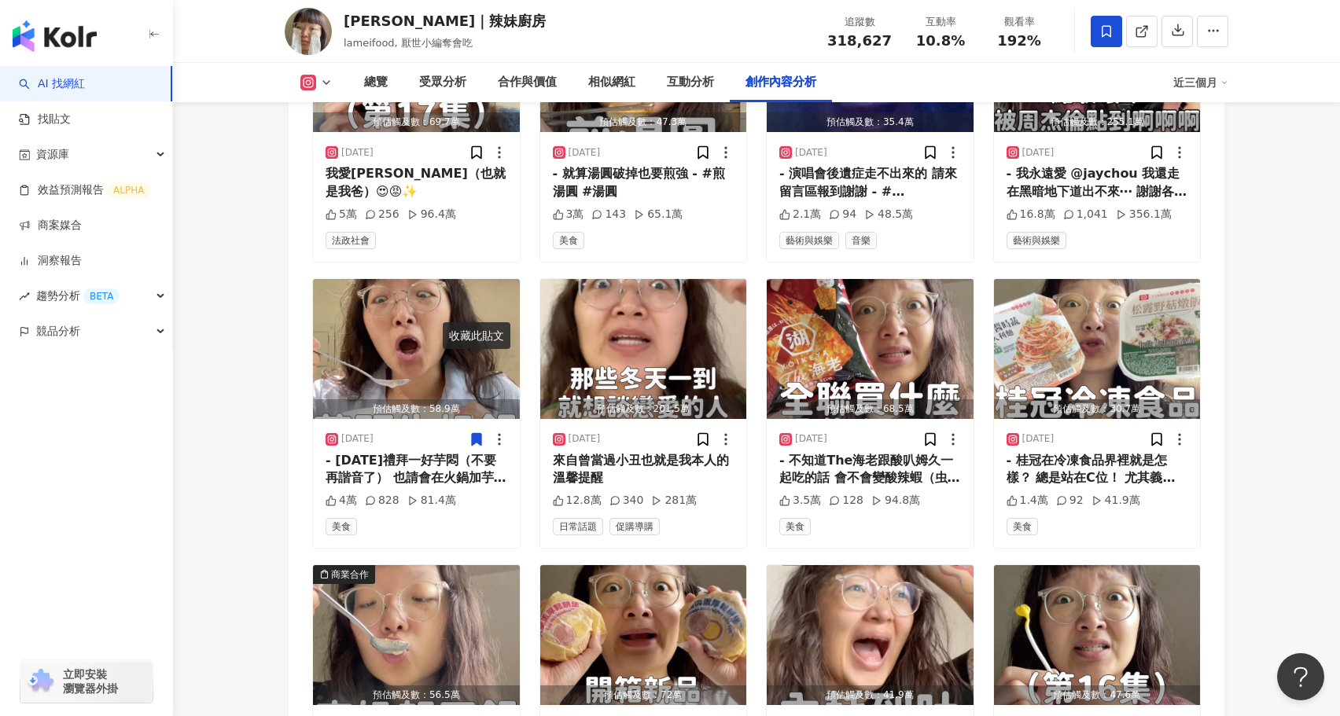
scroll to position [8602, 0]
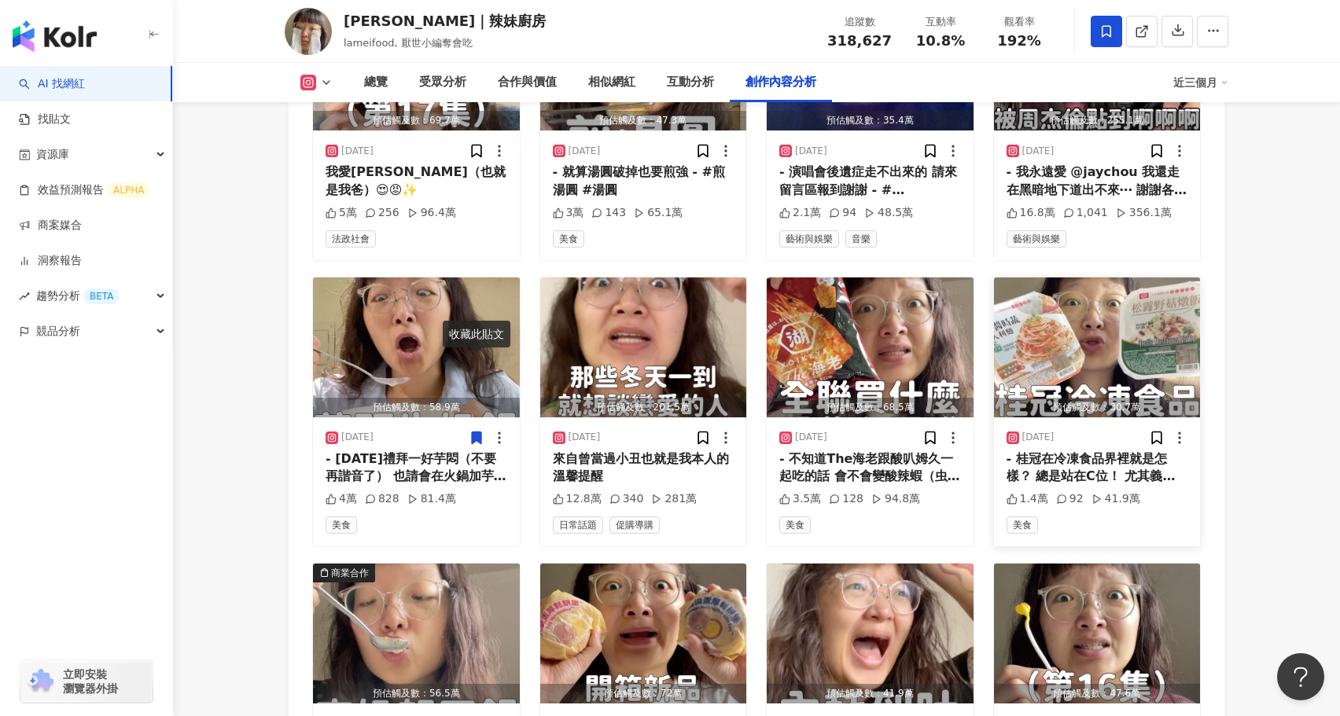
click at [1069, 299] on img "button" at bounding box center [1097, 348] width 207 height 140
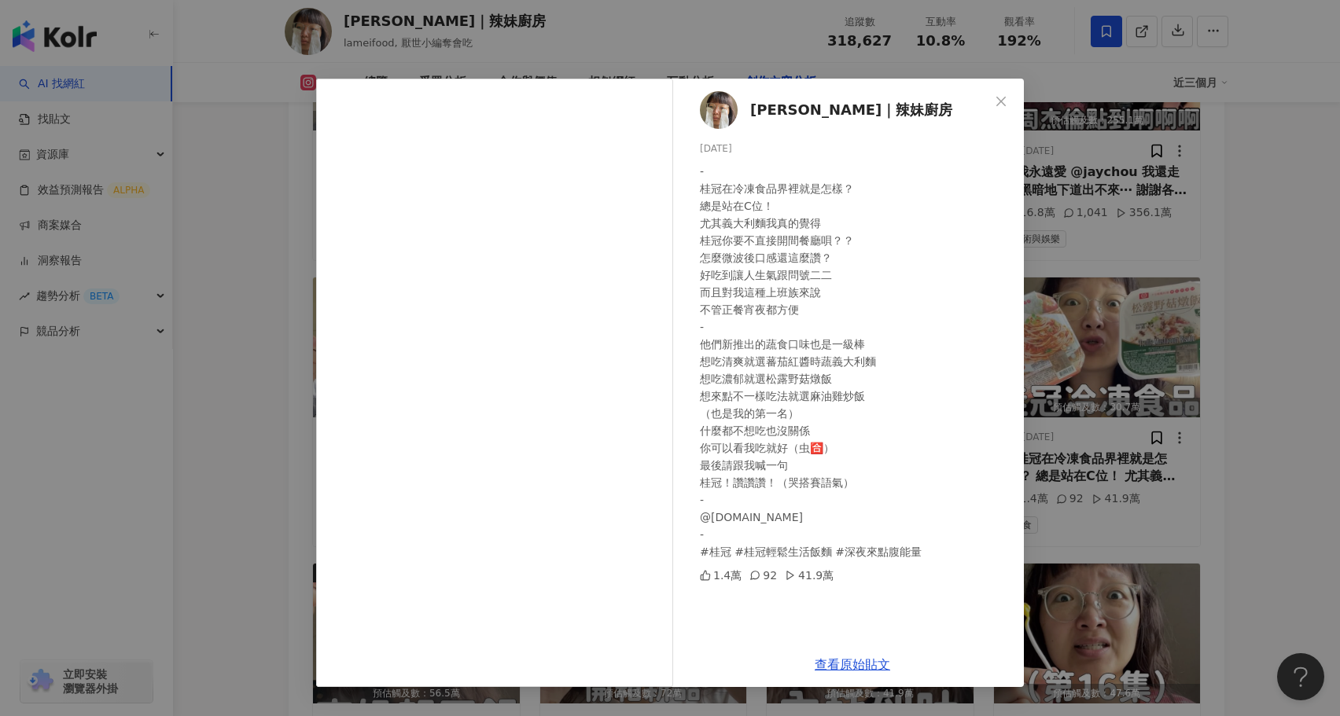
click at [263, 372] on div "陳姿靜｜辣妹廚房 2024/11/17 - 桂冠在冷凍食品界裡就是怎樣？ 總是站在C位！ 尤其義大利麵我真的覺得 桂冠你要不直接開間餐廳唄？？ 怎麼微波後口感…" at bounding box center [670, 358] width 1340 height 716
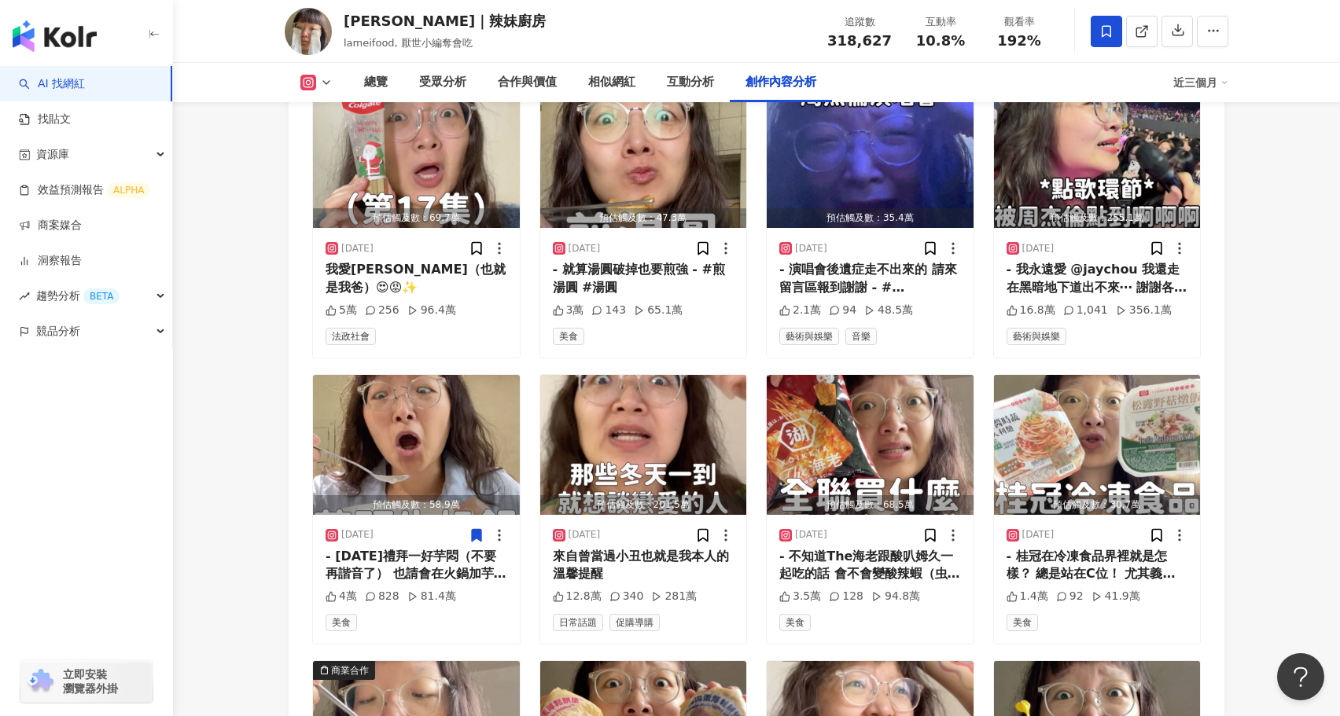
scroll to position [8494, 0]
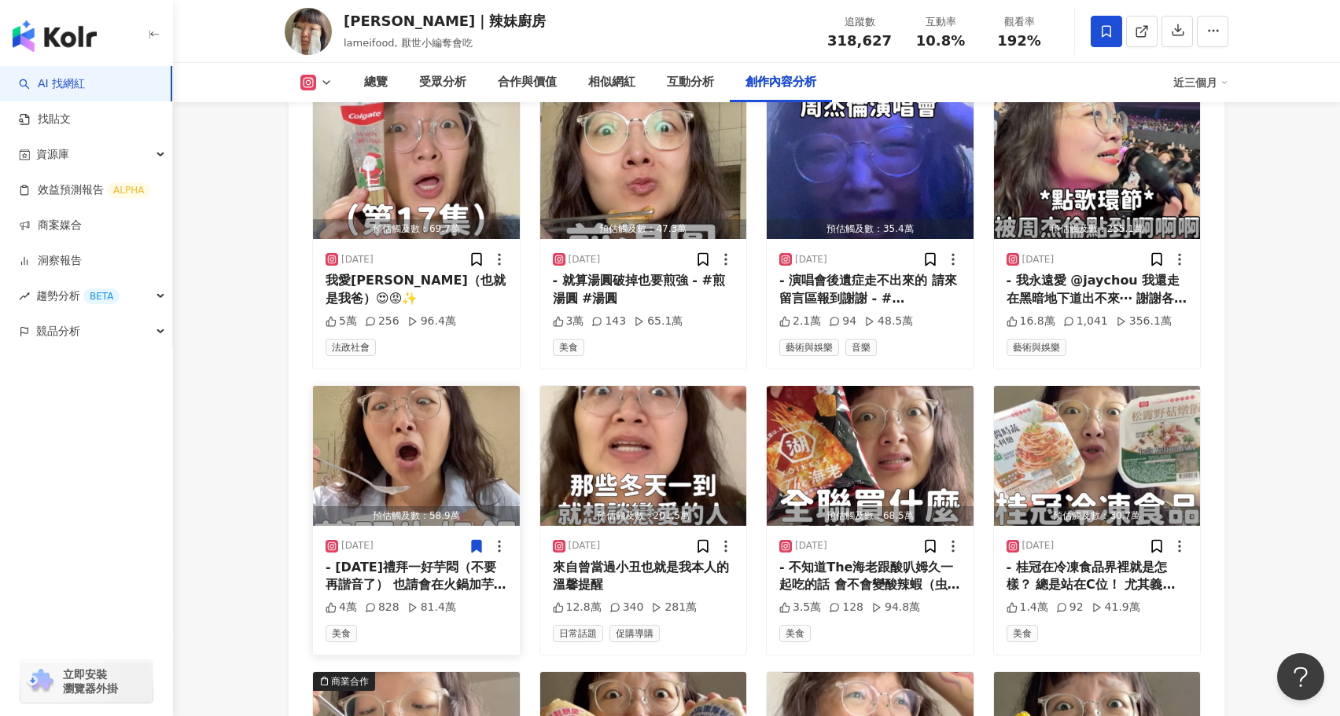
click at [432, 386] on img "button" at bounding box center [416, 456] width 207 height 140
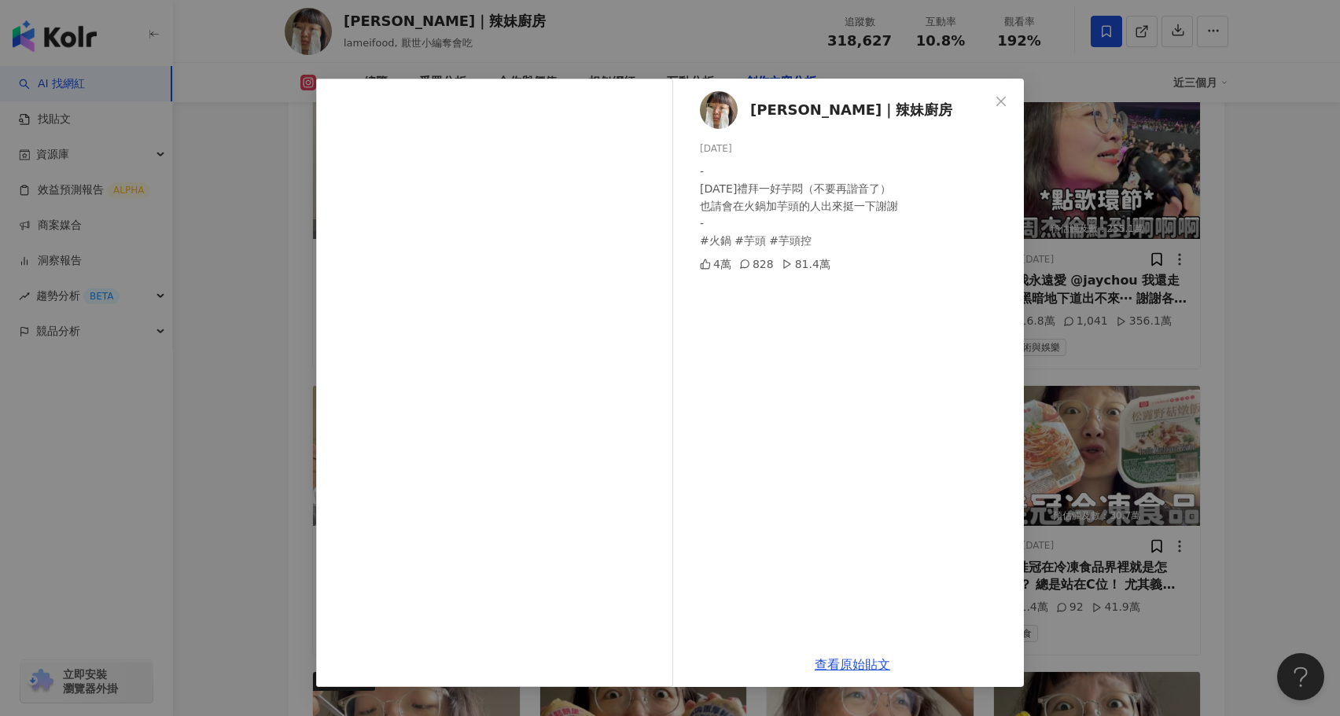
click at [301, 383] on div "陳姿靜｜辣妹廚房 2024/12/1 - 明天禮拜一好芋悶（不要再諧音了） 也請會在火鍋加芋頭的人出來挺一下謝謝 - #火鍋 #芋頭 #芋頭控 4萬 828 …" at bounding box center [670, 358] width 1340 height 716
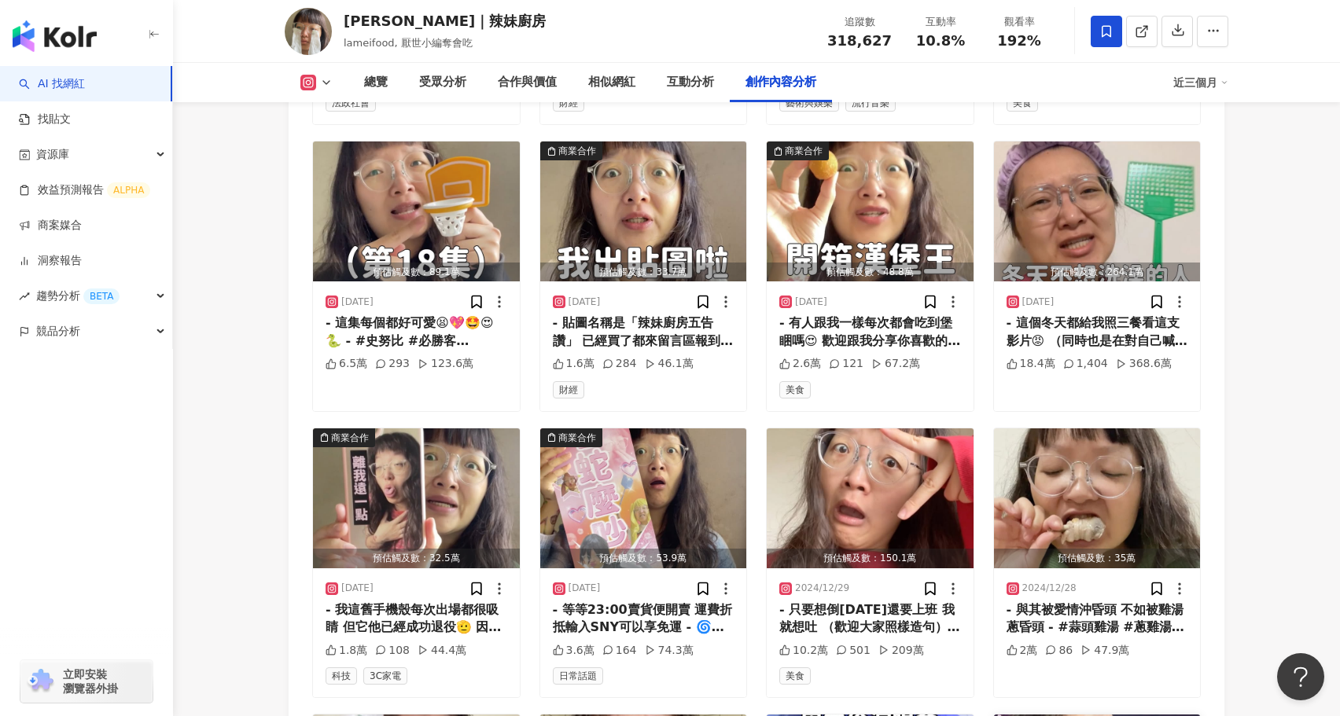
scroll to position [7813, 0]
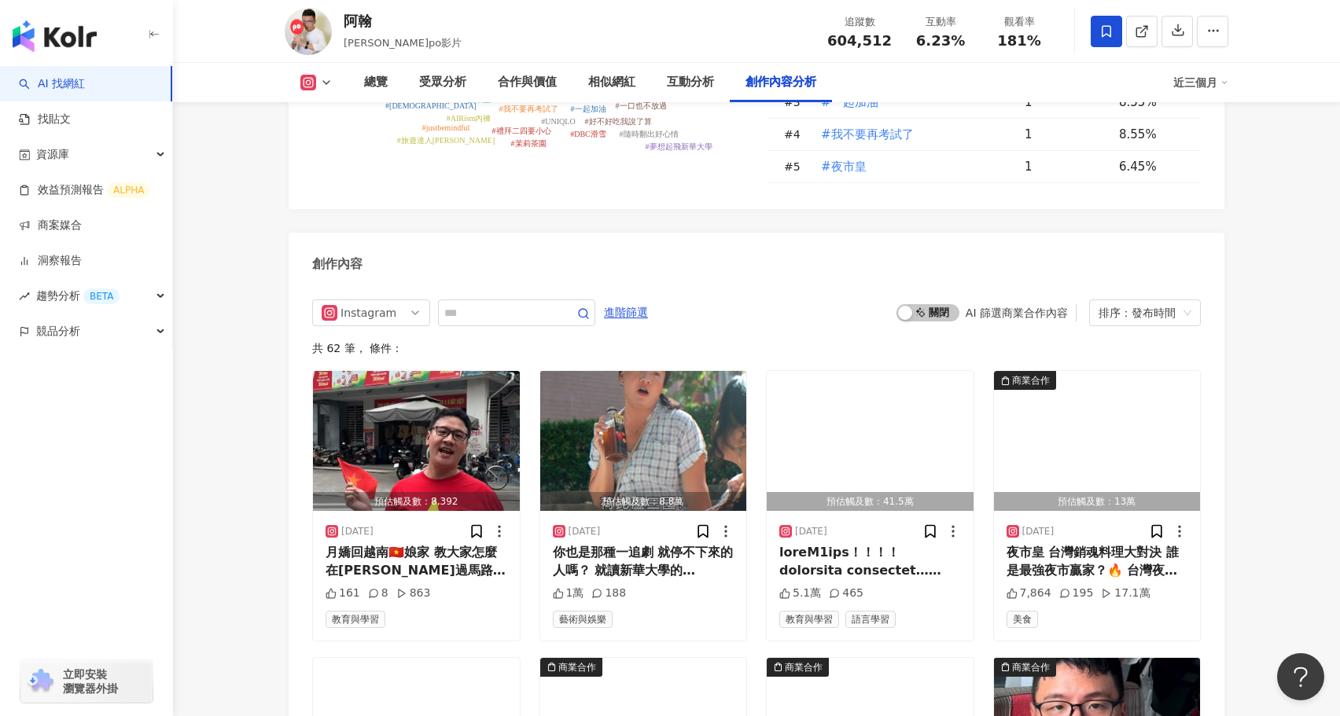
scroll to position [4808, 0]
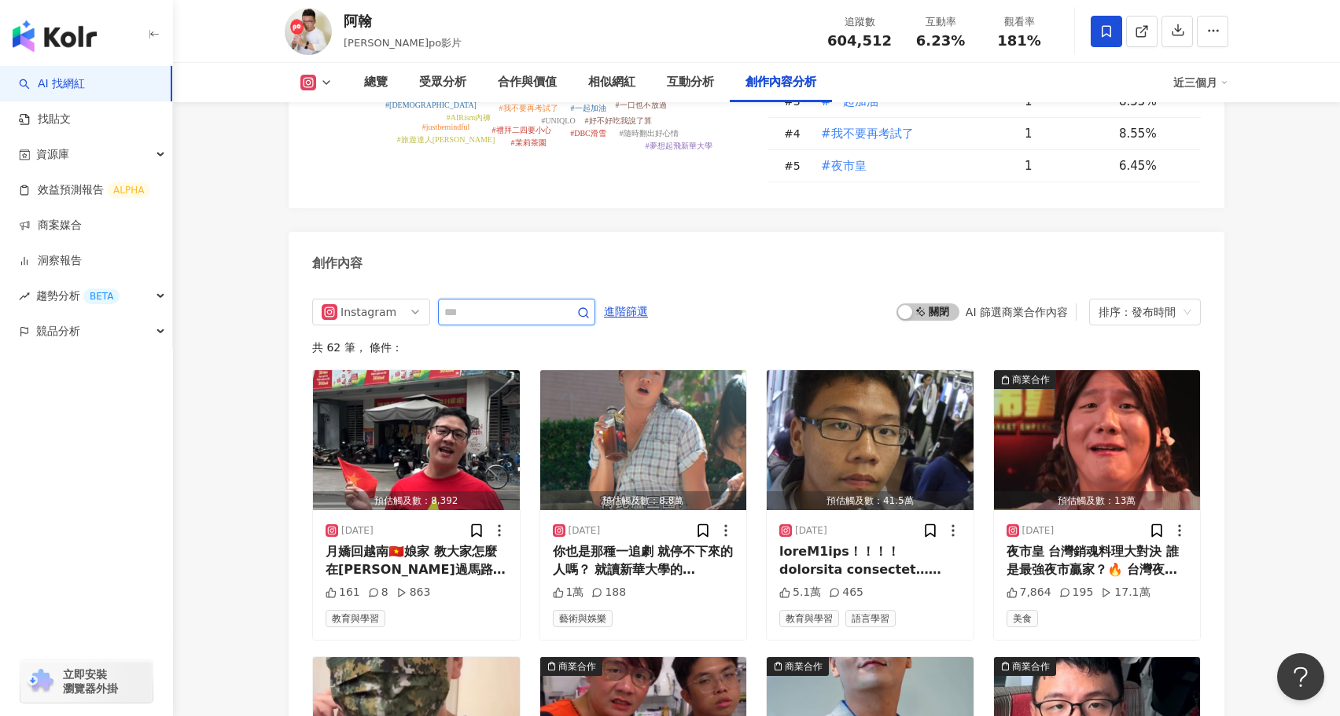
click at [523, 303] on input "text" at bounding box center [499, 312] width 110 height 19
type input "***"
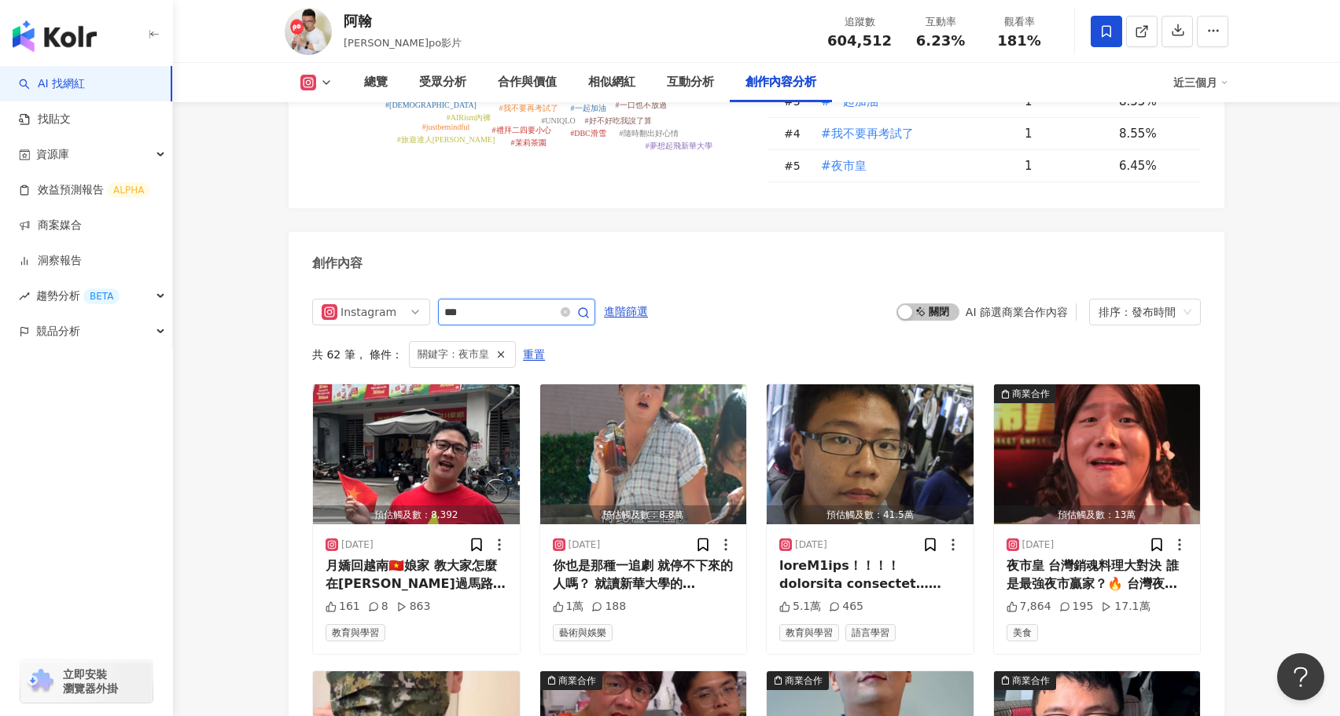
scroll to position [4860, 0]
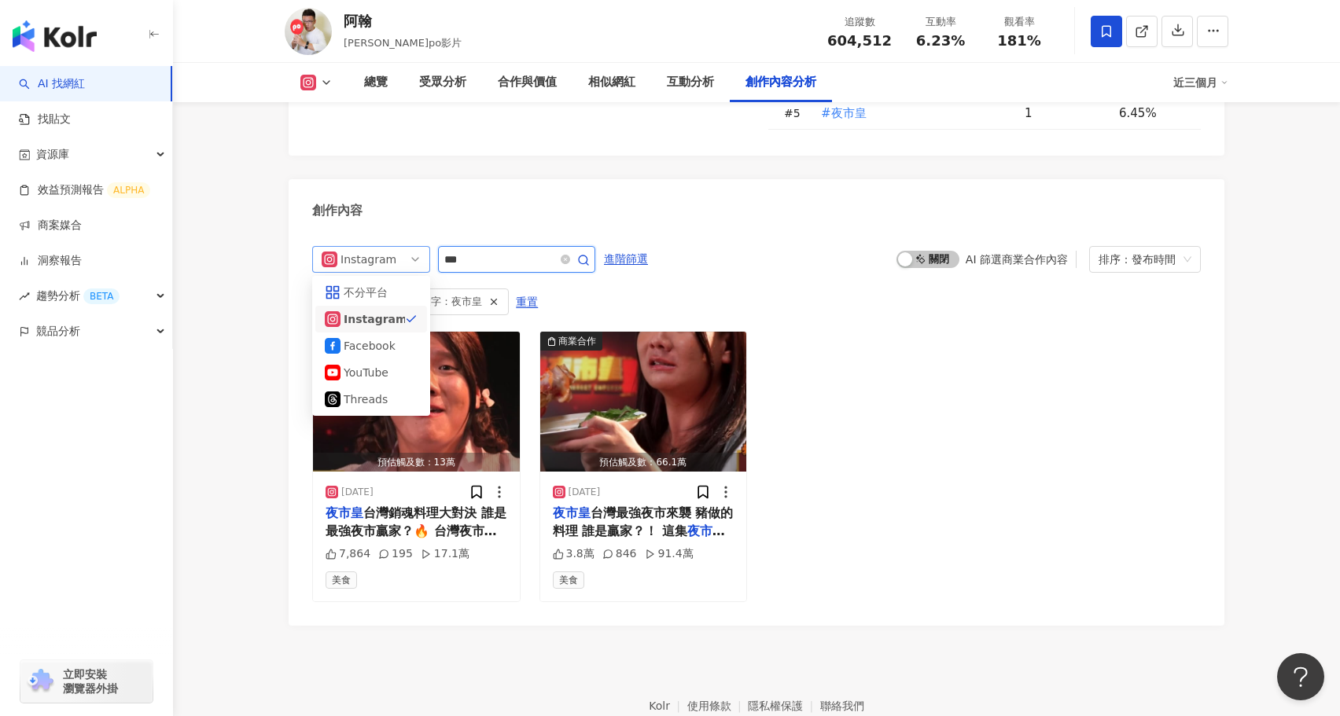
click at [385, 247] on div "Instagram" at bounding box center [366, 259] width 51 height 25
click at [398, 284] on div "不分平台" at bounding box center [371, 292] width 93 height 17
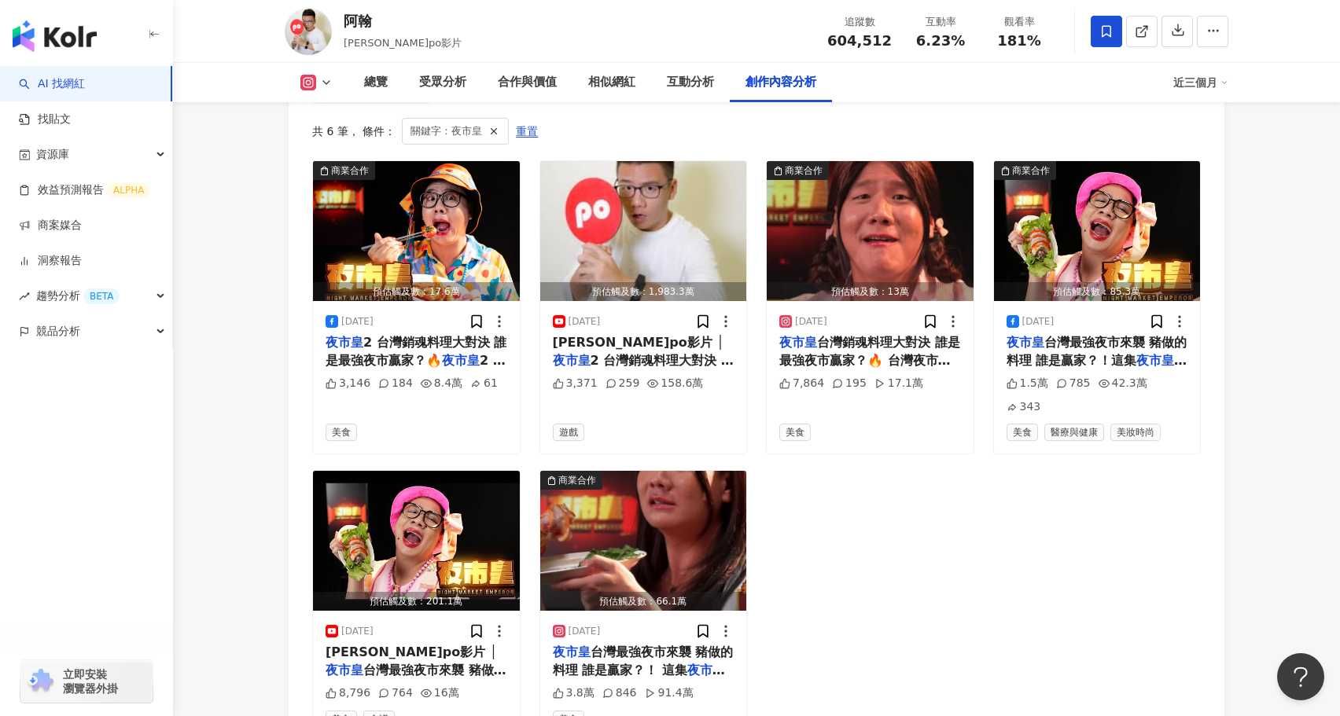
scroll to position [5030, 0]
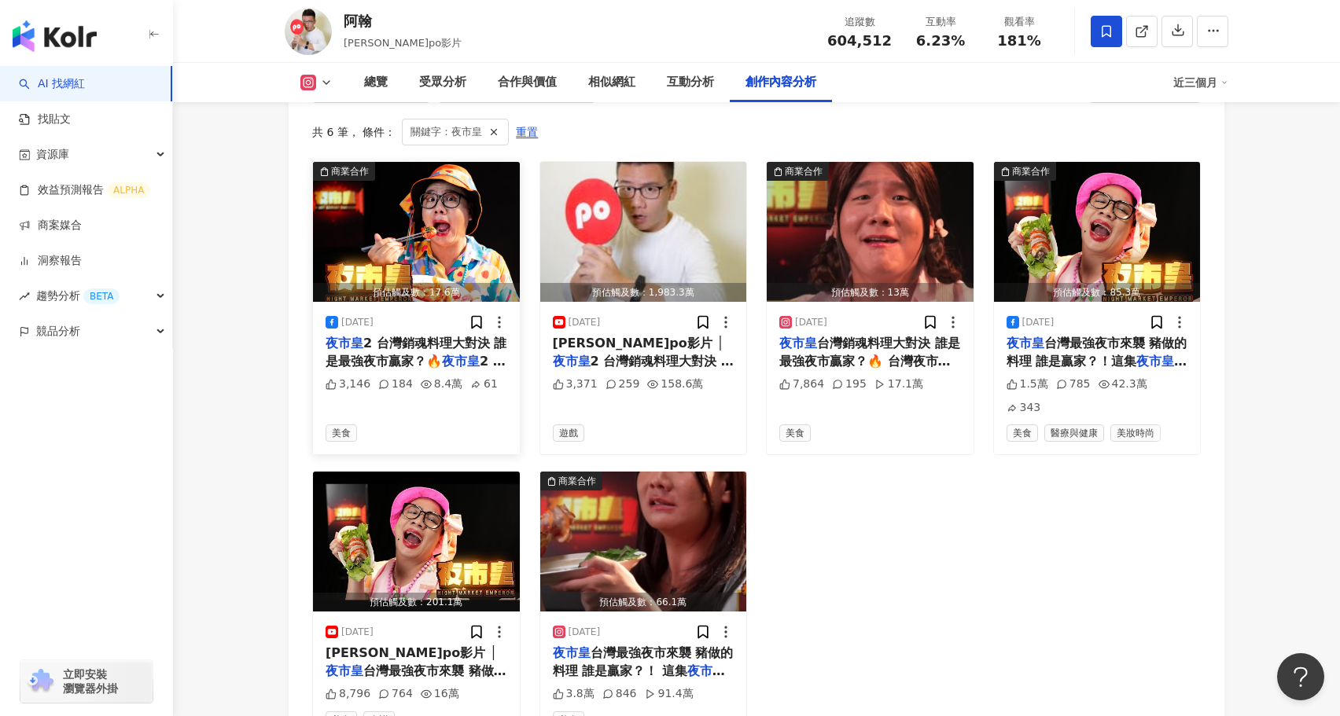
click at [424, 162] on img "button" at bounding box center [416, 232] width 207 height 140
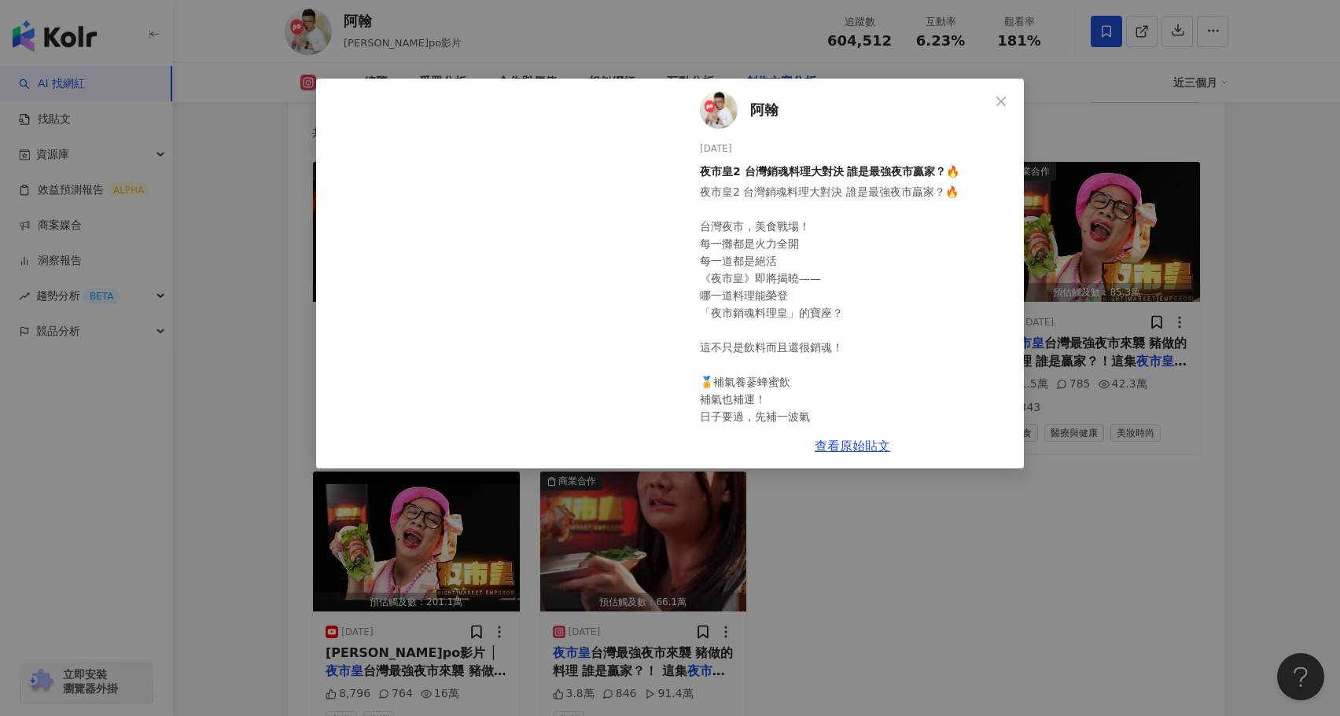
click at [262, 359] on div "阿翰 2025/8/20 夜市皇2 台灣銷魂料理大對決 誰是最強夜市贏家？🔥 3,146 184 8.4萬 61 查看原始貼文" at bounding box center [670, 358] width 1340 height 716
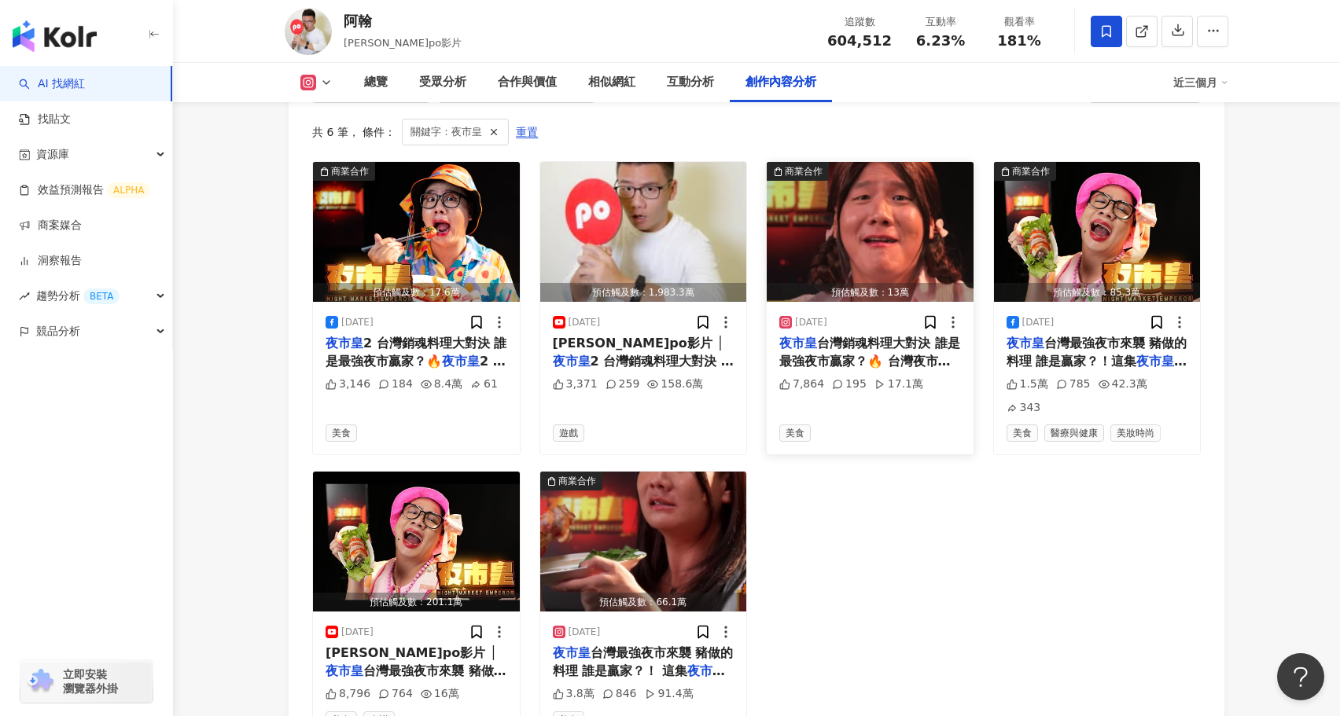
click at [900, 162] on img "button" at bounding box center [870, 232] width 207 height 140
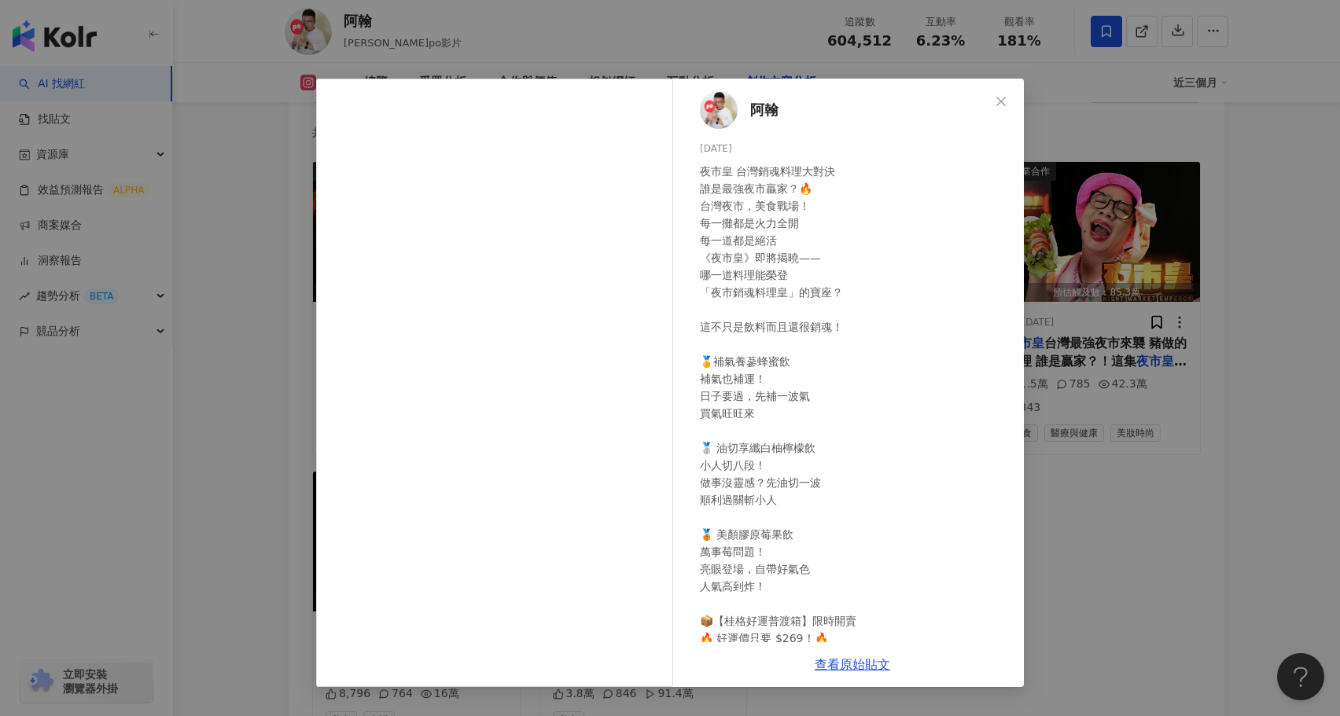
click at [257, 444] on div "阿翰 [DATE] 夜市皇 台灣銷魂料理大對決 誰是最強夜市贏家？🔥 台灣夜市，美食戰場！ 每一攤都是火力全開 每一道都是絕活 《夜市皇》即將揭曉—— 哪一道…" at bounding box center [670, 358] width 1340 height 716
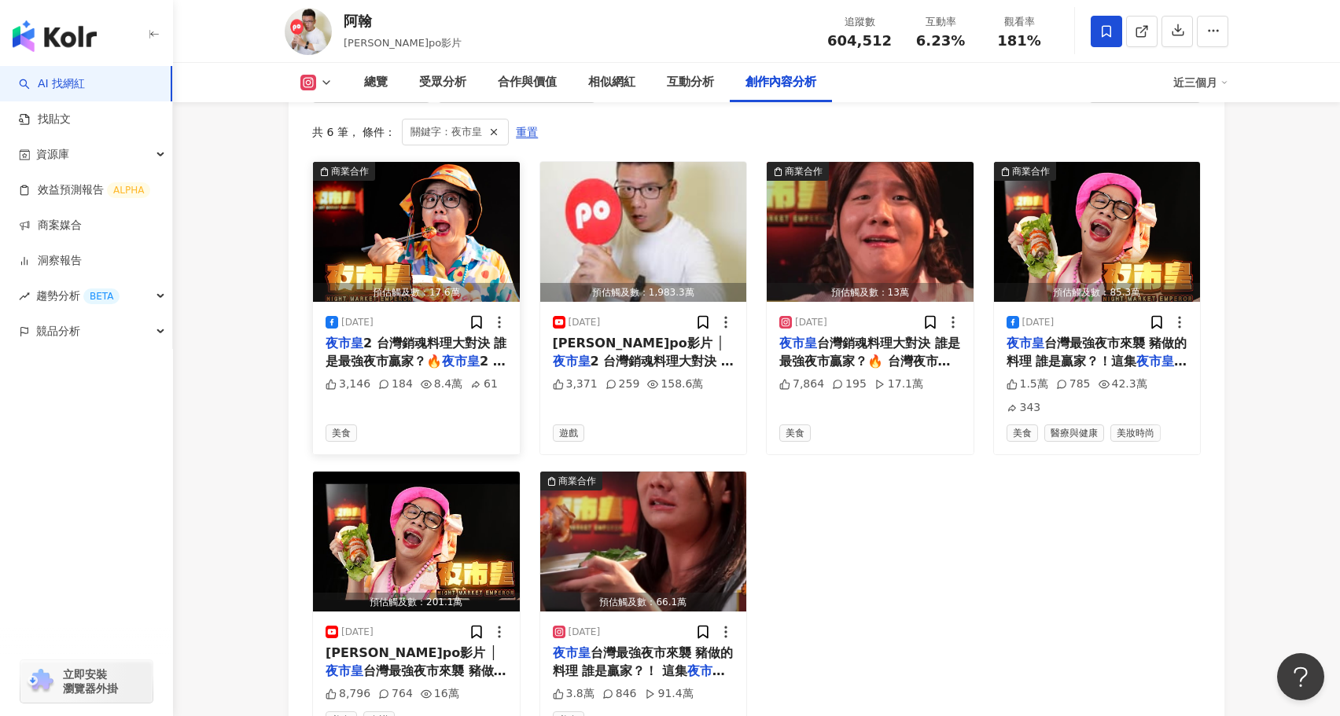
click at [433, 167] on img "button" at bounding box center [416, 232] width 207 height 140
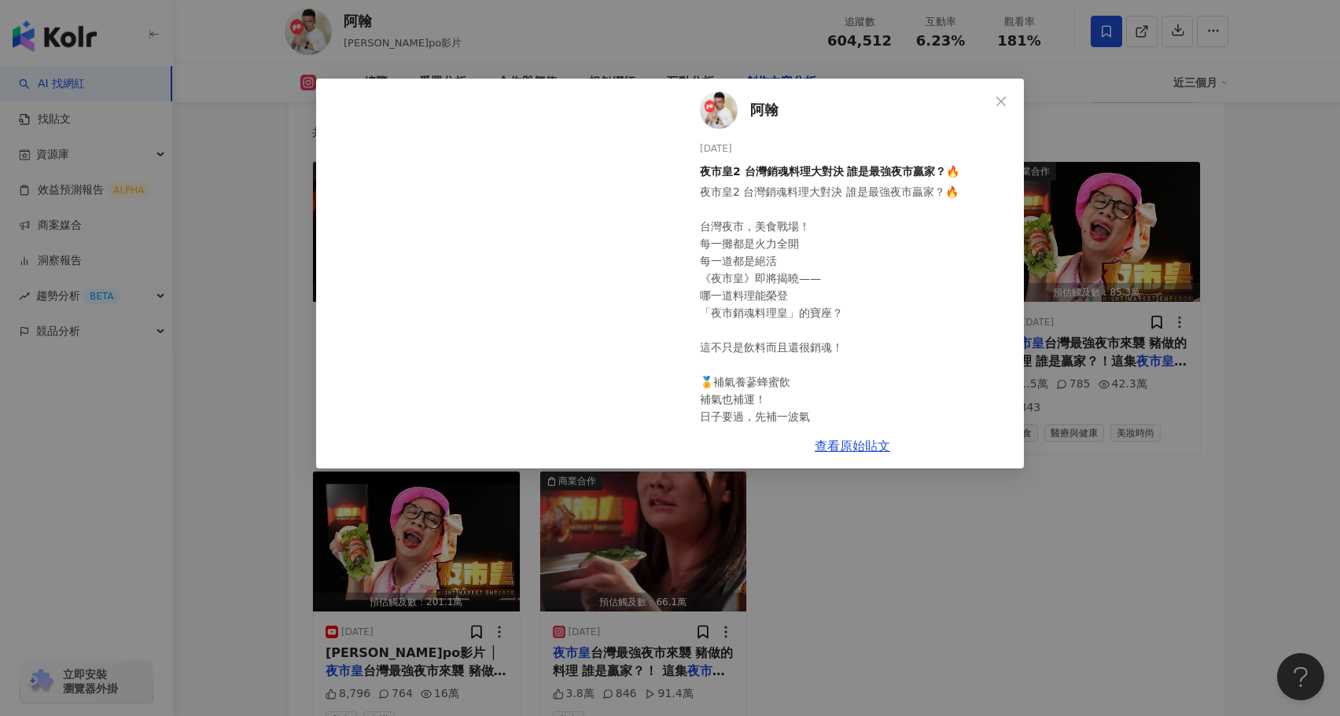
click at [211, 381] on div "阿翰 2025/8/20 夜市皇2 台灣銷魂料理大對決 誰是最強夜市贏家？🔥 3,146 184 8.4萬 61 查看原始貼文" at bounding box center [670, 358] width 1340 height 716
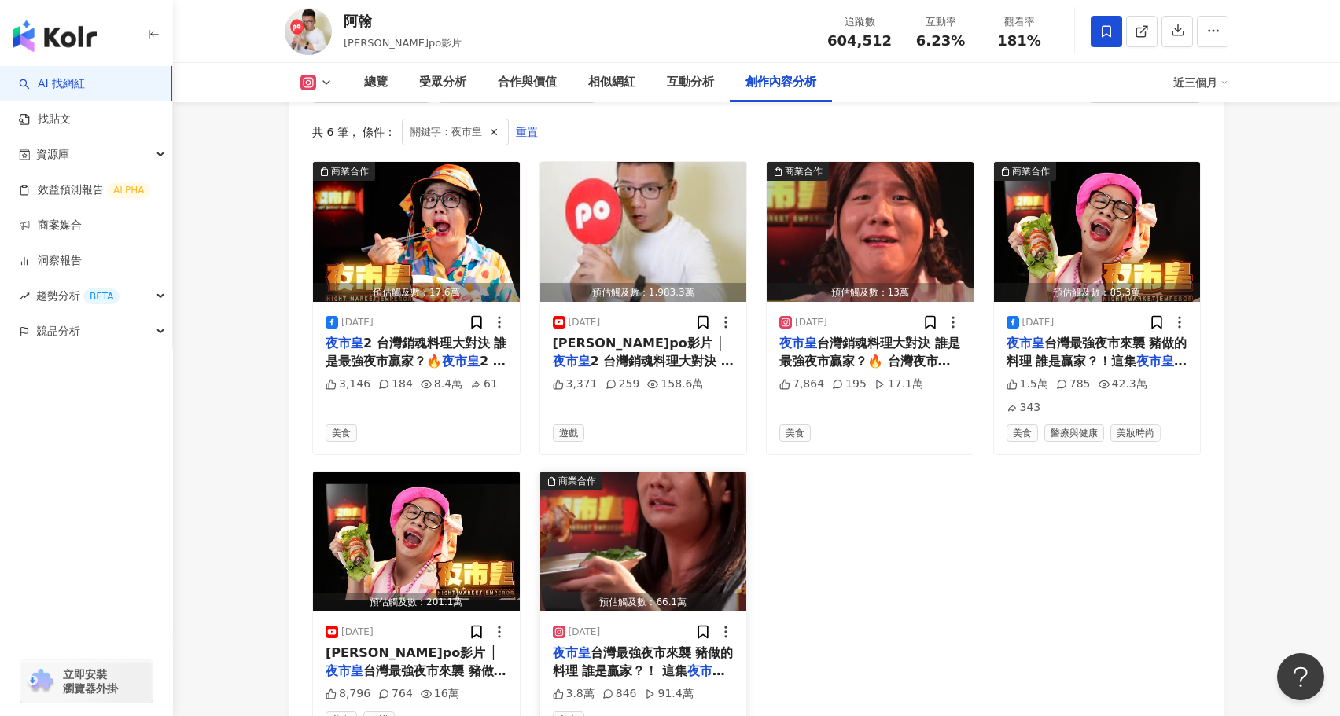
click at [643, 488] on img "button" at bounding box center [643, 542] width 207 height 140
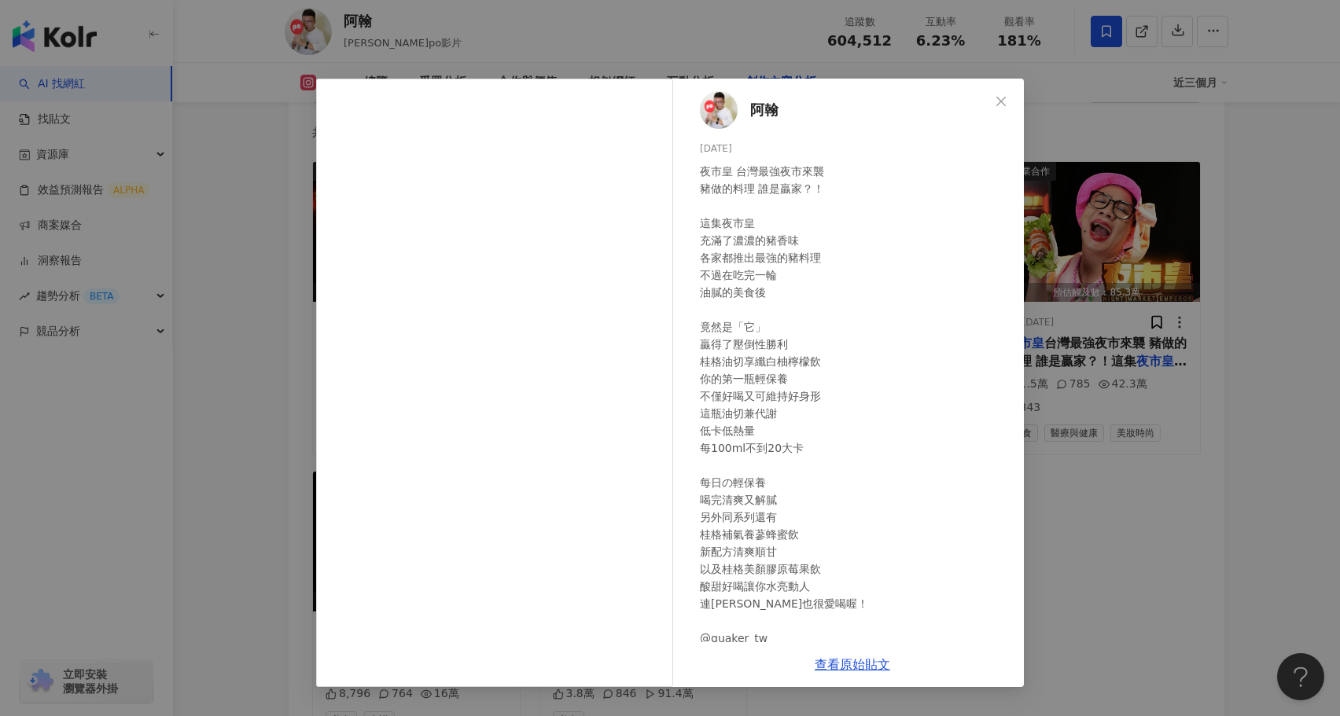
click at [1222, 364] on div "阿翰 [DATE] 夜市皇 台灣最強夜市來襲 豬做的料理 誰是贏家？！ 這集夜市皇 充滿了濃濃的豬香味 各家都推出最強的豬料理 不過在吃完一輪 油膩的美食後 …" at bounding box center [670, 358] width 1340 height 716
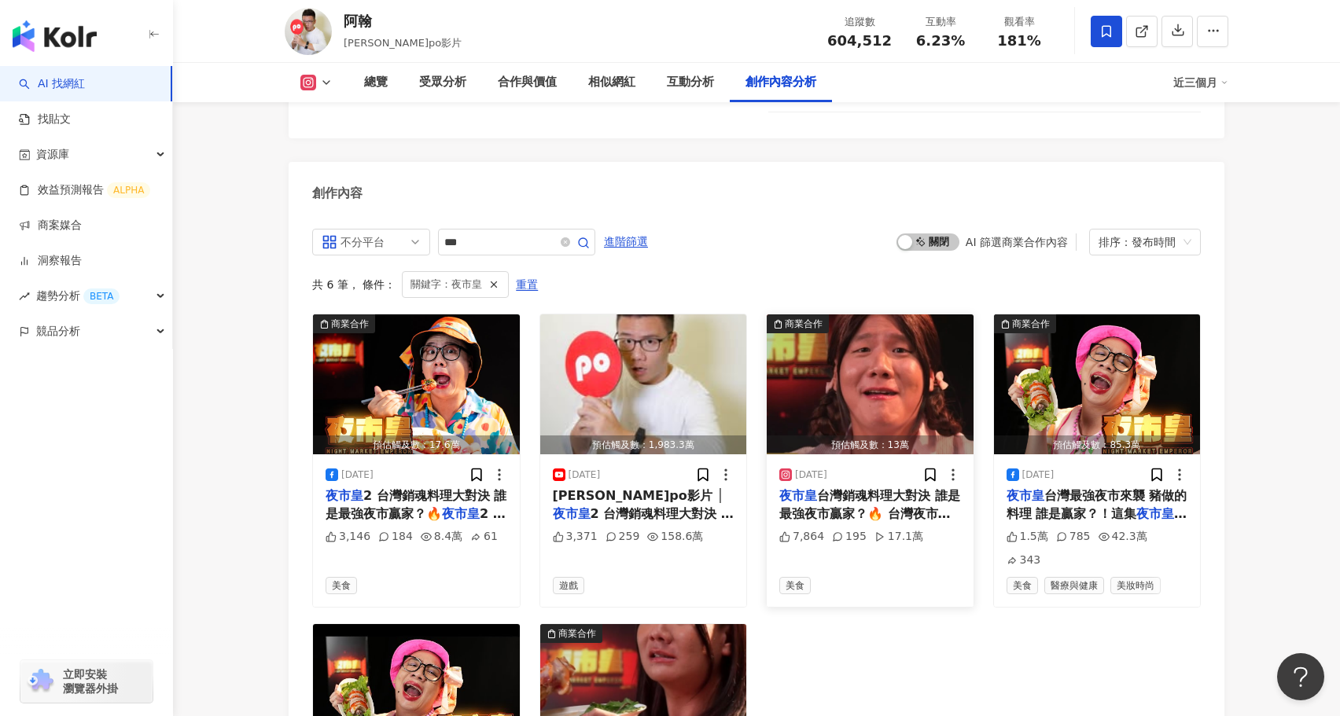
scroll to position [4874, 0]
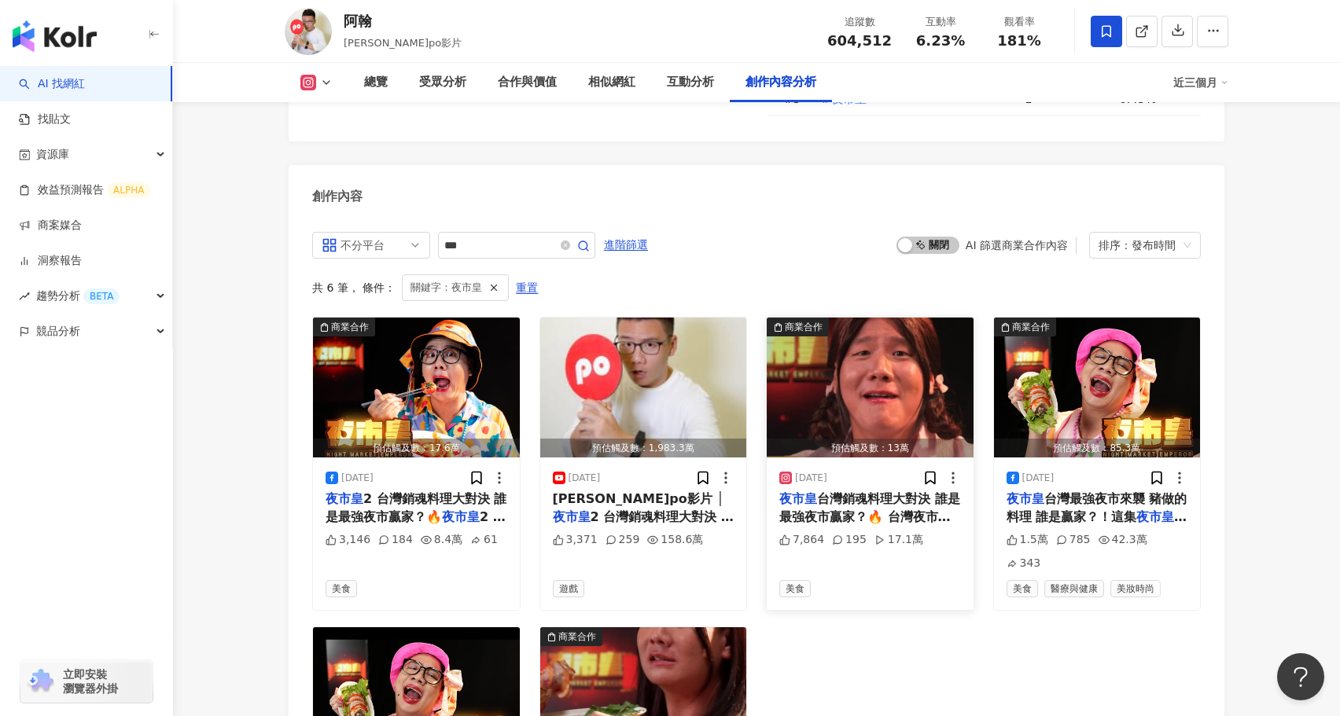
click at [865, 330] on img "button" at bounding box center [870, 388] width 207 height 140
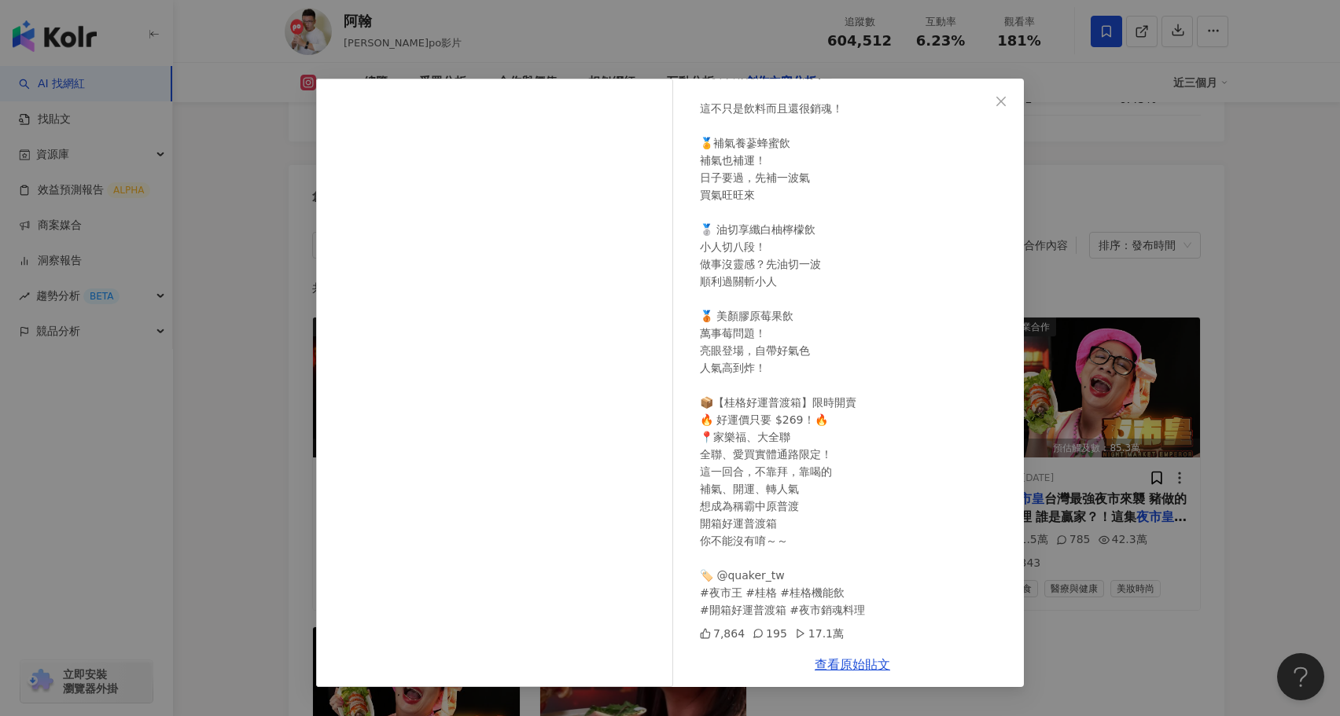
scroll to position [213, 0]
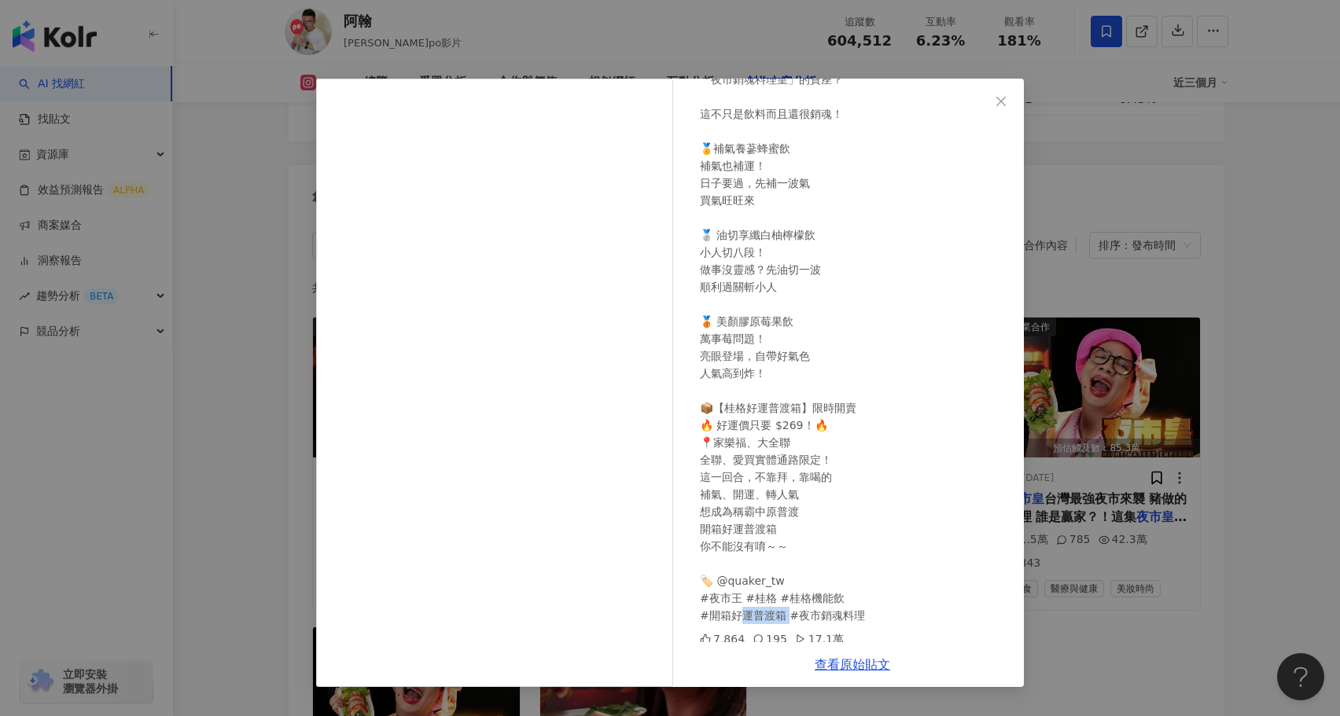
drag, startPoint x: 788, startPoint y: 612, endPoint x: 740, endPoint y: 612, distance: 48.0
click at [740, 612] on div "夜市皇 台灣銷魂料理大對決 誰是最強夜市贏家？🔥 台灣夜市，美食戰場！ 每一攤都是火力全開 每一道都是絕活 《夜市皇》即將揭曉—— 哪一道料理能榮登 「夜市銷…" at bounding box center [855, 287] width 311 height 675
click at [854, 577] on div "夜市皇 台灣銷魂料理大對決 誰是最強夜市贏家？🔥 台灣夜市，美食戰場！ 每一攤都是火力全開 每一道都是絕活 《夜市皇》即將揭曉—— 哪一道料理能榮登 「夜市銷…" at bounding box center [855, 287] width 311 height 675
click at [873, 665] on link "查看原始貼文" at bounding box center [852, 664] width 75 height 15
click at [275, 466] on div "阿翰 [DATE] 夜市皇 台灣銷魂料理大對決 誰是最強夜市贏家？🔥 台灣夜市，美食戰場！ 每一攤都是火力全開 每一道都是絕活 《夜市皇》即將揭曉—— 哪一道…" at bounding box center [670, 358] width 1340 height 716
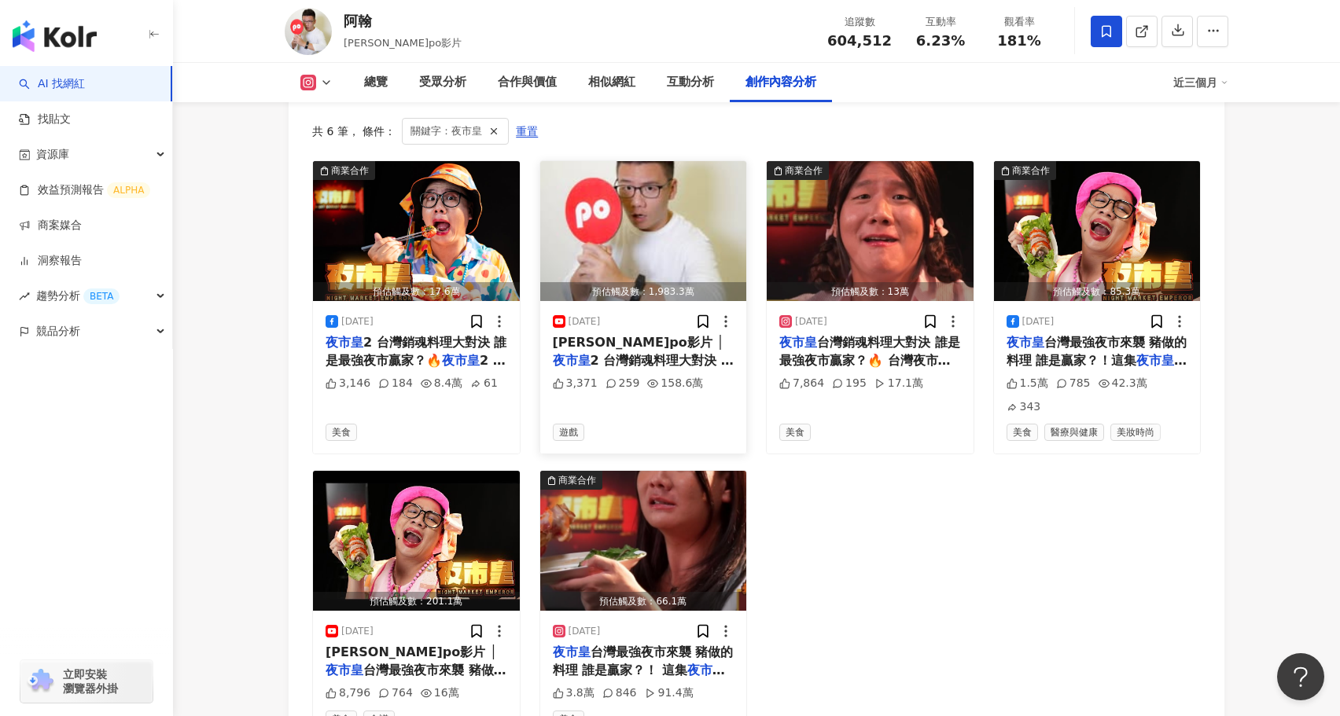
scroll to position [5016, 0]
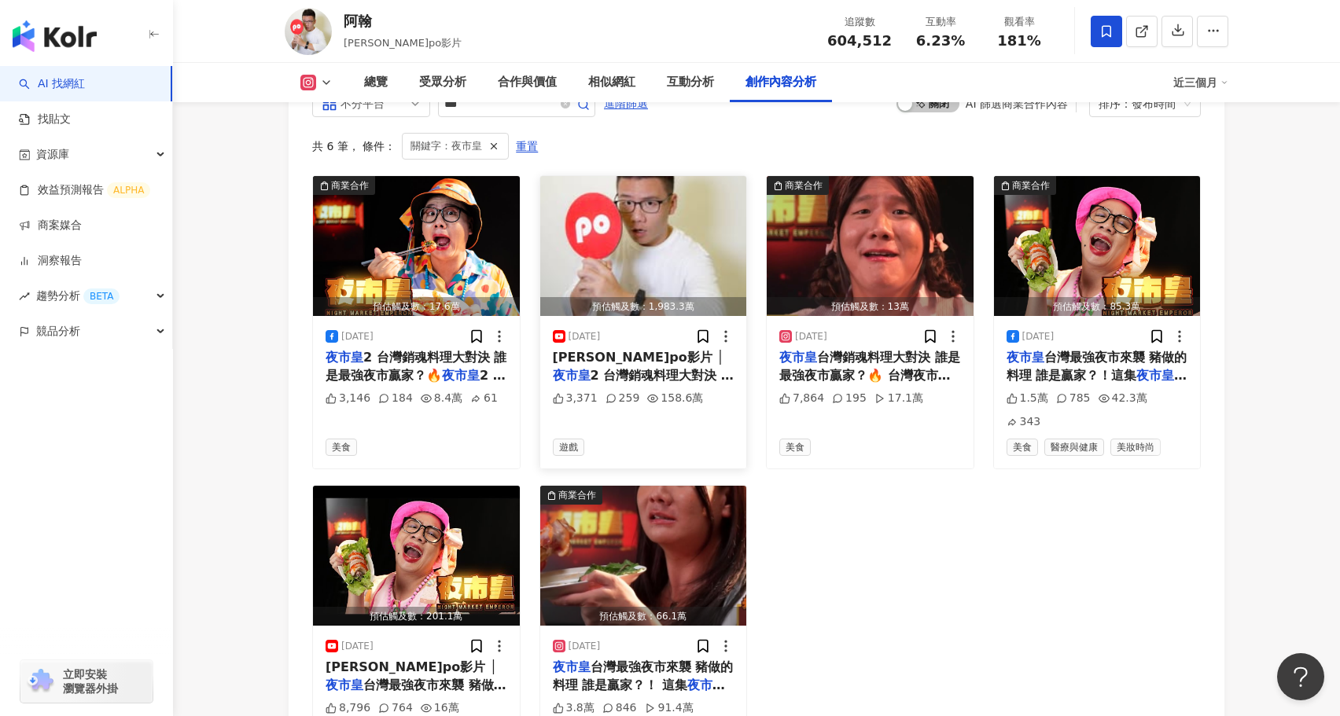
click at [653, 176] on img "button" at bounding box center [643, 246] width 207 height 140
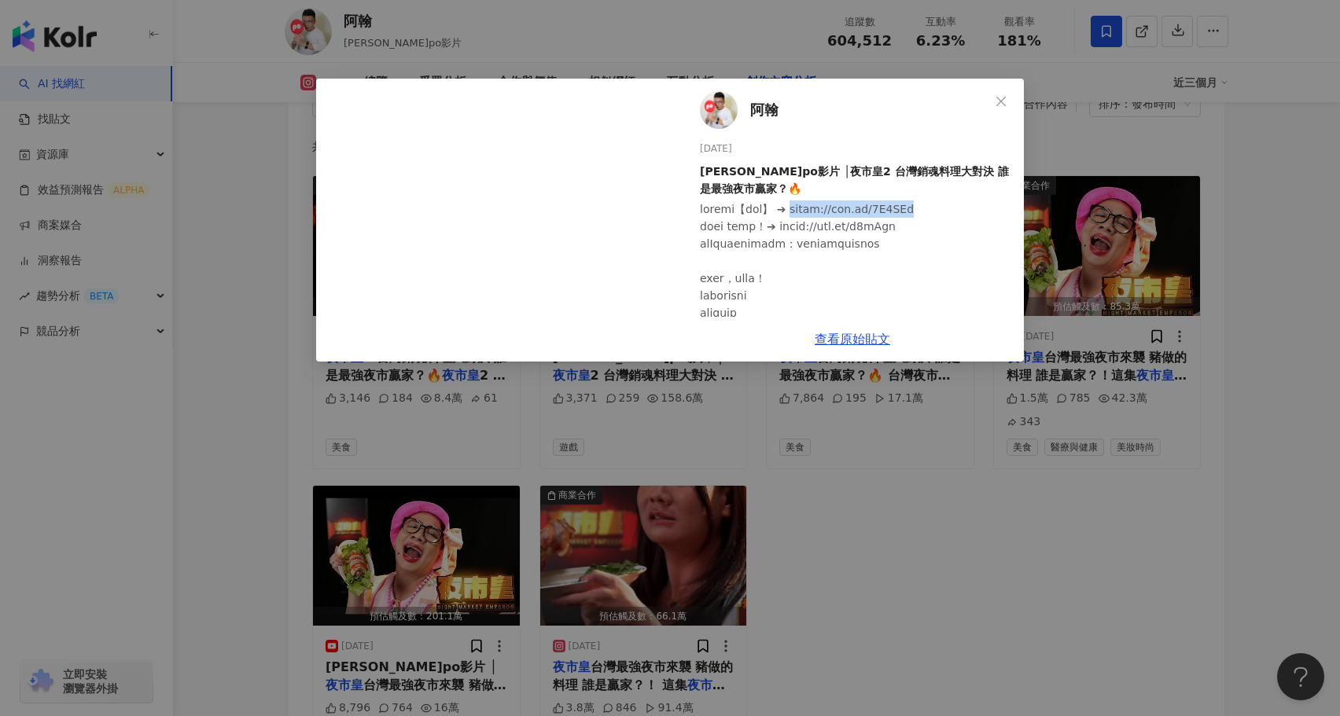
drag, startPoint x: 947, startPoint y: 213, endPoint x: 827, endPoint y: 214, distance: 119.5
click at [827, 214] on div at bounding box center [855, 547] width 311 height 692
copy div "https://goo.gl/4Q9HFc"
click at [943, 374] on div "阿翰 2025/8/20 阿翰po影片 │夜市皇2 台灣銷魂料理大對決 誰是最強夜市贏家？🔥 3,371 259 158.6萬 查看原始貼文" at bounding box center [670, 358] width 1340 height 716
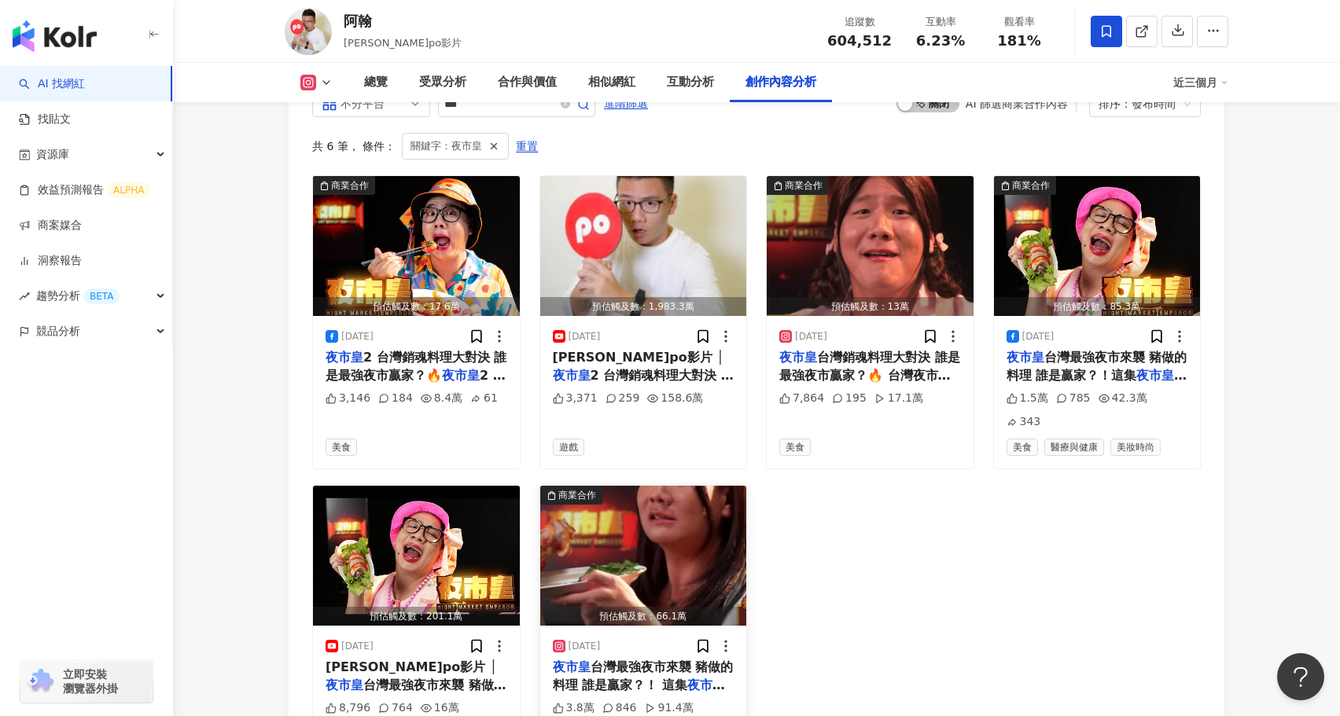
click at [679, 486] on img "button" at bounding box center [643, 556] width 207 height 140
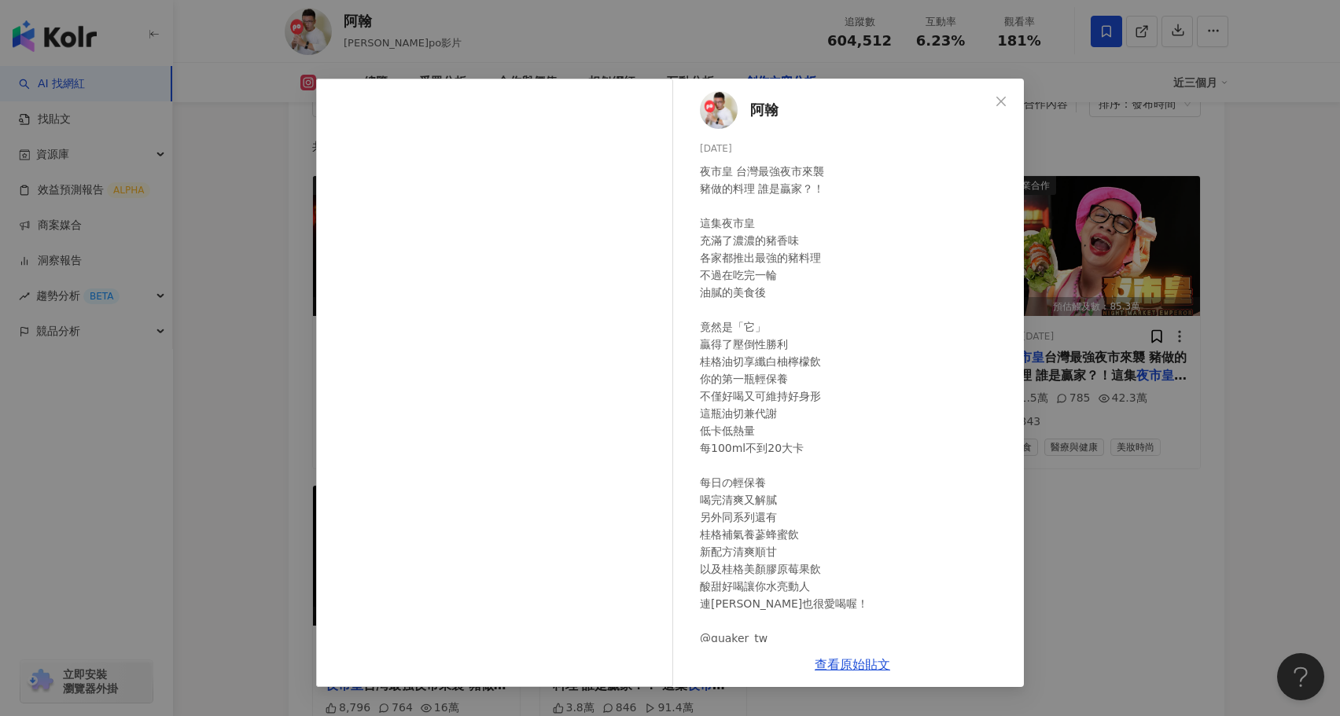
click at [1156, 440] on div "阿翰 [DATE] 夜市皇 台灣最強夜市來襲 豬做的料理 誰是贏家？！ 這集夜市皇 充滿了濃濃的豬香味 各家都推出最強的豬料理 不過在吃完一輪 油膩的美食後 …" at bounding box center [670, 358] width 1340 height 716
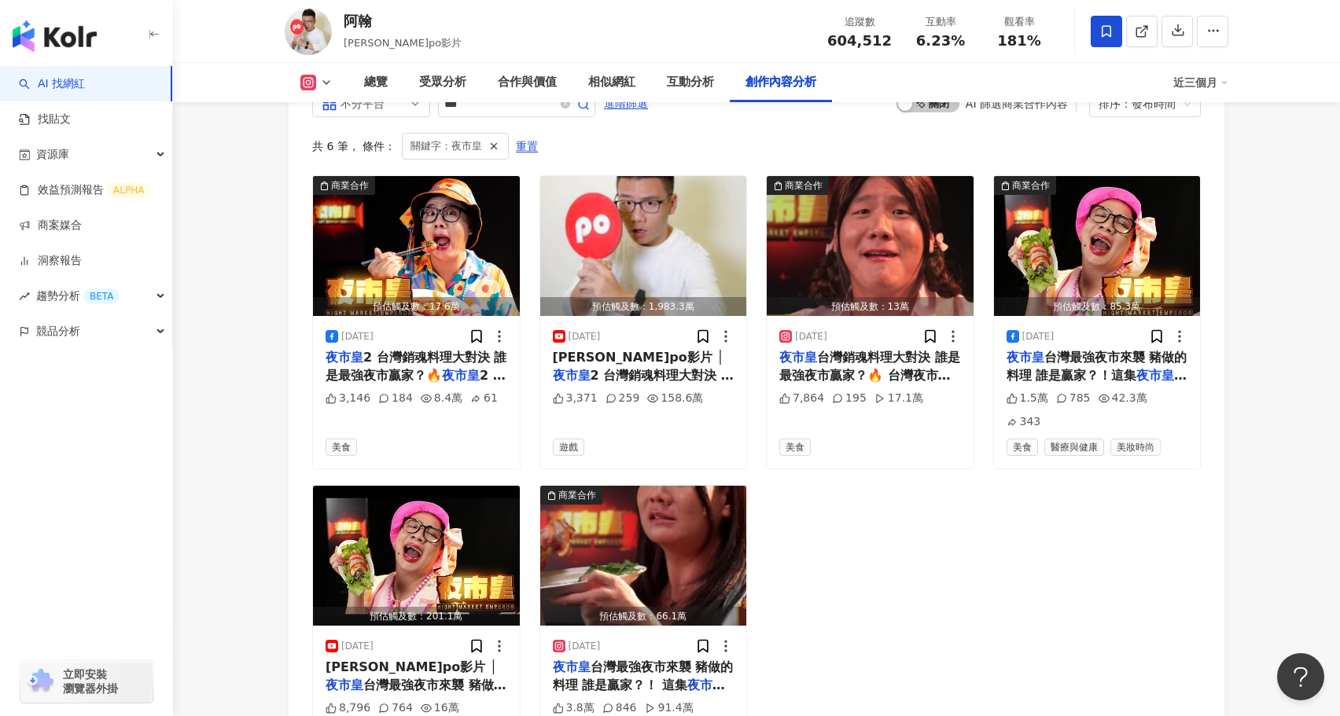
scroll to position [4860, 0]
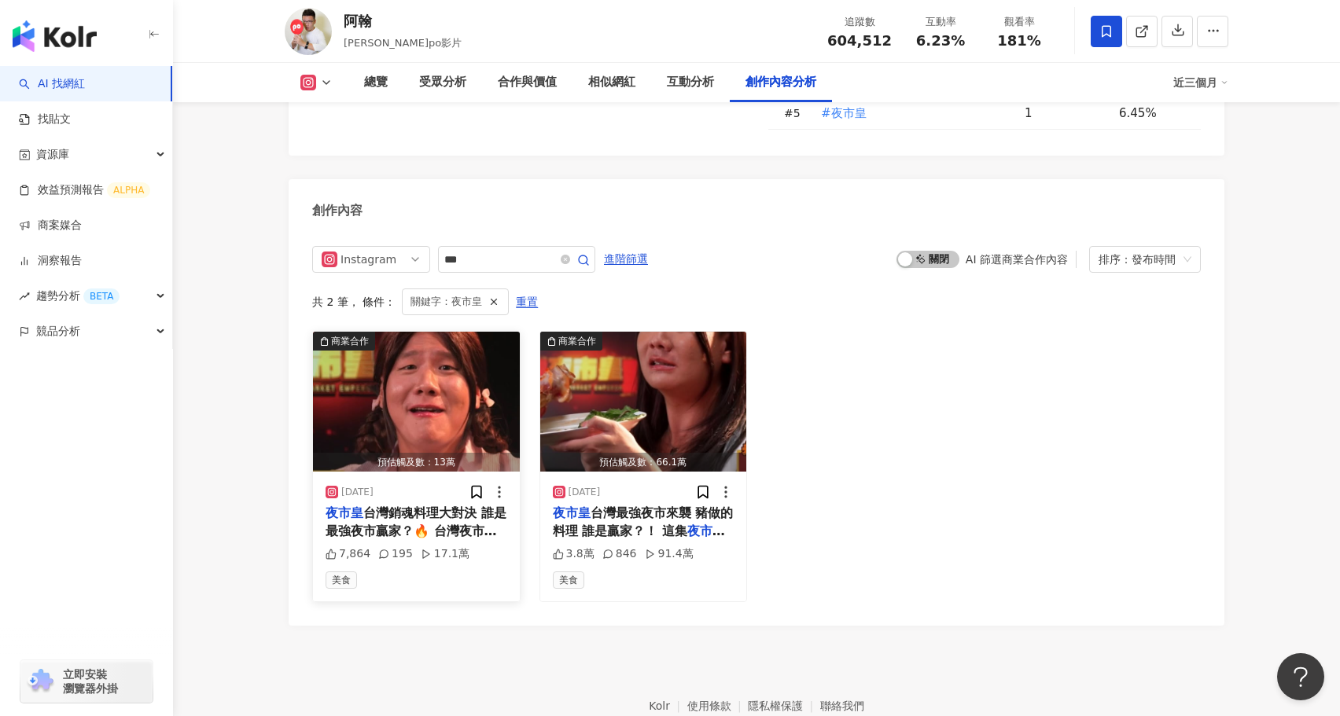
click at [448, 345] on img "button" at bounding box center [416, 402] width 207 height 140
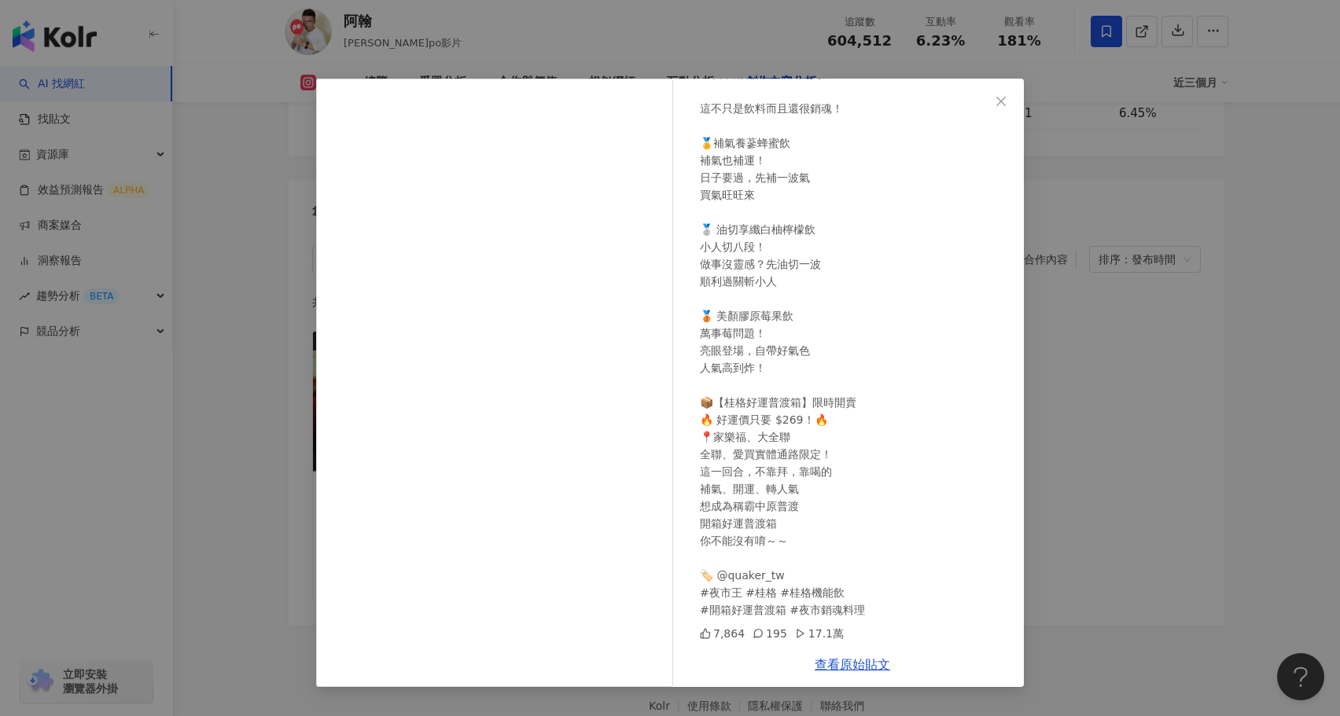
scroll to position [215, 0]
click at [1058, 411] on div "阿翰 [DATE] 夜市皇 台灣銷魂料理大對決 誰是最強夜市贏家？🔥 台灣夜市，美食戰場！ 每一攤都是火力全開 每一道都是絕活 《夜市皇》即將揭曉—— 哪一道…" at bounding box center [670, 358] width 1340 height 716
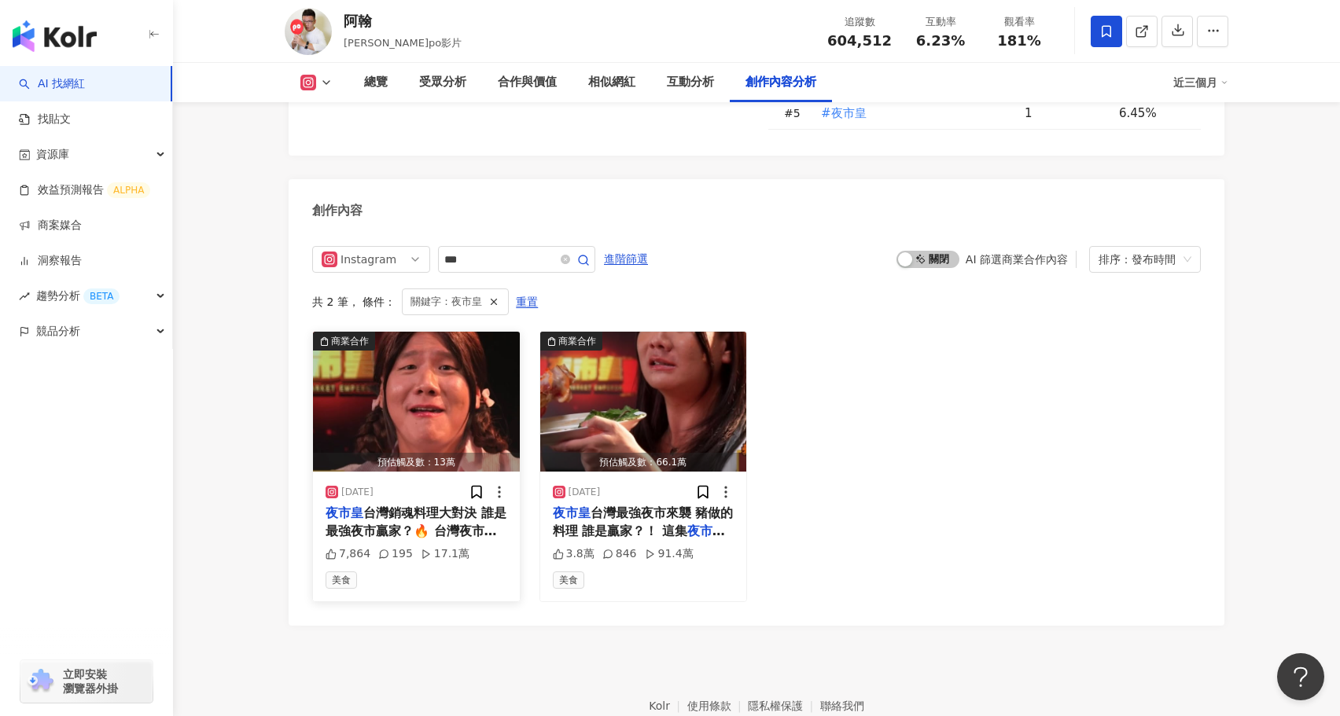
click at [421, 332] on img "button" at bounding box center [416, 402] width 207 height 140
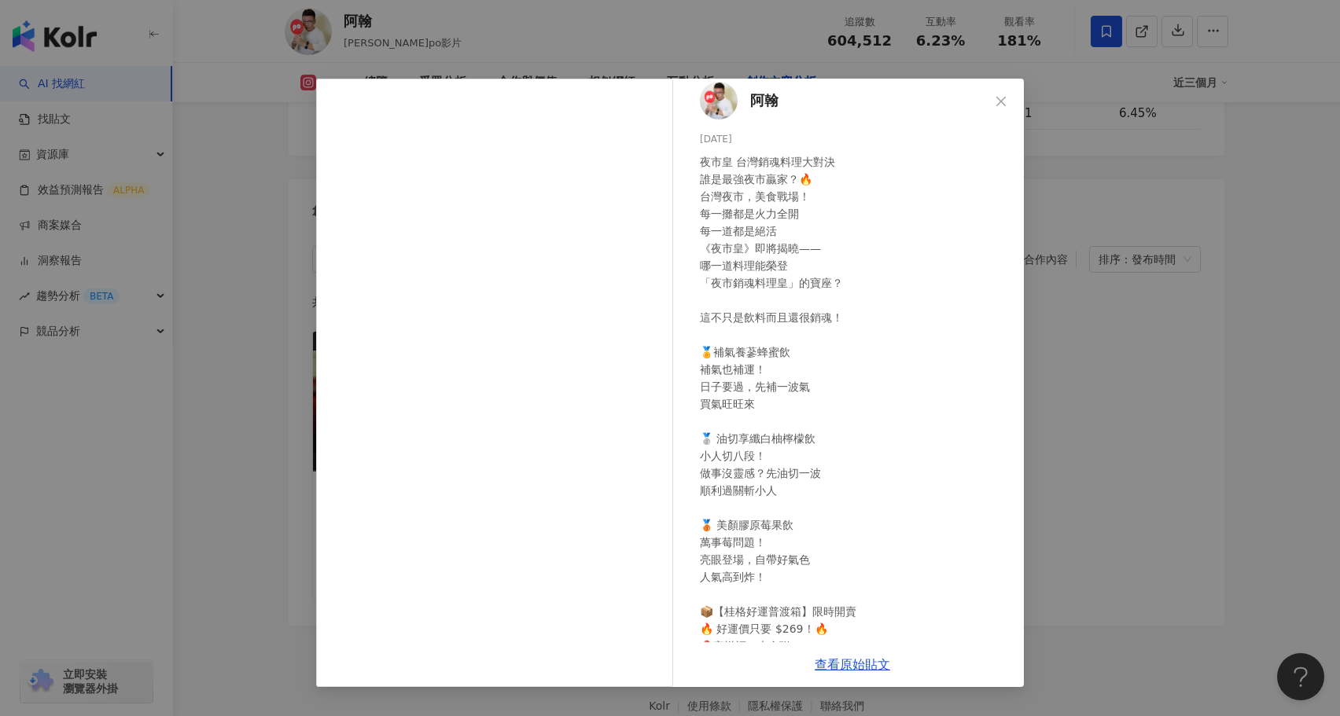
scroll to position [4, 0]
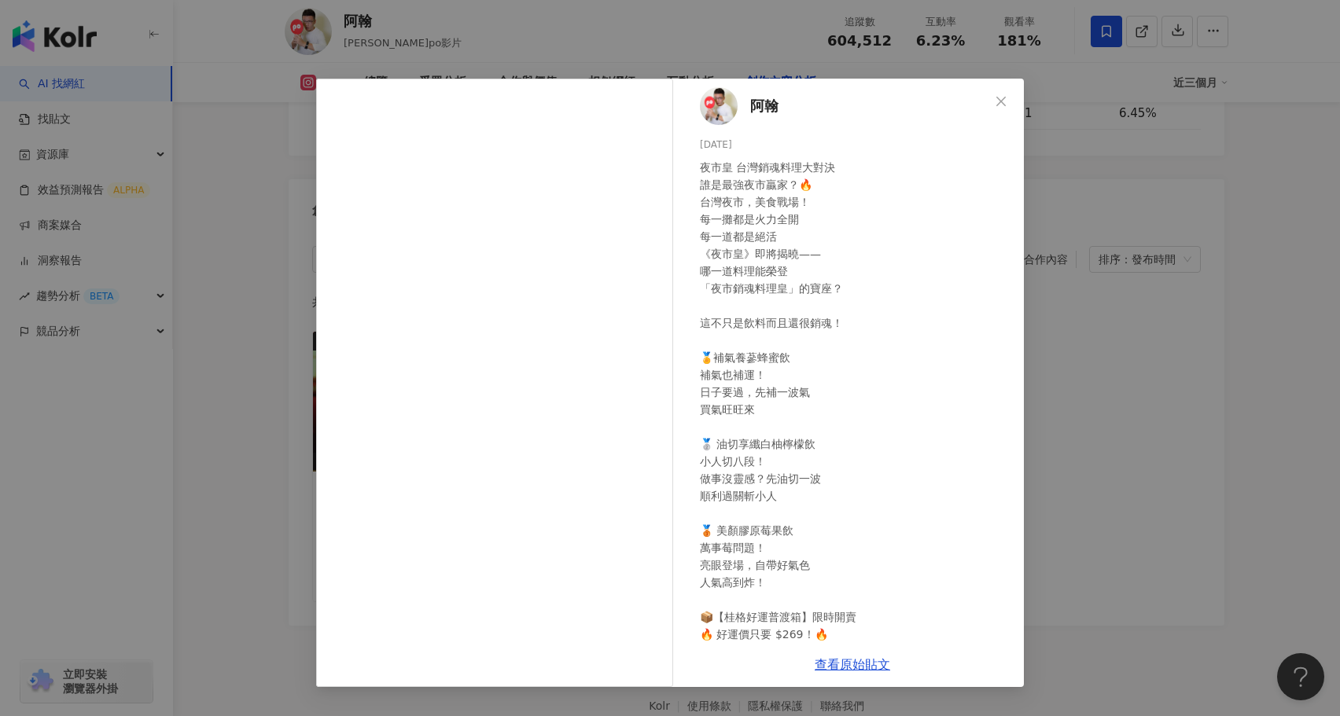
click at [1129, 381] on div "阿翰 [DATE] 夜市皇 台灣銷魂料理大對決 誰是最強夜市贏家？🔥 台灣夜市，美食戰場！ 每一攤都是火力全開 每一道都是絕活 《夜市皇》即將揭曉—— 哪一道…" at bounding box center [670, 358] width 1340 height 716
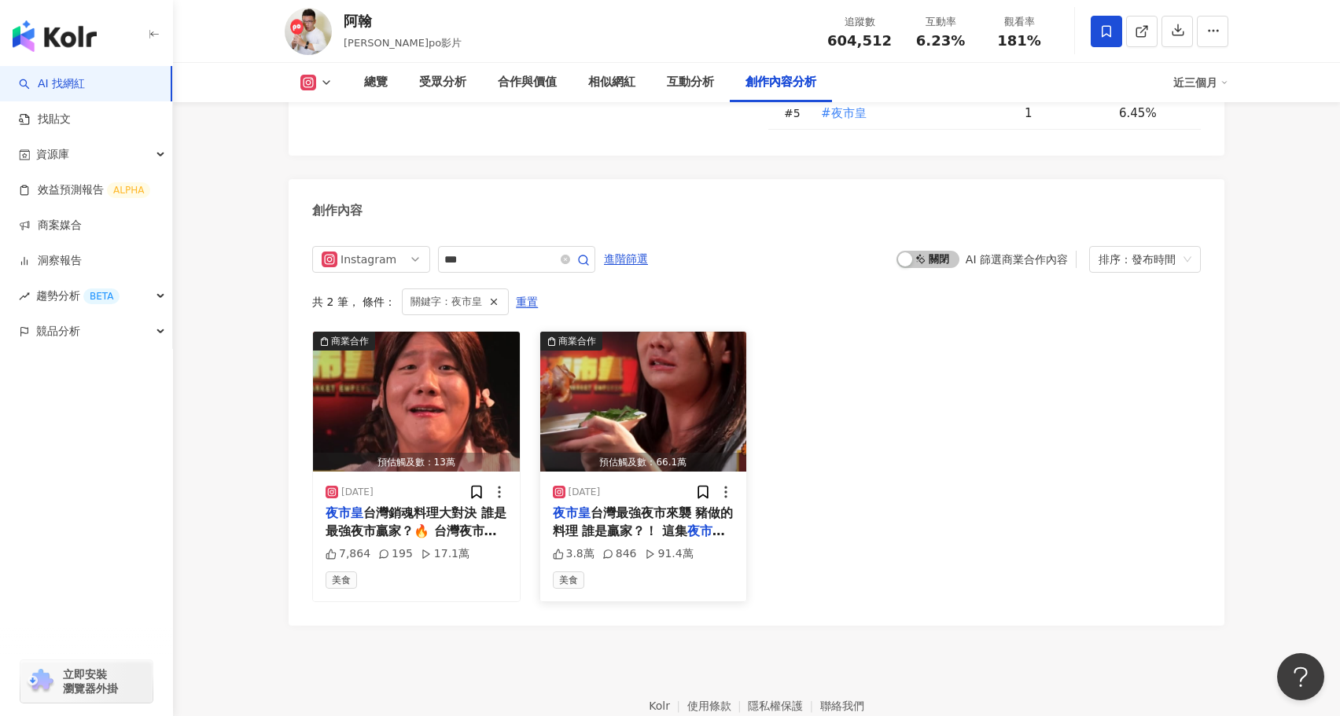
click at [585, 332] on img "button" at bounding box center [643, 402] width 207 height 140
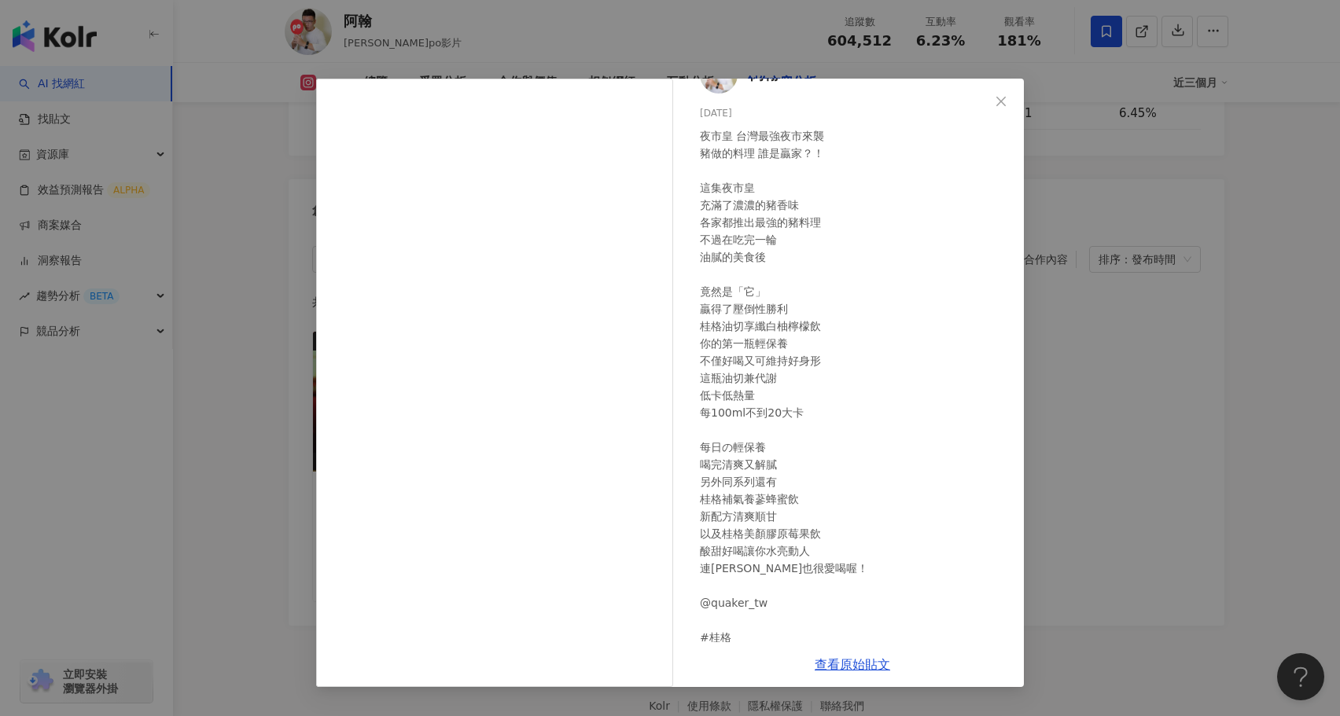
scroll to position [115, 0]
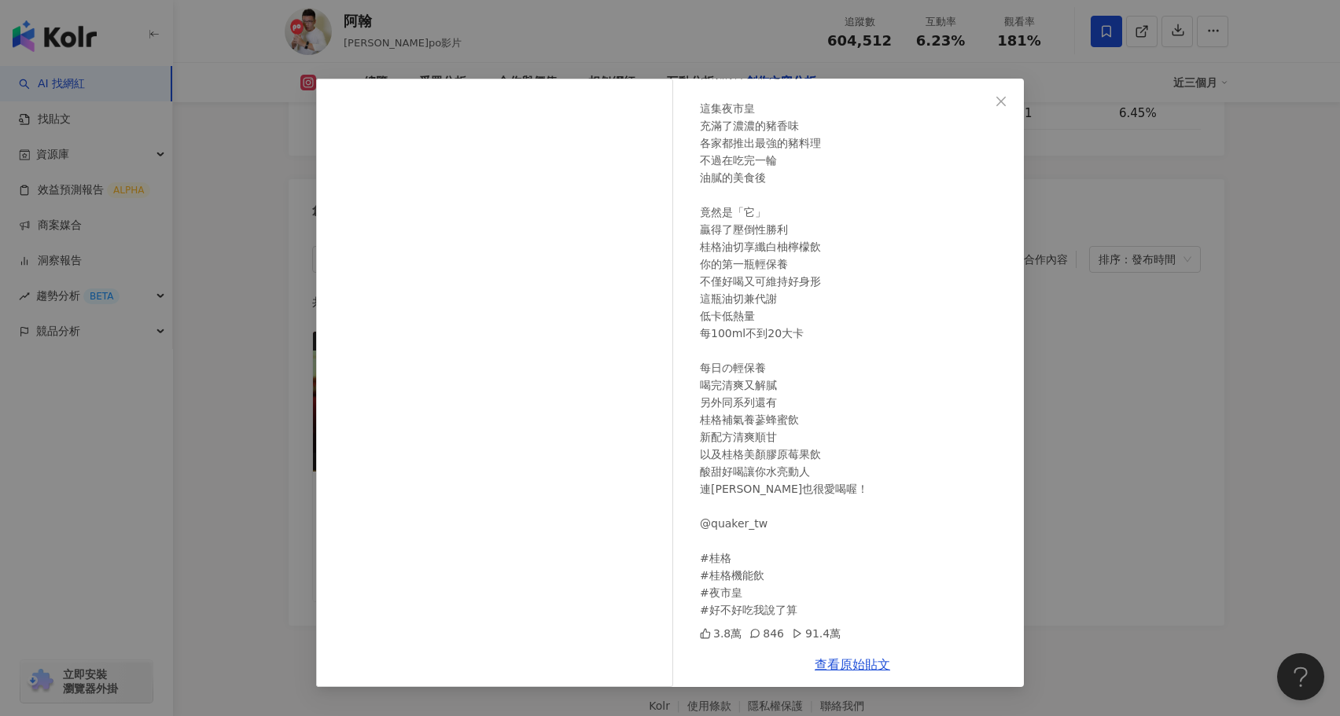
click at [1143, 468] on div "阿翰 [DATE] 夜市皇 台灣最強夜市來襲 豬做的料理 誰是贏家？！ 這集夜市皇 充滿了濃濃的豬香味 各家都推出最強的豬料理 不過在吃完一輪 油膩的美食後 …" at bounding box center [670, 358] width 1340 height 716
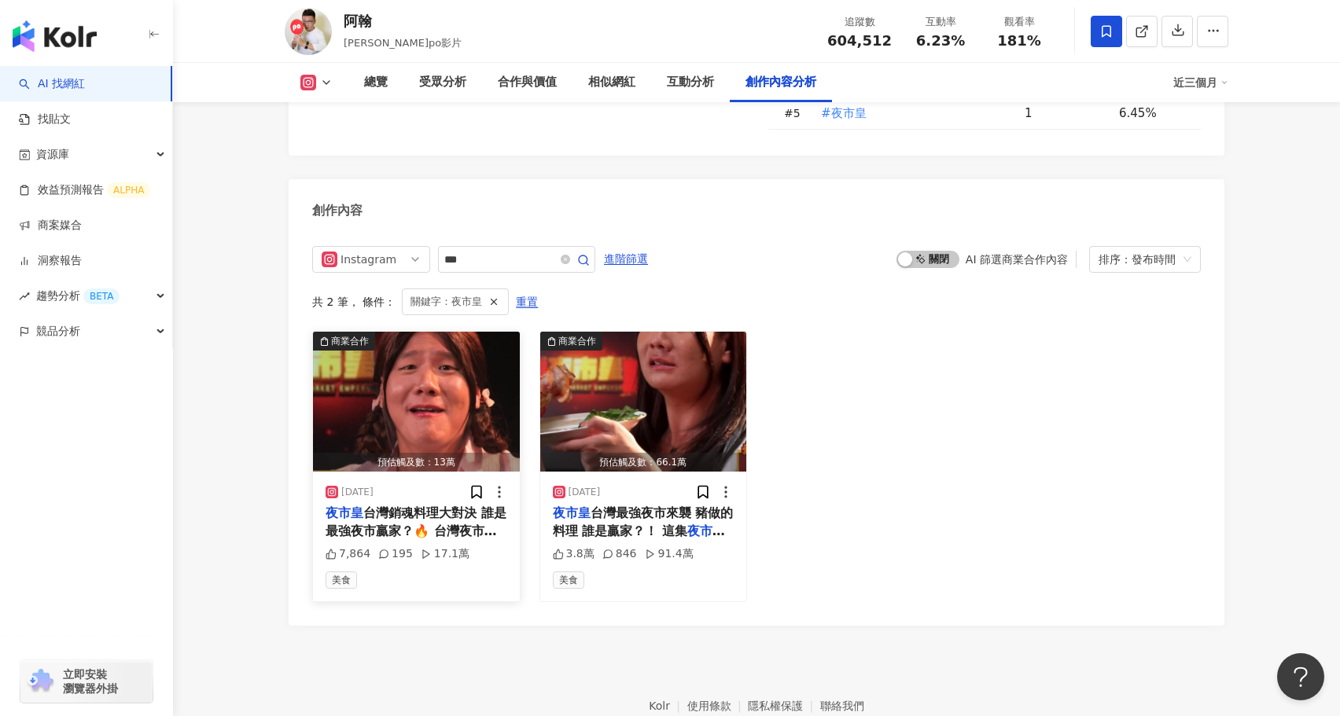
click at [443, 332] on img "button" at bounding box center [416, 402] width 207 height 140
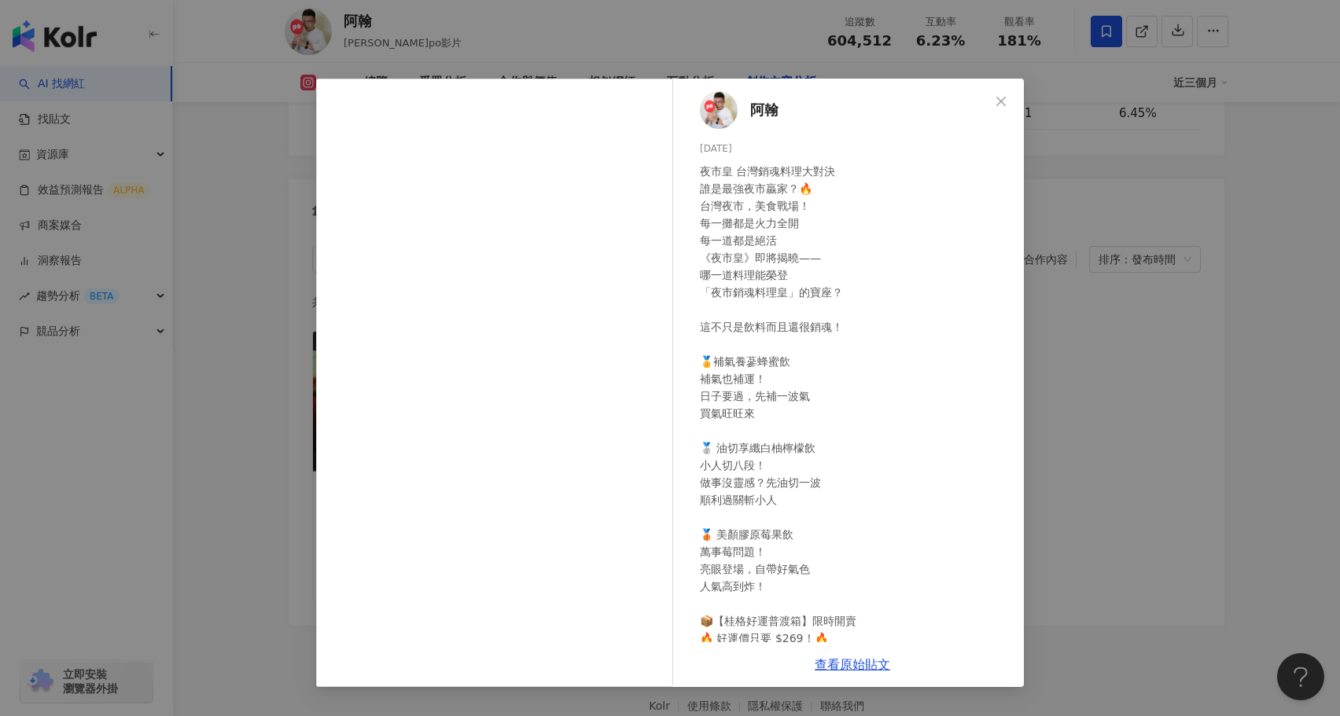
click at [1144, 423] on div "阿翰 [DATE] 夜市皇 台灣銷魂料理大對決 誰是最強夜市贏家？🔥 台灣夜市，美食戰場！ 每一攤都是火力全開 每一道都是絕活 《夜市皇》即將揭曉—— 哪一道…" at bounding box center [670, 358] width 1340 height 716
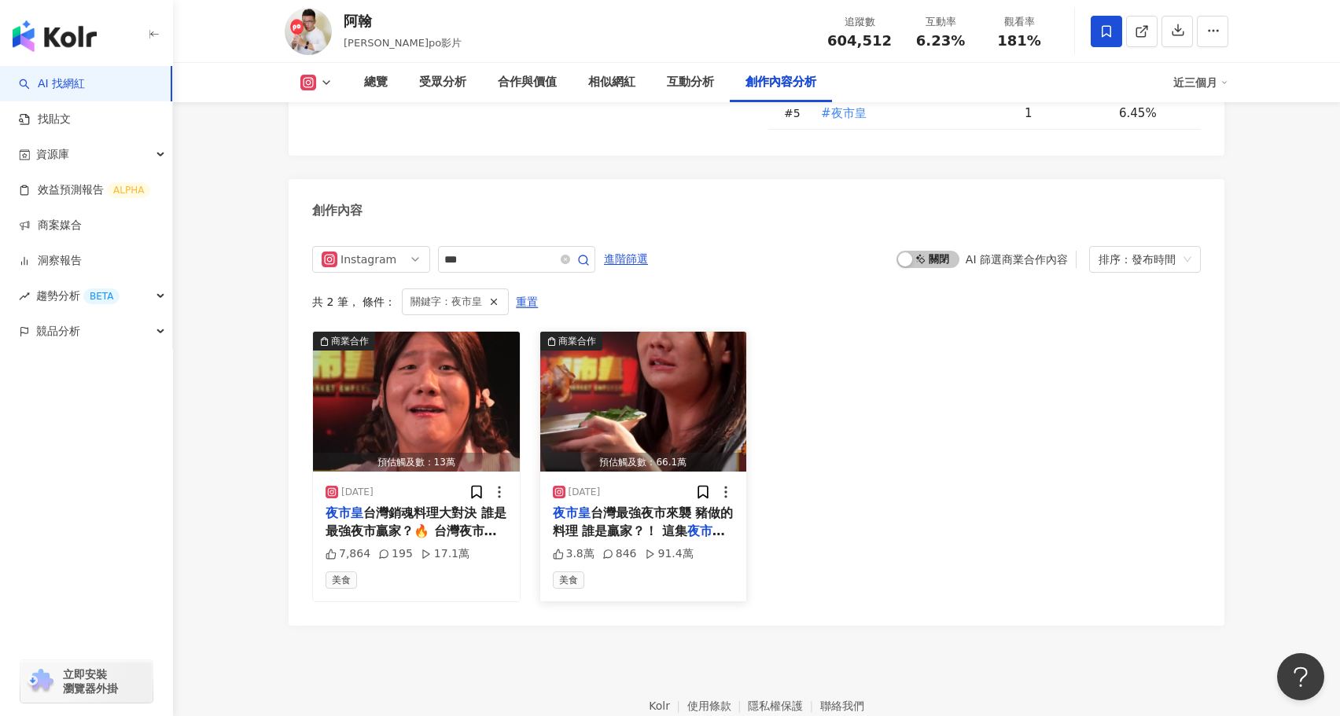
click at [598, 332] on img "button" at bounding box center [643, 402] width 207 height 140
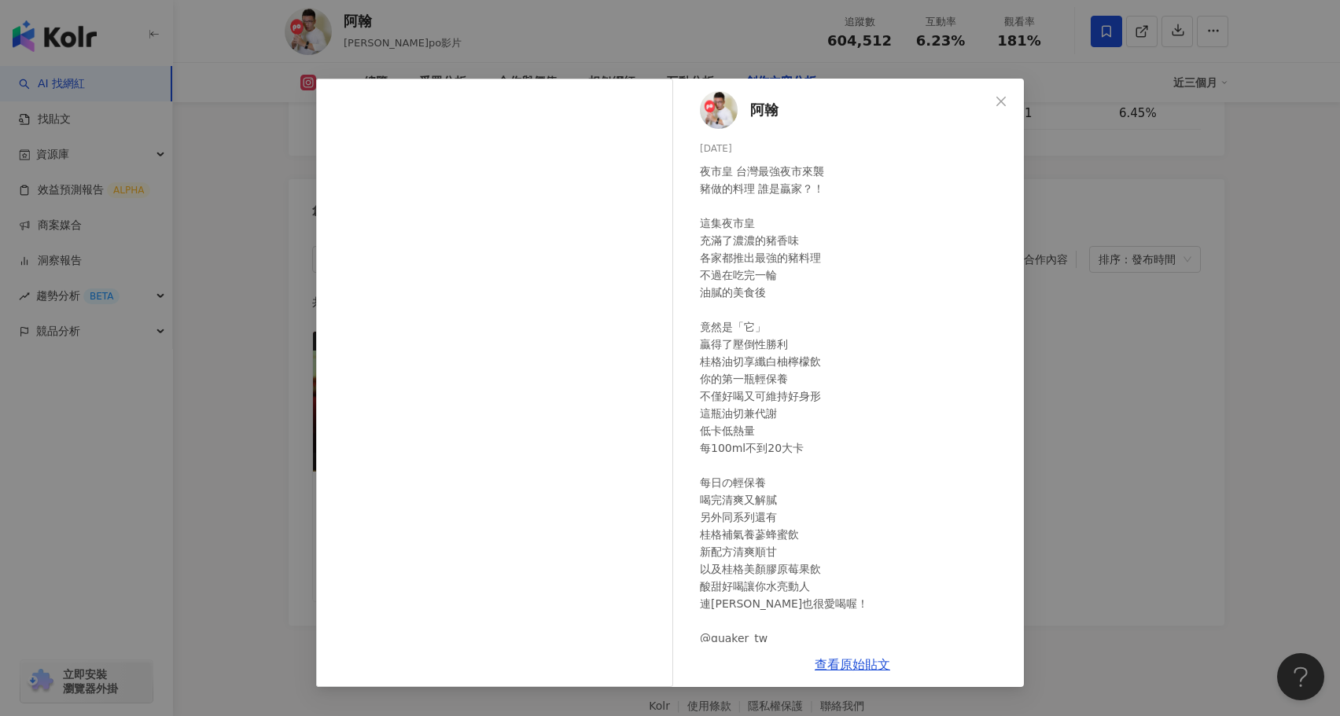
click at [1179, 507] on div "阿翰 [DATE] 夜市皇 台灣最強夜市來襲 豬做的料理 誰是贏家？！ 這集夜市皇 充滿了濃濃的豬香味 各家都推出最強的豬料理 不過在吃完一輪 油膩的美食後 …" at bounding box center [670, 358] width 1340 height 716
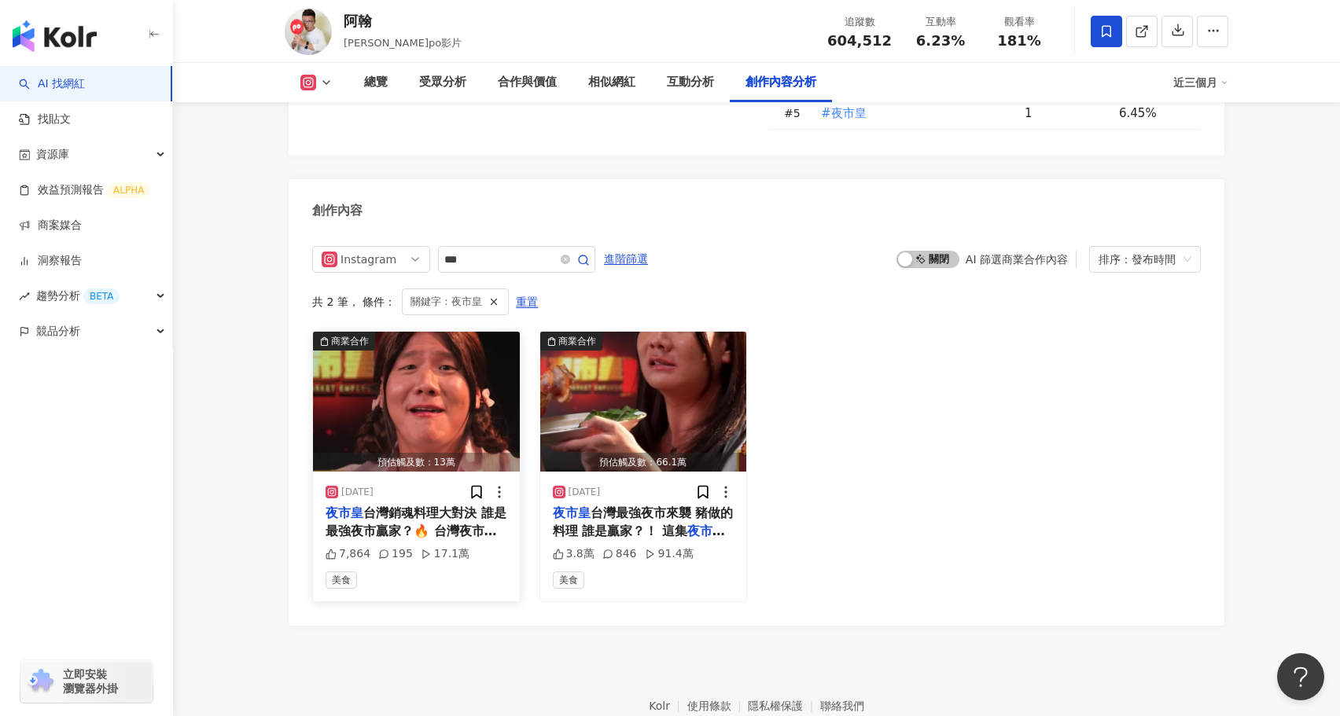
click at [414, 453] on div "預估觸及數：13萬" at bounding box center [416, 463] width 207 height 20
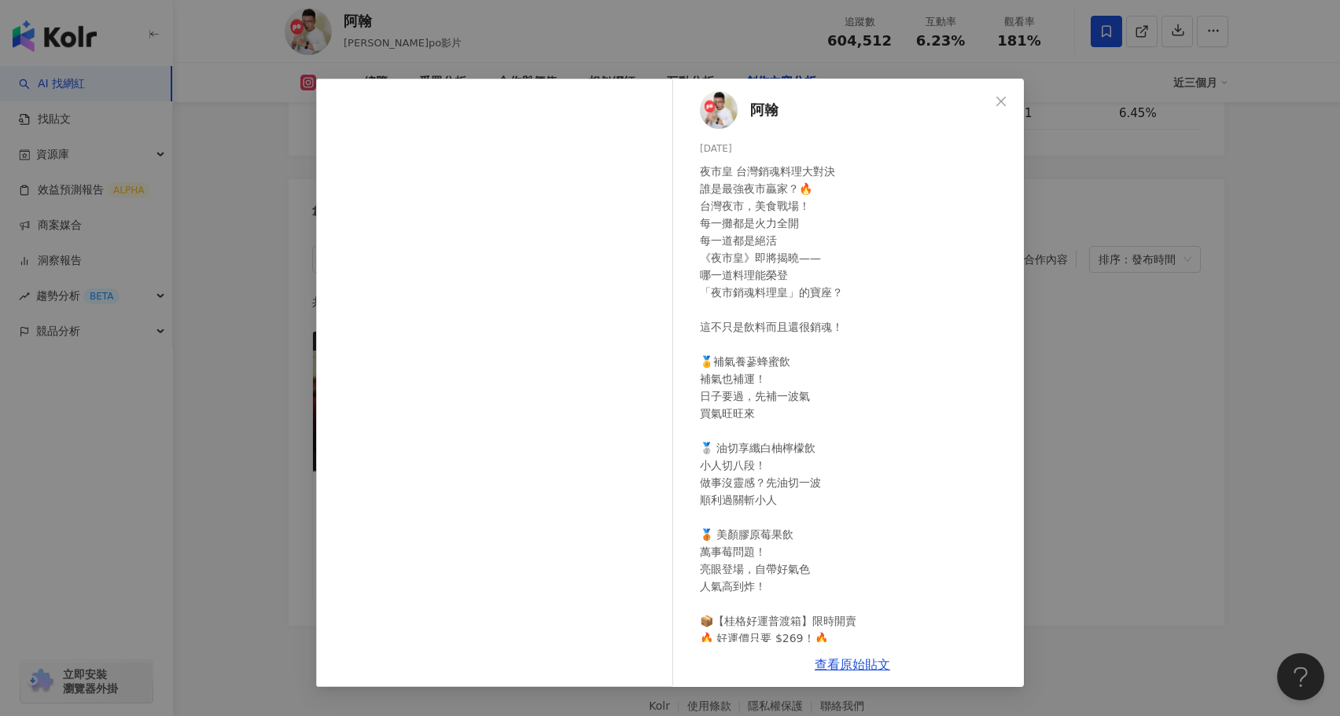
click at [1121, 396] on div "阿翰 [DATE] 夜市皇 台灣銷魂料理大對決 誰是最強夜市贏家？🔥 台灣夜市，美食戰場！ 每一攤都是火力全開 每一道都是絕活 《夜市皇》即將揭曉—— 哪一道…" at bounding box center [670, 358] width 1340 height 716
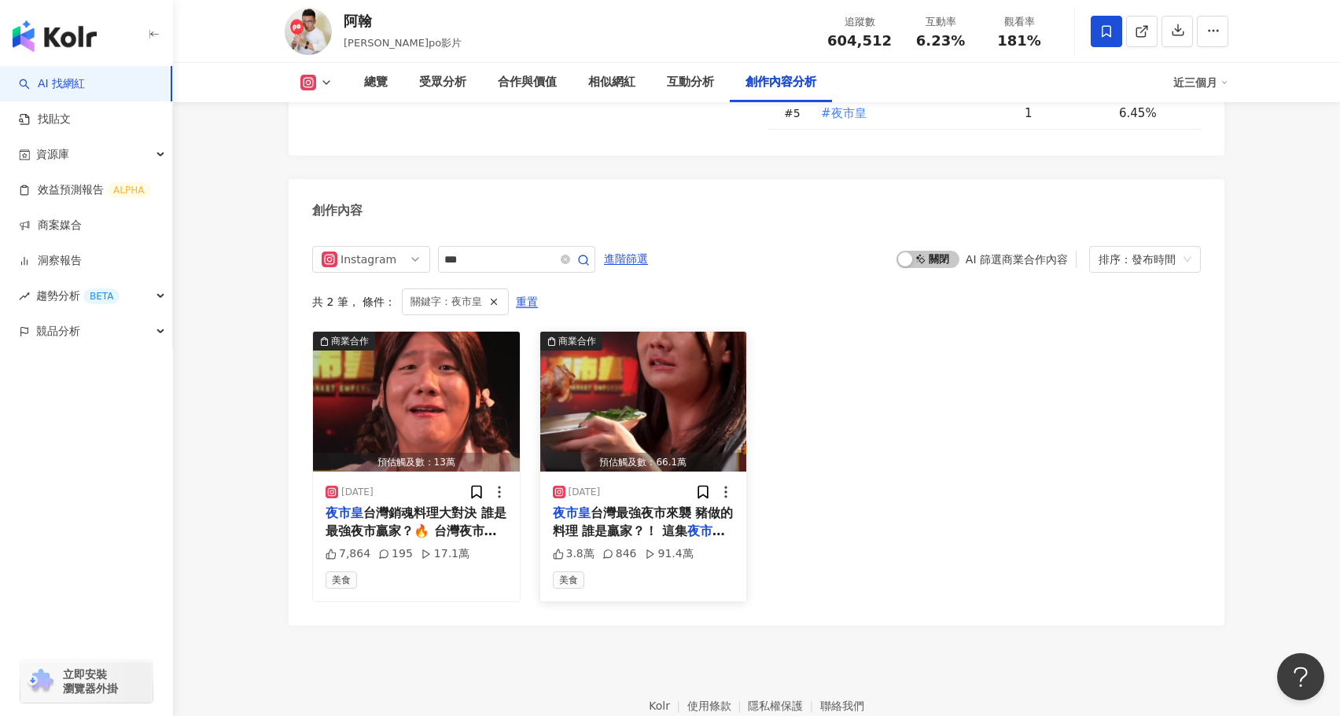
click at [648, 349] on img "button" at bounding box center [643, 402] width 207 height 140
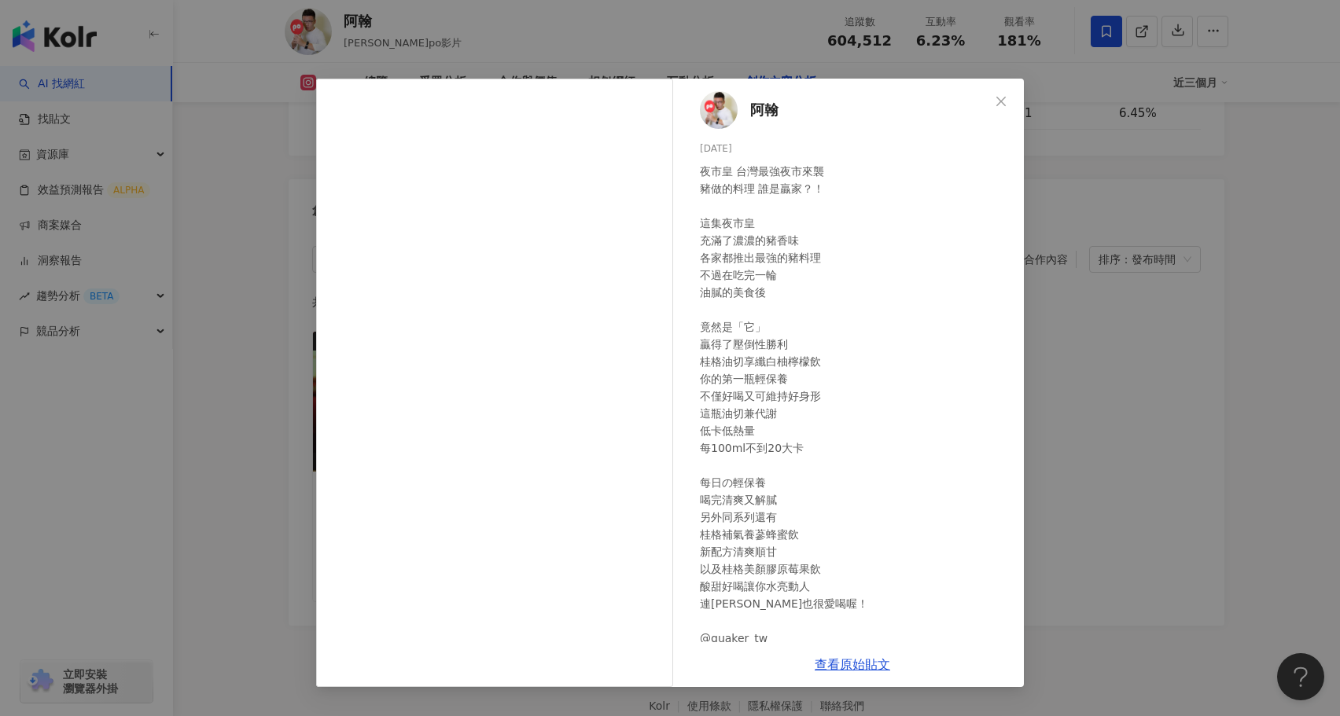
click at [1145, 357] on div "阿翰 [DATE] 夜市皇 台灣最強夜市來襲 豬做的料理 誰是贏家？！ 這集夜市皇 充滿了濃濃的豬香味 各家都推出最強的豬料理 不過在吃完一輪 油膩的美食後 …" at bounding box center [670, 358] width 1340 height 716
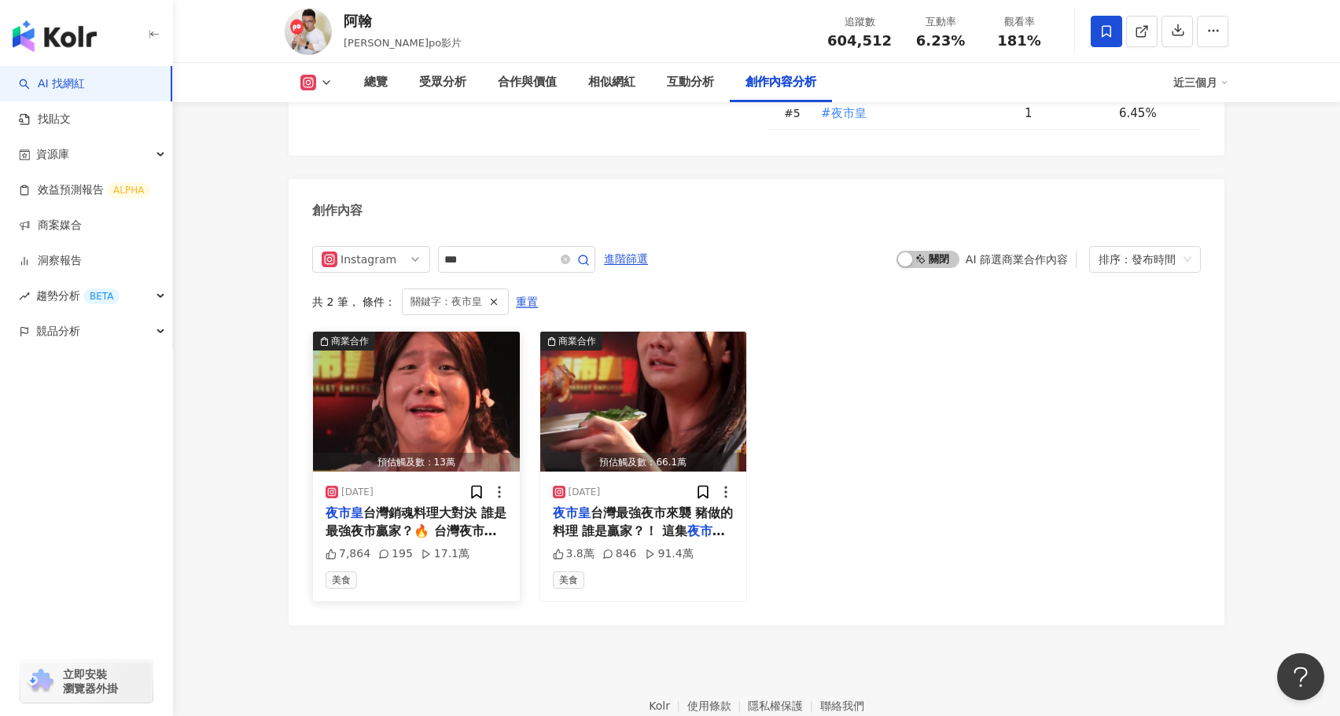
click at [393, 332] on img "button" at bounding box center [416, 402] width 207 height 140
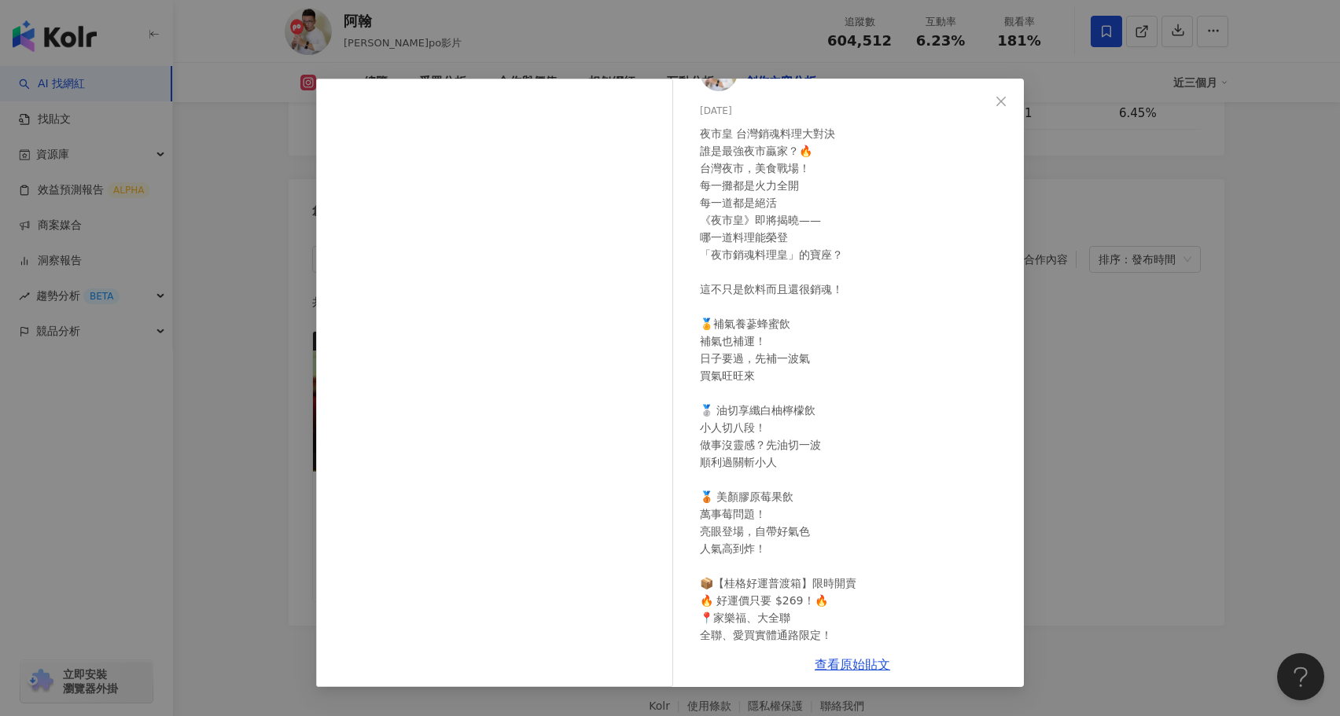
scroll to position [39, 0]
click at [1194, 404] on div "阿翰 [DATE] 夜市皇 台灣銷魂料理大對決 誰是最強夜市贏家？🔥 台灣夜市，美食戰場！ 每一攤都是火力全開 每一道都是絕活 《夜市皇》即將揭曉—— 哪一道…" at bounding box center [670, 358] width 1340 height 716
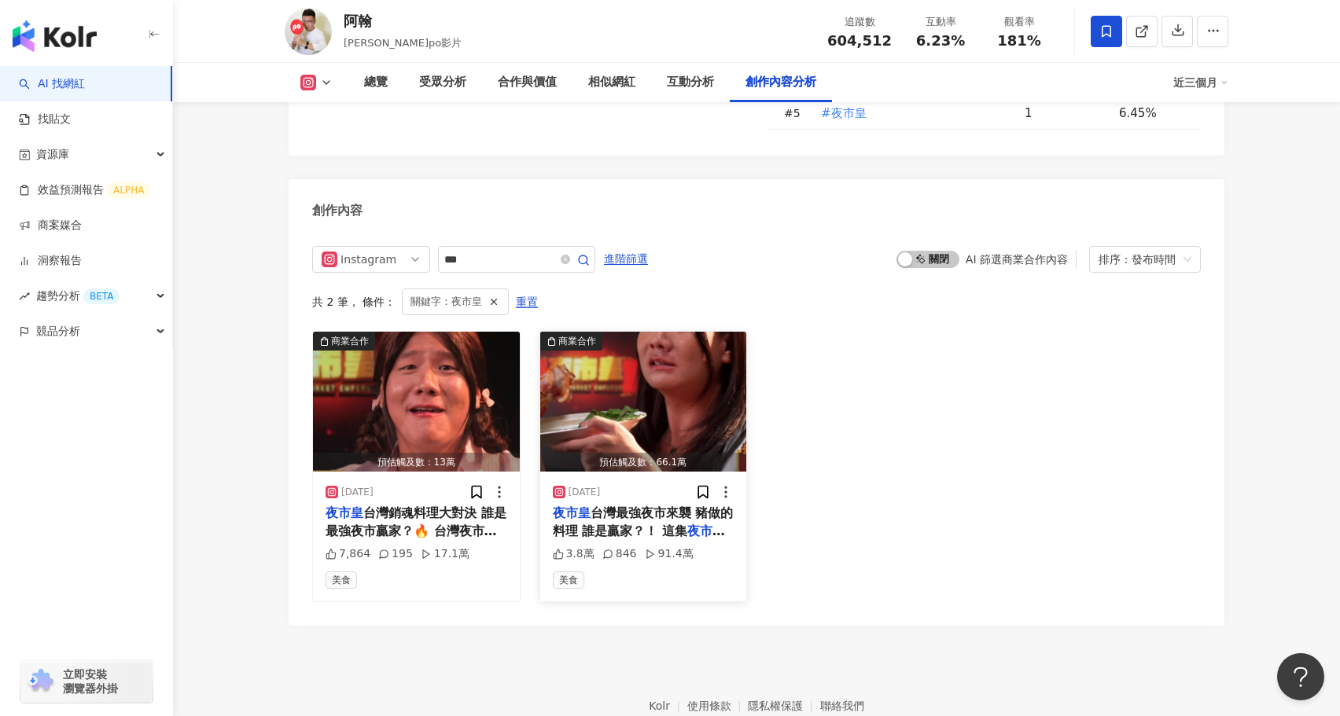
click at [680, 332] on img "button" at bounding box center [643, 402] width 207 height 140
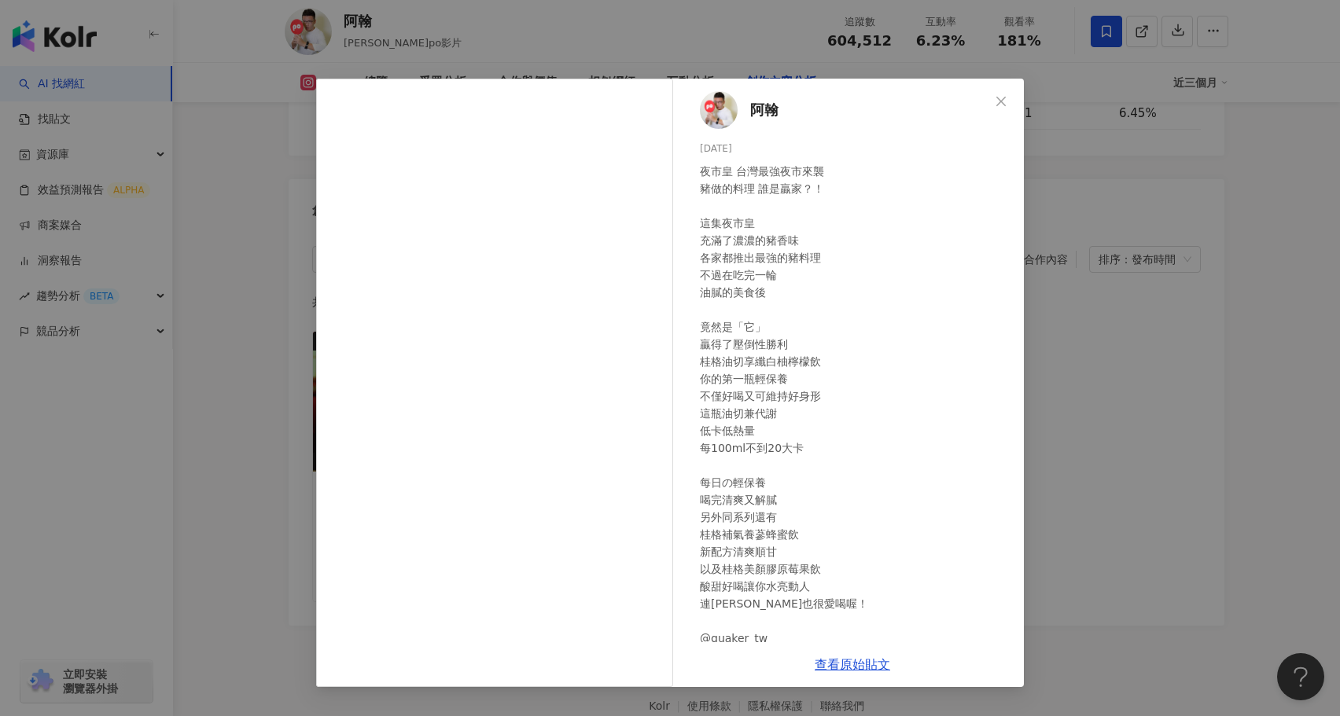
scroll to position [115, 0]
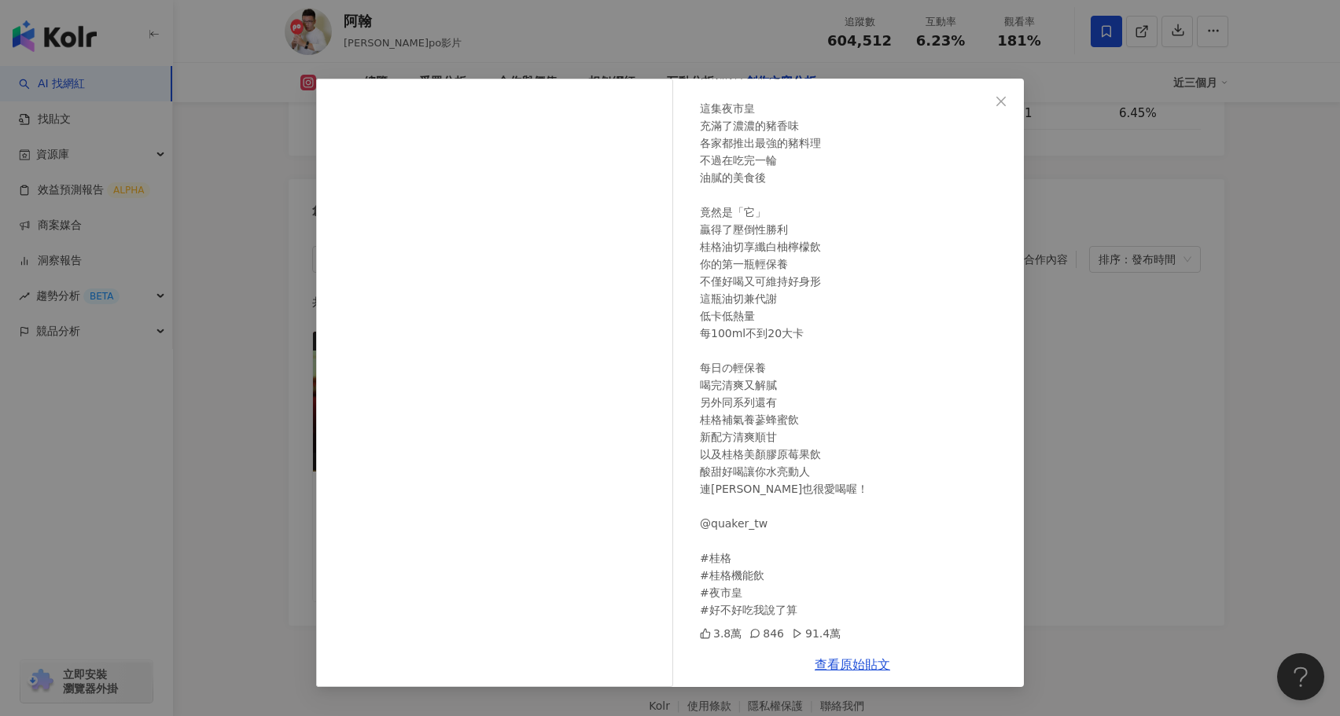
click at [1144, 384] on div "阿翰 [DATE] 夜市皇 台灣最強夜市來襲 豬做的料理 誰是贏家？！ 這集夜市皇 充滿了濃濃的豬香味 各家都推出最強的豬料理 不過在吃完一輪 油膩的美食後 …" at bounding box center [670, 358] width 1340 height 716
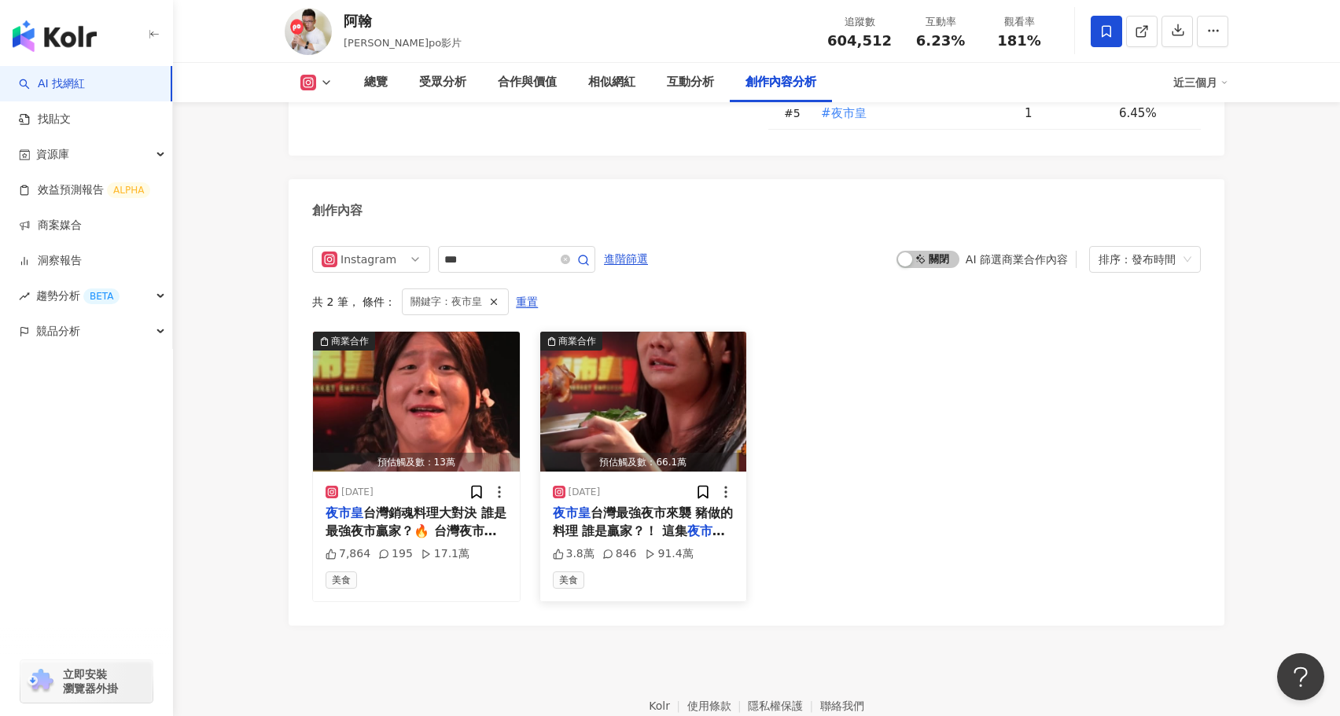
click at [672, 363] on img "button" at bounding box center [643, 402] width 207 height 140
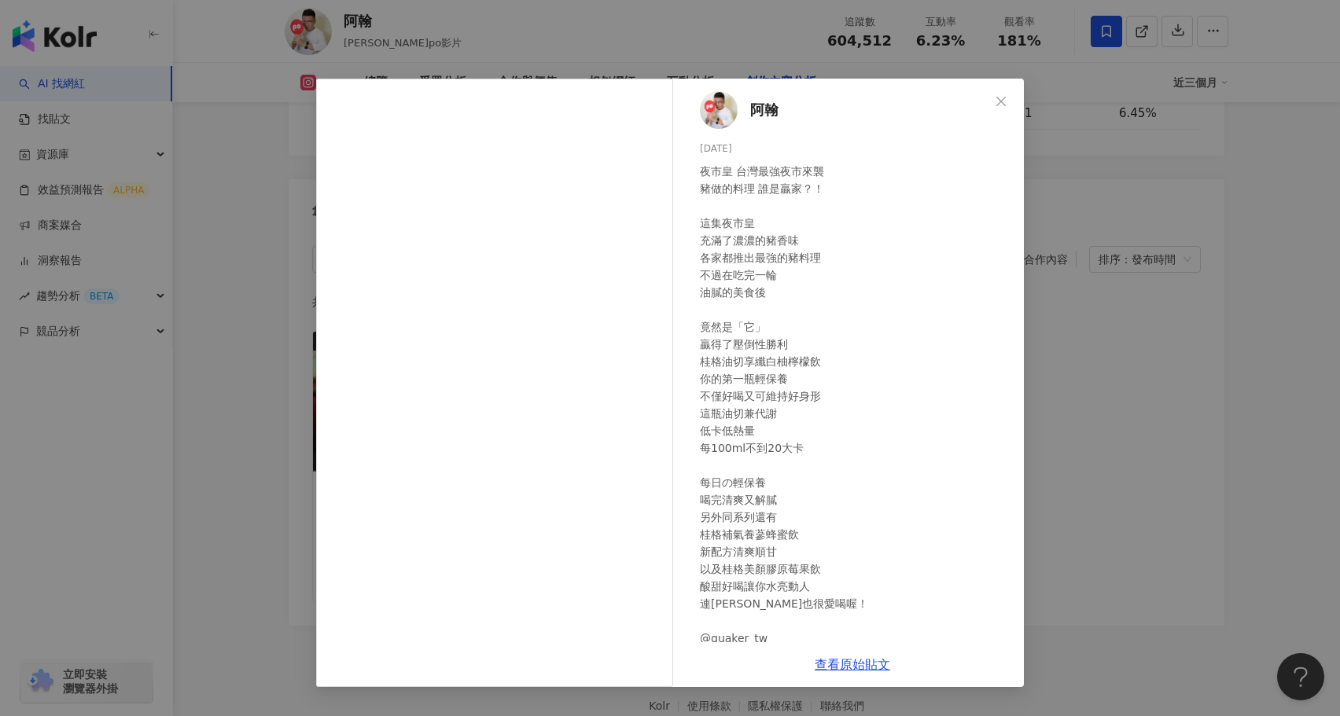
click at [1092, 348] on div "阿翰 [DATE] 夜市皇 台灣最強夜市來襲 豬做的料理 誰是贏家？！ 這集夜市皇 充滿了濃濃的豬香味 各家都推出最強的豬料理 不過在吃完一輪 油膩的美食後 …" at bounding box center [670, 358] width 1340 height 716
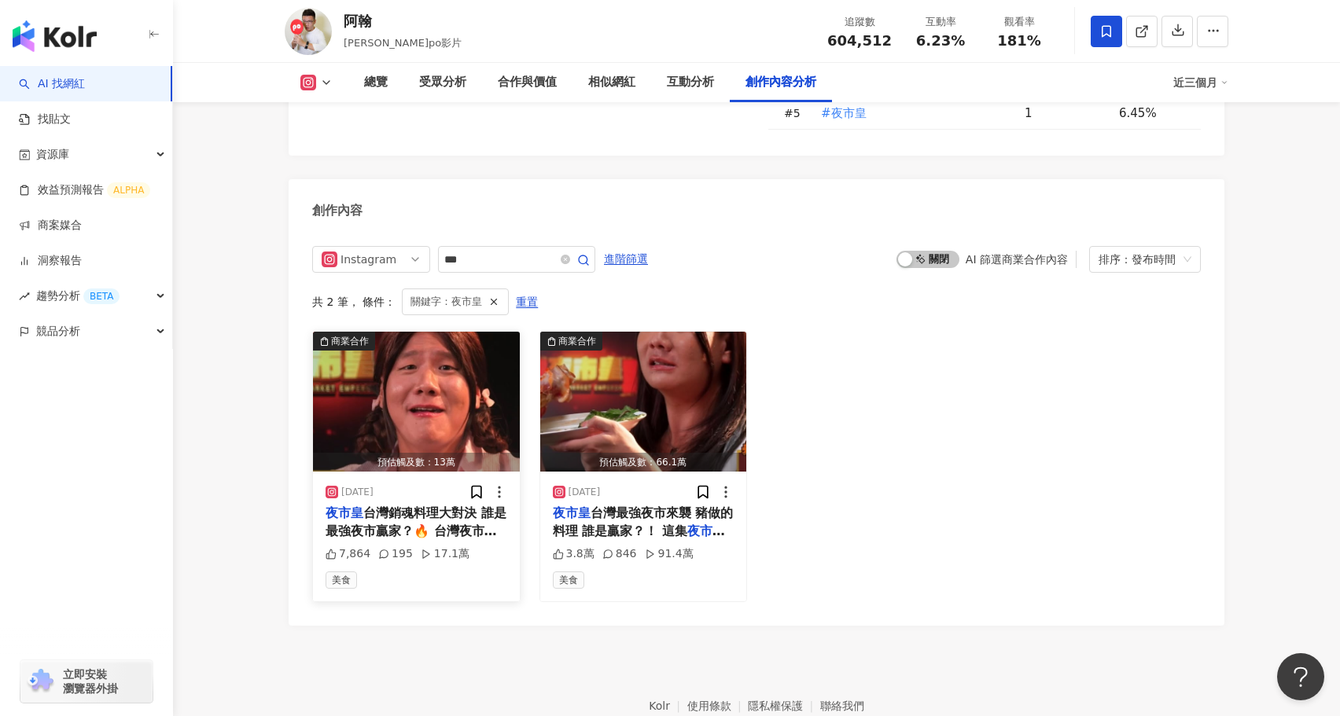
click at [349, 344] on img "button" at bounding box center [416, 402] width 207 height 140
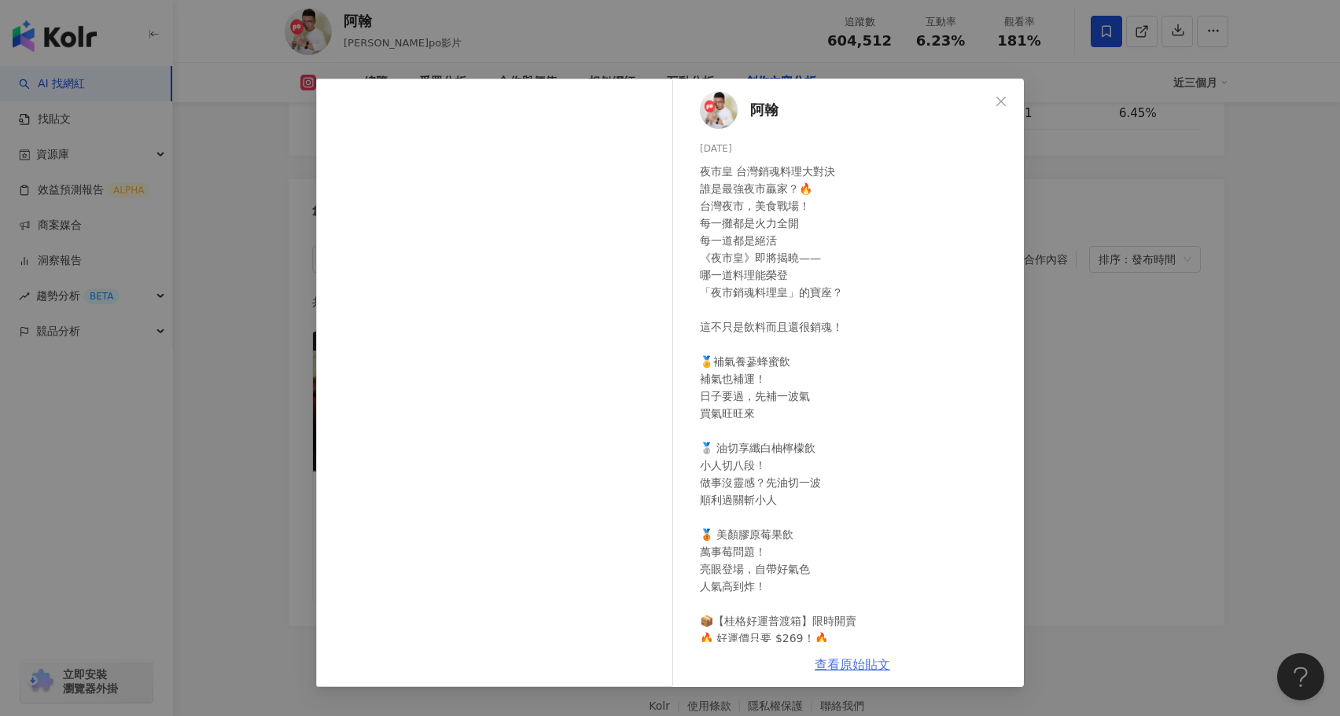
click at [857, 661] on link "查看原始貼文" at bounding box center [852, 664] width 75 height 15
click at [182, 448] on div "阿翰 [DATE] 夜市皇 台灣銷魂料理大對決 誰是最強夜市贏家？🔥 台灣夜市，美食戰場！ 每一攤都是火力全開 每一道都是絕活 《夜市皇》即將揭曉—— 哪一道…" at bounding box center [670, 358] width 1340 height 716
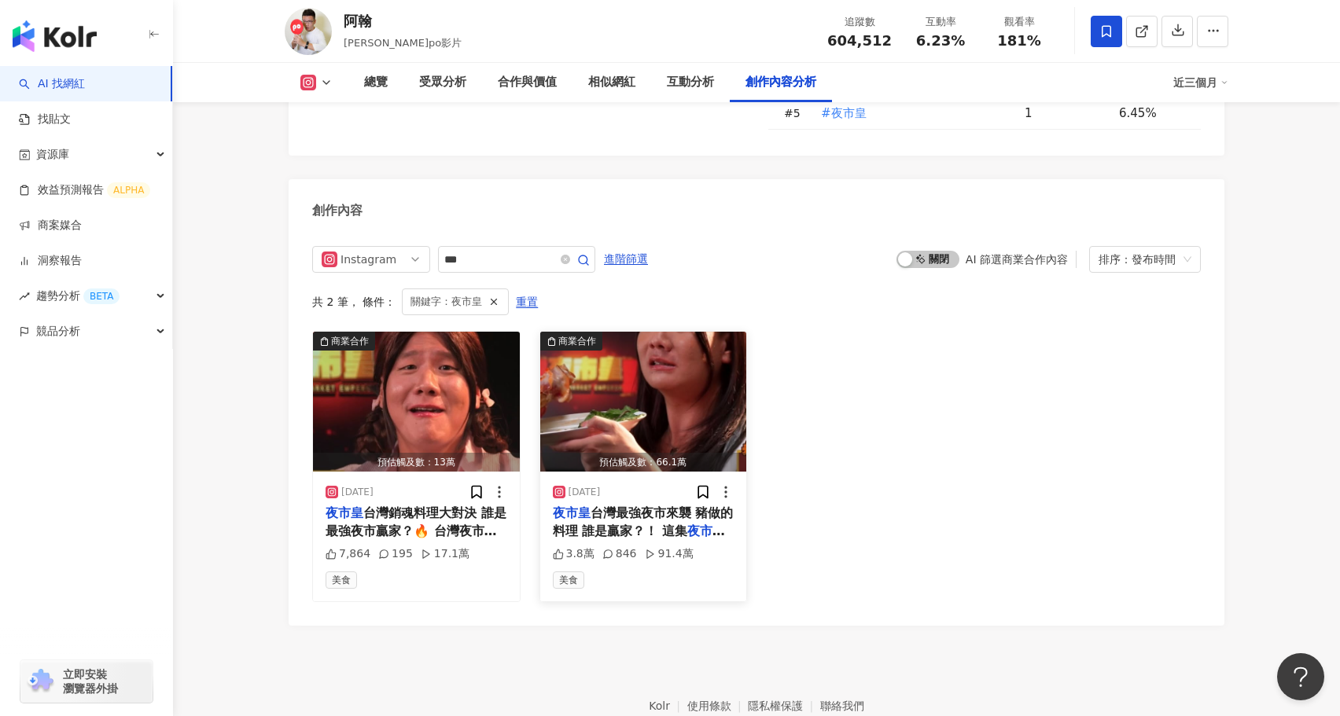
click at [594, 349] on img "button" at bounding box center [643, 402] width 207 height 140
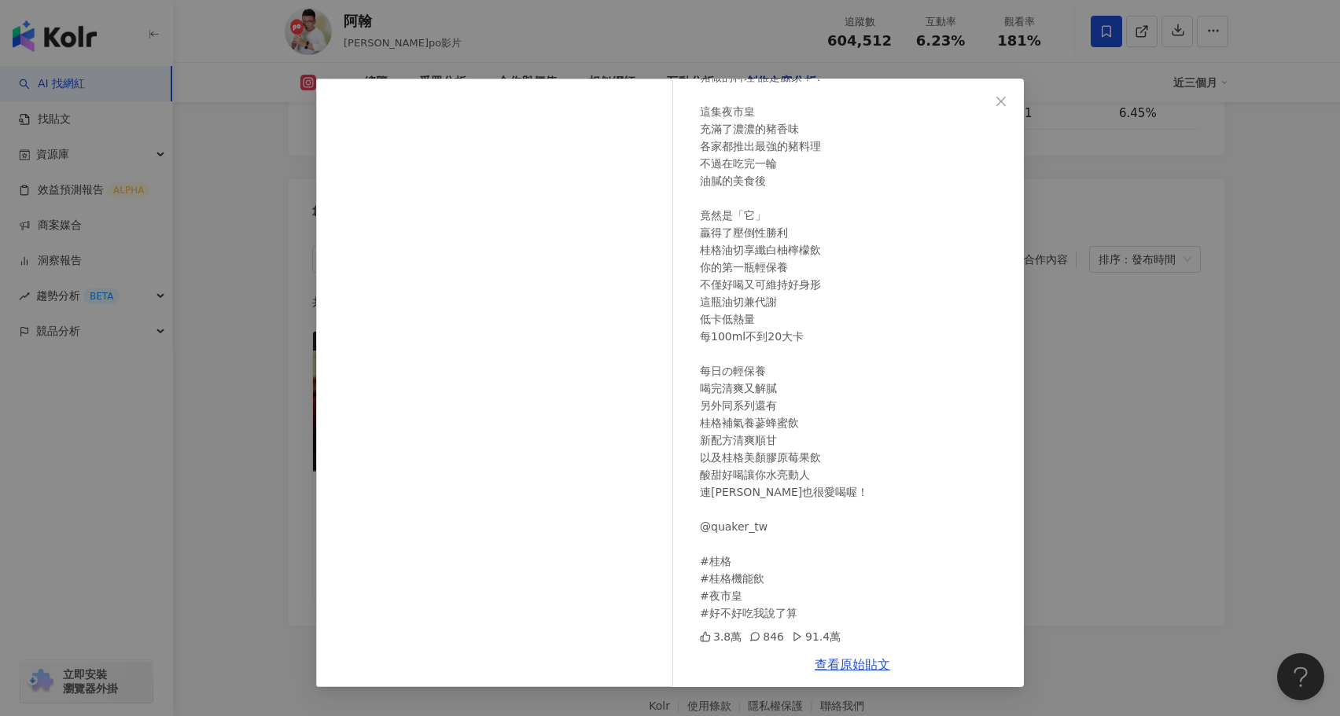
scroll to position [115, 0]
click at [238, 436] on div "阿翰 [DATE] 夜市皇 台灣最強夜市來襲 豬做的料理 誰是贏家？！ 這集夜市皇 充滿了濃濃的豬香味 各家都推出最強的豬料理 不過在吃完一輪 油膩的美食後 …" at bounding box center [670, 358] width 1340 height 716
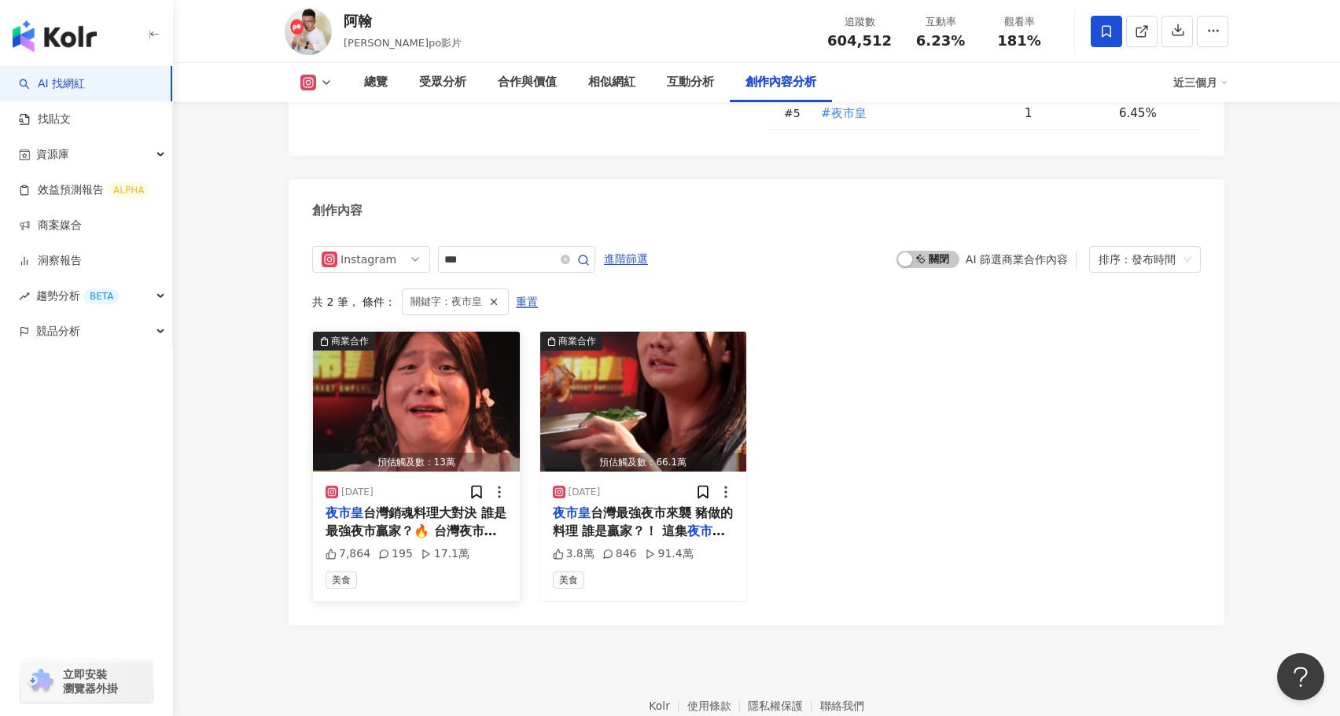
click at [446, 367] on img "button" at bounding box center [416, 402] width 207 height 140
